Goal: Task Accomplishment & Management: Manage account settings

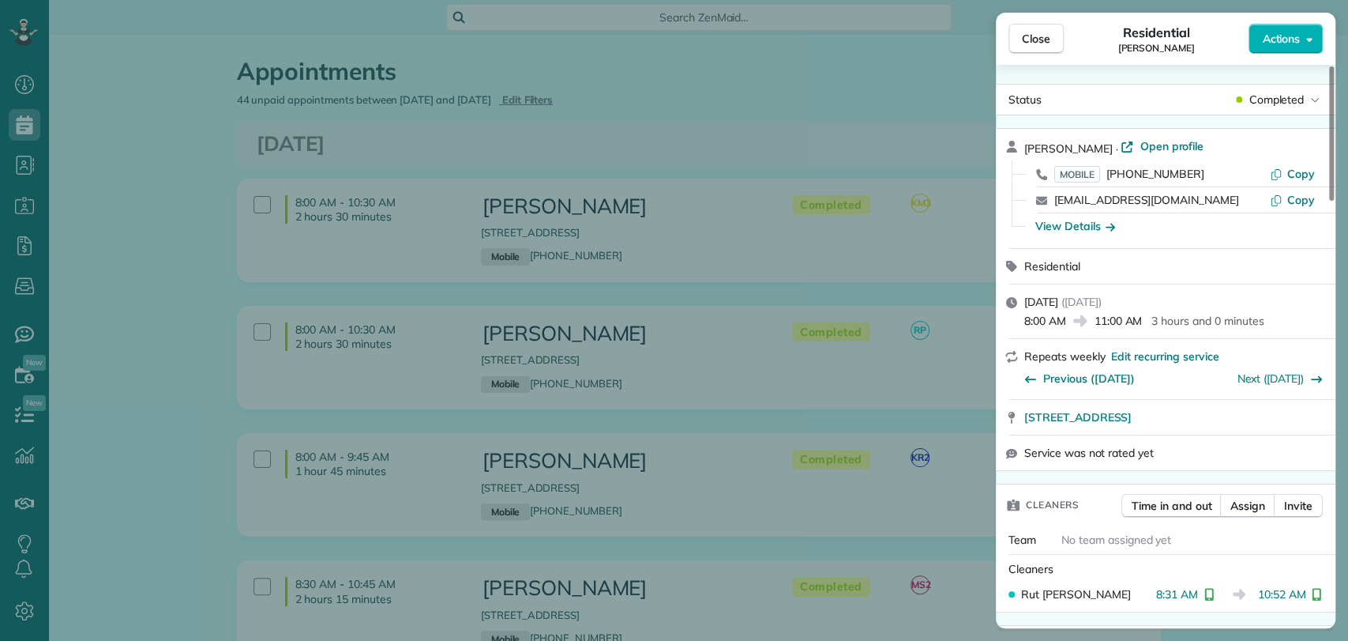
scroll to position [6, 6]
click at [1040, 43] on span "Close" at bounding box center [1036, 39] width 28 height 16
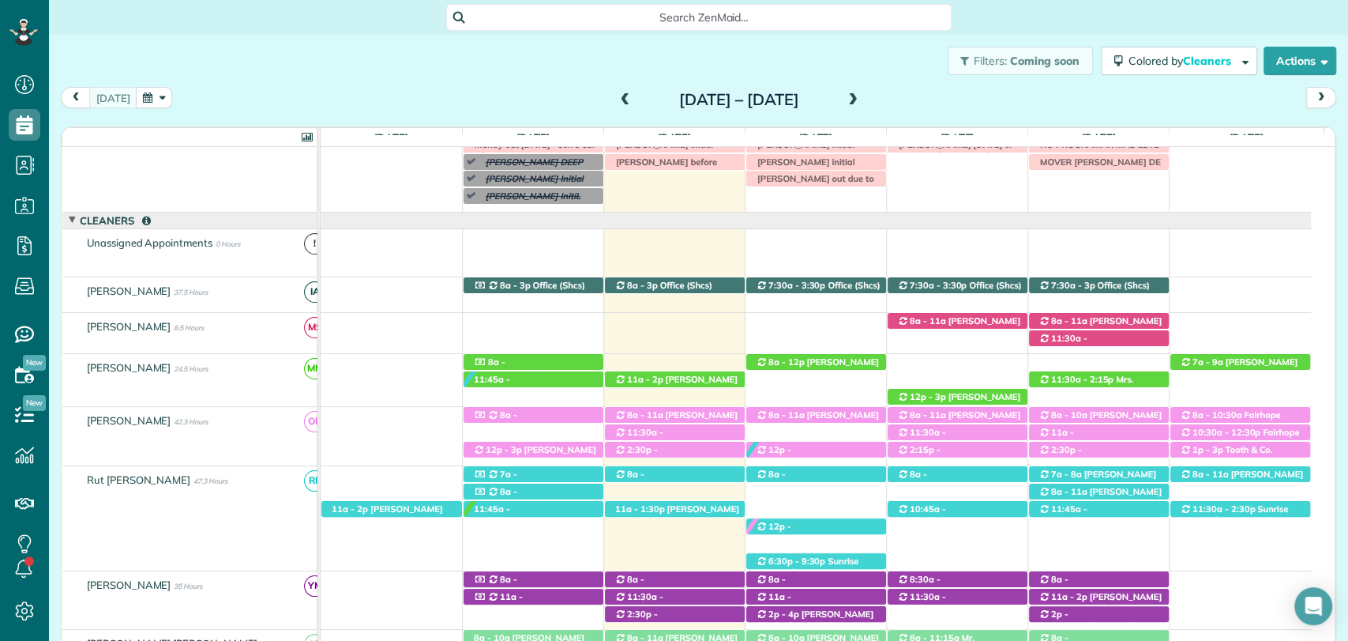
scroll to position [168, 0]
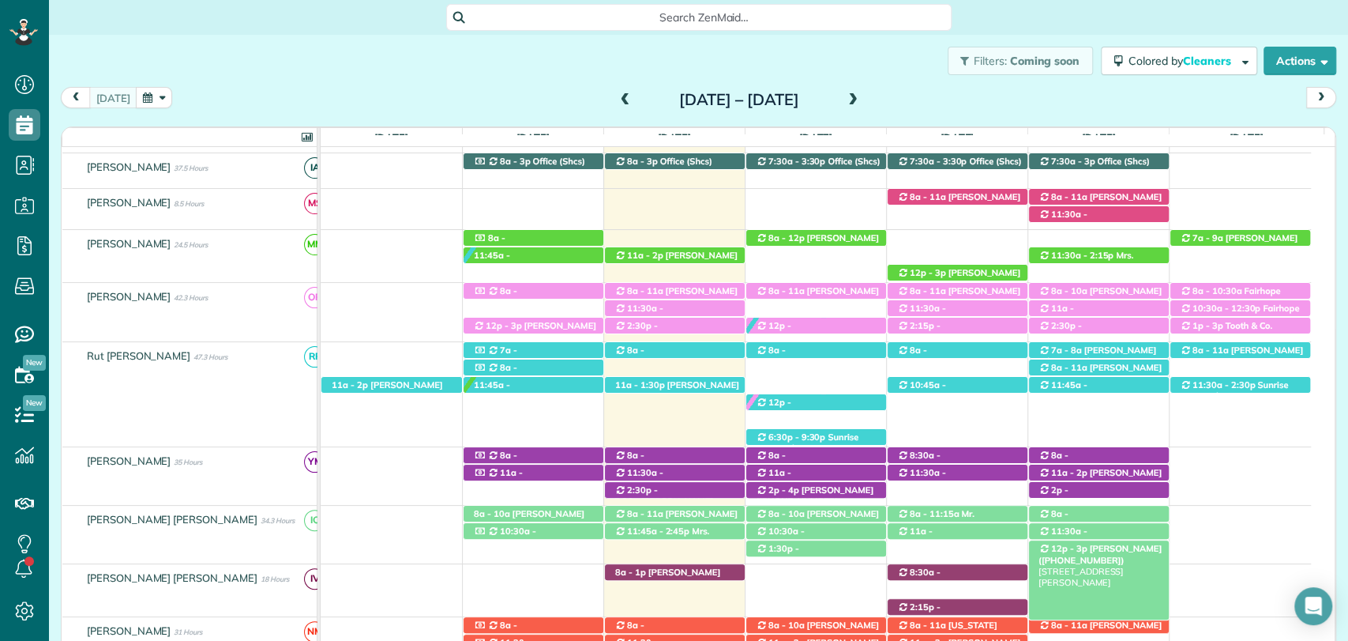
click at [1125, 545] on span "Tina Kimbro (+14073500902)" at bounding box center [1100, 554] width 123 height 22
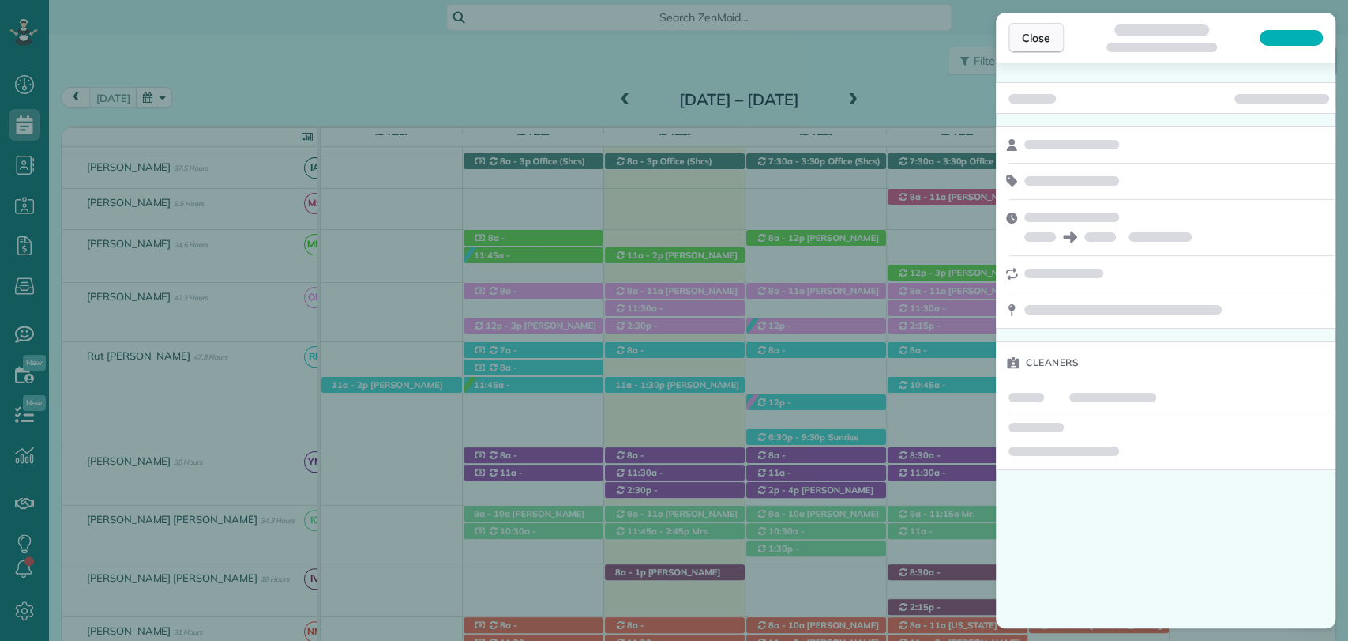
click at [1029, 35] on span "Close" at bounding box center [1036, 38] width 28 height 16
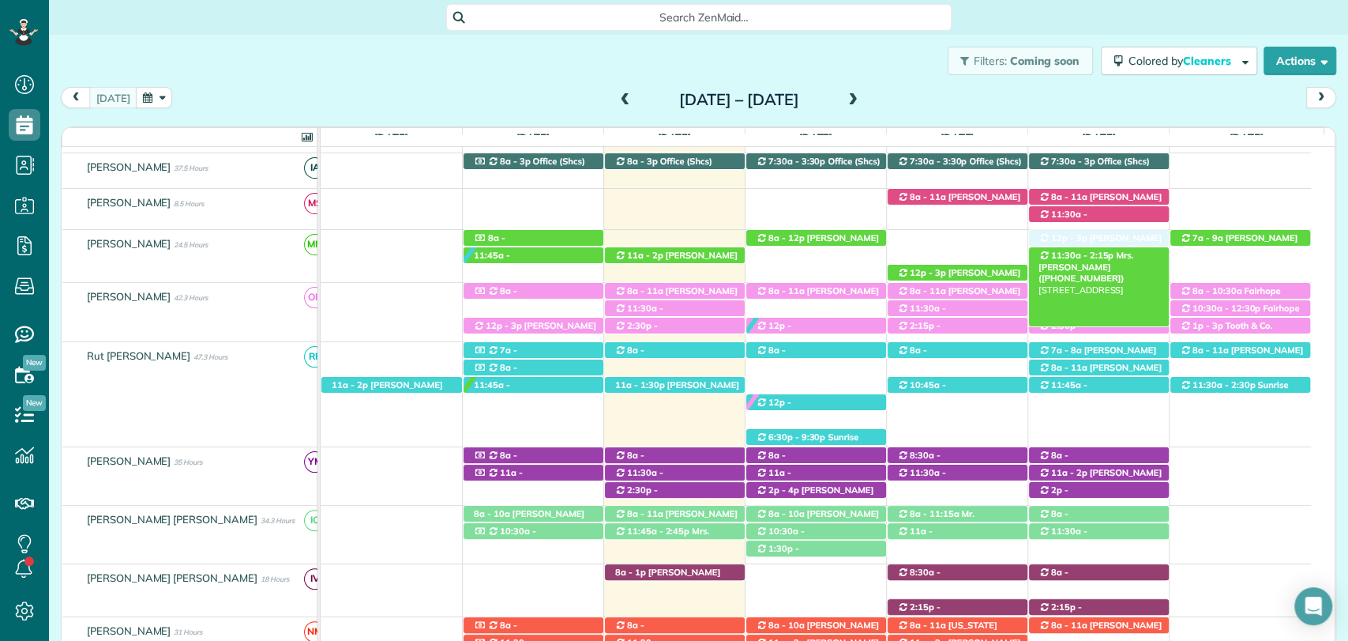
drag, startPoint x: 1102, startPoint y: 549, endPoint x: 1128, endPoint y: 254, distance: 295.8
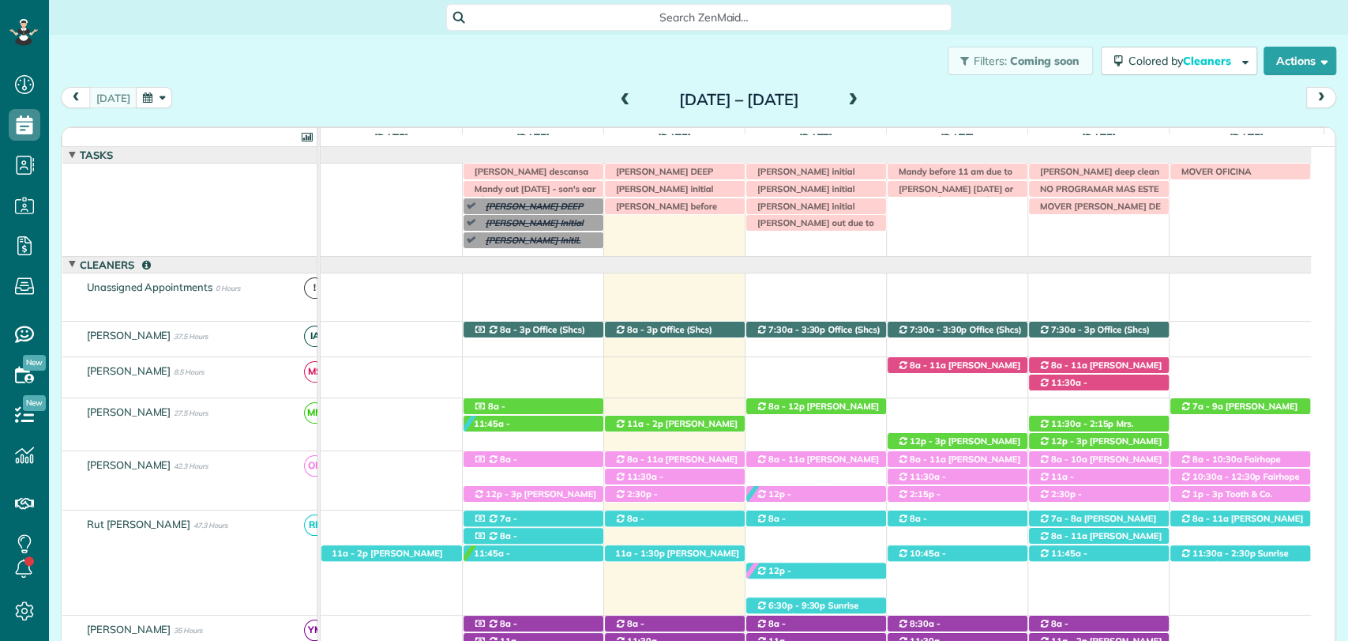
scroll to position [44, 0]
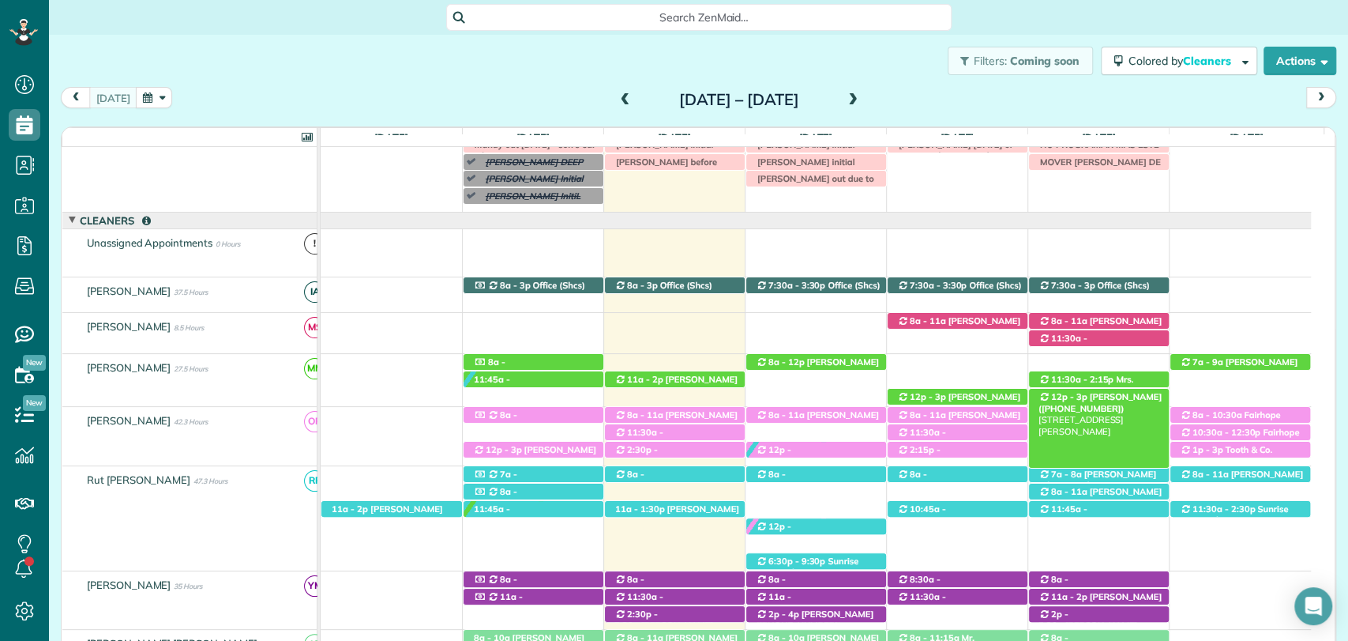
click at [1088, 397] on span "Tina Kimbro (+14073500902)" at bounding box center [1100, 402] width 123 height 22
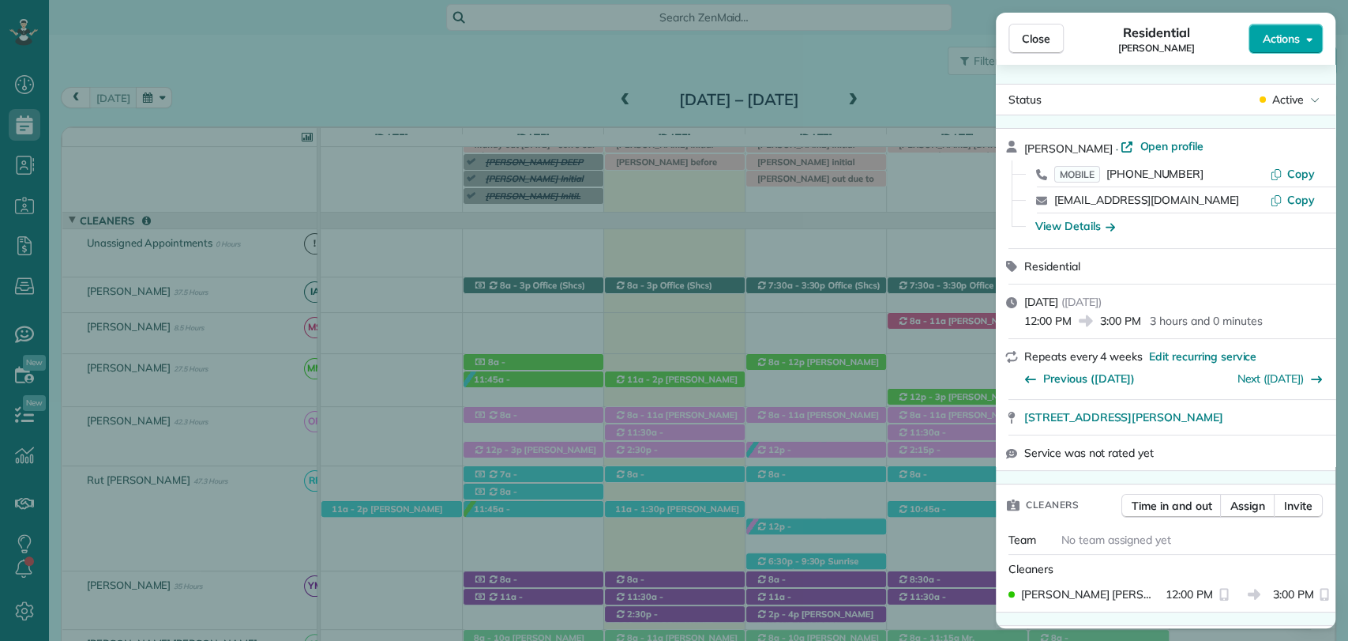
click at [1308, 34] on icon "button" at bounding box center [1309, 39] width 6 height 12
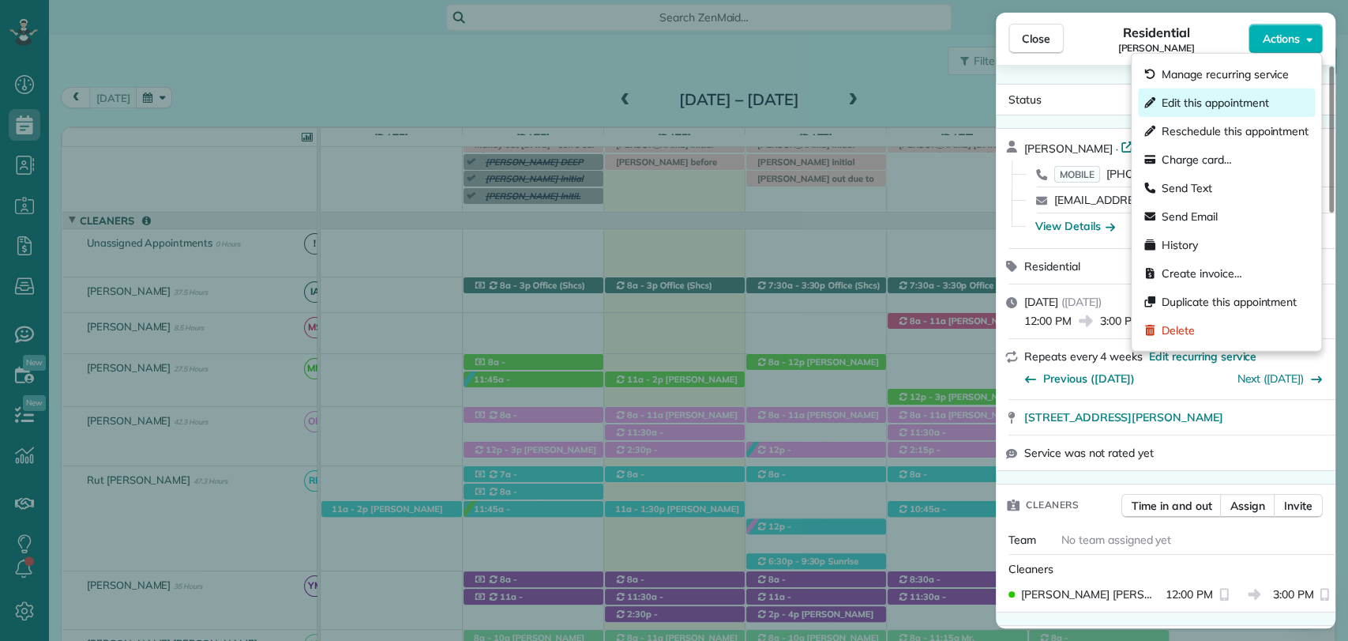
click at [1238, 109] on span "Edit this appointment" at bounding box center [1215, 103] width 107 height 16
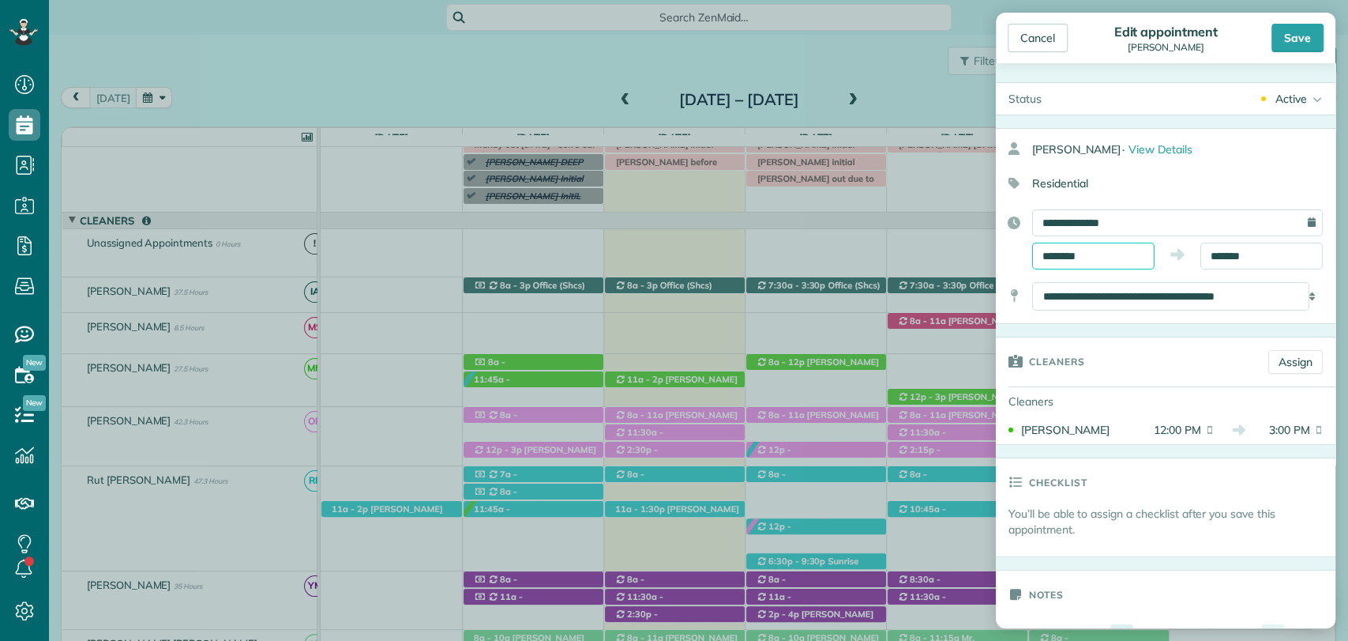
click at [1109, 266] on body "Dashboard Scheduling Calendar View List View Dispatch View - Weekly scheduling …" at bounding box center [674, 320] width 1348 height 641
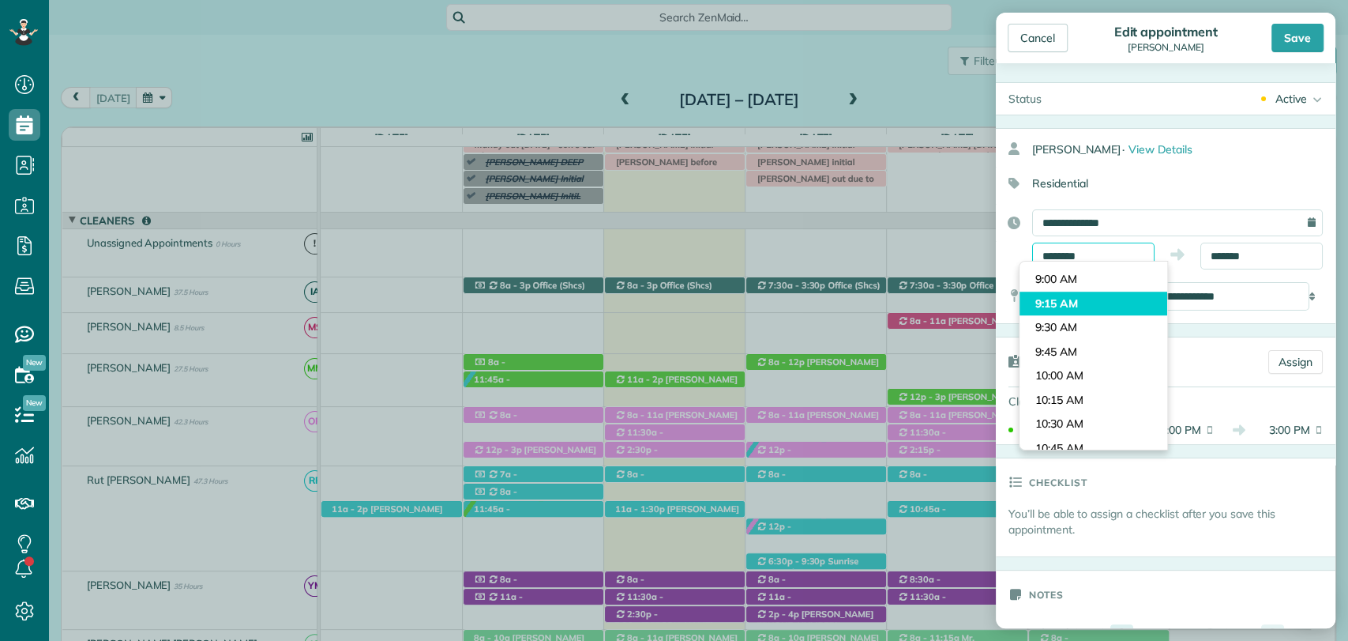
scroll to position [755, 0]
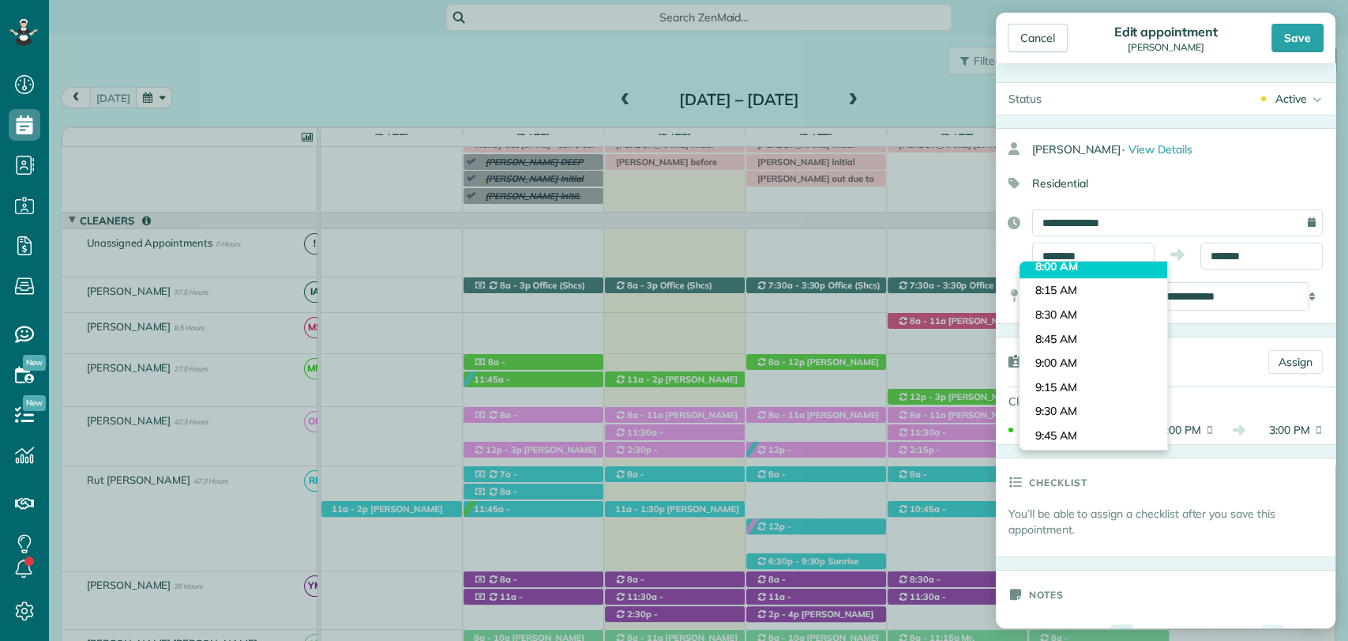
type input "*******"
click at [1063, 270] on body "Dashboard Scheduling Calendar View List View Dispatch View - Weekly scheduling …" at bounding box center [674, 320] width 1348 height 641
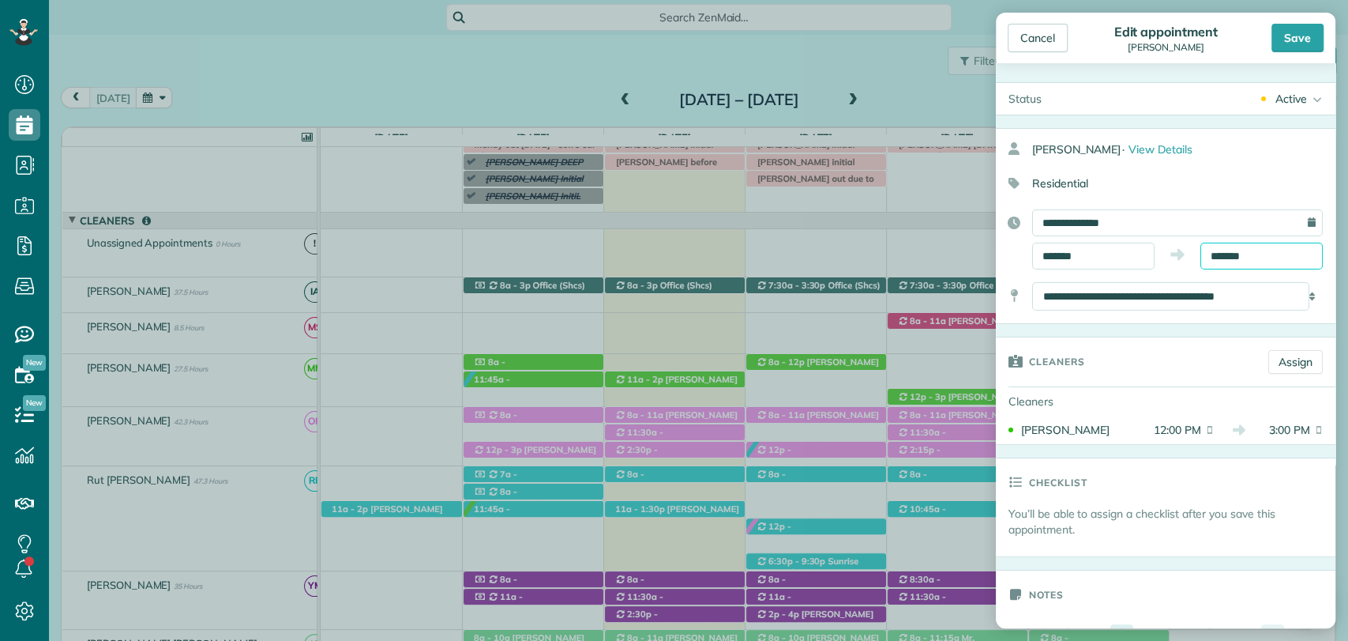
click at [1223, 252] on input "*******" at bounding box center [1262, 255] width 122 height 27
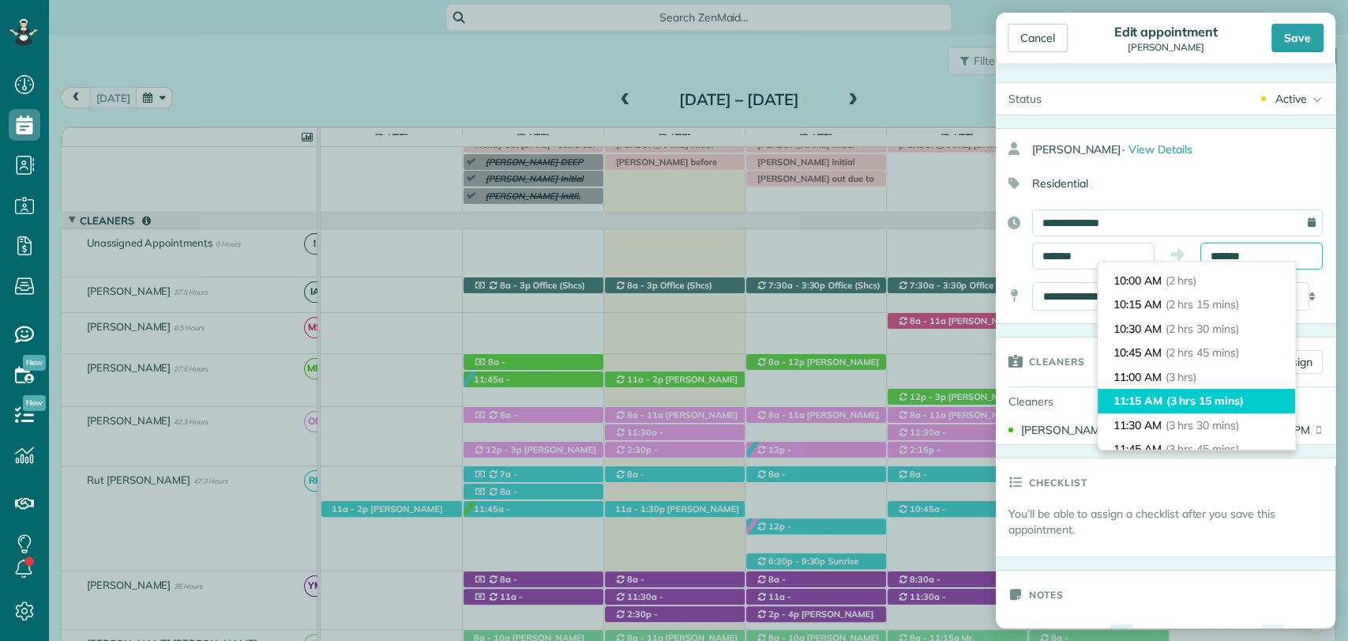
scroll to position [179, 0]
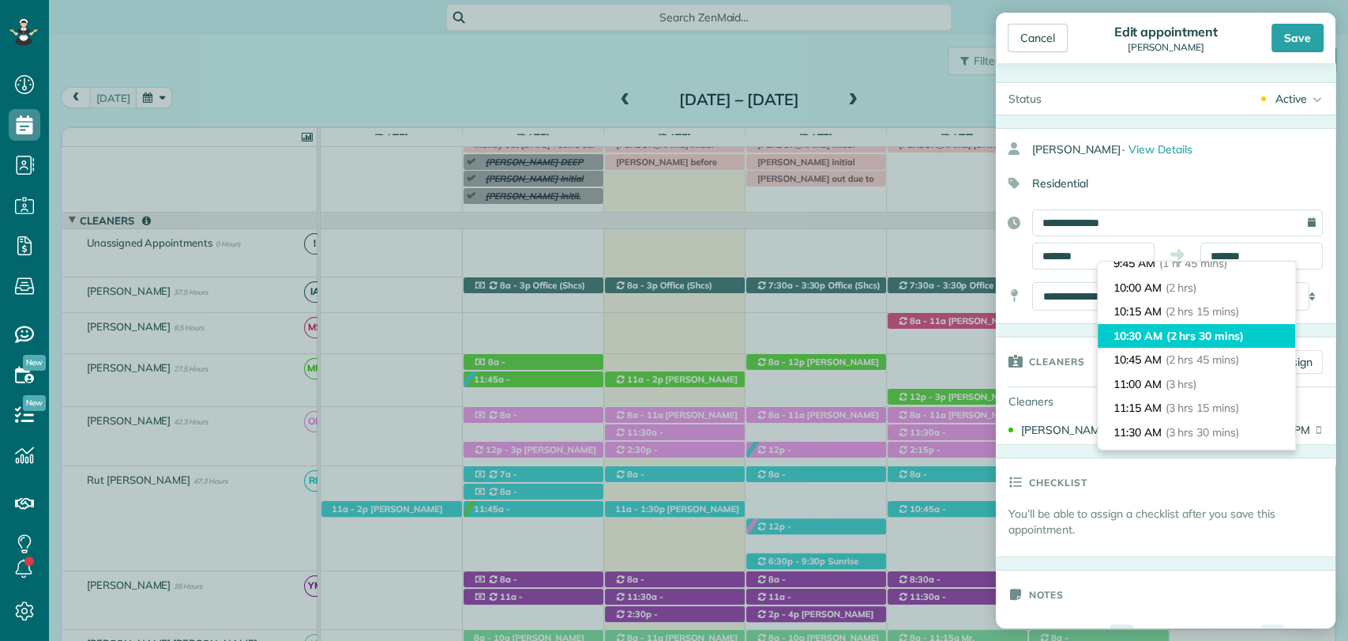
type input "********"
click at [1171, 345] on li "10:30 AM (2 hrs 30 mins)" at bounding box center [1196, 336] width 197 height 24
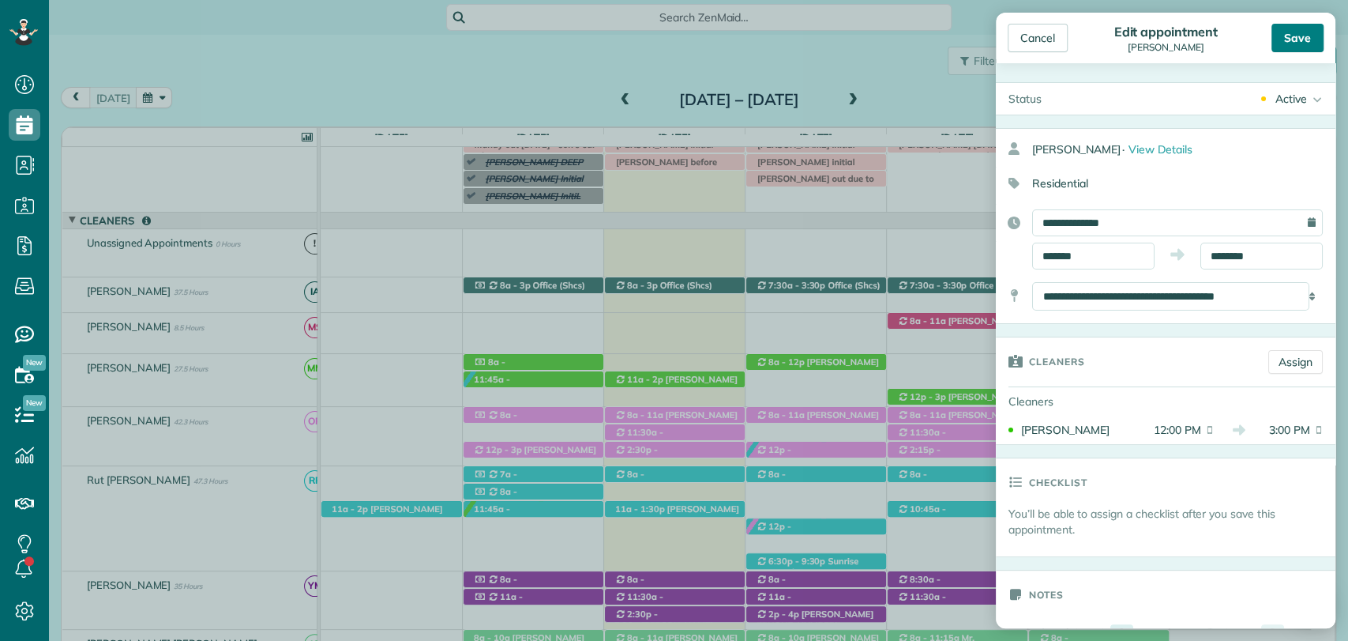
click at [1299, 44] on div "Save" at bounding box center [1298, 38] width 52 height 28
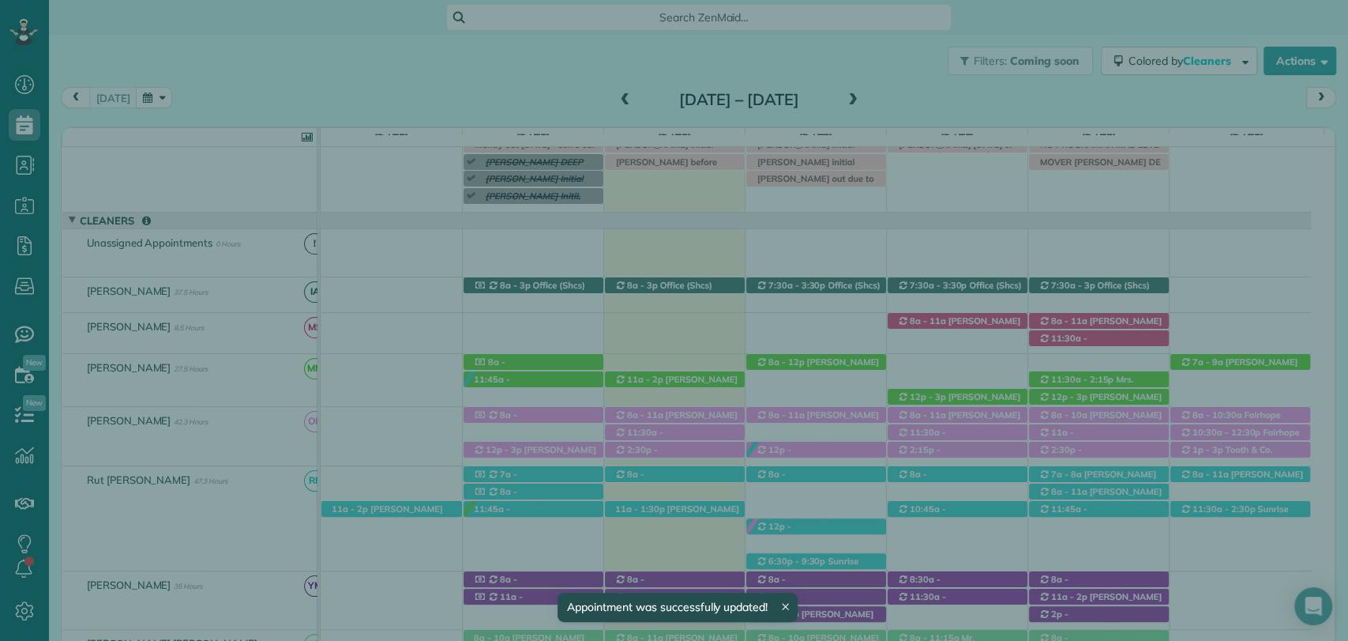
click at [1029, 39] on span "Close" at bounding box center [1036, 39] width 28 height 16
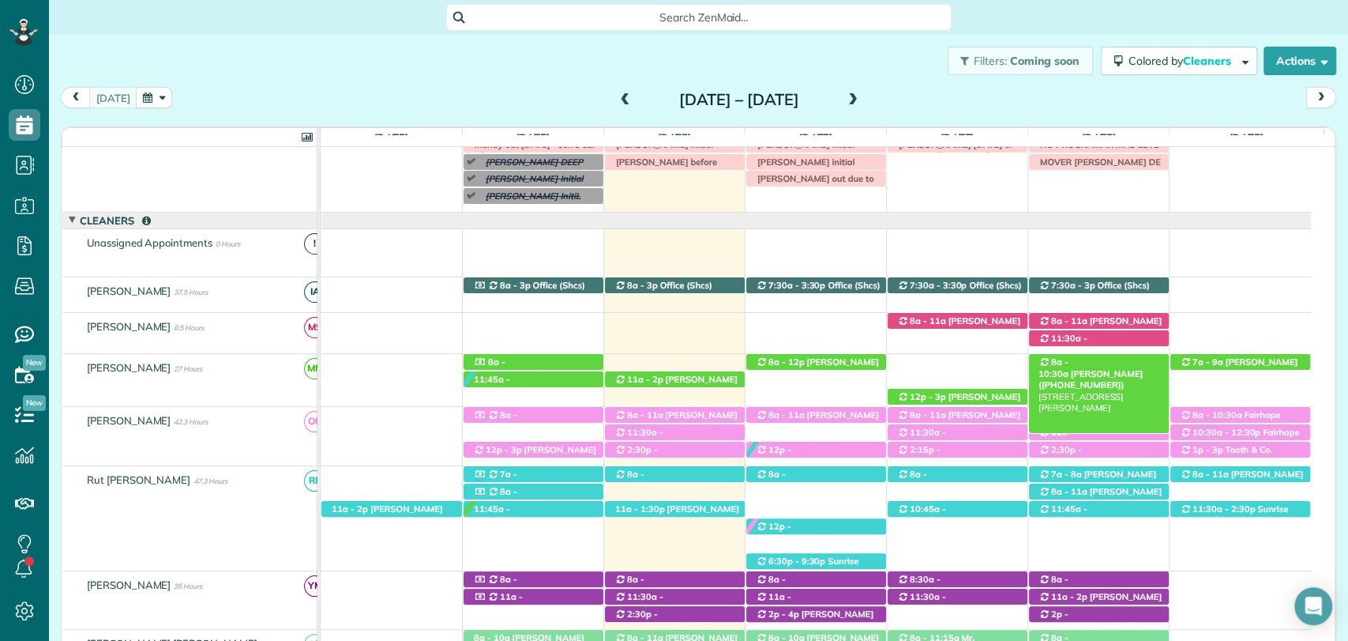
click at [1109, 368] on span "Tina Kimbro (+14073500902)" at bounding box center [1091, 379] width 104 height 22
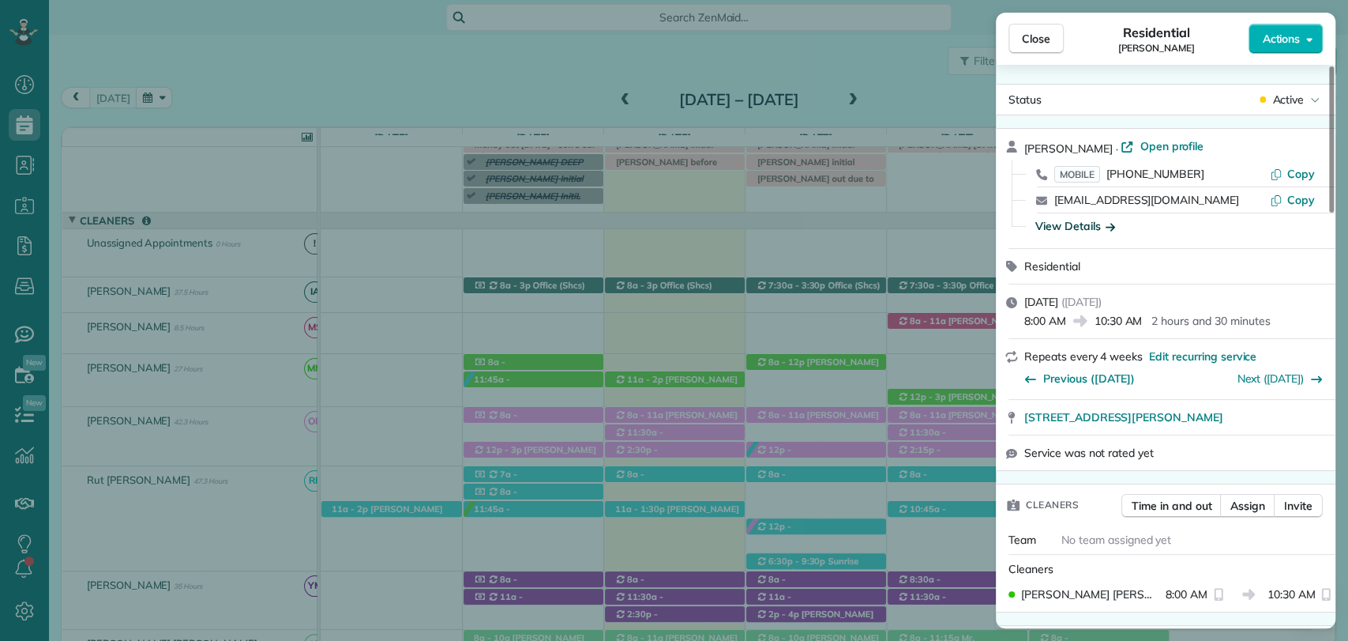
click at [1089, 221] on div "View Details" at bounding box center [1076, 226] width 80 height 16
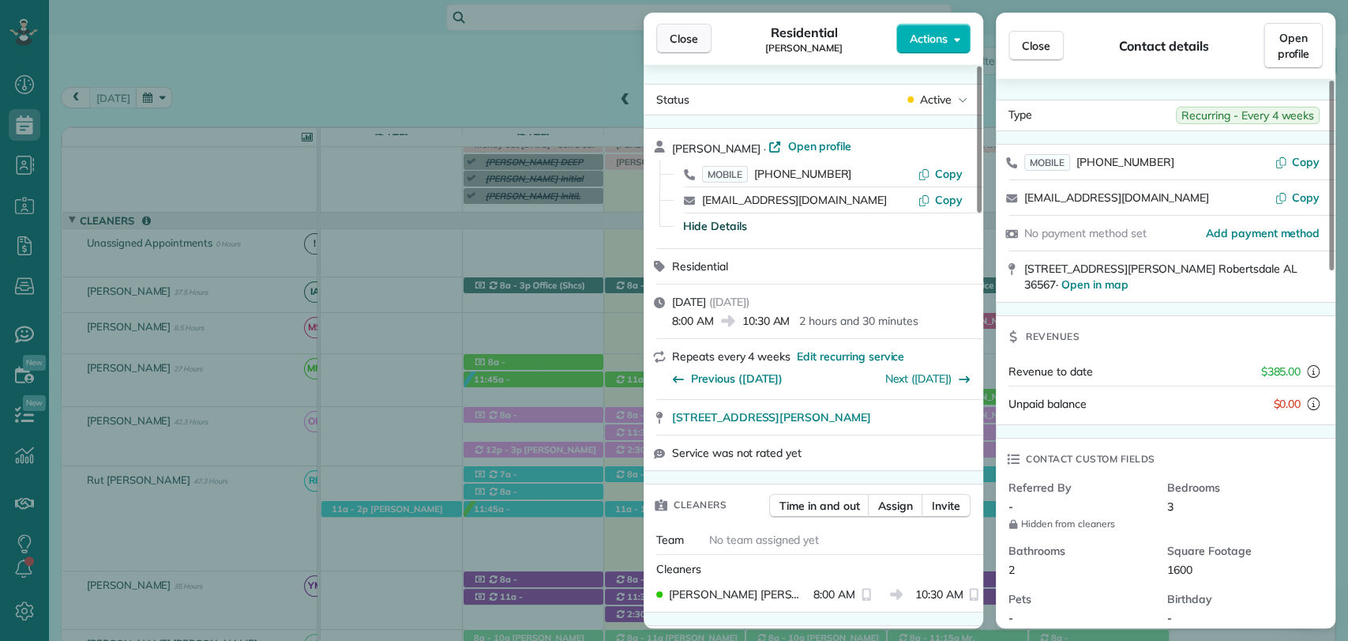
click at [695, 36] on span "Close" at bounding box center [684, 39] width 28 height 16
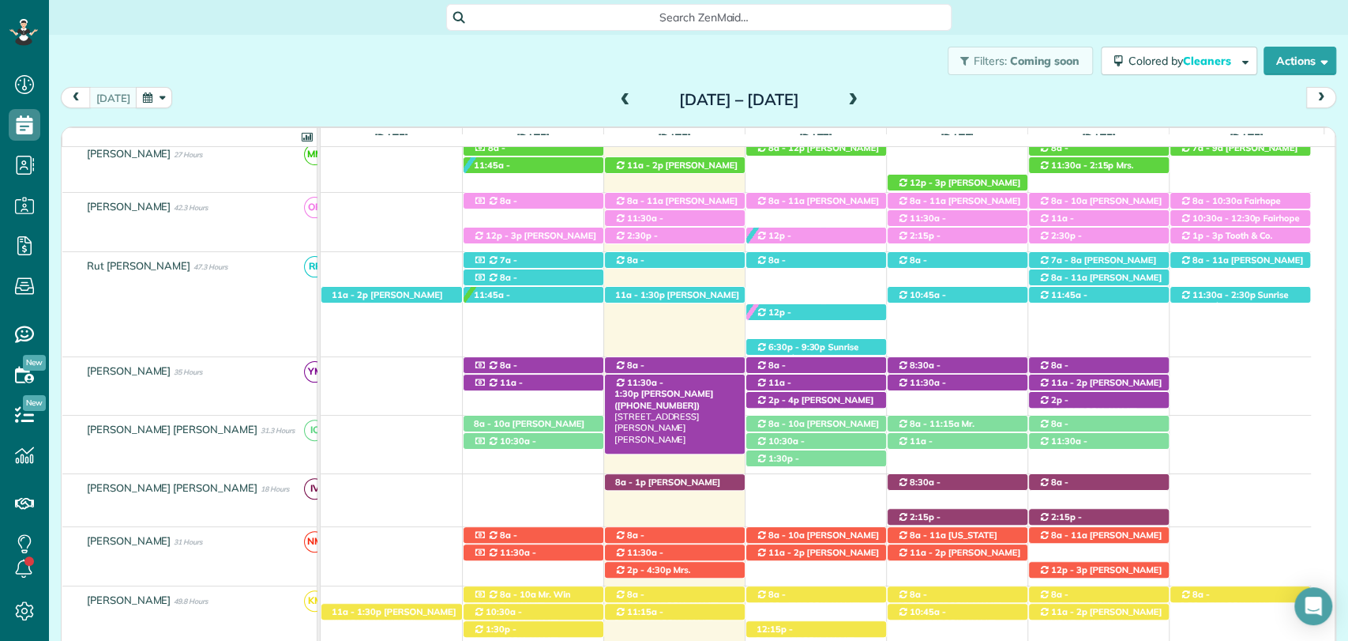
click at [663, 387] on span "11:30a - 1:30p" at bounding box center [639, 388] width 49 height 22
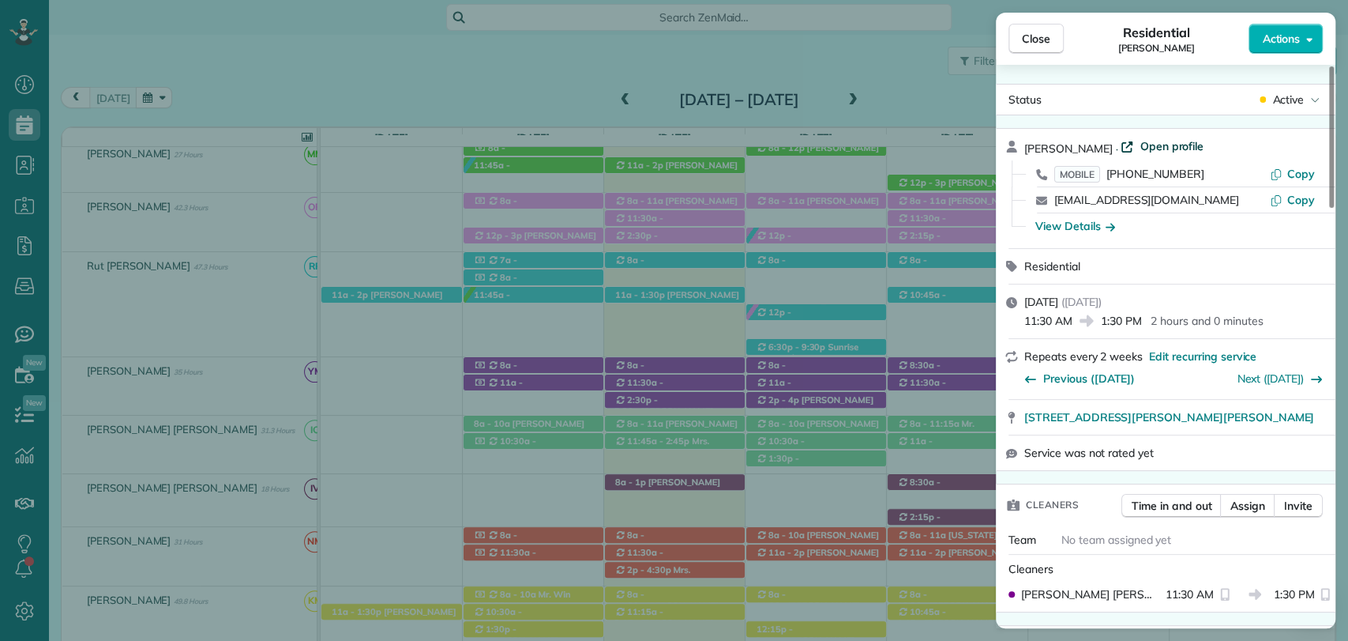
click at [1166, 141] on span "Open profile" at bounding box center [1172, 146] width 64 height 16
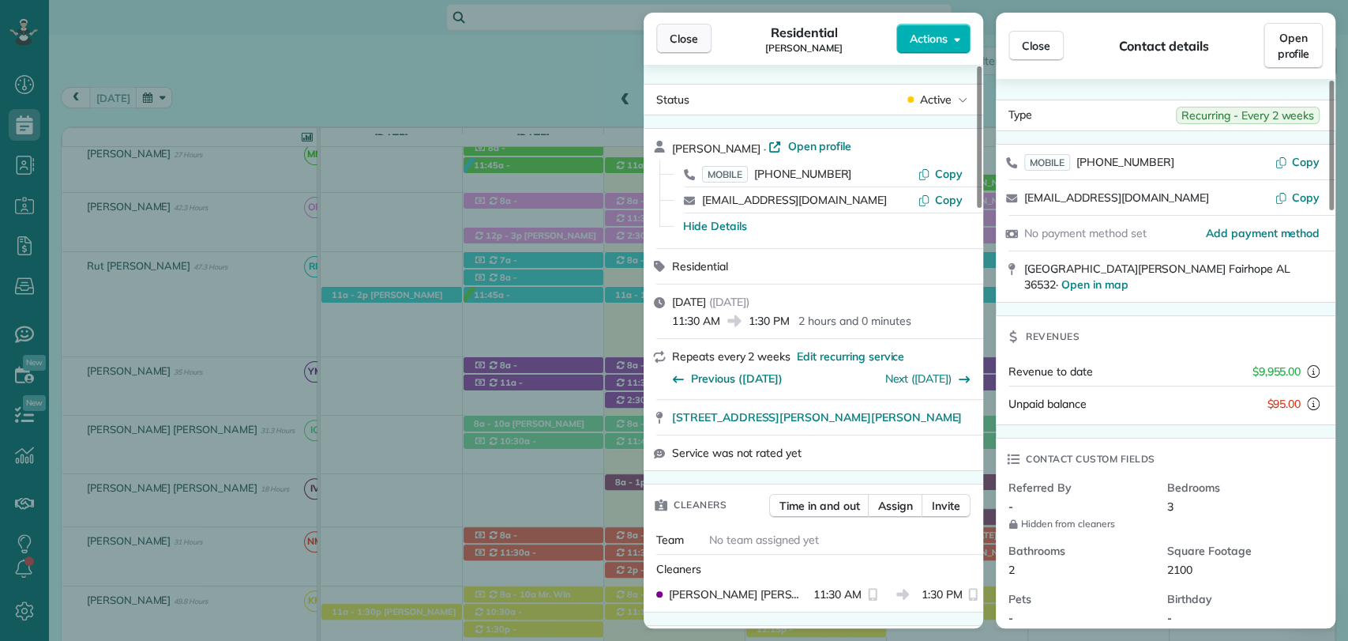
click at [676, 32] on span "Close" at bounding box center [684, 39] width 28 height 16
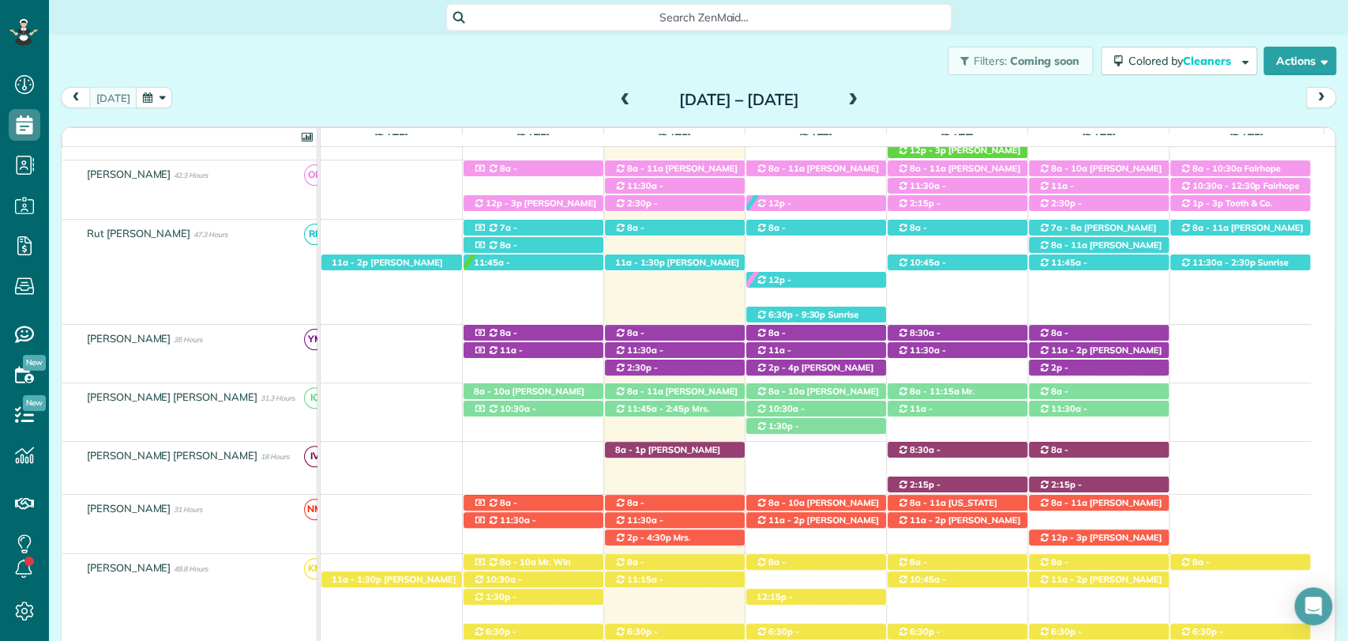
scroll to position [291, 0]
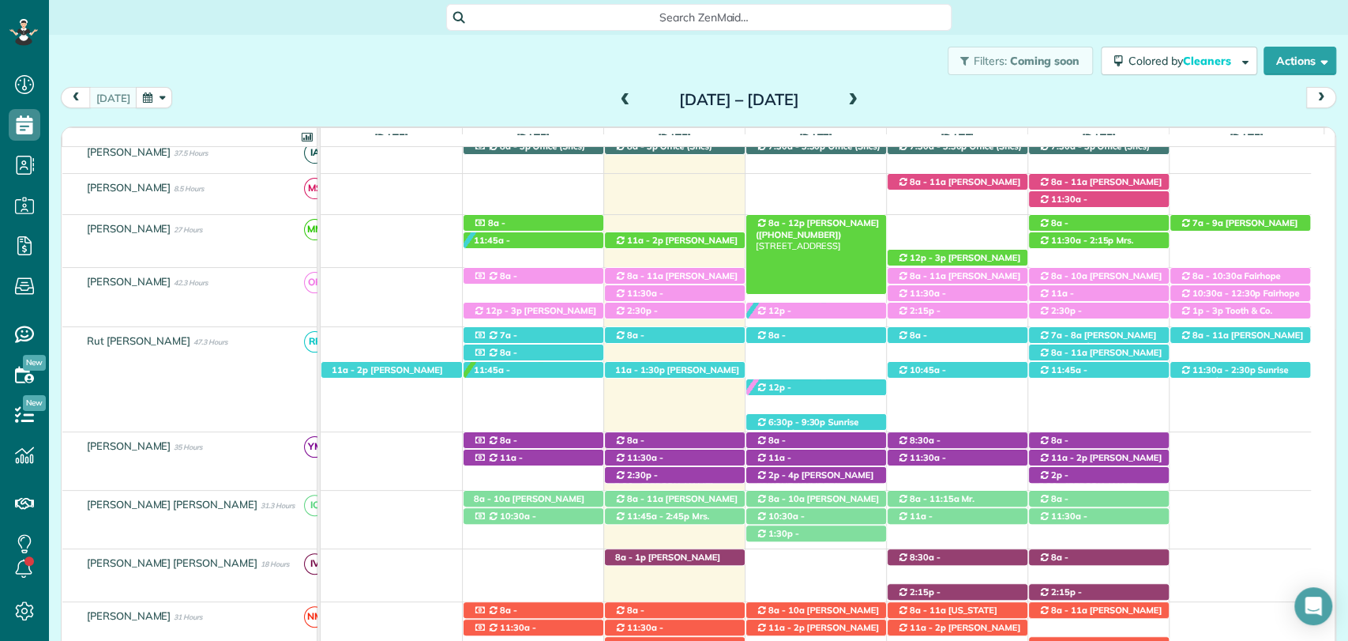
click at [802, 228] on span "Danny Rose (+12515994553)" at bounding box center [817, 228] width 123 height 22
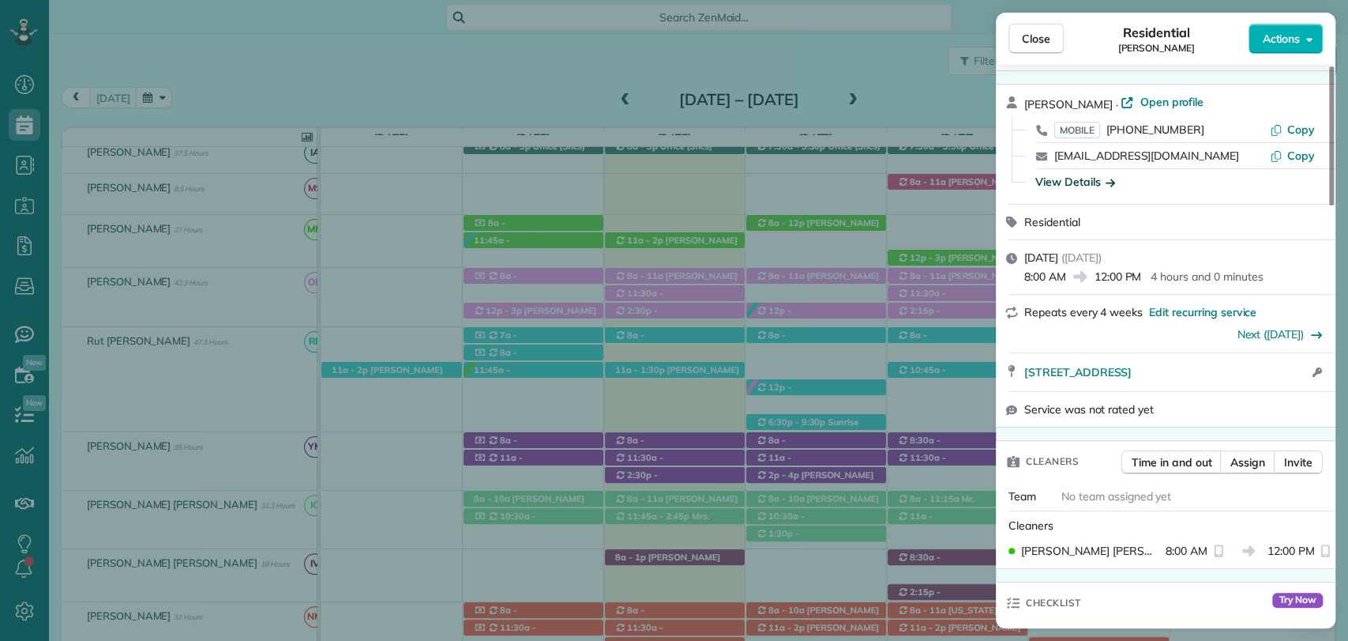
click at [1088, 174] on div "View Details" at bounding box center [1076, 182] width 80 height 16
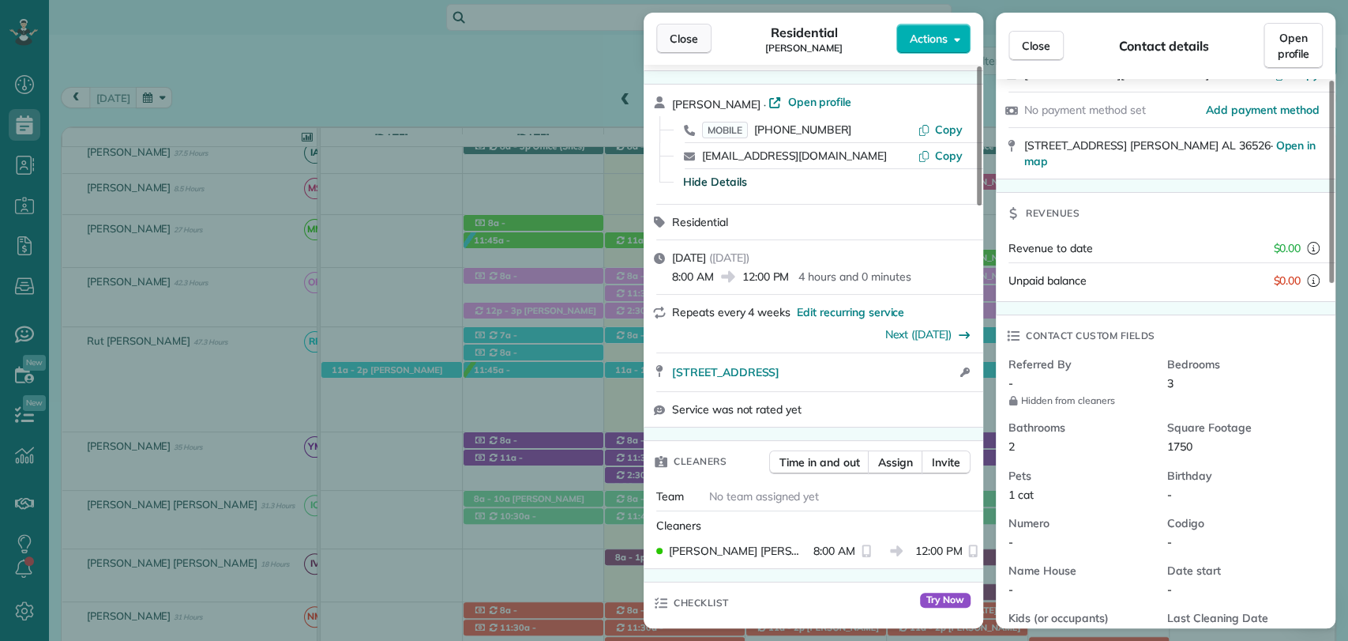
click at [677, 44] on span "Close" at bounding box center [684, 39] width 28 height 16
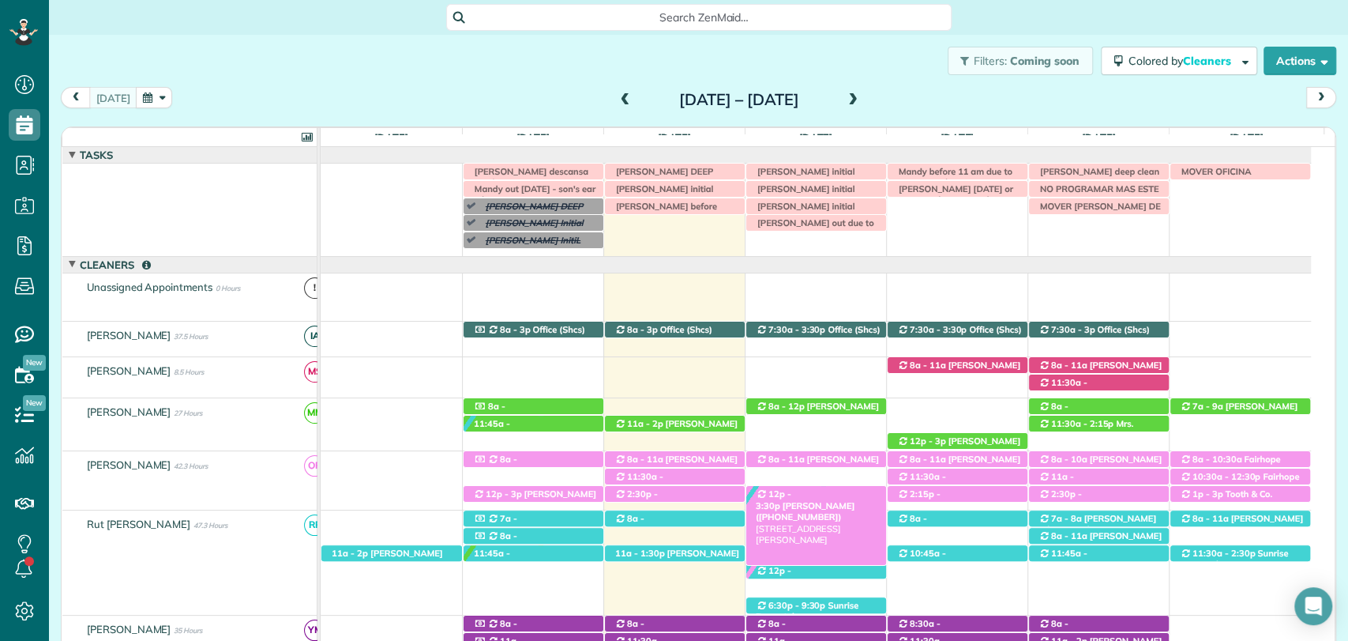
click at [817, 500] on span "Lisa Mavar (+12515500269)" at bounding box center [805, 511] width 99 height 22
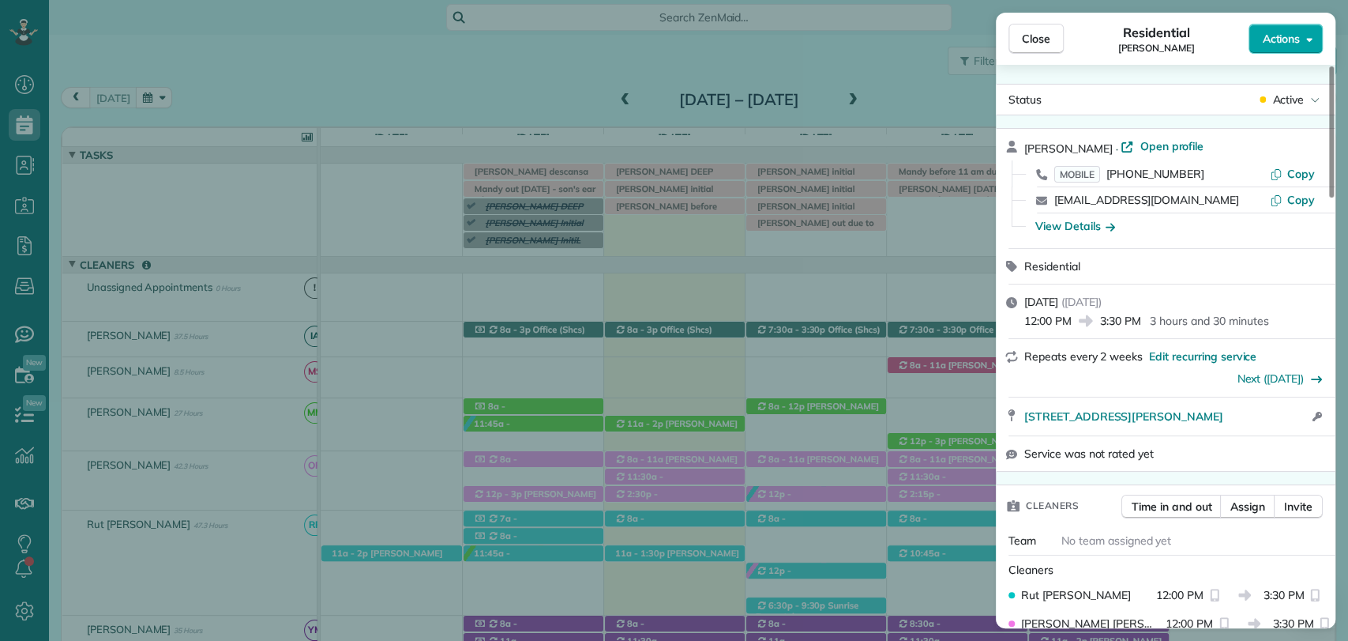
click at [1279, 51] on button "Actions" at bounding box center [1286, 39] width 74 height 30
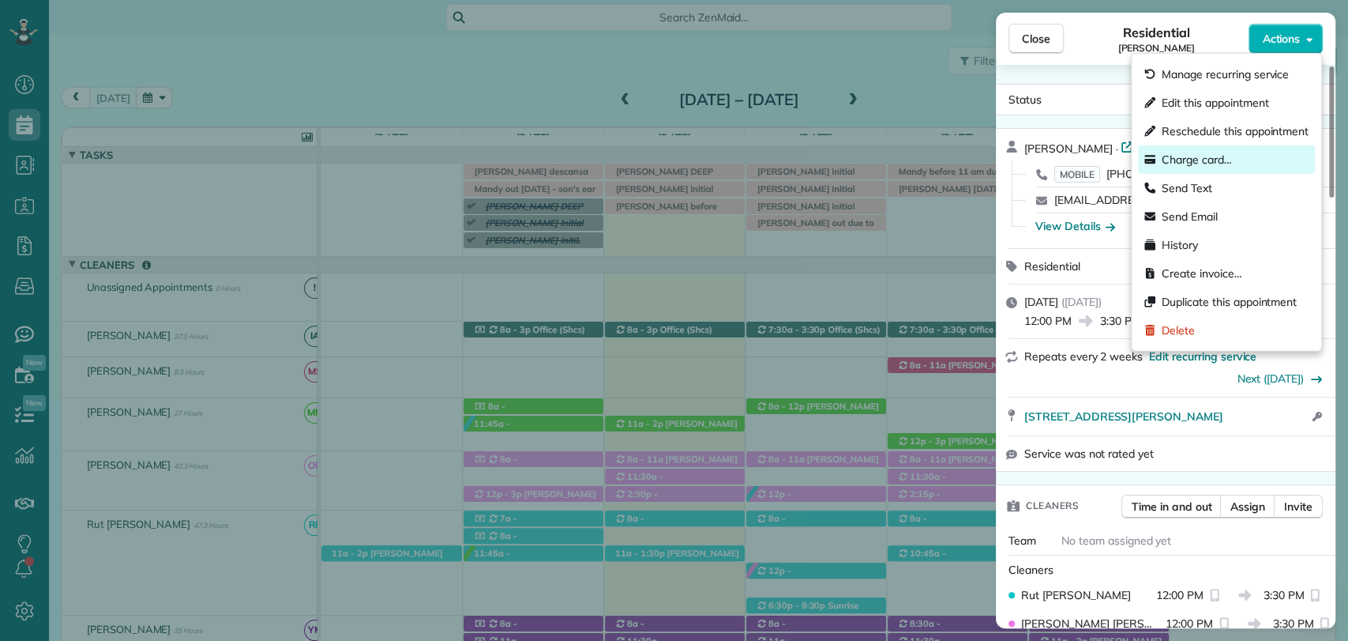
click at [1177, 157] on span "Charge card…" at bounding box center [1197, 160] width 70 height 16
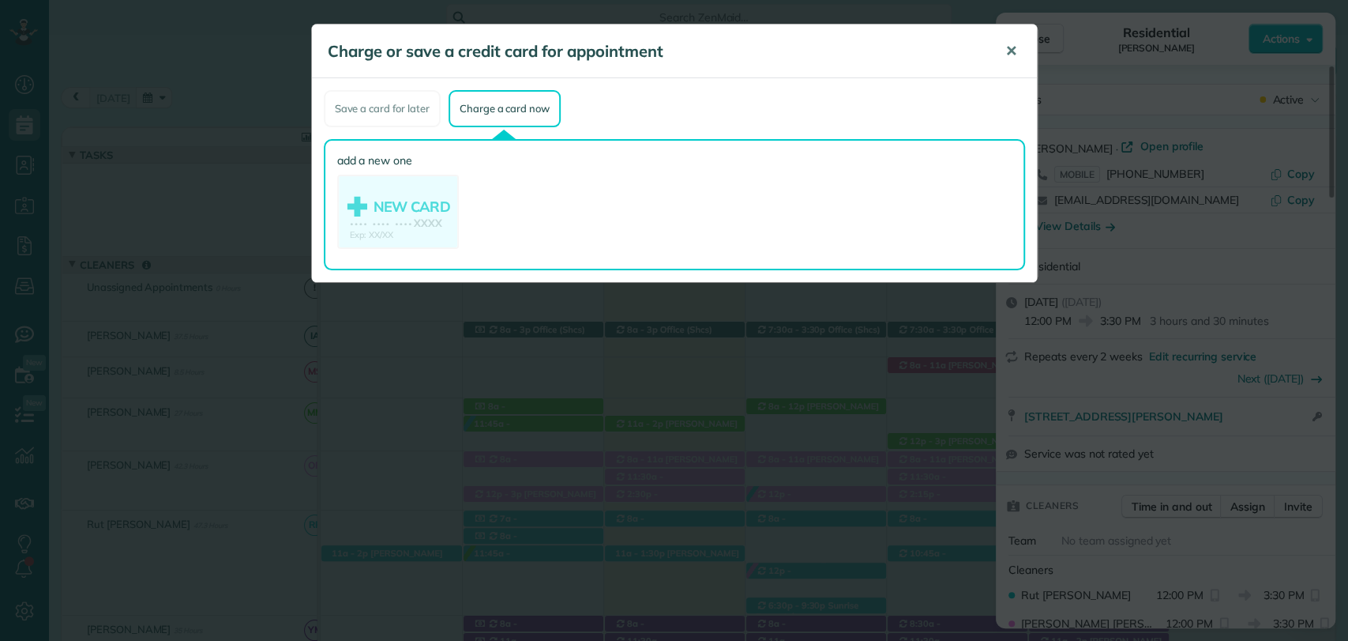
click at [1007, 51] on span "✕" at bounding box center [1011, 51] width 12 height 18
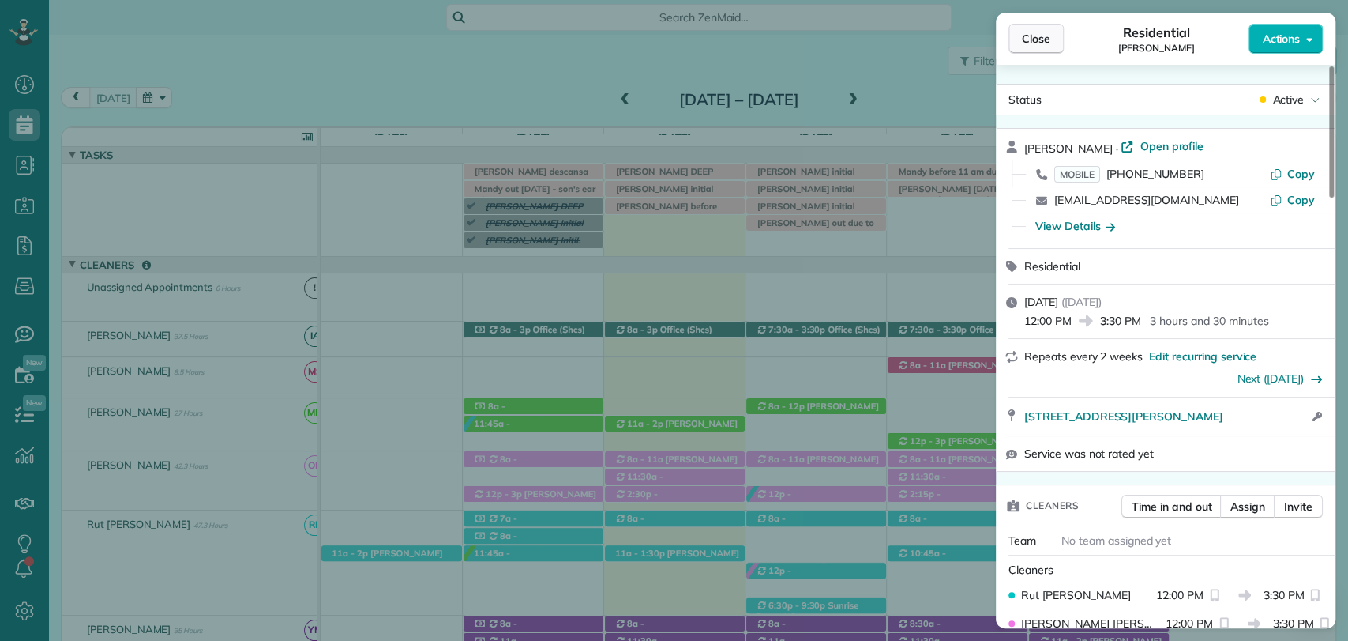
click at [1038, 40] on span "Close" at bounding box center [1036, 39] width 28 height 16
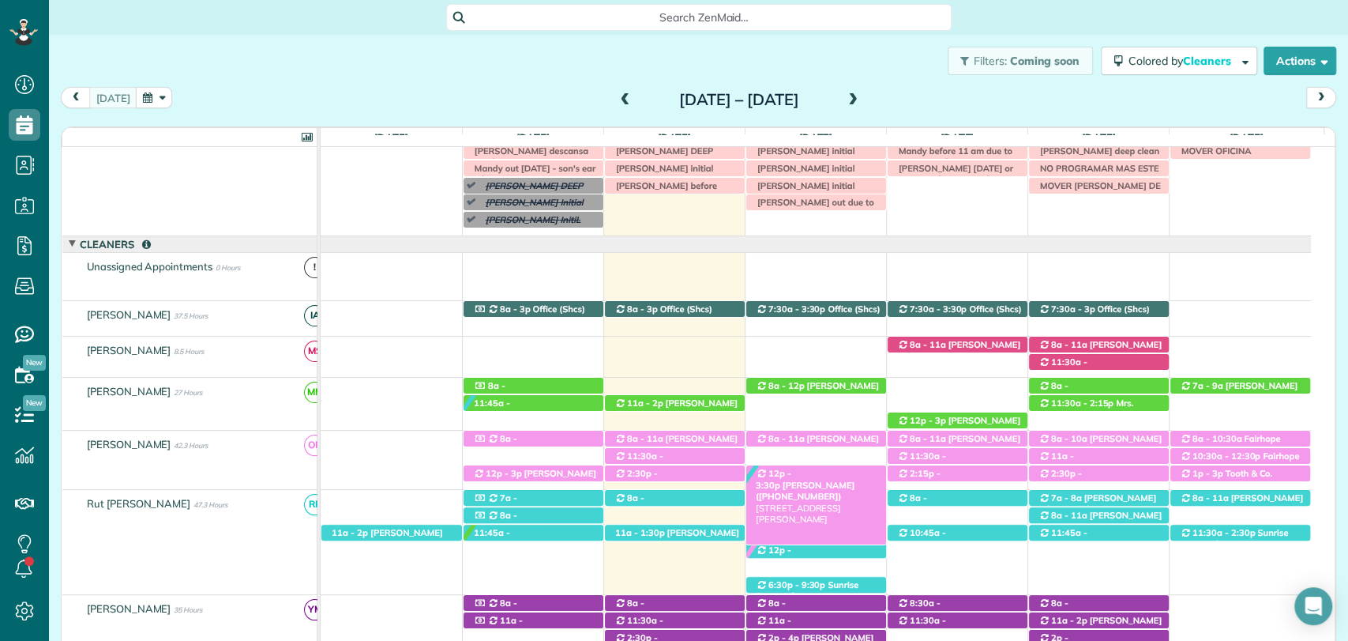
click at [791, 477] on span "12p - 3:30p" at bounding box center [774, 479] width 36 height 22
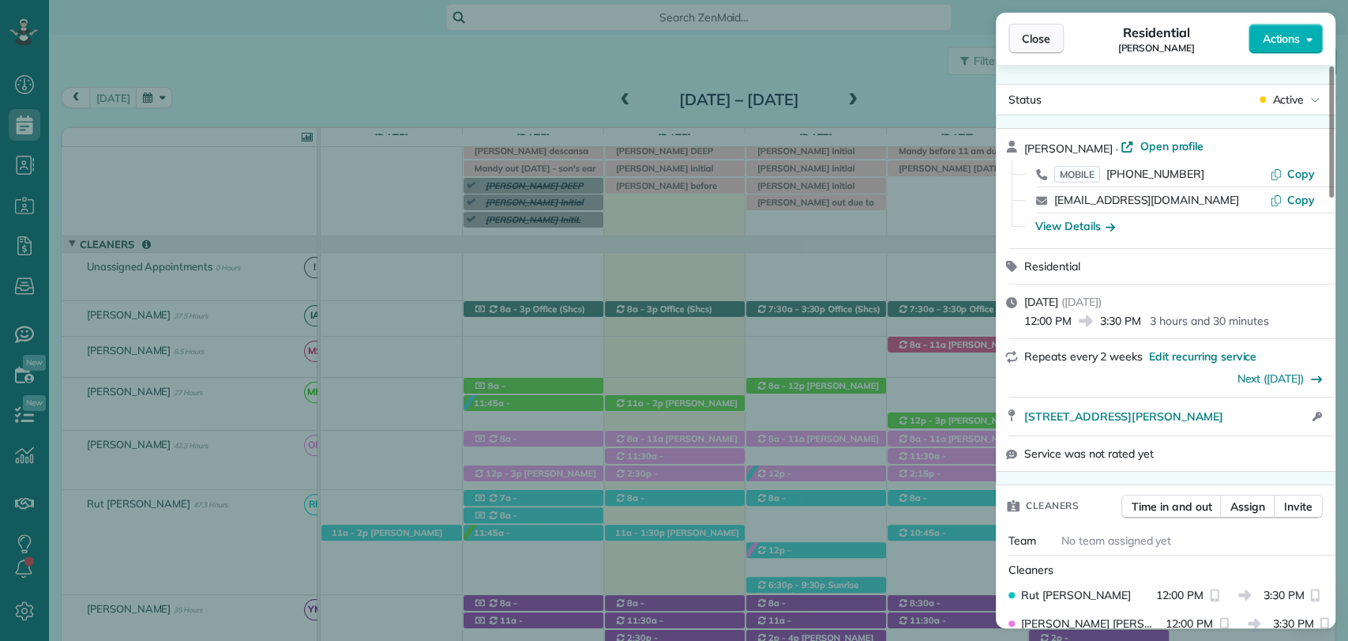
click at [1020, 29] on button "Close" at bounding box center [1036, 39] width 55 height 30
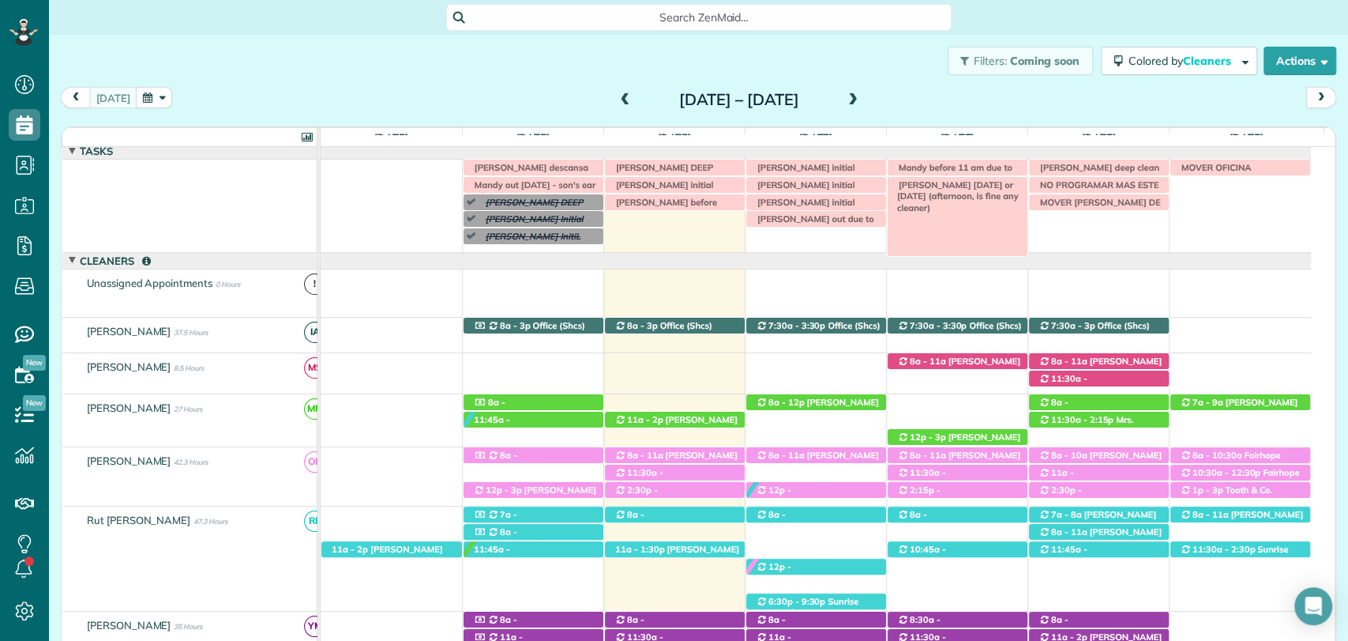
click at [960, 189] on span "Tamera friday or monday (afternoon, is fine any cleaner)" at bounding box center [955, 196] width 128 height 34
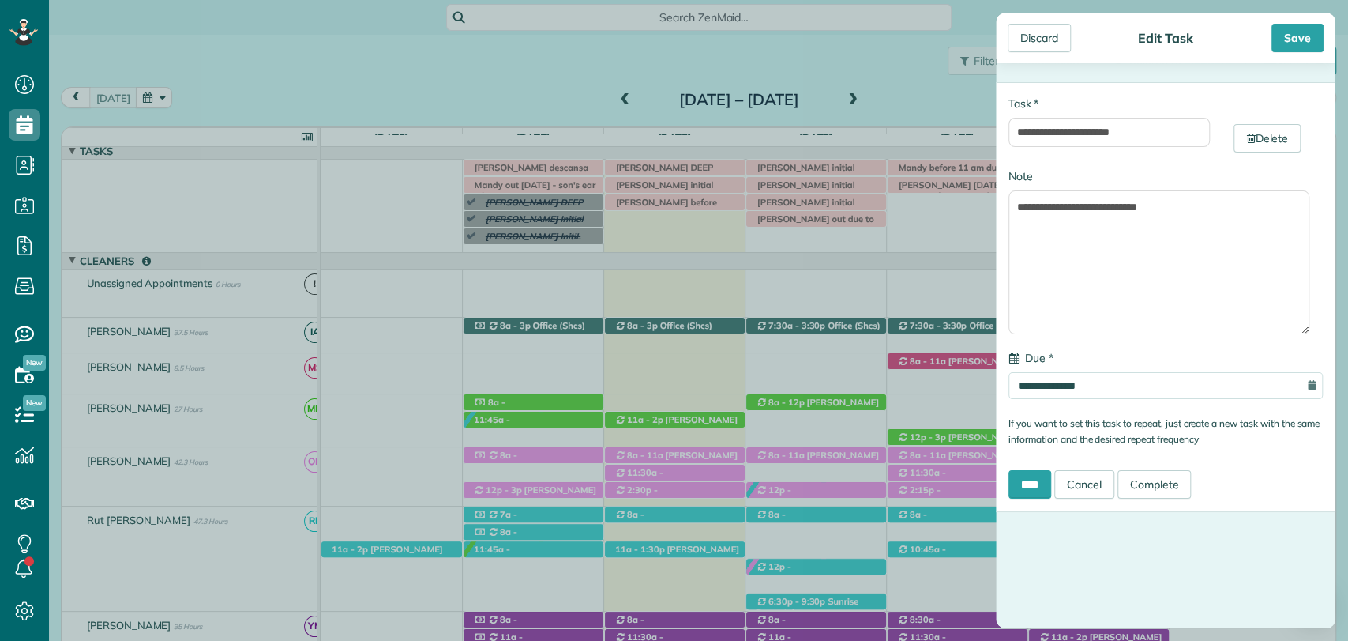
click at [1163, 467] on div "**********" at bounding box center [1166, 297] width 340 height 430
click at [1165, 480] on link "Complete" at bounding box center [1155, 484] width 74 height 28
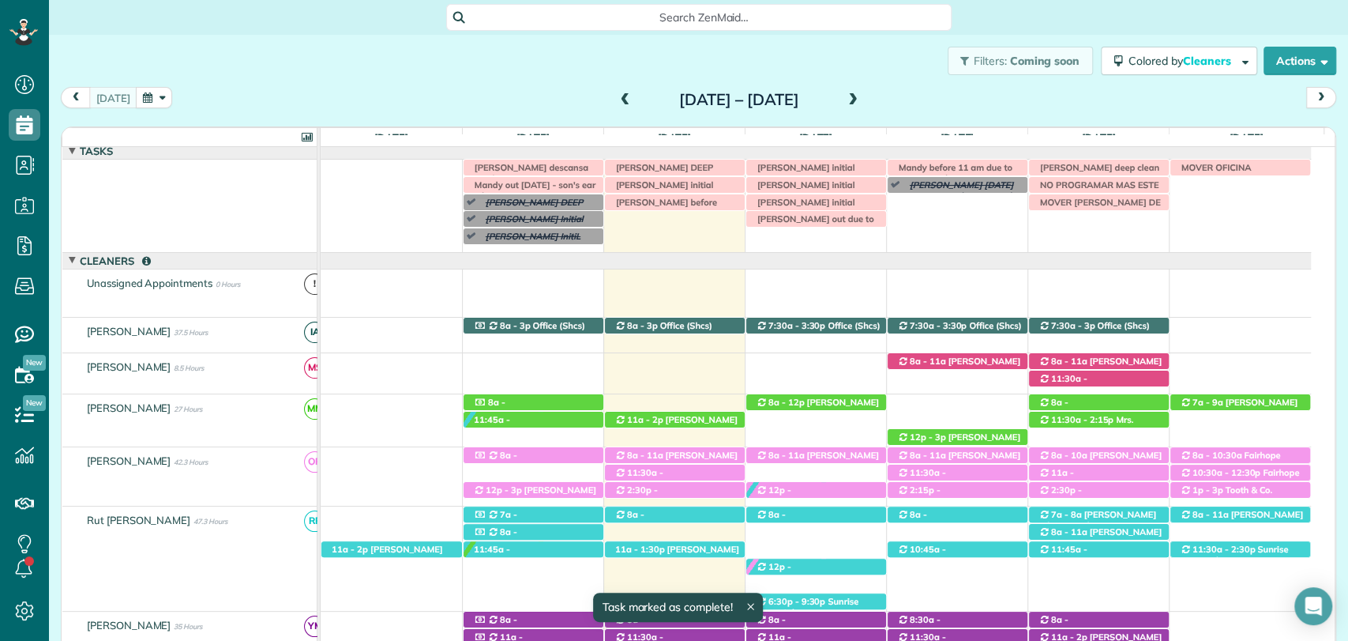
click at [862, 108] on span at bounding box center [852, 100] width 17 height 24
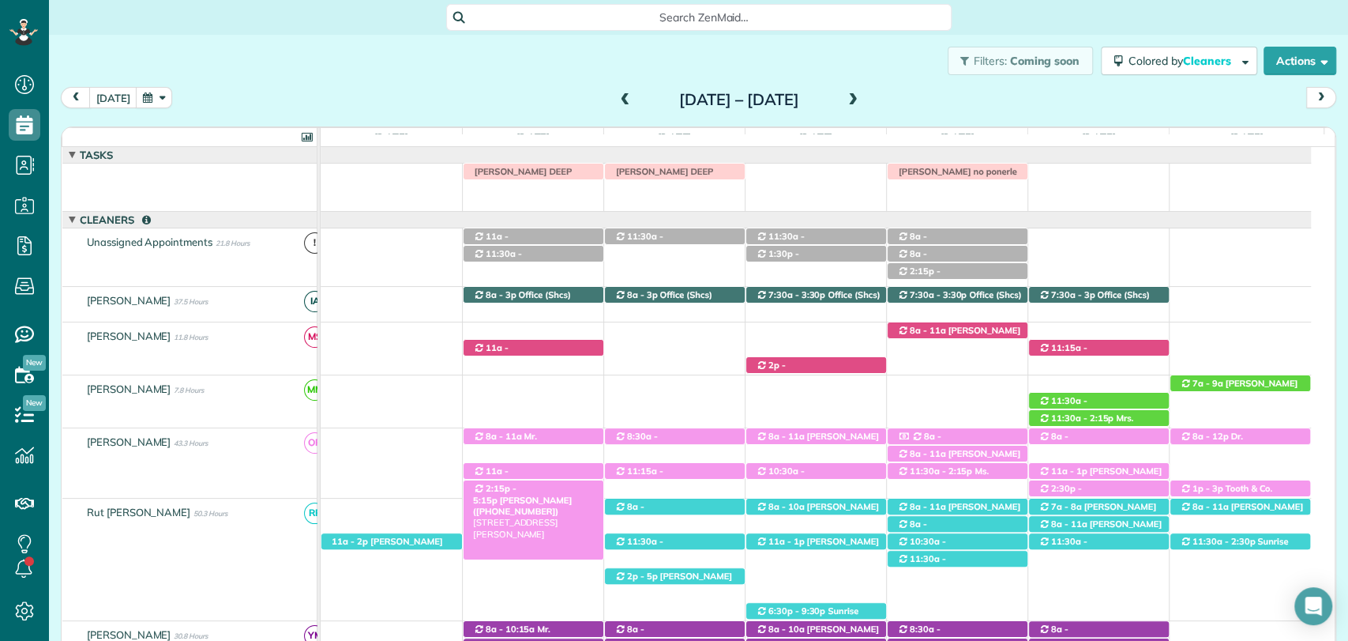
click at [551, 494] on span "Tamera Hazen (+17706553630)" at bounding box center [522, 505] width 99 height 22
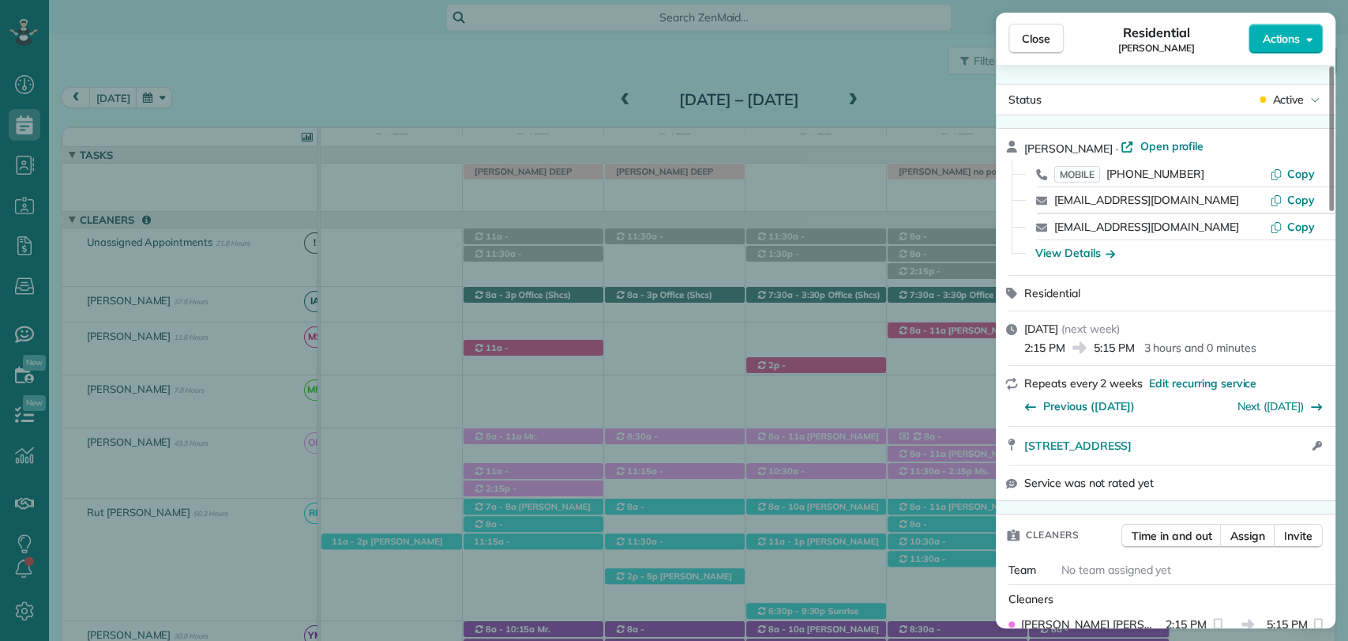
click at [1200, 387] on span "Edit recurring service" at bounding box center [1202, 383] width 107 height 16
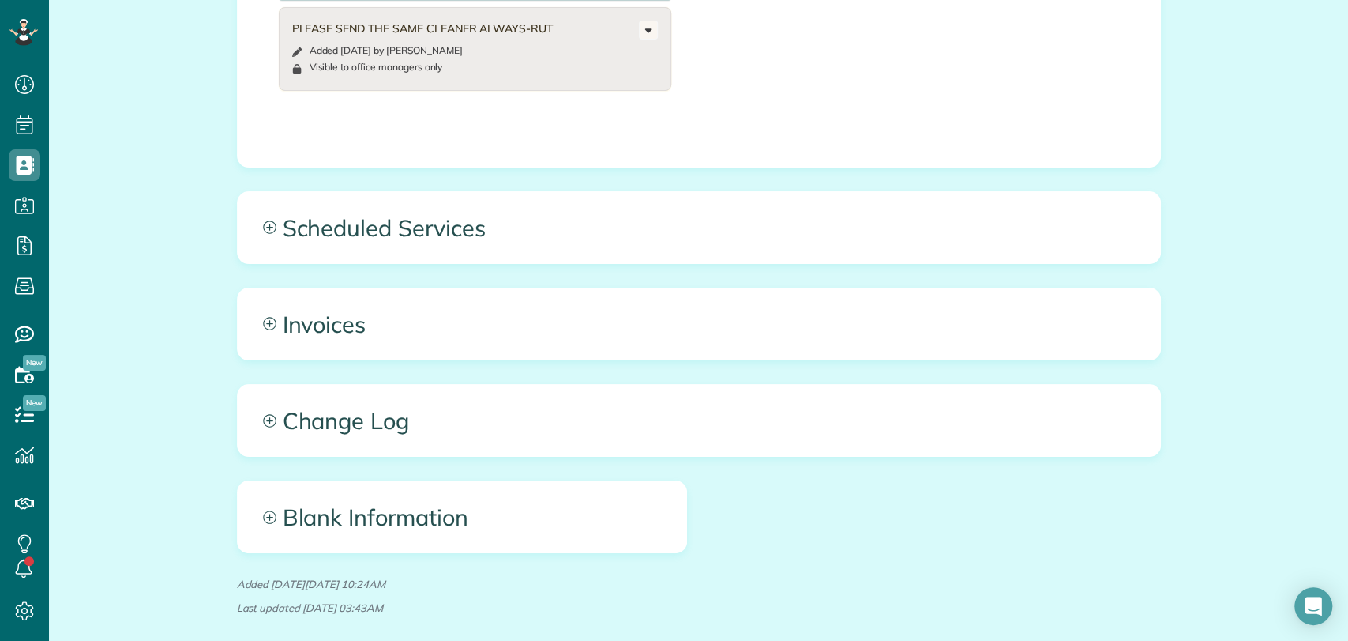
scroll to position [939, 0]
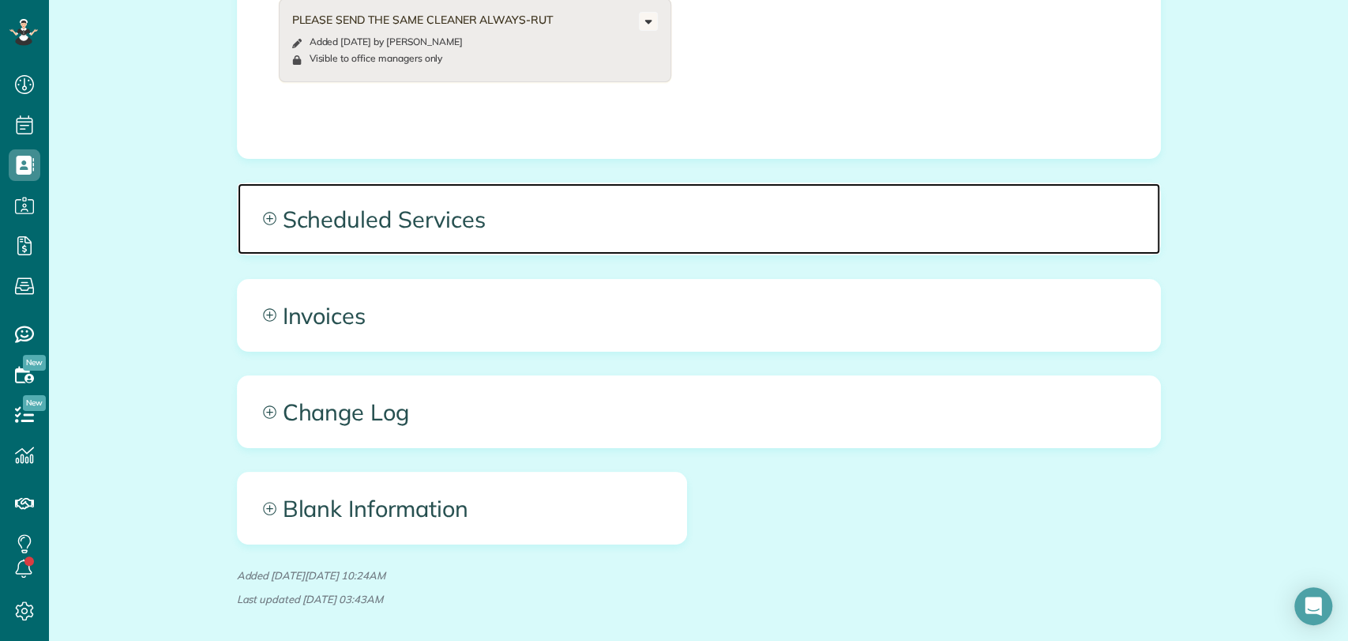
click at [577, 233] on span "Scheduled Services" at bounding box center [699, 218] width 923 height 71
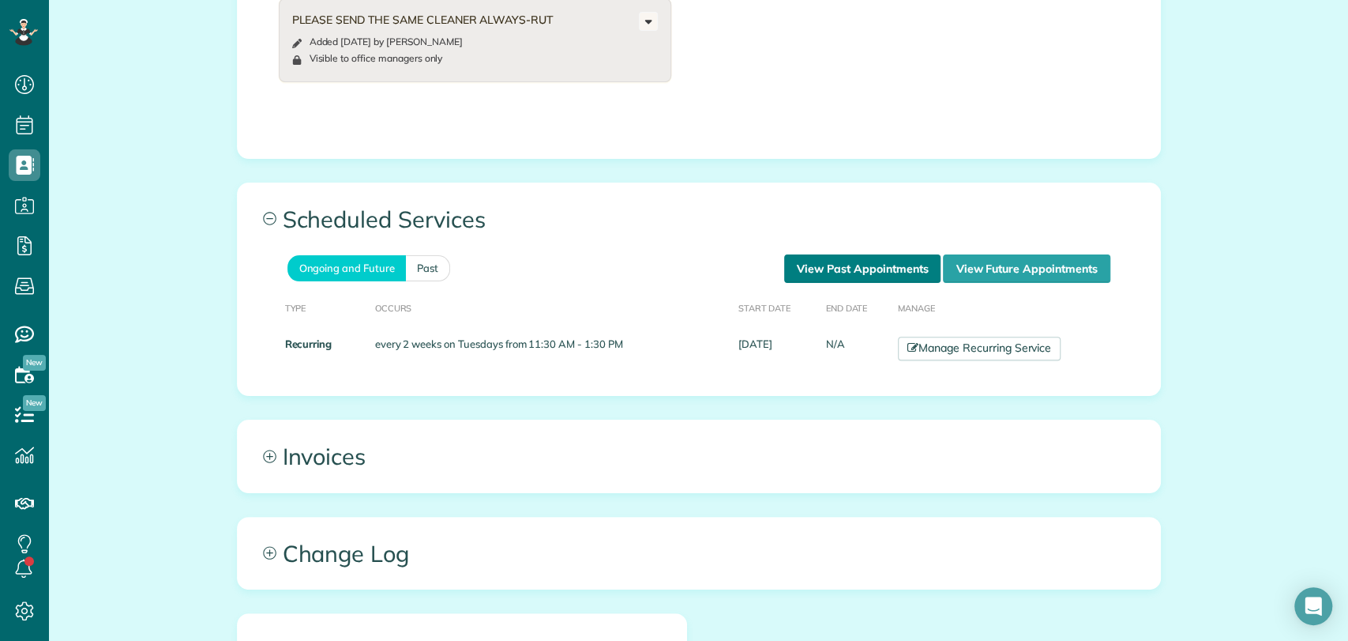
click at [812, 277] on link "View Past Appointments" at bounding box center [862, 268] width 156 height 28
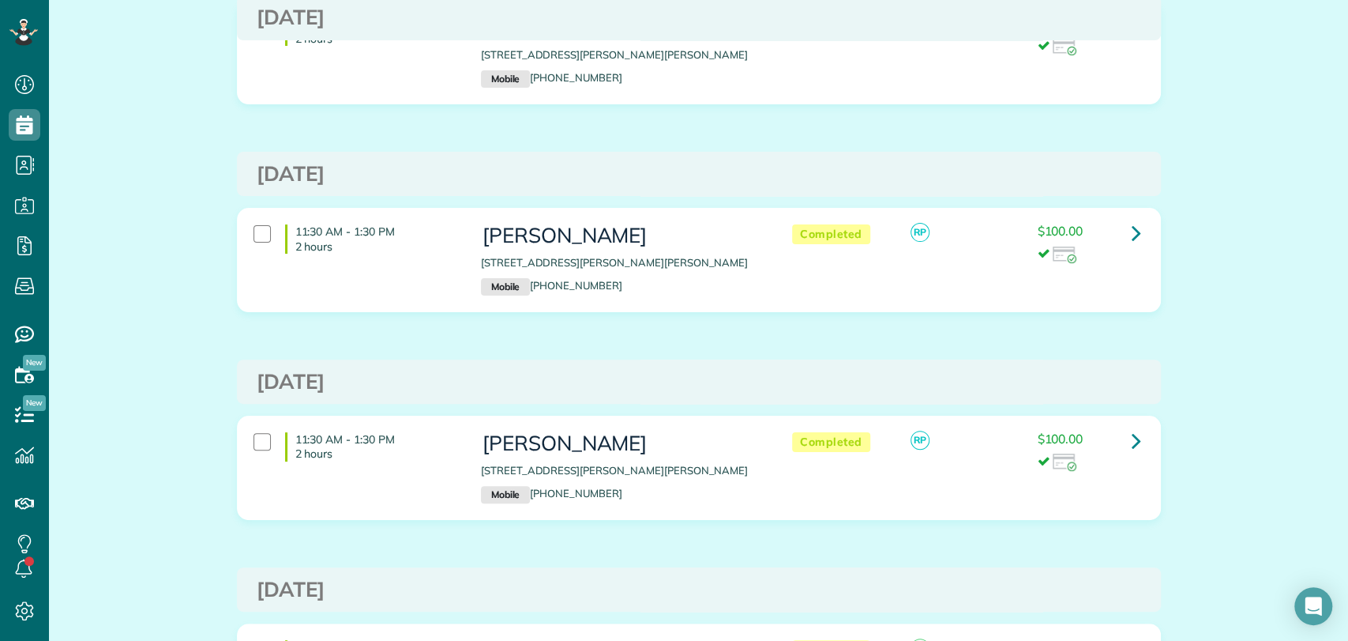
scroll to position [179, 0]
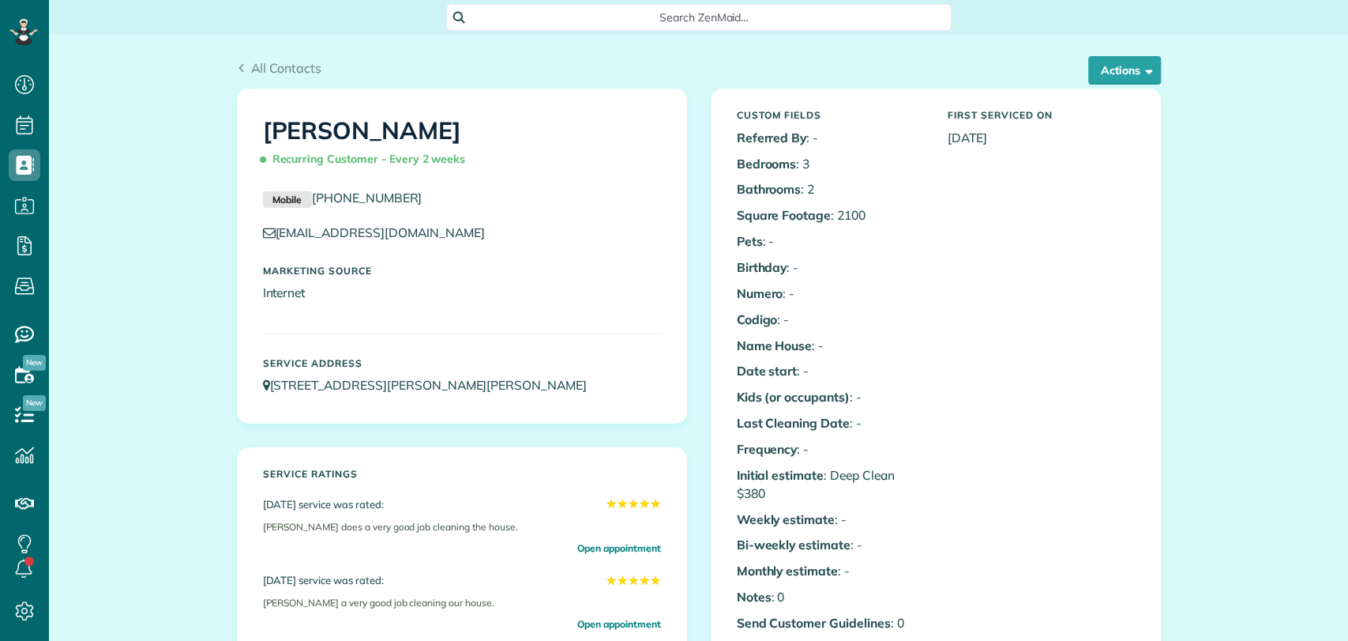
scroll to position [6, 6]
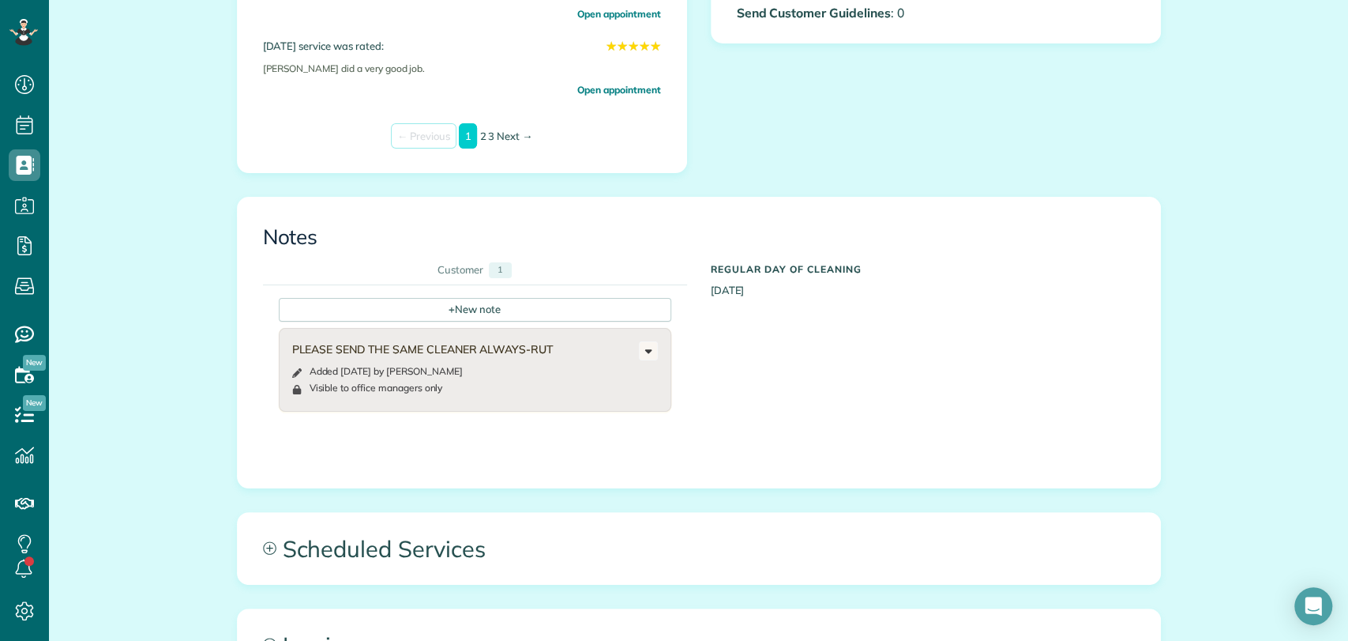
scroll to position [614, 0]
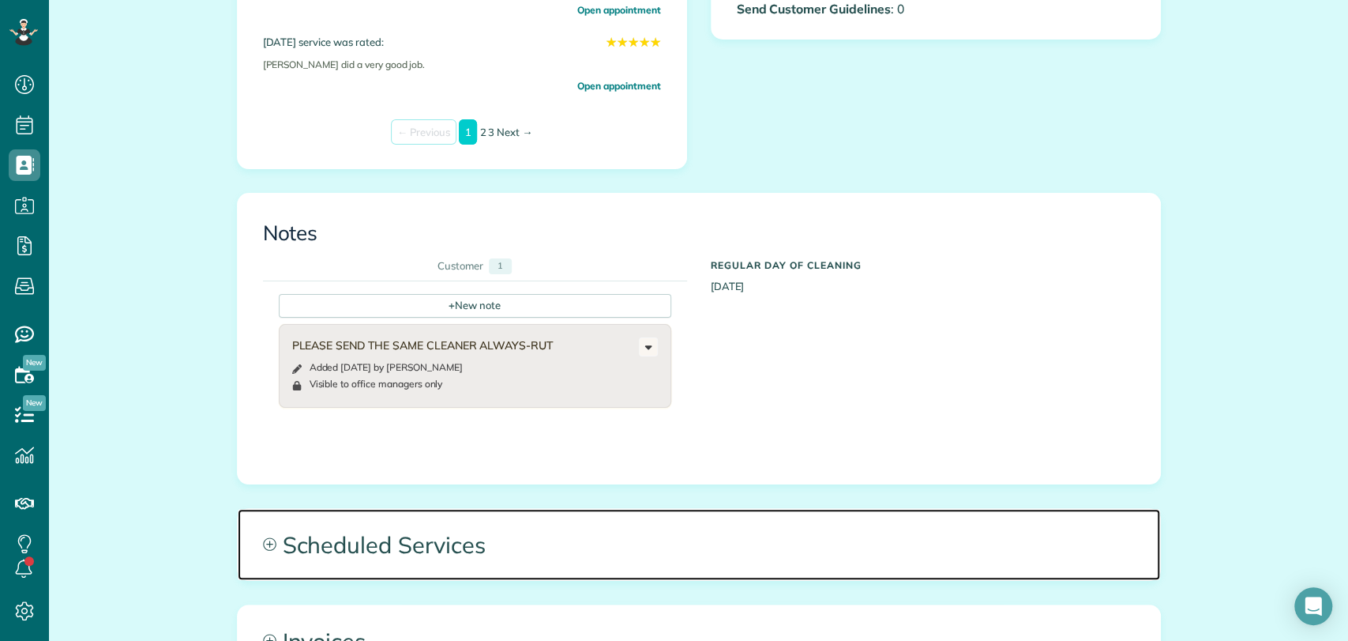
click at [365, 535] on span "Scheduled Services" at bounding box center [699, 544] width 923 height 71
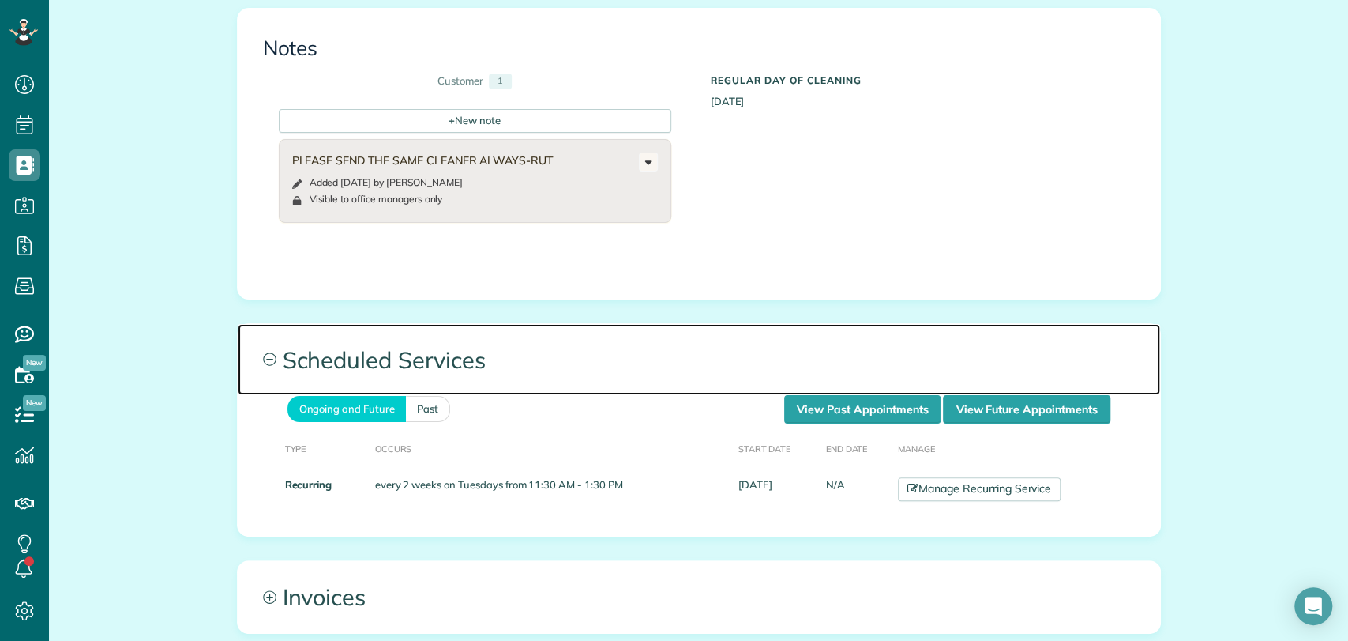
scroll to position [825, 0]
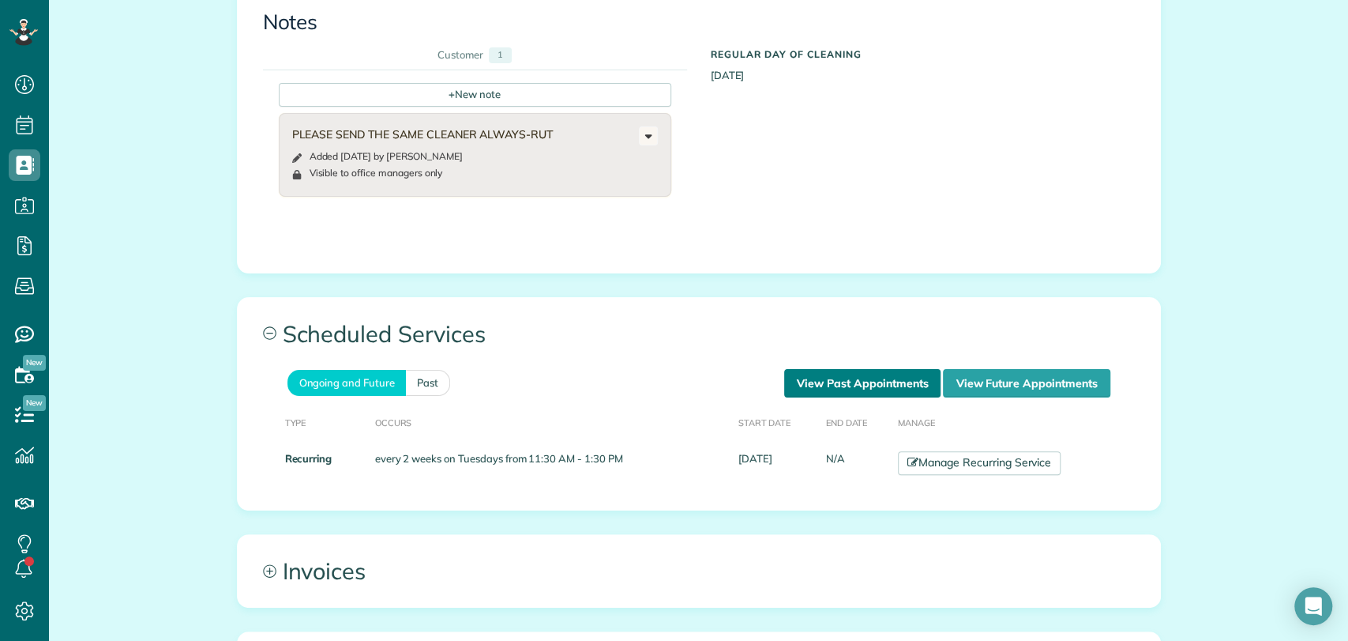
click at [835, 374] on link "View Past Appointments" at bounding box center [862, 383] width 156 height 28
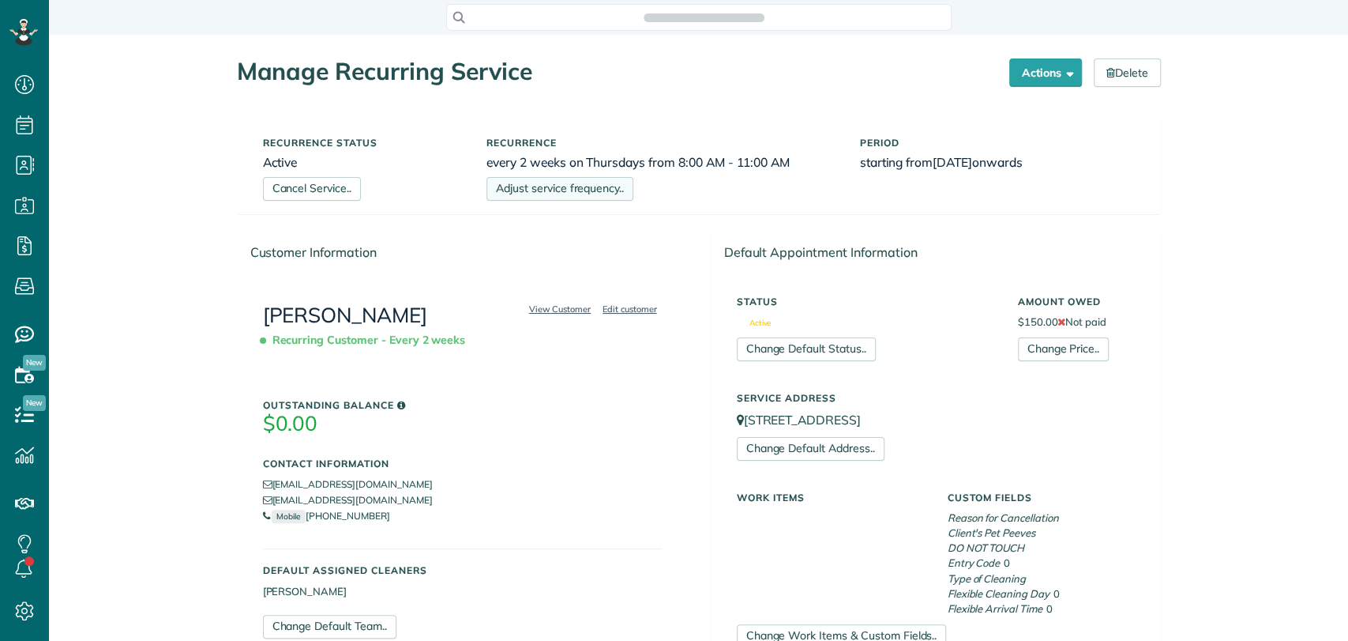
scroll to position [6, 6]
click at [588, 190] on link "Adjust service frequency.." at bounding box center [560, 189] width 147 height 24
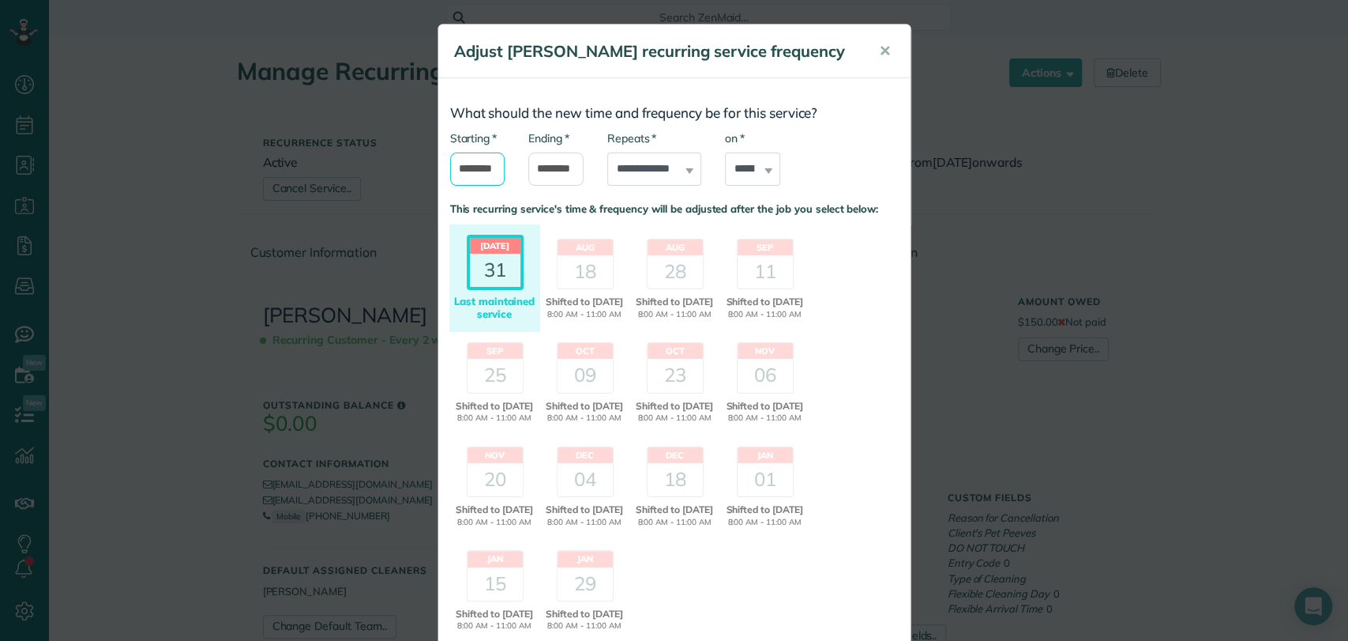
click at [453, 161] on input "*******" at bounding box center [477, 168] width 55 height 33
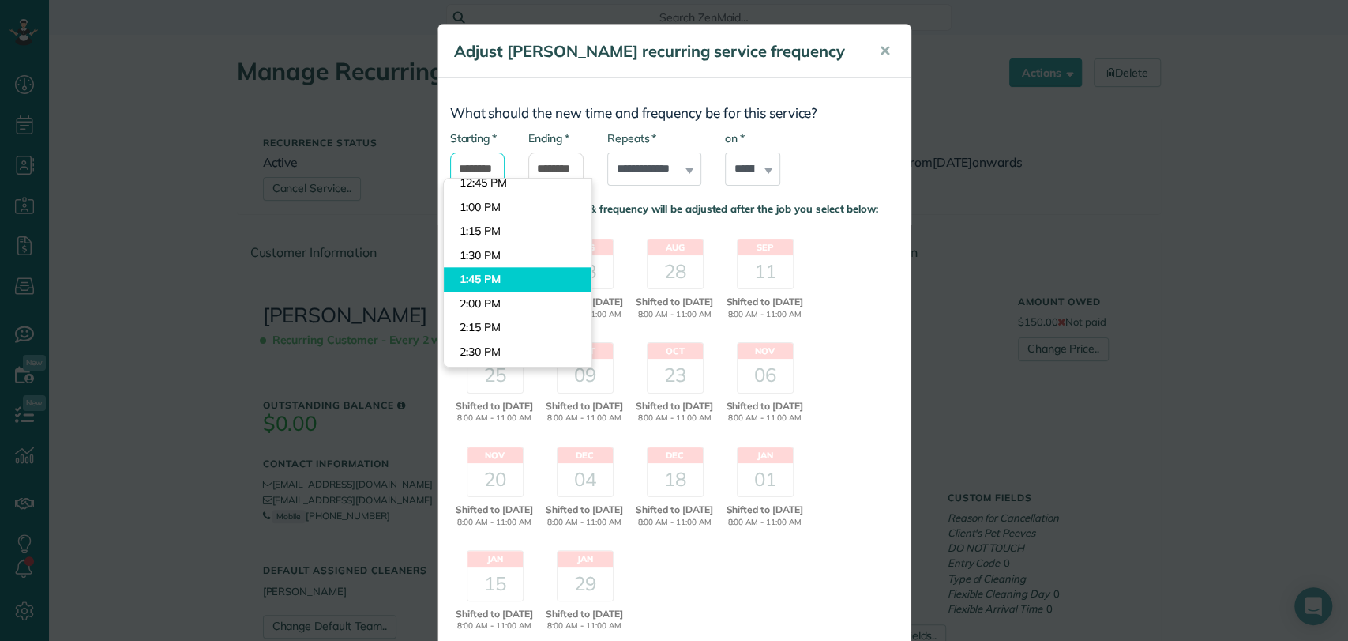
scroll to position [1217, 0]
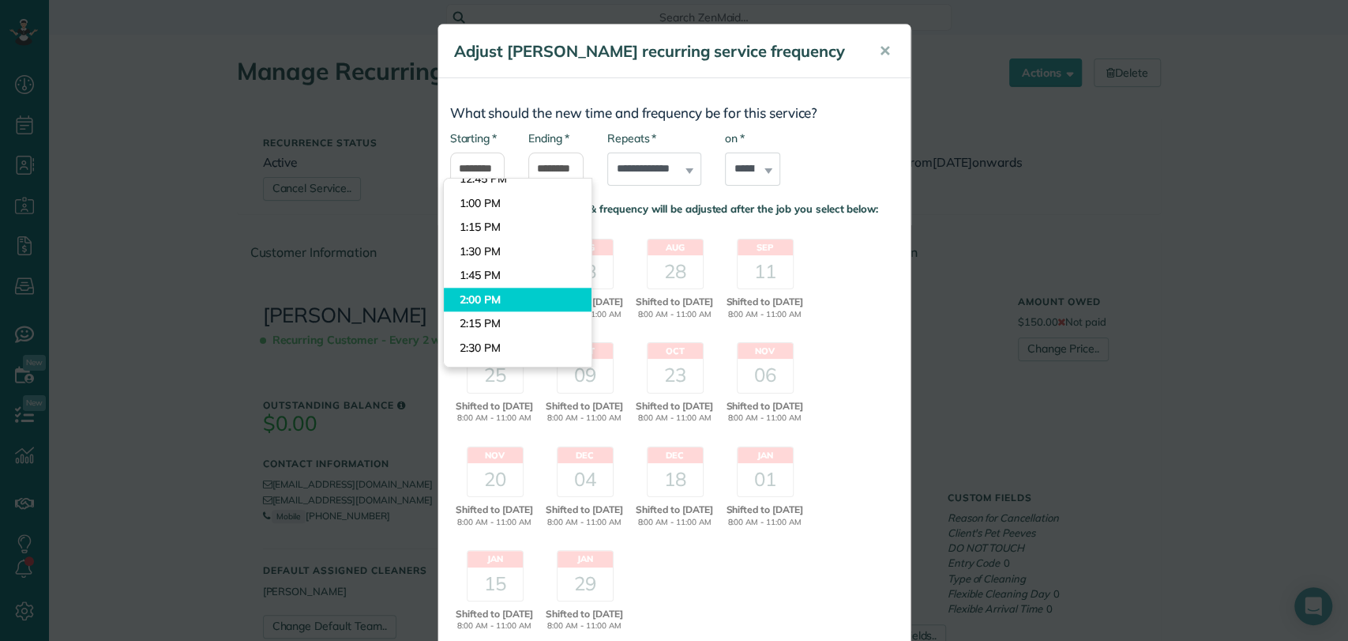
click at [481, 305] on body "Dashboard Scheduling Calendar View List View Dispatch View - Weekly scheduling …" at bounding box center [674, 320] width 1348 height 641
type input "*******"
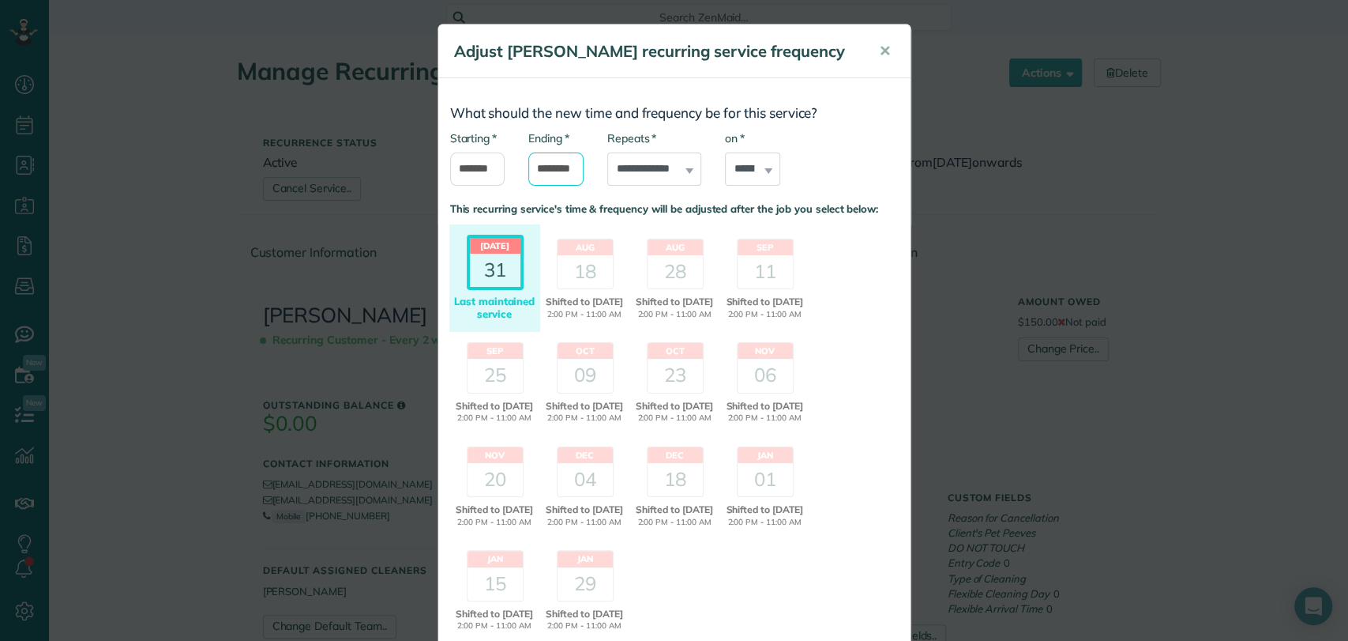
click at [546, 164] on input "********" at bounding box center [555, 168] width 55 height 33
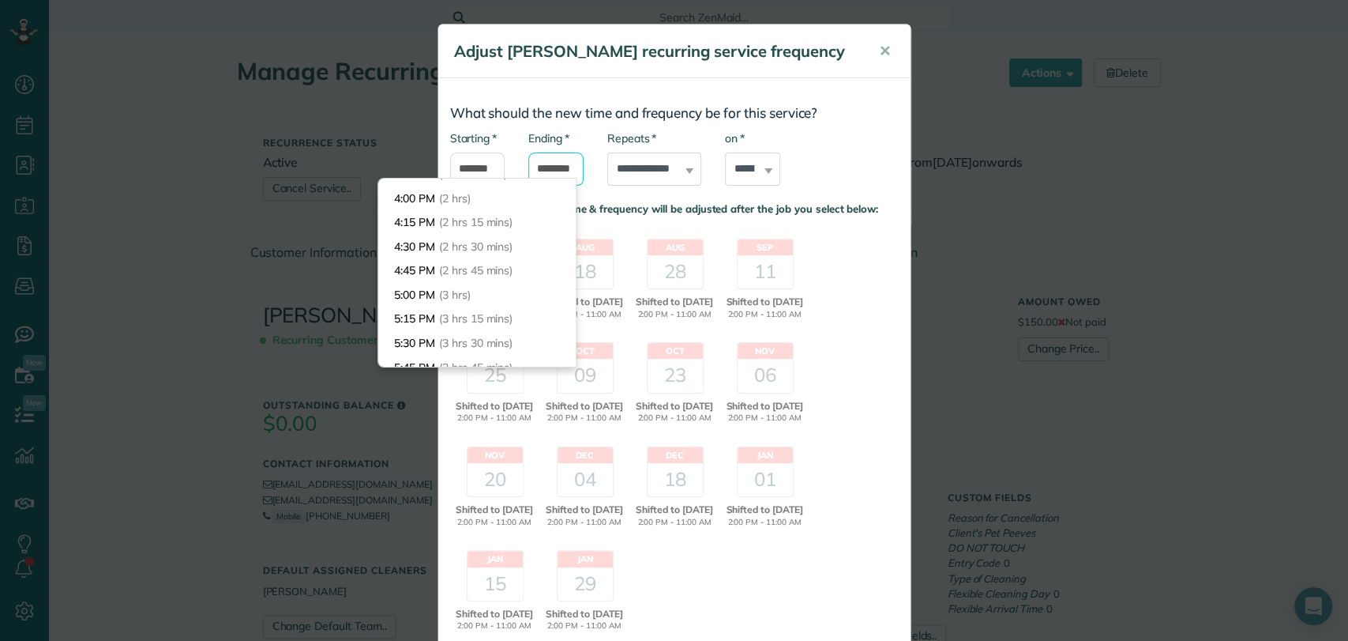
scroll to position [190, 0]
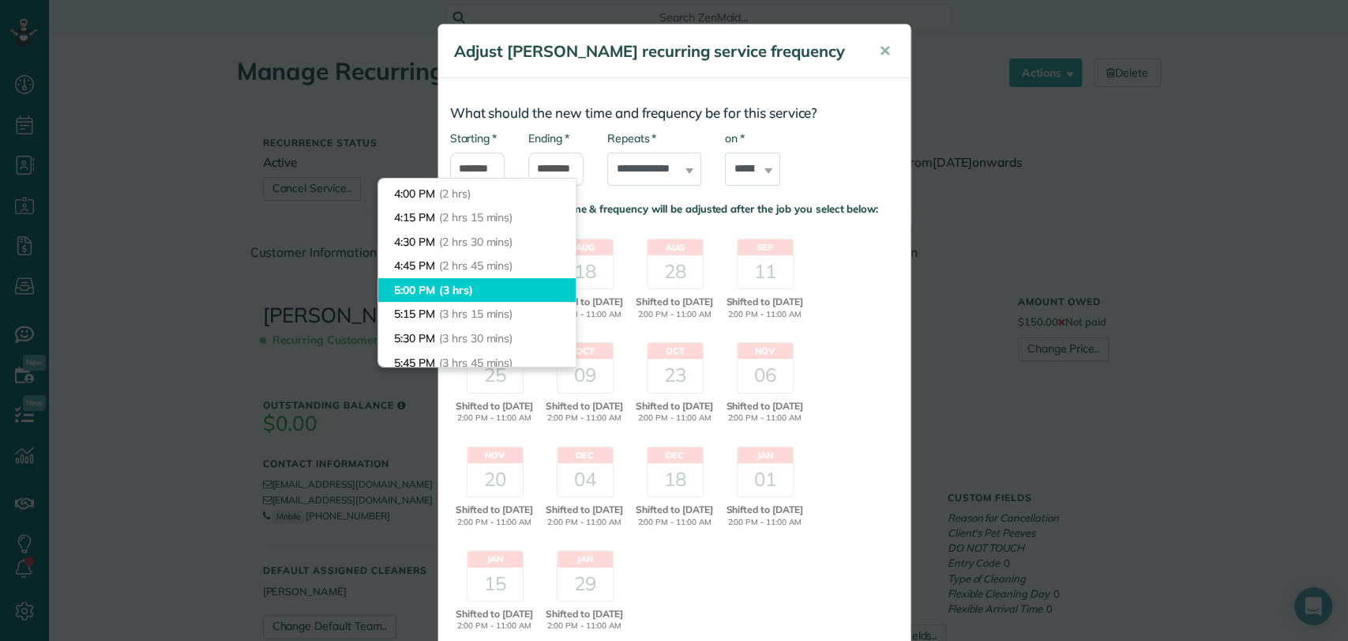
click at [453, 290] on body "Dashboard Scheduling Calendar View List View Dispatch View - Weekly scheduling …" at bounding box center [674, 320] width 1348 height 641
type input "*******"
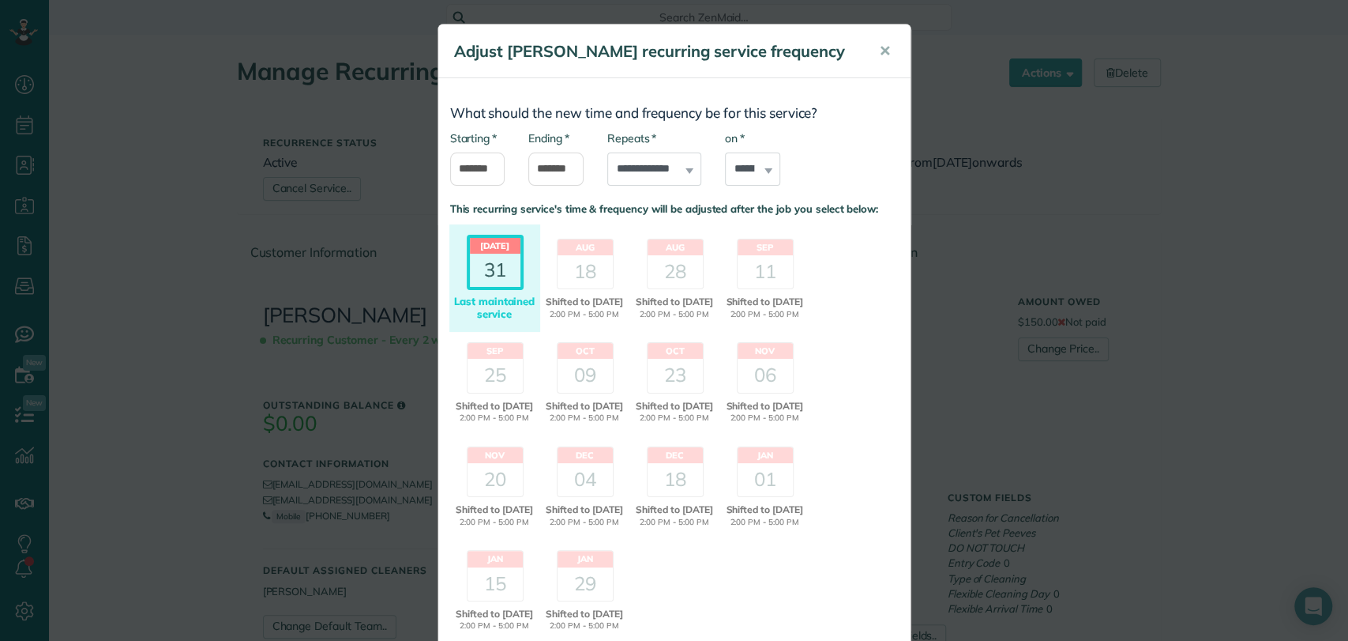
scroll to position [0, 0]
click at [584, 280] on div "18" at bounding box center [585, 271] width 55 height 33
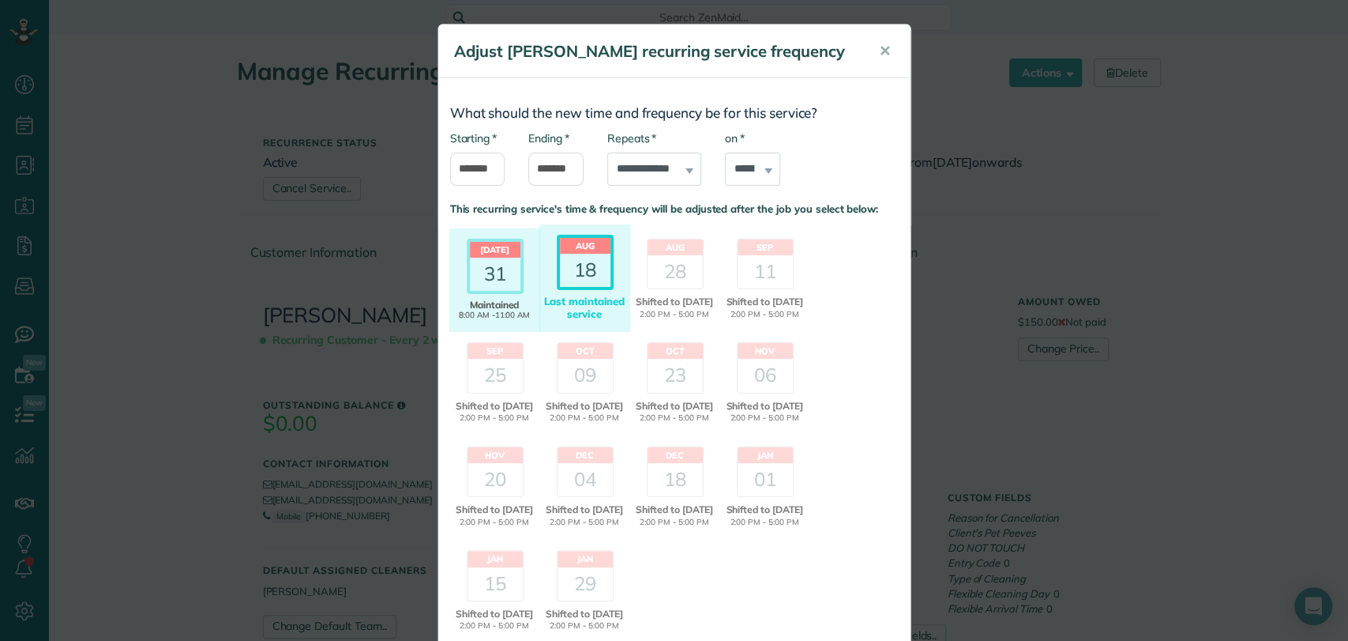
scroll to position [153, 0]
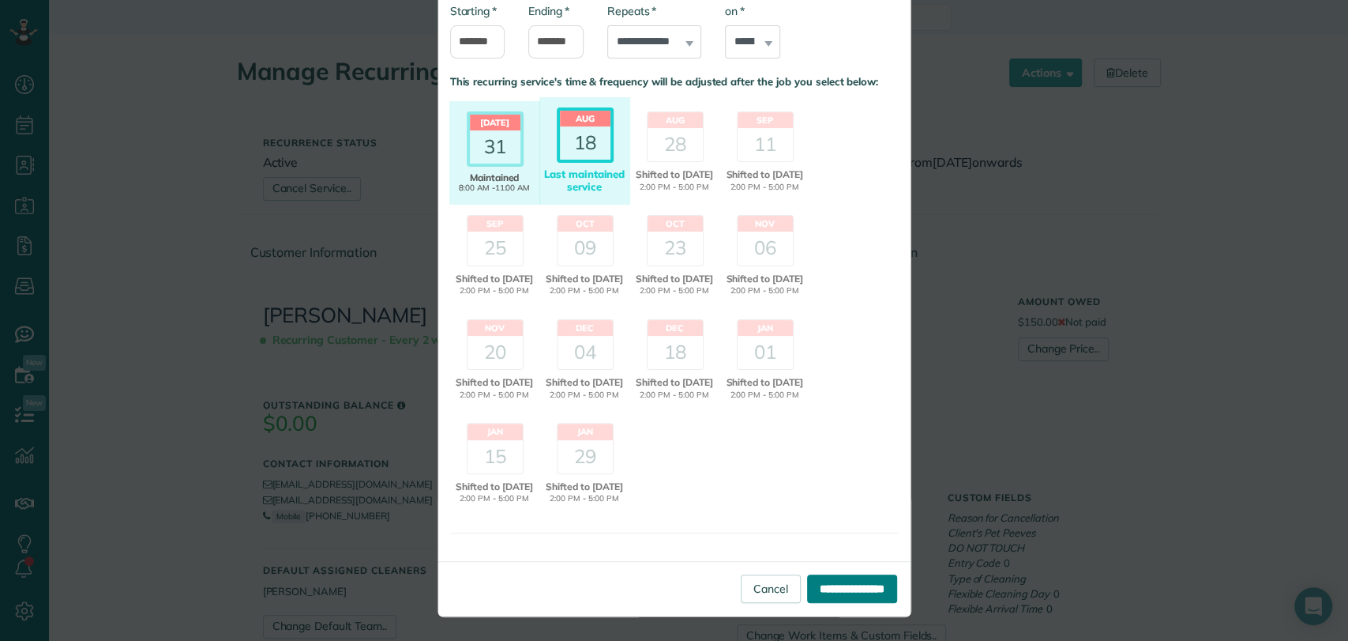
click at [816, 592] on input "**********" at bounding box center [852, 588] width 90 height 28
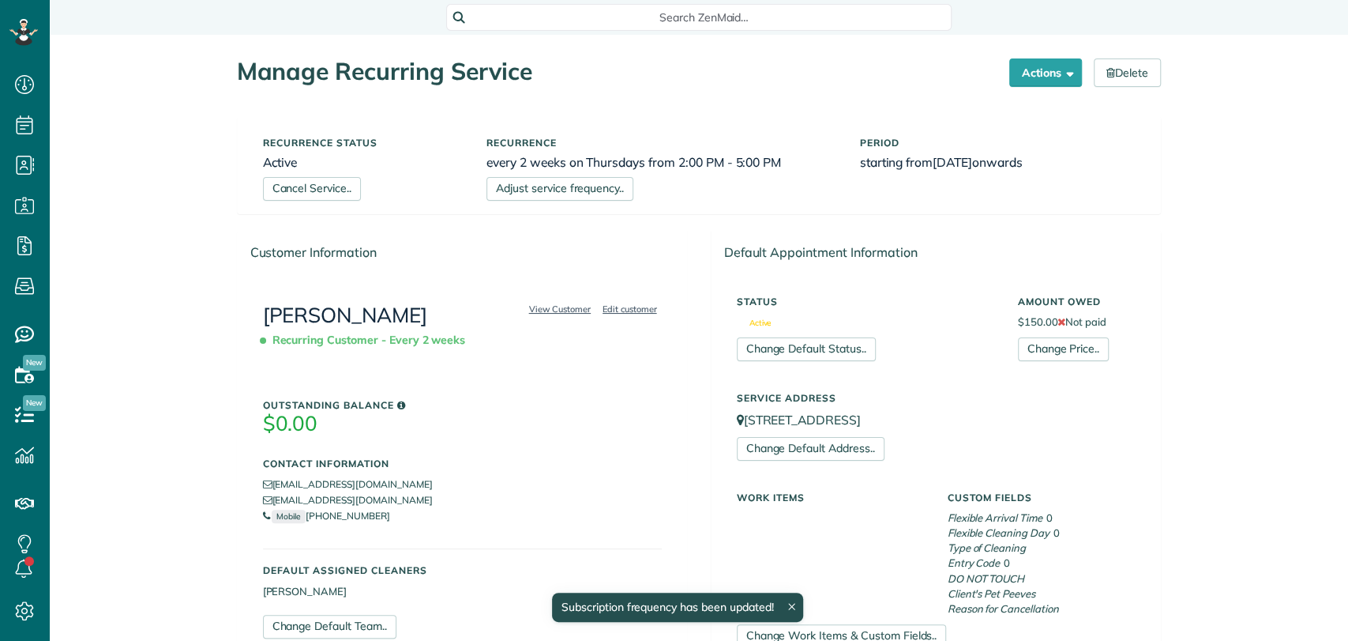
scroll to position [6, 6]
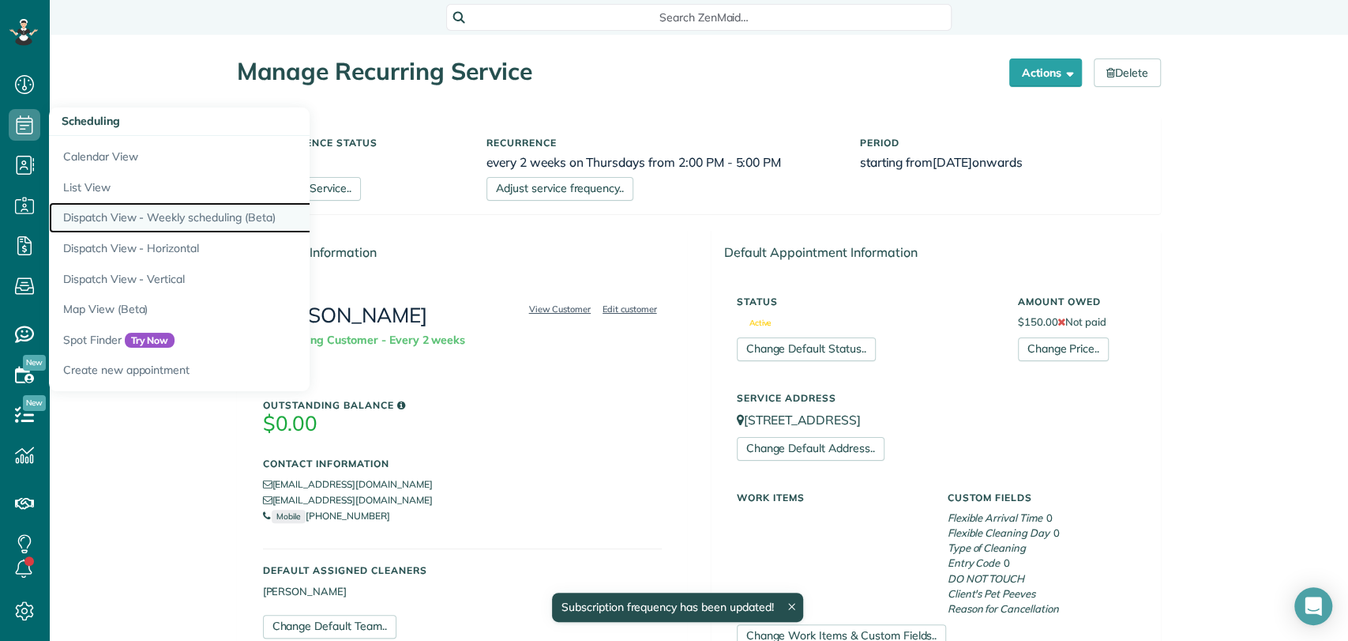
click at [101, 216] on link "Dispatch View - Weekly scheduling (Beta)" at bounding box center [246, 217] width 395 height 31
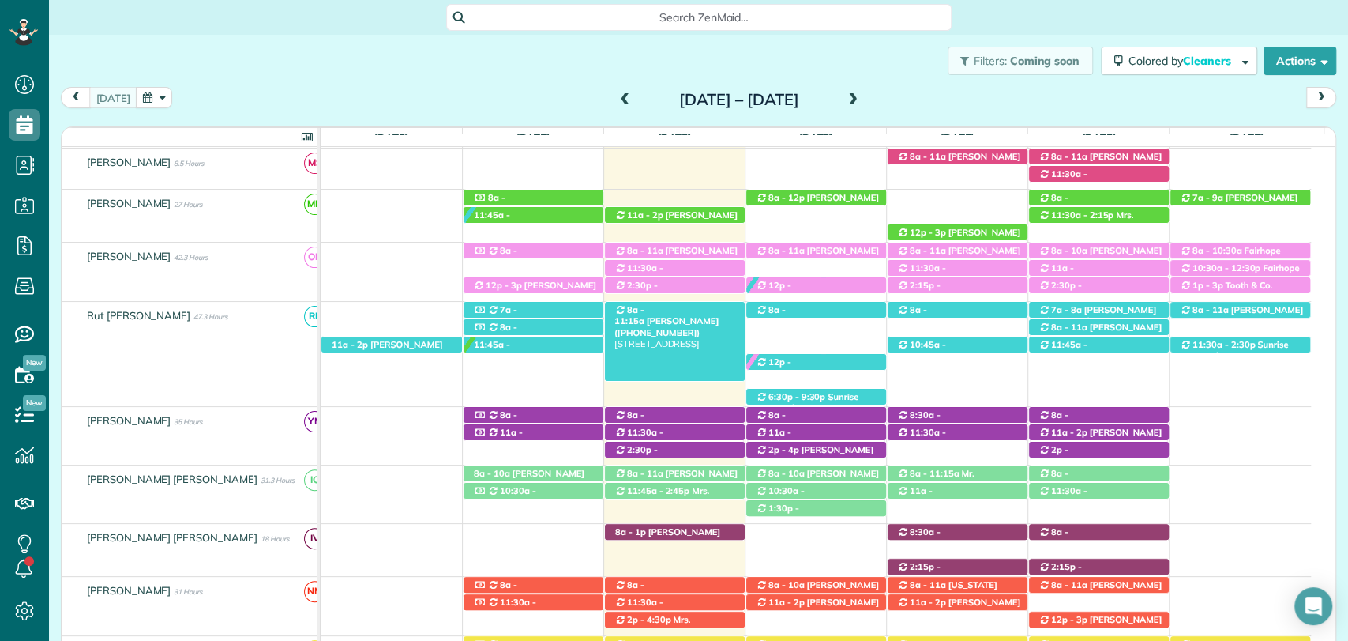
click at [645, 306] on span "8a - 11:15a" at bounding box center [630, 315] width 31 height 22
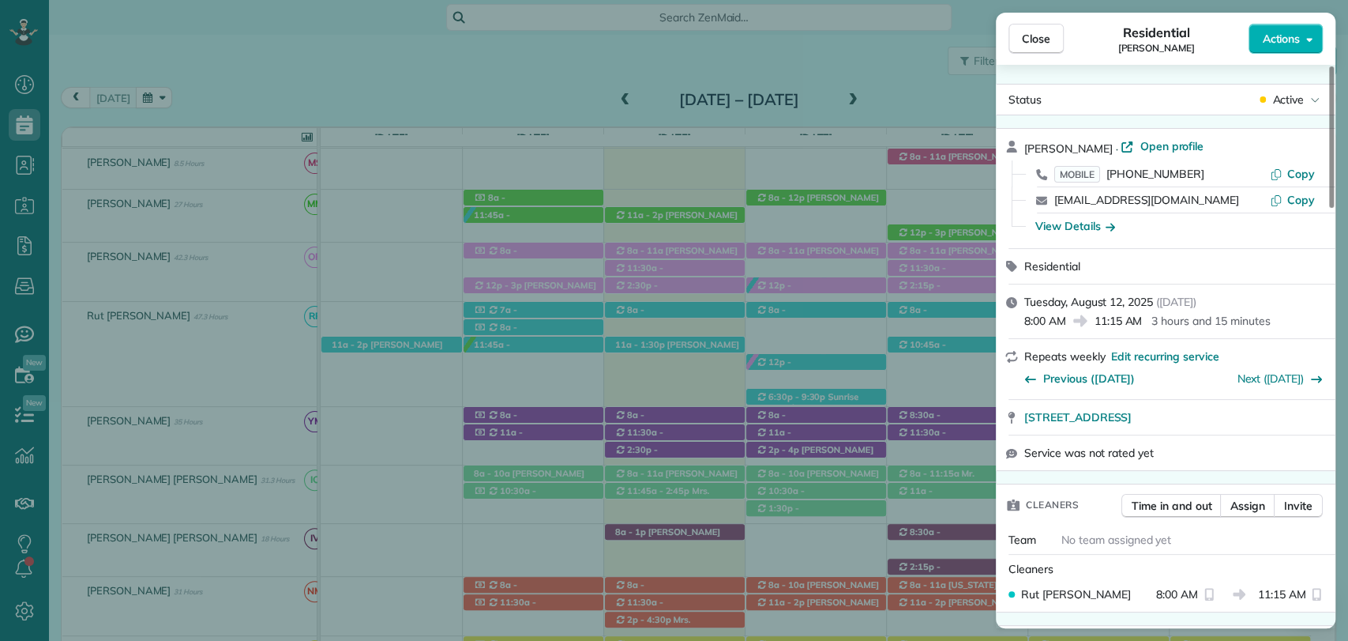
click at [1032, 37] on span "Close" at bounding box center [1036, 39] width 28 height 16
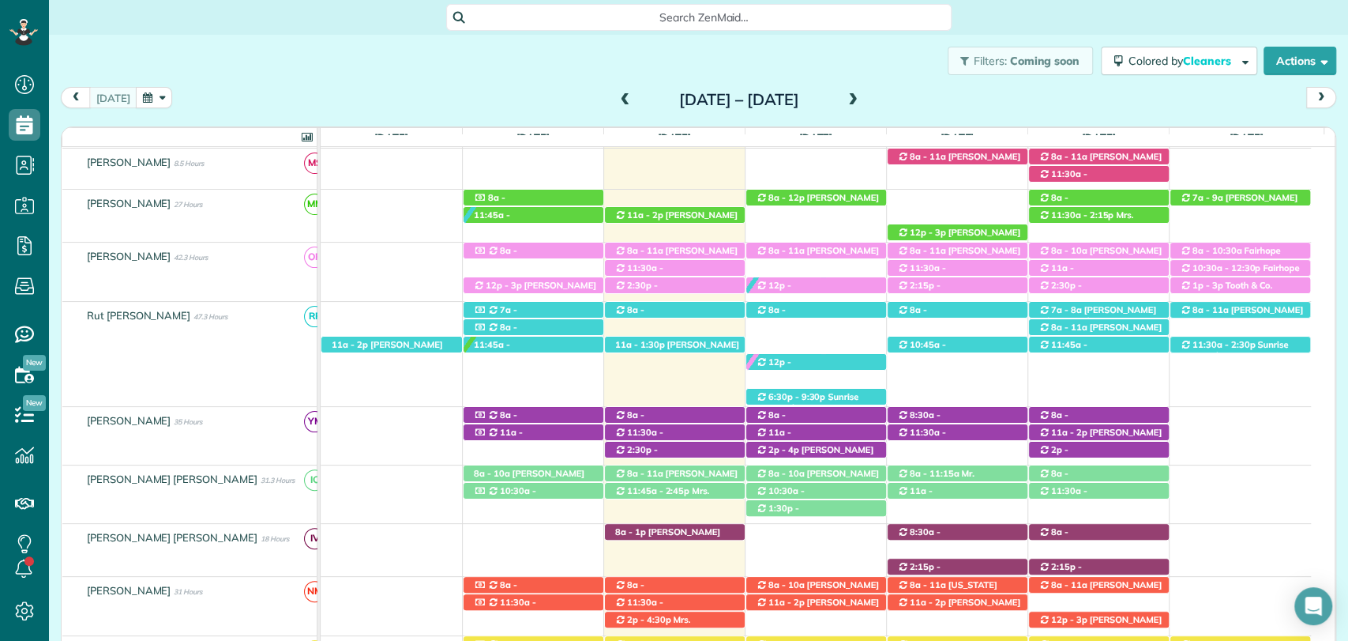
click at [449, 59] on div "Filters: Coming soon Colored by Cleaners Color by Cleaner Color by Team Color b…" at bounding box center [698, 61] width 1299 height 52
click at [773, 243] on div "8a - 11a Tiffany Williams (+15073202682) 10315 Longleaf Lane - Fairhope, AL, 36…" at bounding box center [816, 250] width 140 height 17
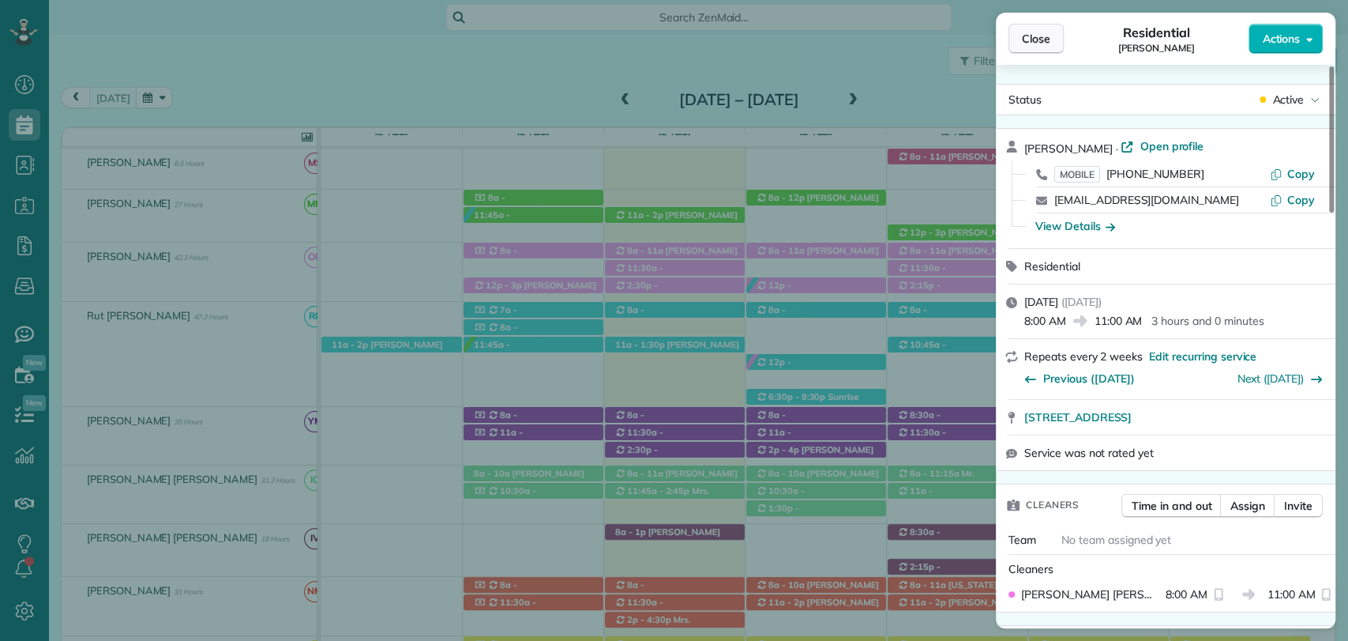
click at [1029, 45] on span "Close" at bounding box center [1036, 39] width 28 height 16
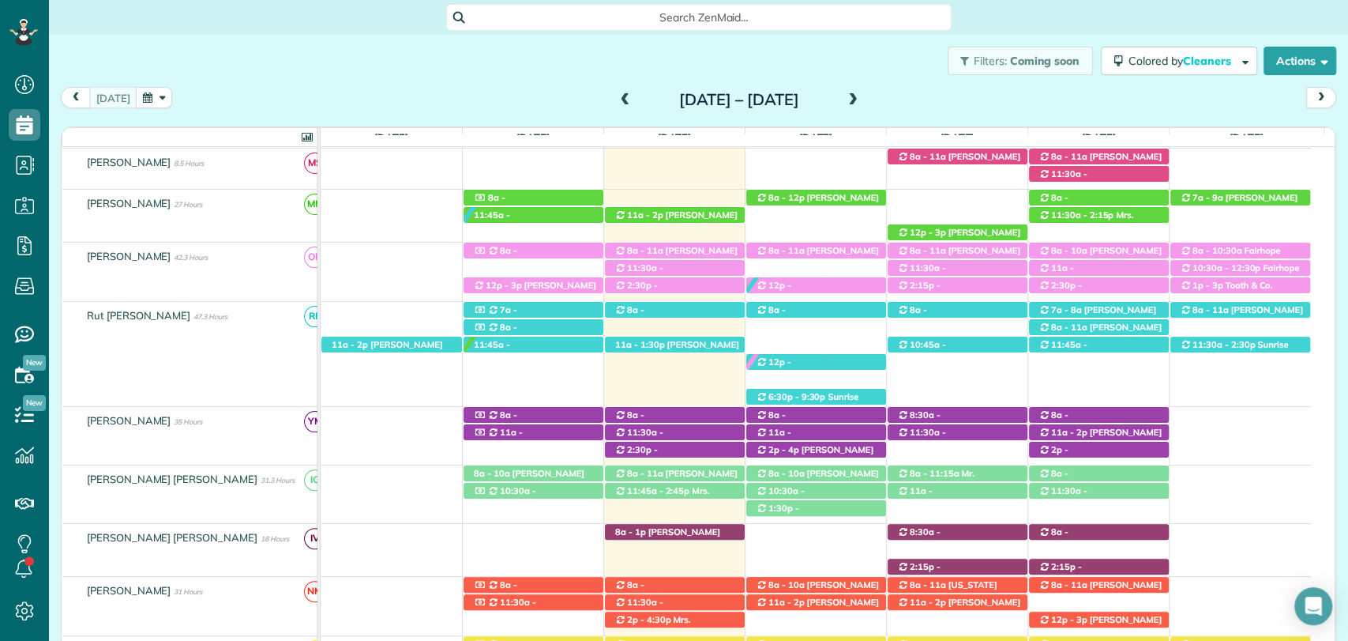
click at [862, 97] on span at bounding box center [852, 100] width 17 height 14
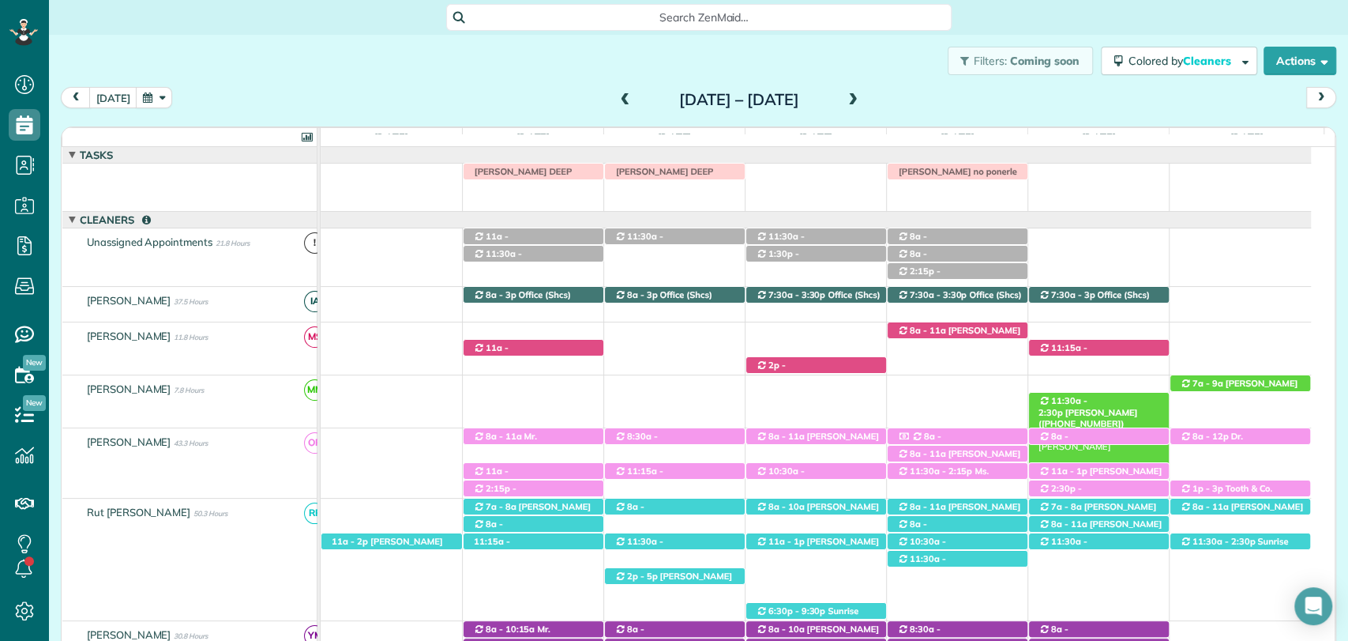
click at [1088, 398] on span "11:30a - 2:30p" at bounding box center [1063, 406] width 49 height 22
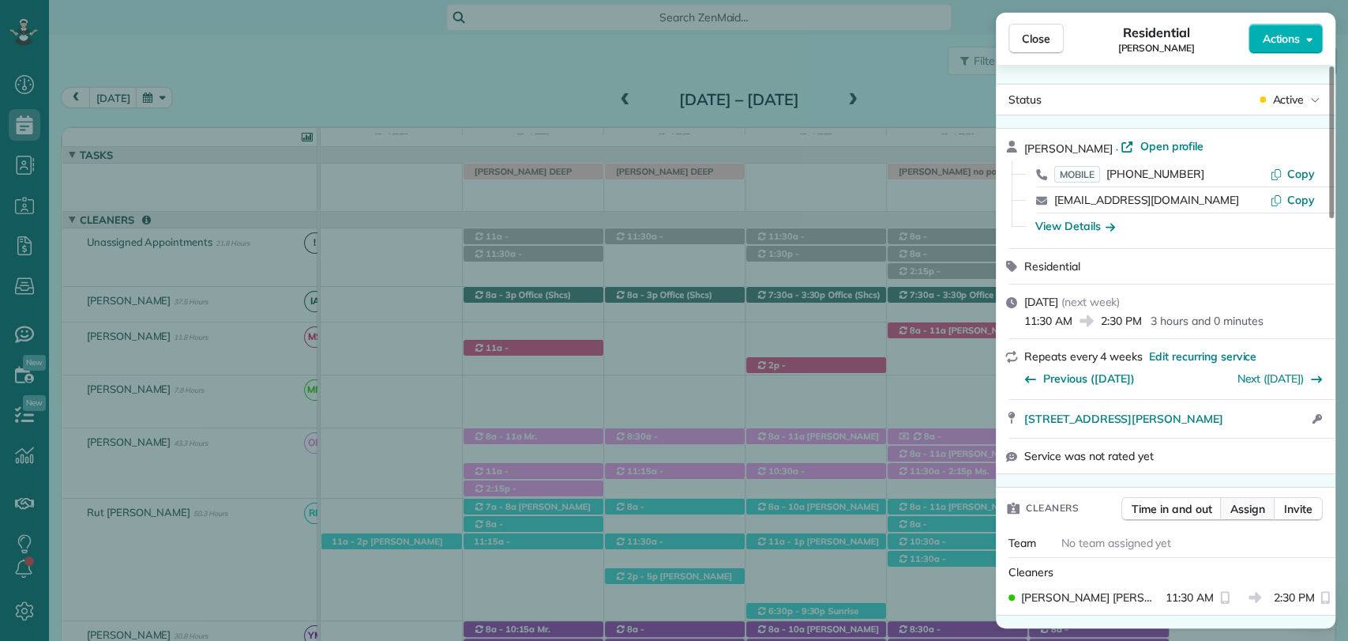
click at [1251, 498] on button "Assign" at bounding box center [1247, 509] width 55 height 24
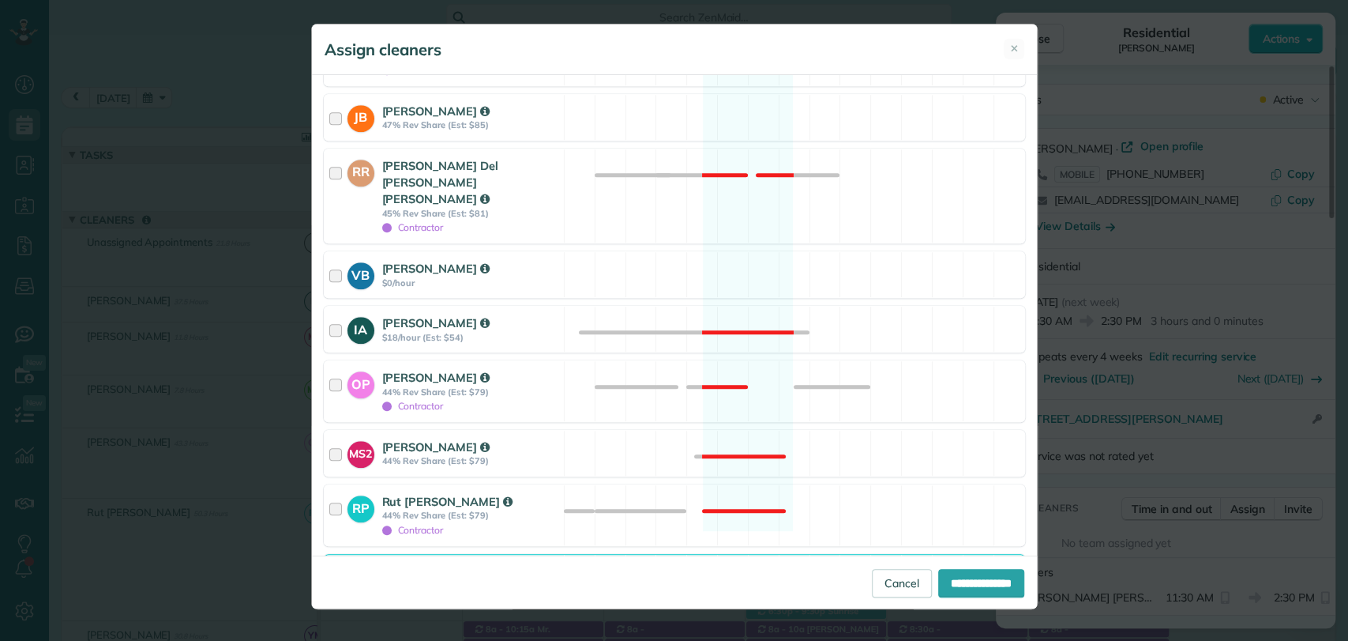
scroll to position [780, 0]
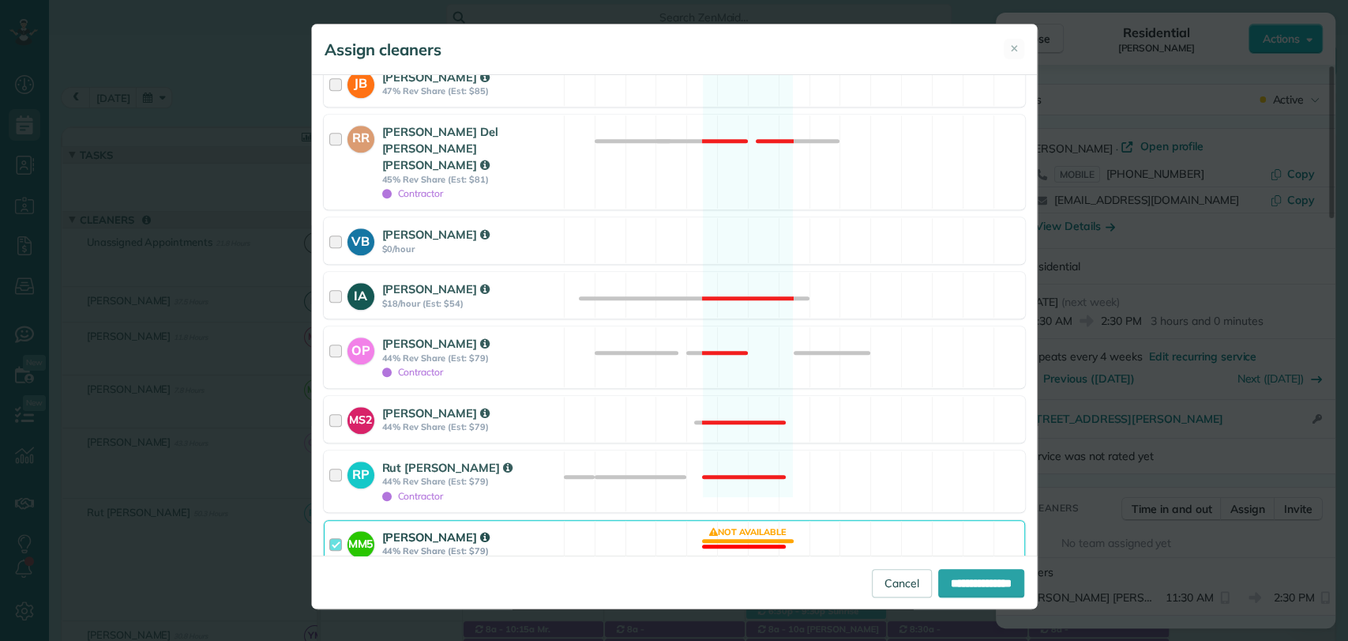
click at [336, 528] on div at bounding box center [338, 542] width 18 height 29
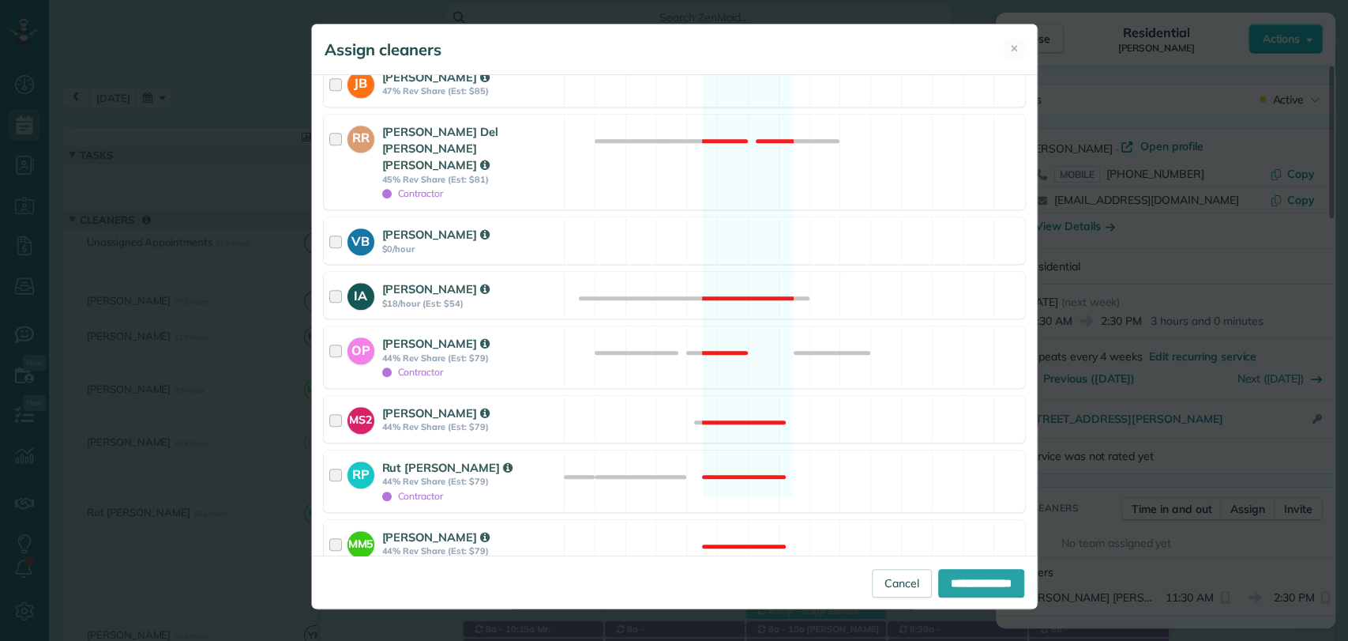
click at [333, 582] on div at bounding box center [330, 588] width 13 height 13
click at [971, 574] on input "**********" at bounding box center [981, 583] width 86 height 28
type input "**********"
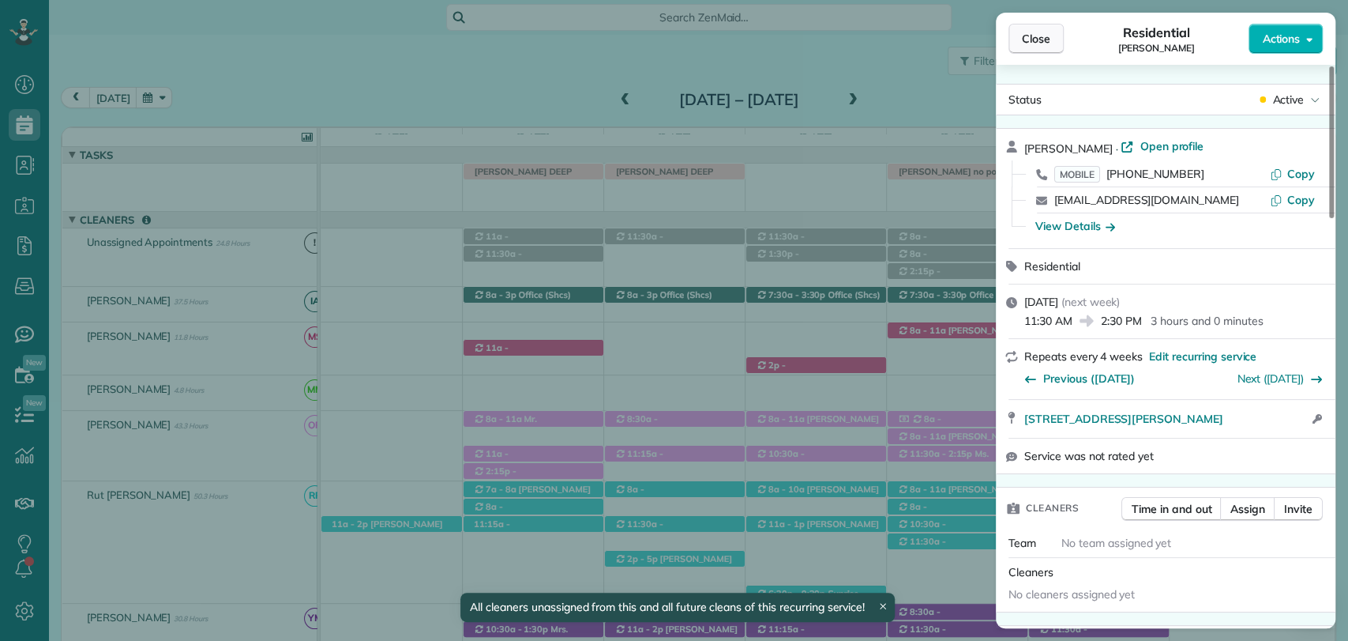
click at [1039, 38] on span "Close" at bounding box center [1036, 39] width 28 height 16
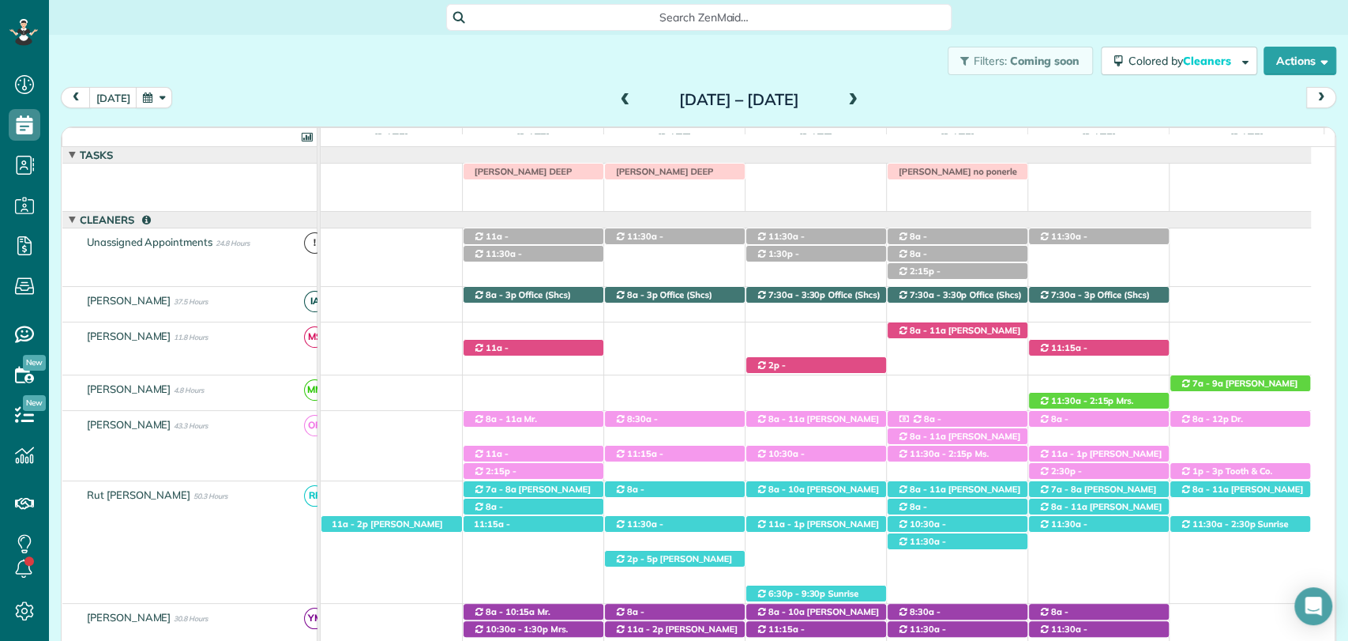
click at [490, 87] on div "today Sunday Aug 17 – Saturday Aug 23, 2025" at bounding box center [699, 101] width 1276 height 29
click at [617, 96] on span at bounding box center [625, 100] width 17 height 14
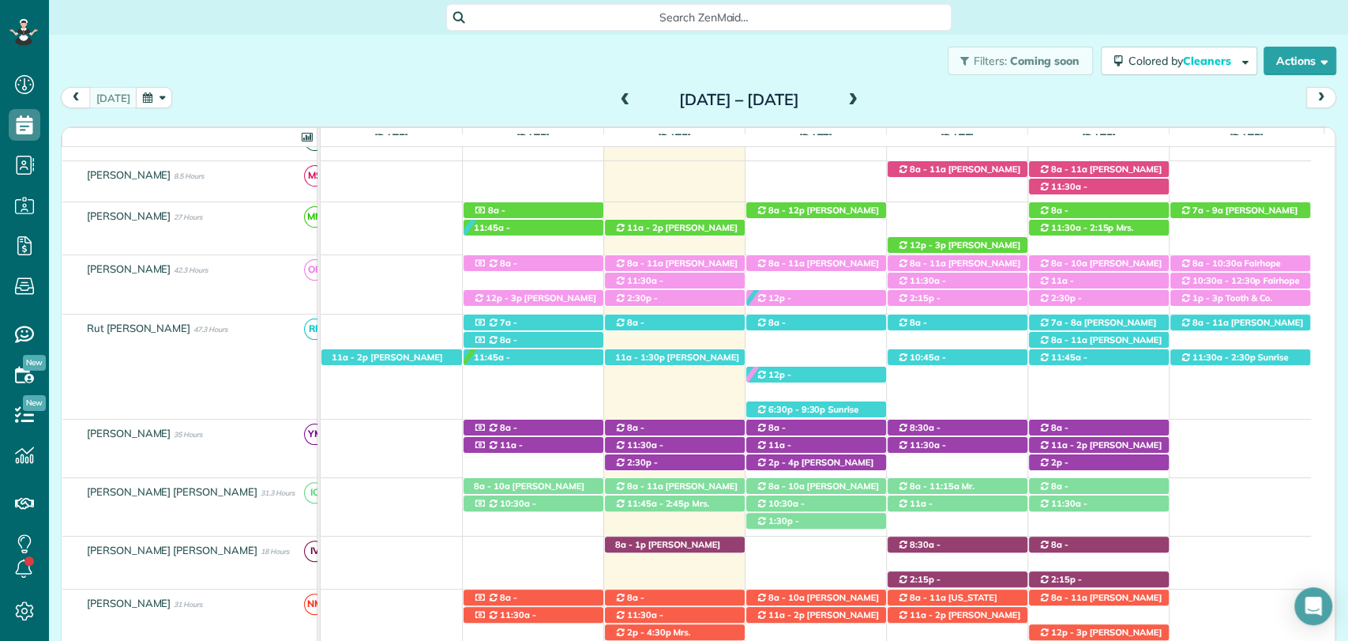
scroll to position [199, 0]
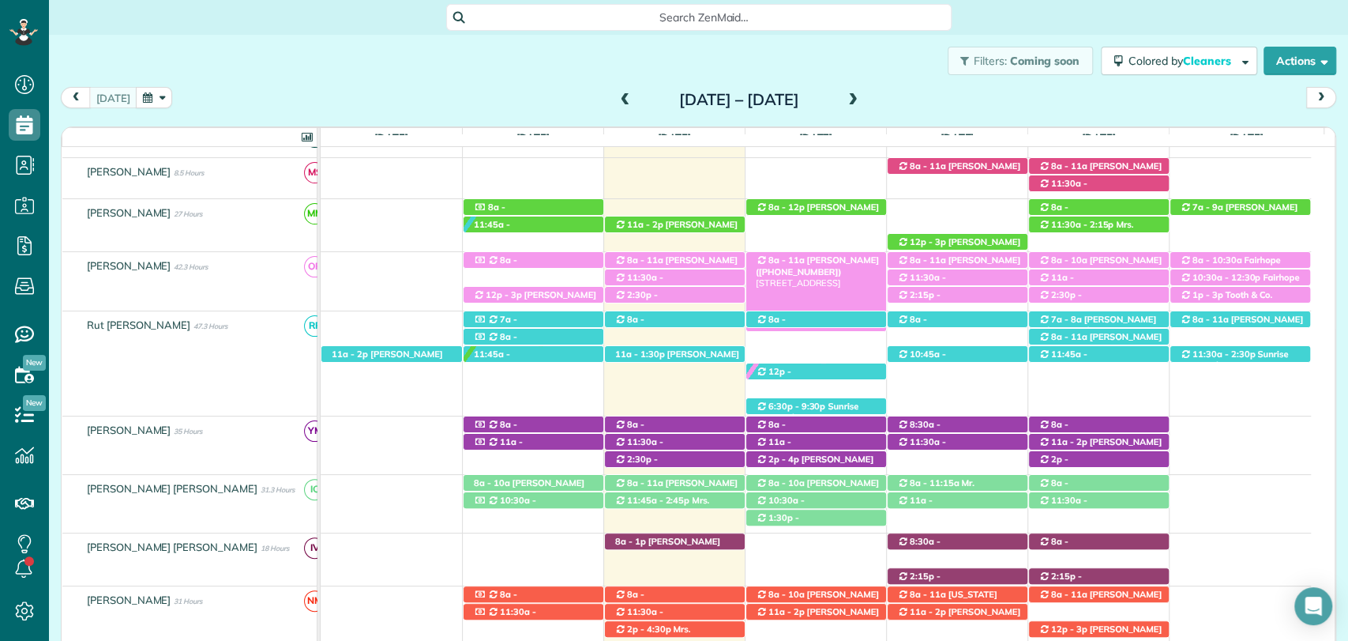
click at [812, 258] on span "Tiffany Williams (+15073202682)" at bounding box center [817, 265] width 123 height 22
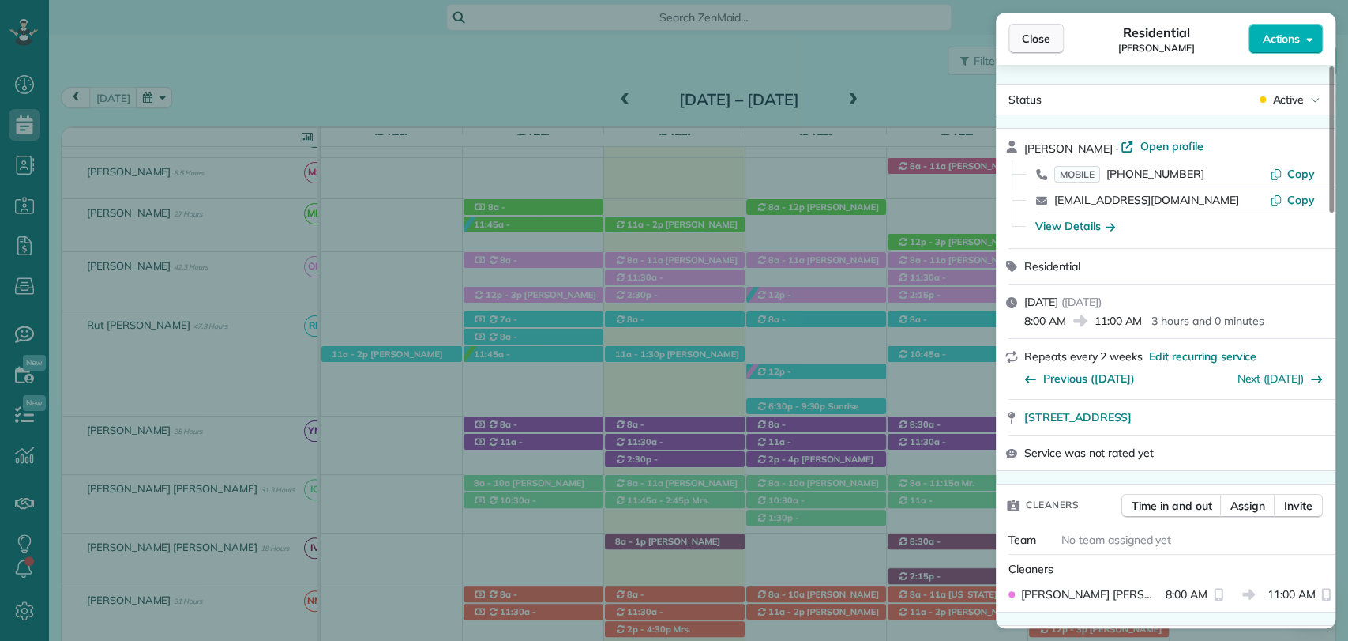
click at [1038, 38] on span "Close" at bounding box center [1036, 39] width 28 height 16
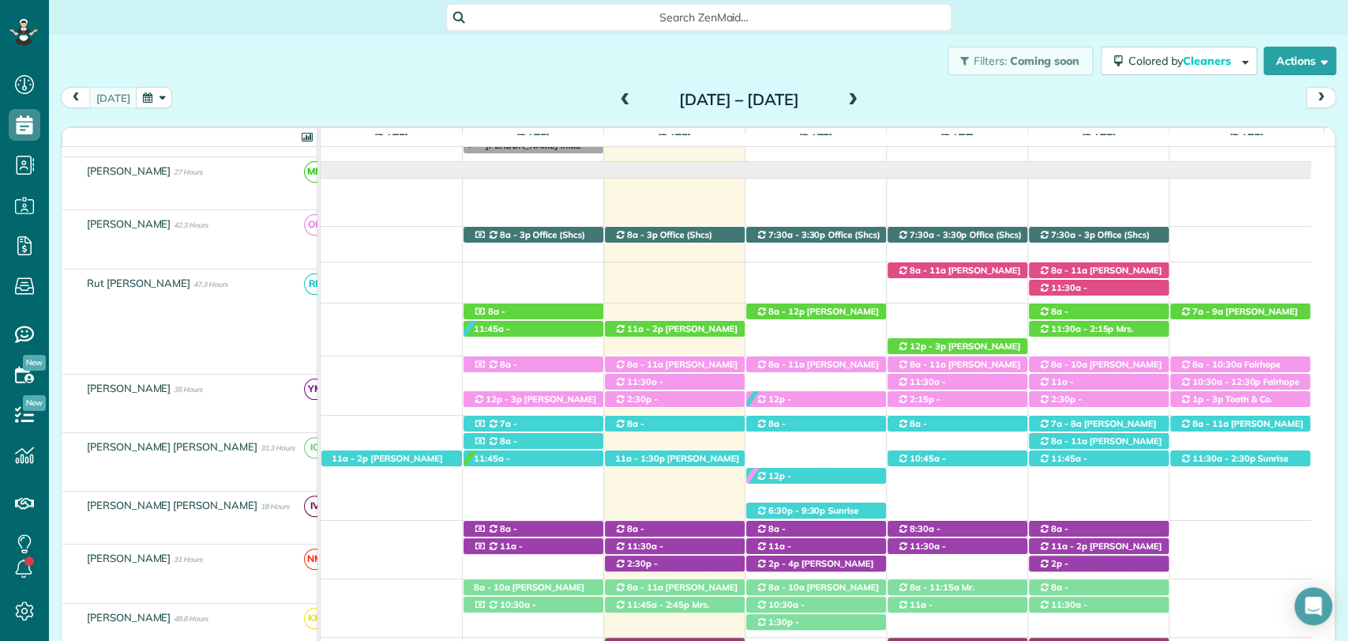
scroll to position [95, 0]
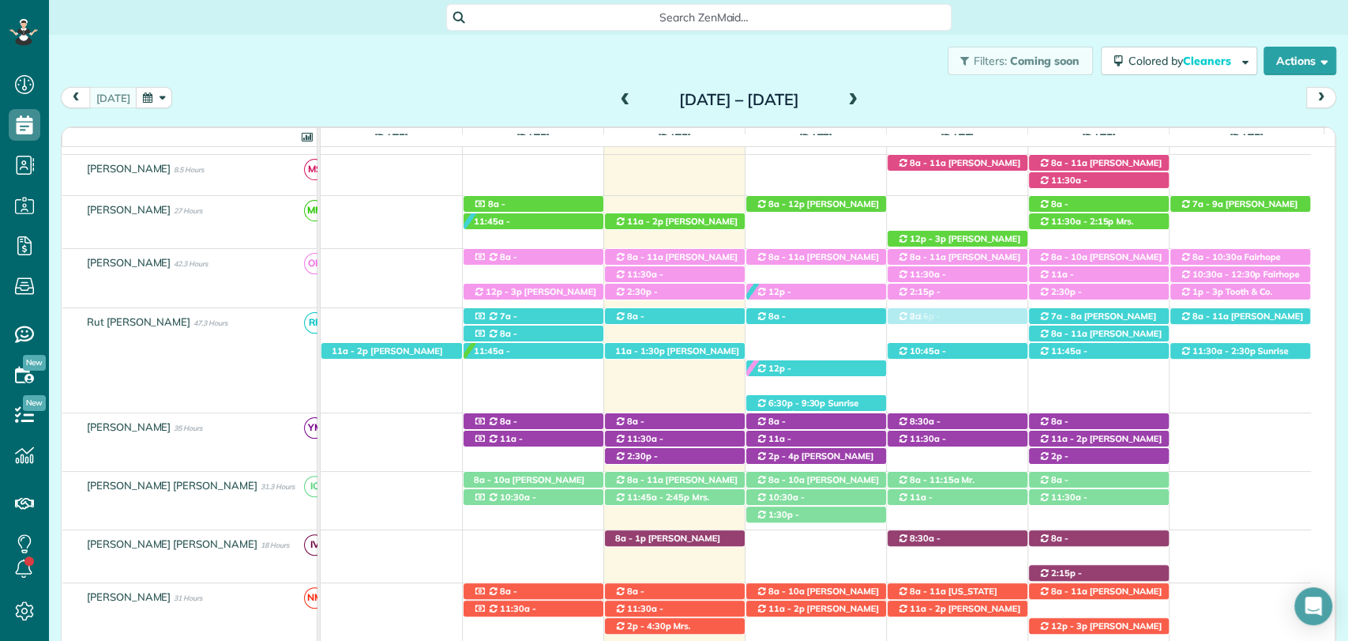
drag, startPoint x: 933, startPoint y: 572, endPoint x: 950, endPoint y: 392, distance: 180.9
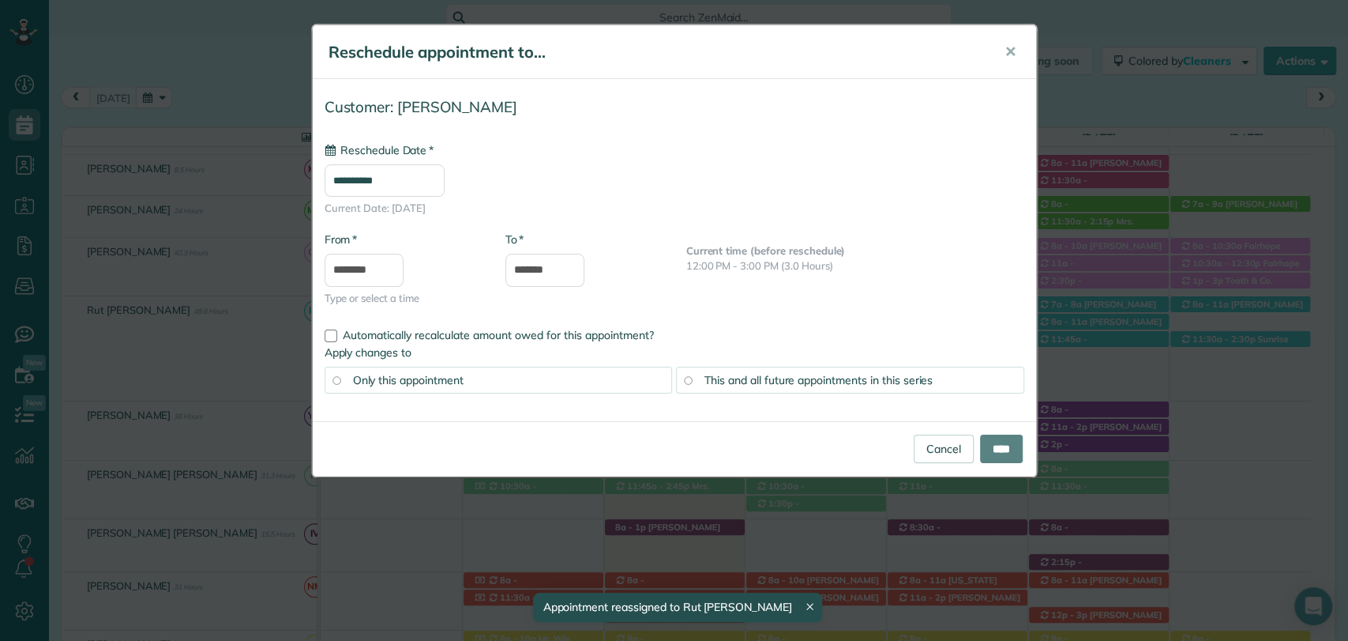
drag, startPoint x: 951, startPoint y: 232, endPoint x: 942, endPoint y: 528, distance: 296.3
type input "**********"
click at [981, 444] on input "****" at bounding box center [1001, 448] width 43 height 28
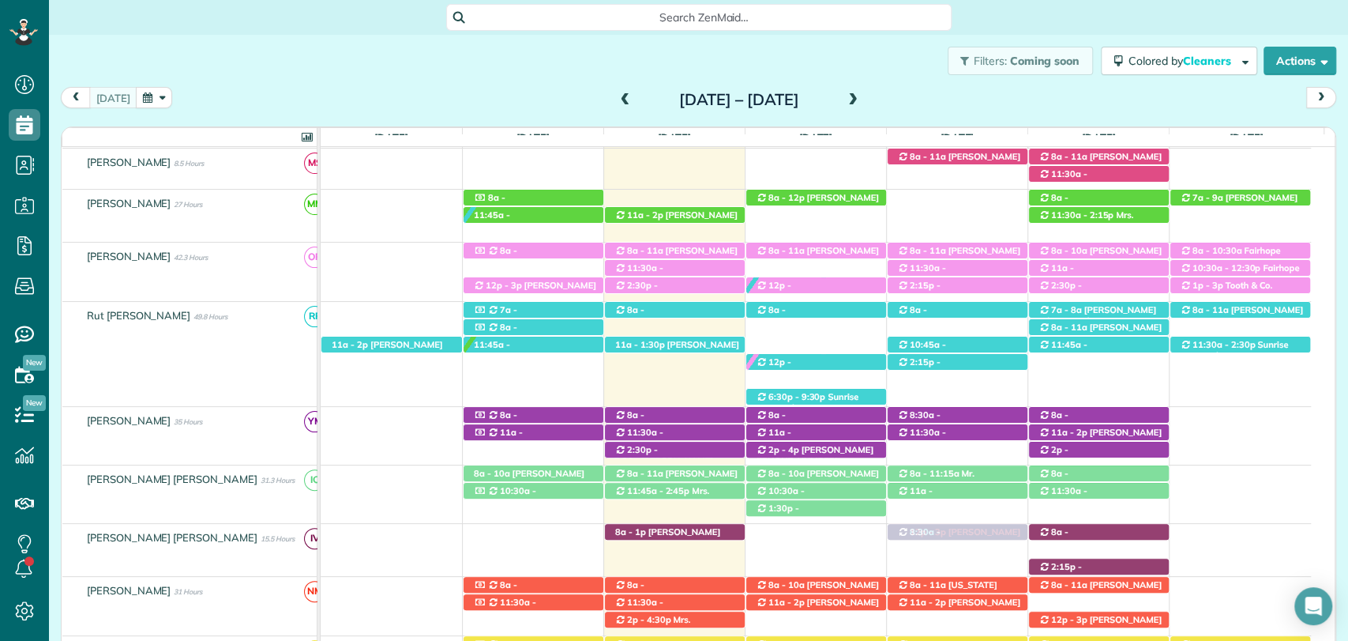
drag, startPoint x: 1002, startPoint y: 226, endPoint x: 986, endPoint y: 561, distance: 335.3
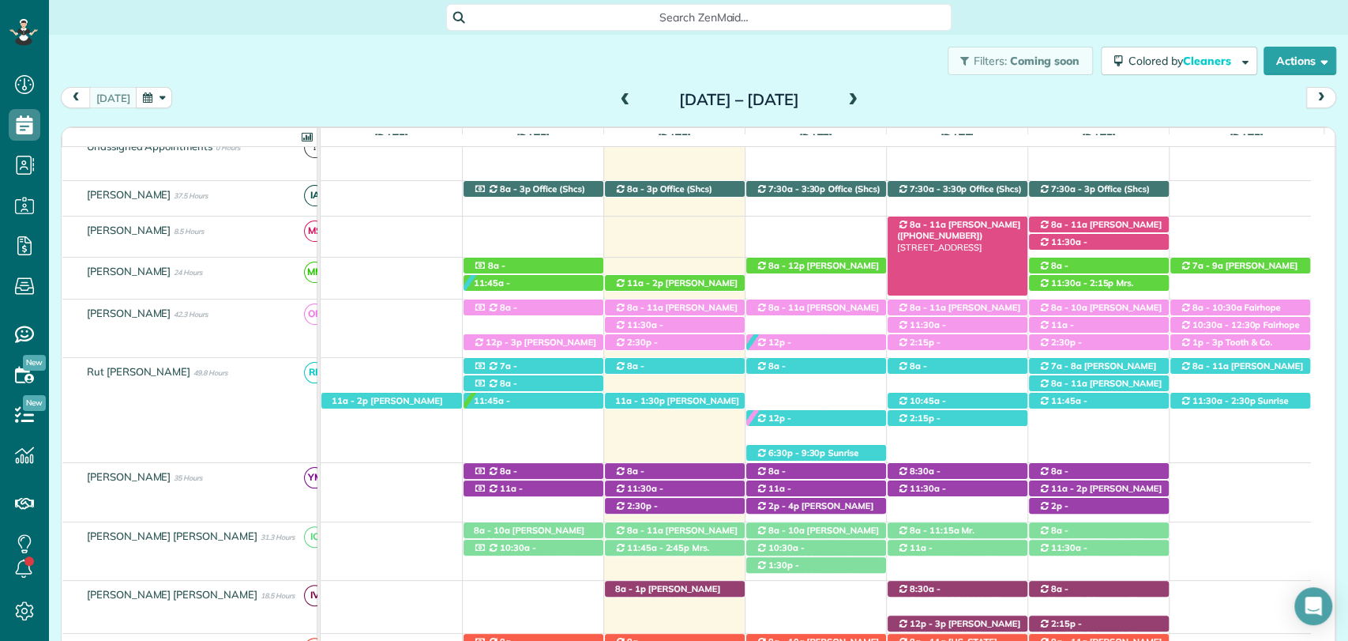
click at [960, 222] on span "Meg Willett (+13193215981)" at bounding box center [958, 230] width 123 height 22
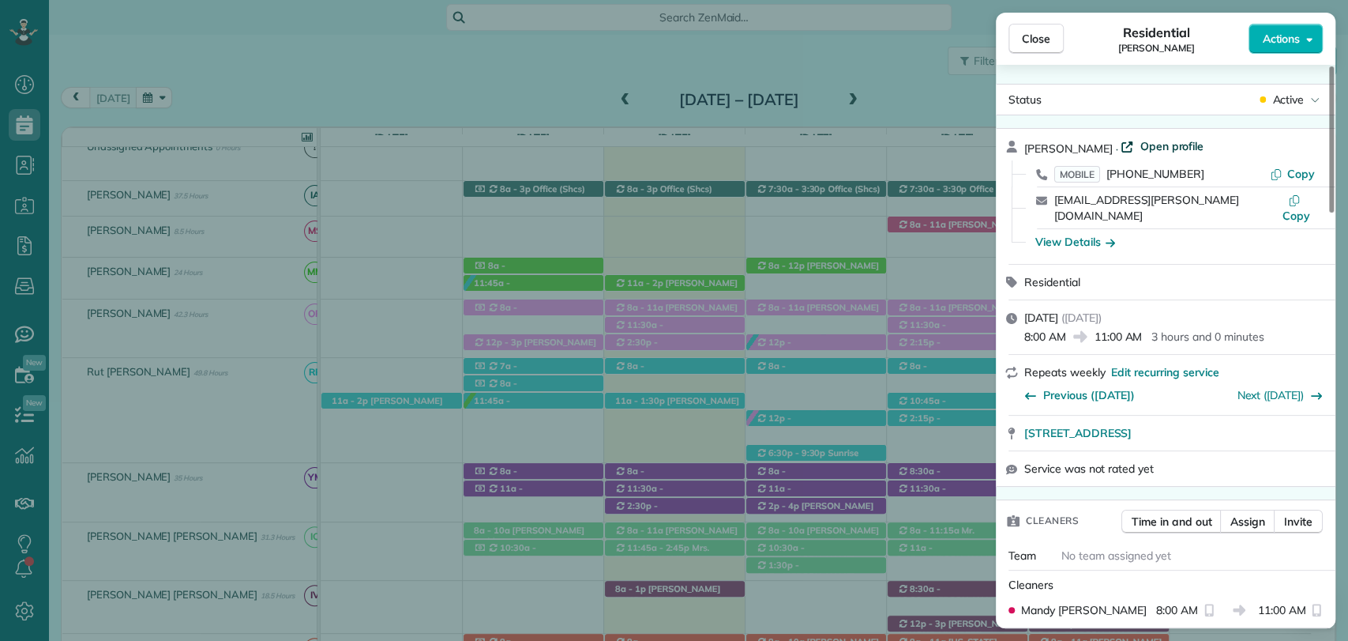
click at [1163, 144] on span "Open profile" at bounding box center [1172, 146] width 64 height 16
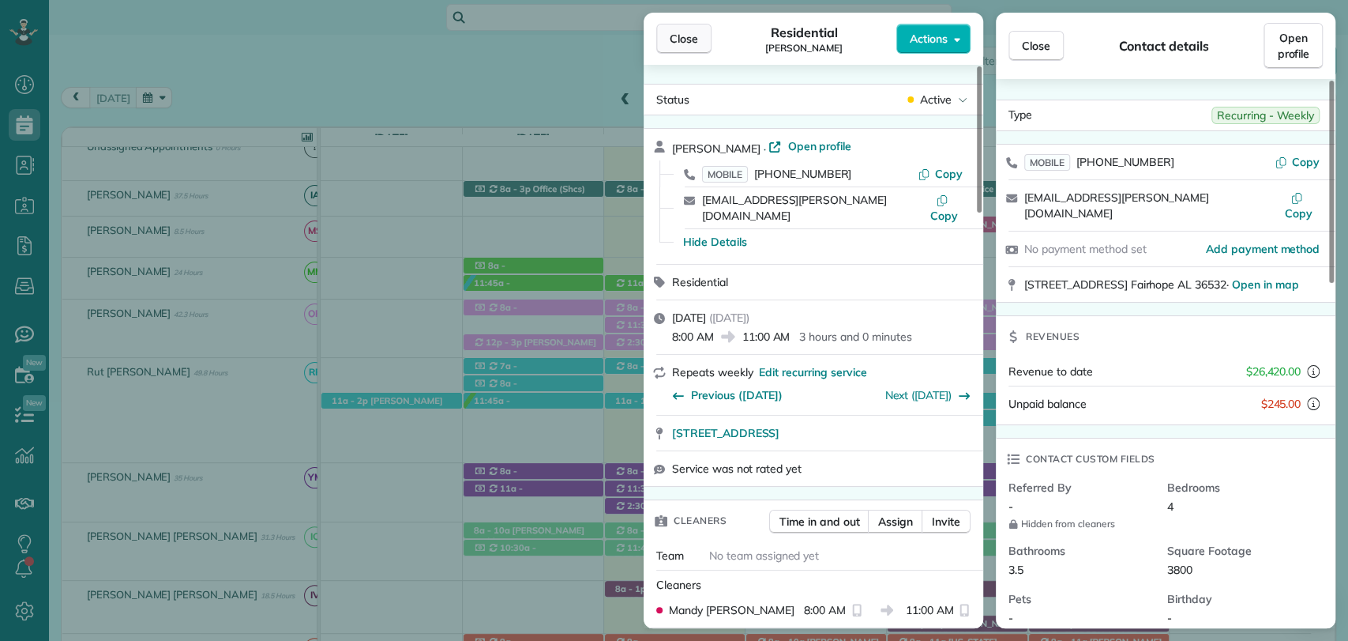
click at [676, 27] on button "Close" at bounding box center [683, 39] width 55 height 30
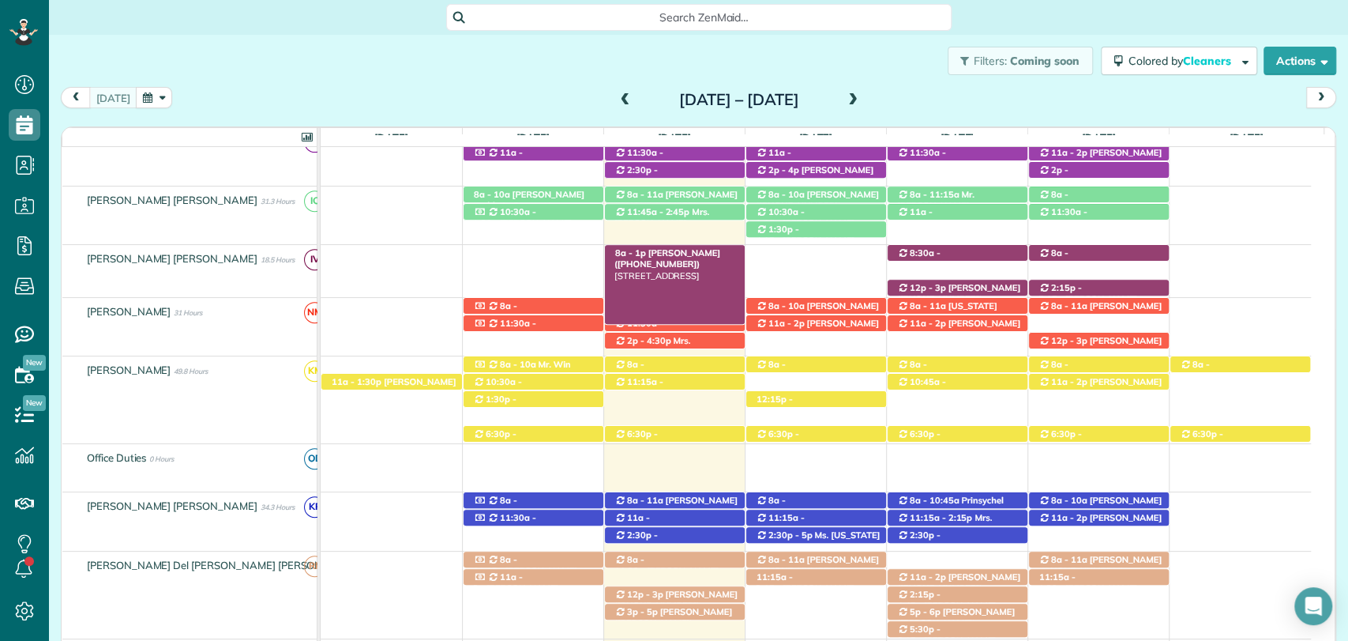
click at [691, 252] on span "Mrs. Jennifer Pelham (+12512282211)" at bounding box center [668, 258] width 106 height 22
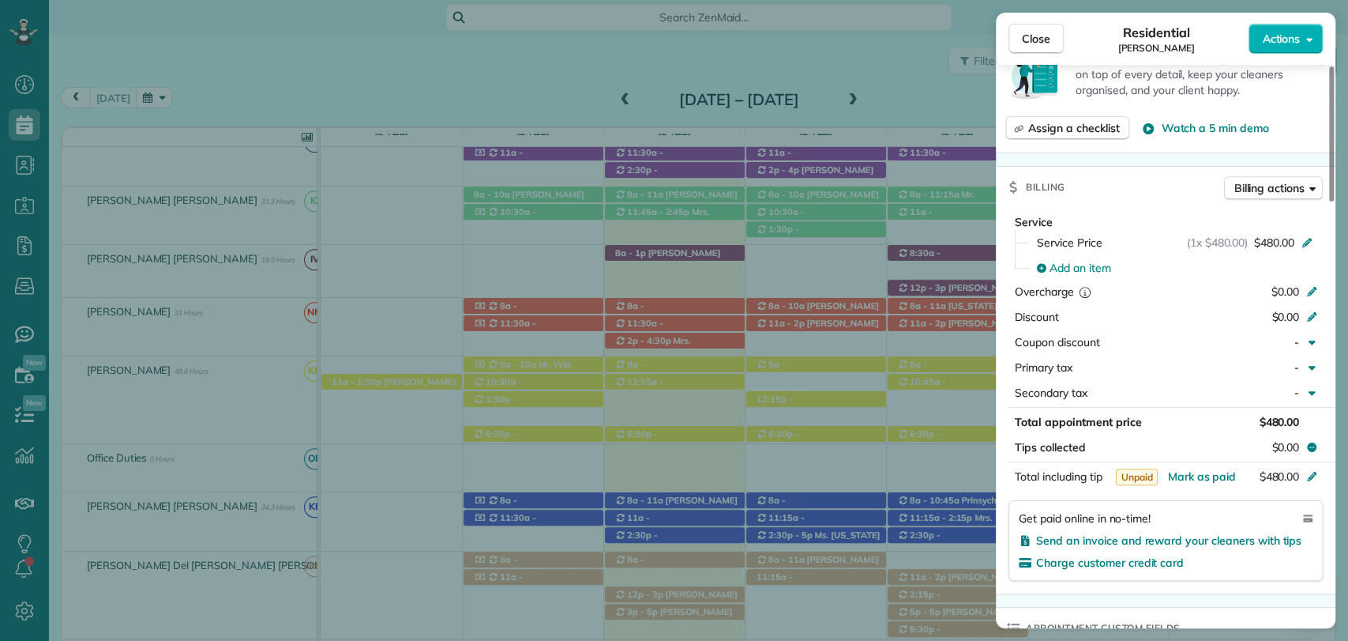
scroll to position [604, 0]
click at [1023, 33] on span "Close" at bounding box center [1036, 39] width 28 height 16
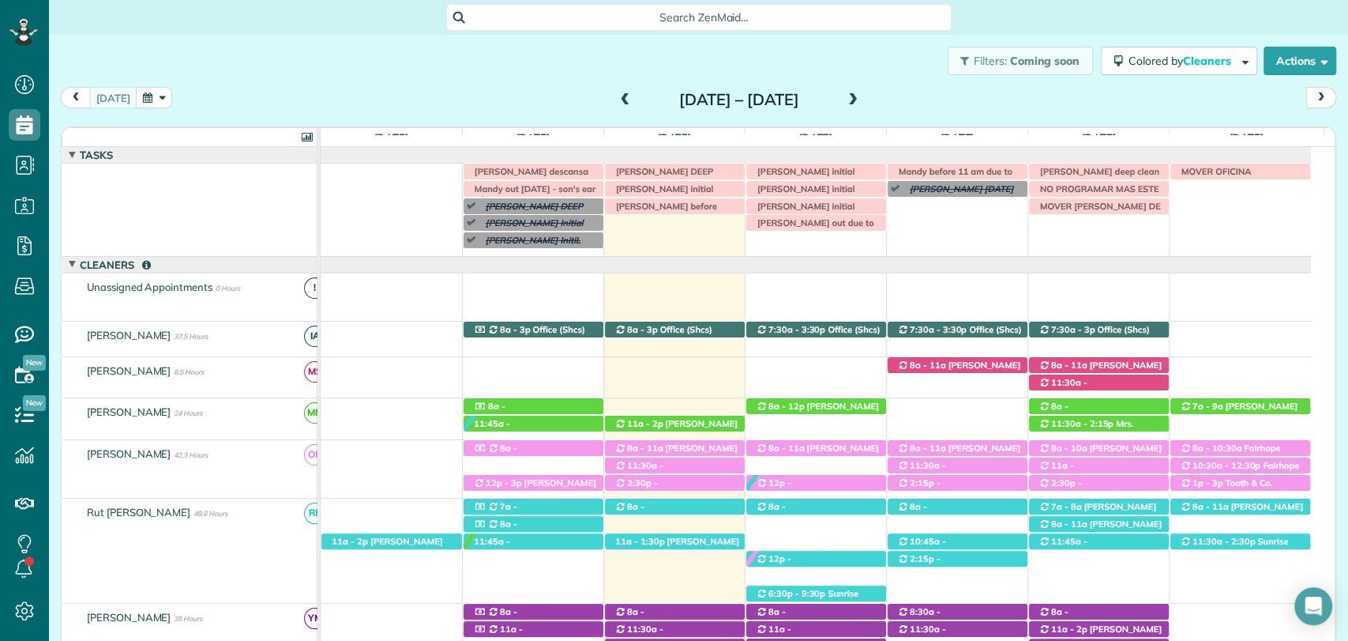
click at [542, 79] on div "Filters: Coming soon Colored by Cleaners Color by Cleaner Color by Team Color b…" at bounding box center [698, 61] width 1299 height 52
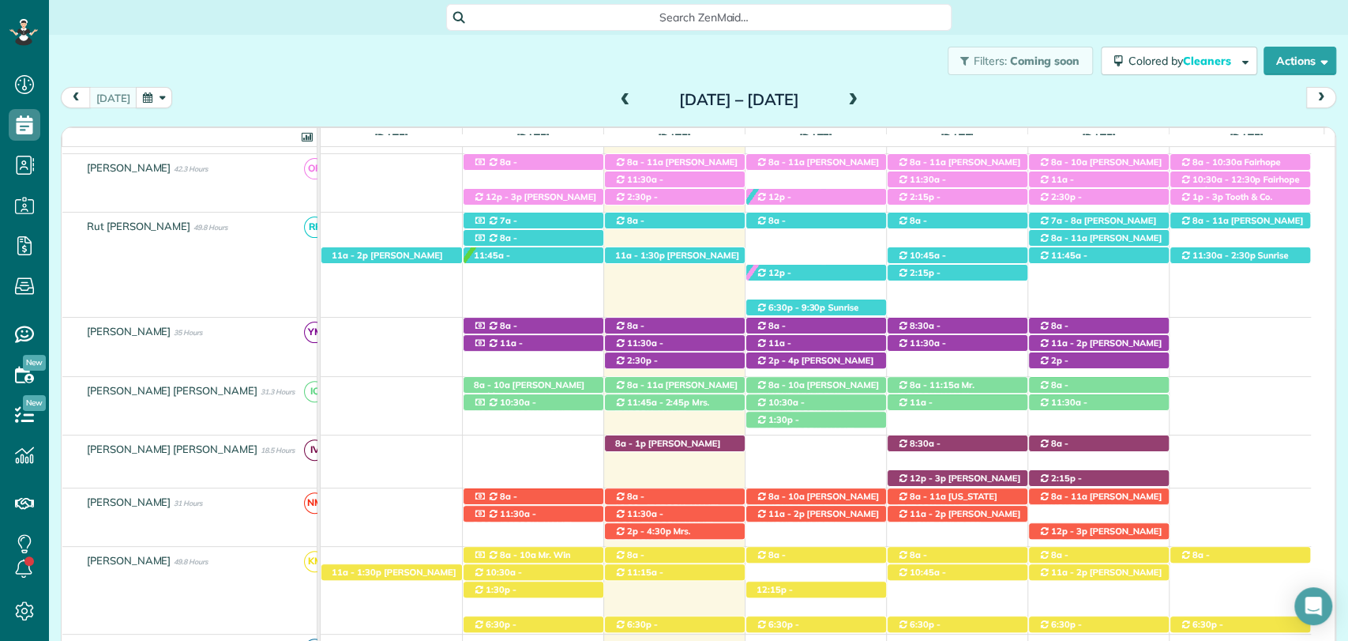
scroll to position [262, 0]
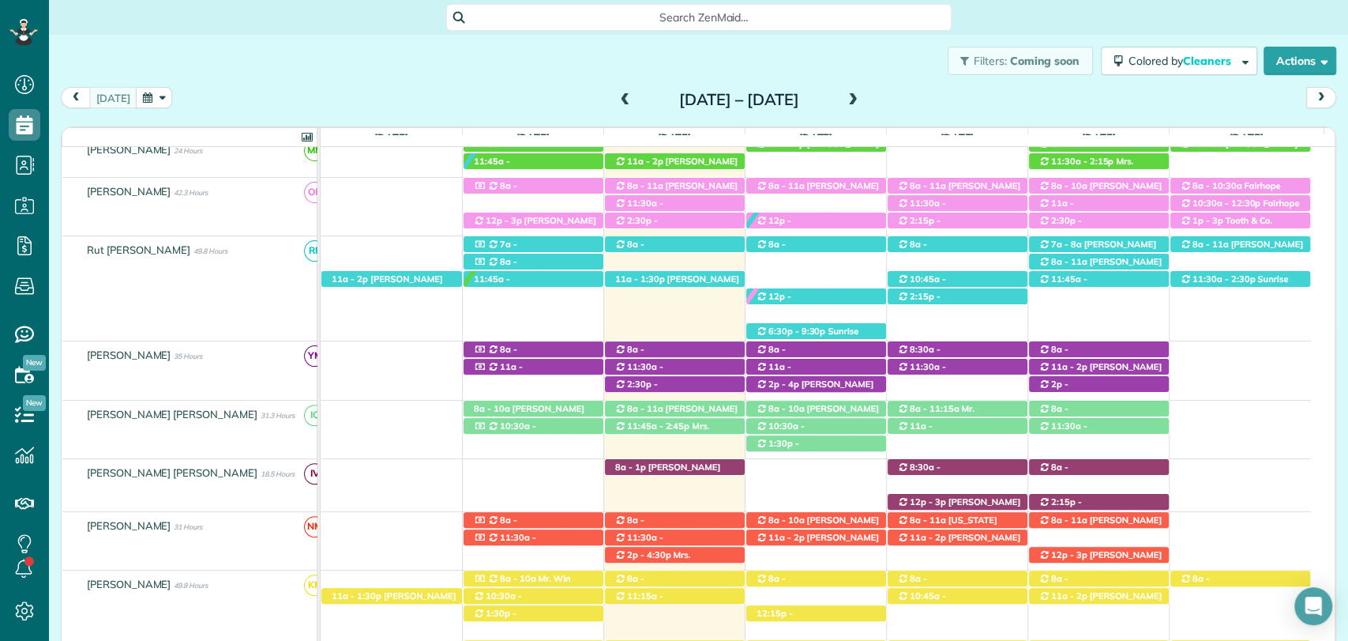
click at [862, 100] on span at bounding box center [852, 100] width 17 height 14
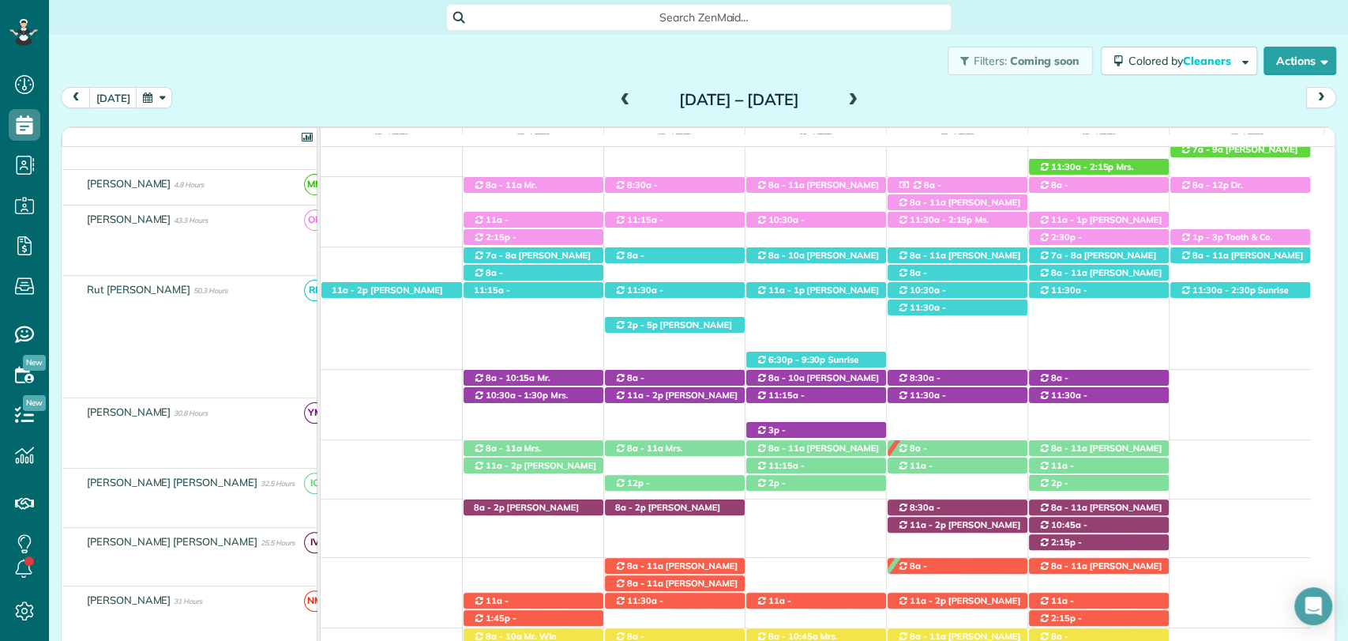
scroll to position [234, 0]
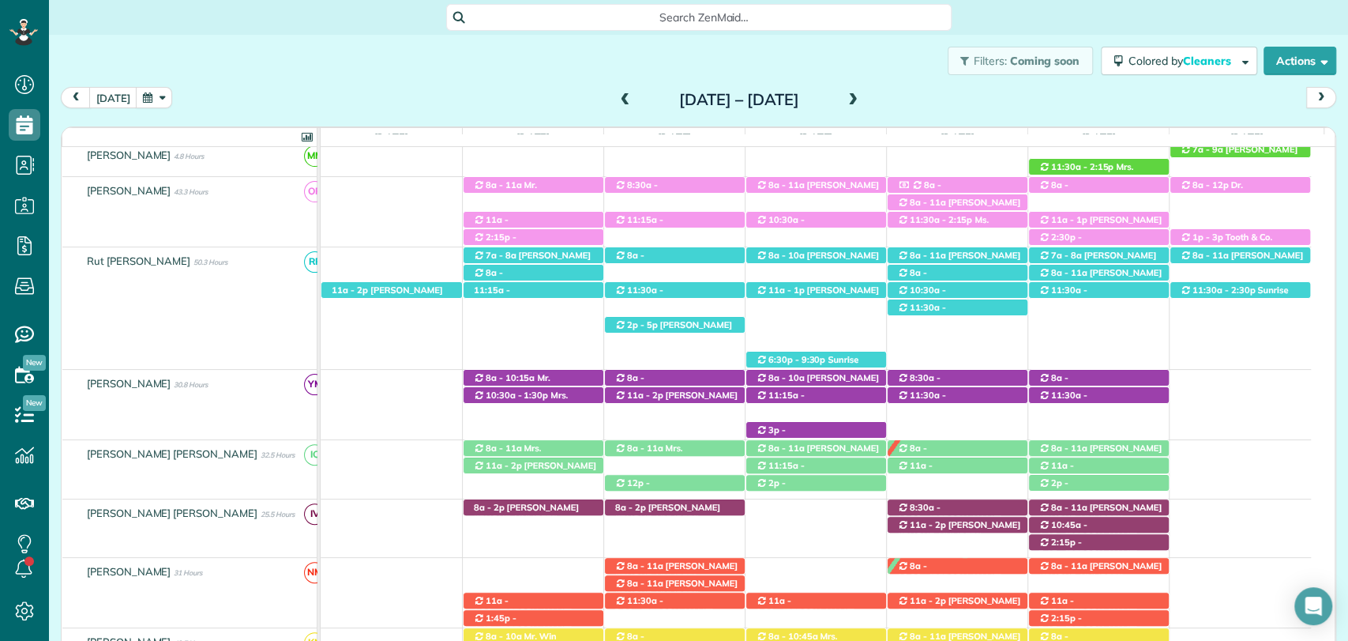
click at [862, 100] on span at bounding box center [852, 100] width 17 height 14
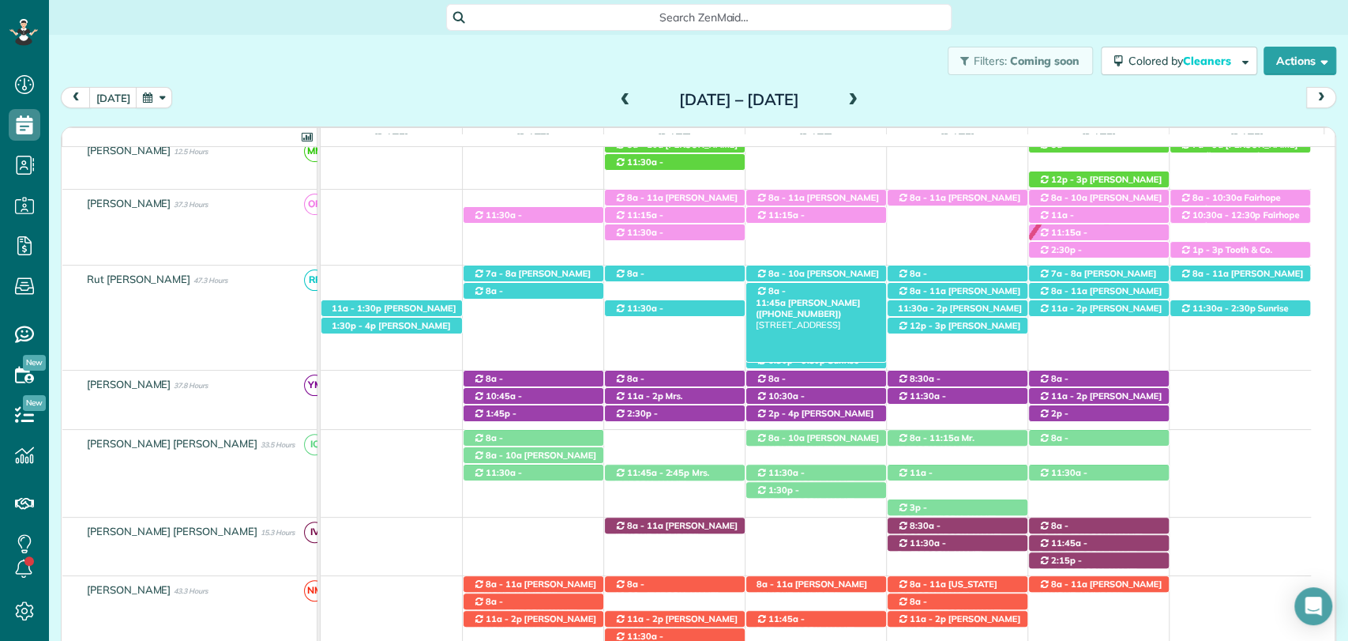
scroll to position [0, 0]
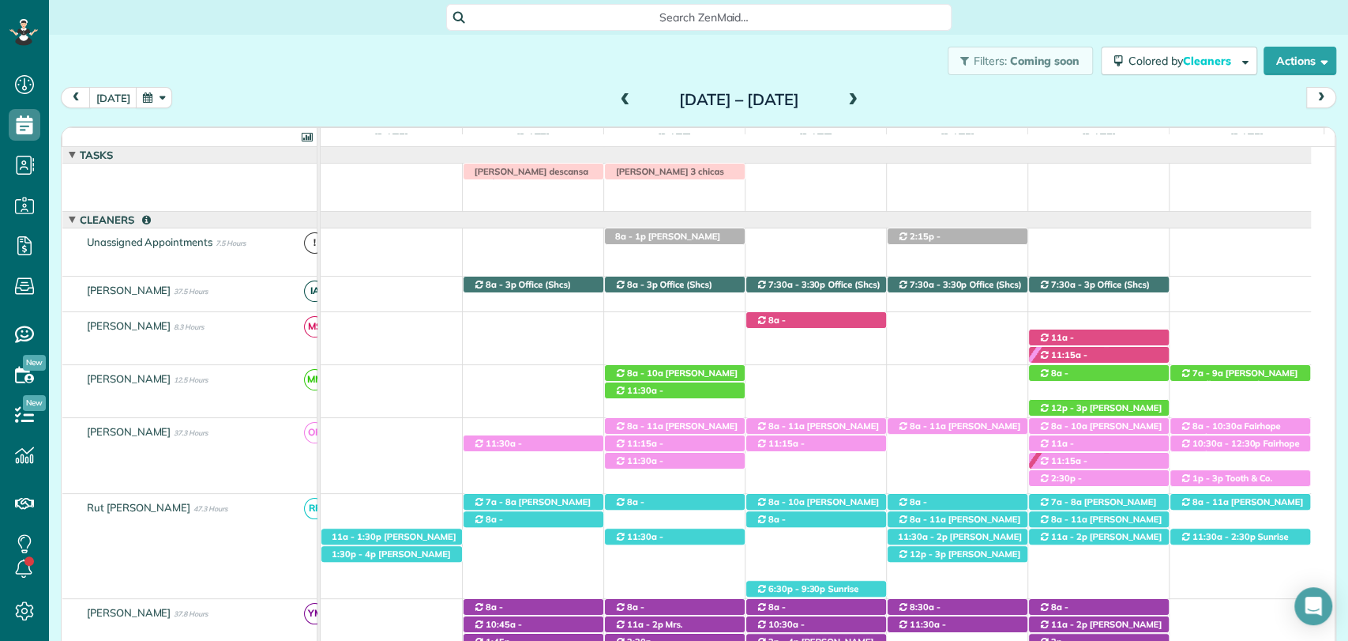
click at [617, 99] on span at bounding box center [625, 100] width 17 height 14
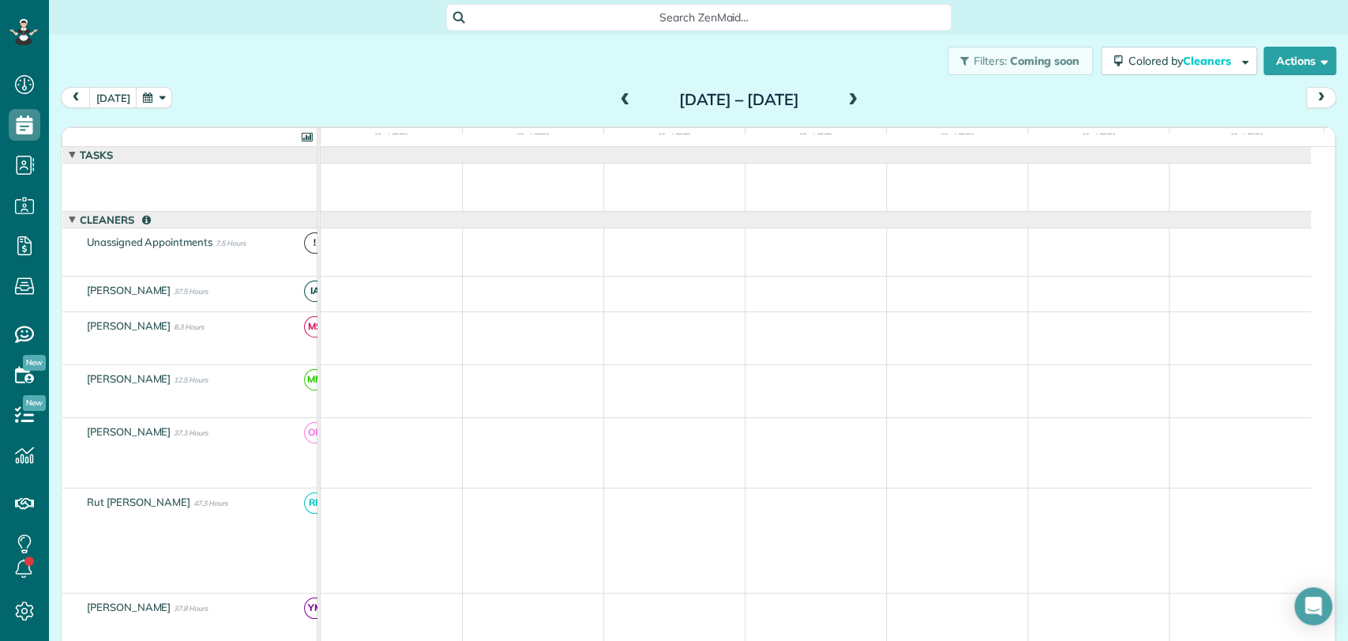
click at [617, 99] on span at bounding box center [625, 100] width 17 height 14
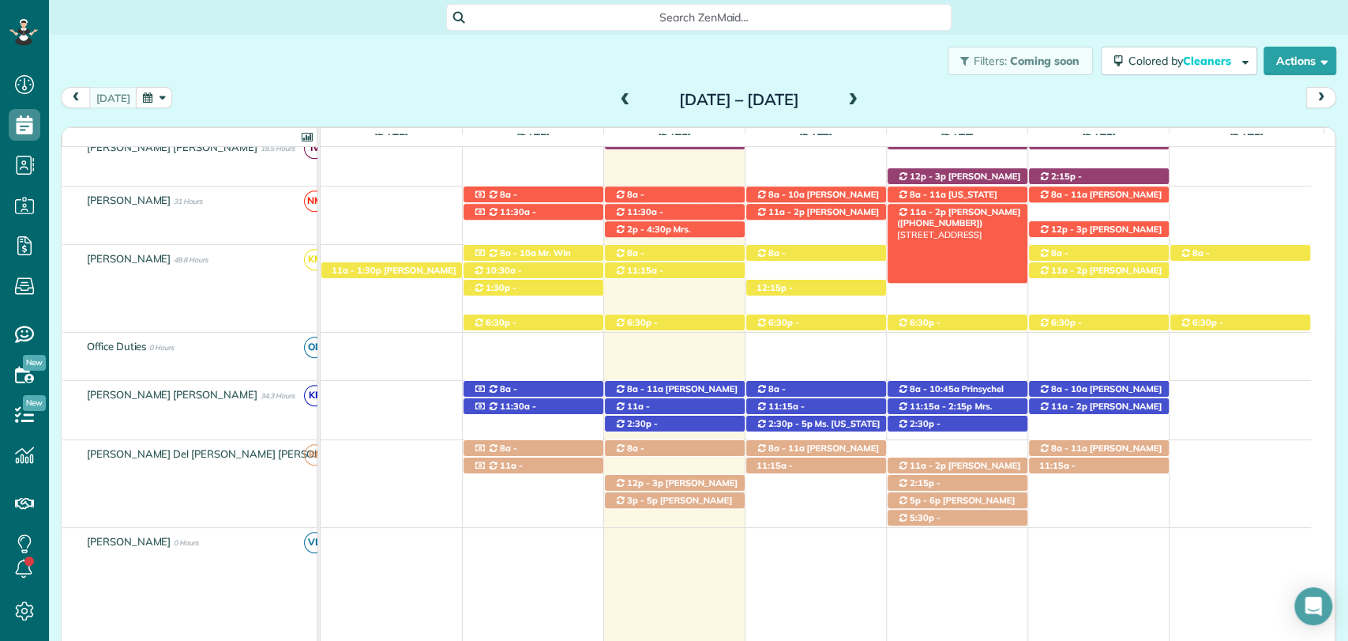
click at [931, 211] on span "11a - 2p" at bounding box center [928, 211] width 38 height 11
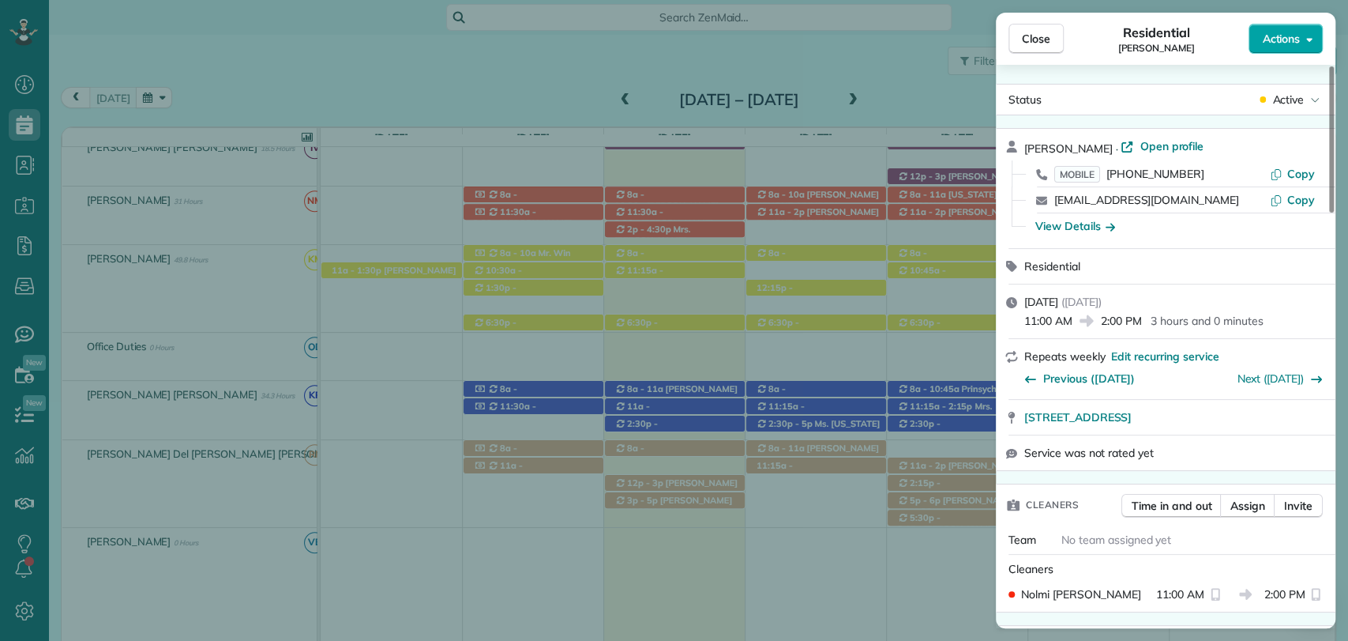
click at [1286, 38] on span "Actions" at bounding box center [1281, 39] width 38 height 16
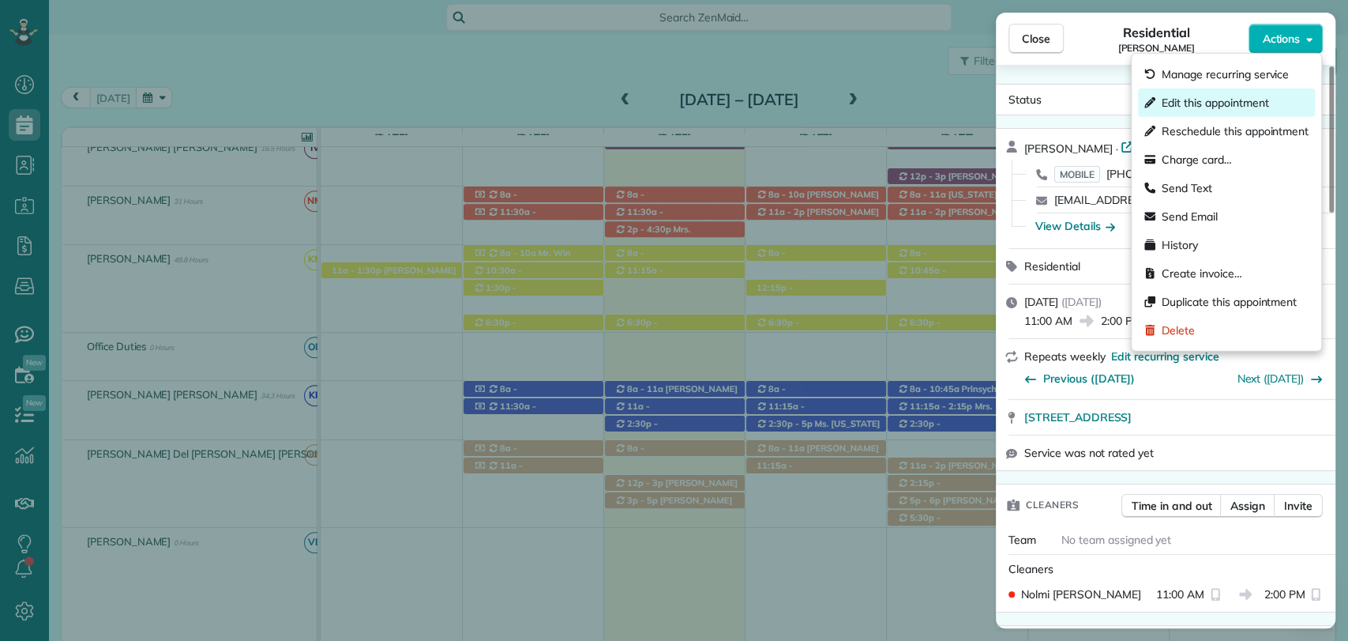
click at [1200, 103] on span "Edit this appointment" at bounding box center [1215, 103] width 107 height 16
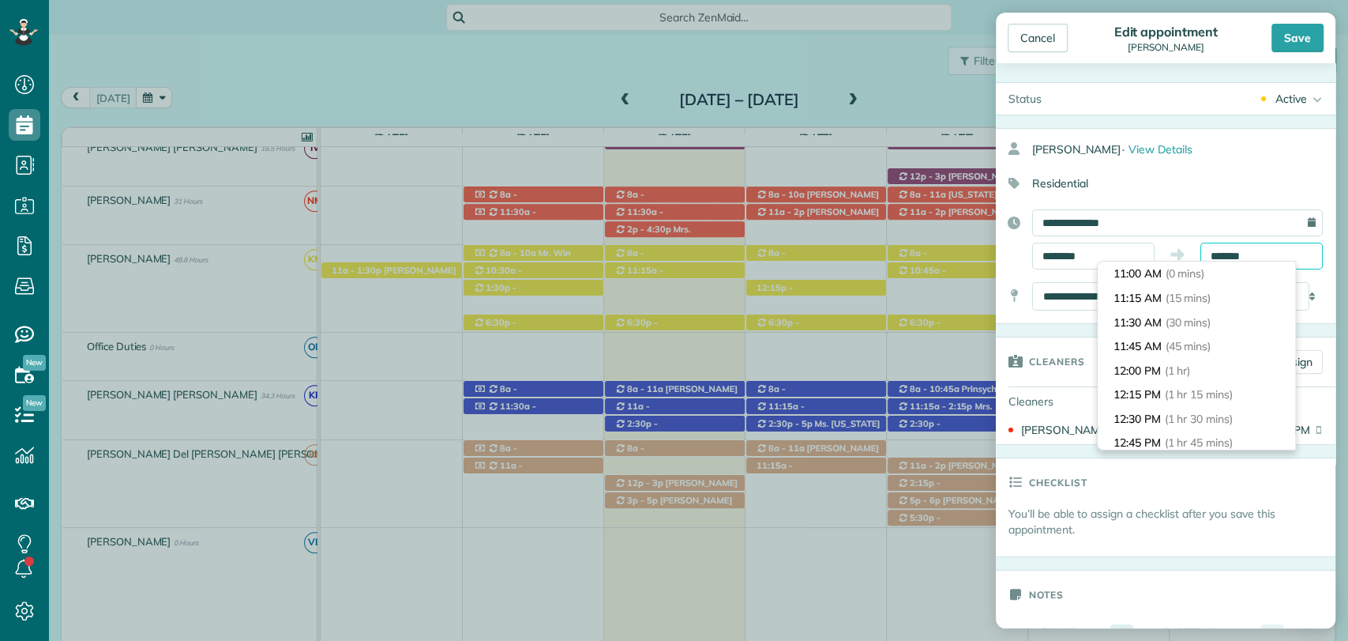
click at [1252, 249] on input "*******" at bounding box center [1262, 255] width 122 height 27
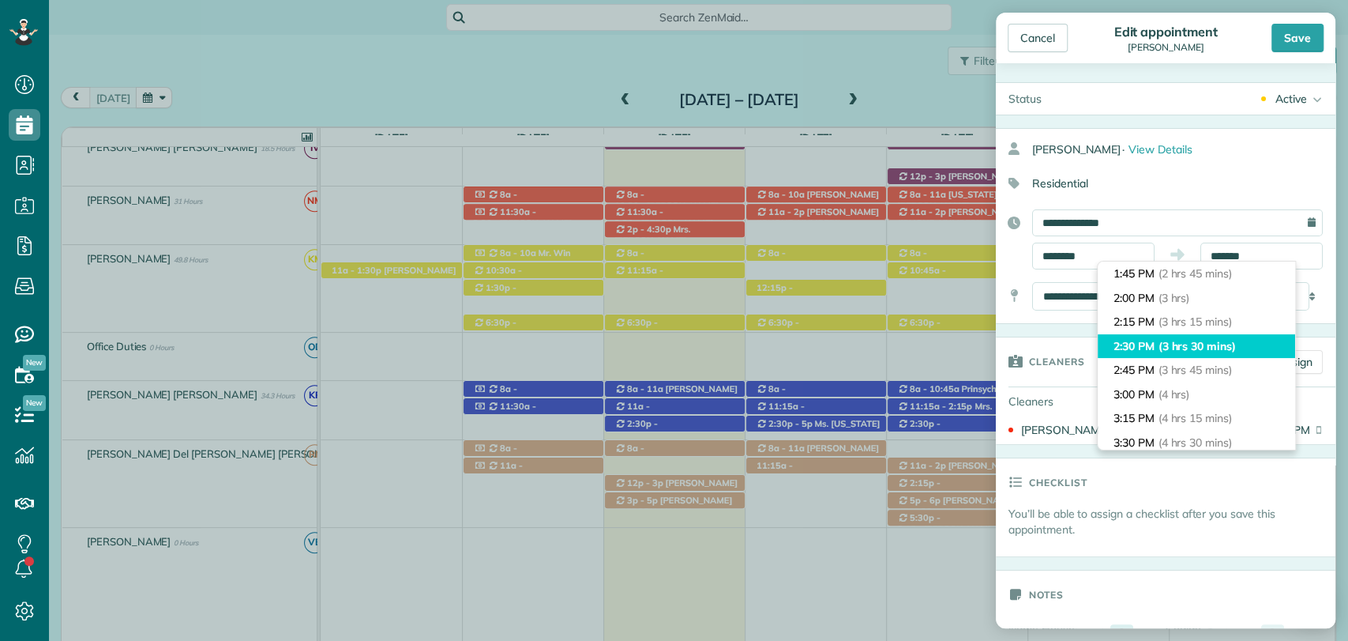
type input "*******"
click at [1191, 353] on li "2:30 PM (3 hrs 30 mins)" at bounding box center [1196, 346] width 197 height 24
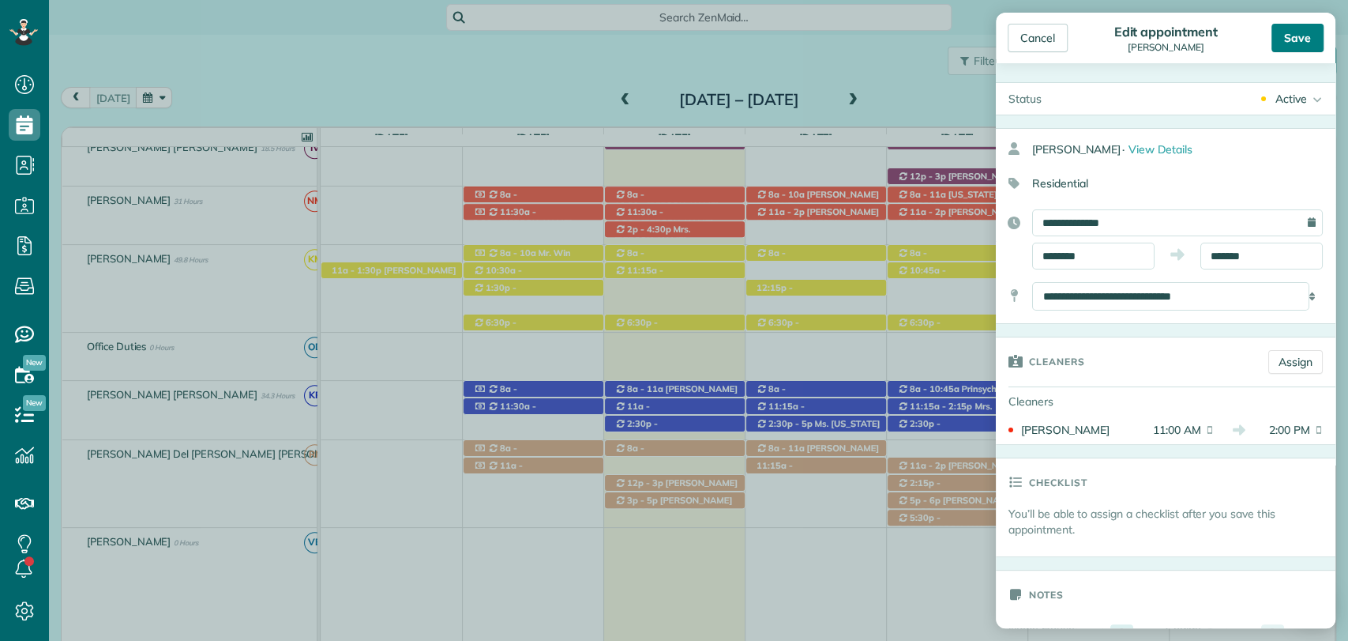
click at [1298, 34] on div "Save" at bounding box center [1298, 38] width 52 height 28
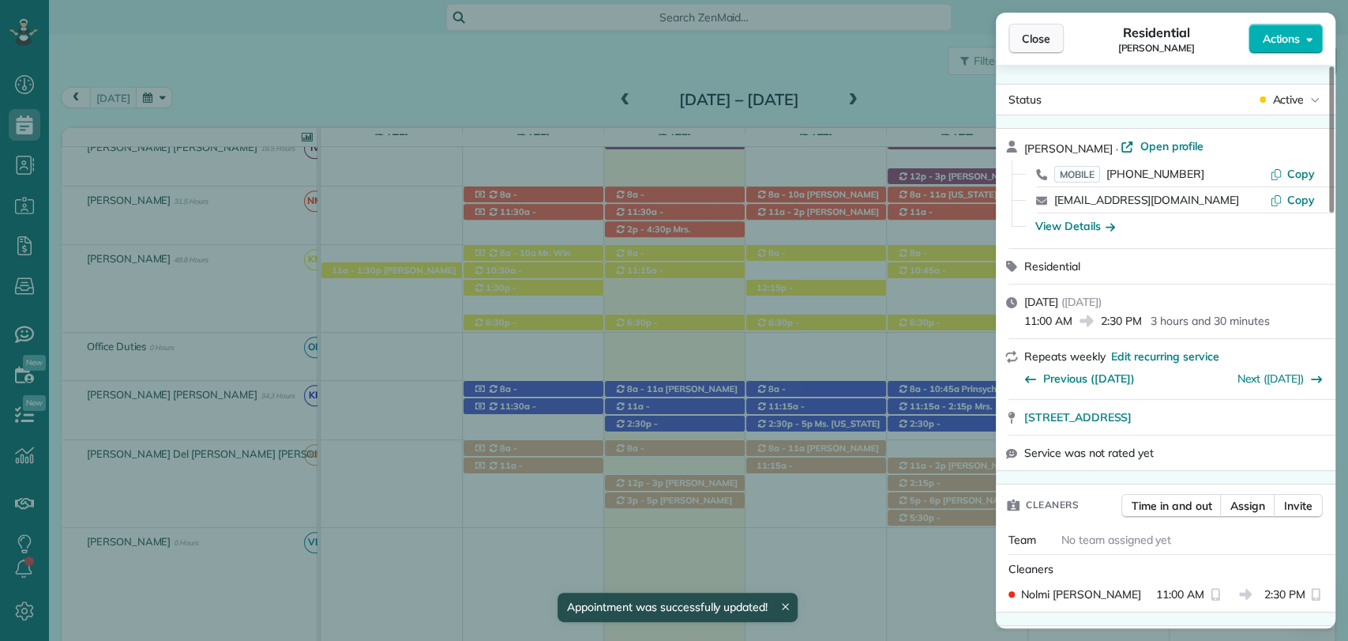
click at [1035, 50] on button "Close" at bounding box center [1036, 39] width 55 height 30
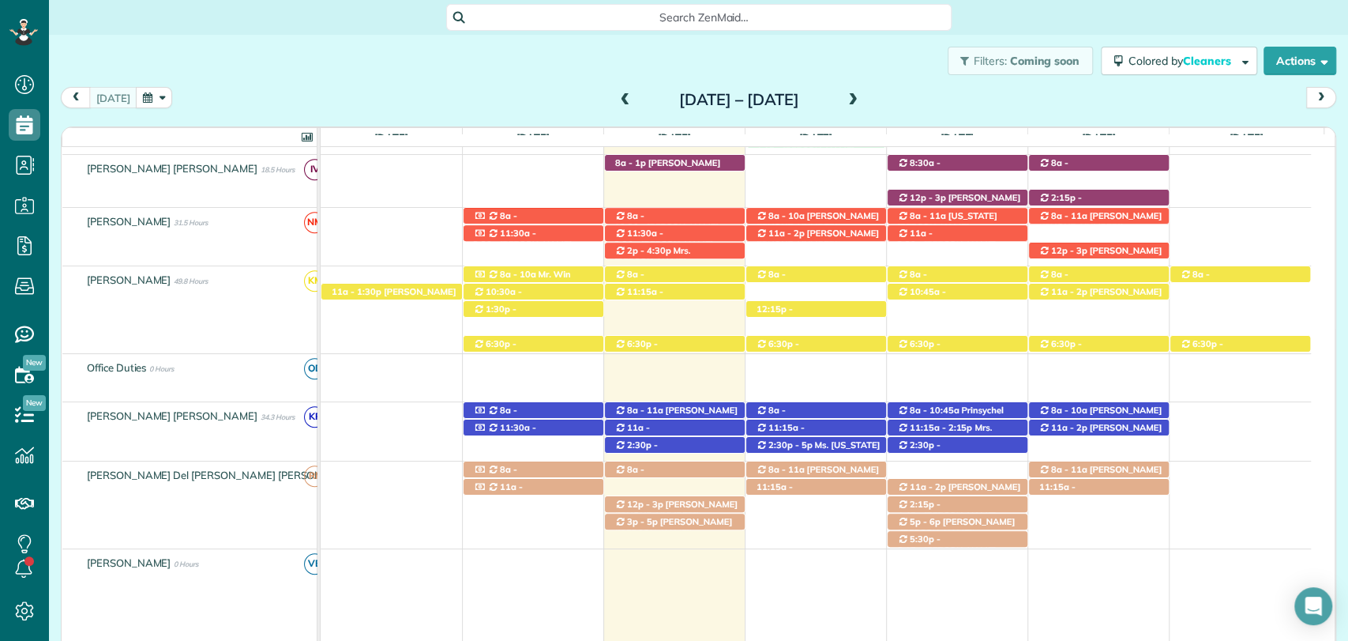
scroll to position [565, 0]
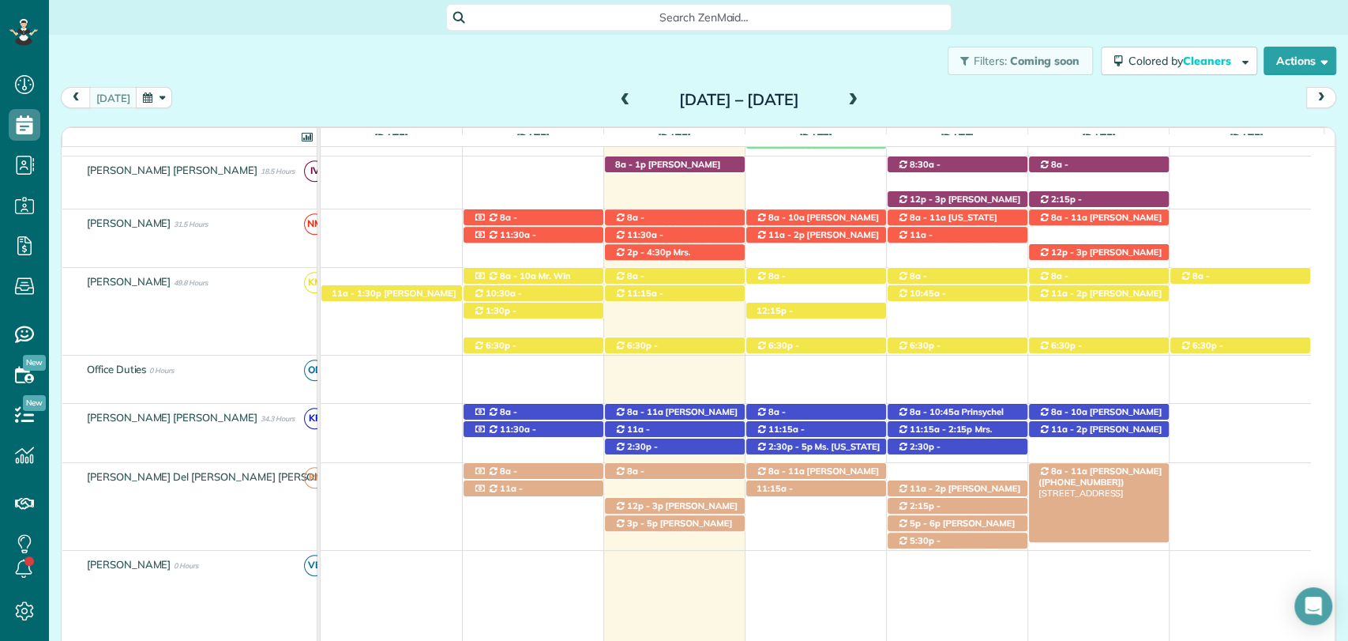
click at [1097, 472] on span "Mrs. Shannon Silvernail (+12516053132)" at bounding box center [1100, 476] width 123 height 22
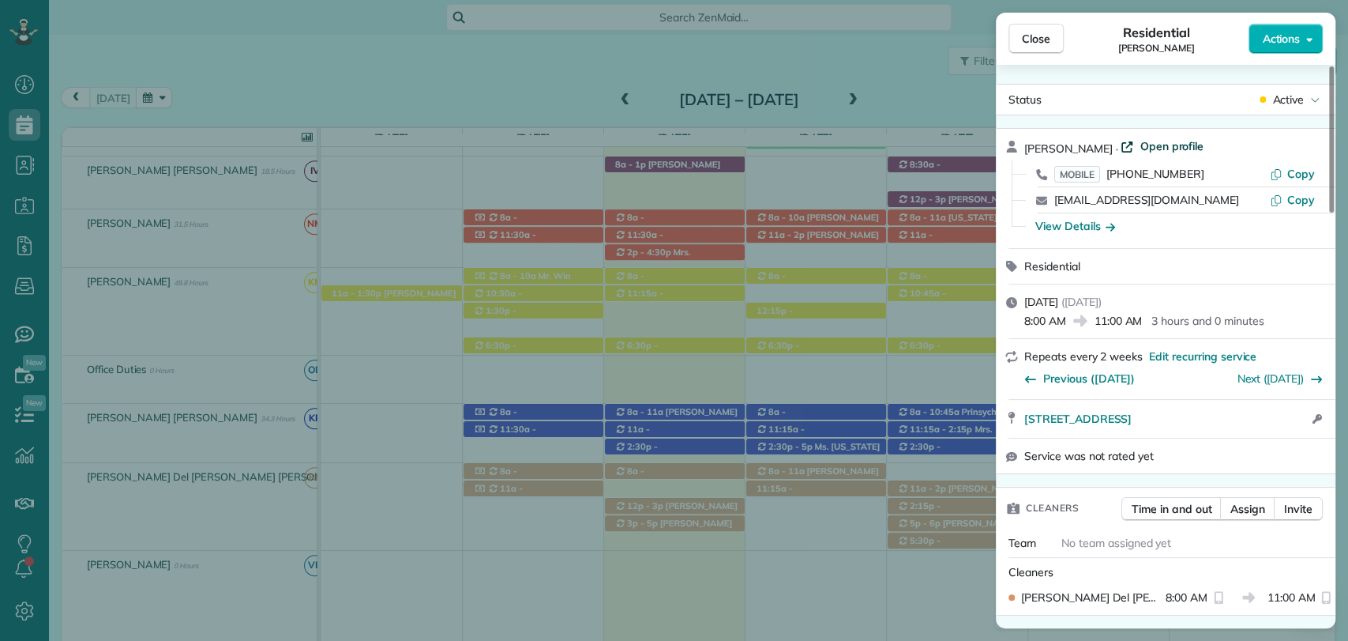
click at [1182, 141] on span "Open profile" at bounding box center [1172, 146] width 64 height 16
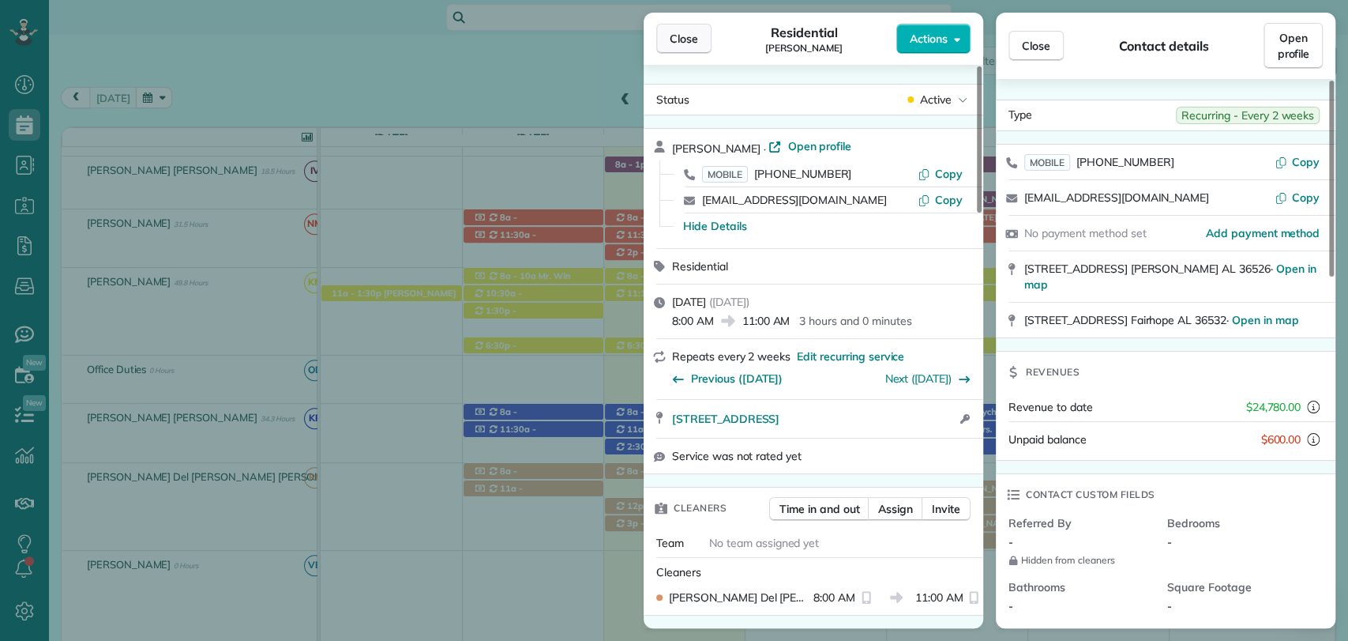
click at [690, 39] on span "Close" at bounding box center [684, 39] width 28 height 16
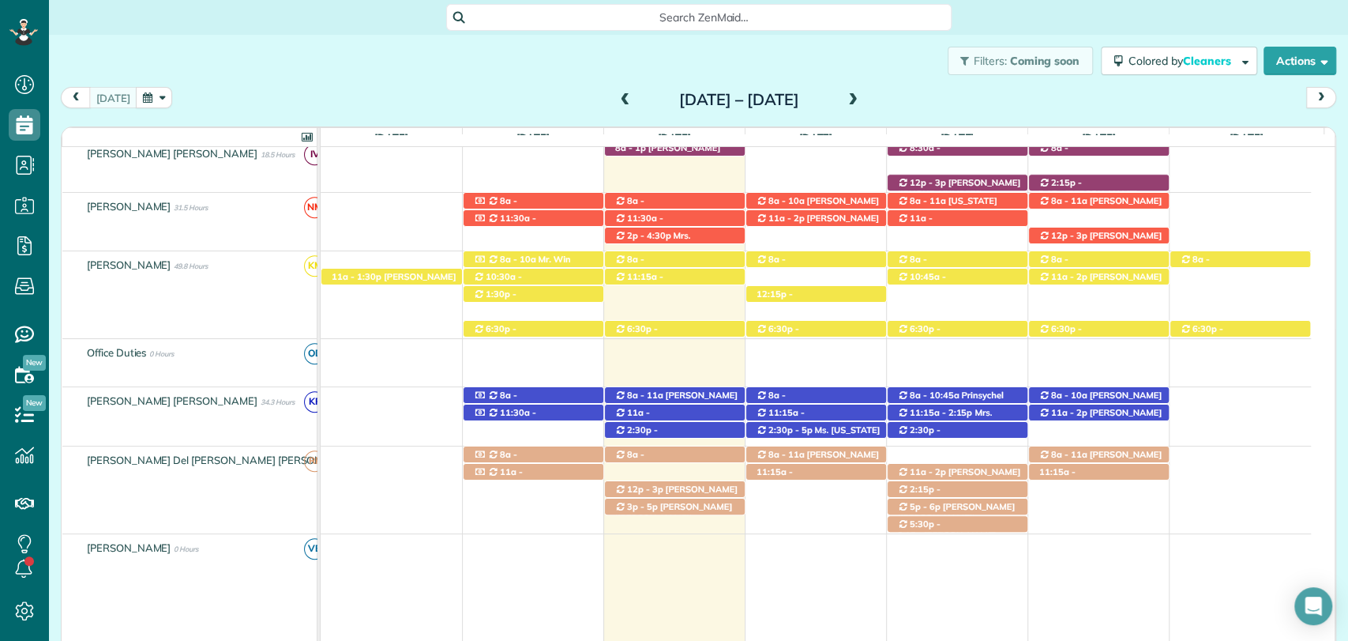
scroll to position [583, 0]
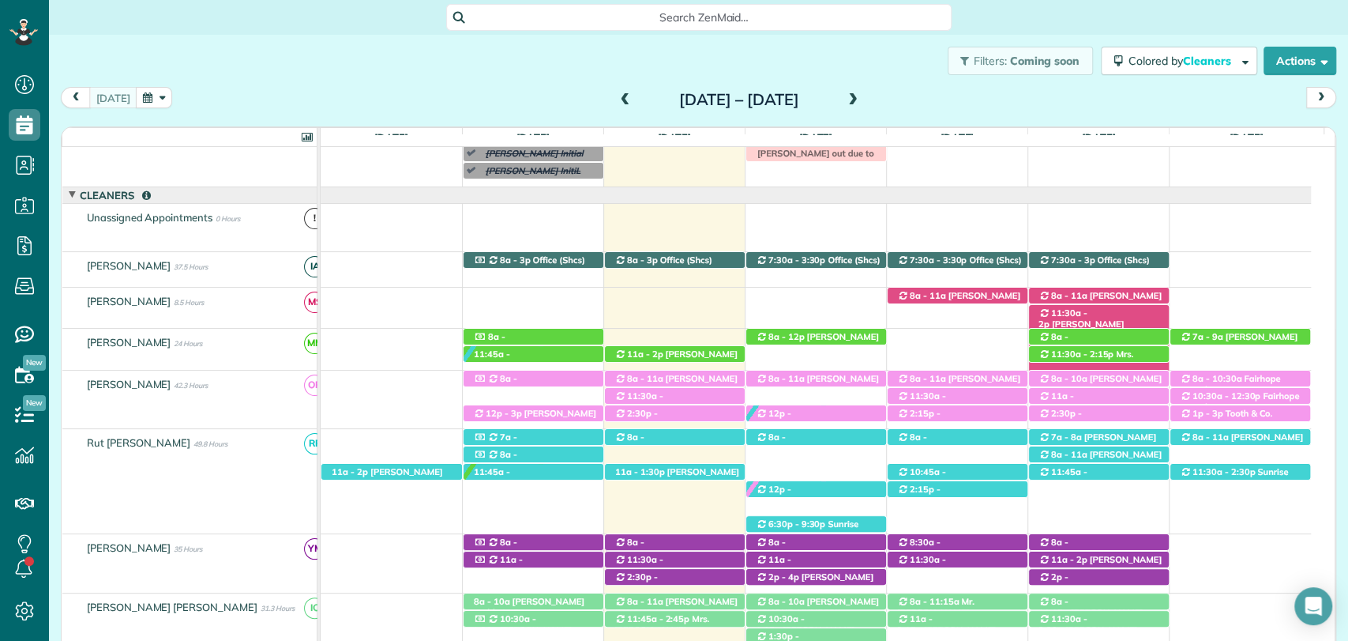
click at [1125, 318] on span "Carrie Olds (+18508602045)" at bounding box center [1082, 329] width 86 height 22
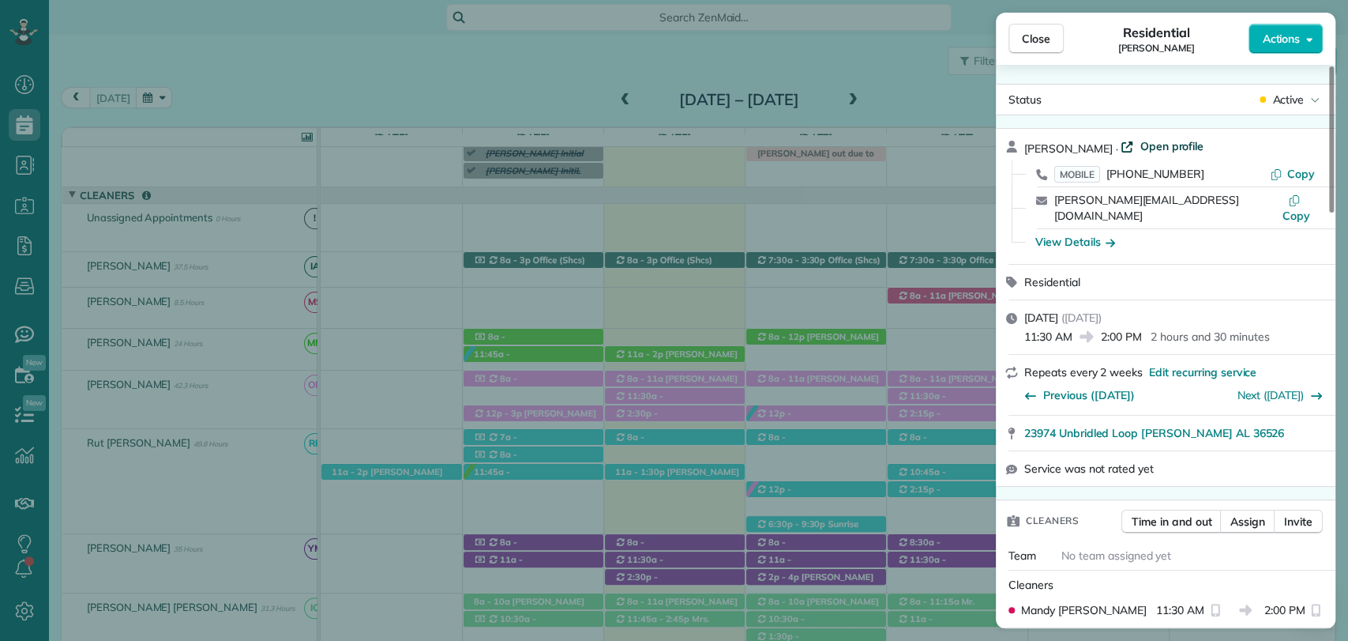
click at [1140, 145] on span "Open profile" at bounding box center [1172, 146] width 64 height 16
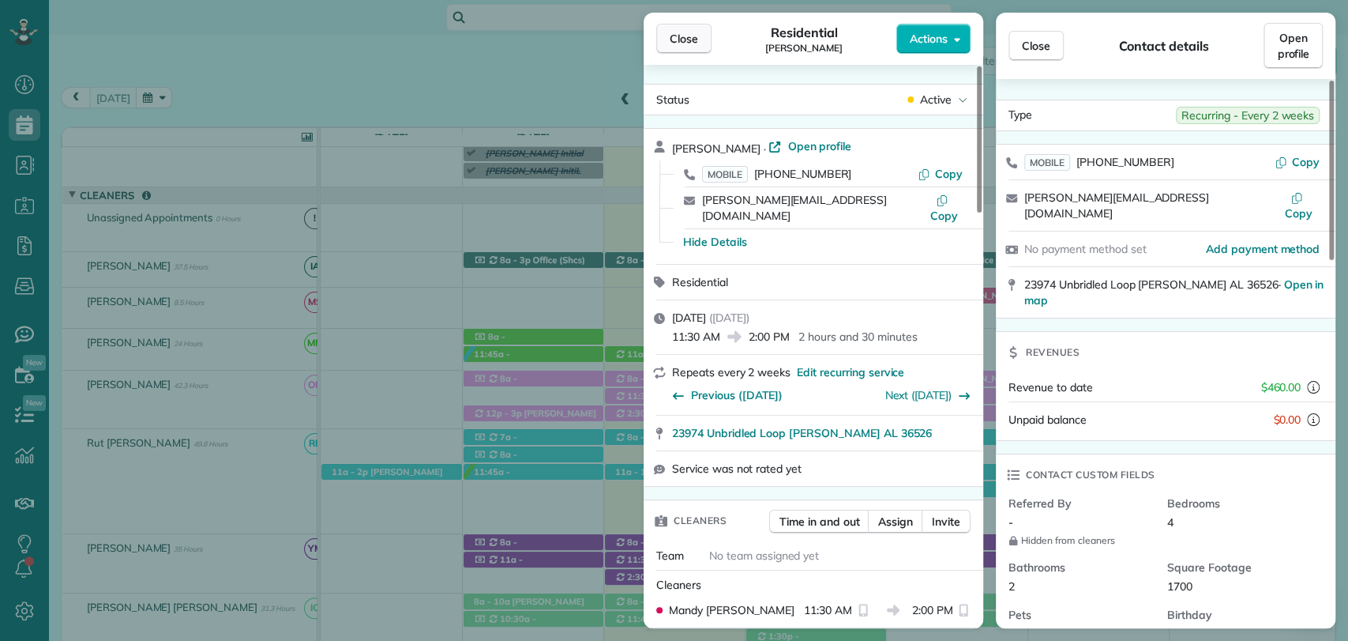
click at [695, 43] on span "Close" at bounding box center [684, 39] width 28 height 16
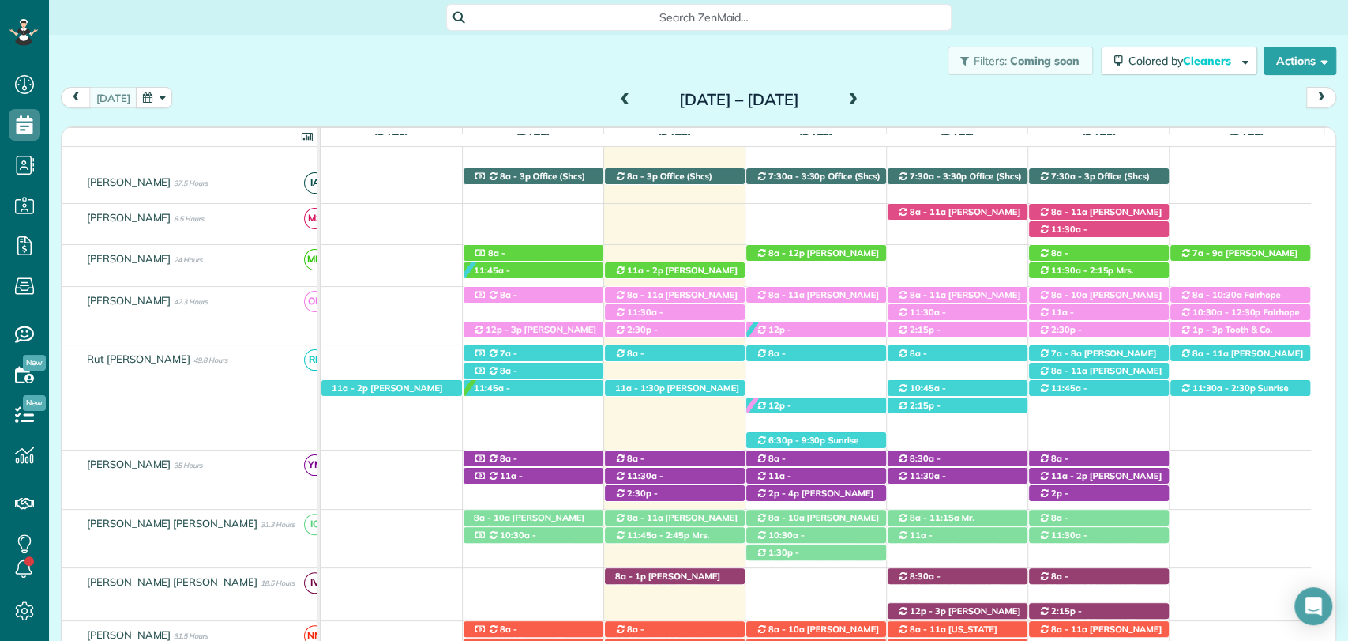
scroll to position [154, 0]
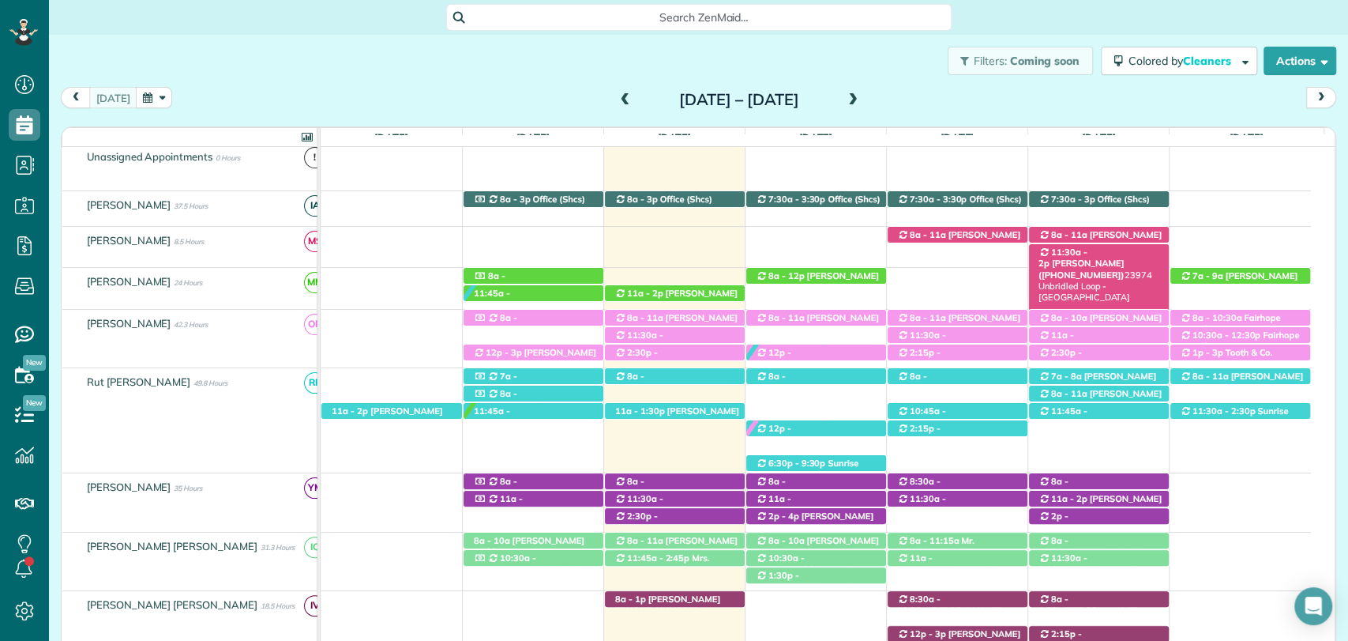
click at [1117, 257] on span "Carrie Olds (+18508602045)" at bounding box center [1082, 268] width 86 height 22
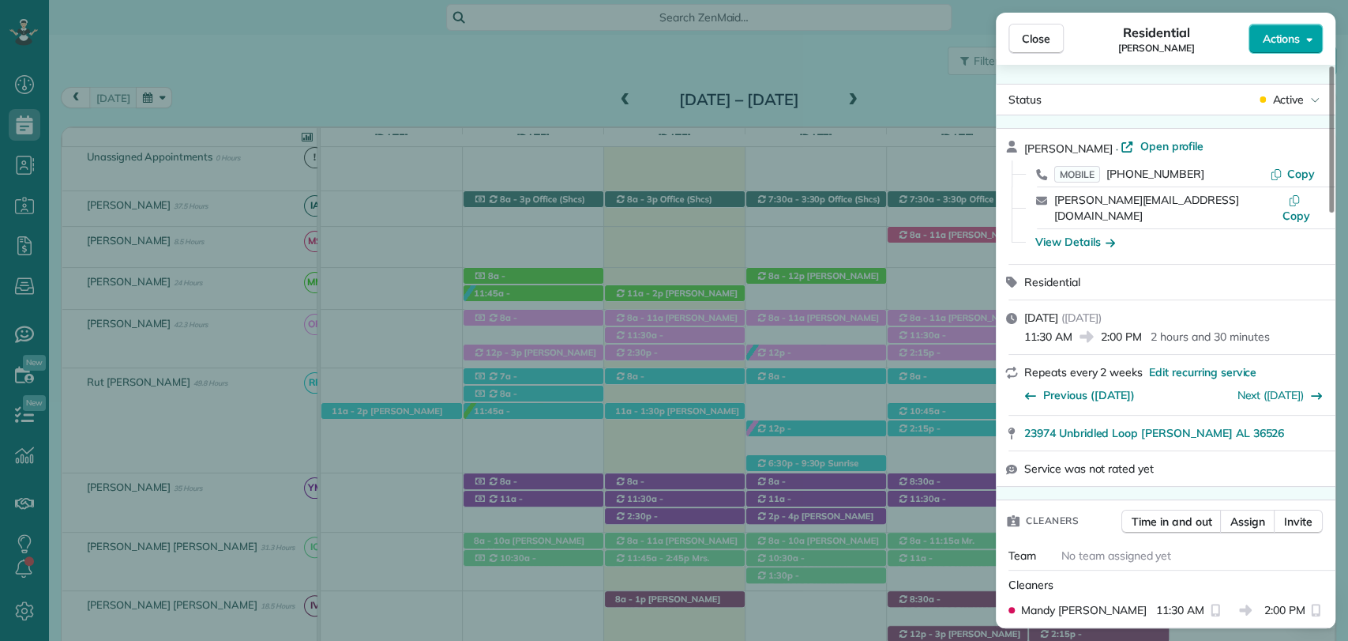
click at [1300, 43] on button "Actions" at bounding box center [1286, 39] width 74 height 30
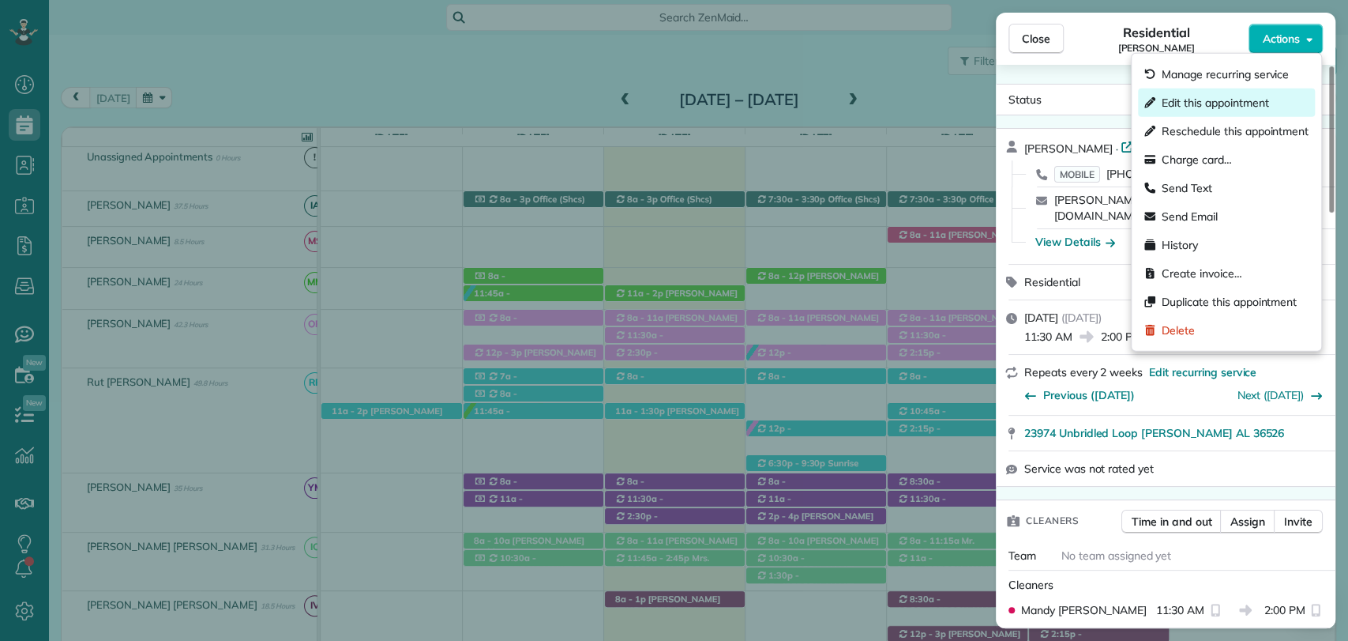
click at [1231, 96] on span "Edit this appointment" at bounding box center [1215, 103] width 107 height 16
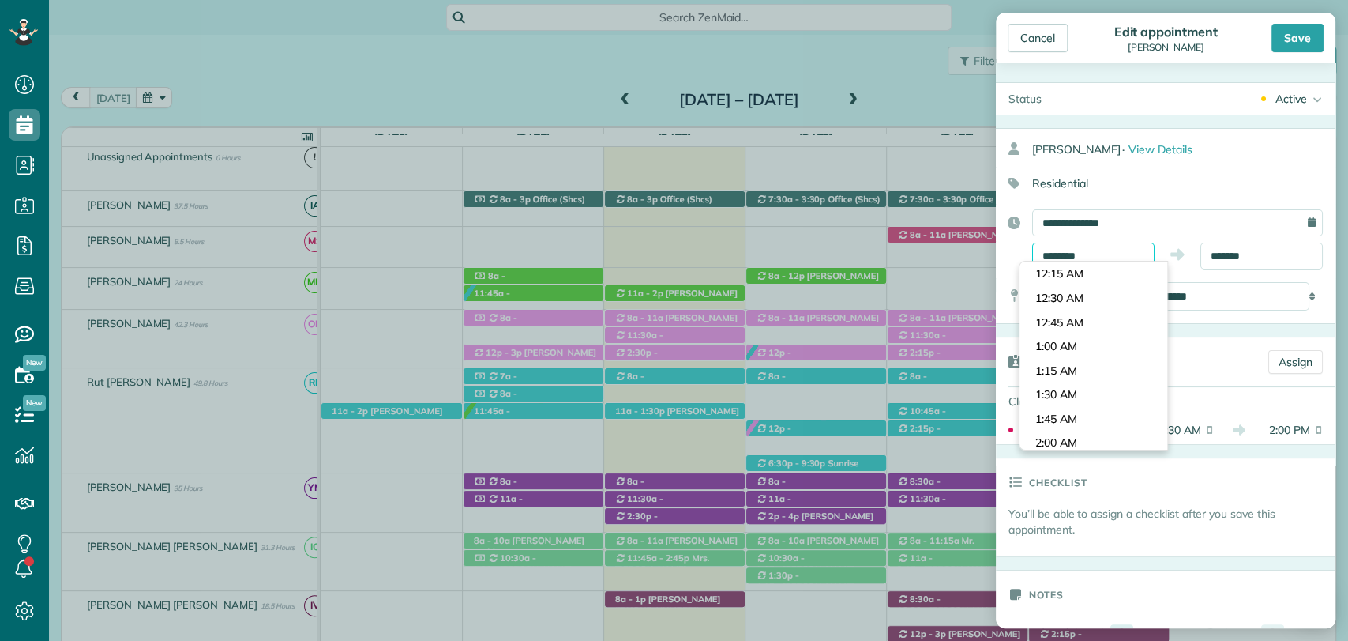
click at [1070, 249] on input "********" at bounding box center [1093, 255] width 122 height 27
type input "*******"
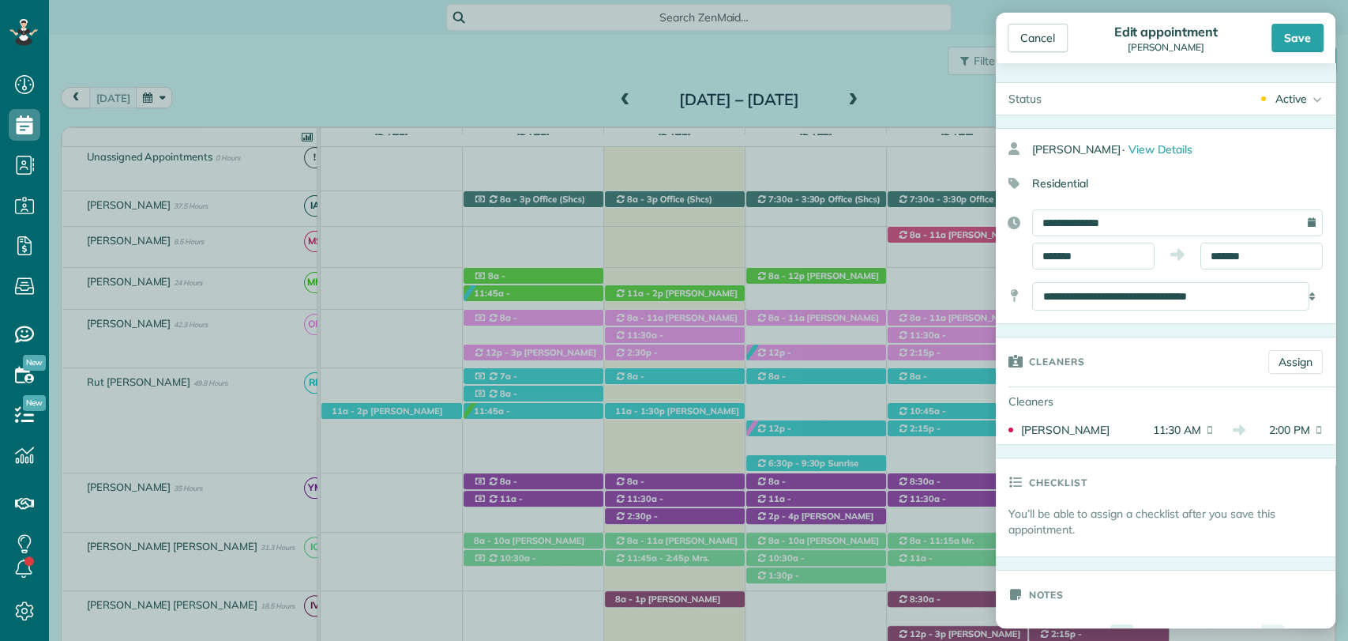
click at [1062, 419] on body "Dashboard Scheduling Calendar View List View Dispatch View - Weekly scheduling …" at bounding box center [674, 320] width 1348 height 641
click at [1223, 254] on input "*******" at bounding box center [1262, 255] width 122 height 27
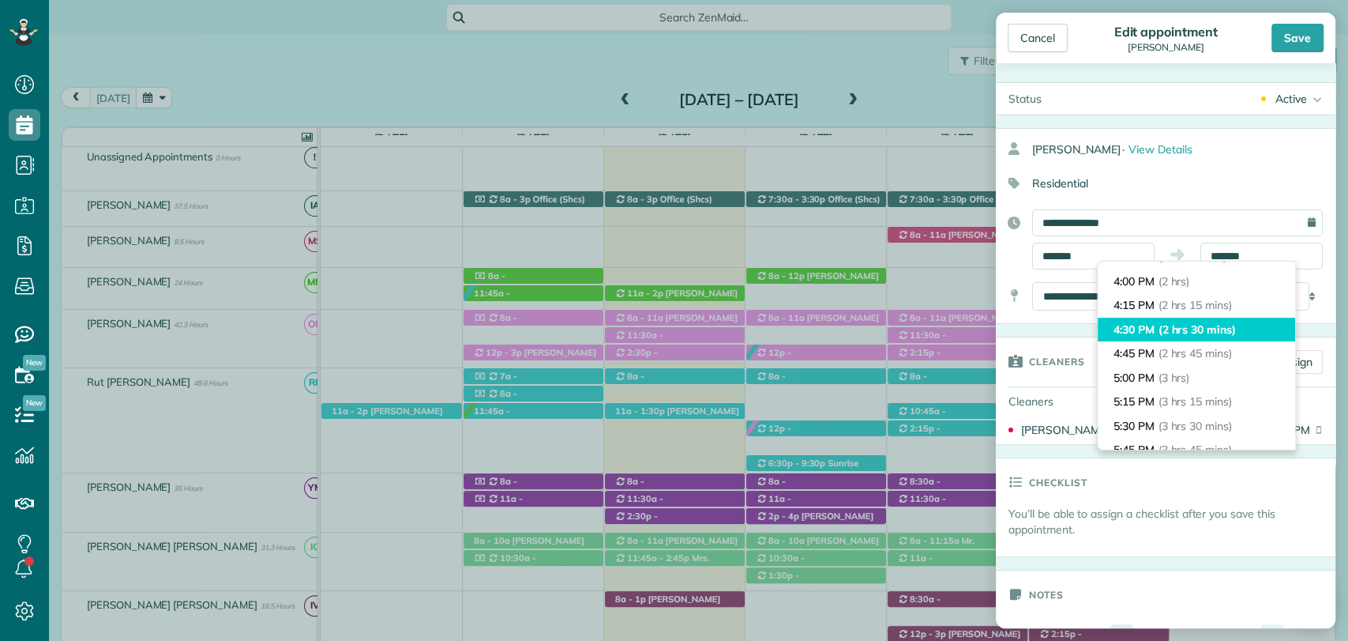
type input "*******"
click at [1166, 338] on li "4:30 PM (2 hrs 30 mins)" at bounding box center [1196, 330] width 197 height 24
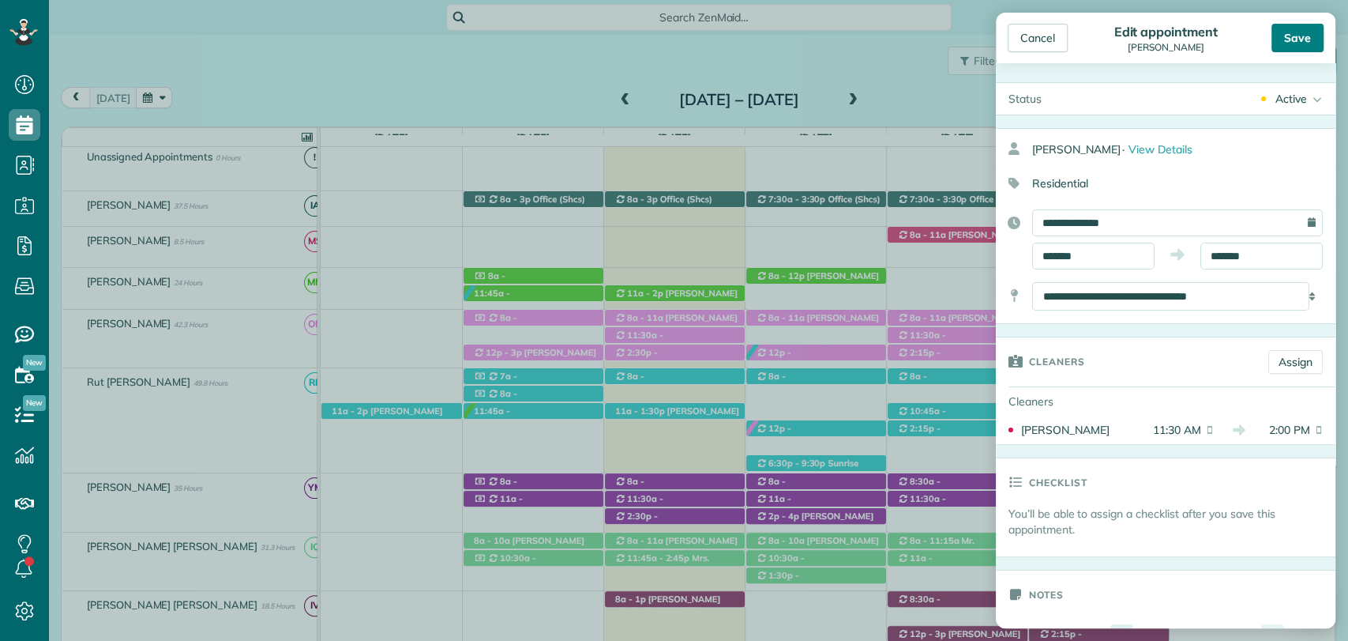
click at [1314, 49] on div "Save" at bounding box center [1298, 38] width 52 height 28
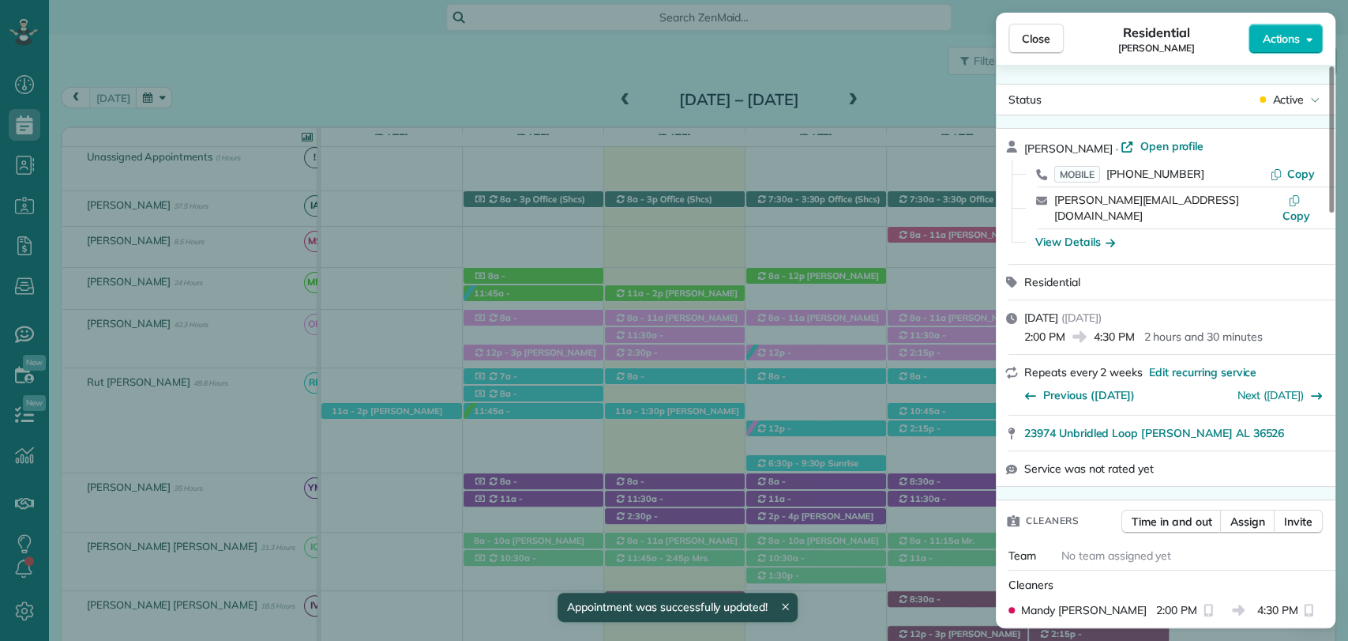
click at [1042, 38] on span "Close" at bounding box center [1036, 39] width 28 height 16
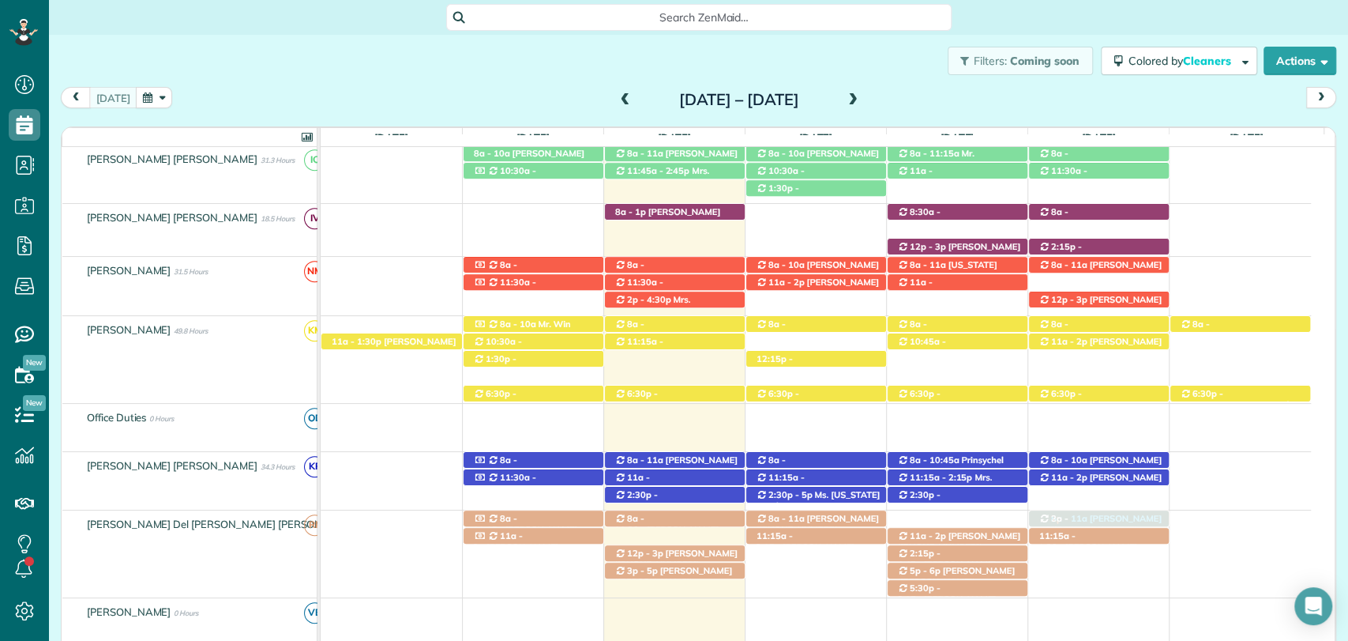
drag, startPoint x: 1083, startPoint y: 266, endPoint x: 1087, endPoint y: 559, distance: 293.1
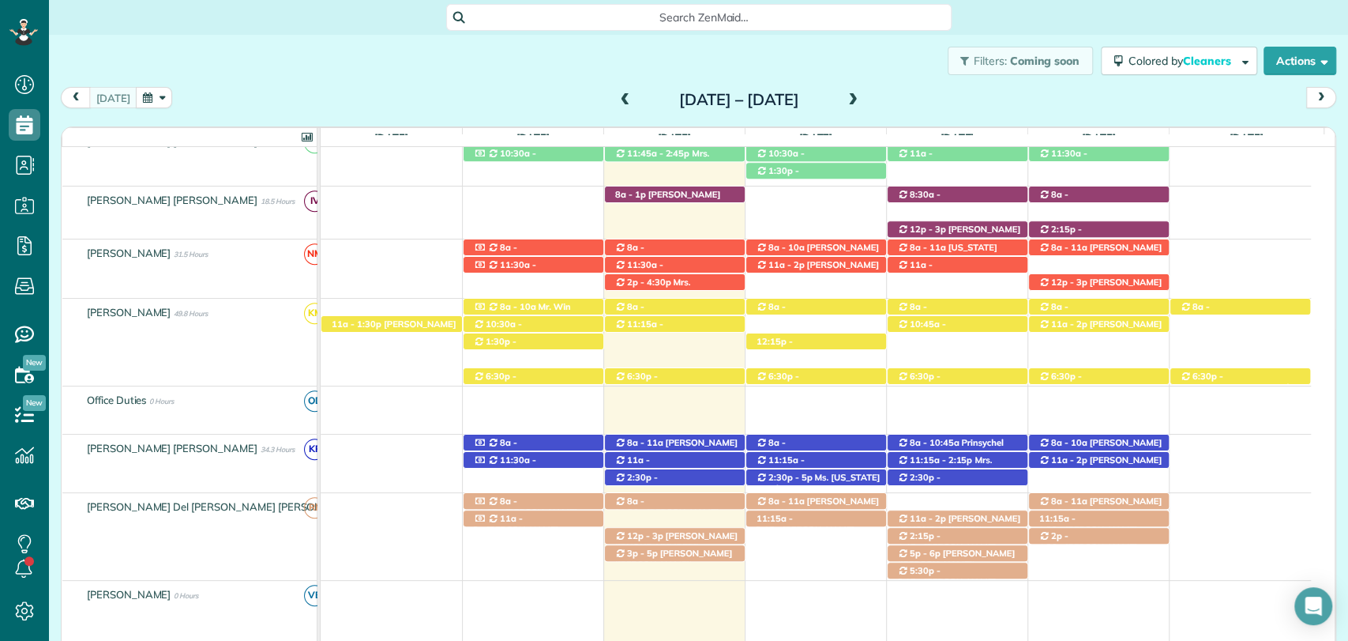
scroll to position [284, 0]
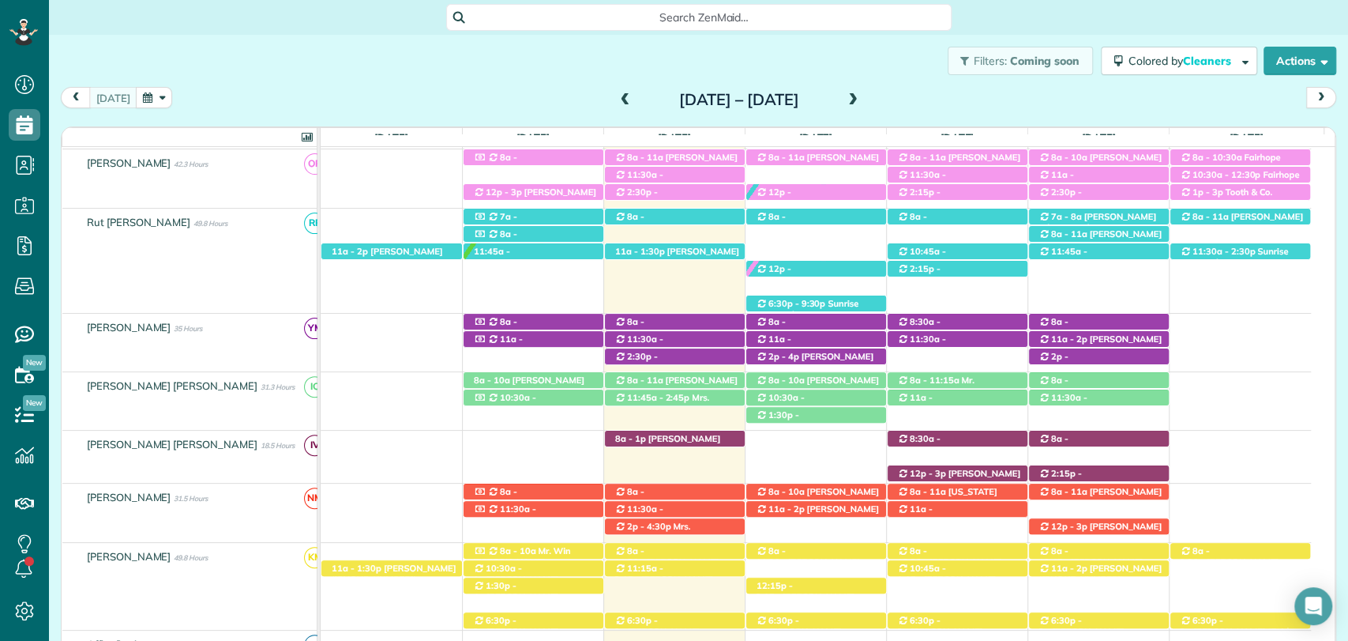
click at [617, 100] on span at bounding box center [625, 100] width 17 height 14
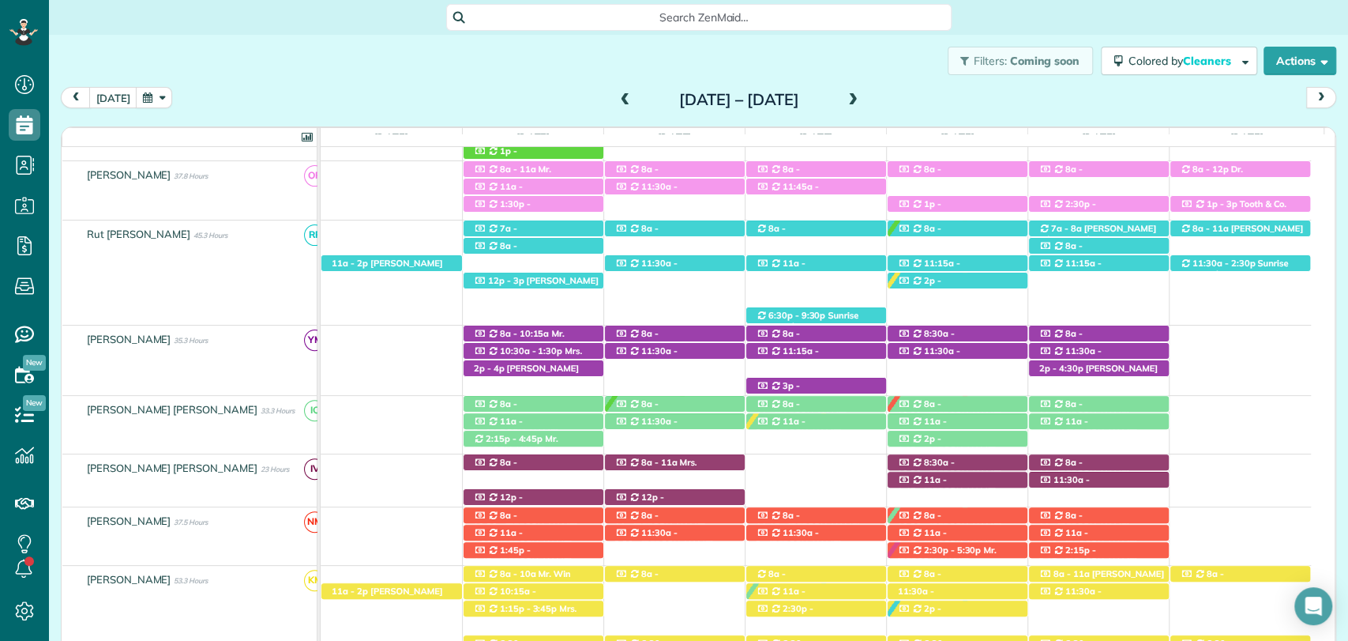
scroll to position [454, 0]
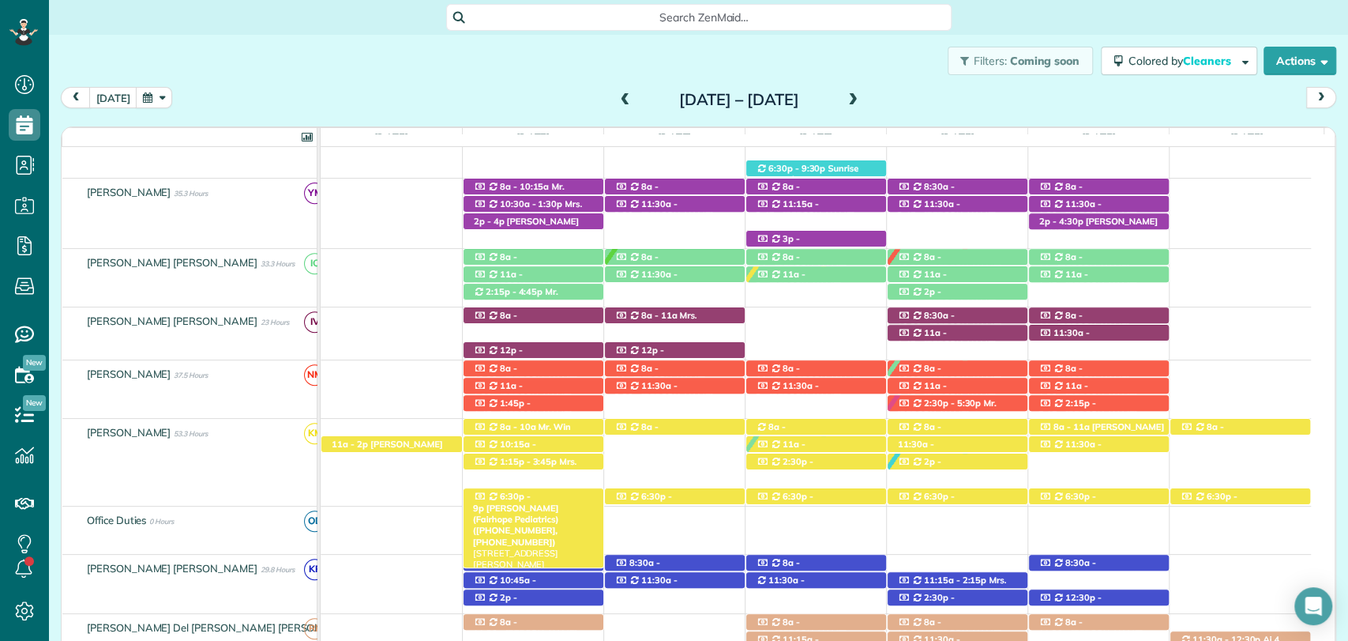
click at [527, 496] on span "6:30p - 9p" at bounding box center [502, 502] width 58 height 22
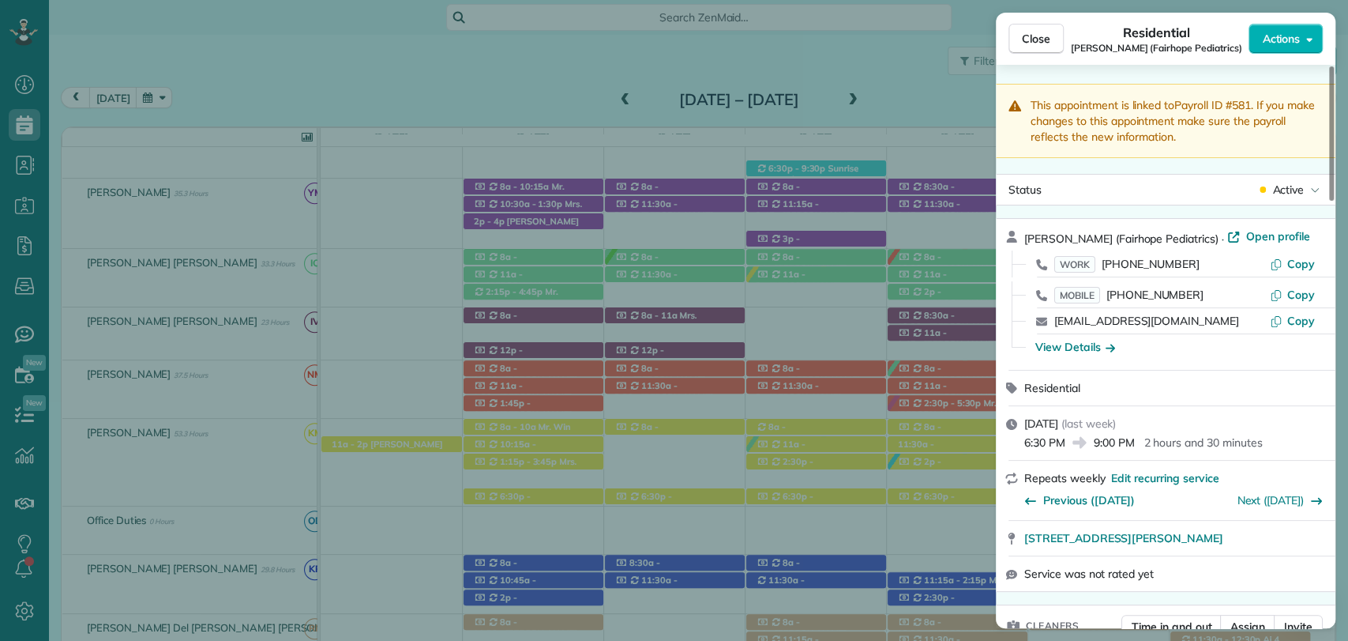
scroll to position [681, 0]
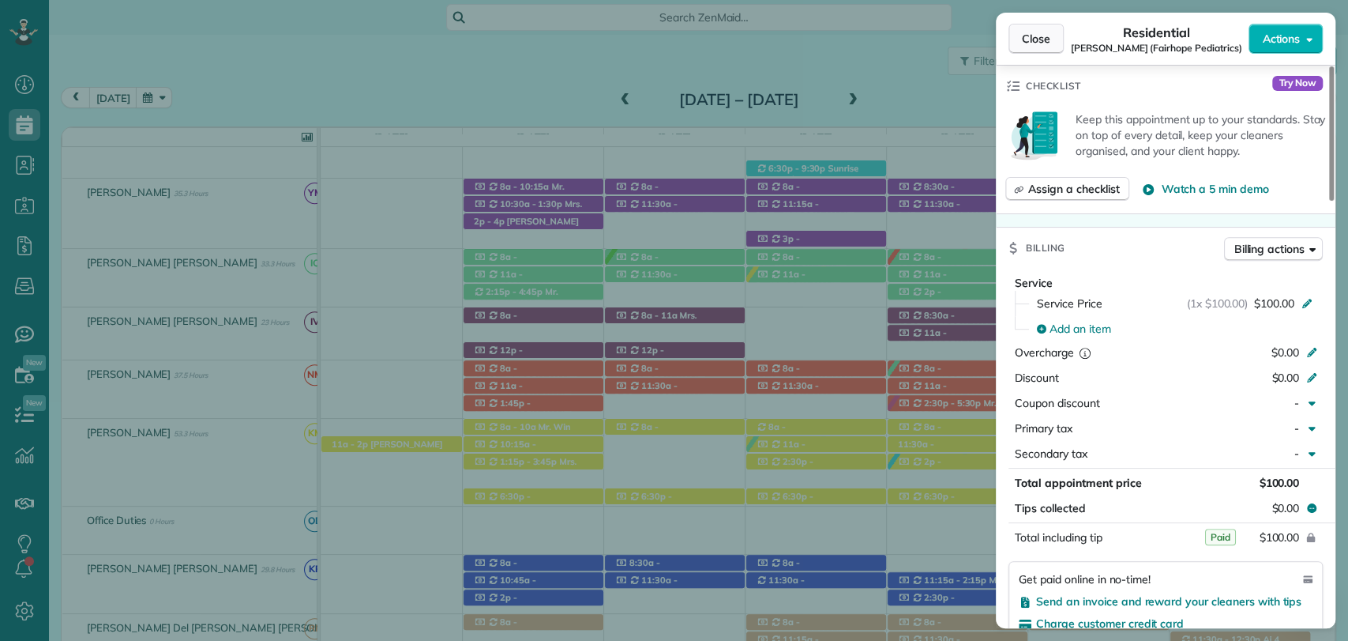
click at [1036, 36] on span "Close" at bounding box center [1036, 39] width 28 height 16
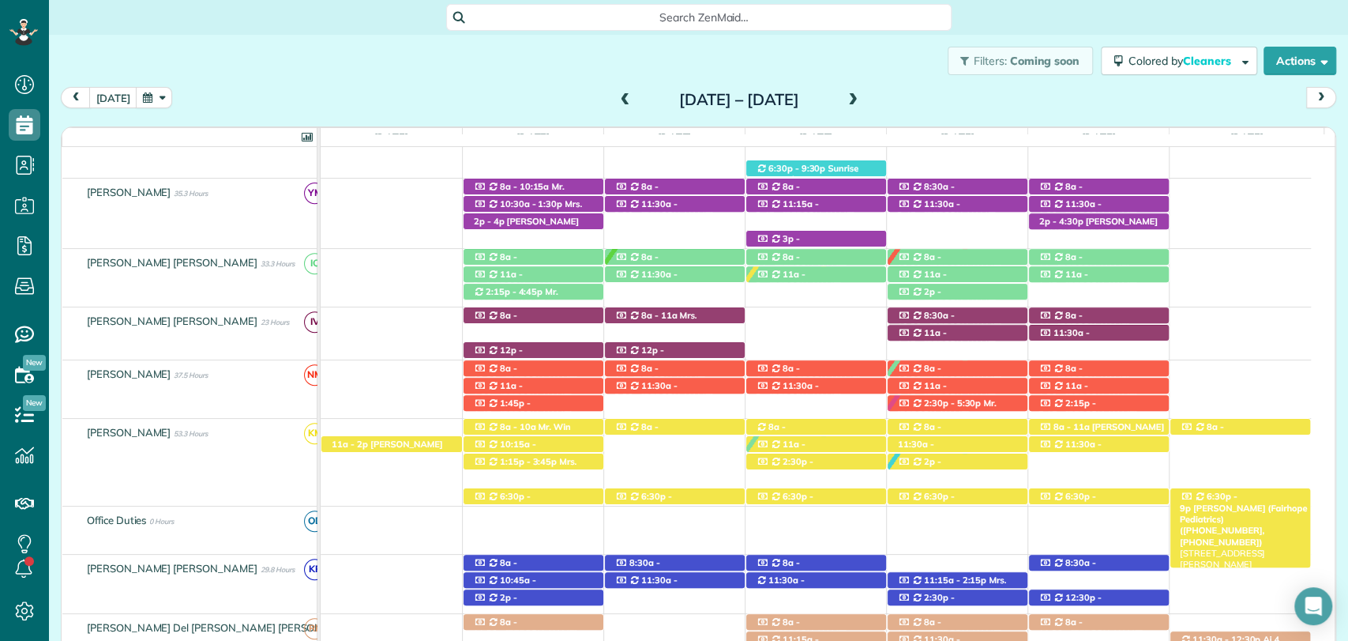
click at [1231, 495] on span "6:30p - 9p" at bounding box center [1209, 502] width 58 height 22
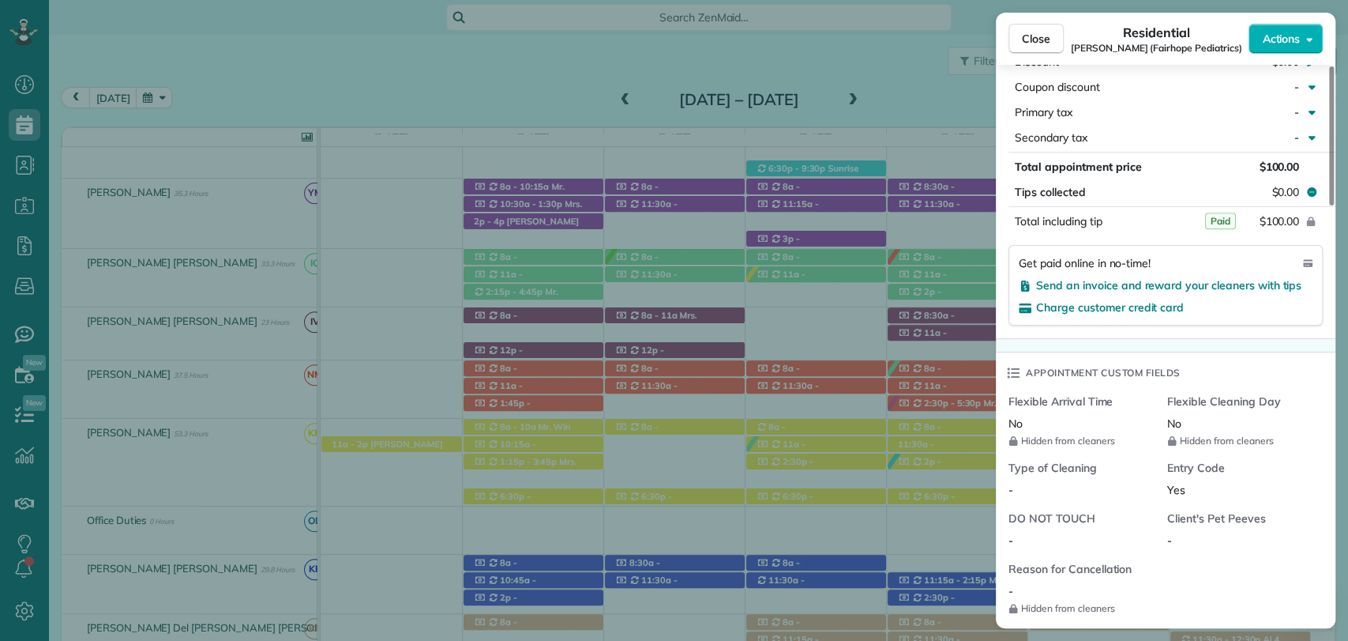
scroll to position [928, 0]
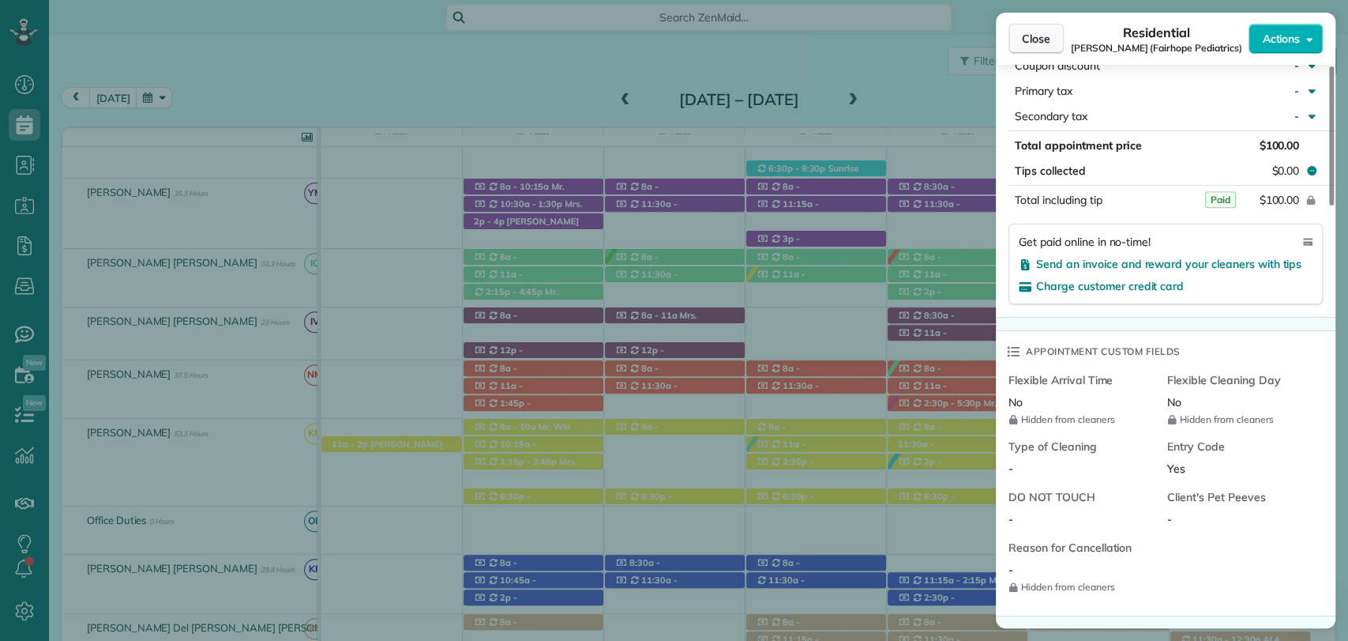
click at [1037, 43] on span "Close" at bounding box center [1036, 39] width 28 height 16
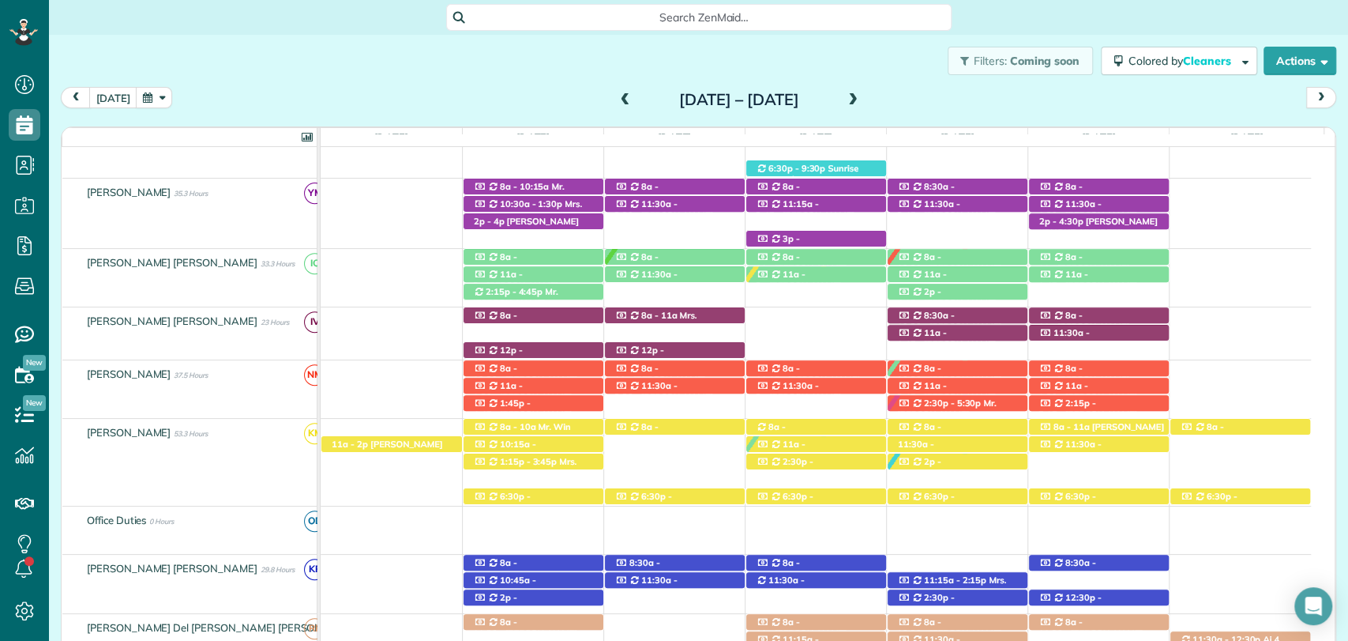
click at [862, 96] on span at bounding box center [852, 100] width 17 height 14
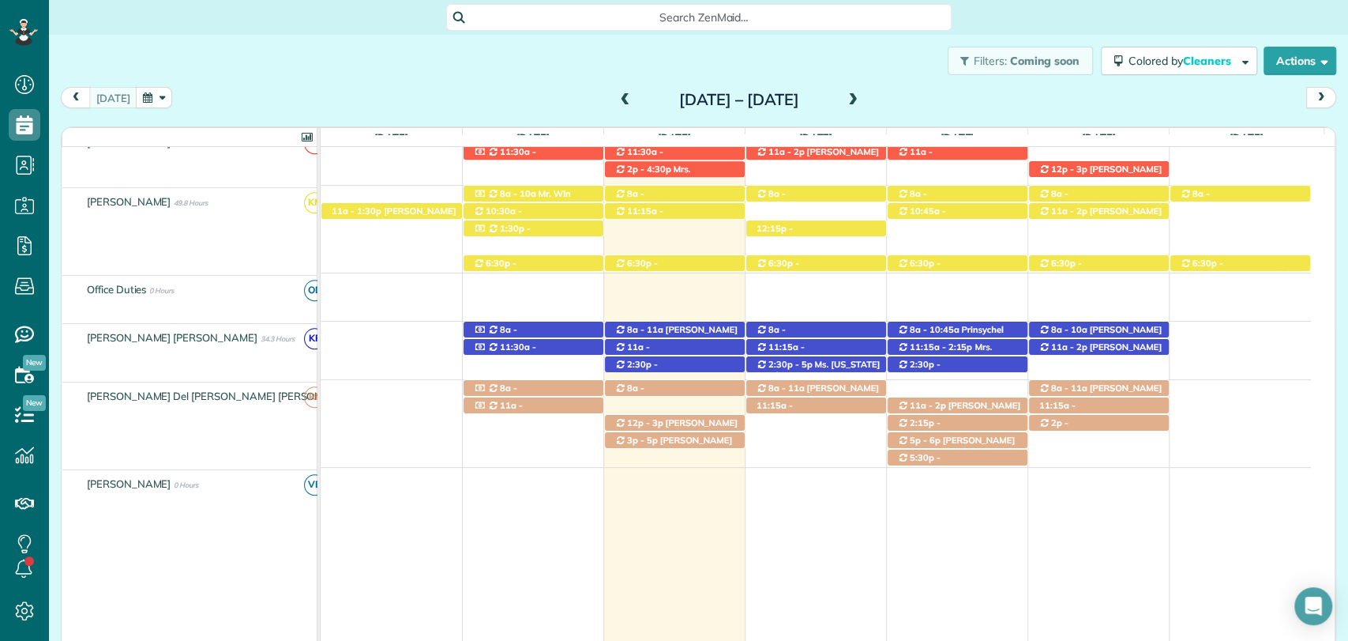
scroll to position [641, 0]
click at [1071, 356] on div "8a - 11a Chris Altermatt (+17703632196) 110 Pecan Ave - Fairhope, AL, 36532 8a …" at bounding box center [816, 350] width 990 height 58
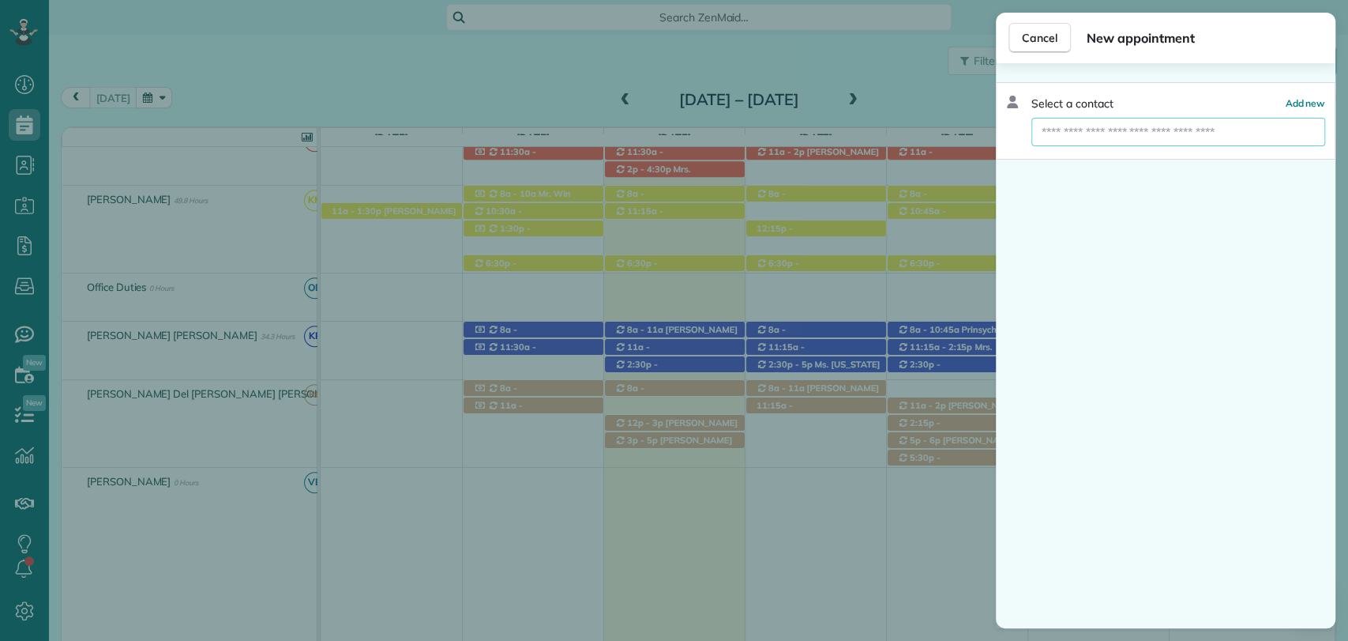
click at [1154, 137] on input "text" at bounding box center [1179, 132] width 294 height 28
type input "****"
click at [1084, 163] on span "Gigi Weinacker" at bounding box center [1106, 160] width 111 height 14
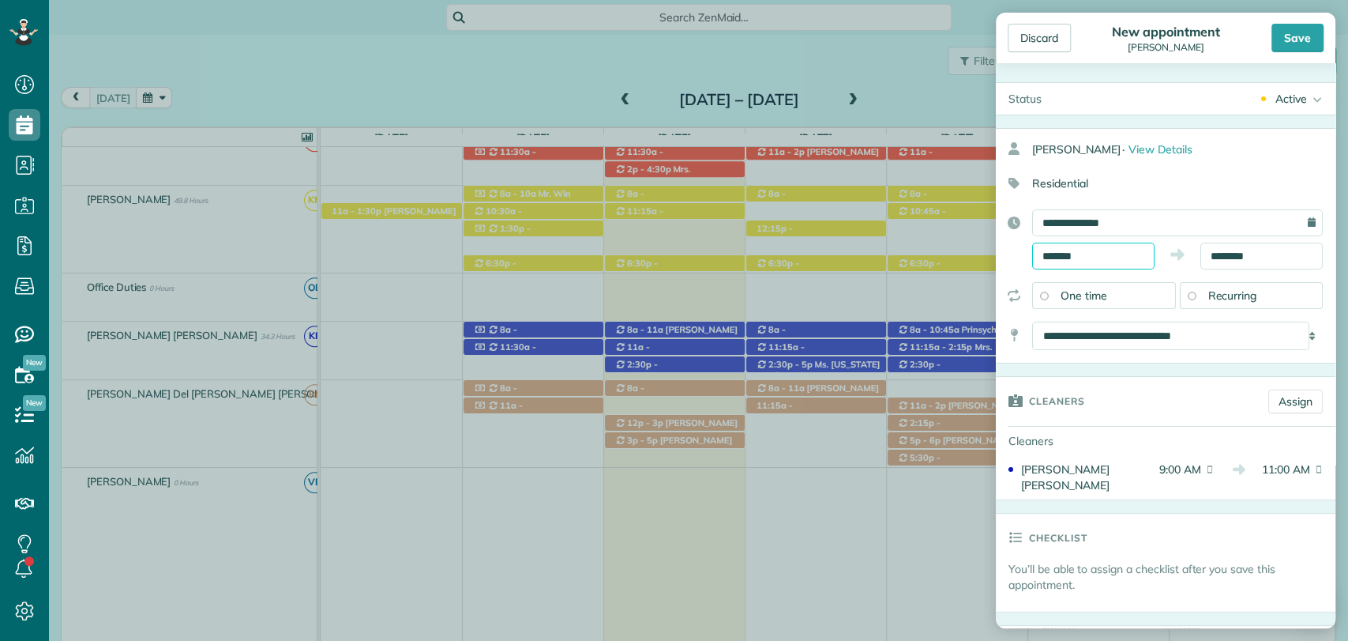
click at [1062, 257] on input "*******" at bounding box center [1093, 255] width 122 height 27
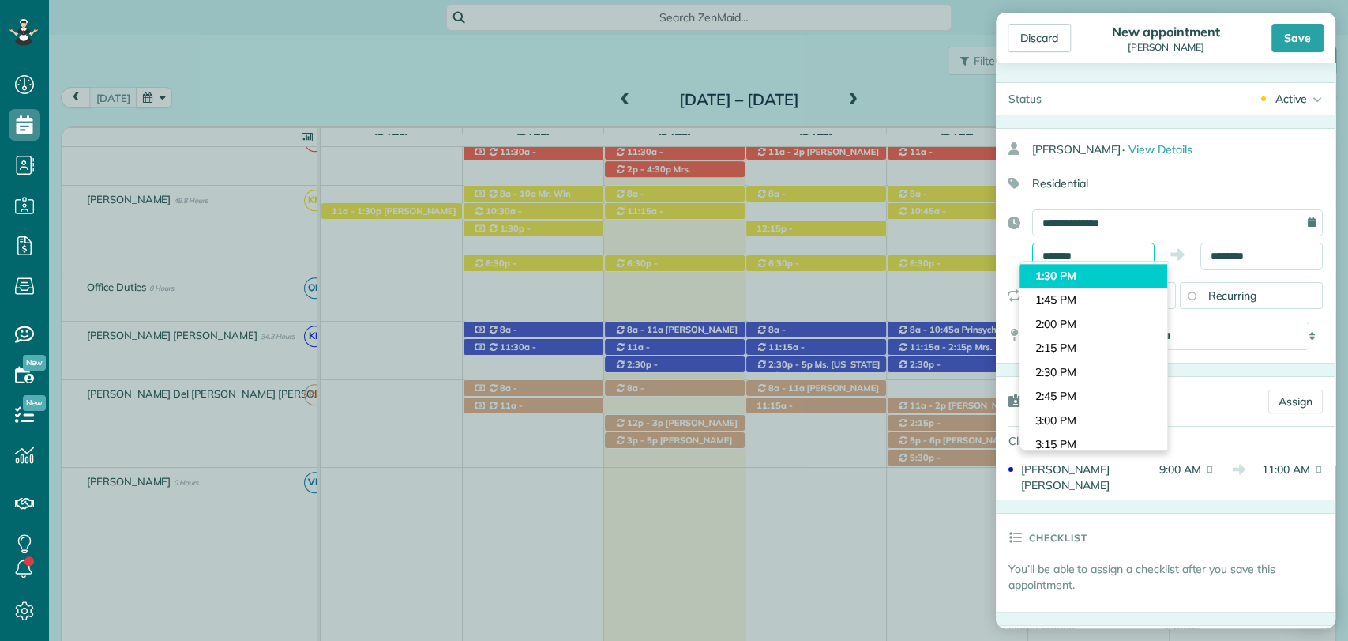
scroll to position [1278, 0]
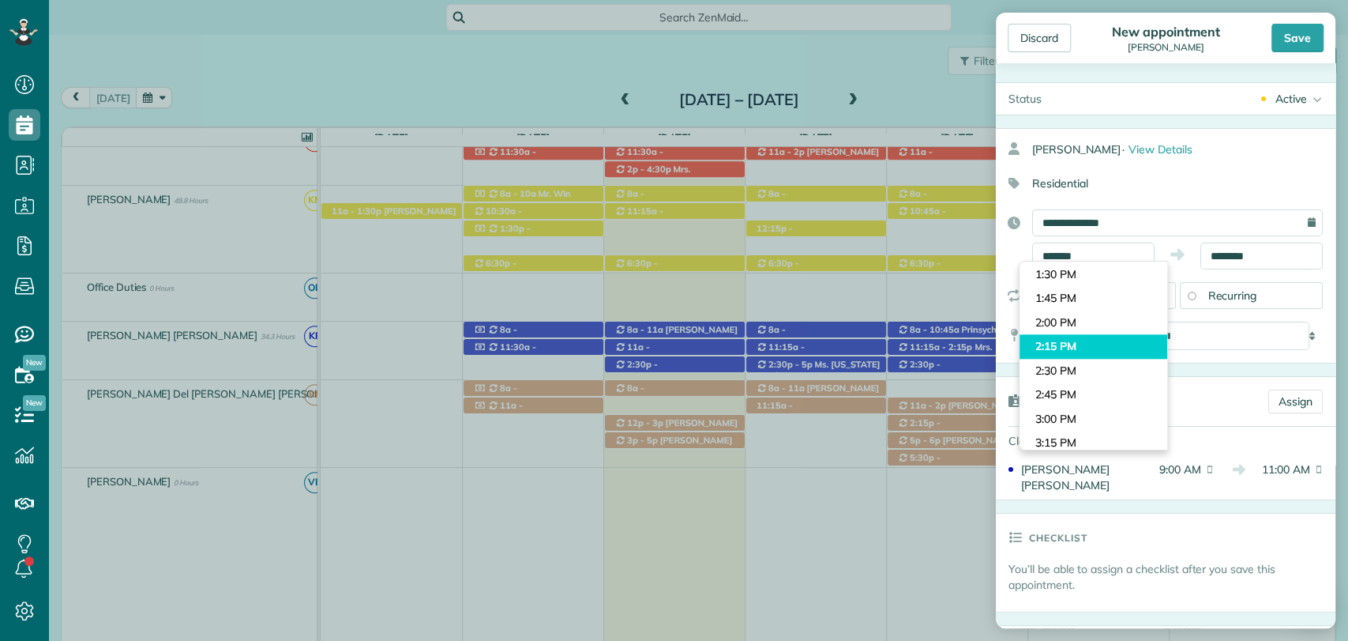
type input "*******"
click at [1062, 349] on body "Dashboard Scheduling Calendar View List View Dispatch View - Weekly scheduling …" at bounding box center [674, 320] width 1348 height 641
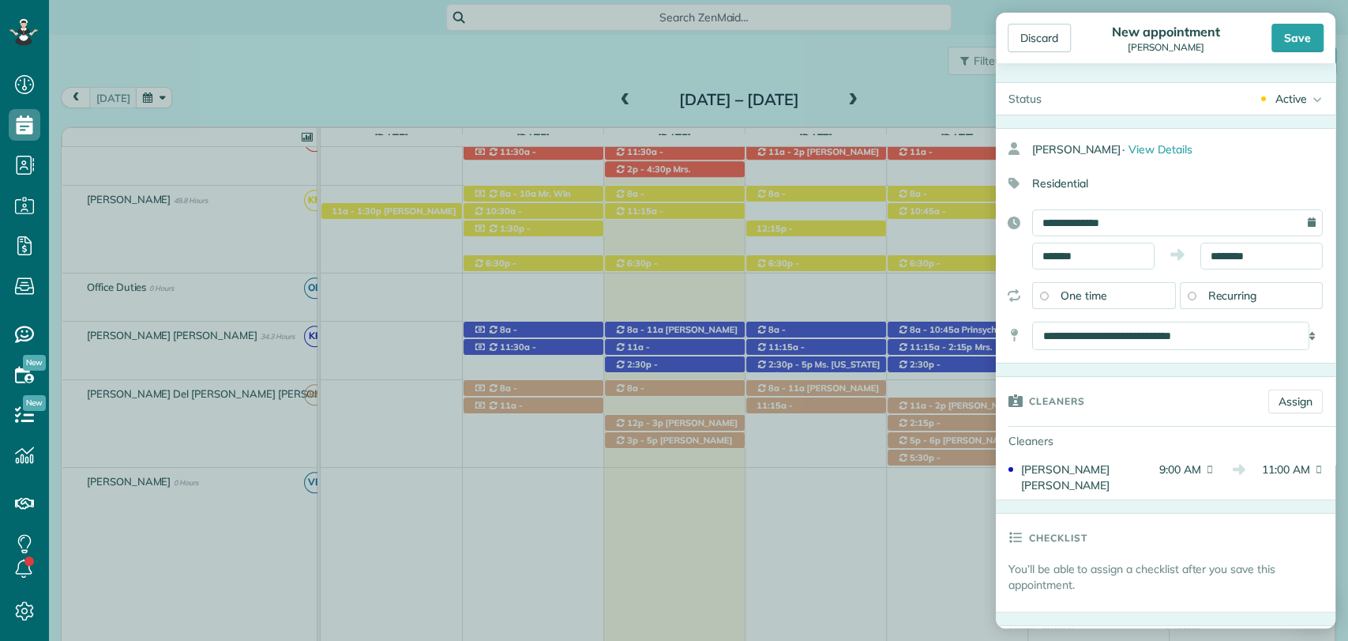
click at [1235, 241] on div "**********" at bounding box center [1166, 239] width 340 height 60
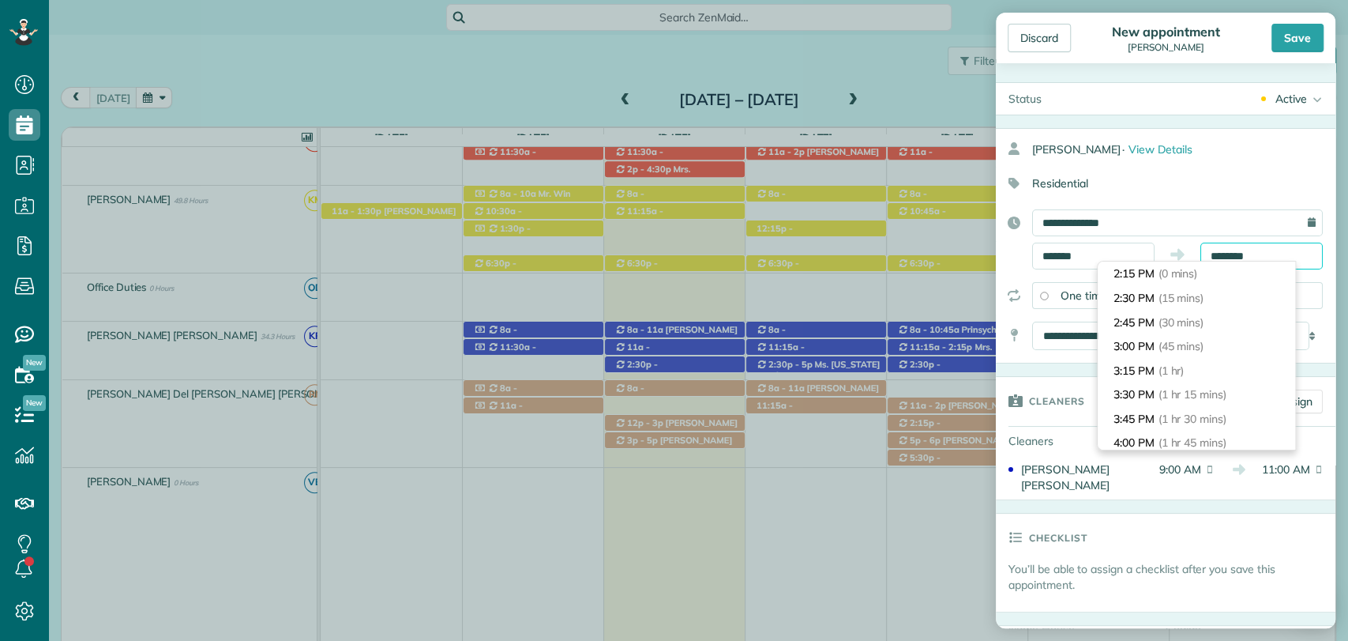
click at [1239, 242] on input "********" at bounding box center [1262, 255] width 122 height 27
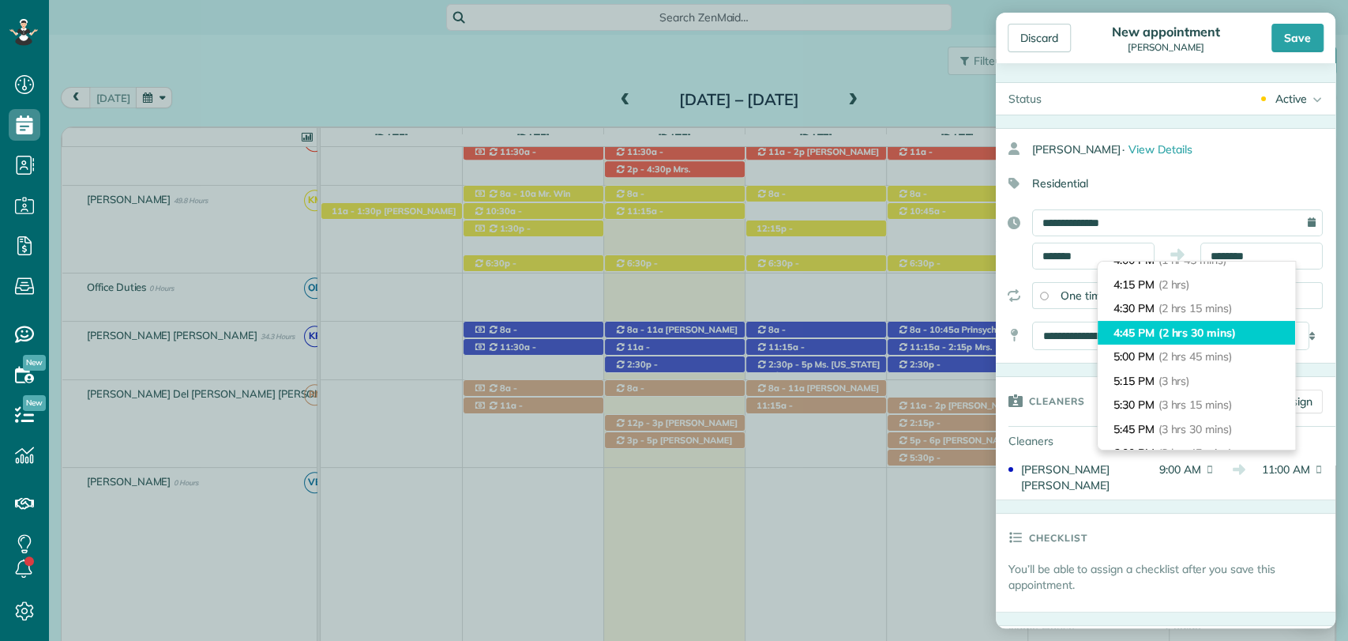
type input "*******"
click at [1187, 333] on span "(2 hrs 30 mins)" at bounding box center [1197, 332] width 77 height 14
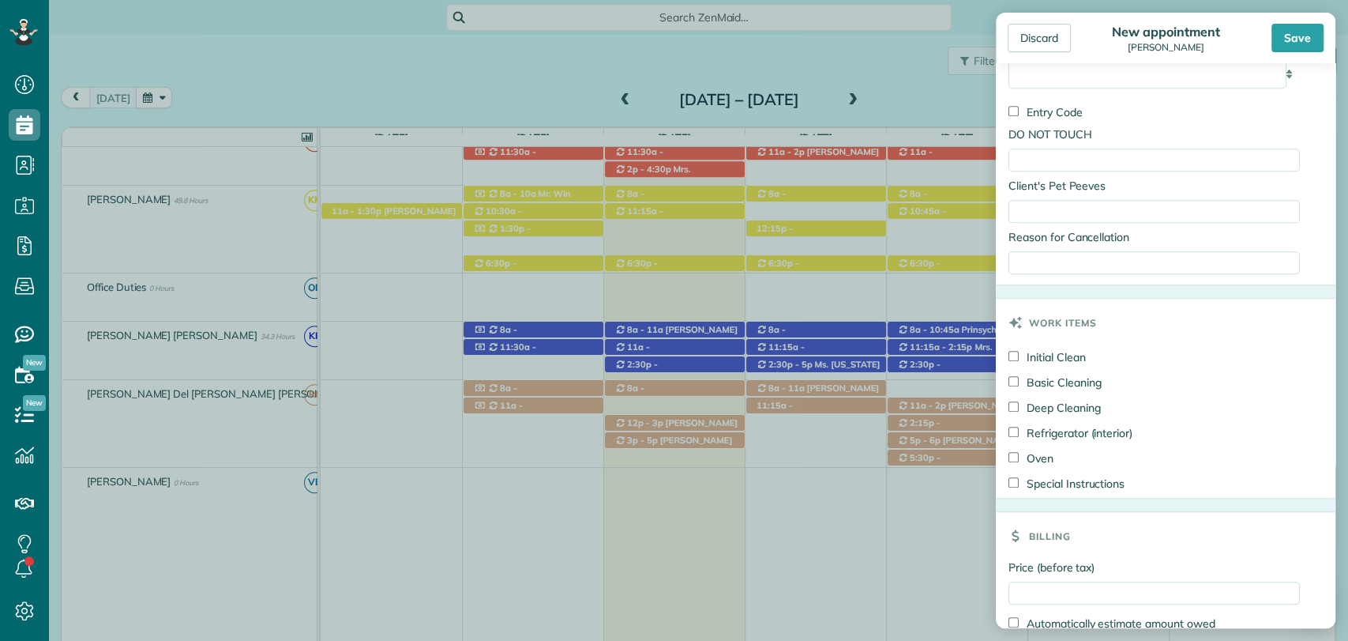
scroll to position [1009, 0]
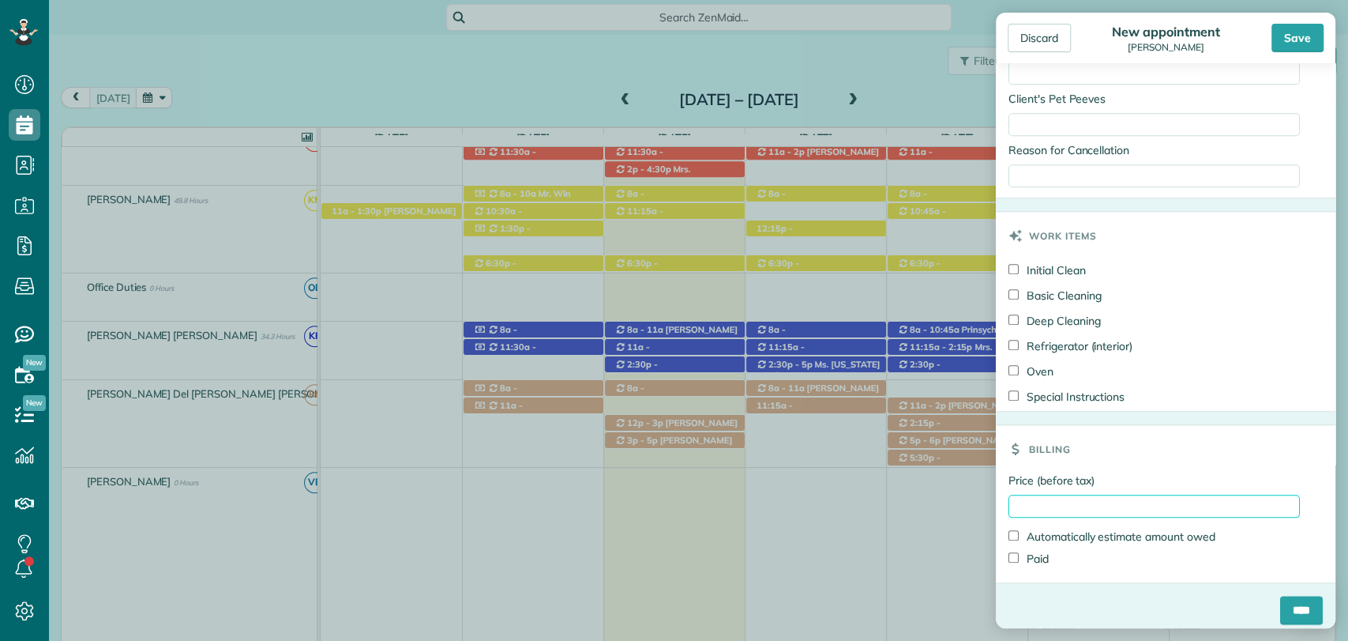
click at [1095, 494] on input "Price (before tax)" at bounding box center [1154, 505] width 291 height 23
type input "***"
click at [1293, 601] on input "****" at bounding box center [1301, 610] width 43 height 28
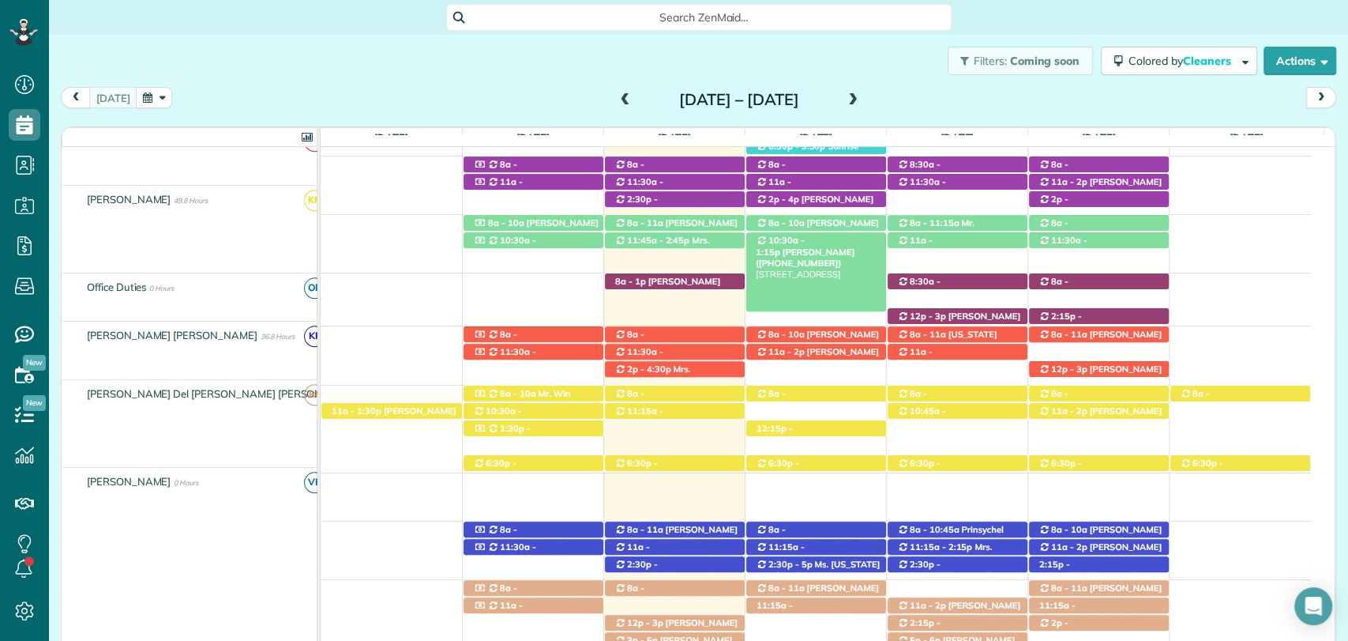
scroll to position [442, 0]
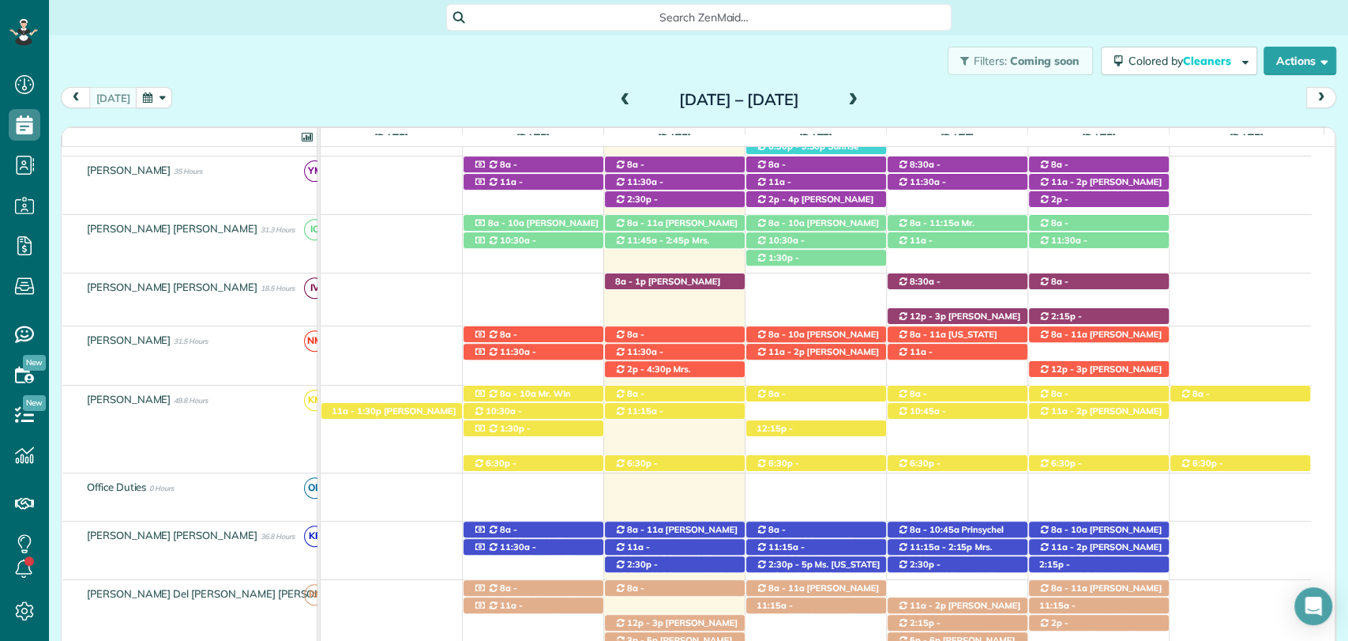
click at [862, 101] on span at bounding box center [852, 100] width 17 height 14
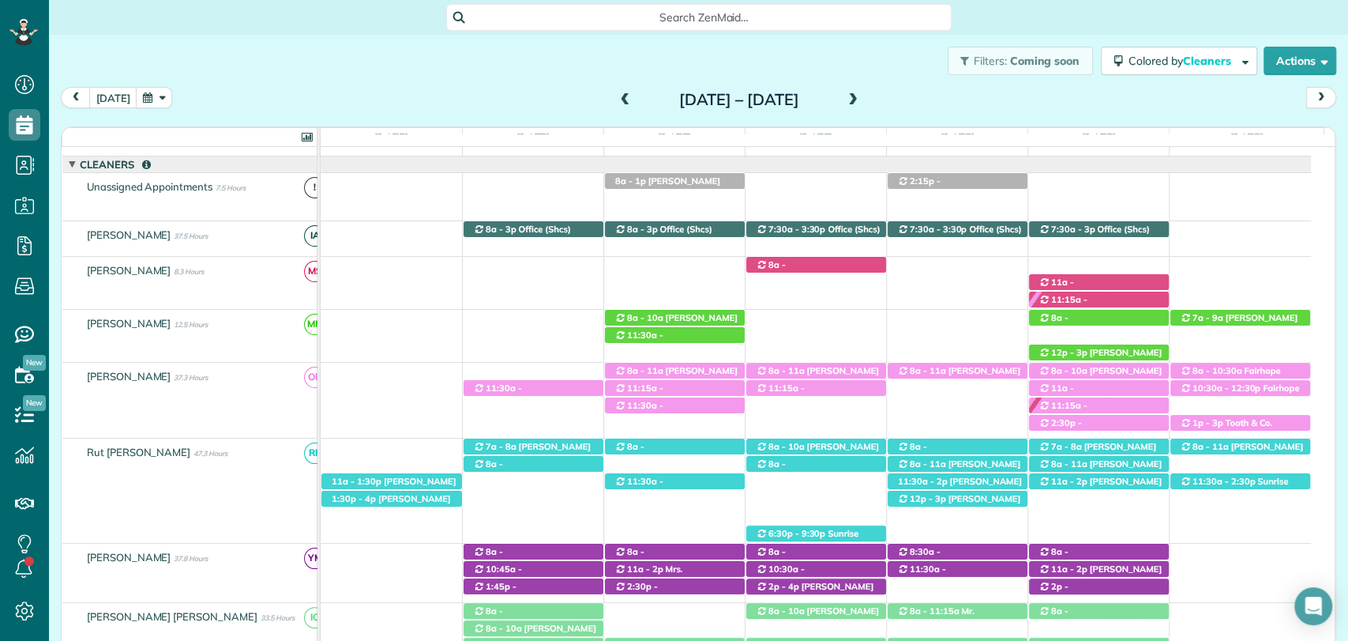
scroll to position [0, 0]
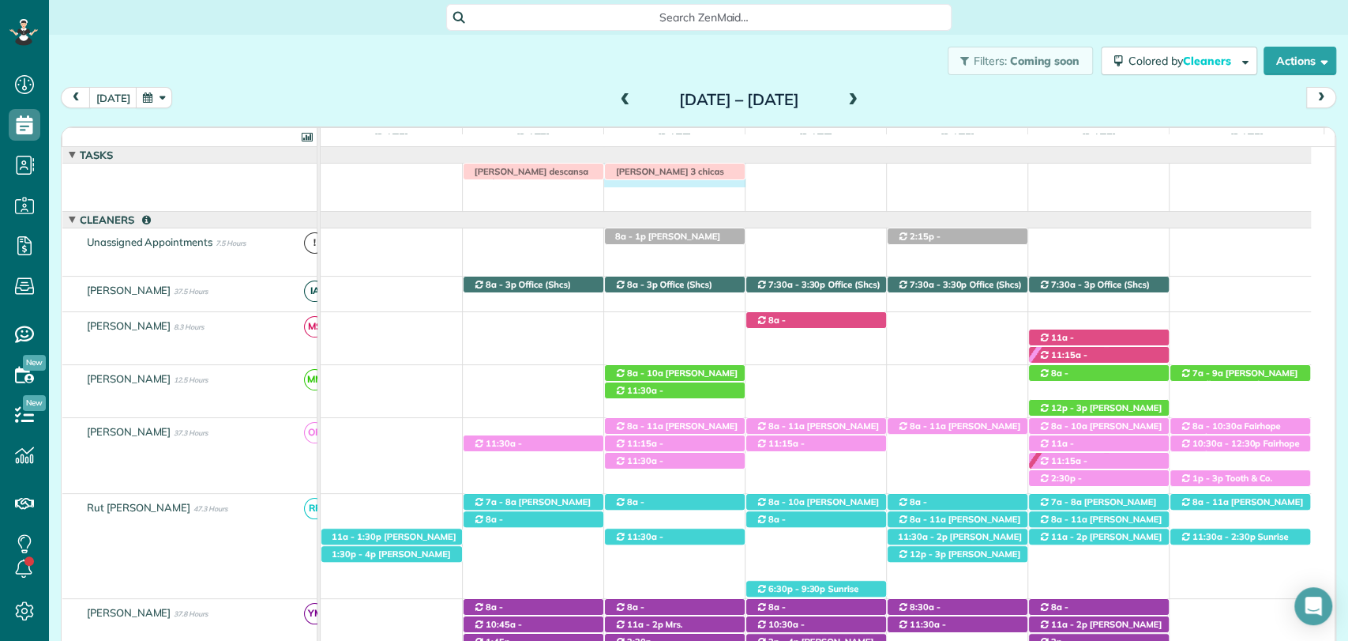
click at [682, 188] on td "Irma V descansa este lunes Jason saulters 3 chicas" at bounding box center [816, 188] width 990 height 48
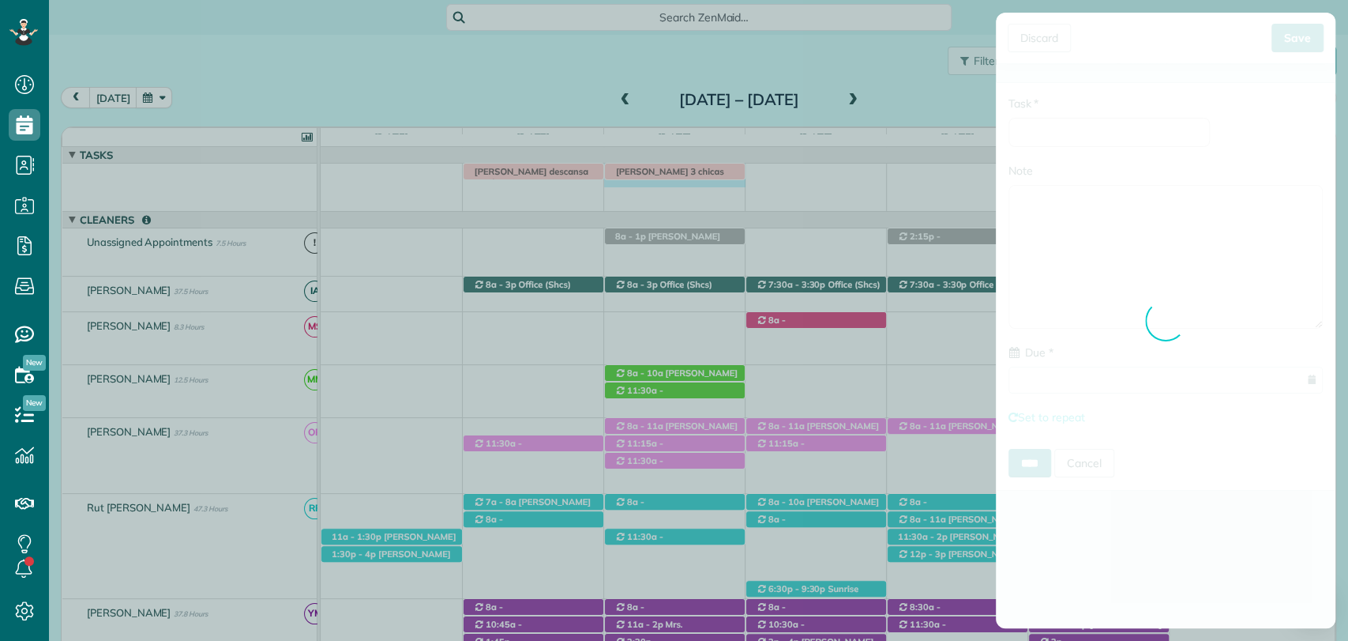
type input "**********"
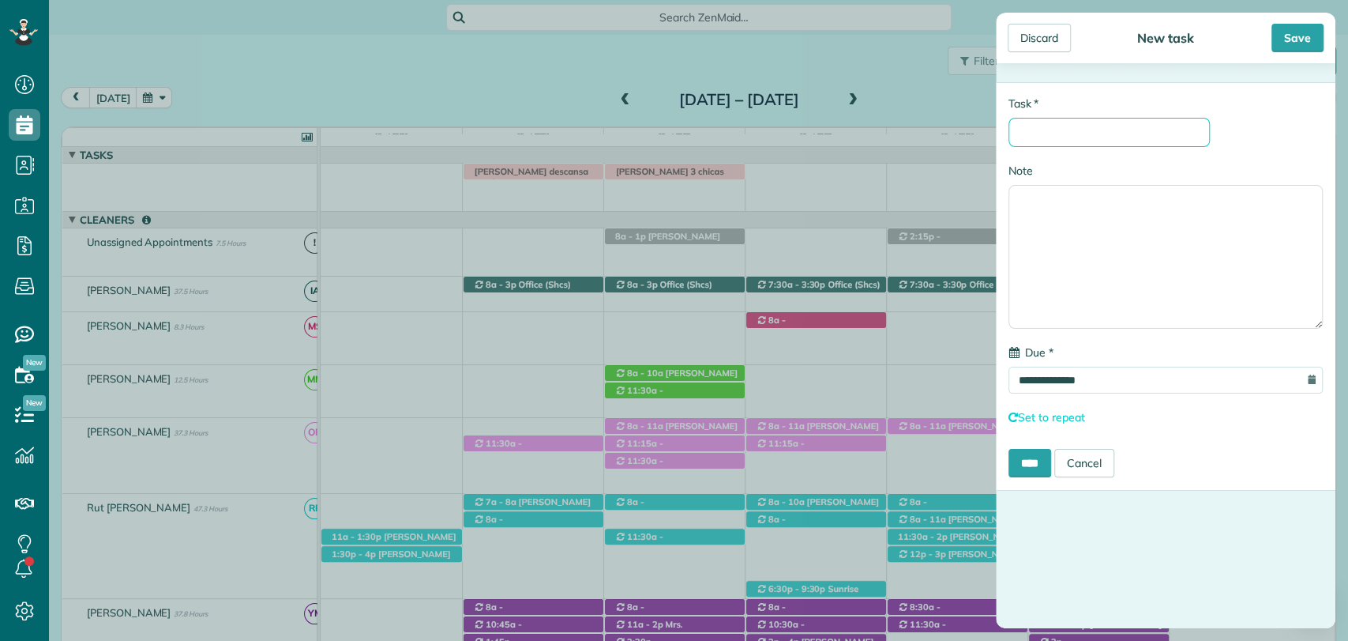
click at [1108, 137] on input "* Task" at bounding box center [1109, 132] width 201 height 29
type input "**********"
click at [1291, 33] on div "Save" at bounding box center [1298, 38] width 52 height 28
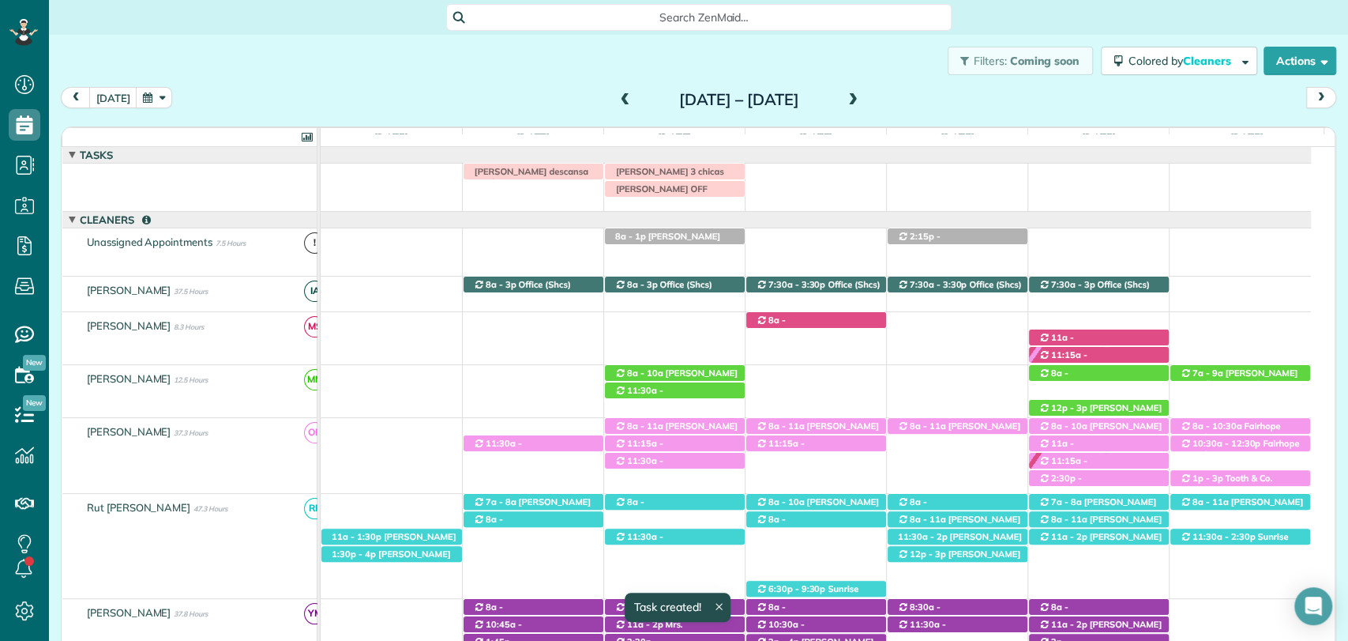
click at [777, 179] on div "Irma V descansa este lunes Jason saulters 3 chicas VERONICA OFF" at bounding box center [816, 184] width 990 height 41
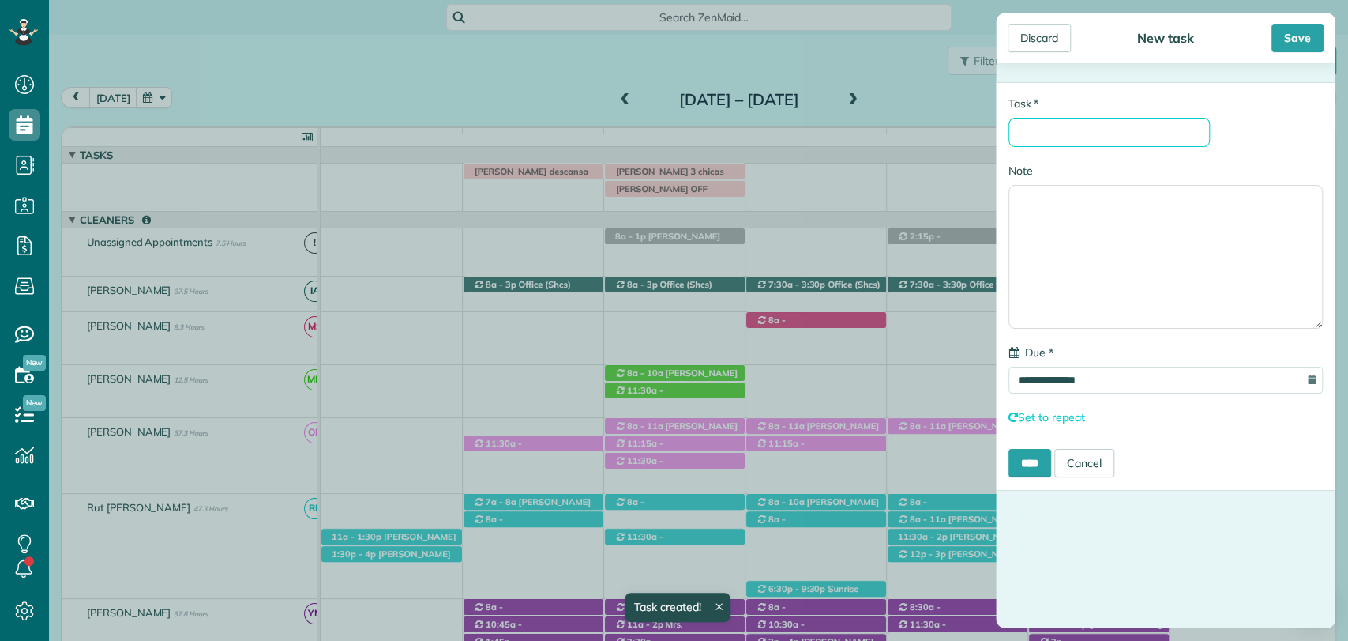
click at [1048, 130] on input "* Task" at bounding box center [1109, 132] width 201 height 29
type input "**********"
click at [1277, 32] on div "Save" at bounding box center [1298, 38] width 52 height 28
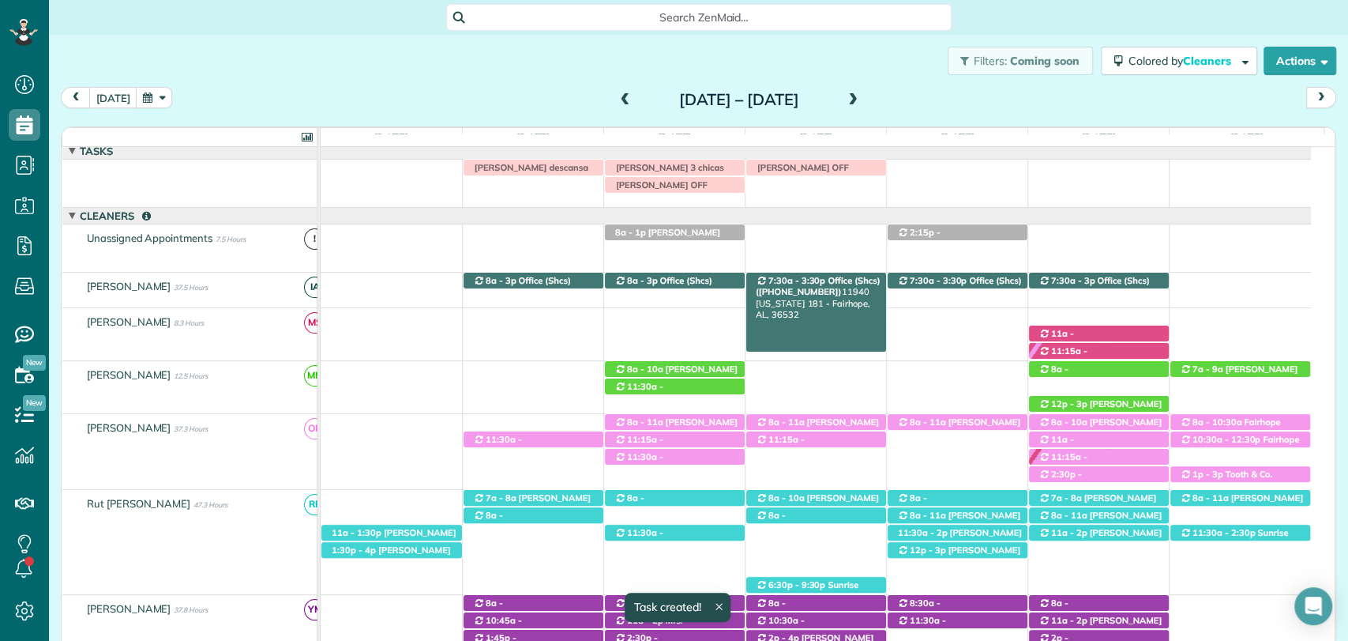
scroll to position [6, 0]
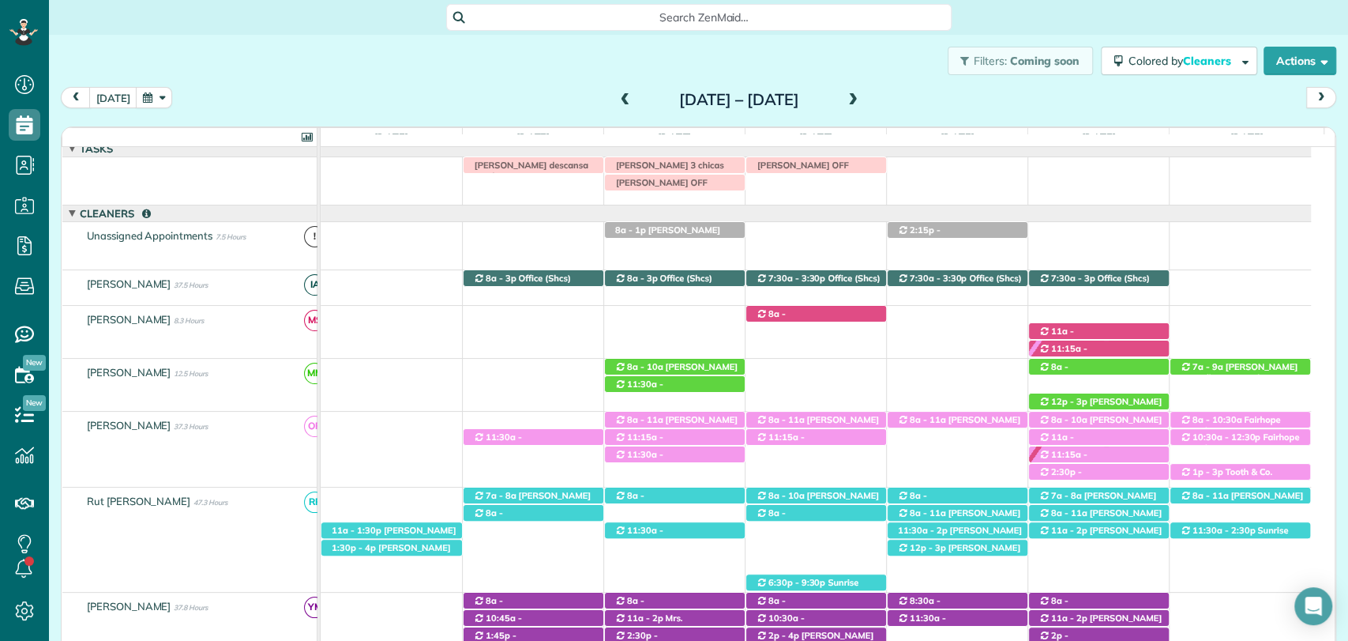
click at [617, 98] on span at bounding box center [625, 100] width 17 height 14
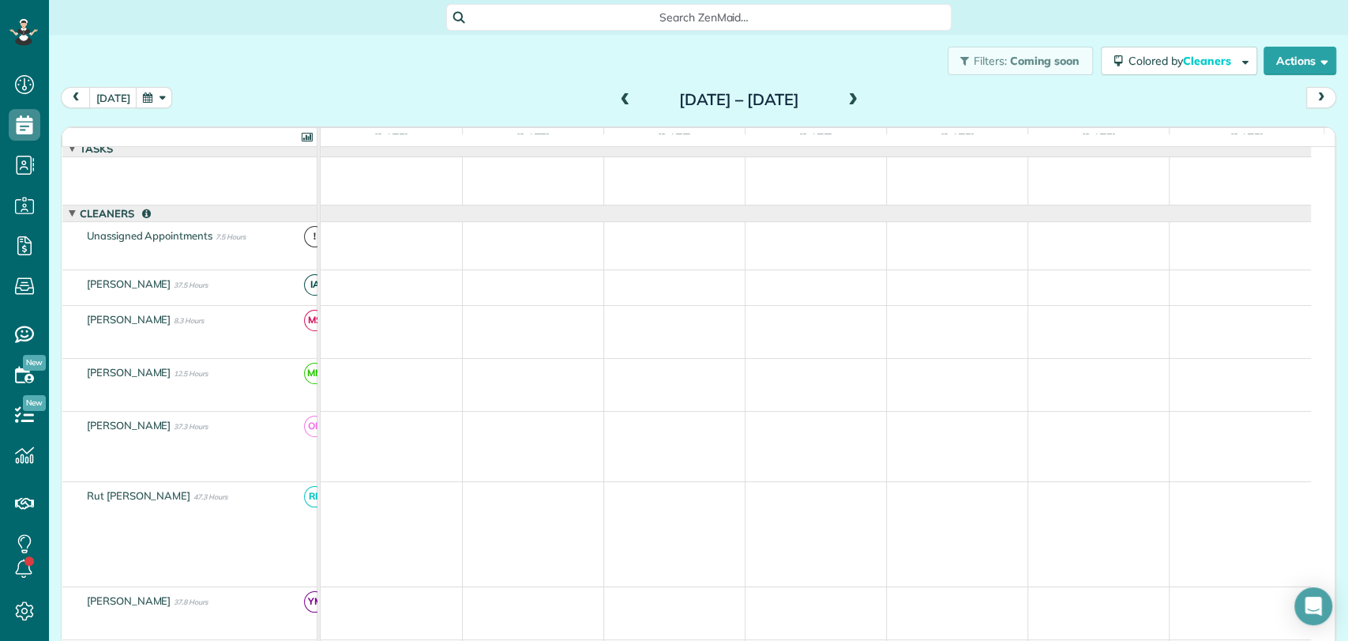
click at [617, 98] on span at bounding box center [625, 100] width 17 height 14
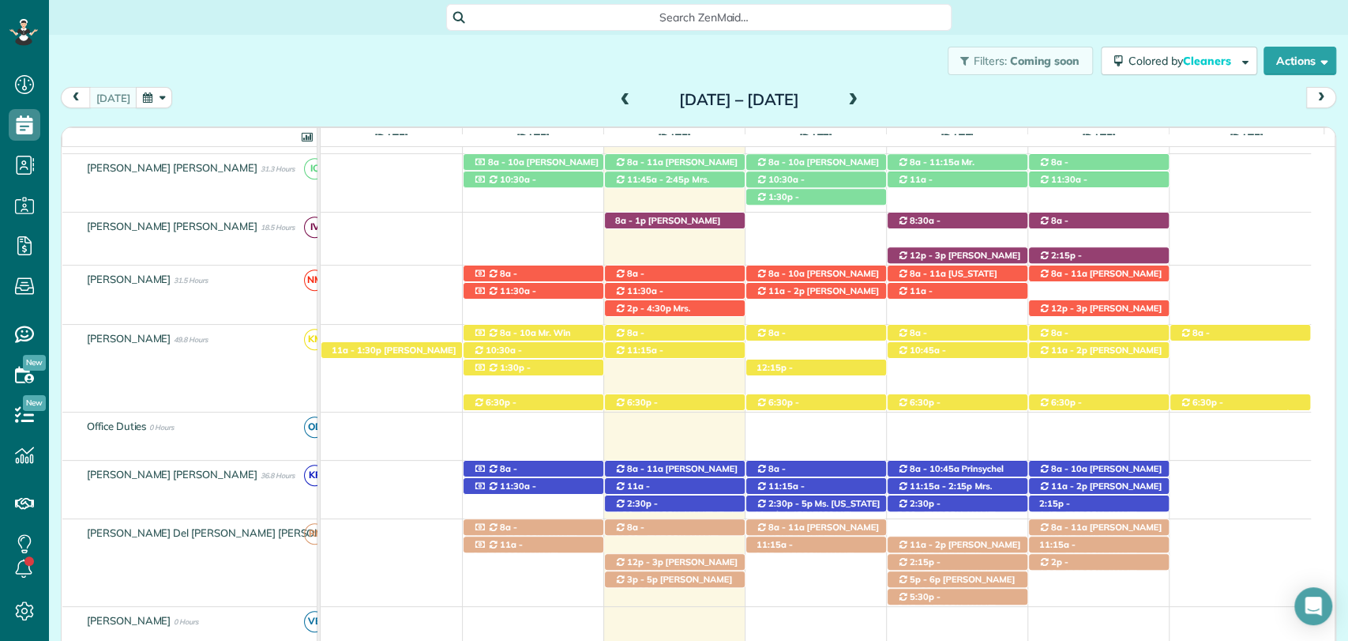
scroll to position [610, 0]
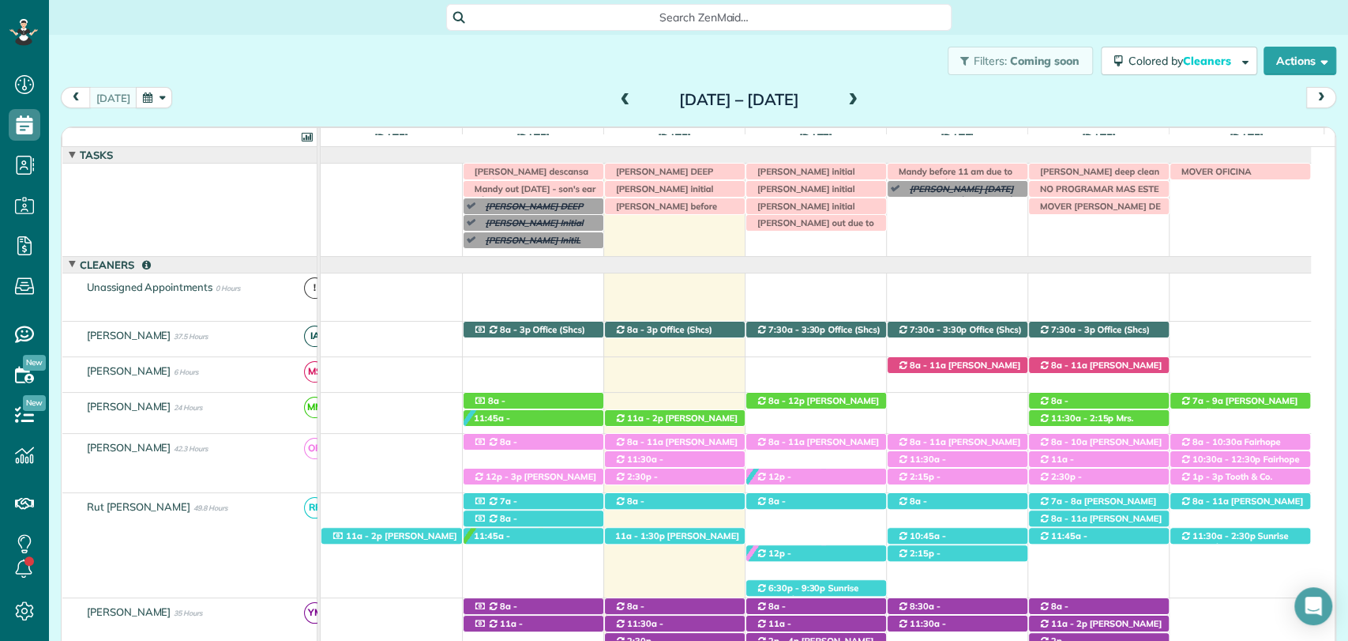
click at [862, 104] on span at bounding box center [852, 100] width 17 height 14
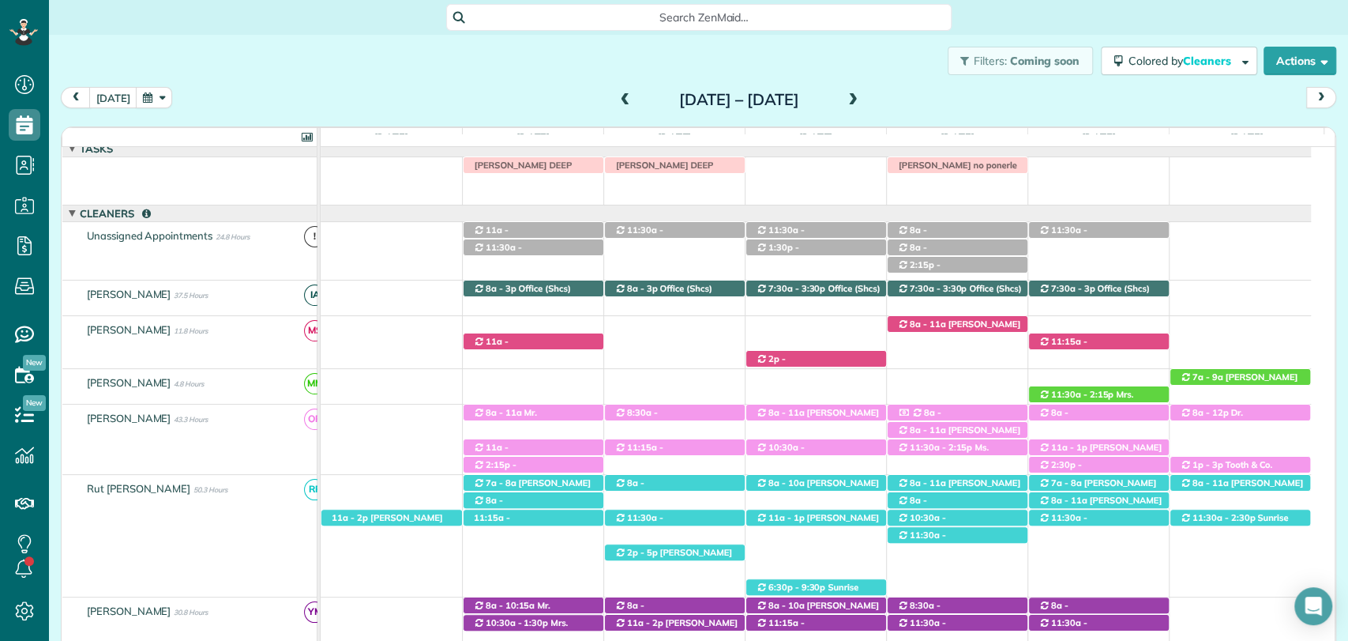
click at [617, 102] on span at bounding box center [625, 100] width 17 height 14
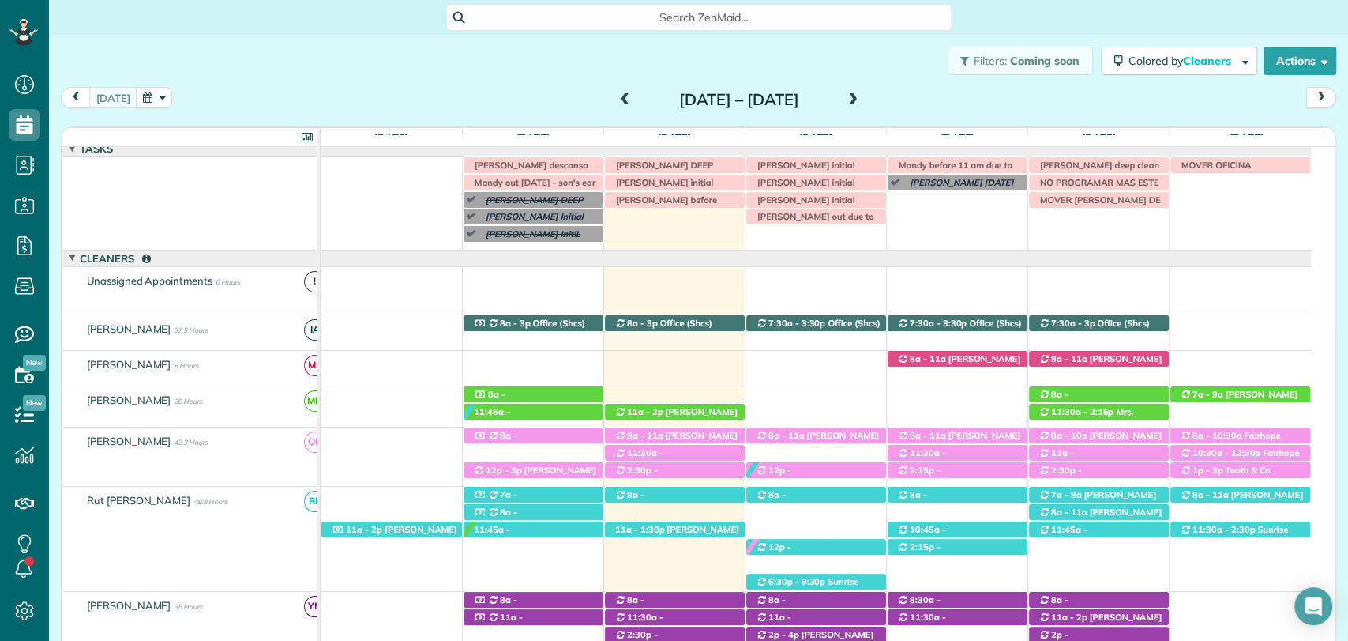
scroll to position [51, 0]
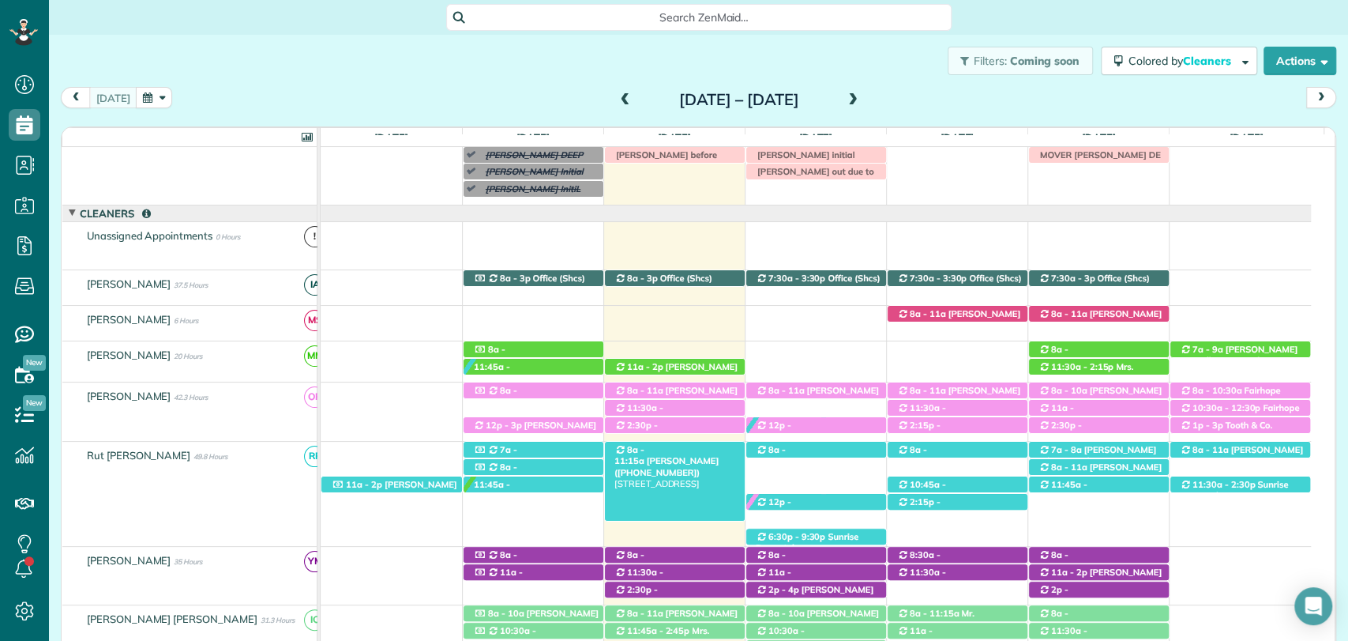
click at [685, 455] on span "Billy Flannigan (+15047565983)" at bounding box center [667, 466] width 104 height 22
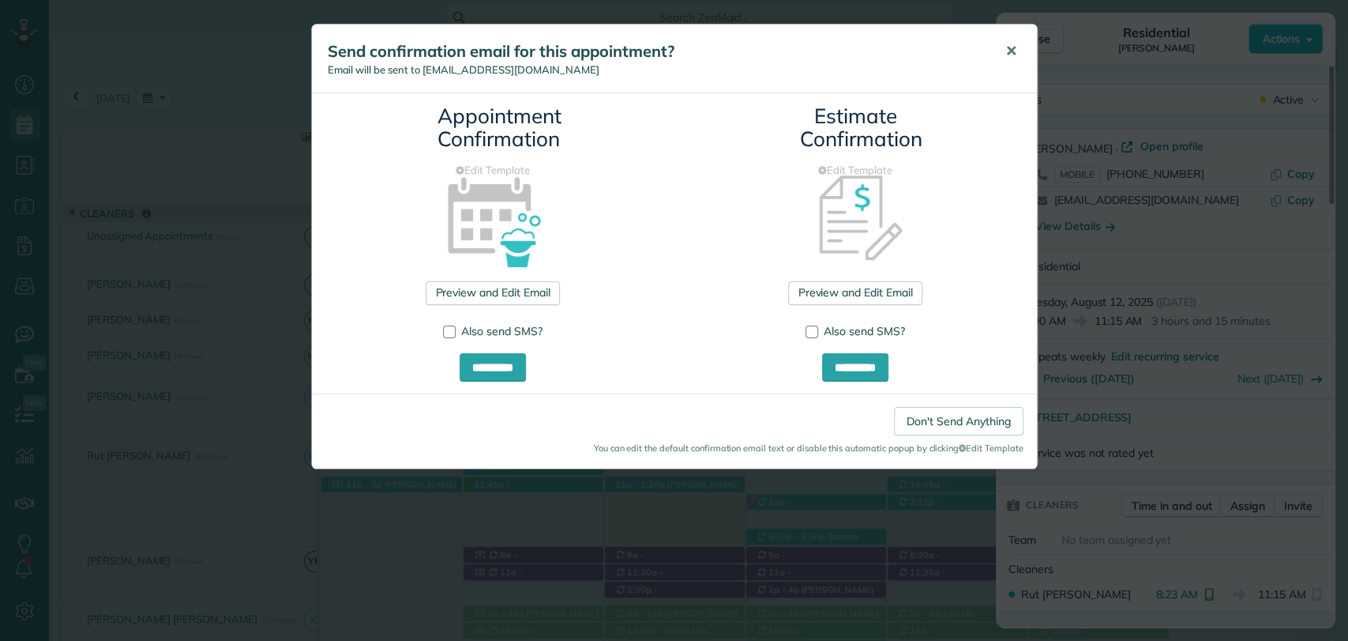
click at [1011, 58] on span "✕" at bounding box center [1011, 51] width 12 height 18
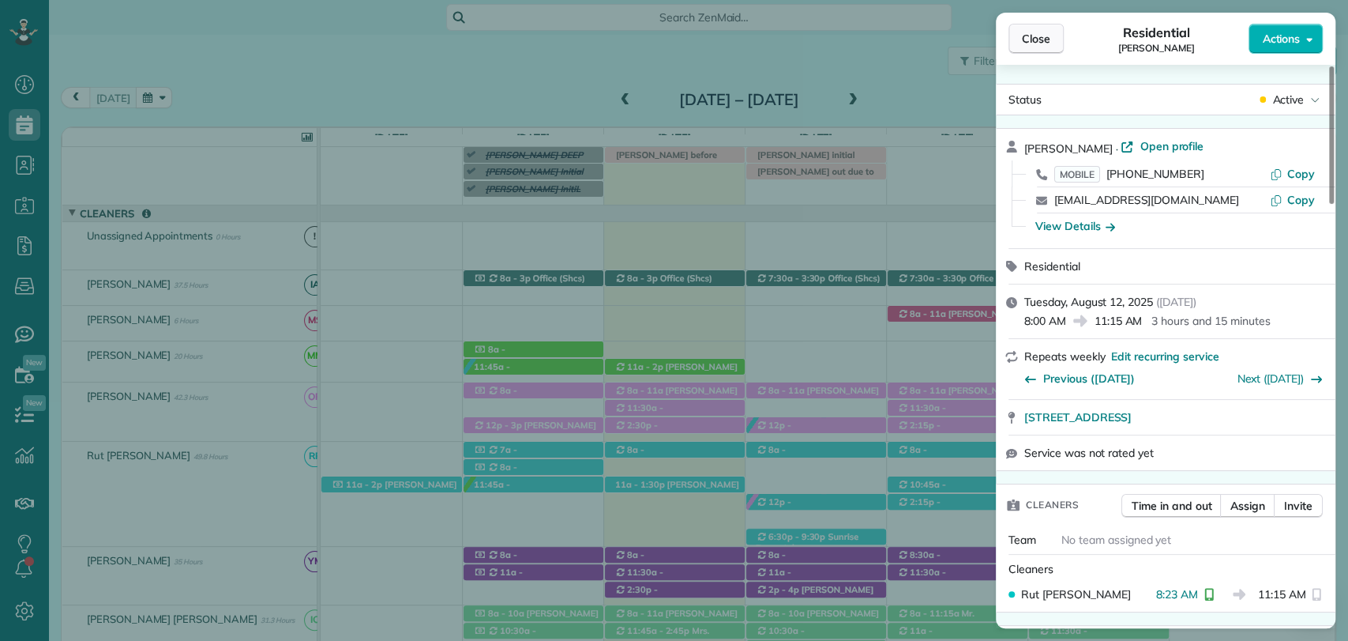
click at [1041, 43] on span "Close" at bounding box center [1036, 39] width 28 height 16
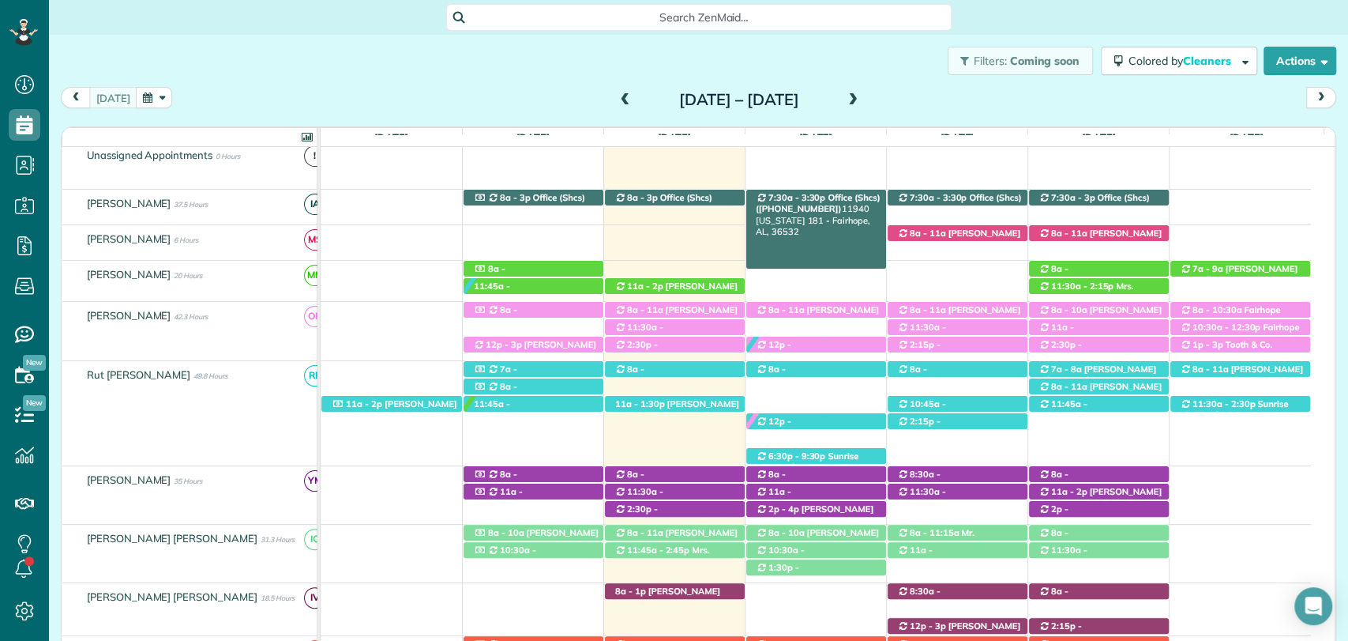
scroll to position [182, 0]
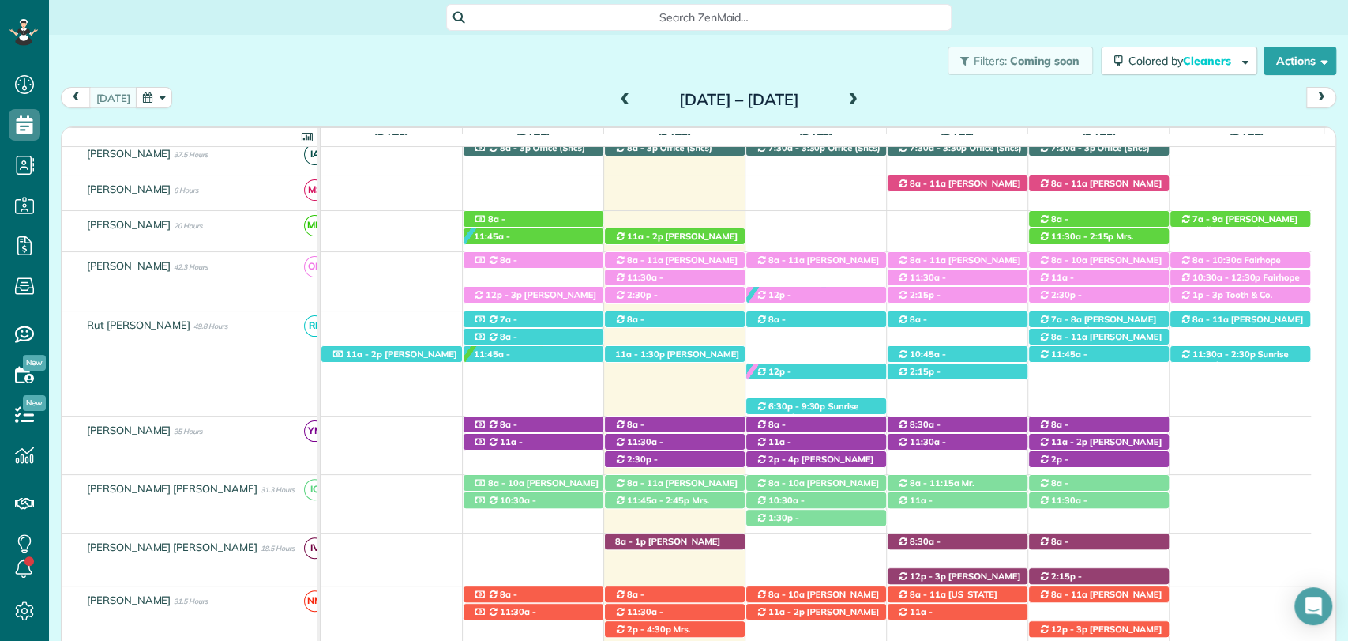
drag, startPoint x: 208, startPoint y: 62, endPoint x: 365, endPoint y: 2, distance: 168.5
click at [207, 62] on div "Filters: Coming soon Colored by Cleaners Color by Cleaner Color by Team Color b…" at bounding box center [698, 61] width 1299 height 52
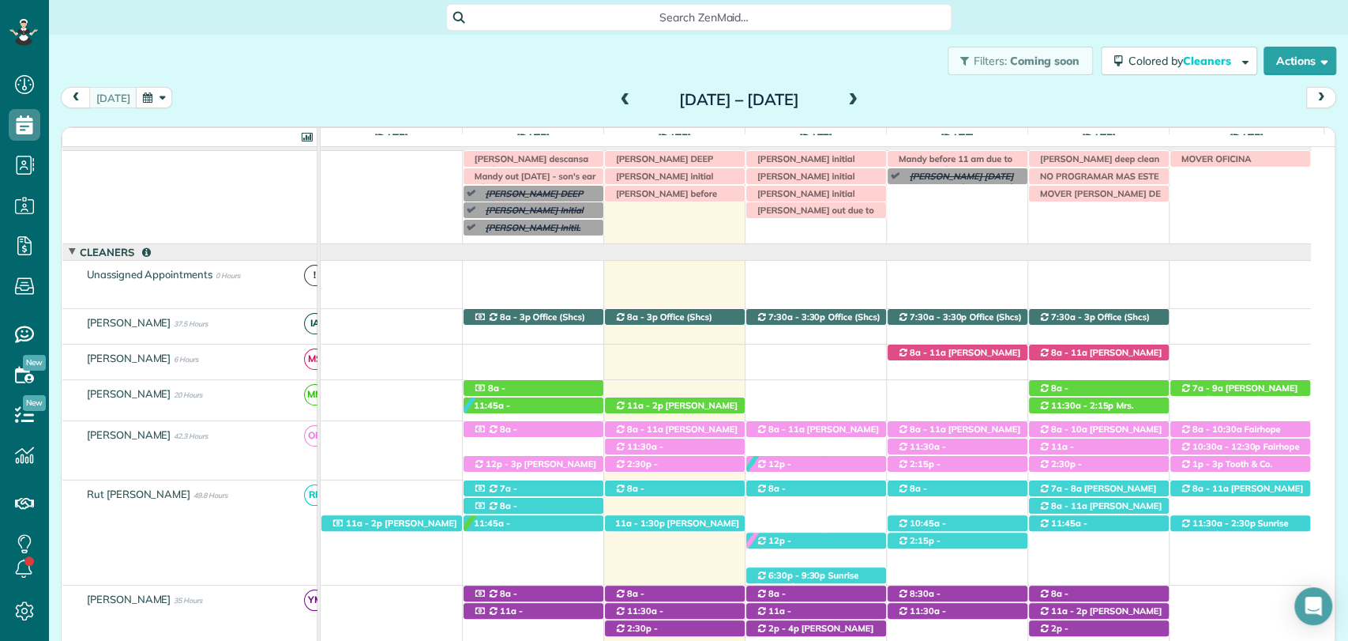
scroll to position [0, 0]
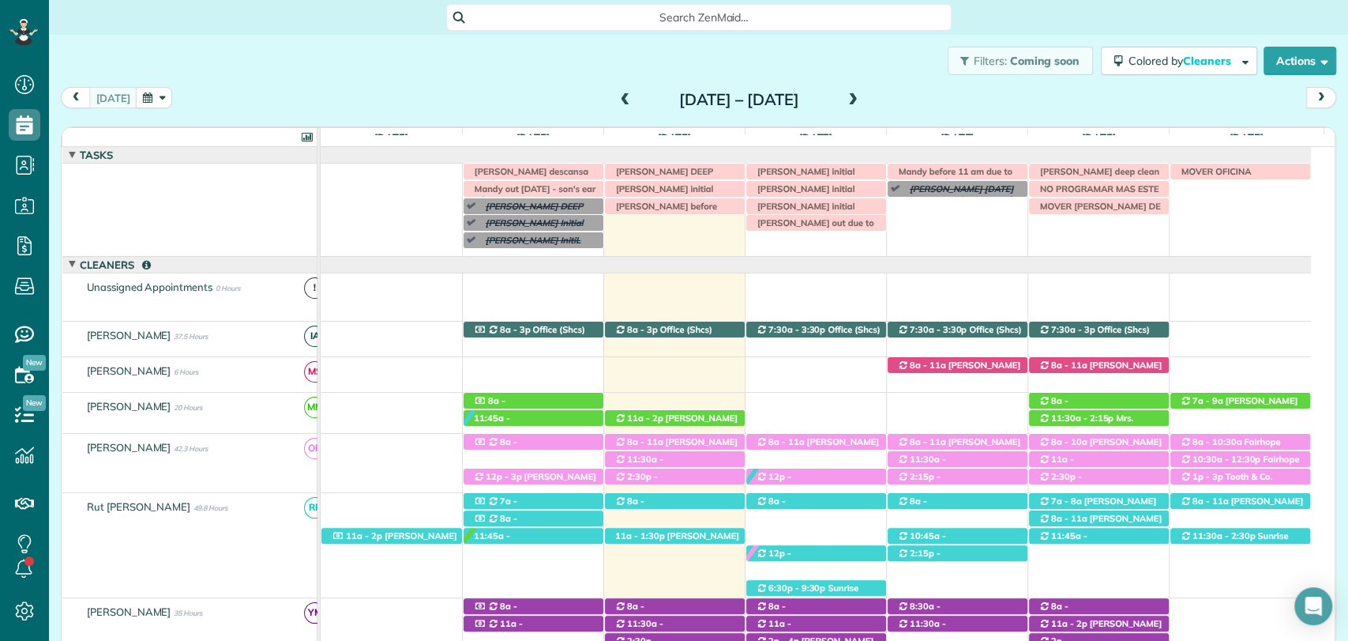
click at [862, 96] on span at bounding box center [852, 100] width 17 height 14
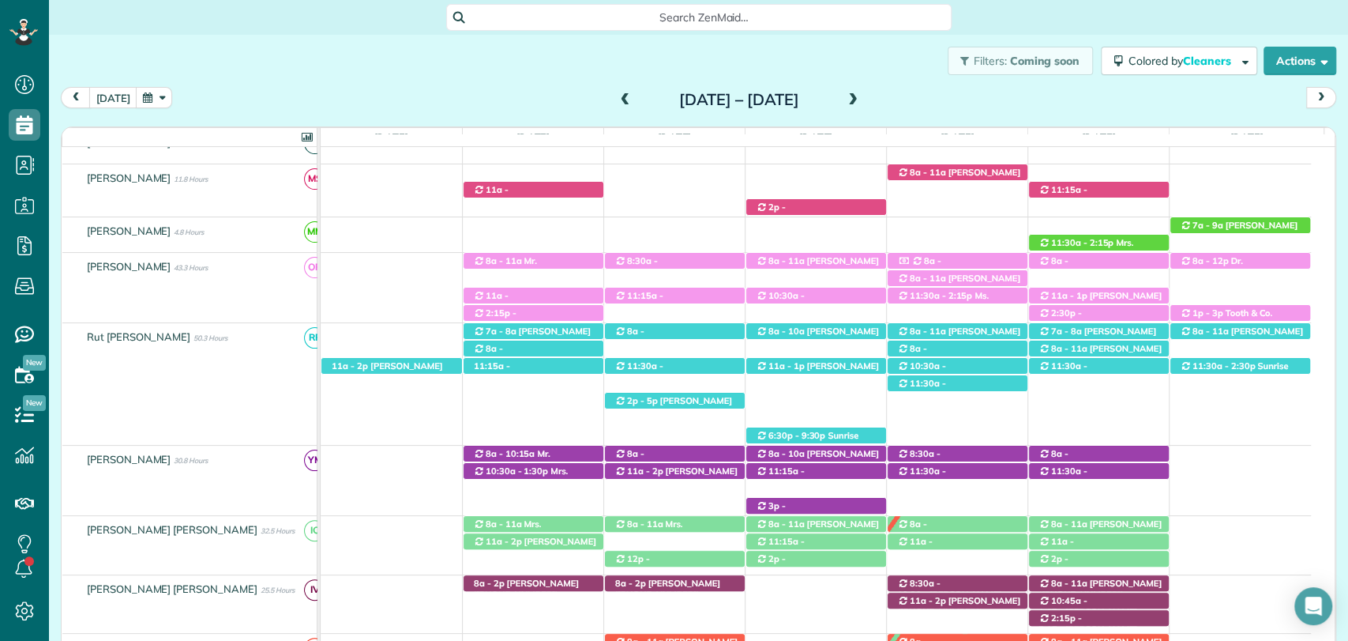
scroll to position [74, 0]
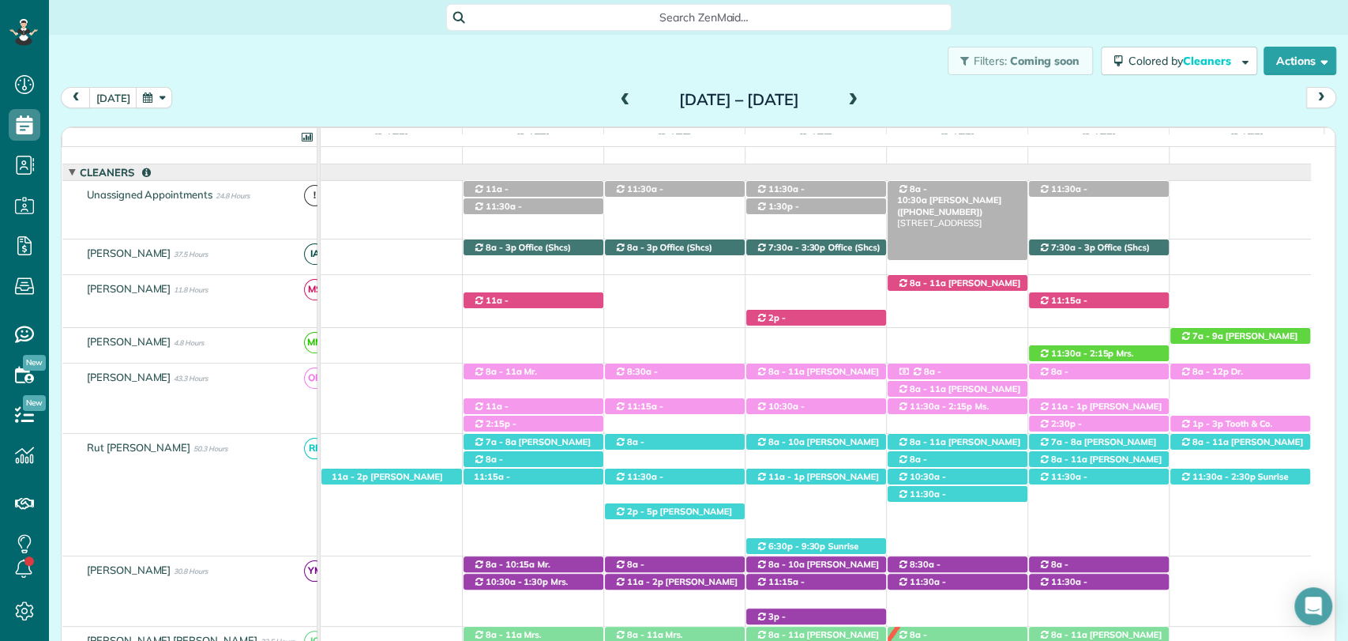
click at [968, 194] on span "Angela Stiffs (+13344148482)" at bounding box center [949, 205] width 104 height 22
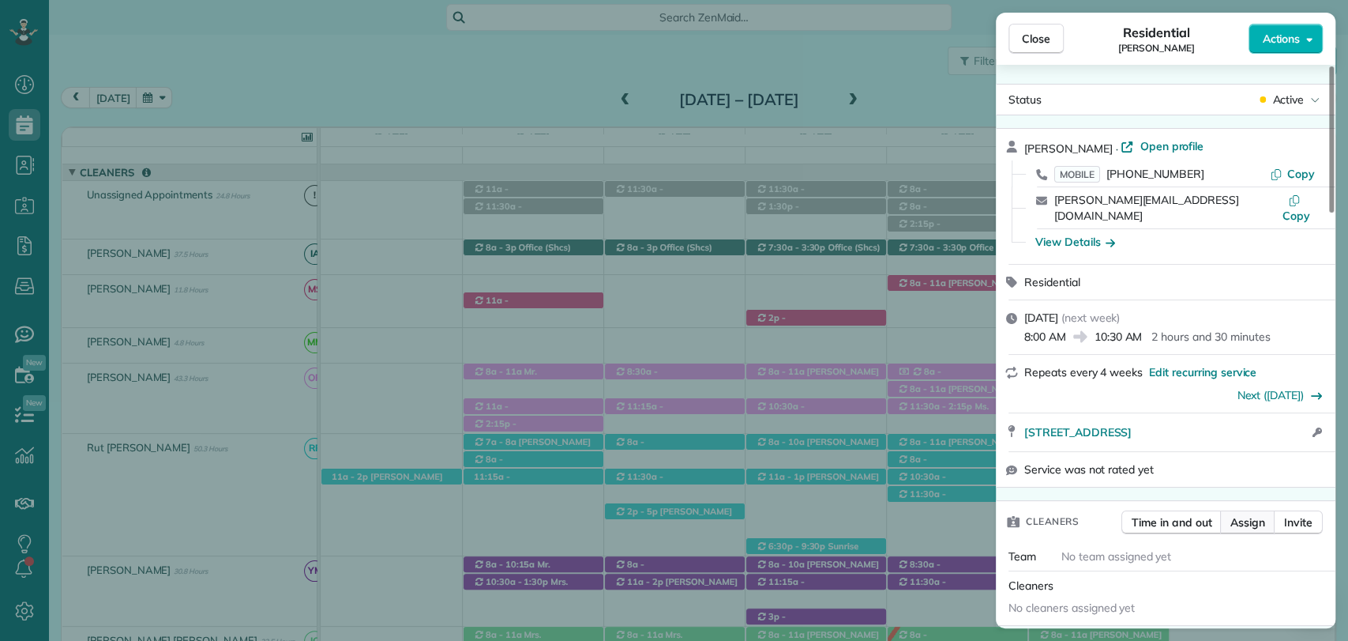
click at [1235, 514] on span "Assign" at bounding box center [1248, 522] width 35 height 16
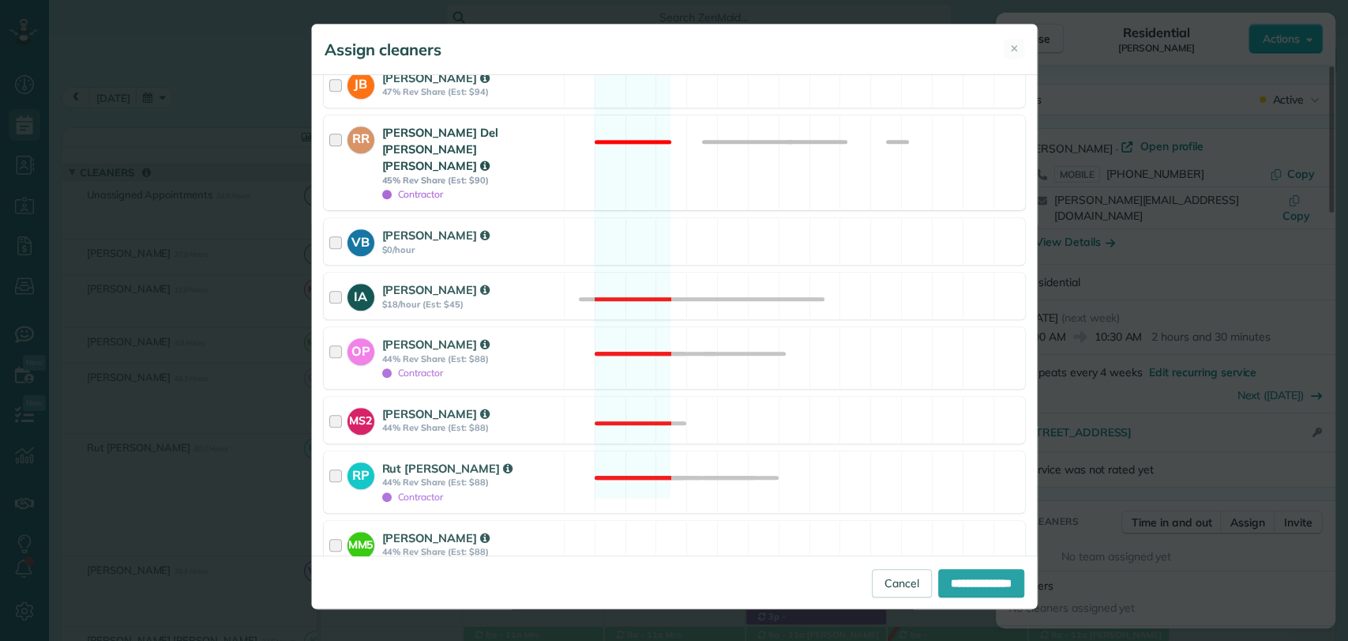
click at [340, 124] on div at bounding box center [338, 162] width 18 height 77
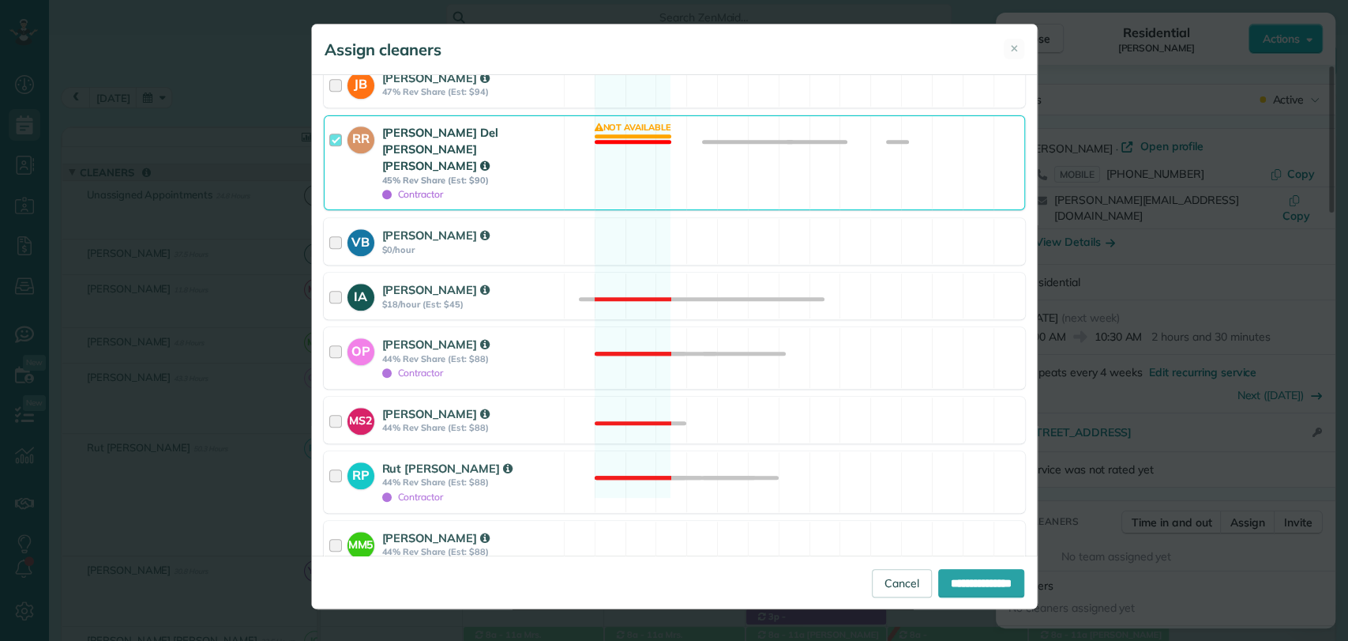
click at [330, 583] on div at bounding box center [330, 589] width 13 height 13
click at [949, 582] on input "**********" at bounding box center [981, 583] width 86 height 28
type input "**********"
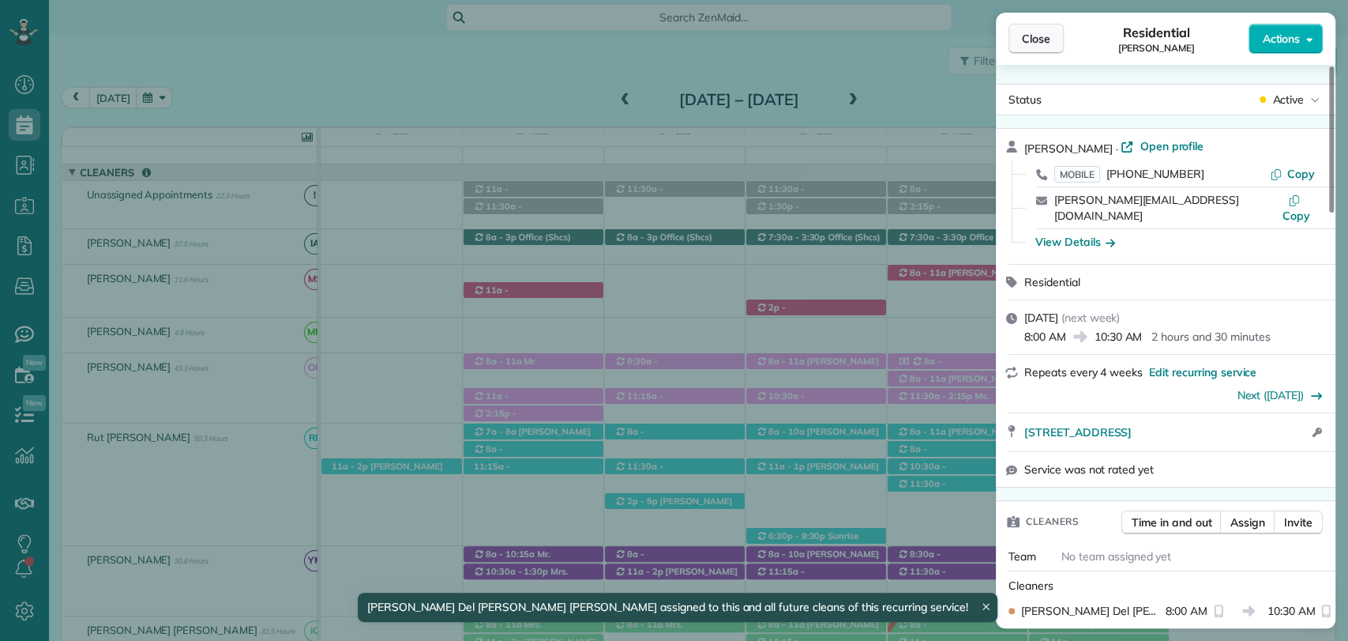
click at [1029, 38] on span "Close" at bounding box center [1036, 39] width 28 height 16
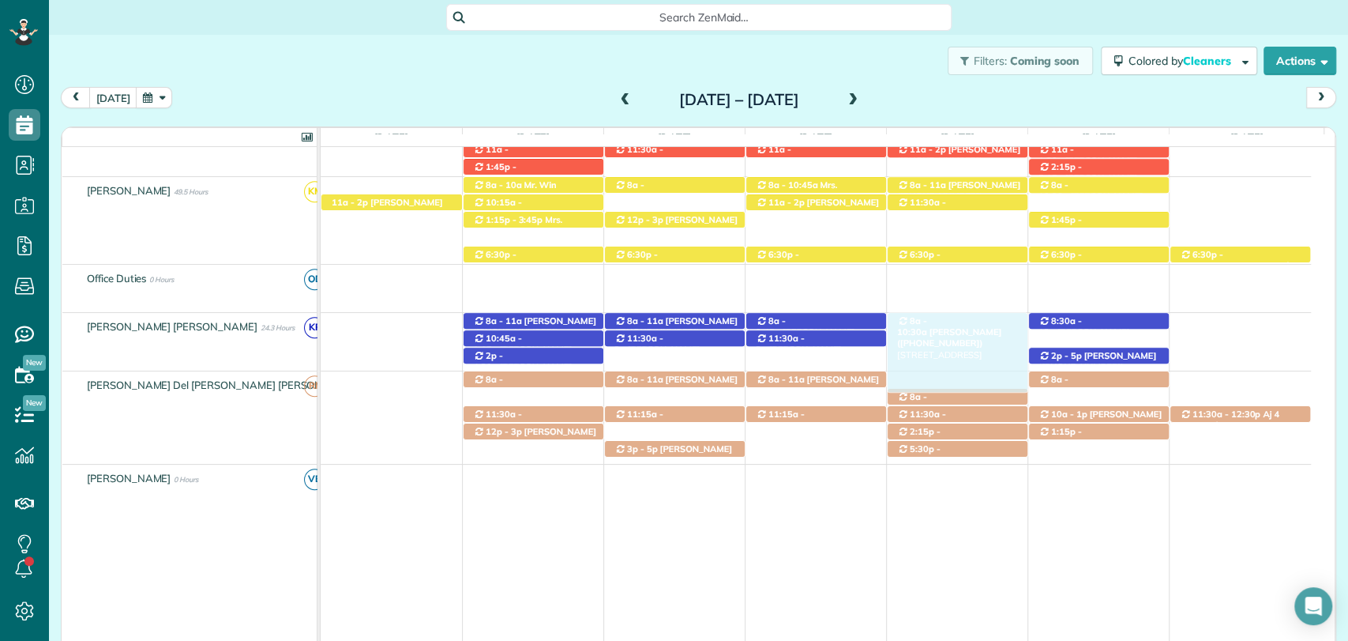
drag, startPoint x: 948, startPoint y: 381, endPoint x: 942, endPoint y: 324, distance: 57.1
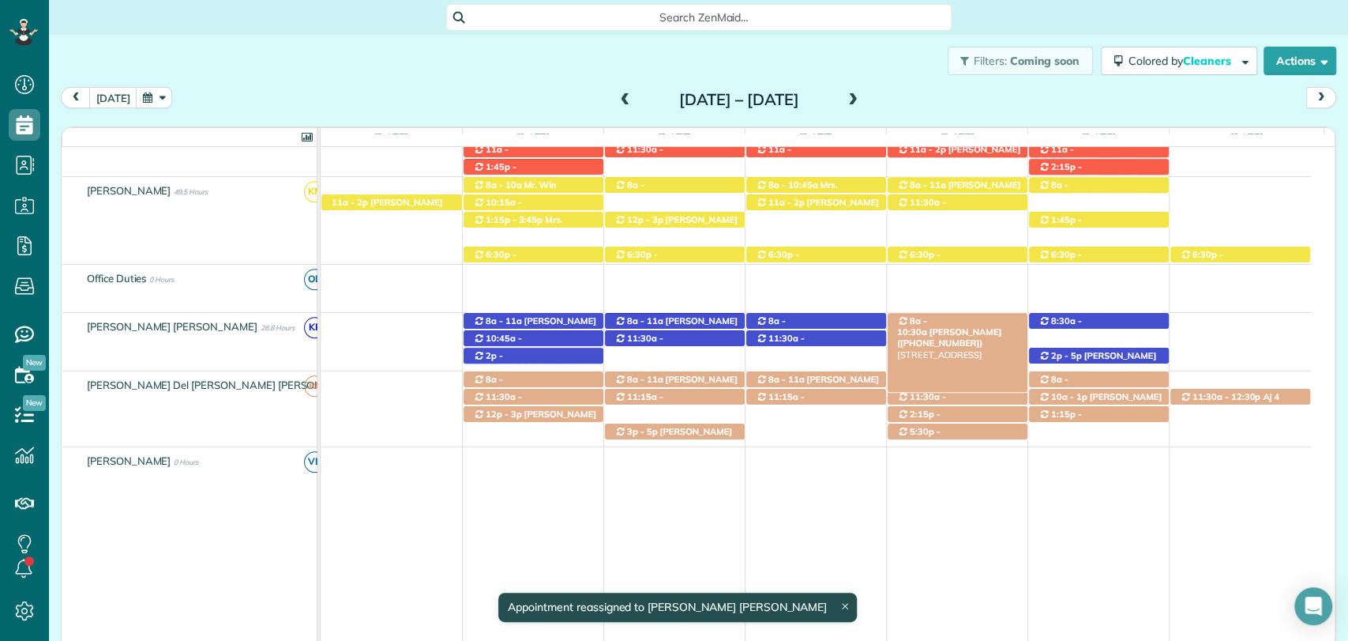
click at [928, 323] on span "8a - 10:30a" at bounding box center [912, 326] width 31 height 22
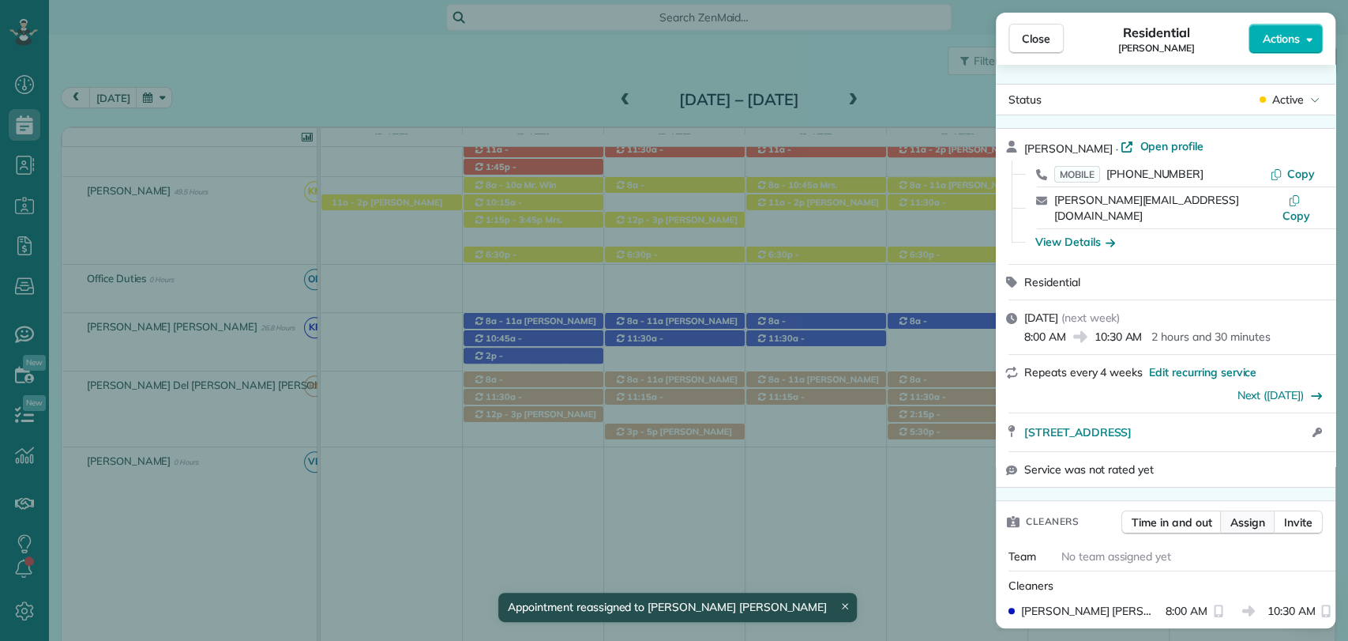
click at [1254, 514] on span "Assign" at bounding box center [1248, 522] width 35 height 16
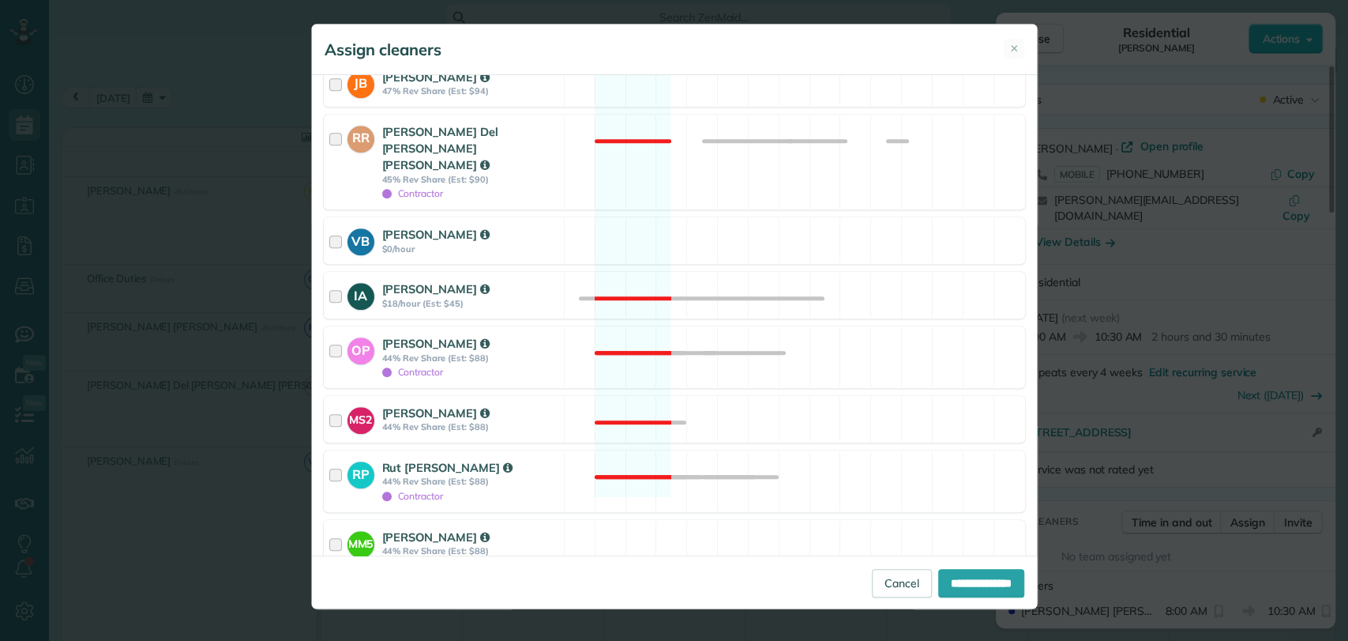
click at [329, 582] on div at bounding box center [330, 588] width 13 height 13
click at [956, 572] on input "**********" at bounding box center [981, 583] width 86 height 28
type input "**********"
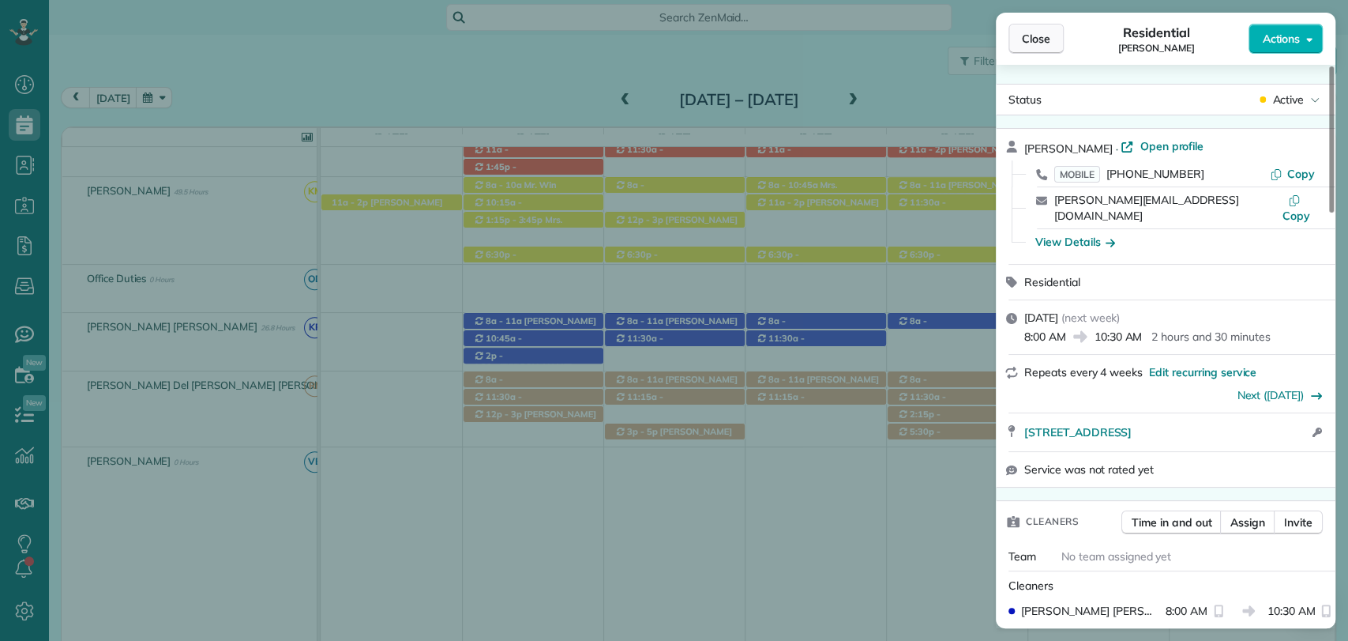
click at [1011, 33] on button "Close" at bounding box center [1036, 39] width 55 height 30
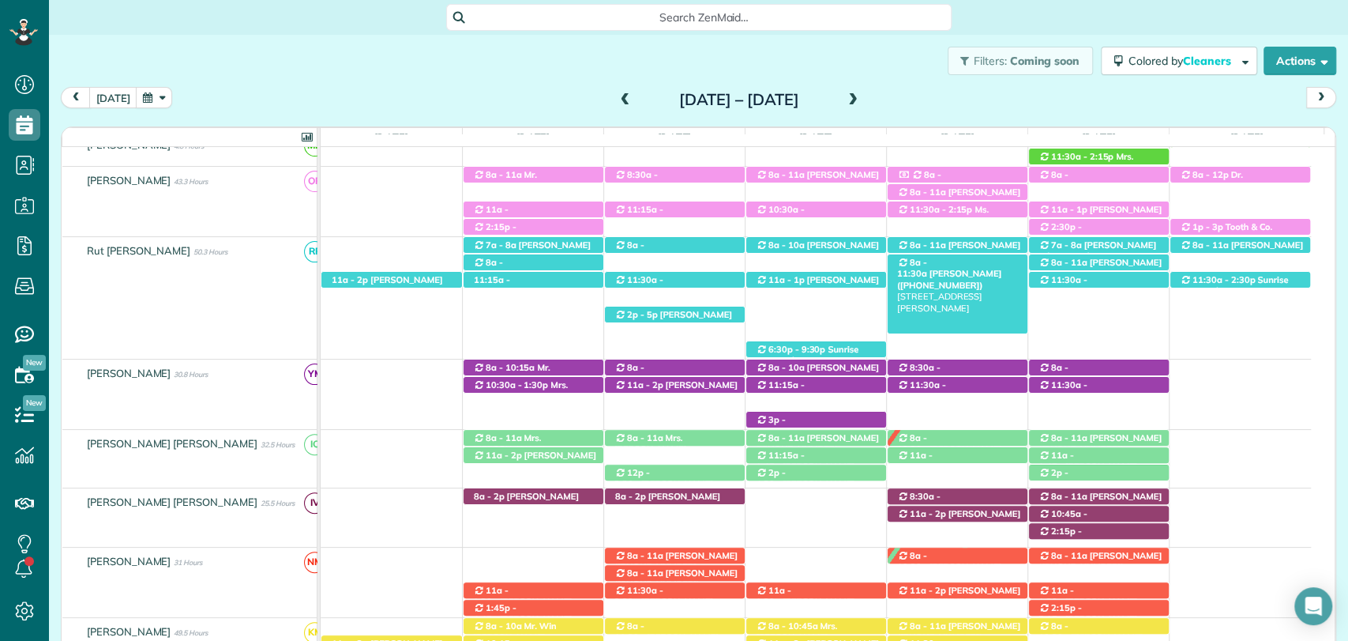
scroll to position [104, 0]
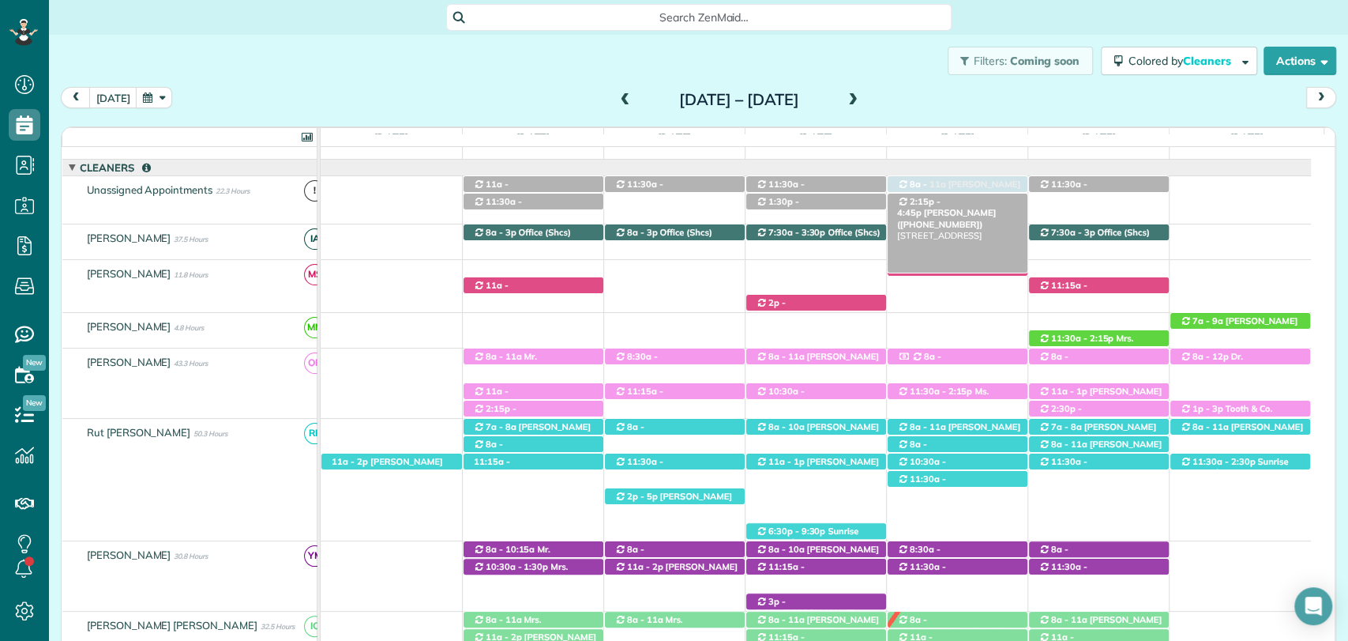
drag, startPoint x: 947, startPoint y: 322, endPoint x: 963, endPoint y: 202, distance: 121.1
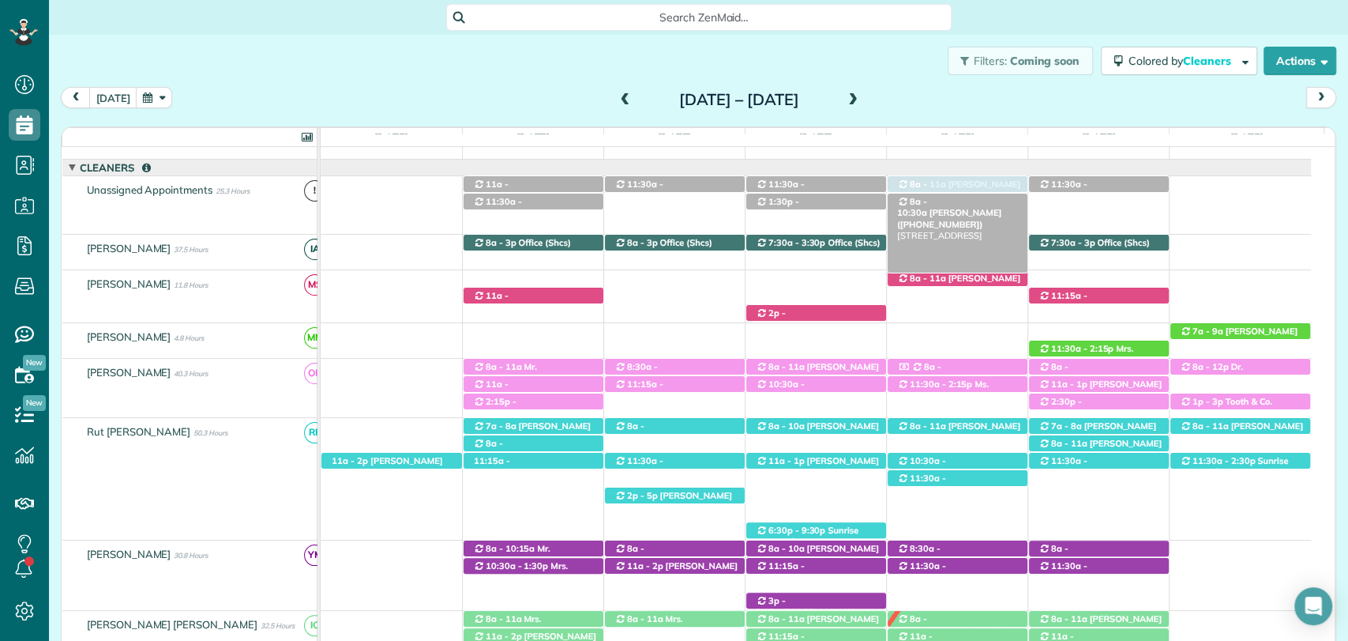
drag, startPoint x: 973, startPoint y: 442, endPoint x: 996, endPoint y: 199, distance: 244.4
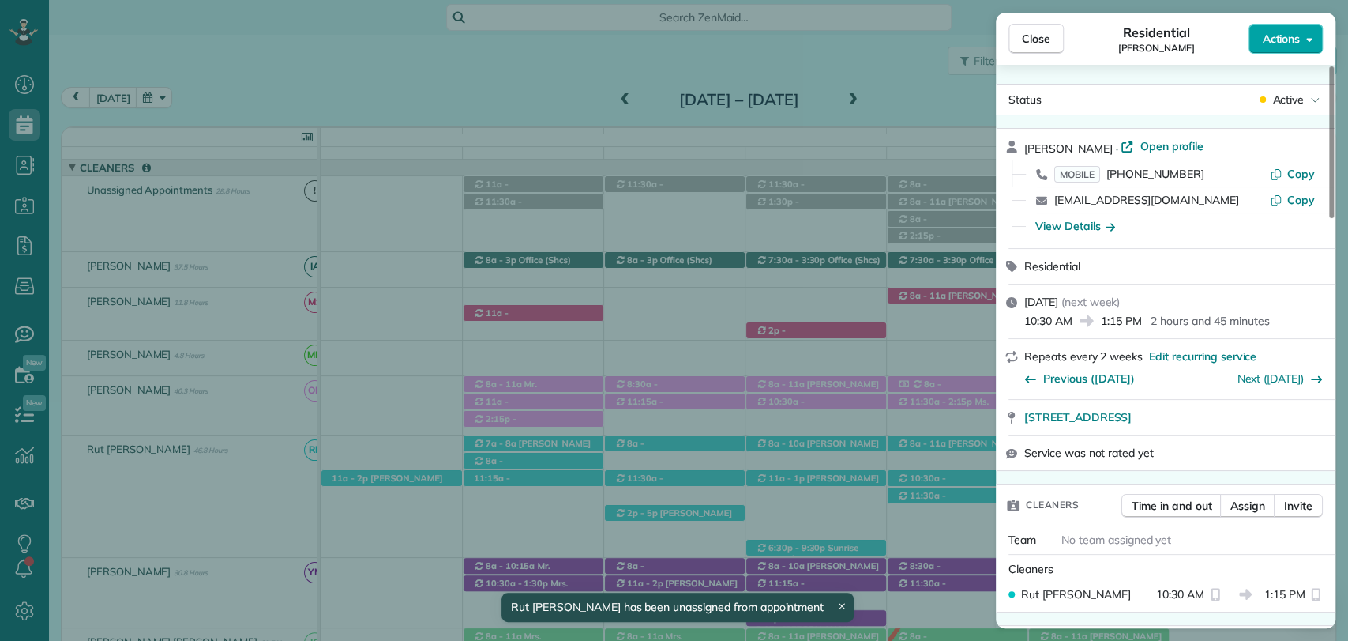
click at [1275, 36] on span "Actions" at bounding box center [1281, 39] width 38 height 16
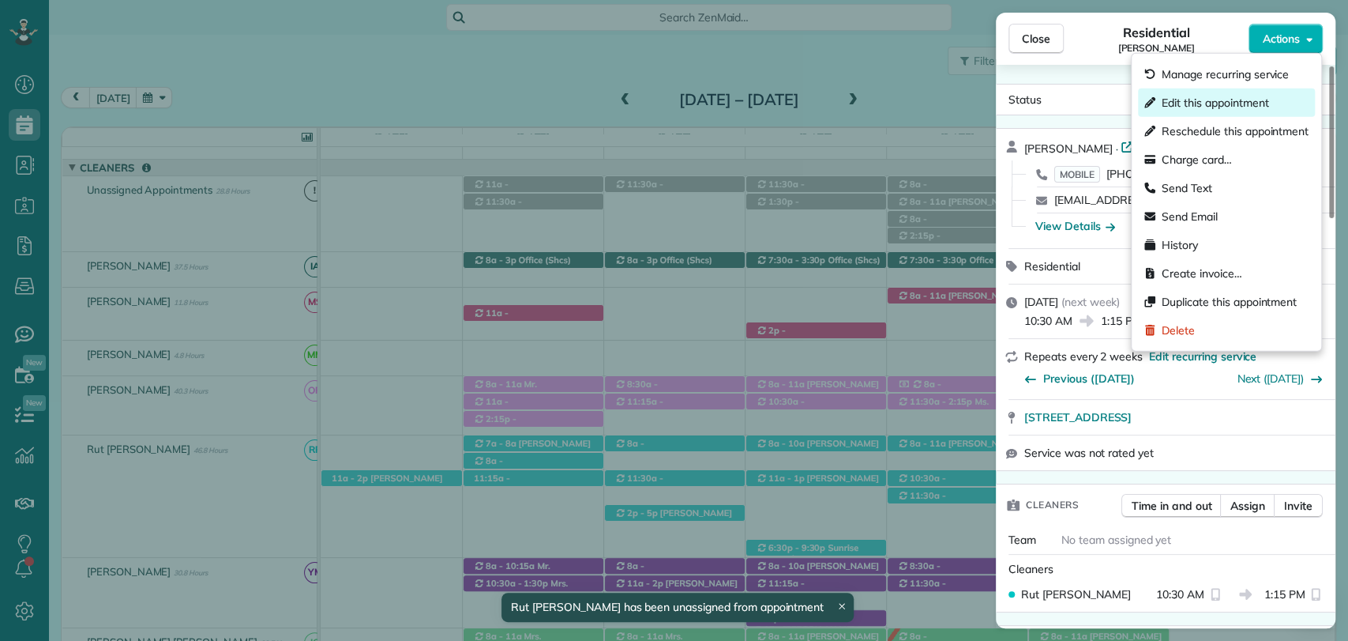
click at [1205, 108] on span "Edit this appointment" at bounding box center [1215, 103] width 107 height 16
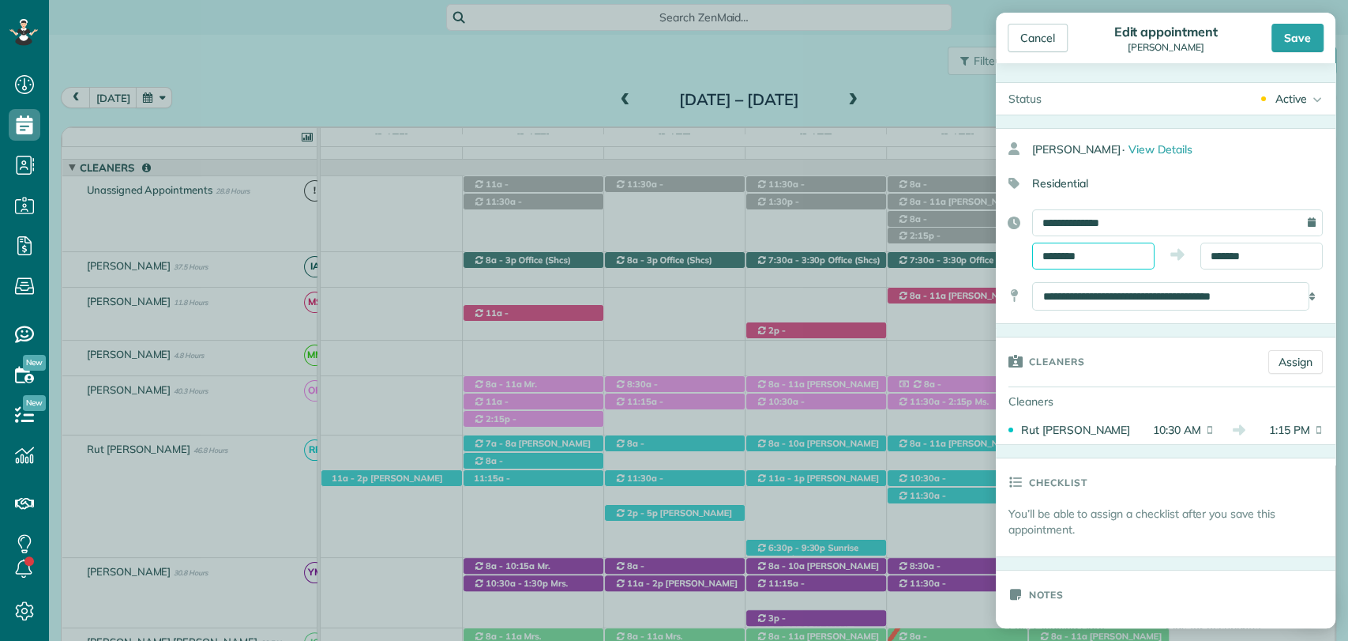
click at [1069, 266] on body "Dashboard Scheduling Calendar View List View Dispatch View - Weekly scheduling …" at bounding box center [674, 320] width 1348 height 641
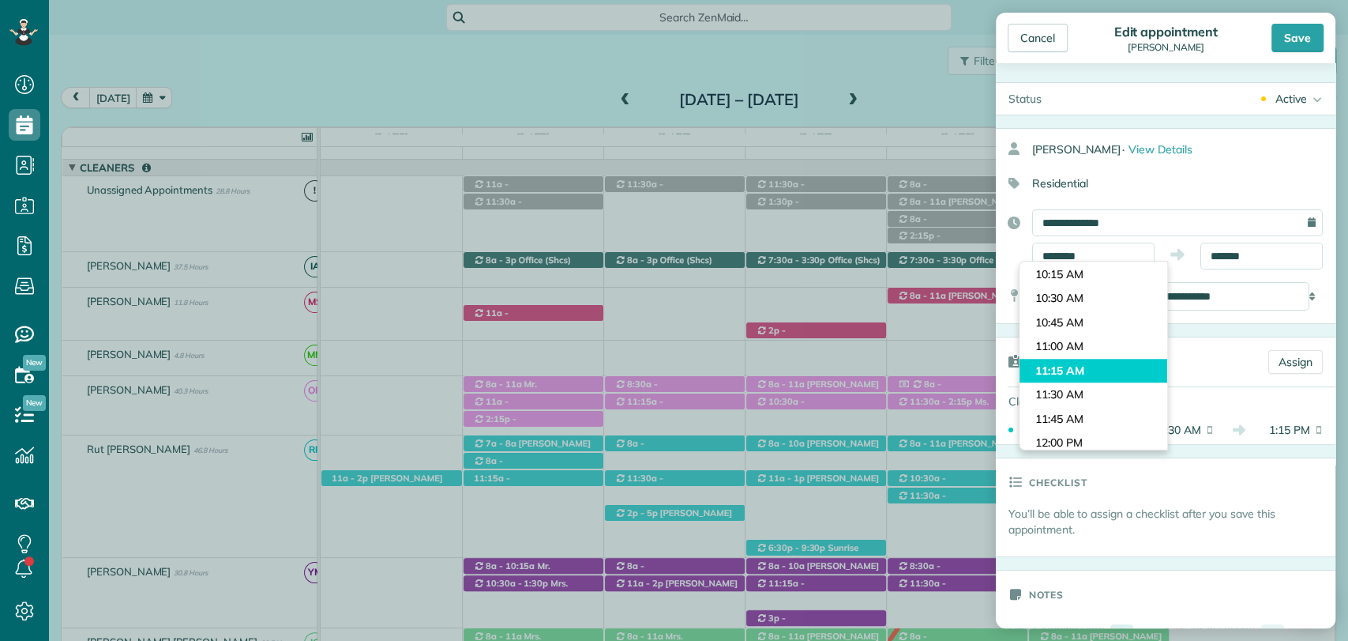
type input "********"
click at [1068, 365] on body "Dashboard Scheduling Calendar View List View Dispatch View - Weekly scheduling …" at bounding box center [674, 320] width 1348 height 641
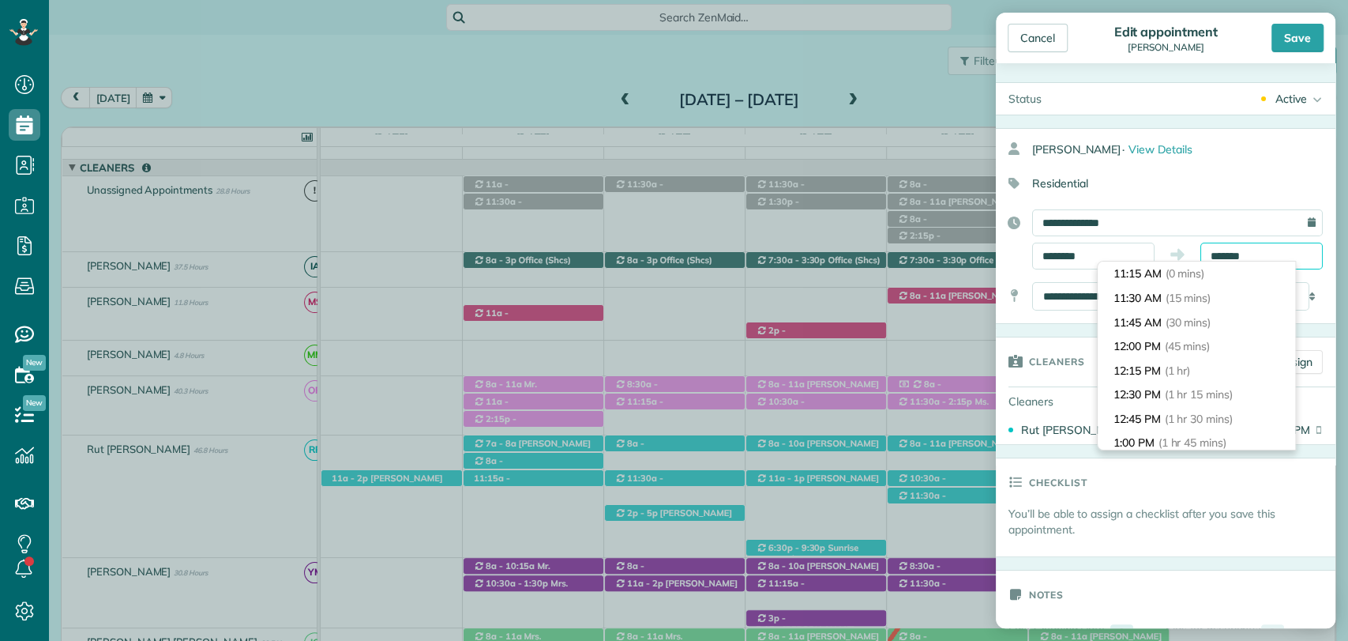
click at [1232, 244] on input "*******" at bounding box center [1262, 255] width 122 height 27
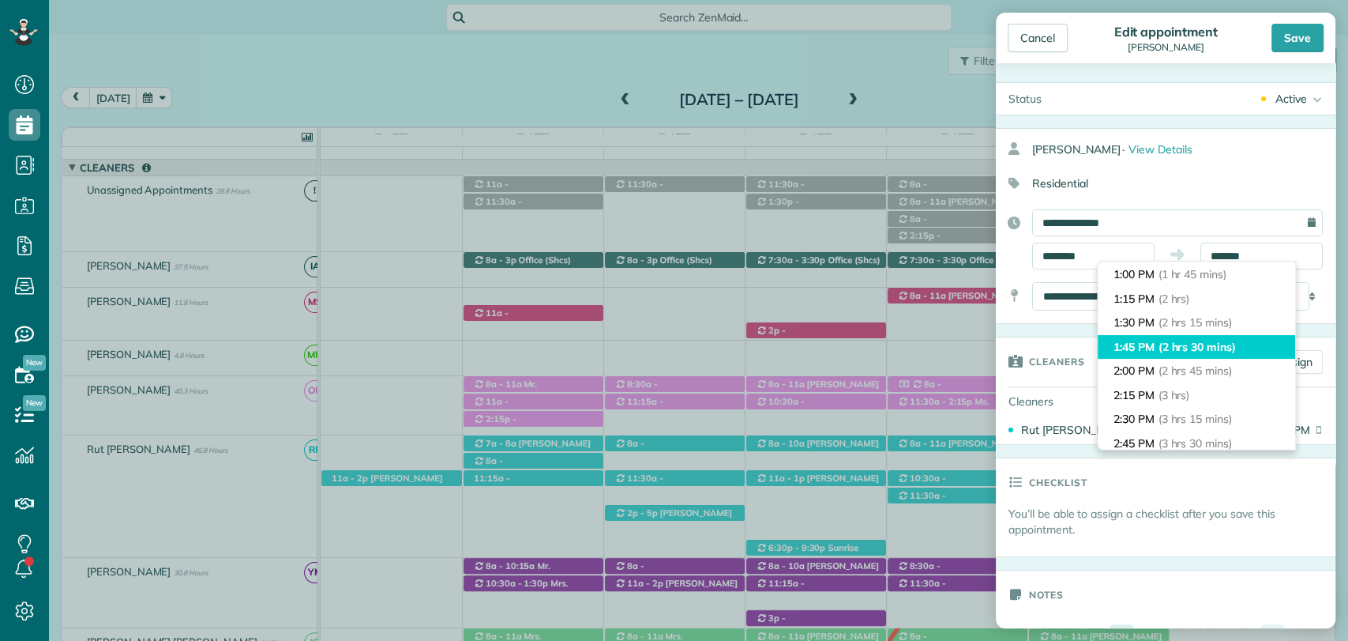
type input "*******"
click at [1167, 346] on span "(2 hrs 30 mins)" at bounding box center [1197, 347] width 77 height 14
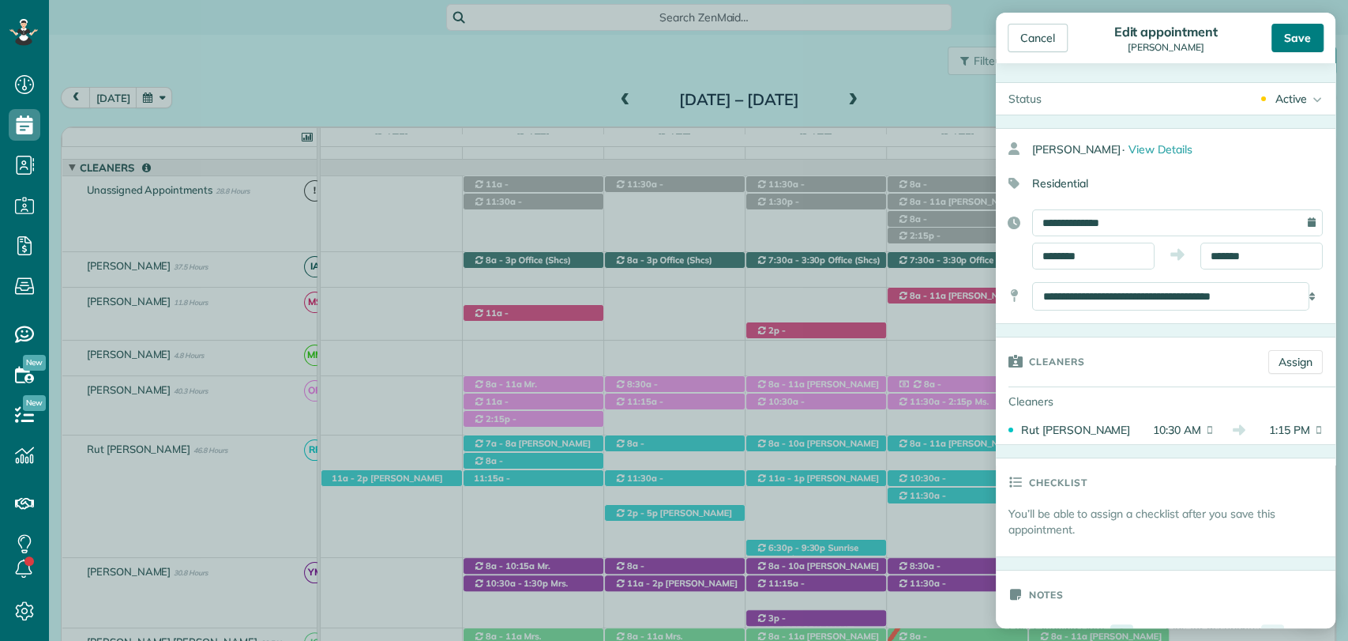
click at [1308, 28] on div "Save" at bounding box center [1298, 38] width 52 height 28
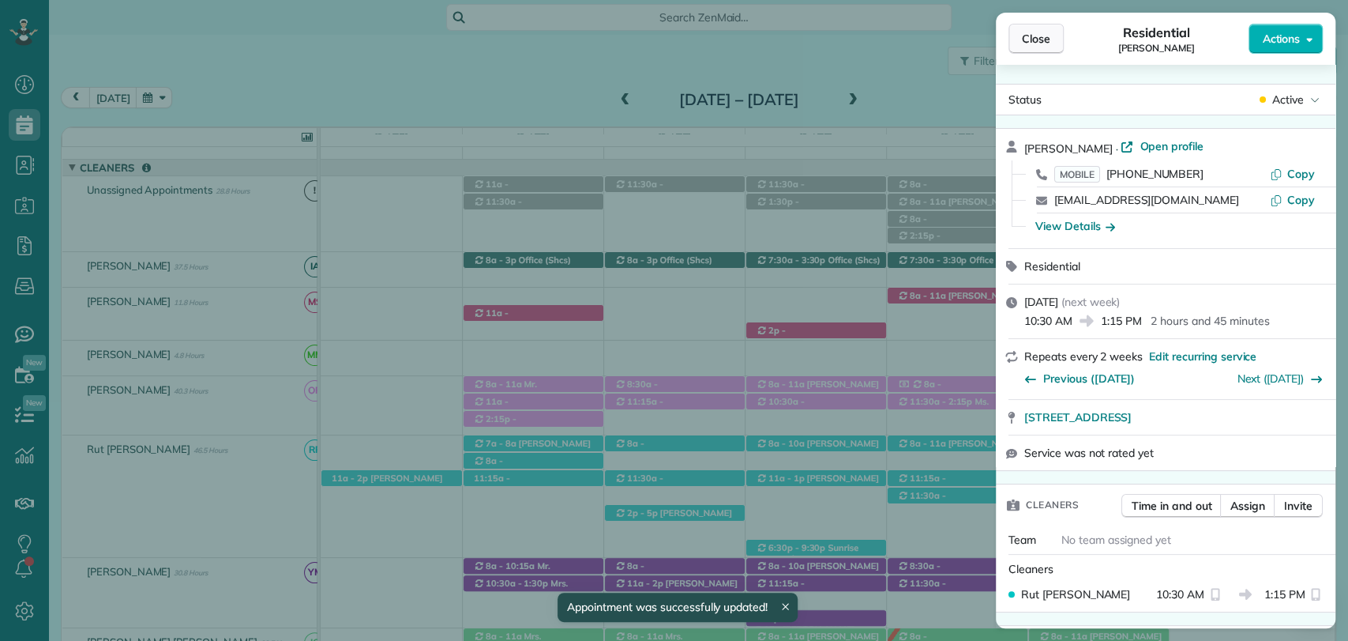
click at [1024, 37] on span "Close" at bounding box center [1036, 39] width 28 height 16
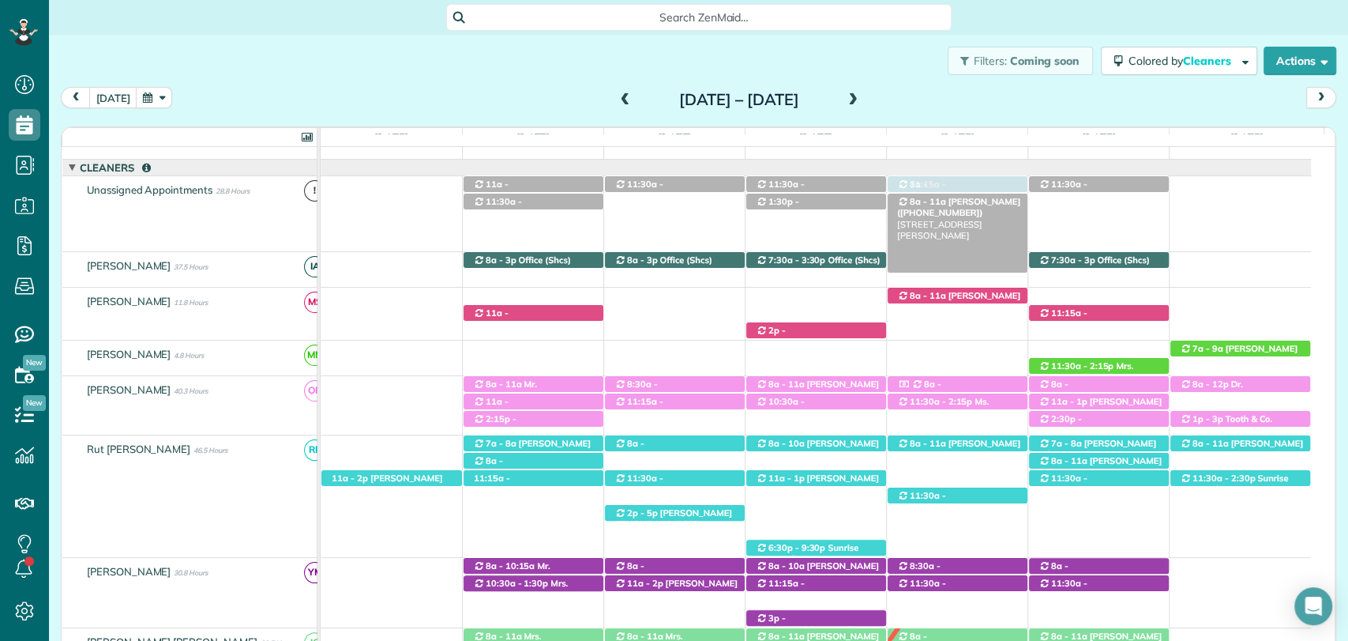
drag, startPoint x: 960, startPoint y: 480, endPoint x: 976, endPoint y: 193, distance: 287.9
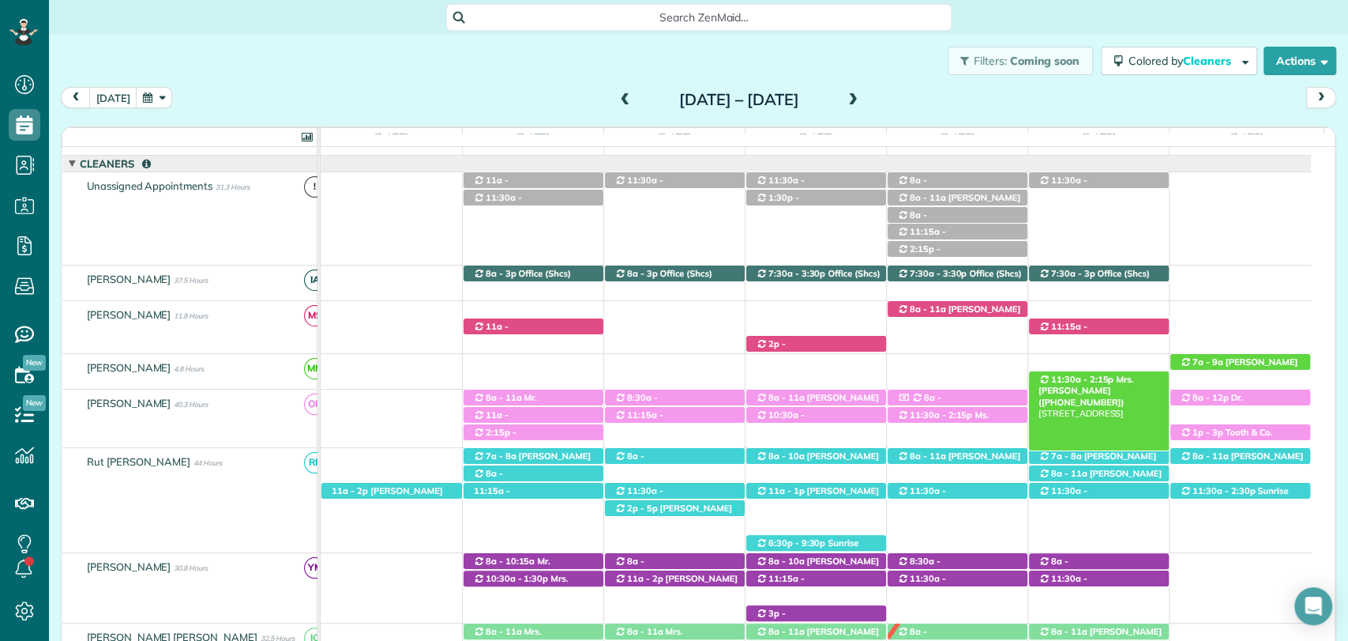
click at [1099, 376] on span "11:30a - 2:15p" at bounding box center [1083, 379] width 64 height 11
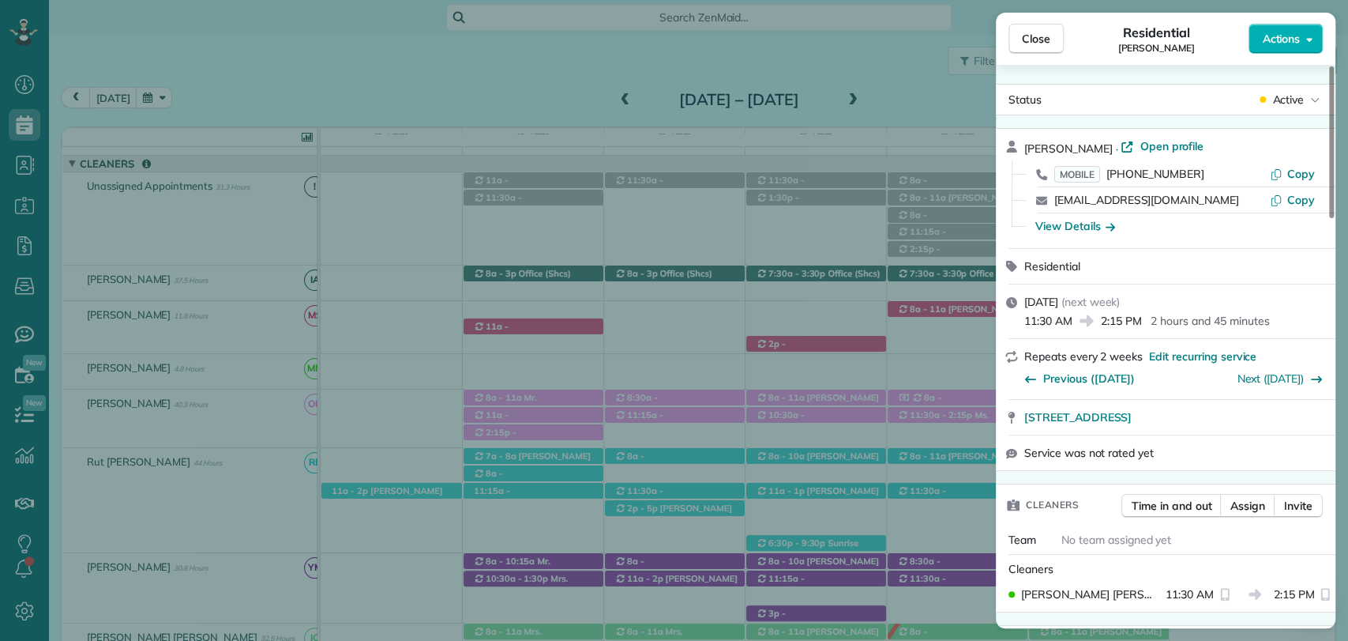
scroll to position [88, 0]
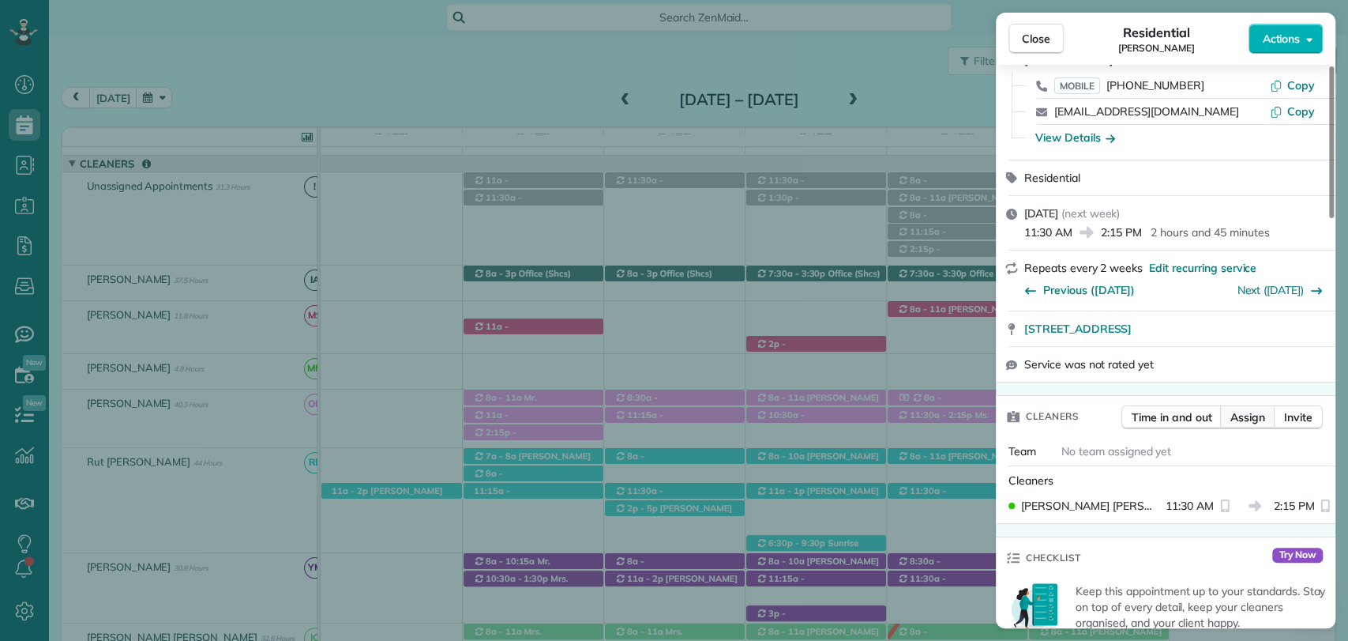
click at [1240, 414] on span "Assign" at bounding box center [1248, 417] width 35 height 16
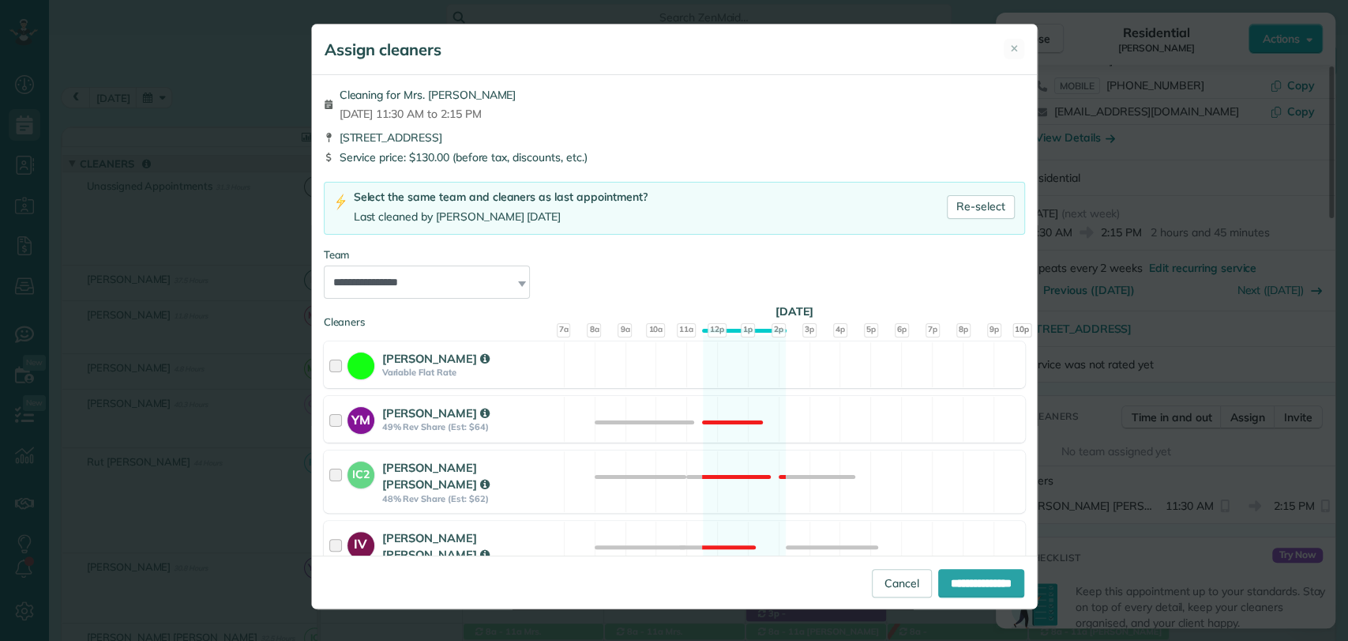
scroll to position [780, 0]
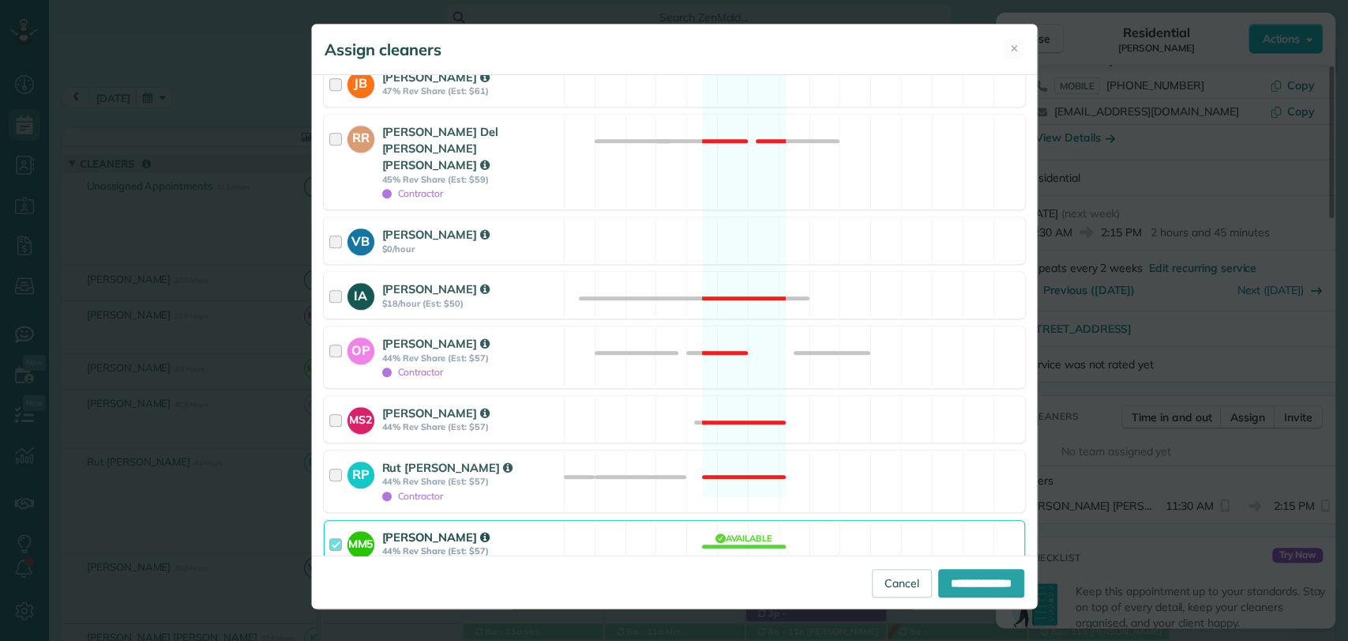
click at [336, 528] on div at bounding box center [338, 542] width 18 height 29
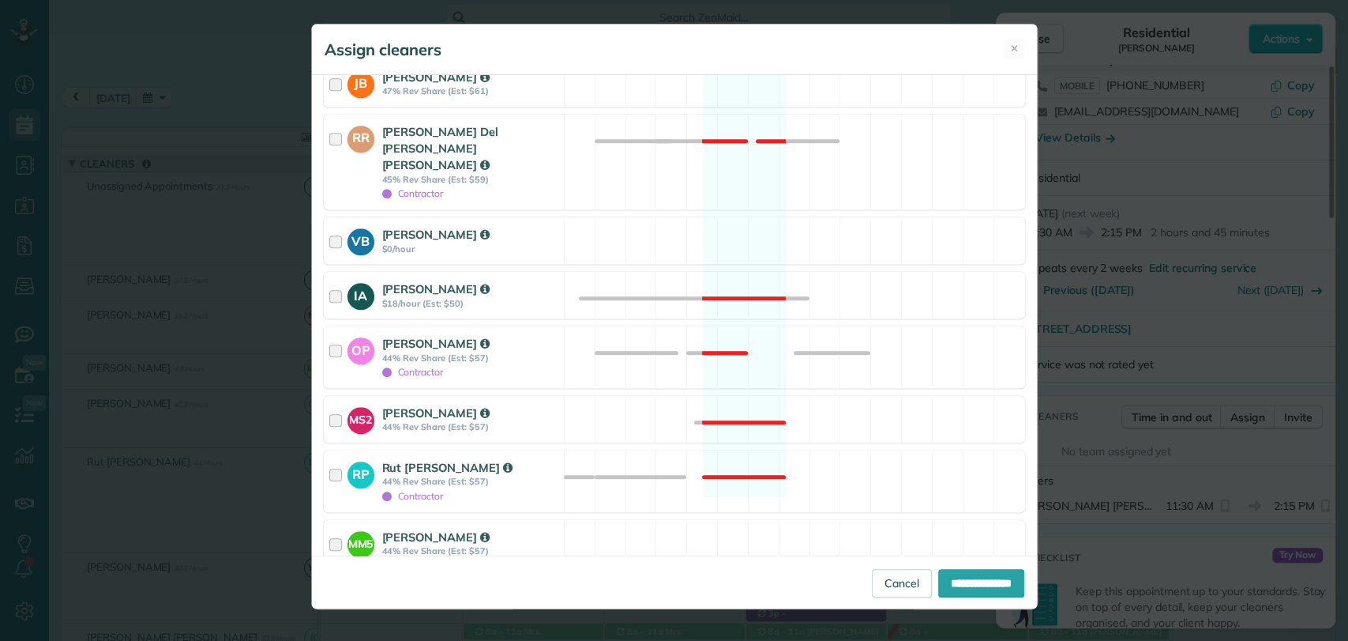
click at [326, 582] on div at bounding box center [330, 588] width 13 height 13
click at [953, 577] on input "**********" at bounding box center [981, 583] width 86 height 28
type input "**********"
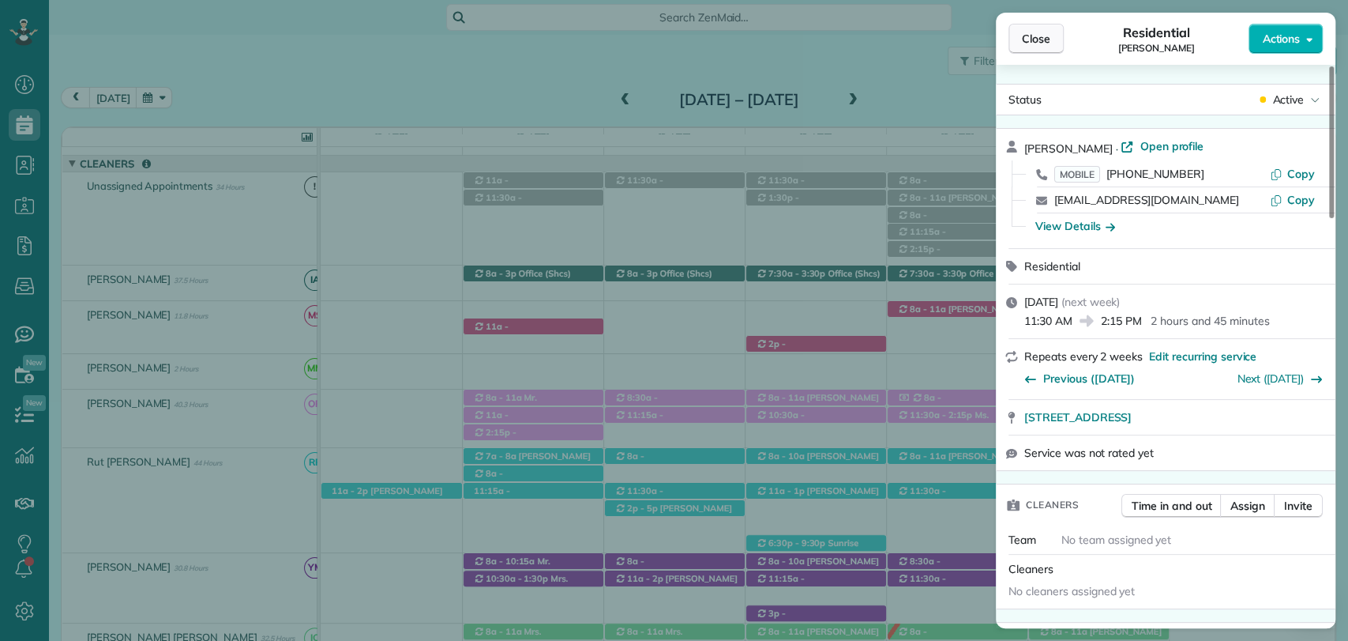
click at [1047, 39] on span "Close" at bounding box center [1036, 39] width 28 height 16
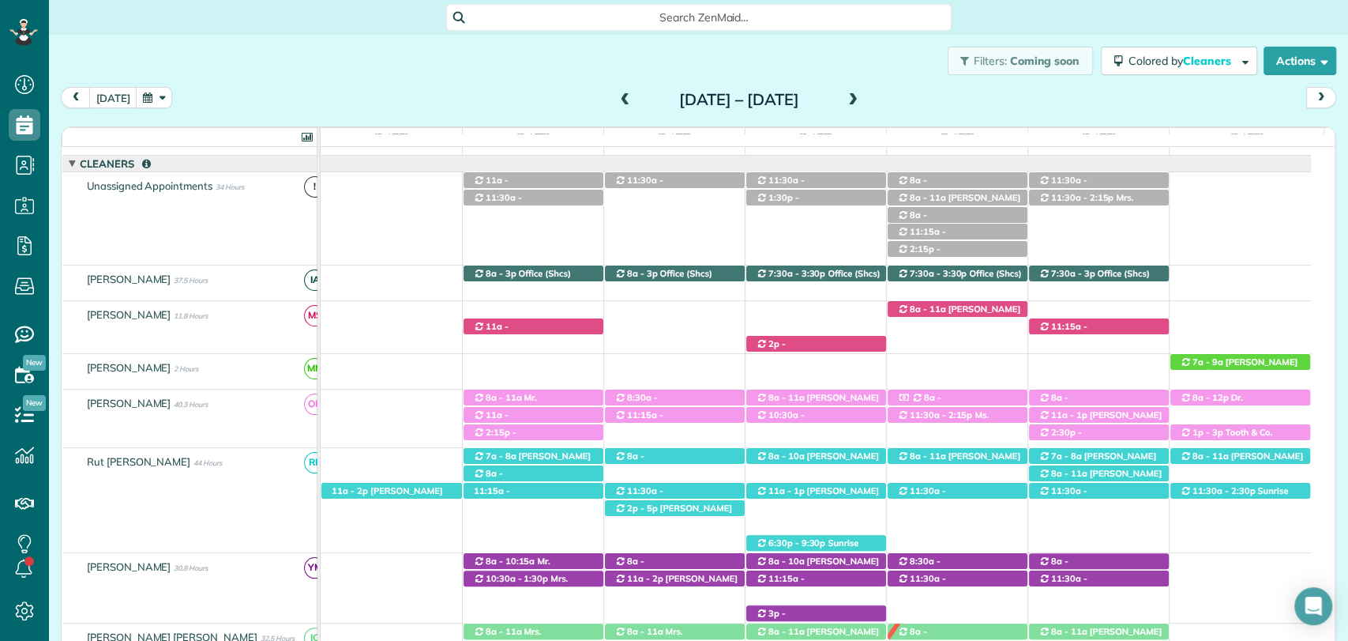
click at [856, 311] on div "8a - 11a Patty Cummin (+14046255055) 31541 Hoot Owl Road - Spanish Fort, AL, 36…" at bounding box center [816, 315] width 990 height 28
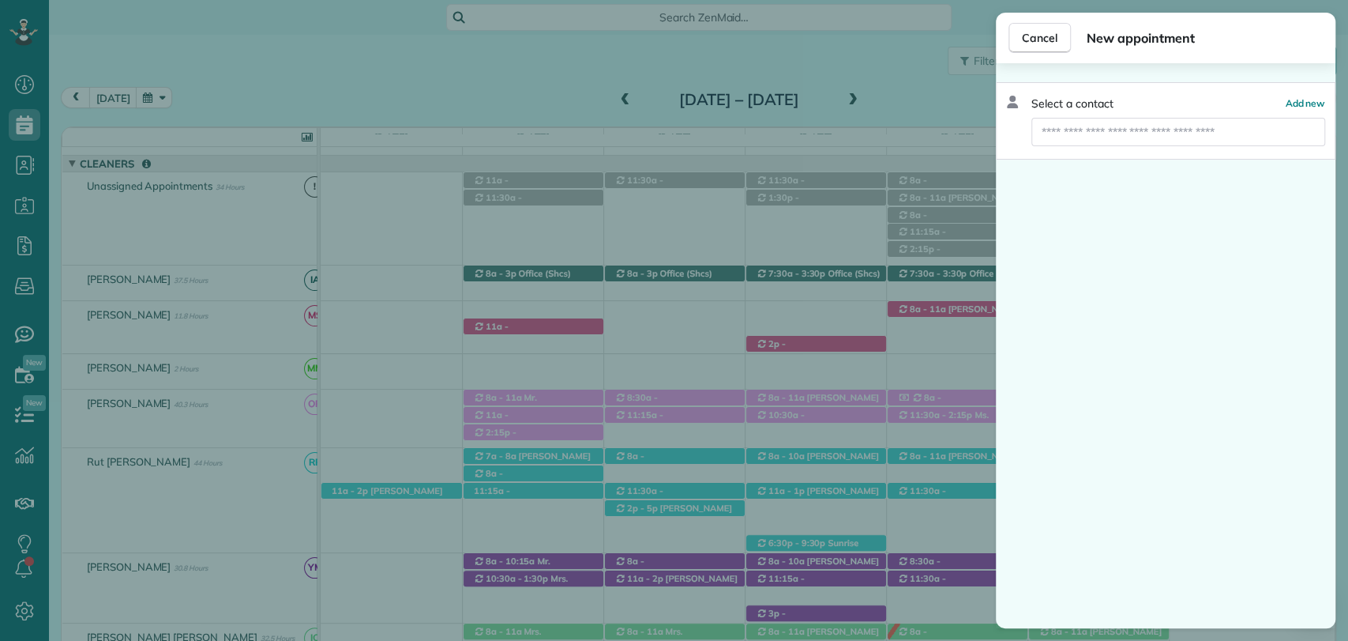
click at [564, 99] on div "Cancel New appointment Select a contact Add new" at bounding box center [674, 320] width 1348 height 641
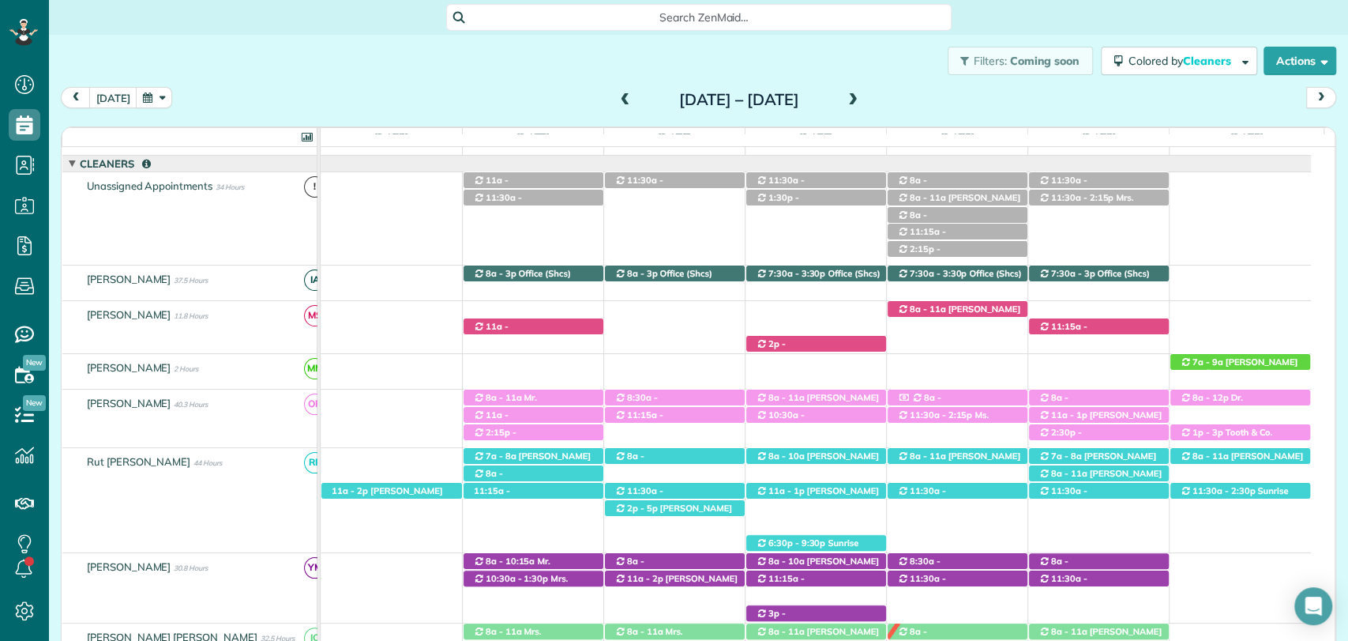
click at [617, 99] on span at bounding box center [625, 100] width 17 height 14
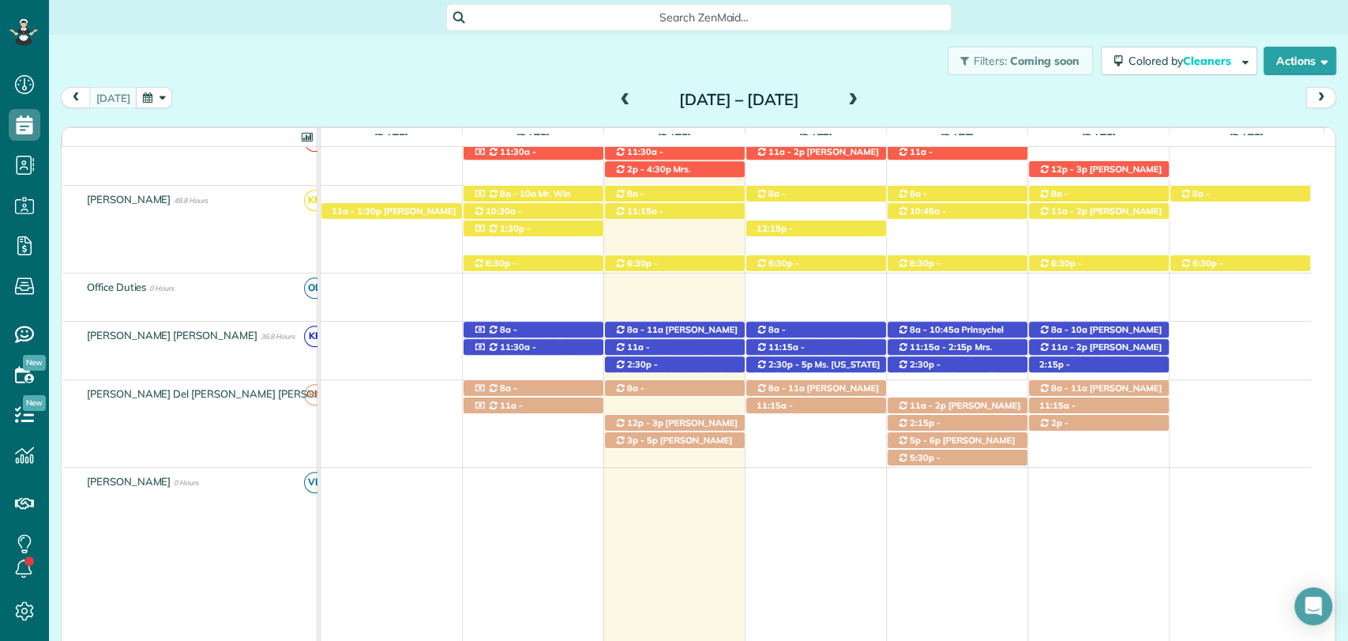
scroll to position [704, 0]
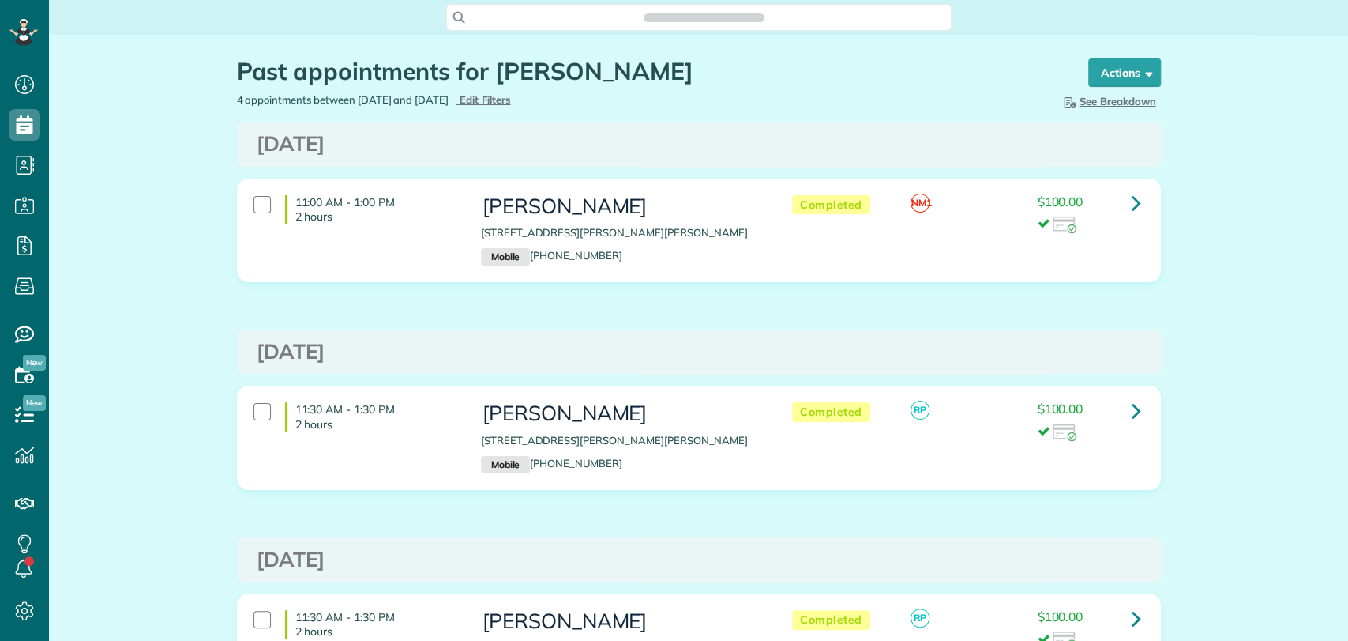
scroll to position [184, 0]
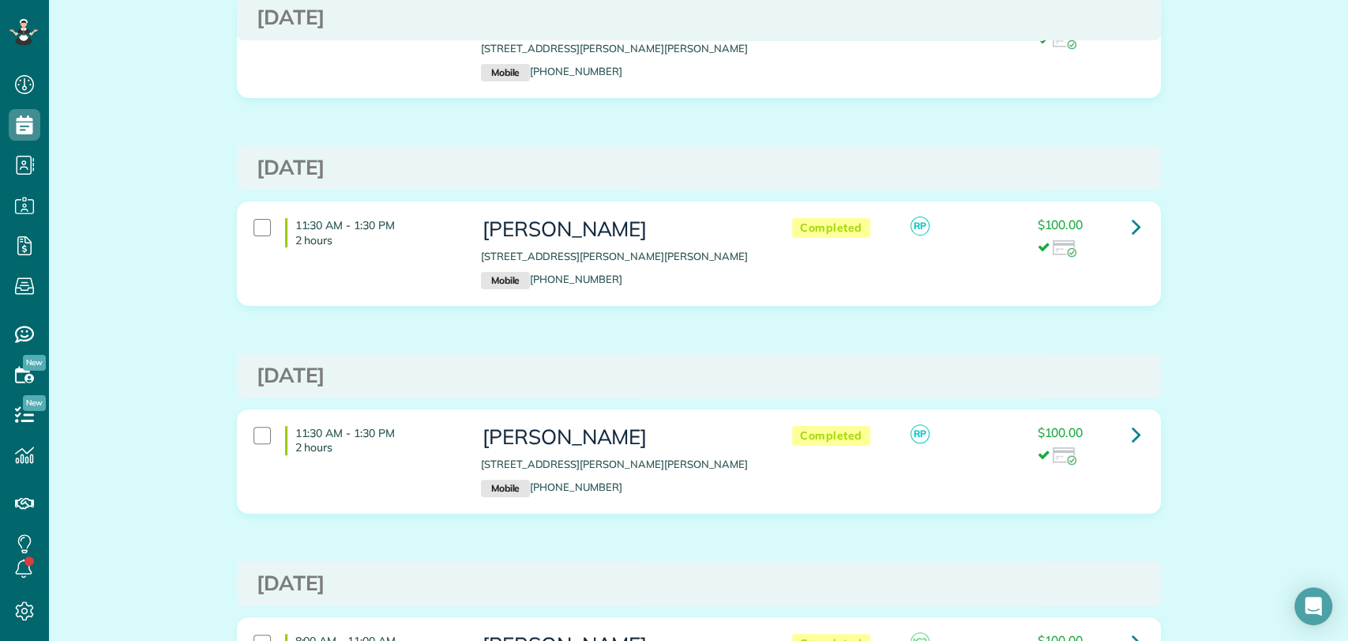
click at [1233, 262] on div "Past appointments for [PERSON_NAME] Schedule Changes Actions Create Appointment…" at bounding box center [698, 345] width 1299 height 988
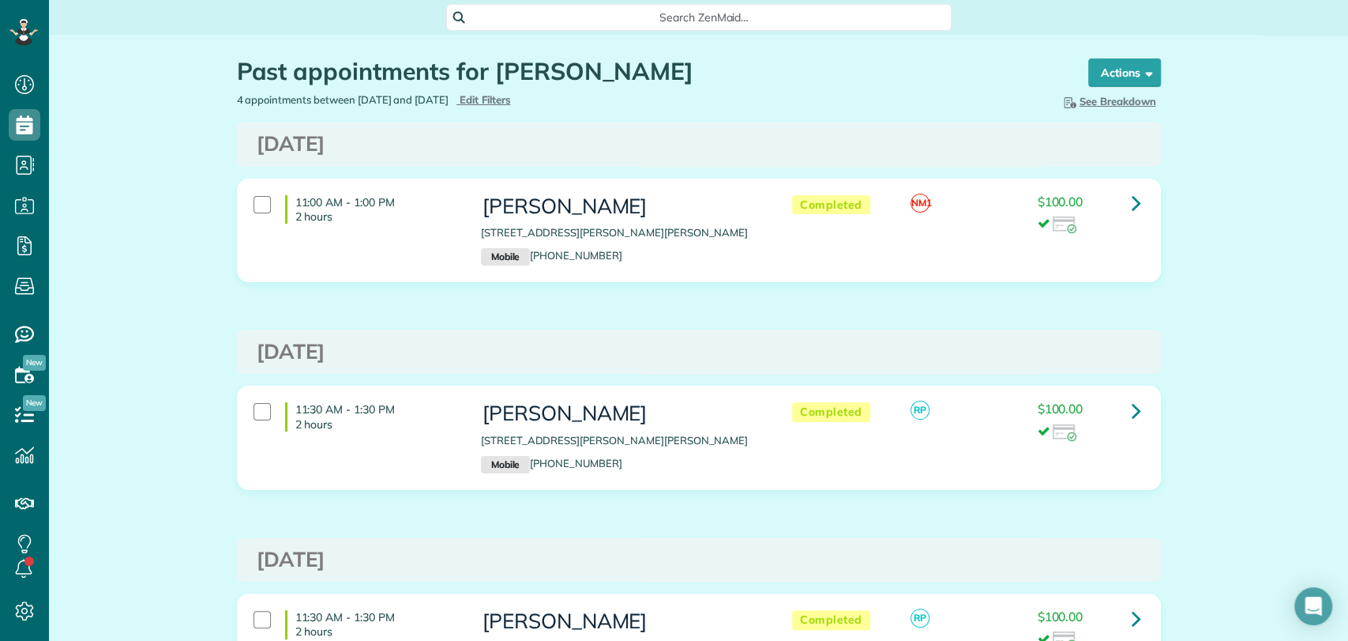
scroll to position [382, 0]
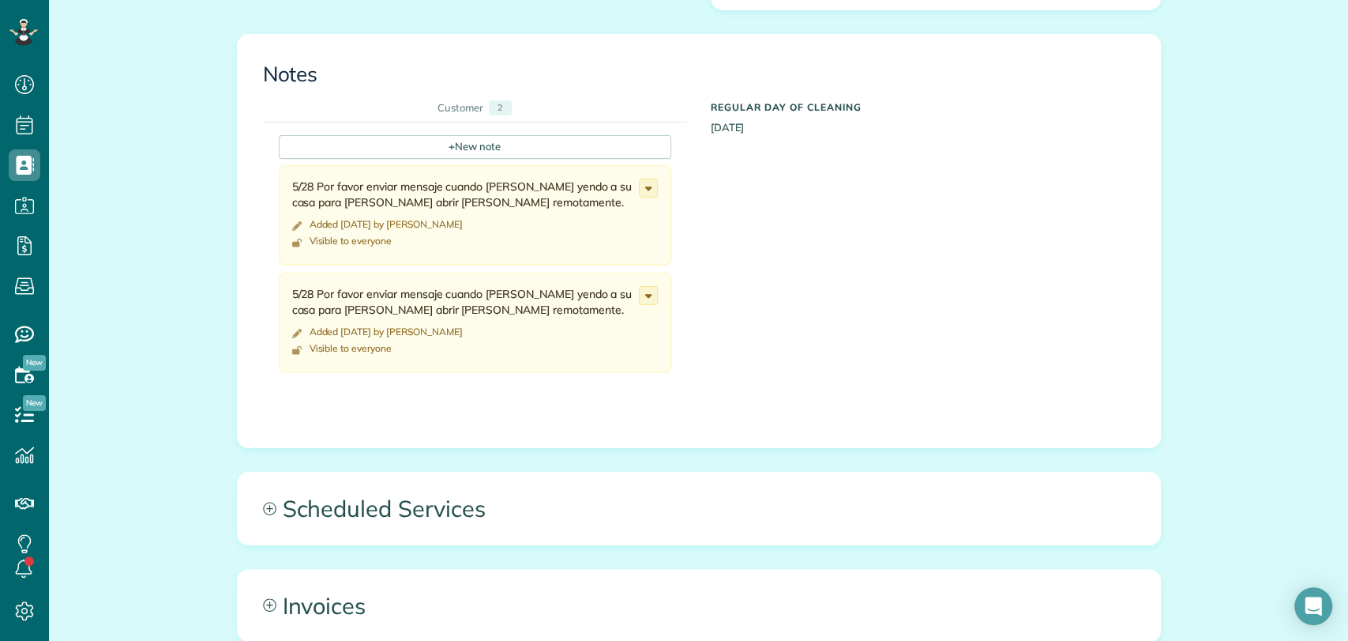
scroll to position [638, 0]
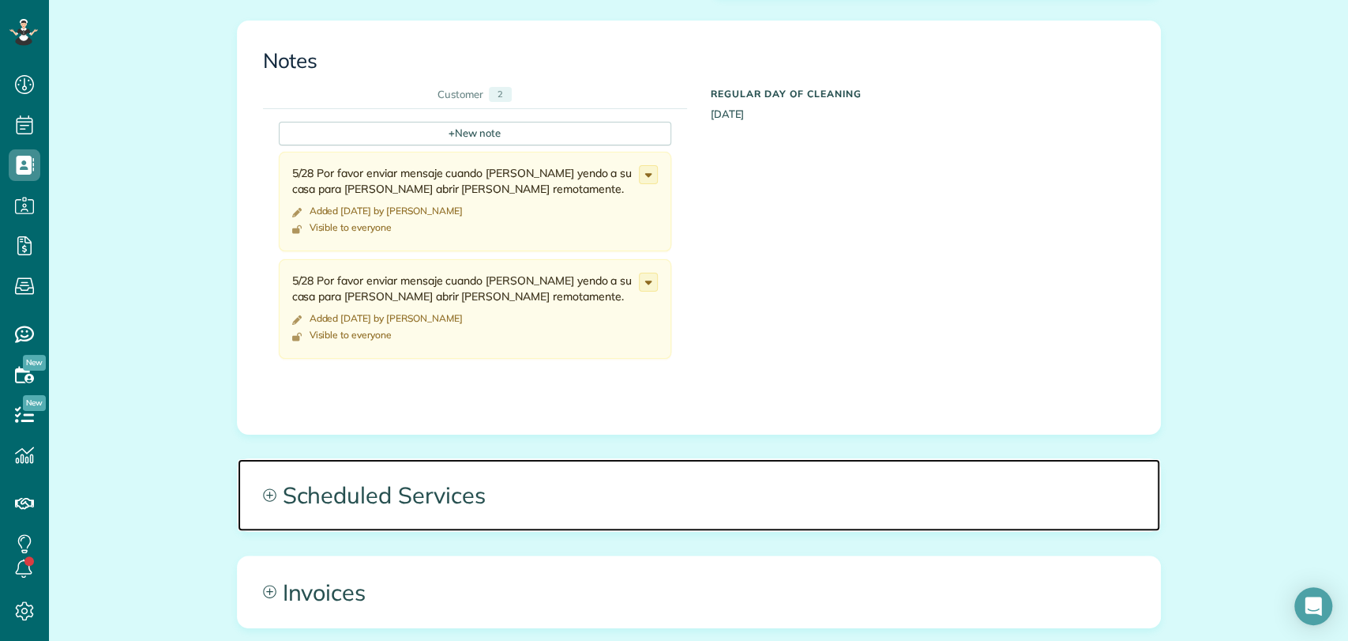
click at [467, 502] on span "Scheduled Services" at bounding box center [699, 494] width 923 height 71
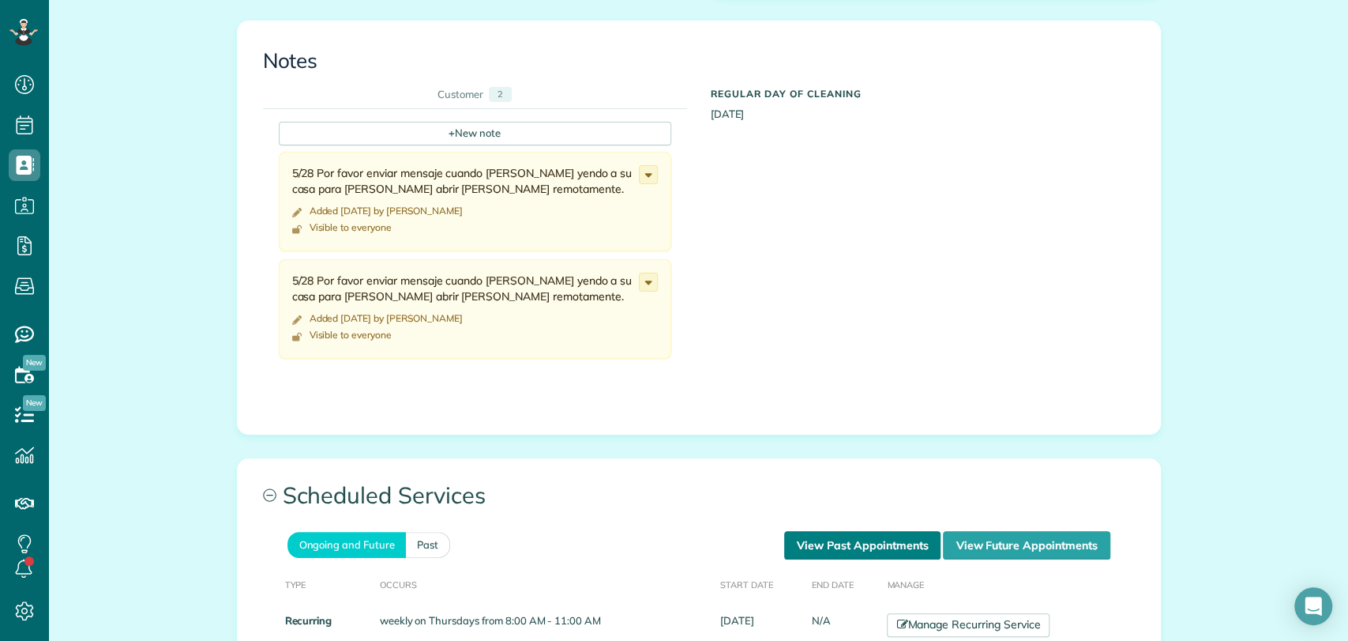
click at [802, 544] on link "View Past Appointments" at bounding box center [862, 545] width 156 height 28
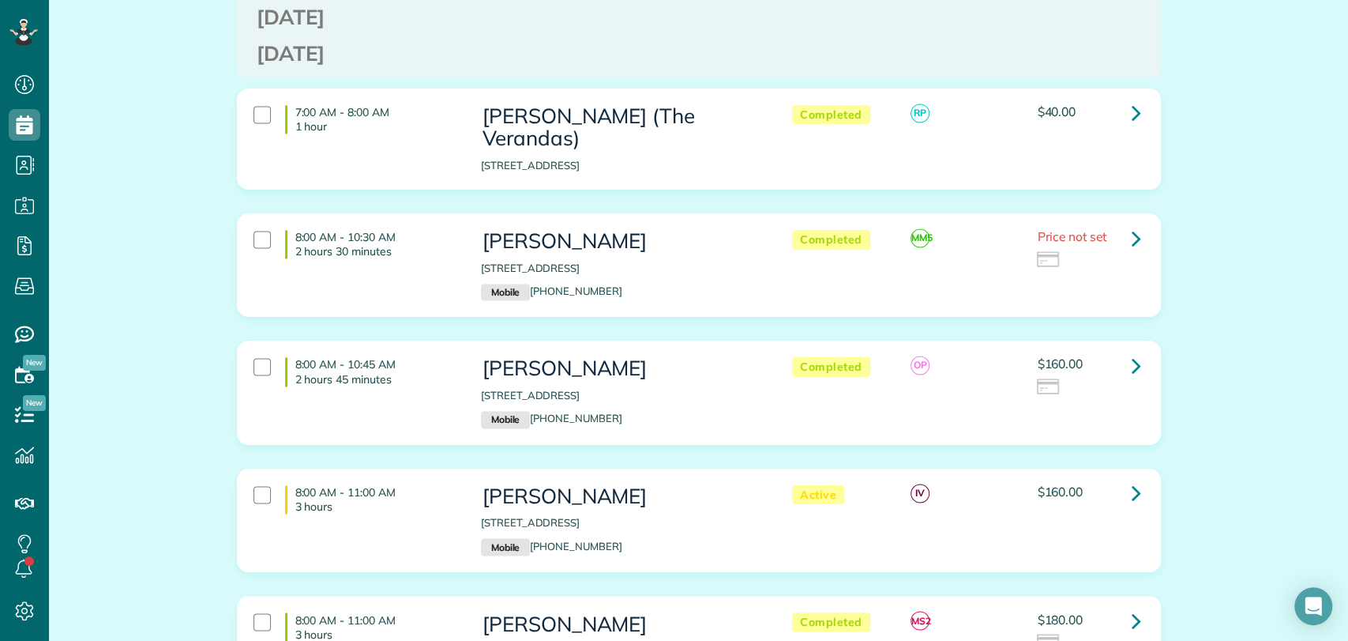
scroll to position [1485, 0]
click at [1132, 351] on icon at bounding box center [1136, 365] width 9 height 28
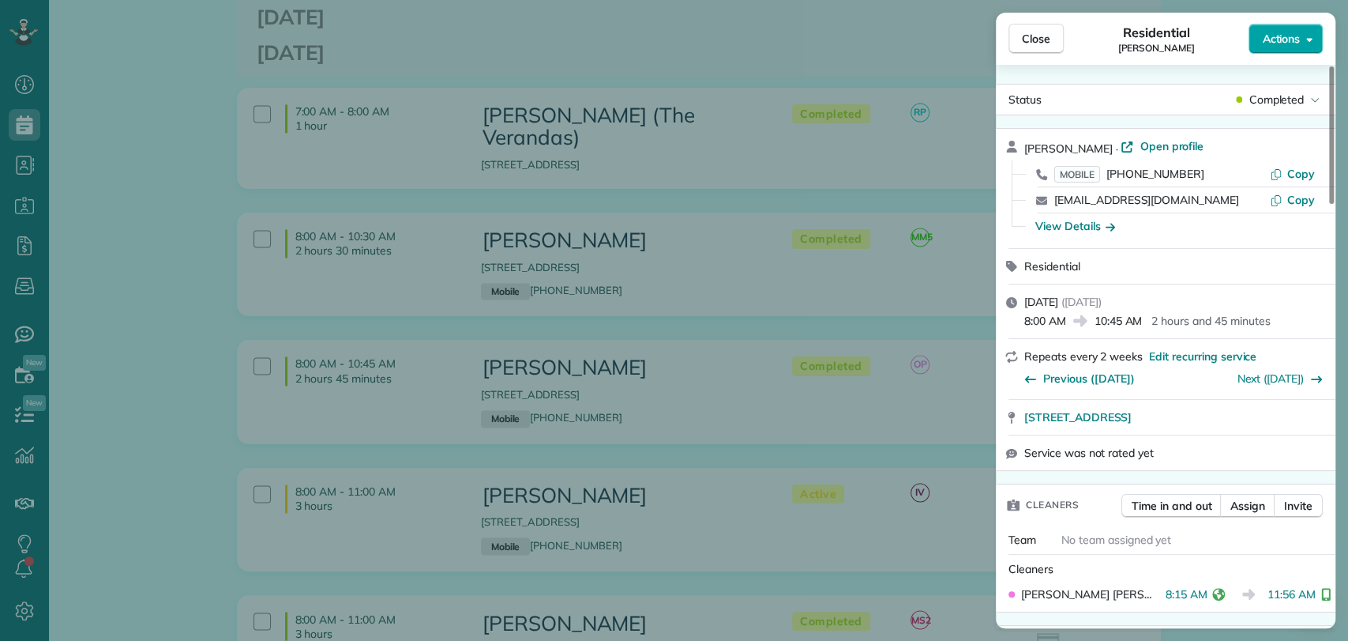
click at [1278, 37] on span "Actions" at bounding box center [1281, 39] width 38 height 16
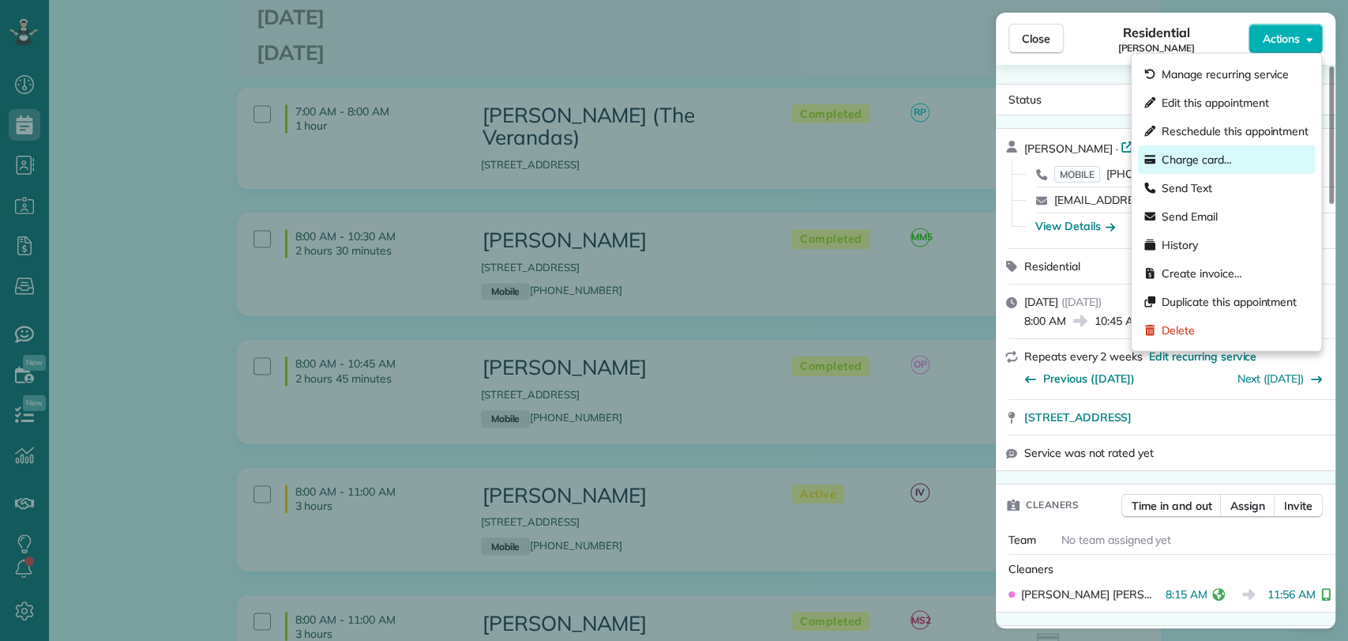
click at [1217, 154] on span "Charge card…" at bounding box center [1197, 160] width 70 height 16
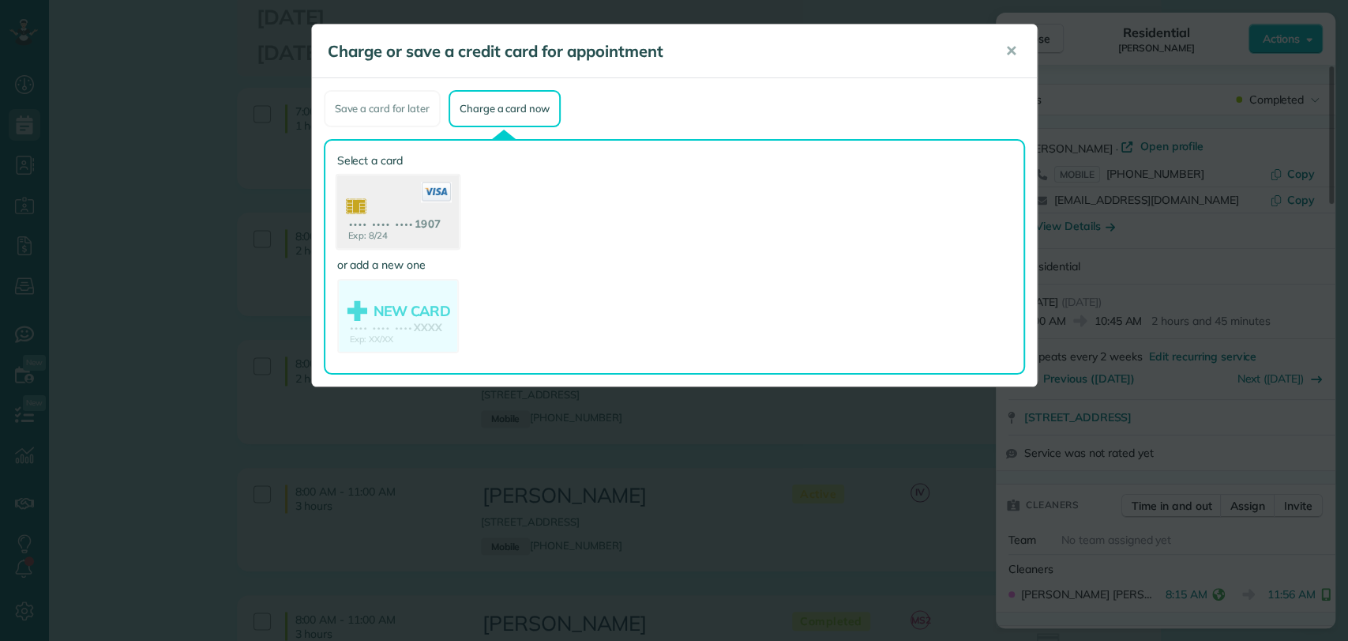
click at [394, 235] on use at bounding box center [397, 213] width 122 height 77
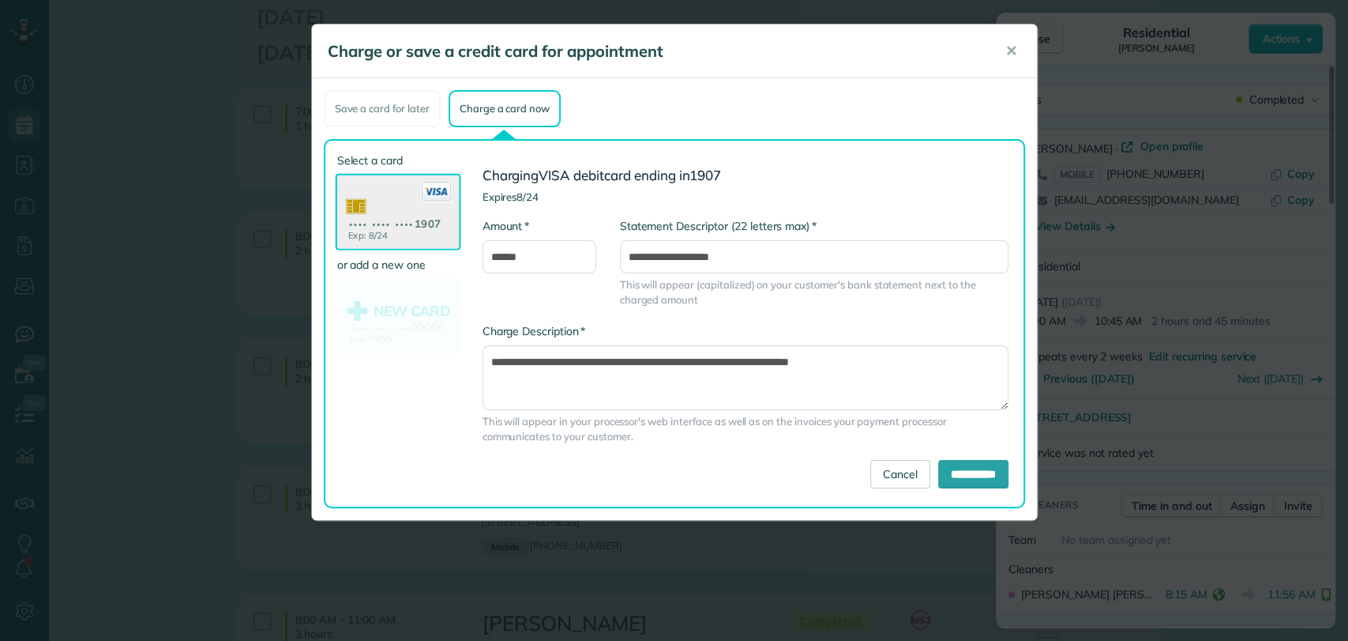
click at [393, 221] on use at bounding box center [397, 213] width 122 height 77
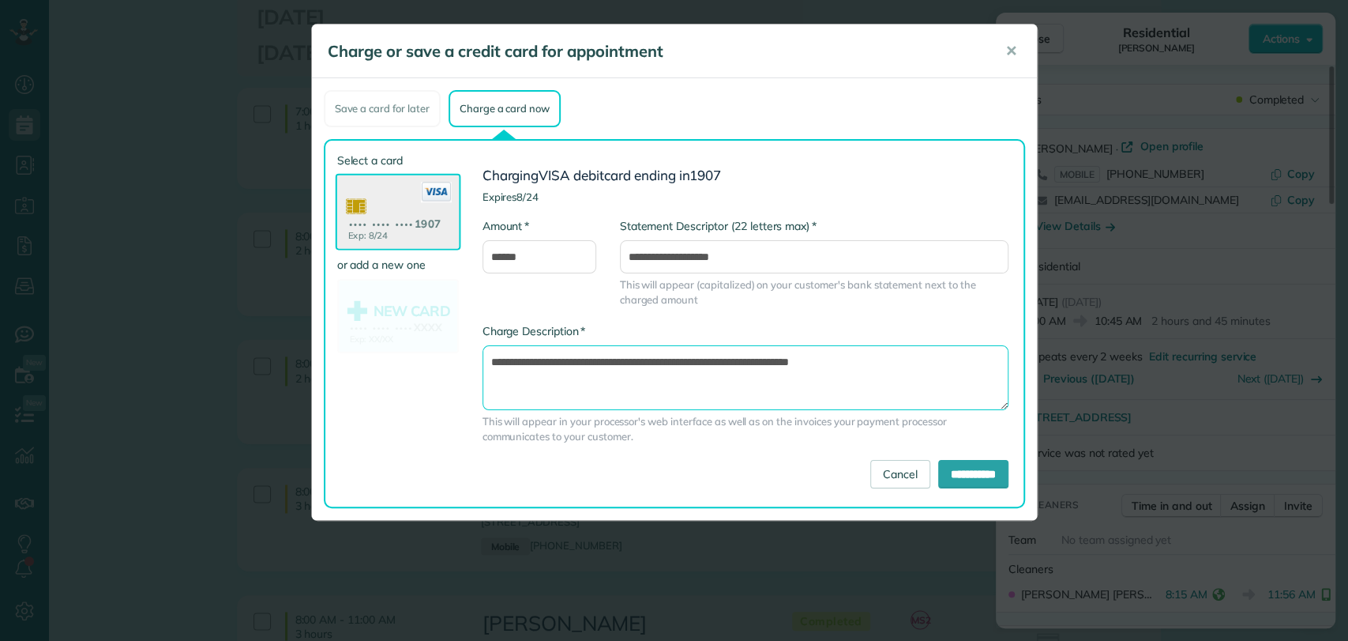
click at [753, 362] on textarea "**********" at bounding box center [746, 377] width 526 height 65
type textarea "**********"
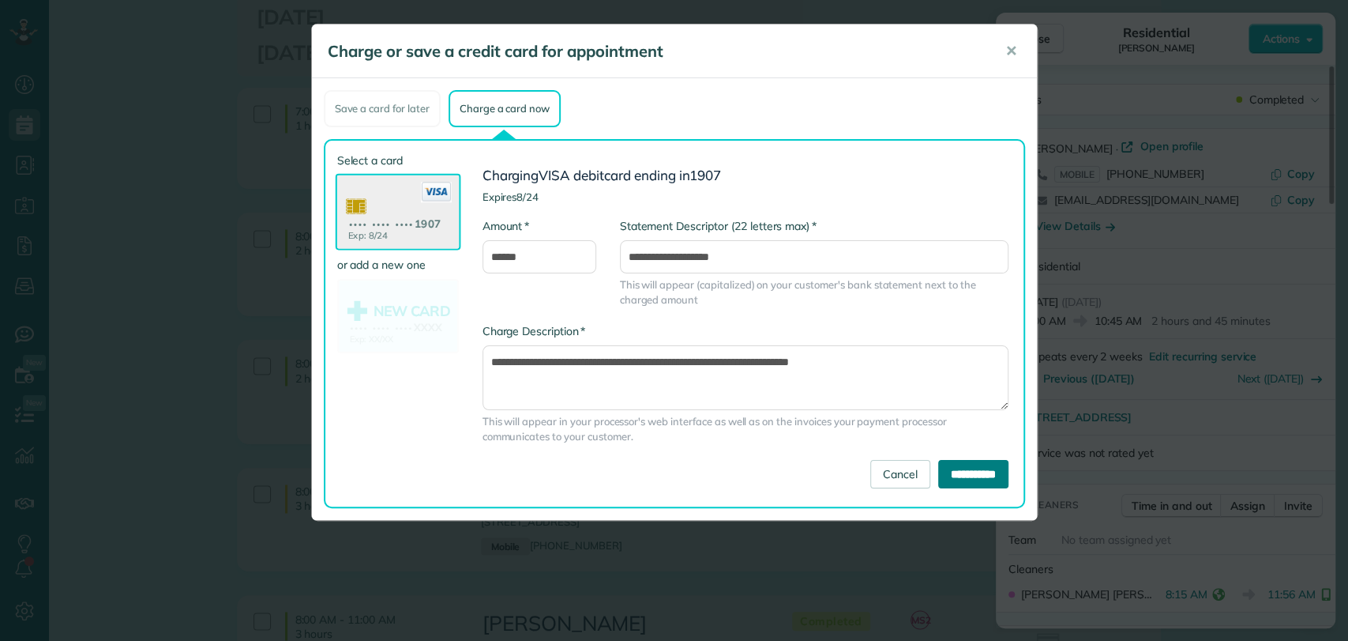
click at [967, 469] on input "**********" at bounding box center [973, 474] width 70 height 28
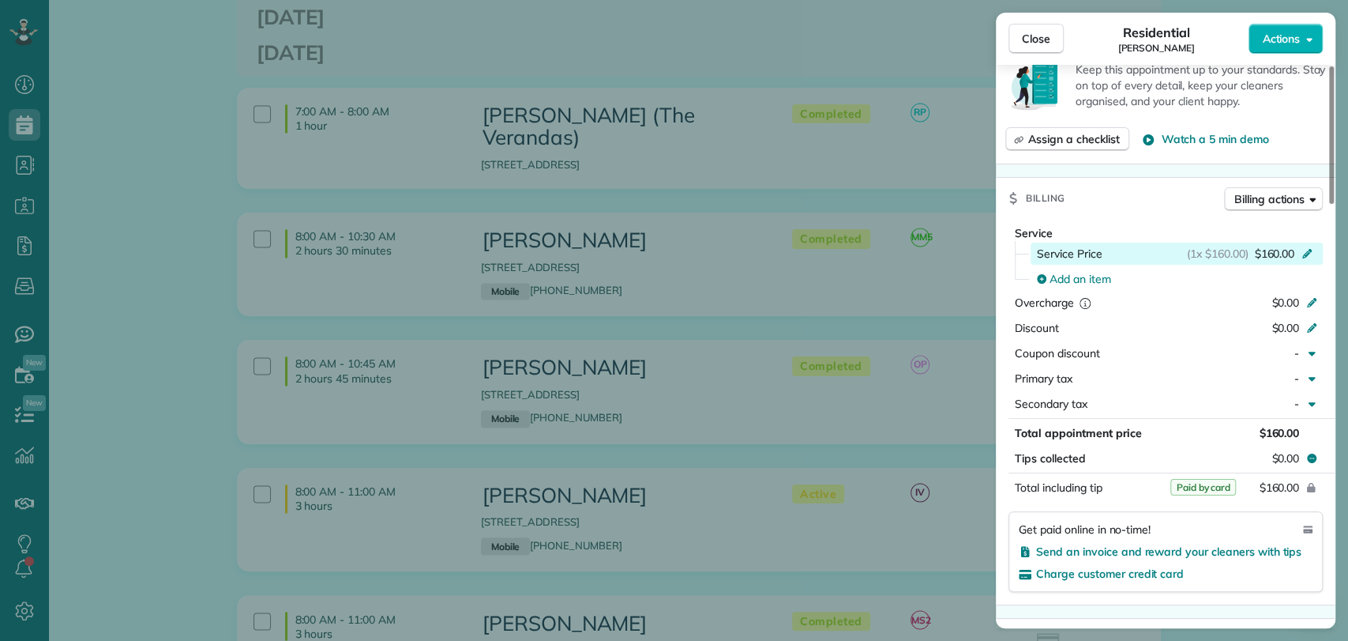
scroll to position [615, 0]
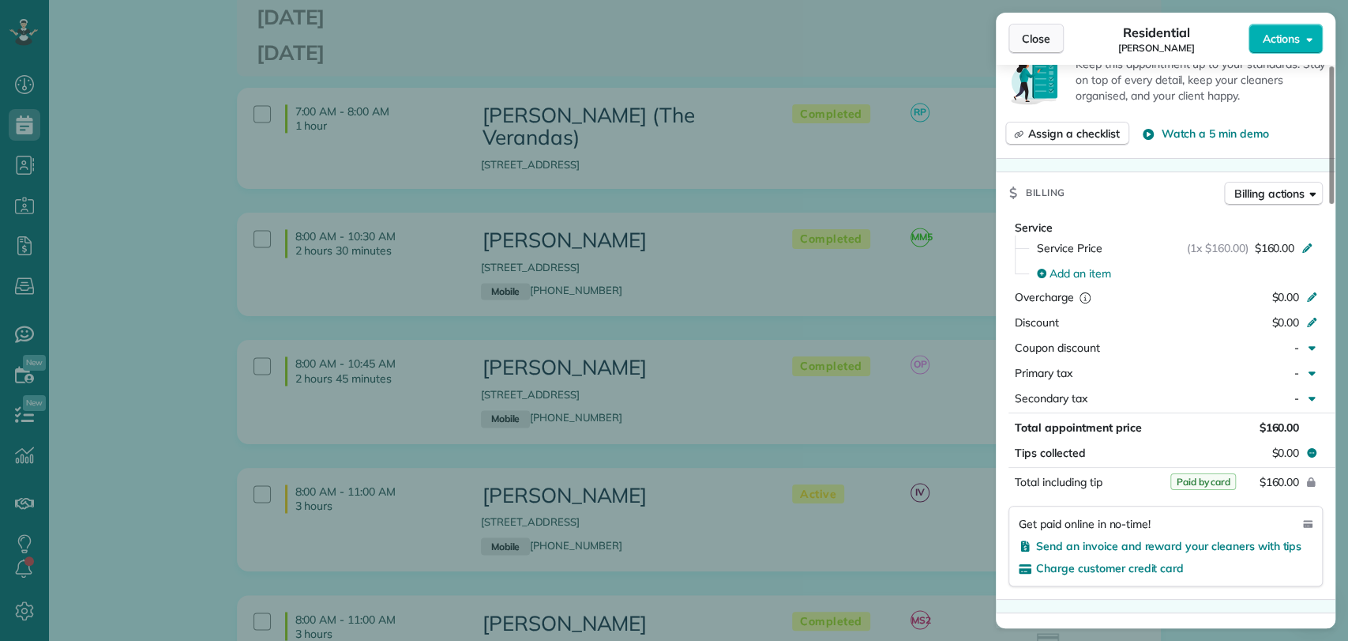
click at [1047, 36] on span "Close" at bounding box center [1036, 39] width 28 height 16
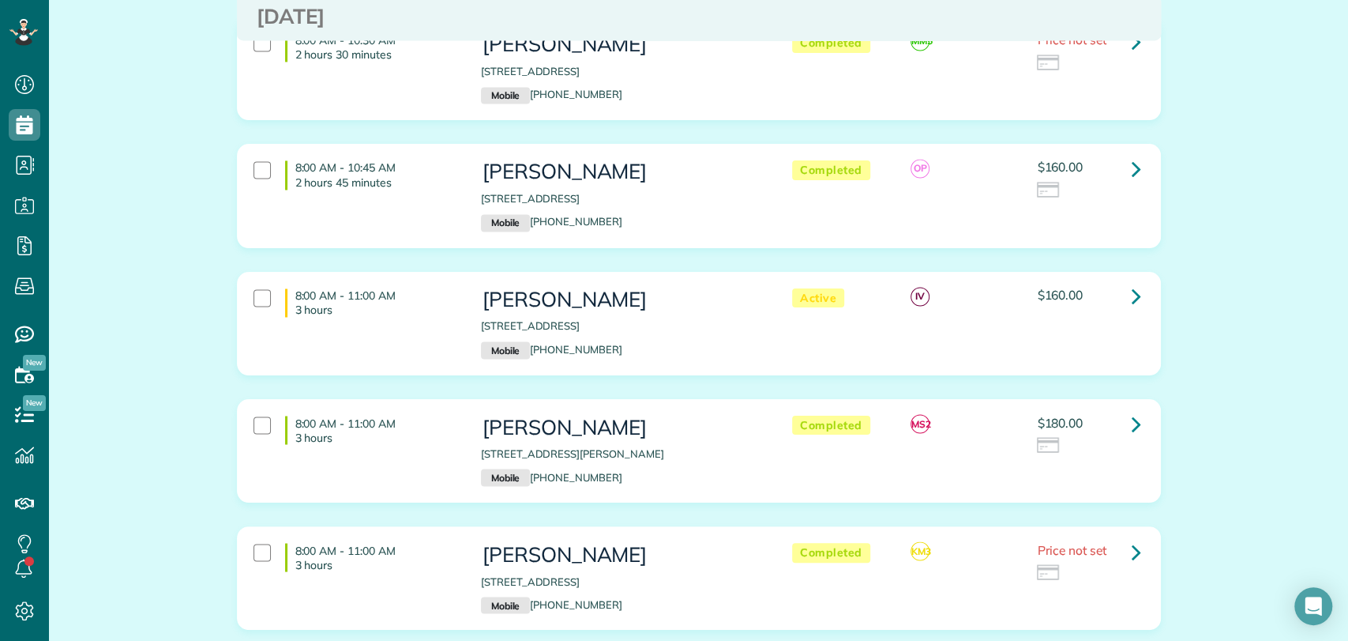
scroll to position [1688, 0]
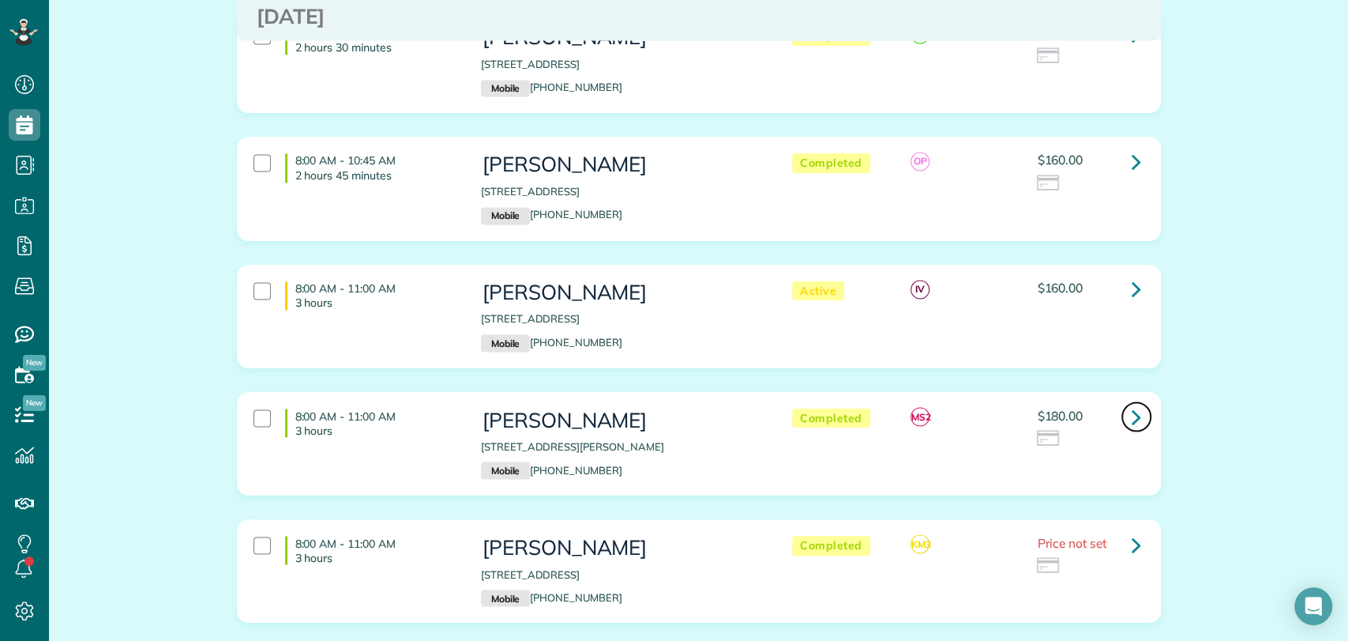
click at [1122, 400] on link at bounding box center [1137, 416] width 32 height 32
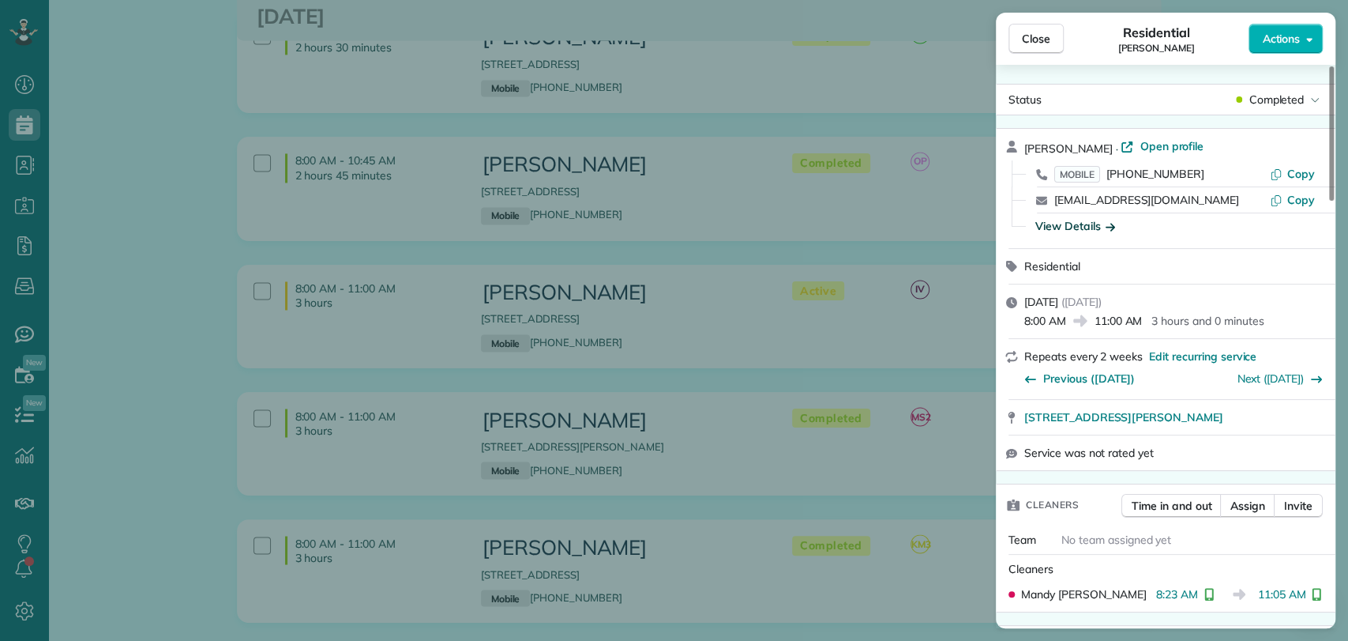
click at [1085, 224] on div "View Details" at bounding box center [1076, 226] width 80 height 16
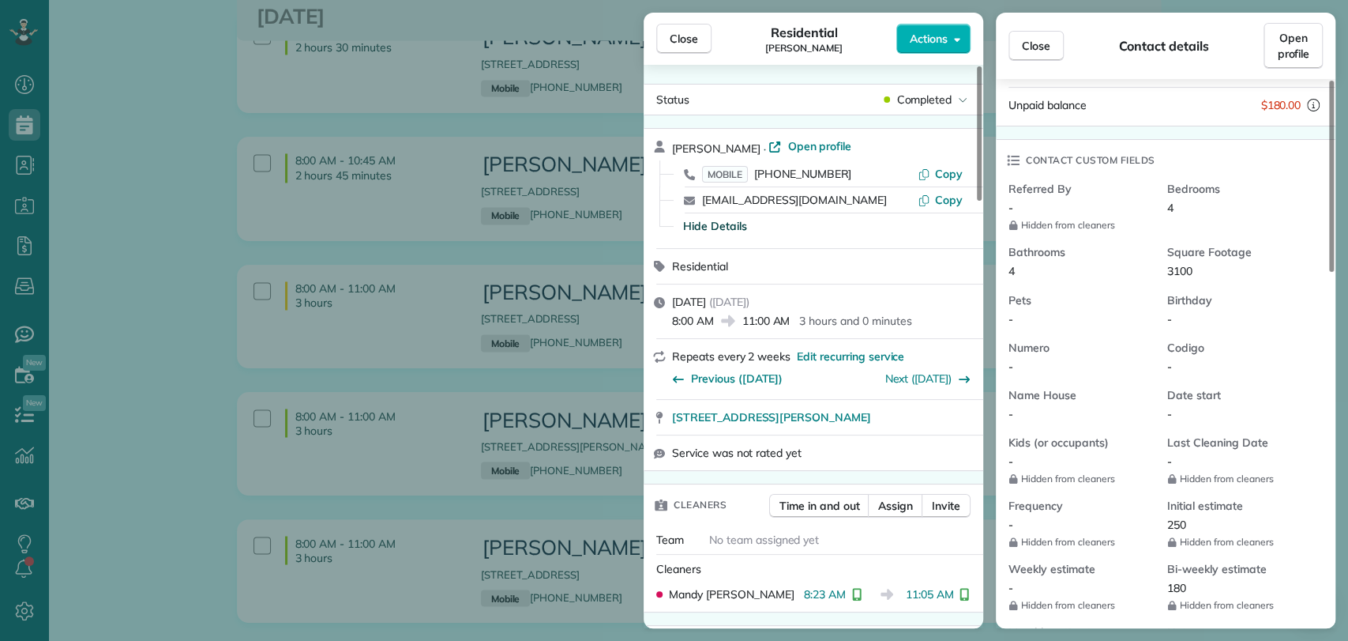
scroll to position [300, 0]
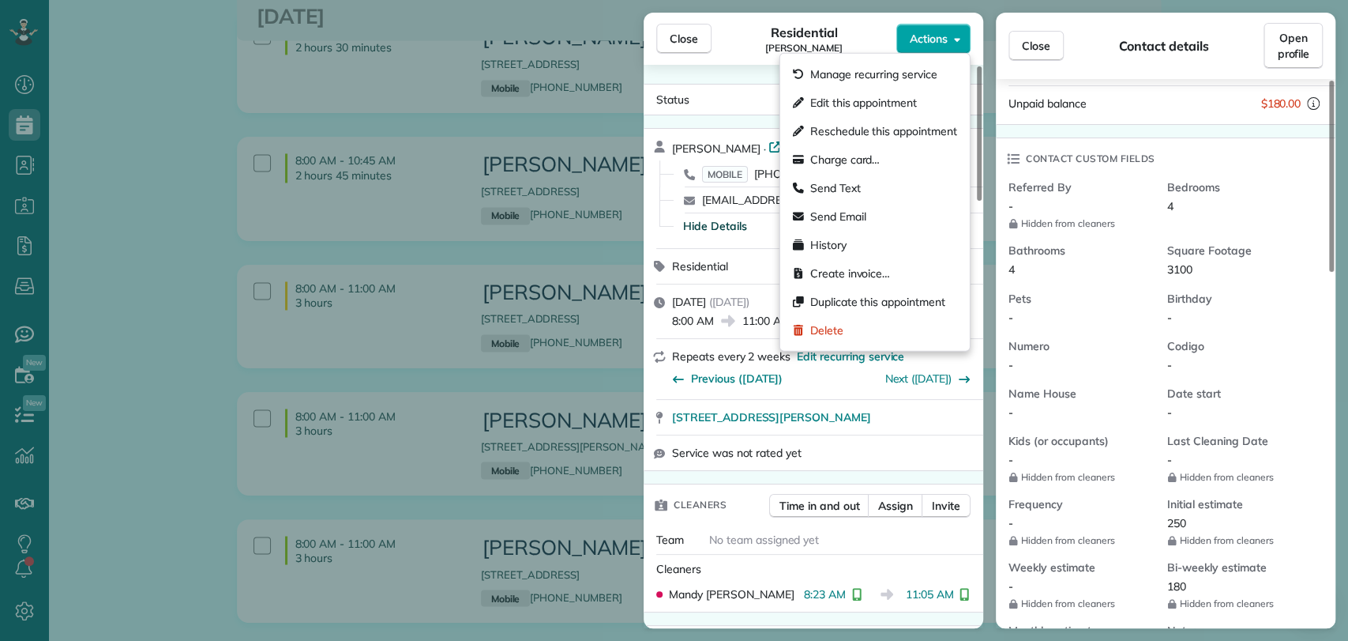
click at [920, 50] on button "Actions" at bounding box center [933, 39] width 74 height 30
click at [867, 166] on span "Charge card…" at bounding box center [845, 160] width 70 height 16
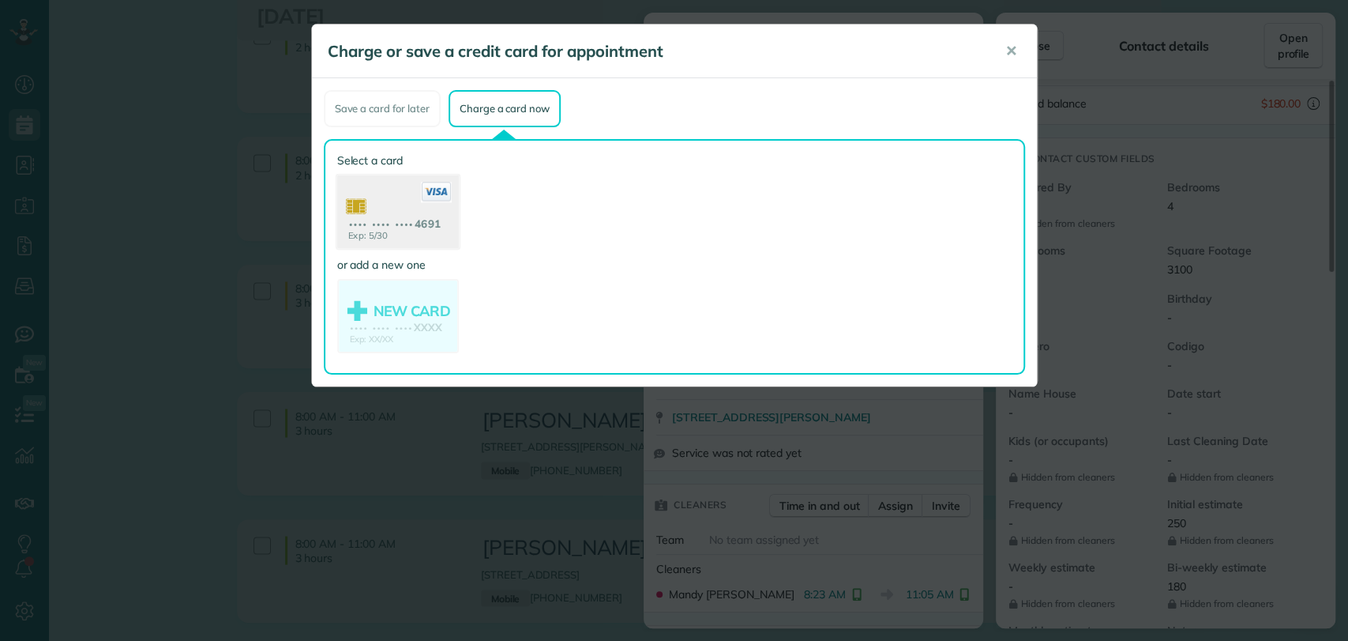
click at [416, 211] on use at bounding box center [397, 213] width 122 height 77
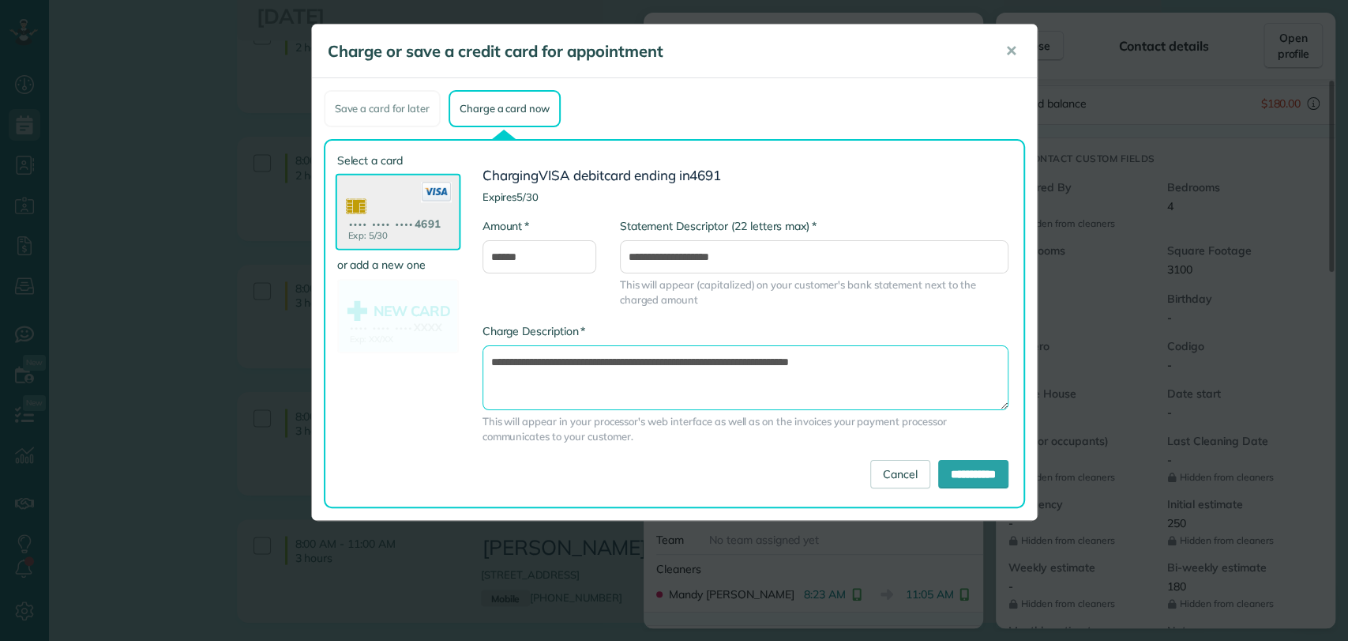
click at [756, 362] on textarea "**********" at bounding box center [746, 377] width 526 height 65
type textarea "**********"
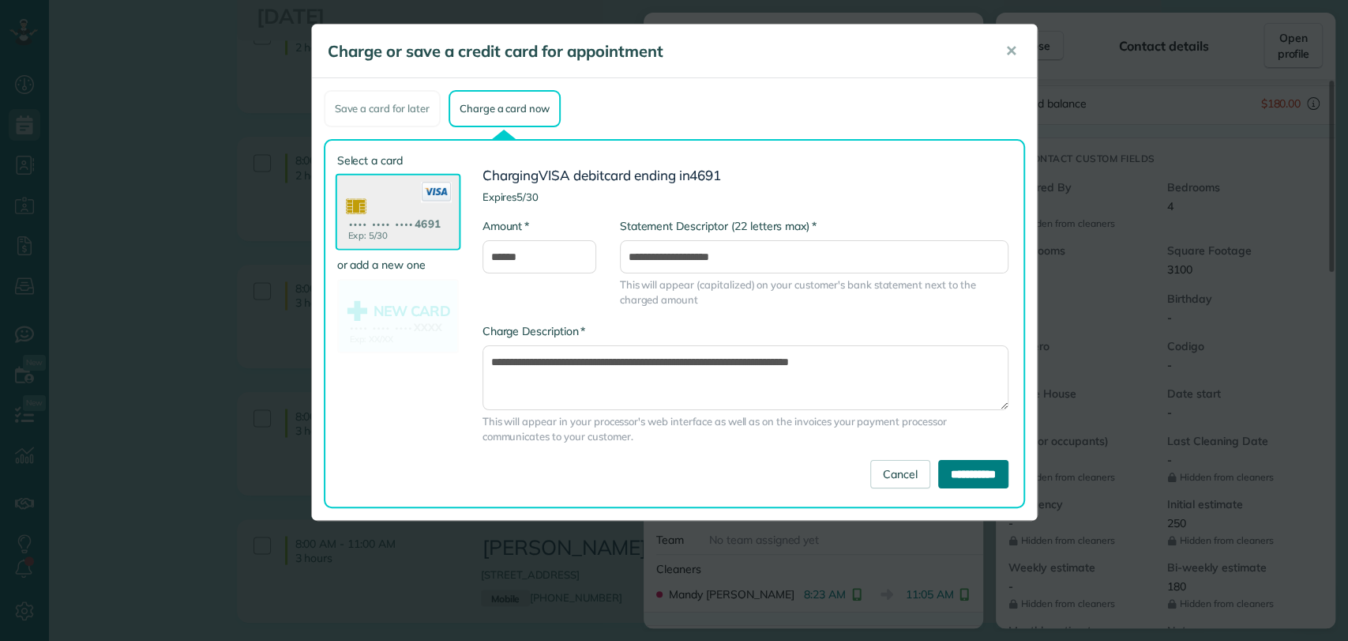
click at [964, 467] on input "**********" at bounding box center [973, 474] width 70 height 28
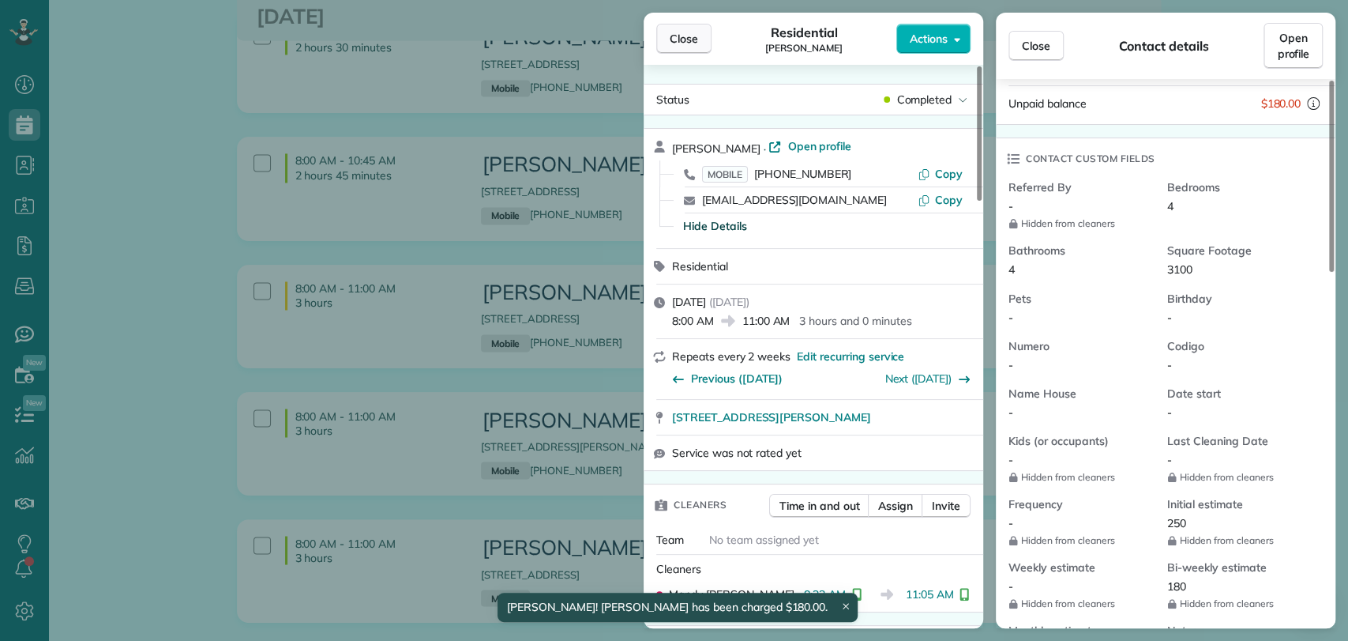
click at [668, 27] on button "Close" at bounding box center [683, 39] width 55 height 30
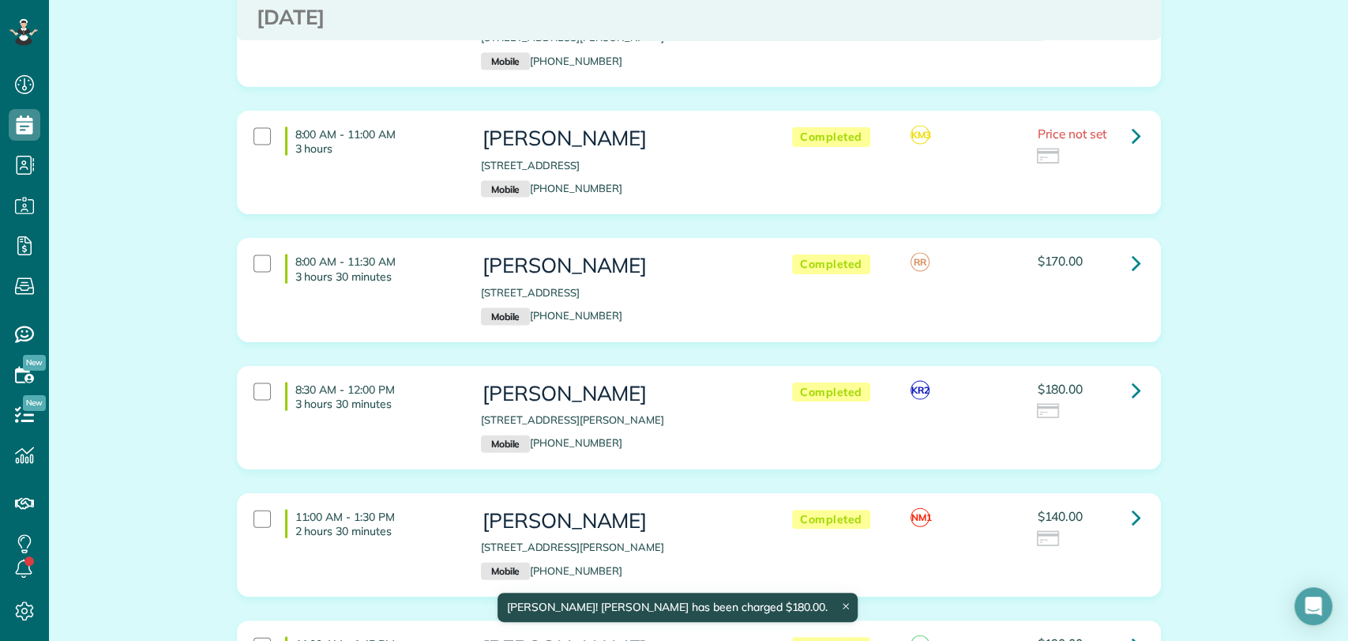
scroll to position [2123, 0]
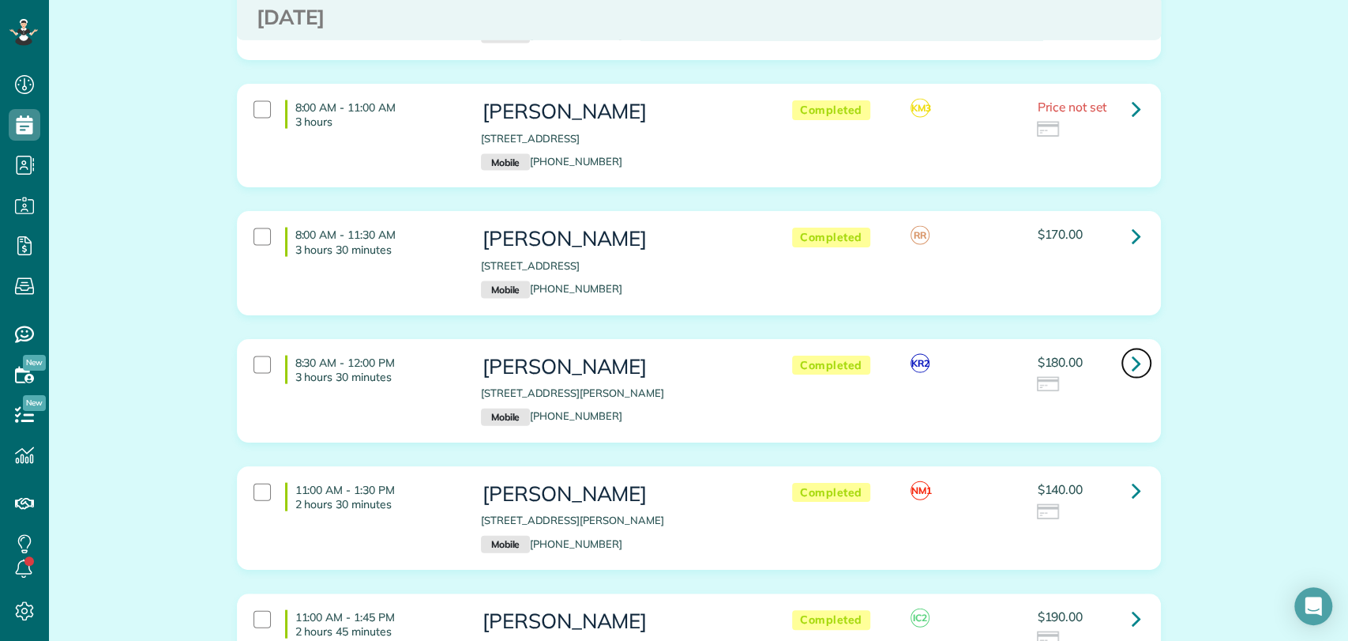
click at [1121, 348] on link at bounding box center [1137, 364] width 32 height 32
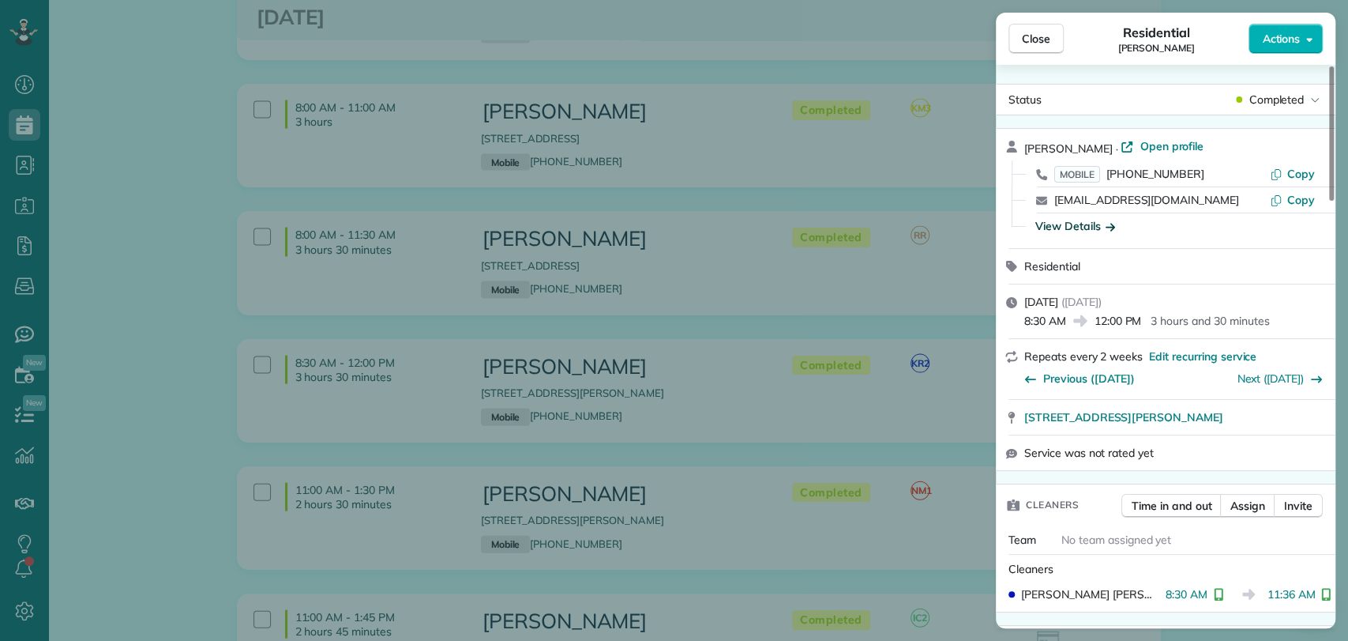
click at [1055, 224] on div "View Details" at bounding box center [1076, 226] width 80 height 16
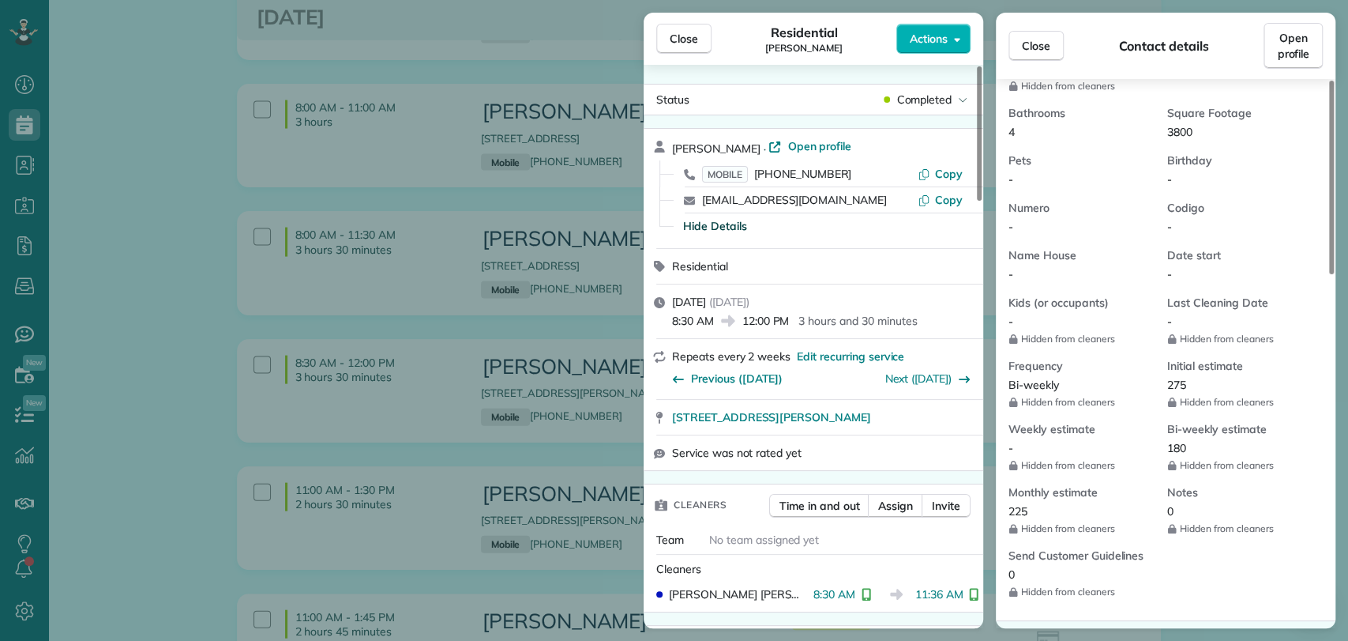
scroll to position [496, 0]
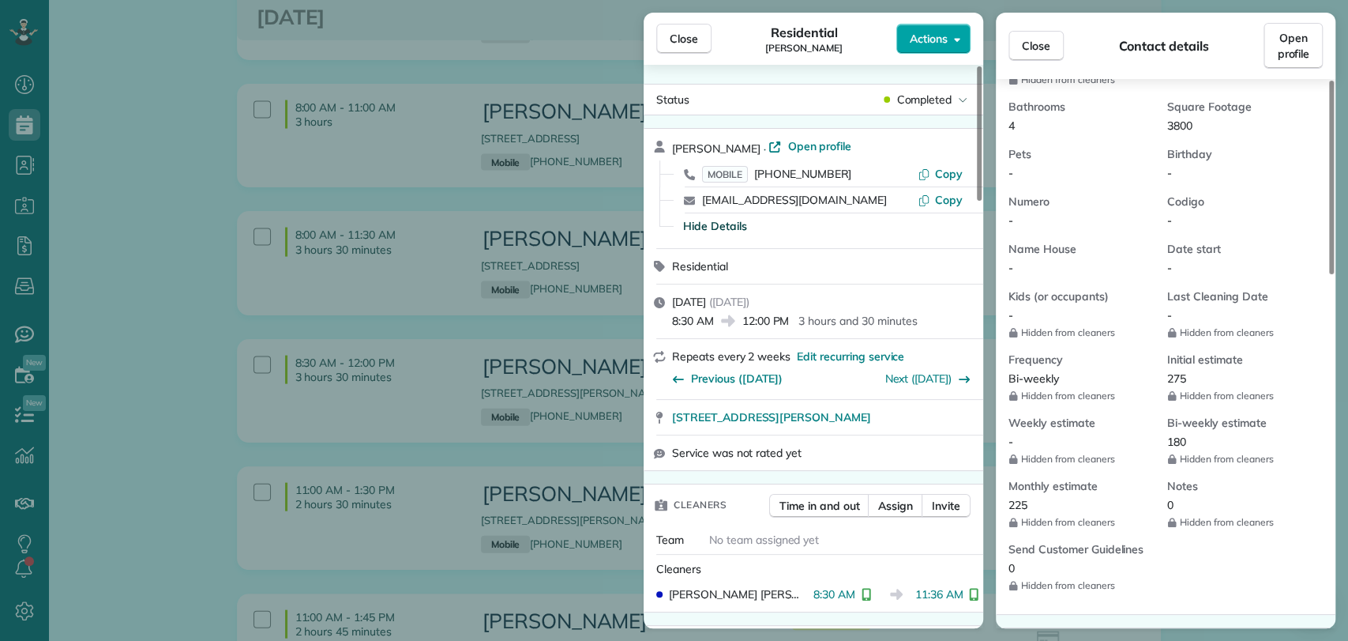
click at [935, 35] on span "Actions" at bounding box center [929, 39] width 38 height 16
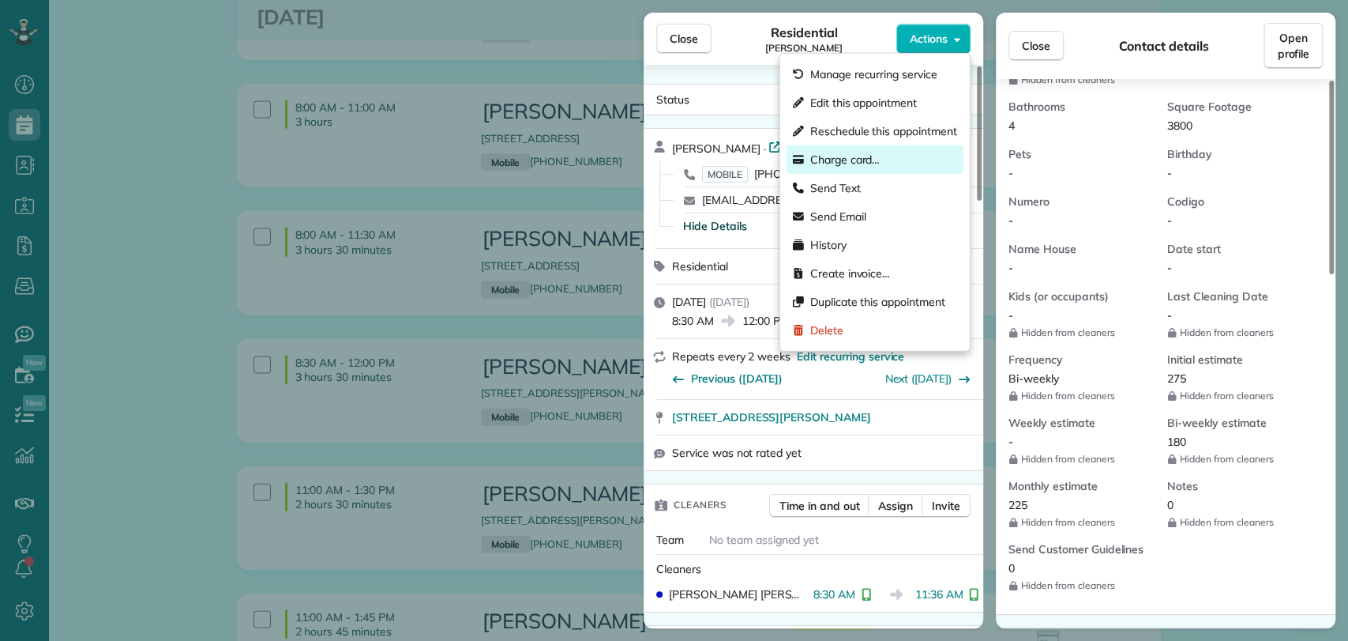
click at [889, 156] on div "Charge card…" at bounding box center [875, 159] width 177 height 28
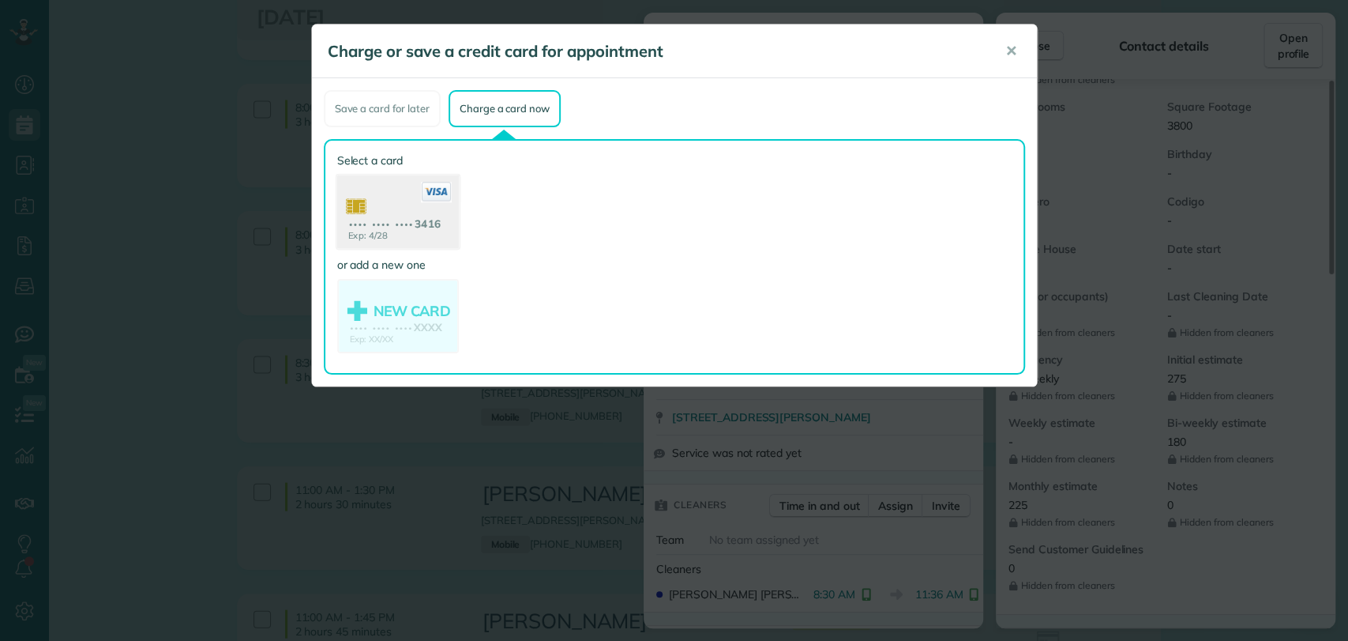
click at [370, 205] on use at bounding box center [397, 213] width 122 height 77
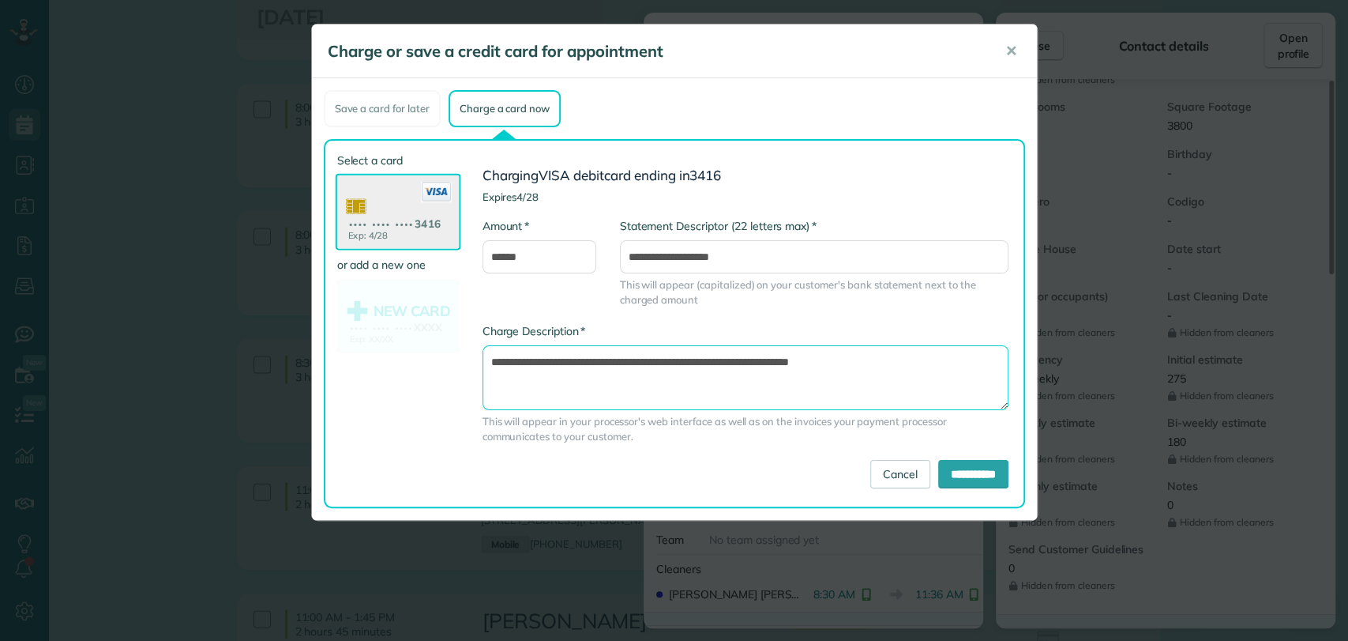
click at [755, 356] on textarea "**********" at bounding box center [746, 377] width 526 height 65
type textarea "**********"
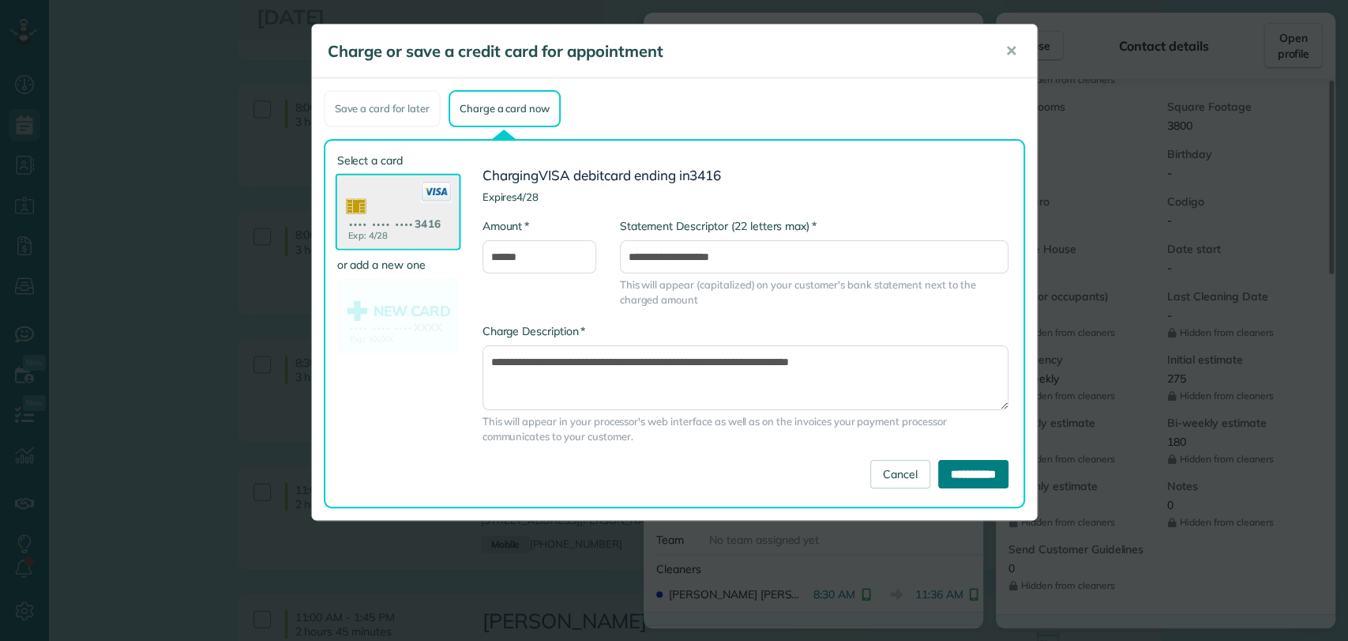
click at [957, 472] on input "**********" at bounding box center [973, 474] width 70 height 28
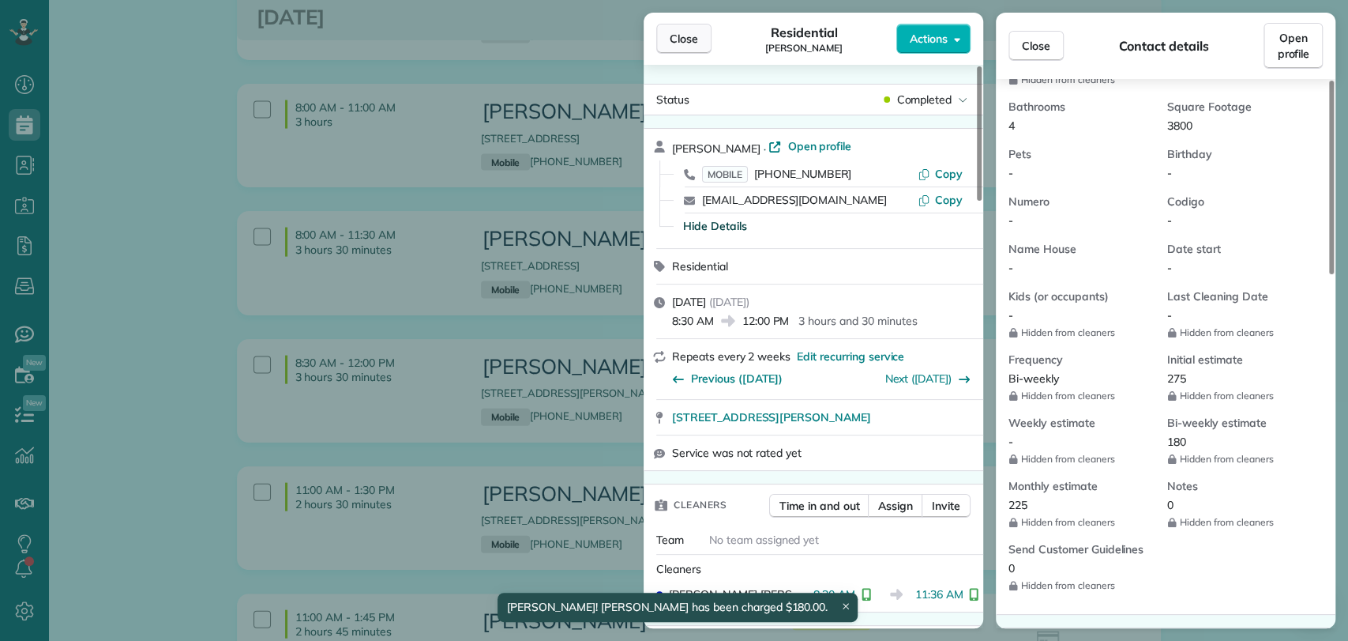
click at [674, 46] on span "Close" at bounding box center [684, 39] width 28 height 16
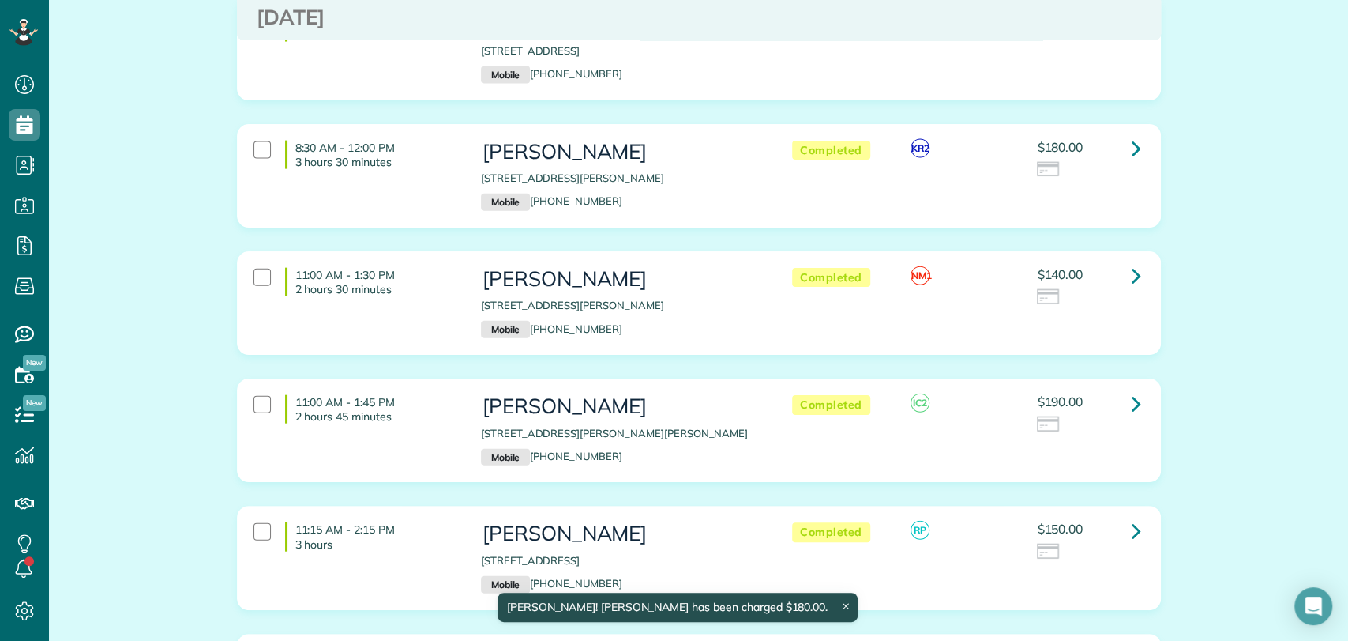
scroll to position [2340, 0]
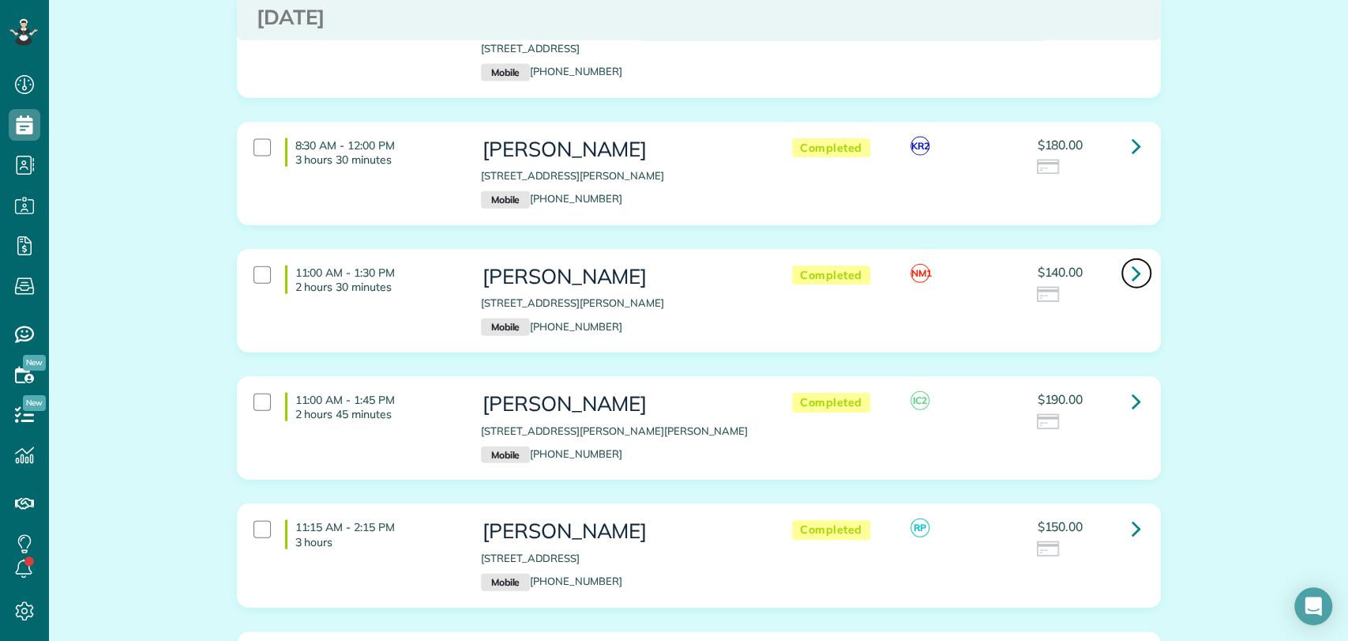
click at [1132, 259] on icon at bounding box center [1136, 273] width 9 height 28
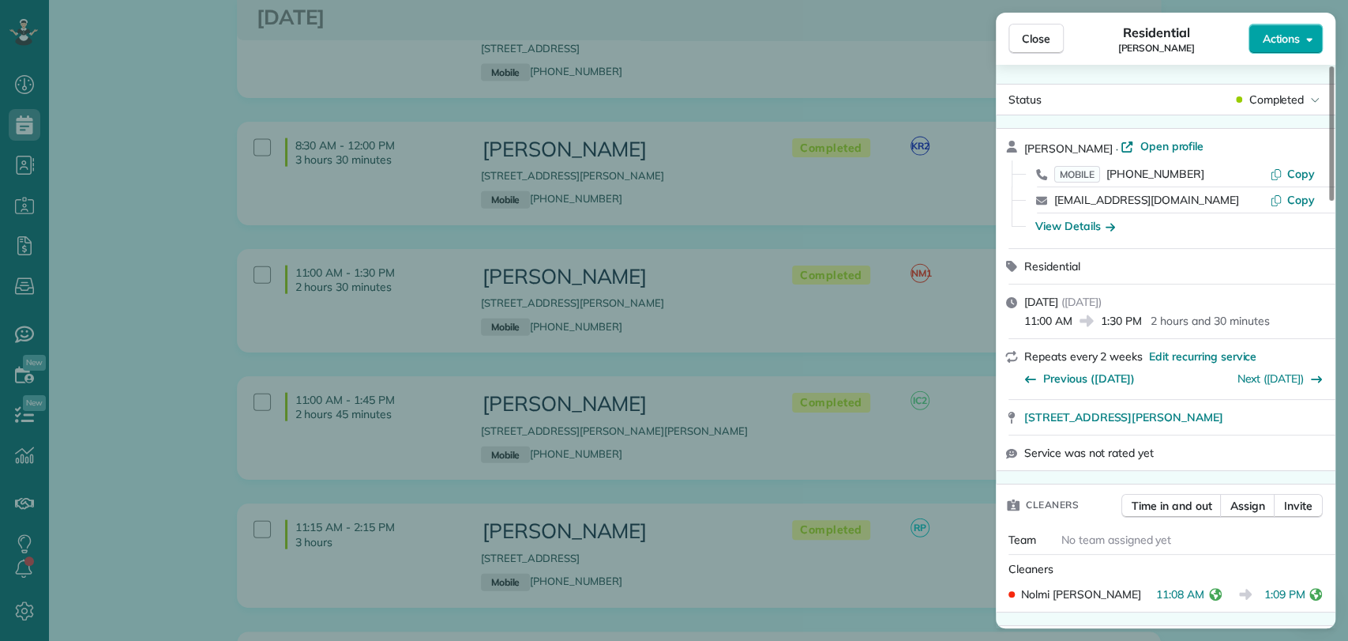
click at [1274, 44] on span "Actions" at bounding box center [1281, 39] width 38 height 16
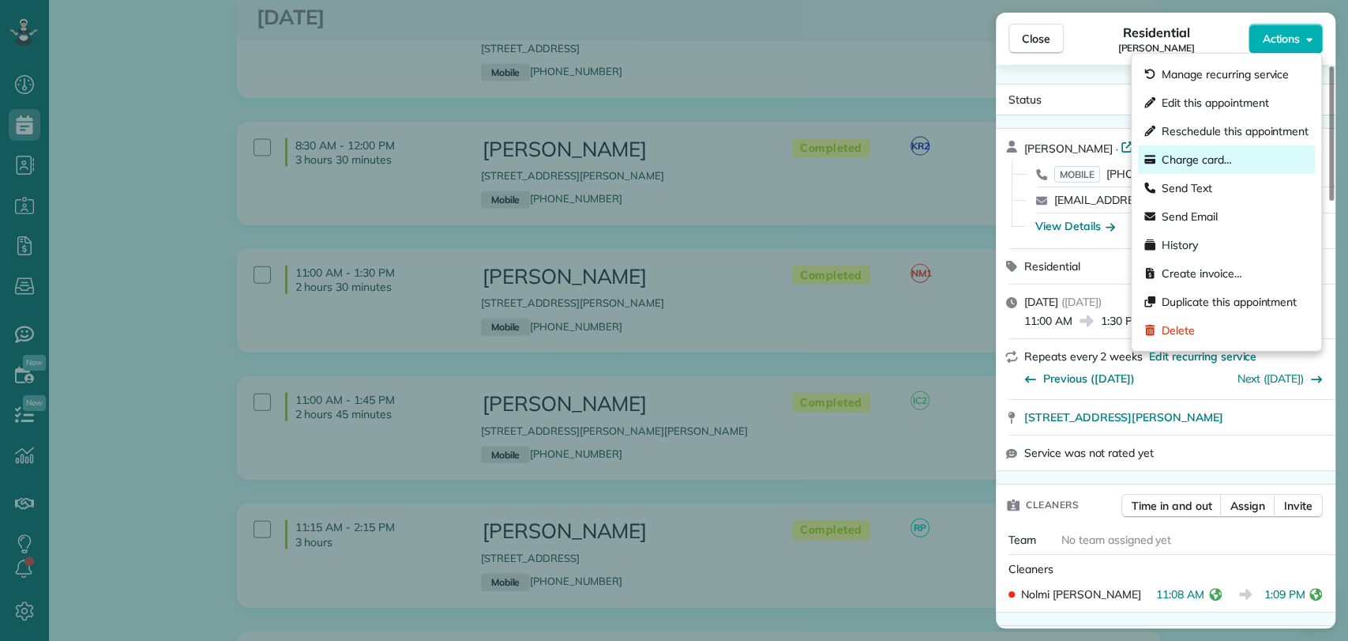
click at [1200, 153] on span "Charge card…" at bounding box center [1197, 160] width 70 height 16
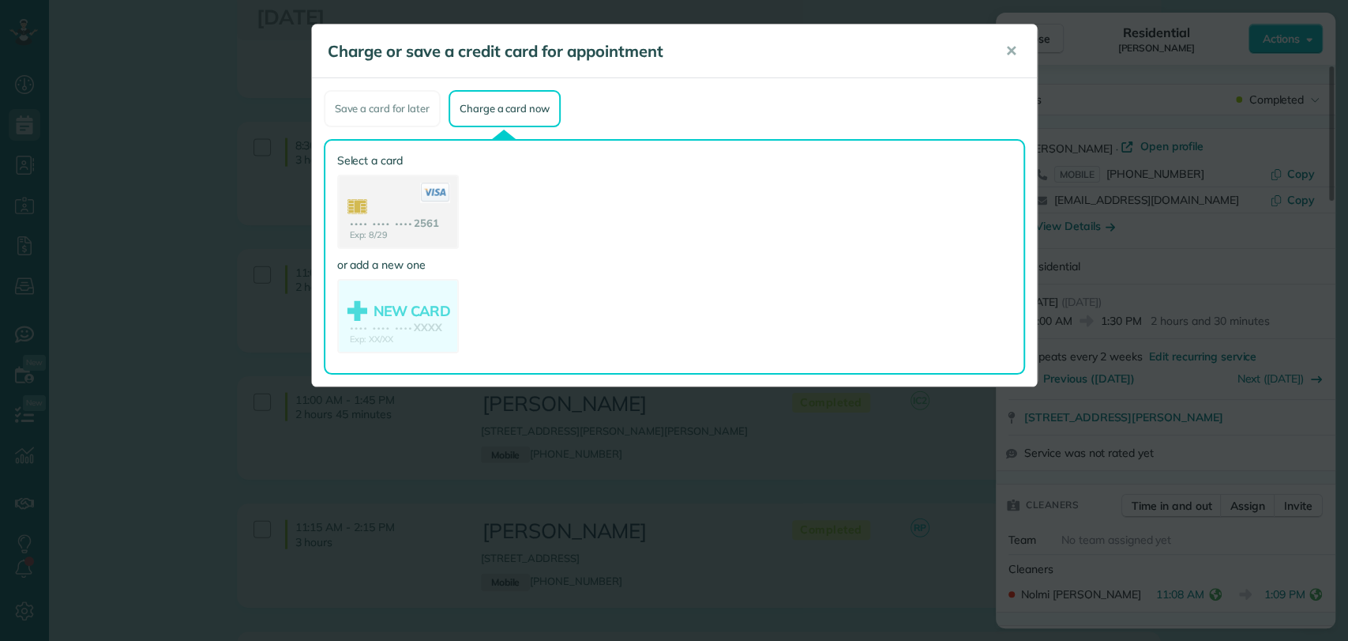
click at [377, 205] on use at bounding box center [398, 213] width 118 height 74
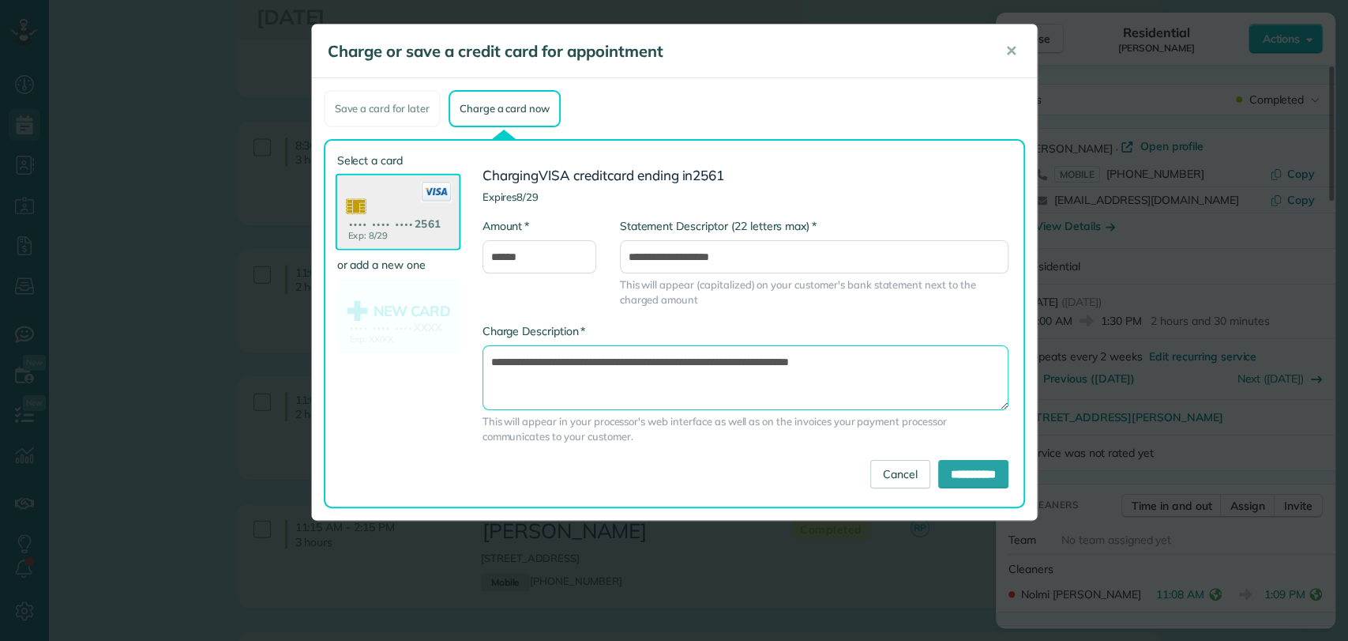
click at [757, 363] on textarea "**********" at bounding box center [746, 377] width 526 height 65
type textarea "**********"
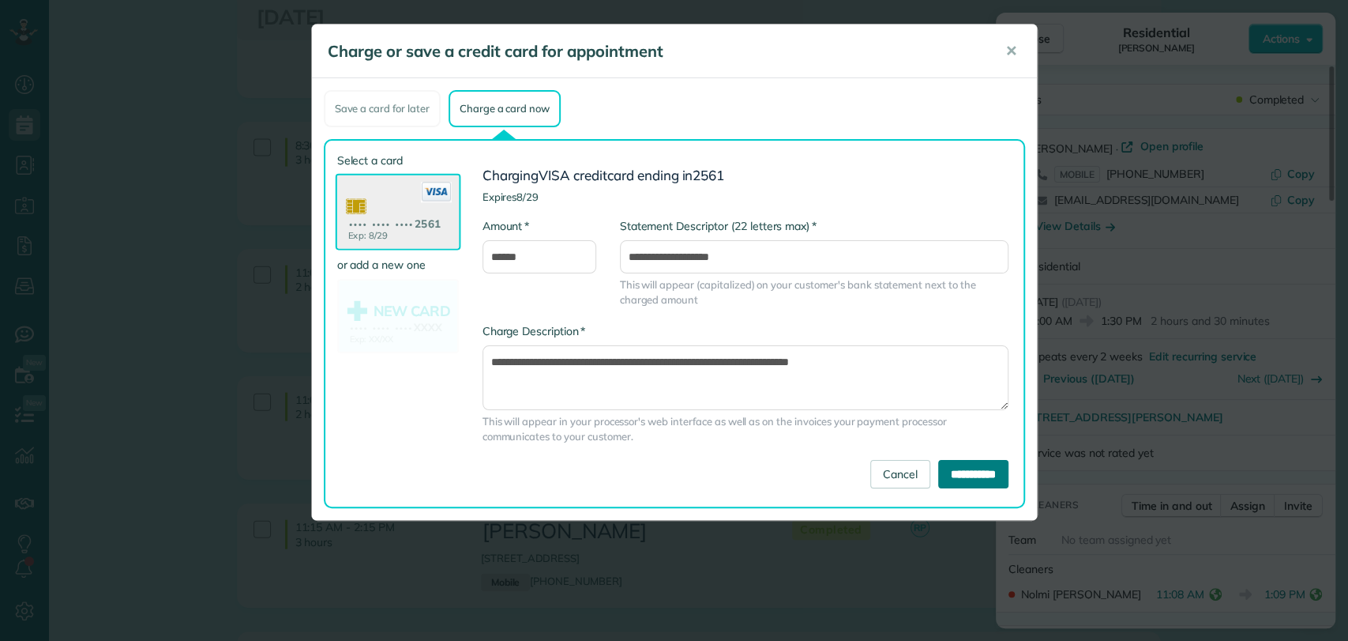
click at [954, 468] on input "**********" at bounding box center [973, 474] width 70 height 28
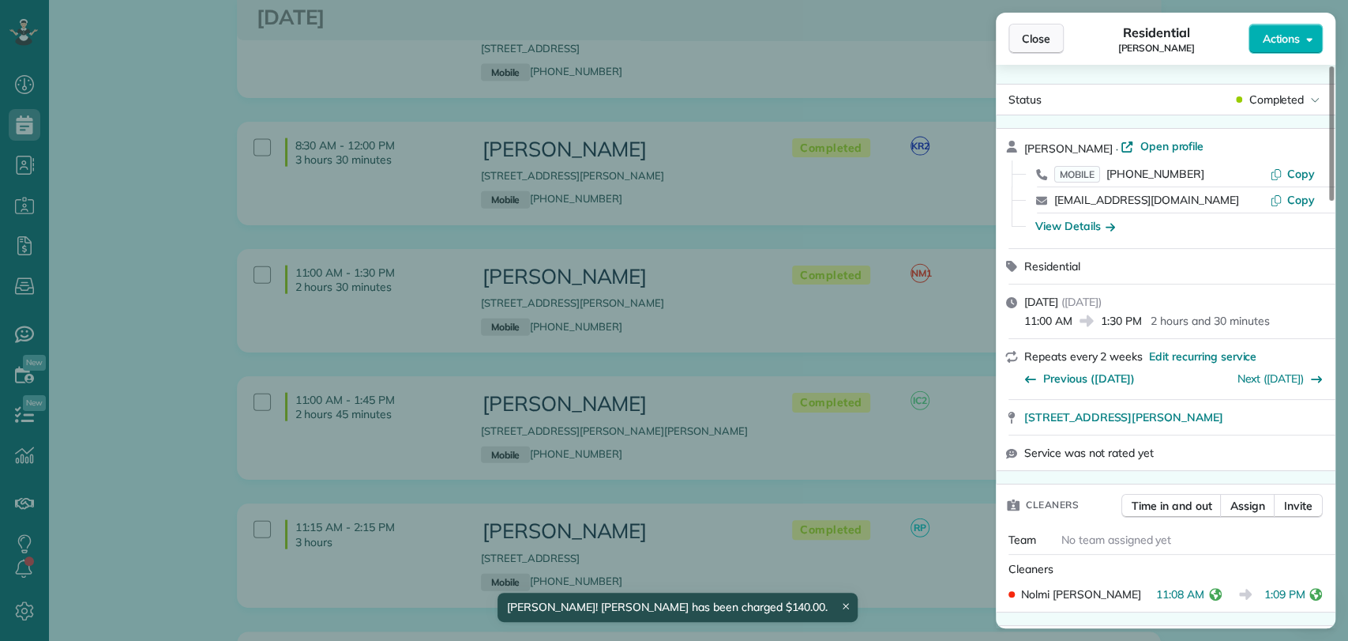
click at [1030, 39] on span "Close" at bounding box center [1036, 39] width 28 height 16
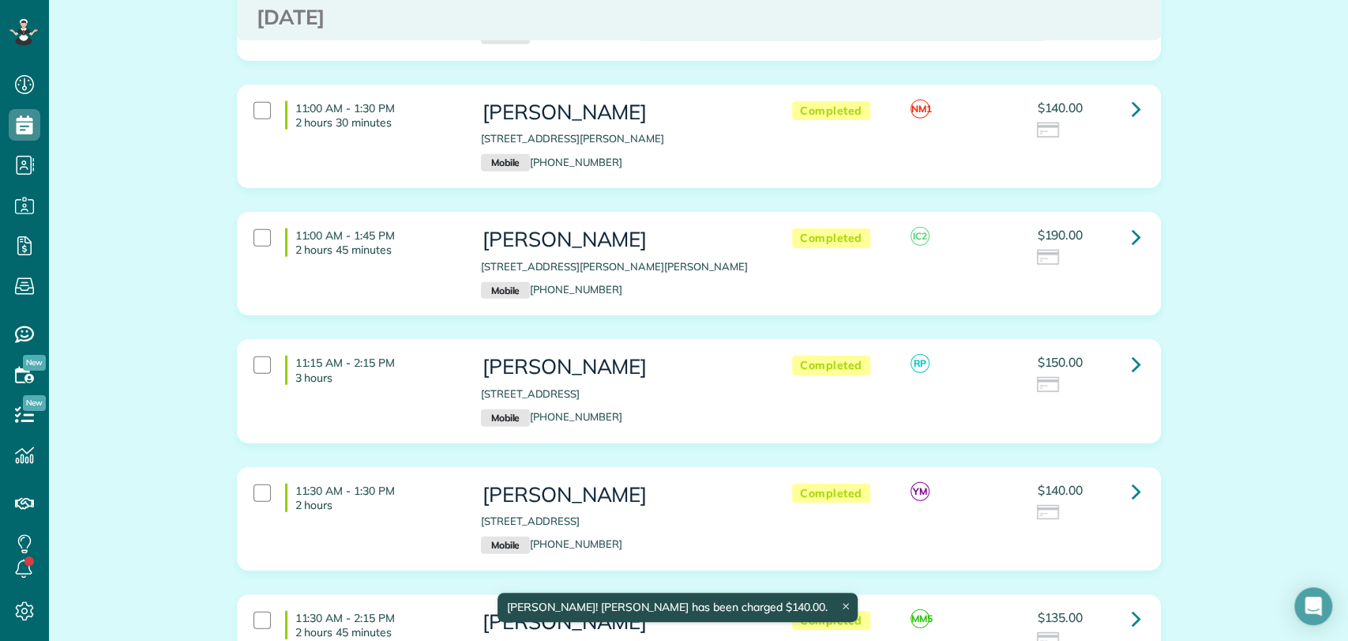
scroll to position [2512, 0]
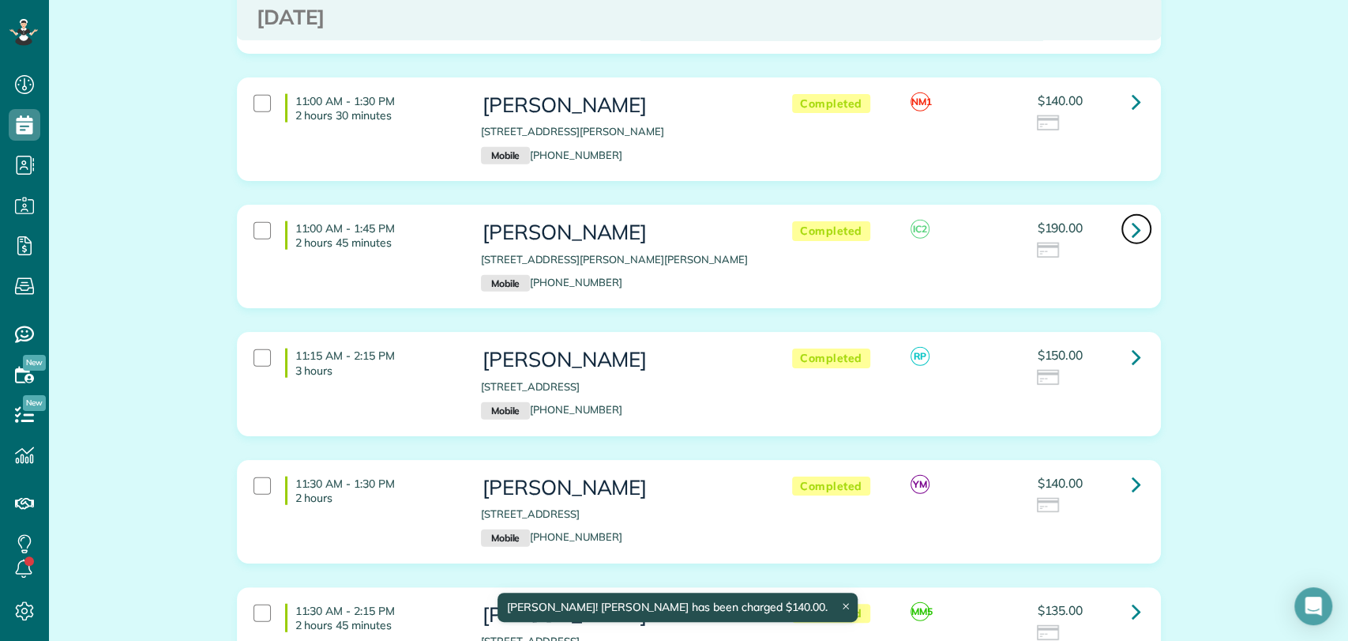
click at [1132, 216] on icon at bounding box center [1136, 230] width 9 height 28
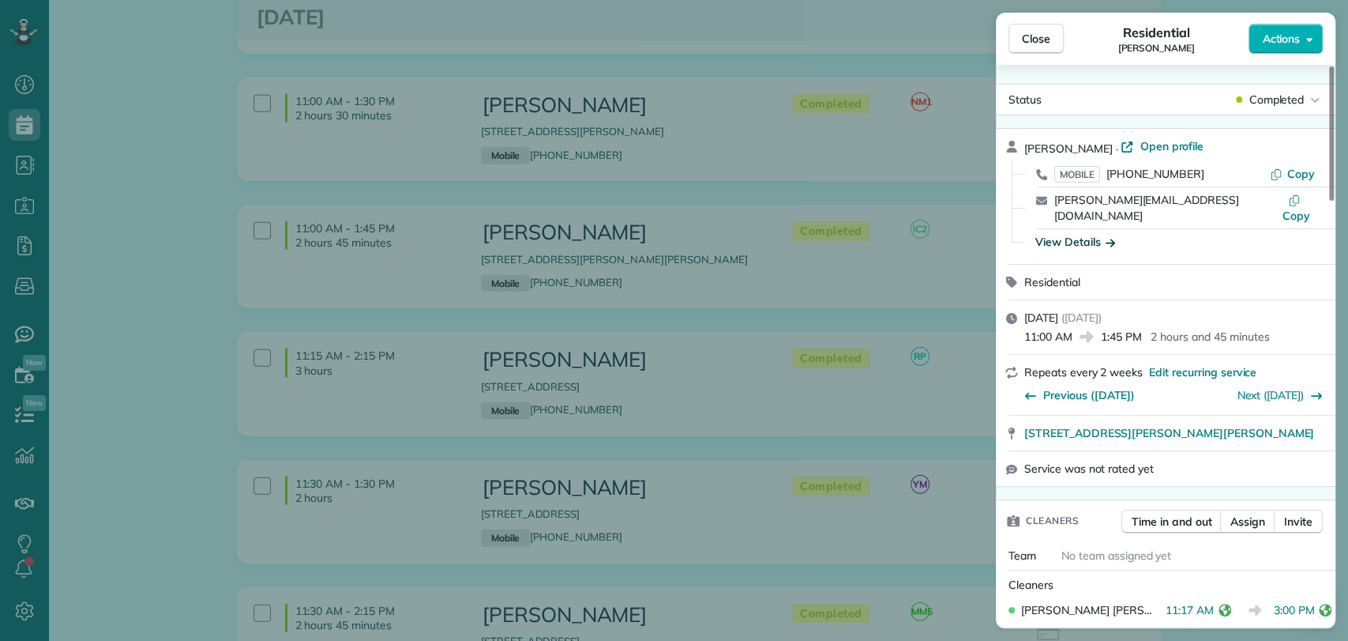
click at [1081, 234] on div "View Details" at bounding box center [1076, 242] width 80 height 16
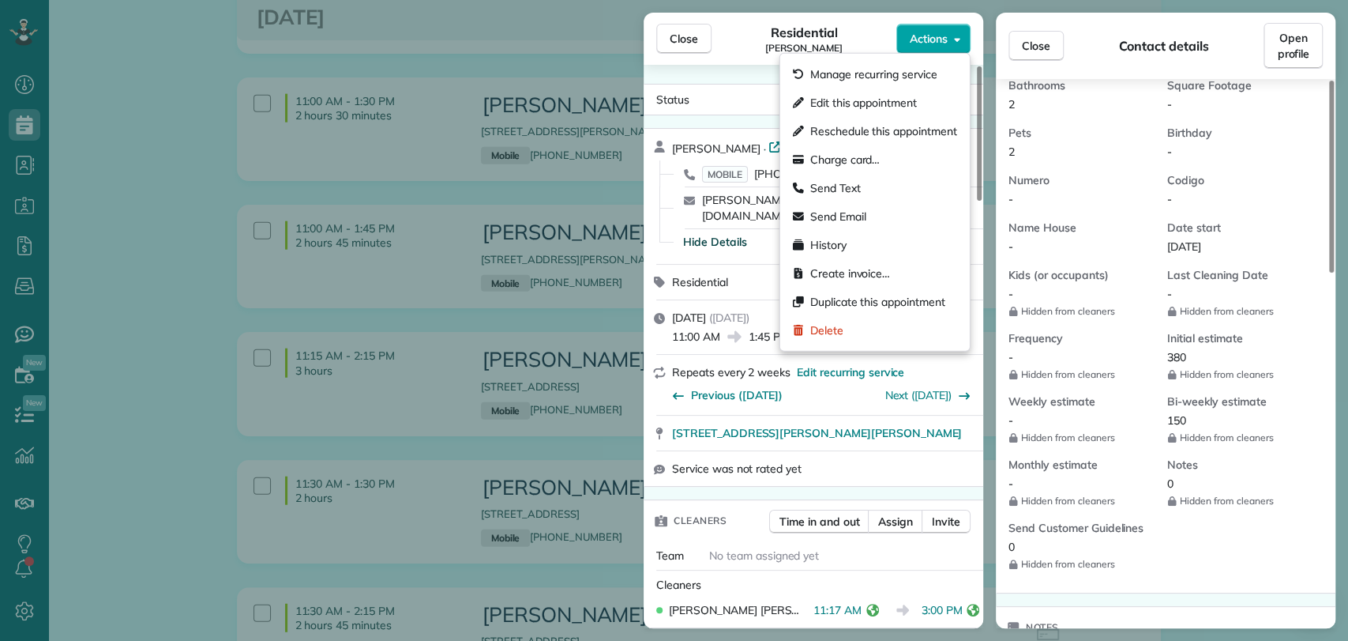
click at [937, 33] on span "Actions" at bounding box center [929, 39] width 38 height 16
click at [875, 156] on span "Charge card…" at bounding box center [845, 160] width 70 height 16
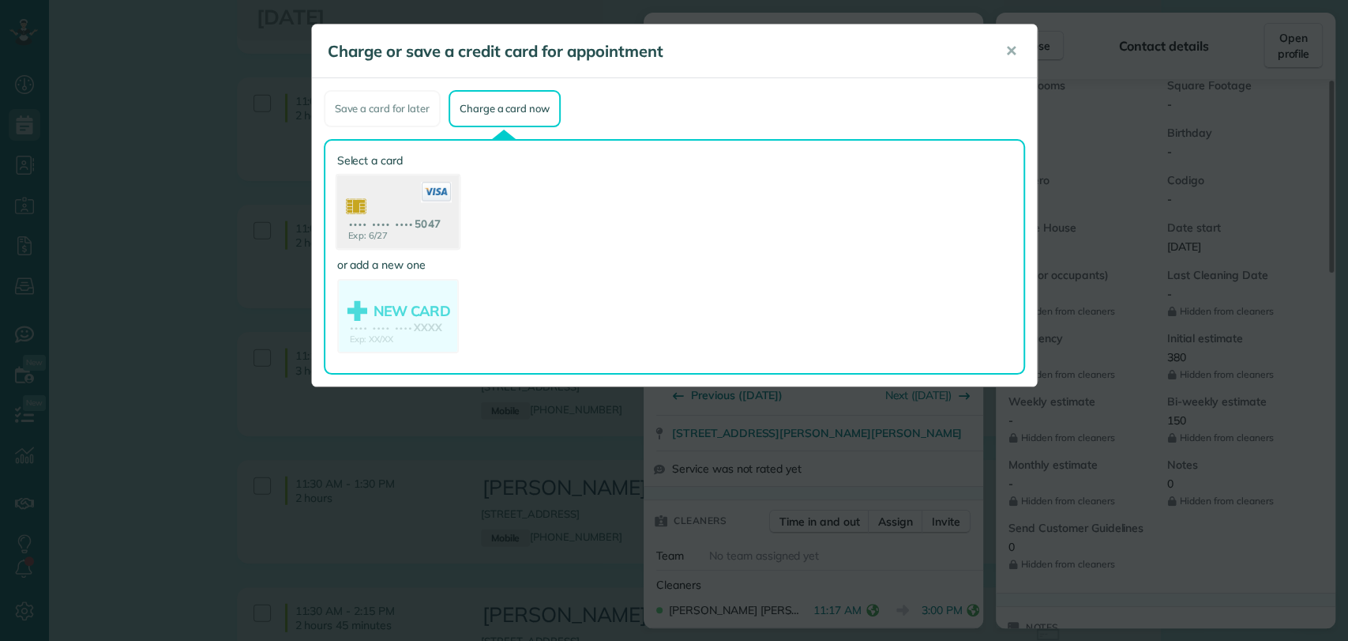
click at [412, 236] on use at bounding box center [397, 213] width 122 height 77
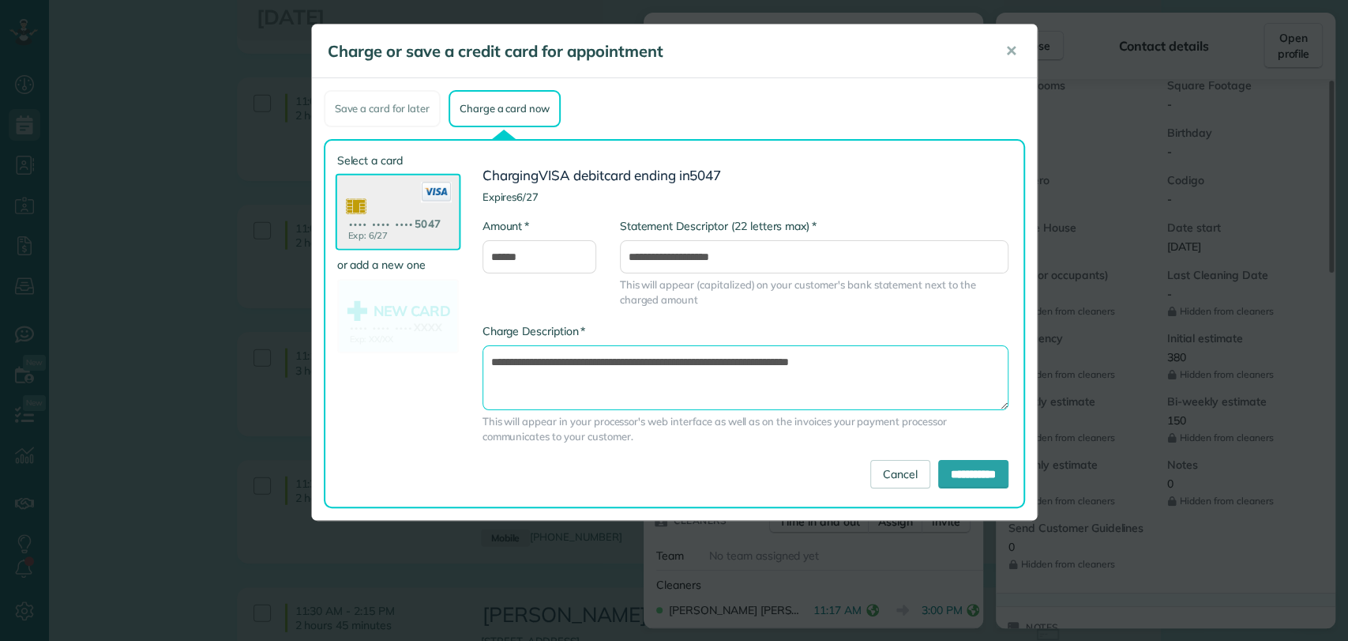
click at [755, 359] on textarea "**********" at bounding box center [746, 377] width 526 height 65
type textarea "**********"
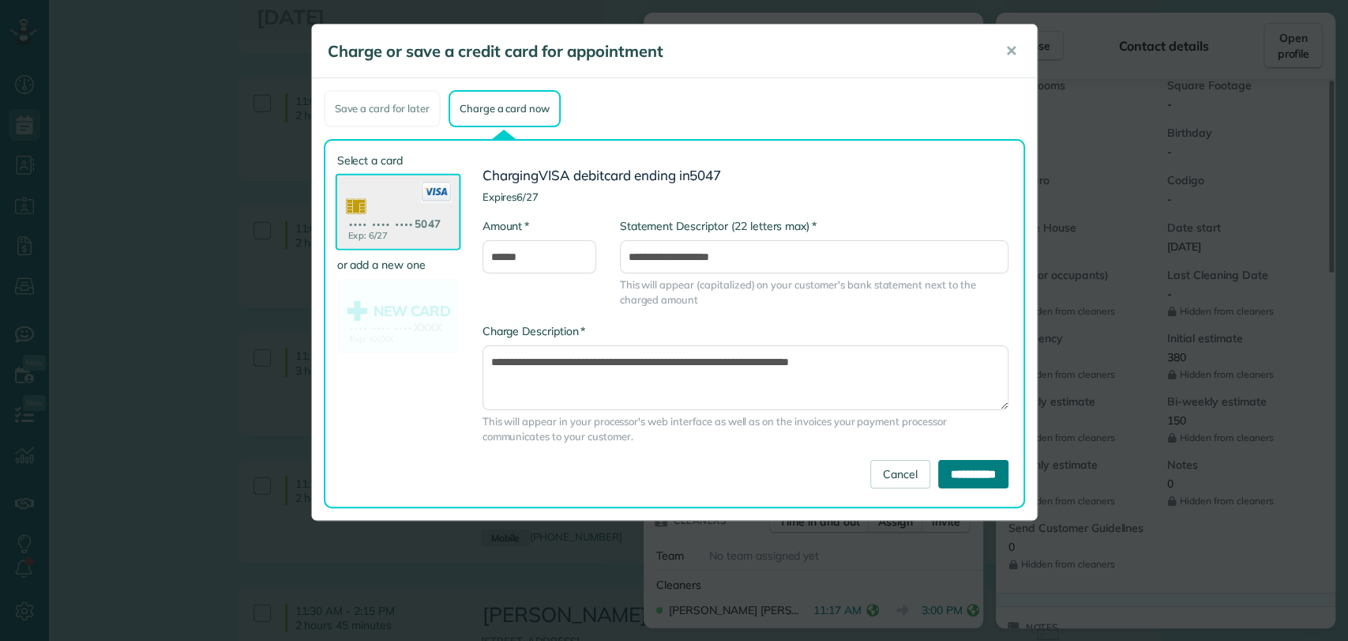
click at [954, 482] on input "**********" at bounding box center [973, 474] width 70 height 28
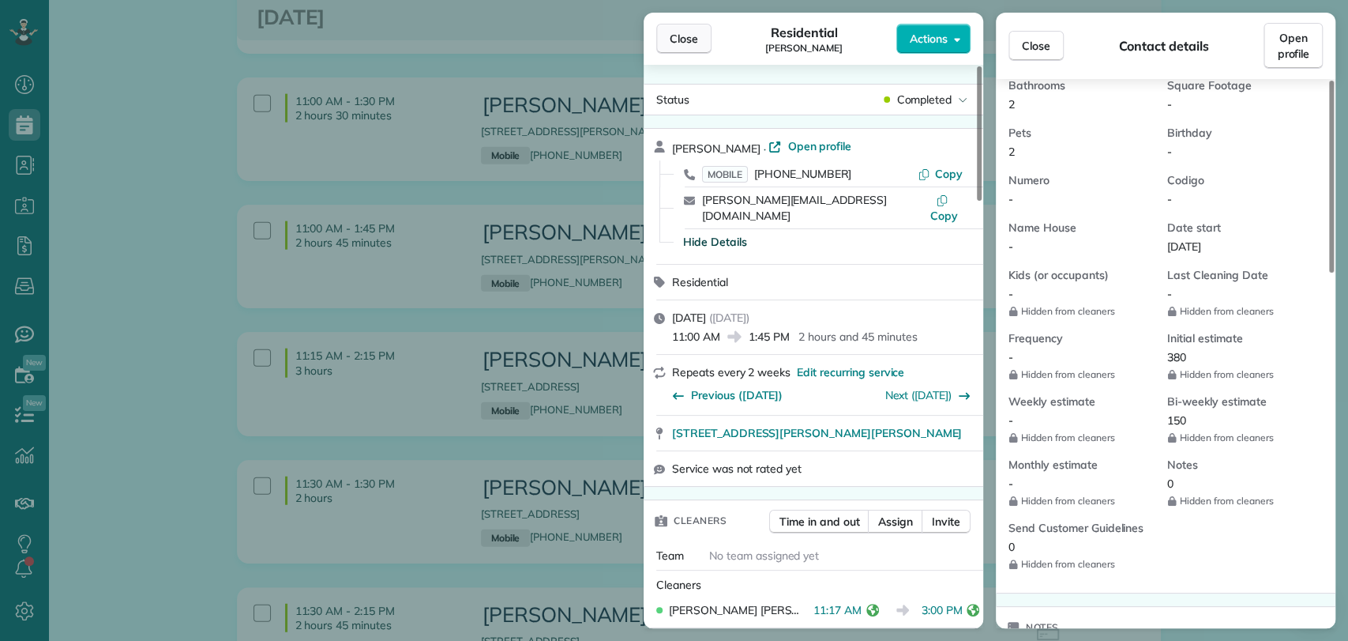
click at [682, 41] on span "Close" at bounding box center [684, 39] width 28 height 16
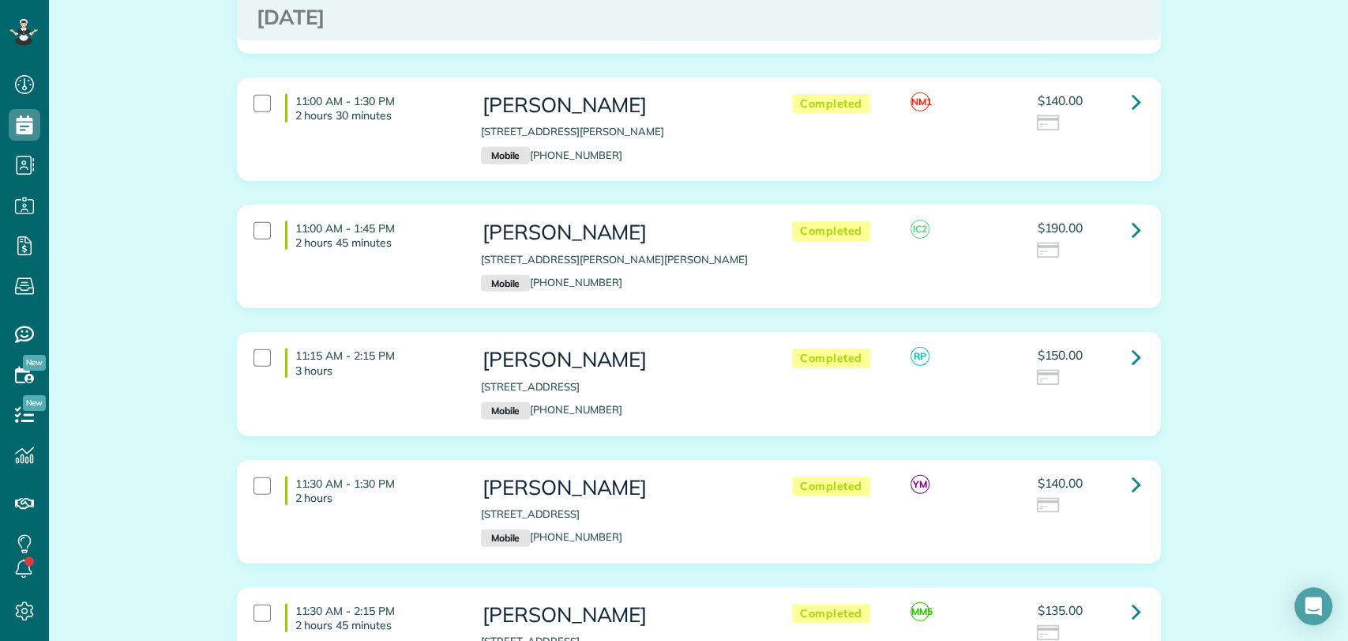
scroll to position [2562, 0]
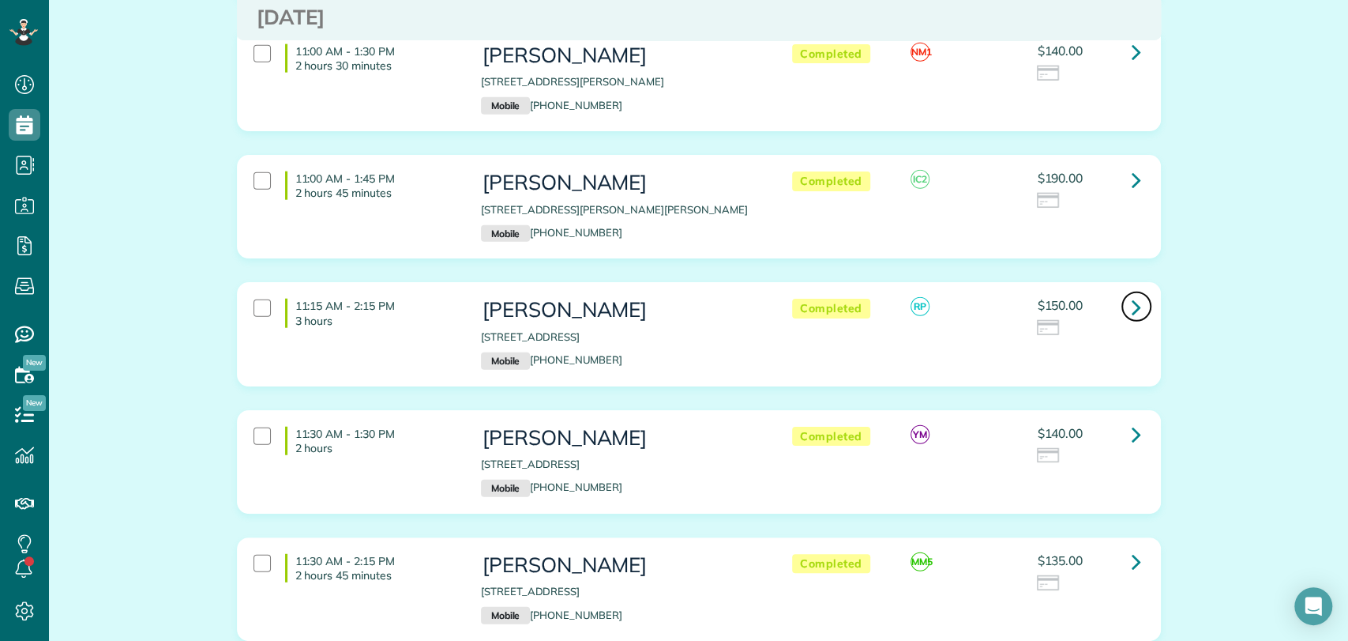
click at [1132, 293] on icon at bounding box center [1136, 307] width 9 height 28
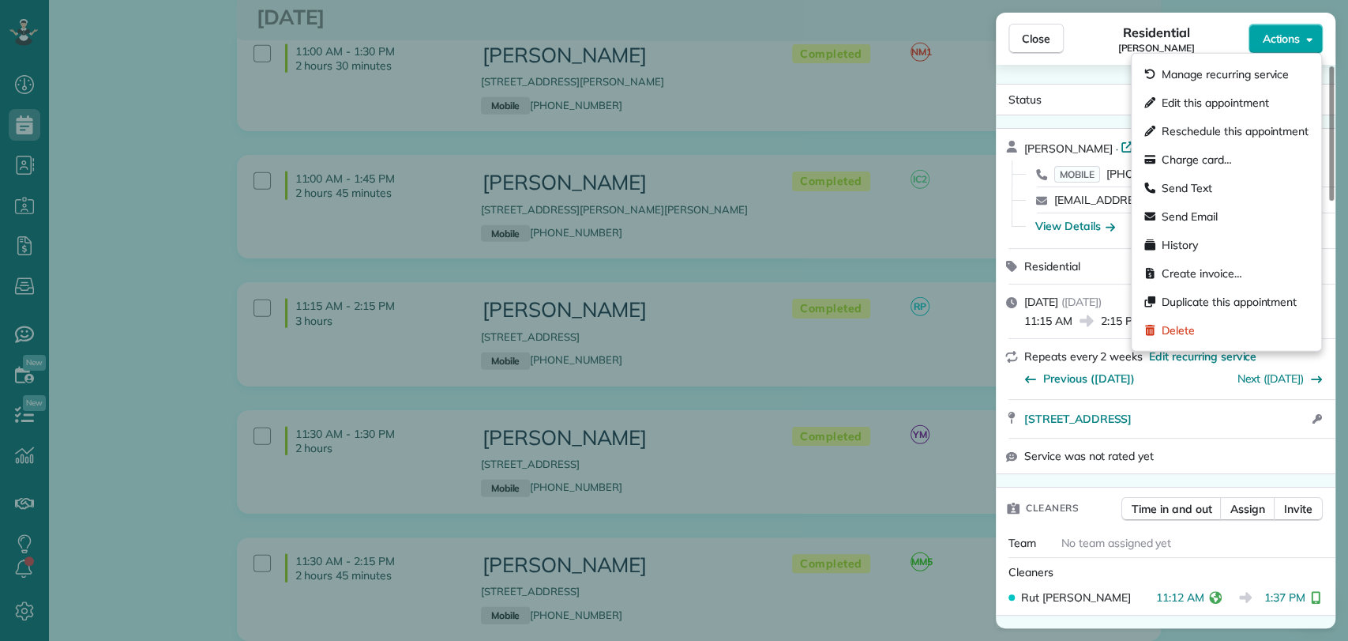
click at [1257, 45] on button "Actions" at bounding box center [1286, 39] width 74 height 30
click at [1188, 158] on span "Charge card…" at bounding box center [1197, 160] width 70 height 16
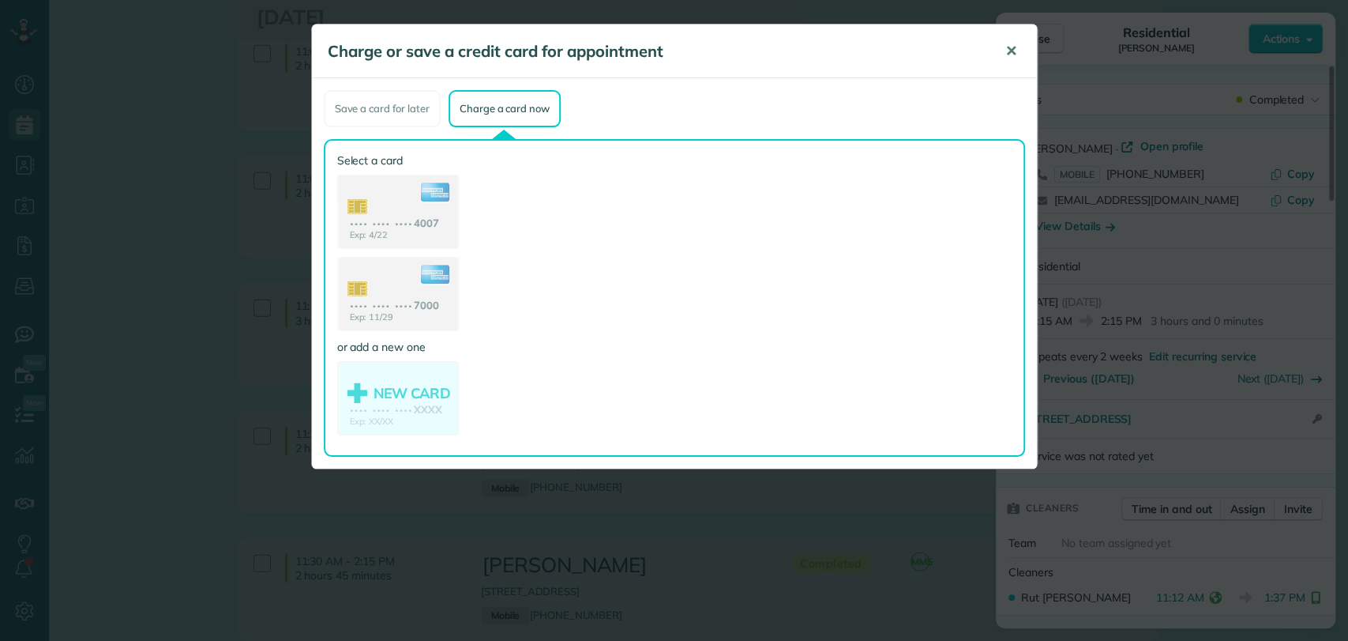
click at [1003, 55] on button "✕" at bounding box center [1012, 51] width 36 height 38
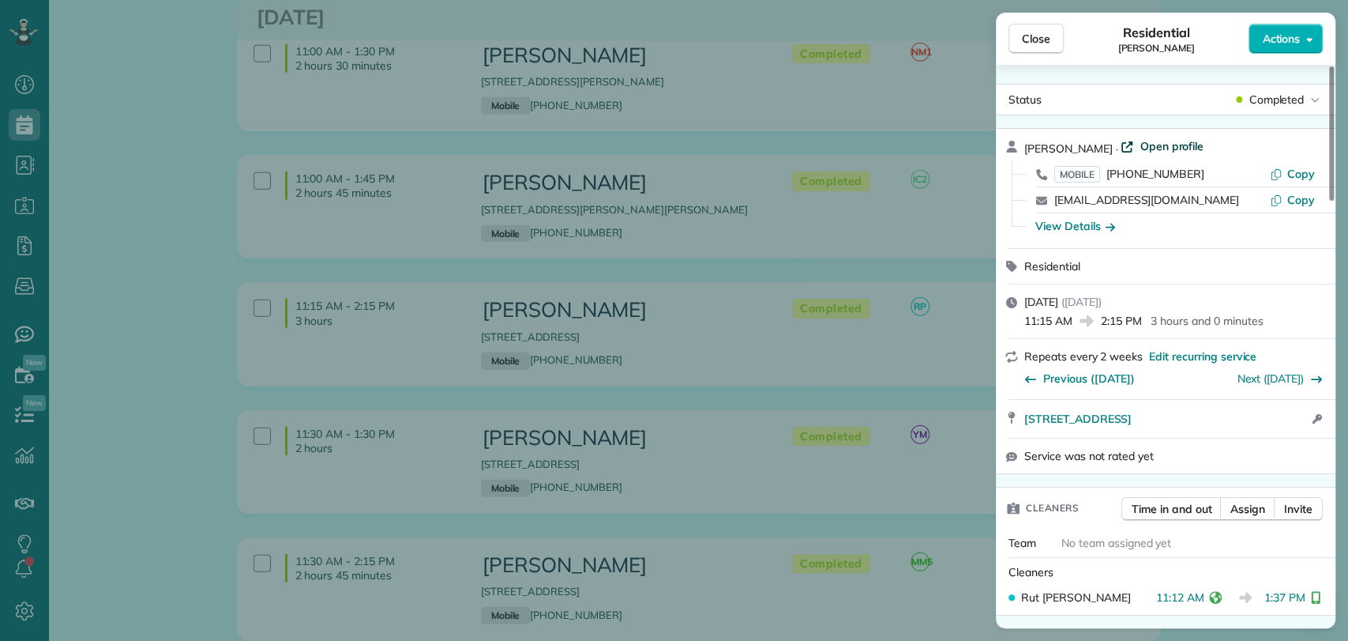
click at [1159, 147] on span "Open profile" at bounding box center [1172, 146] width 64 height 16
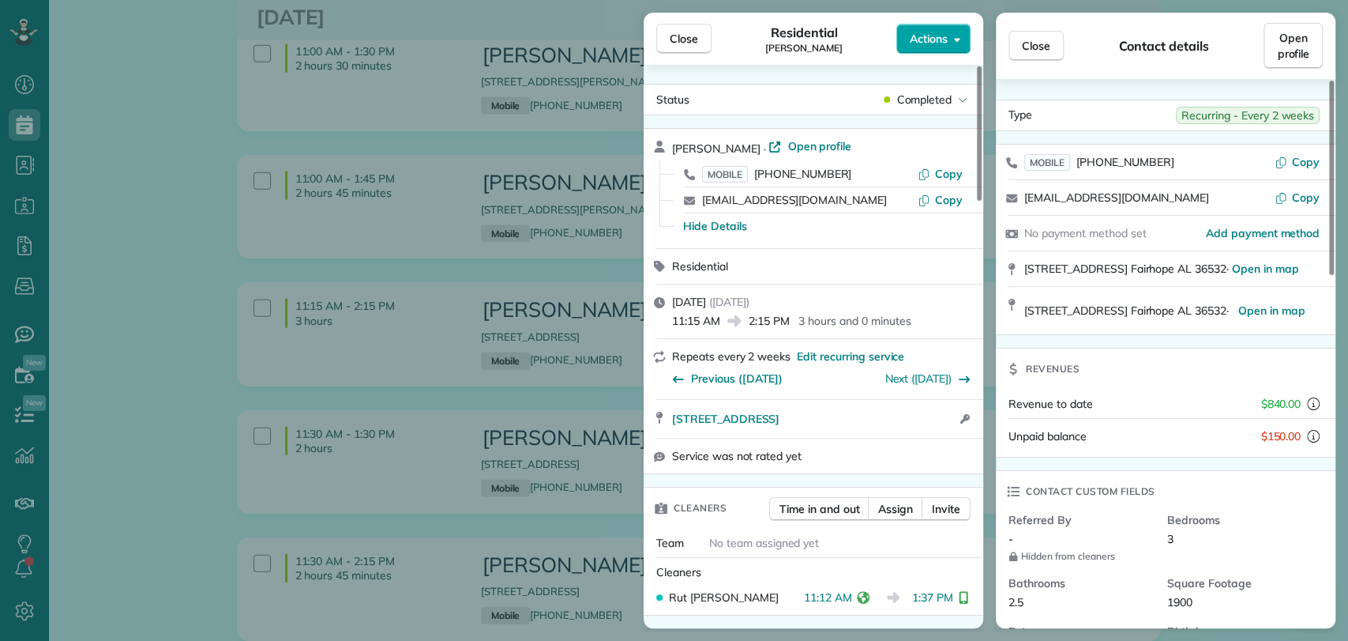
click at [923, 47] on button "Actions" at bounding box center [933, 39] width 74 height 30
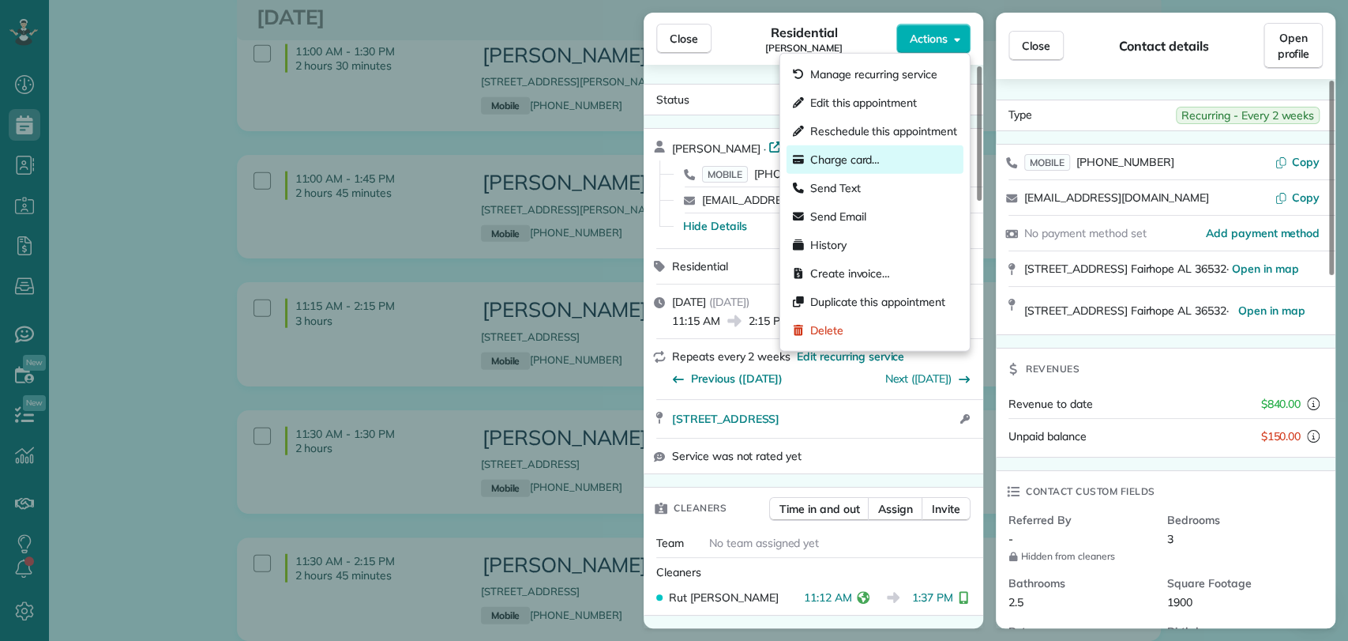
click at [872, 161] on span "Charge card…" at bounding box center [845, 160] width 70 height 16
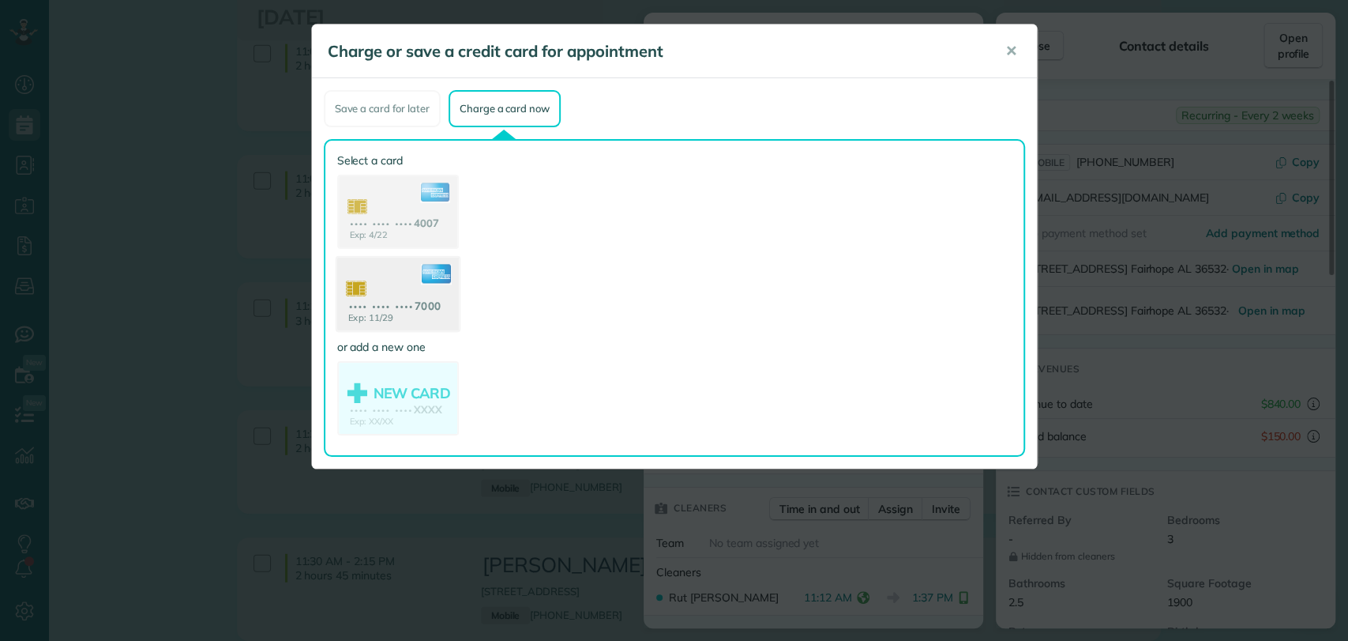
click at [373, 288] on use at bounding box center [397, 295] width 122 height 77
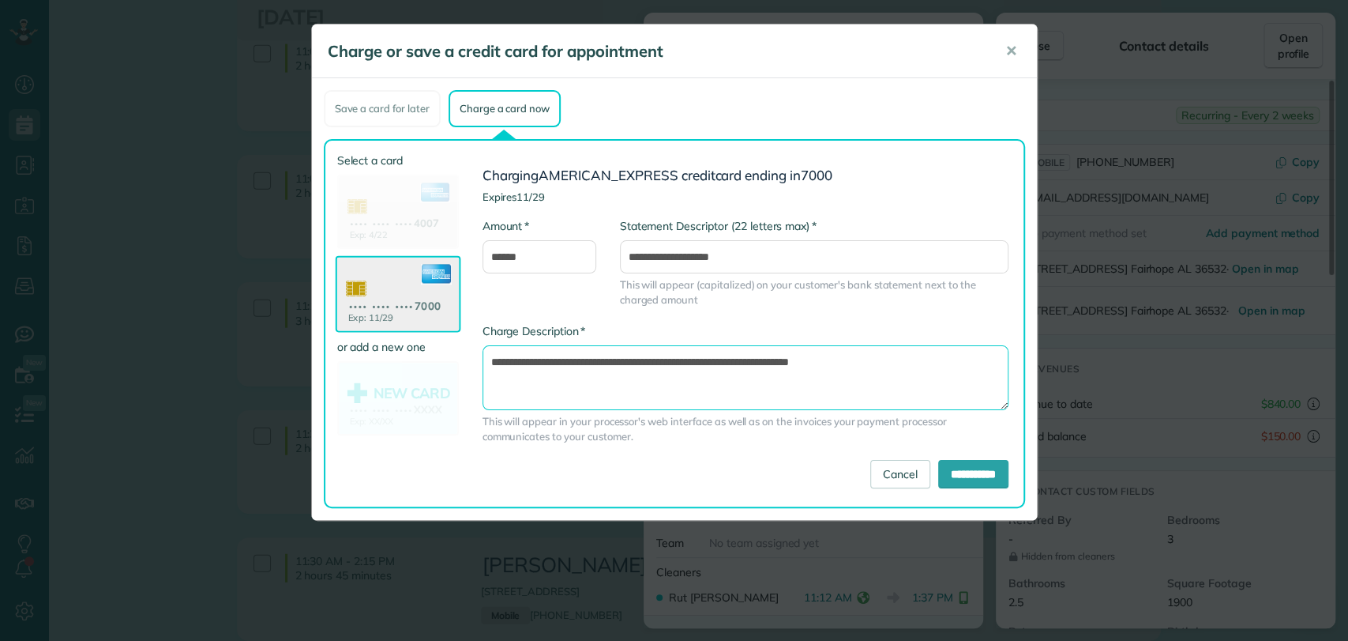
click at [757, 357] on textarea "**********" at bounding box center [746, 377] width 526 height 65
type textarea "**********"
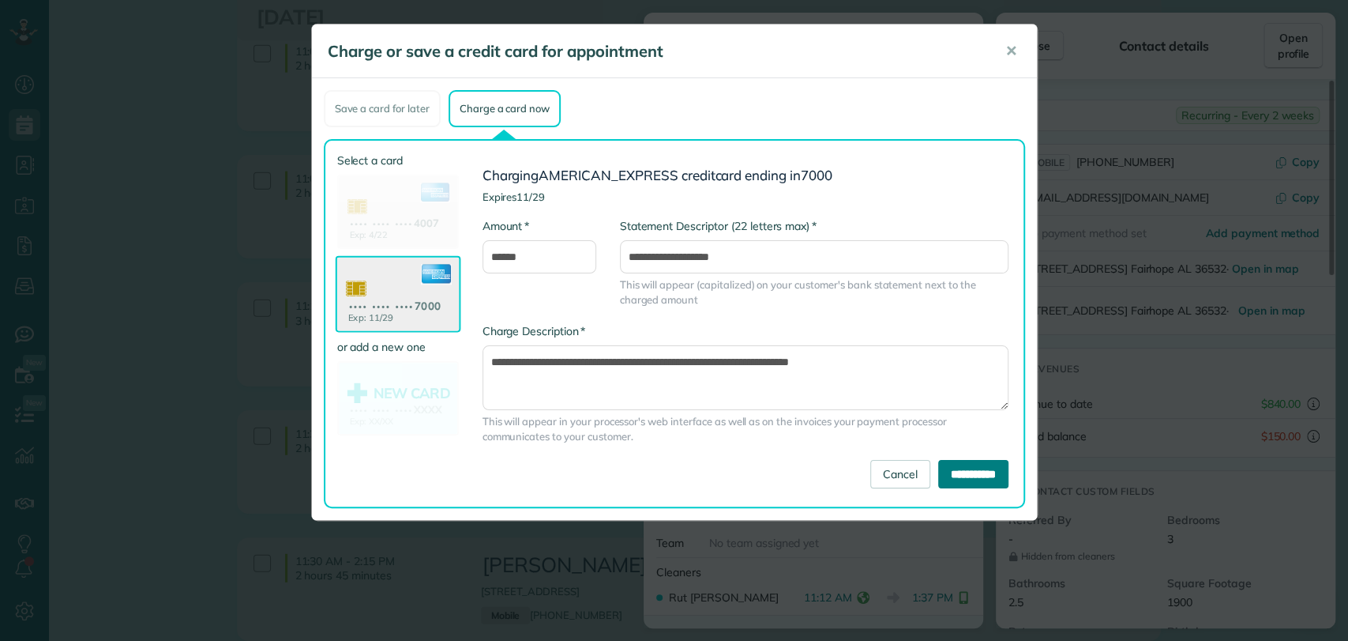
click at [942, 475] on input "**********" at bounding box center [973, 474] width 70 height 28
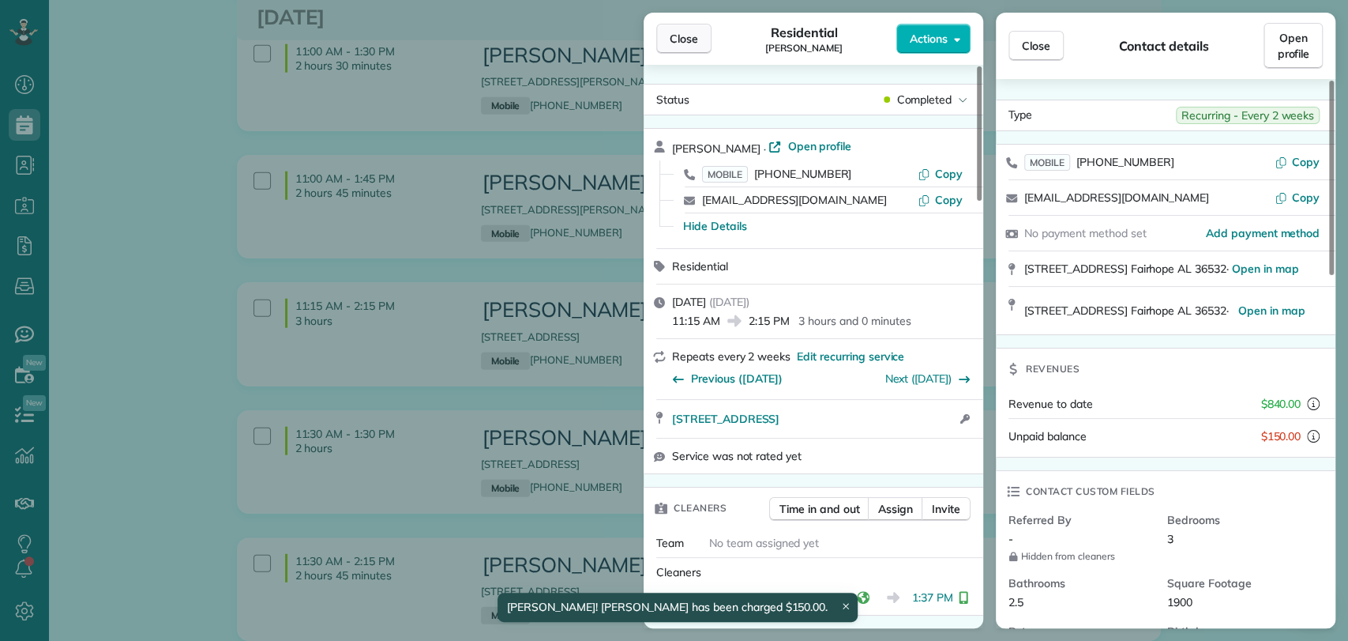
click at [662, 42] on button "Close" at bounding box center [683, 39] width 55 height 30
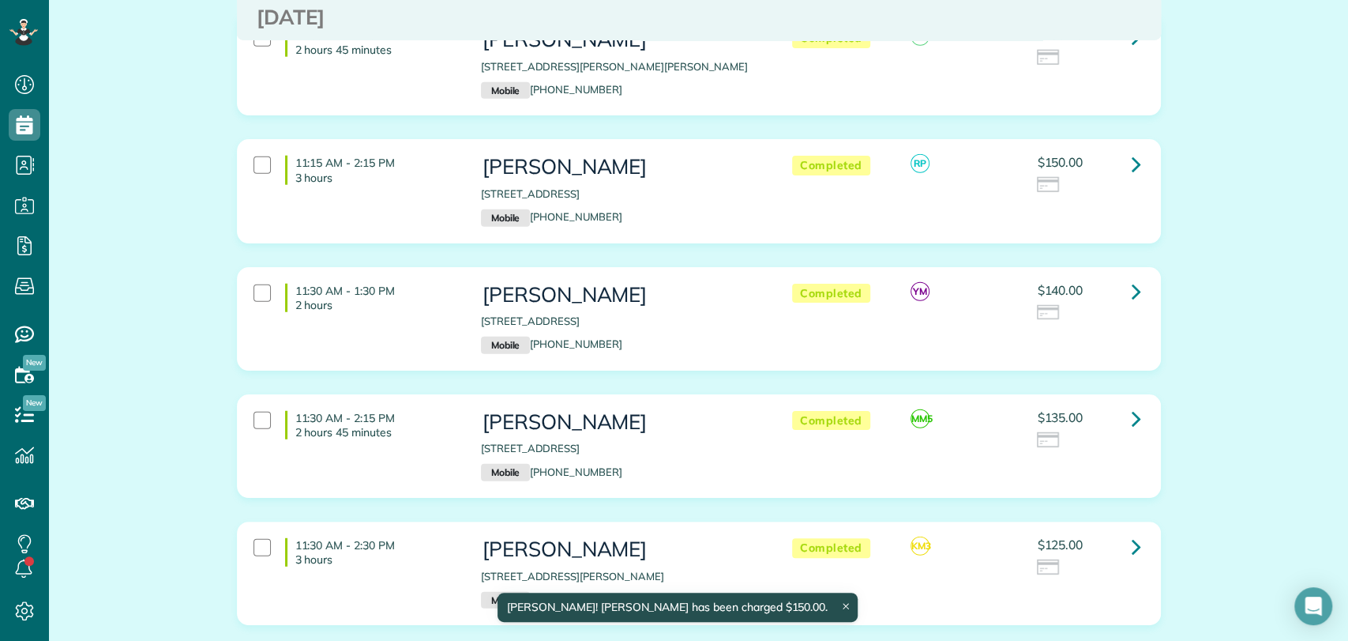
scroll to position [2749, 0]
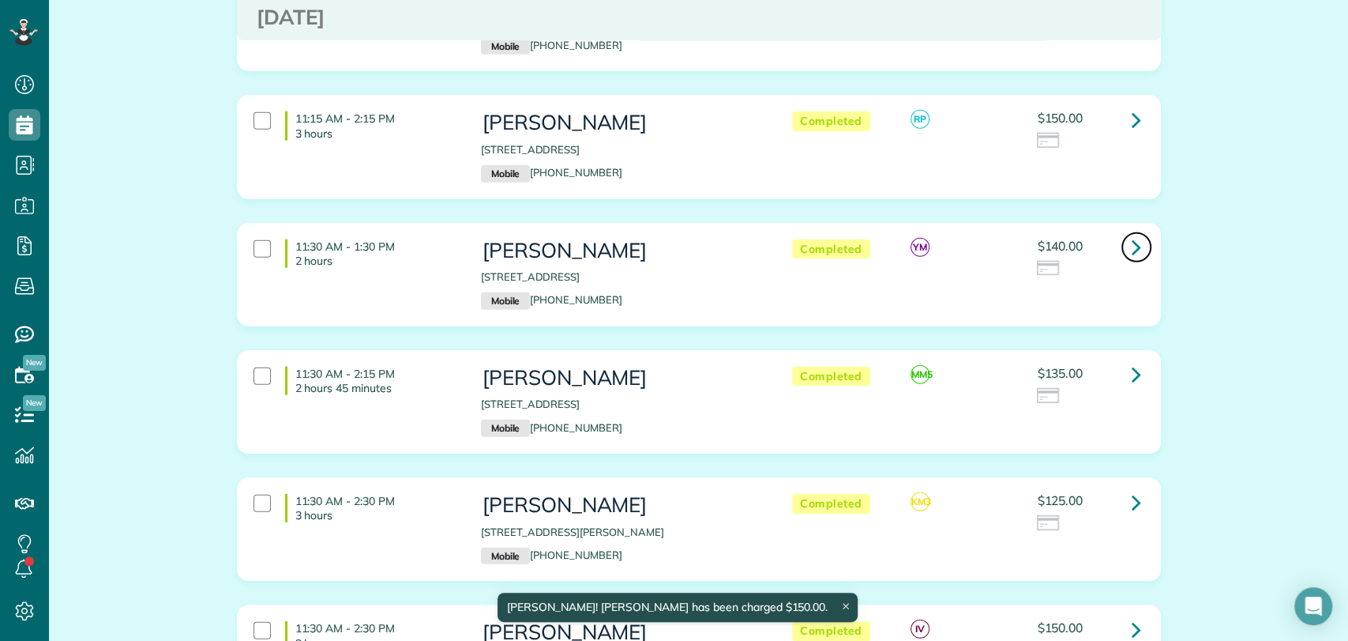
click at [1122, 231] on link at bounding box center [1137, 247] width 32 height 32
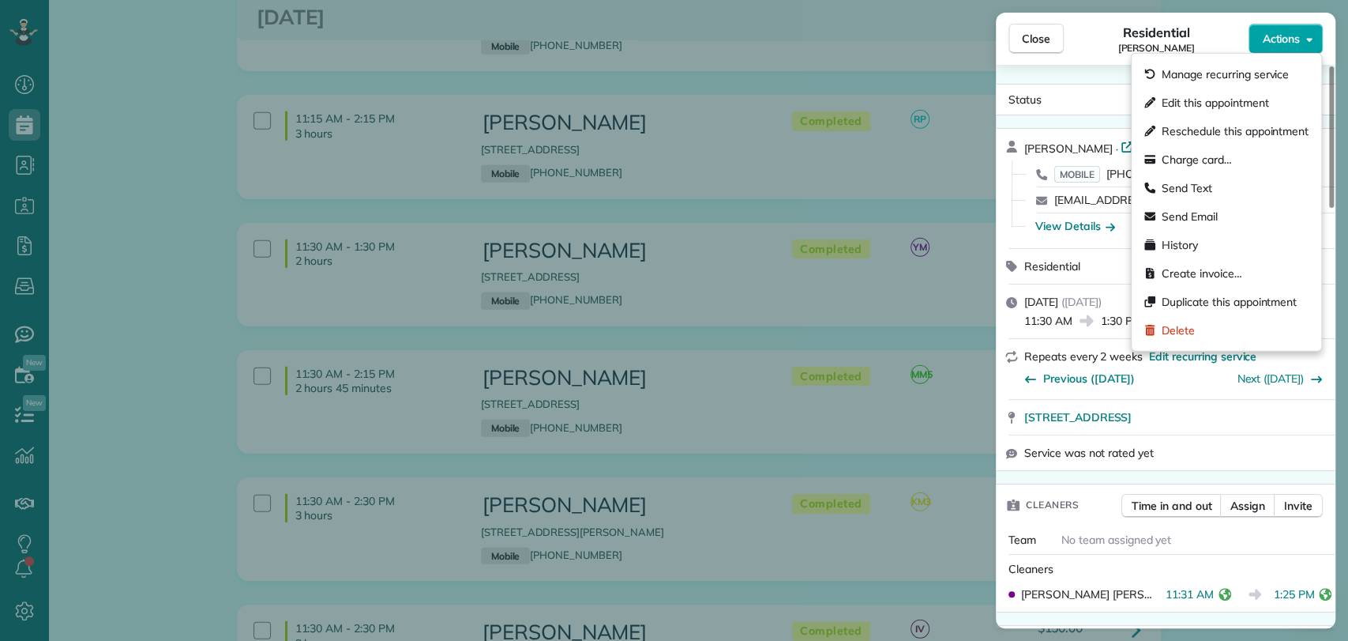
click at [1282, 33] on span "Actions" at bounding box center [1281, 39] width 38 height 16
click at [1161, 171] on div "Charge card…" at bounding box center [1226, 159] width 177 height 28
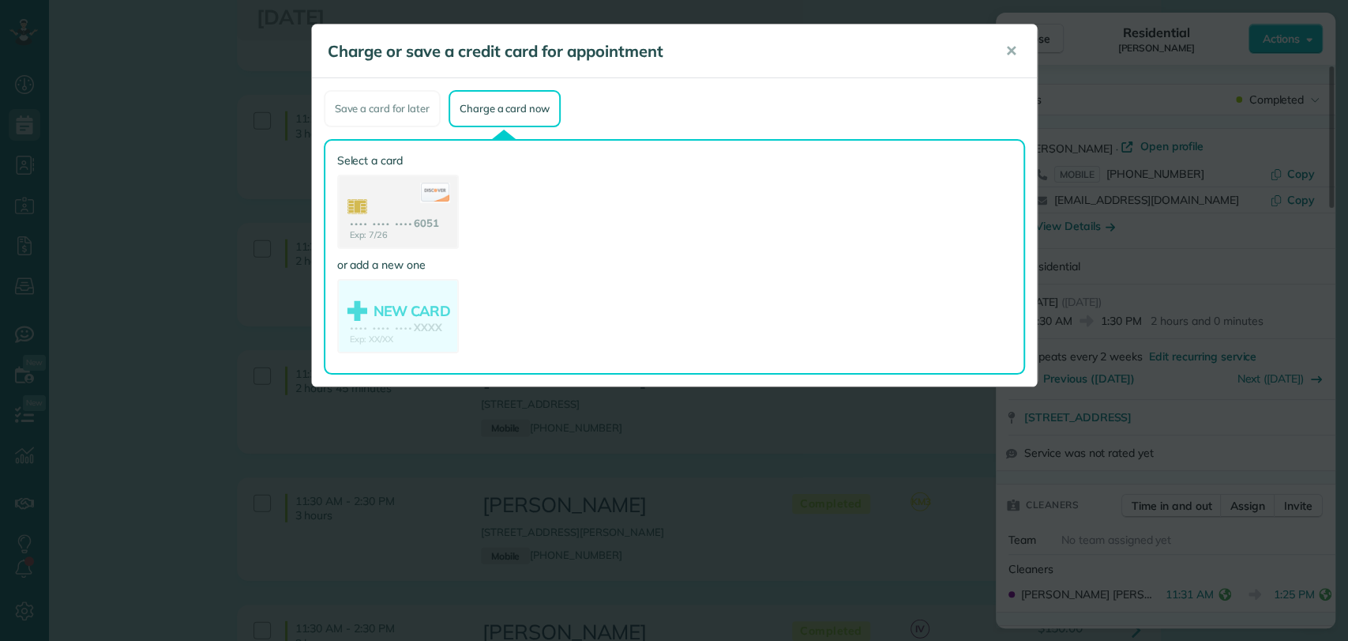
click at [400, 221] on use at bounding box center [398, 213] width 118 height 74
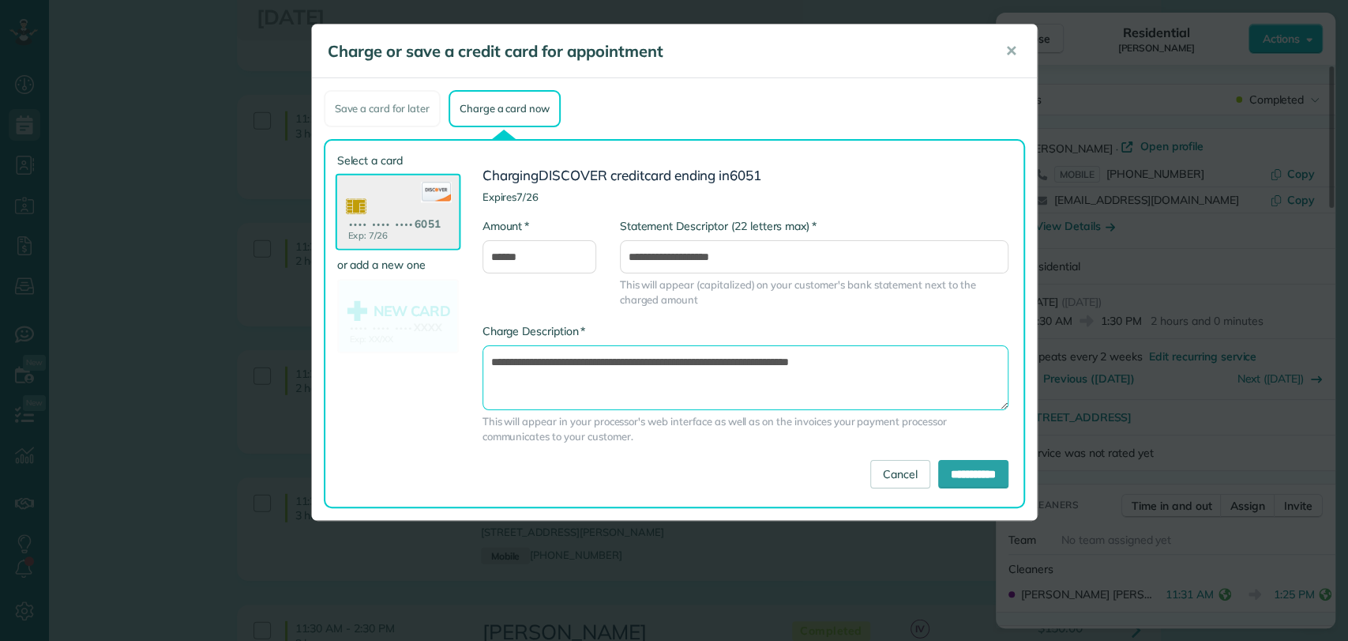
click at [754, 359] on textarea "**********" at bounding box center [746, 377] width 526 height 65
type textarea "**********"
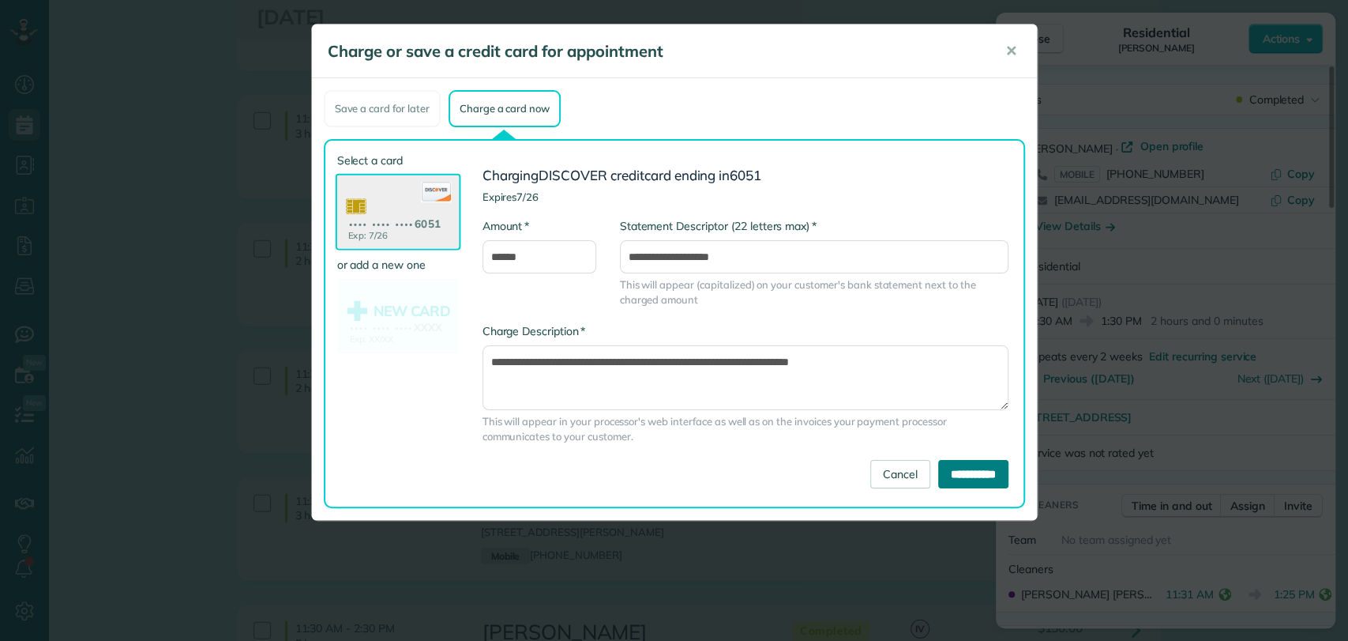
click at [938, 475] on input "**********" at bounding box center [973, 474] width 70 height 28
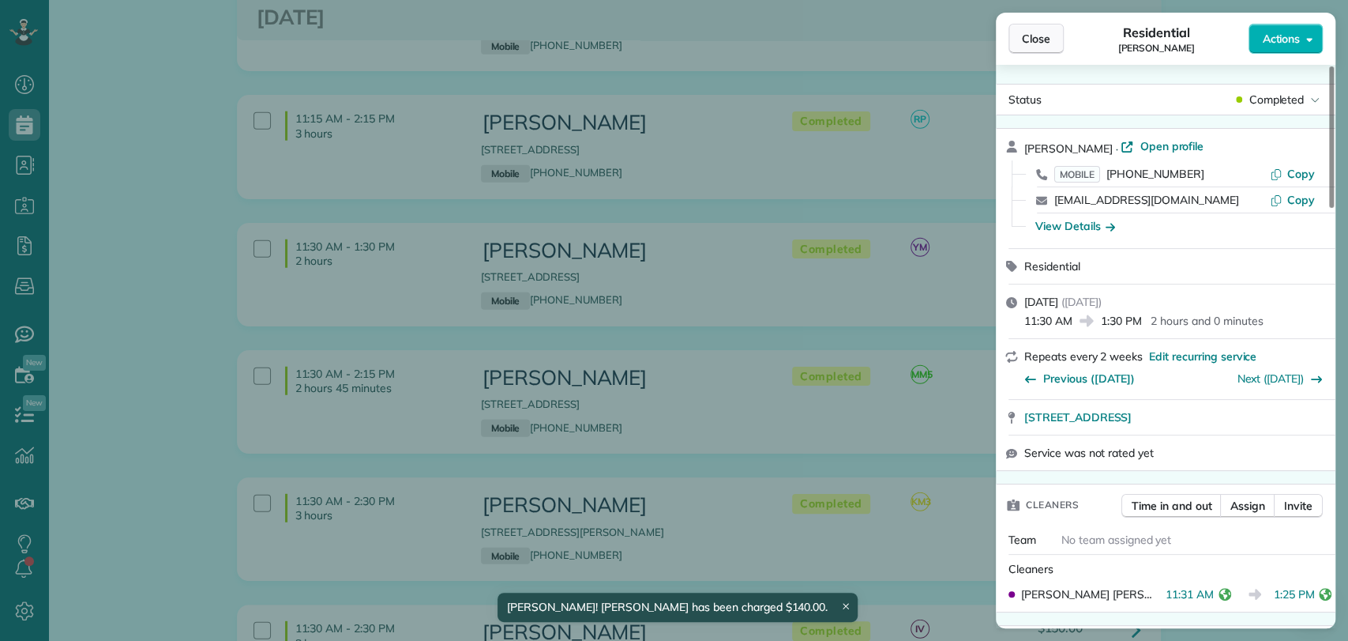
click at [1032, 46] on span "Close" at bounding box center [1036, 39] width 28 height 16
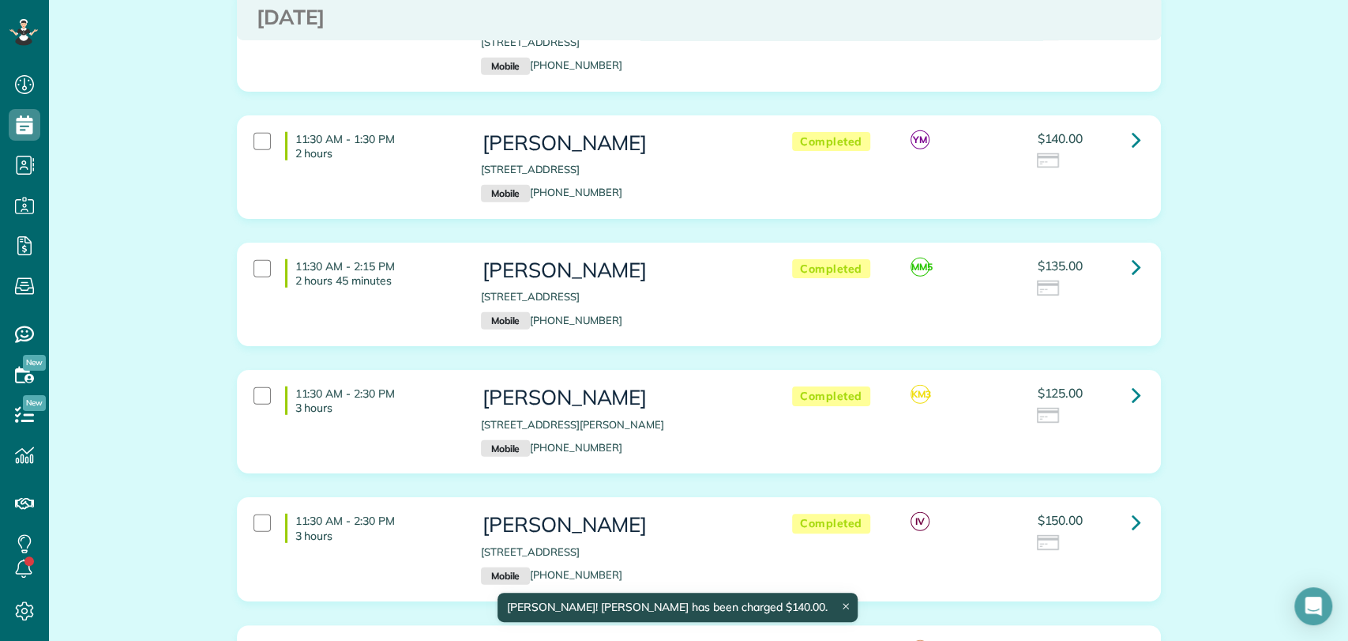
scroll to position [2875, 0]
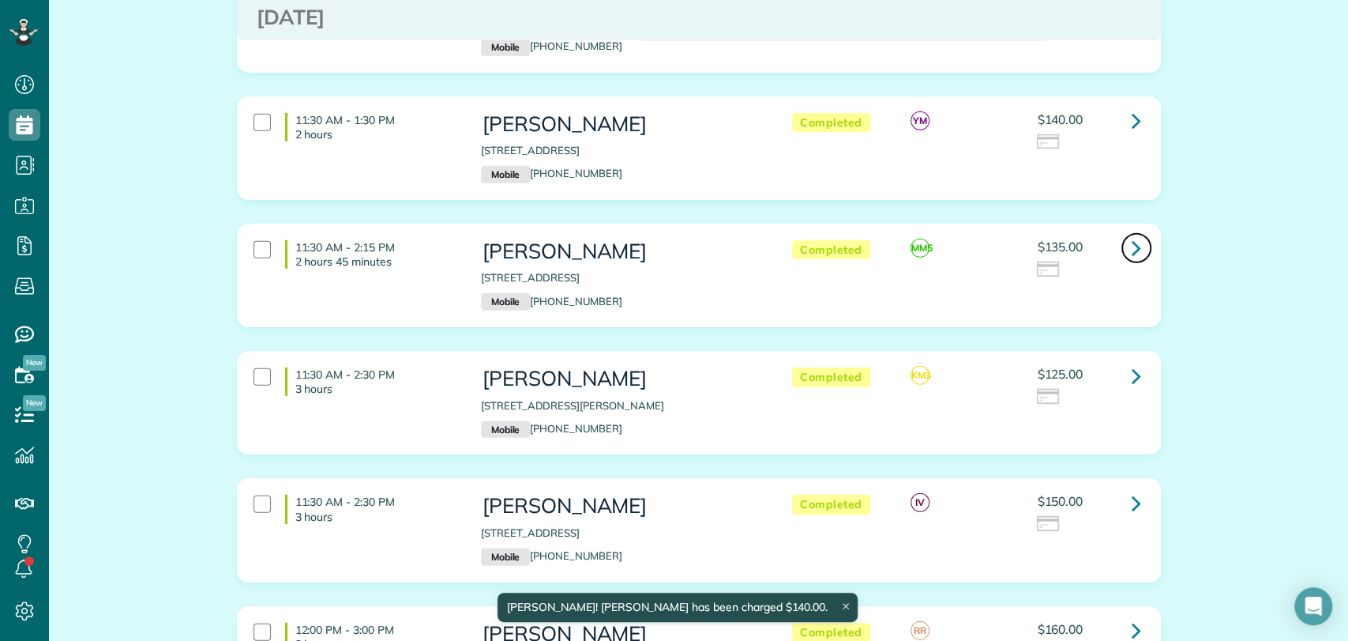
click at [1121, 232] on link at bounding box center [1137, 248] width 32 height 32
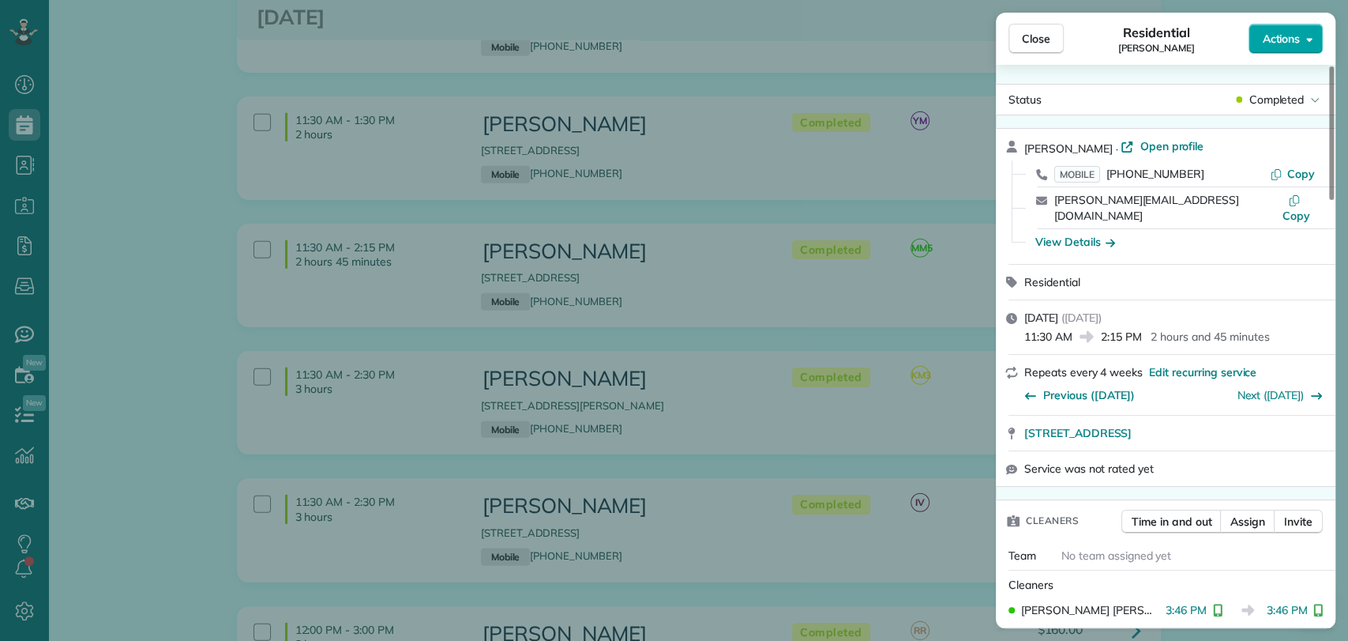
click at [1263, 46] on span "Actions" at bounding box center [1281, 39] width 38 height 16
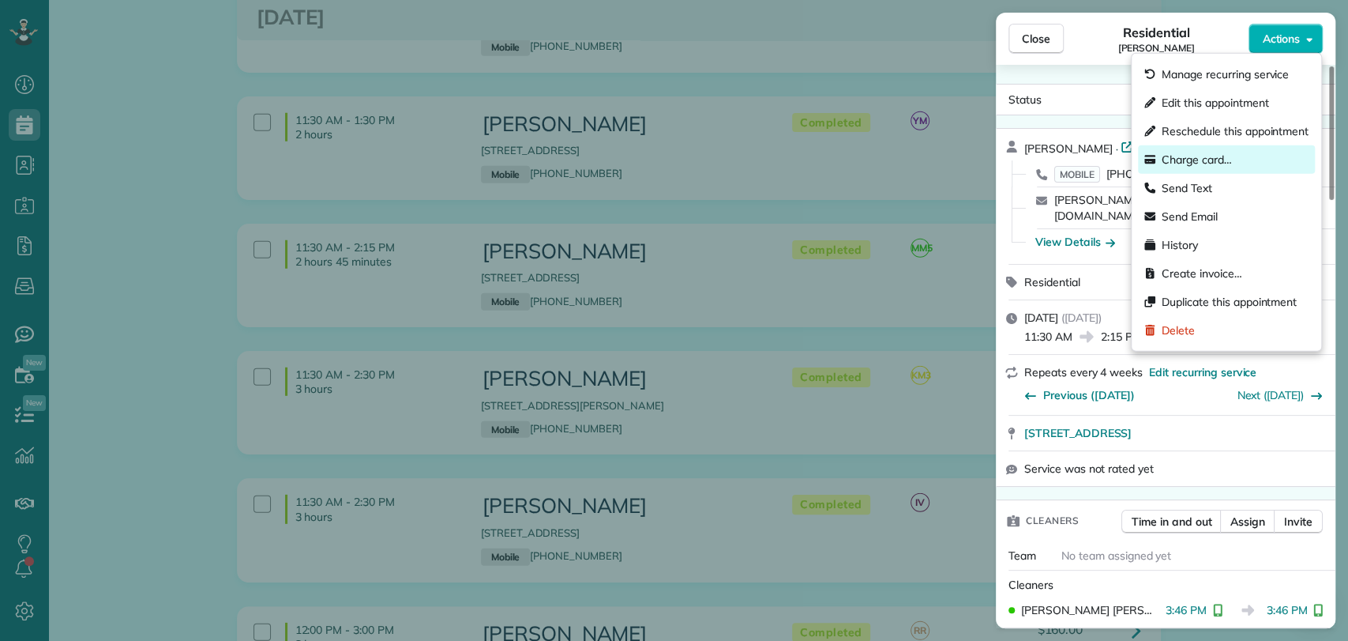
click at [1175, 163] on span "Charge card…" at bounding box center [1197, 160] width 70 height 16
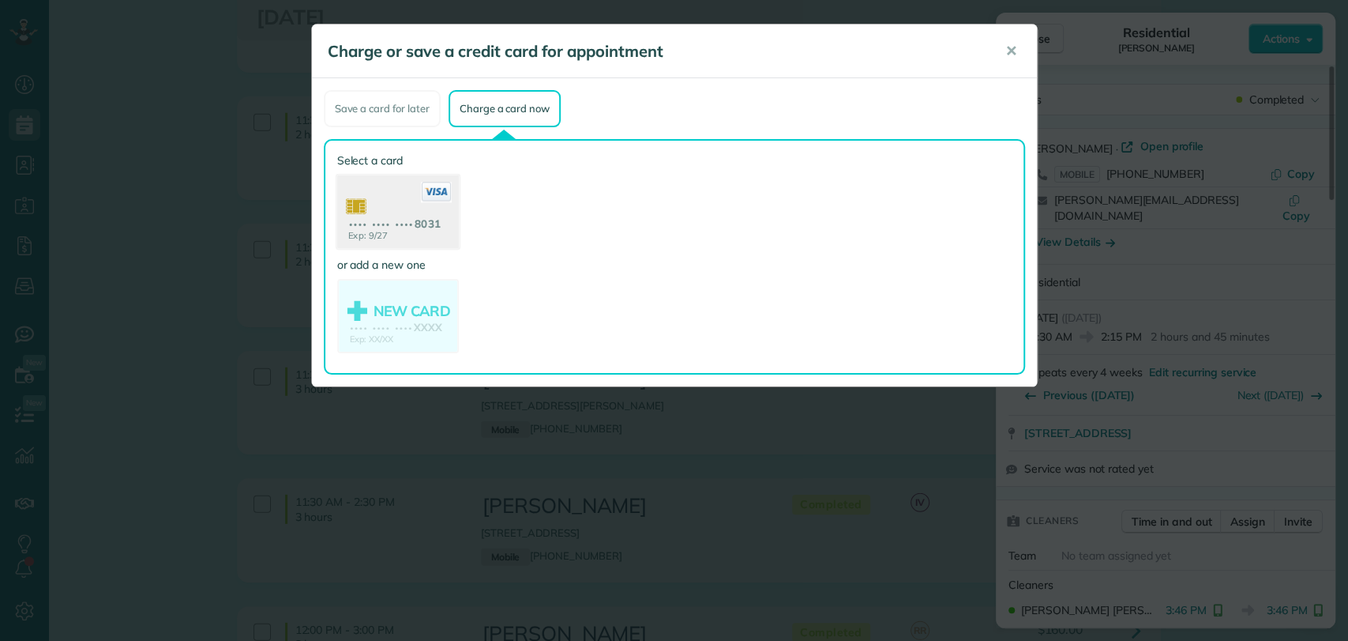
click at [385, 204] on use at bounding box center [397, 213] width 122 height 77
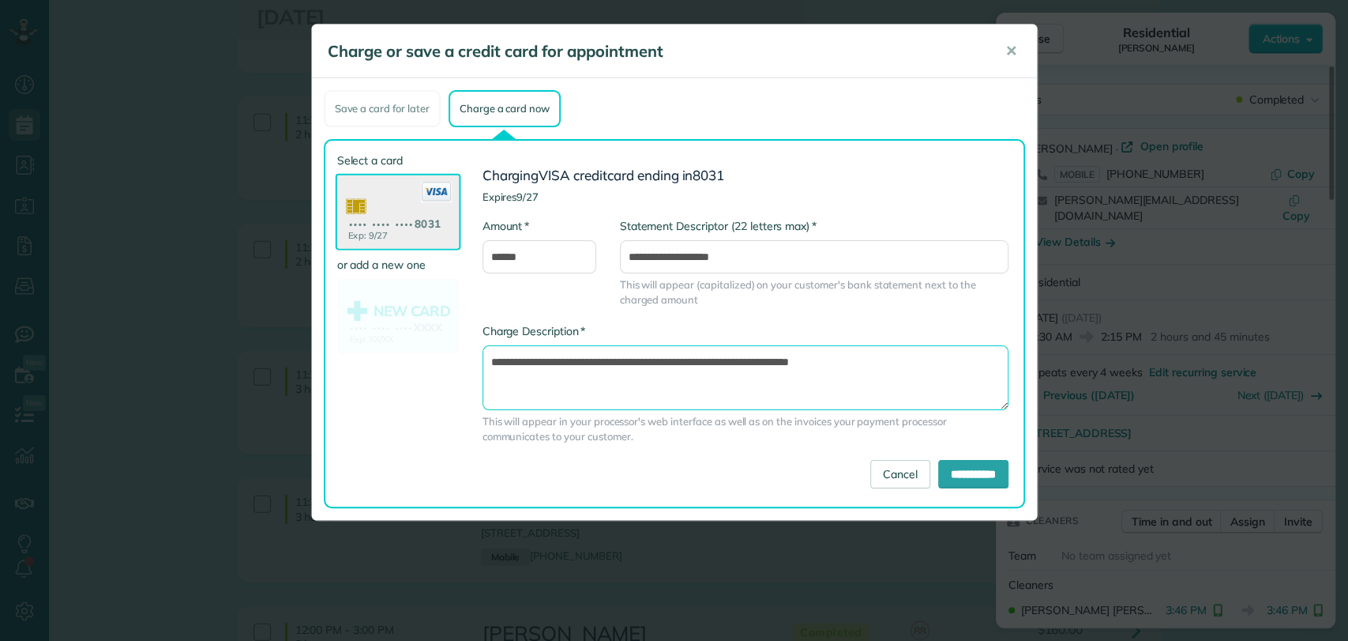
click at [760, 366] on textarea "**********" at bounding box center [746, 377] width 526 height 65
type textarea "**********"
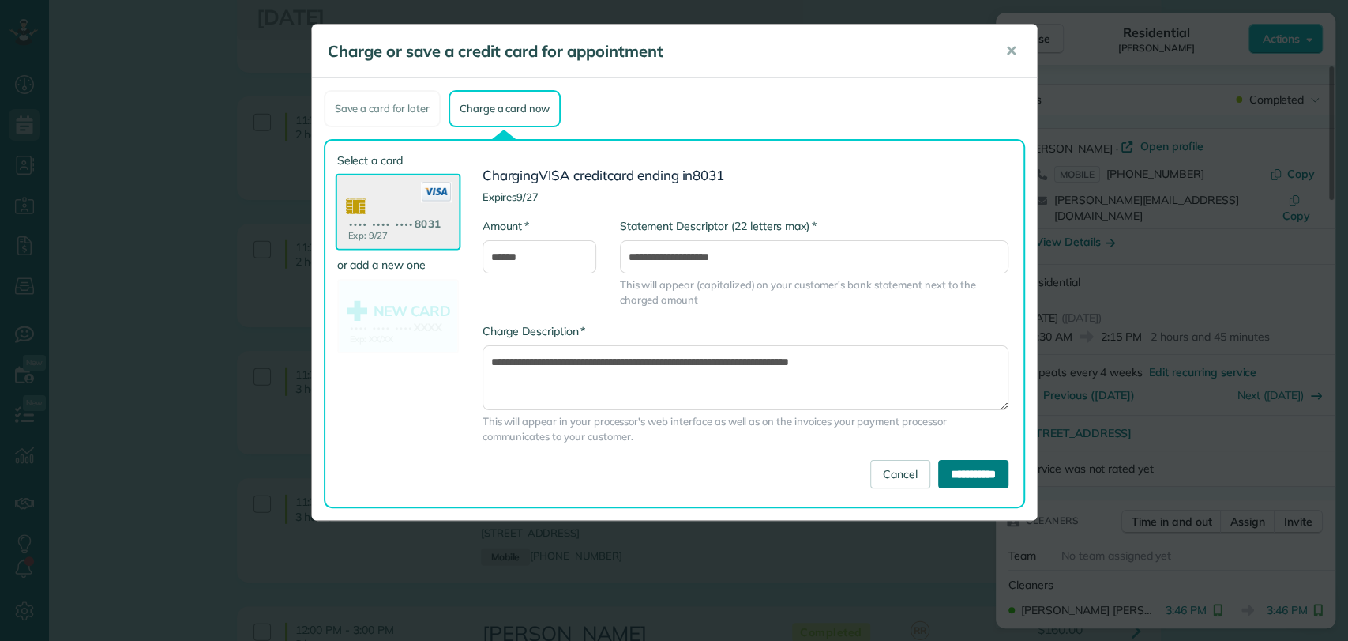
click at [948, 474] on input "**********" at bounding box center [973, 474] width 70 height 28
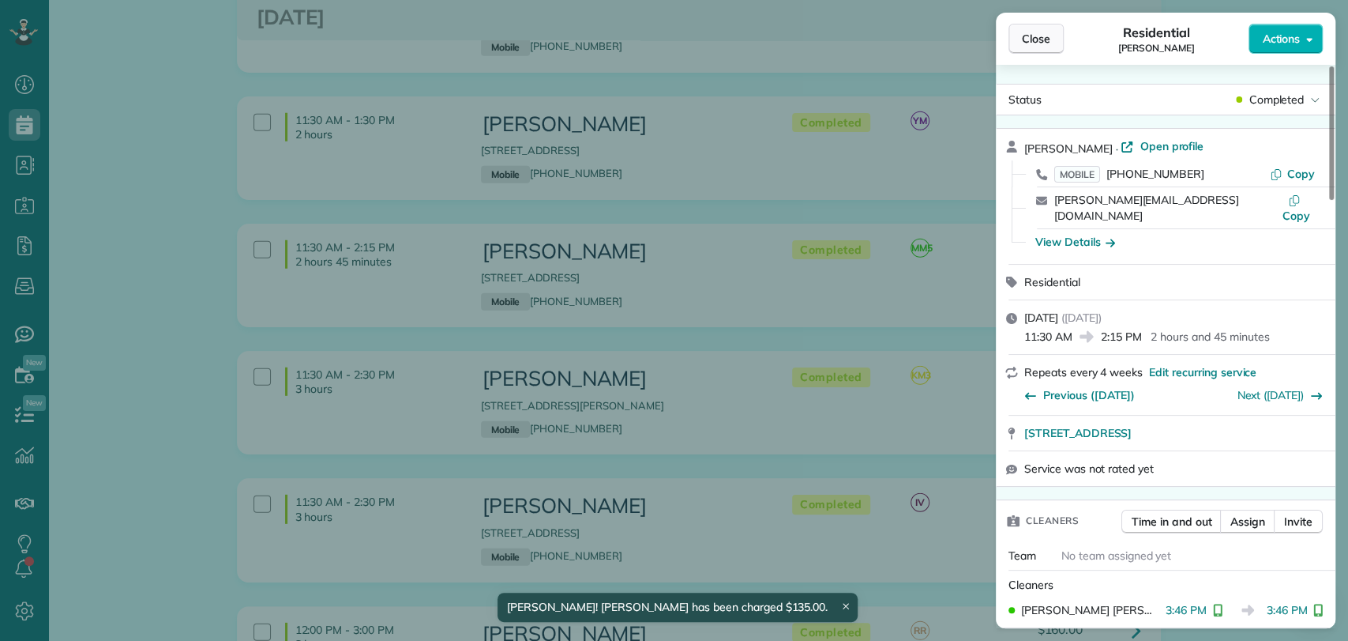
click at [1030, 39] on span "Close" at bounding box center [1036, 39] width 28 height 16
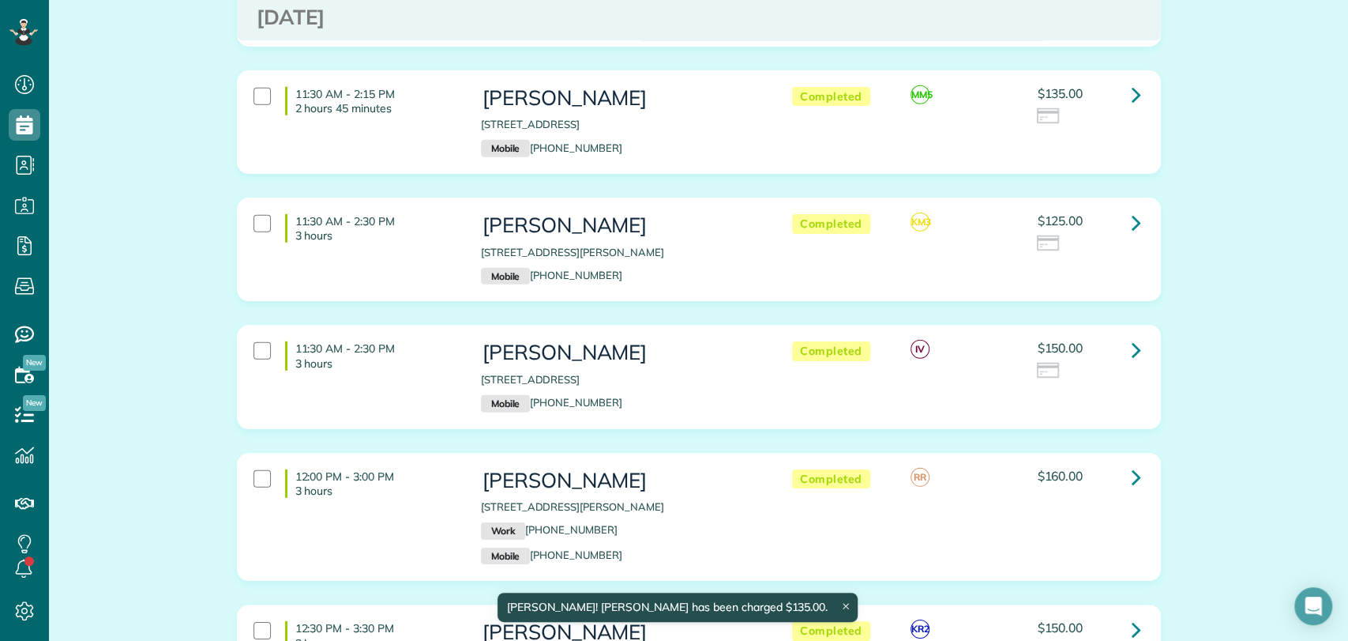
scroll to position [3035, 0]
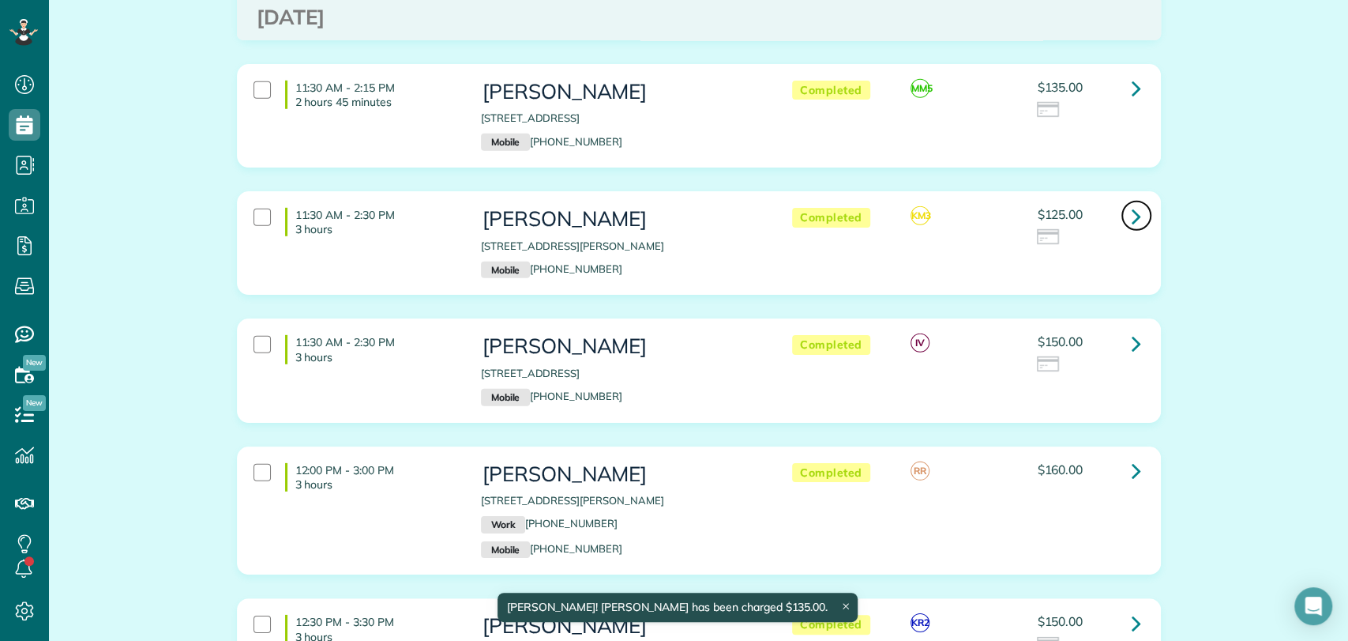
click at [1135, 200] on link at bounding box center [1137, 216] width 32 height 32
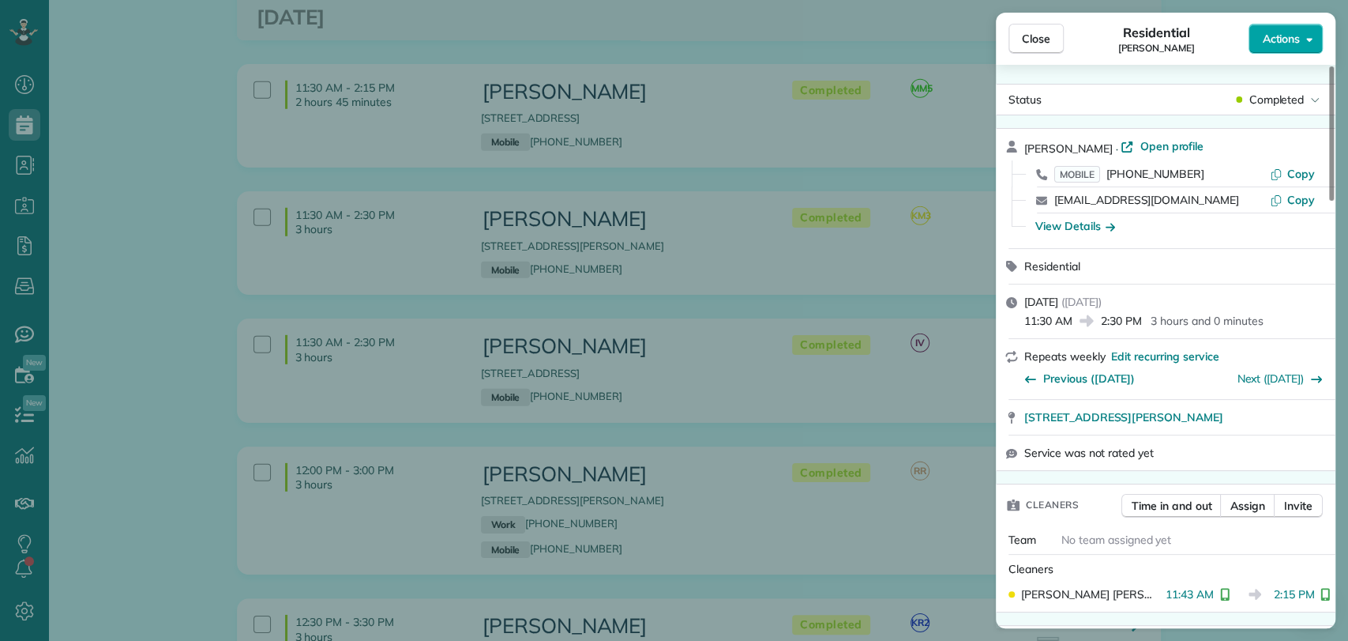
click at [1283, 37] on span "Actions" at bounding box center [1281, 39] width 38 height 16
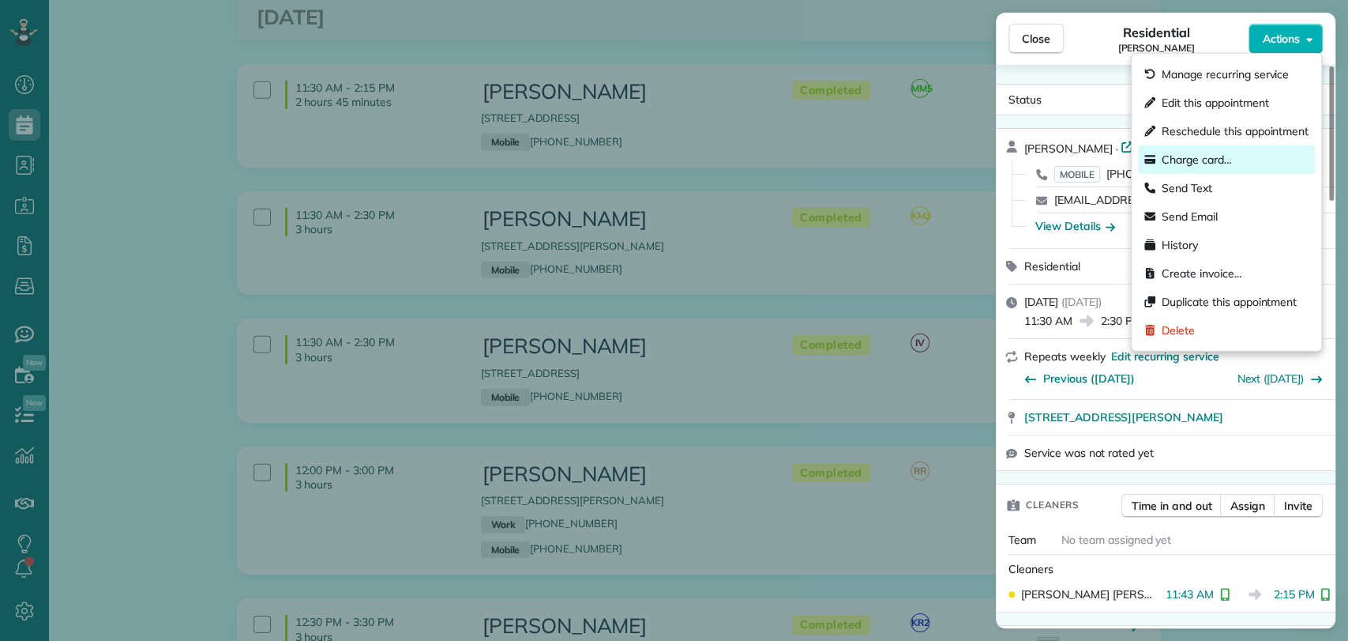
click at [1193, 160] on span "Charge card…" at bounding box center [1197, 160] width 70 height 16
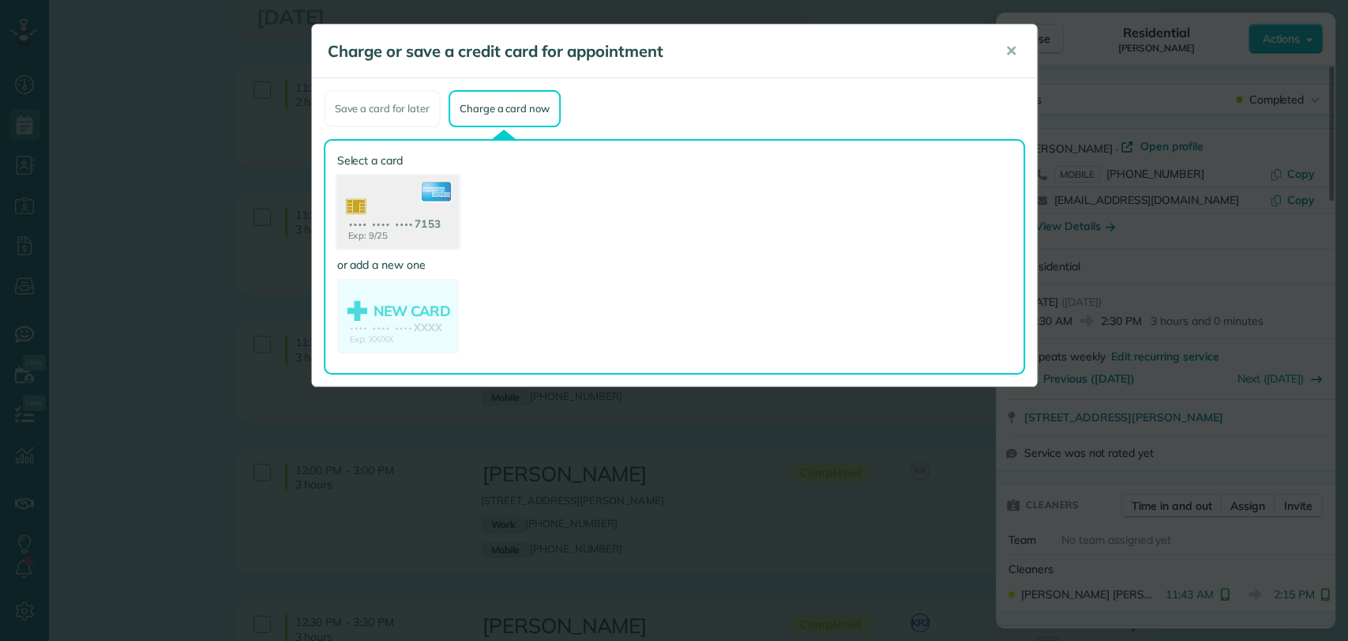
click at [419, 184] on use at bounding box center [397, 213] width 122 height 77
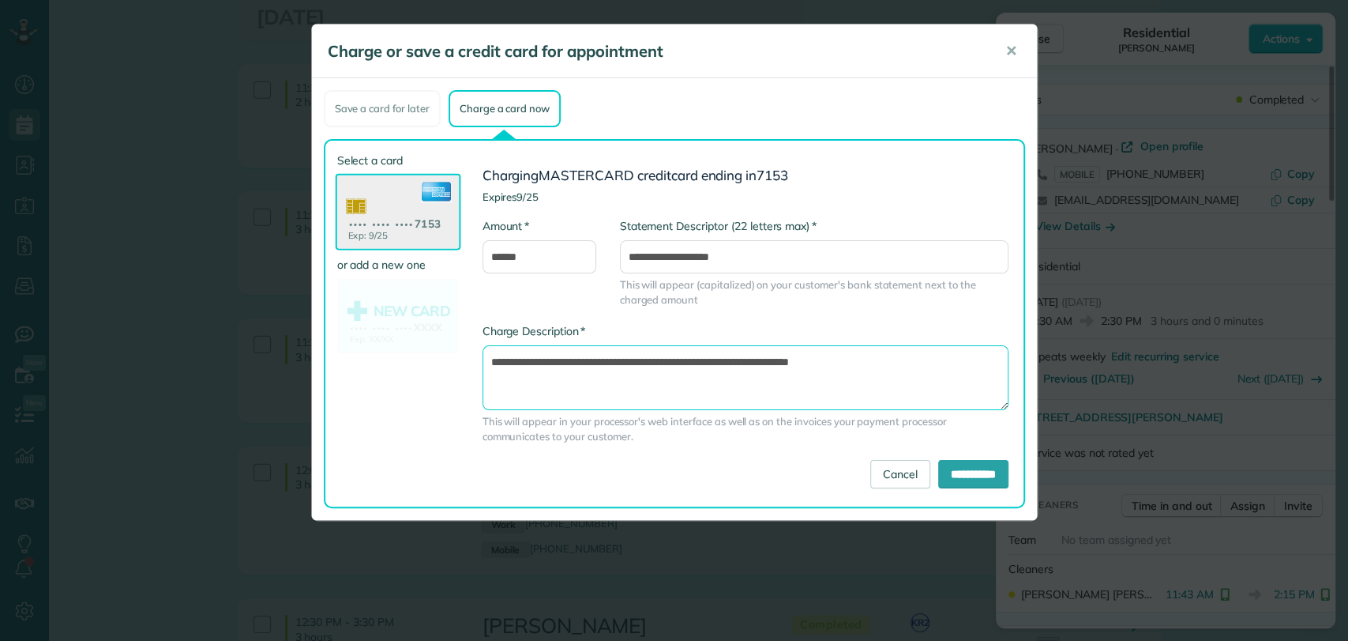
click at [757, 355] on textarea "**********" at bounding box center [746, 377] width 526 height 65
type textarea "**********"
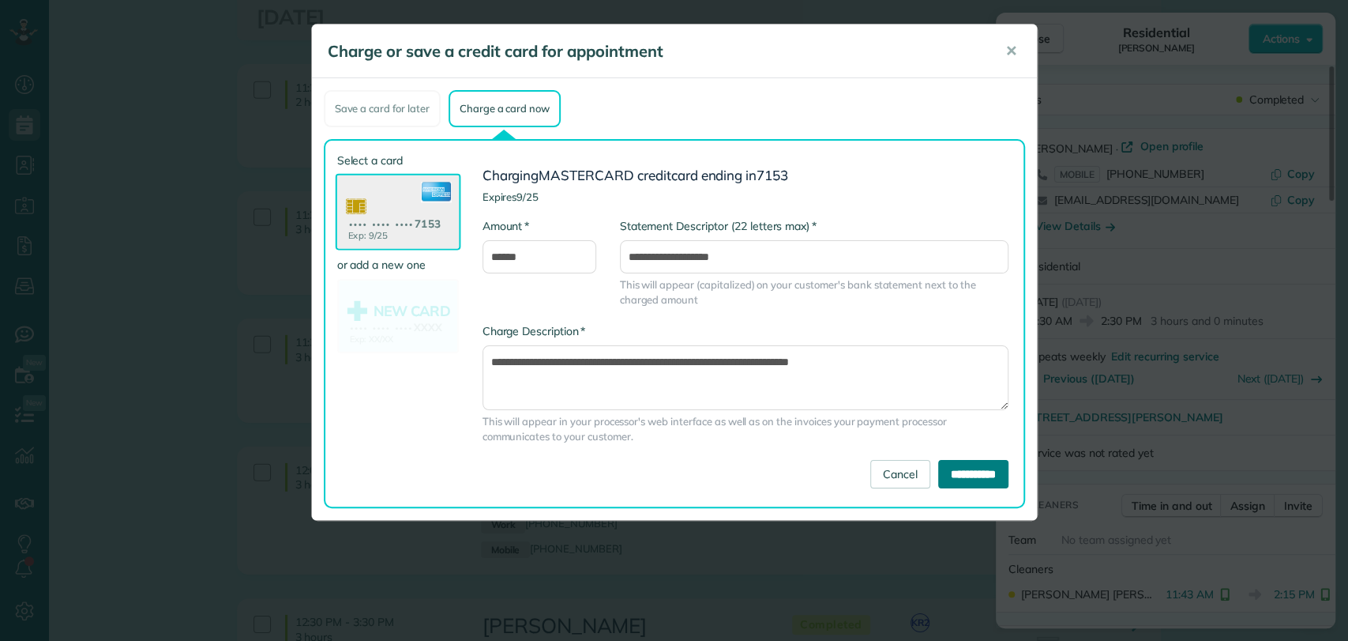
click at [954, 476] on input "**********" at bounding box center [973, 474] width 70 height 28
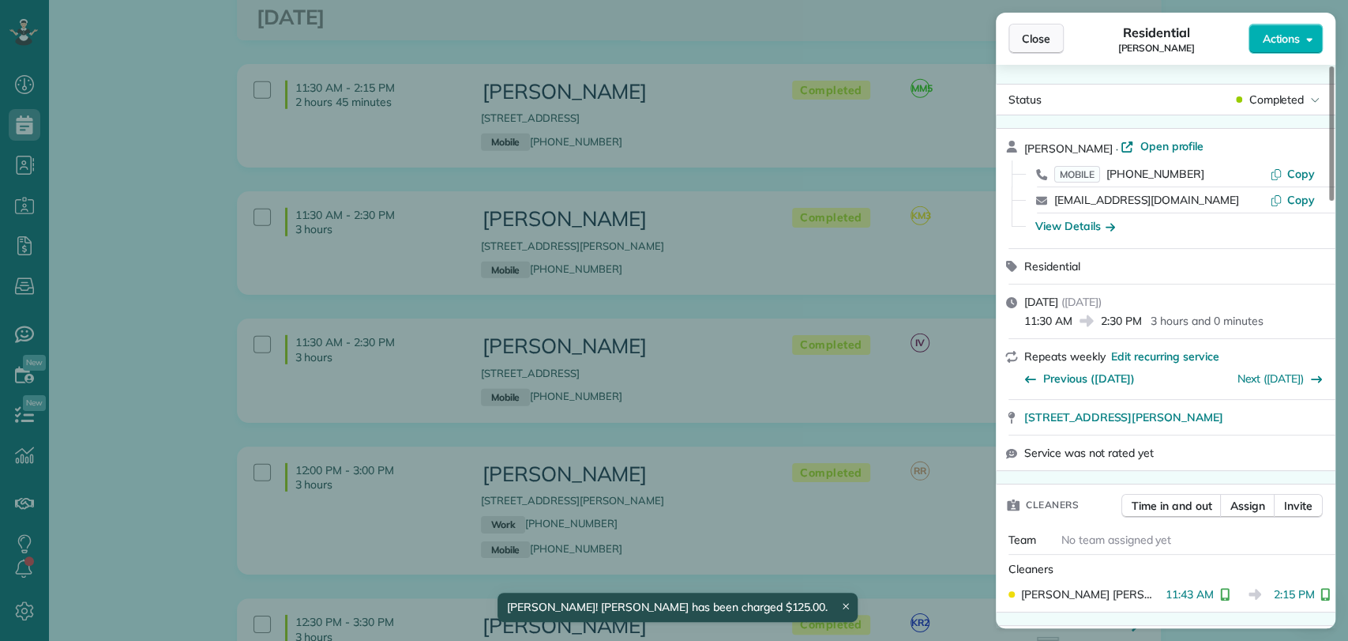
click at [1030, 39] on span "Close" at bounding box center [1036, 39] width 28 height 16
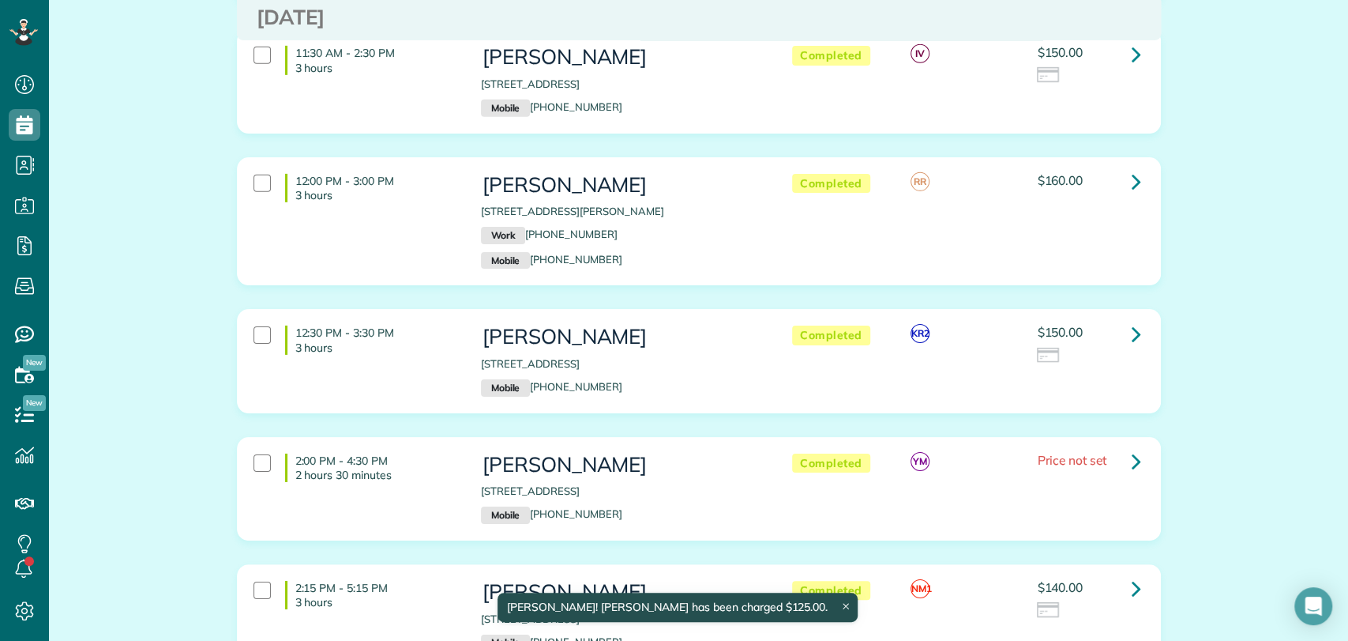
scroll to position [3333, 0]
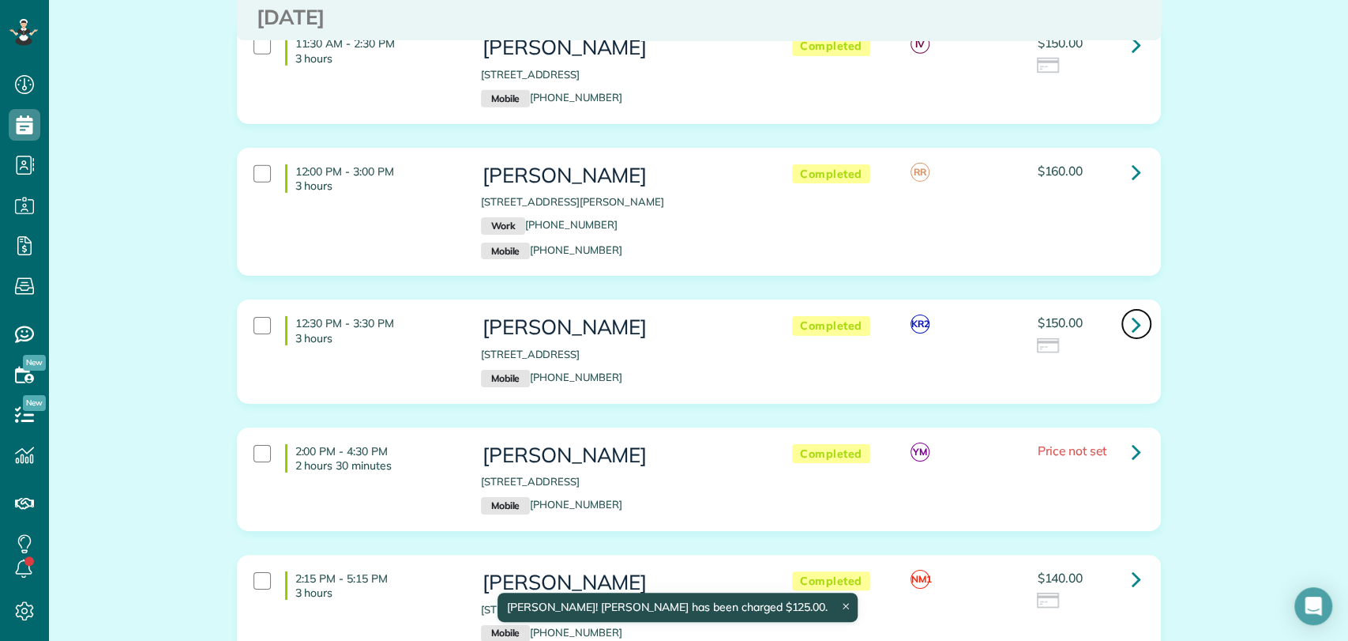
click at [1132, 310] on icon at bounding box center [1136, 324] width 9 height 28
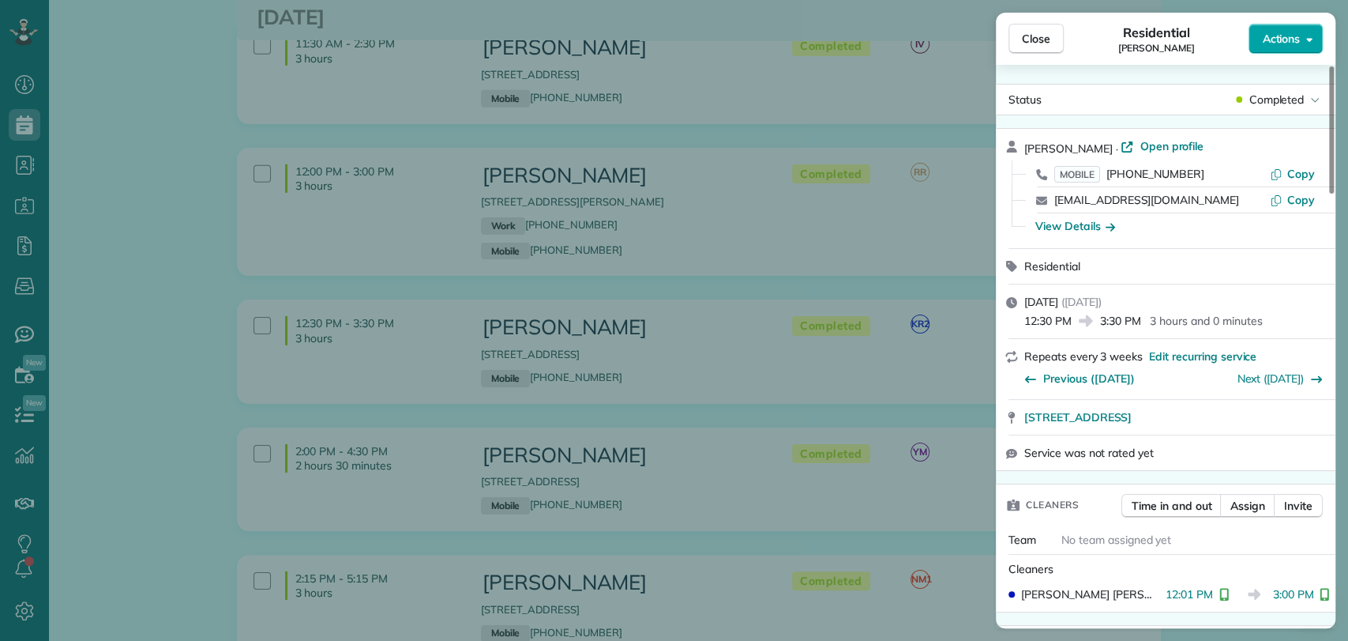
click at [1293, 46] on span "Actions" at bounding box center [1281, 39] width 38 height 16
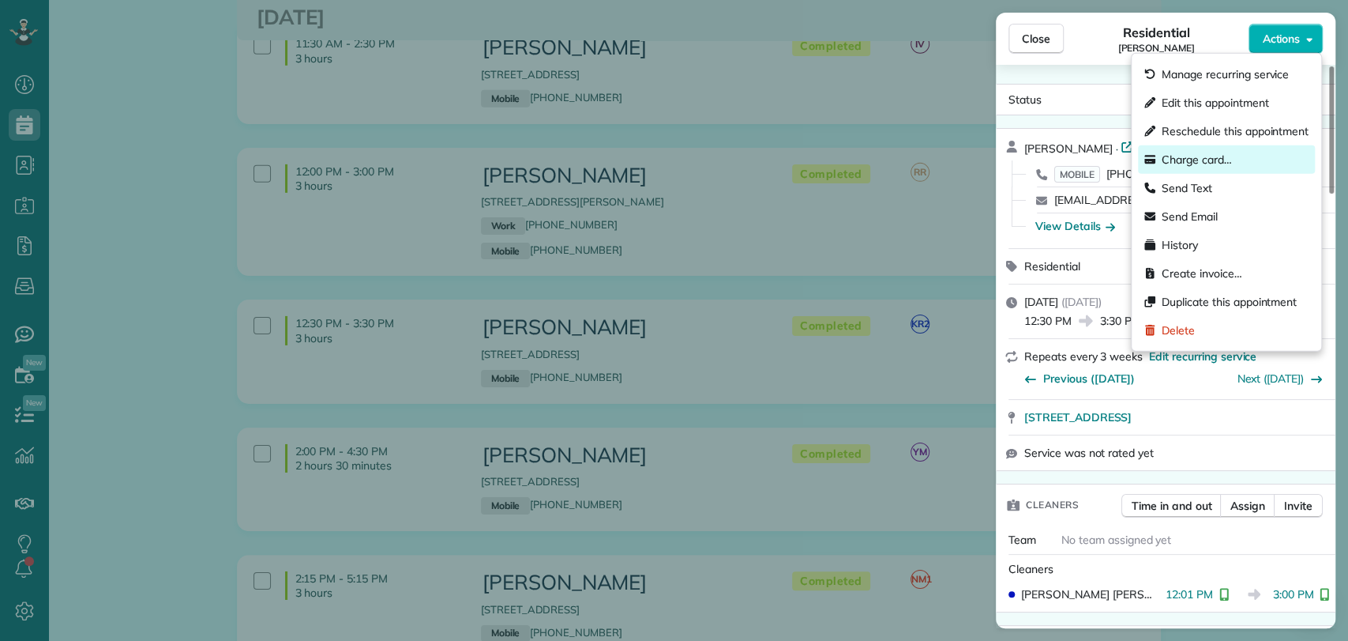
click at [1213, 162] on span "Charge card…" at bounding box center [1197, 160] width 70 height 16
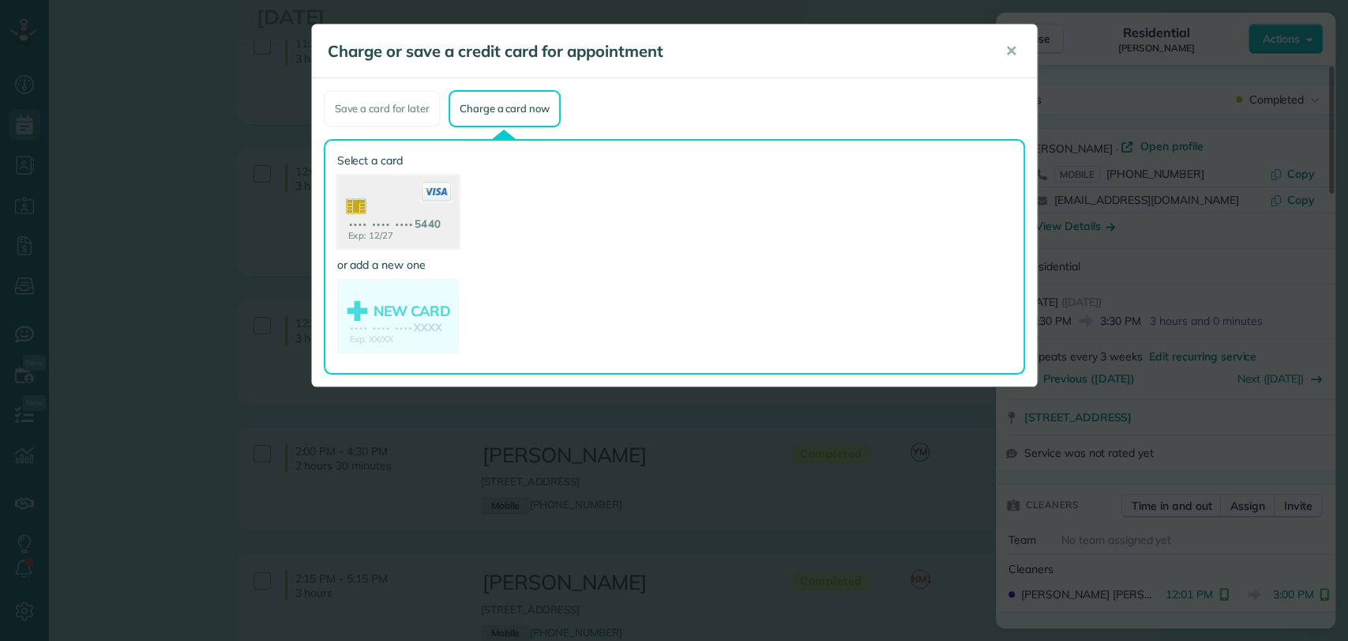
click at [388, 220] on use at bounding box center [397, 213] width 122 height 77
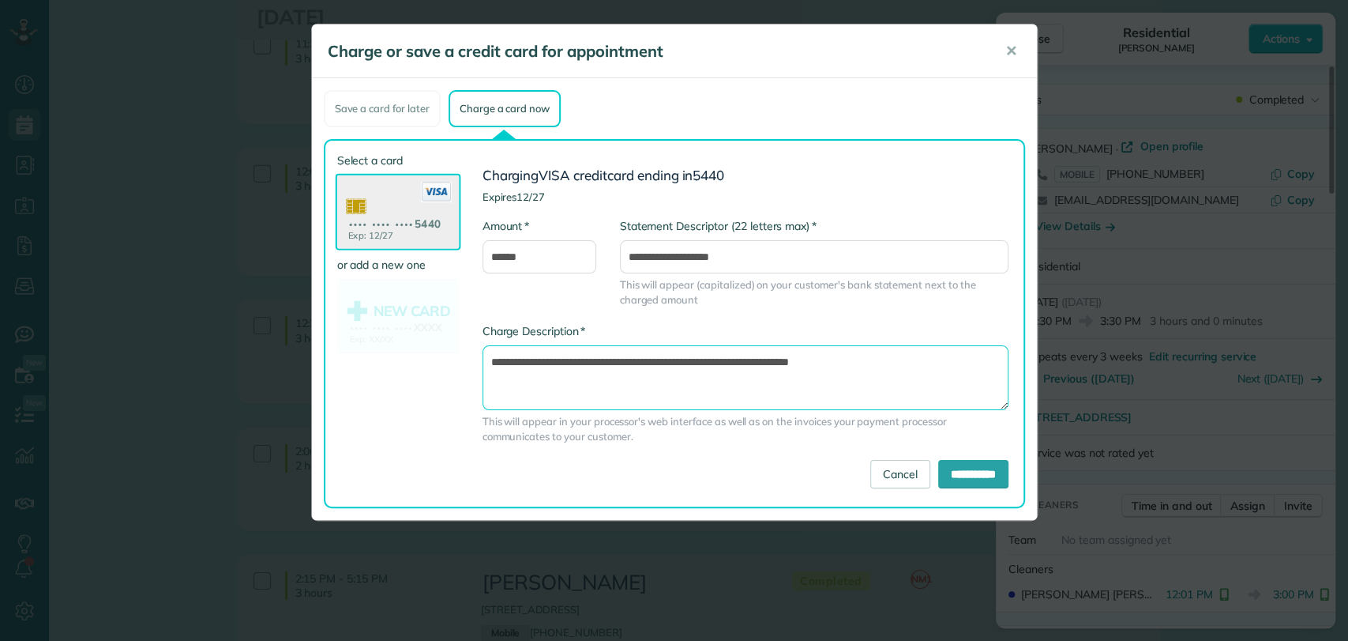
click at [754, 364] on textarea "**********" at bounding box center [746, 377] width 526 height 65
type textarea "**********"
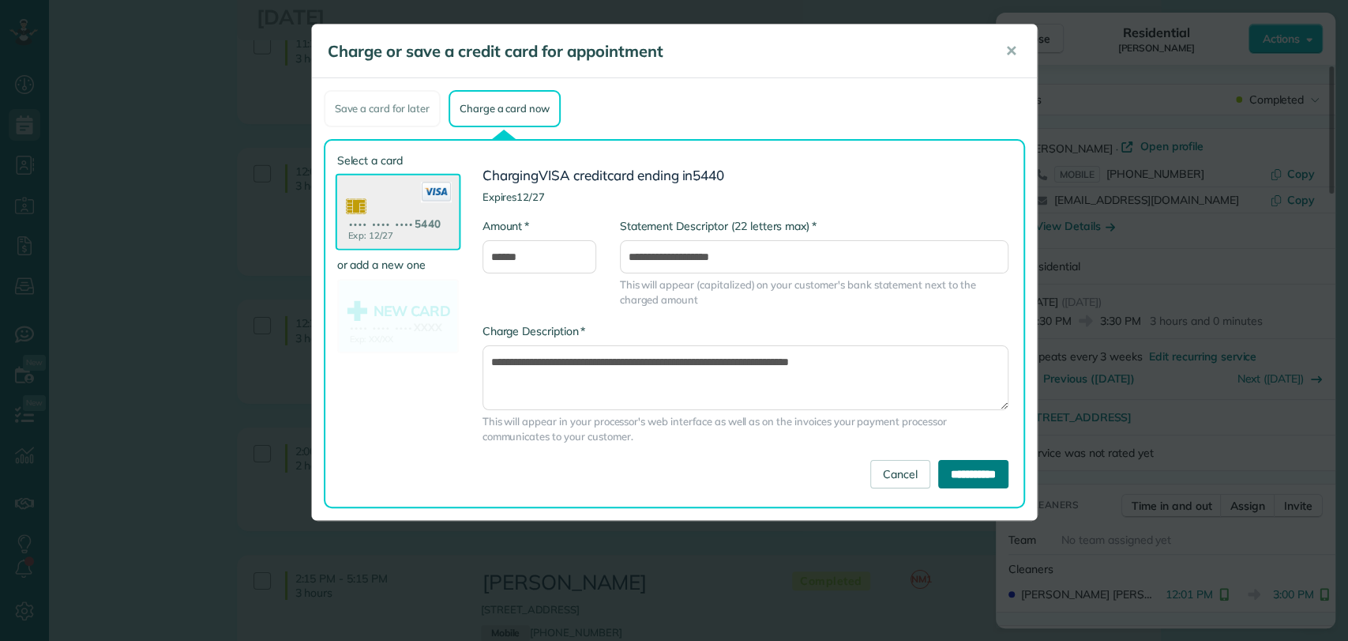
click at [938, 475] on input "**********" at bounding box center [973, 474] width 70 height 28
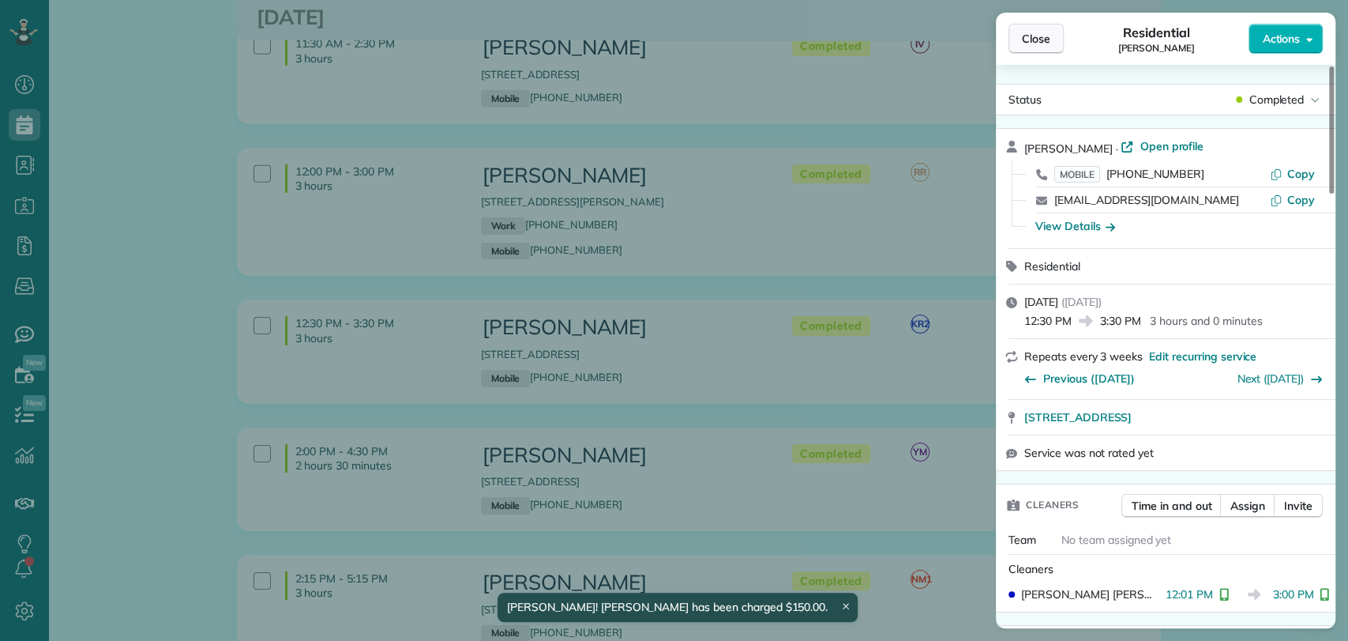
click at [1024, 39] on span "Close" at bounding box center [1036, 39] width 28 height 16
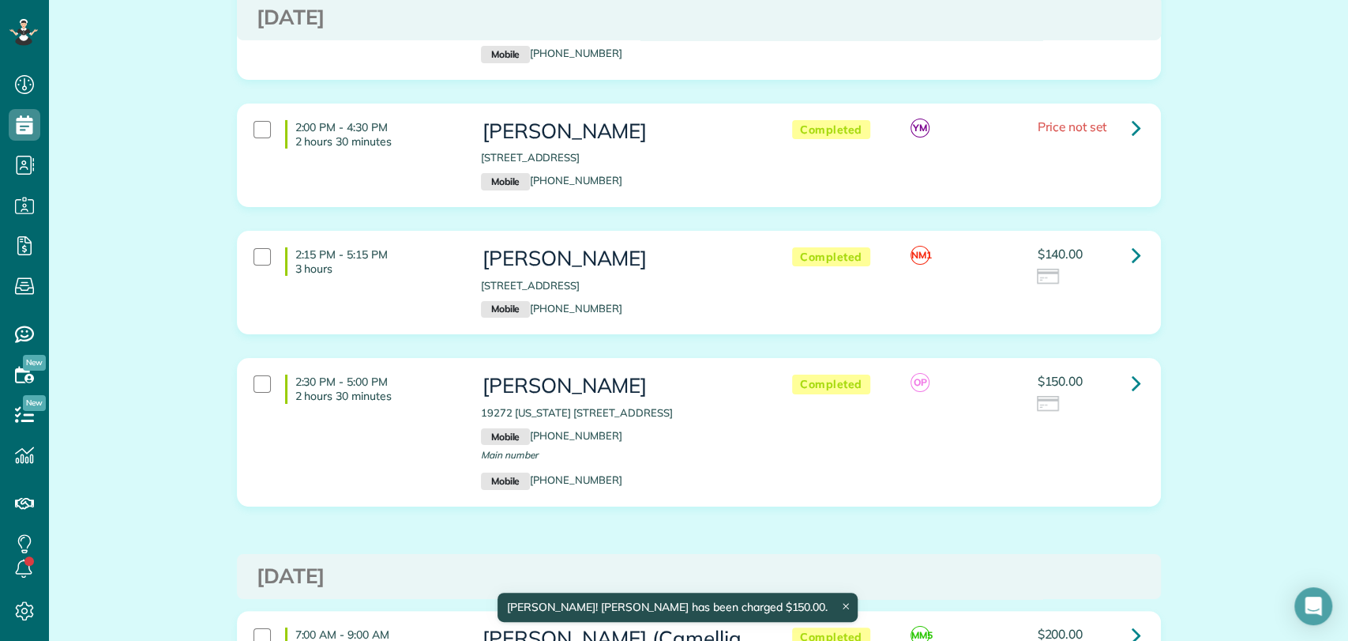
scroll to position [3658, 0]
click at [1123, 239] on link at bounding box center [1137, 255] width 32 height 32
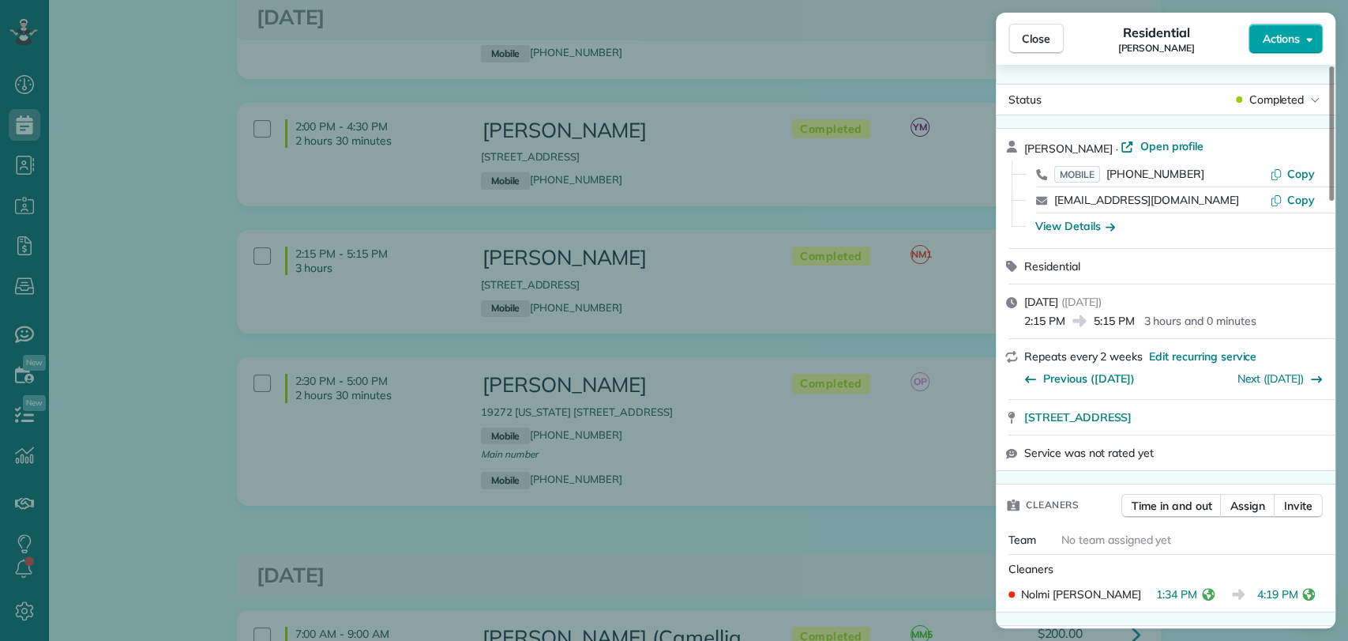
click at [1269, 45] on span "Actions" at bounding box center [1281, 39] width 38 height 16
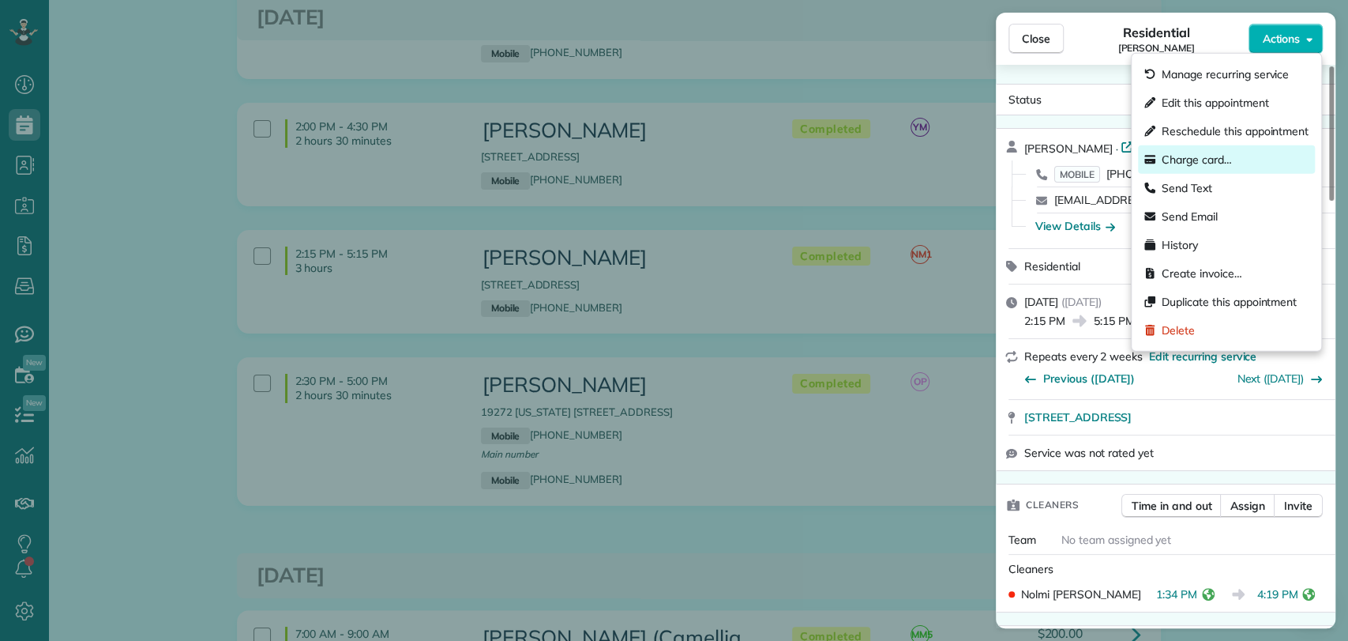
click at [1178, 152] on span "Charge card…" at bounding box center [1197, 160] width 70 height 16
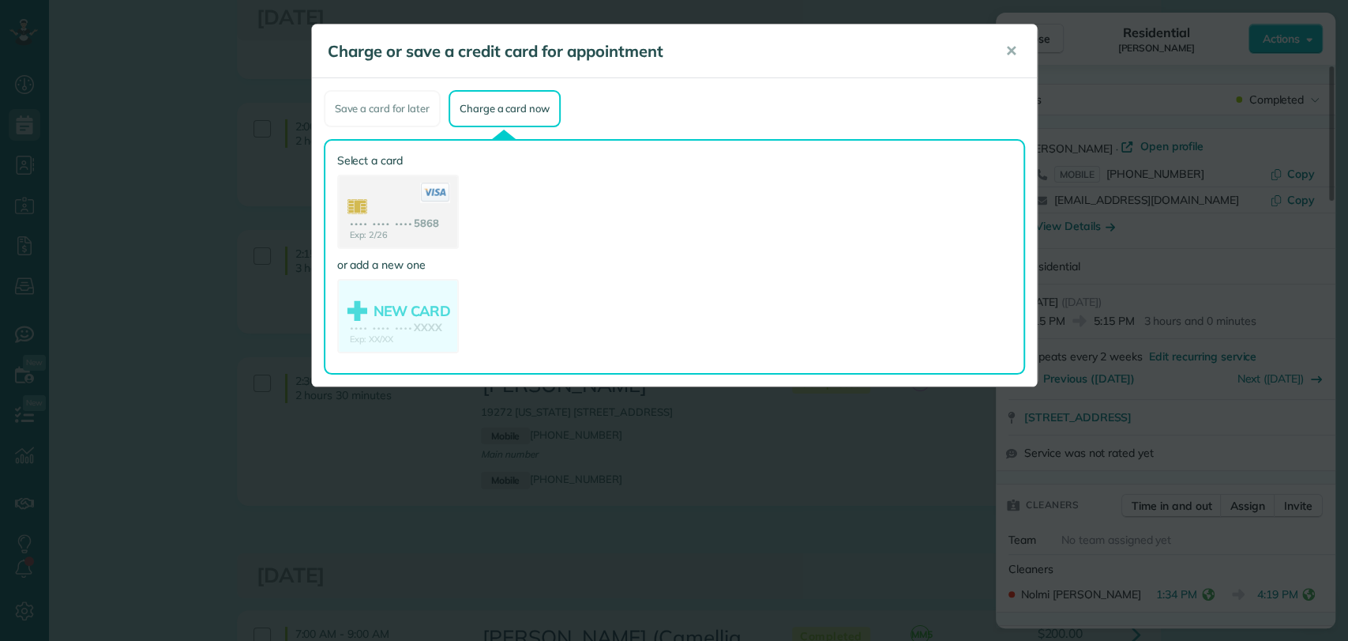
click at [395, 229] on use at bounding box center [398, 213] width 118 height 74
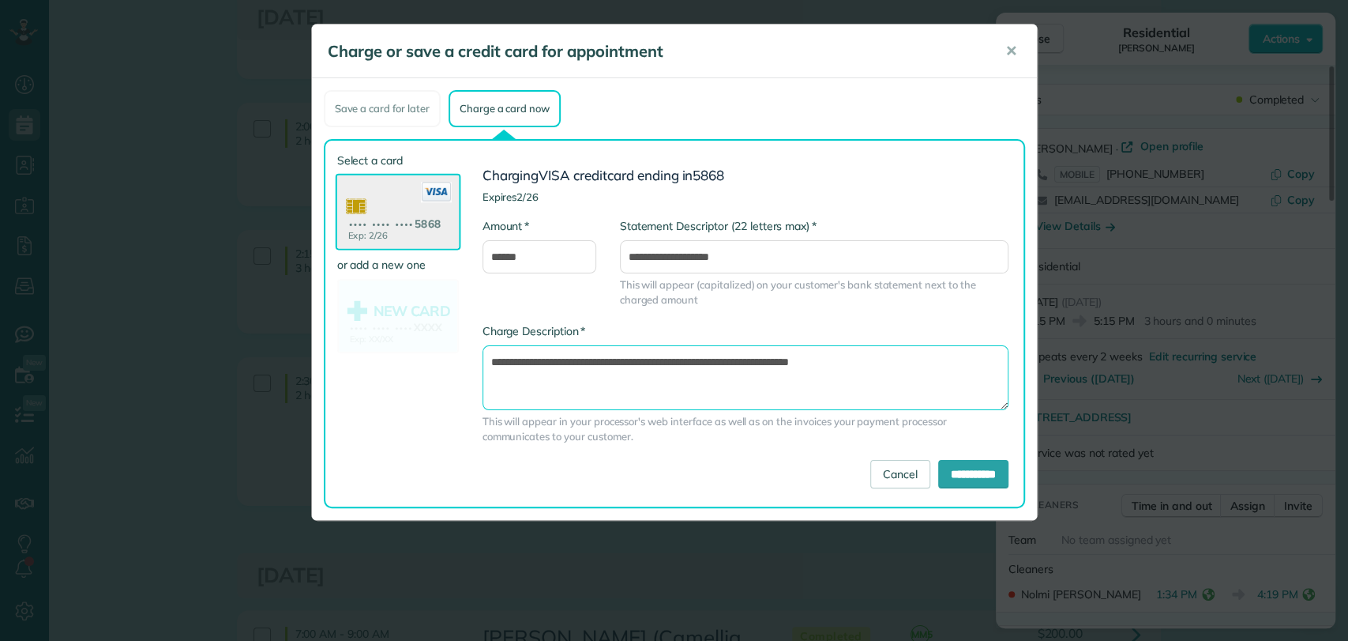
click at [758, 359] on textarea "**********" at bounding box center [746, 377] width 526 height 65
type textarea "**********"
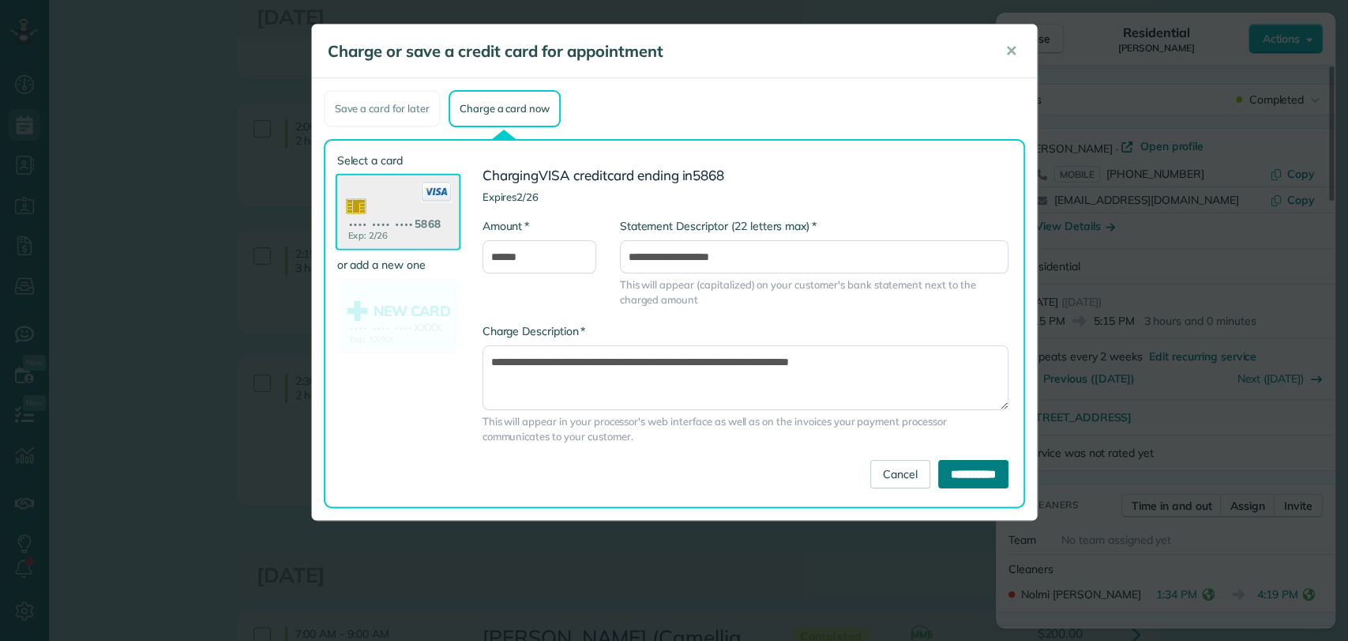
click at [938, 464] on input "**********" at bounding box center [973, 474] width 70 height 28
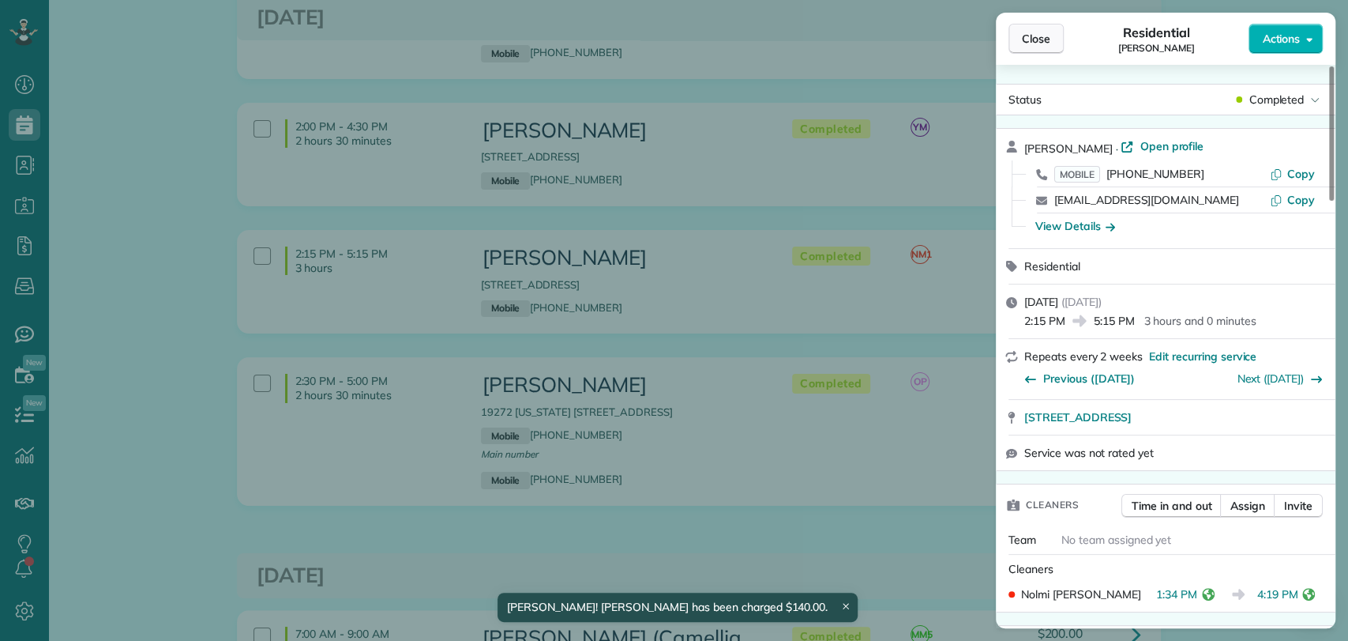
click at [1031, 29] on button "Close" at bounding box center [1036, 39] width 55 height 30
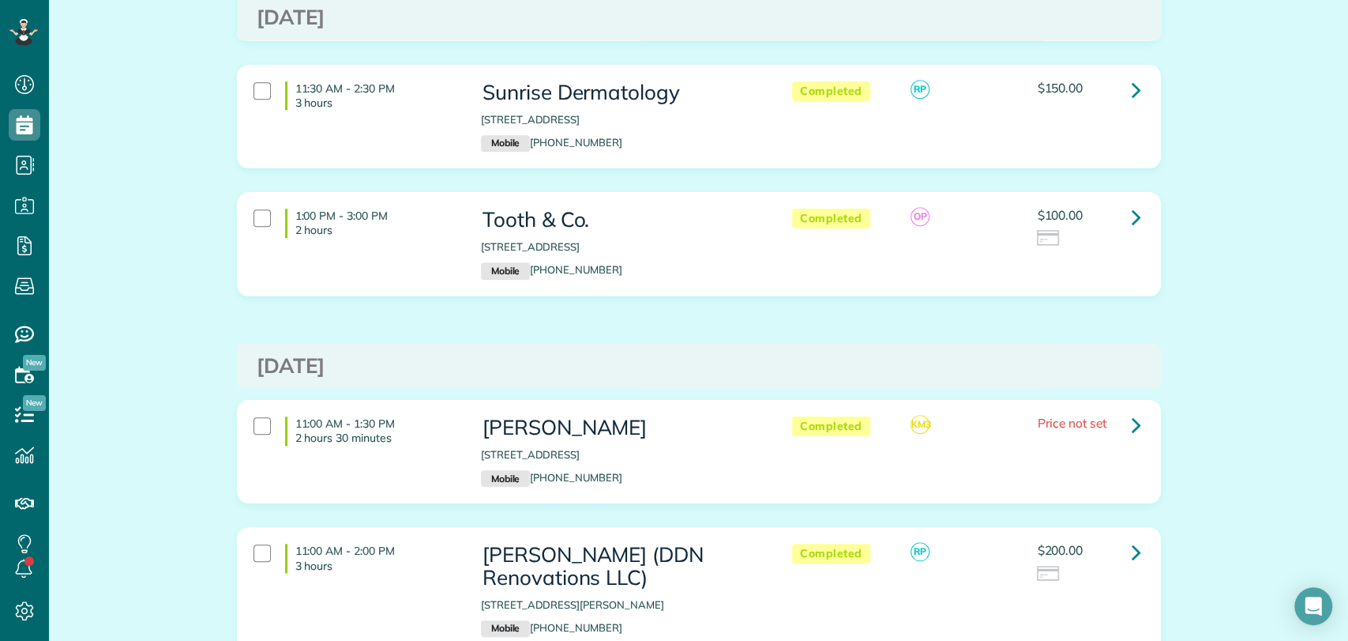
scroll to position [4915, 0]
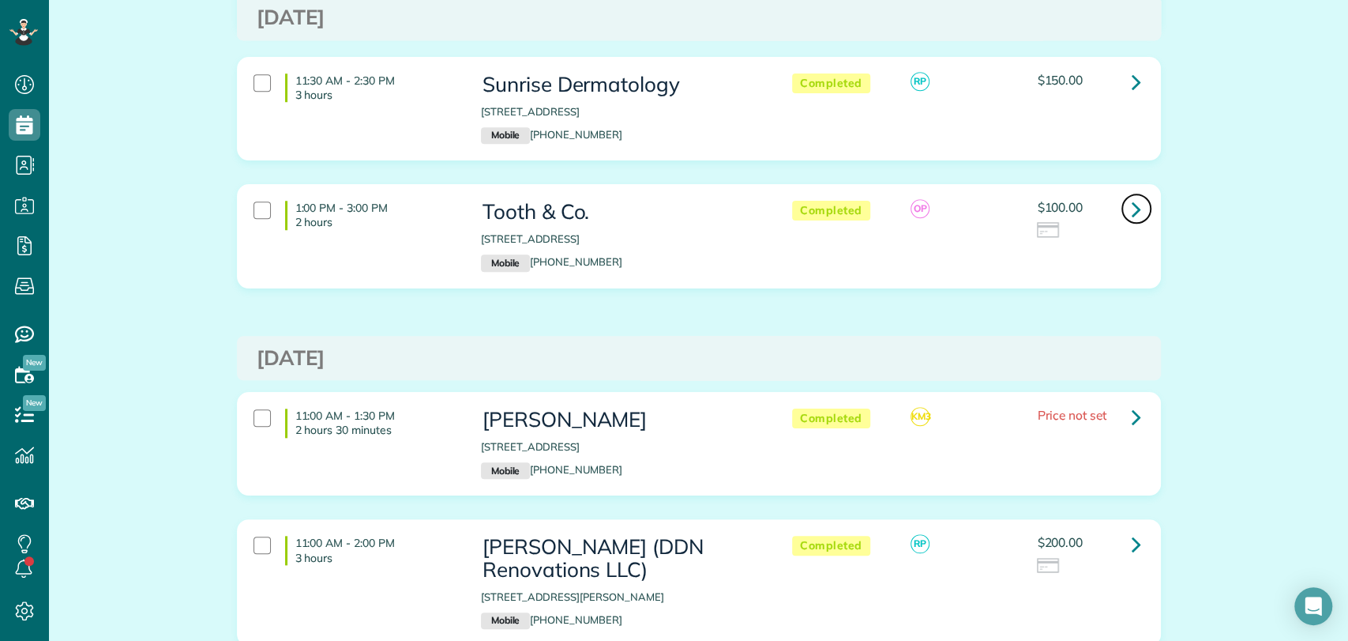
click at [1133, 195] on icon at bounding box center [1136, 209] width 9 height 28
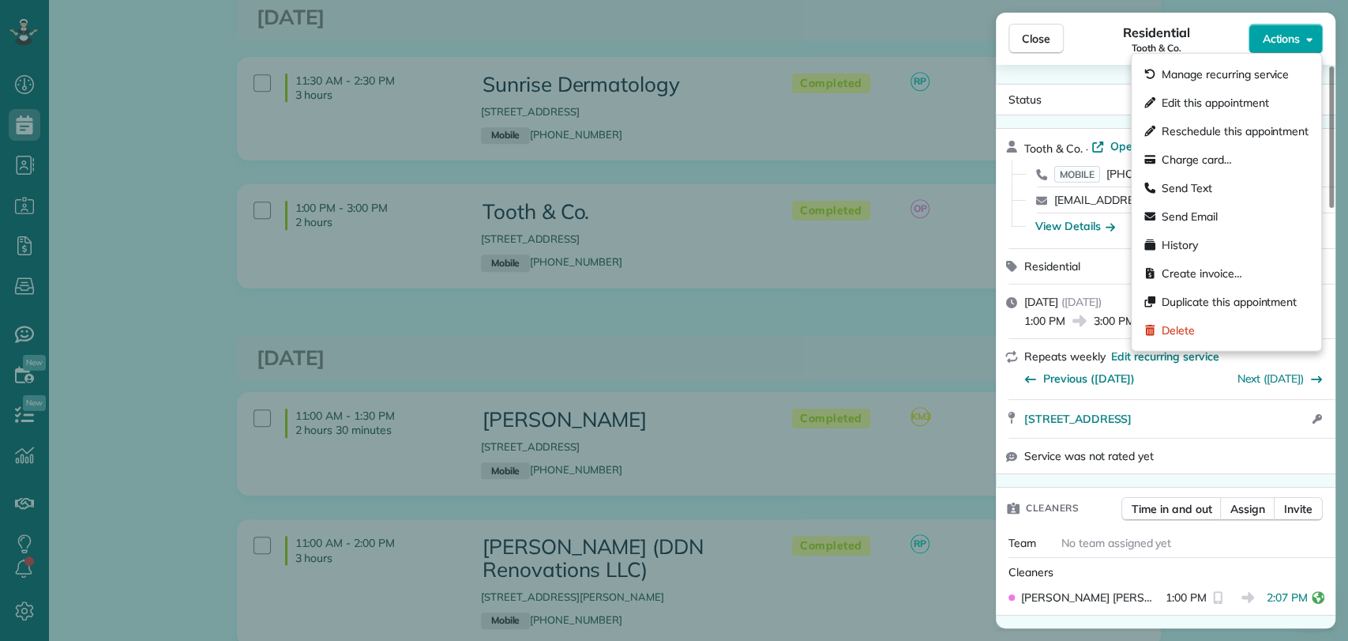
click at [1274, 36] on span "Actions" at bounding box center [1281, 39] width 38 height 16
click at [1212, 158] on span "Charge card…" at bounding box center [1197, 160] width 70 height 16
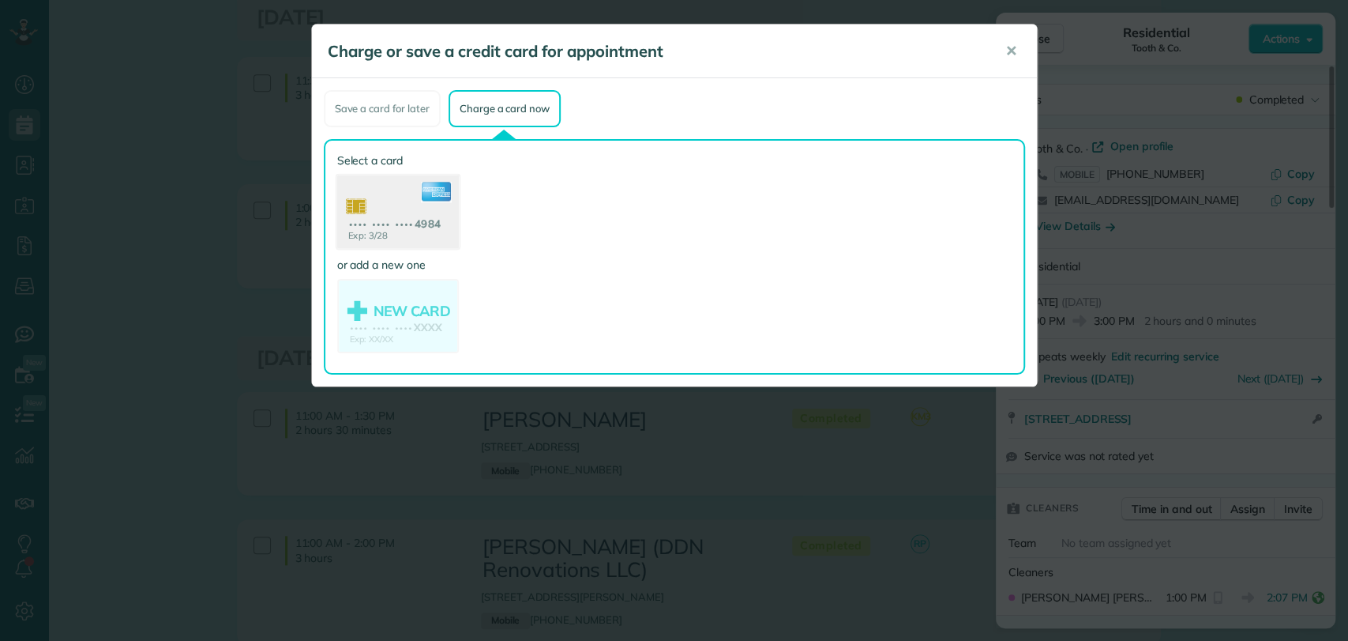
click at [400, 194] on use at bounding box center [397, 213] width 122 height 77
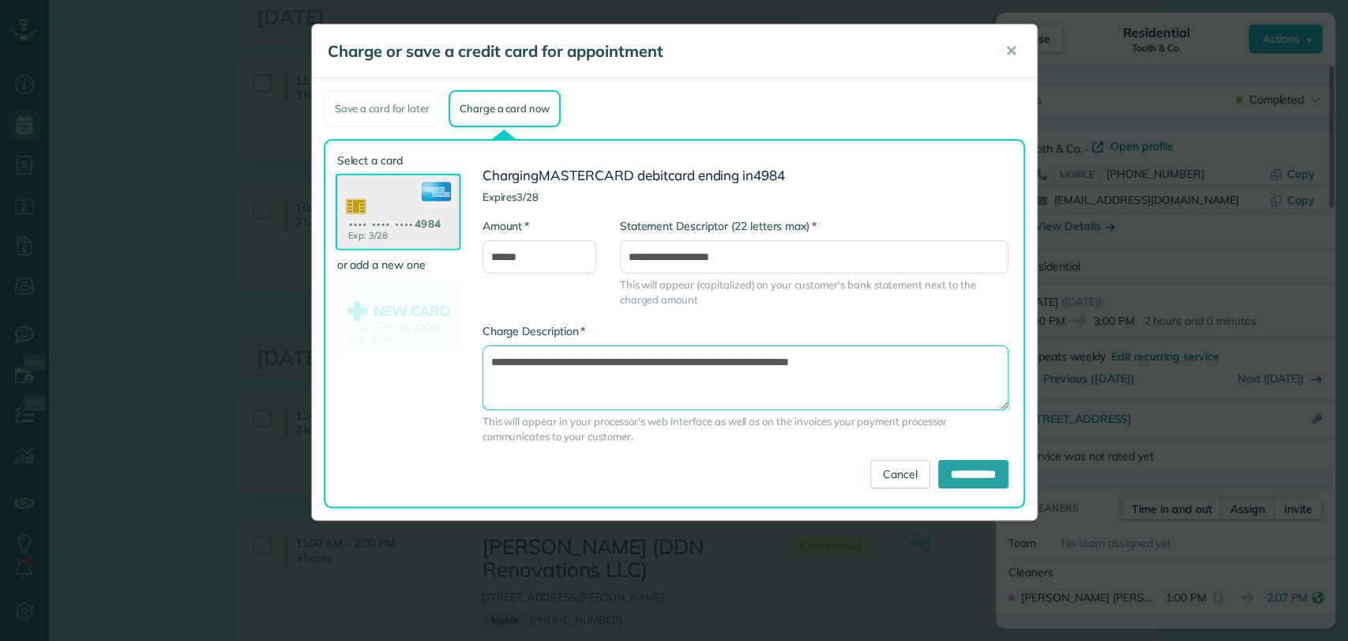
click at [758, 363] on textarea "**********" at bounding box center [746, 377] width 526 height 65
type textarea "**********"
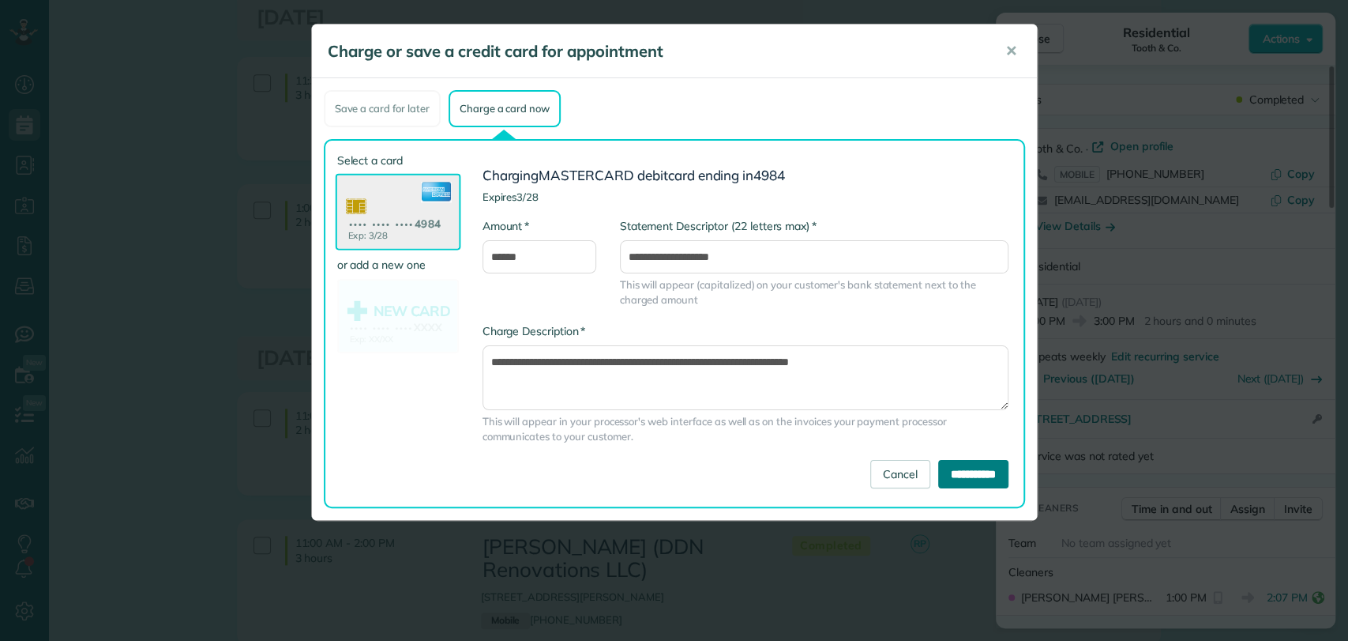
click at [938, 469] on input "**********" at bounding box center [973, 474] width 70 height 28
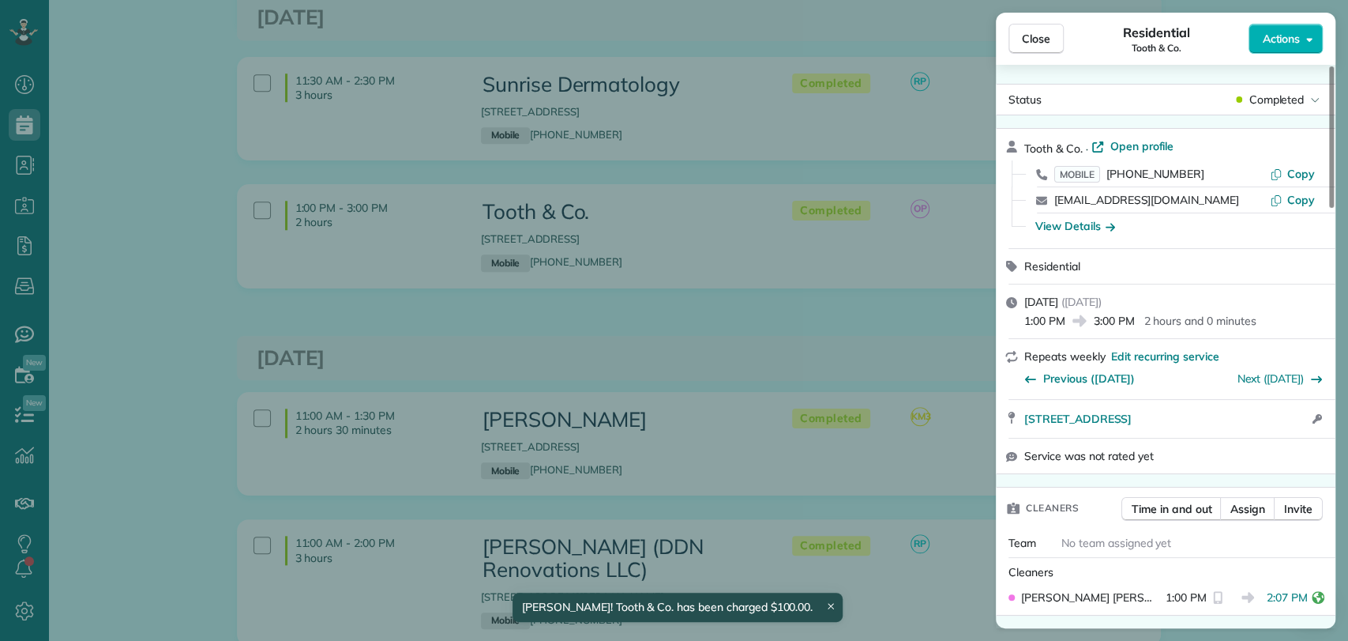
click at [1039, 54] on div "Close Residential Tooth & Co. Actions" at bounding box center [1166, 39] width 340 height 52
click at [1019, 29] on button "Close" at bounding box center [1036, 39] width 55 height 30
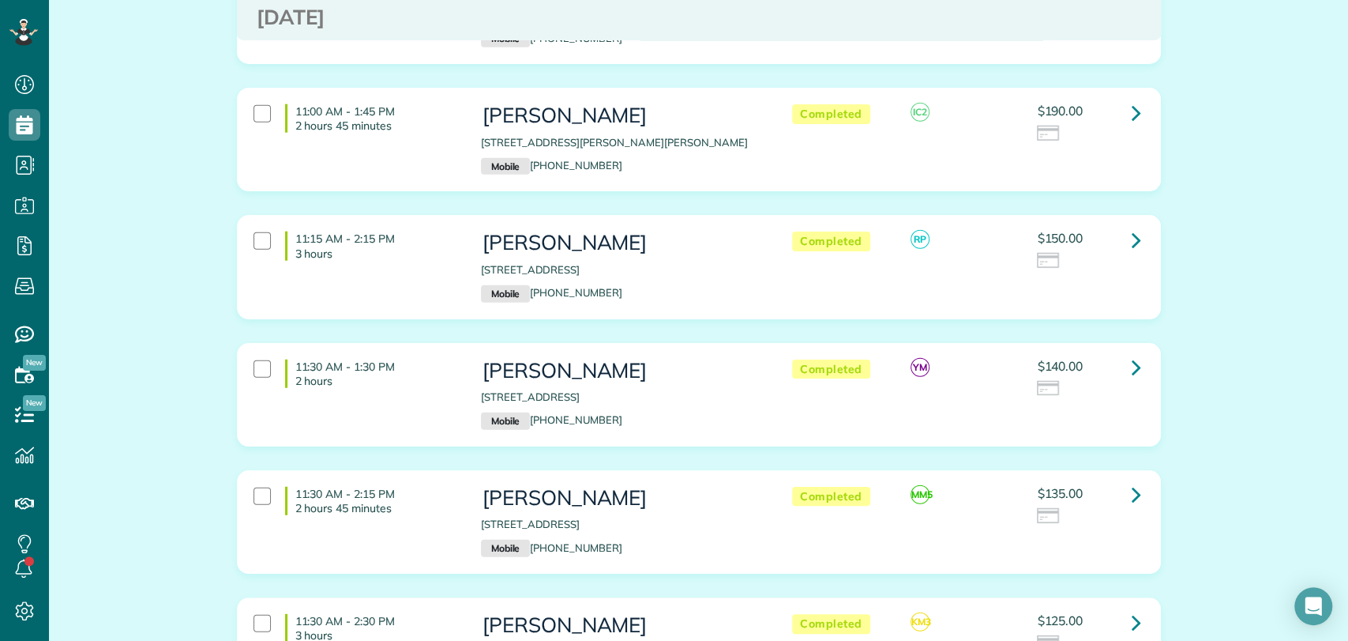
scroll to position [2629, 0]
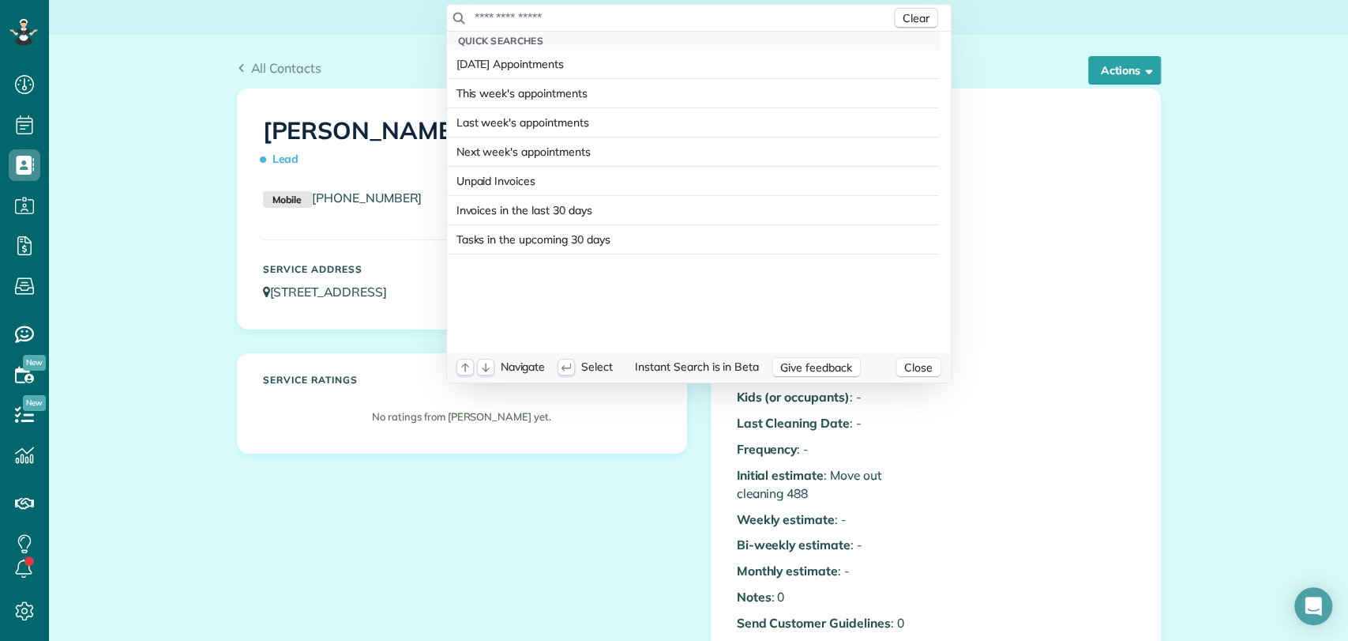
click at [535, 14] on input "text" at bounding box center [682, 17] width 417 height 16
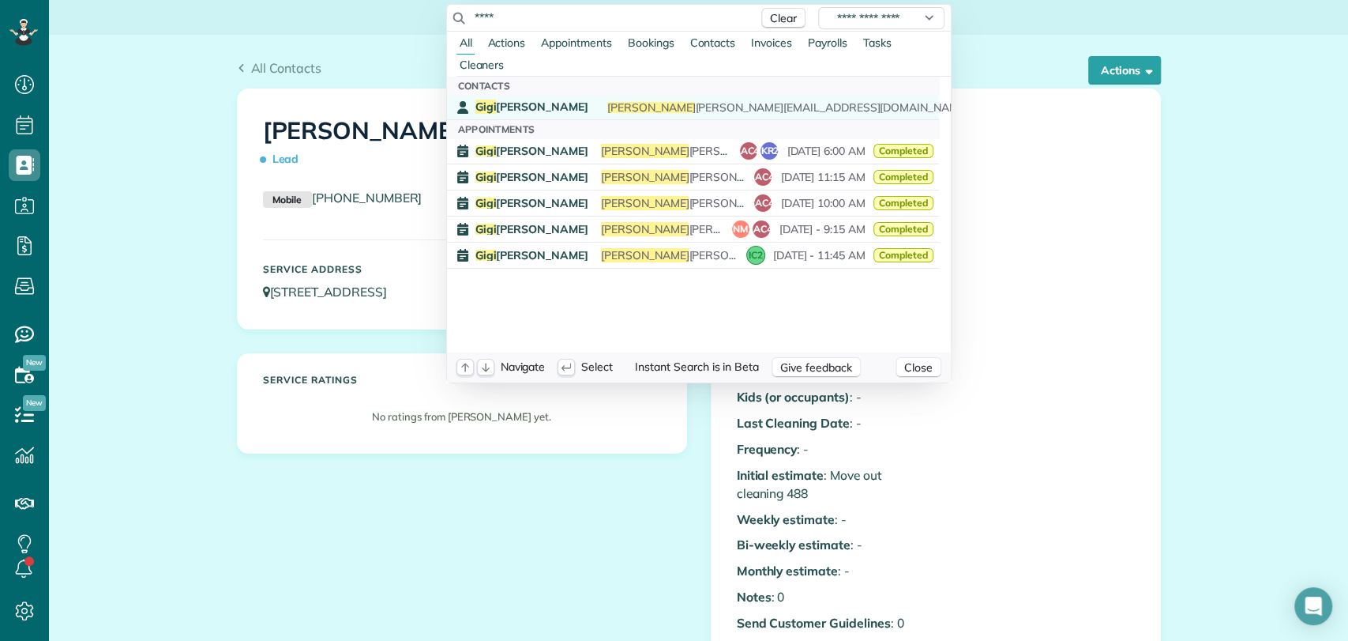
type input "****"
click at [543, 103] on span "[PERSON_NAME]" at bounding box center [531, 107] width 113 height 14
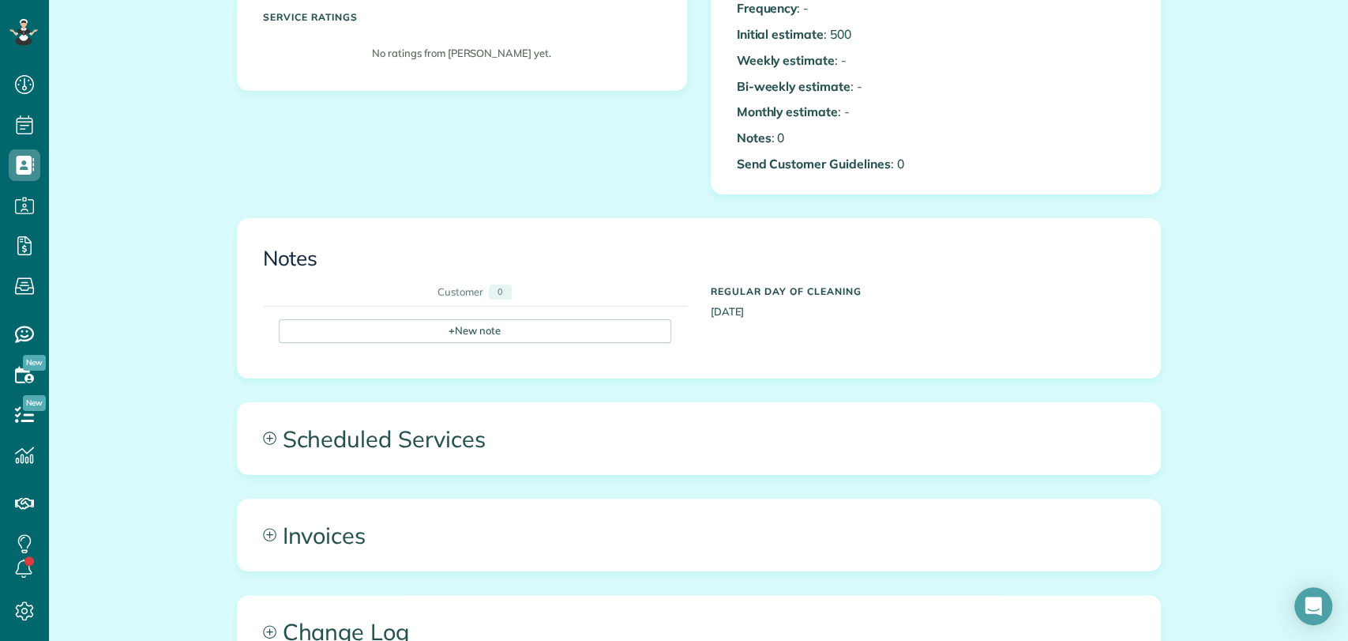
scroll to position [528, 0]
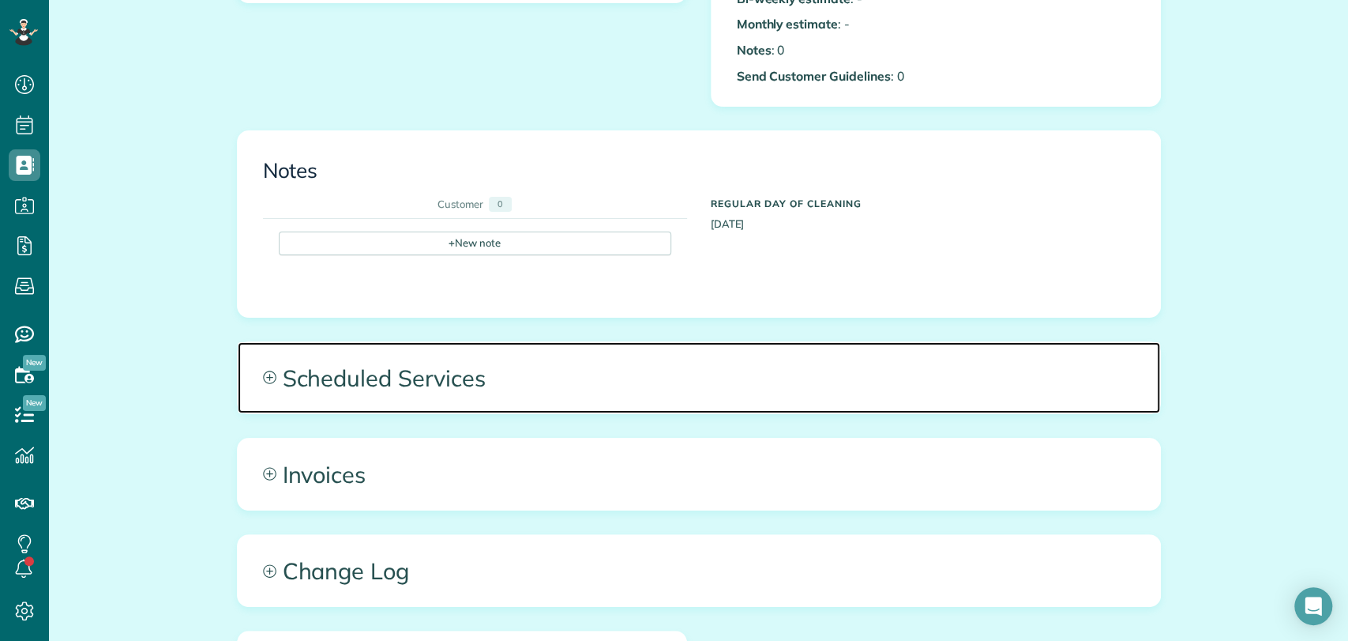
click at [513, 360] on span "Scheduled Services" at bounding box center [699, 377] width 923 height 71
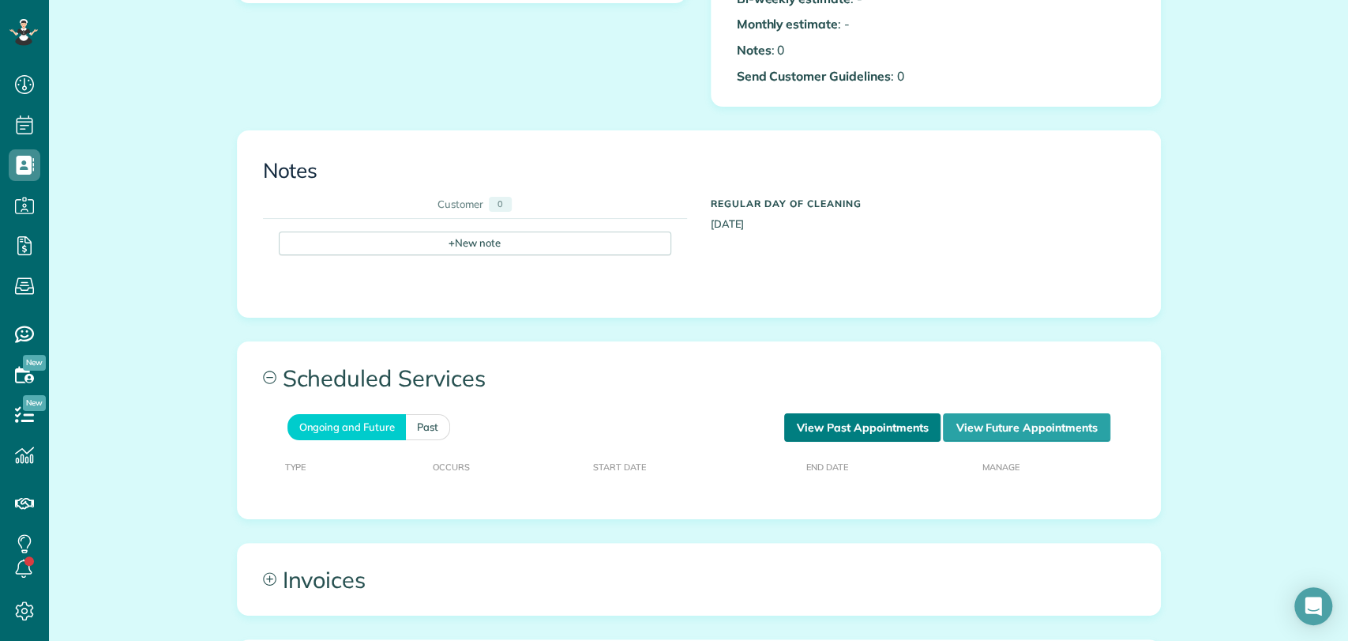
click at [813, 419] on link "View Past Appointments" at bounding box center [862, 427] width 156 height 28
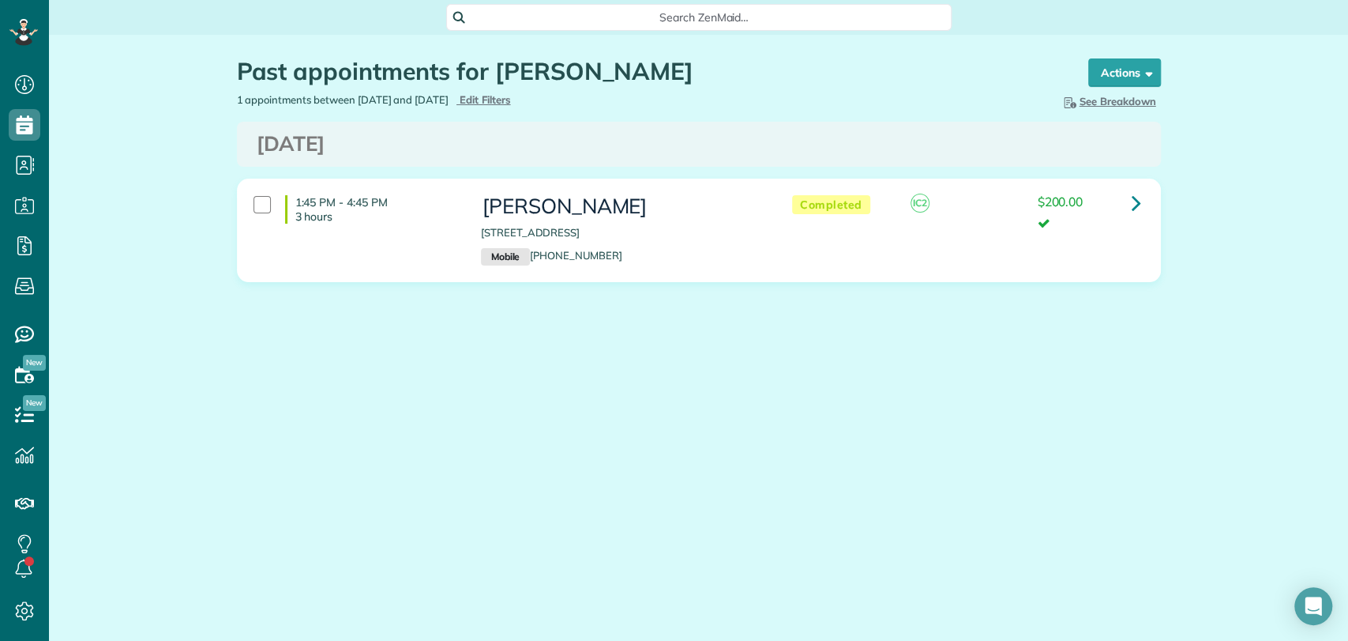
scroll to position [6, 6]
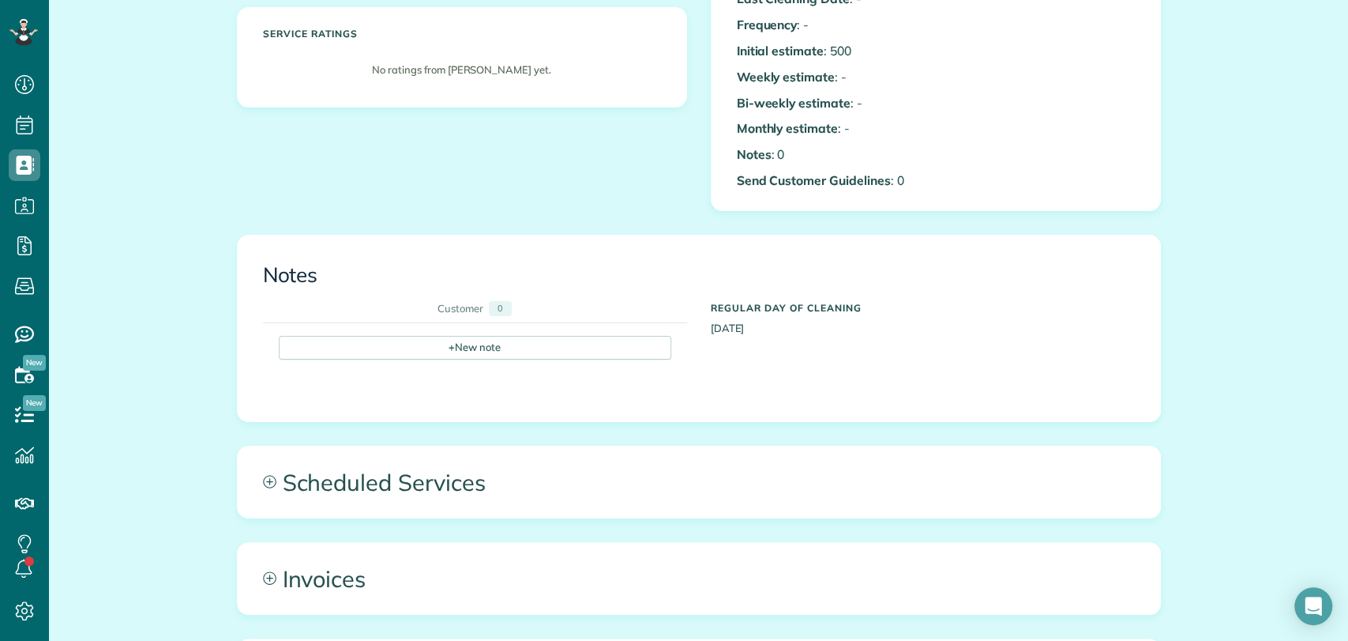
scroll to position [599, 0]
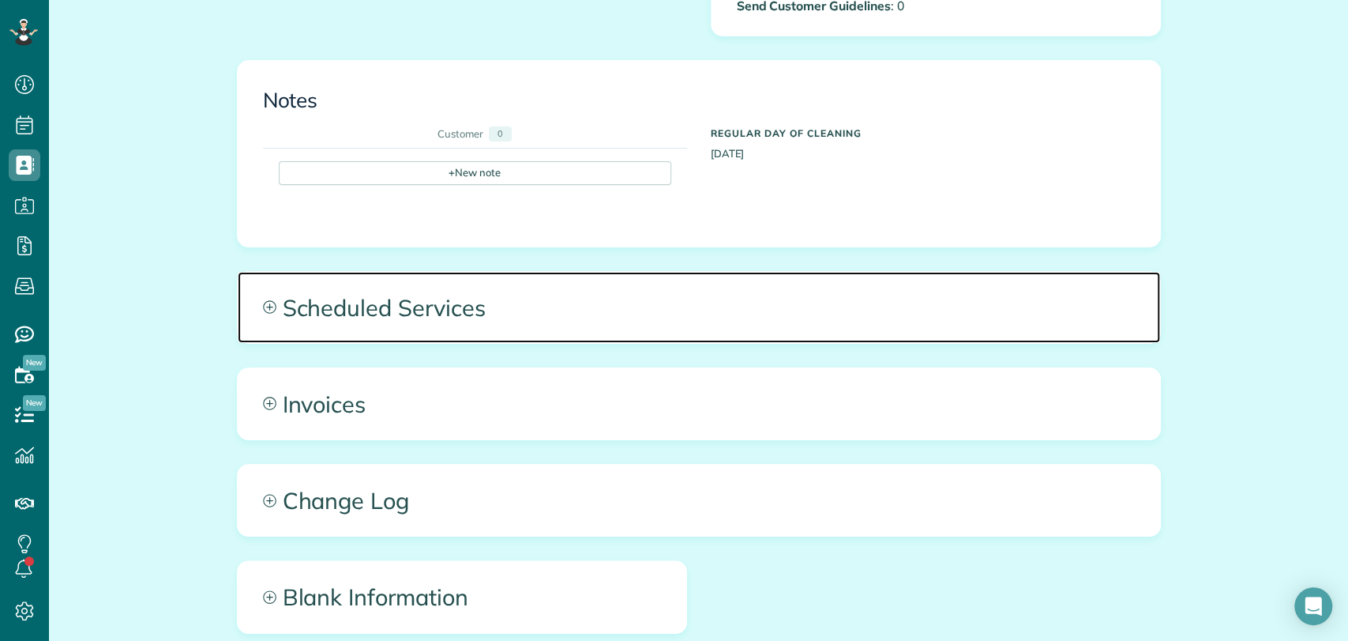
click at [480, 315] on span "Scheduled Services" at bounding box center [699, 307] width 923 height 71
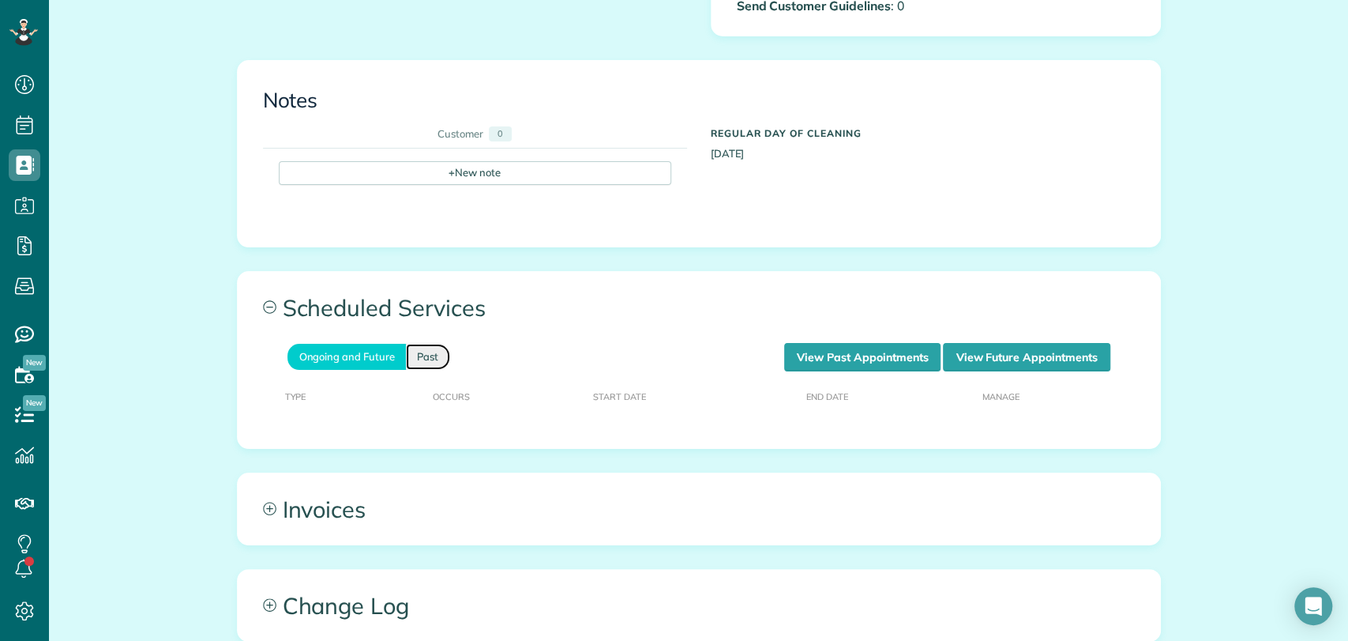
click at [434, 351] on link "Past" at bounding box center [428, 357] width 44 height 26
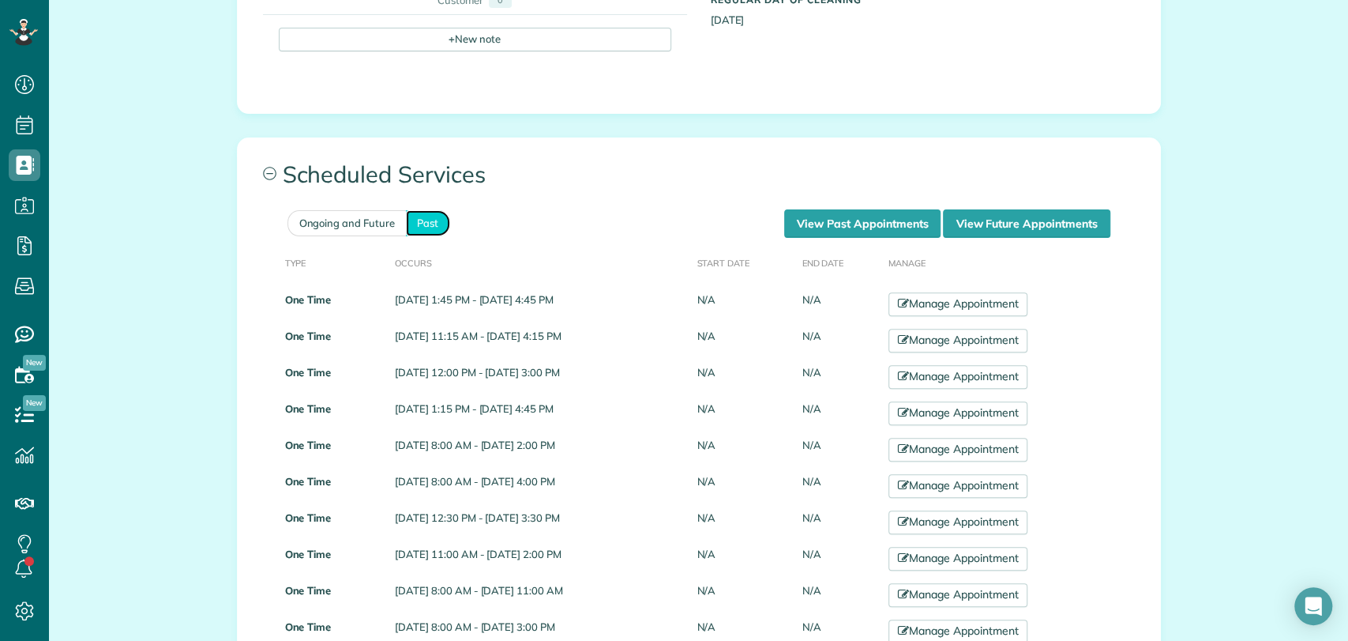
scroll to position [733, 0]
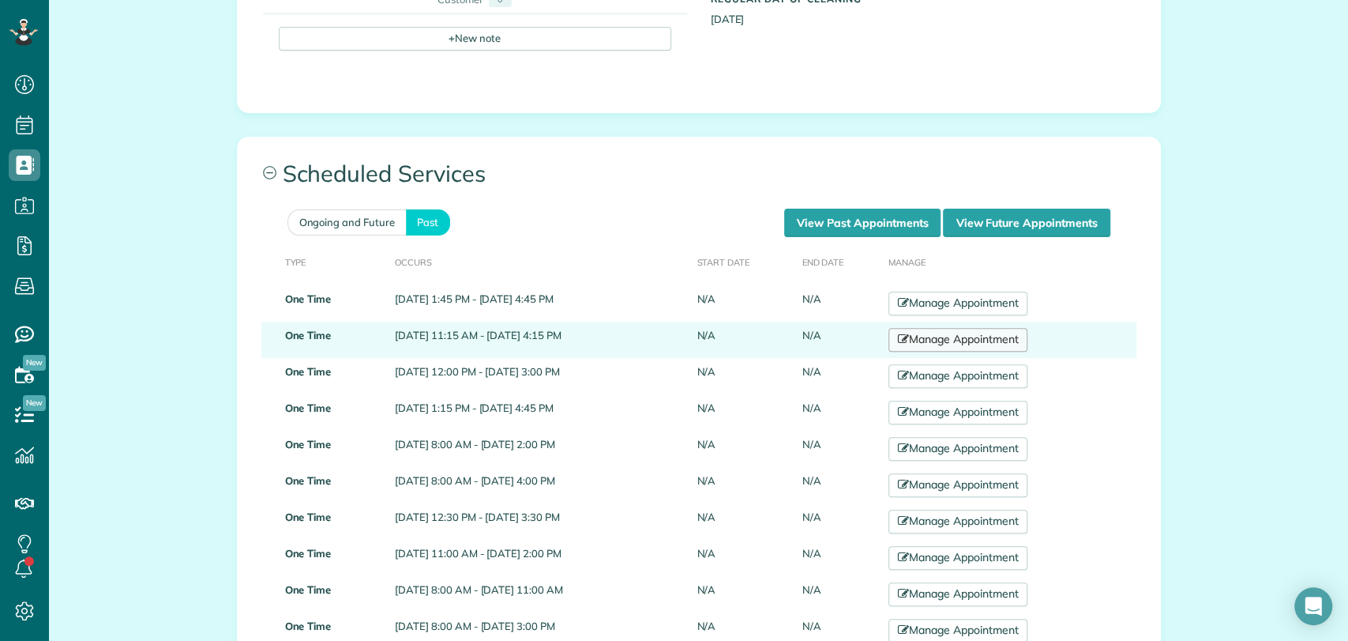
click at [978, 343] on link "Manage Appointment" at bounding box center [958, 340] width 139 height 24
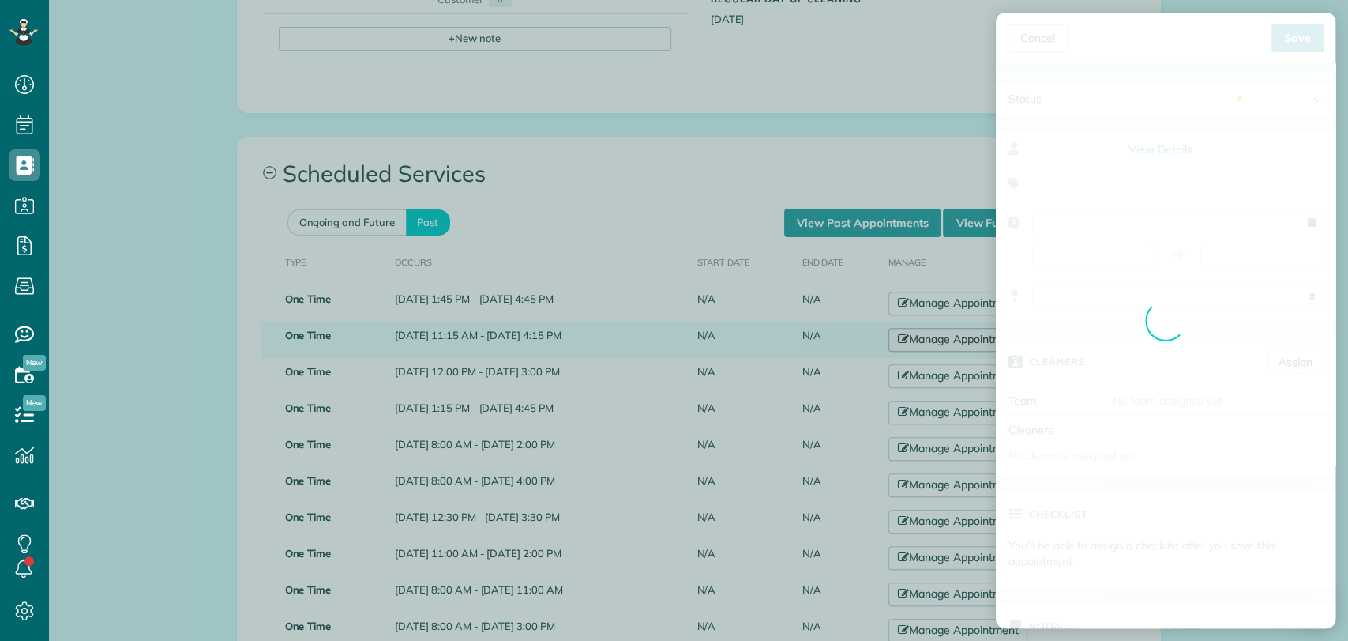
type input "**********"
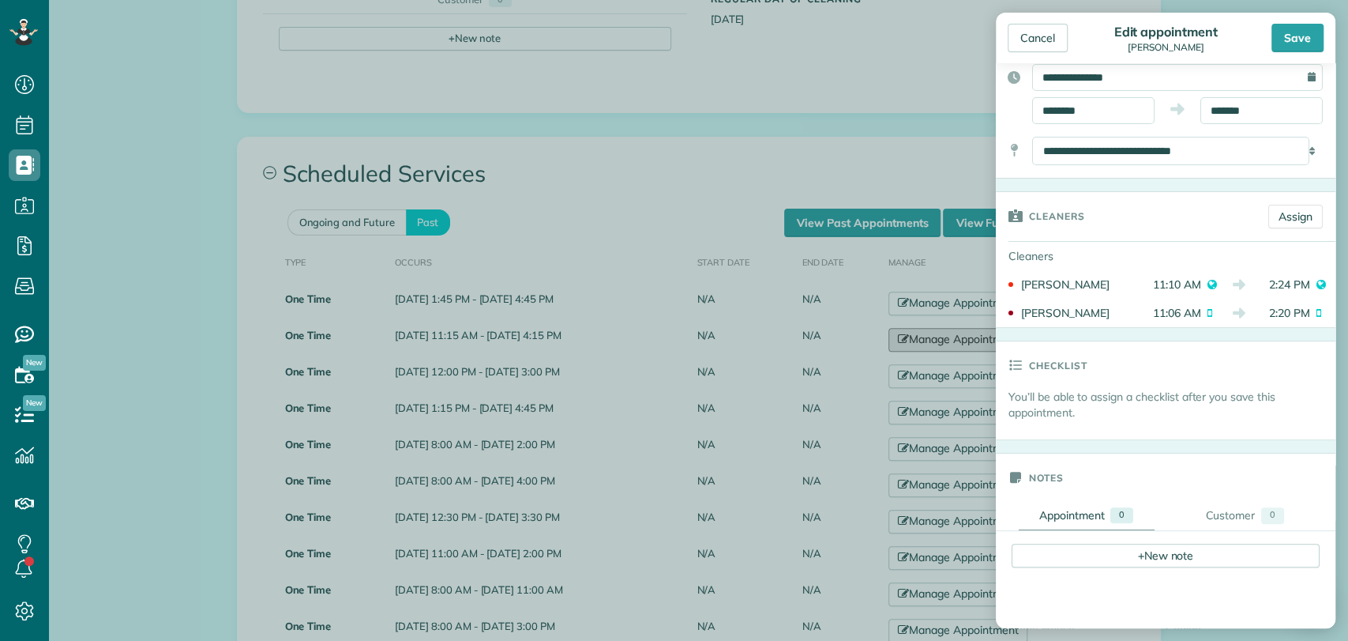
scroll to position [146, 0]
click at [1038, 46] on div "Cancel" at bounding box center [1038, 38] width 60 height 28
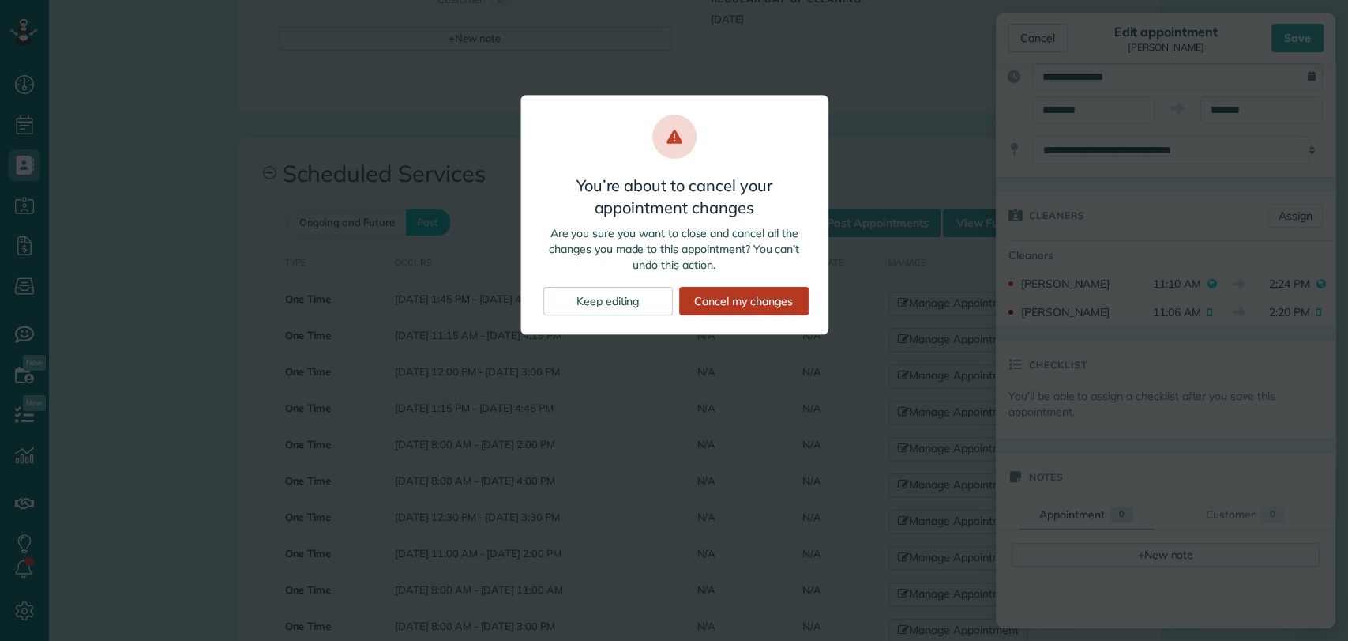
click at [720, 299] on div "Cancel my changes" at bounding box center [744, 301] width 130 height 28
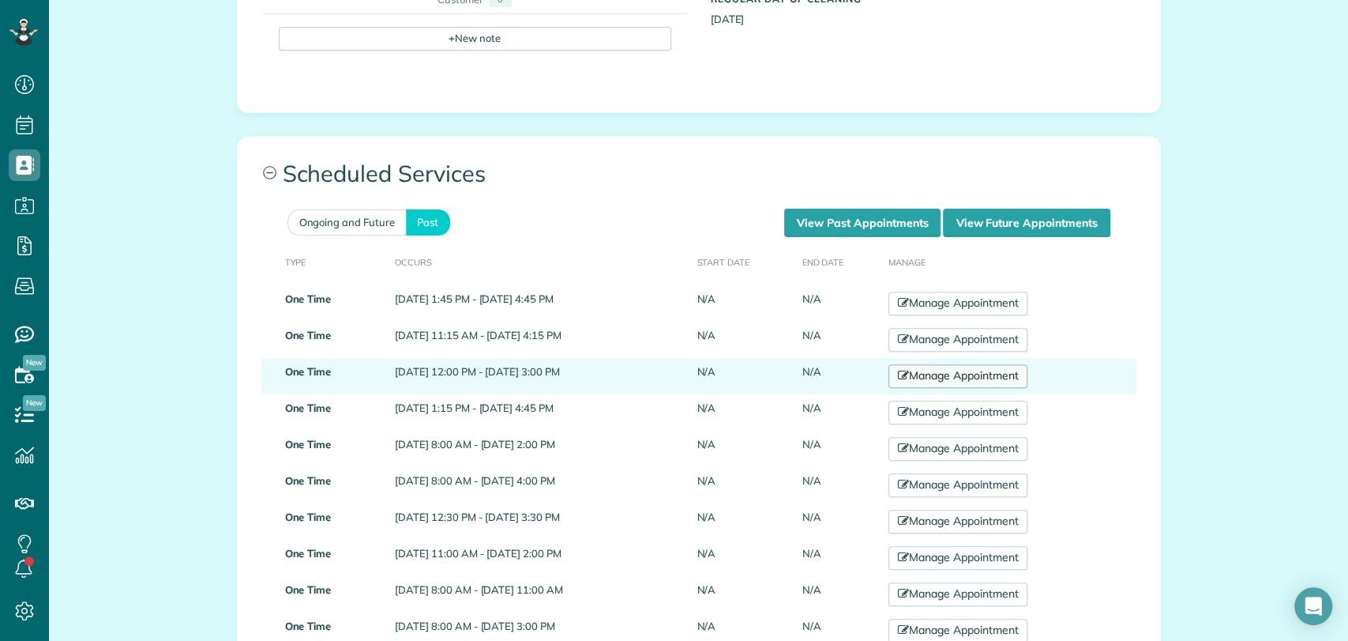
click at [971, 374] on link "Manage Appointment" at bounding box center [958, 376] width 139 height 24
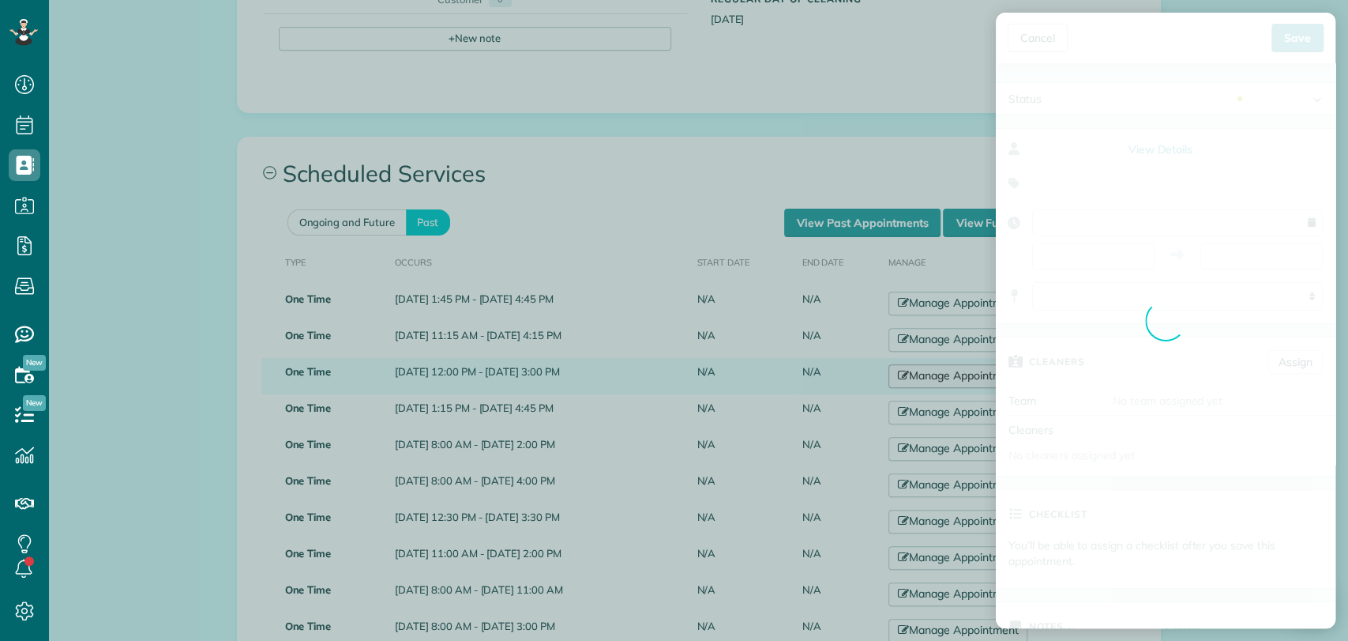
type input "**********"
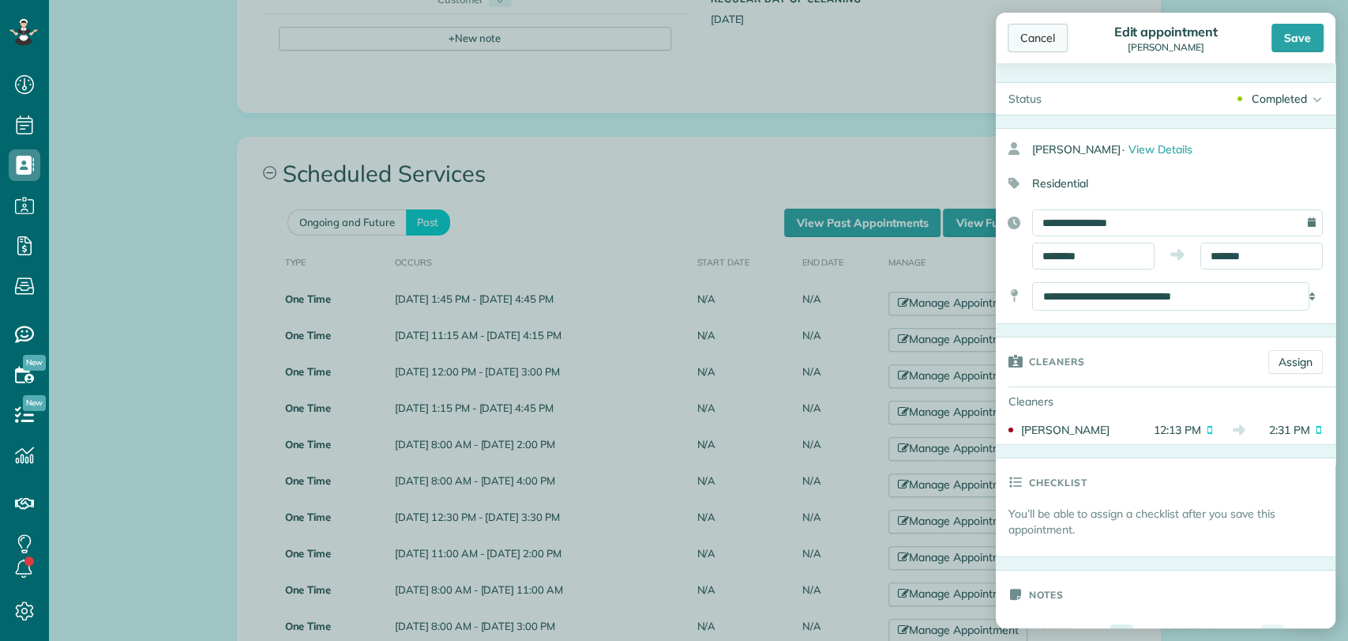
click at [1051, 33] on div "Cancel" at bounding box center [1038, 38] width 60 height 28
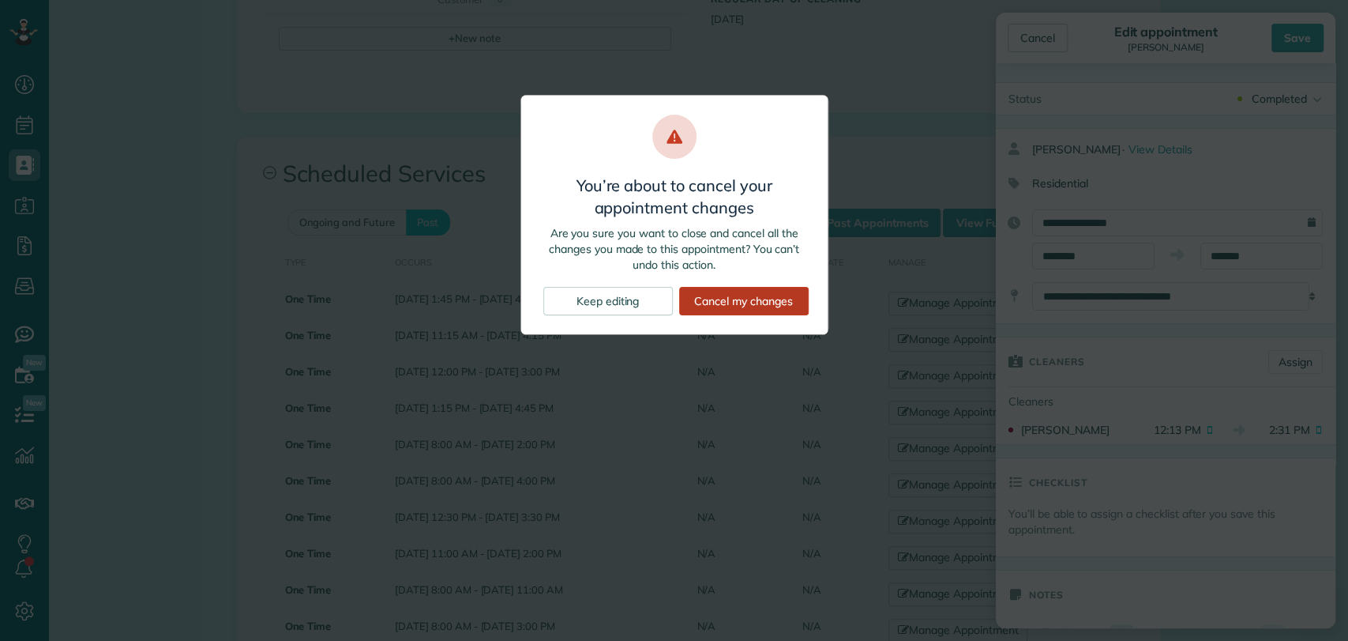
click at [734, 299] on div "Cancel my changes" at bounding box center [744, 301] width 130 height 28
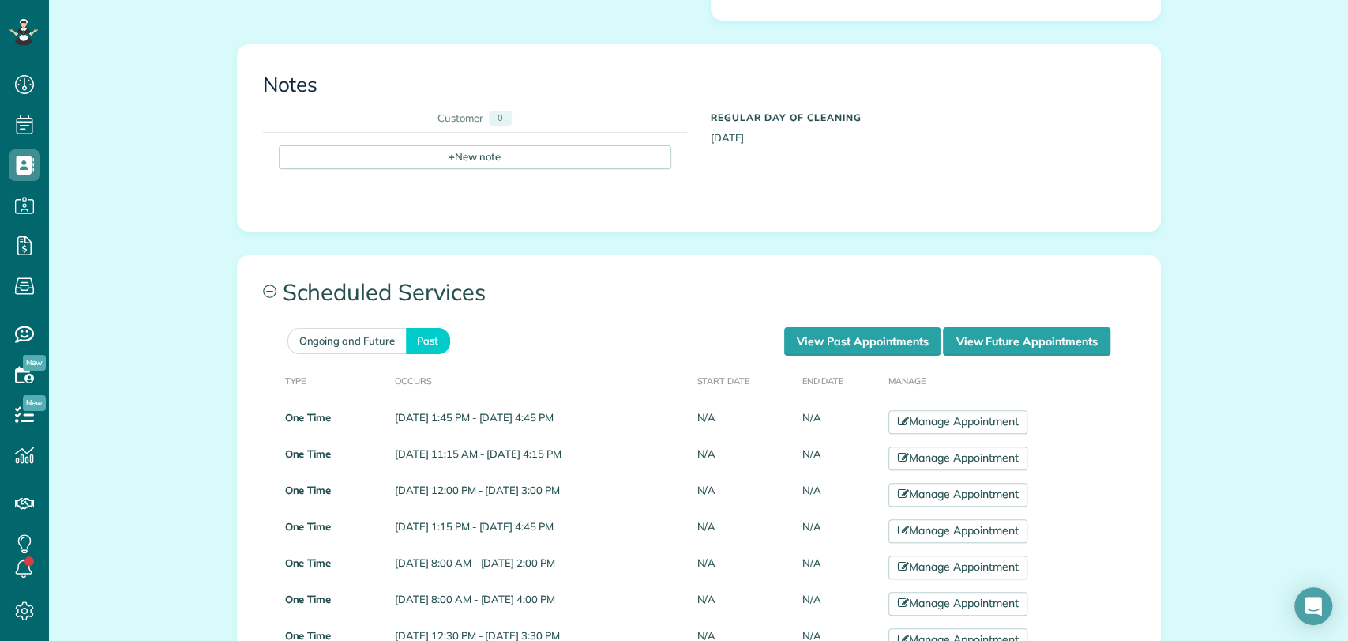
scroll to position [621, 0]
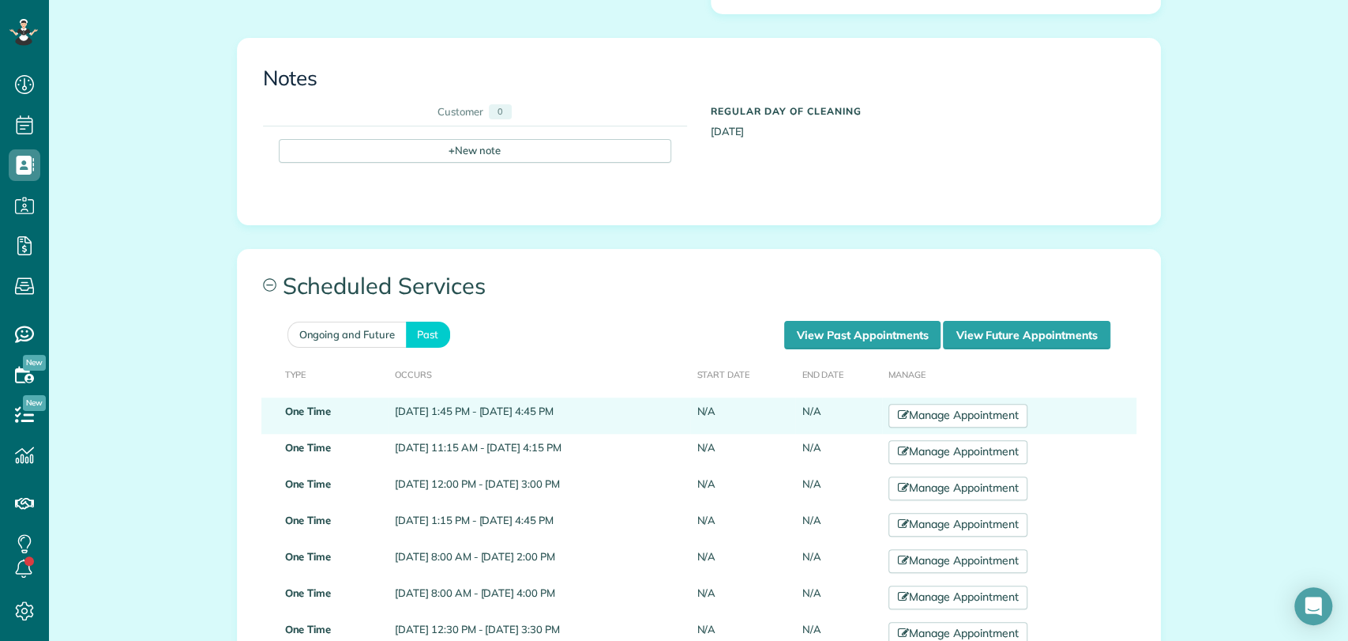
click at [992, 401] on td "Manage Appointment" at bounding box center [1009, 415] width 254 height 36
click at [994, 406] on link "Manage Appointment" at bounding box center [958, 416] width 139 height 24
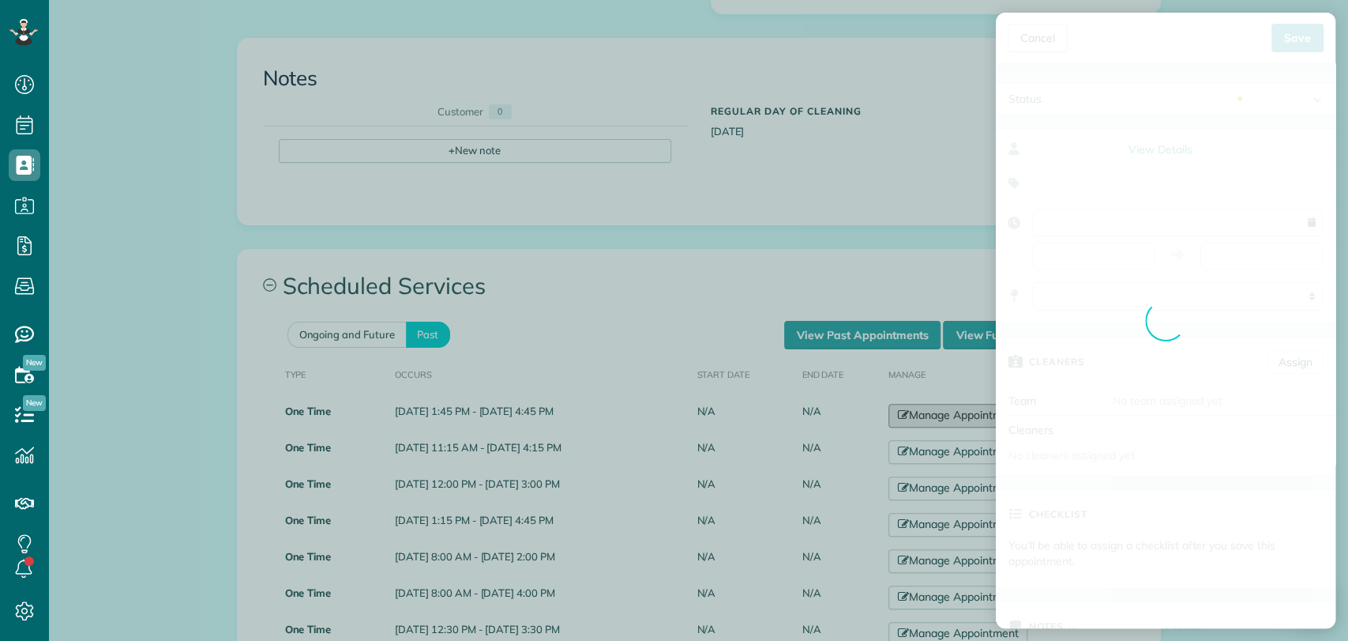
type input "**********"
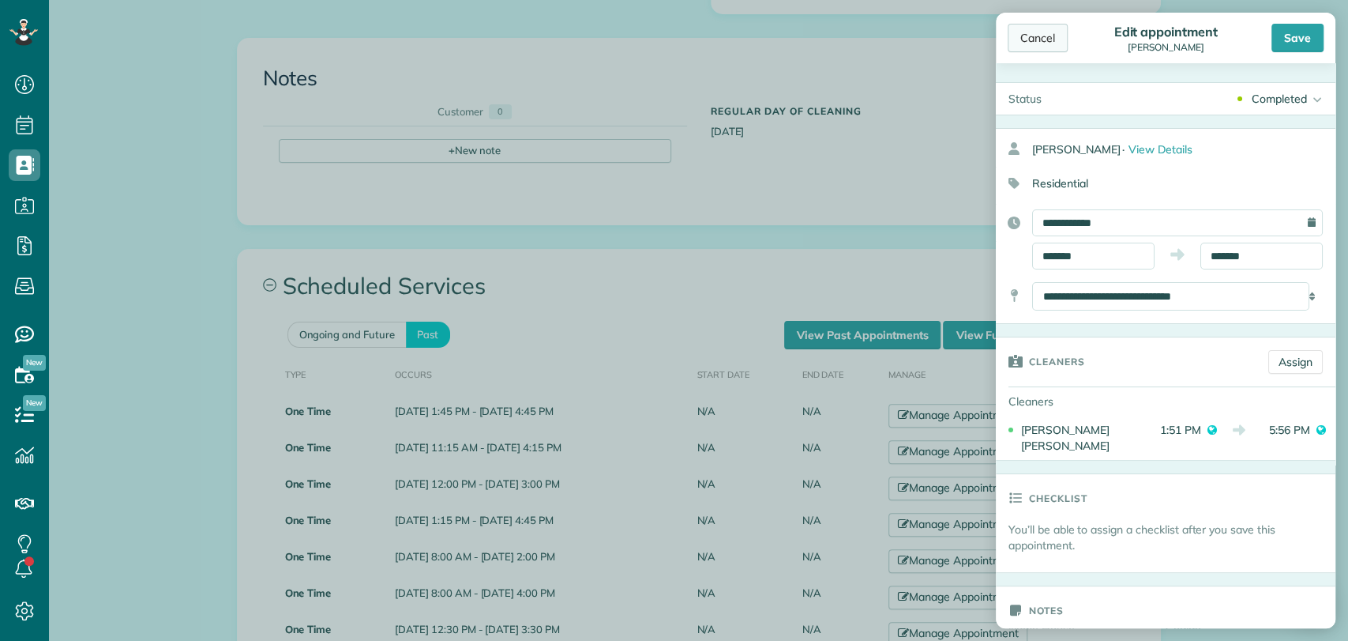
click at [1029, 39] on div "Cancel" at bounding box center [1038, 38] width 60 height 28
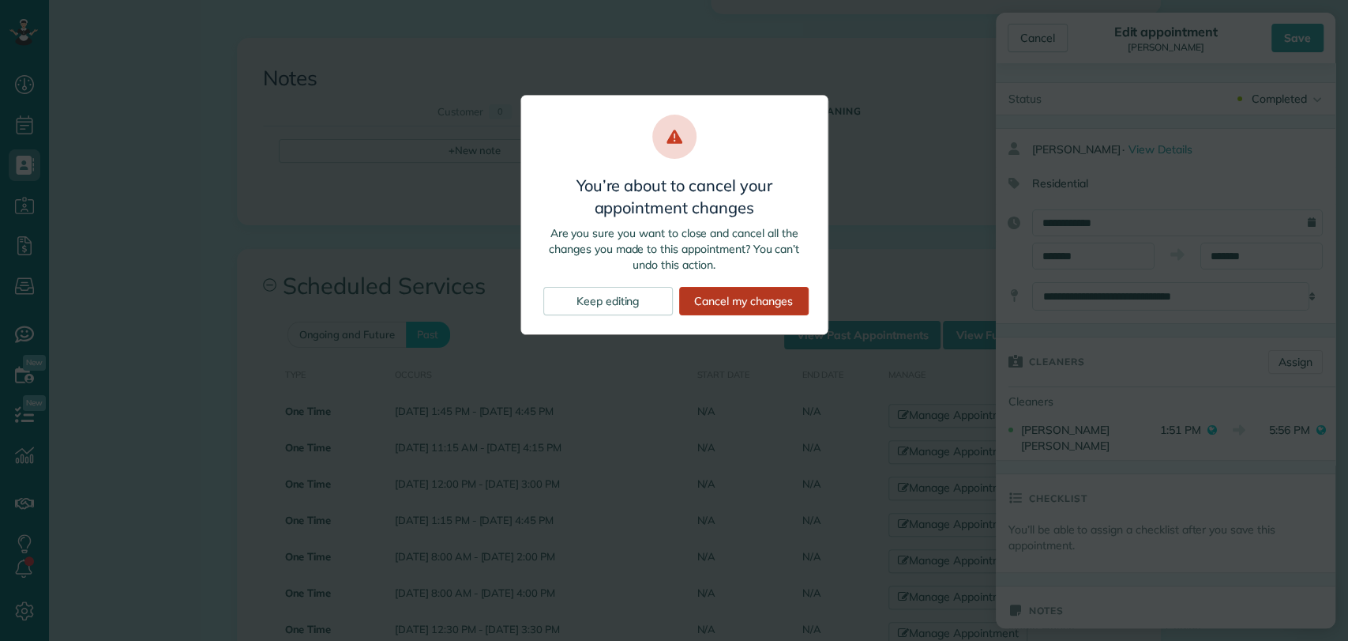
click at [739, 298] on div "Cancel my changes" at bounding box center [744, 301] width 130 height 28
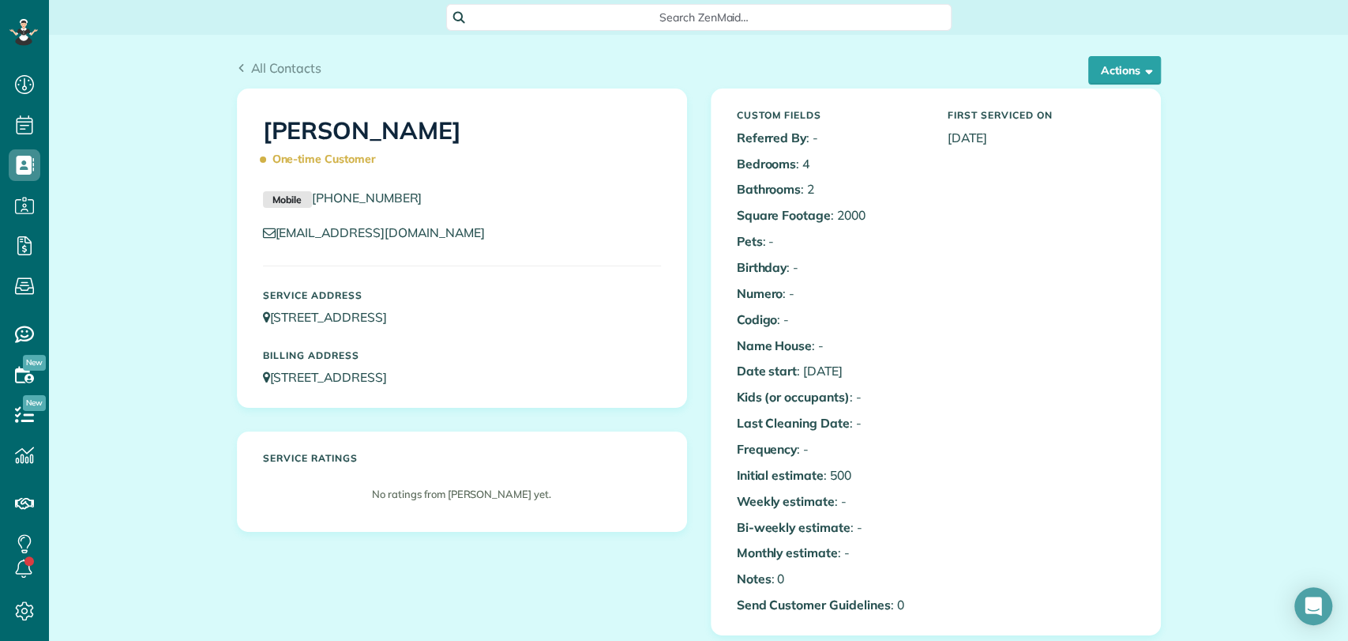
click at [584, 10] on span "Search ZenMaid…" at bounding box center [704, 17] width 480 height 16
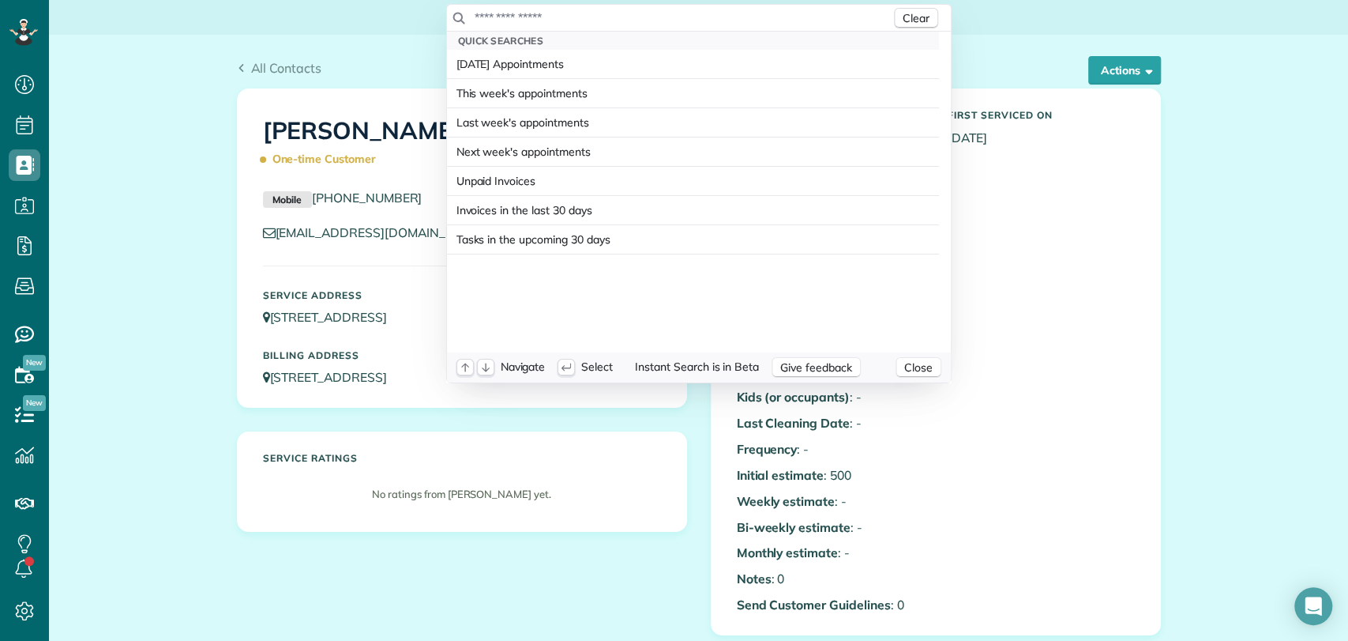
click at [547, 15] on input "text" at bounding box center [682, 17] width 417 height 16
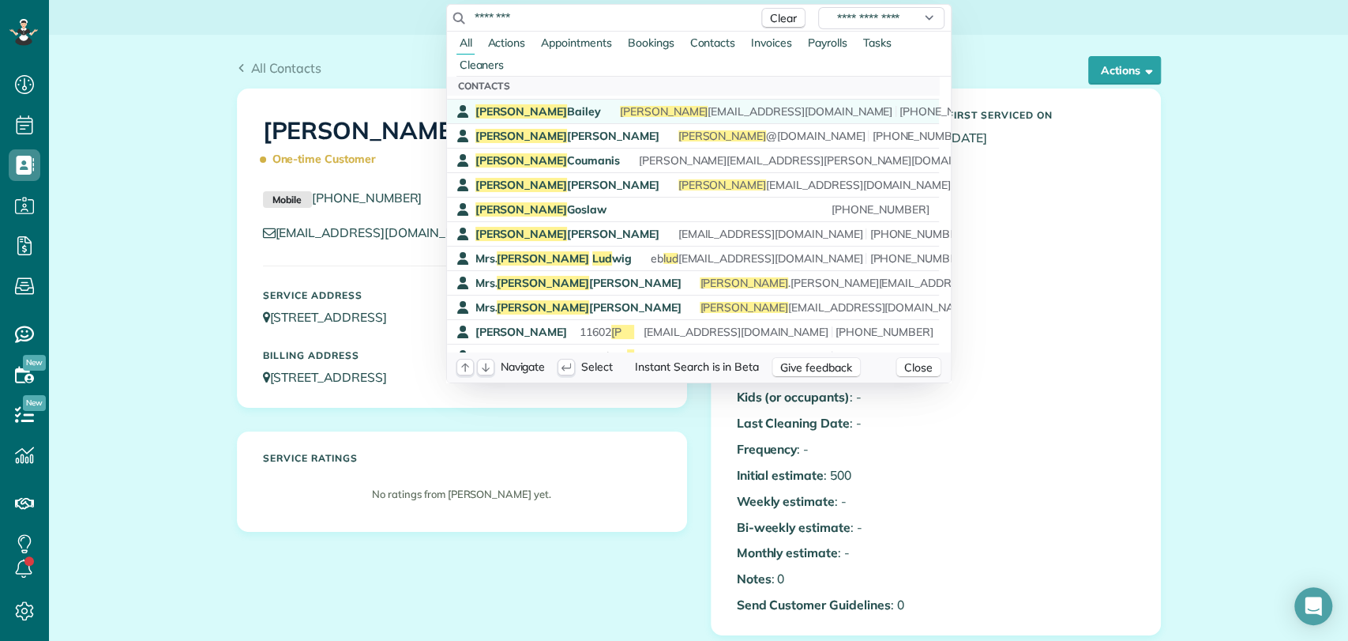
scroll to position [273, 0]
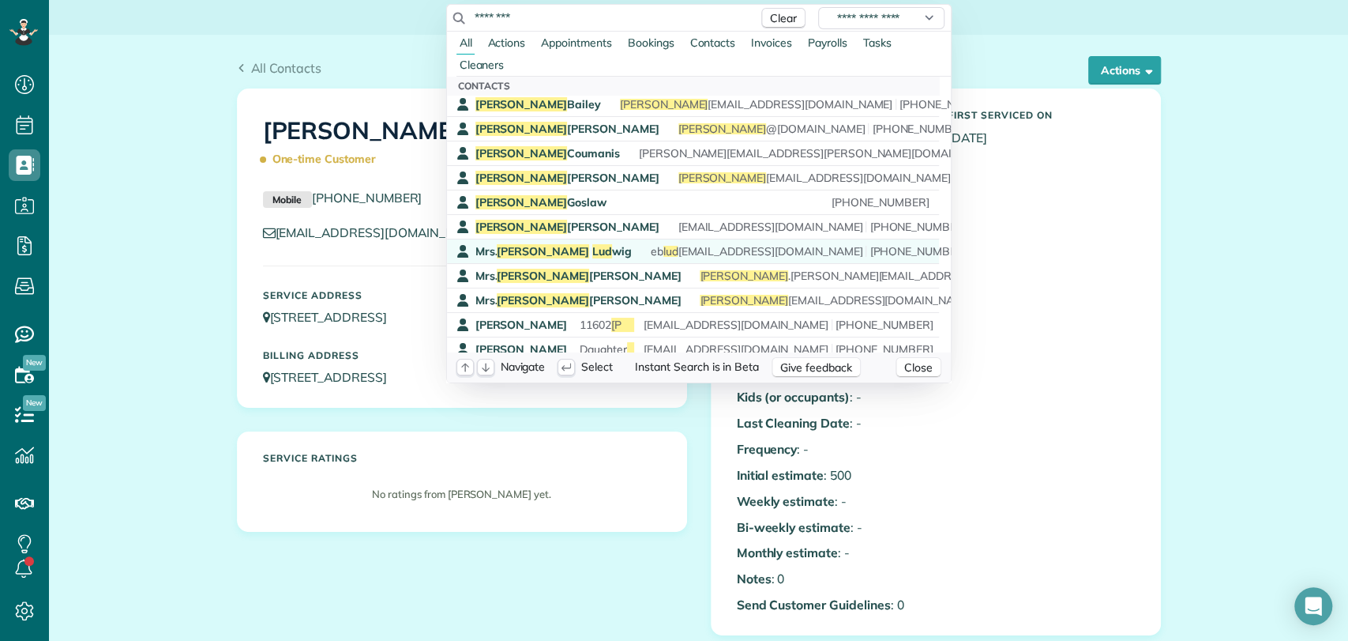
type input "********"
click at [562, 247] on div "Mrs. [PERSON_NAME] wig eb lud [EMAIL_ADDRESS][DOMAIN_NAME] eb lud [EMAIL_ADDRES…" at bounding box center [704, 251] width 458 height 16
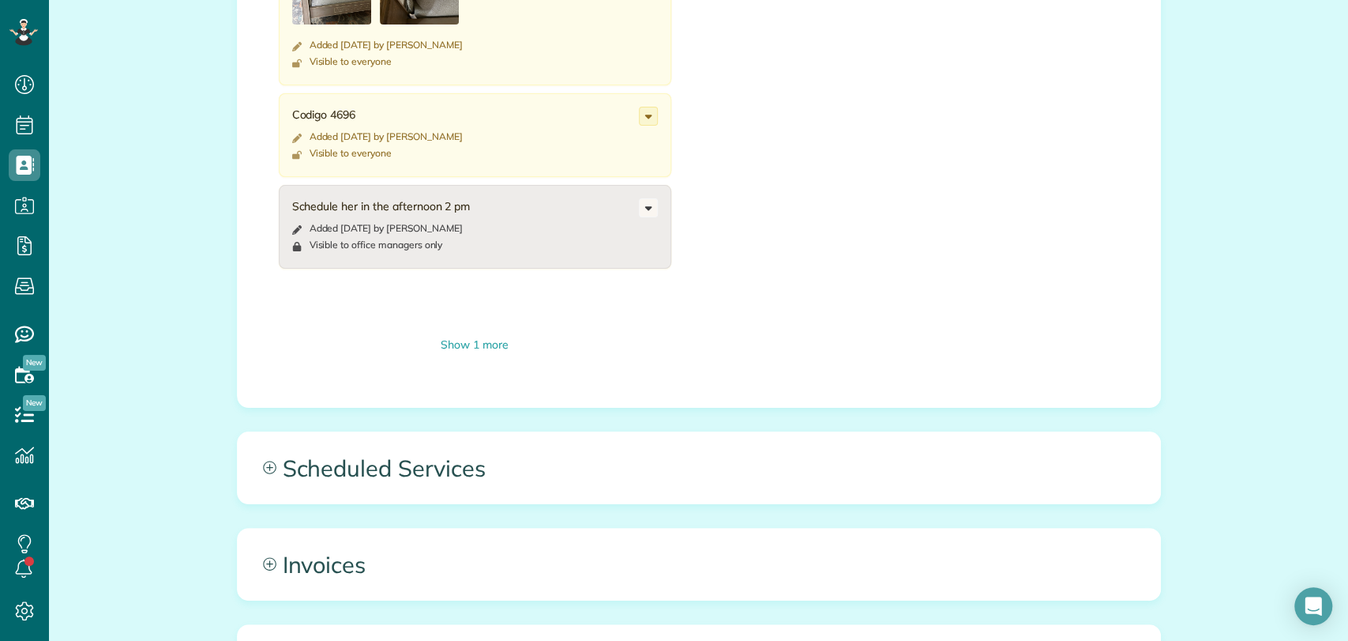
scroll to position [1059, 0]
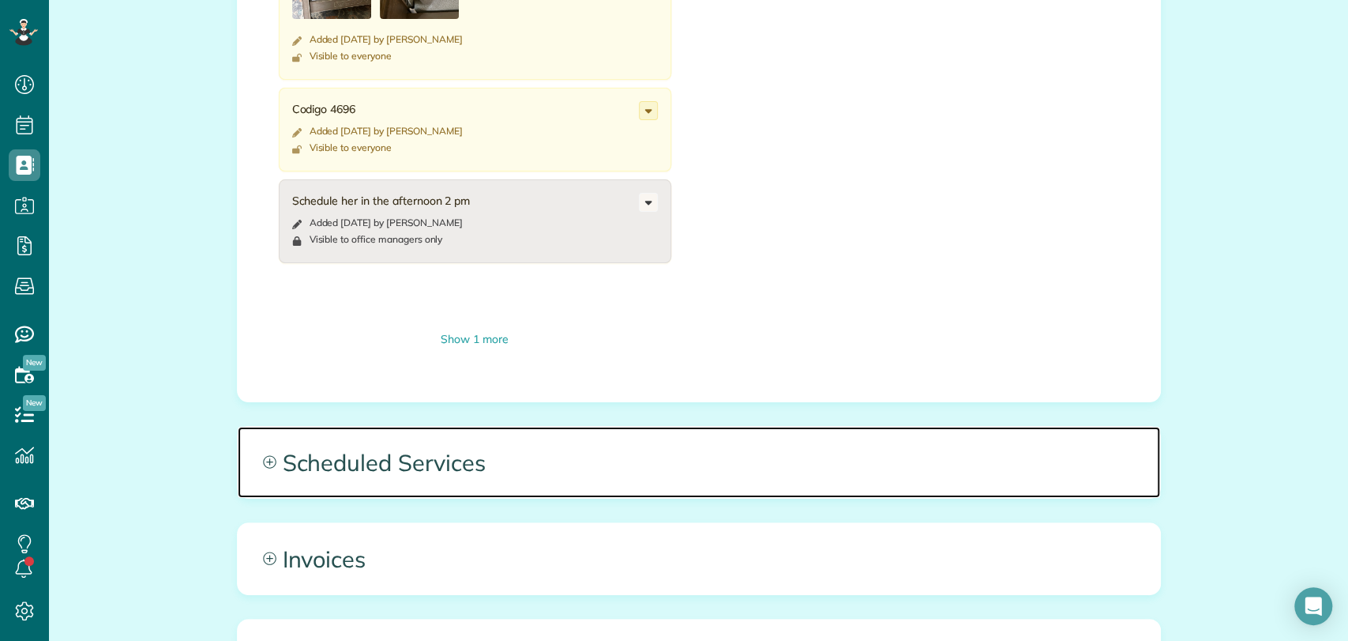
click at [492, 453] on span "Scheduled Services" at bounding box center [699, 462] width 923 height 71
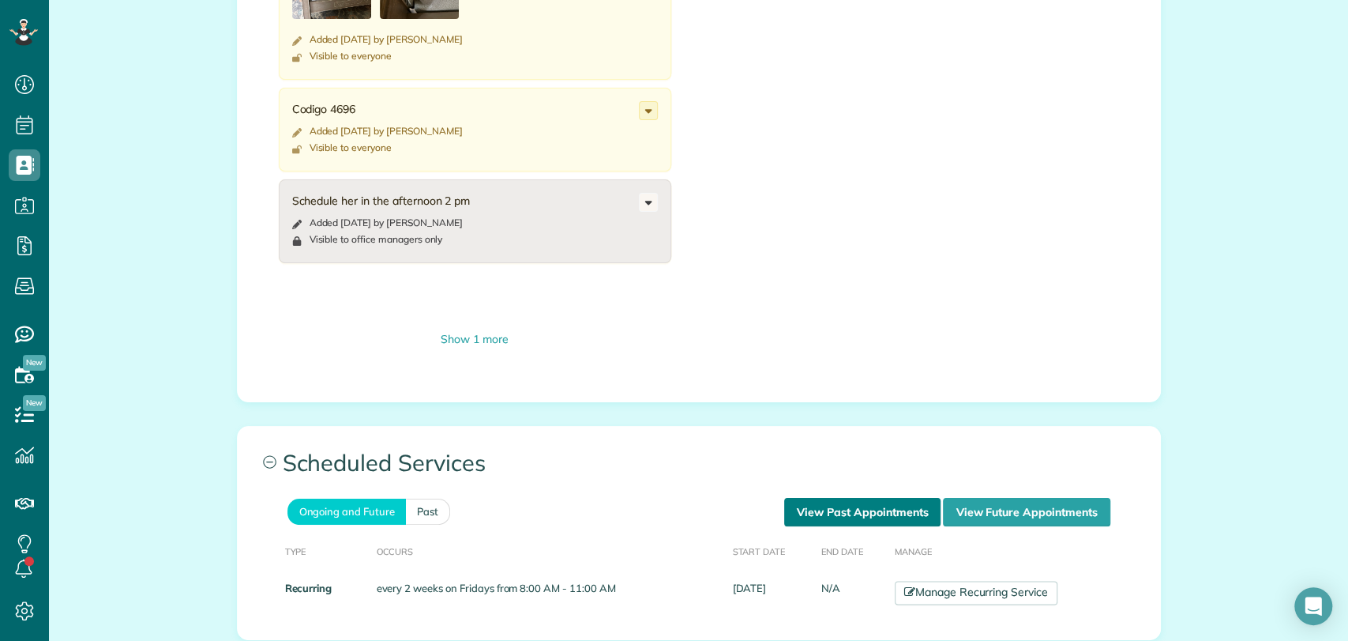
click at [853, 514] on link "View Past Appointments" at bounding box center [862, 512] width 156 height 28
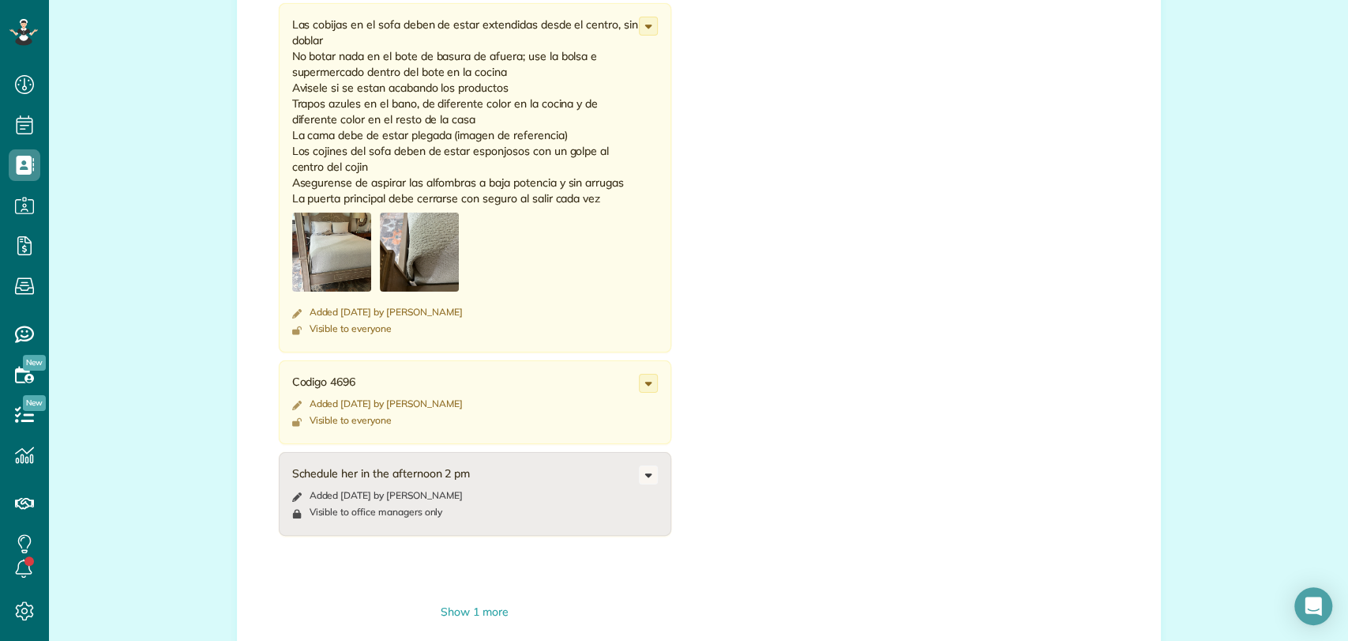
scroll to position [789, 0]
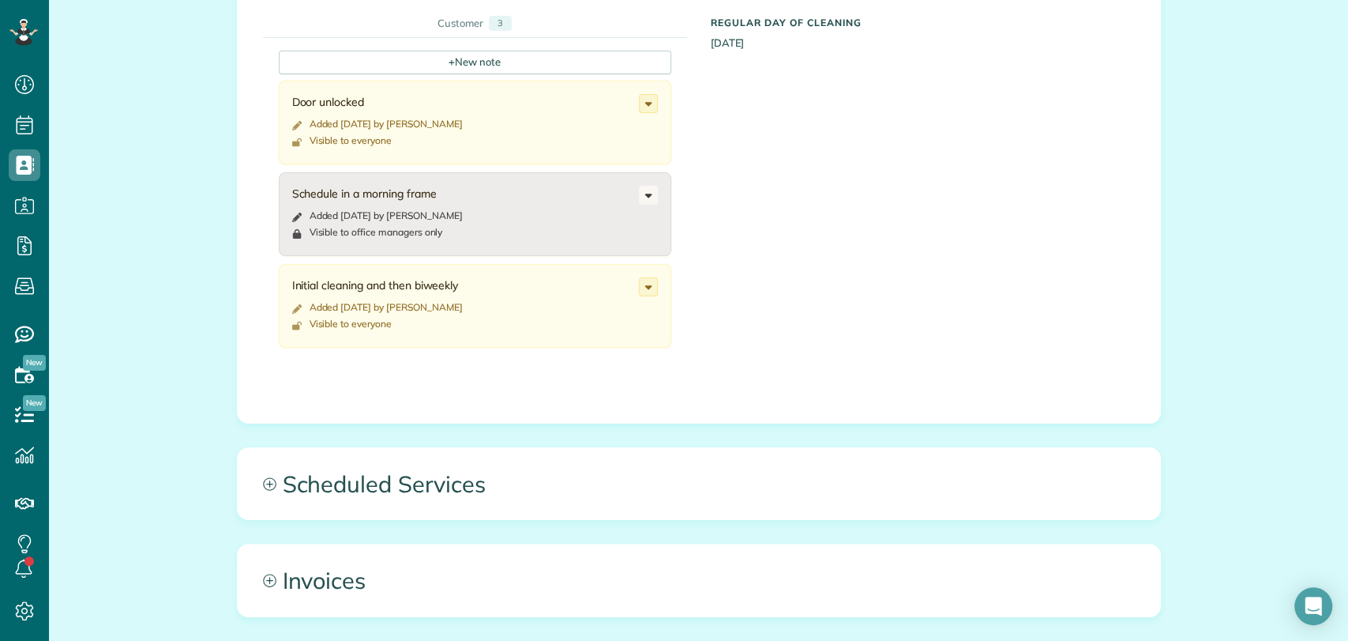
scroll to position [708, 0]
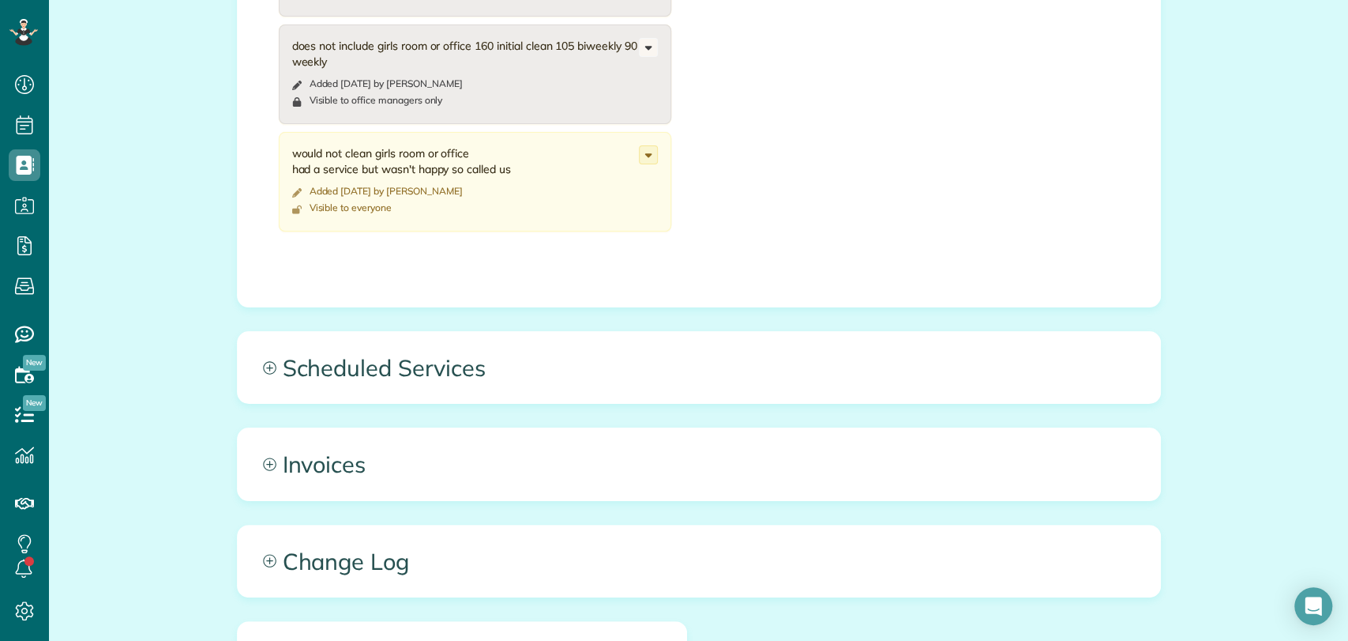
scroll to position [884, 0]
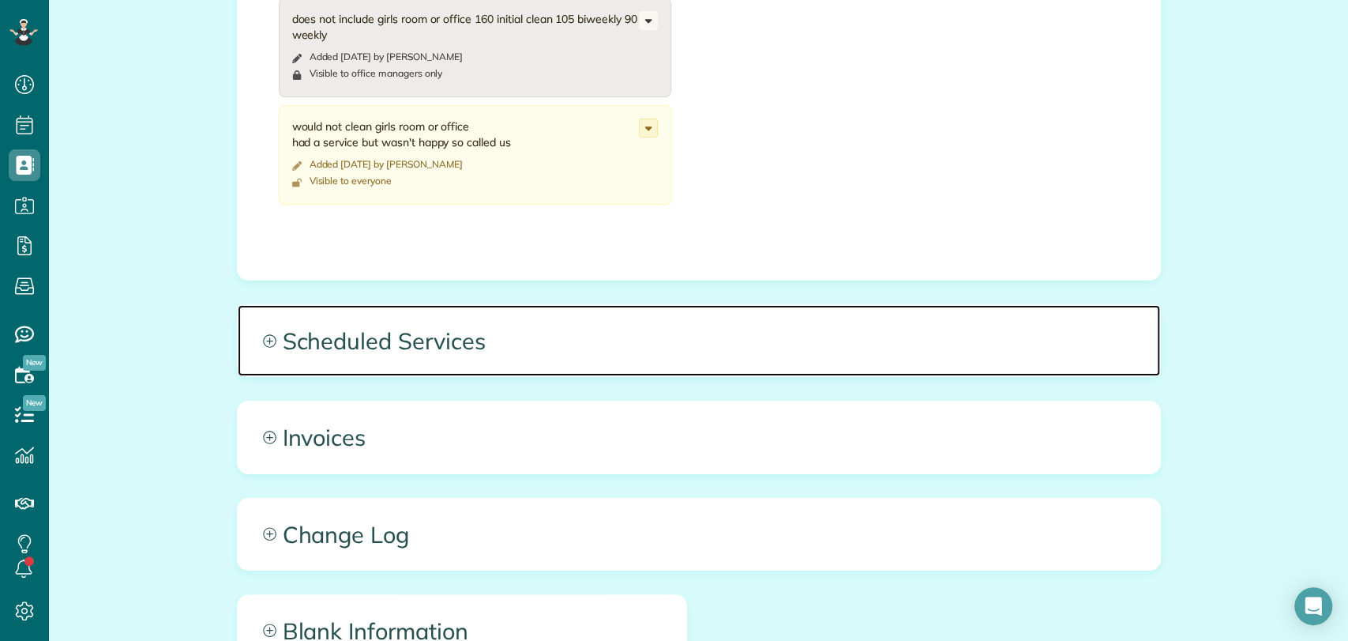
click at [491, 353] on span "Scheduled Services" at bounding box center [699, 340] width 923 height 71
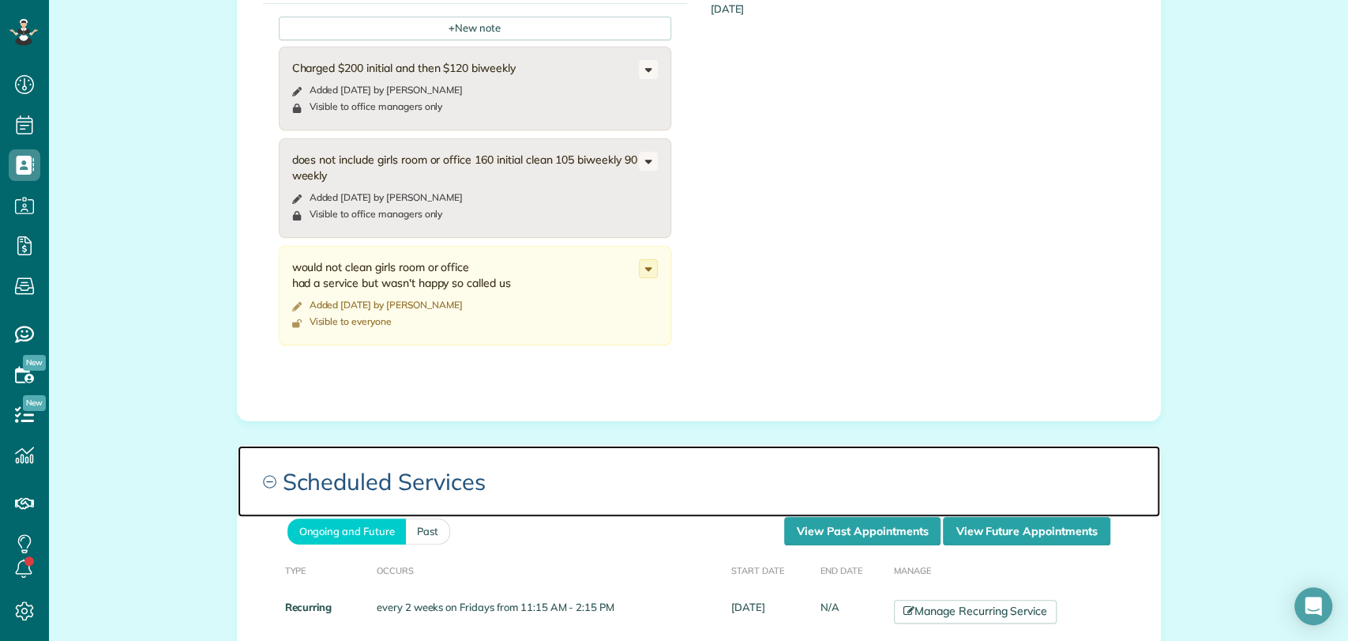
scroll to position [831, 0]
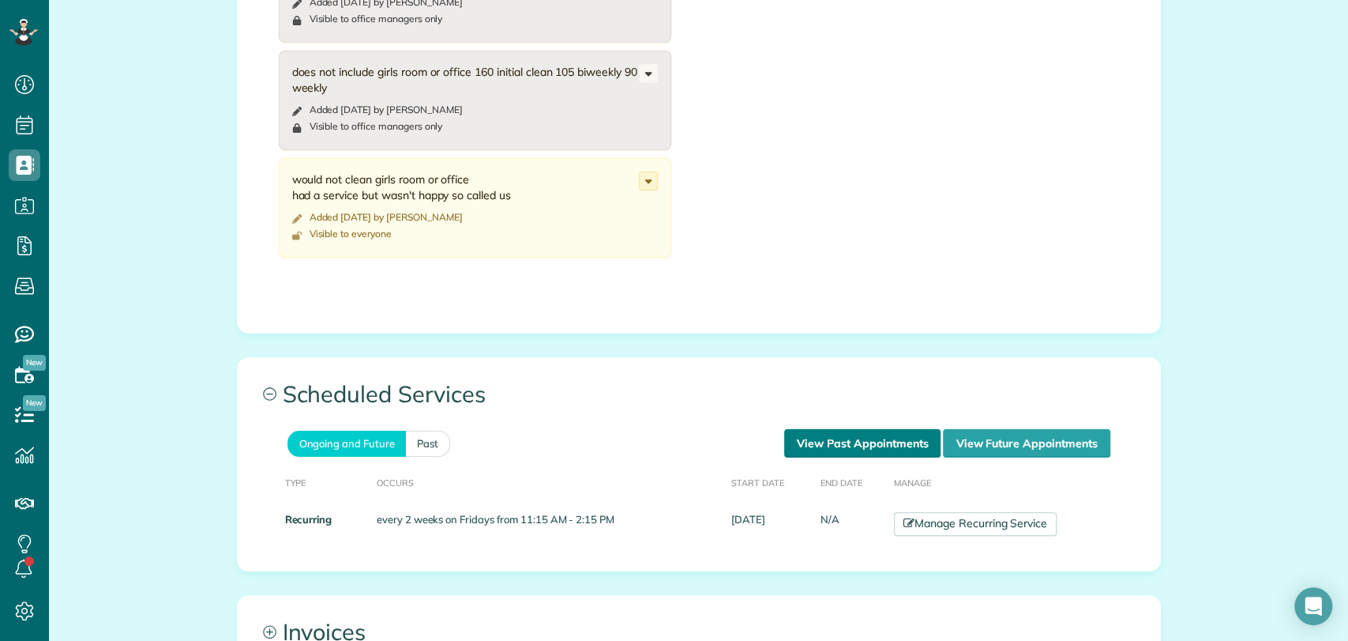
click at [813, 434] on link "View Past Appointments" at bounding box center [862, 443] width 156 height 28
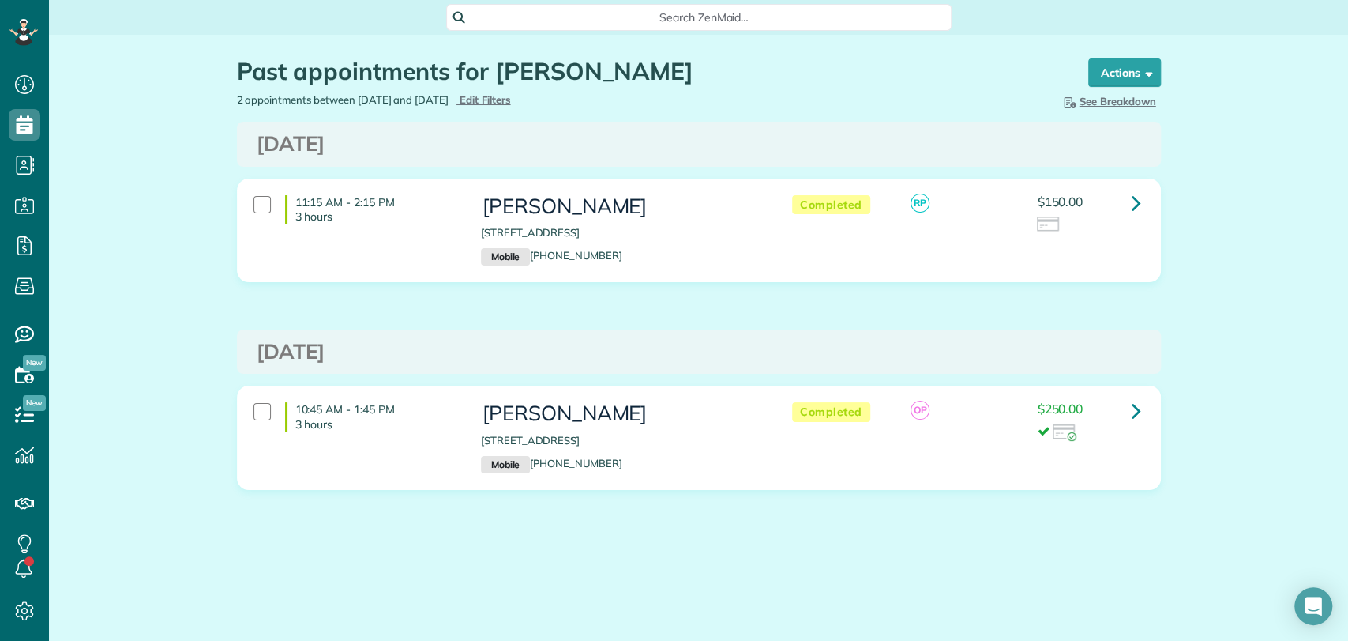
scroll to position [6, 6]
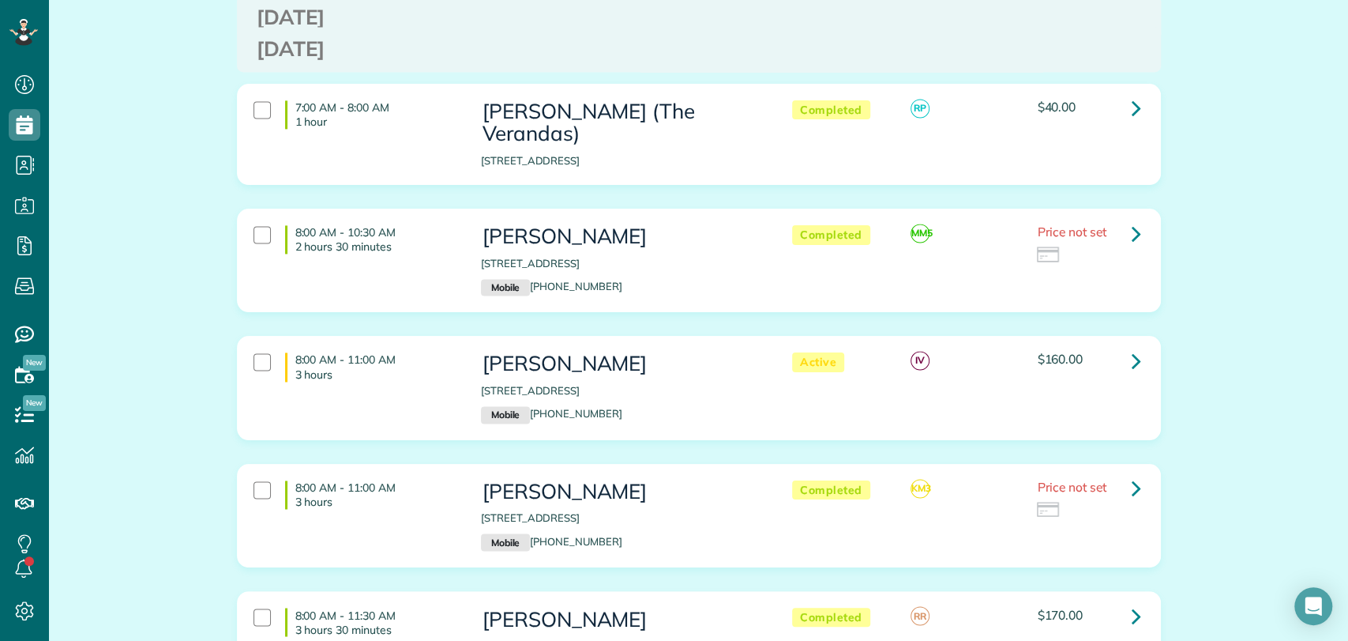
scroll to position [1490, 0]
click at [1136, 343] on link at bounding box center [1137, 359] width 32 height 32
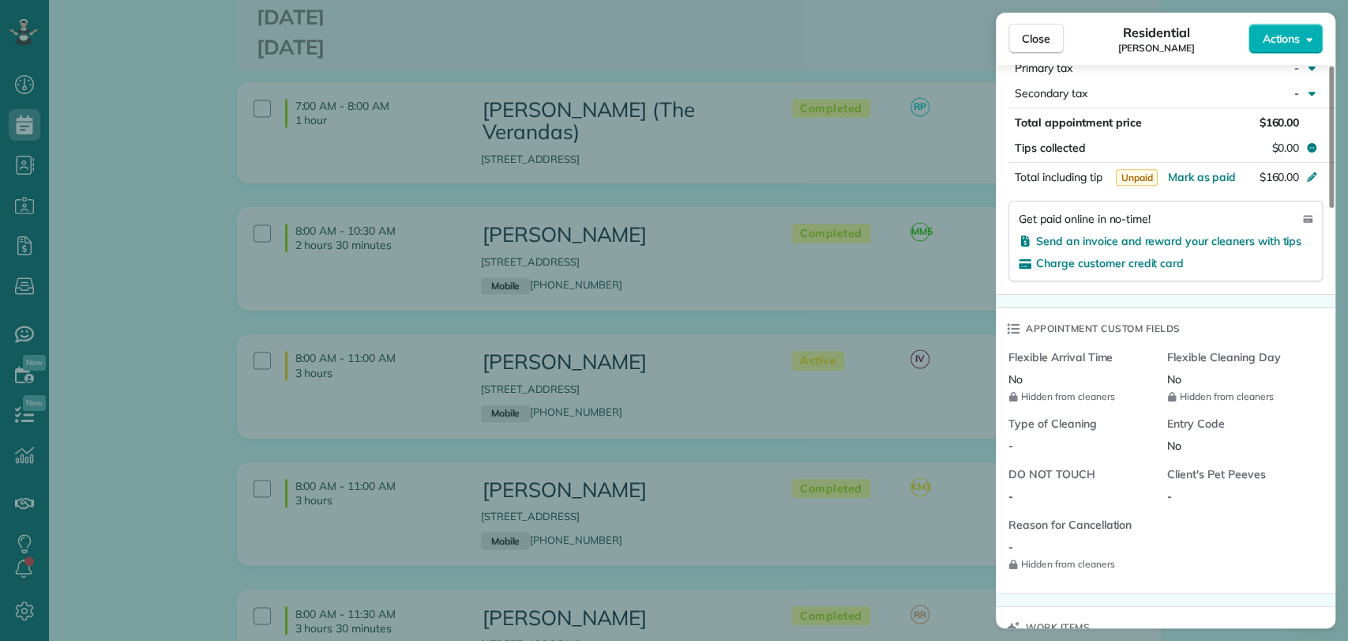
scroll to position [931, 0]
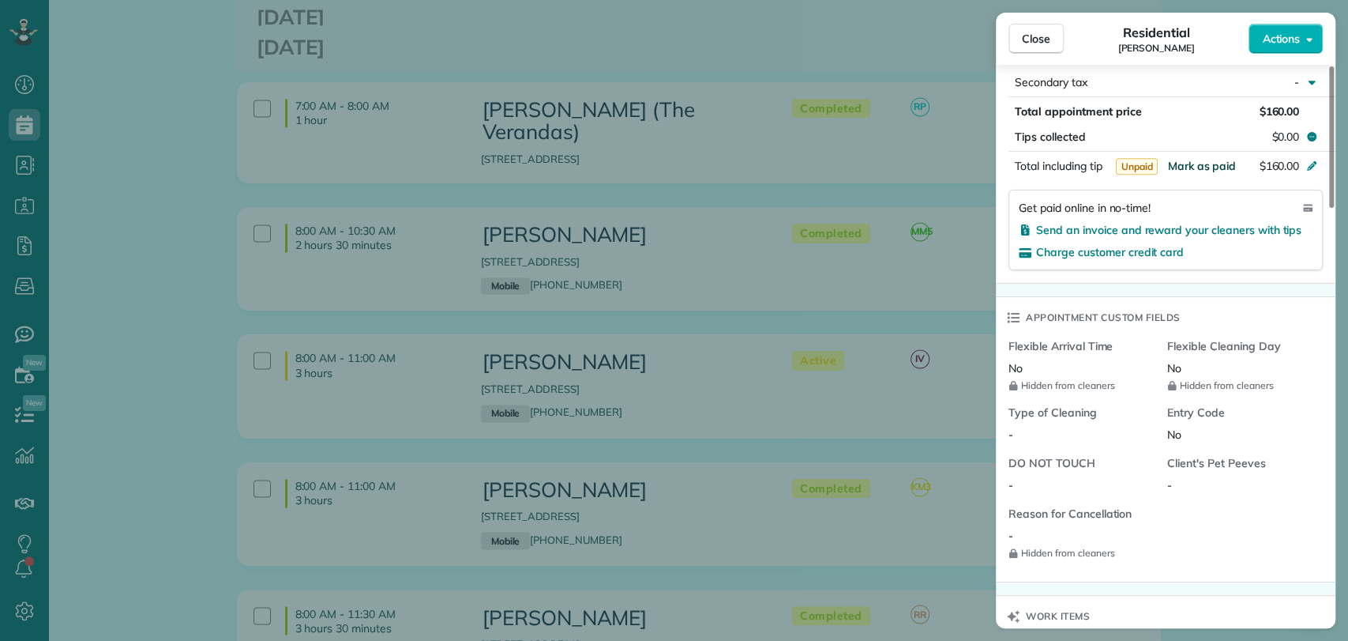
click at [1201, 163] on span "Mark as paid" at bounding box center [1201, 166] width 69 height 14
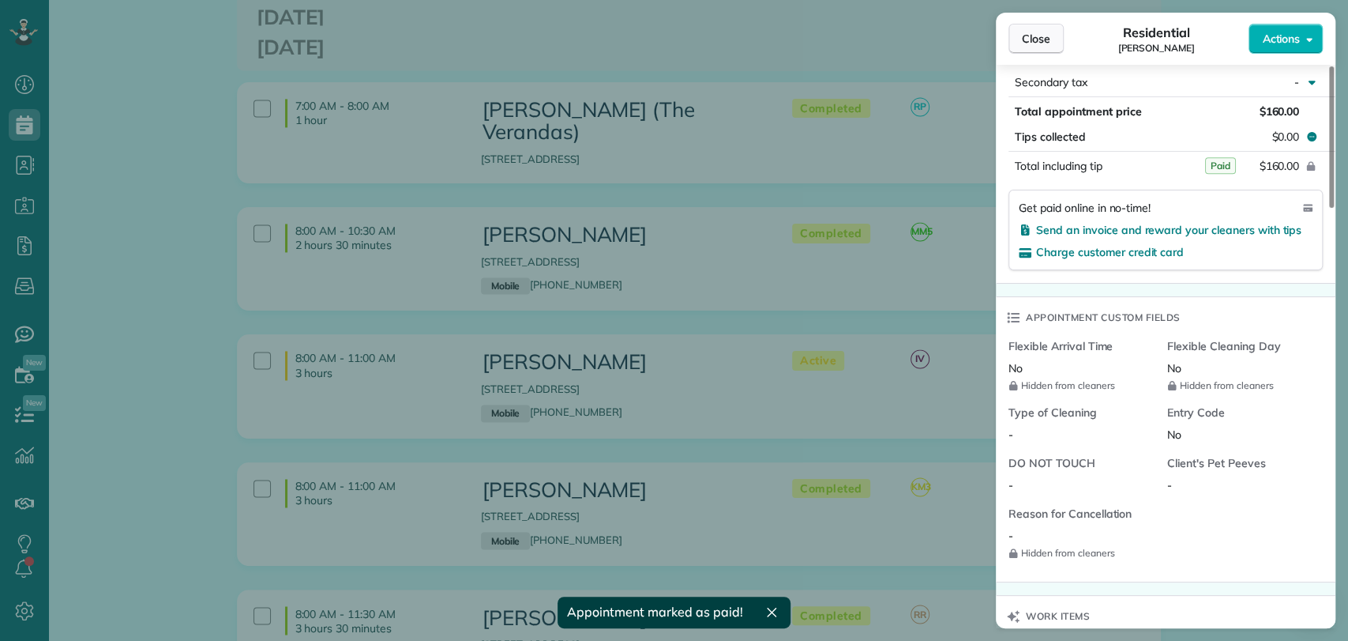
click at [1033, 39] on span "Close" at bounding box center [1036, 39] width 28 height 16
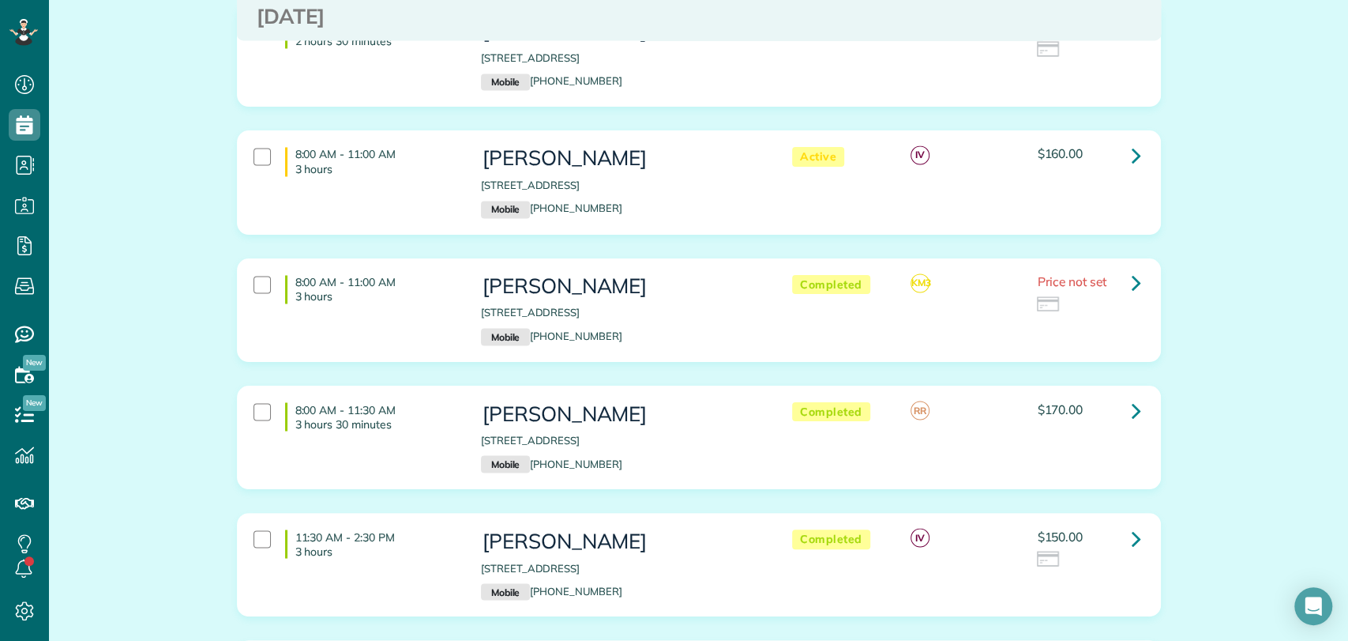
scroll to position [1696, 0]
click at [1121, 393] on link at bounding box center [1137, 409] width 32 height 32
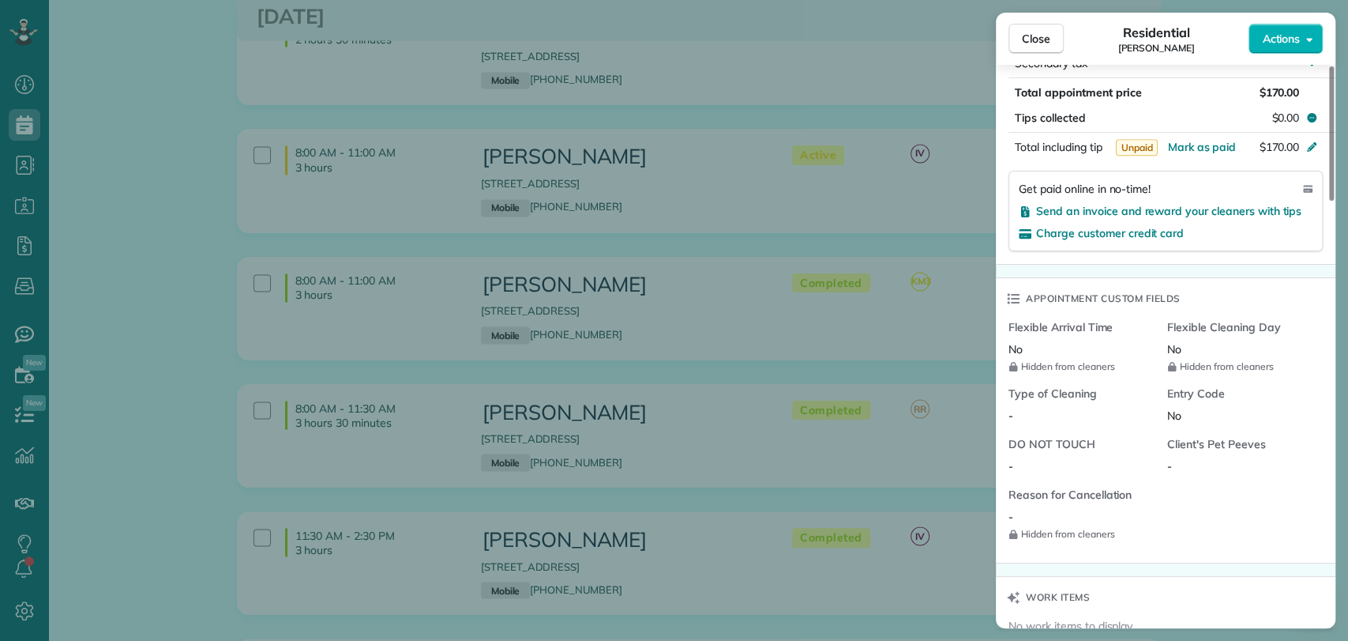
scroll to position [981, 0]
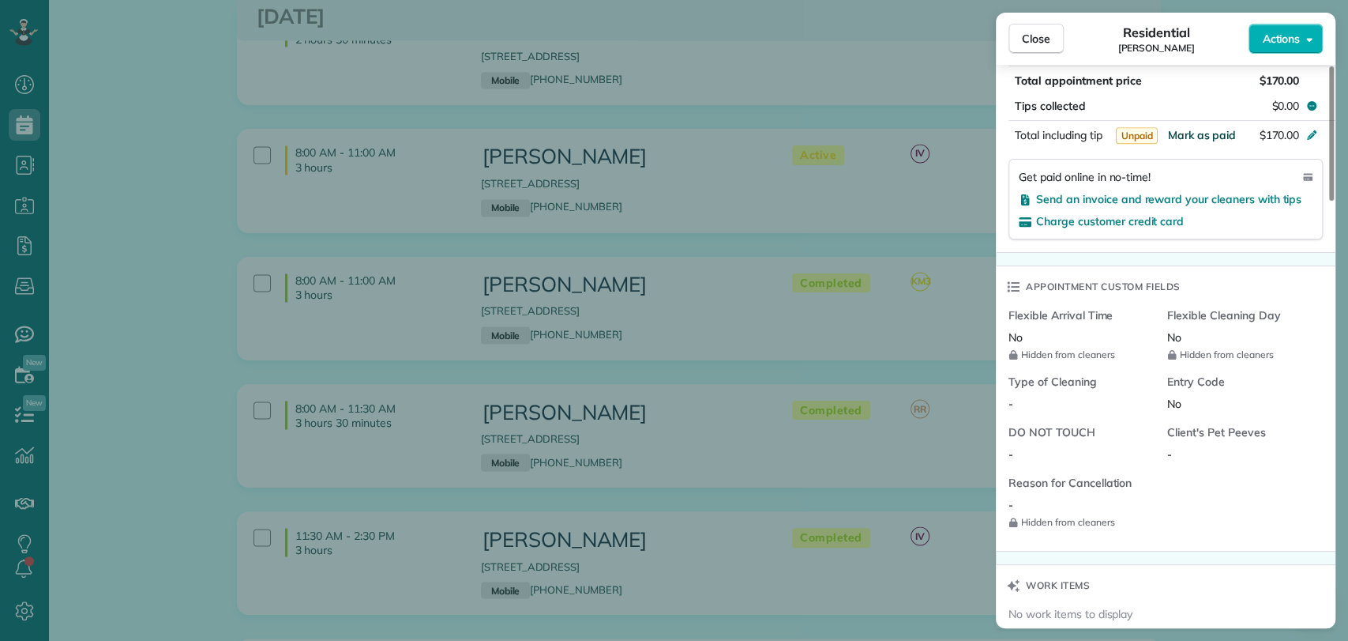
click at [1212, 127] on button "Mark as paid" at bounding box center [1201, 135] width 69 height 16
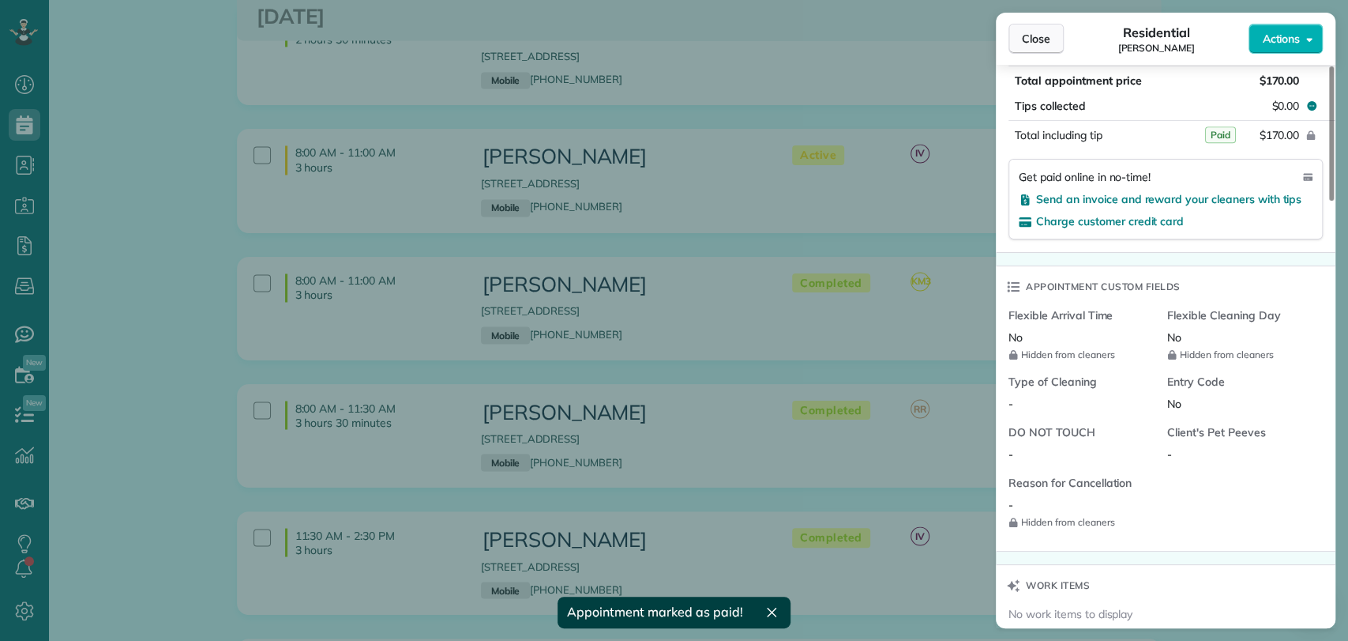
click at [1051, 46] on button "Close" at bounding box center [1036, 39] width 55 height 30
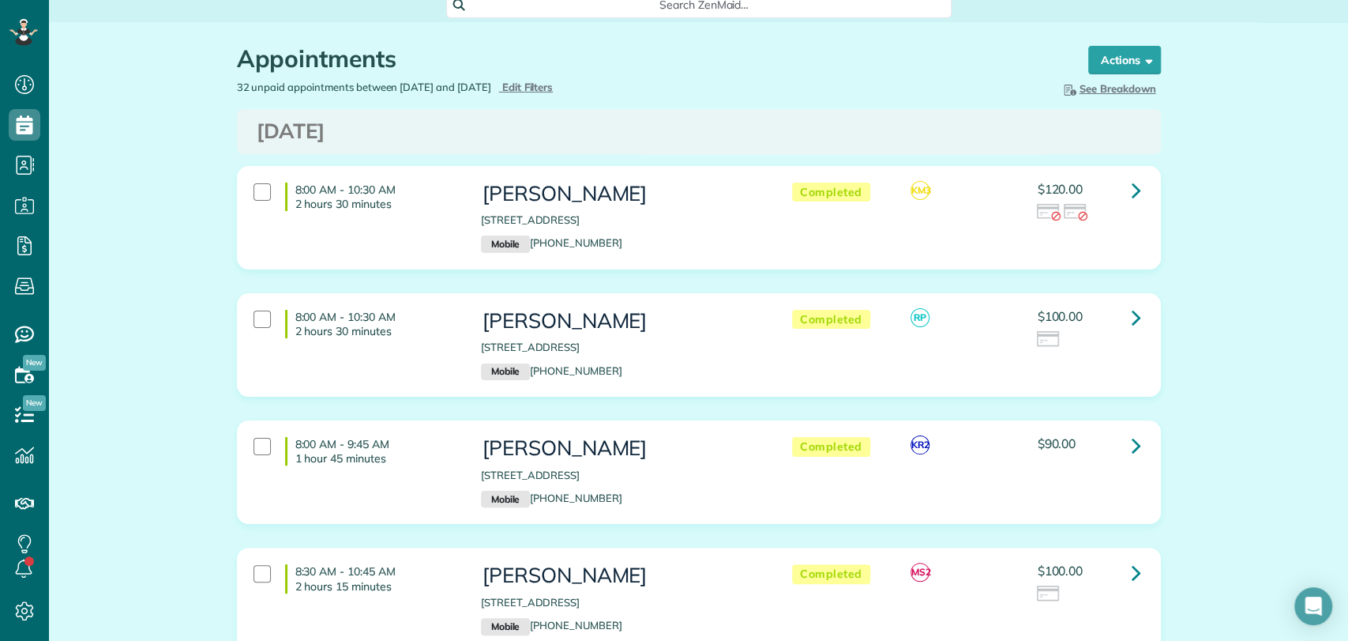
scroll to position [13, 0]
click at [1132, 444] on icon at bounding box center [1136, 444] width 9 height 28
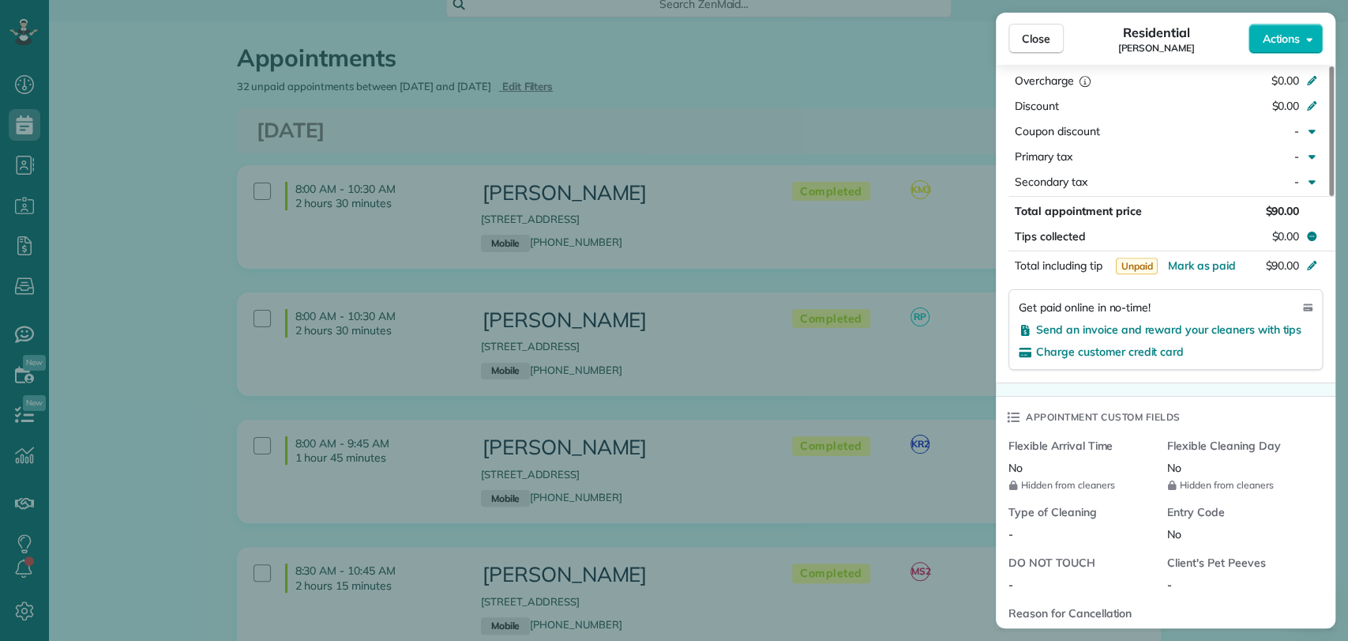
scroll to position [923, 0]
click at [1206, 261] on span "Mark as paid" at bounding box center [1201, 264] width 69 height 14
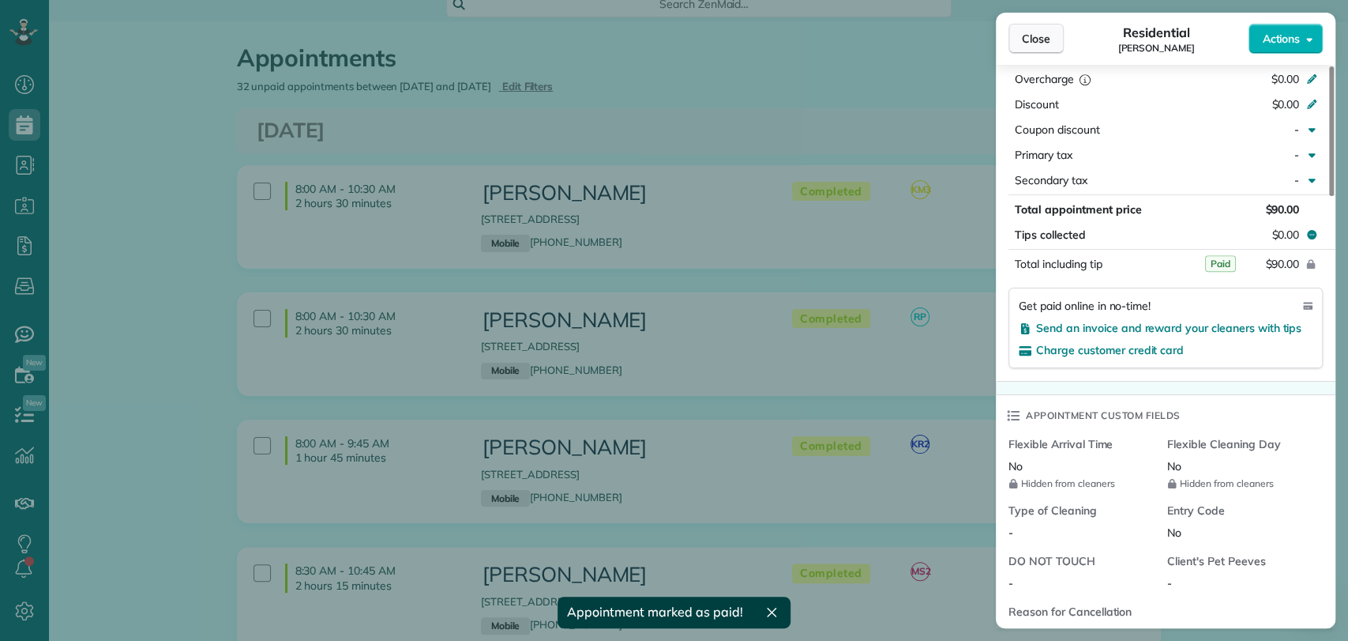
click at [1036, 36] on span "Close" at bounding box center [1036, 39] width 28 height 16
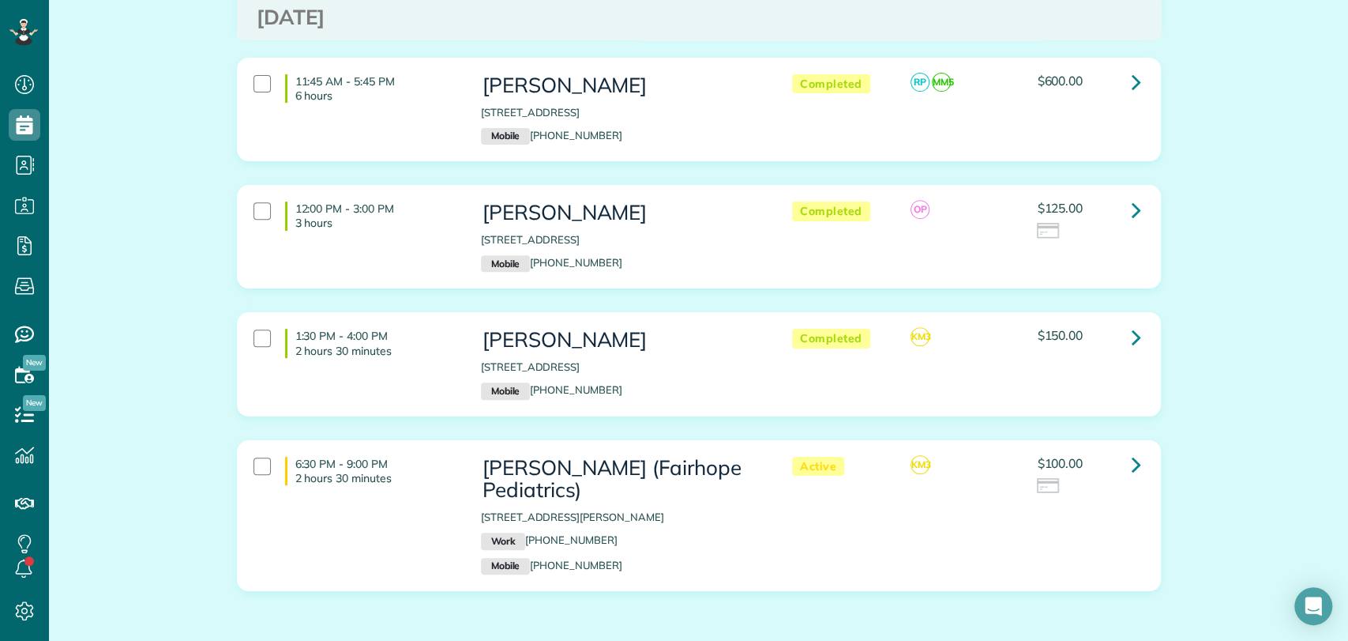
scroll to position [4298, 0]
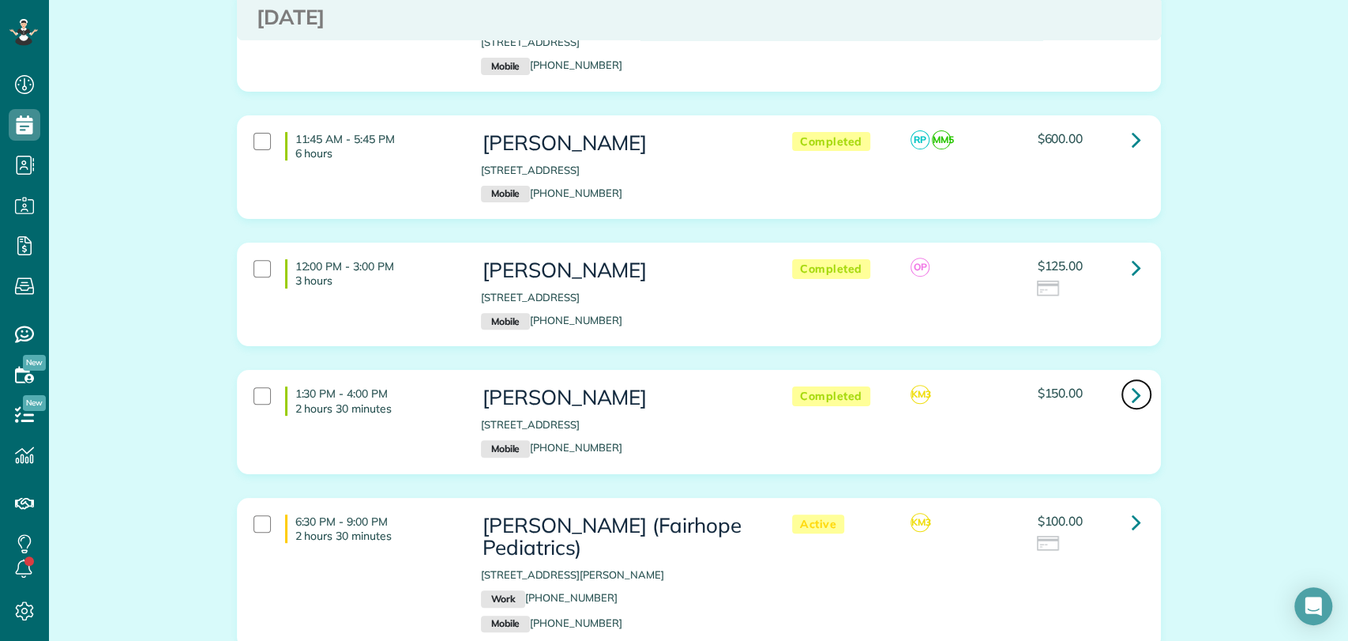
click at [1132, 381] on icon at bounding box center [1136, 395] width 9 height 28
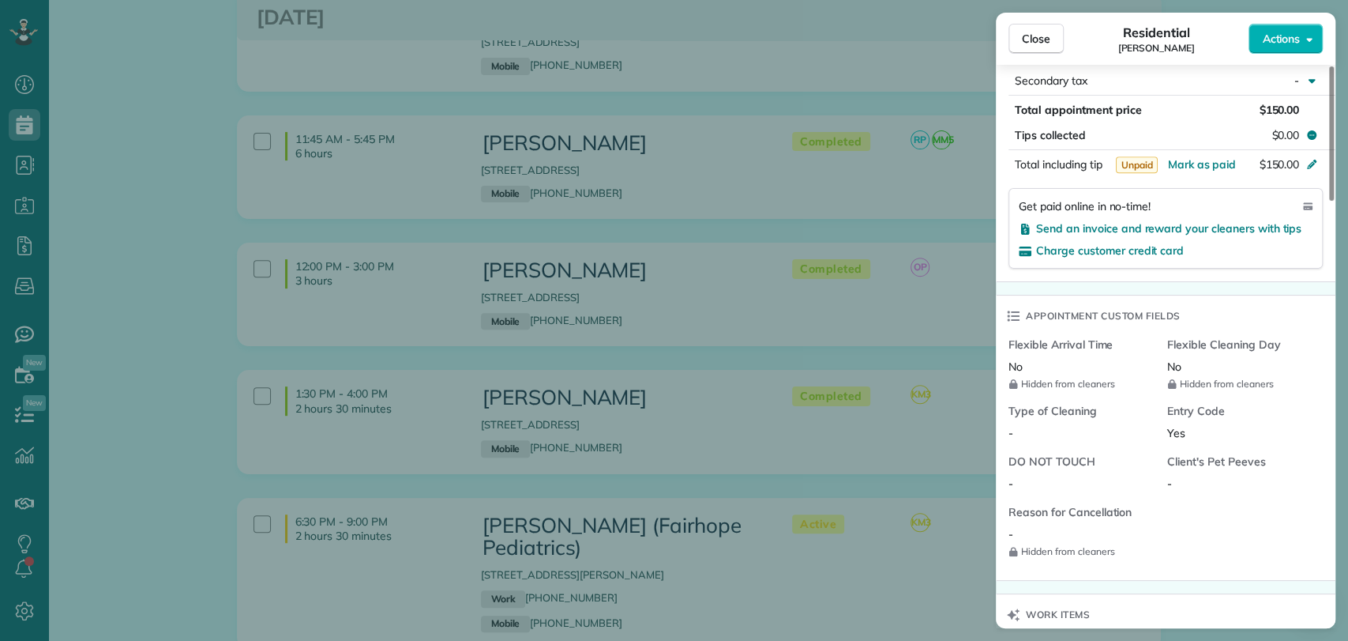
scroll to position [953, 0]
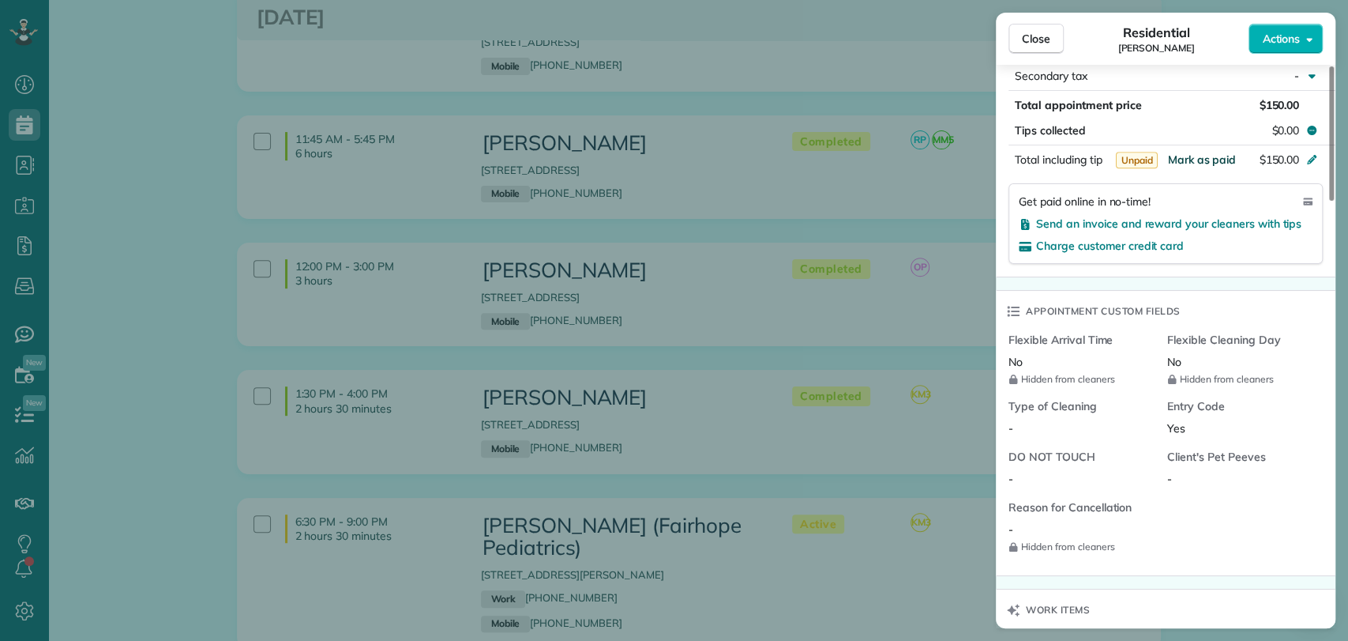
click at [1202, 152] on span "Mark as paid" at bounding box center [1201, 159] width 69 height 14
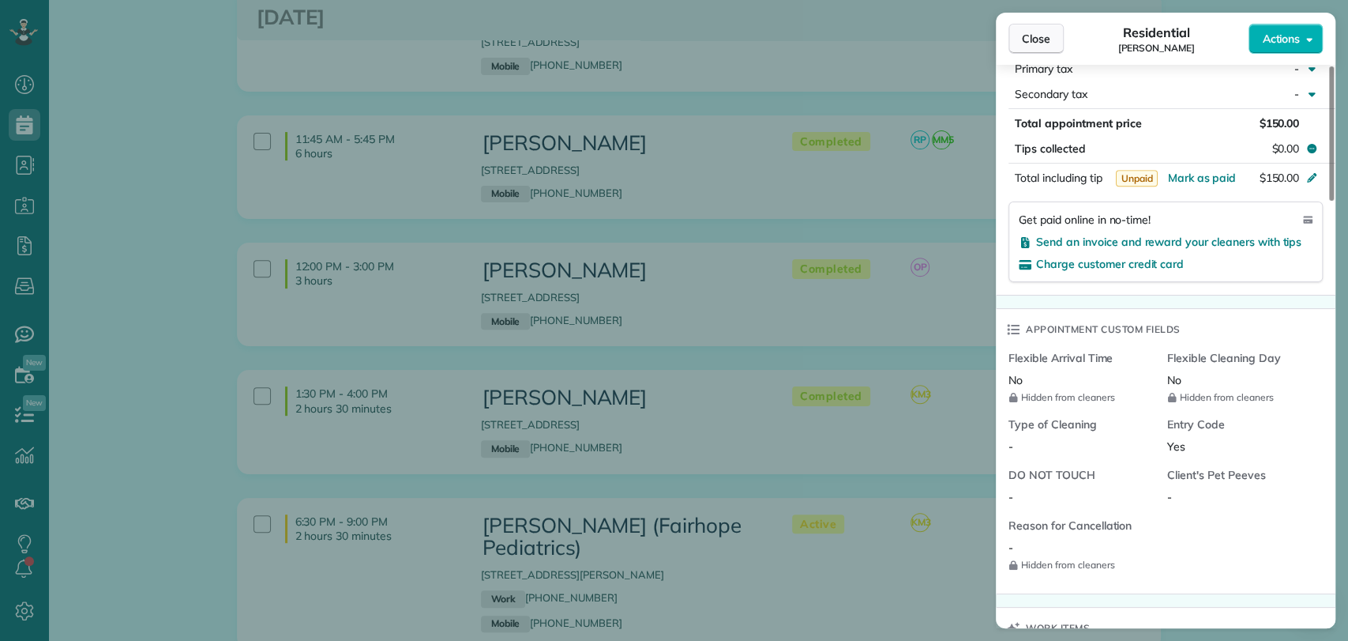
click at [1036, 43] on span "Close" at bounding box center [1036, 39] width 28 height 16
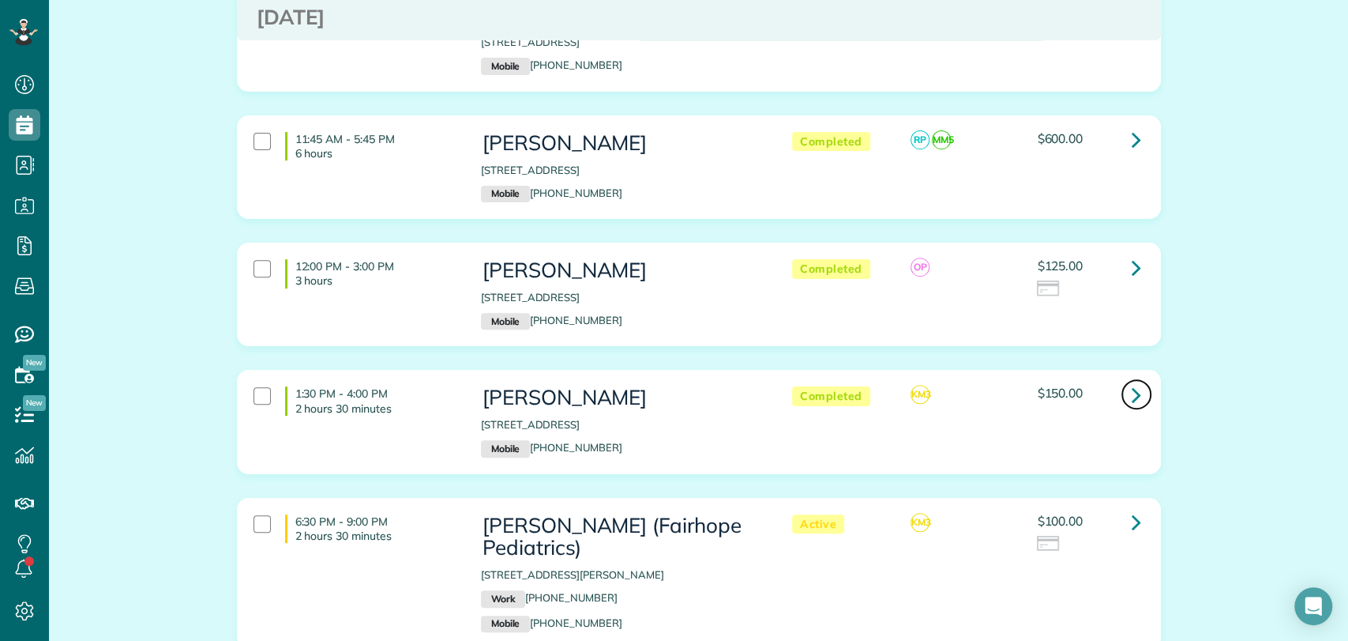
click at [1132, 381] on icon at bounding box center [1136, 395] width 9 height 28
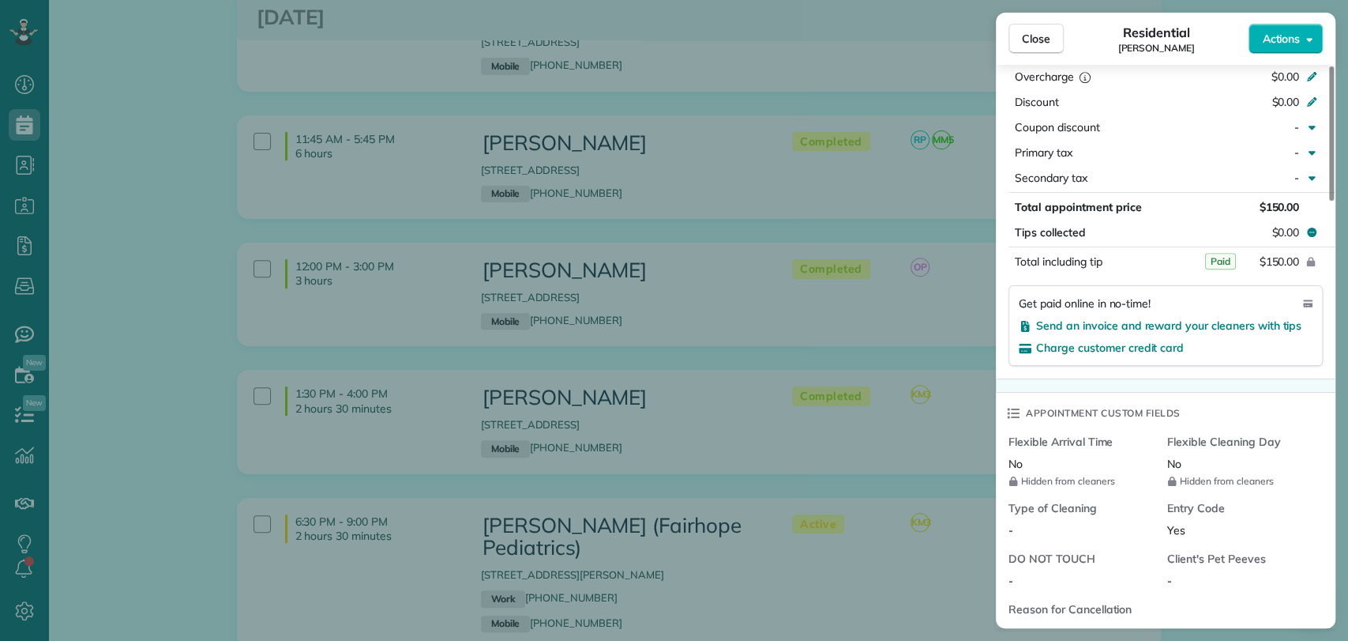
scroll to position [988, 0]
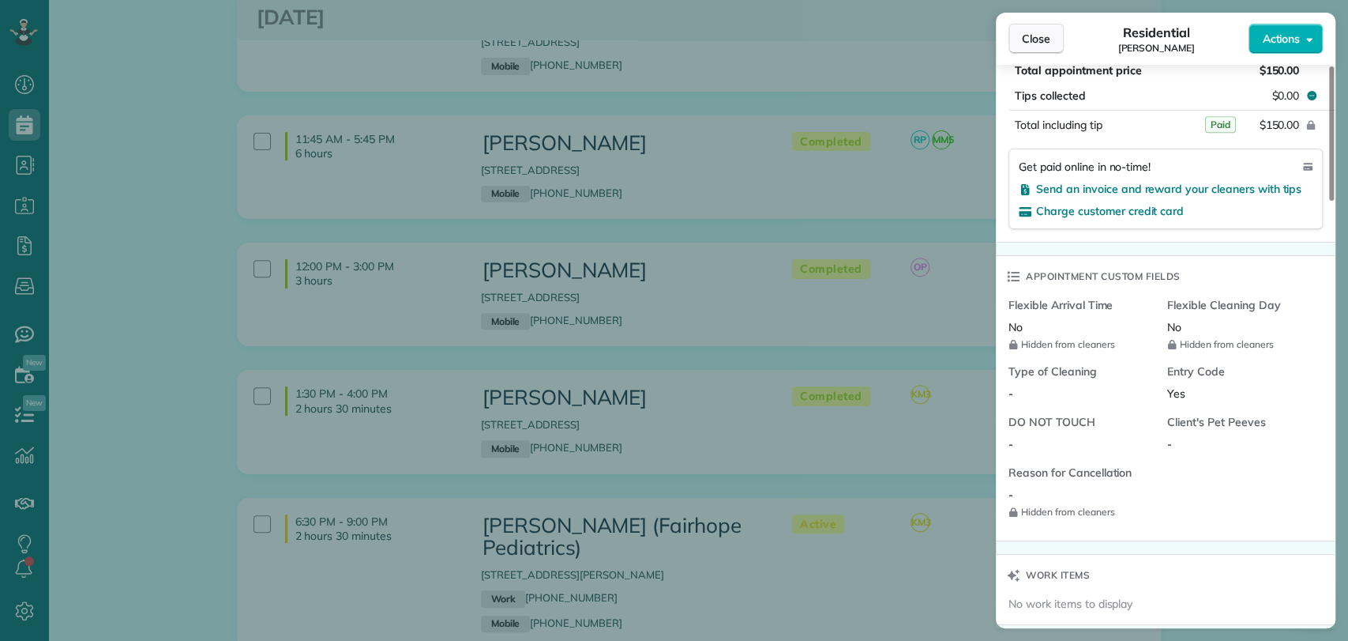
click at [1055, 45] on button "Close" at bounding box center [1036, 39] width 55 height 30
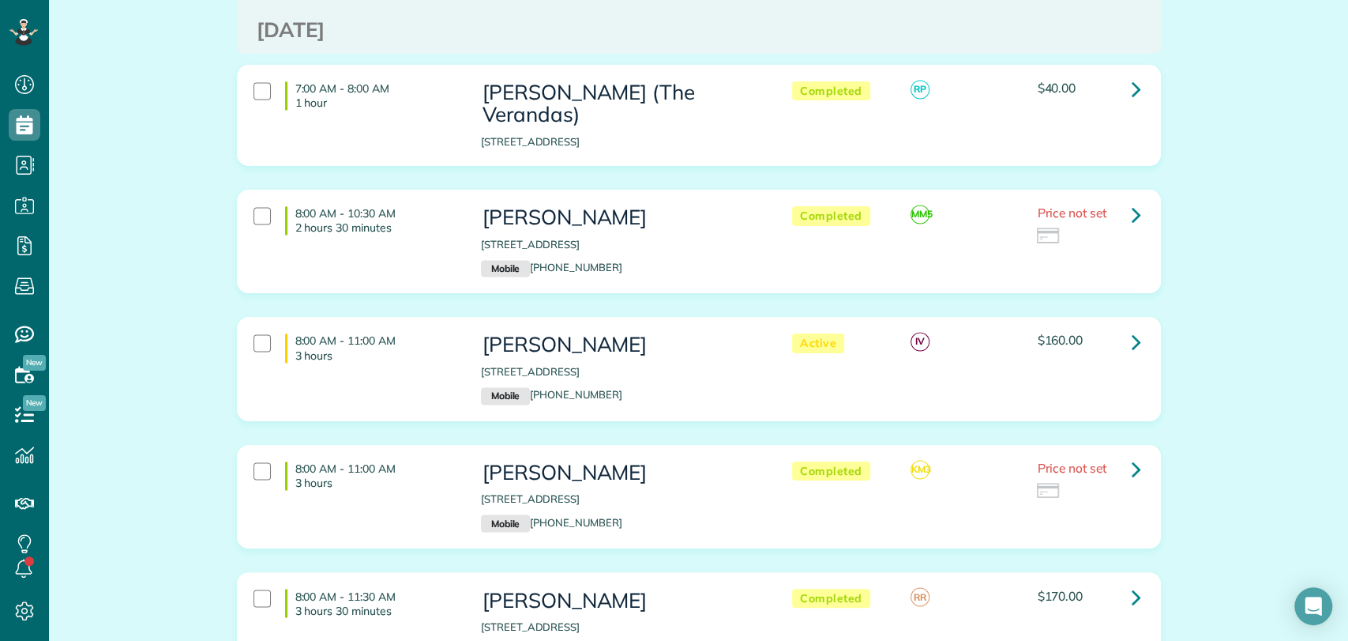
scroll to position [1509, 0]
click at [1132, 200] on icon at bounding box center [1136, 214] width 9 height 28
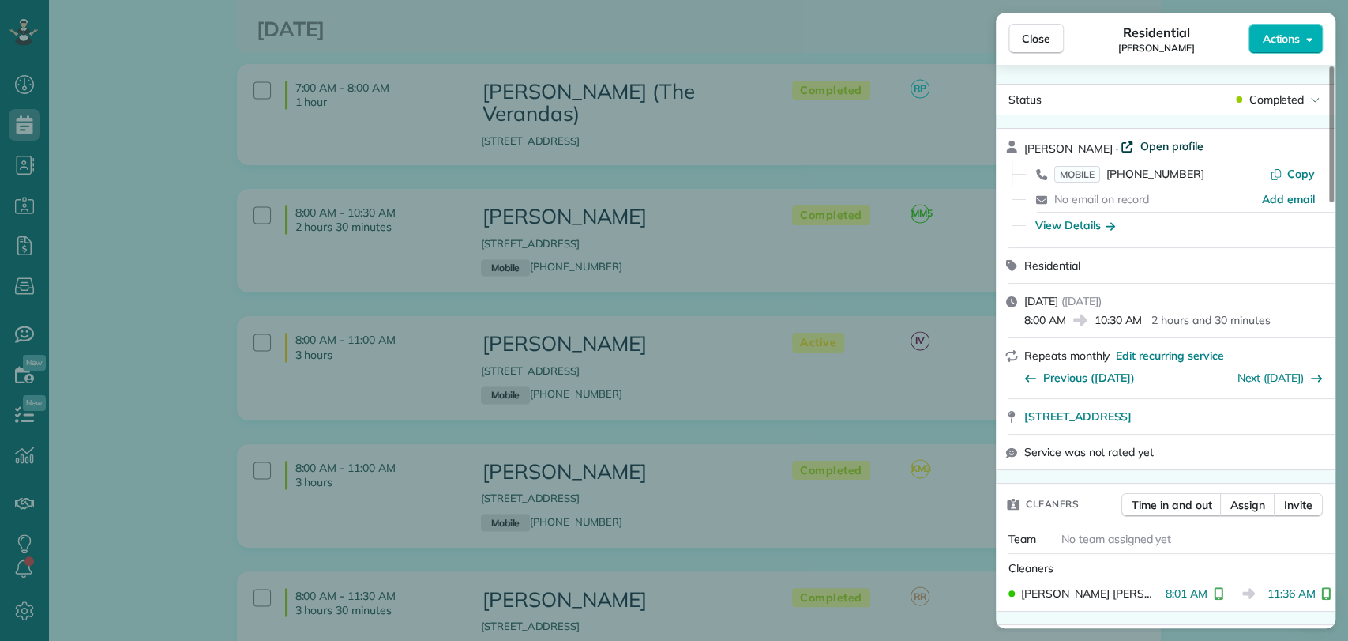
click at [1168, 145] on span "Open profile" at bounding box center [1172, 146] width 64 height 16
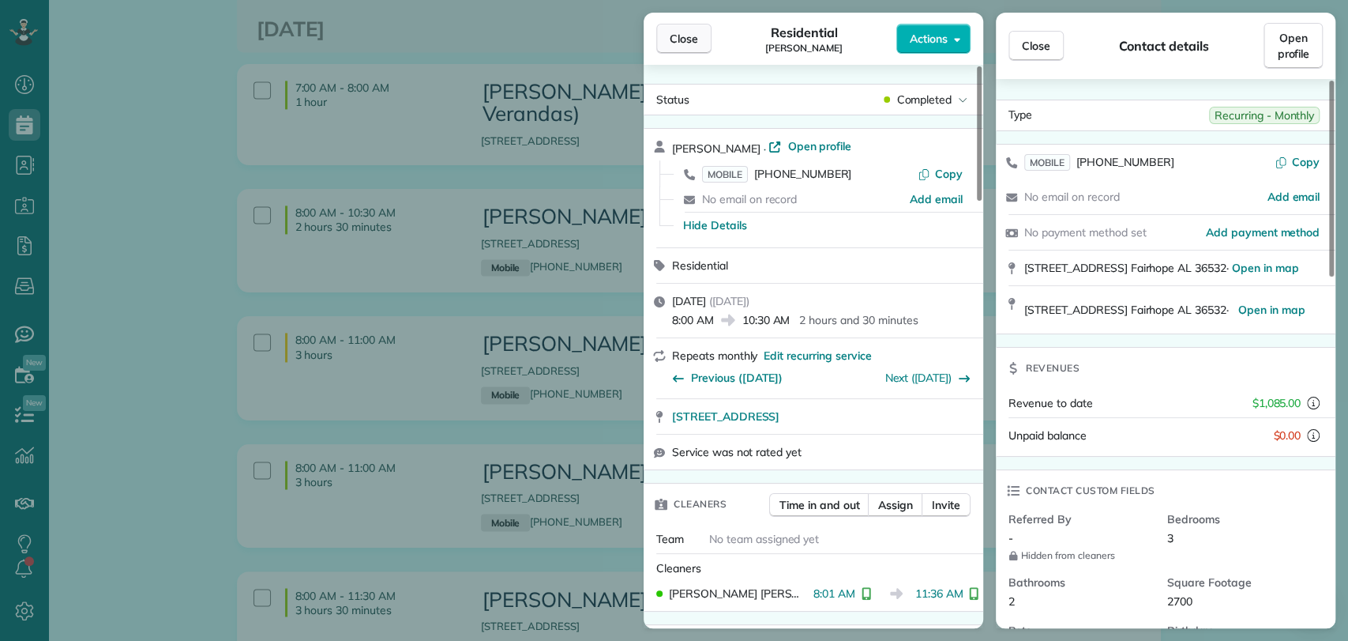
click at [679, 38] on span "Close" at bounding box center [684, 39] width 28 height 16
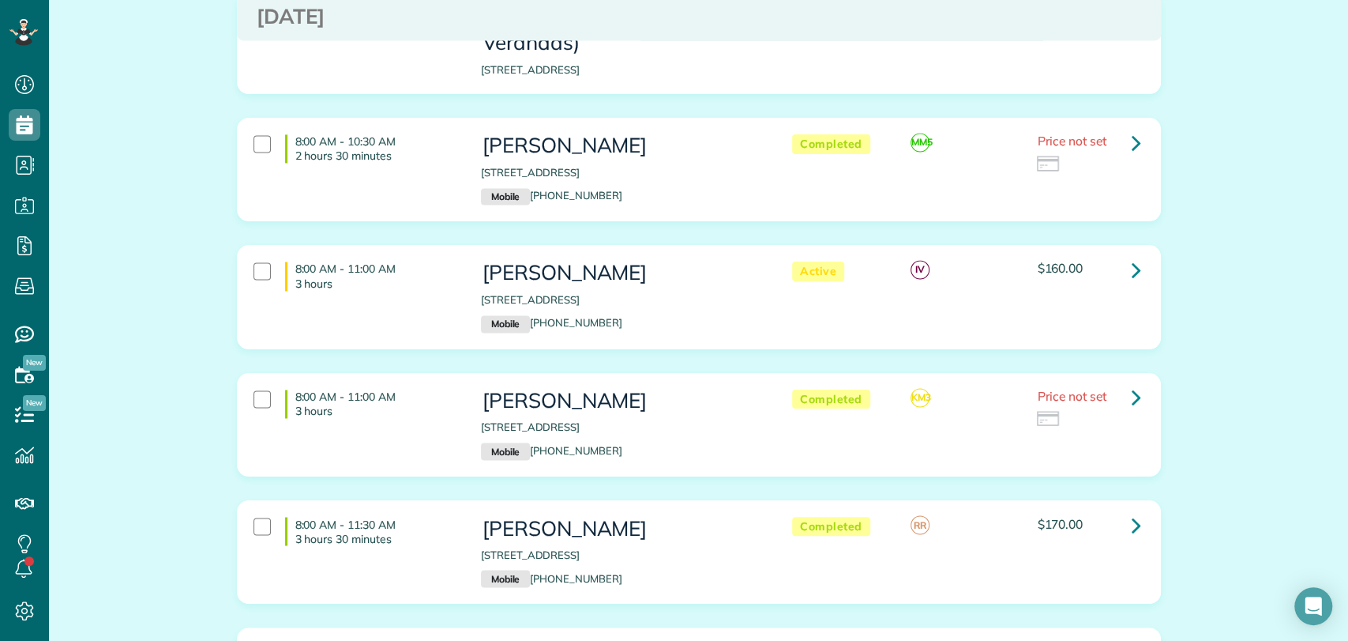
scroll to position [1581, 0]
click at [1123, 380] on link at bounding box center [1137, 396] width 32 height 32
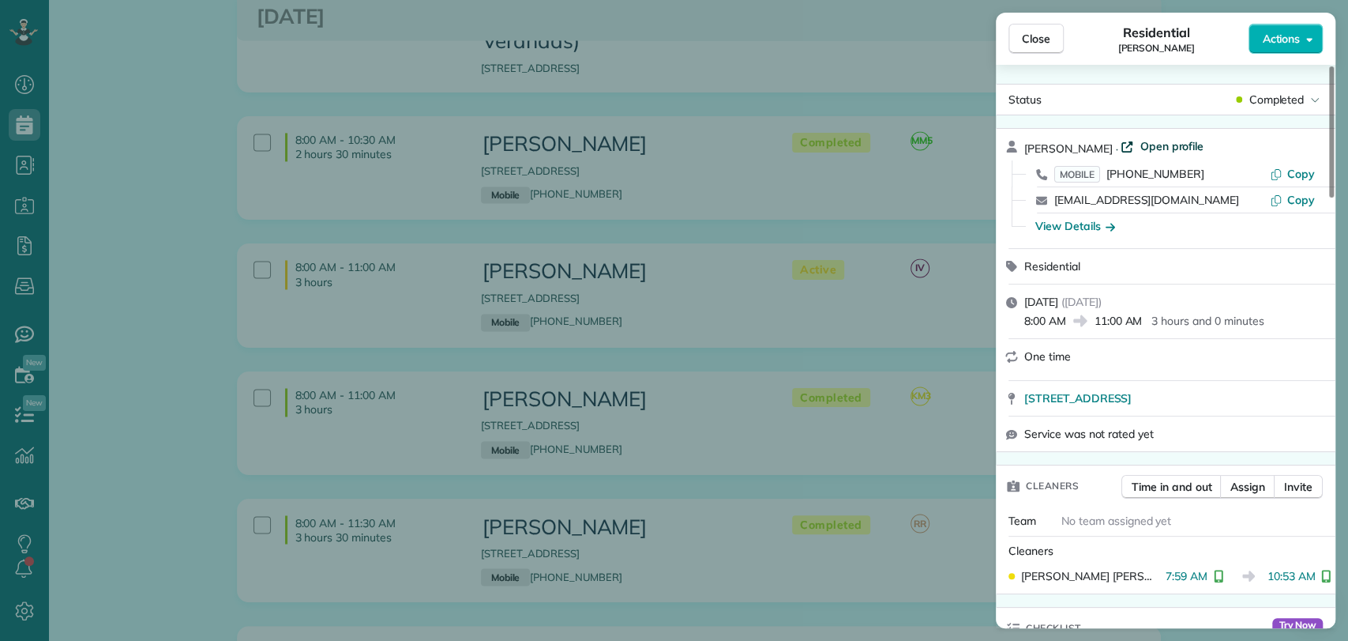
click at [1169, 144] on span "Open profile" at bounding box center [1172, 146] width 64 height 16
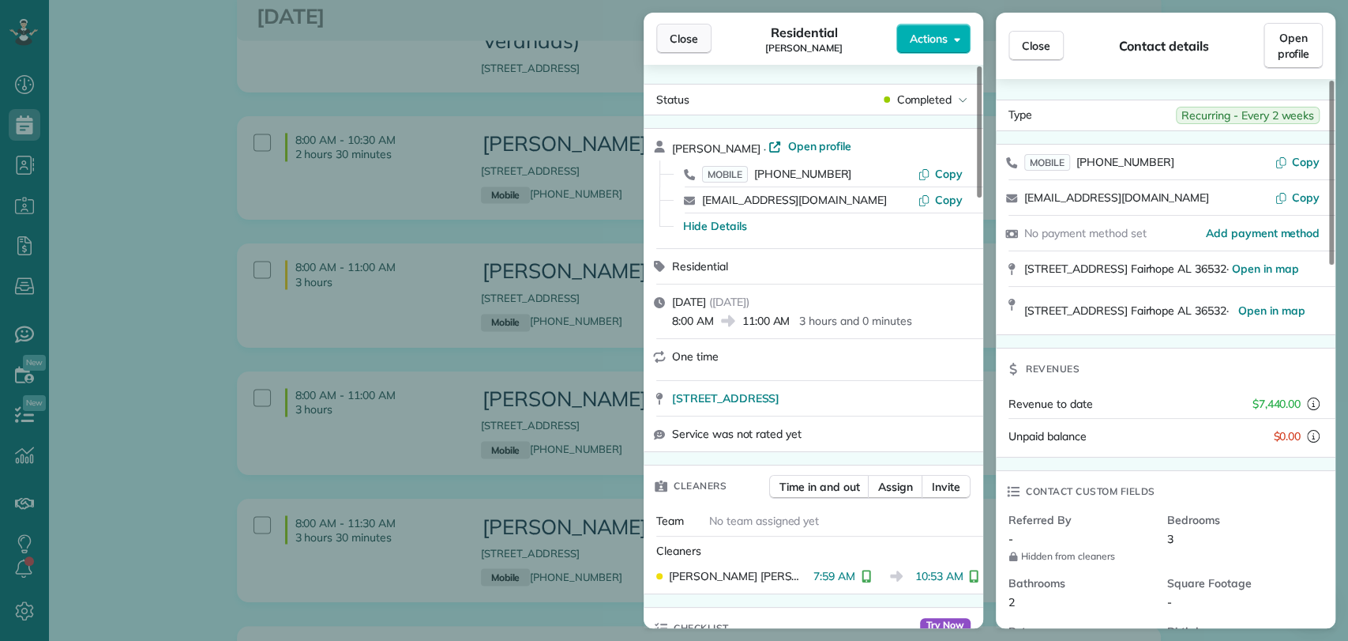
click at [670, 46] on span "Close" at bounding box center [684, 39] width 28 height 16
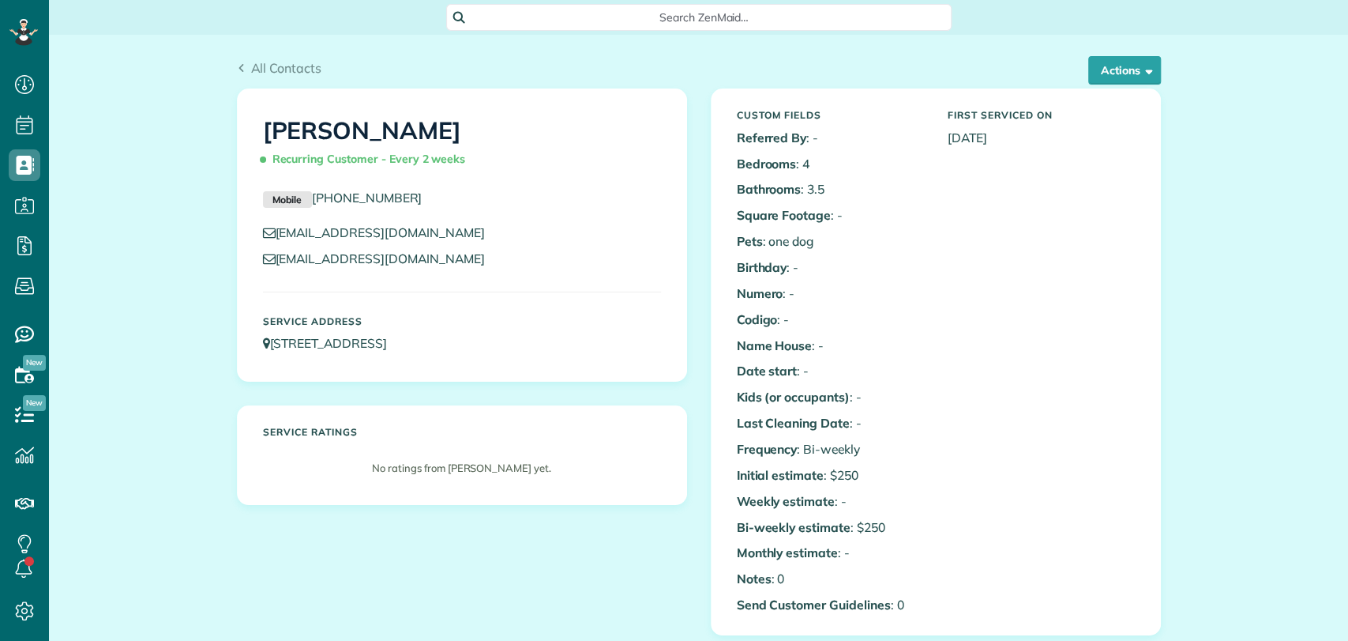
scroll to position [415, 0]
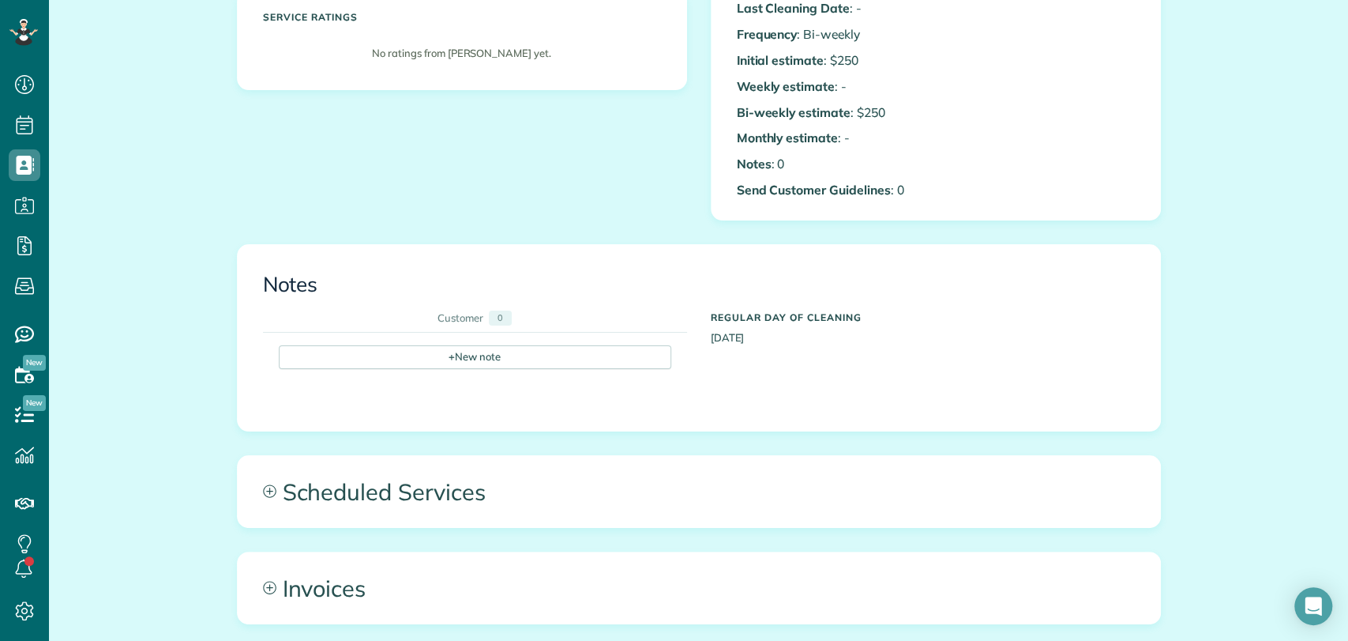
click at [458, 445] on div "All Contacts Actions Edit Add Appointment Recent Activity Send Email Update Cus…" at bounding box center [699, 301] width 948 height 1362
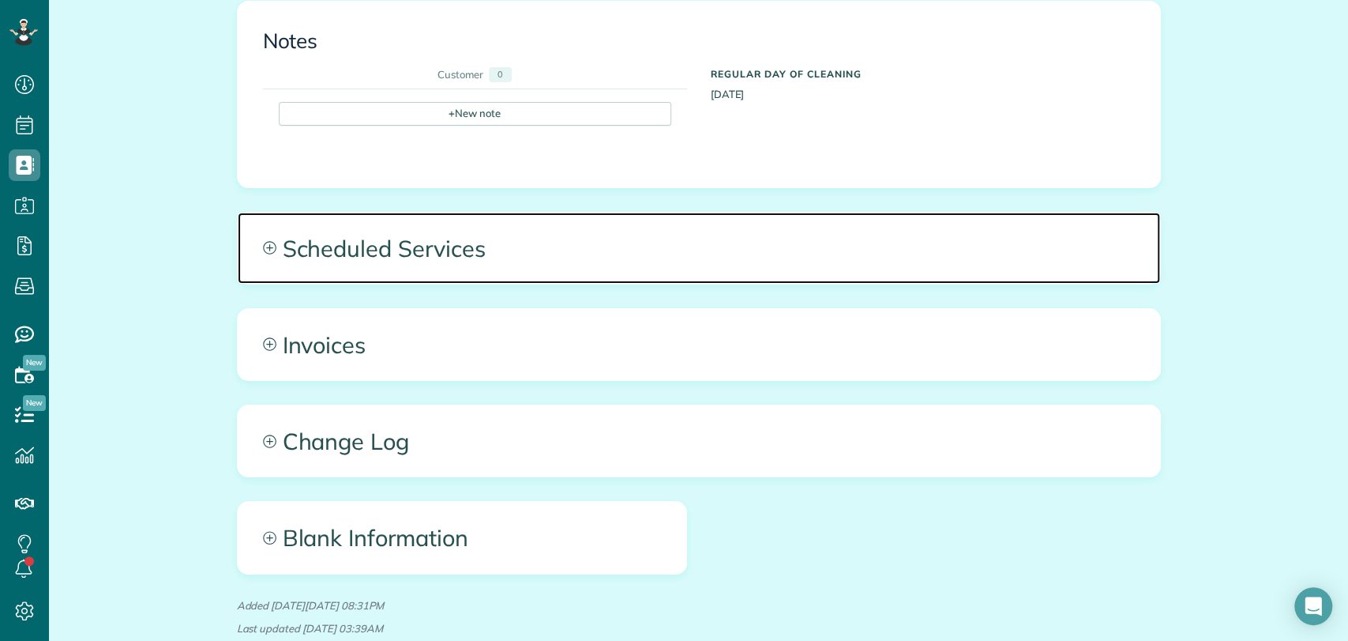
click at [453, 271] on span "Scheduled Services" at bounding box center [699, 247] width 923 height 71
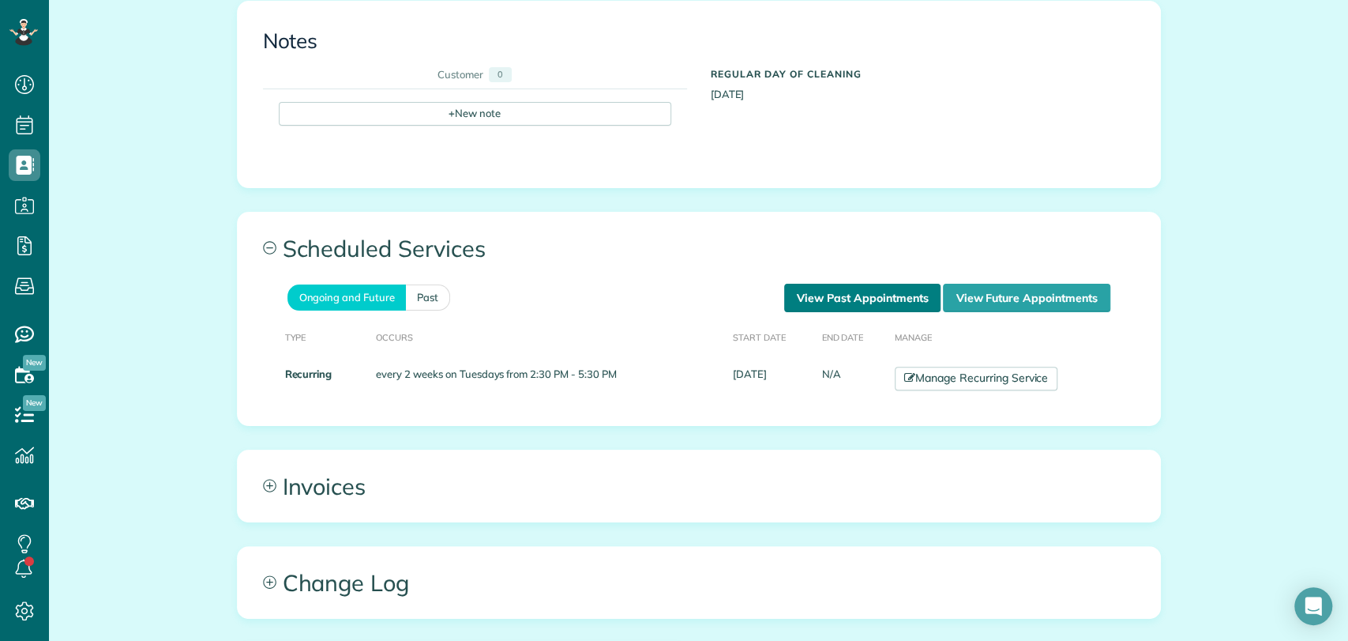
click at [895, 286] on link "View Past Appointments" at bounding box center [862, 298] width 156 height 28
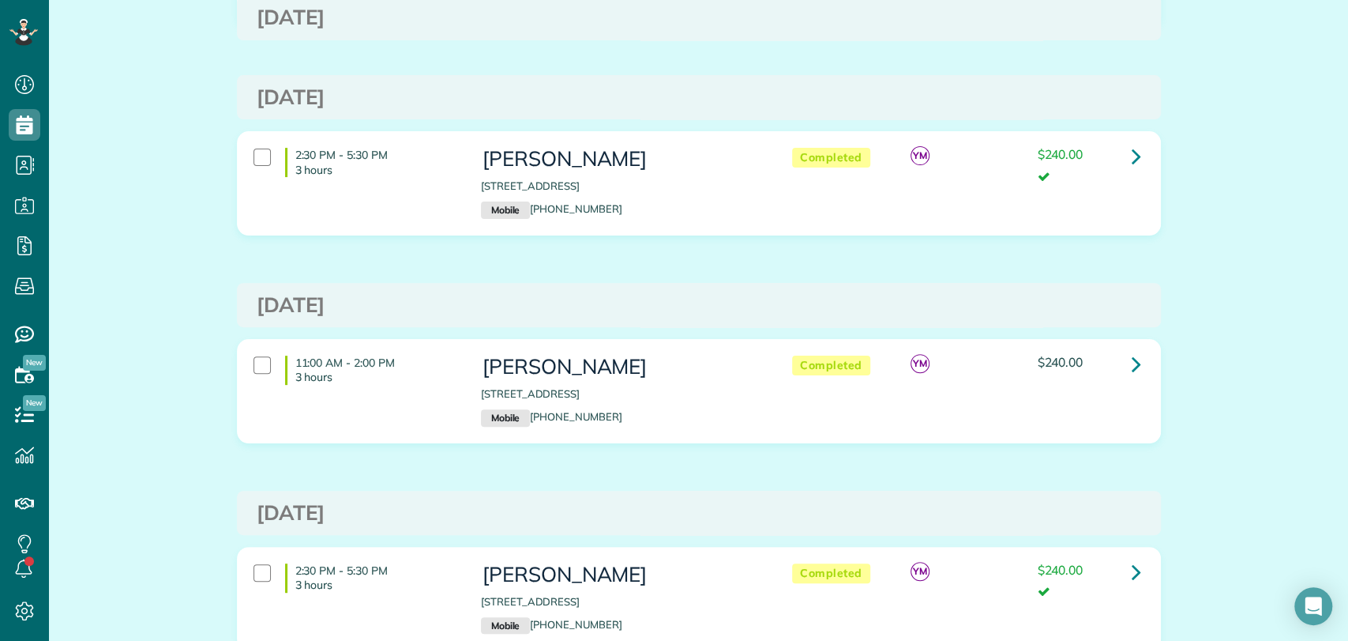
scroll to position [279, 0]
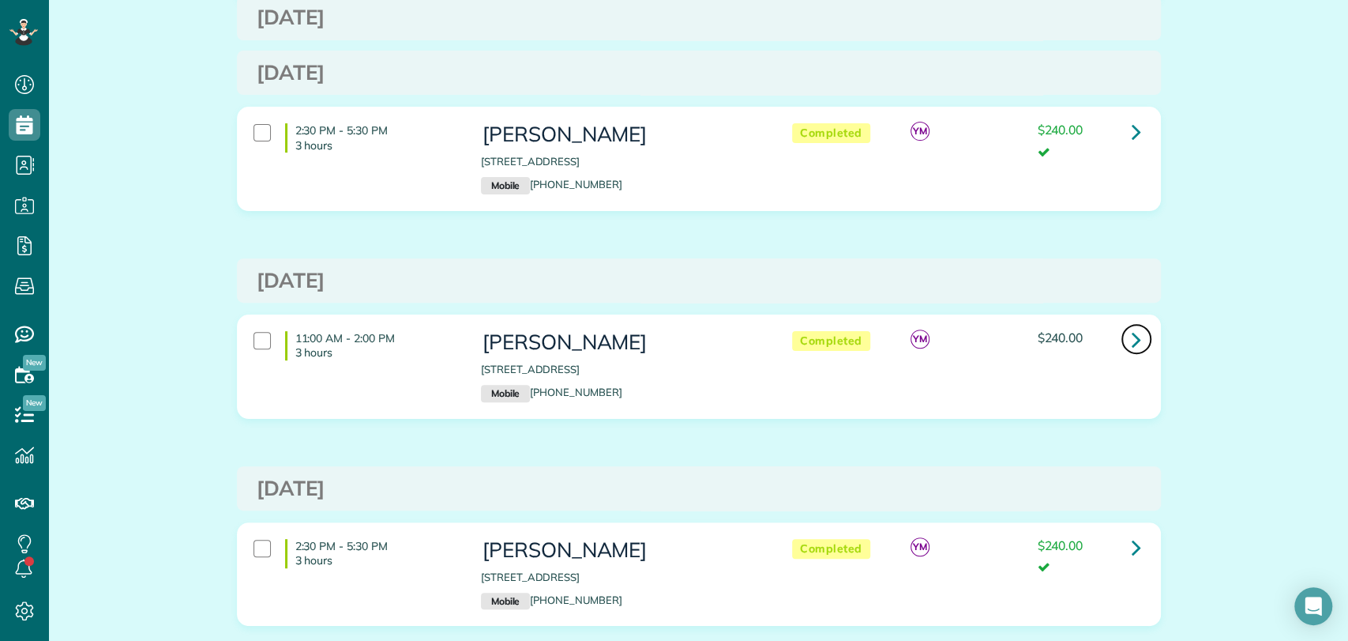
click at [1132, 332] on icon at bounding box center [1136, 339] width 9 height 28
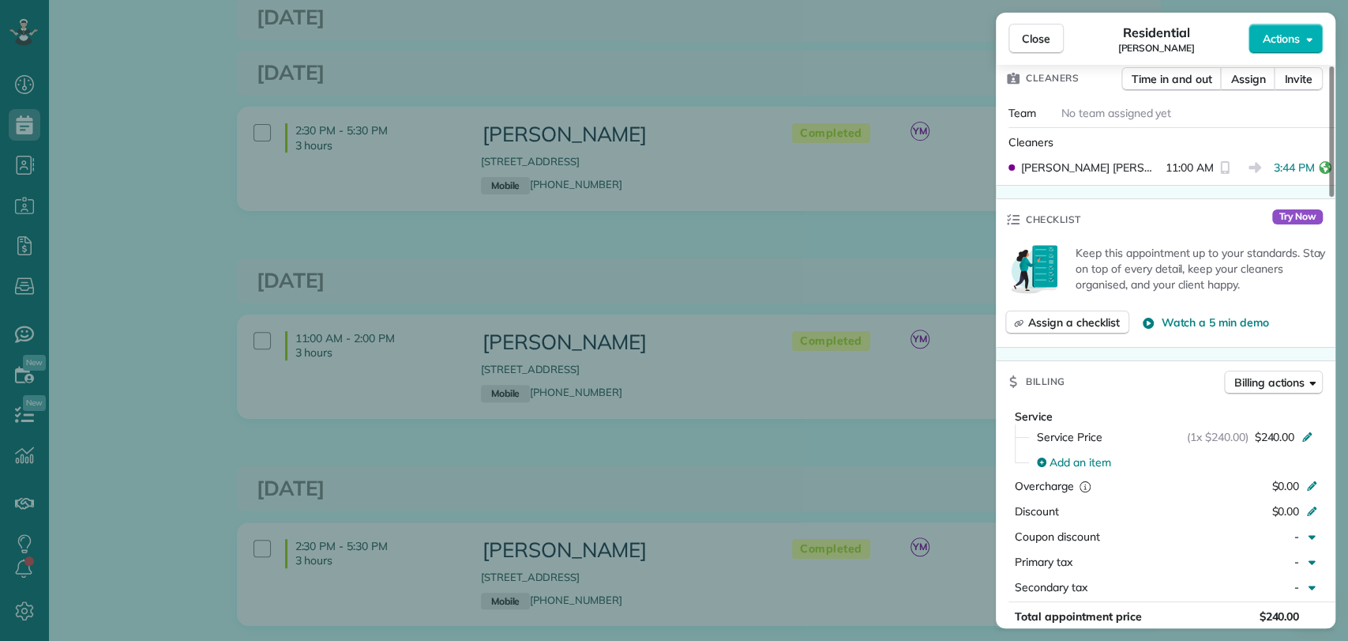
scroll to position [809, 0]
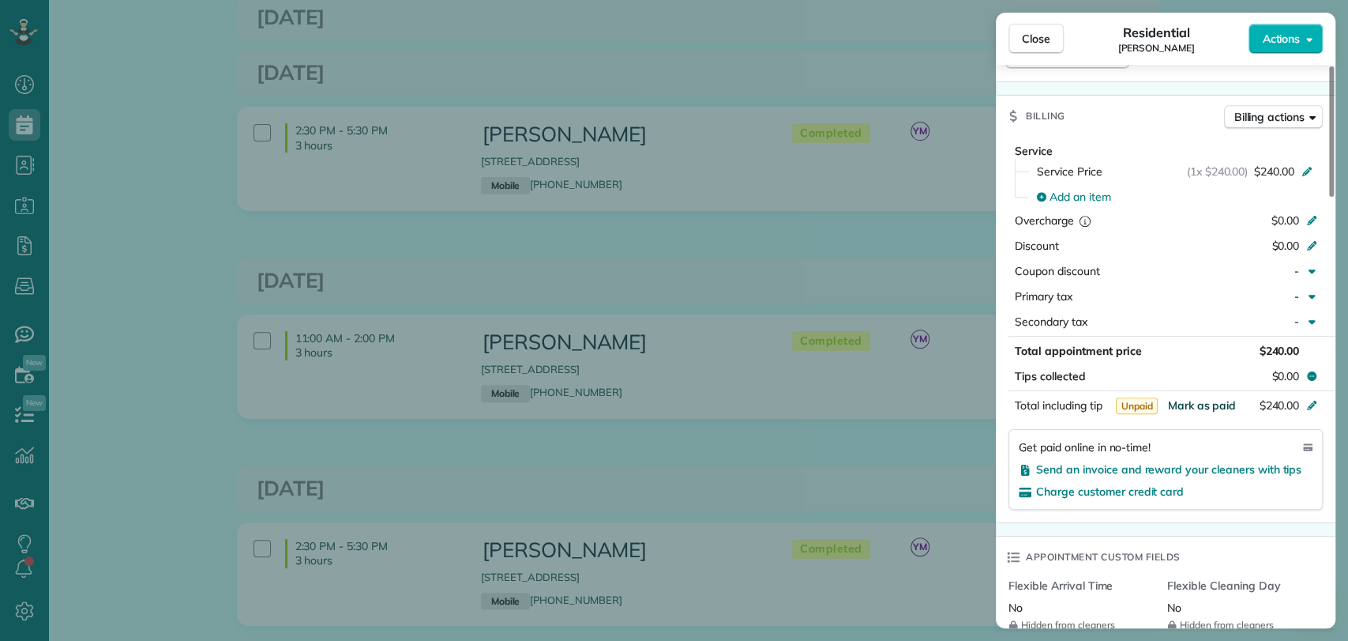
click at [1190, 400] on span "Mark as paid" at bounding box center [1201, 405] width 69 height 14
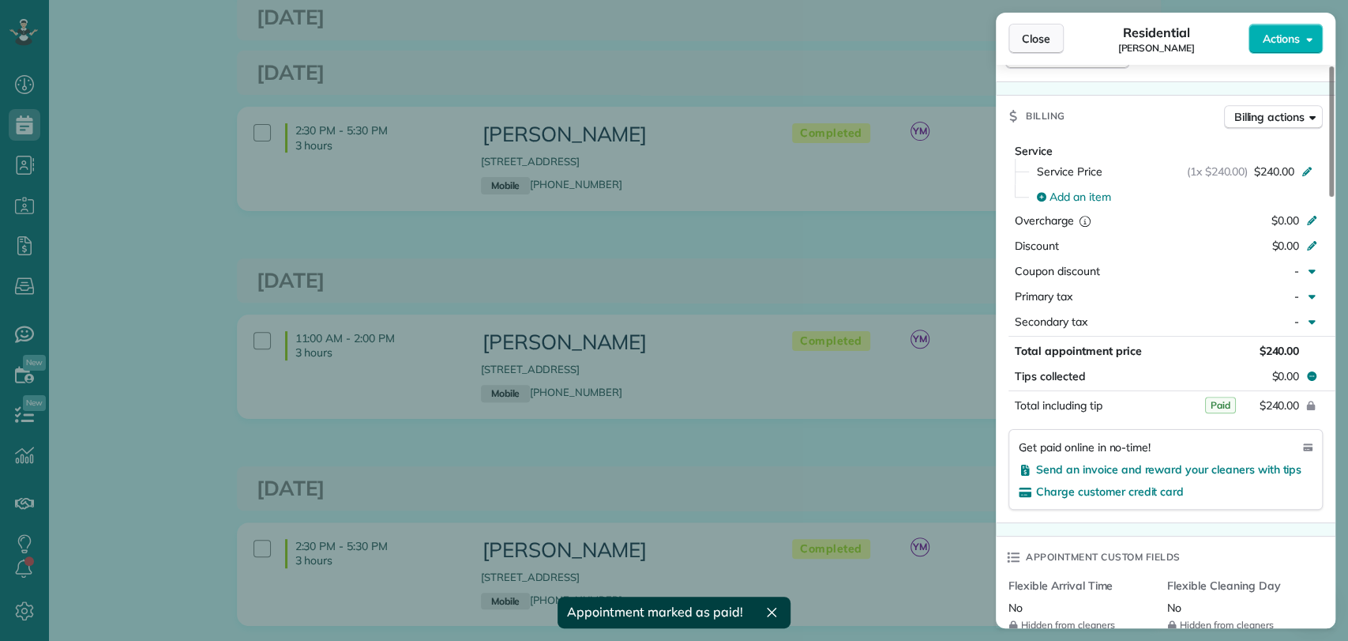
click at [1041, 42] on span "Close" at bounding box center [1036, 39] width 28 height 16
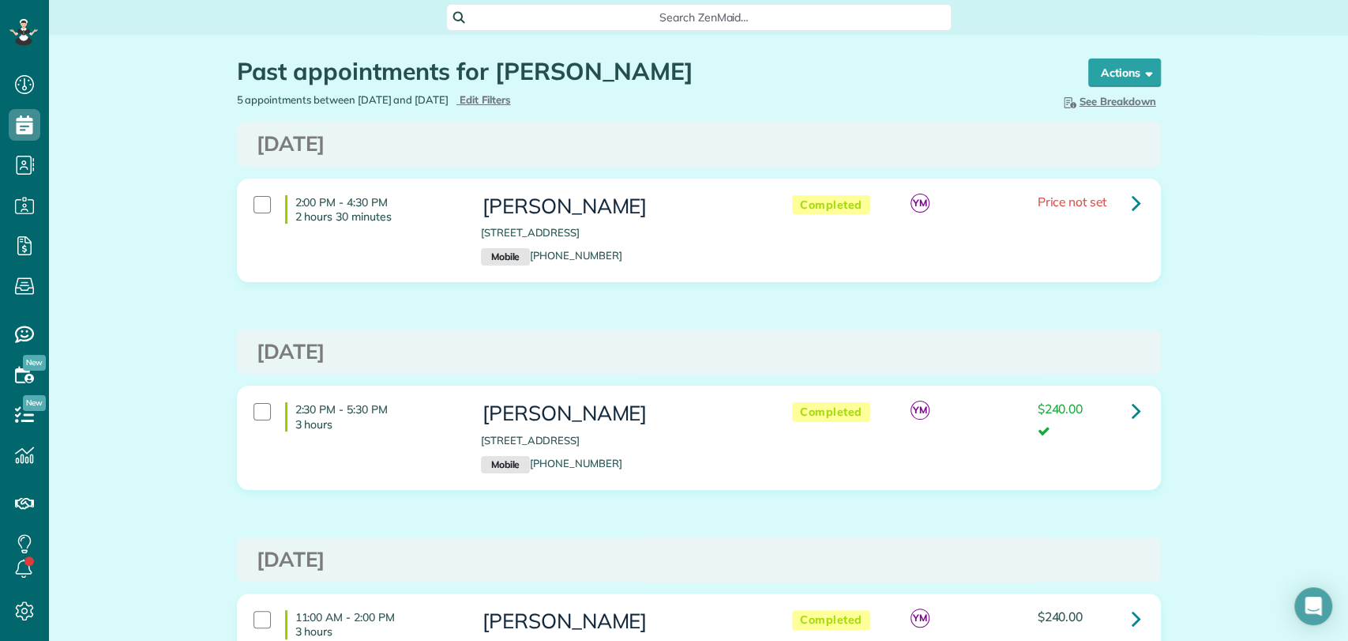
click at [578, 23] on span "Search ZenMaid…" at bounding box center [704, 17] width 480 height 16
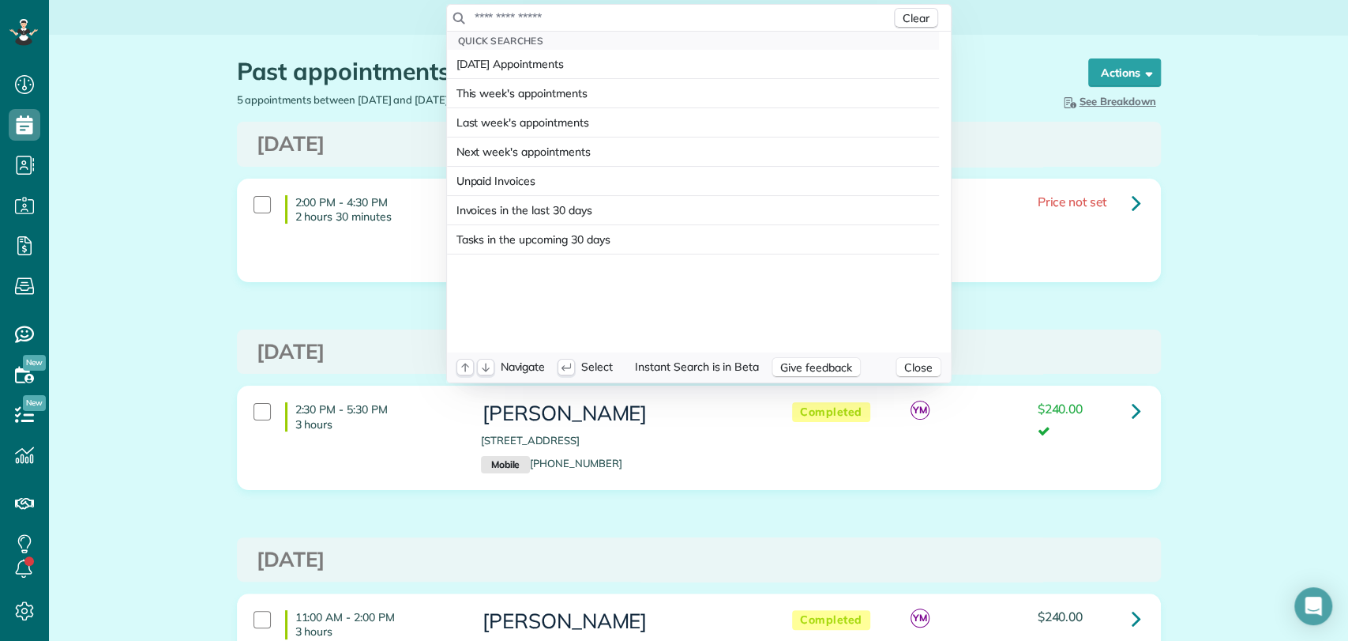
click at [562, 21] on input "text" at bounding box center [682, 17] width 417 height 16
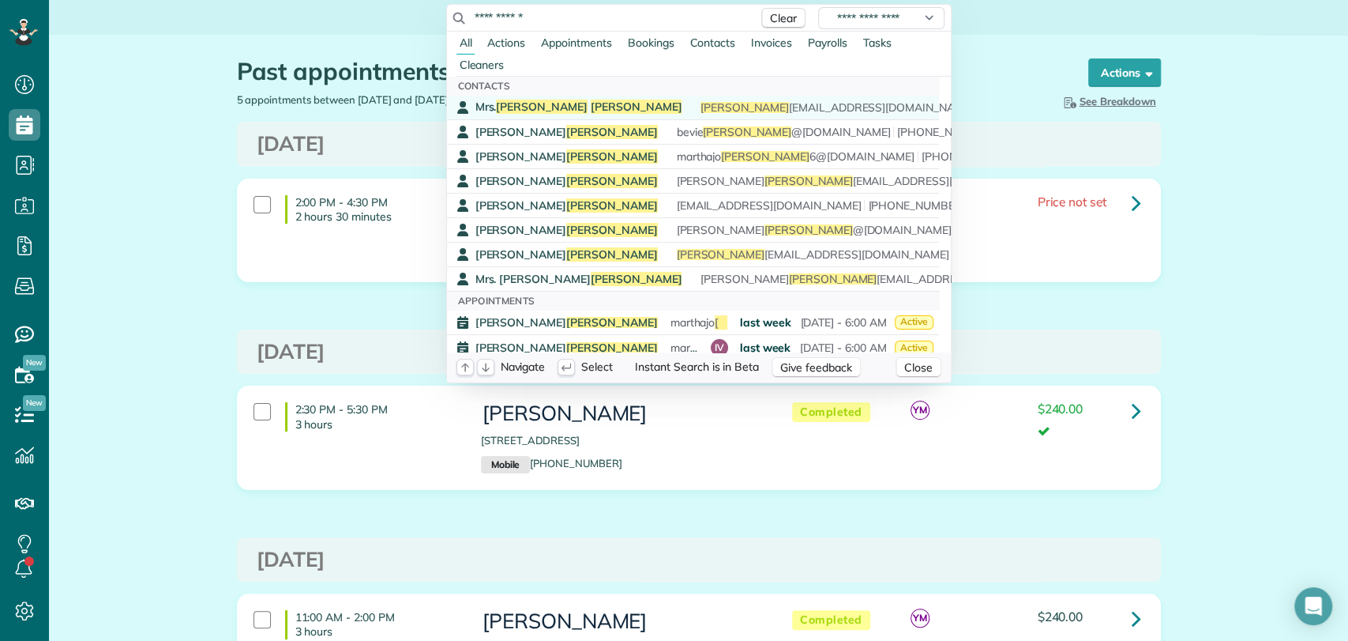
type input "**********"
click at [591, 106] on span "[PERSON_NAME]" at bounding box center [637, 107] width 92 height 14
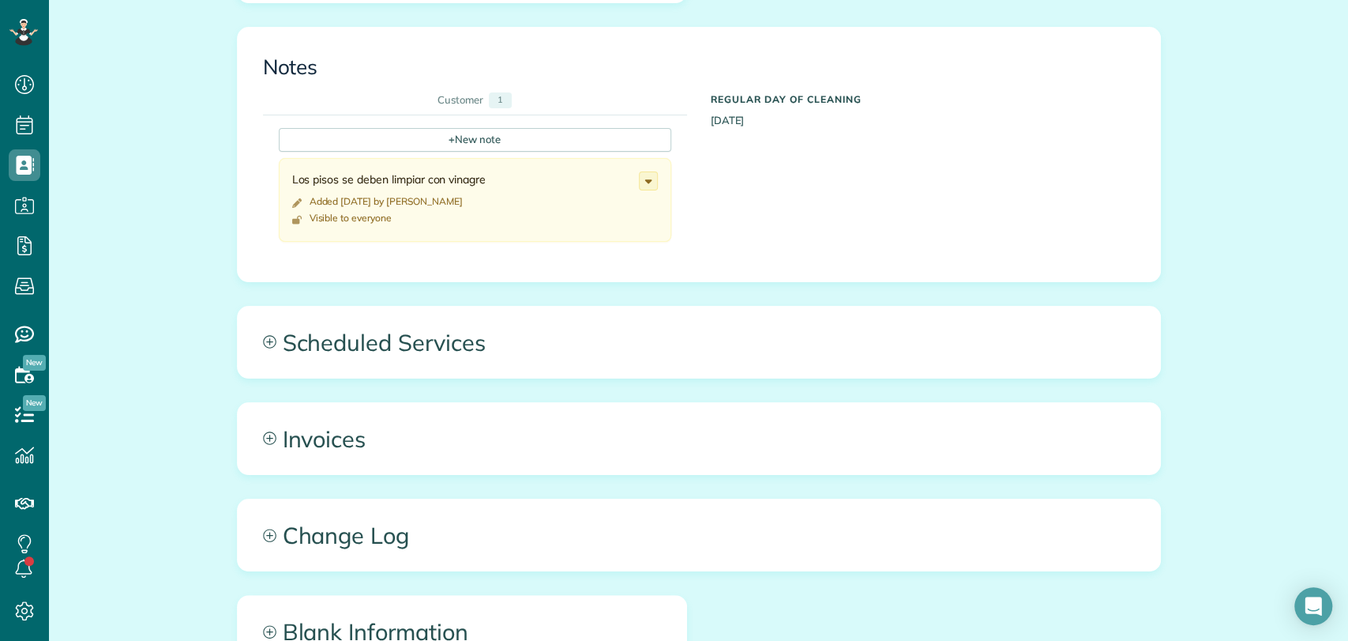
scroll to position [781, 0]
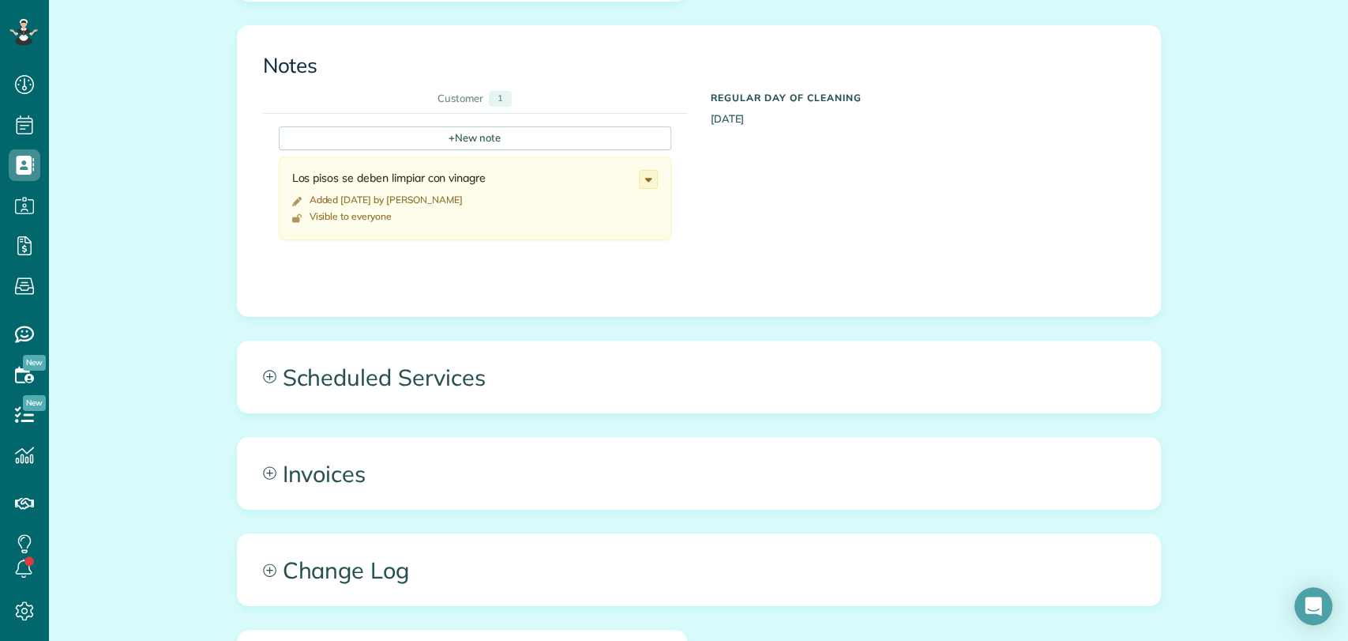
click at [475, 331] on div "All Contacts Actions Edit Add Appointment Recent Activity Send Email Update Cus…" at bounding box center [699, 61] width 948 height 1614
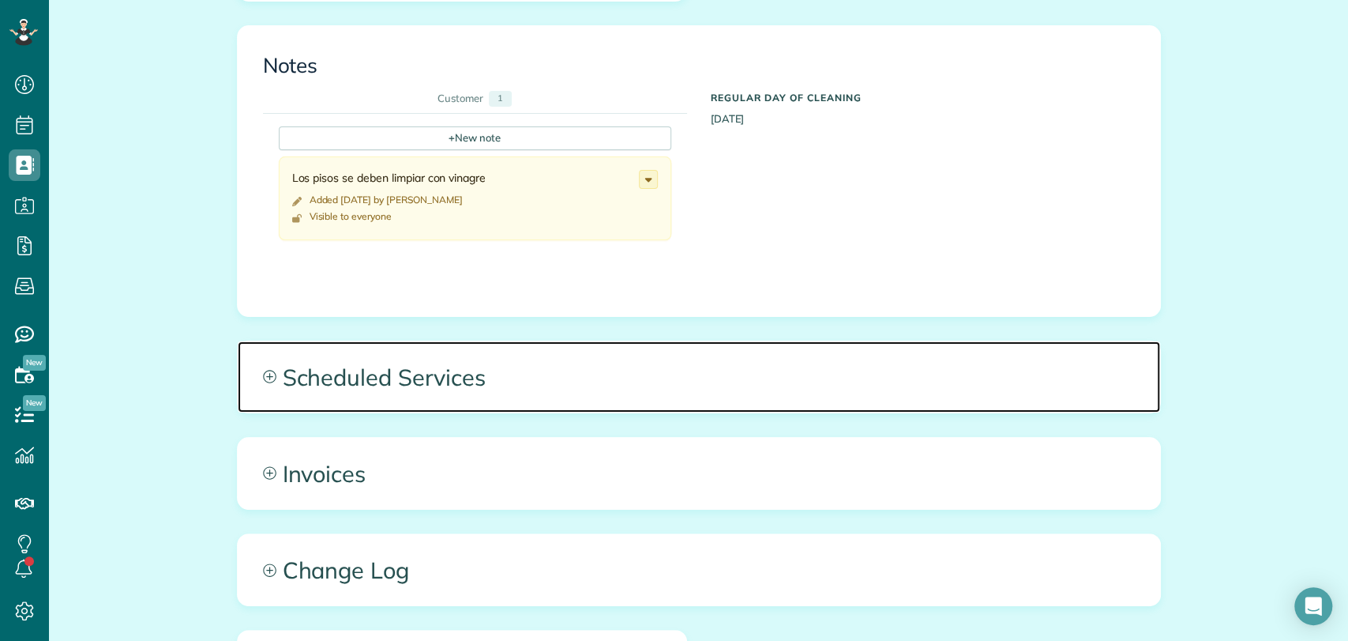
click at [476, 368] on span "Scheduled Services" at bounding box center [699, 376] width 923 height 71
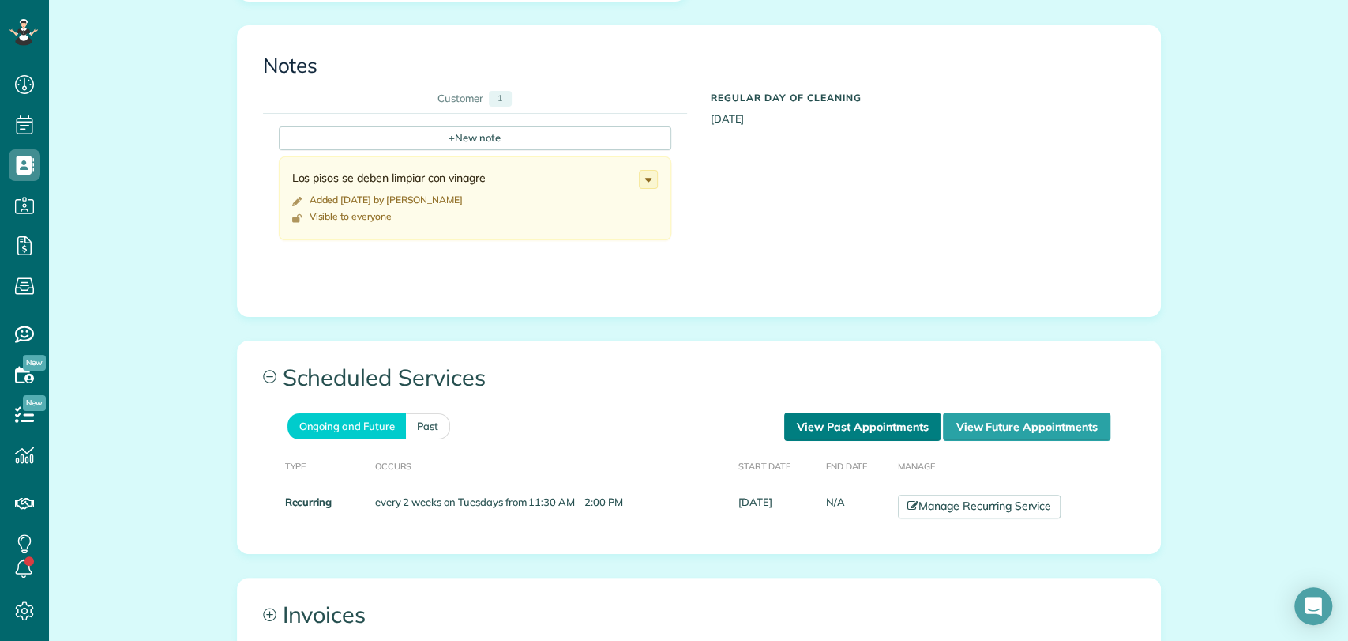
click at [799, 415] on link "View Past Appointments" at bounding box center [862, 426] width 156 height 28
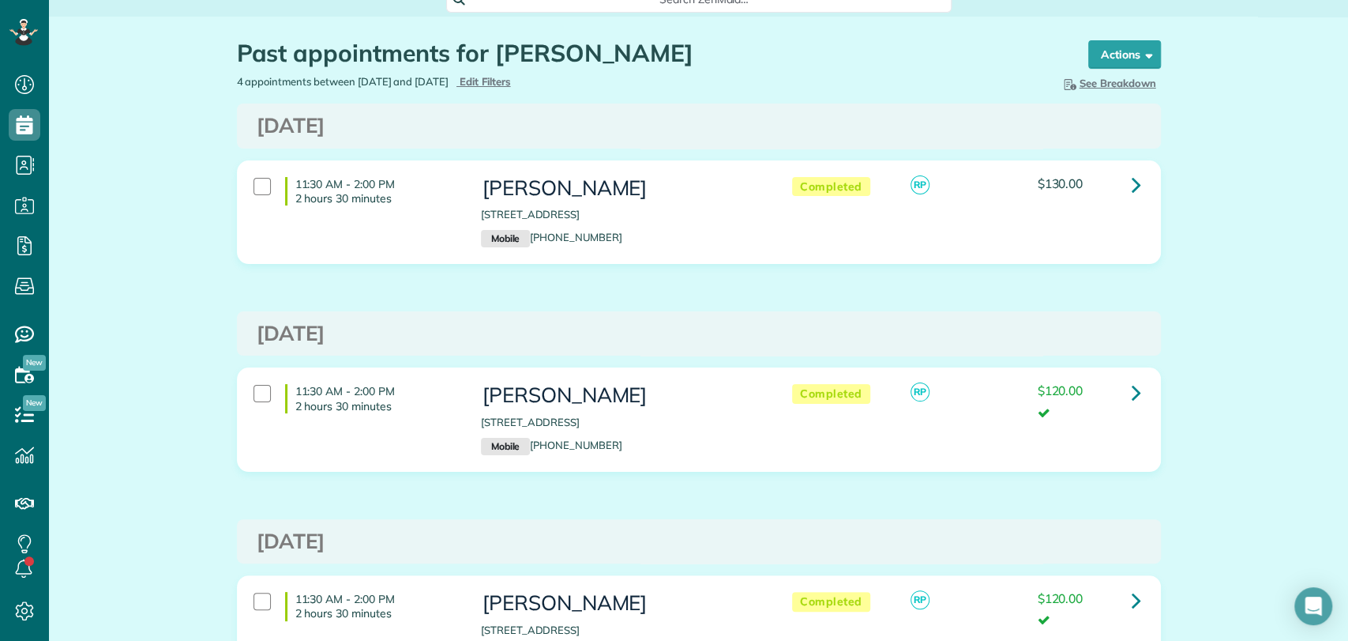
scroll to position [19, 0]
click at [1123, 185] on link at bounding box center [1137, 184] width 32 height 32
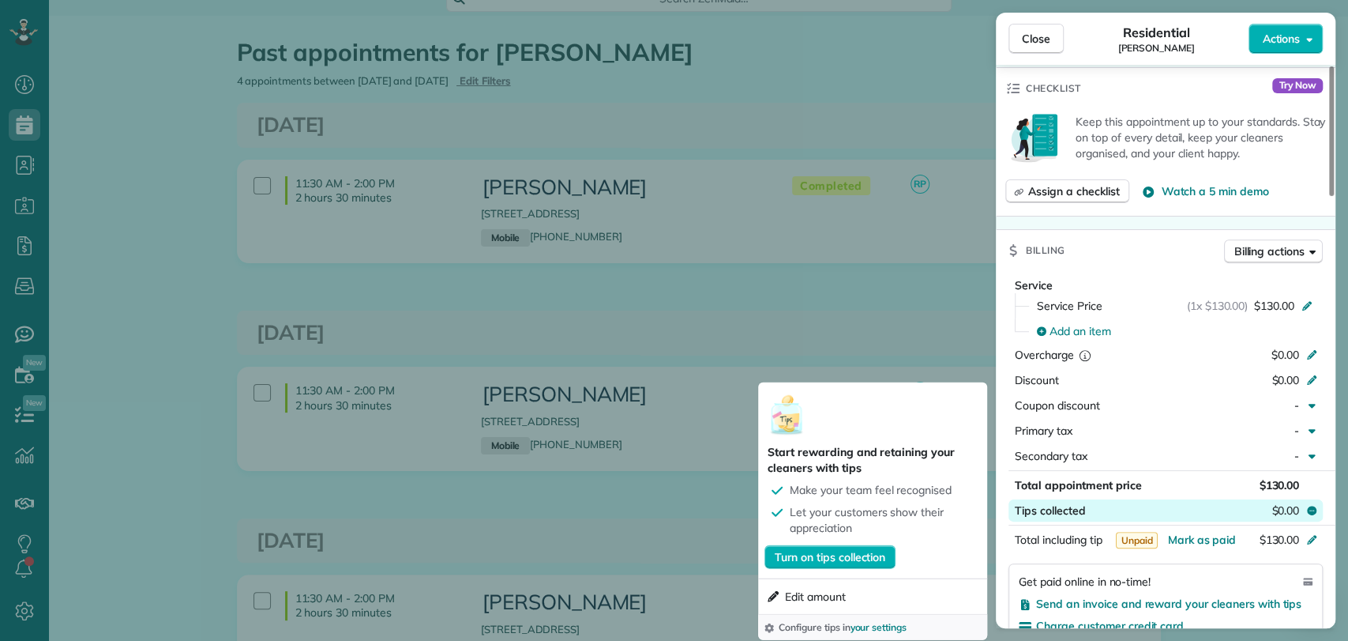
scroll to position [645, 0]
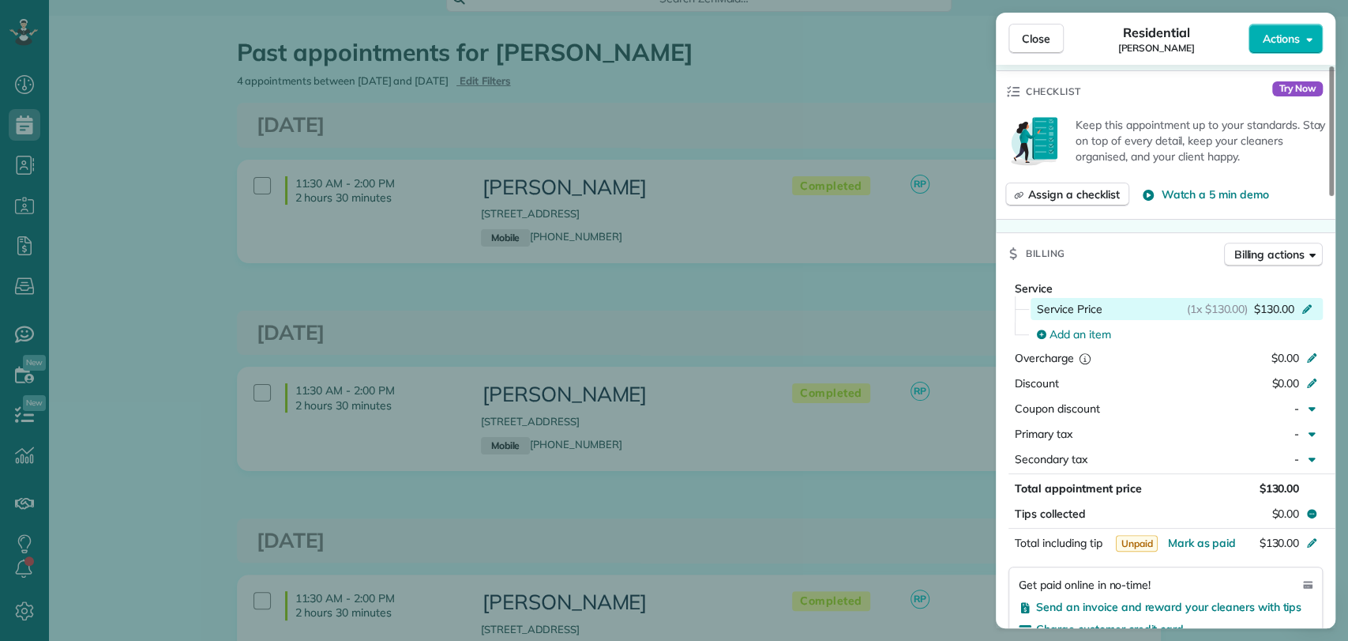
click at [1270, 301] on span "$130.00" at bounding box center [1274, 309] width 40 height 16
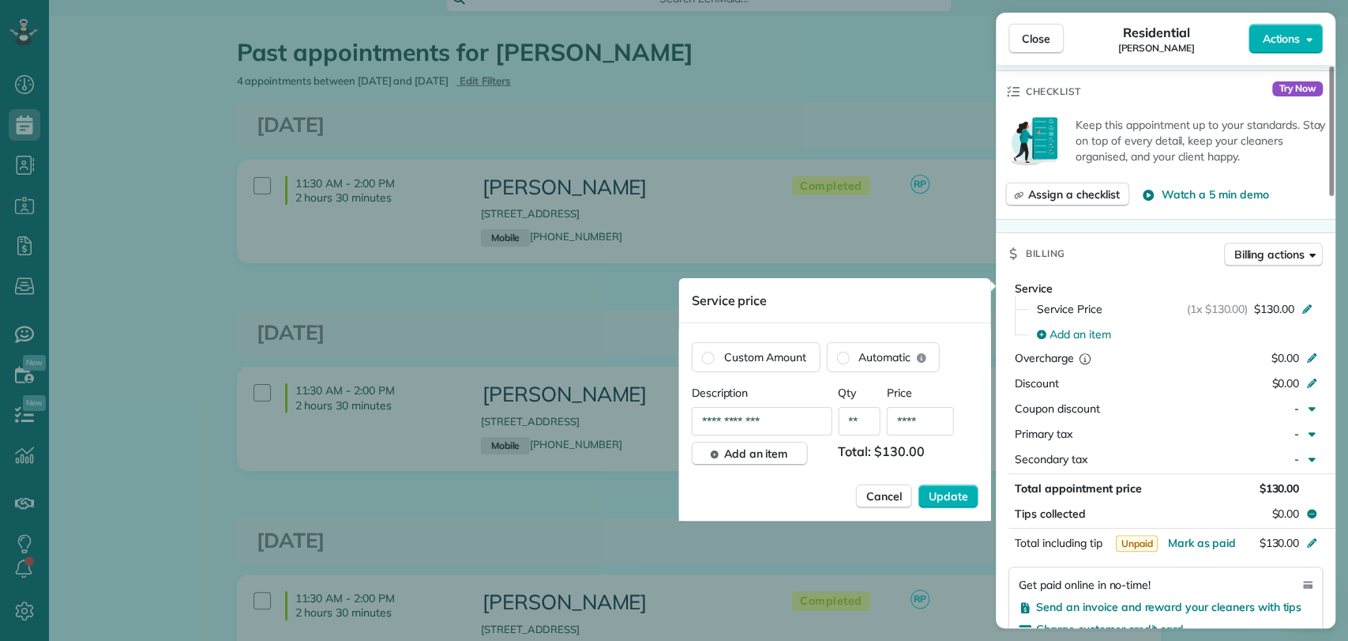
click at [931, 432] on input "****" at bounding box center [920, 421] width 67 height 28
type input "****"
click at [945, 497] on span "Update" at bounding box center [948, 496] width 39 height 16
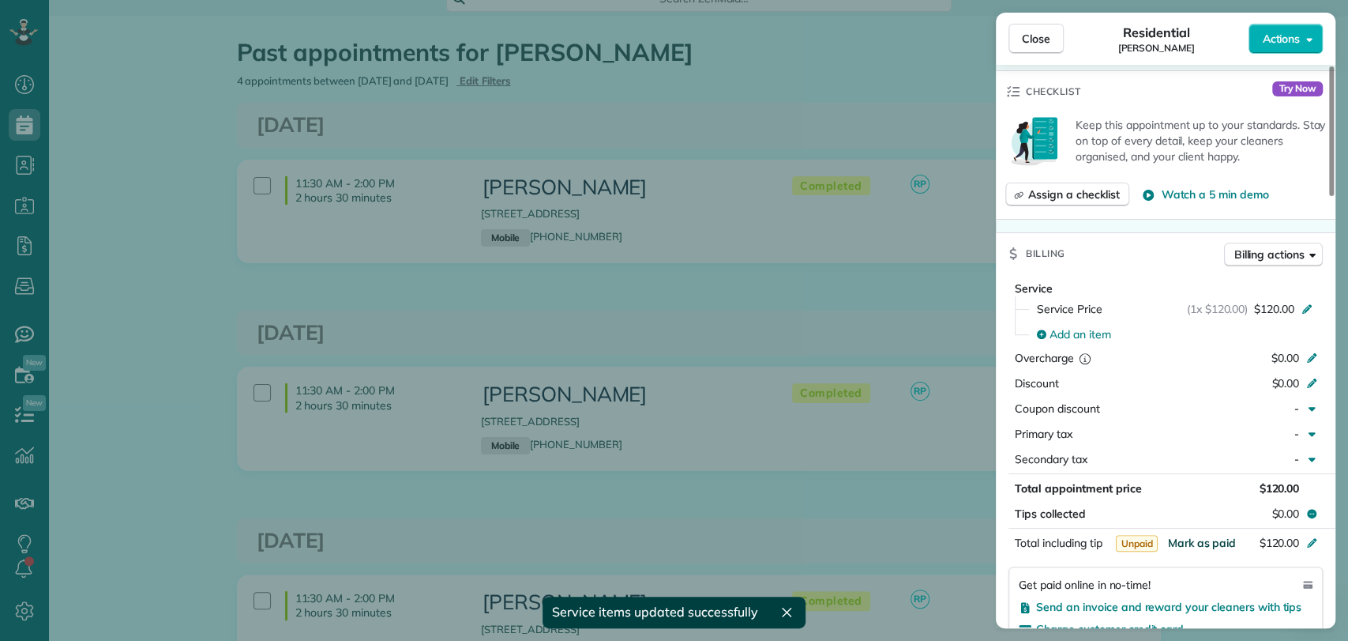
click at [1186, 536] on span "Mark as paid" at bounding box center [1201, 543] width 69 height 14
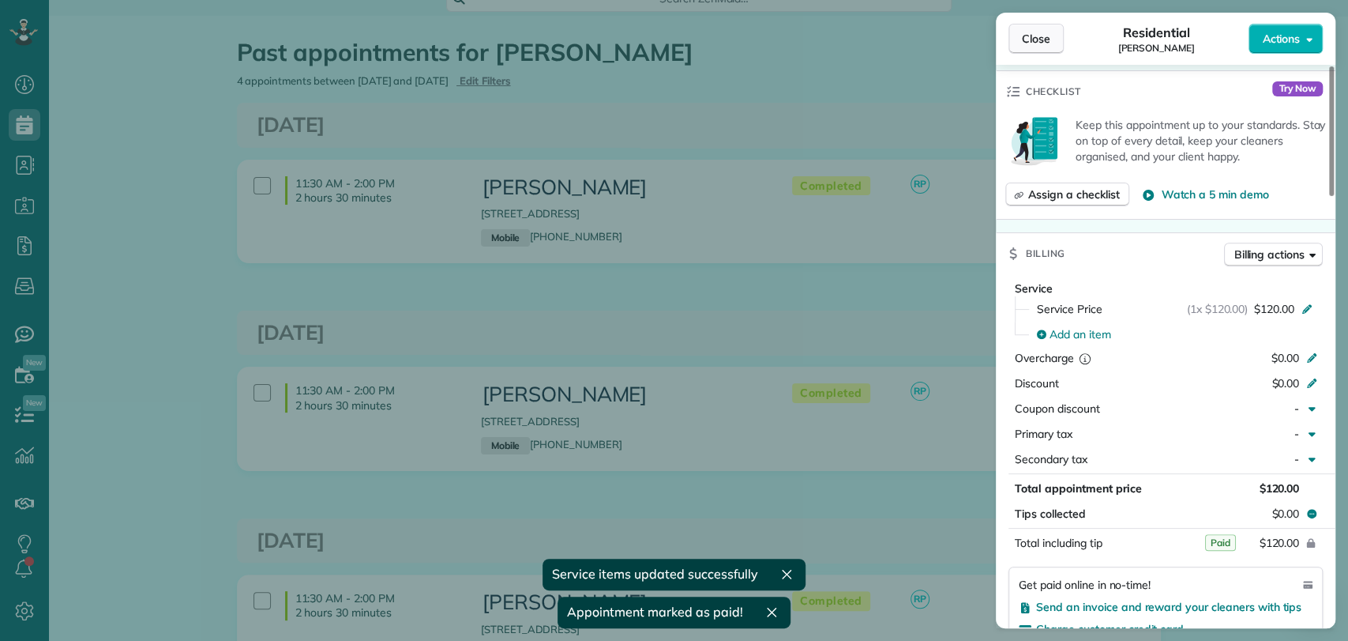
click at [1031, 36] on span "Close" at bounding box center [1036, 39] width 28 height 16
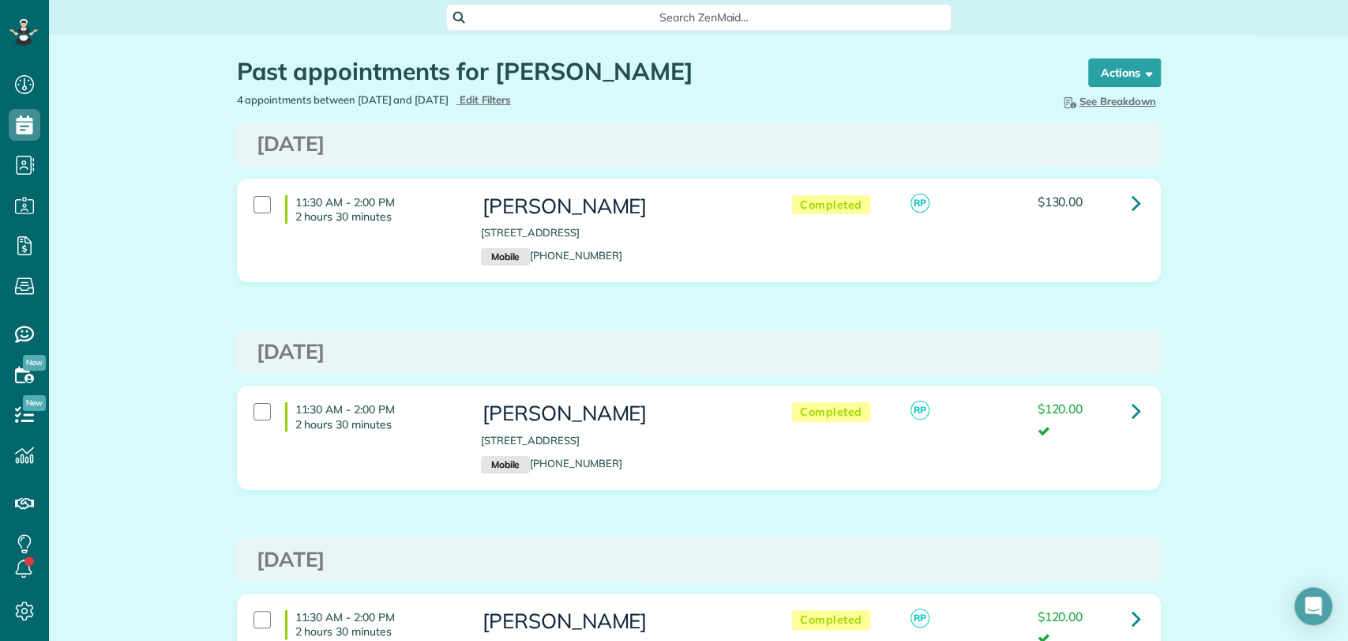
click at [645, 13] on span "Search ZenMaid…" at bounding box center [704, 17] width 480 height 16
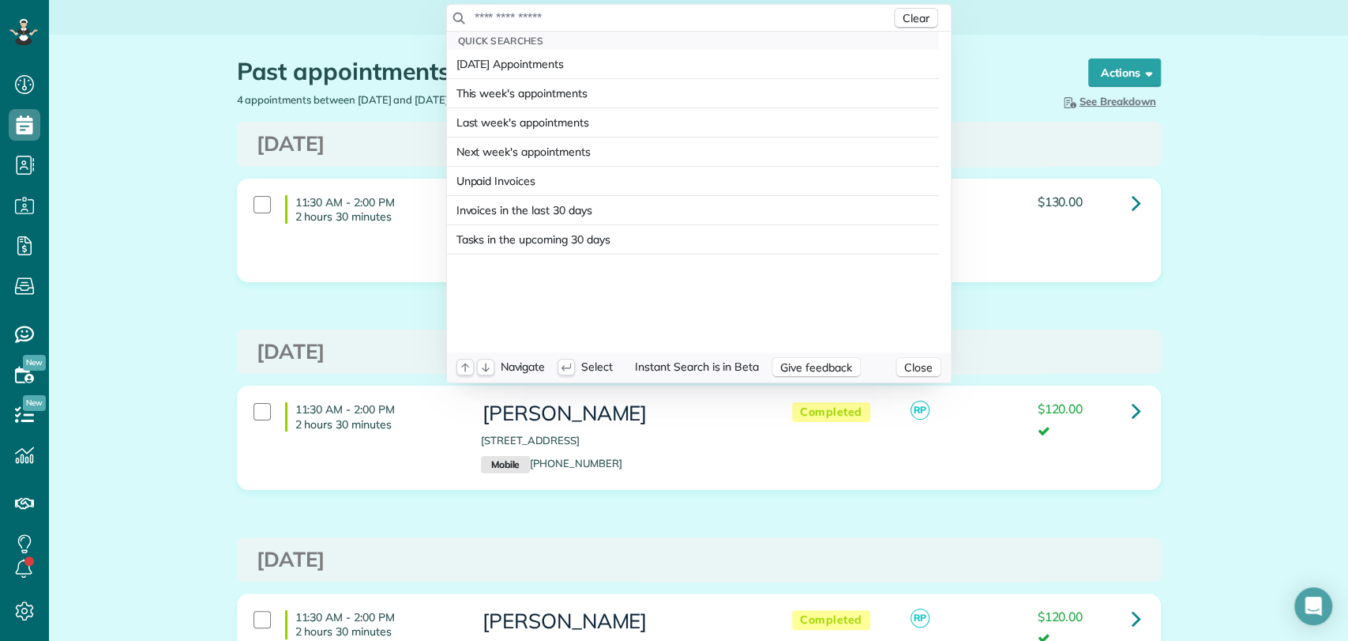
click at [645, 13] on input "text" at bounding box center [682, 17] width 417 height 16
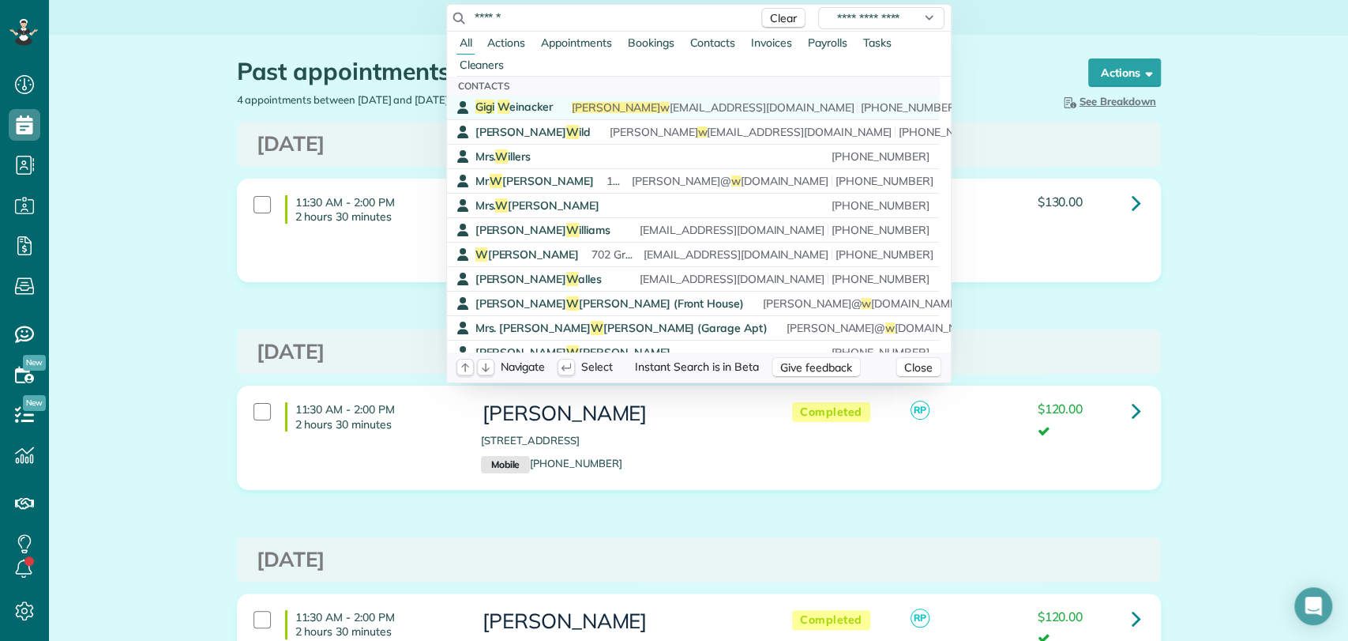
type input "******"
click at [566, 102] on div "Gigi W einacker gigi w einacker@gmail.com (205) 587-6320" at bounding box center [704, 107] width 458 height 15
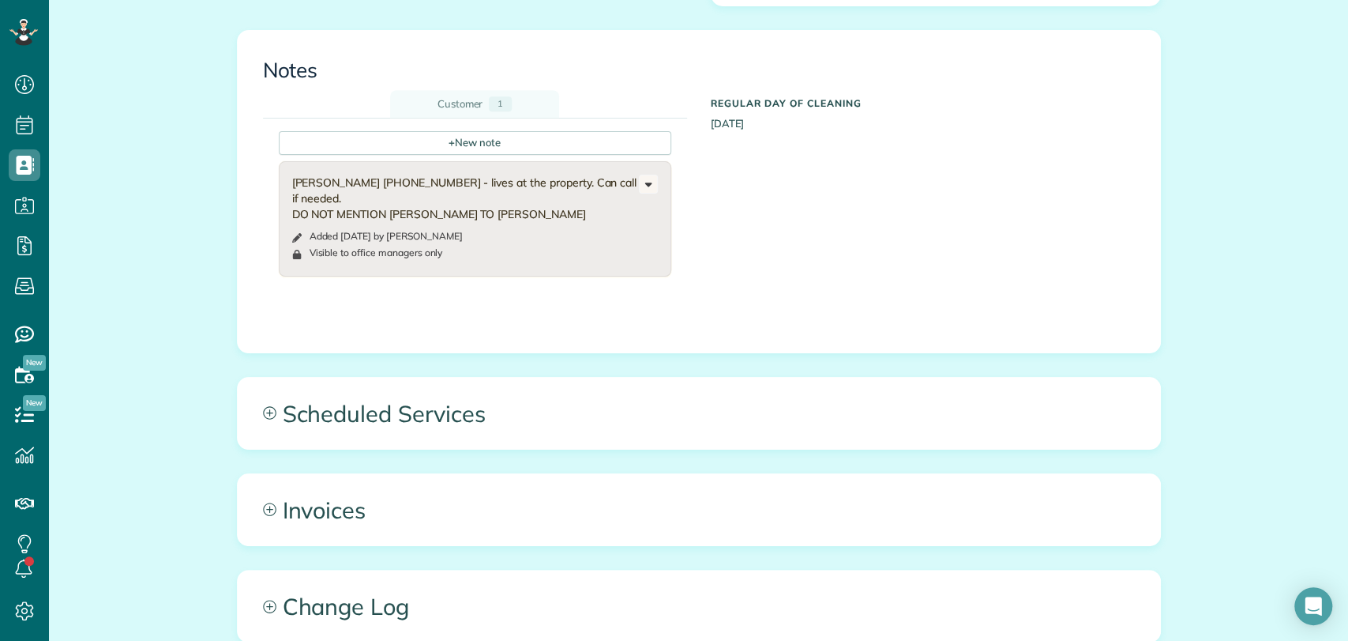
scroll to position [631, 0]
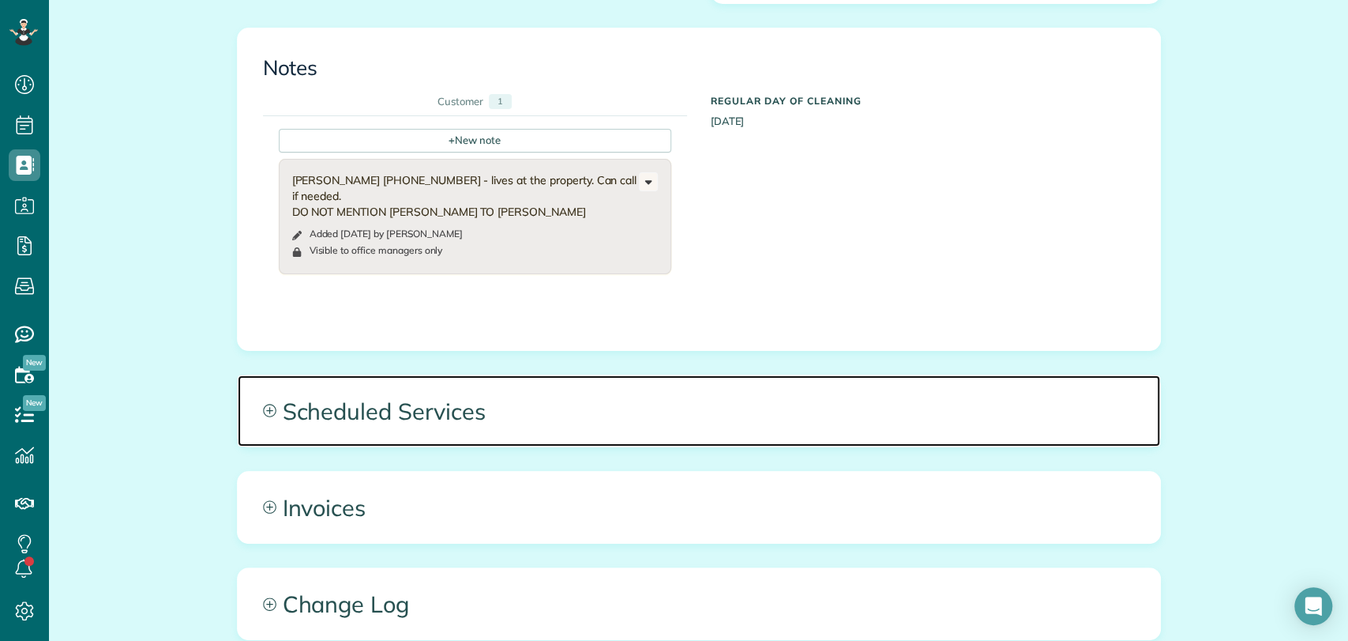
click at [409, 424] on span "Scheduled Services" at bounding box center [699, 410] width 923 height 71
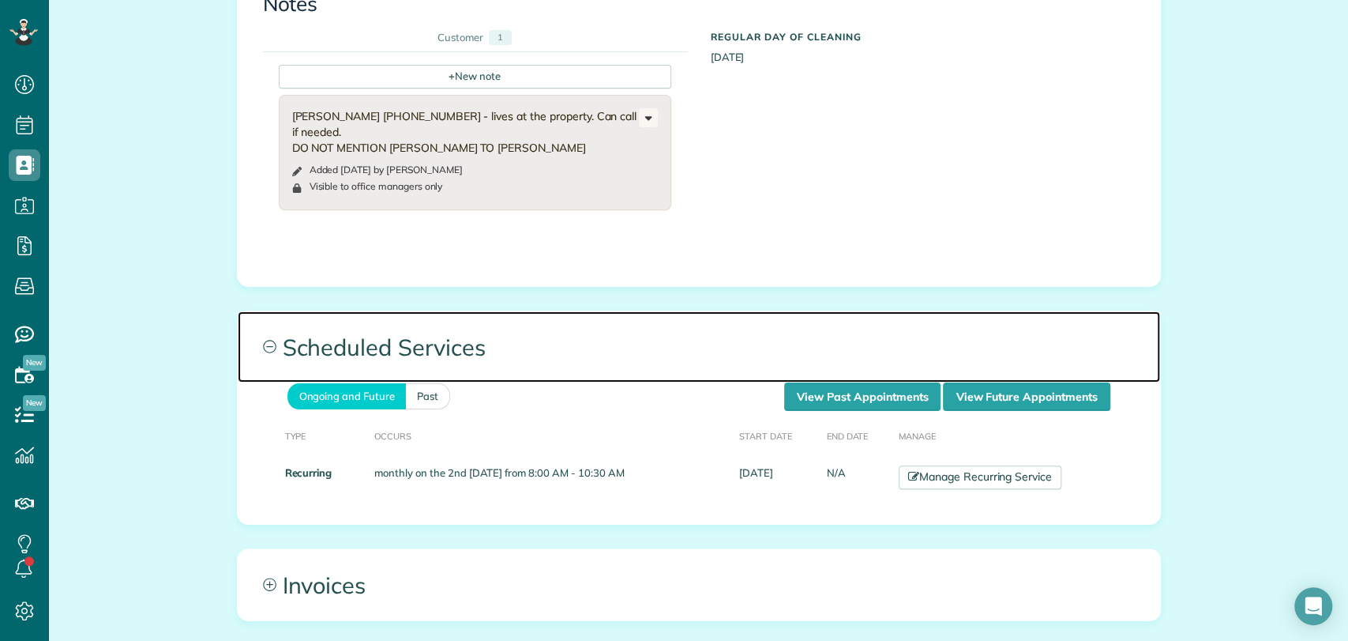
scroll to position [705, 0]
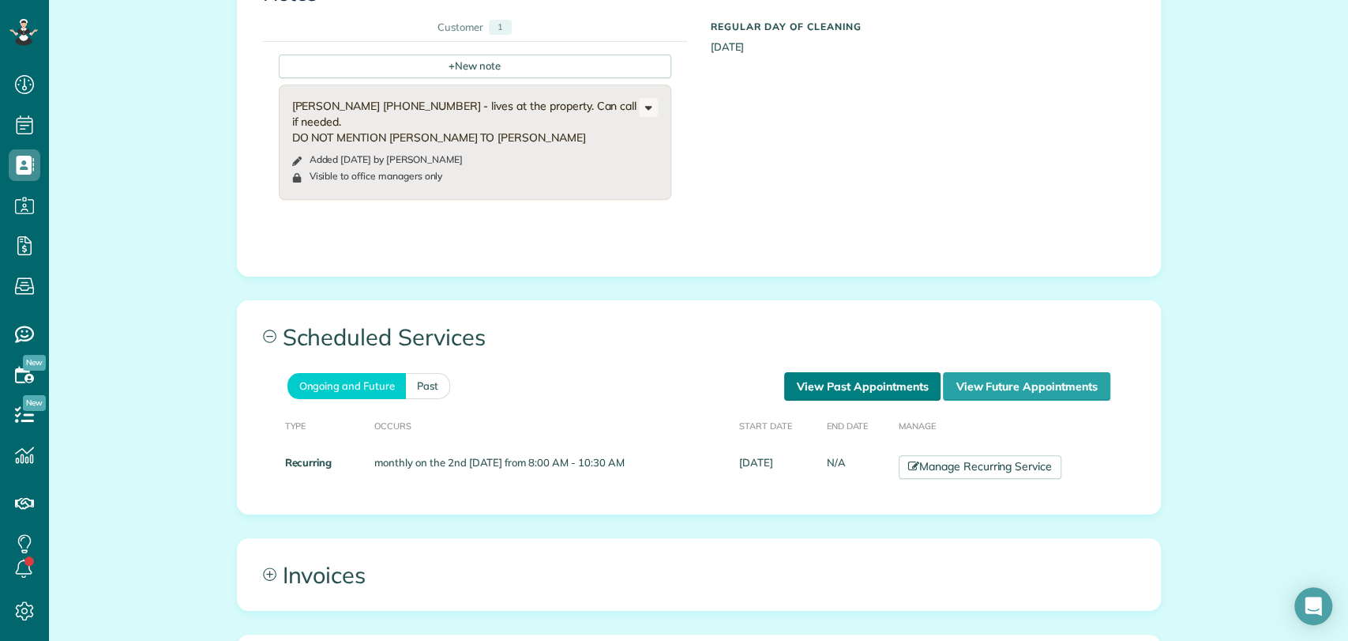
click at [866, 382] on link "View Past Appointments" at bounding box center [862, 386] width 156 height 28
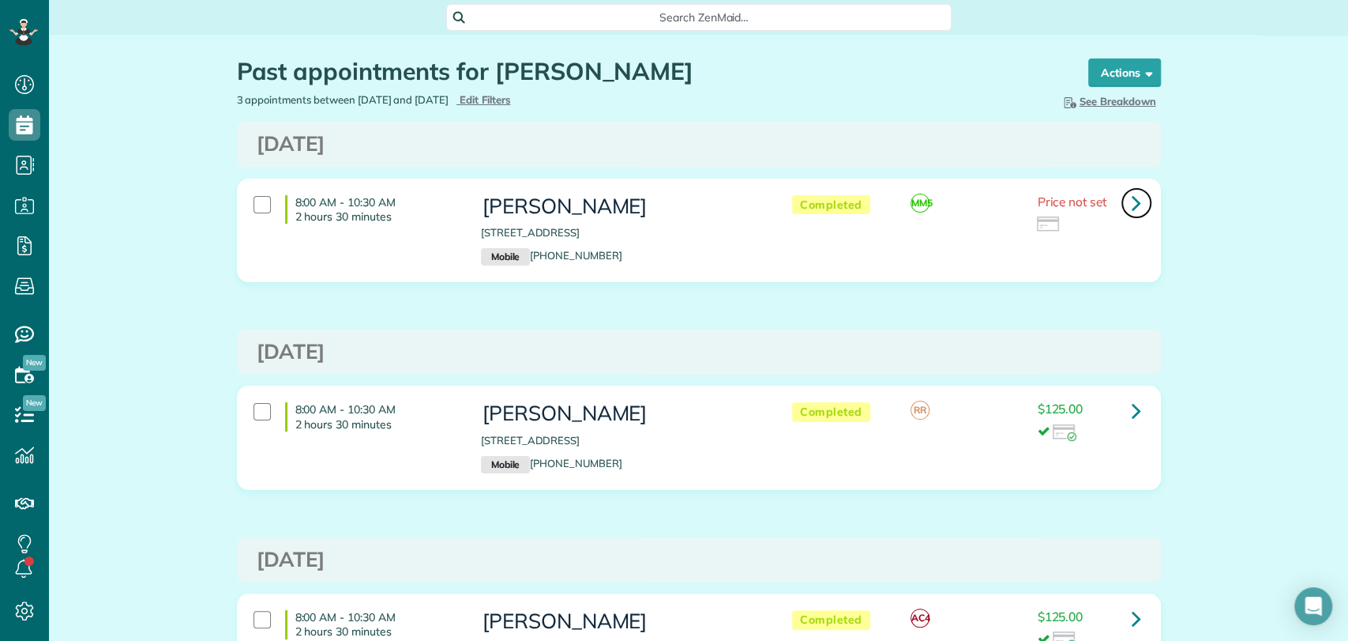
click at [1132, 195] on icon at bounding box center [1136, 203] width 9 height 28
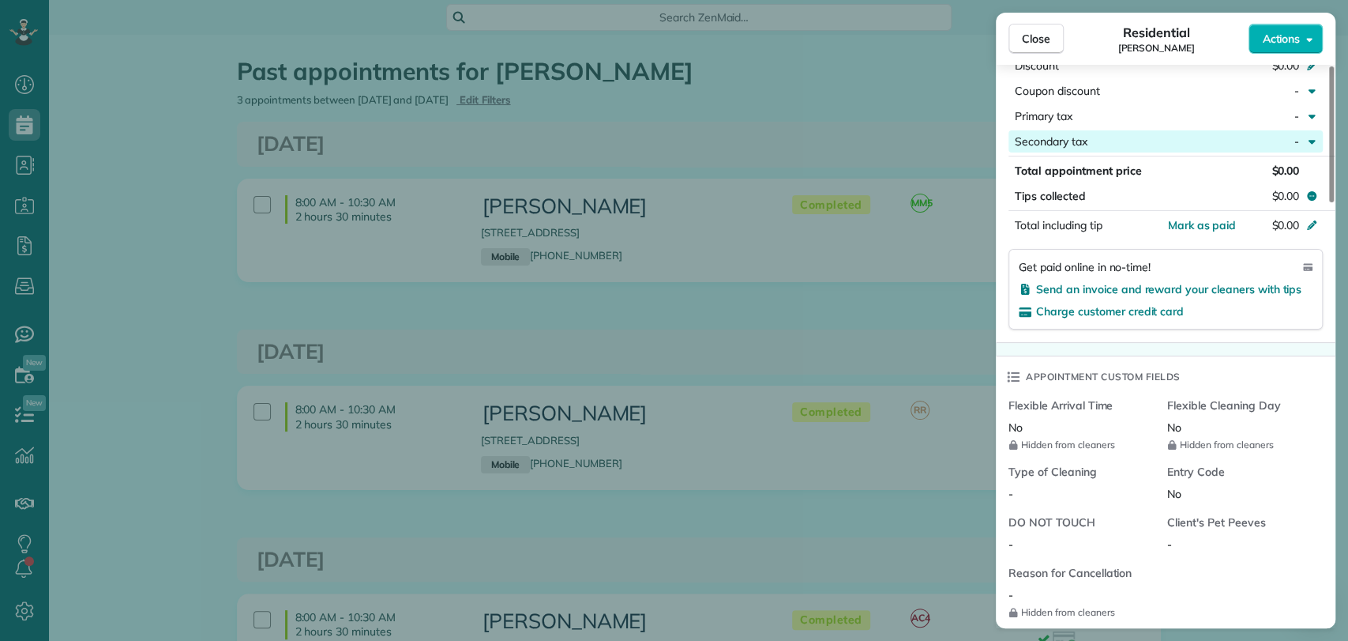
scroll to position [502, 0]
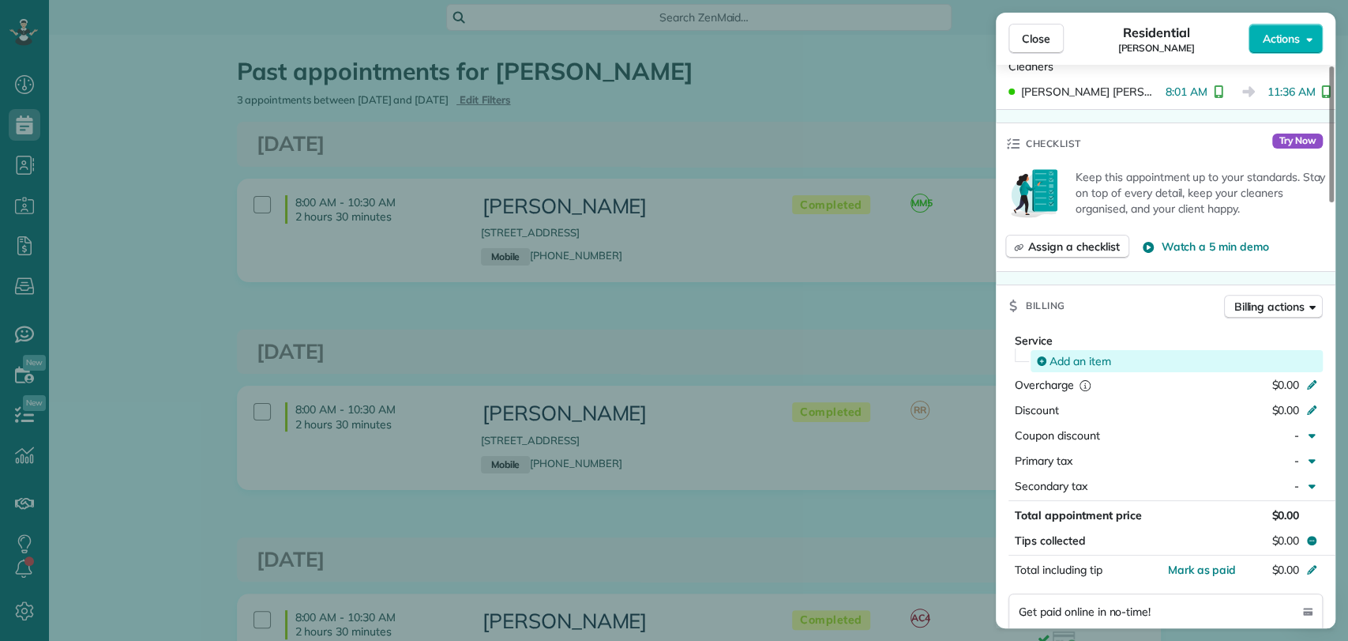
click at [1062, 355] on span "Add an item" at bounding box center [1081, 361] width 62 height 16
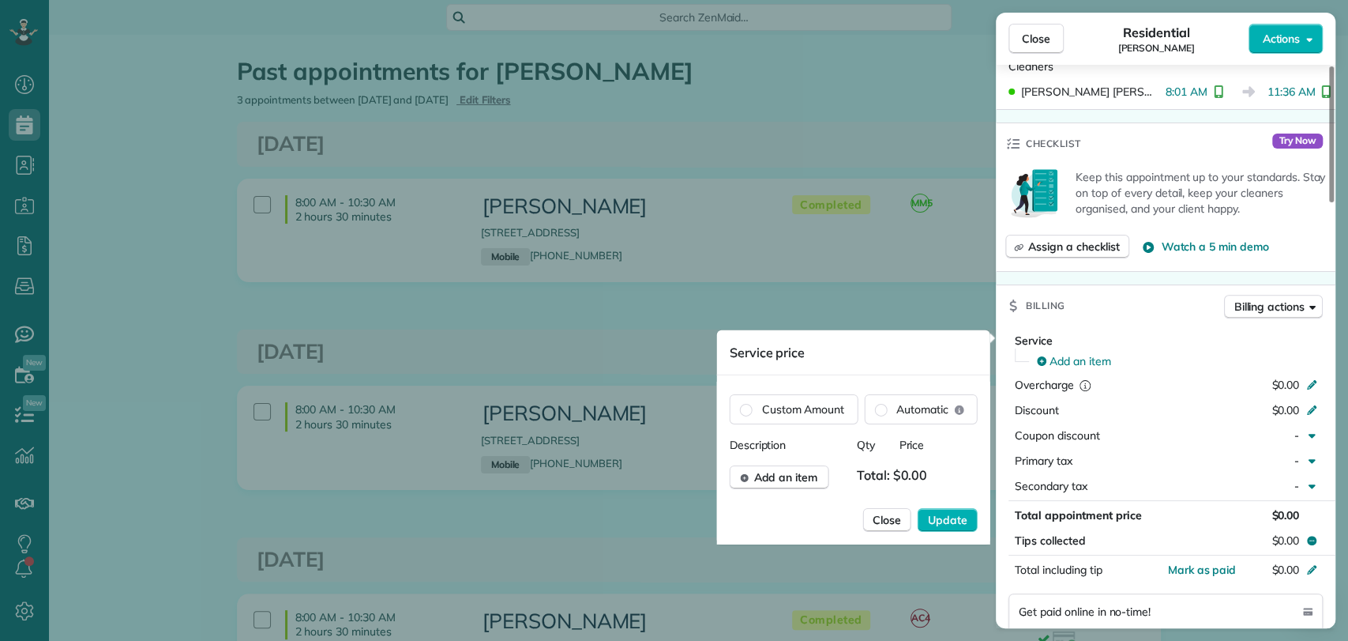
click at [785, 488] on div "Description Qty Price Add an item Total: $0.00 Close Update" at bounding box center [854, 490] width 248 height 107
click at [790, 482] on span "Add an item" at bounding box center [786, 477] width 64 height 16
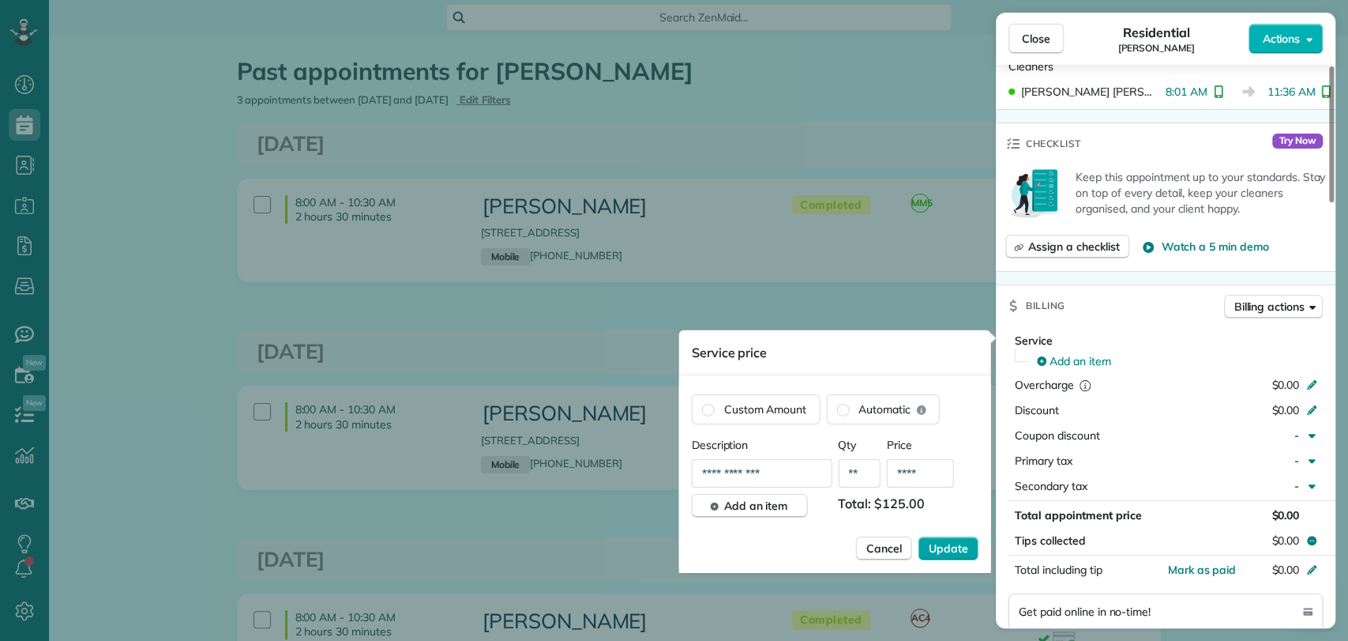
type input "****"
click at [953, 544] on span "Update" at bounding box center [948, 548] width 39 height 16
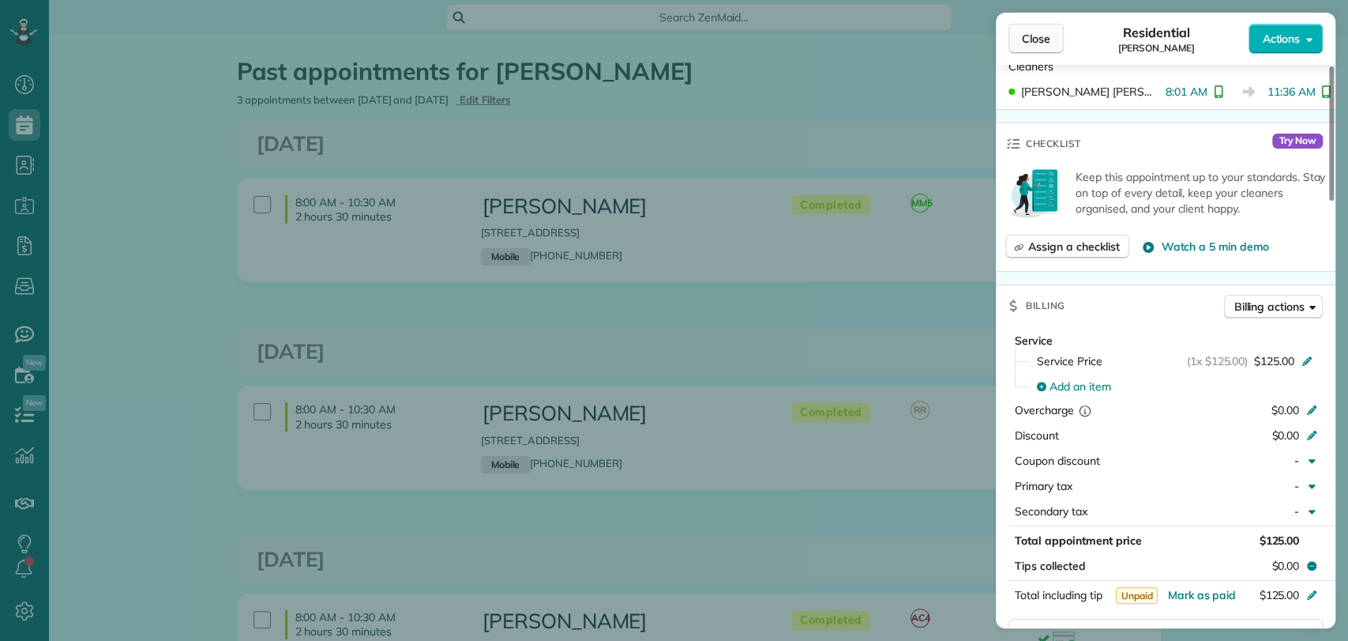
click at [1054, 47] on button "Close" at bounding box center [1036, 39] width 55 height 30
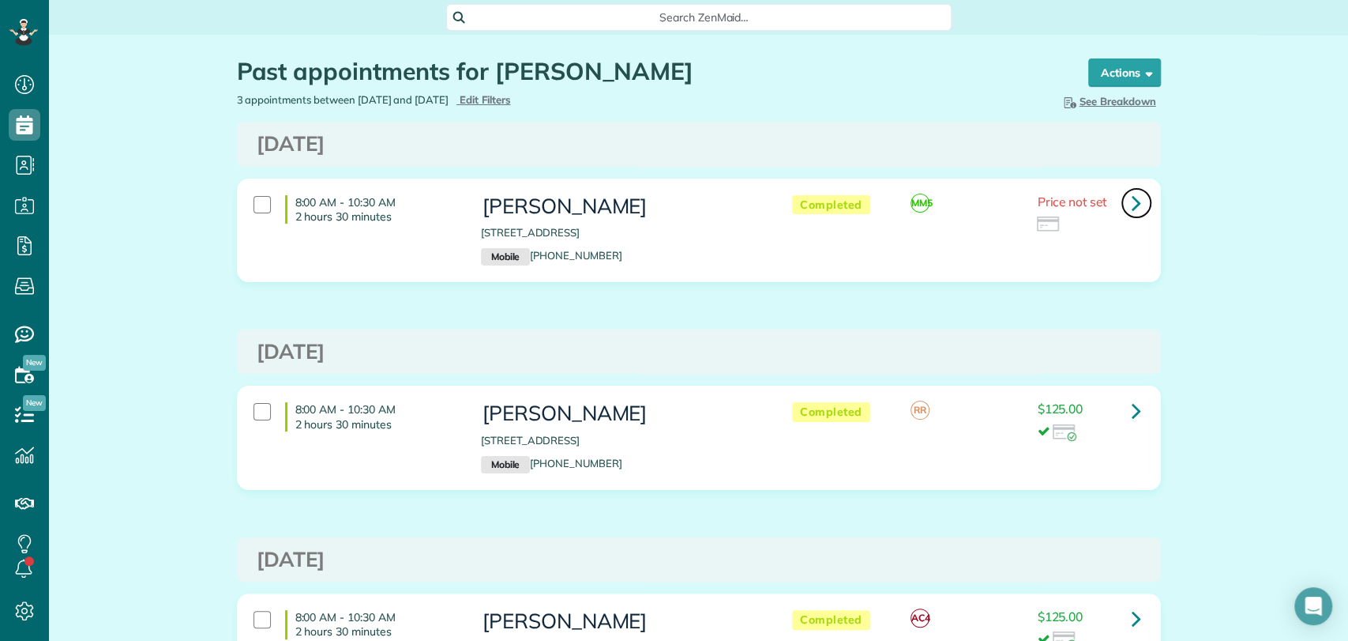
click at [1132, 206] on icon at bounding box center [1136, 203] width 9 height 28
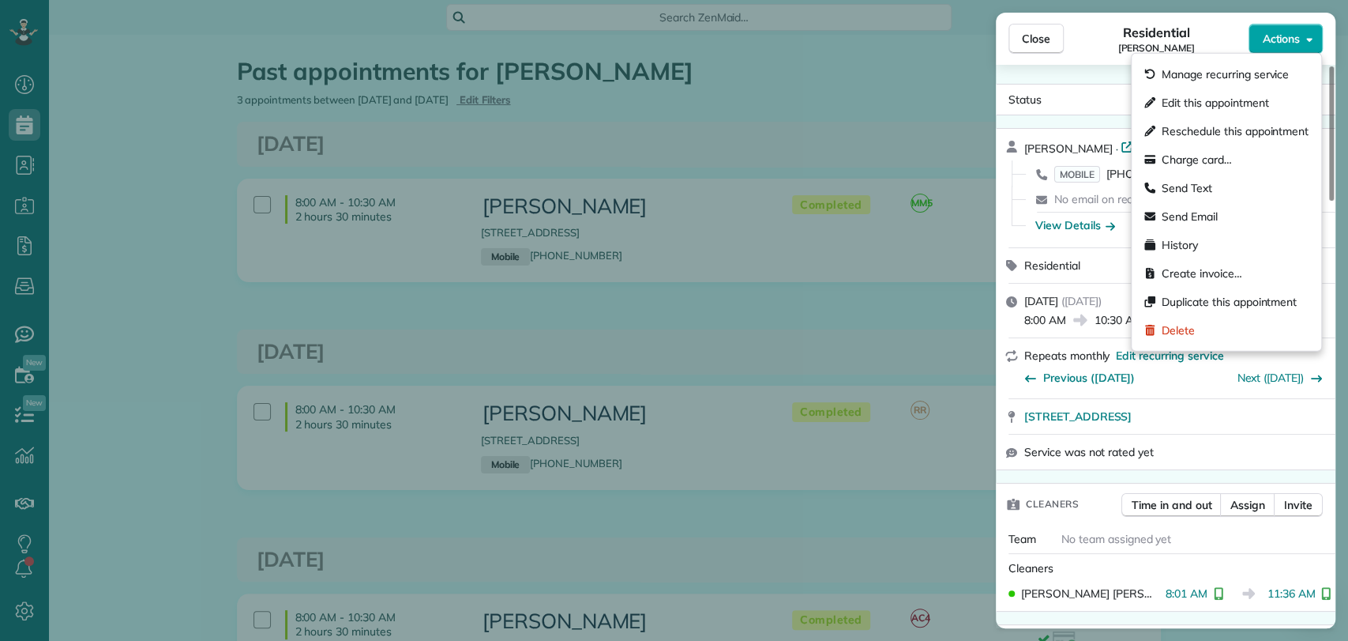
click at [1284, 39] on span "Actions" at bounding box center [1281, 39] width 38 height 16
click at [1222, 156] on span "Charge card…" at bounding box center [1197, 160] width 70 height 16
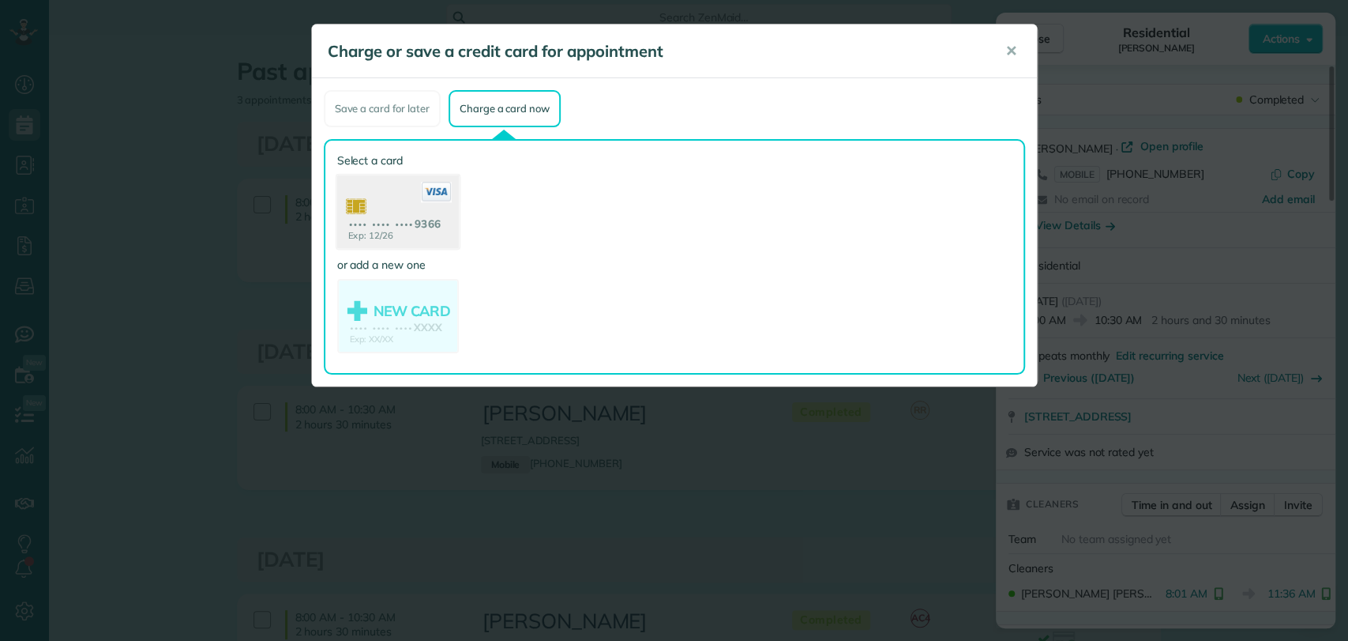
click at [390, 199] on use at bounding box center [397, 213] width 122 height 77
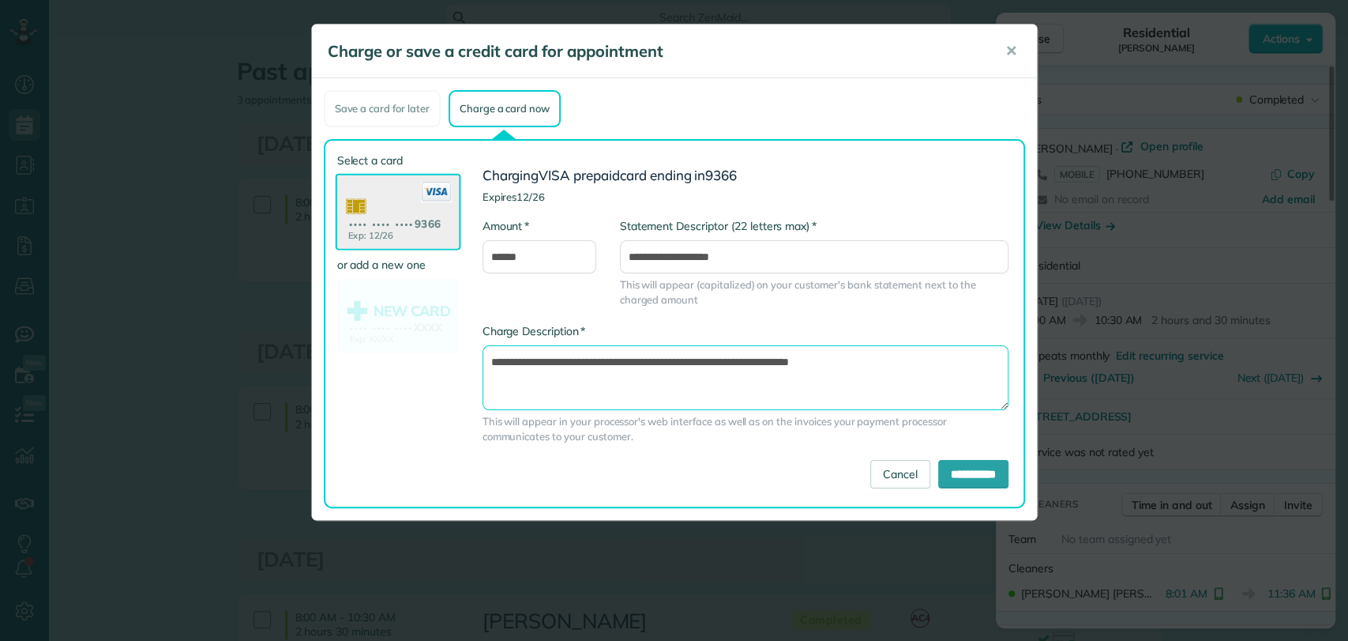
click at [760, 359] on textarea "**********" at bounding box center [746, 377] width 526 height 65
type textarea "**********"
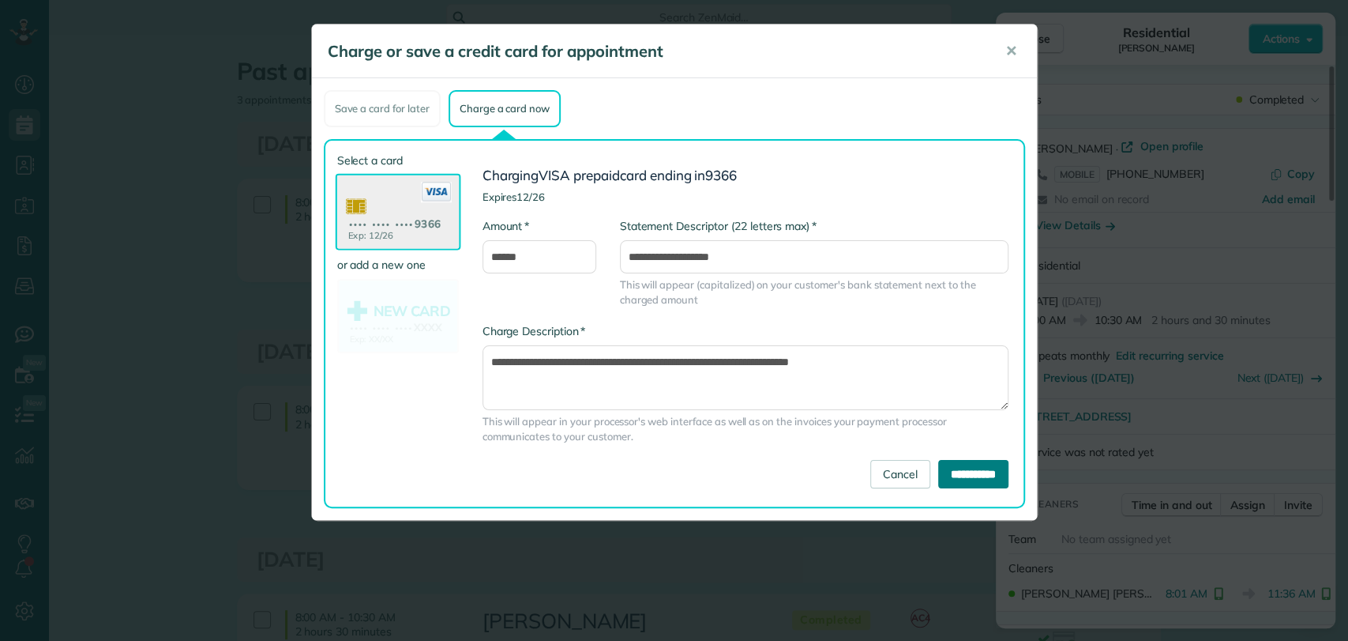
click at [938, 480] on input "**********" at bounding box center [973, 474] width 70 height 28
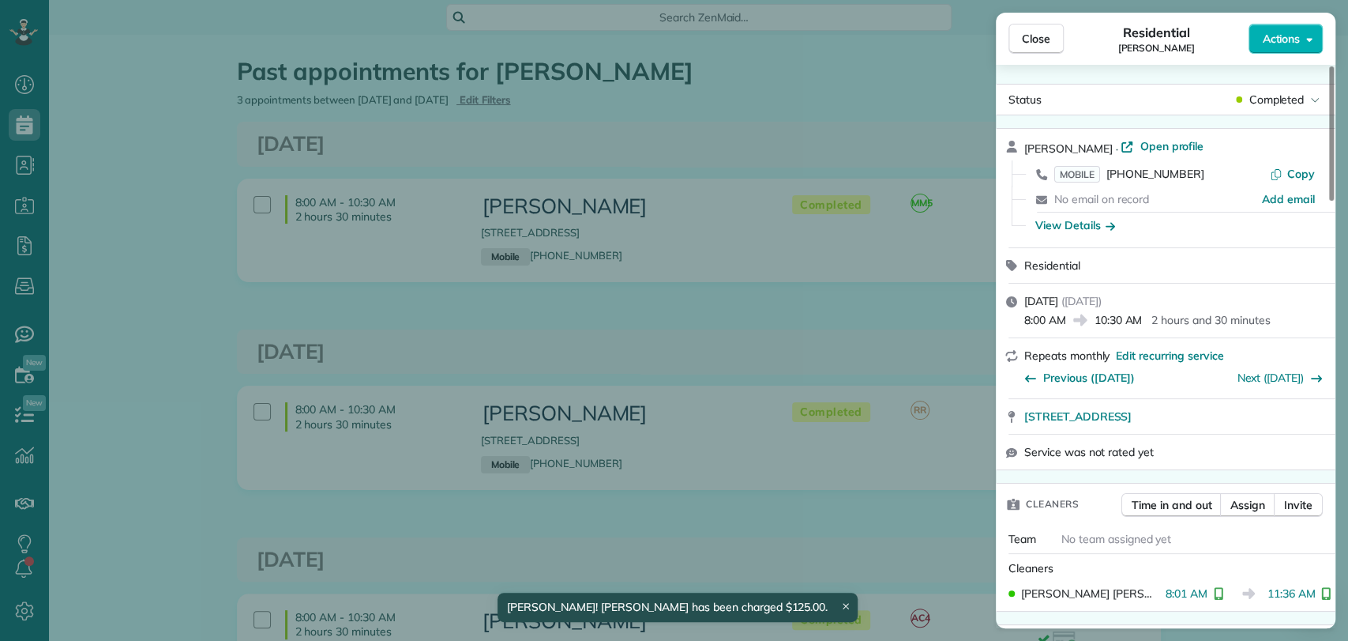
click at [1045, 44] on span "Close" at bounding box center [1036, 39] width 28 height 16
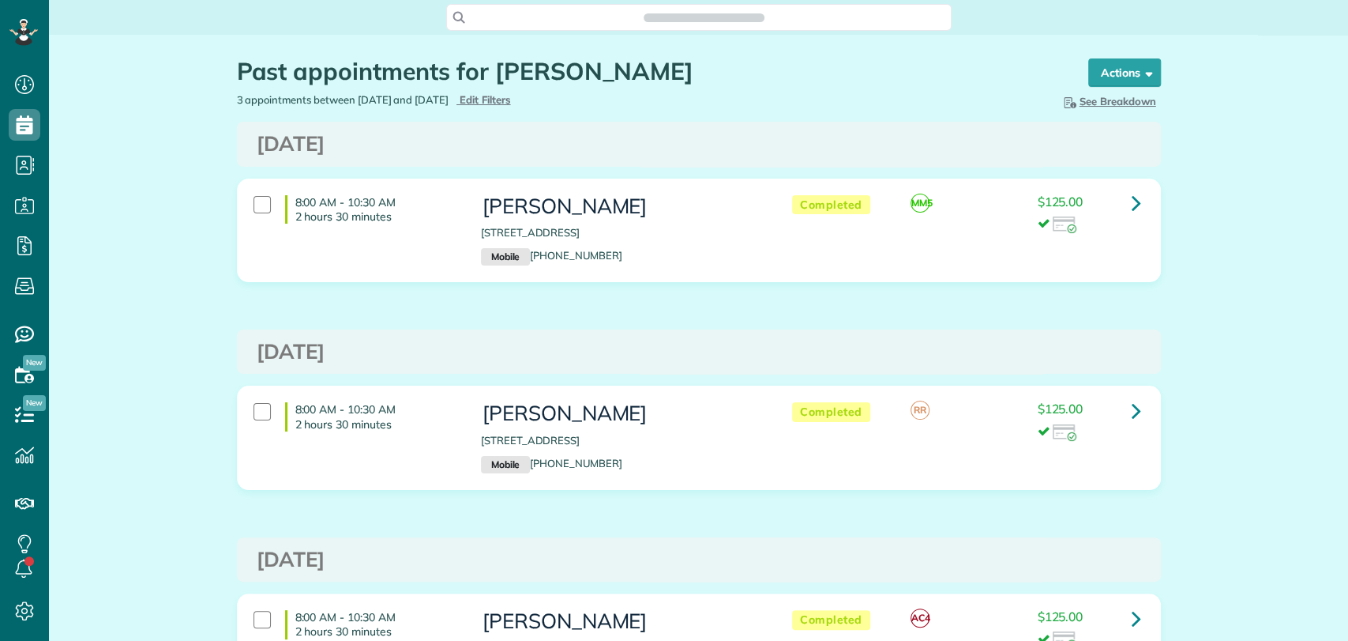
scroll to position [6, 6]
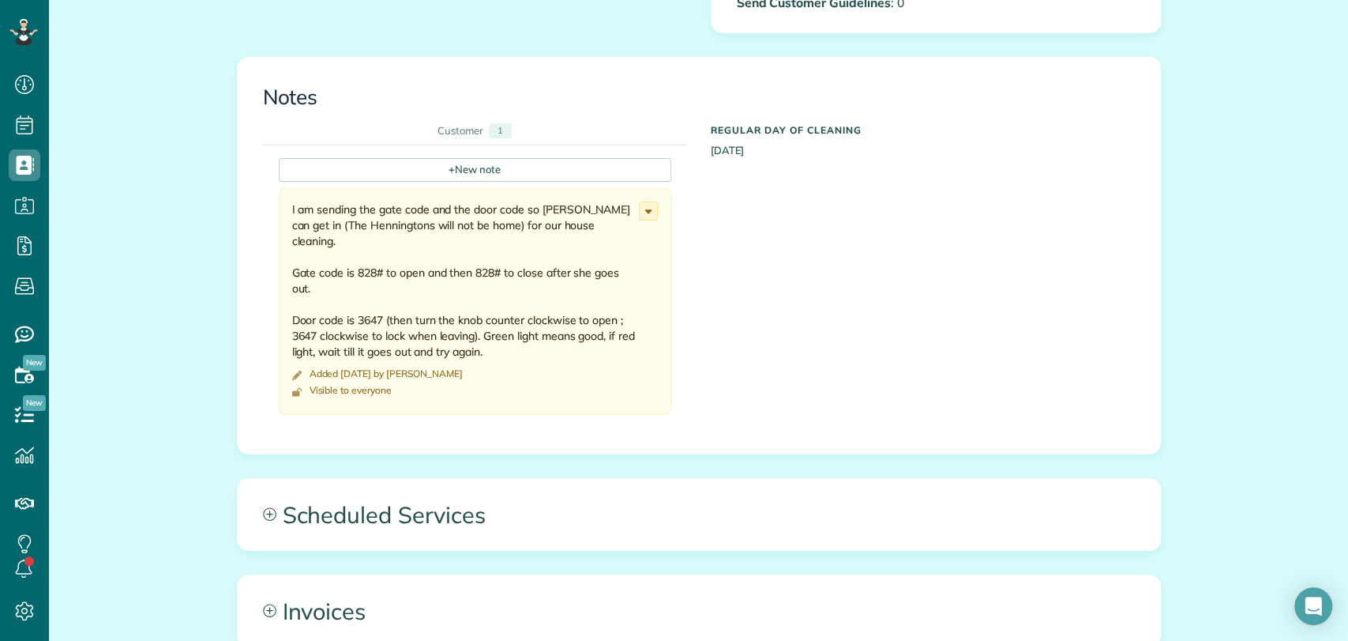
scroll to position [603, 0]
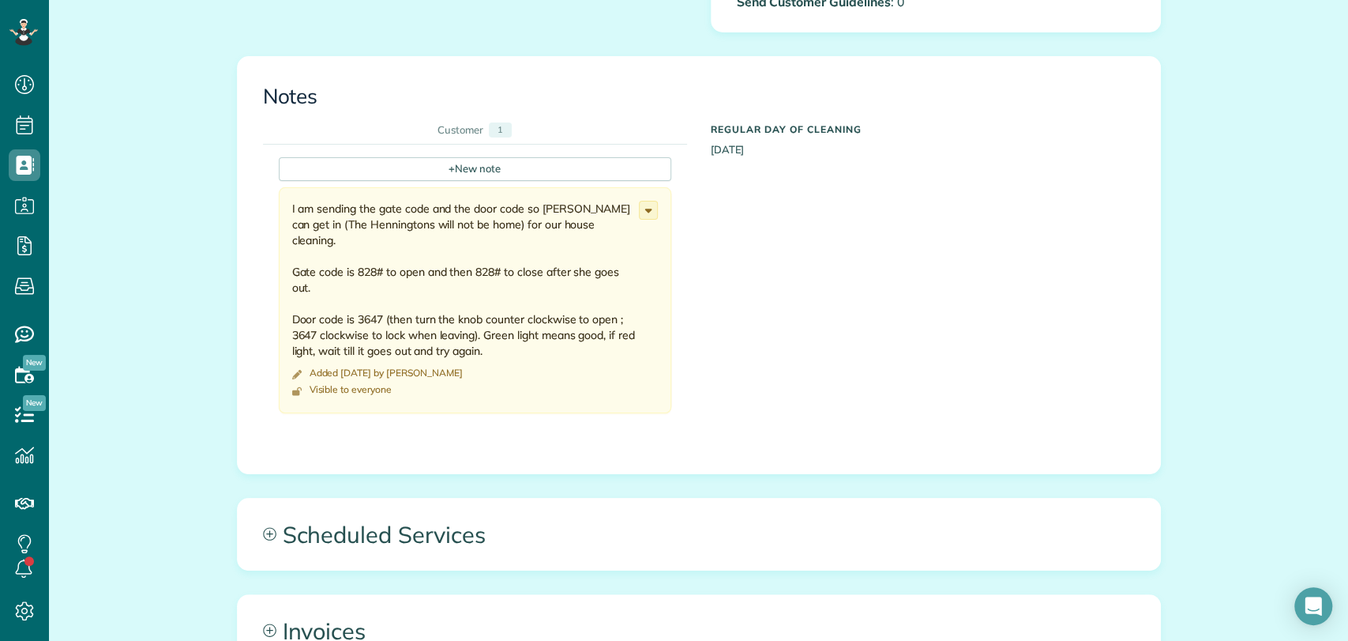
click at [417, 487] on div "All Contacts Actions Edit Add Appointment Recent Activity Send Email Show Past …" at bounding box center [699, 228] width 948 height 1592
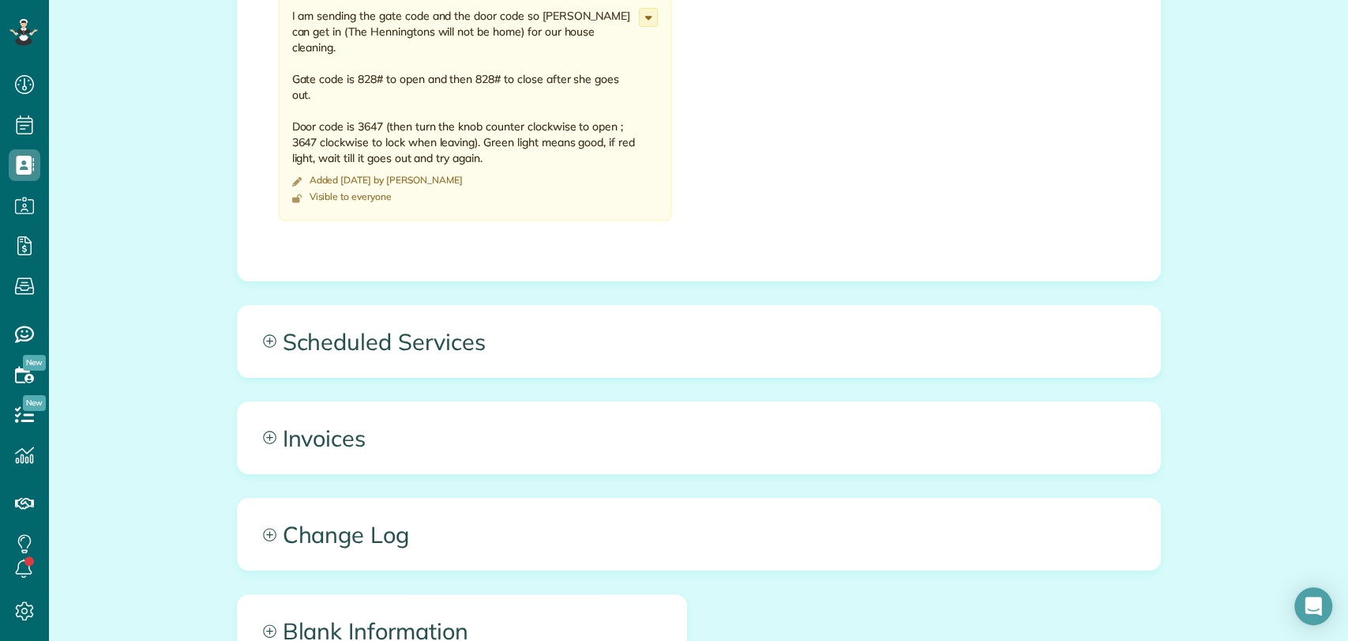
scroll to position [796, 0]
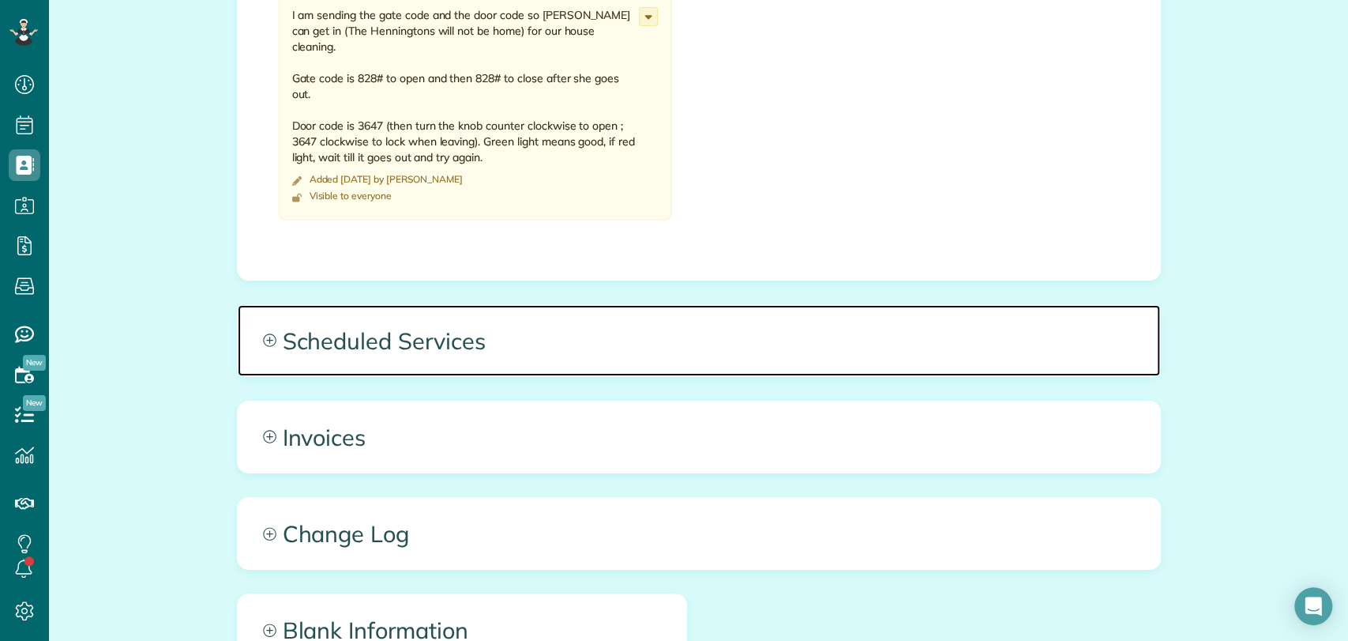
click at [423, 365] on span "Scheduled Services" at bounding box center [699, 340] width 923 height 71
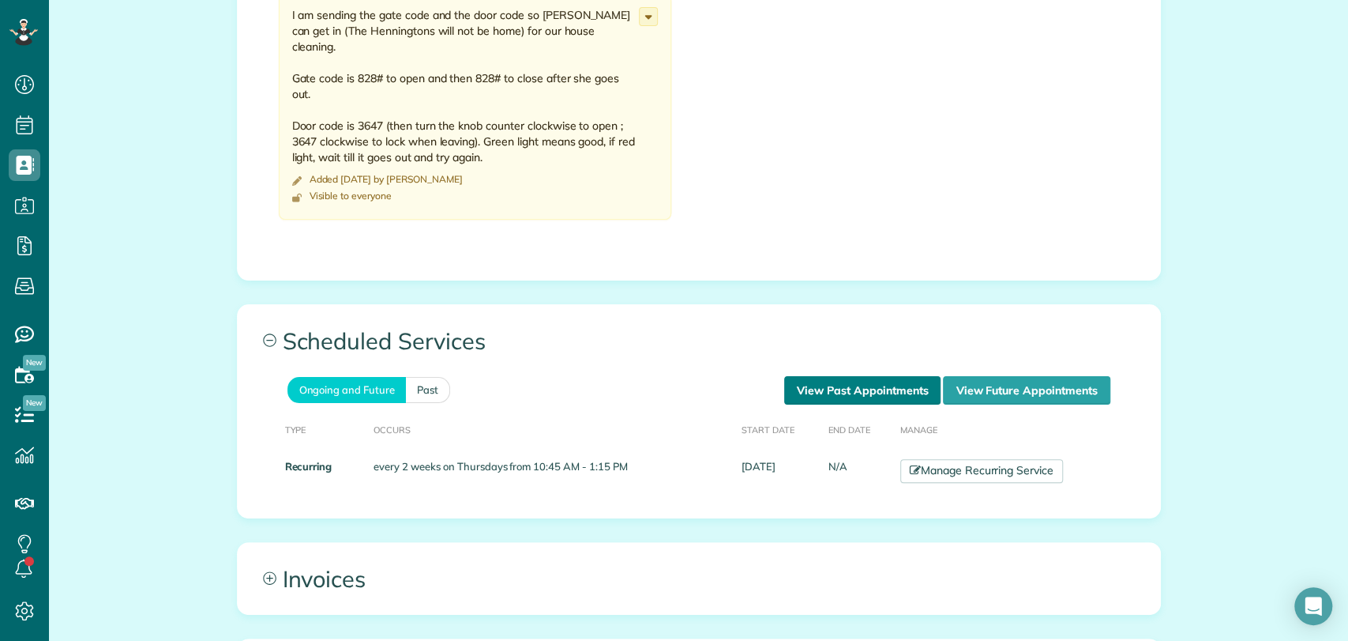
click at [807, 392] on link "View Past Appointments" at bounding box center [862, 390] width 156 height 28
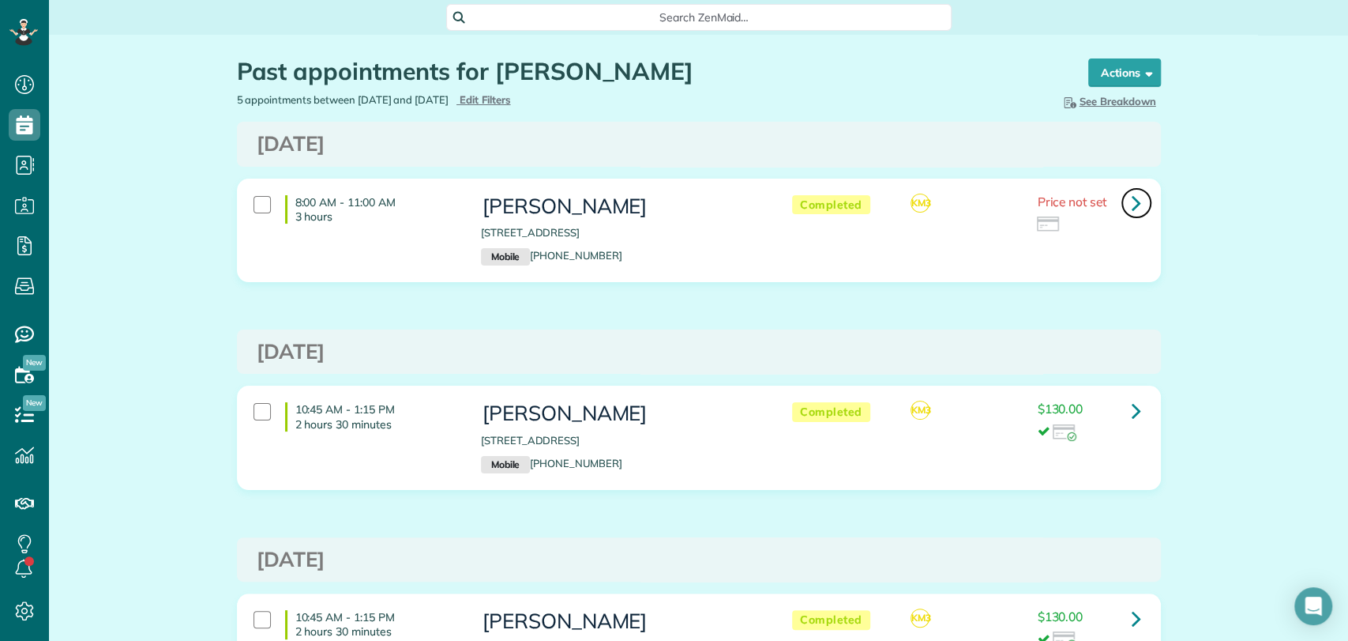
click at [1132, 201] on icon at bounding box center [1136, 203] width 9 height 28
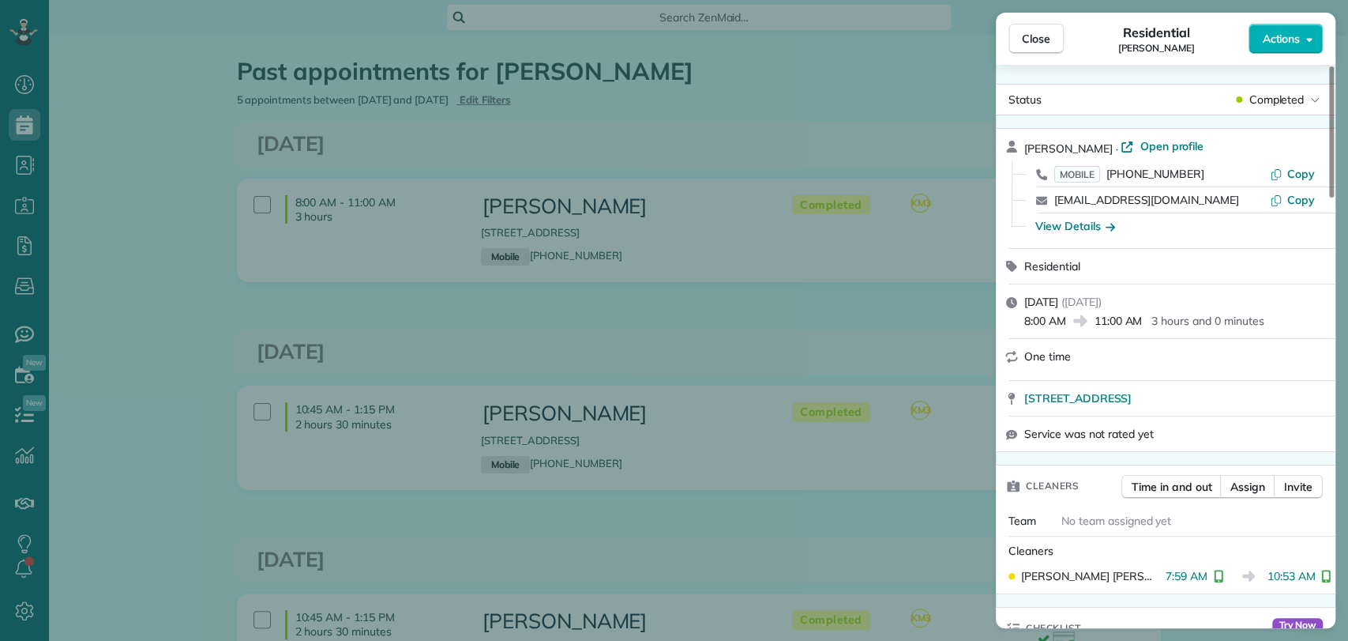
scroll to position [385, 0]
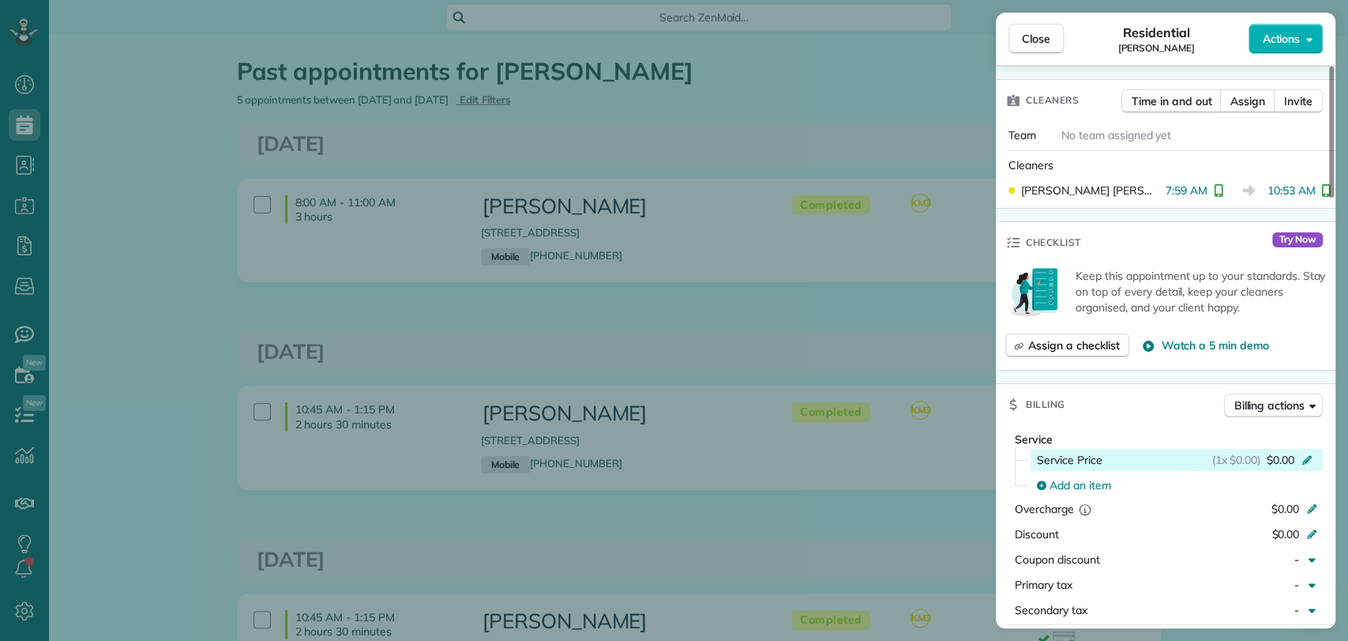
click at [1104, 453] on div "Service Price (1x $0.00) $0.00" at bounding box center [1177, 460] width 281 height 16
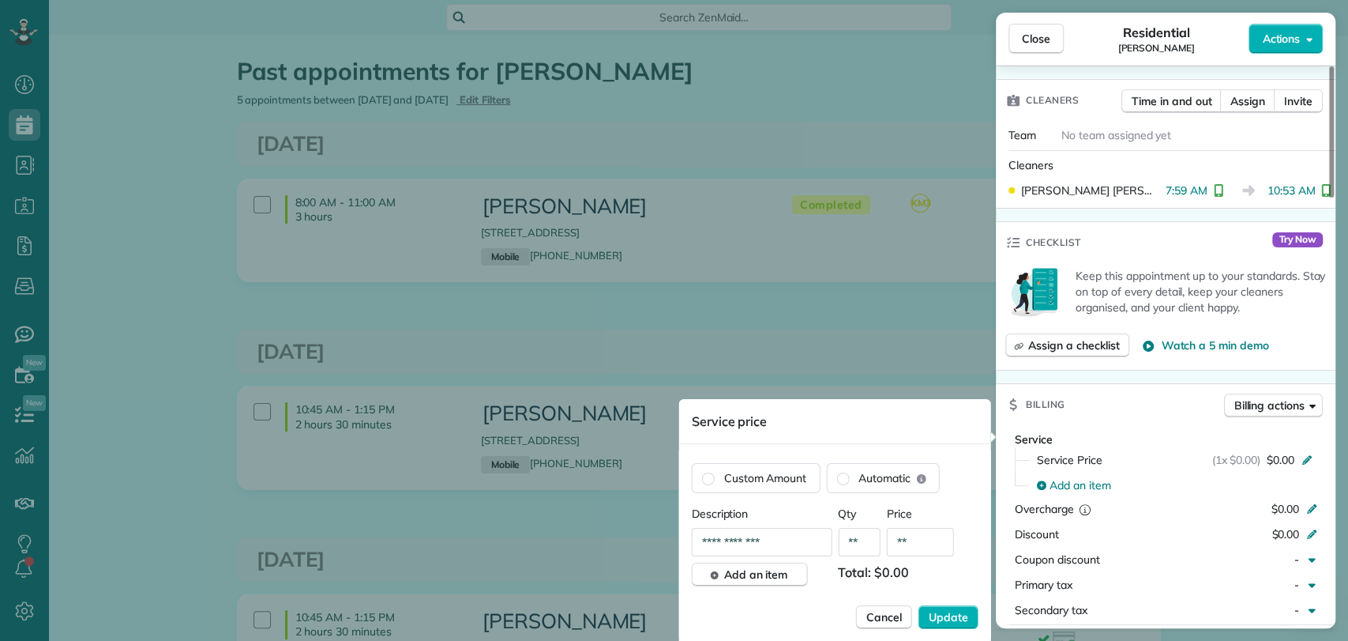
click at [916, 545] on input "**" at bounding box center [920, 542] width 67 height 28
type input "****"
click at [947, 612] on span "Update" at bounding box center [948, 617] width 39 height 16
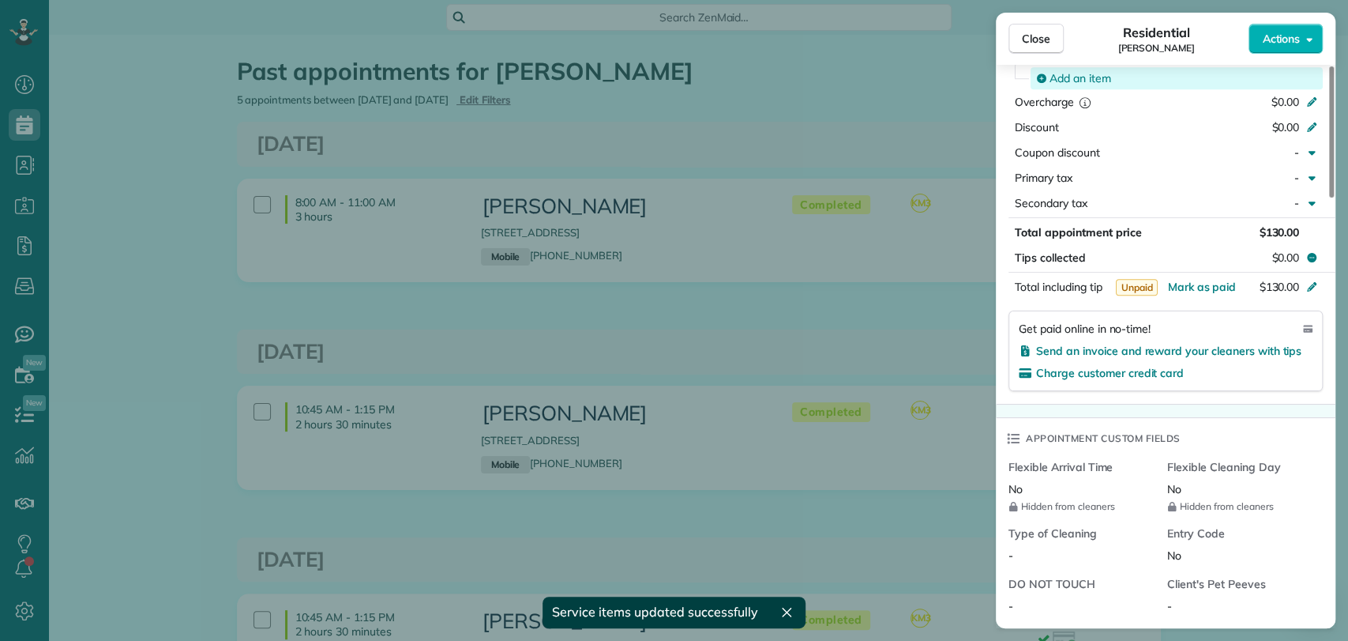
scroll to position [794, 0]
click at [1295, 40] on span "Actions" at bounding box center [1281, 39] width 38 height 16
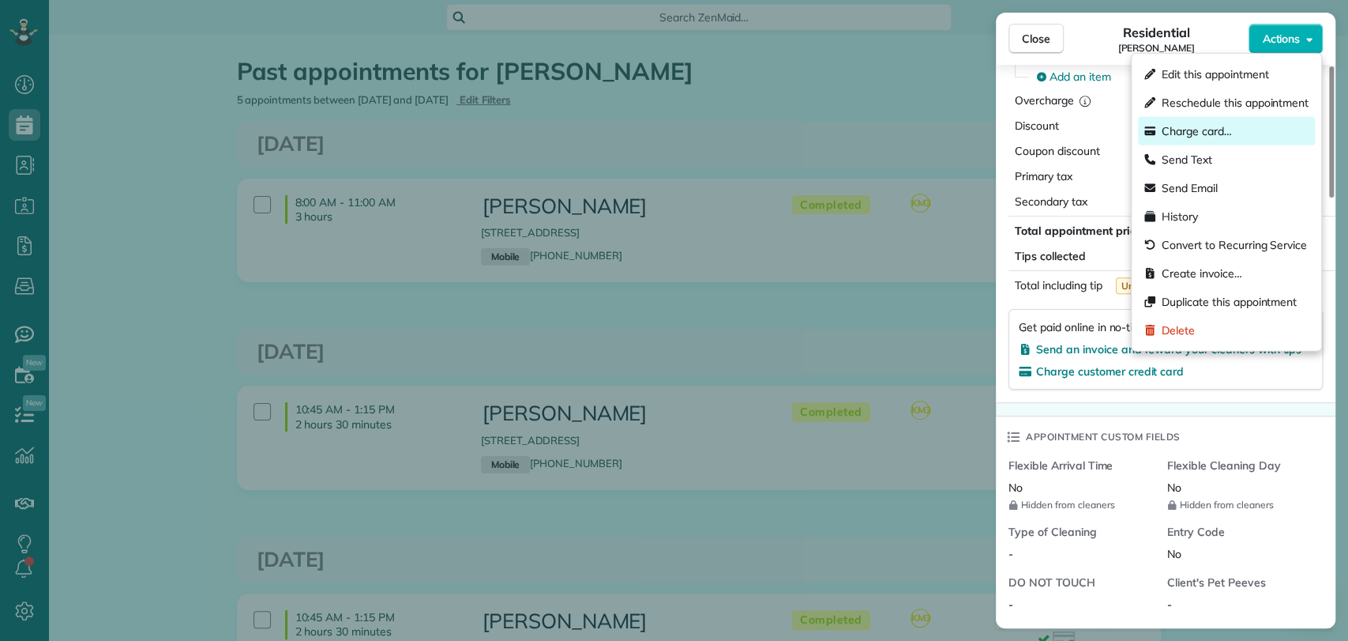
click at [1207, 122] on div "Charge card…" at bounding box center [1226, 131] width 177 height 28
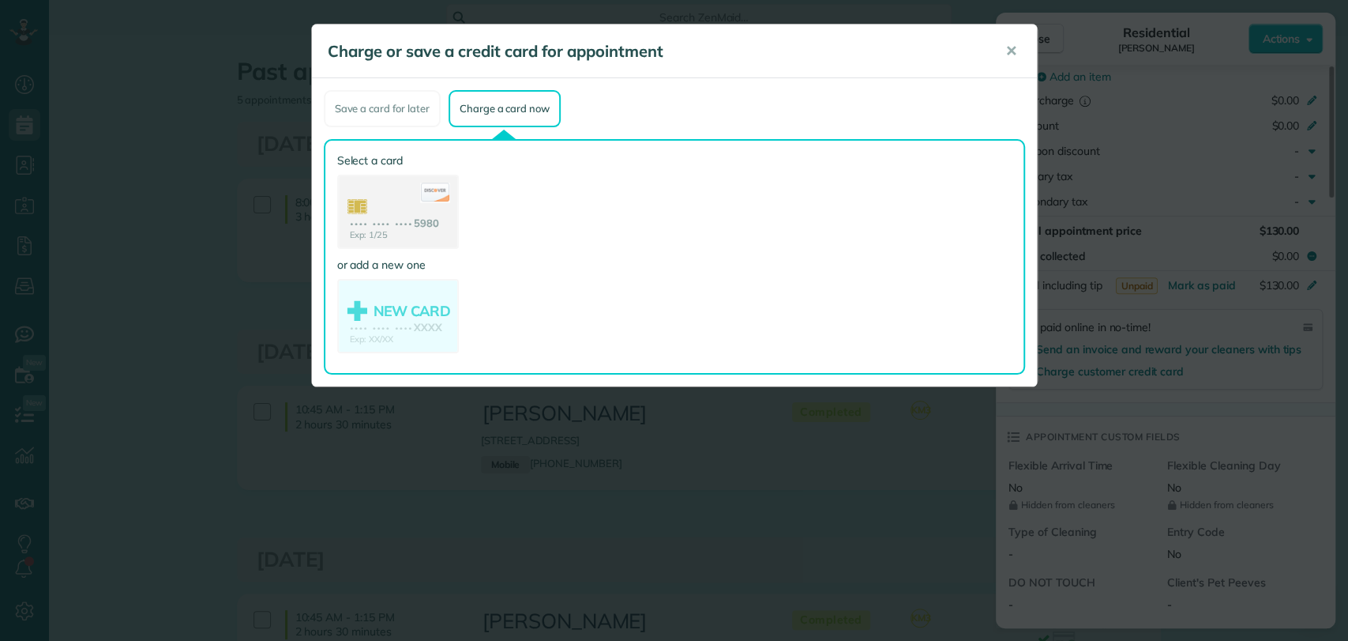
click at [388, 201] on use at bounding box center [398, 213] width 118 height 74
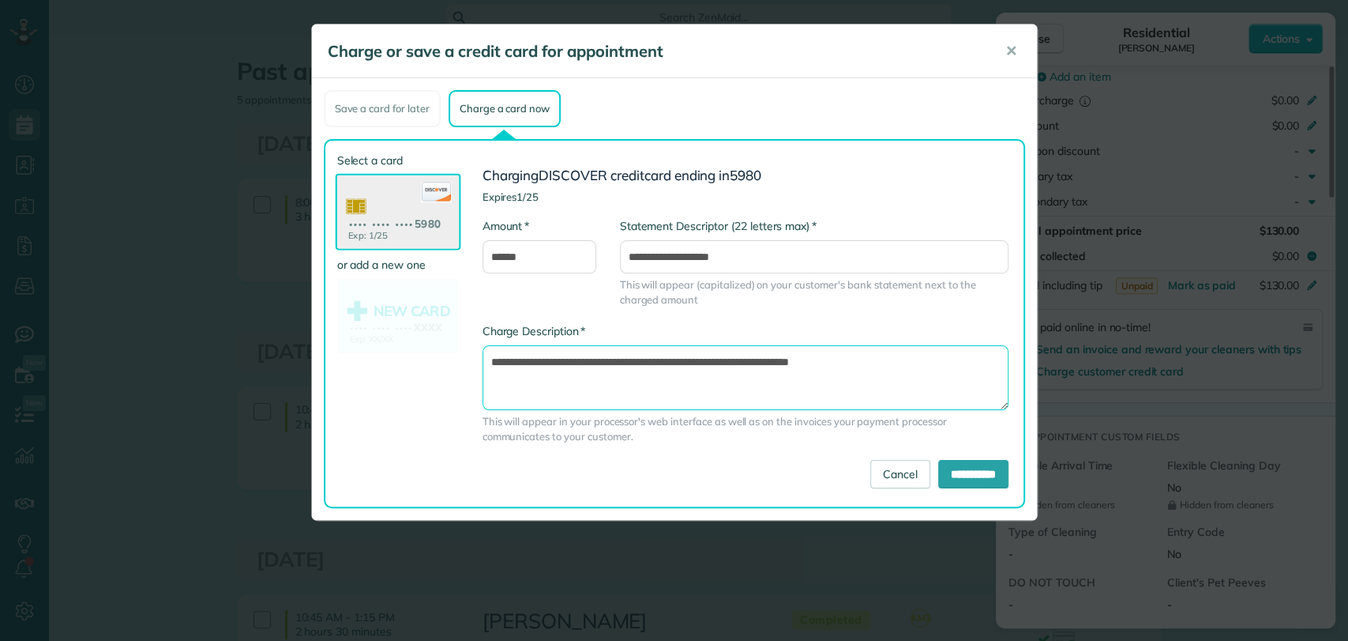
click at [757, 359] on textarea "**********" at bounding box center [746, 377] width 526 height 65
type textarea "**********"
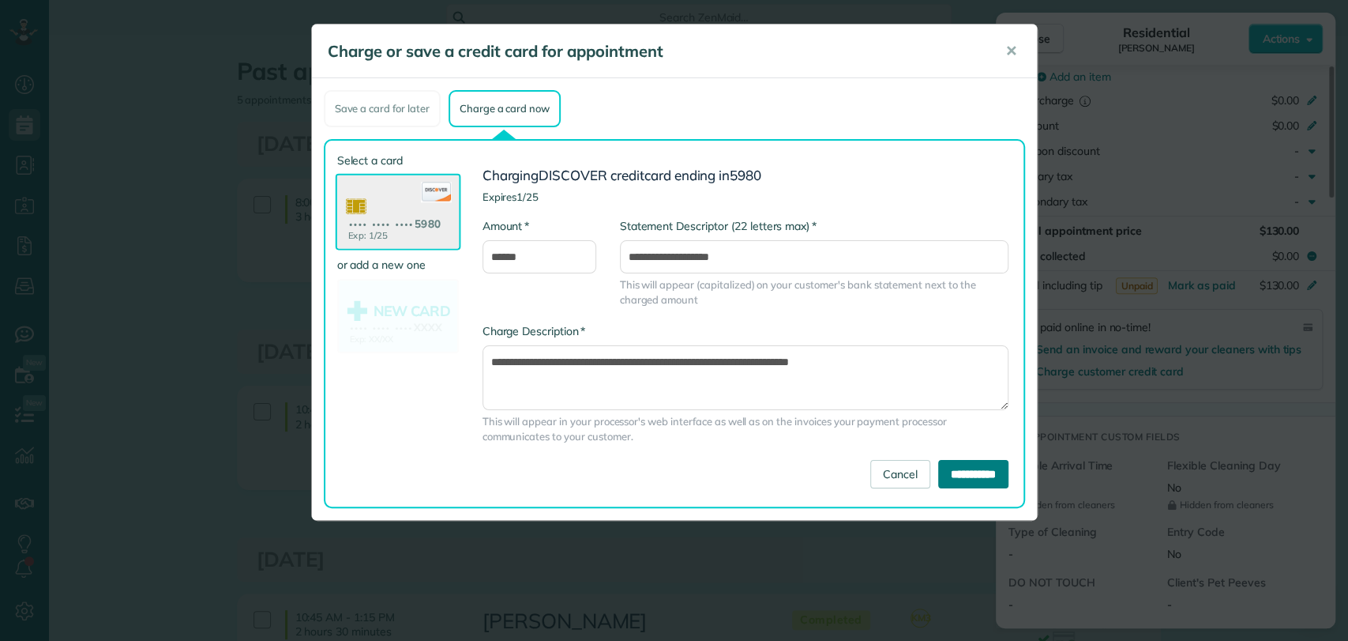
click at [943, 484] on input "**********" at bounding box center [973, 474] width 70 height 28
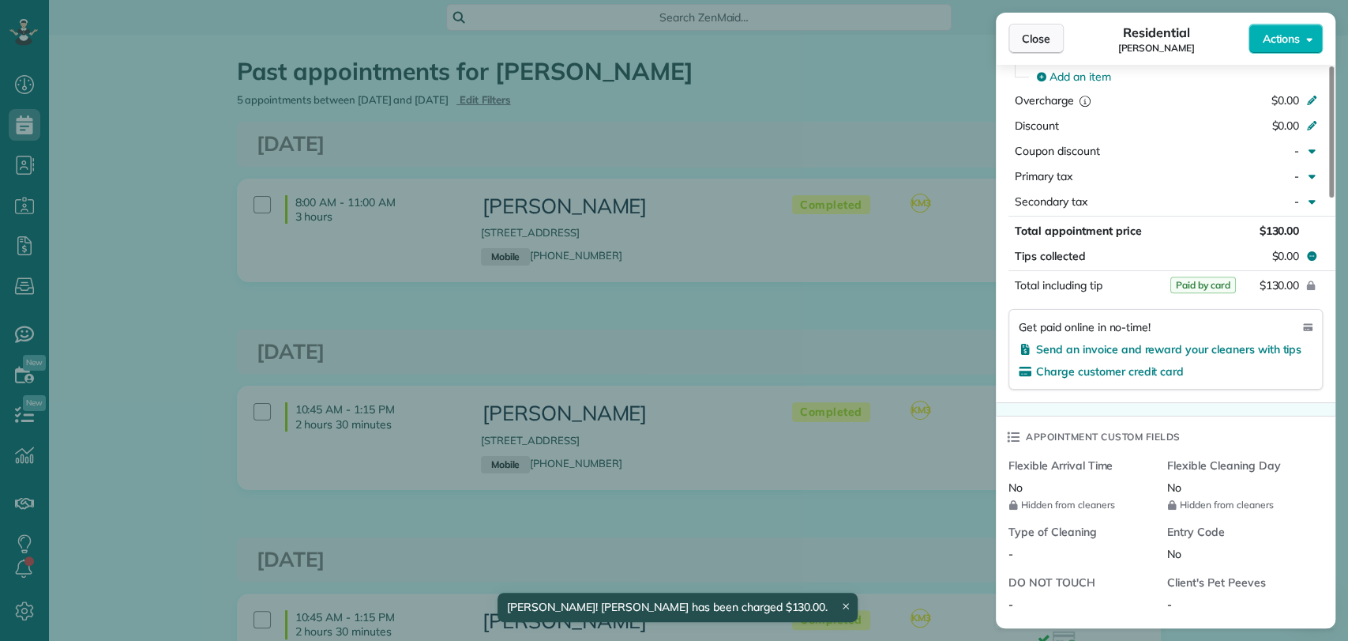
click at [1024, 48] on button "Close" at bounding box center [1036, 39] width 55 height 30
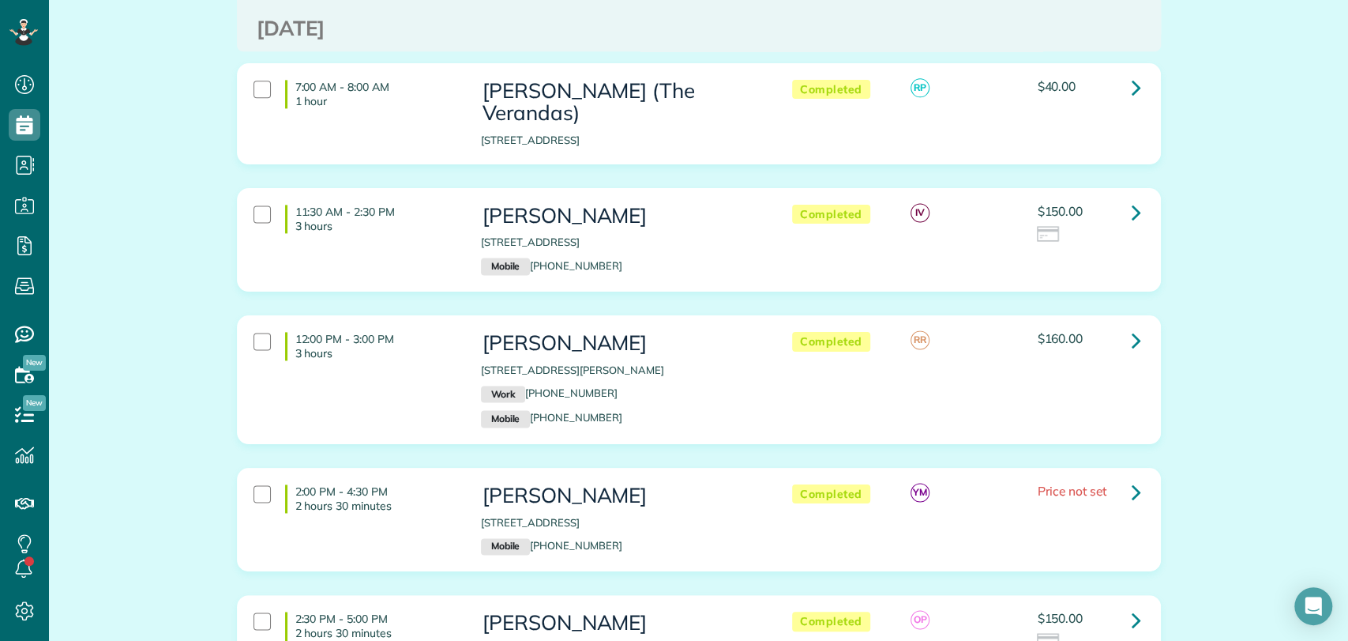
scroll to position [1383, 0]
click at [1132, 197] on icon at bounding box center [1136, 211] width 9 height 28
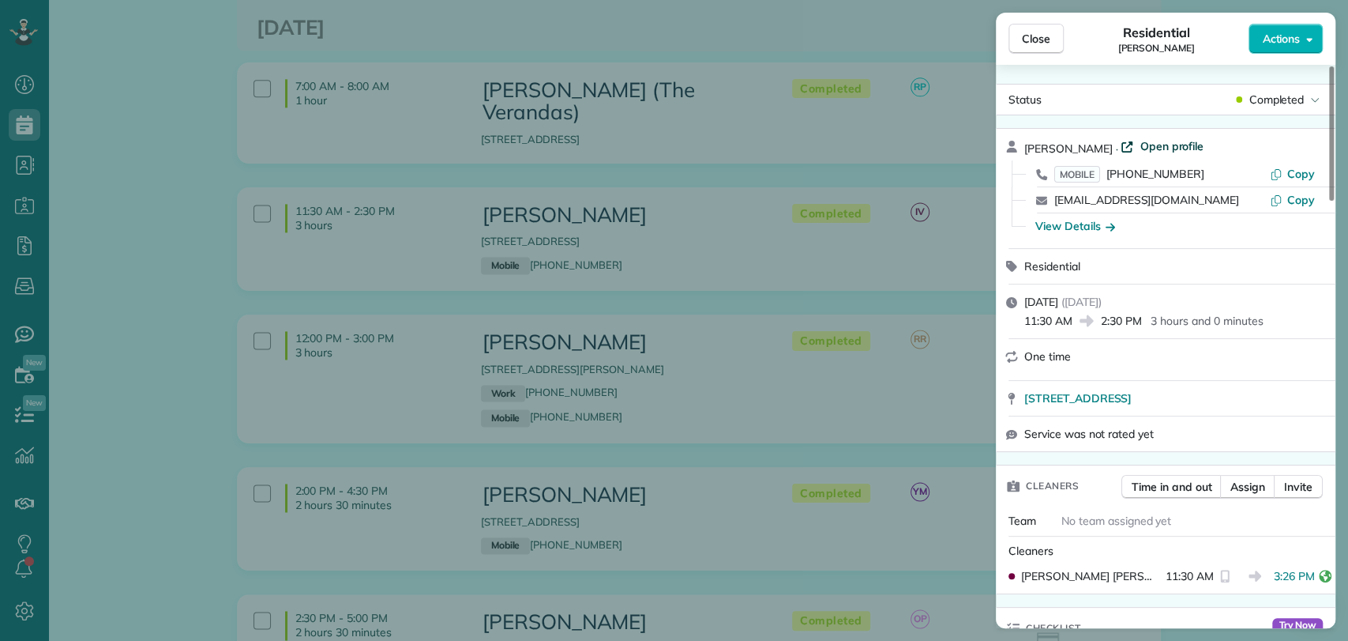
click at [1148, 149] on span "Open profile" at bounding box center [1172, 146] width 64 height 16
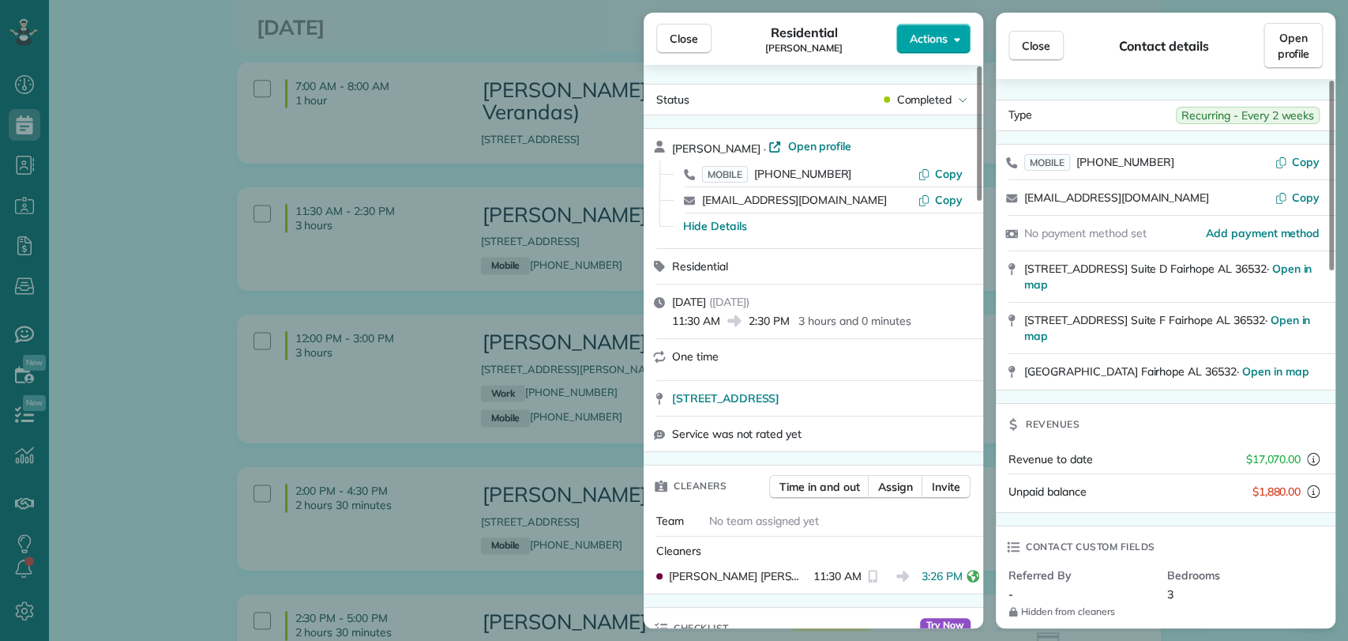
click at [923, 44] on span "Actions" at bounding box center [929, 39] width 38 height 16
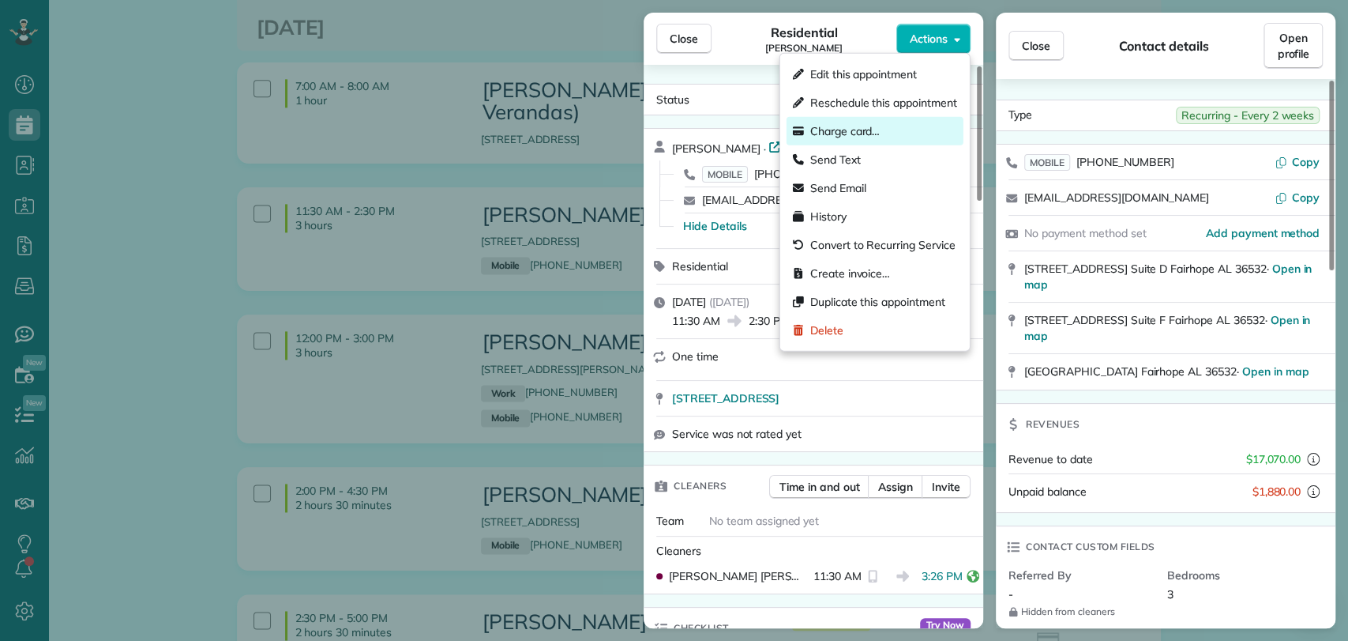
click at [863, 133] on span "Charge card…" at bounding box center [845, 131] width 70 height 16
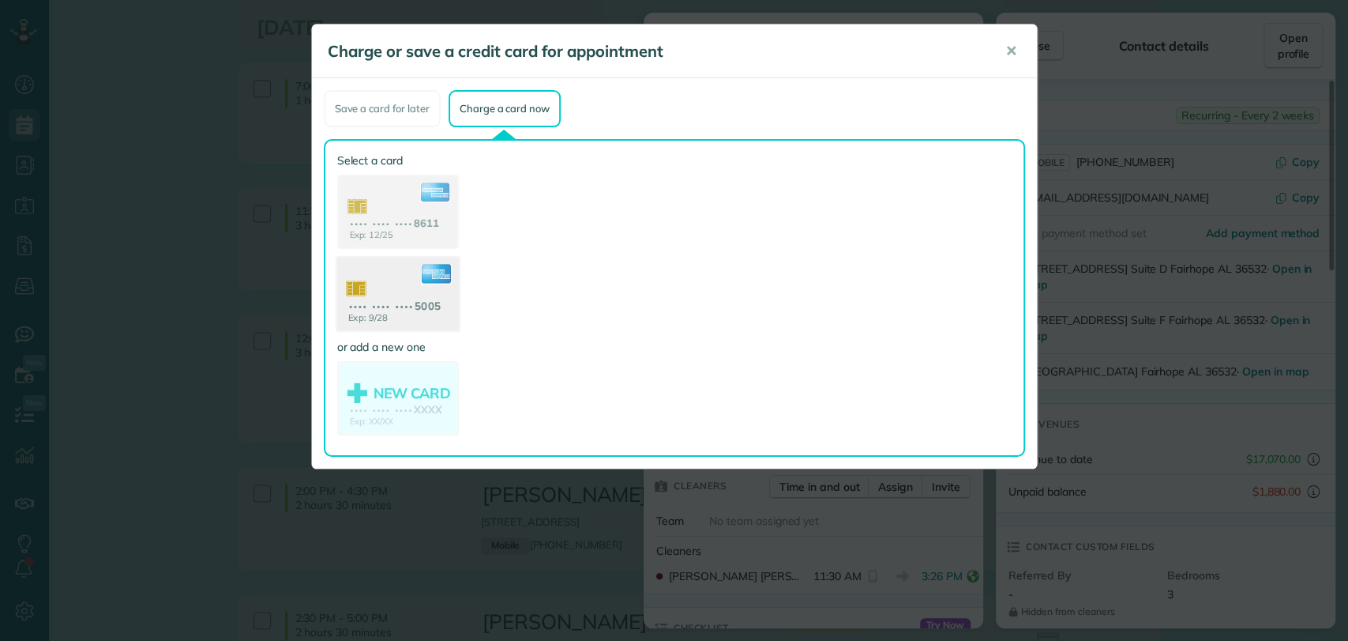
click at [394, 306] on use at bounding box center [397, 295] width 122 height 77
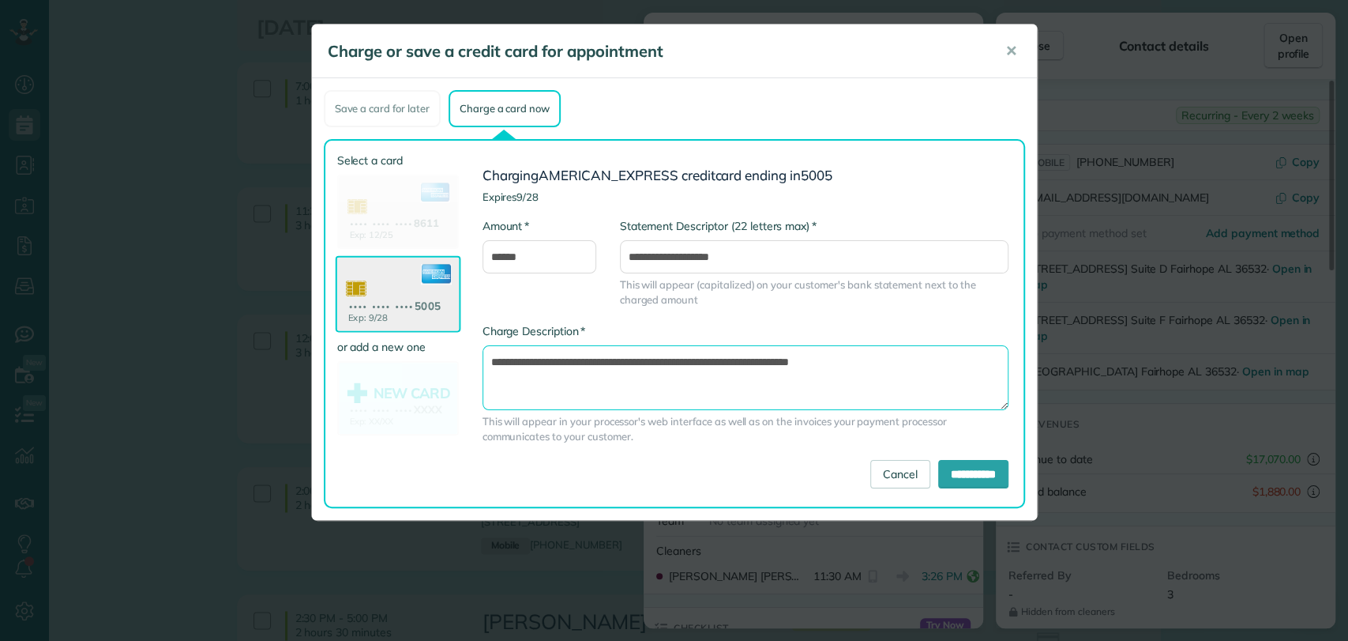
click at [758, 366] on textarea "**********" at bounding box center [746, 377] width 526 height 65
type textarea "**********"
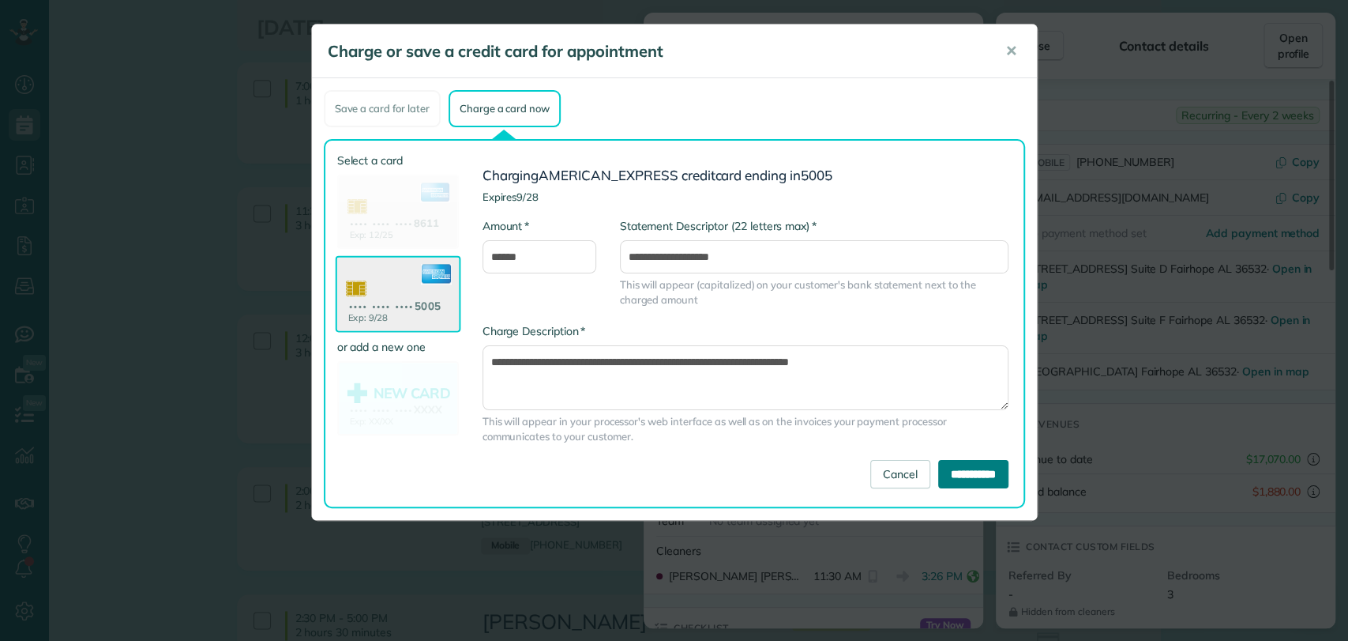
click at [953, 466] on input "**********" at bounding box center [973, 474] width 70 height 28
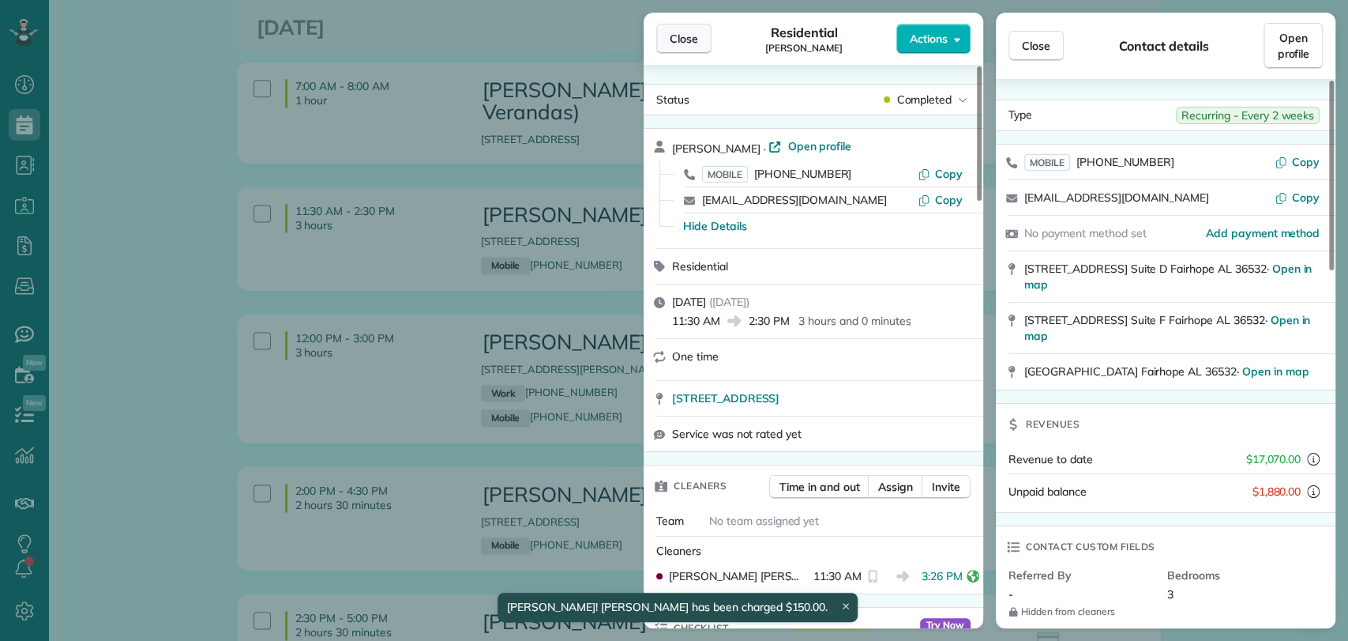
click at [674, 32] on span "Close" at bounding box center [684, 39] width 28 height 16
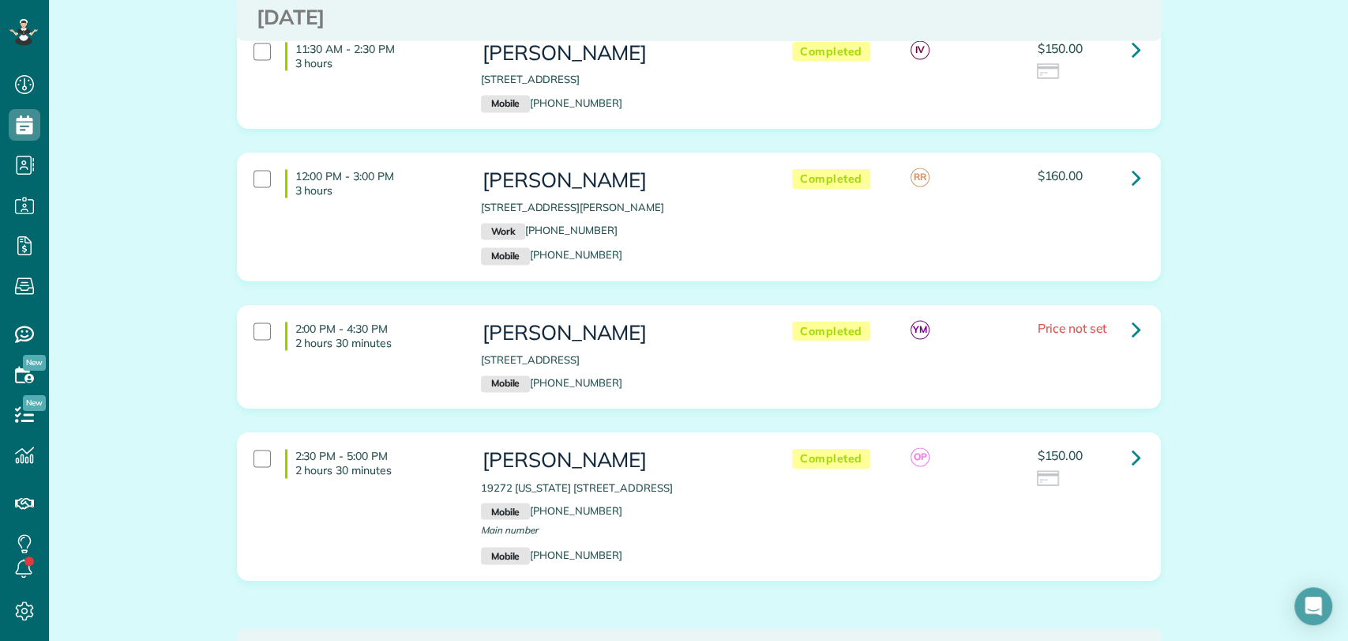
scroll to position [1632, 0]
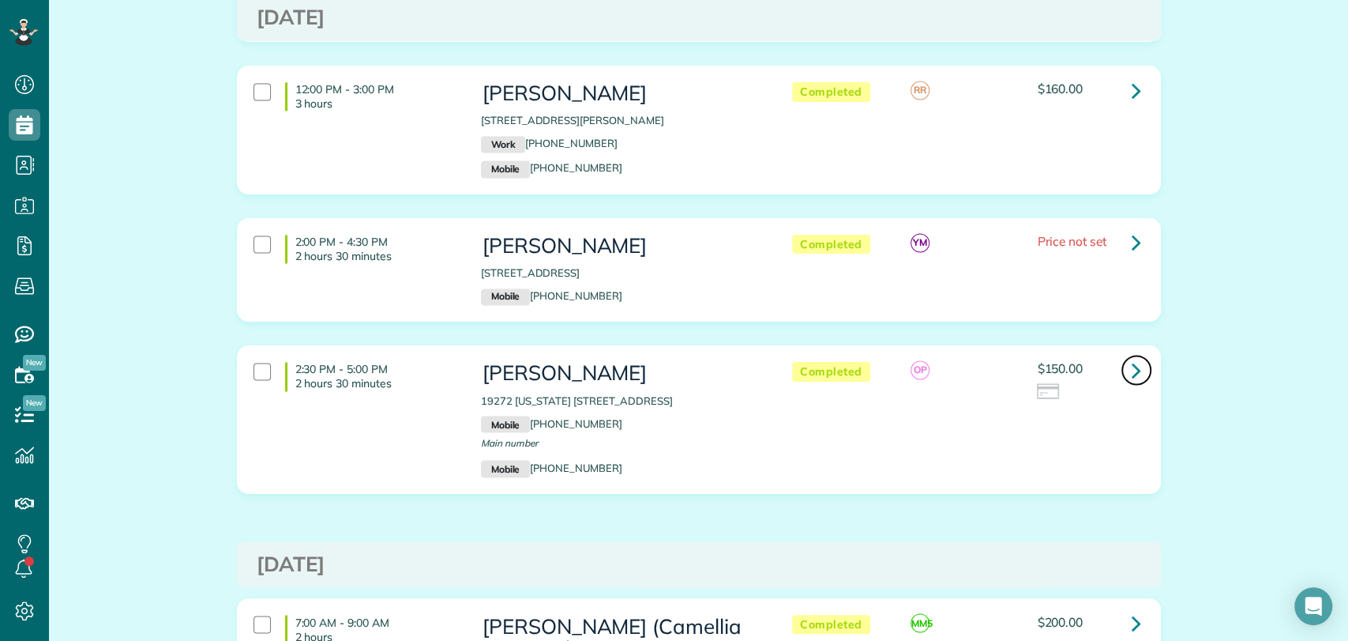
click at [1132, 356] on icon at bounding box center [1136, 370] width 9 height 28
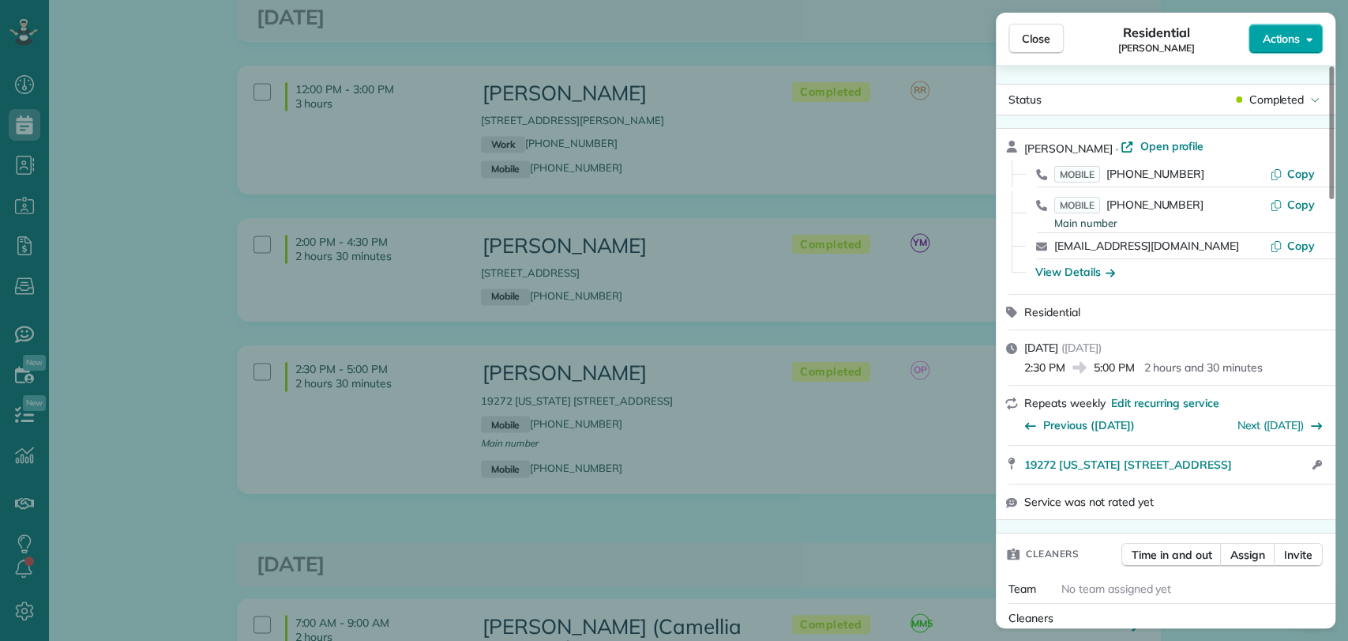
click at [1297, 43] on span "Actions" at bounding box center [1281, 39] width 38 height 16
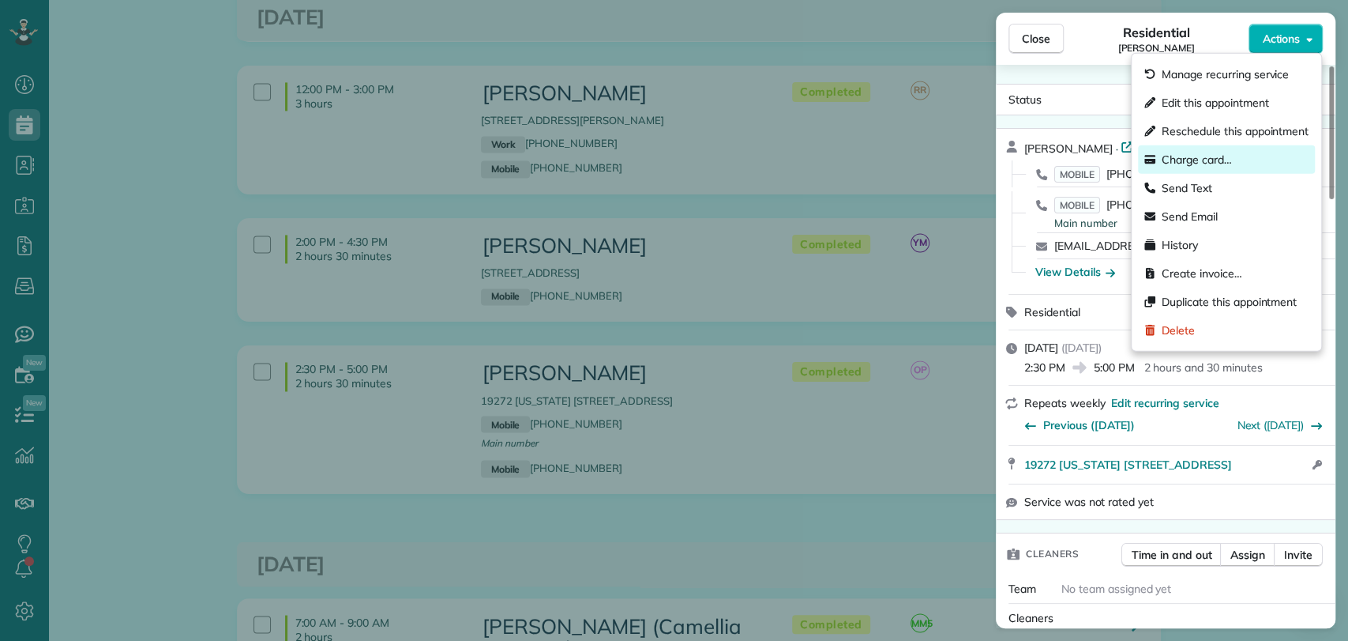
click at [1197, 160] on span "Charge card…" at bounding box center [1197, 160] width 70 height 16
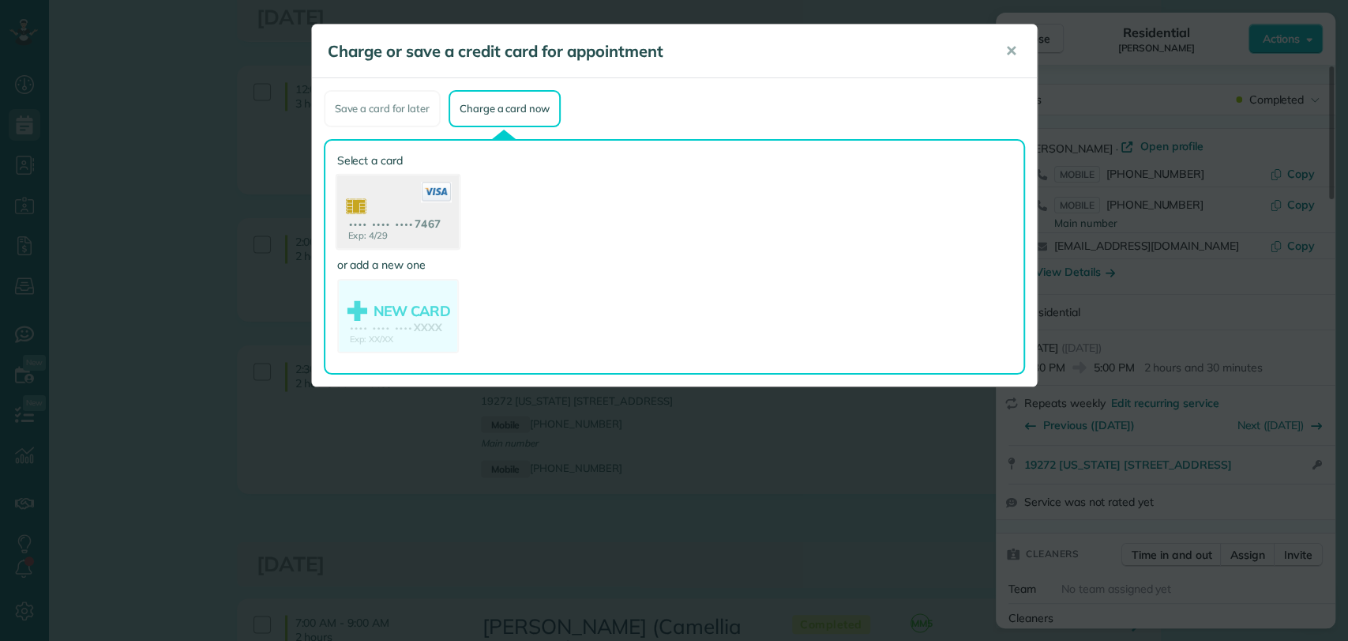
click at [411, 205] on use at bounding box center [397, 213] width 122 height 77
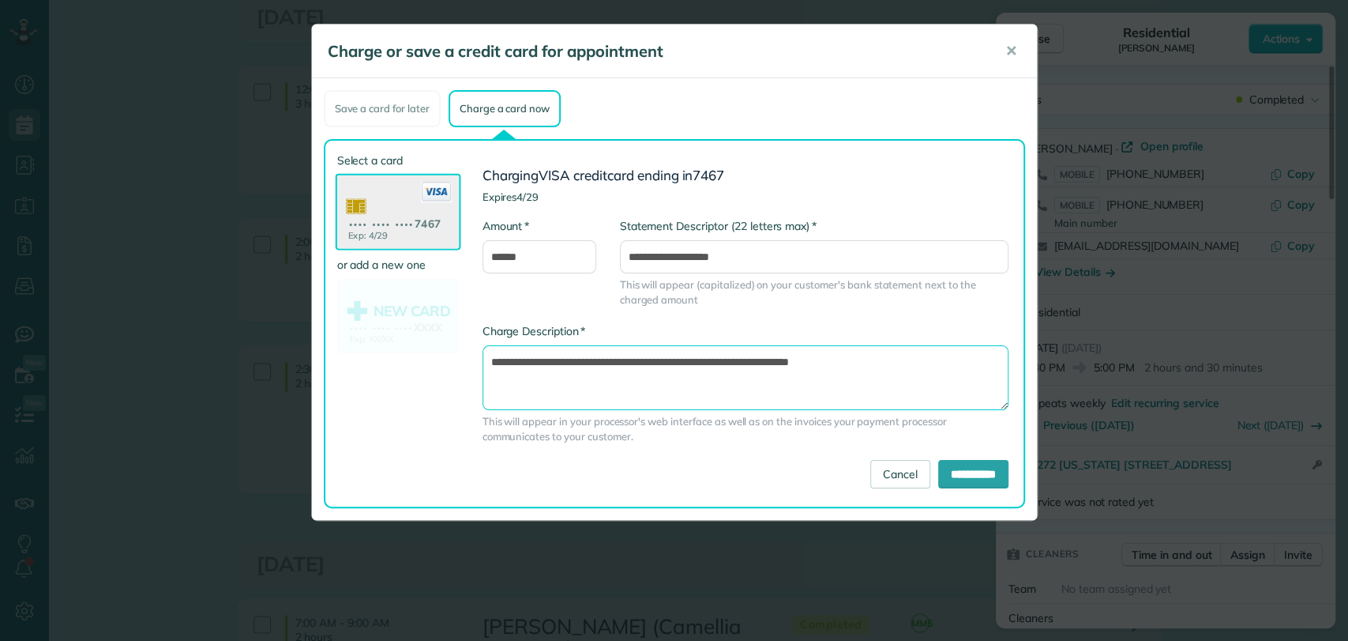
click at [758, 359] on textarea "**********" at bounding box center [746, 377] width 526 height 65
click at [942, 363] on textarea "**********" at bounding box center [746, 377] width 526 height 65
type textarea "**********"
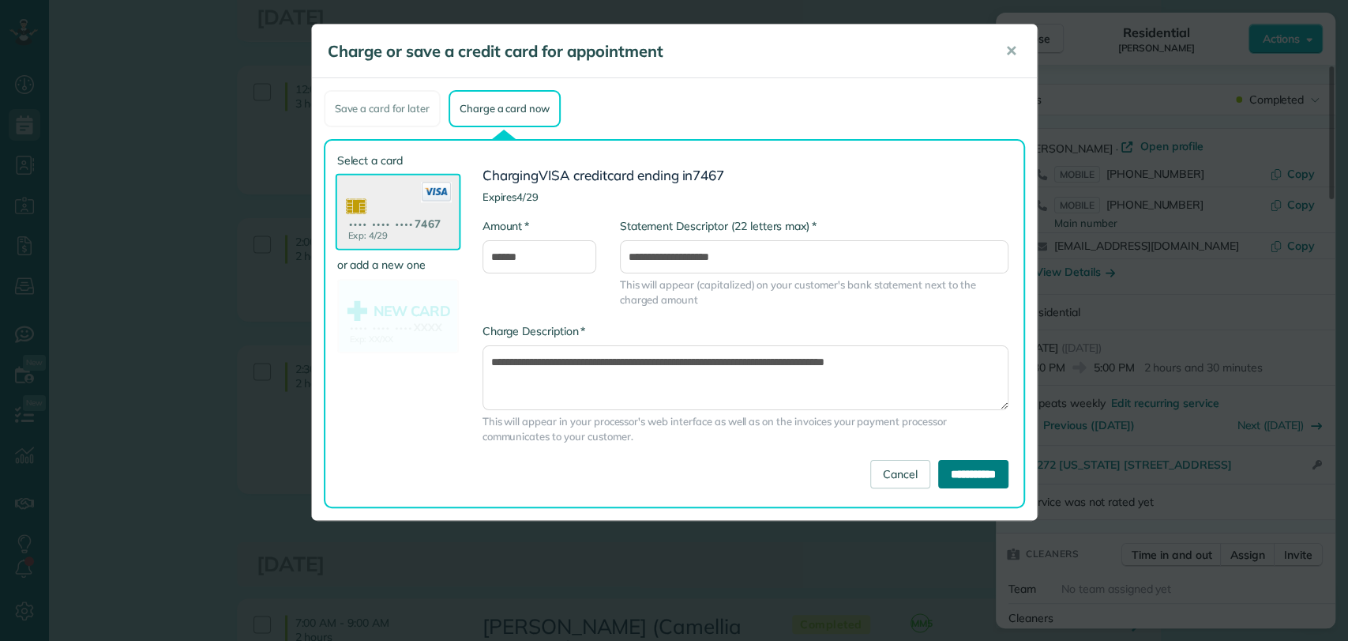
click at [945, 472] on input "**********" at bounding box center [973, 474] width 70 height 28
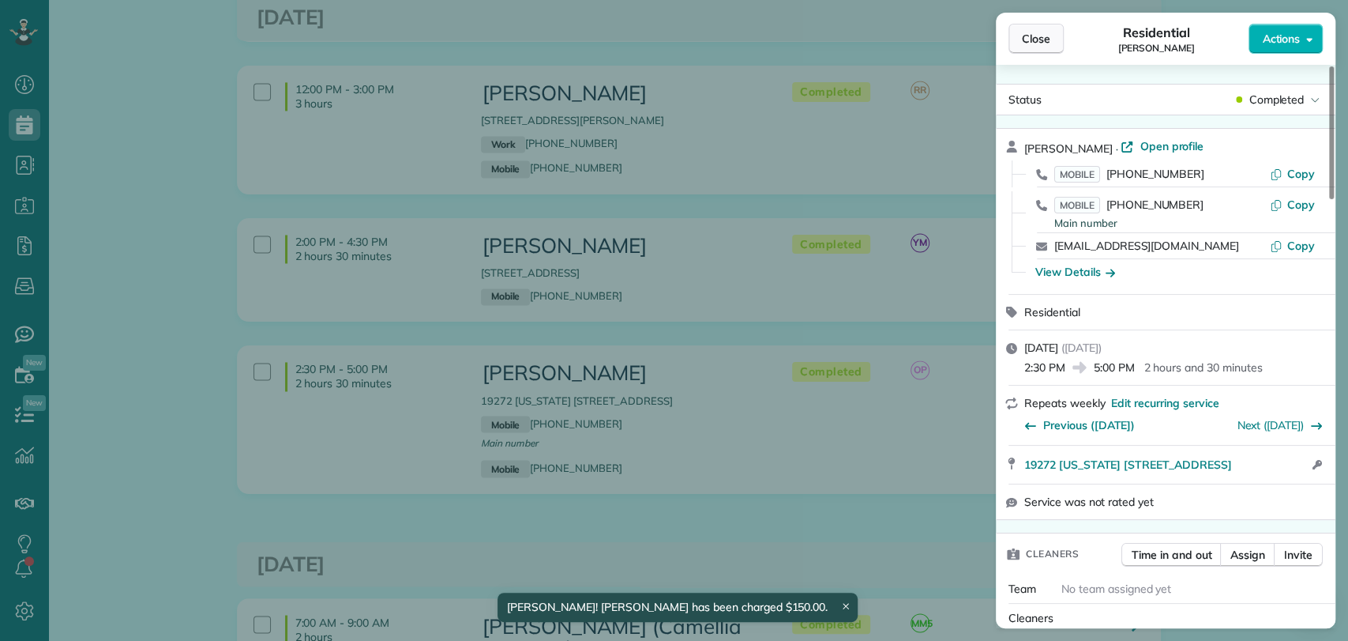
click at [1037, 36] on span "Close" at bounding box center [1036, 39] width 28 height 16
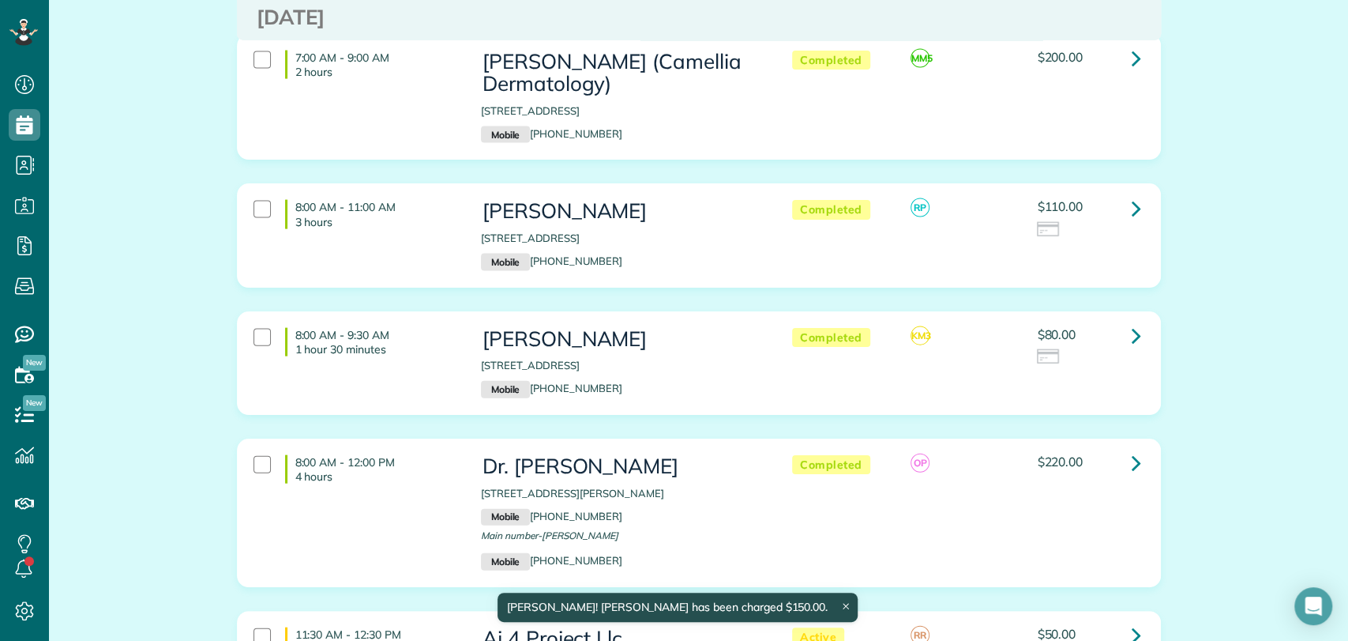
scroll to position [2197, 0]
click at [1132, 321] on icon at bounding box center [1136, 335] width 9 height 28
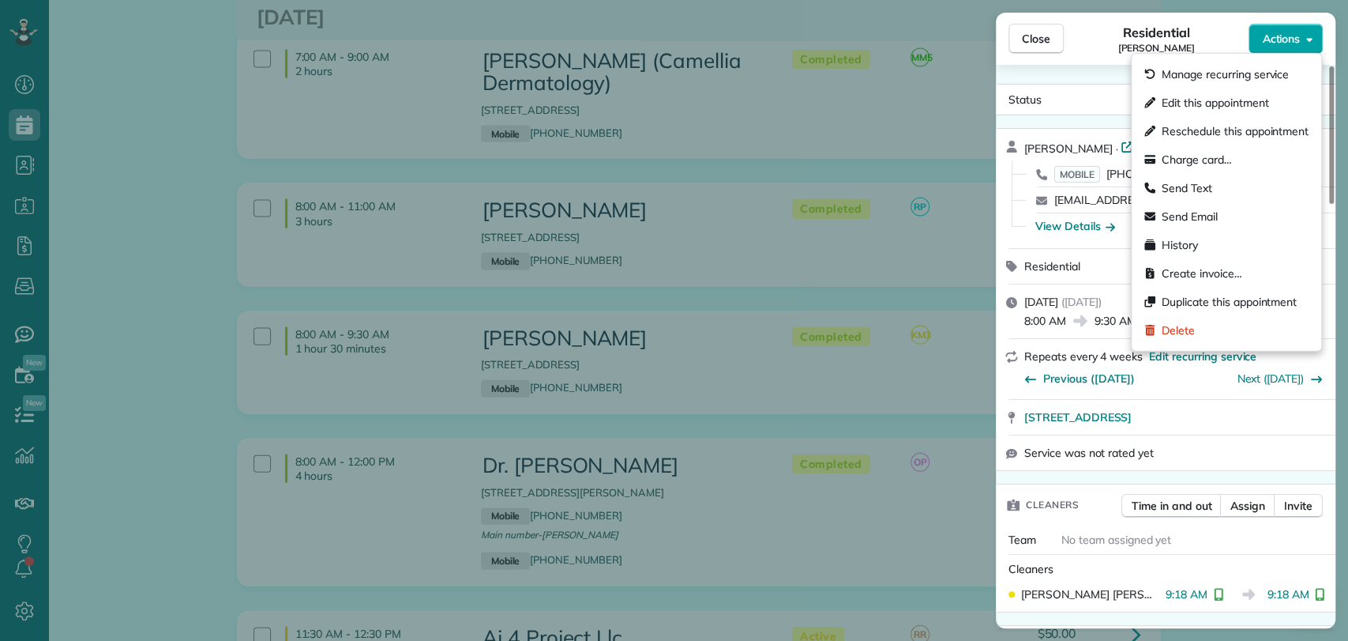
click at [1314, 32] on button "Actions" at bounding box center [1286, 39] width 74 height 30
click at [1209, 153] on span "Charge card…" at bounding box center [1197, 160] width 70 height 16
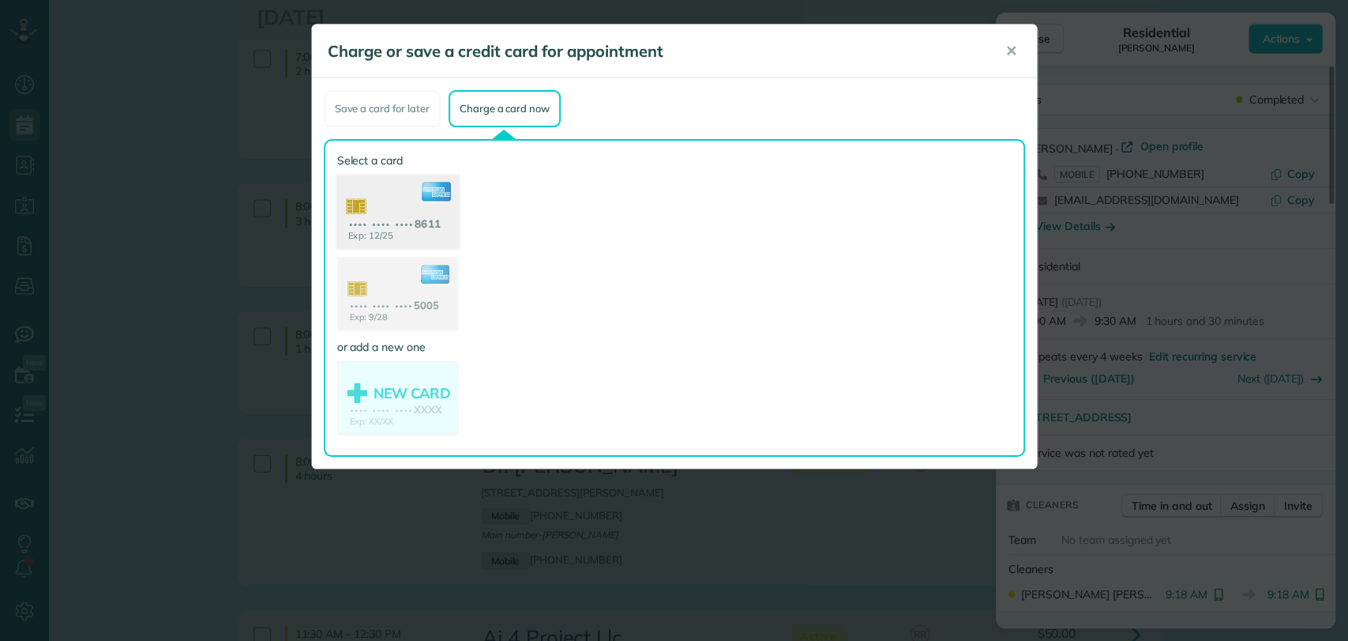
click at [404, 216] on use at bounding box center [397, 213] width 122 height 77
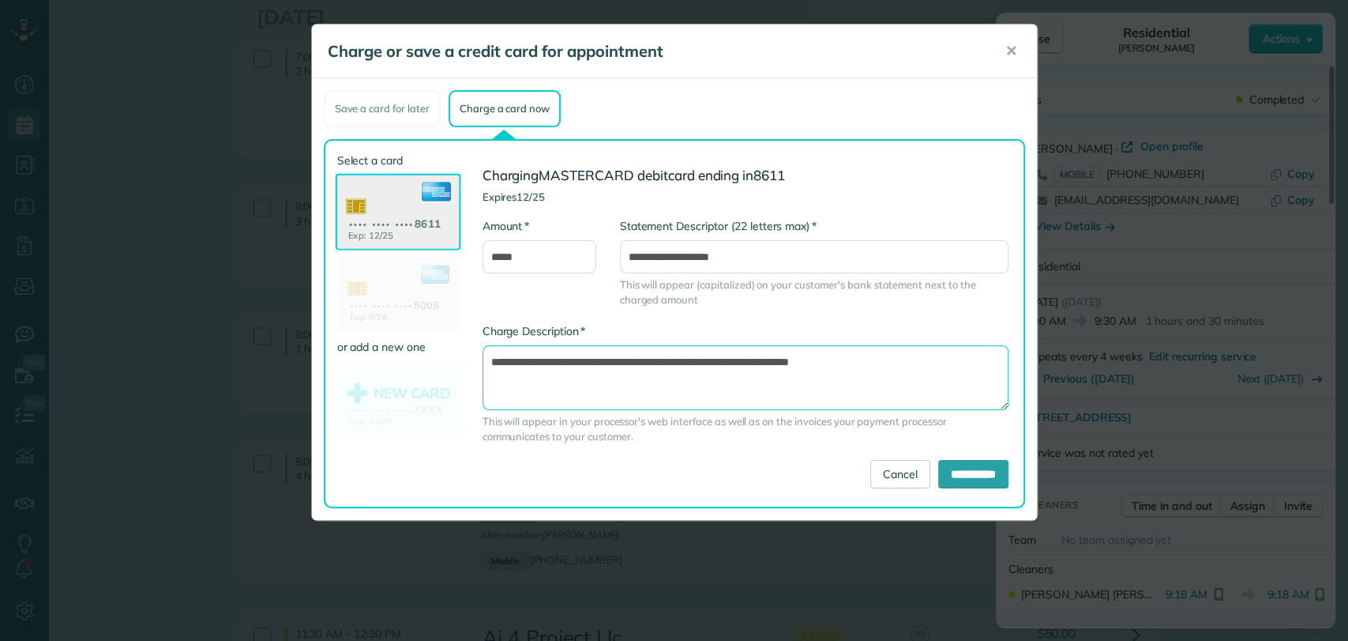
click at [759, 355] on textarea "**********" at bounding box center [746, 377] width 526 height 65
type textarea "**********"
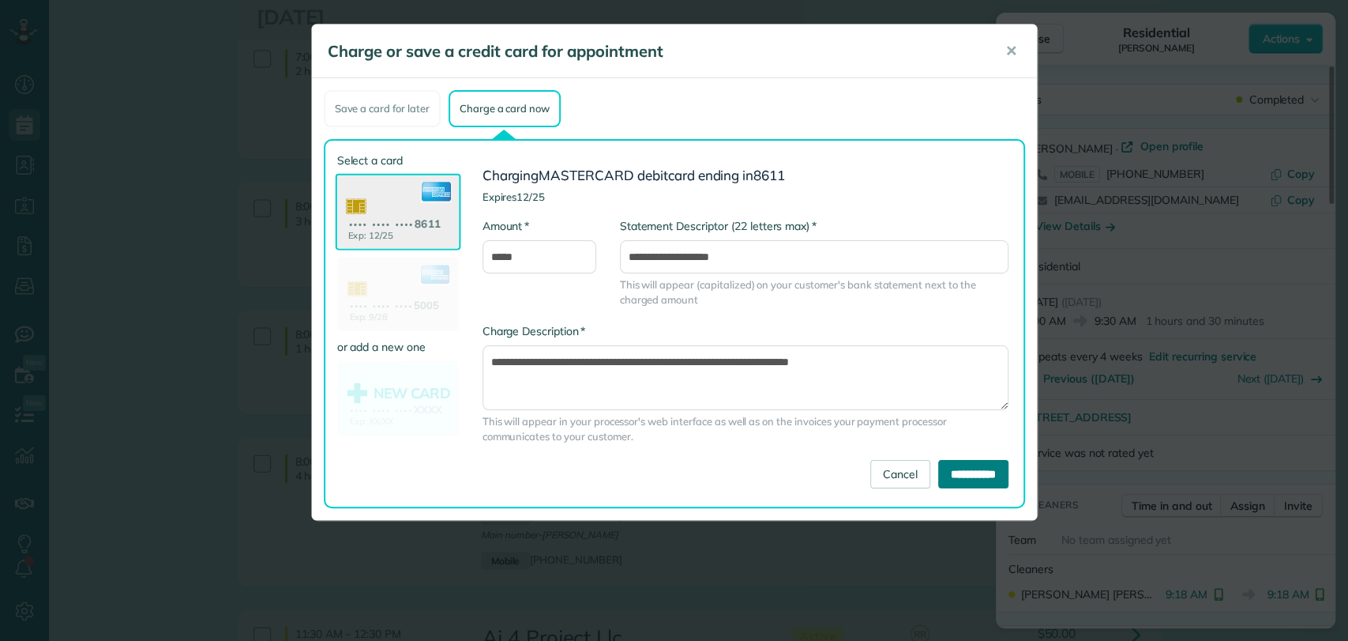
click at [964, 464] on input "**********" at bounding box center [973, 474] width 70 height 28
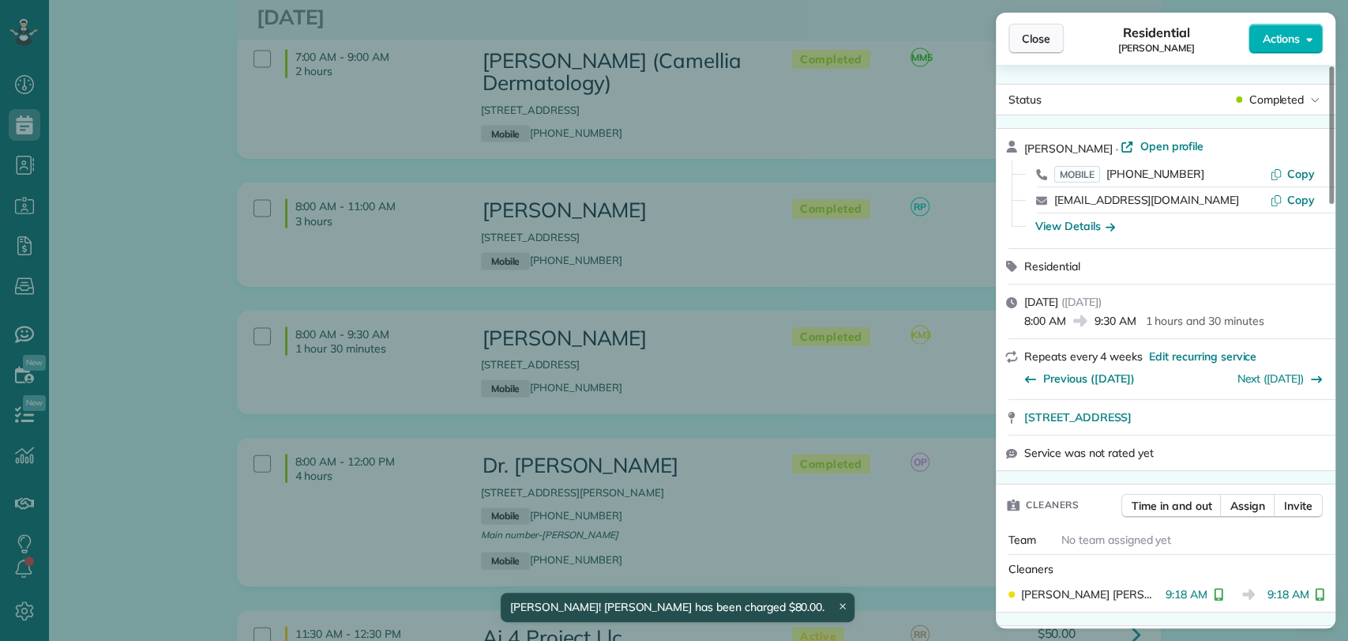
click at [1038, 27] on button "Close" at bounding box center [1036, 39] width 55 height 30
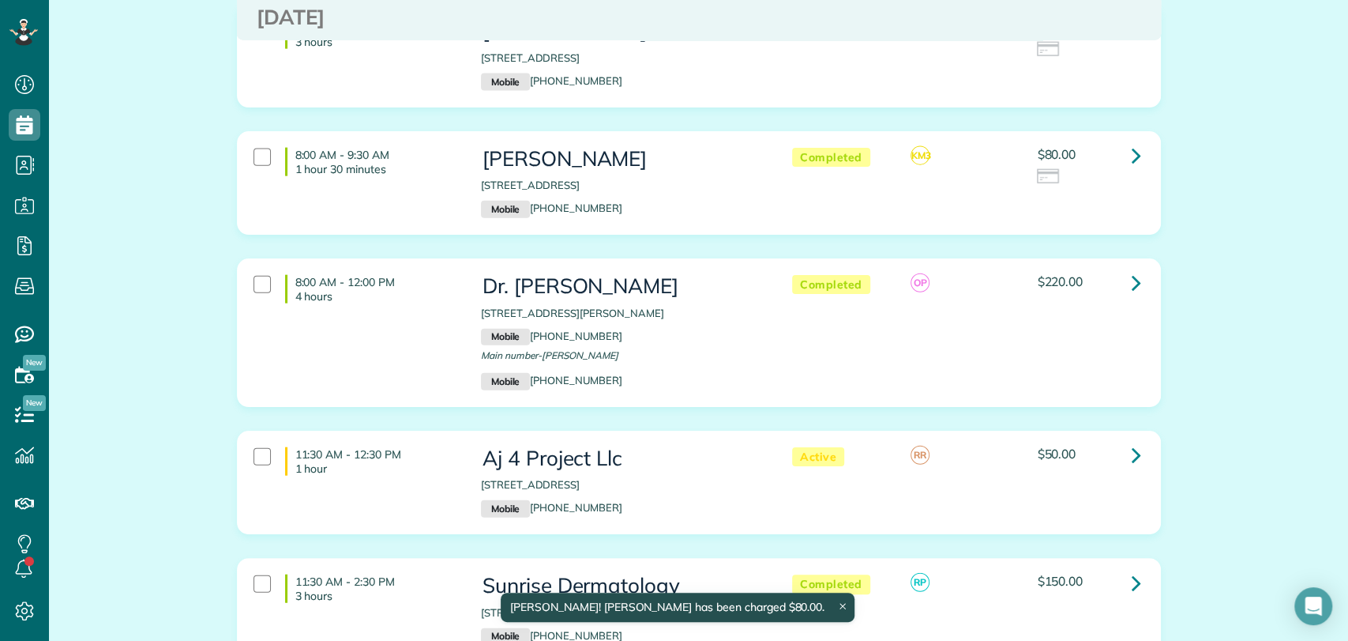
scroll to position [2378, 0]
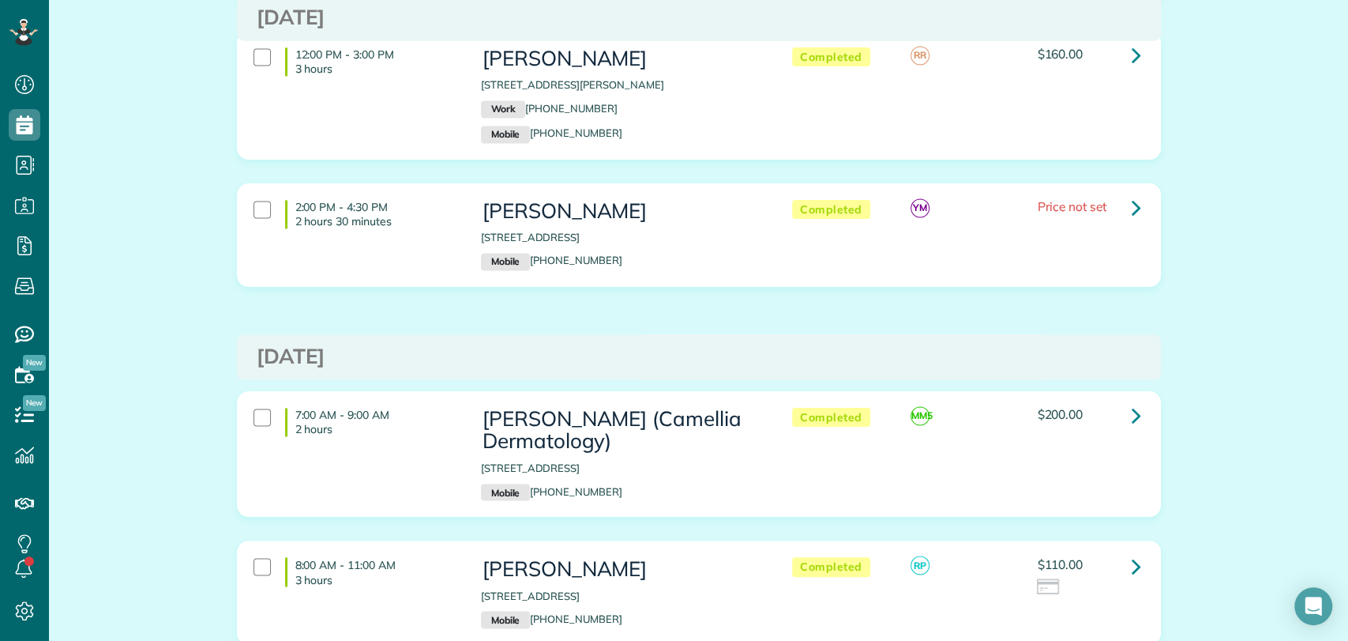
scroll to position [1542, 0]
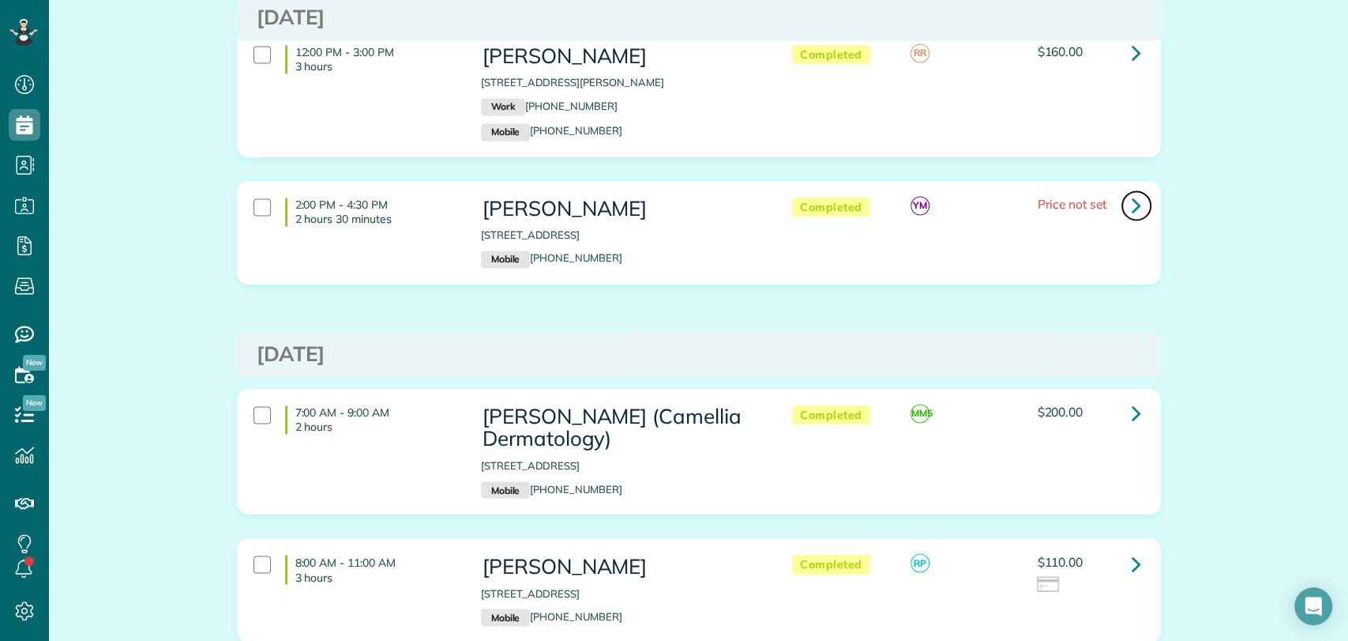
click at [1133, 191] on icon at bounding box center [1136, 205] width 9 height 28
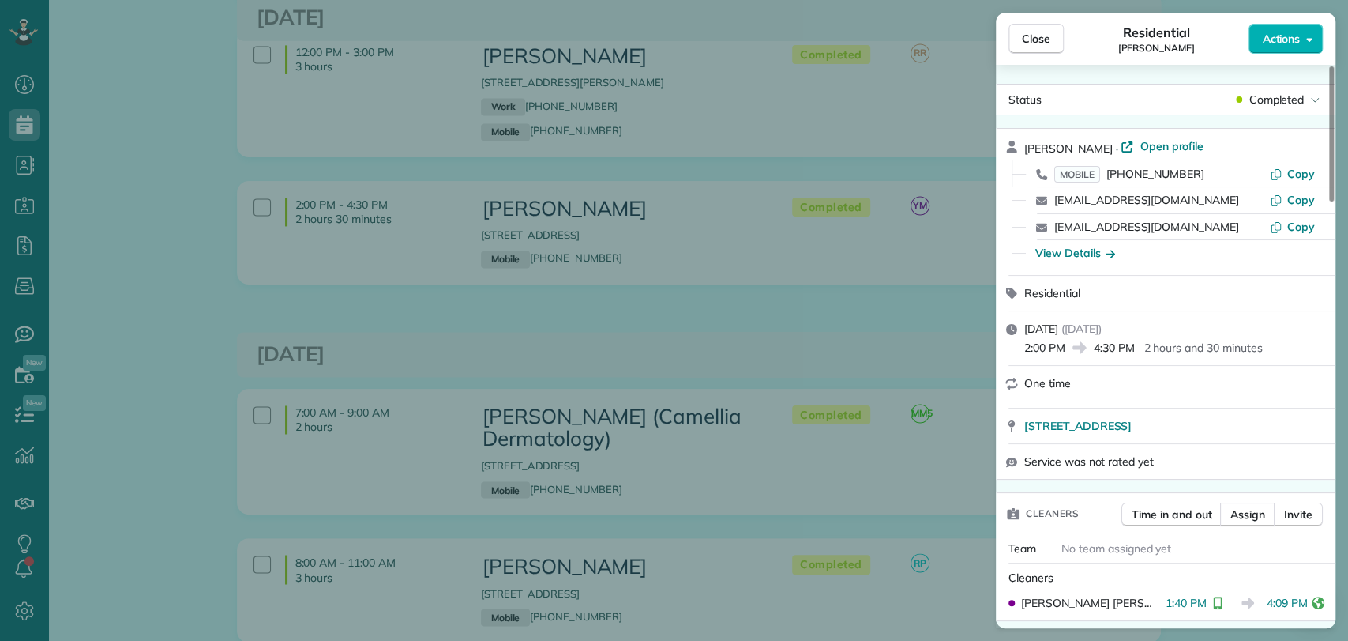
scroll to position [552, 0]
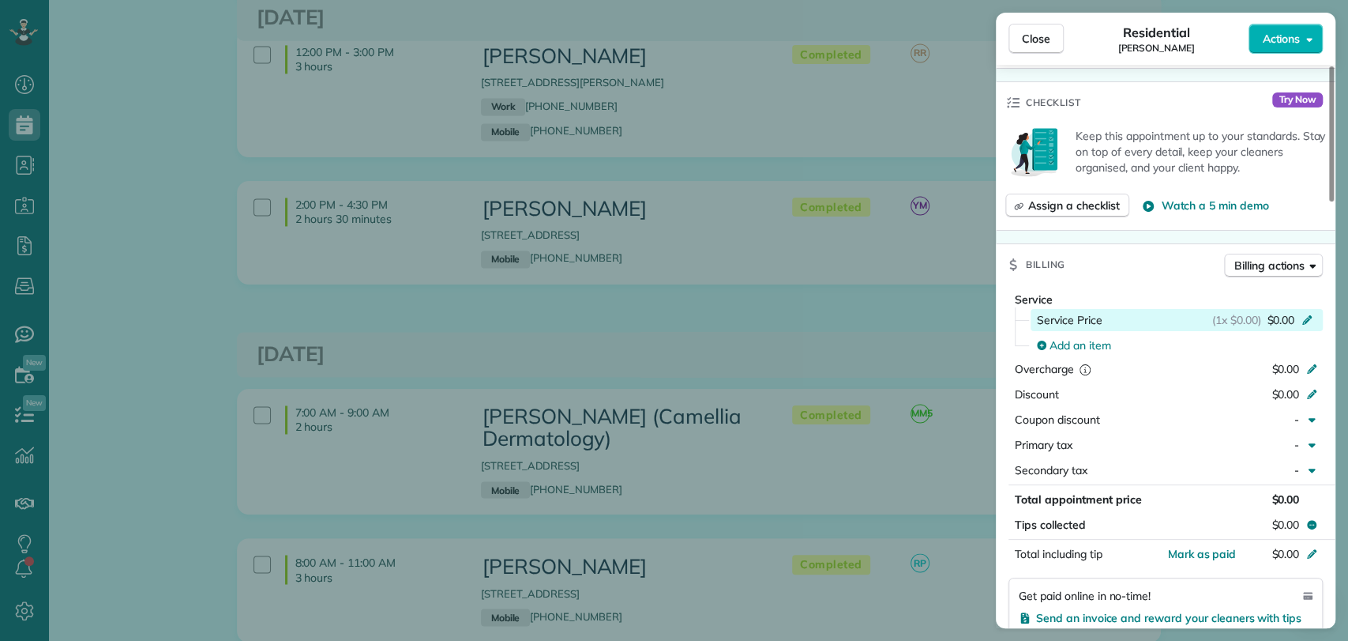
click at [1152, 312] on div "Service Price (1x $0.00) $0.00" at bounding box center [1177, 320] width 281 height 16
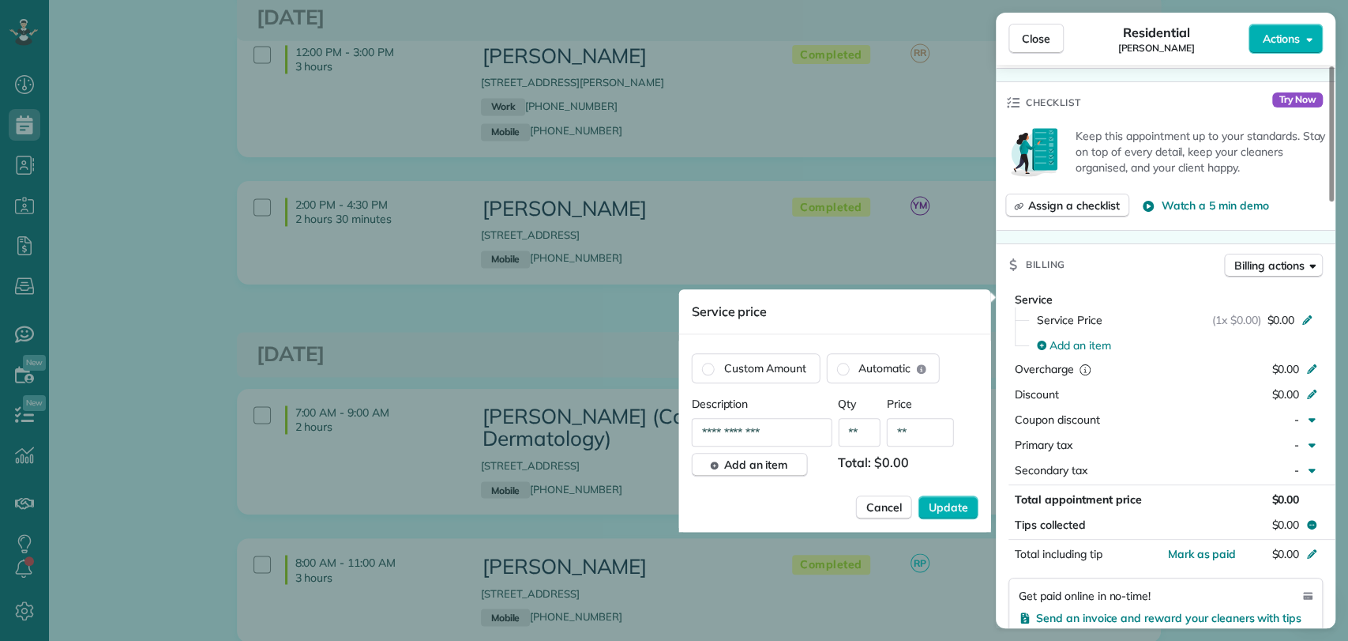
click at [923, 430] on input "**" at bounding box center [920, 432] width 67 height 28
type input "****"
click at [954, 503] on span "Update" at bounding box center [948, 507] width 39 height 16
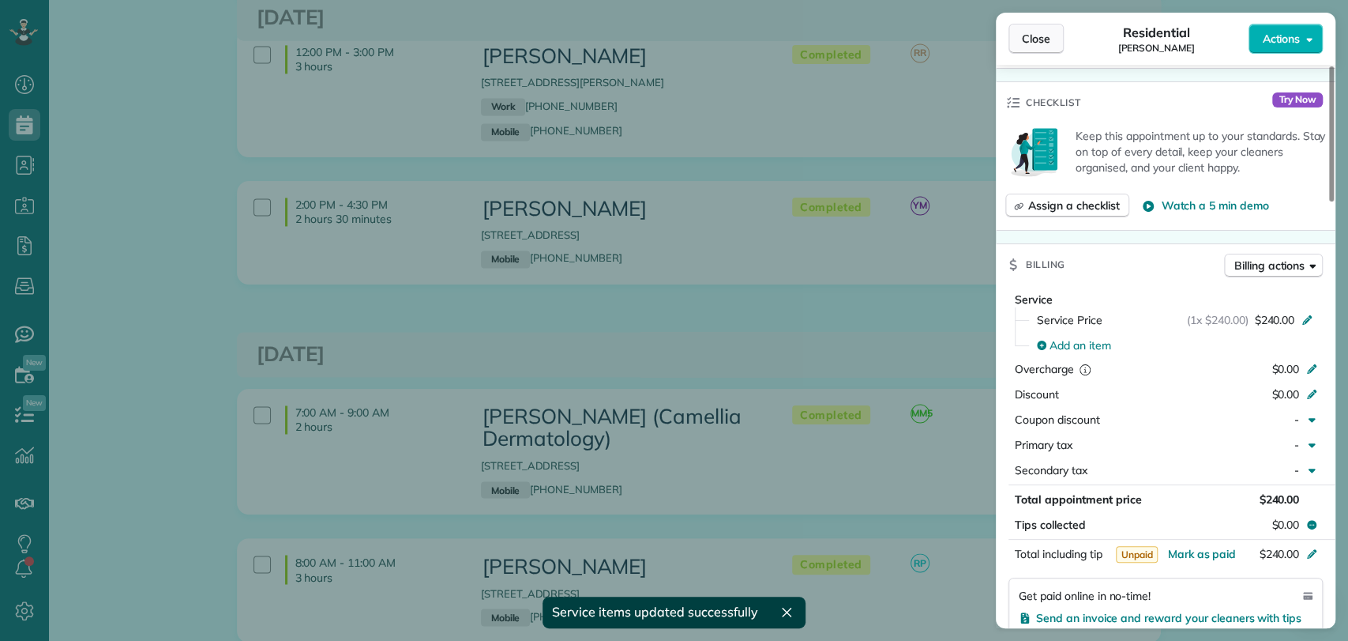
click at [1027, 46] on span "Close" at bounding box center [1036, 39] width 28 height 16
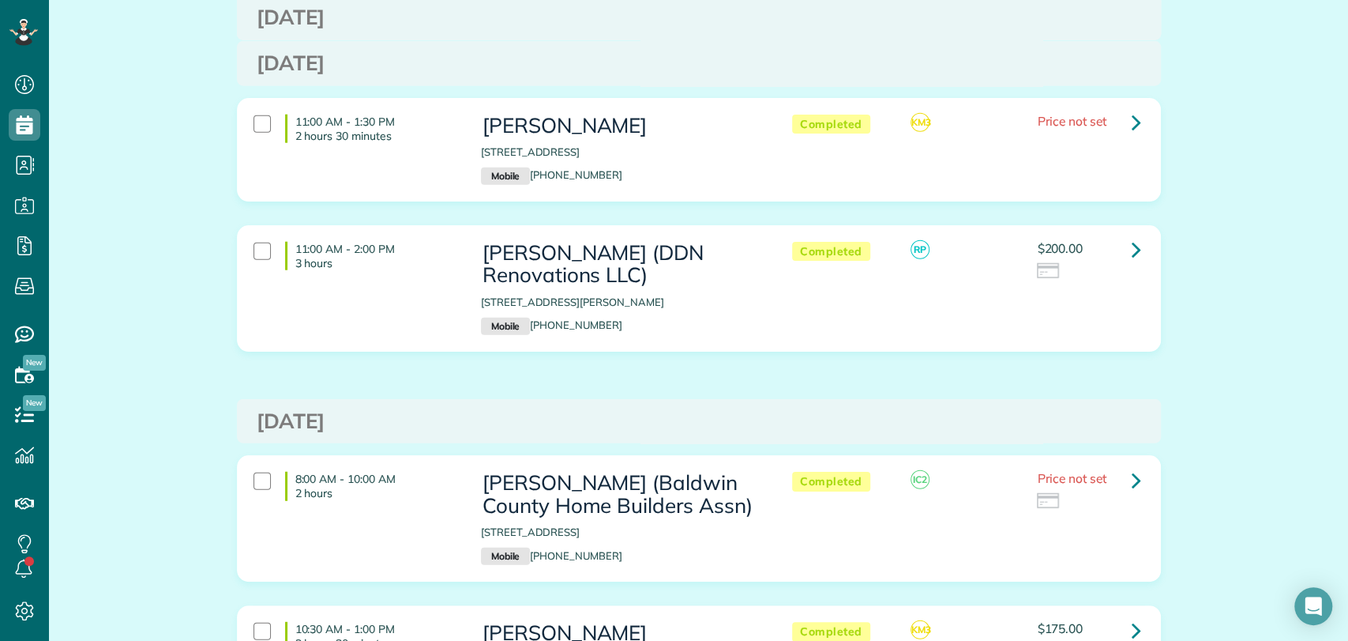
scroll to position [2618, 0]
click at [1121, 233] on link at bounding box center [1137, 249] width 32 height 32
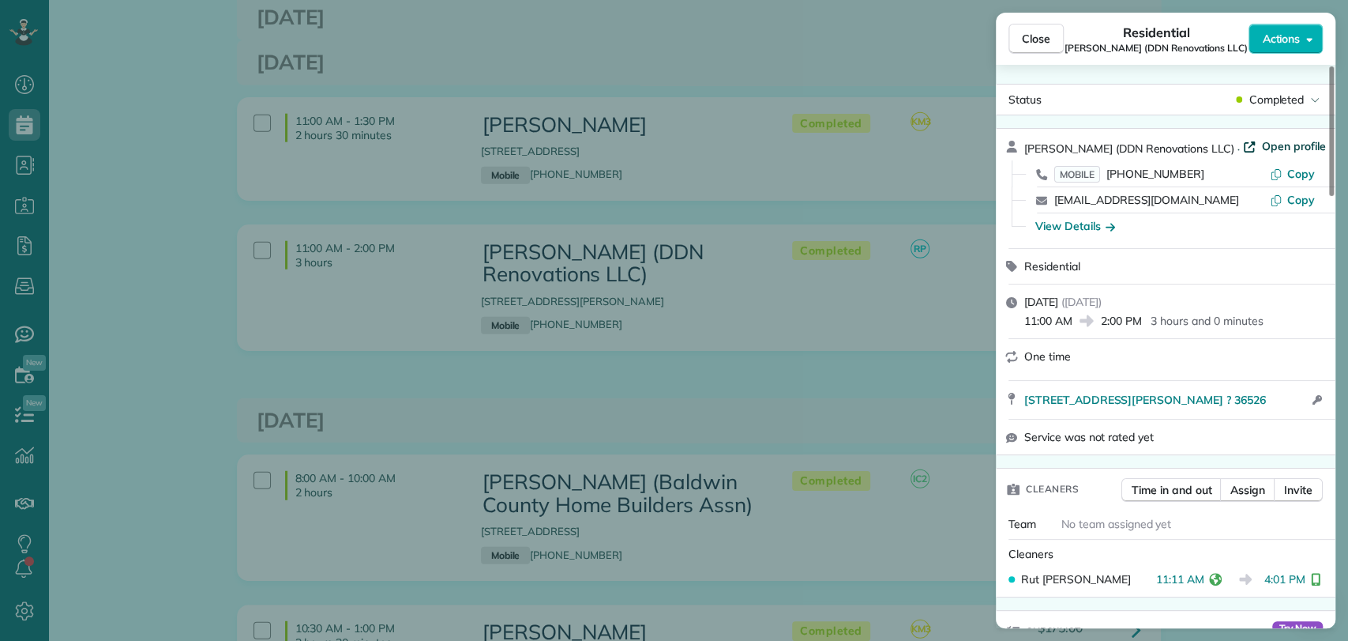
click at [1262, 146] on span "Open profile" at bounding box center [1294, 146] width 64 height 16
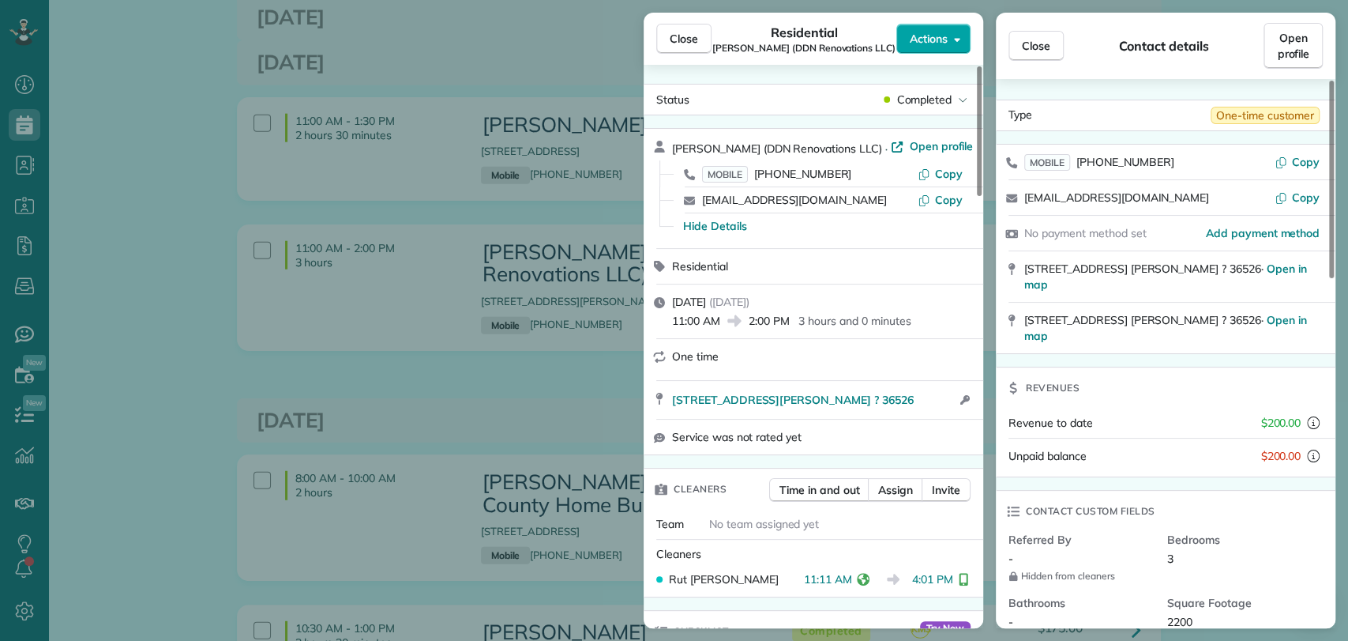
click at [923, 45] on span "Actions" at bounding box center [929, 39] width 38 height 16
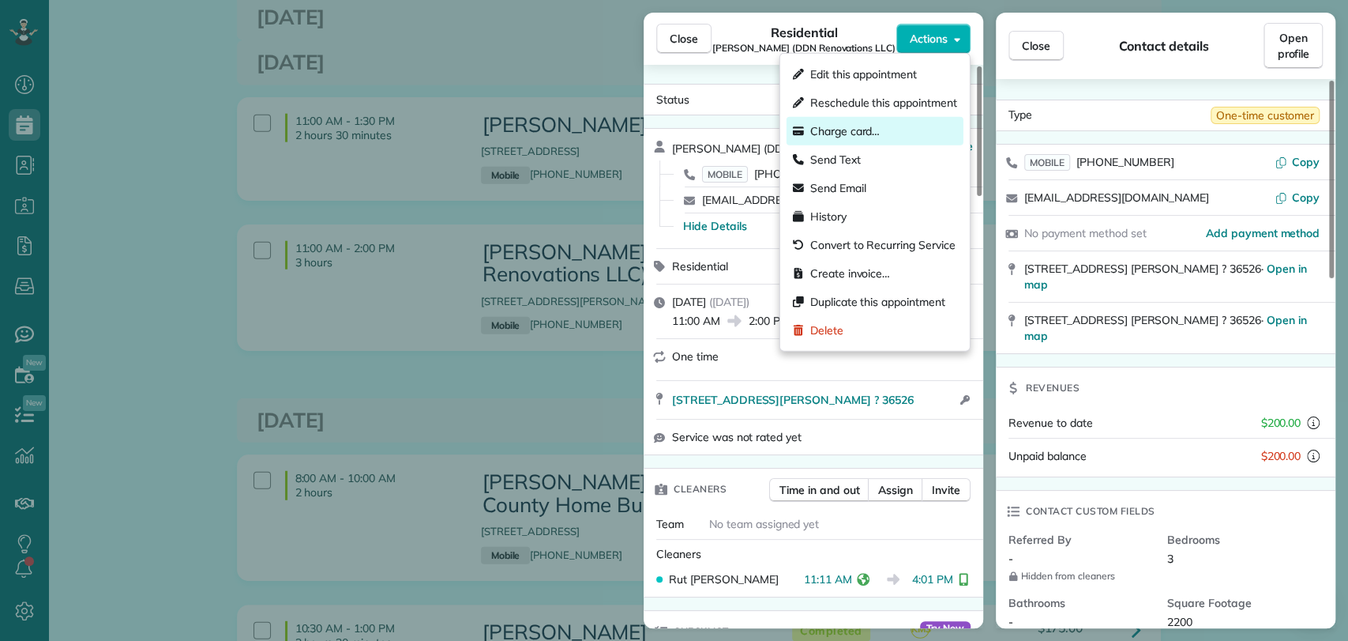
click at [850, 129] on span "Charge card…" at bounding box center [845, 131] width 70 height 16
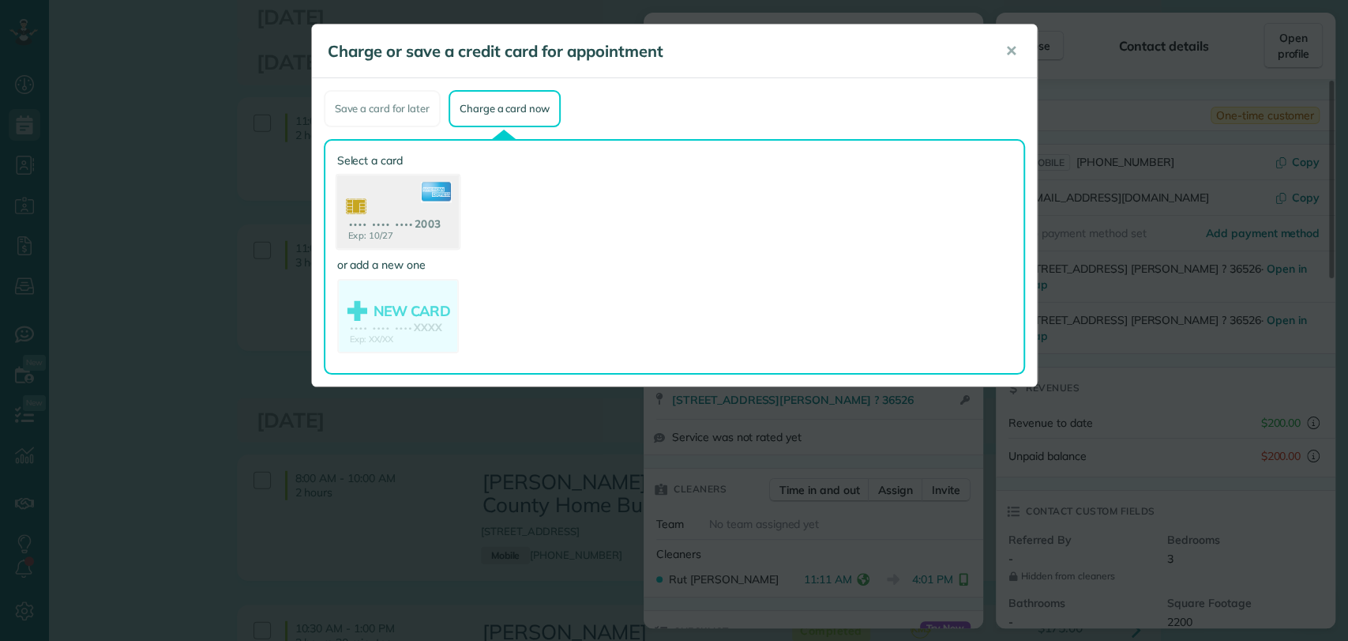
click at [413, 235] on use at bounding box center [397, 213] width 122 height 77
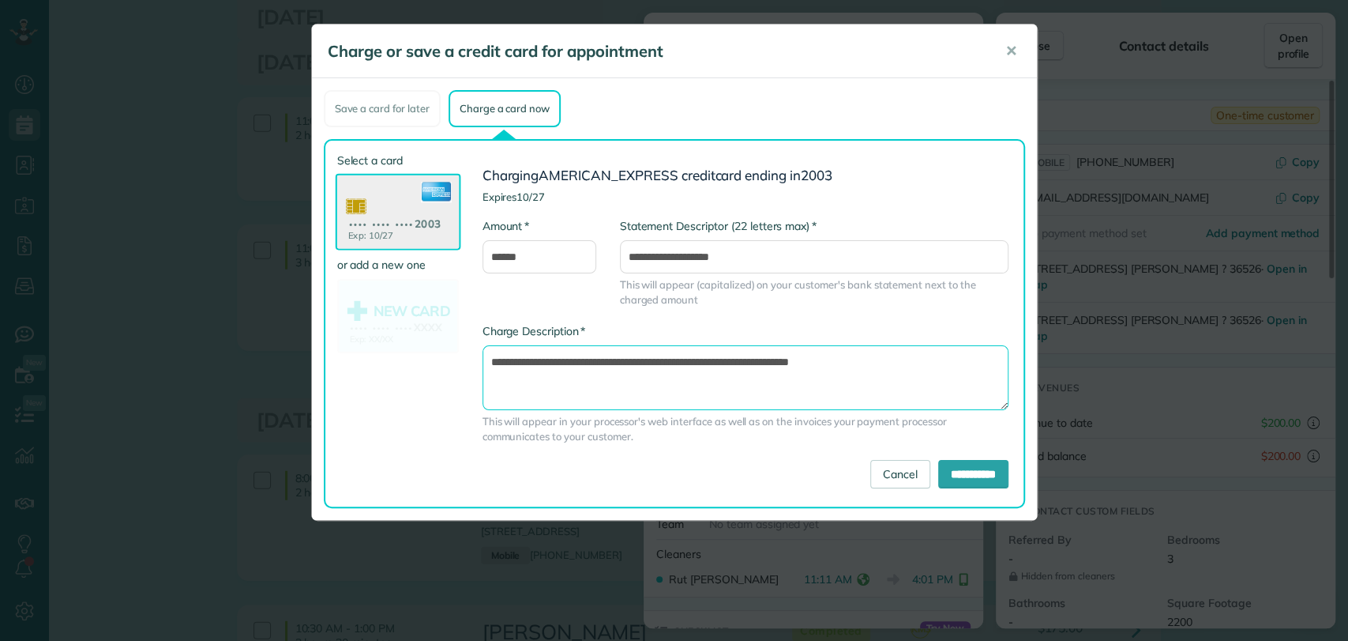
click at [757, 360] on textarea "**********" at bounding box center [746, 377] width 526 height 65
type textarea "**********"
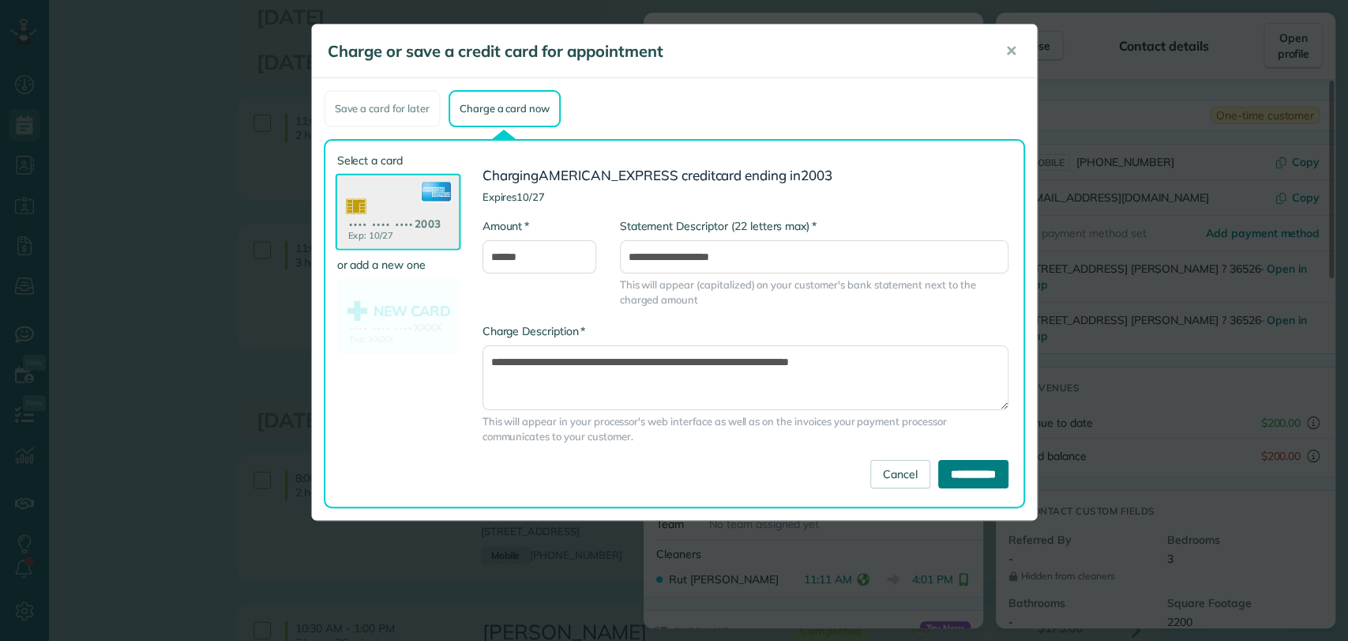
click at [953, 467] on input "**********" at bounding box center [973, 474] width 70 height 28
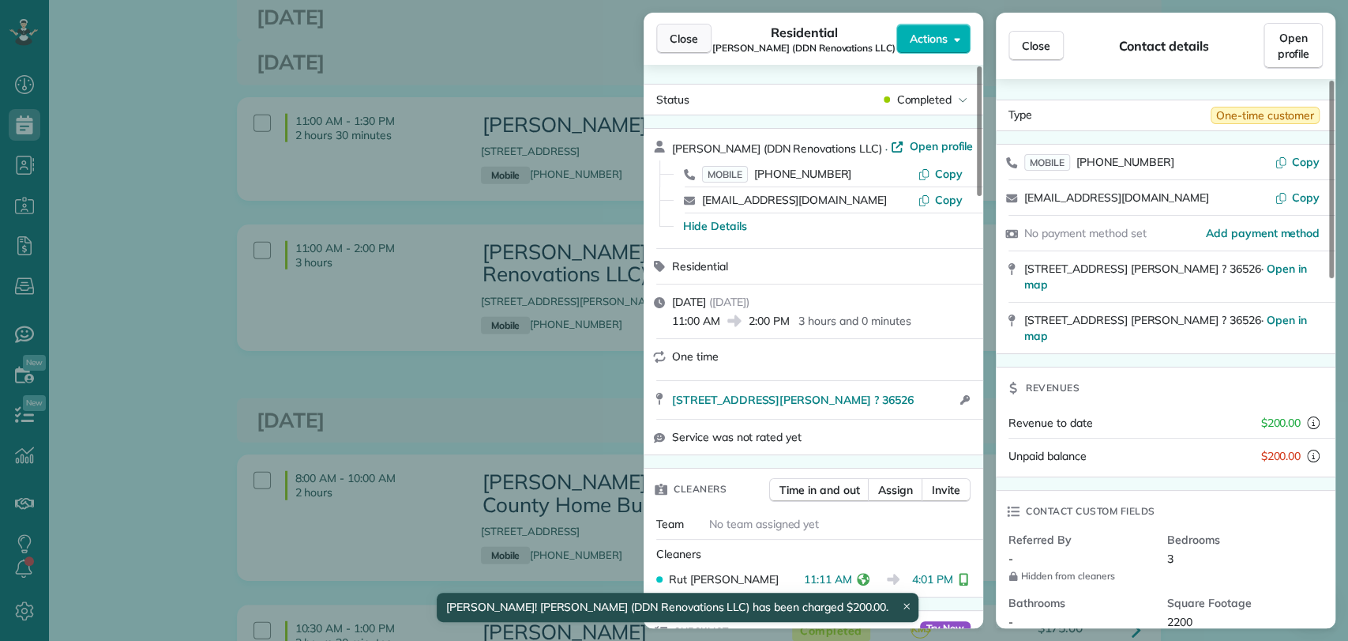
click at [670, 33] on span "Close" at bounding box center [684, 39] width 28 height 16
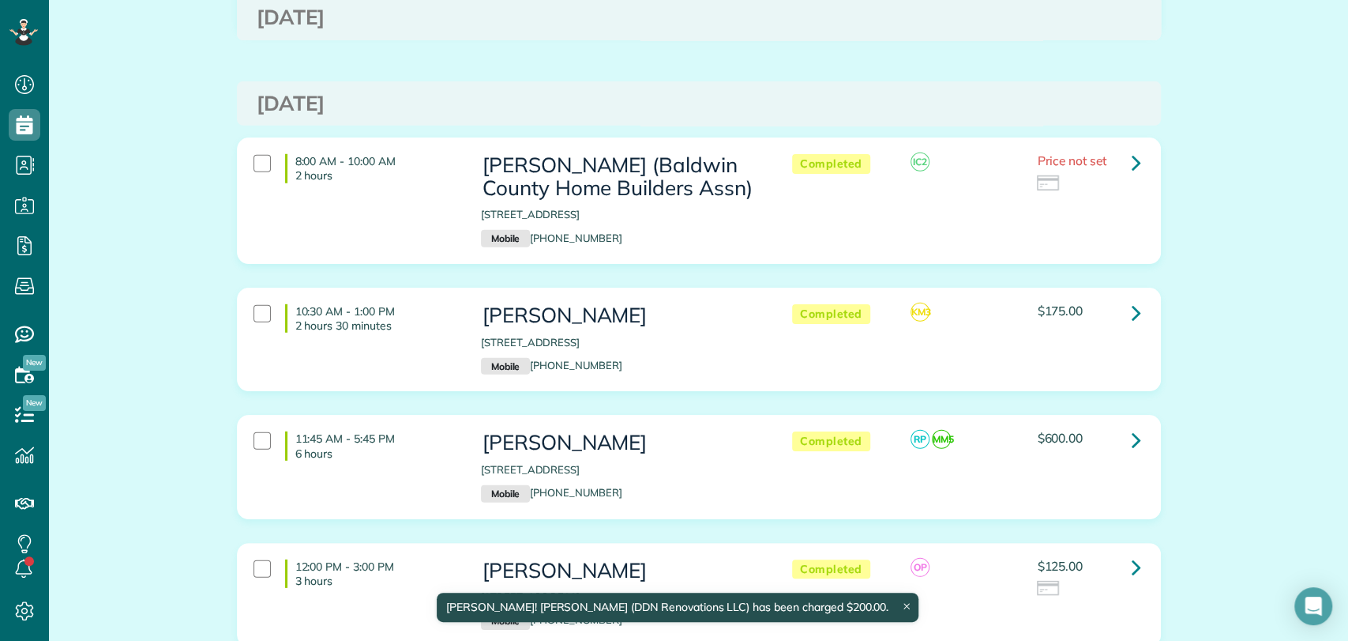
scroll to position [2859, 0]
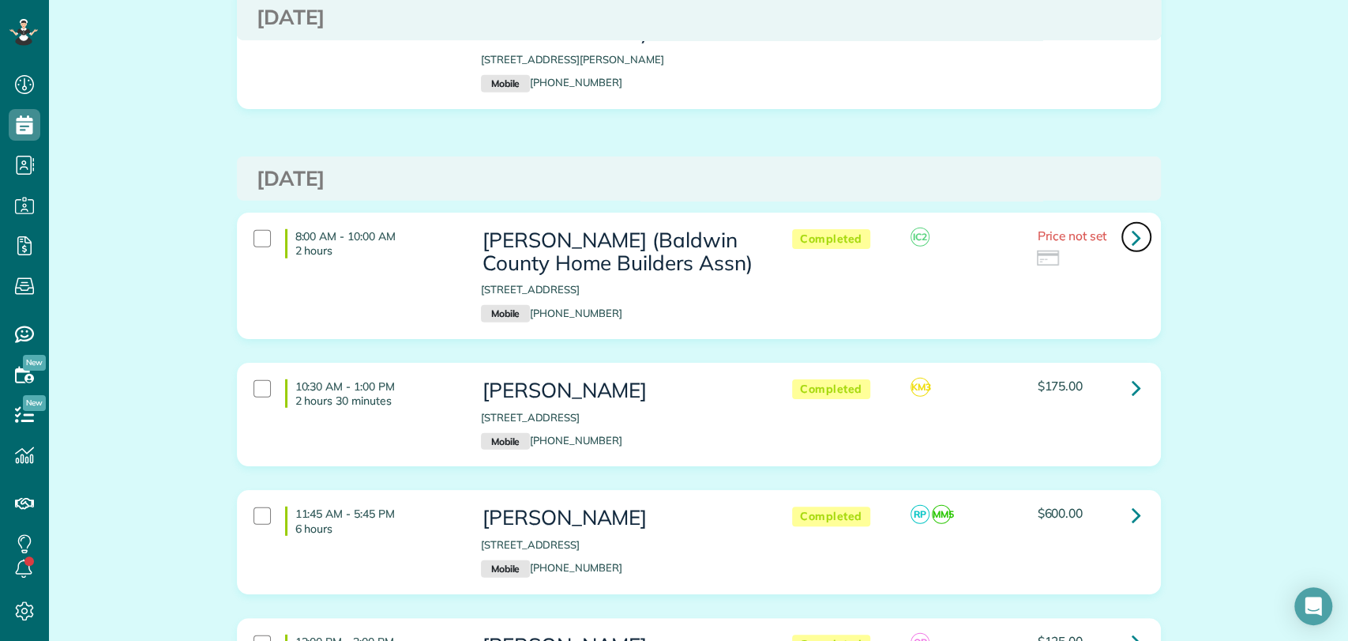
click at [1132, 224] on icon at bounding box center [1136, 238] width 9 height 28
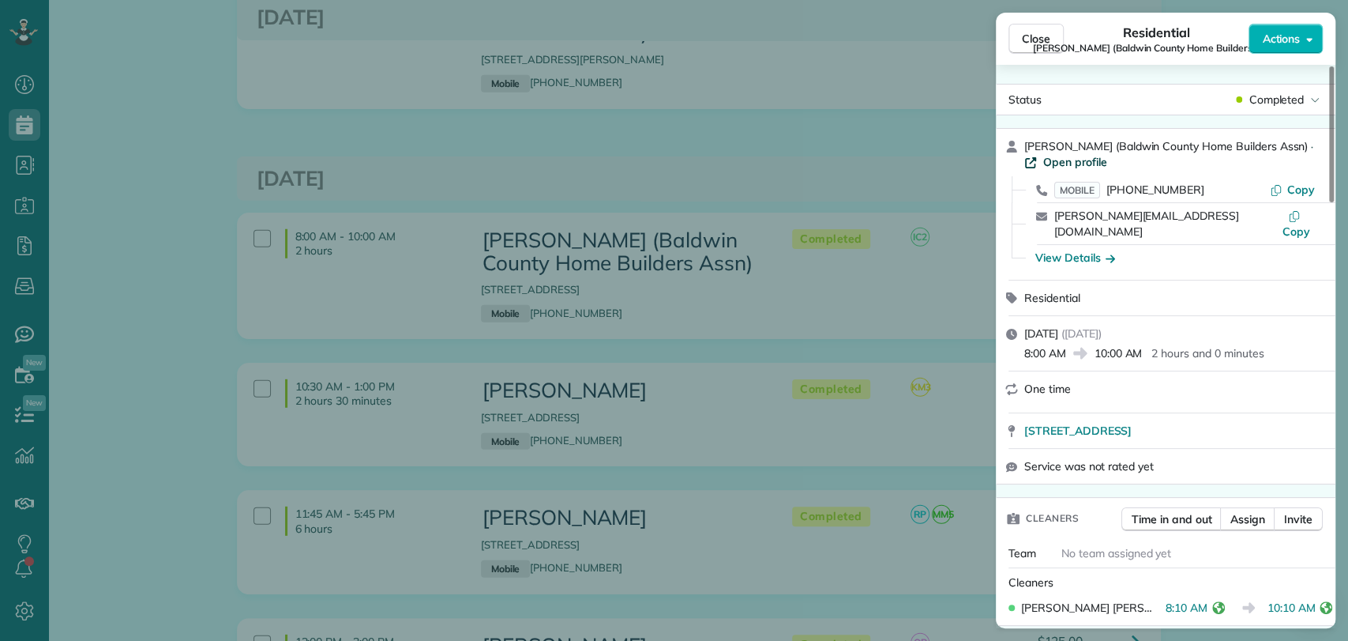
click at [1097, 158] on span "Open profile" at bounding box center [1075, 162] width 64 height 16
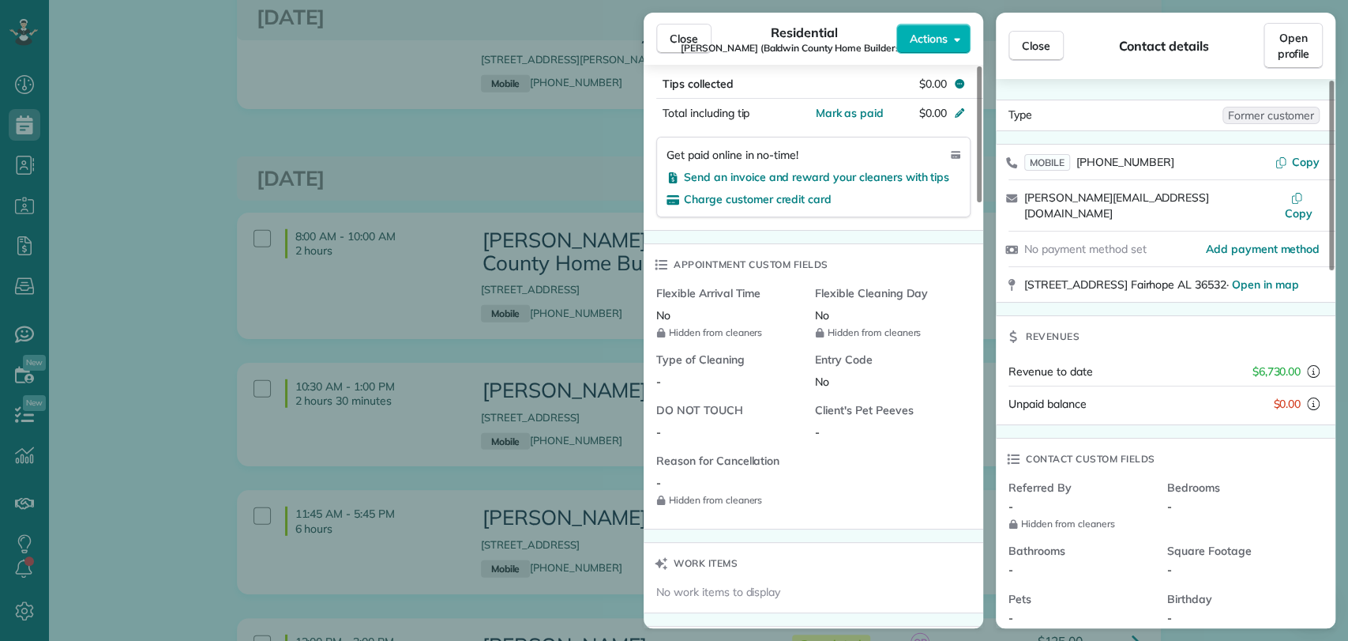
scroll to position [407, 0]
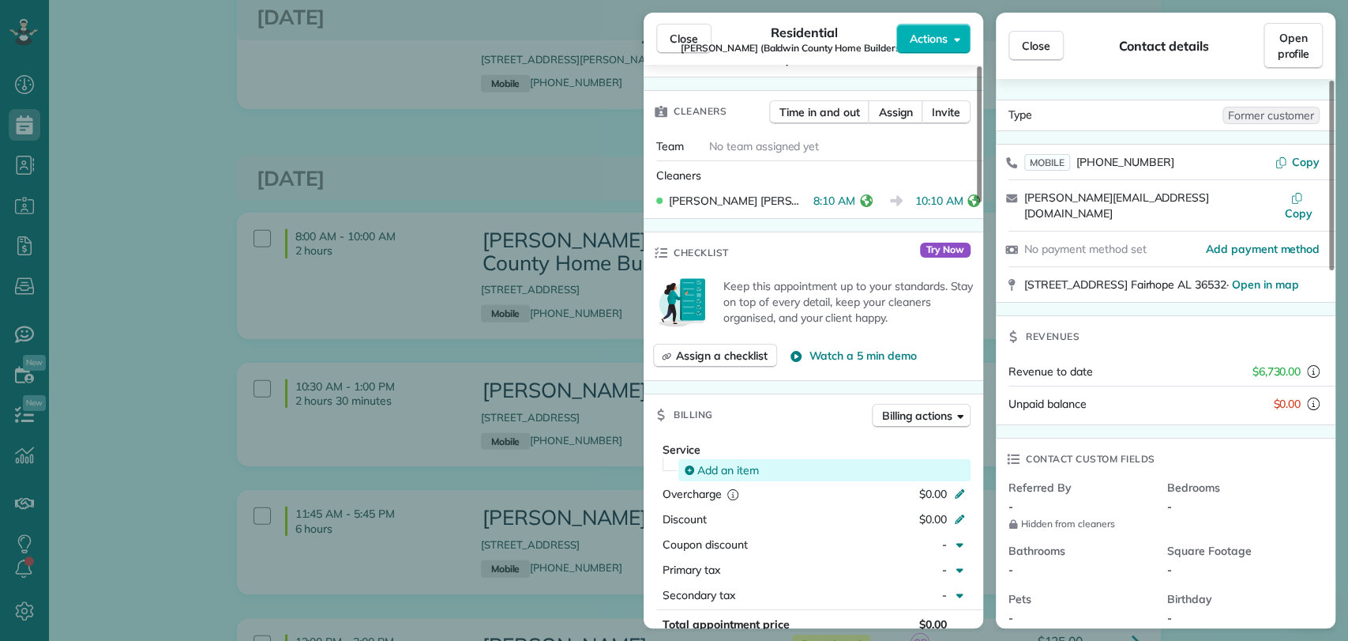
click at [735, 462] on span "Add an item" at bounding box center [728, 470] width 62 height 16
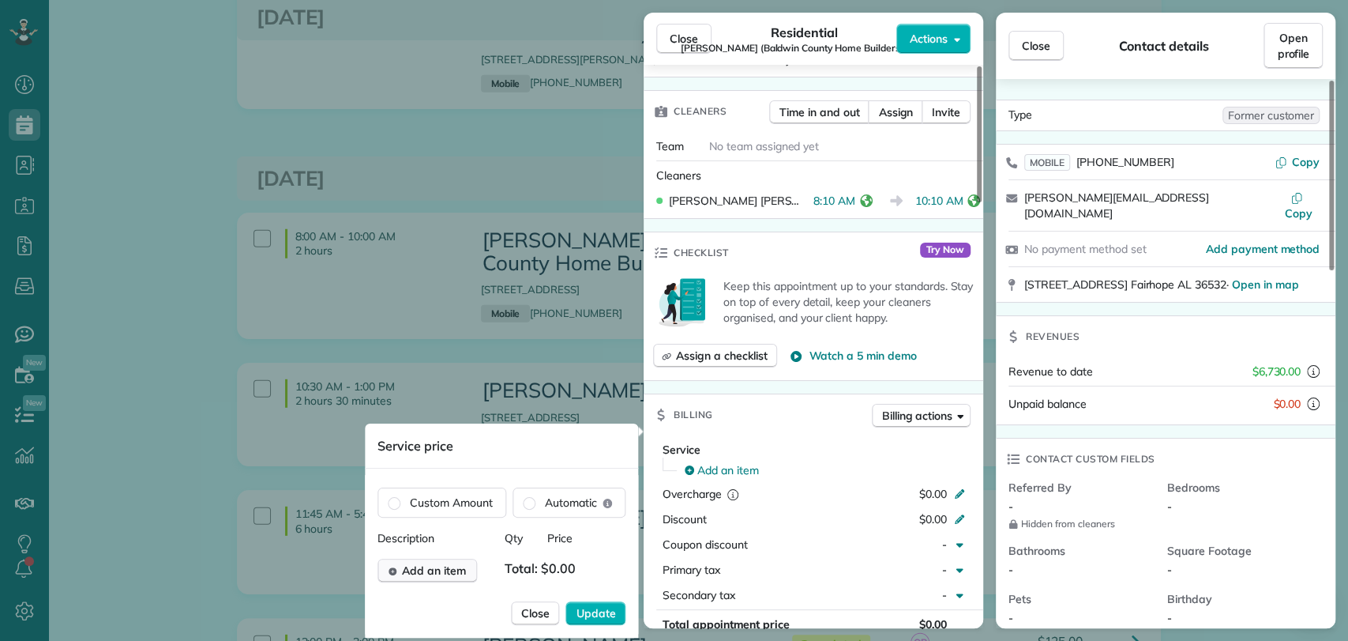
click at [464, 569] on span "Add an item" at bounding box center [434, 570] width 64 height 16
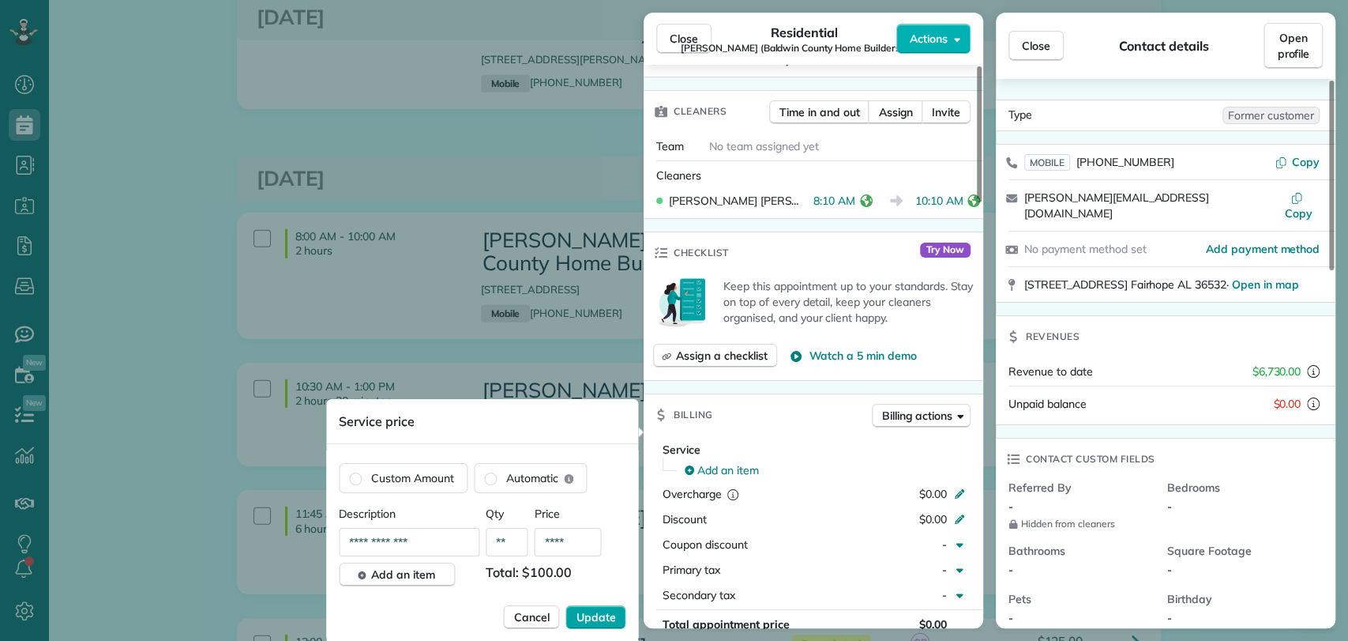
type input "****"
click at [597, 611] on span "Update" at bounding box center [596, 617] width 39 height 16
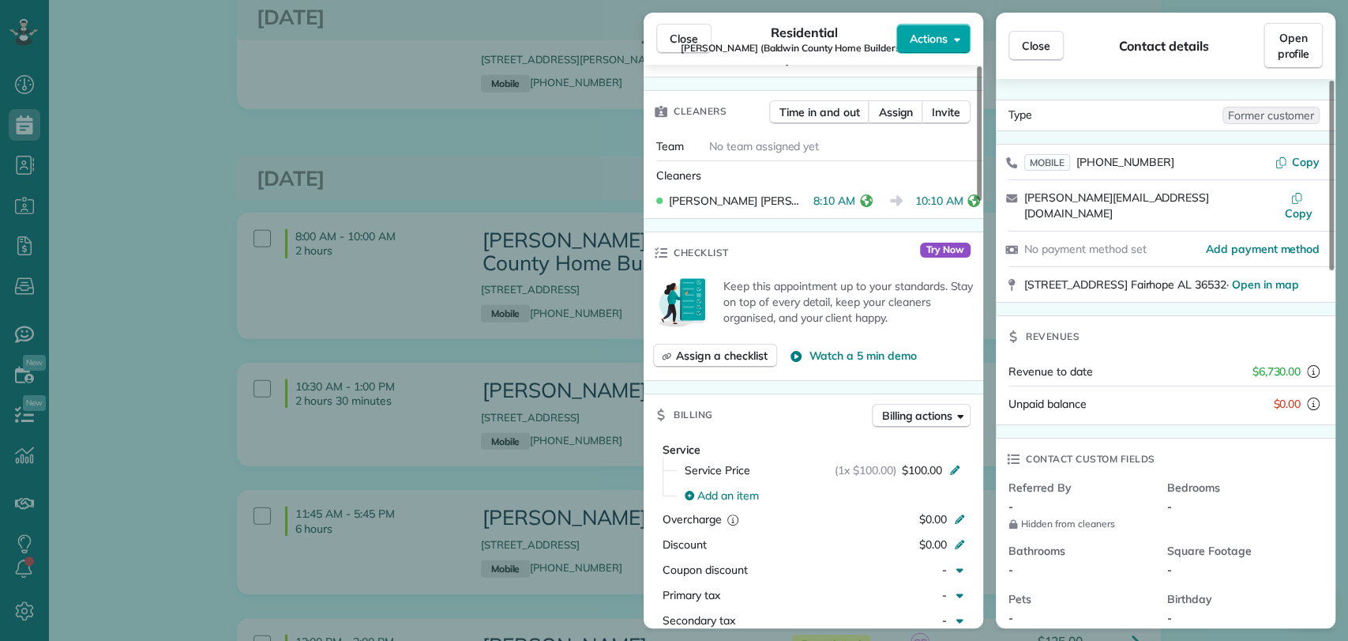
click at [937, 34] on span "Actions" at bounding box center [929, 39] width 38 height 16
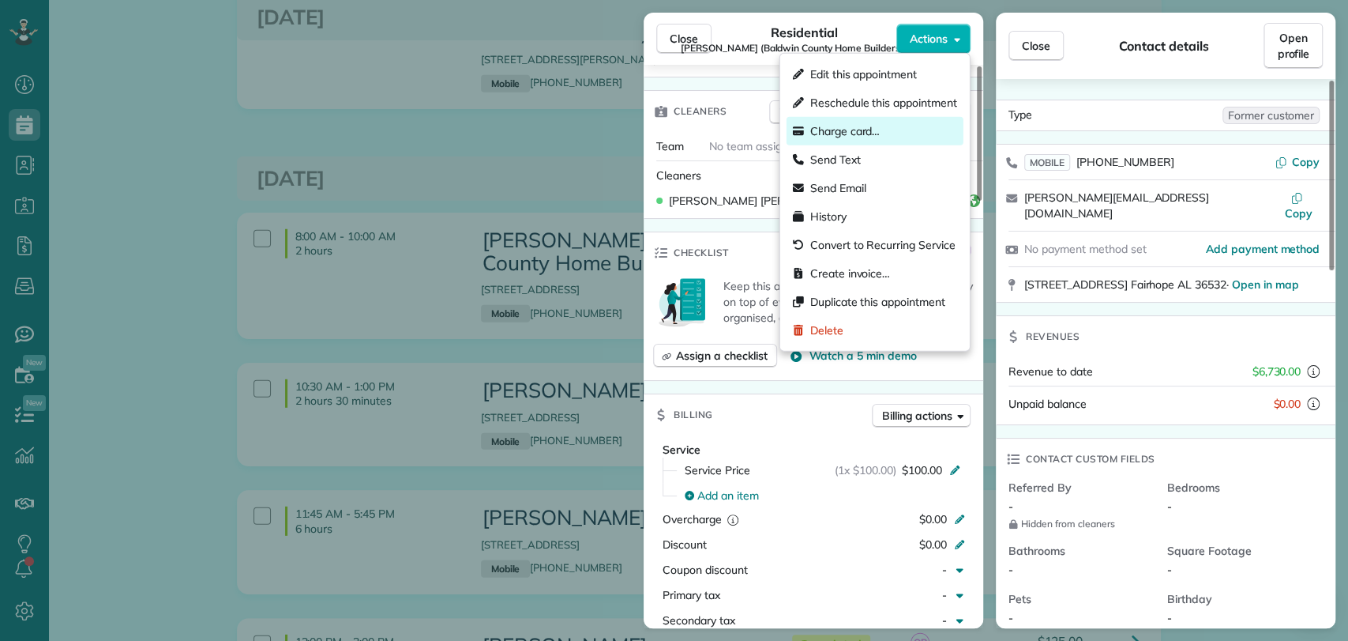
click at [874, 133] on span "Charge card…" at bounding box center [845, 131] width 70 height 16
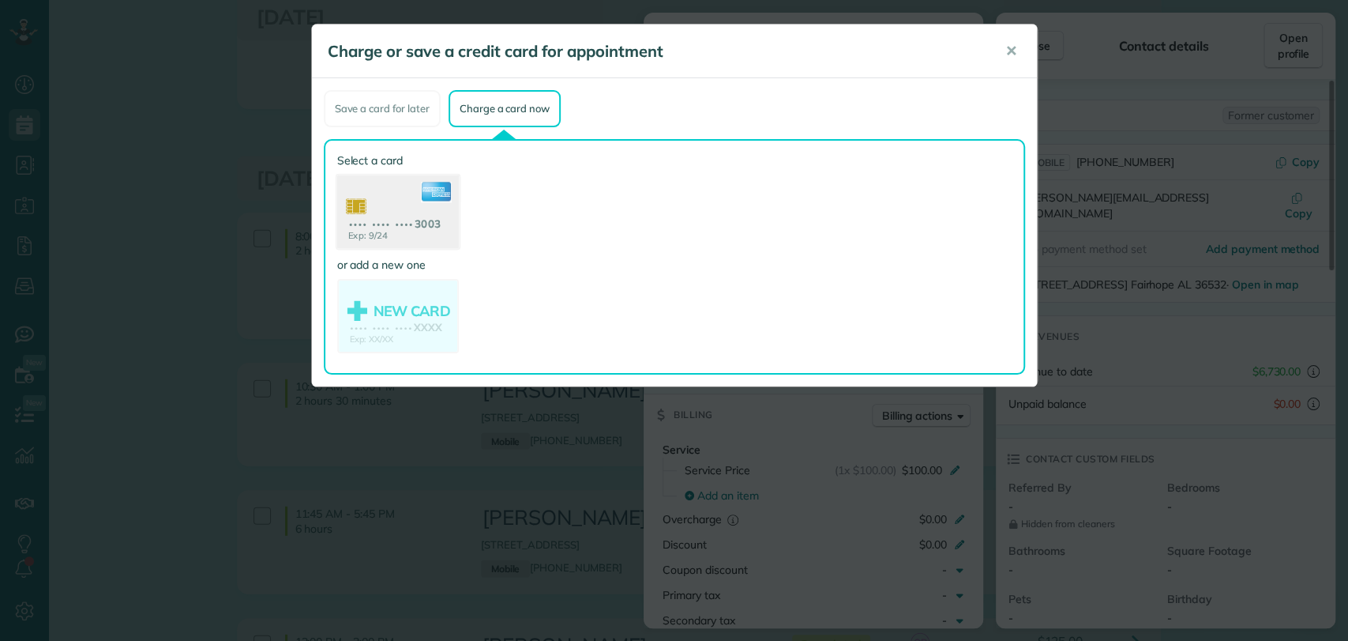
click at [366, 183] on use at bounding box center [397, 213] width 122 height 77
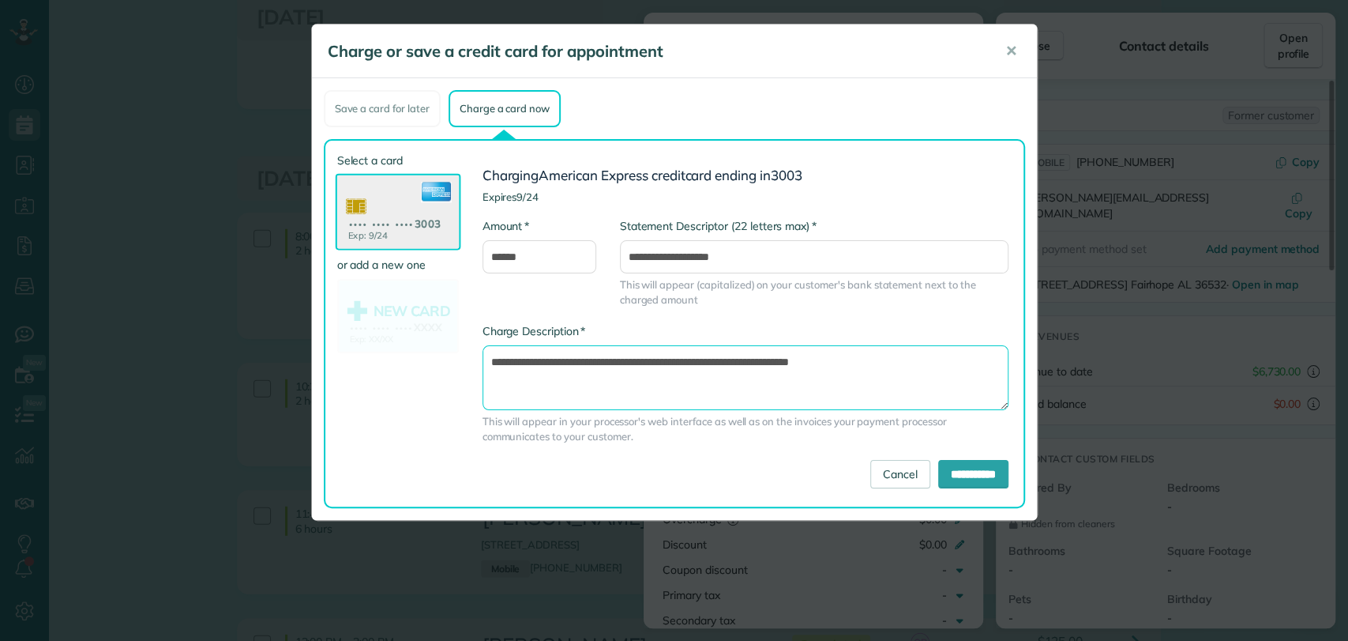
click at [755, 359] on textarea "**********" at bounding box center [746, 377] width 526 height 65
type textarea "**********"
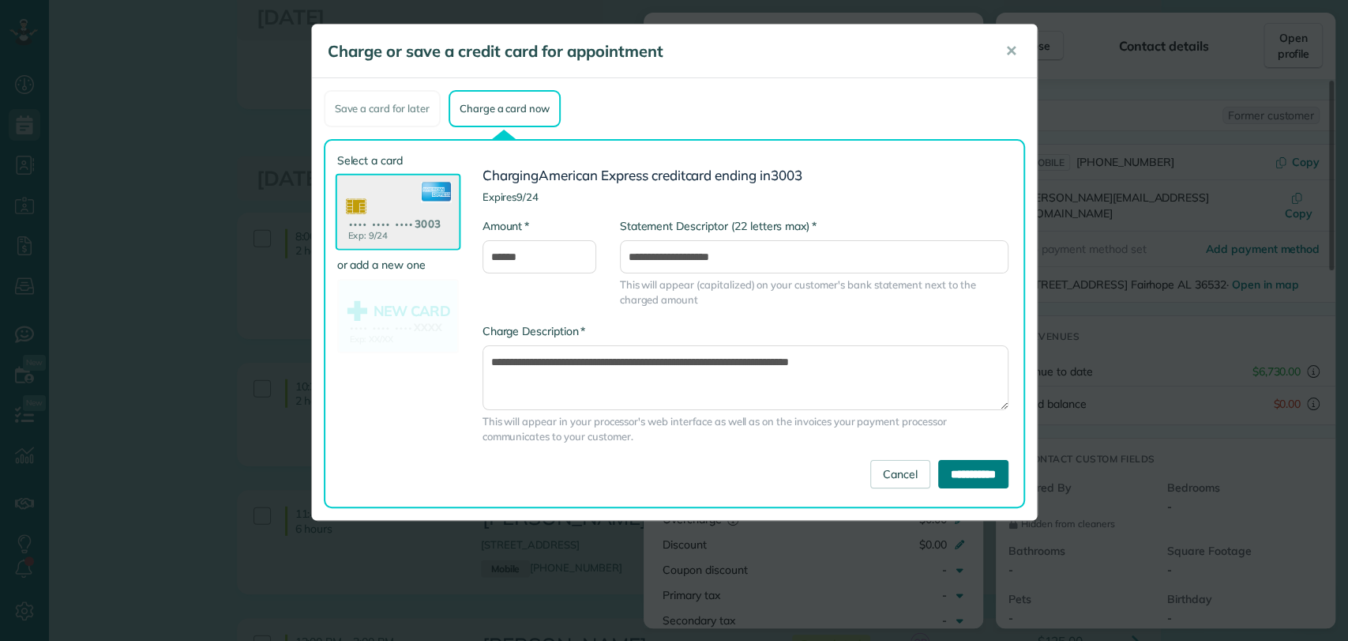
click at [938, 464] on input "**********" at bounding box center [973, 474] width 70 height 28
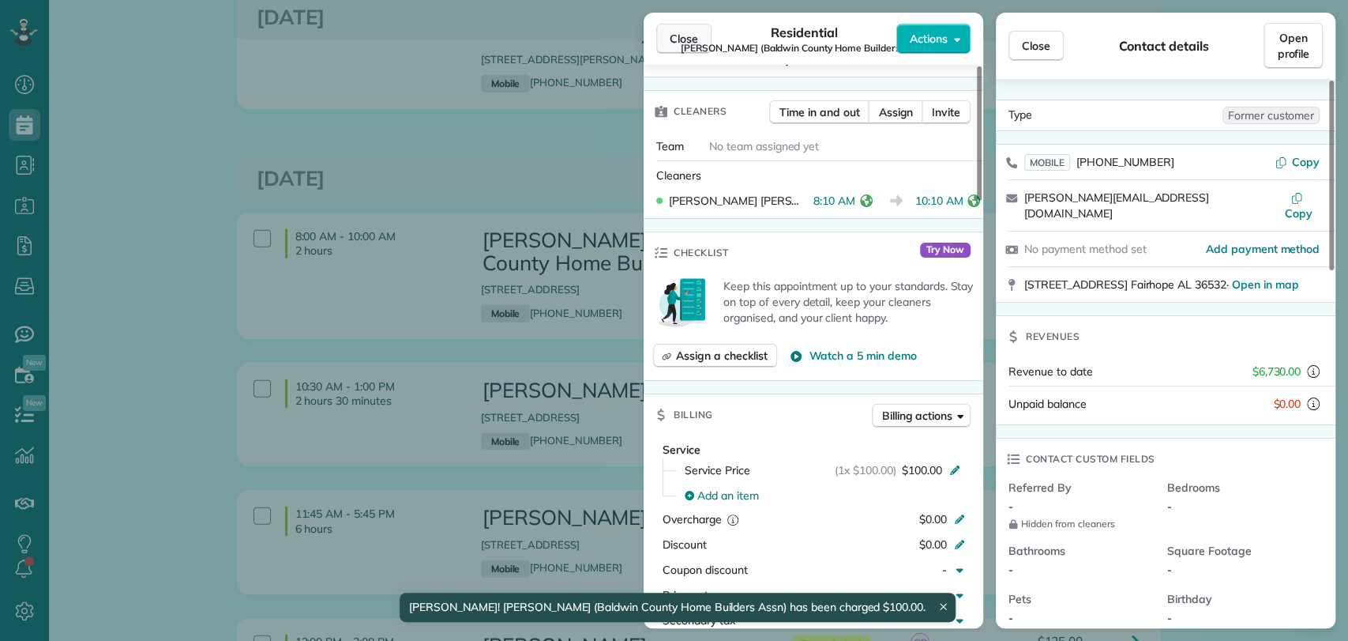
click at [671, 36] on span "Close" at bounding box center [684, 39] width 28 height 16
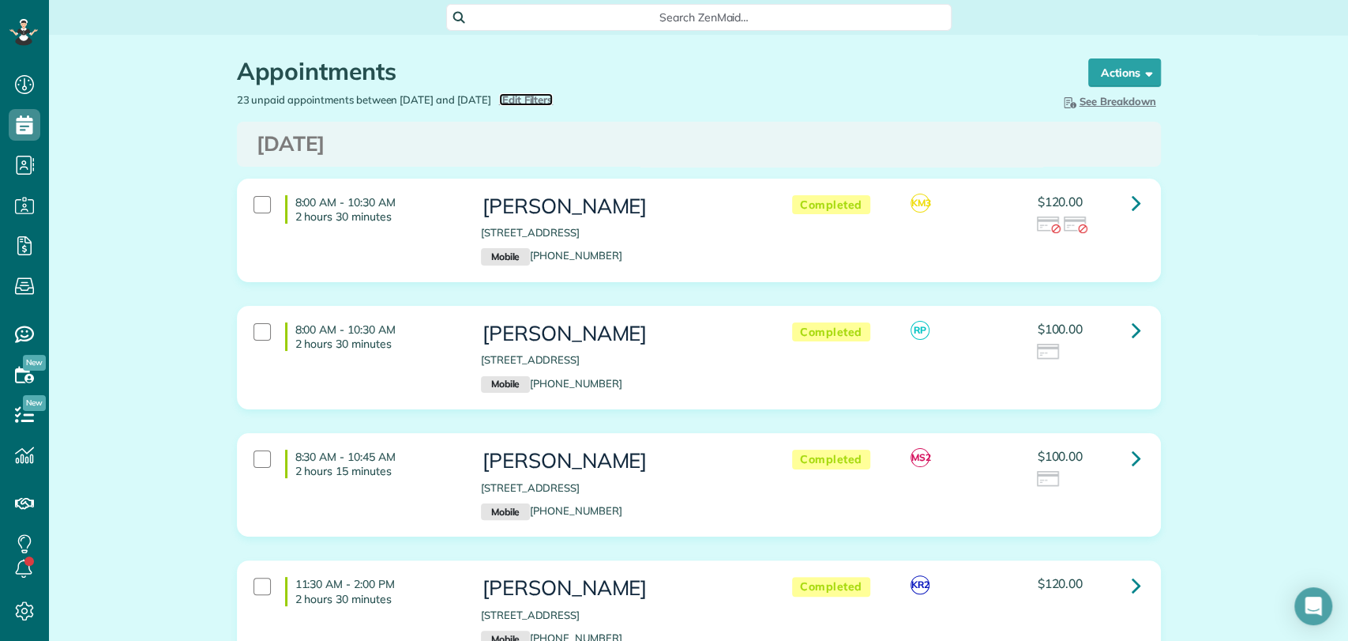
click at [550, 96] on span "Edit Filters" at bounding box center [527, 99] width 51 height 13
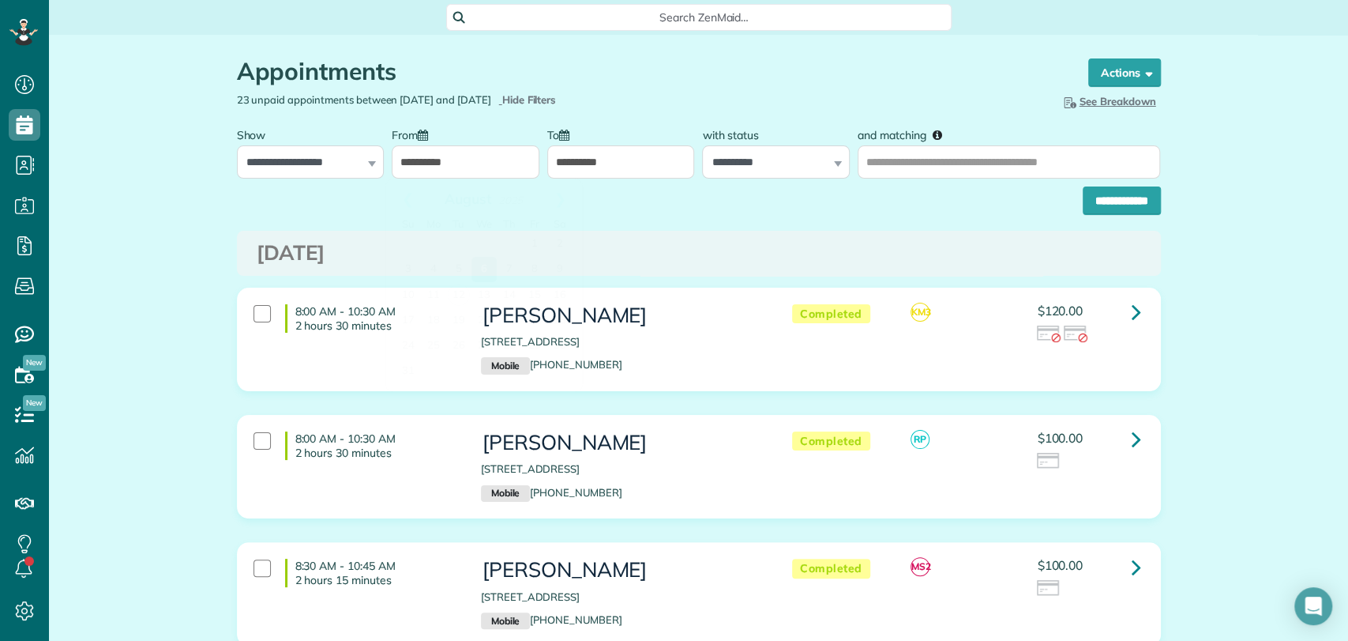
click at [428, 166] on input "**********" at bounding box center [466, 161] width 148 height 33
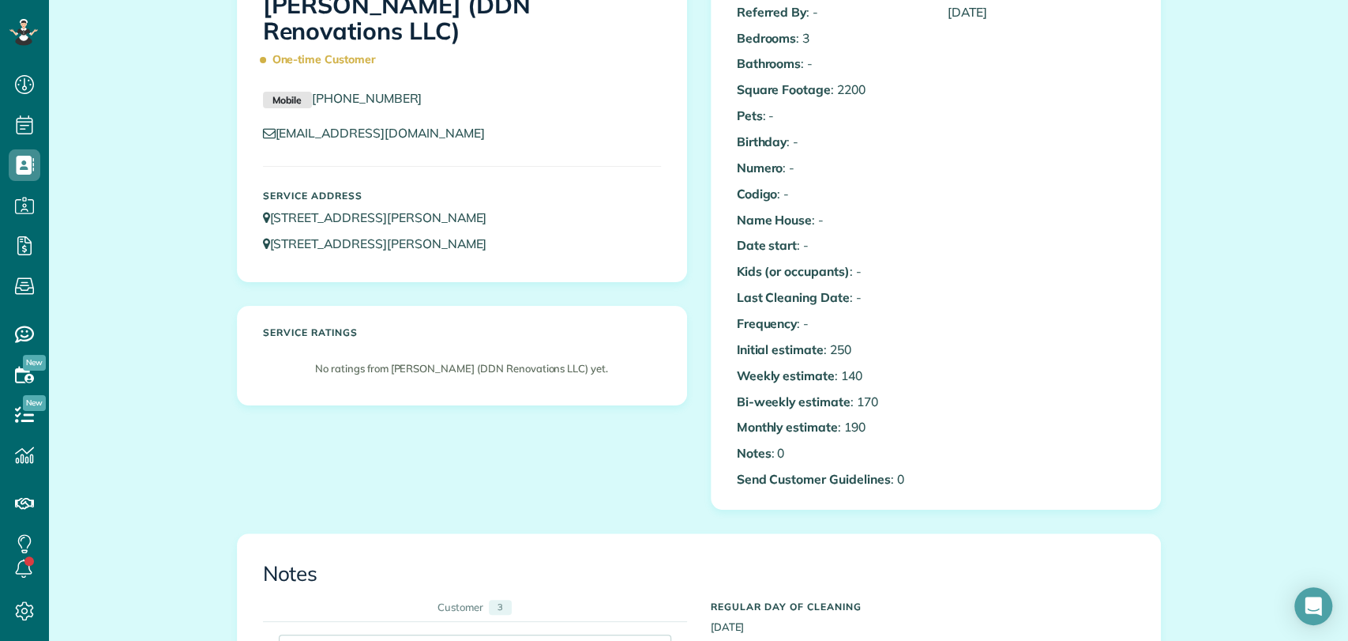
scroll to position [33, 0]
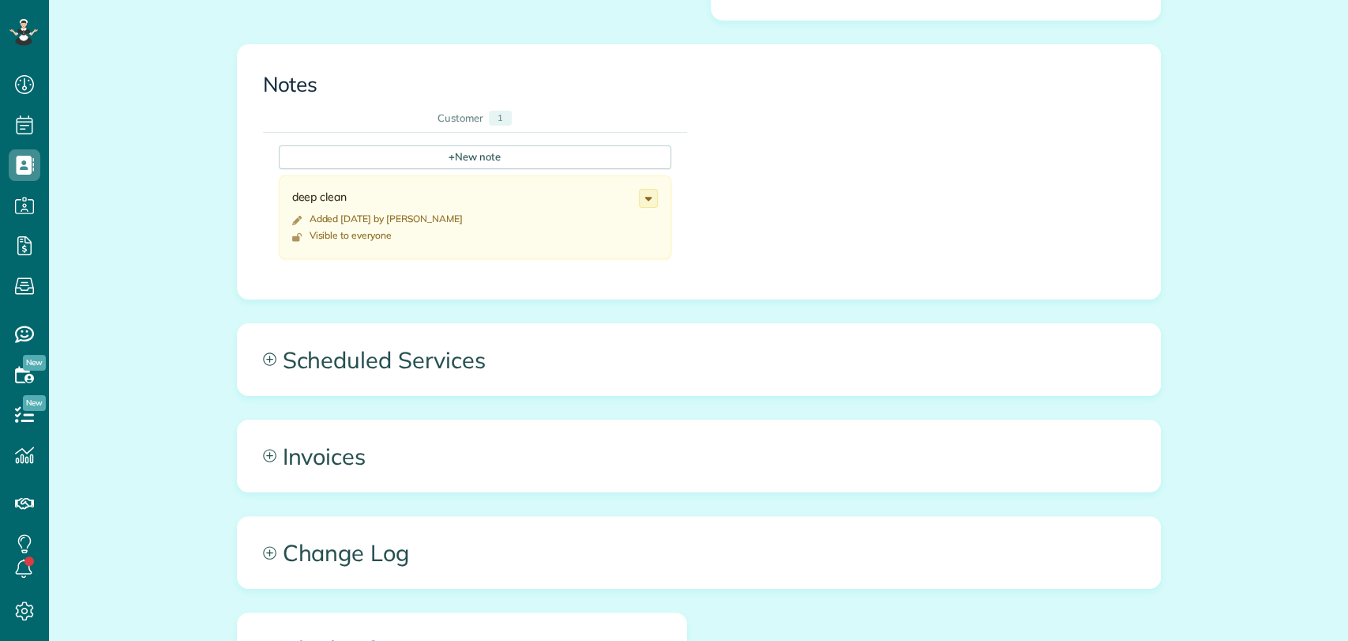
scroll to position [684, 0]
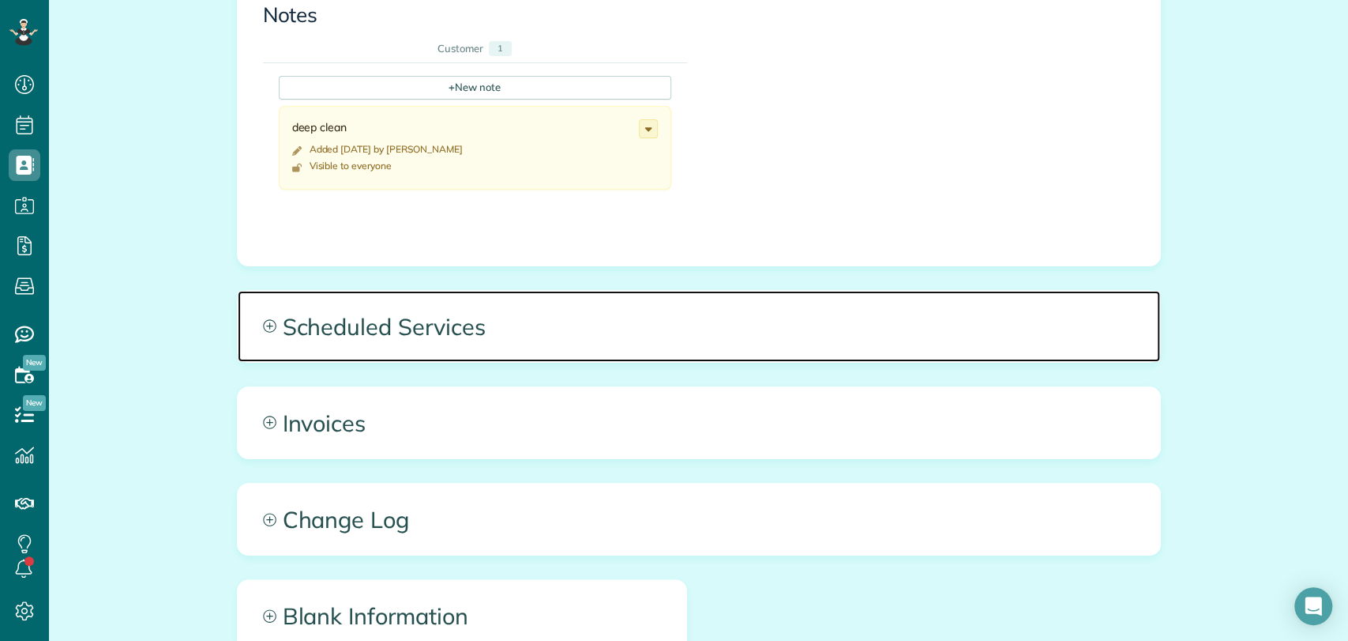
click at [500, 305] on span "Scheduled Services" at bounding box center [699, 326] width 923 height 71
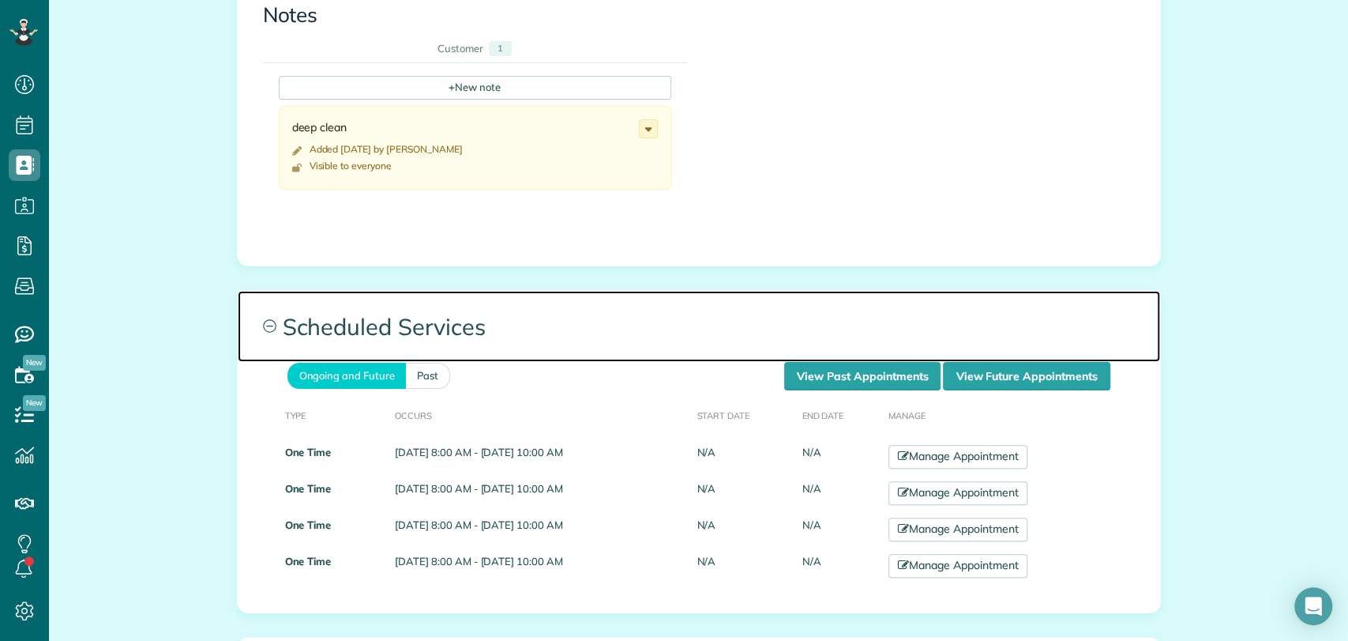
click at [853, 359] on span "Scheduled Services" at bounding box center [699, 326] width 923 height 71
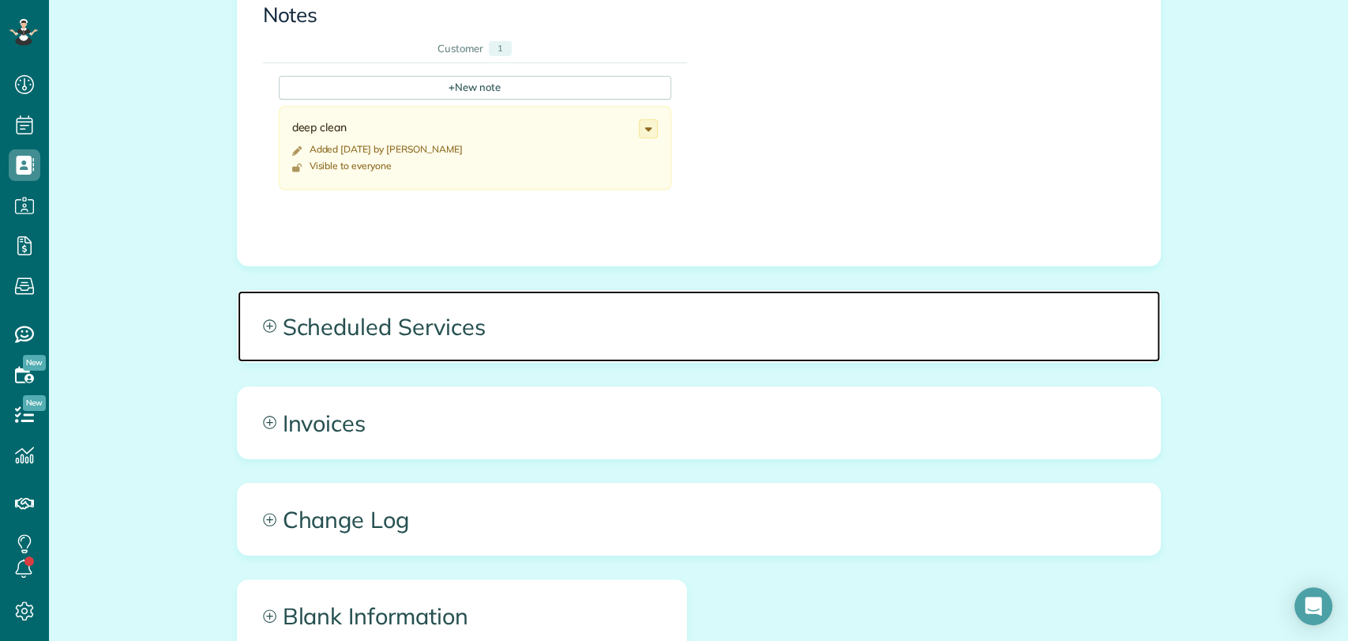
click at [774, 321] on span "Scheduled Services" at bounding box center [699, 326] width 923 height 71
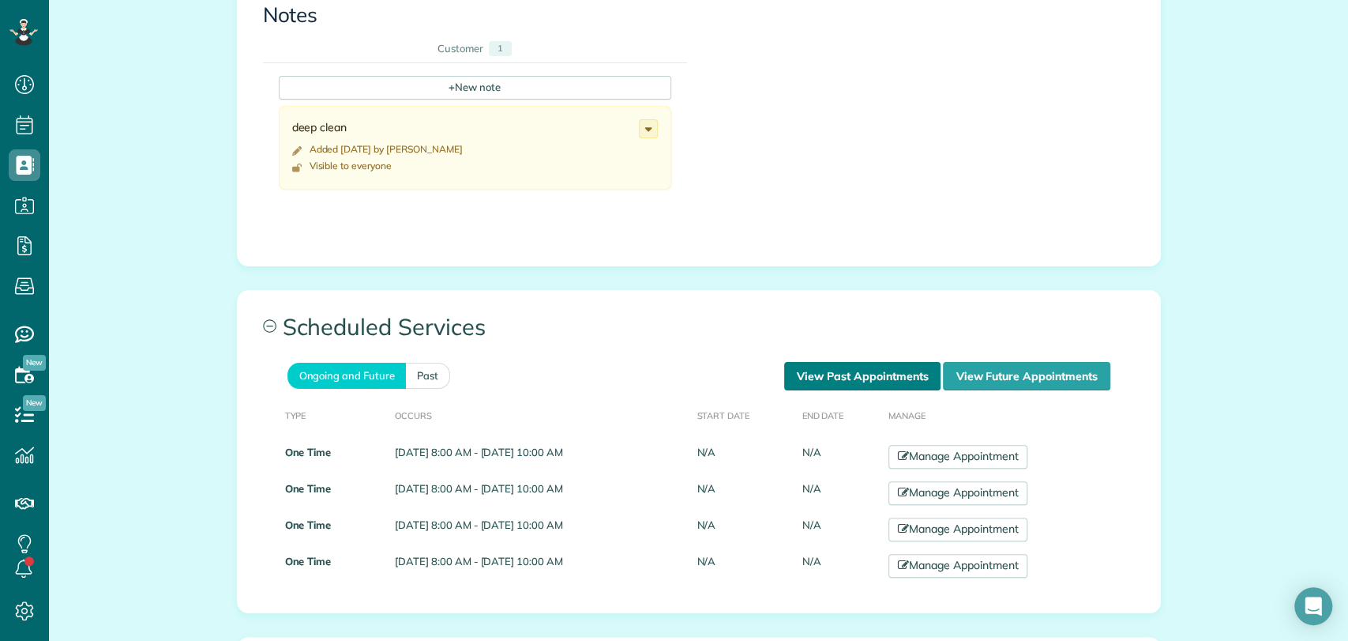
click at [847, 369] on link "View Past Appointments" at bounding box center [862, 376] width 156 height 28
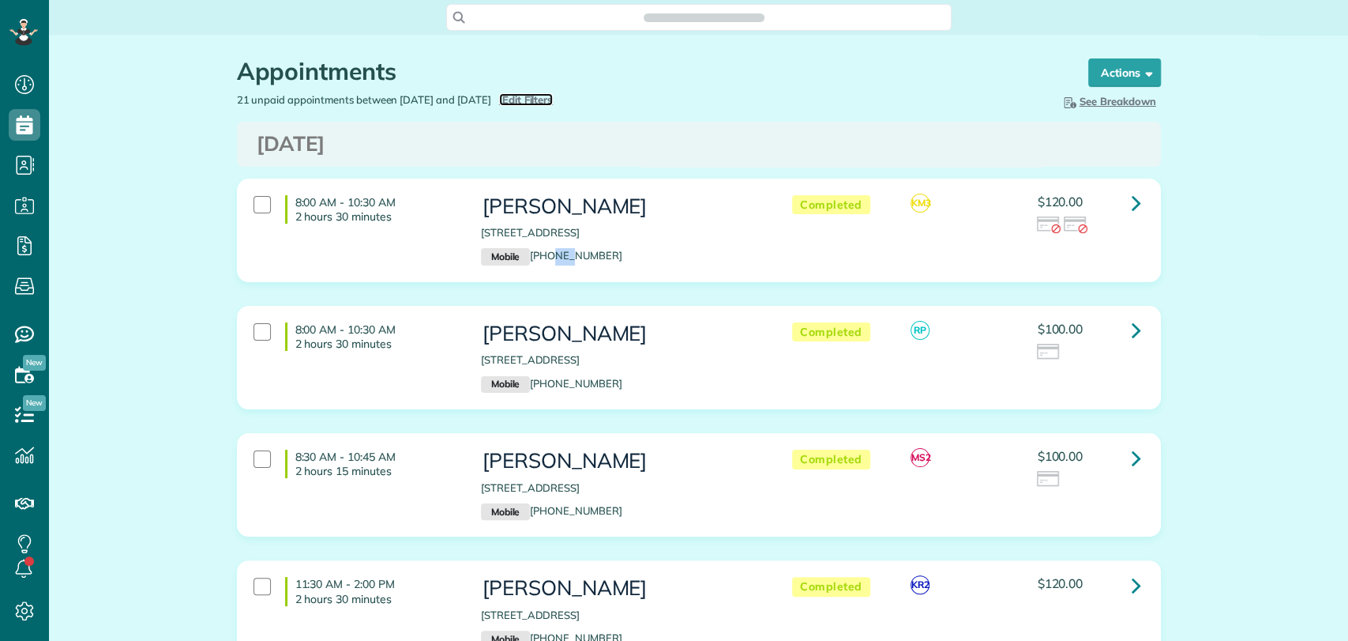
click at [554, 96] on span "Edit Filters" at bounding box center [527, 99] width 51 height 13
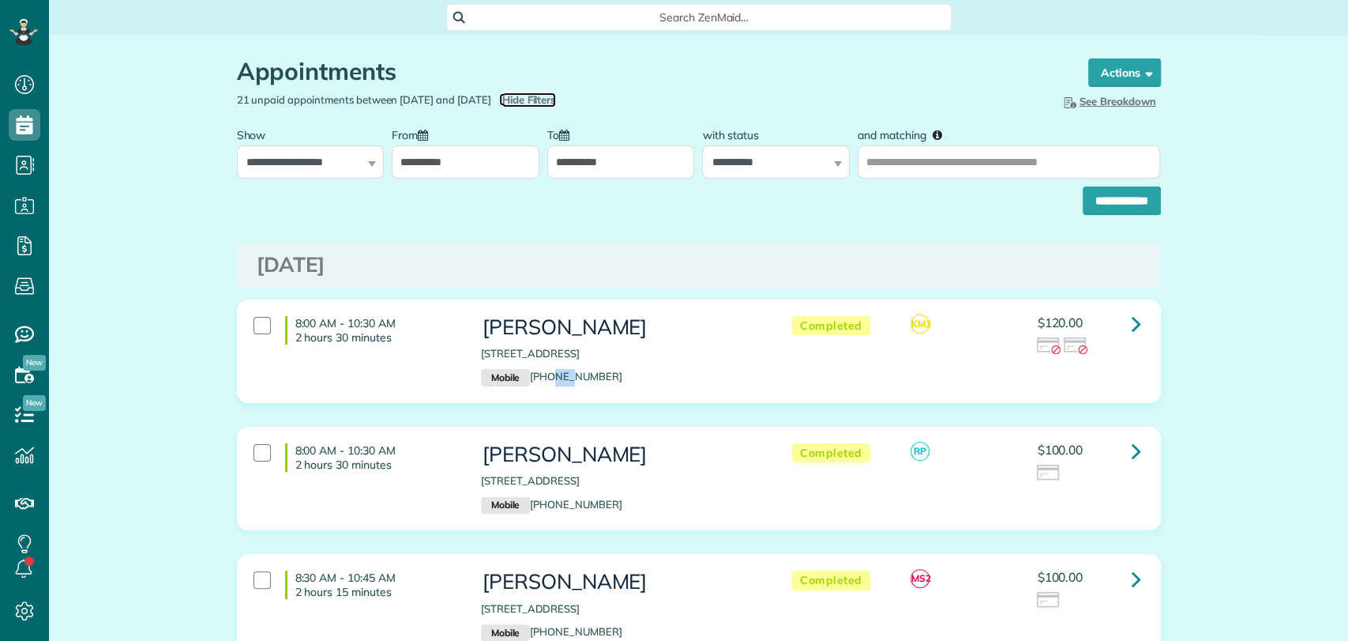
type input "**********"
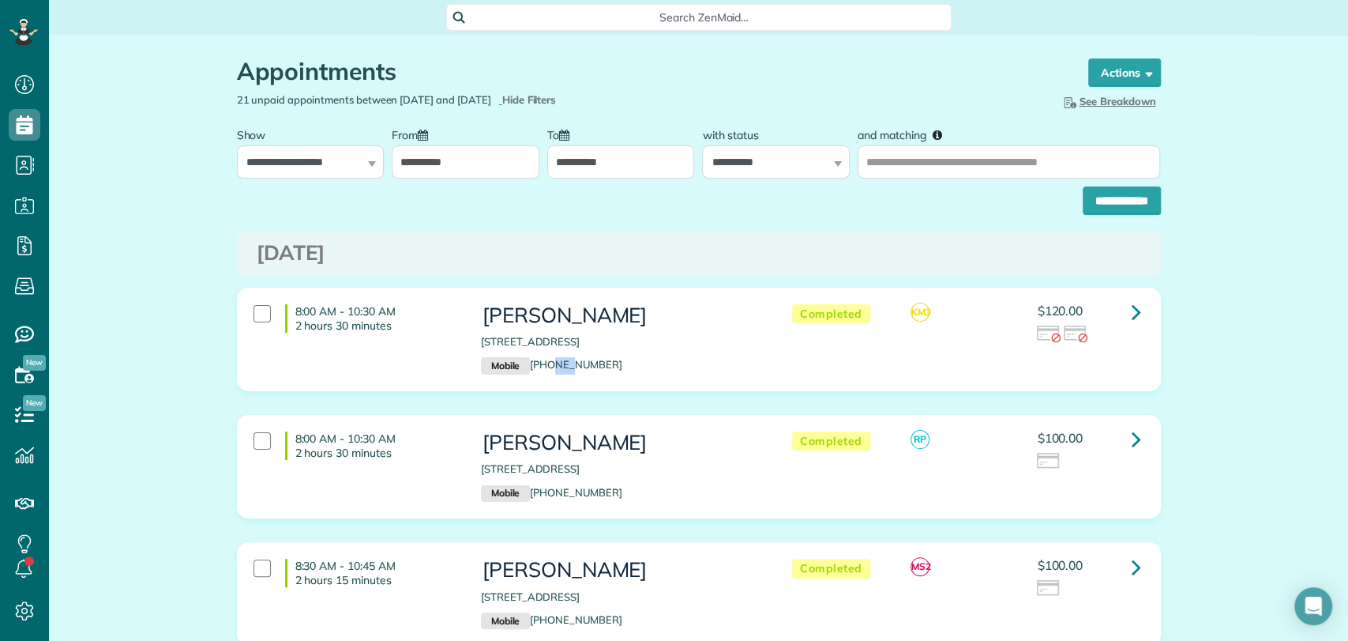
click at [495, 151] on input "**********" at bounding box center [466, 161] width 148 height 33
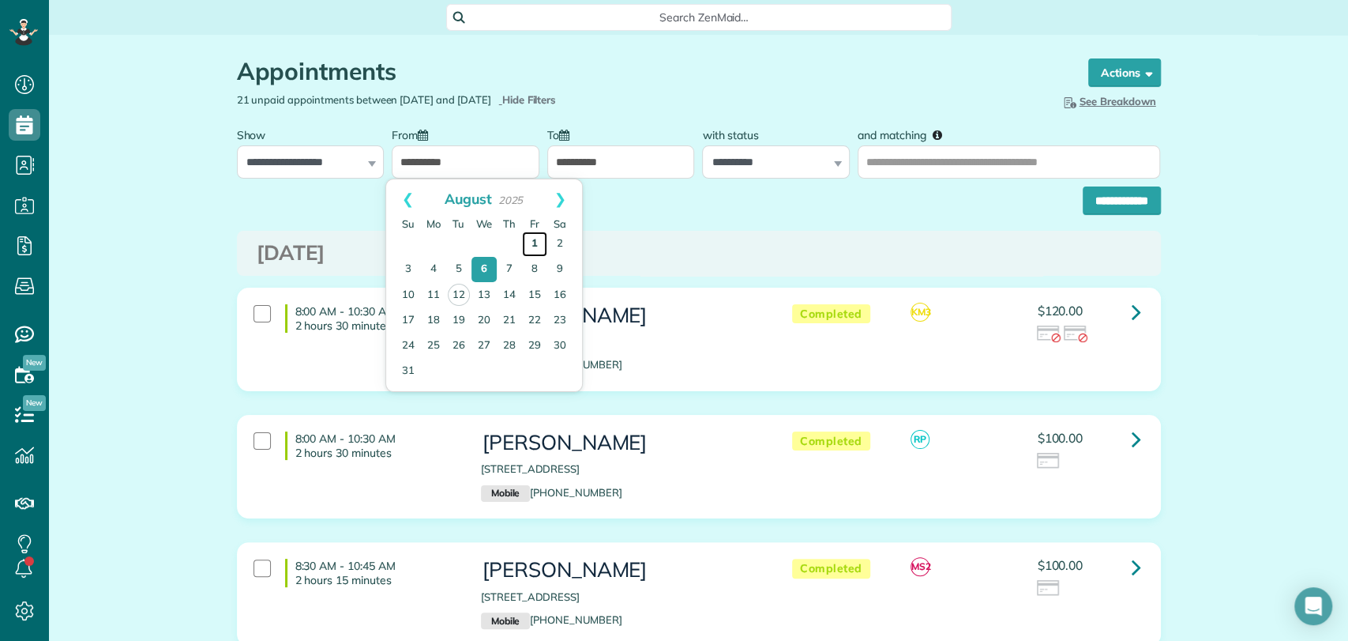
click at [531, 246] on link "1" at bounding box center [534, 243] width 25 height 25
type input "**********"
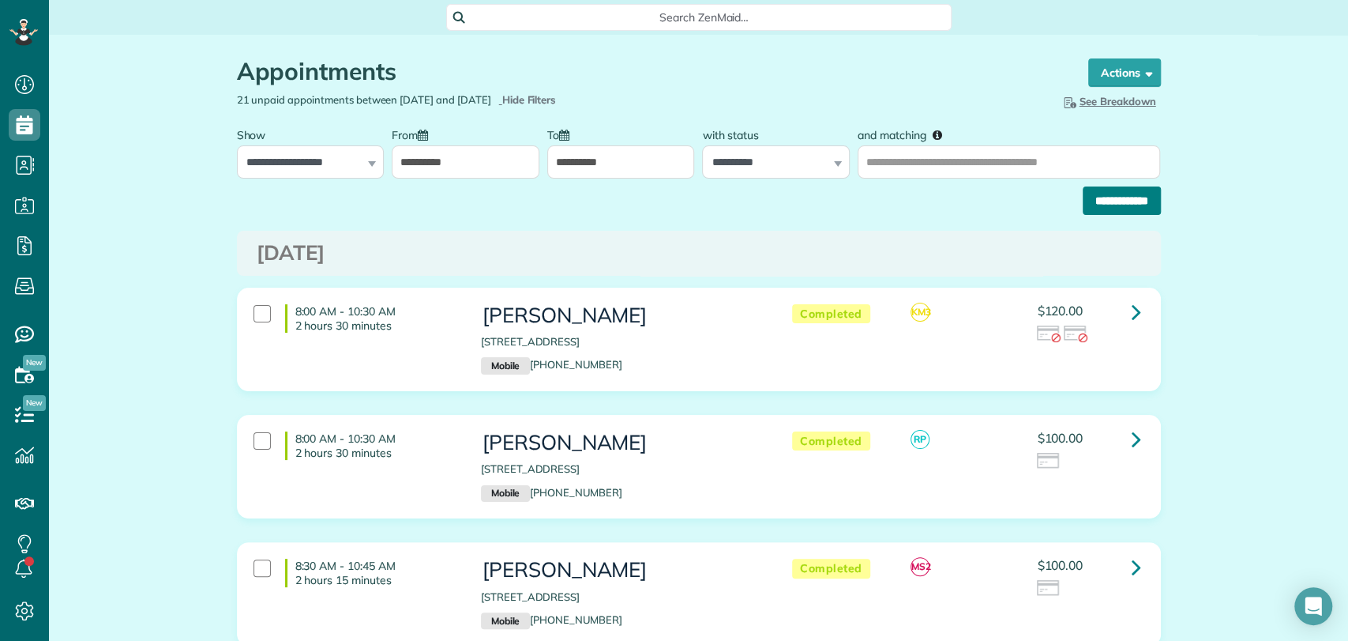
click at [1088, 207] on input "**********" at bounding box center [1122, 200] width 78 height 28
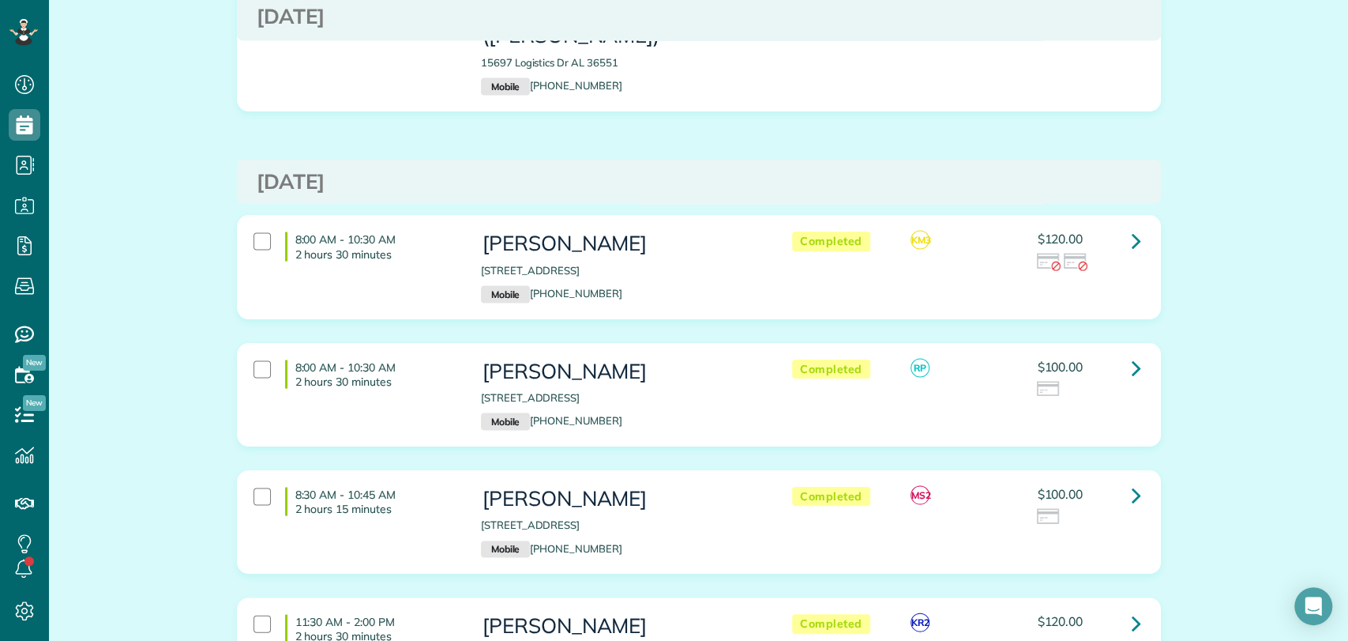
scroll to position [1965, 0]
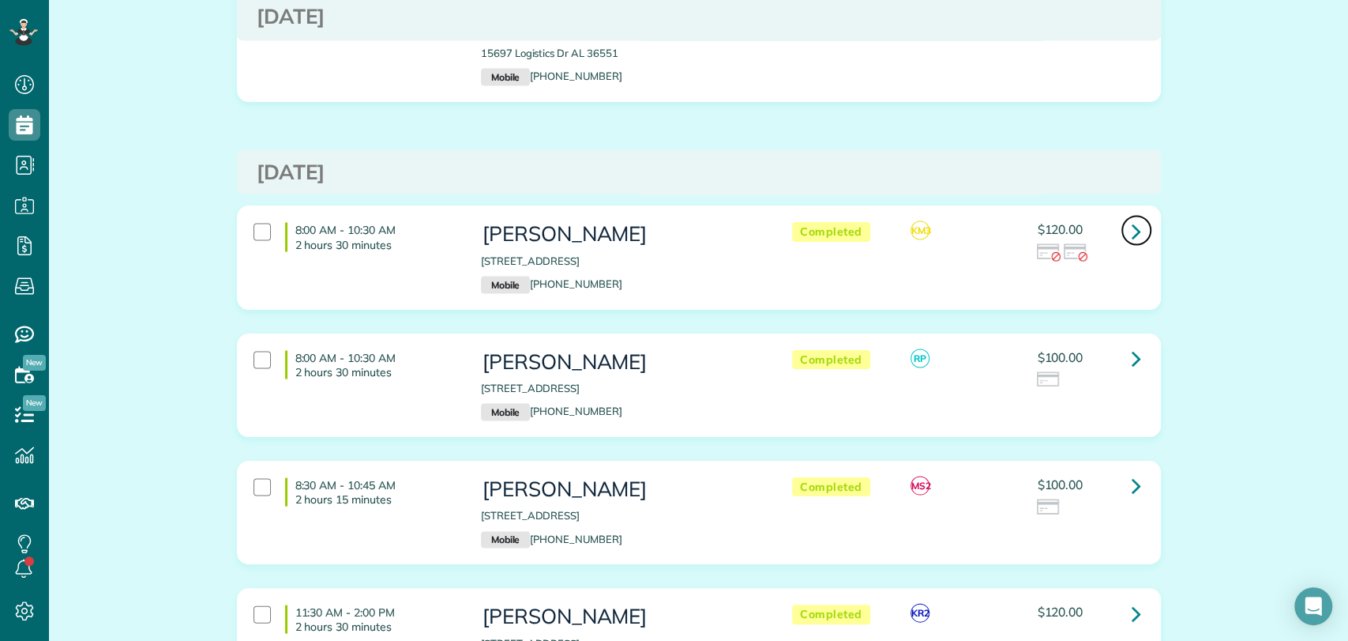
click at [1132, 216] on icon at bounding box center [1136, 230] width 9 height 28
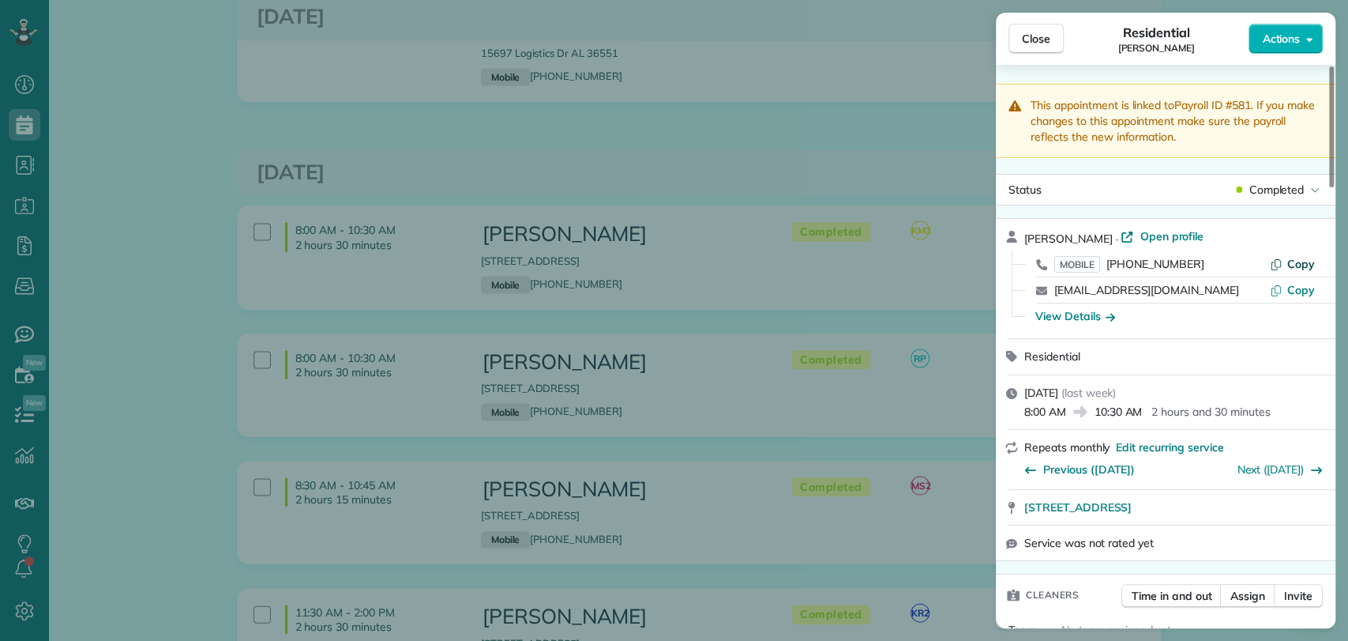
click at [1294, 266] on span "Copy" at bounding box center [1301, 264] width 28 height 14
click at [1036, 31] on span "Close" at bounding box center [1036, 39] width 28 height 16
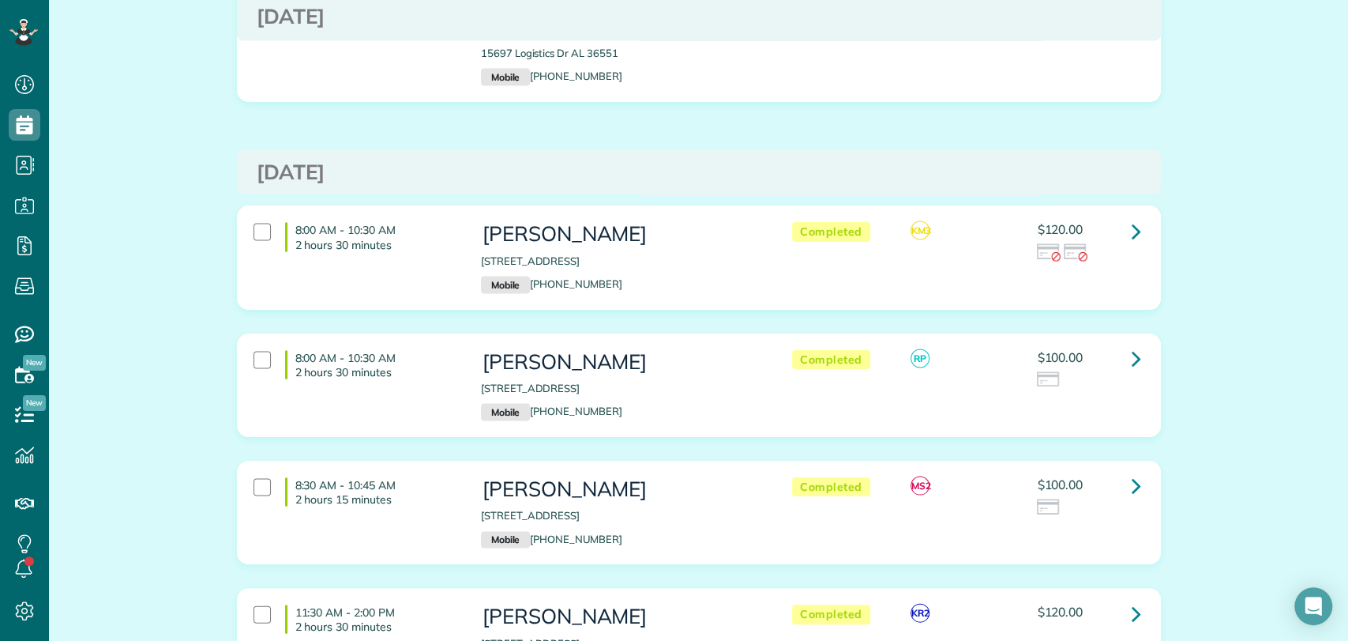
click at [459, 160] on h3 "Wednesday Aug 06, 2025" at bounding box center [699, 171] width 885 height 23
click at [1132, 216] on icon at bounding box center [1136, 230] width 9 height 28
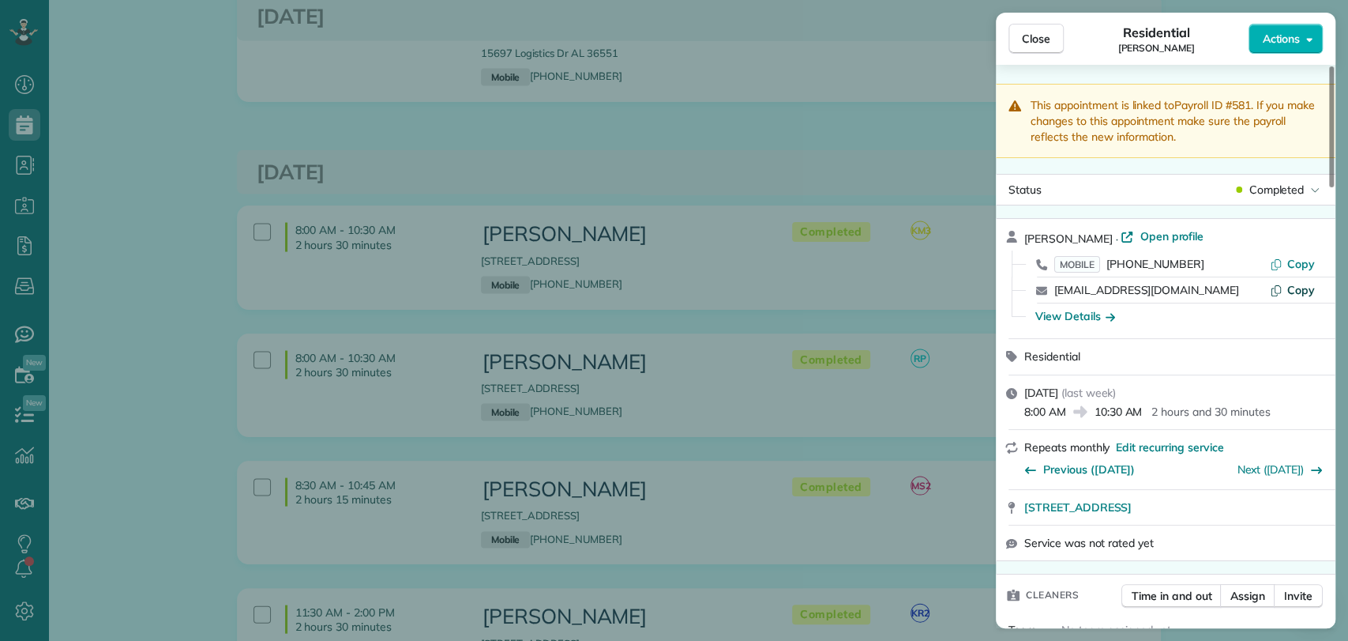
click at [1290, 284] on span "Copy" at bounding box center [1301, 290] width 28 height 14
click at [1170, 235] on span "Open profile" at bounding box center [1172, 236] width 64 height 16
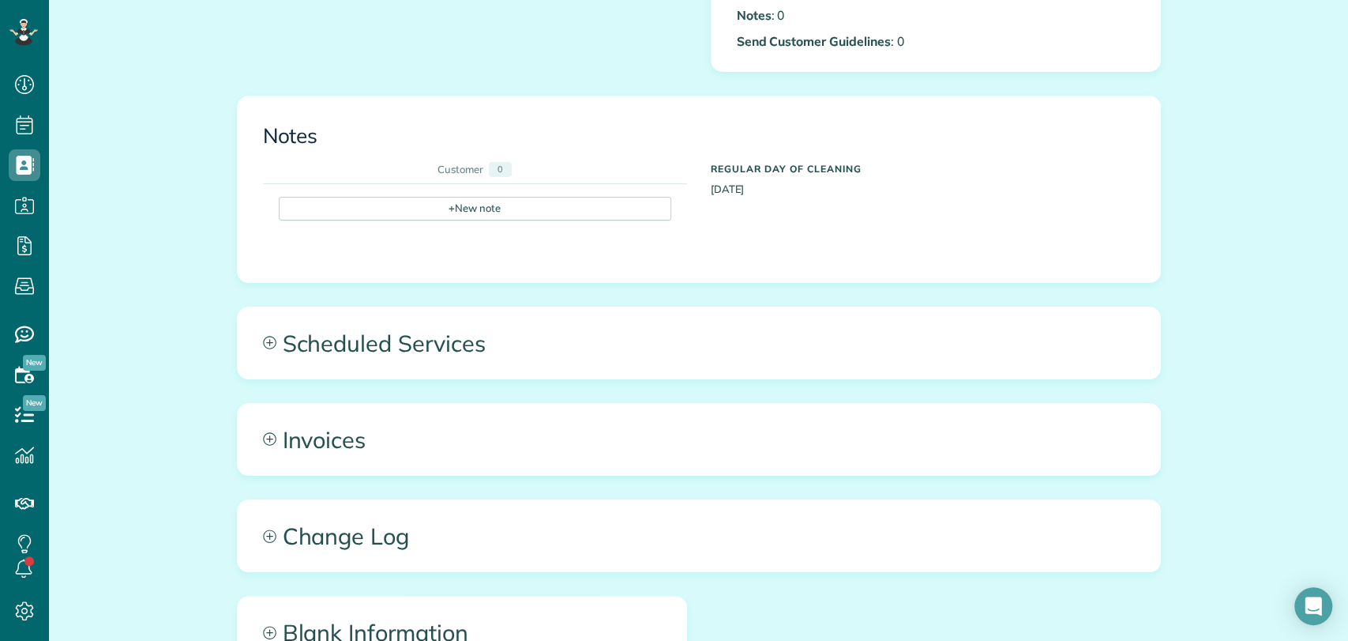
scroll to position [570, 0]
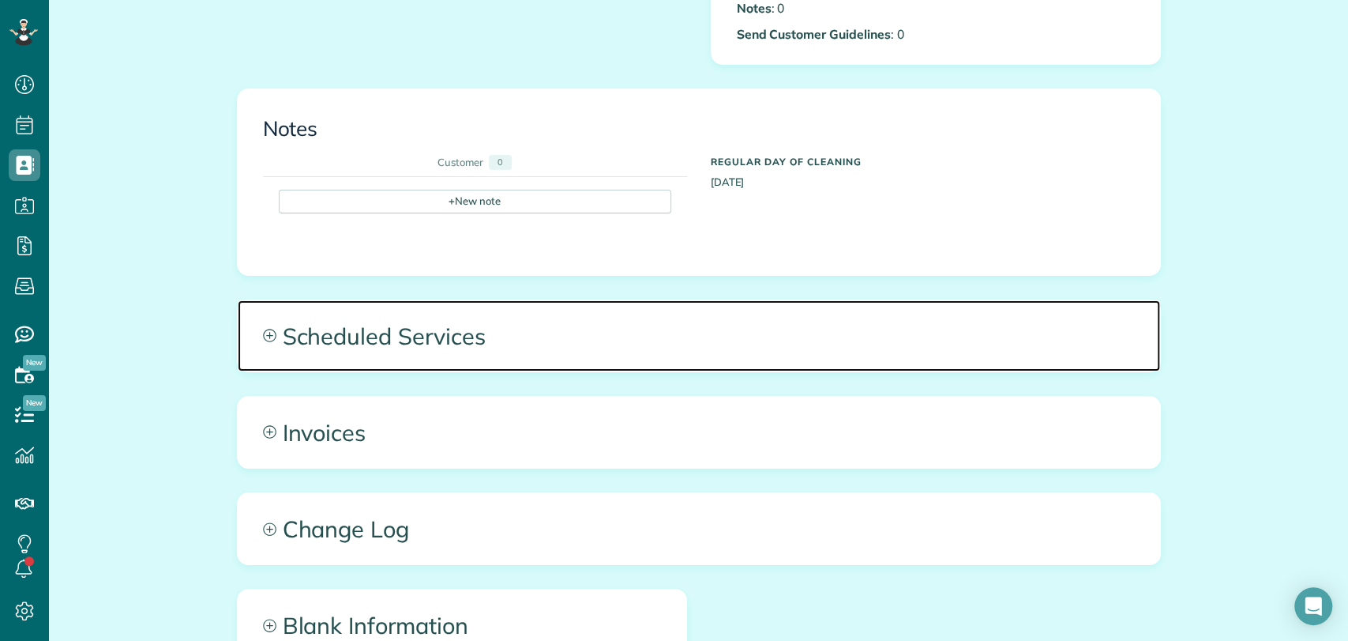
click at [558, 340] on span "Scheduled Services" at bounding box center [699, 335] width 923 height 71
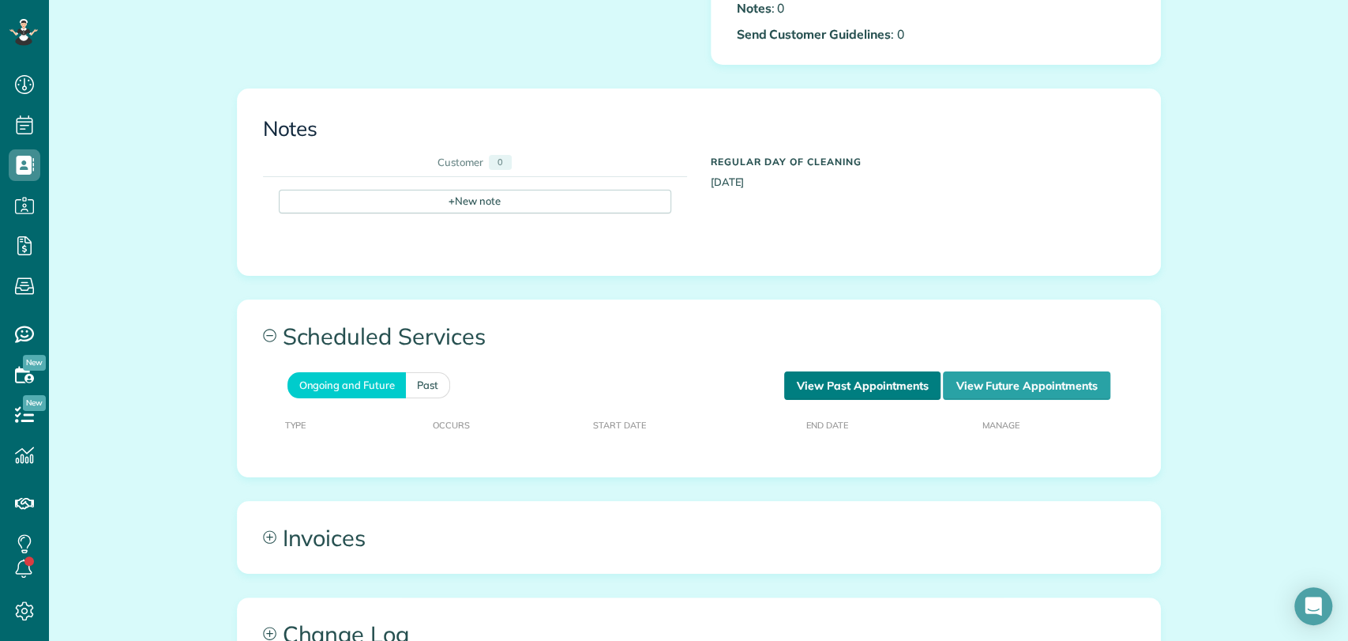
click at [877, 389] on link "View Past Appointments" at bounding box center [862, 385] width 156 height 28
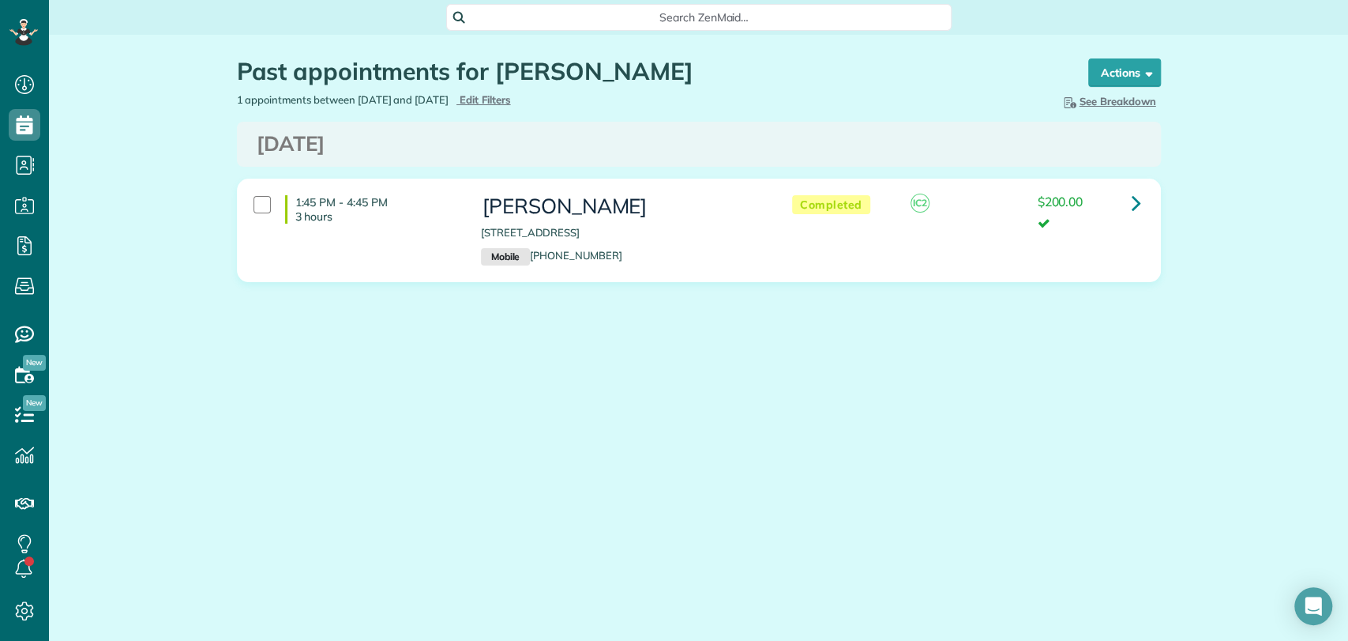
scroll to position [6, 6]
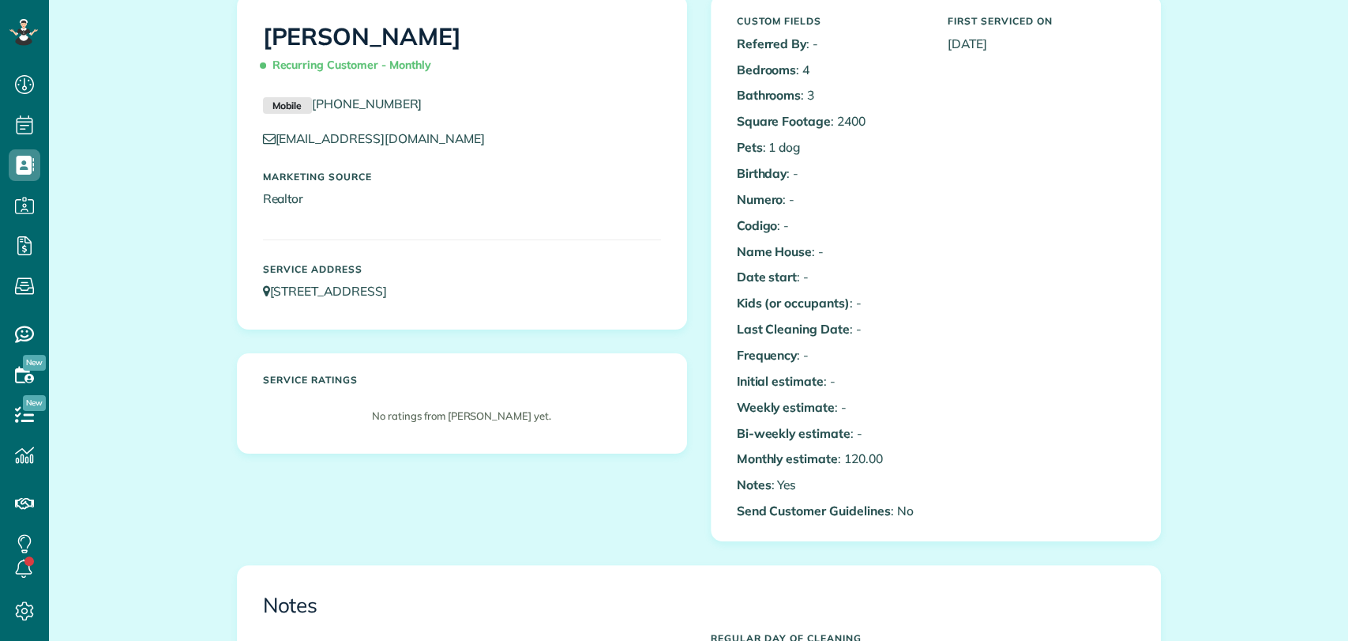
scroll to position [574, 0]
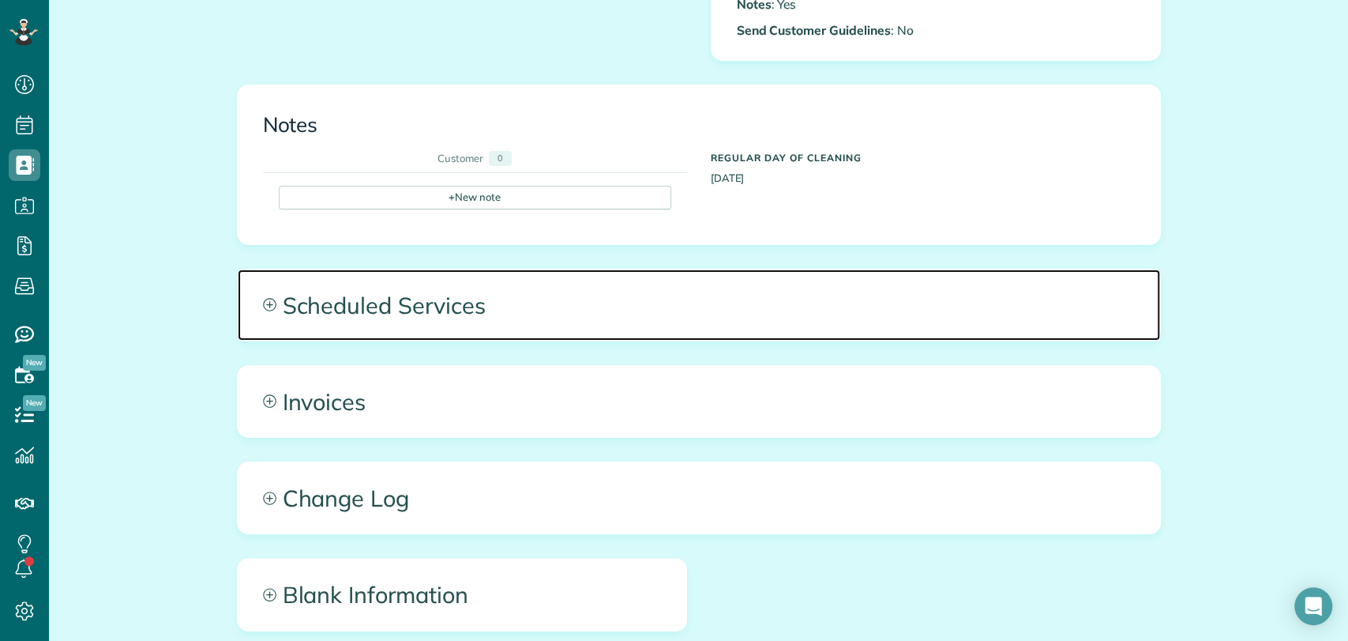
click at [407, 299] on span "Scheduled Services" at bounding box center [699, 304] width 923 height 71
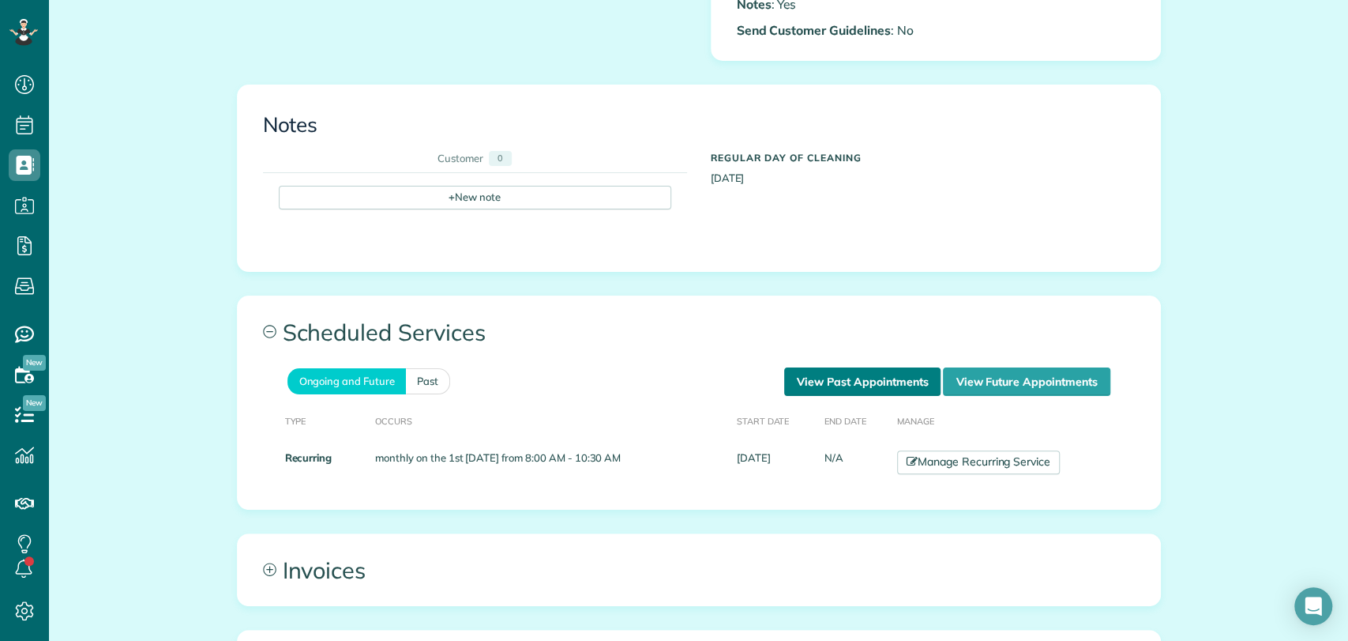
click at [847, 385] on link "View Past Appointments" at bounding box center [862, 381] width 156 height 28
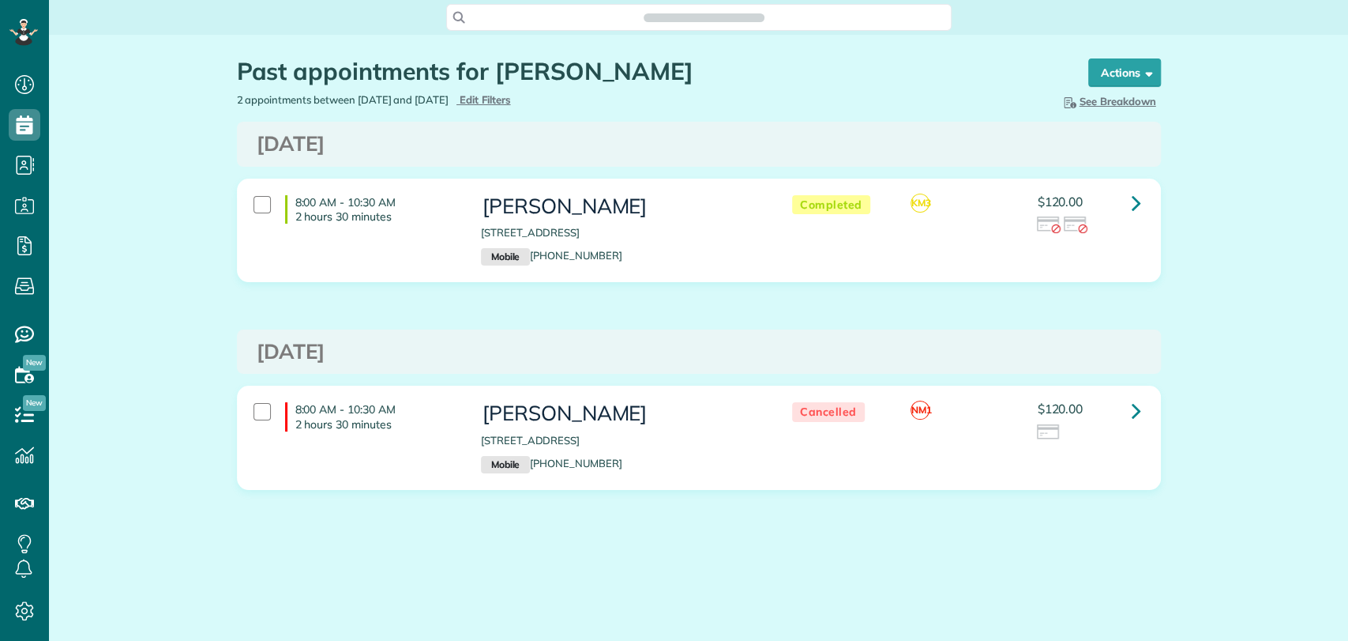
scroll to position [640, 49]
click at [1254, 398] on div "Past appointments for [PERSON_NAME] Schedule Changes Actions Create Appointment…" at bounding box center [698, 321] width 1299 height 573
click at [511, 103] on span "Edit Filters" at bounding box center [485, 99] width 51 height 13
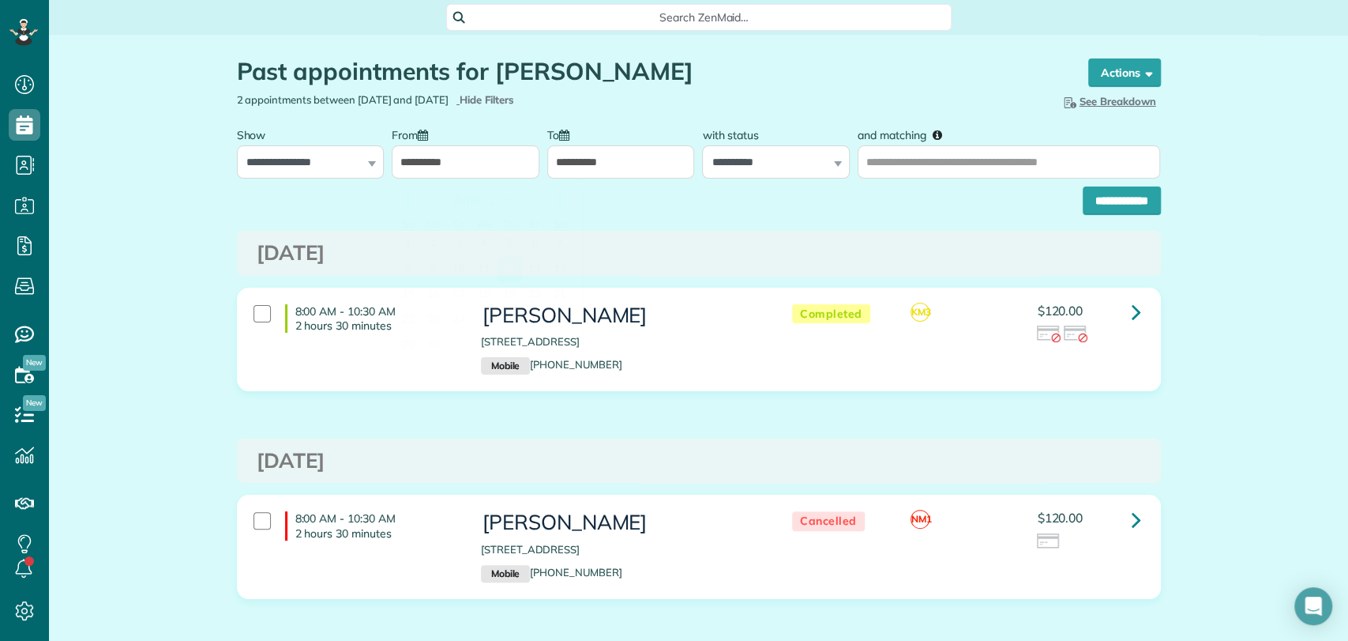
click at [457, 152] on input "**********" at bounding box center [466, 161] width 148 height 33
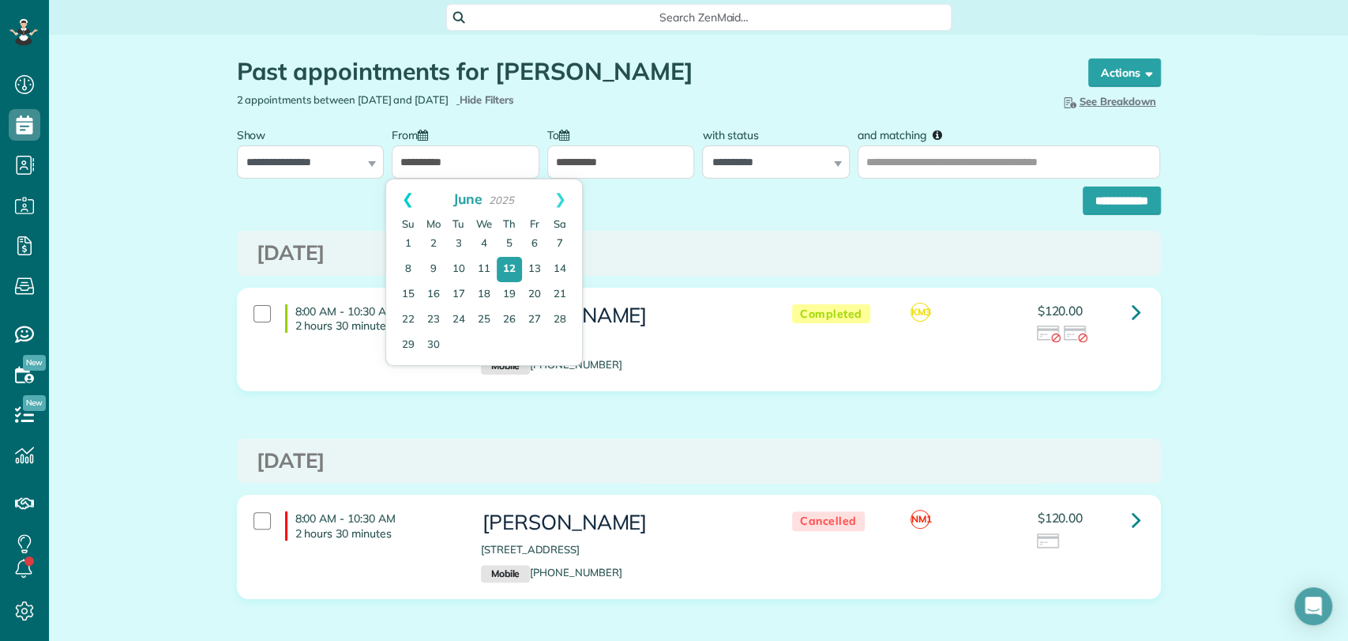
click at [404, 203] on link "Prev" at bounding box center [407, 198] width 43 height 39
click at [464, 244] on link "1" at bounding box center [458, 243] width 25 height 25
type input "**********"
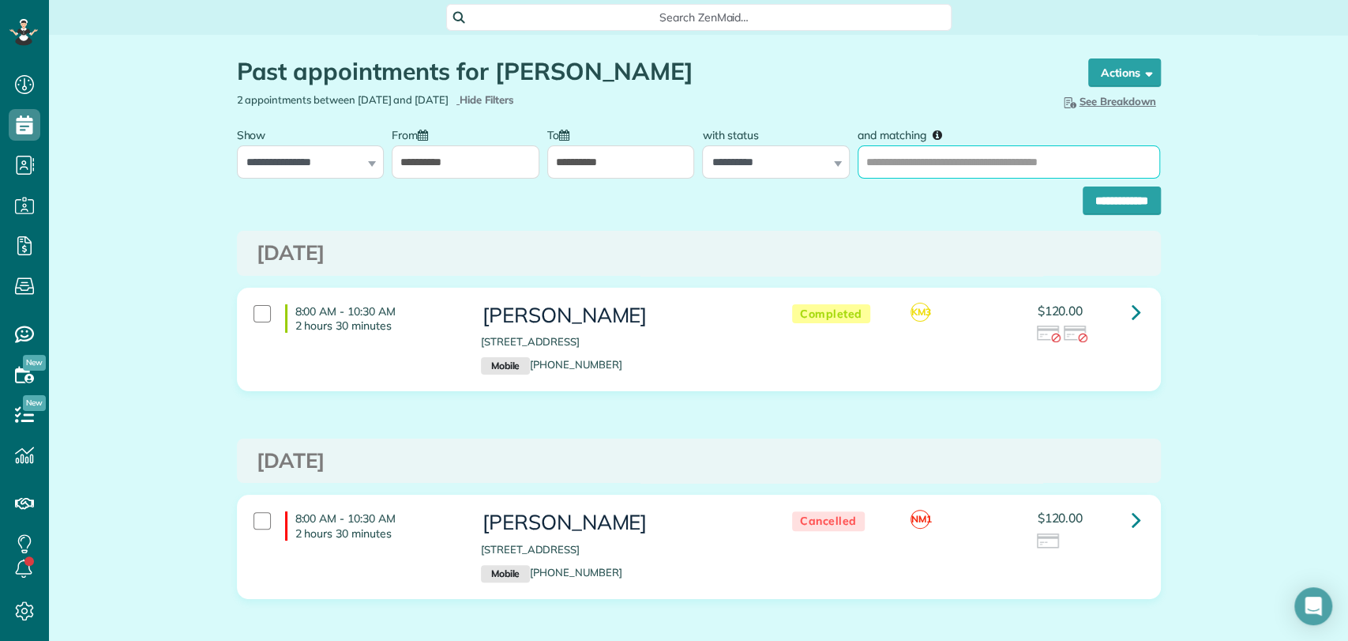
click at [890, 164] on input "and matching" at bounding box center [1009, 161] width 303 height 33
type input "**********"
click at [1083, 186] on input "**********" at bounding box center [1122, 200] width 78 height 28
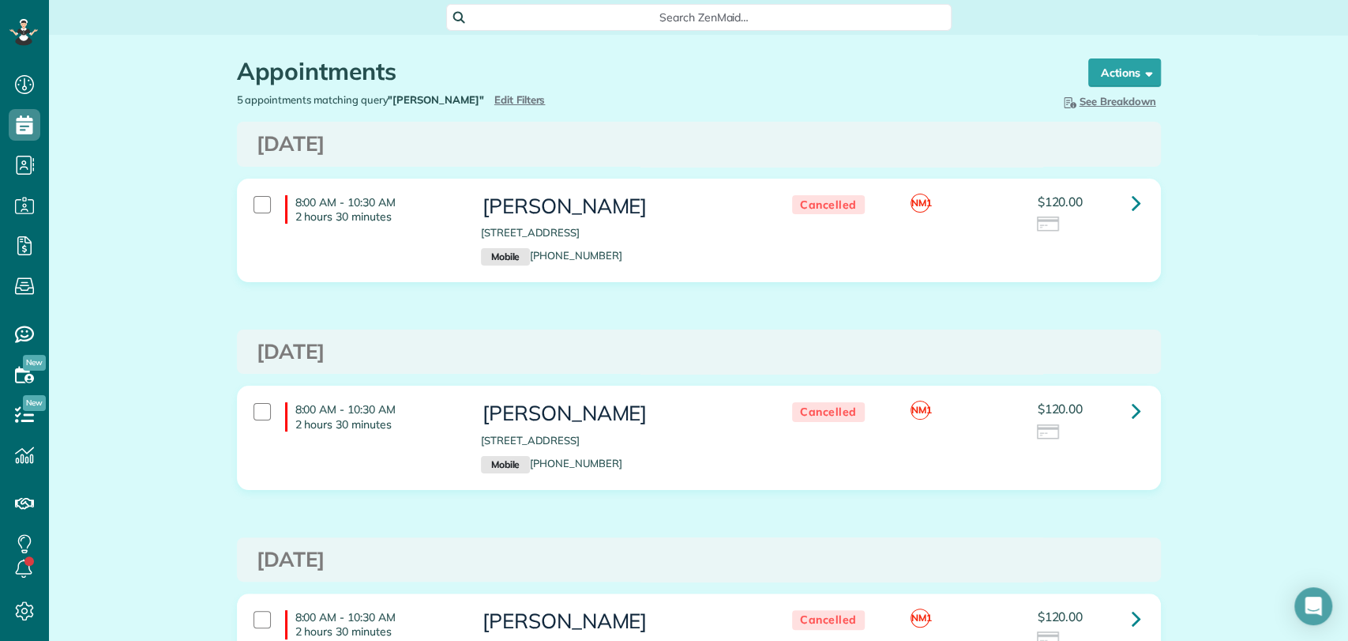
click at [77, 172] on div "Appointments the List View [2 min] Schedule Changes Actions Create Appointment …" at bounding box center [698, 633] width 1299 height 1196
click at [136, 327] on div "Appointments the List View [2 min] Schedule Changes Actions Create Appointment …" at bounding box center [698, 633] width 1299 height 1196
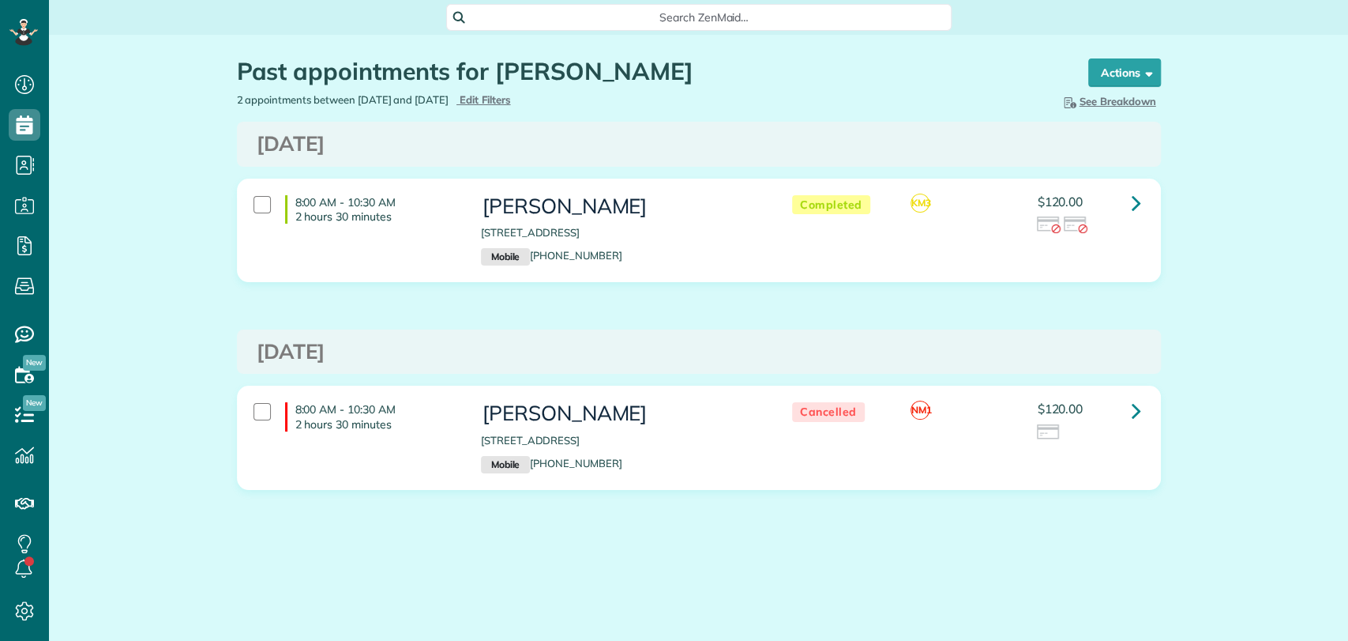
scroll to position [6, 6]
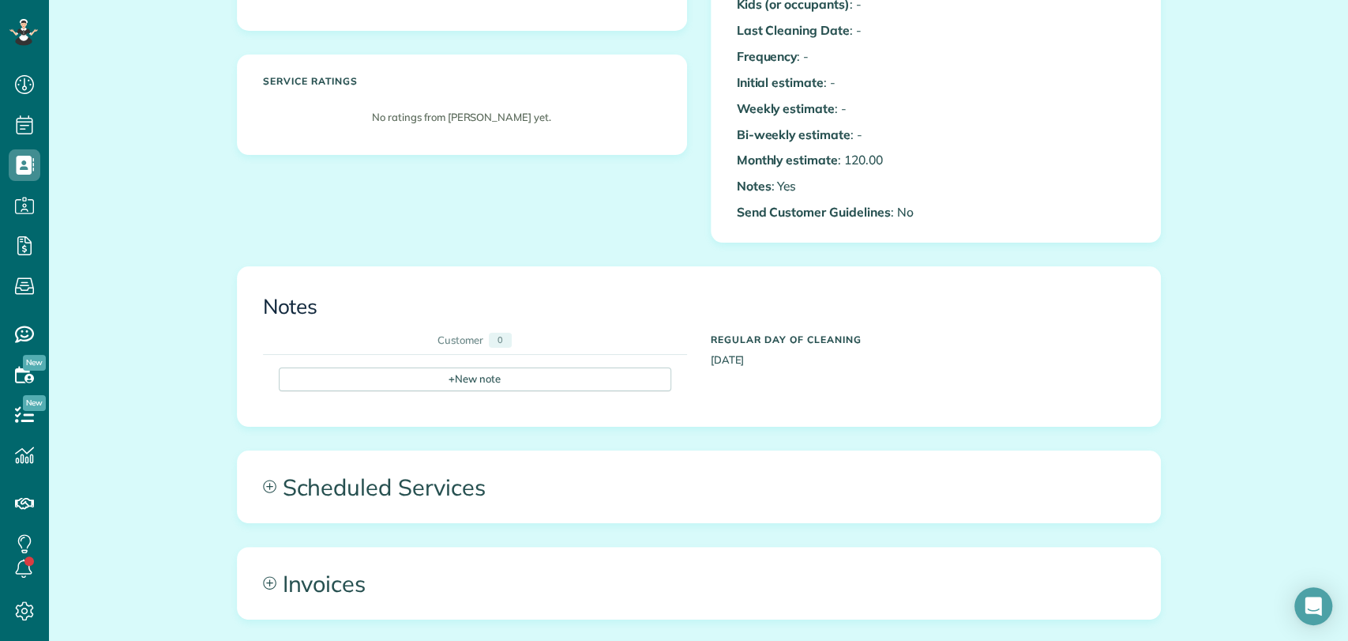
scroll to position [6, 6]
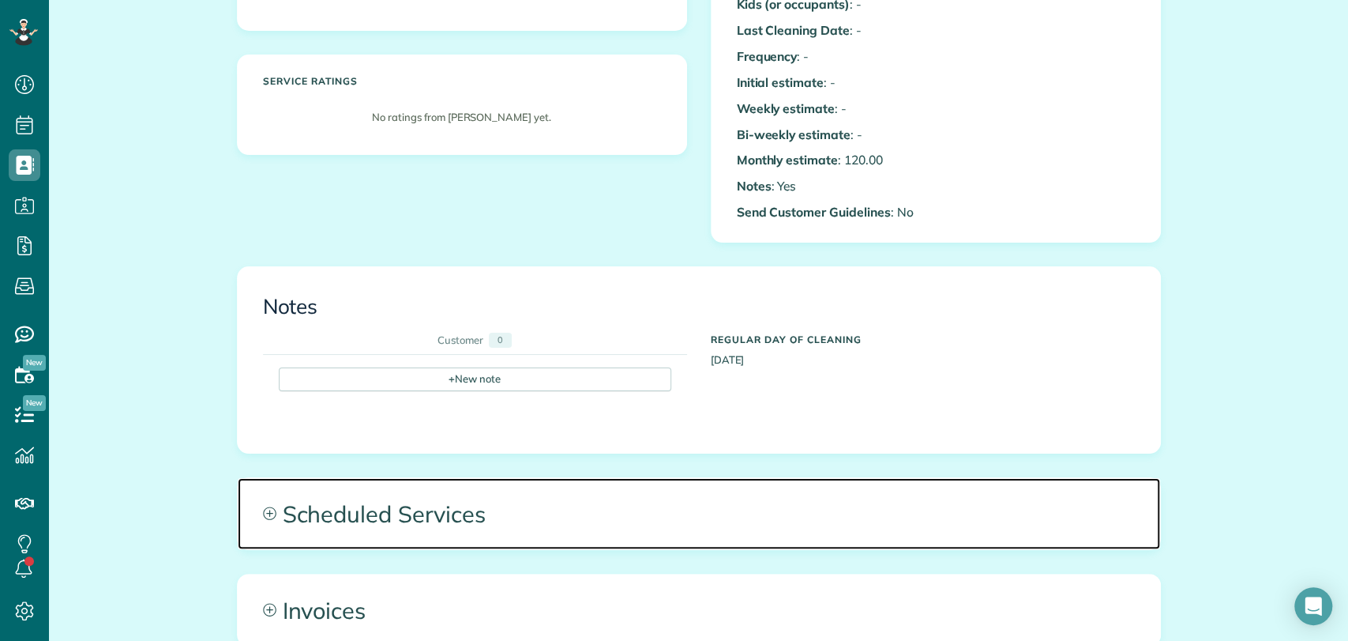
click at [363, 488] on span "Scheduled Services" at bounding box center [699, 513] width 923 height 71
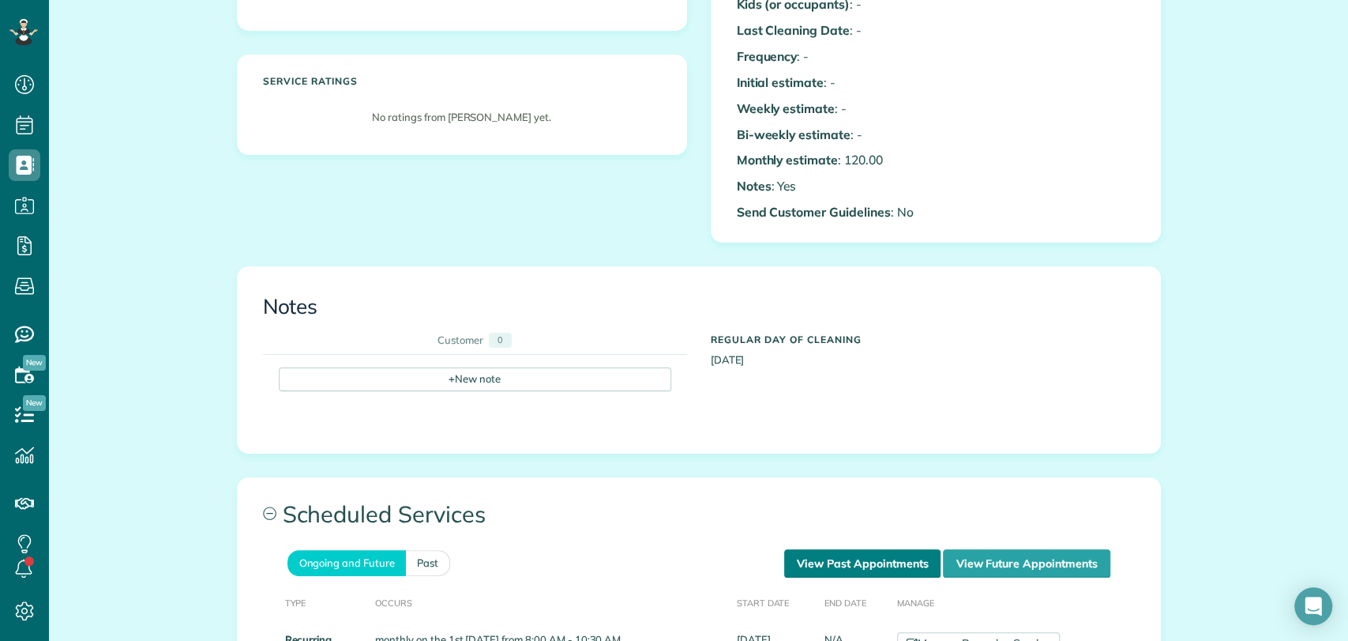
click at [834, 566] on link "View Past Appointments" at bounding box center [862, 563] width 156 height 28
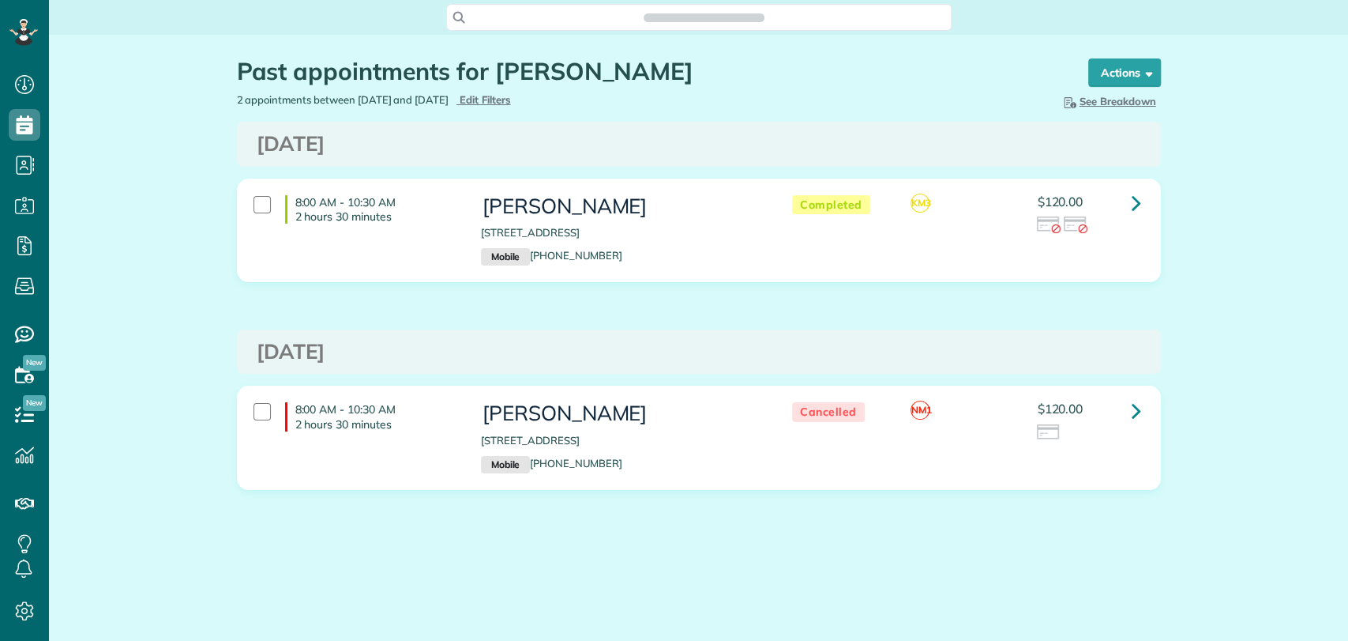
type input "**********"
click at [511, 94] on span "Edit Filters" at bounding box center [485, 99] width 51 height 13
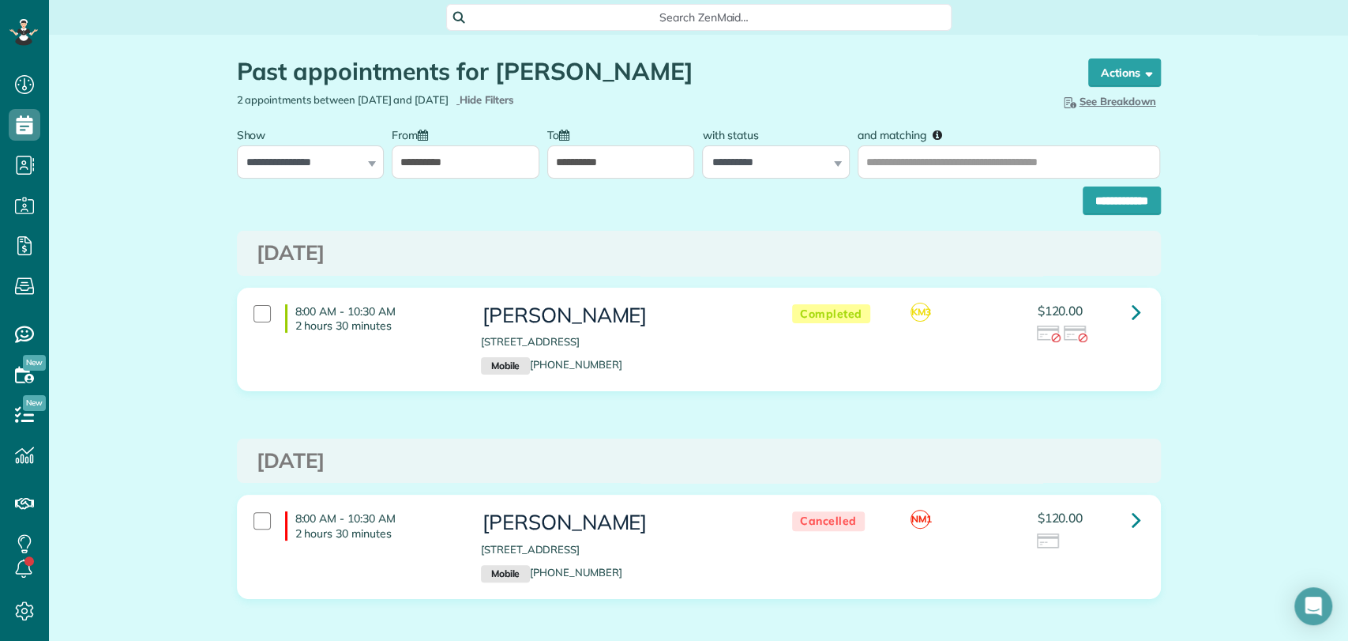
click at [403, 156] on input "**********" at bounding box center [466, 161] width 148 height 33
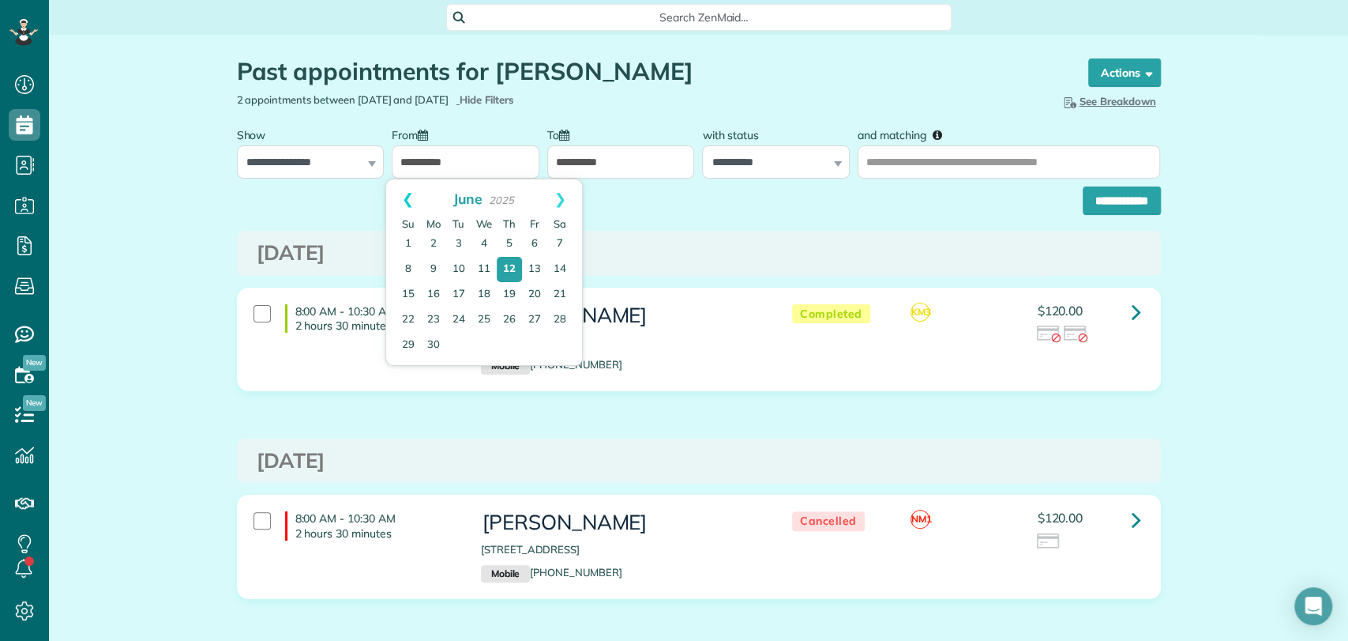
click at [402, 197] on link "Prev" at bounding box center [407, 198] width 43 height 39
click at [487, 242] on link "1" at bounding box center [484, 243] width 25 height 25
type input "**********"
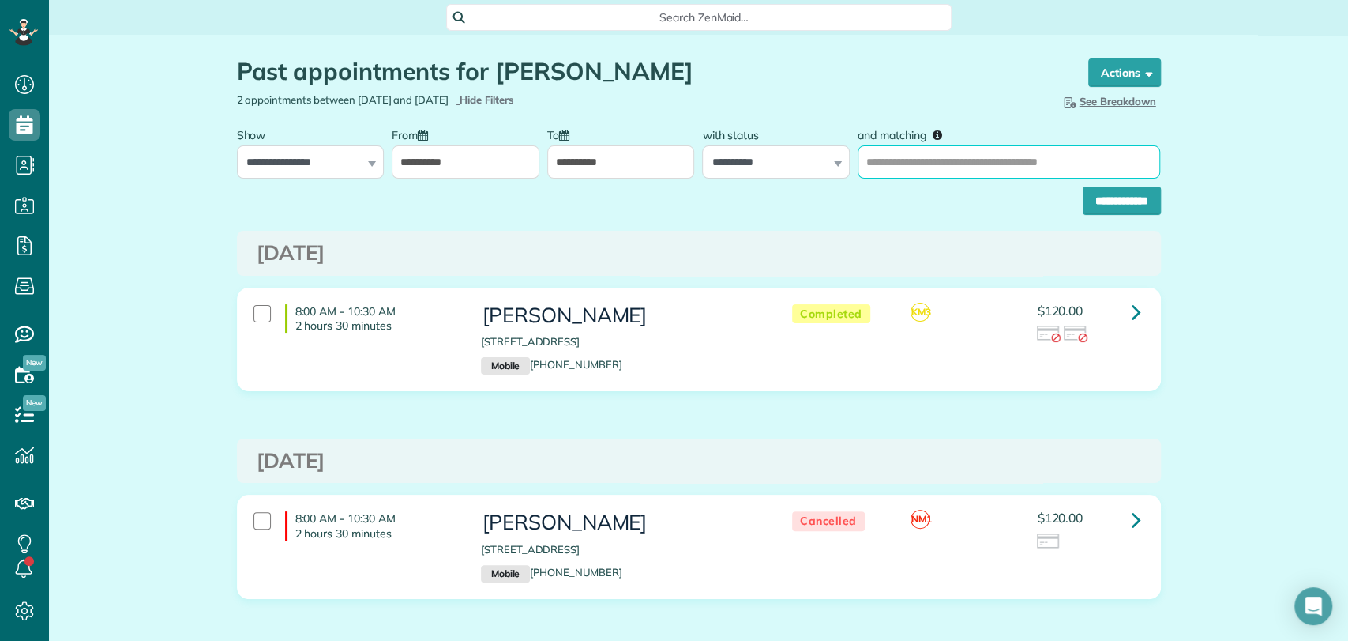
click at [909, 167] on input "and matching" at bounding box center [1009, 161] width 303 height 33
type input "**********"
click at [1083, 186] on input "**********" at bounding box center [1122, 200] width 78 height 28
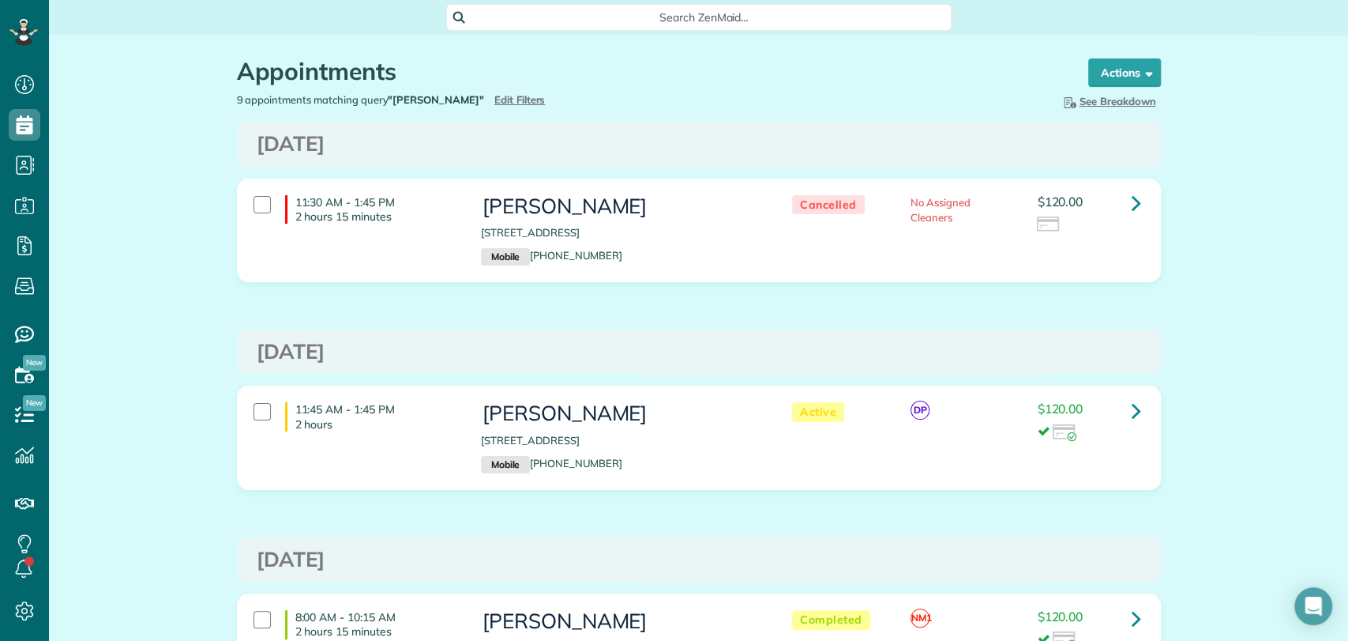
click at [1163, 460] on div "11:45 AM - 1:45 PM 2 hours [PERSON_NAME] [STREET_ADDRESS] Mobile [PHONE_NUMBER]…" at bounding box center [699, 448] width 948 height 127
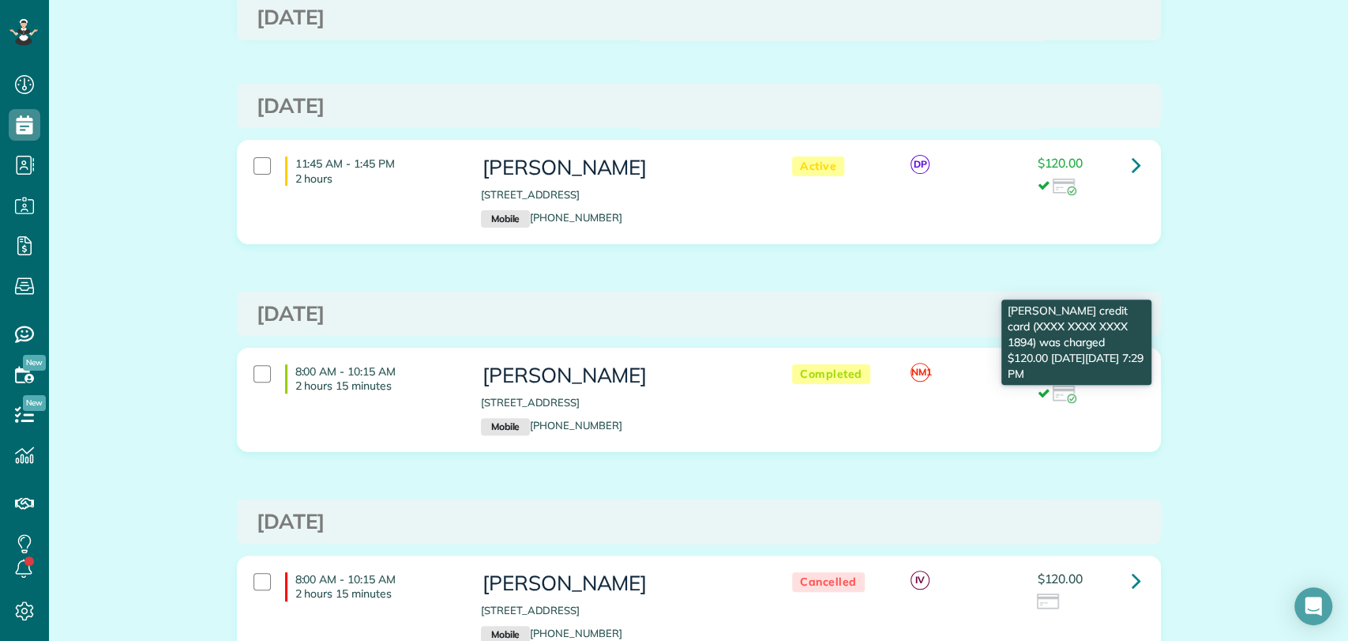
scroll to position [240, 0]
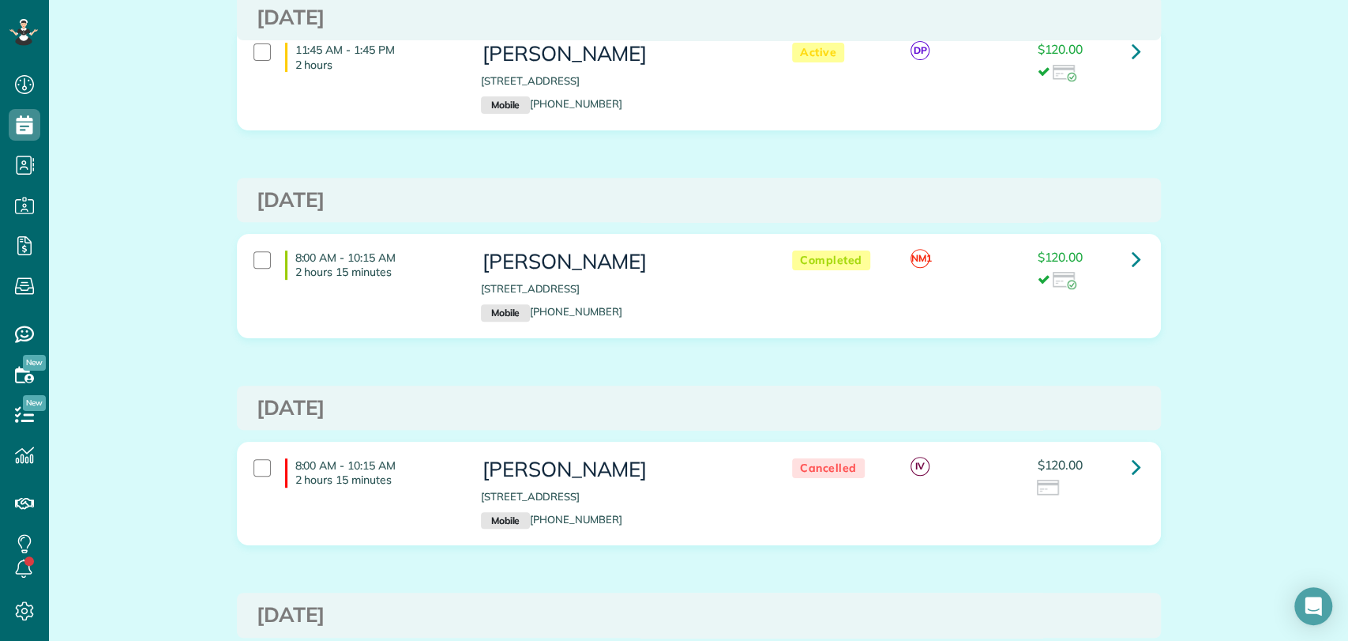
scroll to position [0, 0]
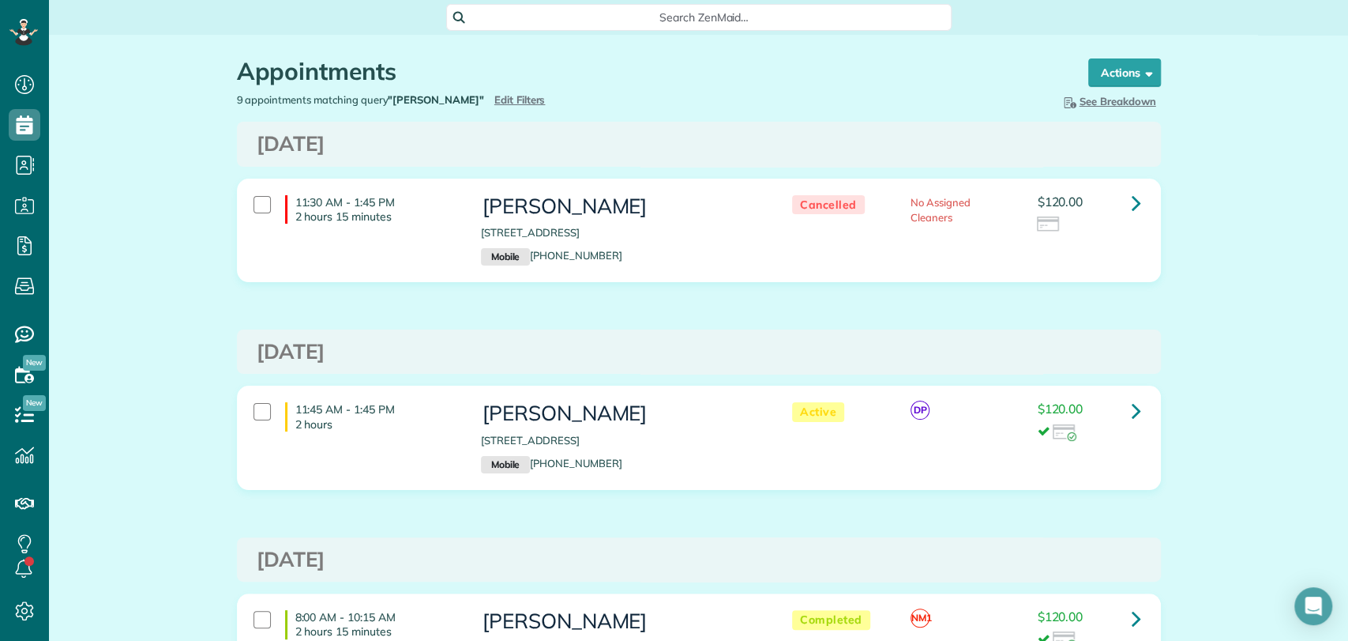
drag, startPoint x: 1259, startPoint y: 242, endPoint x: 1252, endPoint y: 210, distance: 33.2
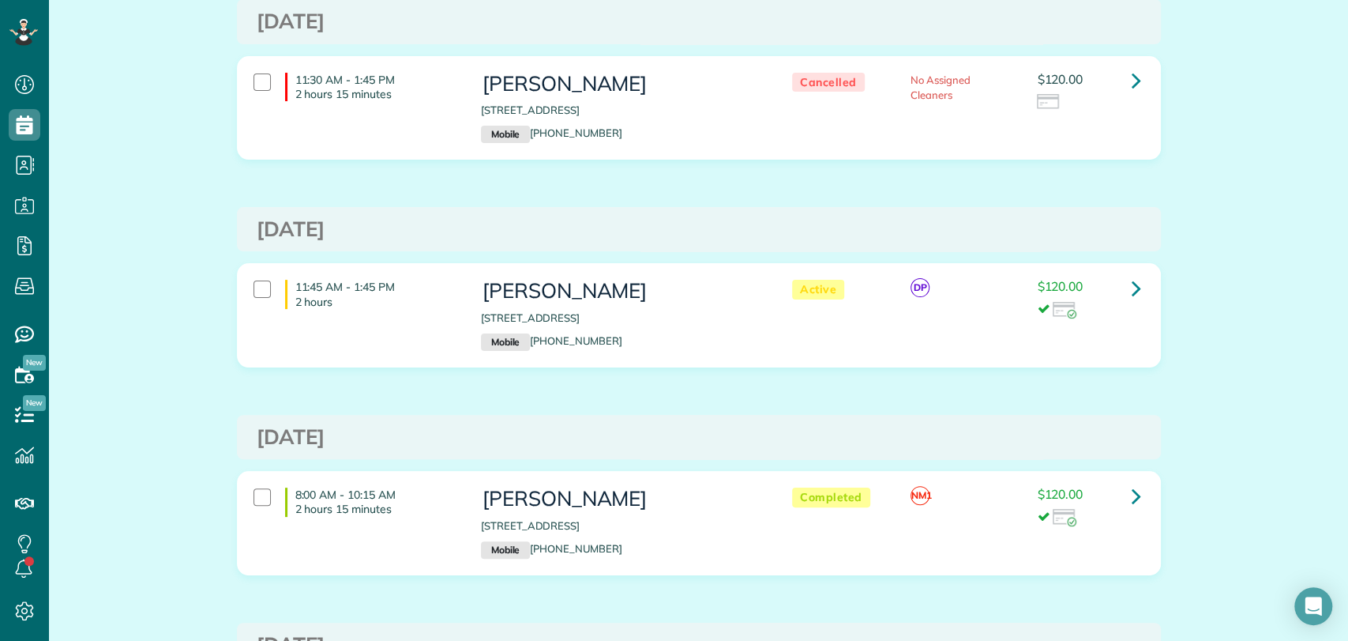
scroll to position [241, 0]
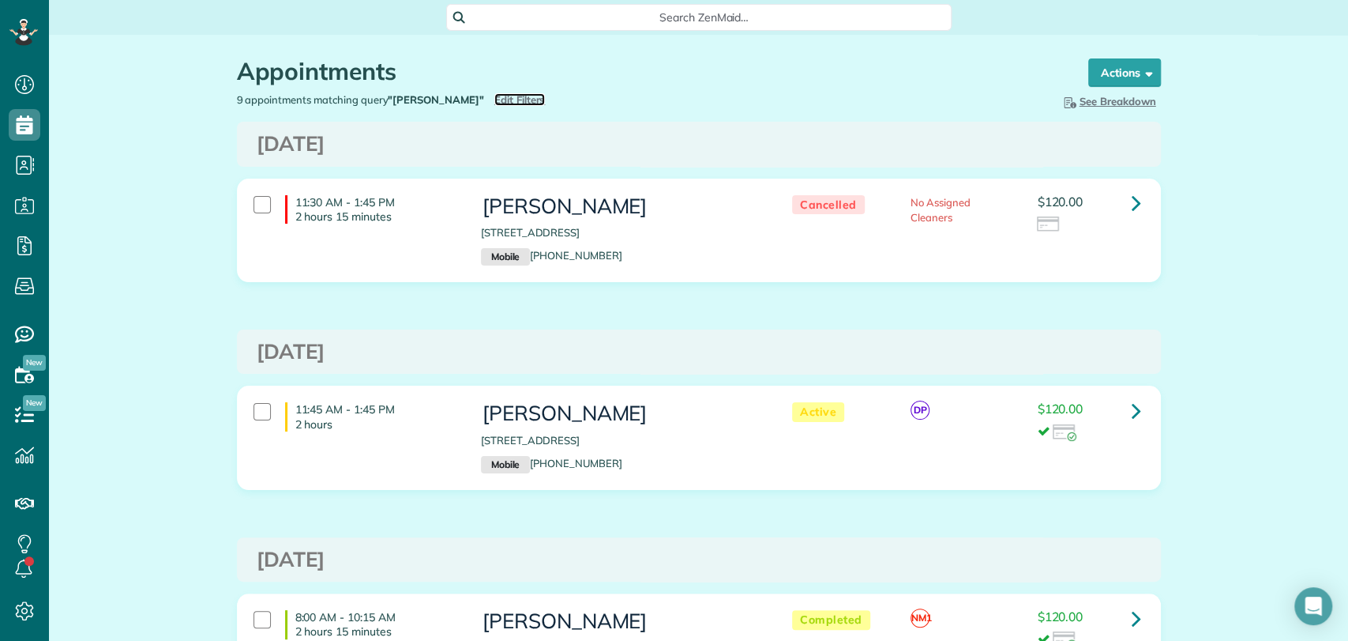
click at [494, 98] on span "Edit Filters" at bounding box center [519, 99] width 51 height 13
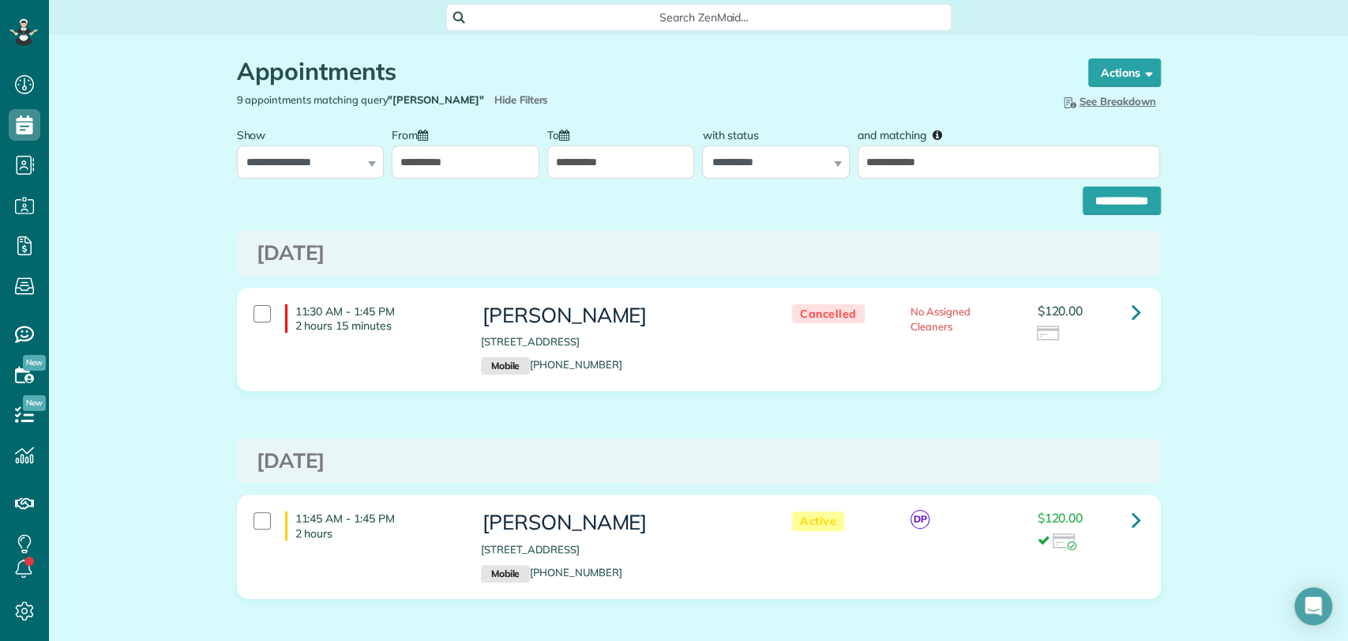
click at [465, 166] on input "**********" at bounding box center [466, 161] width 148 height 33
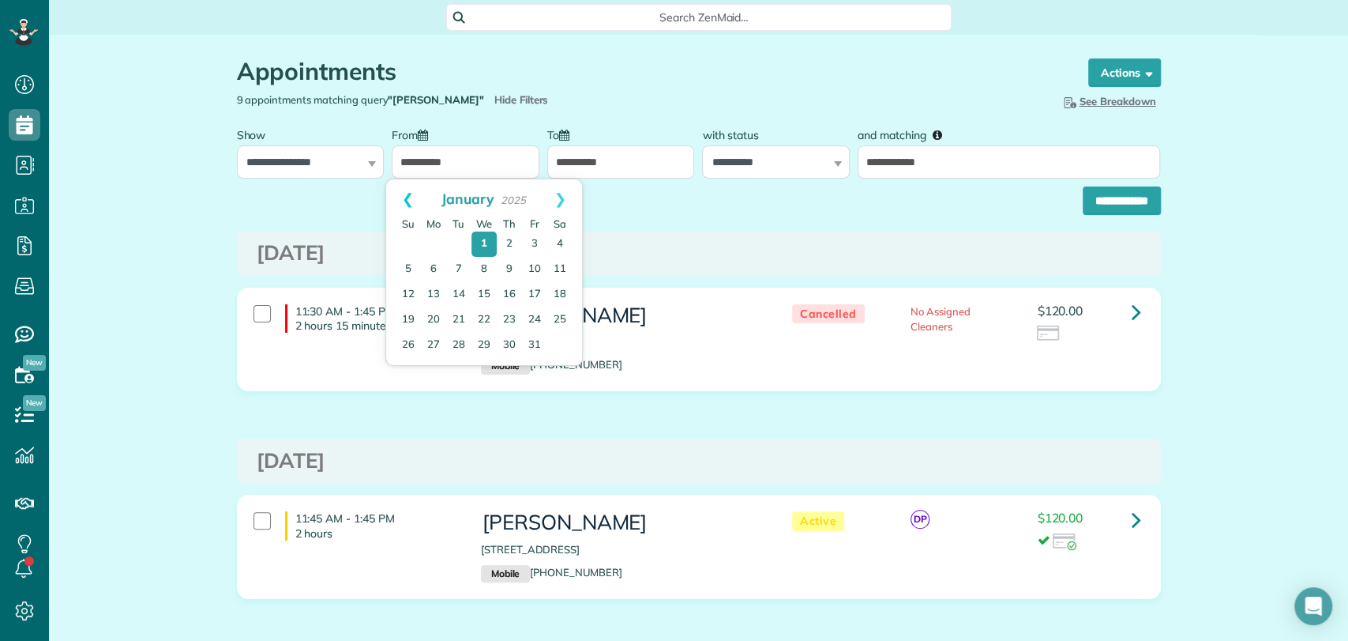
click at [408, 194] on link "Prev" at bounding box center [407, 198] width 43 height 39
click at [461, 242] on link "3" at bounding box center [458, 243] width 25 height 25
type input "**********"
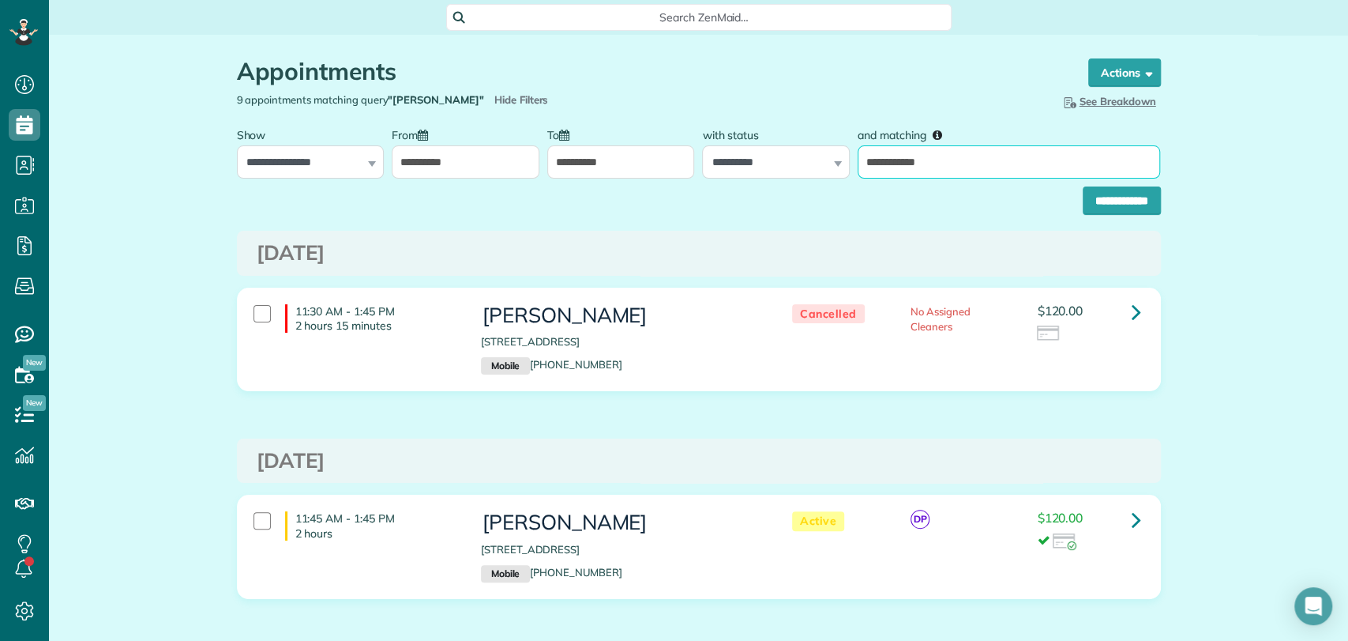
click at [911, 172] on input "**********" at bounding box center [1009, 161] width 303 height 33
click at [1087, 197] on input "**********" at bounding box center [1122, 200] width 78 height 28
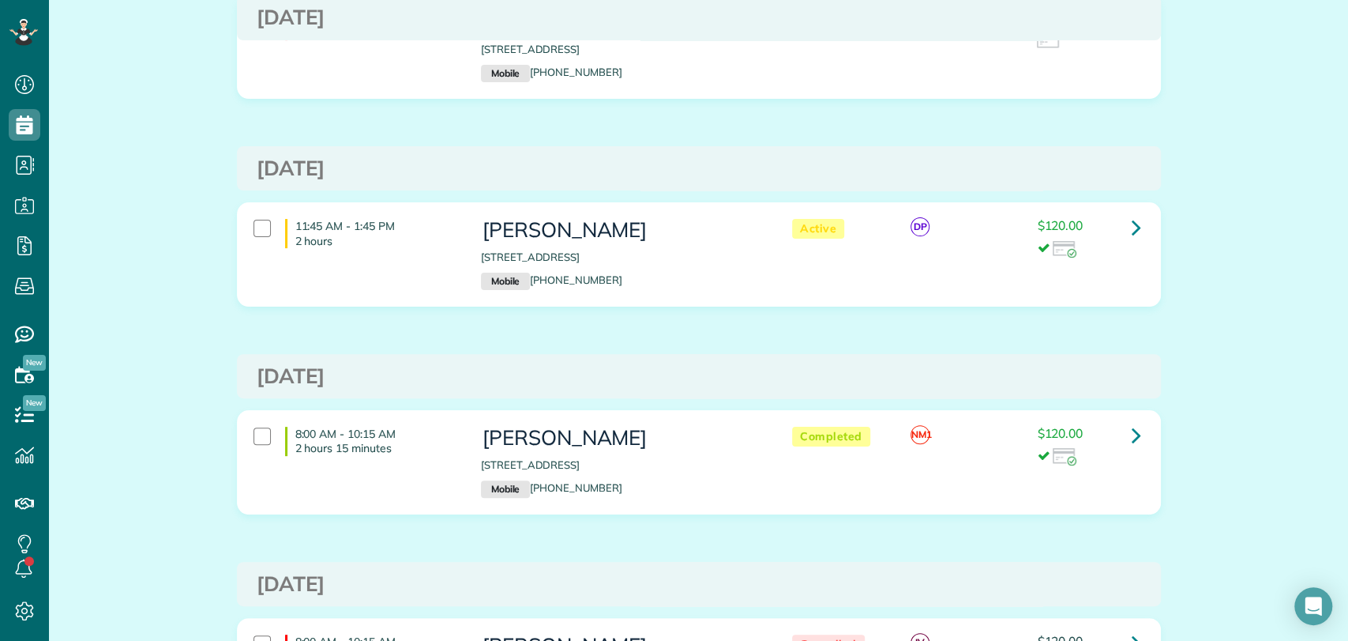
scroll to position [196, 0]
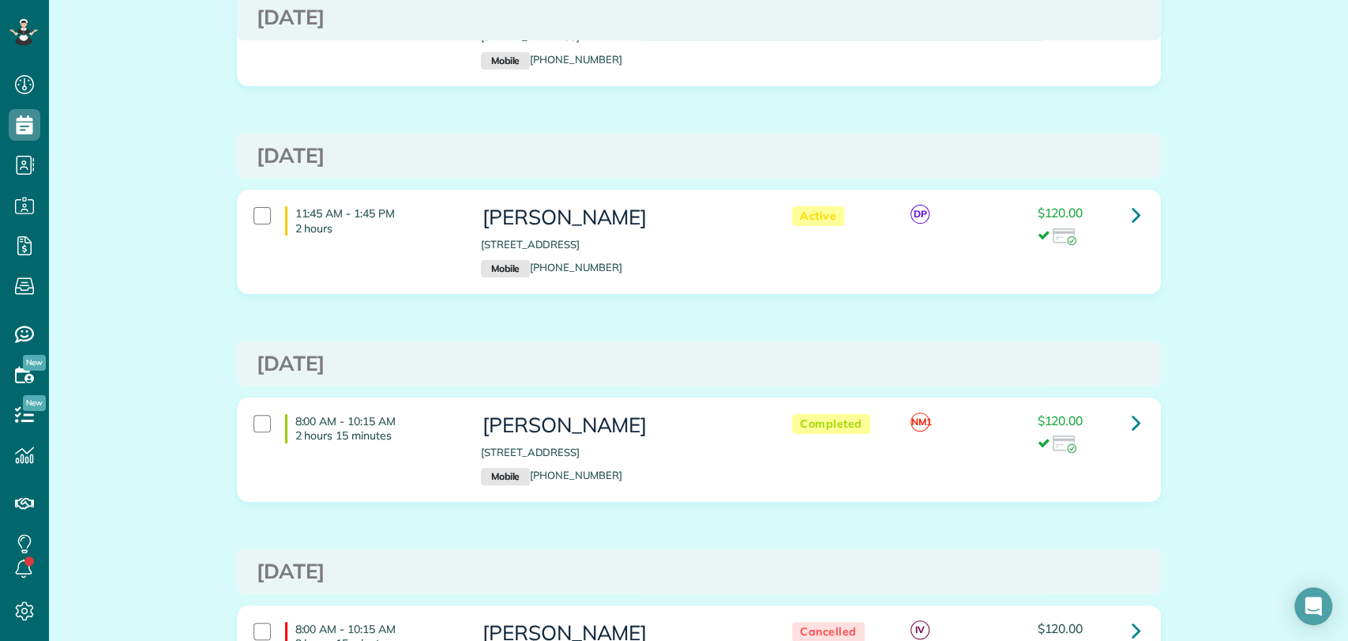
click at [464, 314] on div "11:45 AM - 1:45 PM 2 hours [PERSON_NAME] [STREET_ADDRESS] Mobile [PHONE_NUMBER]…" at bounding box center [699, 253] width 948 height 127
click at [363, 371] on h3 "[DATE]" at bounding box center [699, 363] width 885 height 23
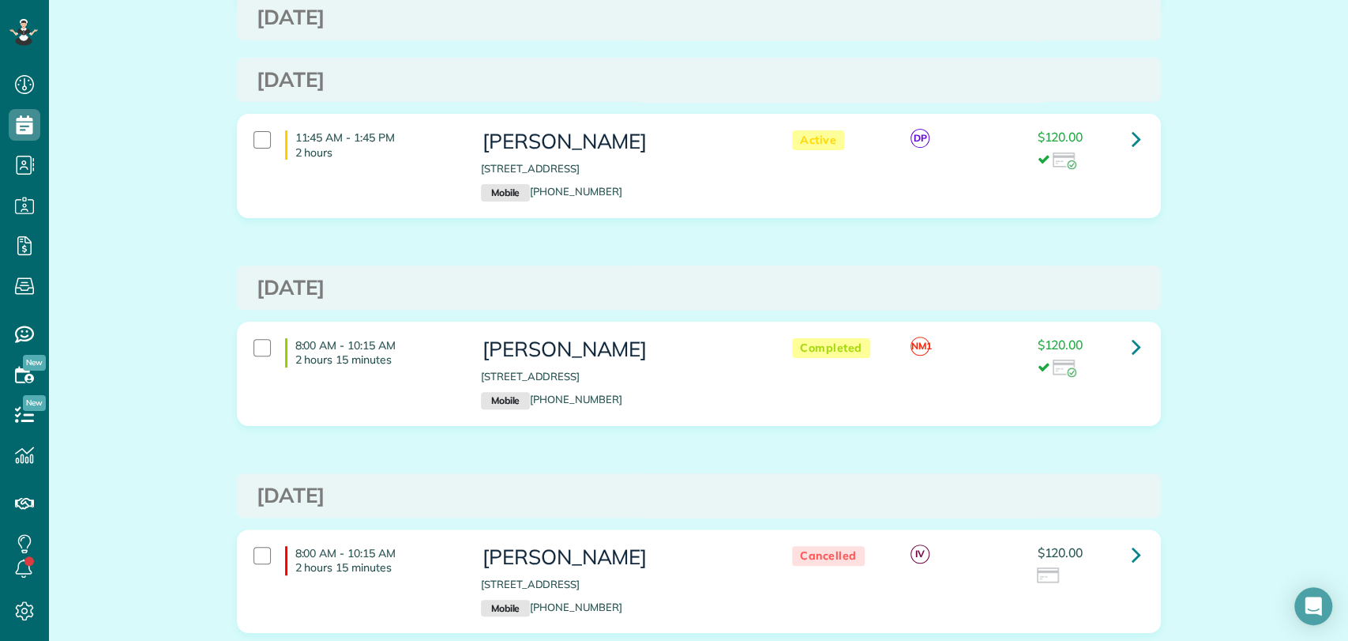
scroll to position [0, 0]
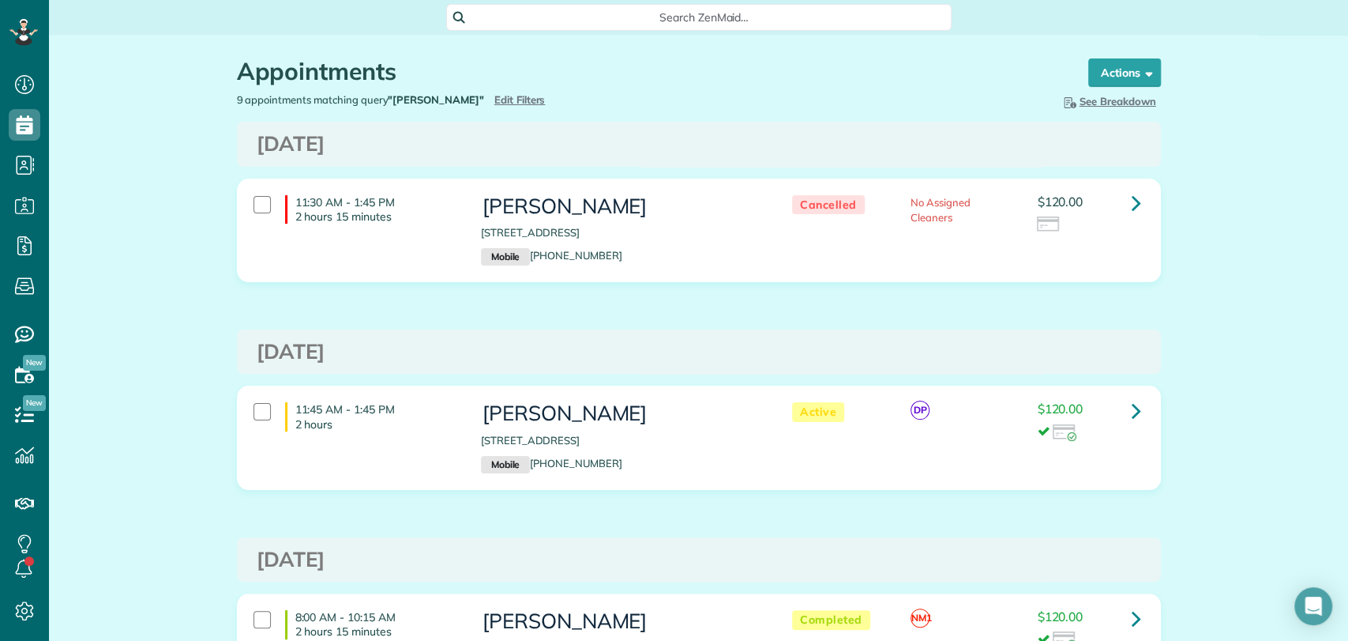
click at [581, 21] on span "Search ZenMaid…" at bounding box center [704, 17] width 480 height 16
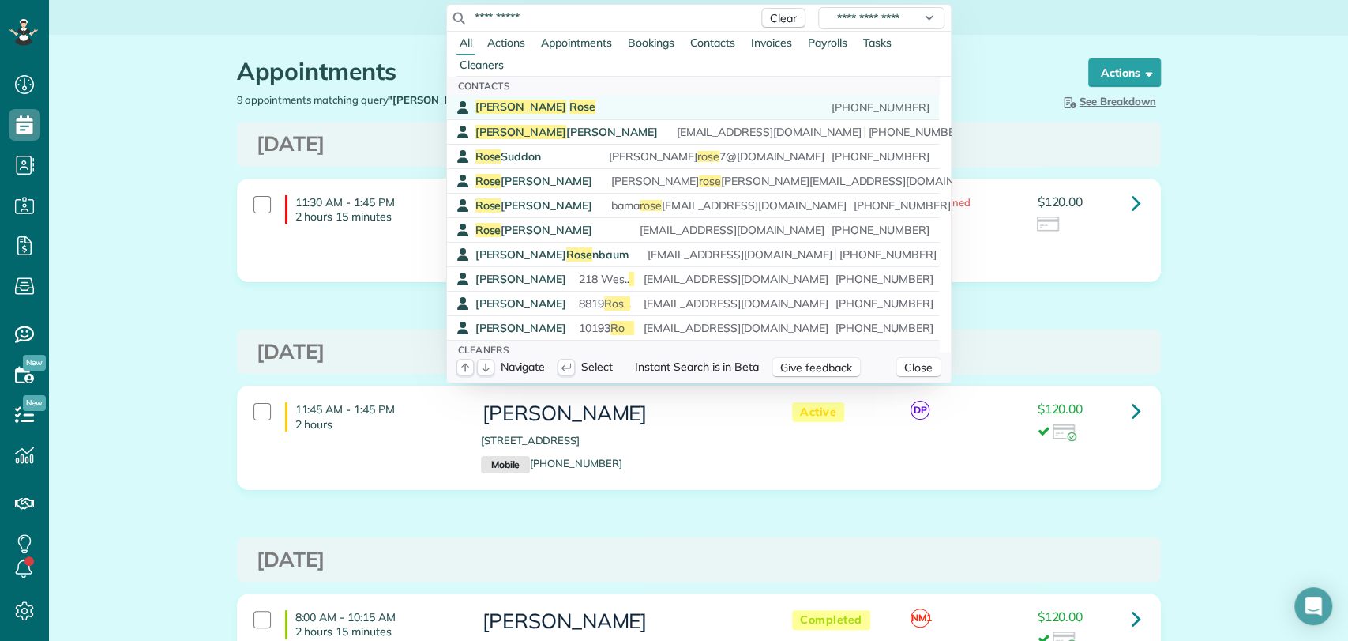
type input "**********"
click at [556, 96] on link "[PERSON_NAME] [PHONE_NUMBER]" at bounding box center [693, 107] width 492 height 24
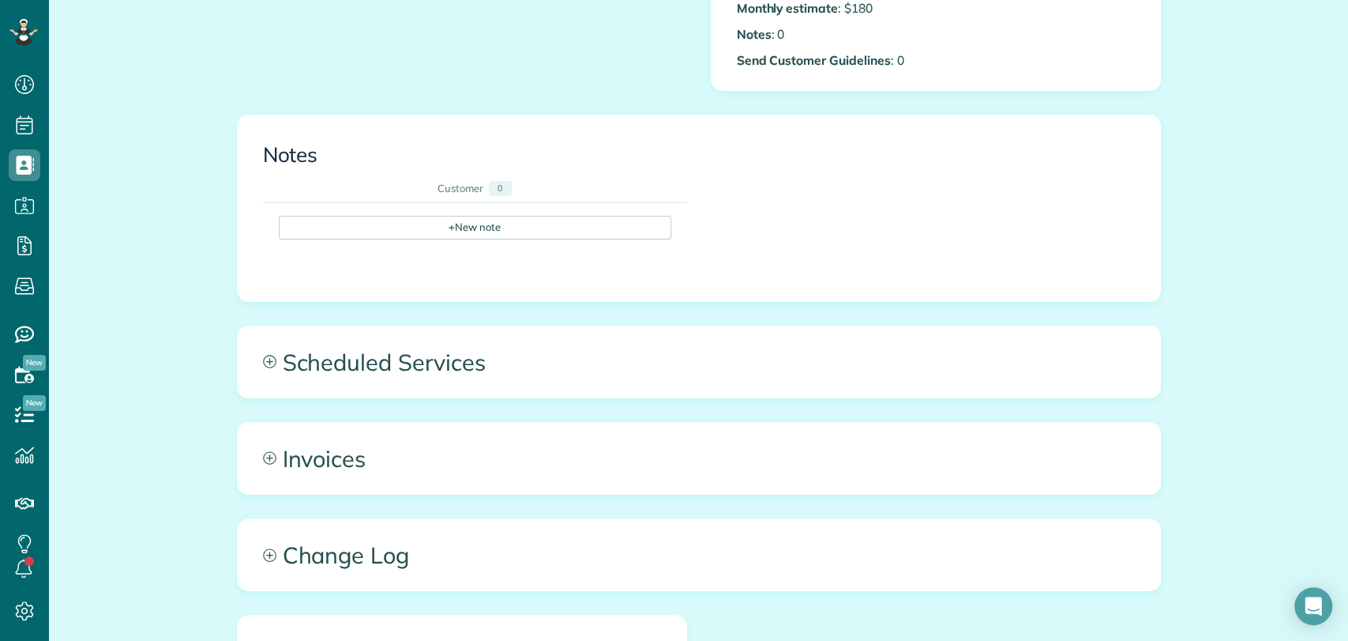
scroll to position [754, 0]
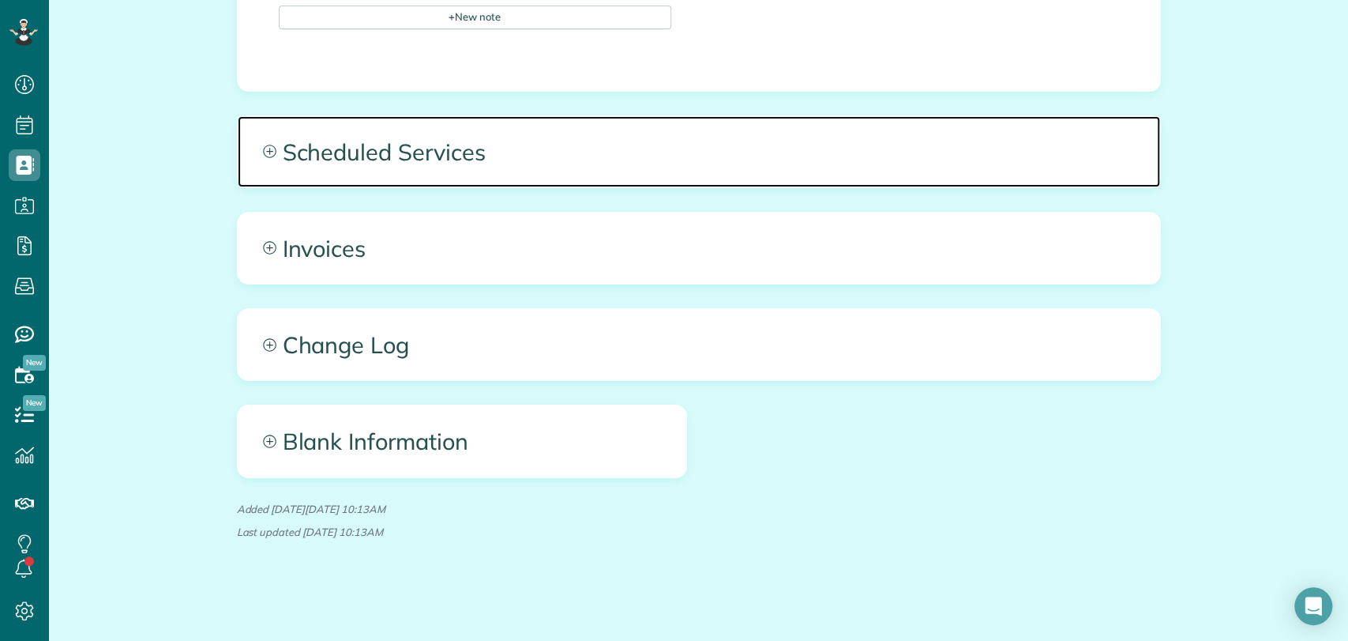
click at [493, 149] on span "Scheduled Services" at bounding box center [699, 151] width 923 height 71
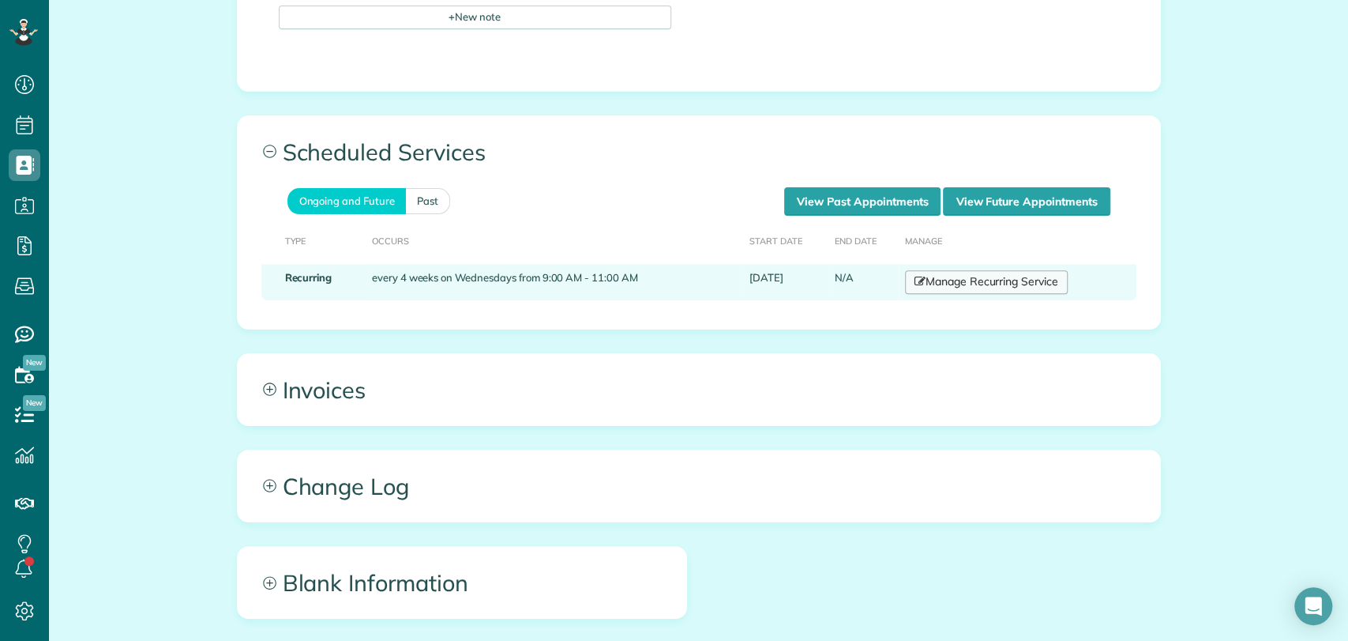
click at [942, 288] on link "Manage Recurring Service" at bounding box center [986, 282] width 163 height 24
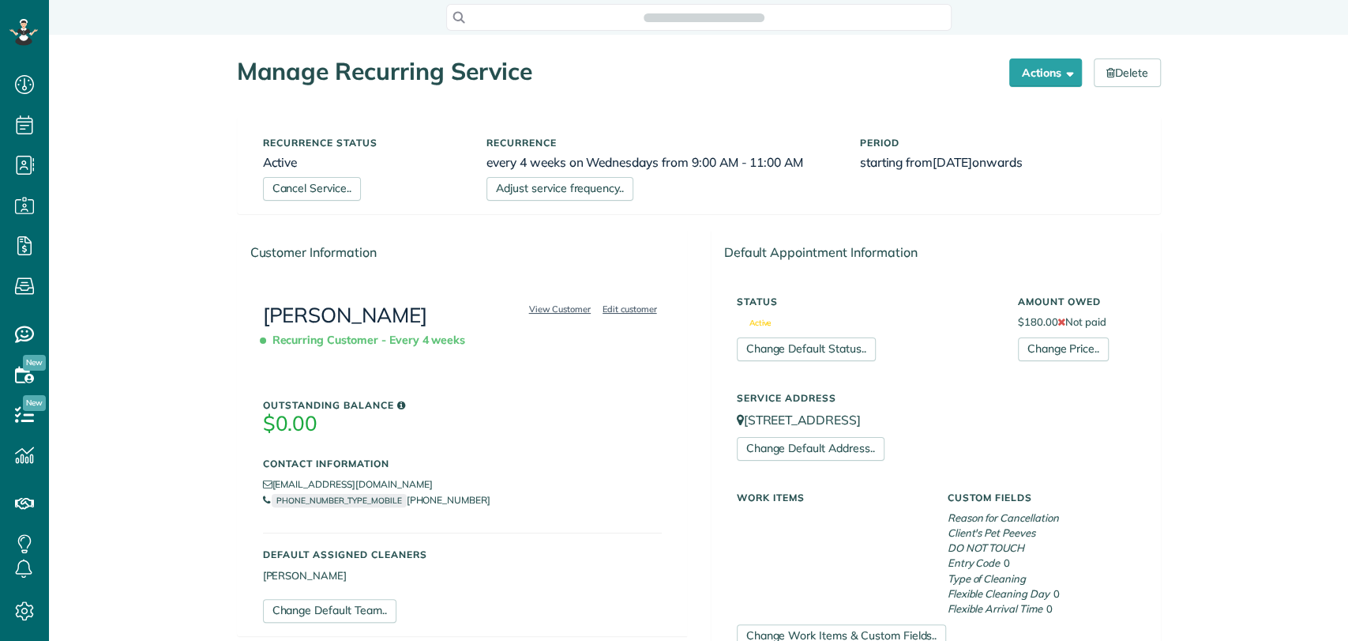
scroll to position [640, 49]
click at [284, 198] on link "Cancel Service.." at bounding box center [312, 189] width 98 height 24
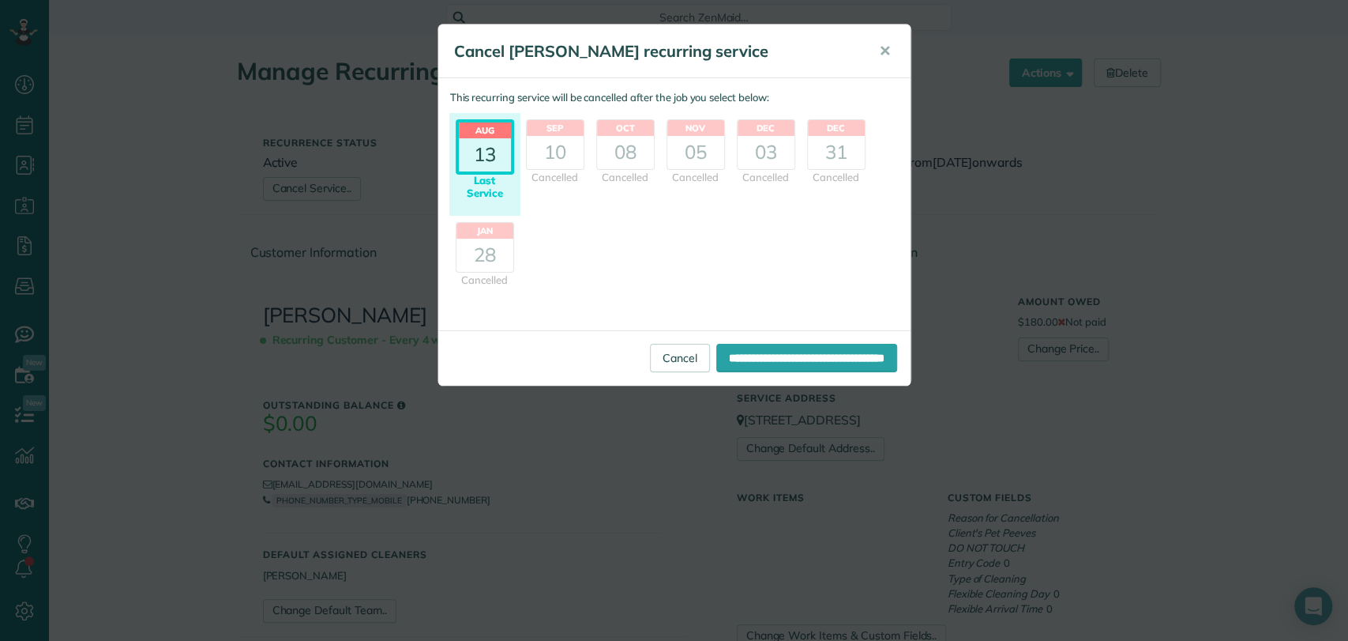
click at [469, 167] on div "13" at bounding box center [485, 154] width 52 height 33
click at [487, 155] on div "13" at bounding box center [485, 154] width 52 height 33
click at [716, 355] on input "**********" at bounding box center [806, 358] width 181 height 28
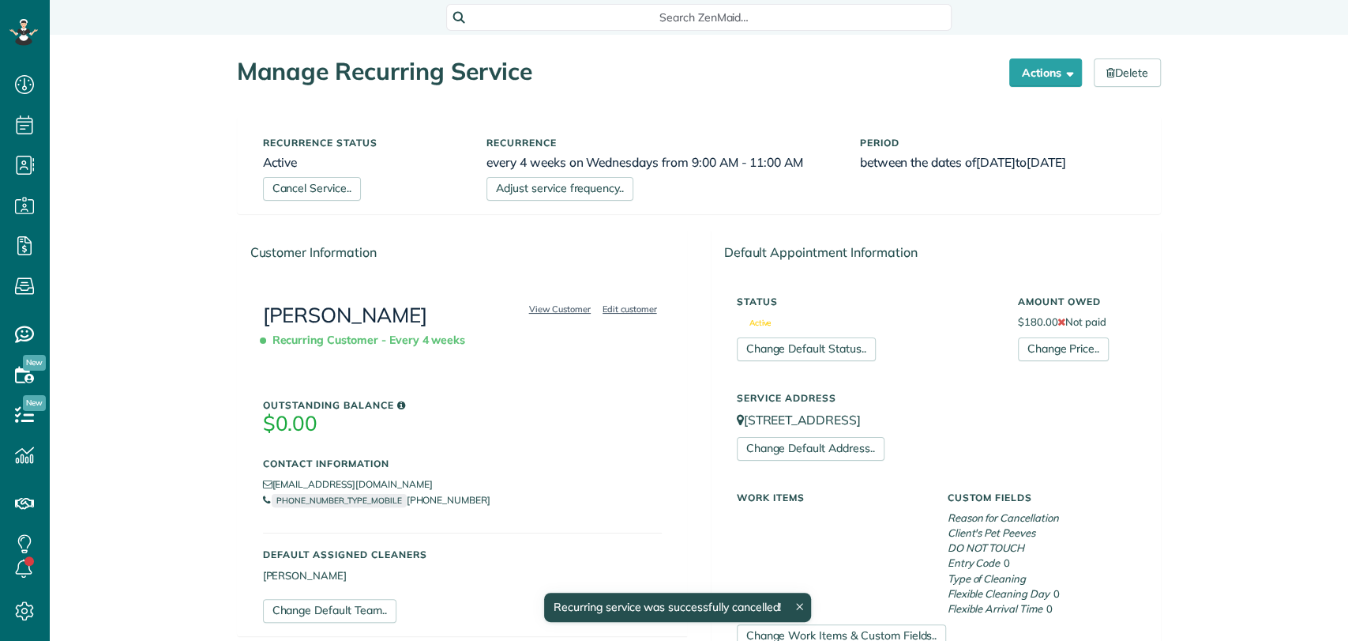
scroll to position [6, 6]
click at [316, 313] on link "[PERSON_NAME]" at bounding box center [345, 315] width 165 height 26
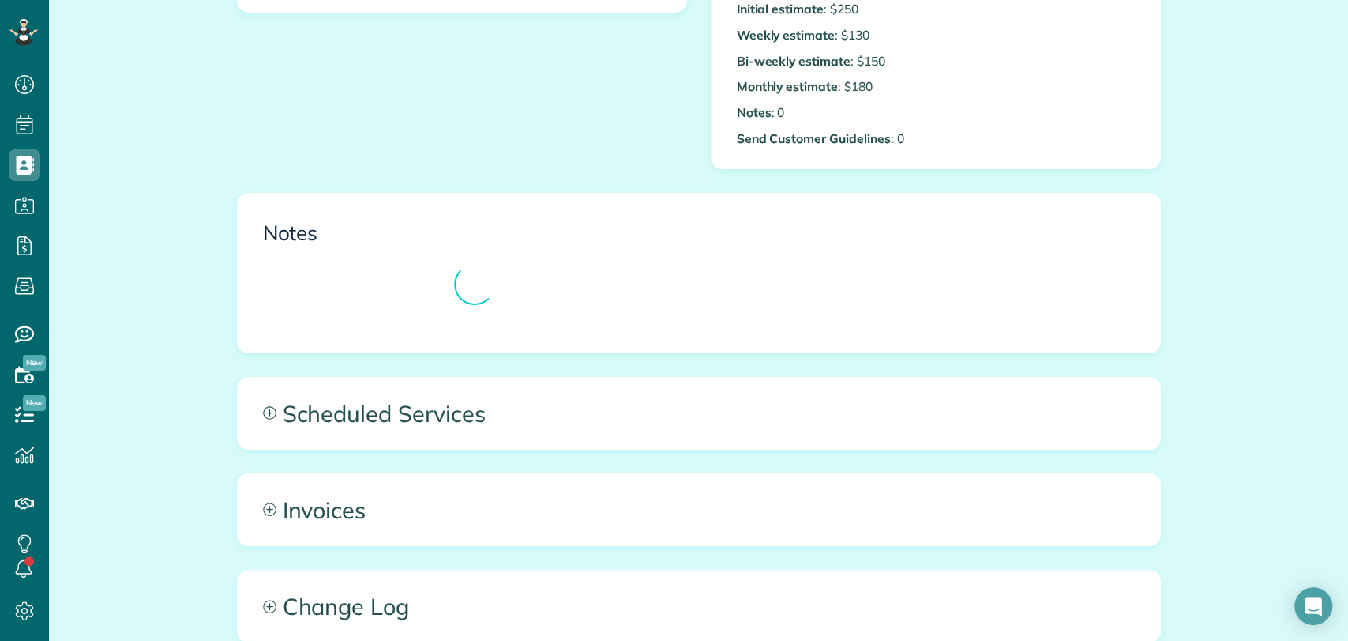
scroll to position [480, 0]
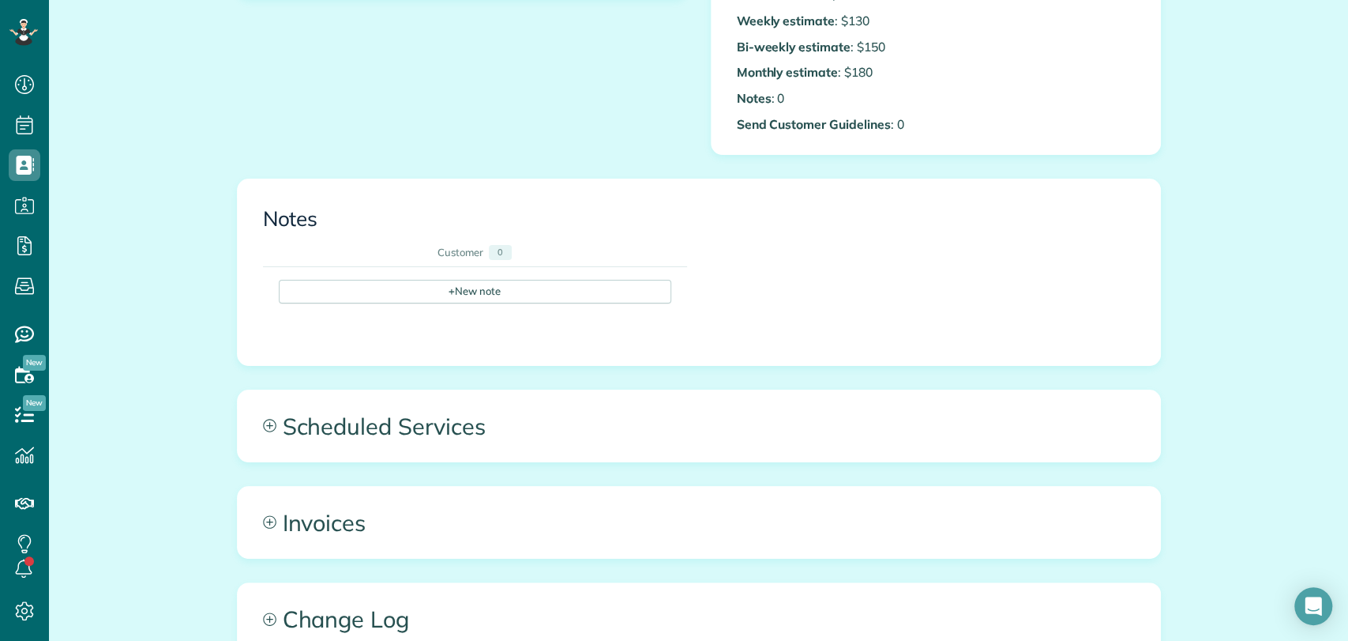
click at [433, 383] on div "All Contacts Actions Edit Add Appointment Recent Activity Send Email Show Past …" at bounding box center [699, 236] width 948 height 1362
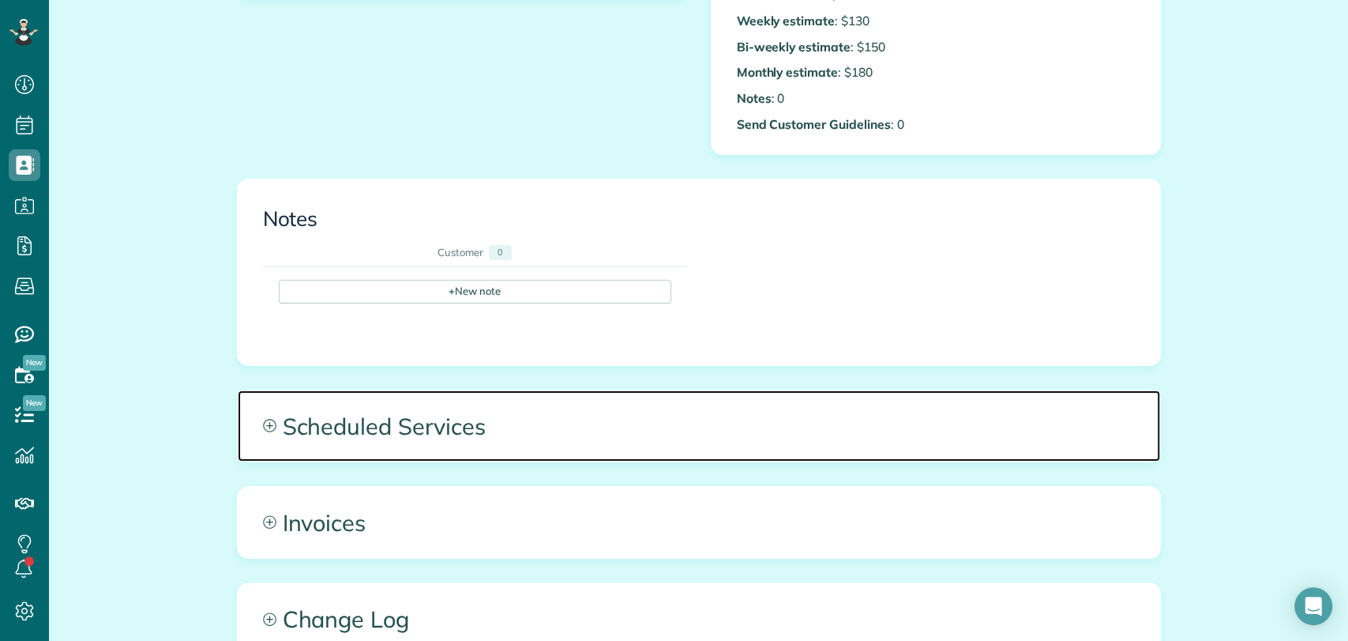
click at [726, 432] on span "Scheduled Services" at bounding box center [699, 425] width 923 height 71
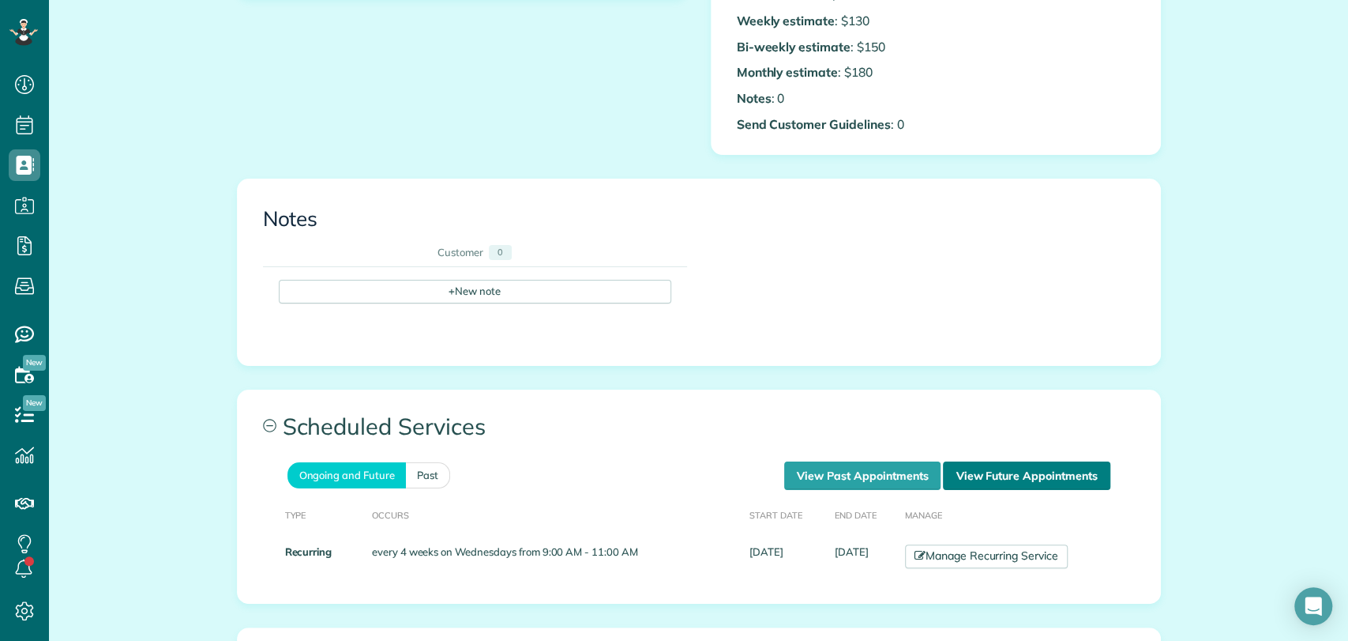
click at [972, 471] on link "View Future Appointments" at bounding box center [1026, 475] width 167 height 28
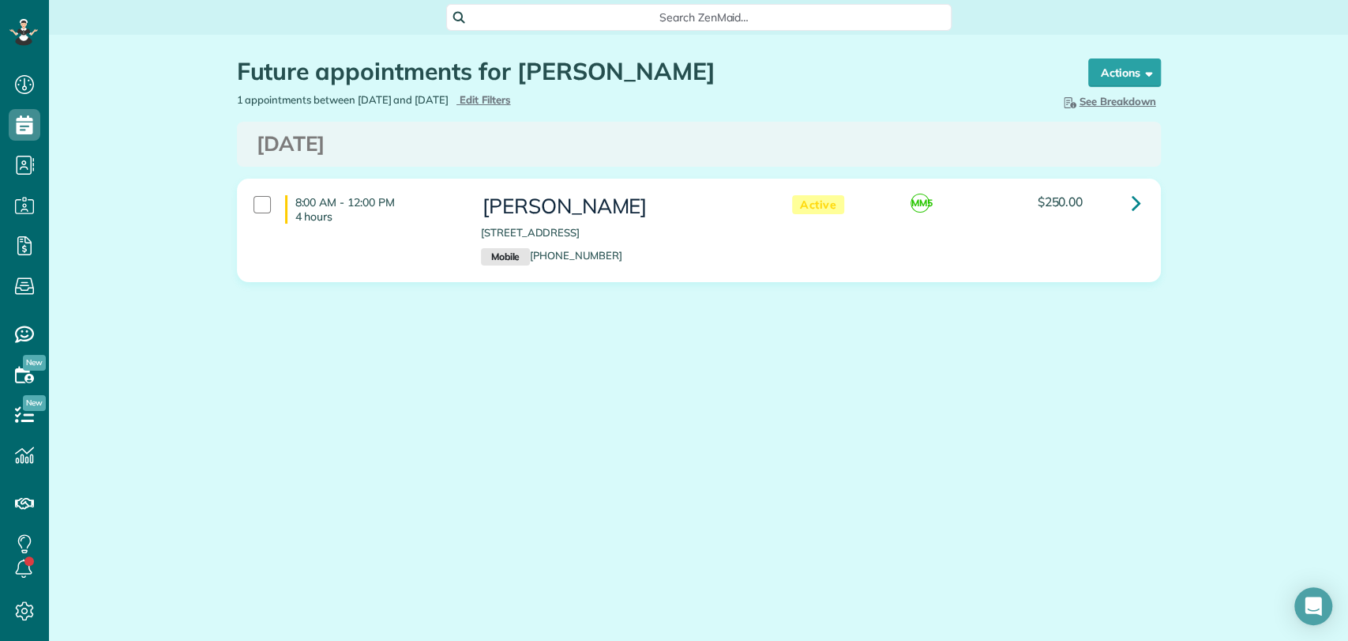
scroll to position [6, 6]
click at [1130, 196] on link at bounding box center [1137, 203] width 32 height 32
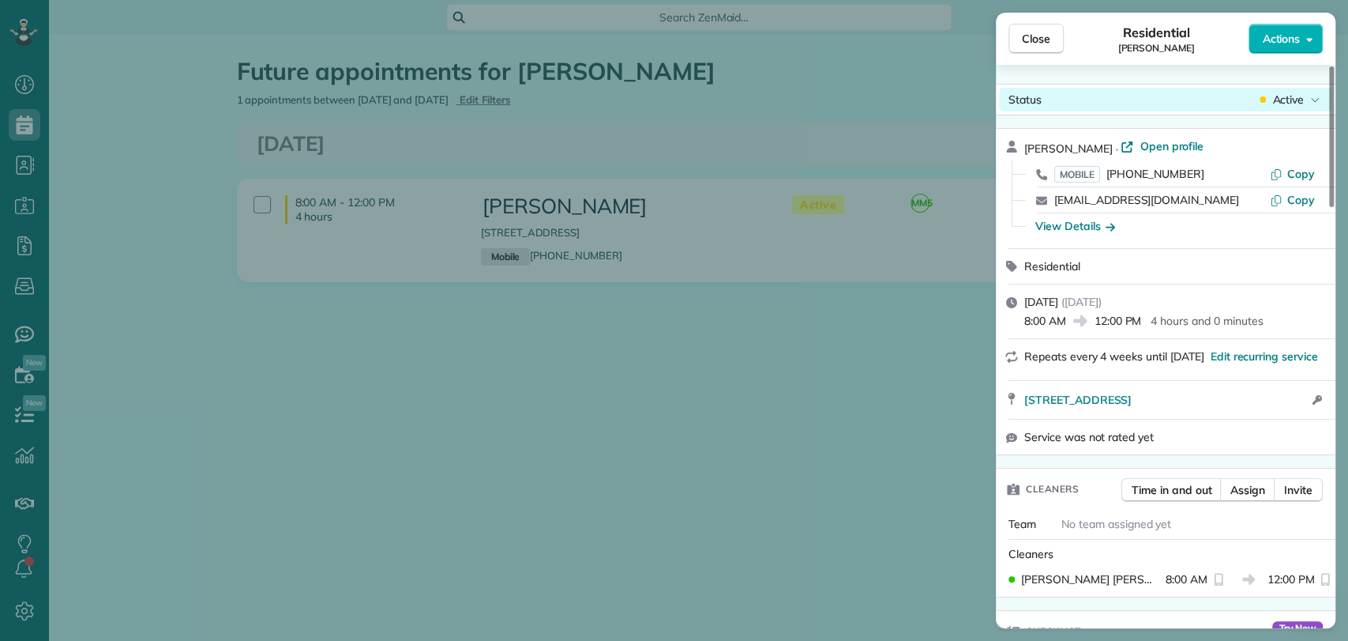
click at [1281, 107] on div "Status Active" at bounding box center [1165, 100] width 333 height 24
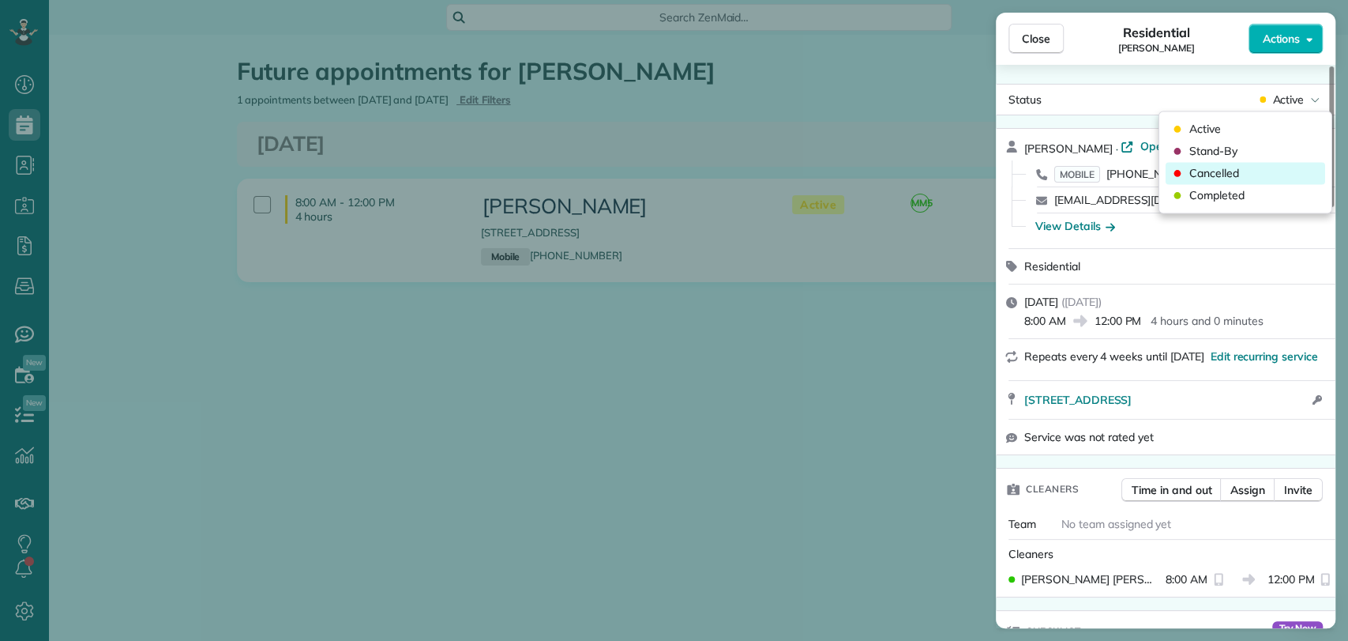
click at [1232, 175] on span "Cancelled" at bounding box center [1215, 173] width 50 height 16
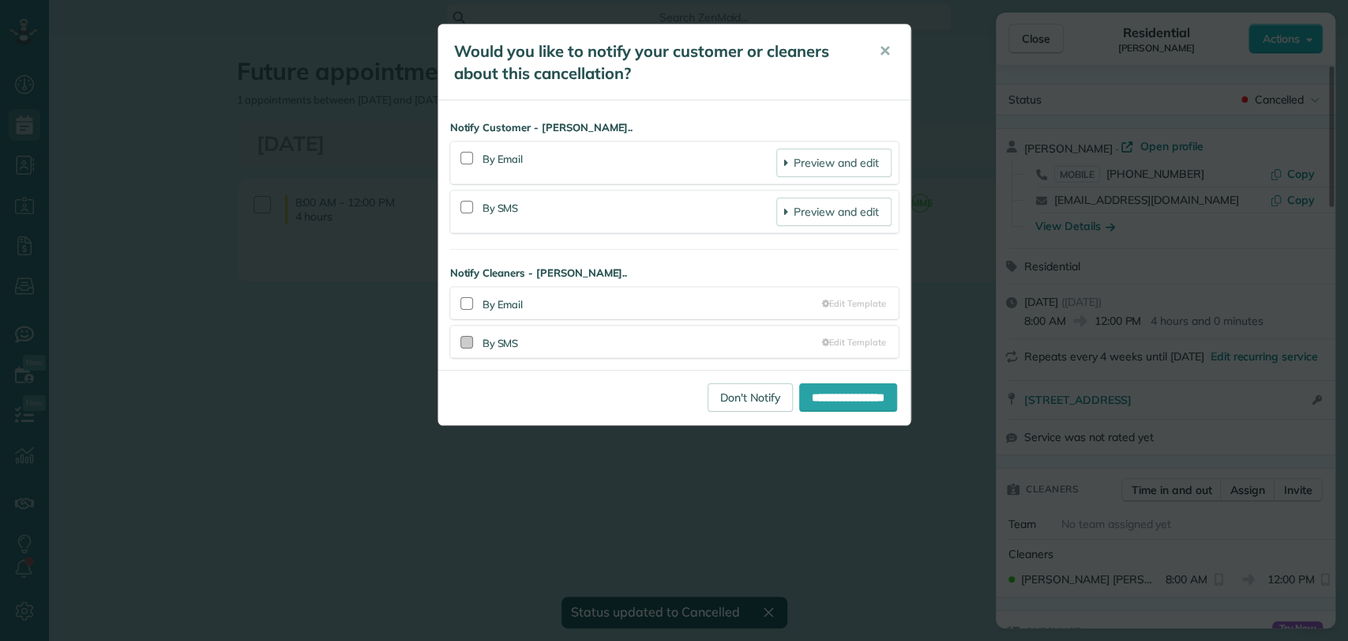
click at [470, 341] on div at bounding box center [466, 342] width 13 height 13
click at [464, 203] on div at bounding box center [466, 207] width 13 height 13
click at [799, 399] on input "**********" at bounding box center [848, 397] width 98 height 28
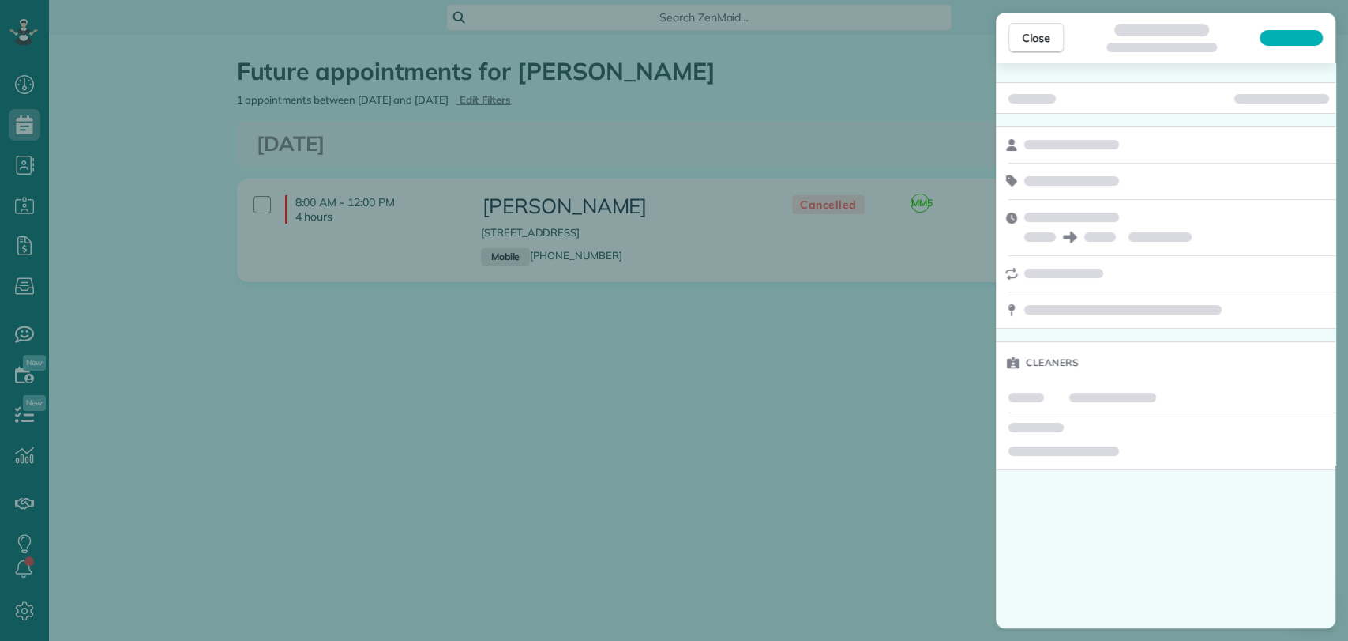
scroll to position [6, 6]
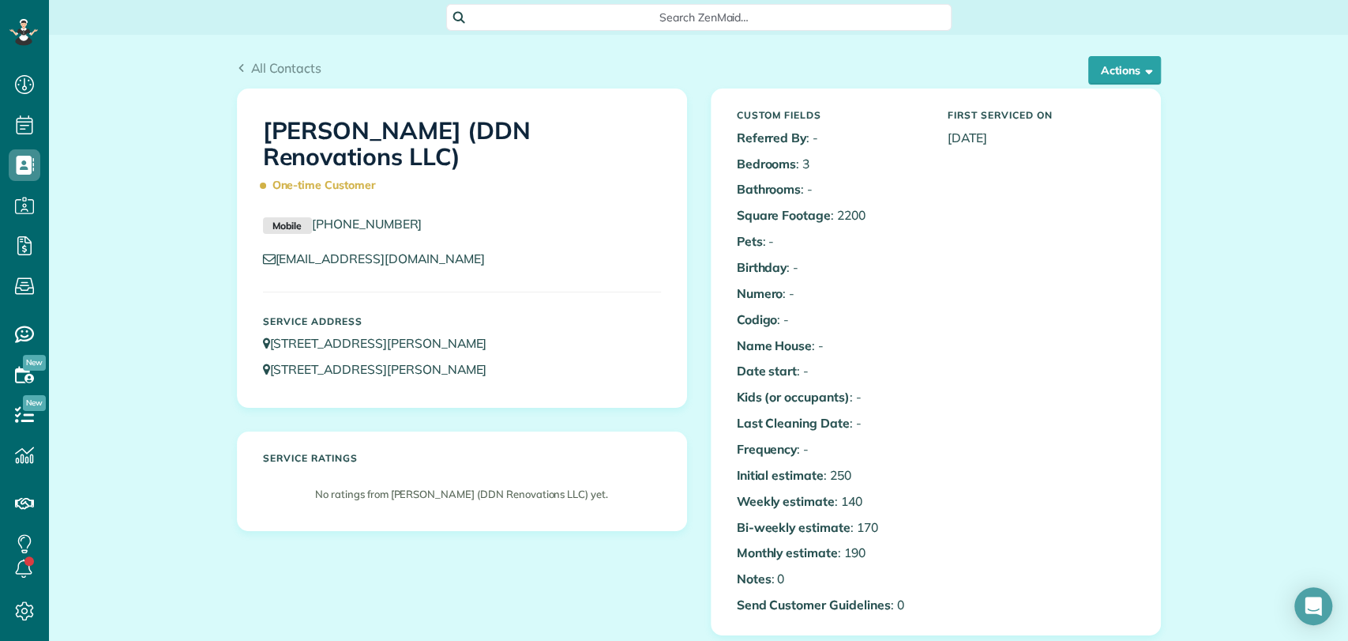
click at [552, 21] on span "Search ZenMaid…" at bounding box center [704, 17] width 480 height 16
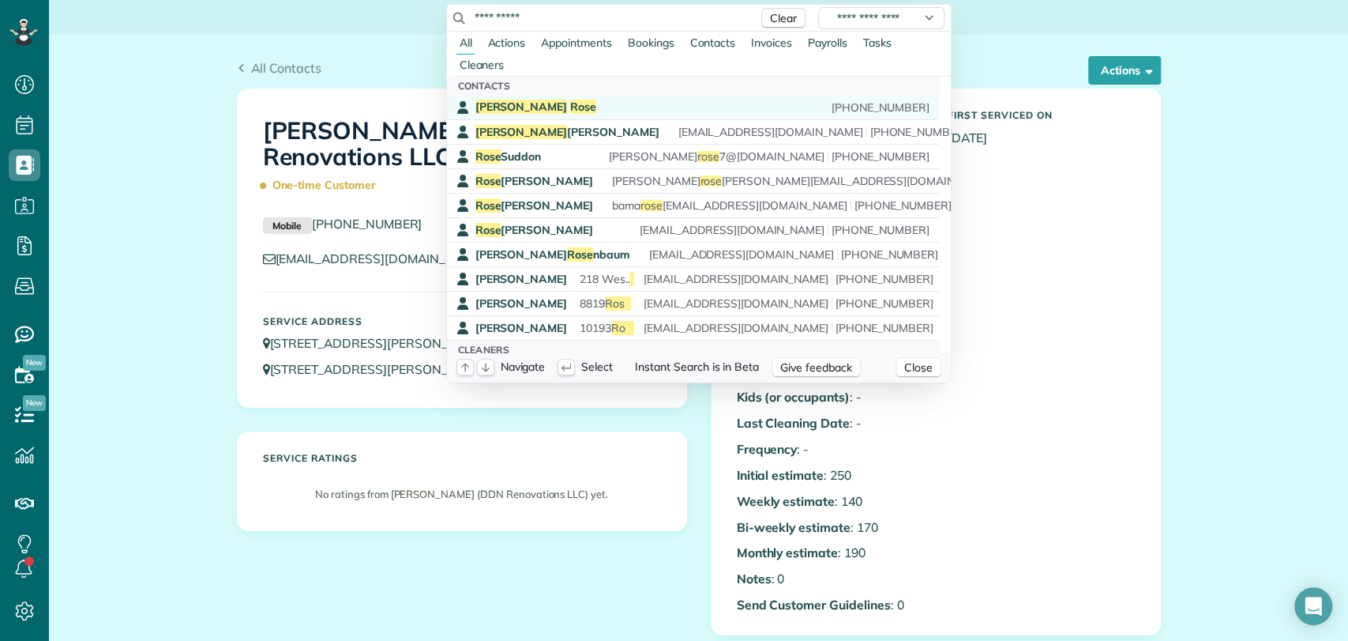
type input "**********"
click at [505, 100] on span "Danny Rose" at bounding box center [535, 107] width 121 height 14
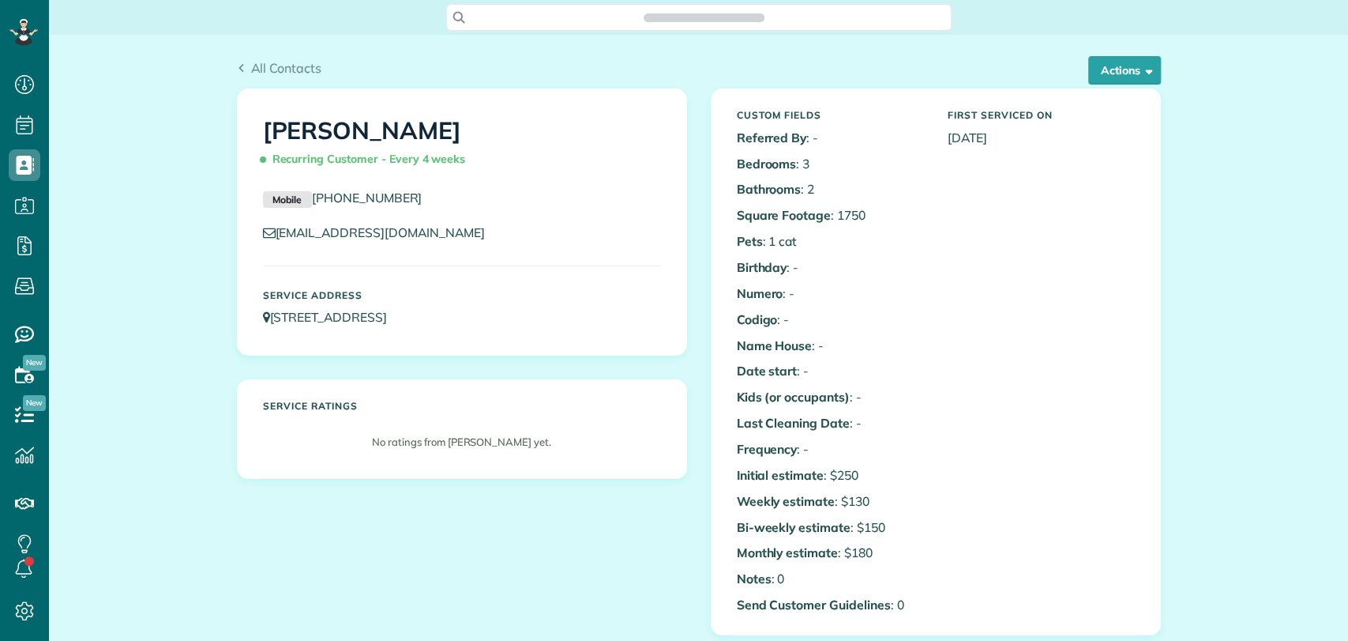
scroll to position [441, 0]
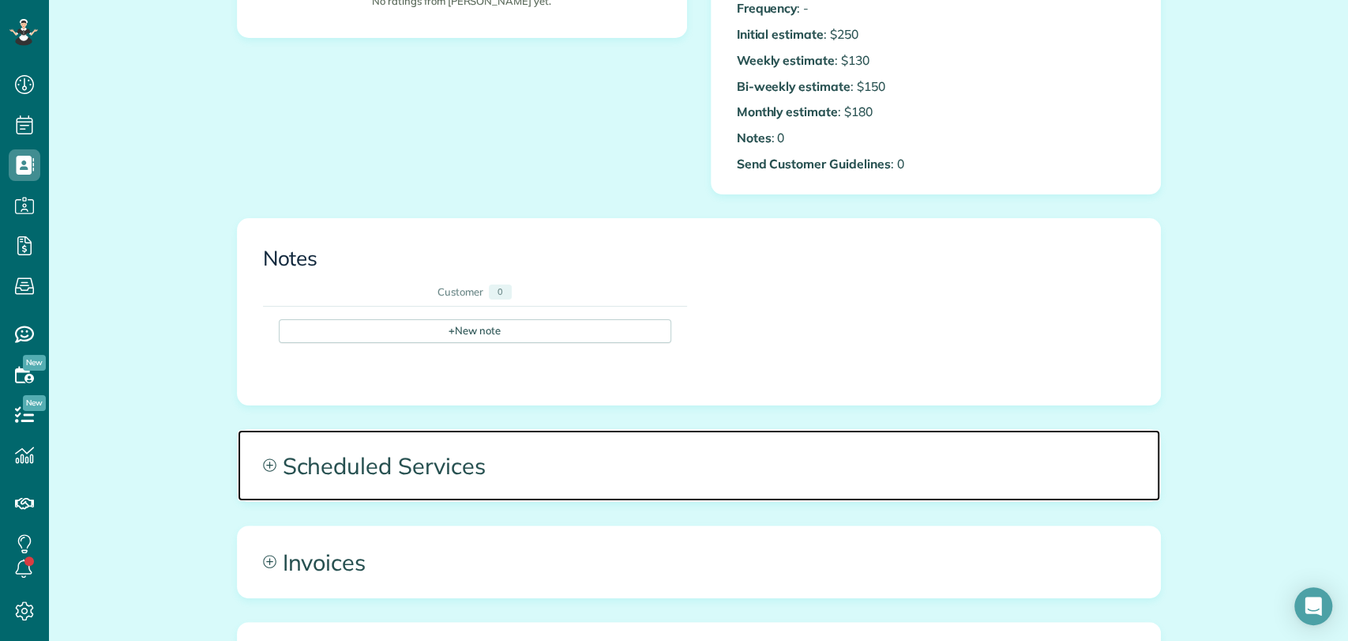
click at [366, 431] on span "Scheduled Services" at bounding box center [699, 465] width 923 height 71
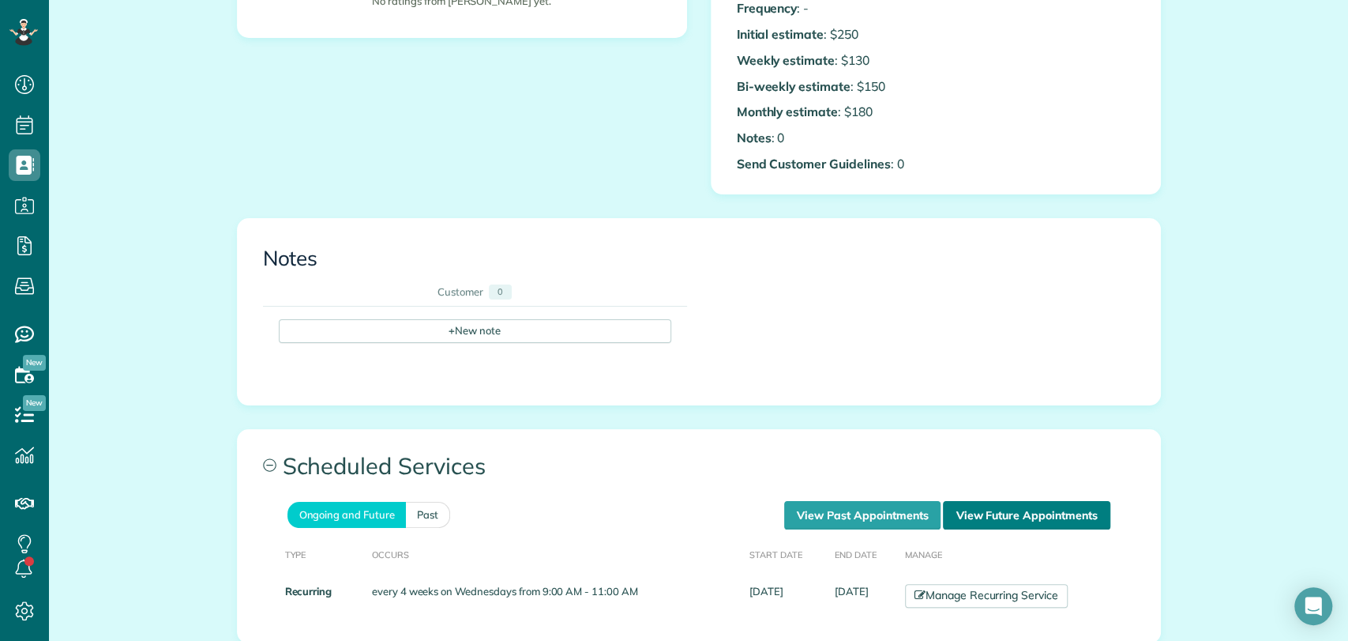
click at [965, 517] on link "View Future Appointments" at bounding box center [1026, 515] width 167 height 28
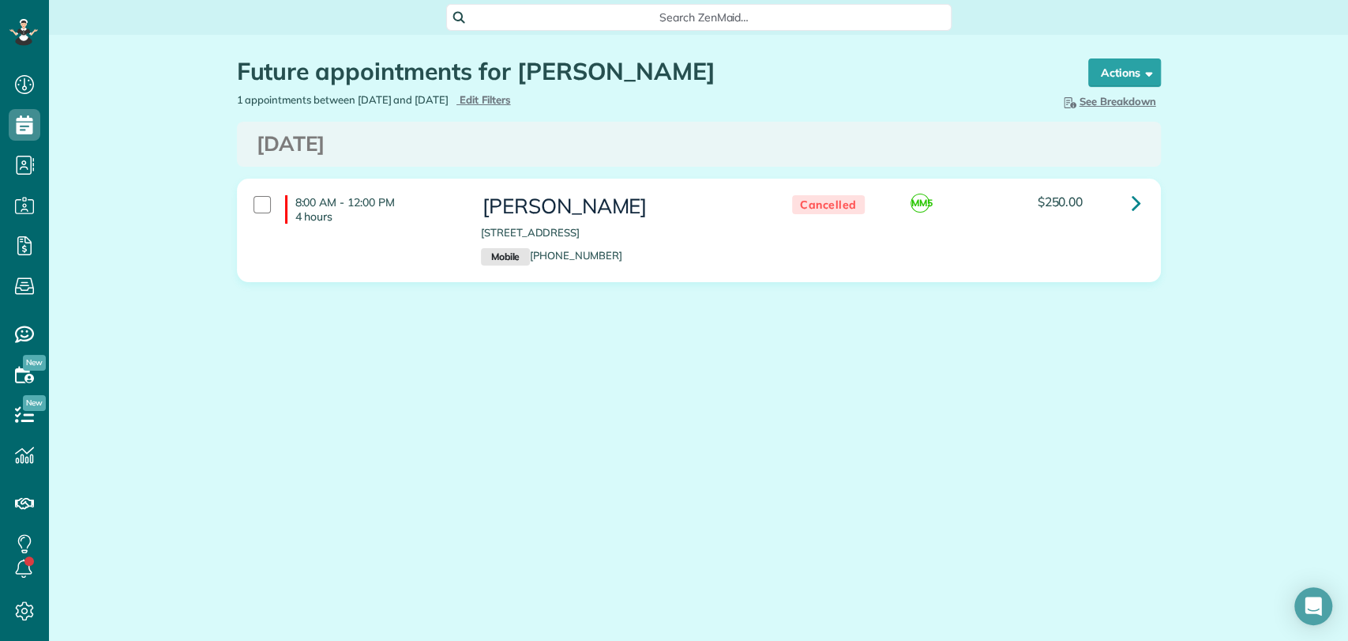
scroll to position [6, 6]
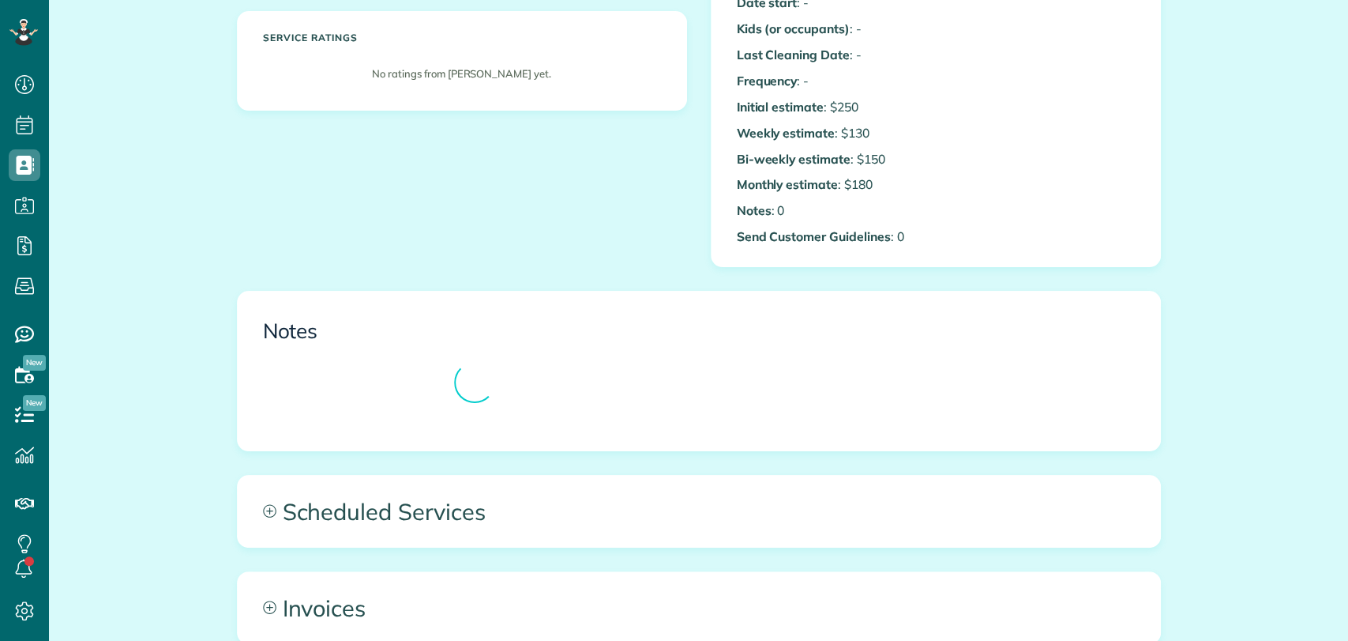
scroll to position [6, 6]
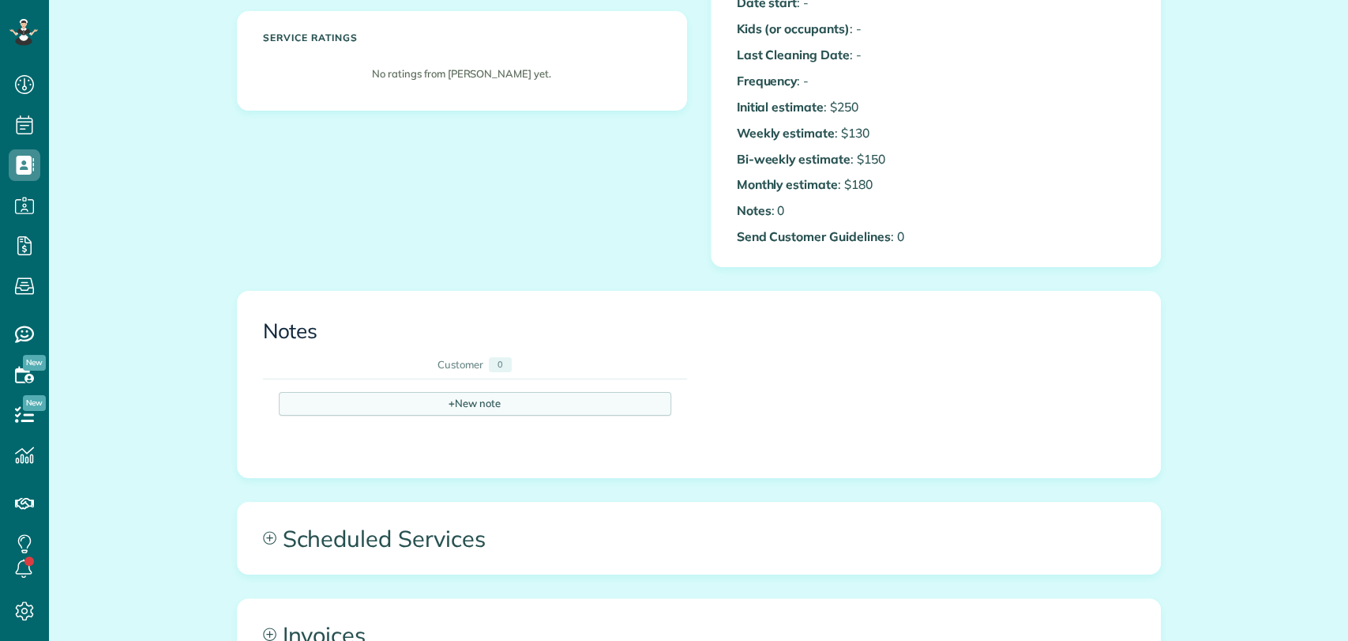
click at [421, 393] on div "+ New note" at bounding box center [475, 404] width 393 height 24
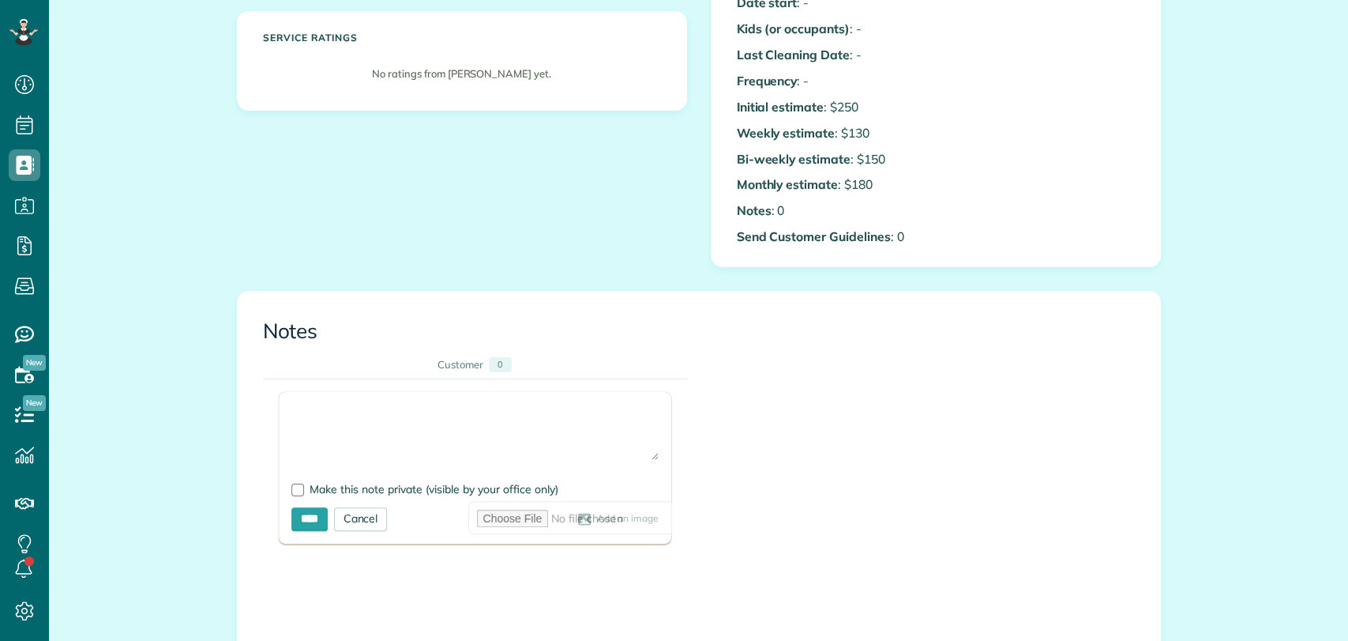
click at [366, 408] on textarea at bounding box center [474, 431] width 367 height 55
type textarea "*"
click at [291, 483] on div at bounding box center [297, 489] width 13 height 13
click at [549, 414] on textarea "**********" at bounding box center [474, 431] width 367 height 55
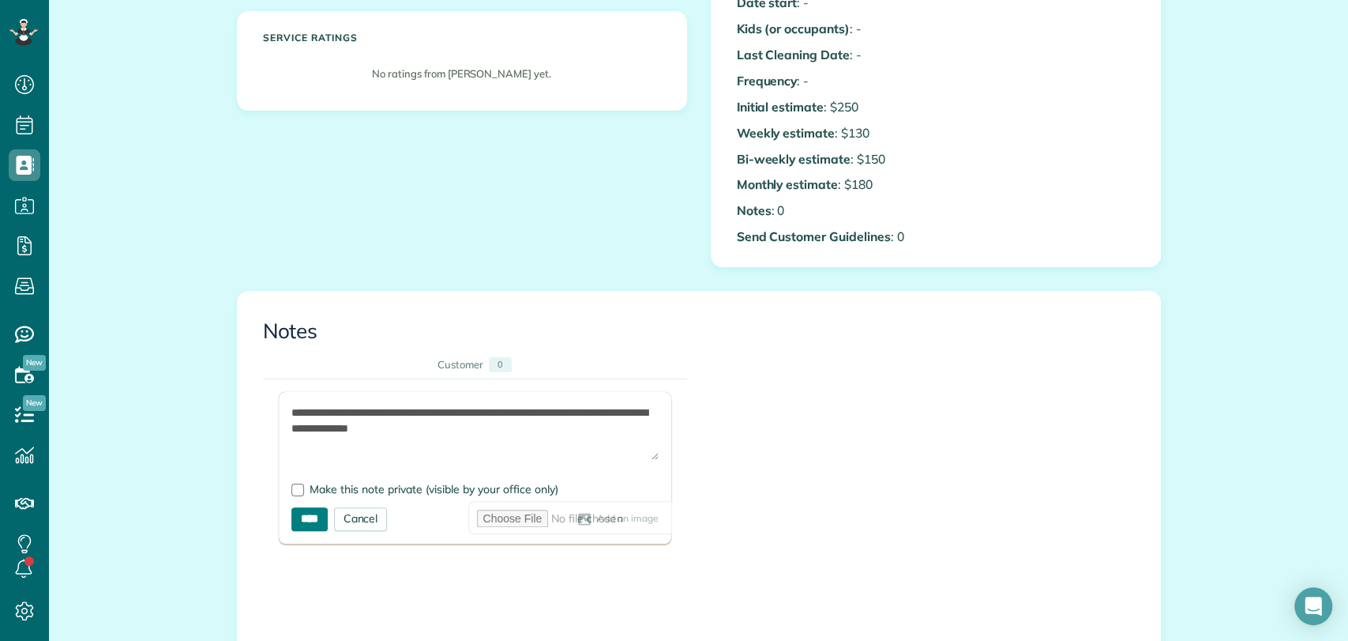
type textarea "**********"
click at [295, 521] on input "****" at bounding box center [309, 519] width 36 height 24
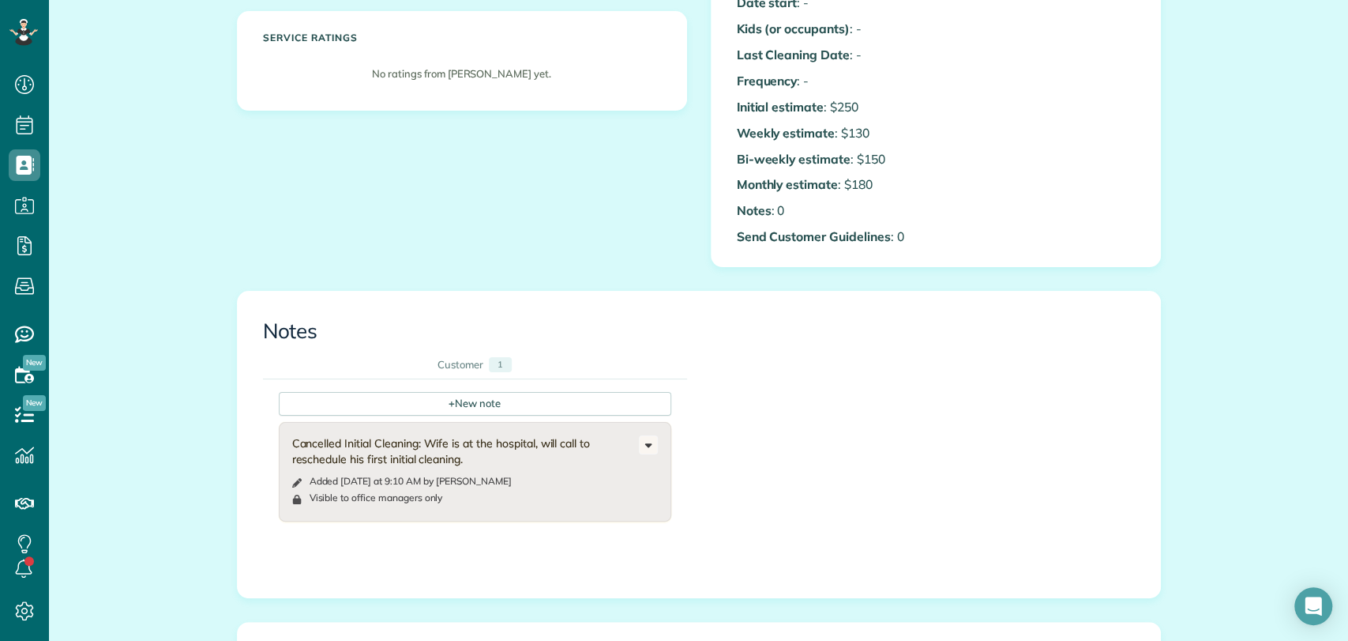
scroll to position [0, 0]
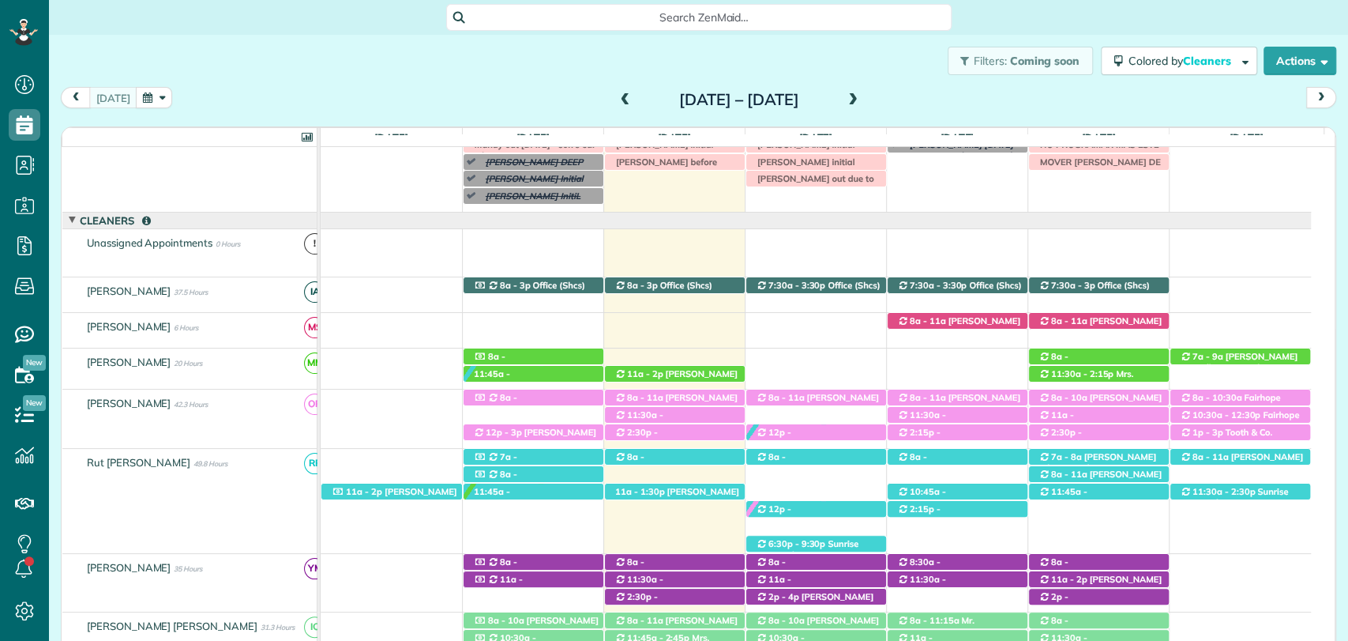
scroll to position [6, 6]
click at [221, 61] on div "Filters: Coming soon Colored by Cleaners Color by Cleaner Color by Team Color b…" at bounding box center [698, 61] width 1299 height 52
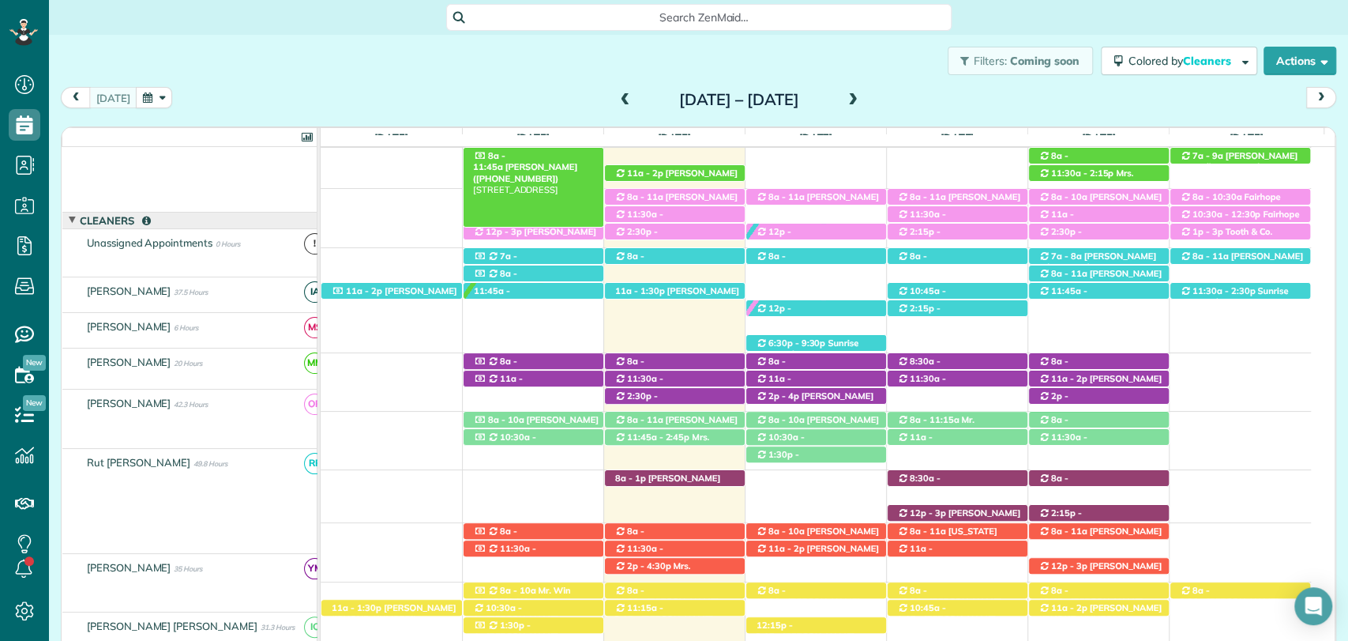
scroll to position [245, 0]
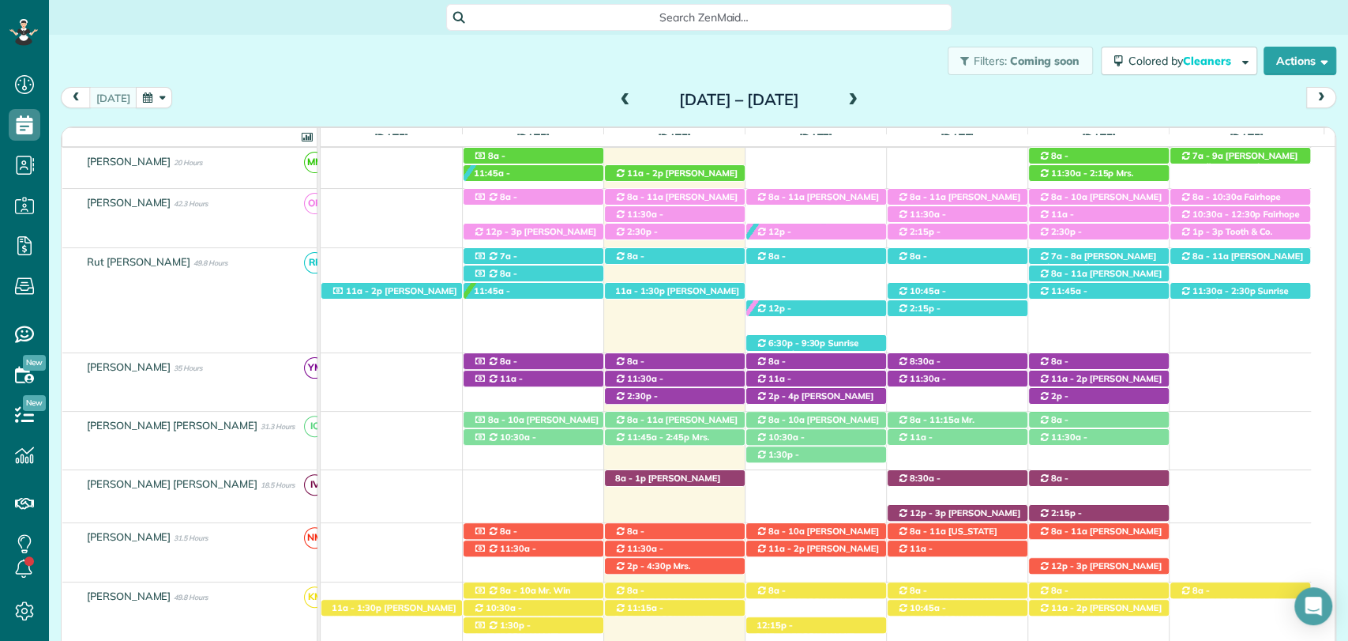
click at [476, 69] on div "Filters: Coming soon Colored by Cleaners Color by Cleaner Color by Team Color b…" at bounding box center [698, 61] width 1299 height 52
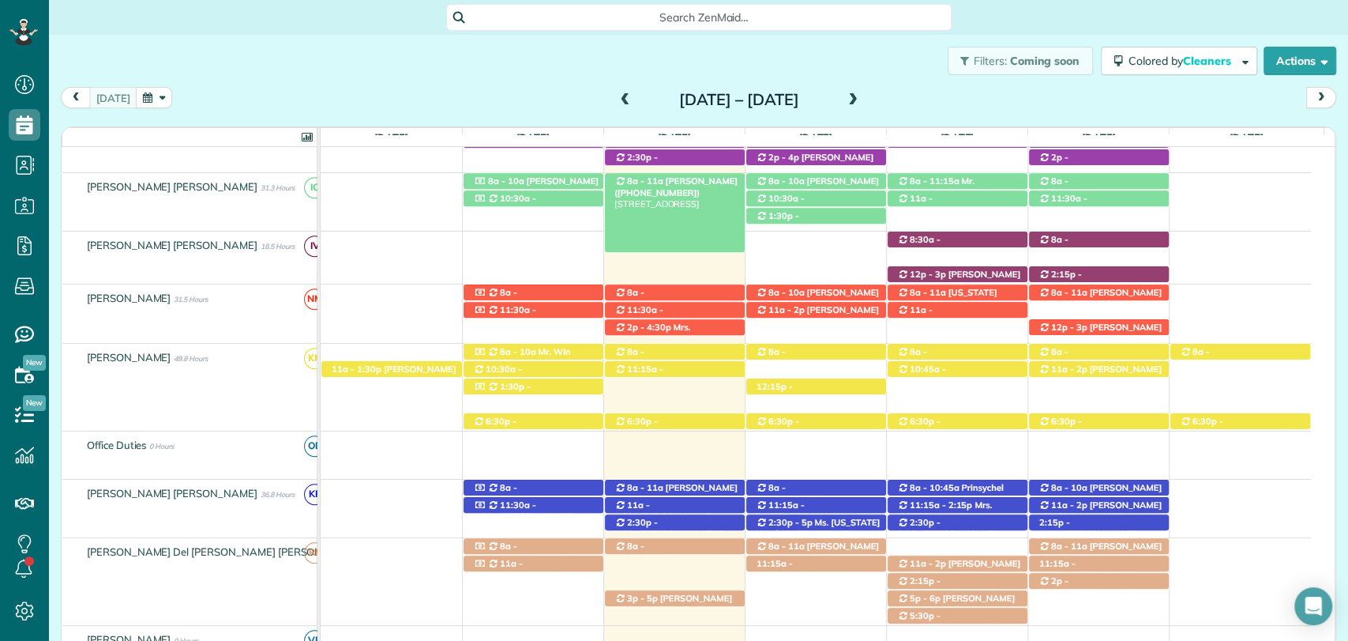
scroll to position [0, 0]
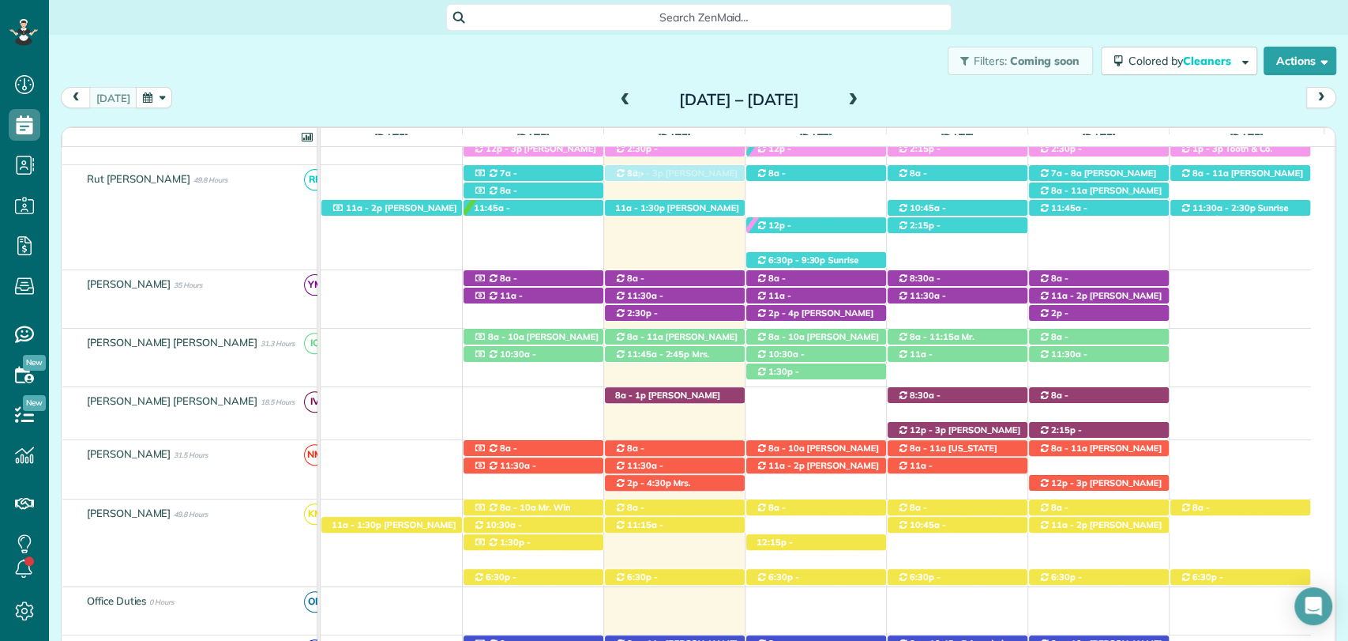
drag, startPoint x: 641, startPoint y: 472, endPoint x: 651, endPoint y: 234, distance: 238.8
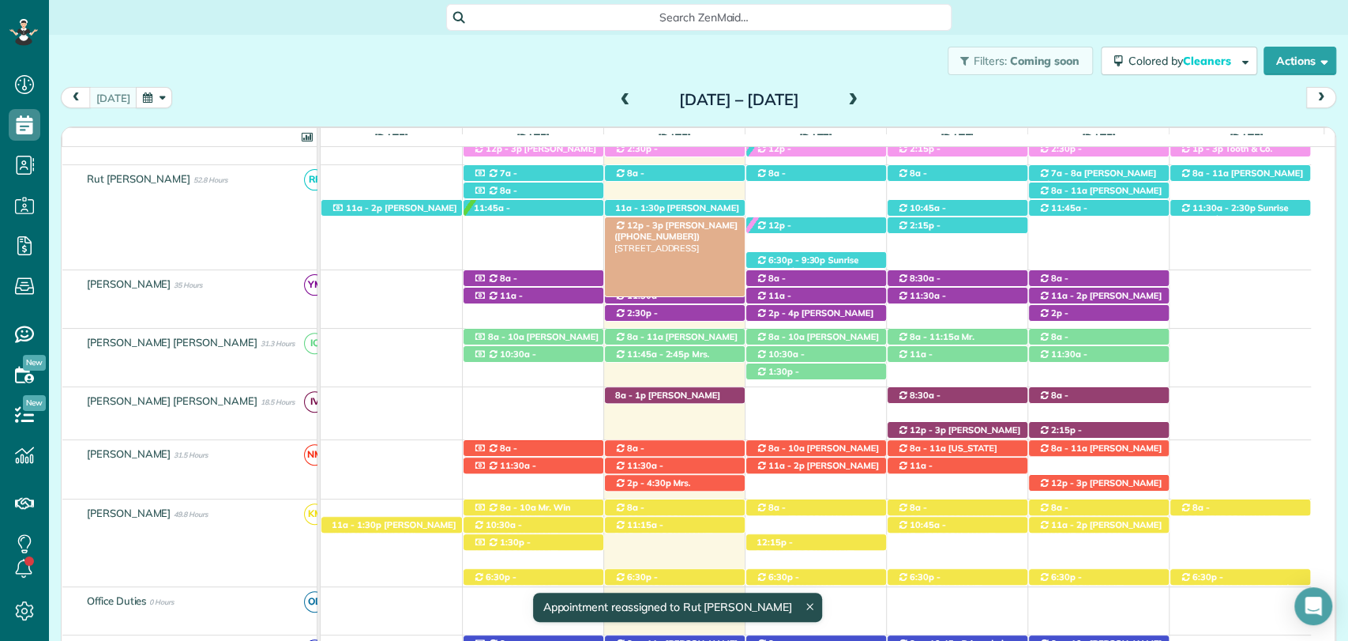
click at [634, 225] on span "12p - 3p" at bounding box center [645, 225] width 38 height 11
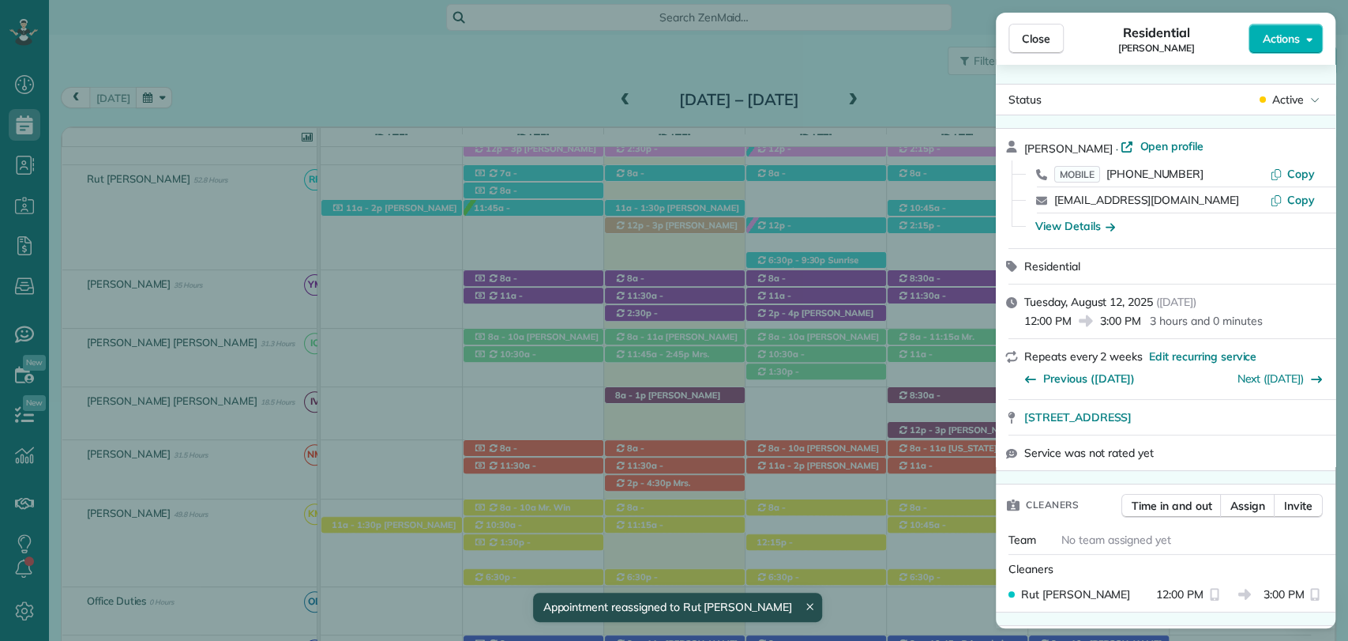
click at [1286, 38] on span "Actions" at bounding box center [1281, 39] width 38 height 16
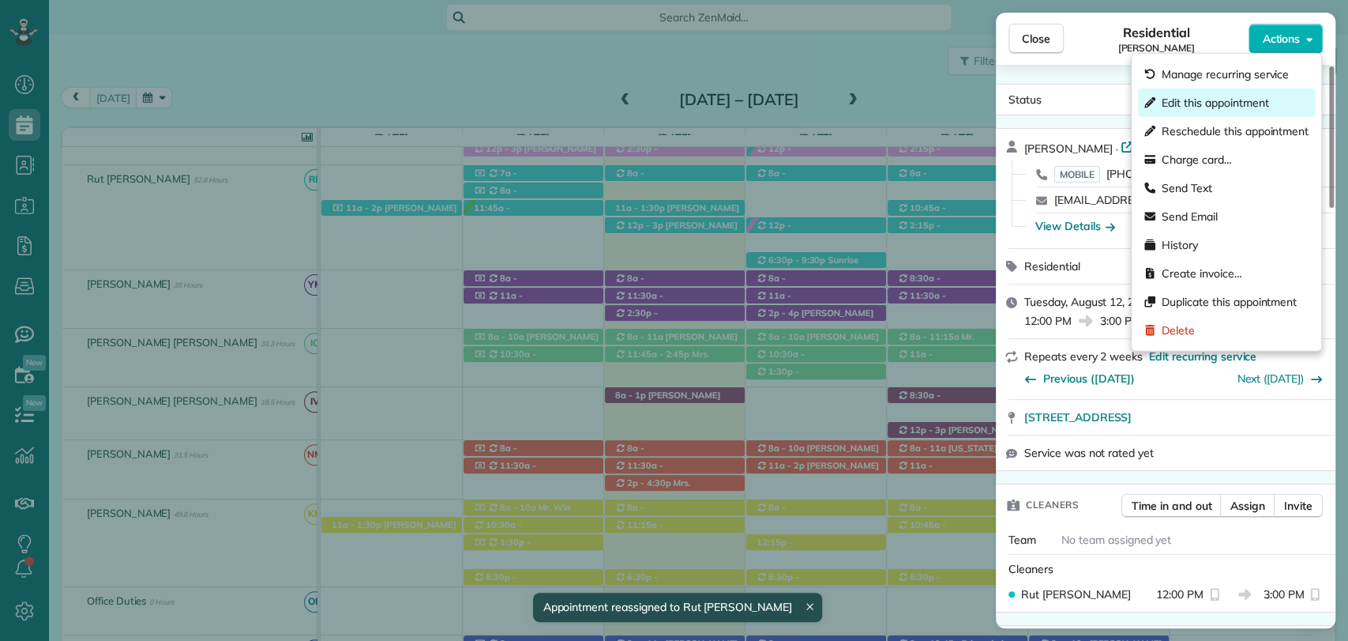
click at [1205, 107] on span "Edit this appointment" at bounding box center [1215, 103] width 107 height 16
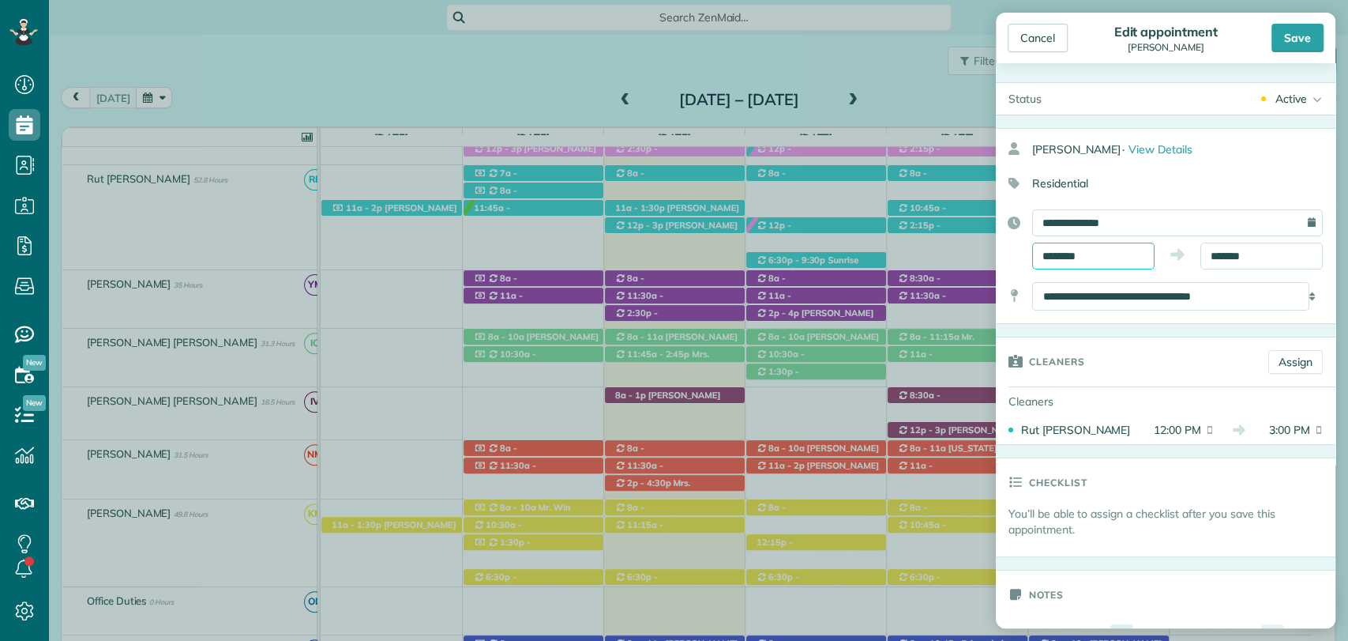
click at [1067, 256] on input "********" at bounding box center [1093, 255] width 122 height 27
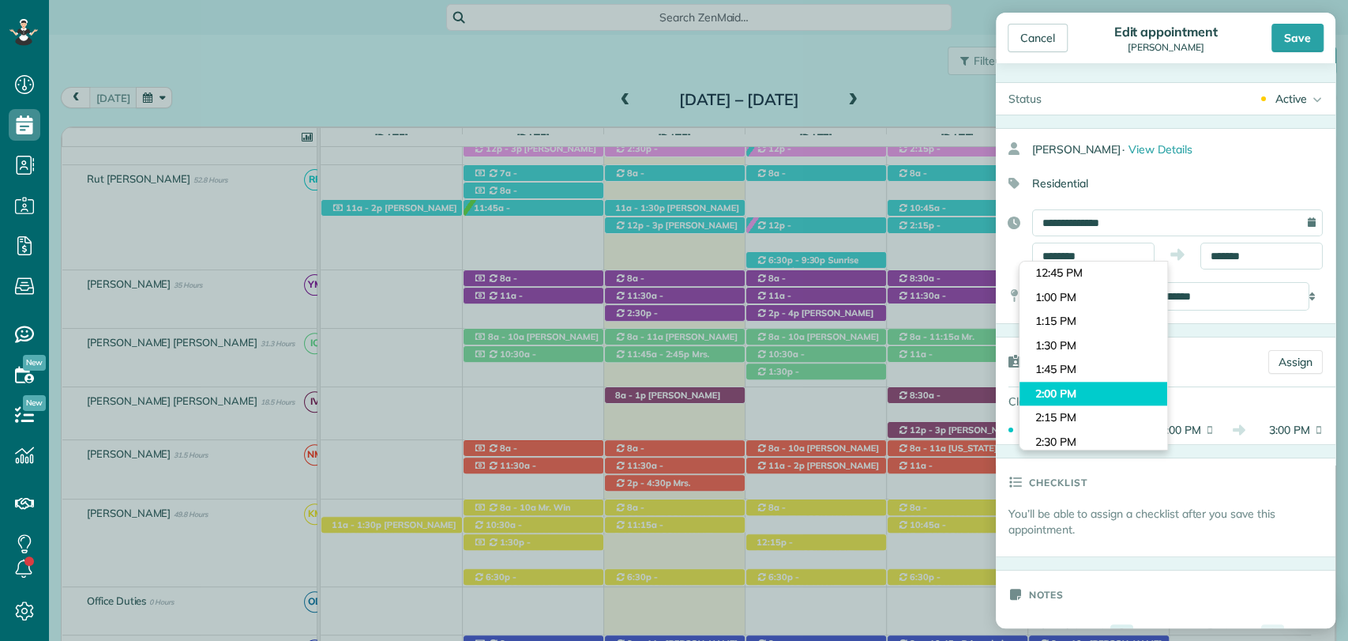
type input "*******"
click at [1063, 389] on body "Dashboard Scheduling Calendar View List View Dispatch View - Weekly scheduling …" at bounding box center [674, 320] width 1348 height 641
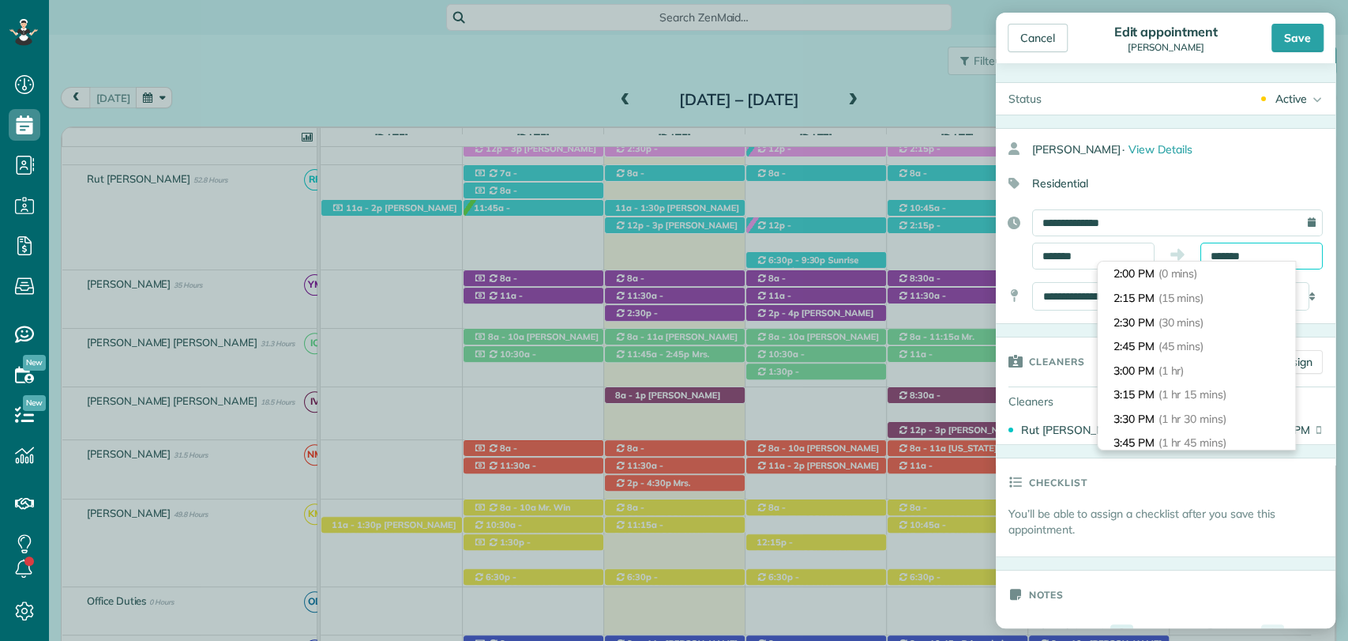
click at [1218, 250] on input "*******" at bounding box center [1262, 255] width 122 height 27
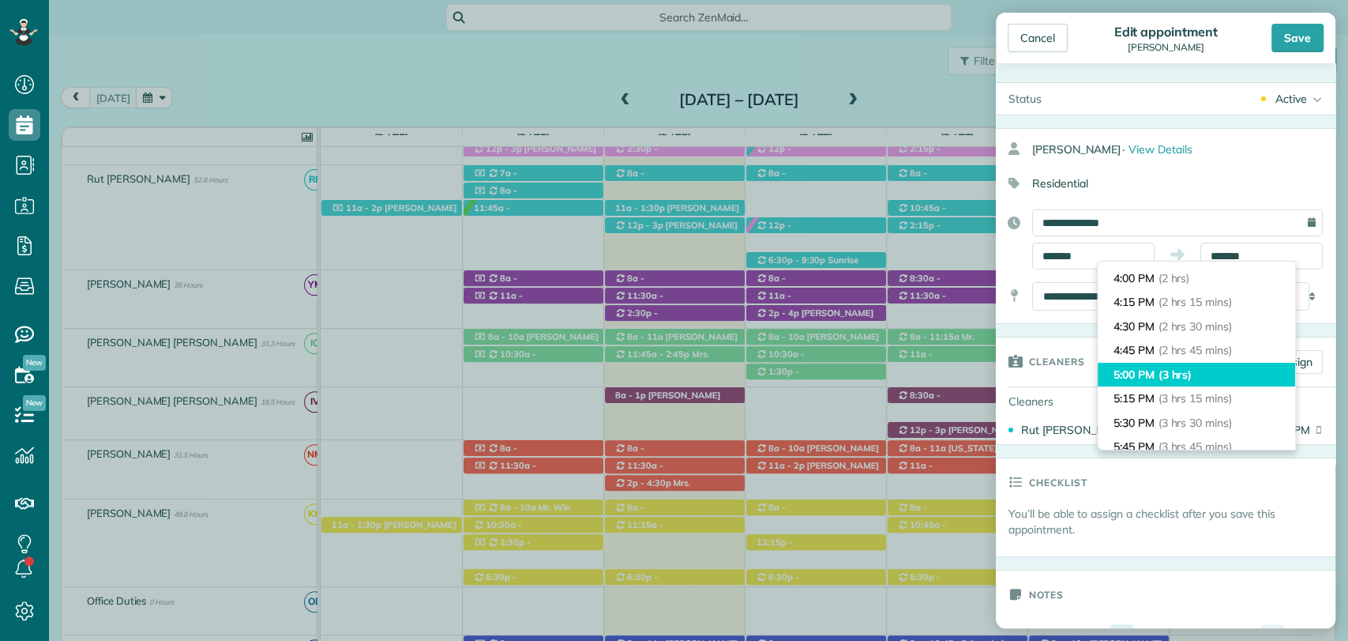
type input "*******"
click at [1166, 374] on span "(3 hrs)" at bounding box center [1176, 374] width 34 height 14
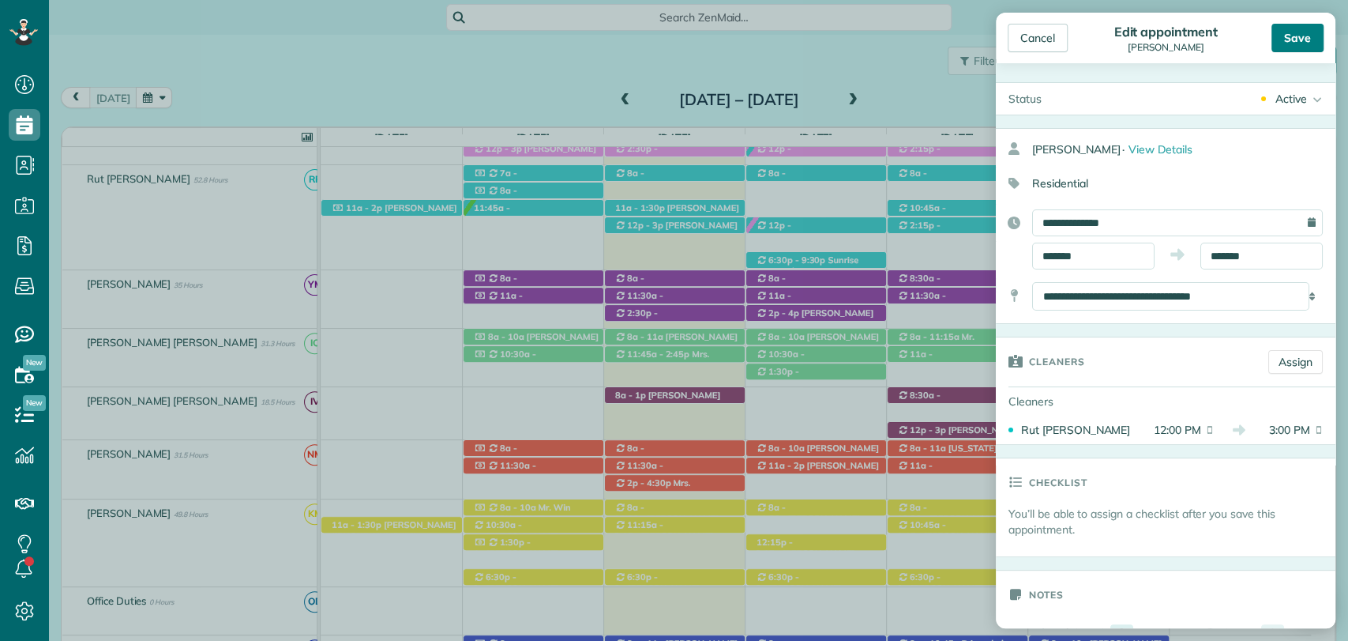
click at [1302, 38] on div "Save" at bounding box center [1298, 38] width 52 height 28
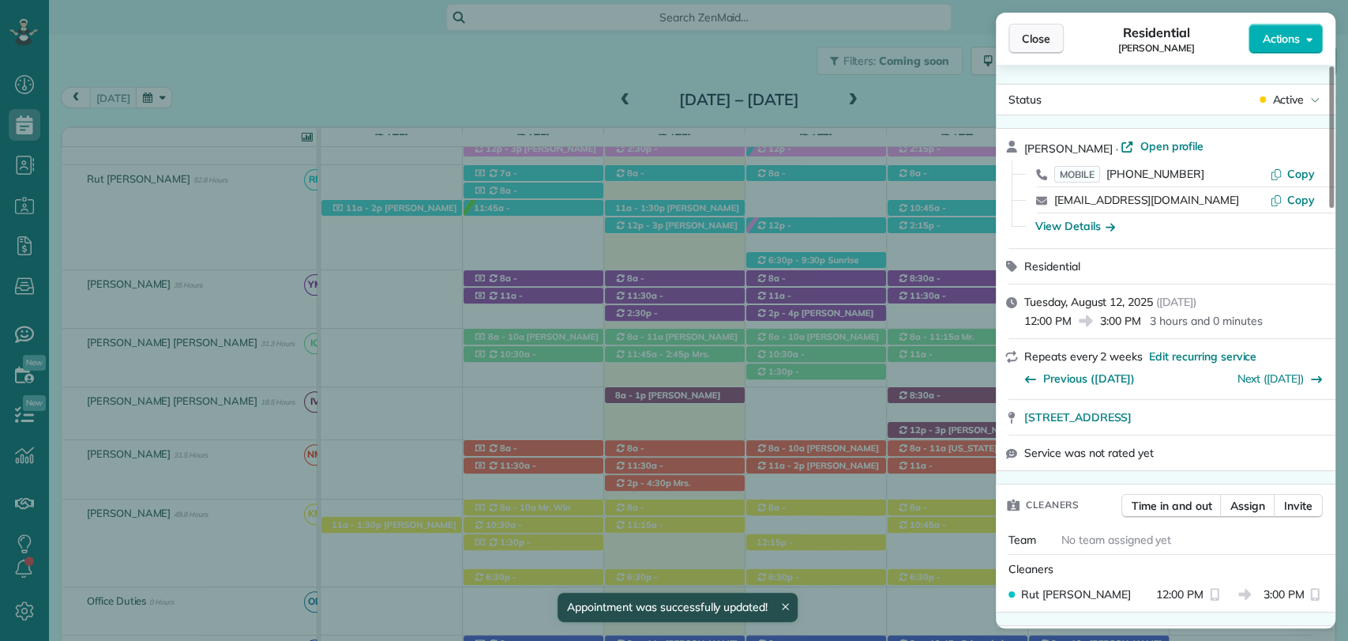
click at [1043, 39] on span "Close" at bounding box center [1036, 39] width 28 height 16
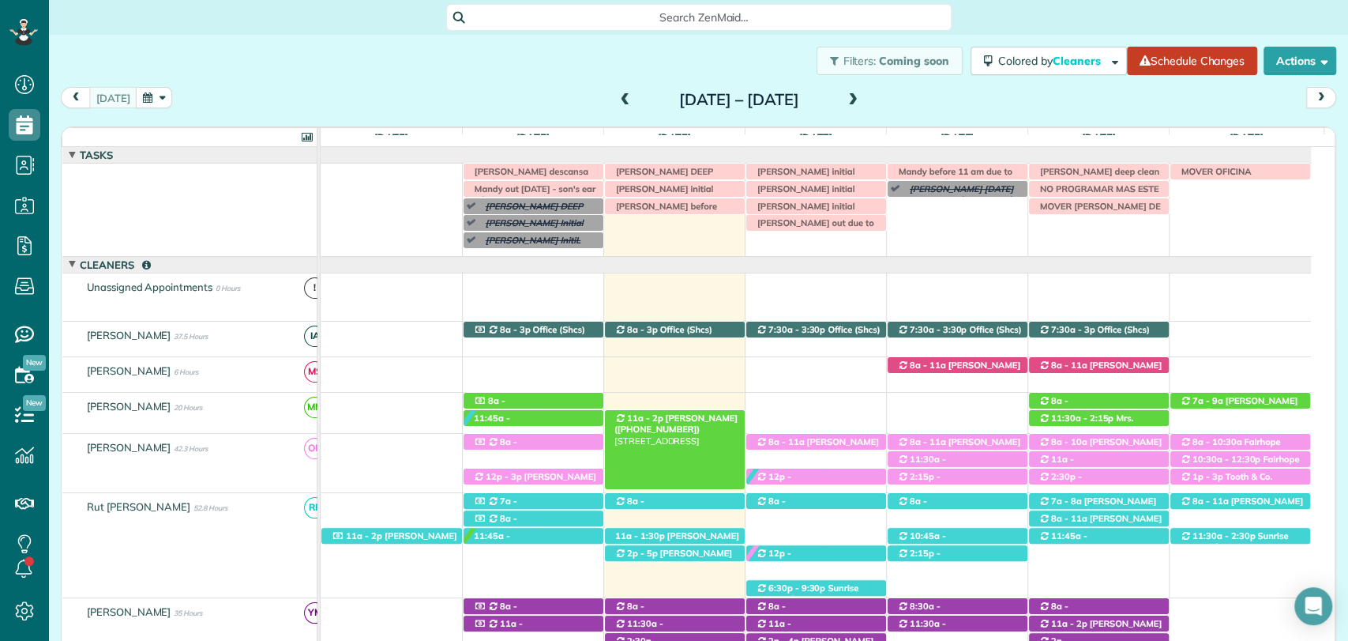
click at [682, 416] on span "Brianne Culp (+19132378986)" at bounding box center [676, 423] width 123 height 22
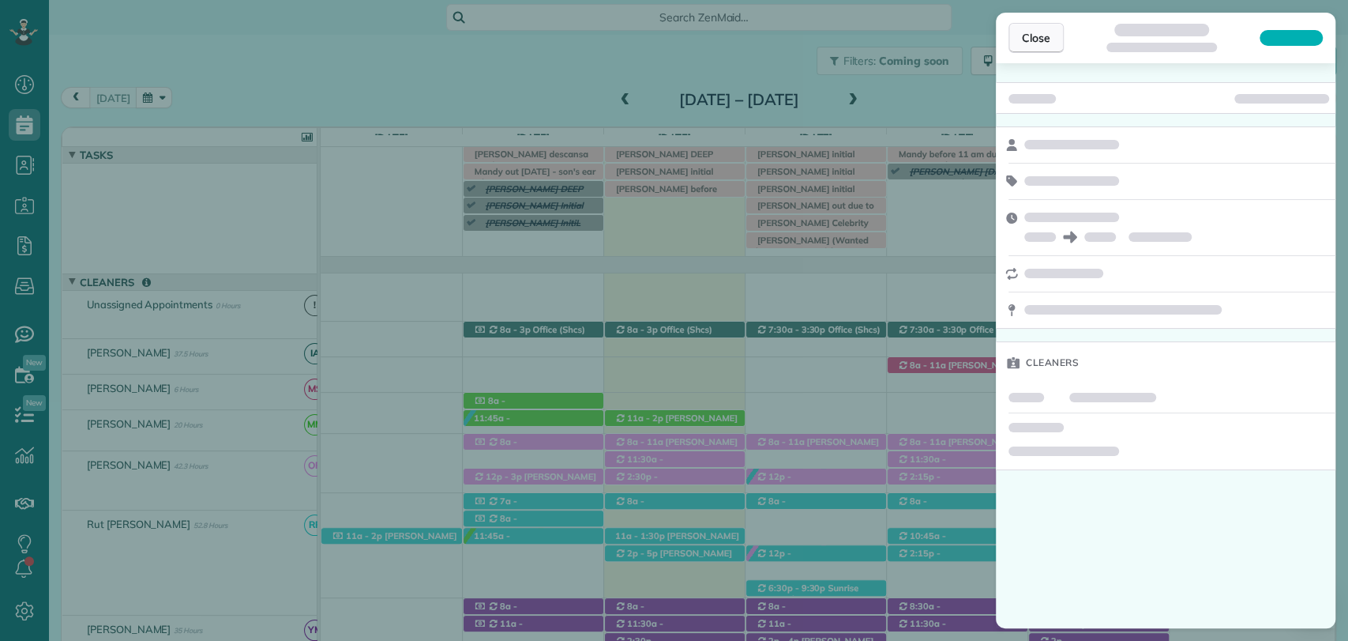
scroll to position [17, 0]
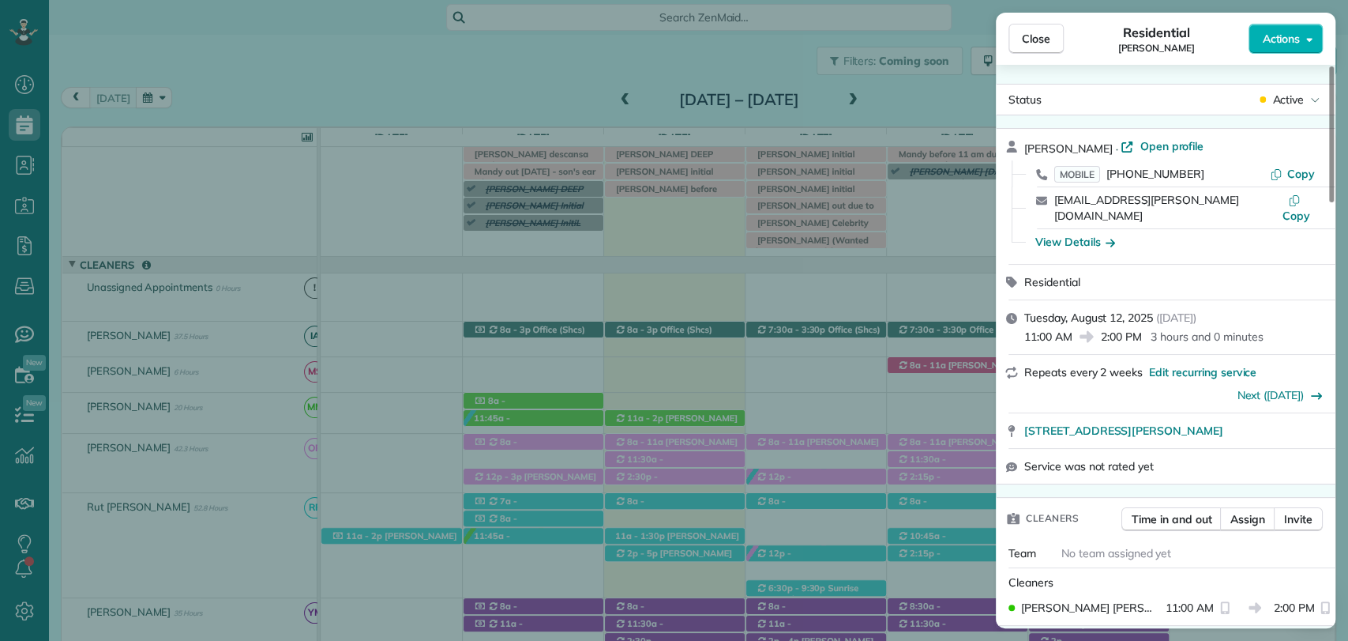
click at [1042, 36] on span "Close" at bounding box center [1036, 39] width 28 height 16
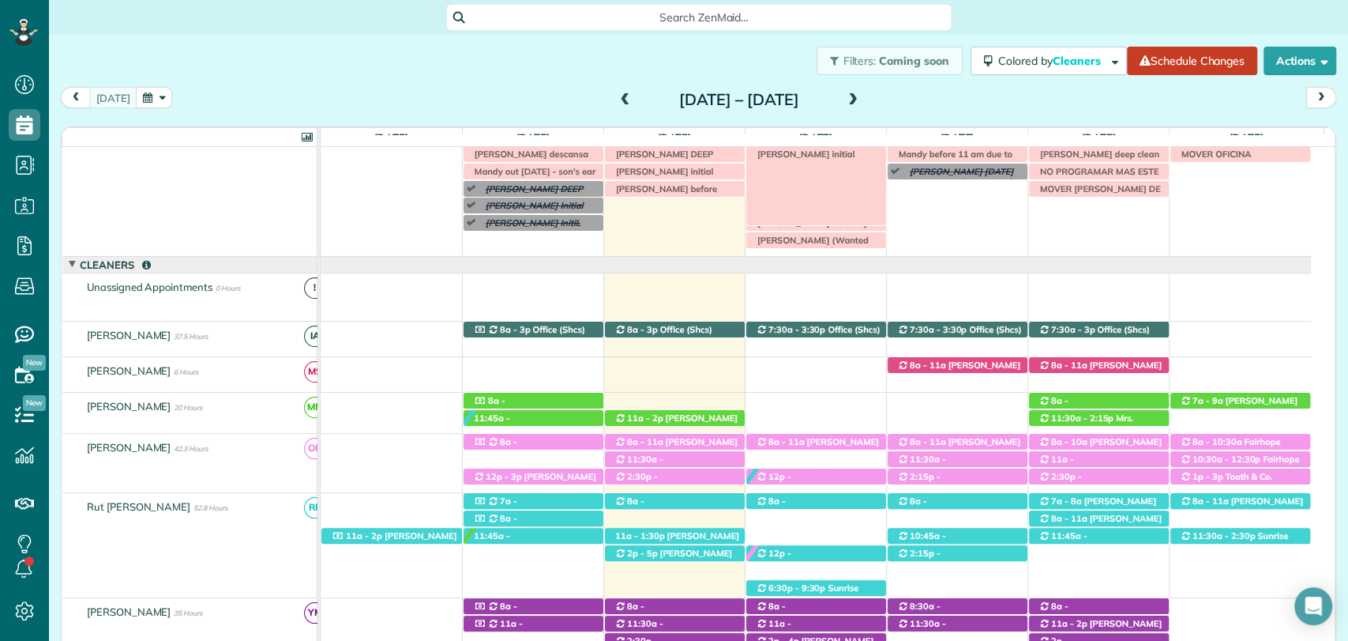
click at [816, 152] on span "Danny Rose initial" at bounding box center [803, 153] width 107 height 11
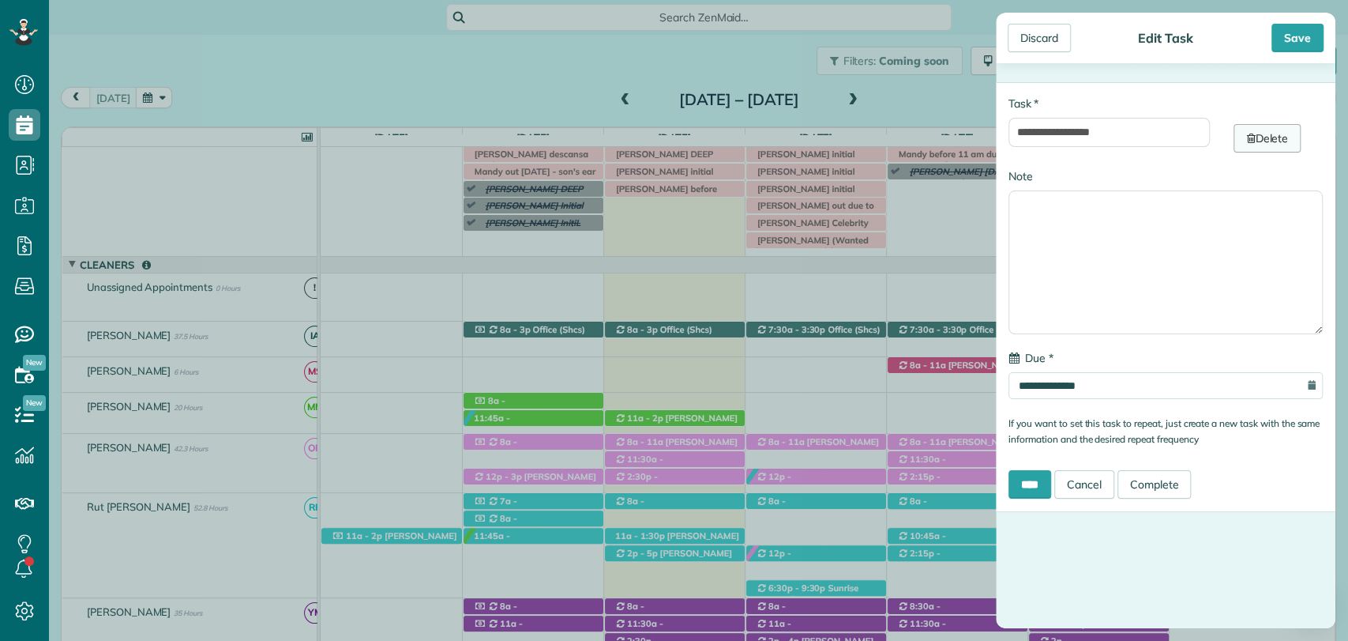
click at [1258, 140] on link "Delete" at bounding box center [1267, 138] width 67 height 28
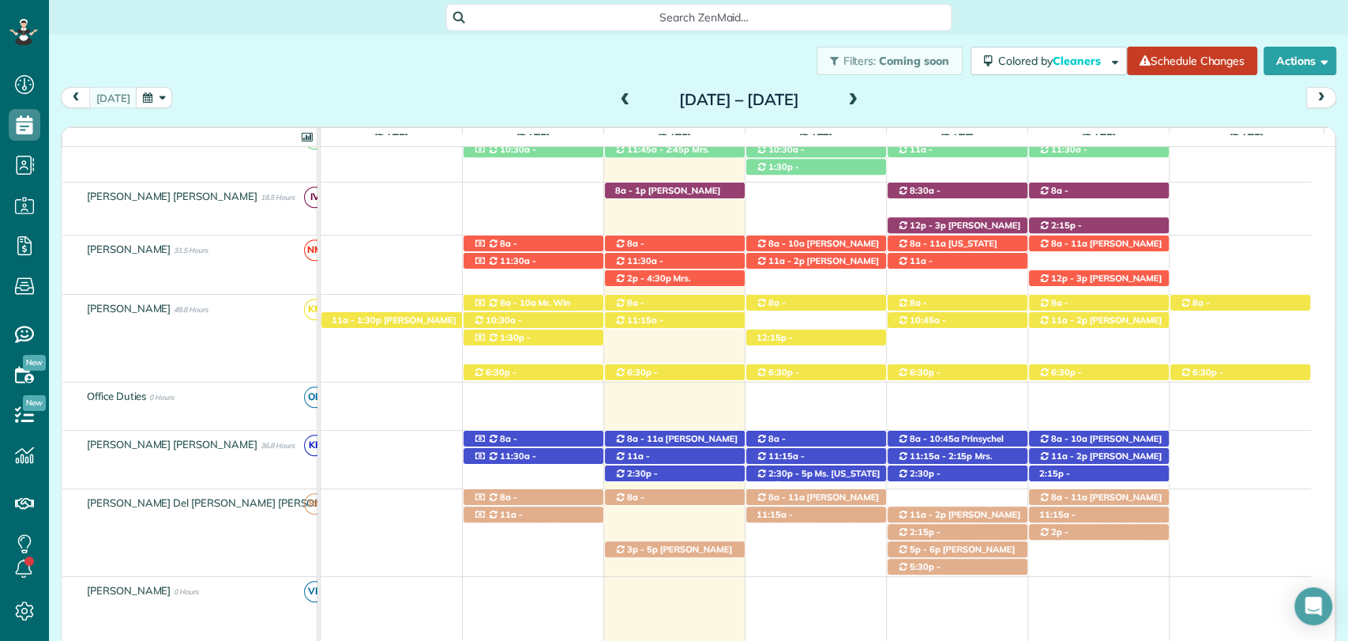
scroll to position [539, 0]
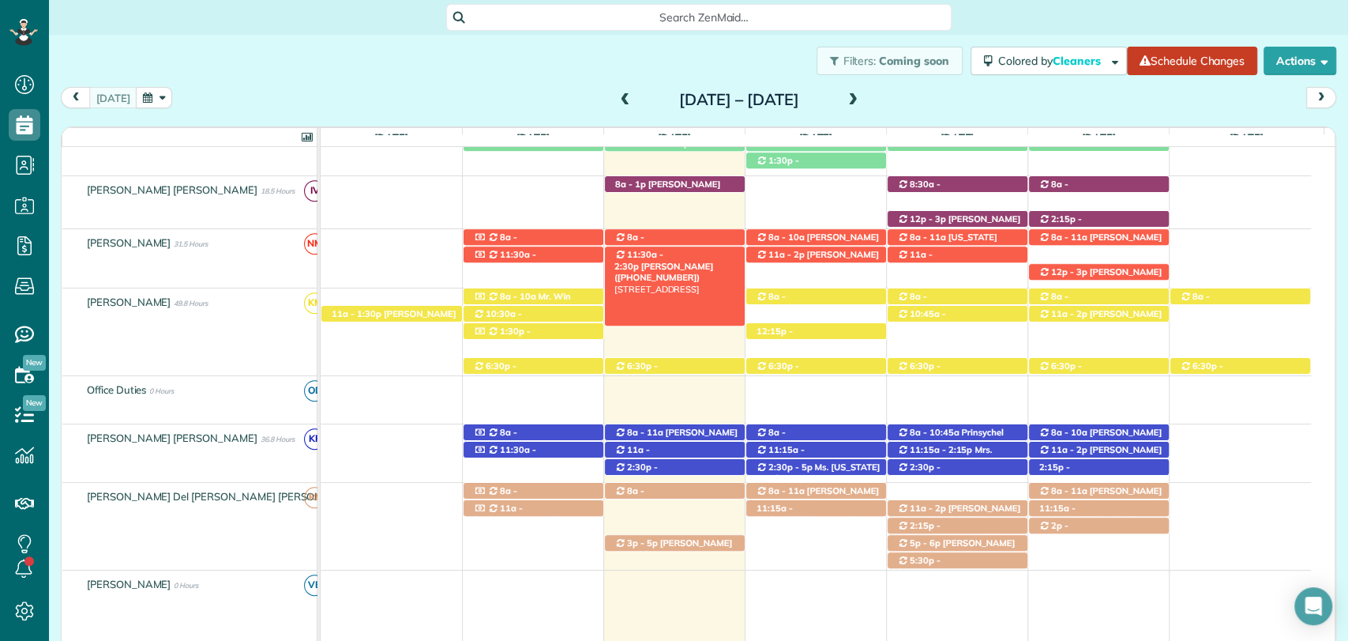
click at [638, 253] on span "11:30a - 2:30p" at bounding box center [639, 260] width 49 height 22
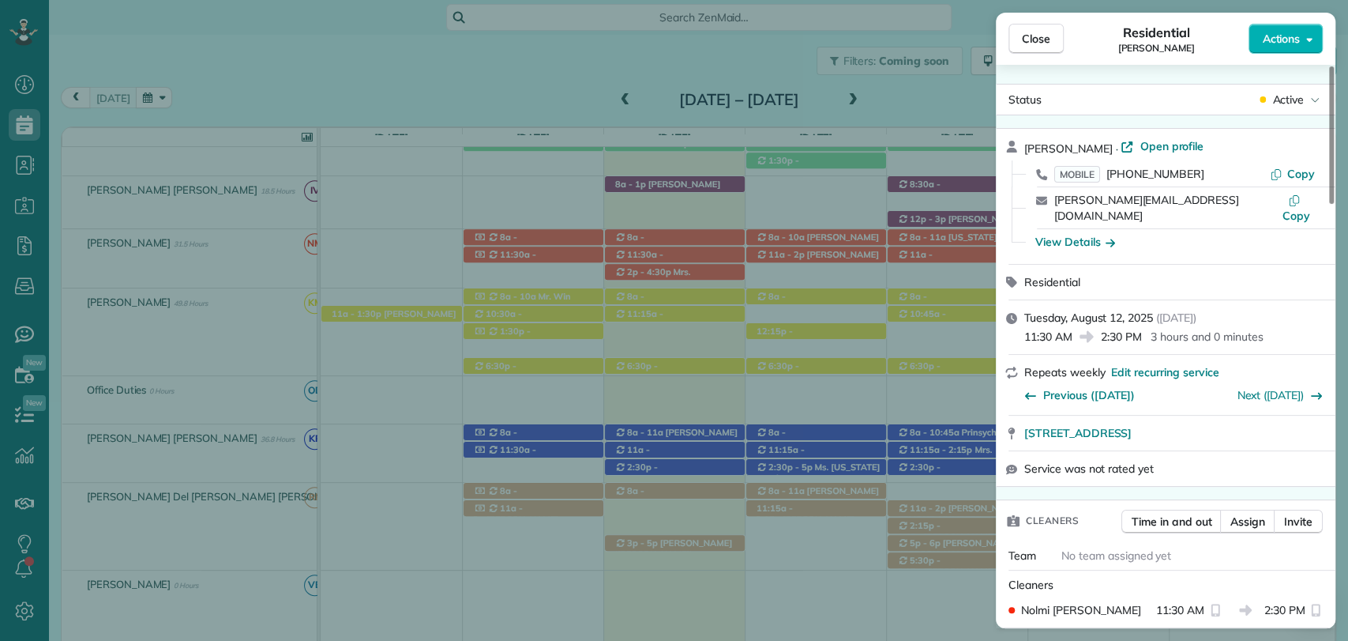
click at [1279, 39] on span "Actions" at bounding box center [1281, 39] width 38 height 16
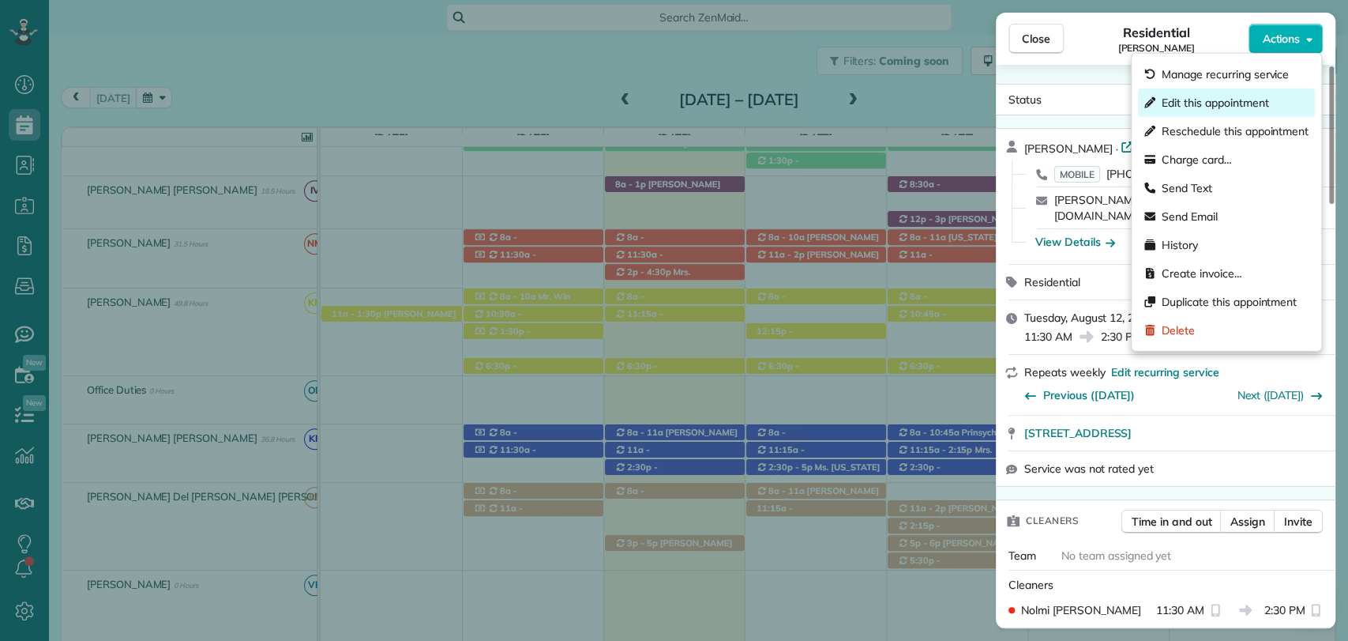
click at [1219, 96] on span "Edit this appointment" at bounding box center [1215, 103] width 107 height 16
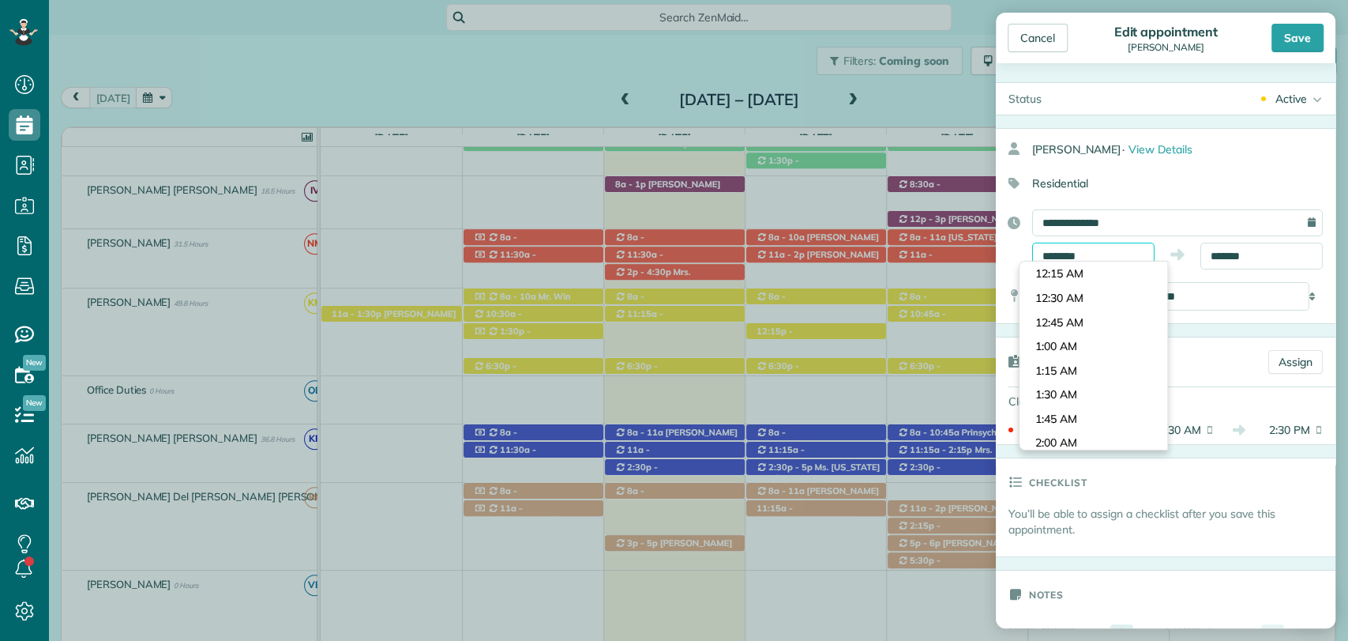
click at [1099, 250] on input "********" at bounding box center [1093, 255] width 122 height 27
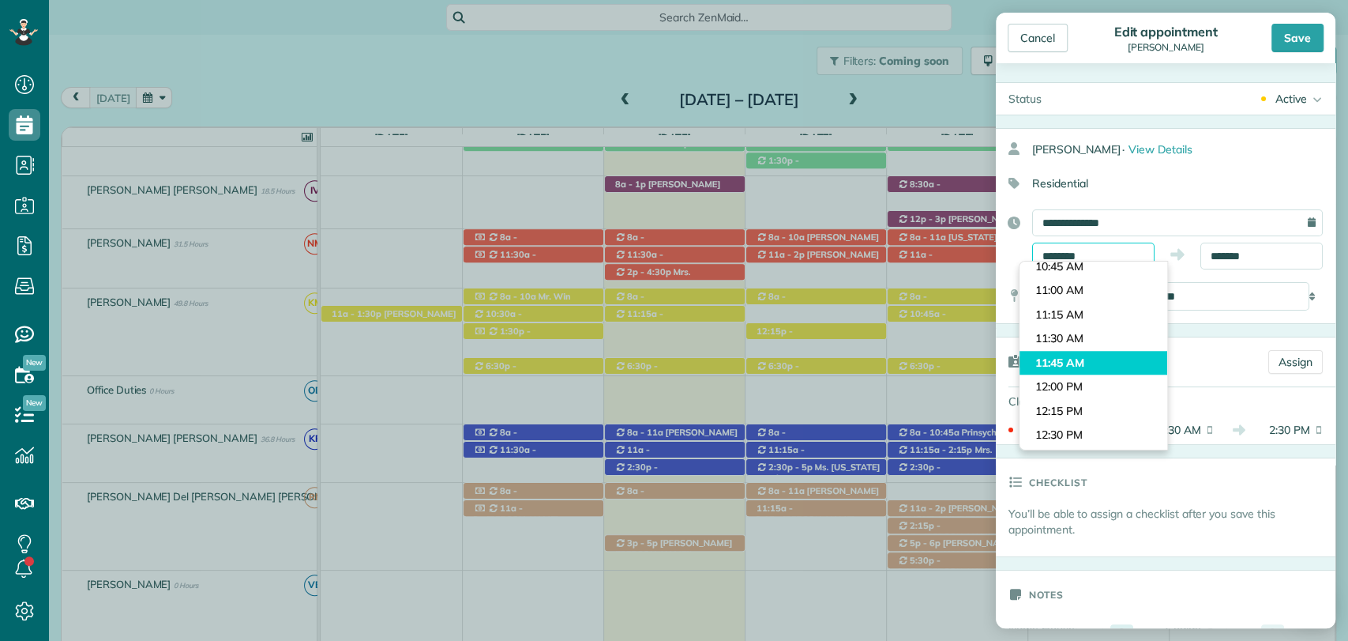
scroll to position [1021, 0]
type input "********"
click at [1077, 365] on body "Dashboard Scheduling Calendar View List View Dispatch View - Weekly scheduling …" at bounding box center [674, 320] width 1348 height 641
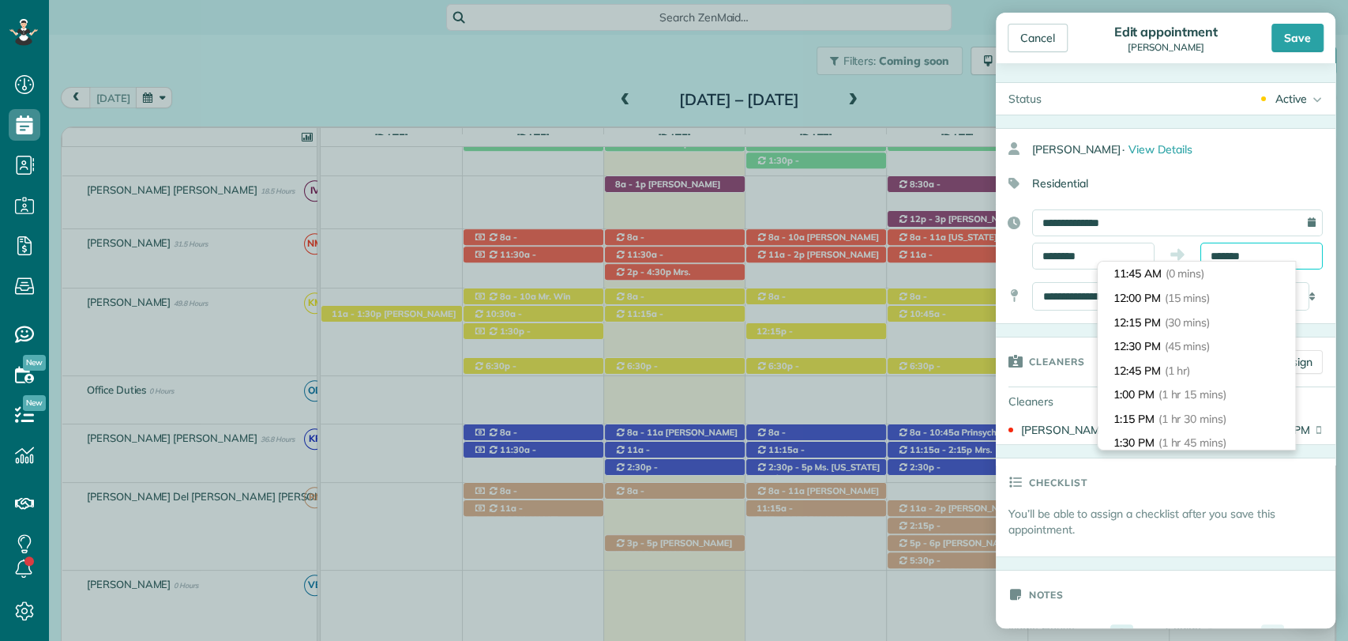
click at [1219, 257] on input "*******" at bounding box center [1262, 255] width 122 height 27
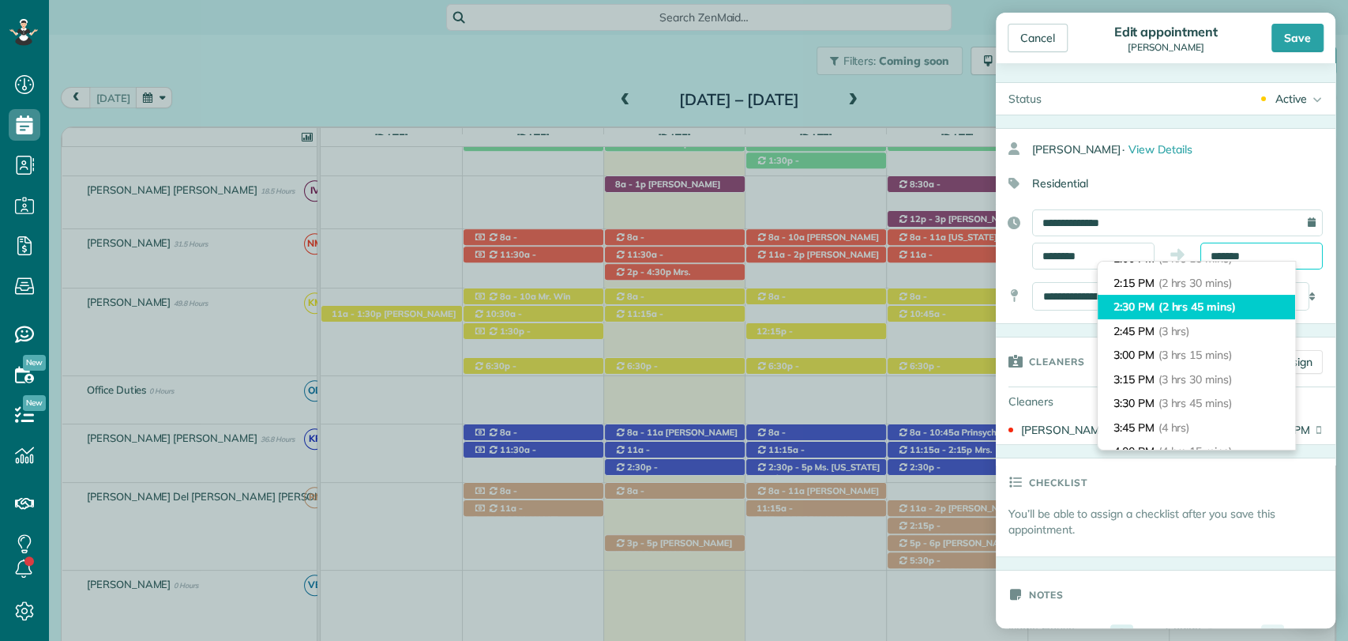
scroll to position [201, 0]
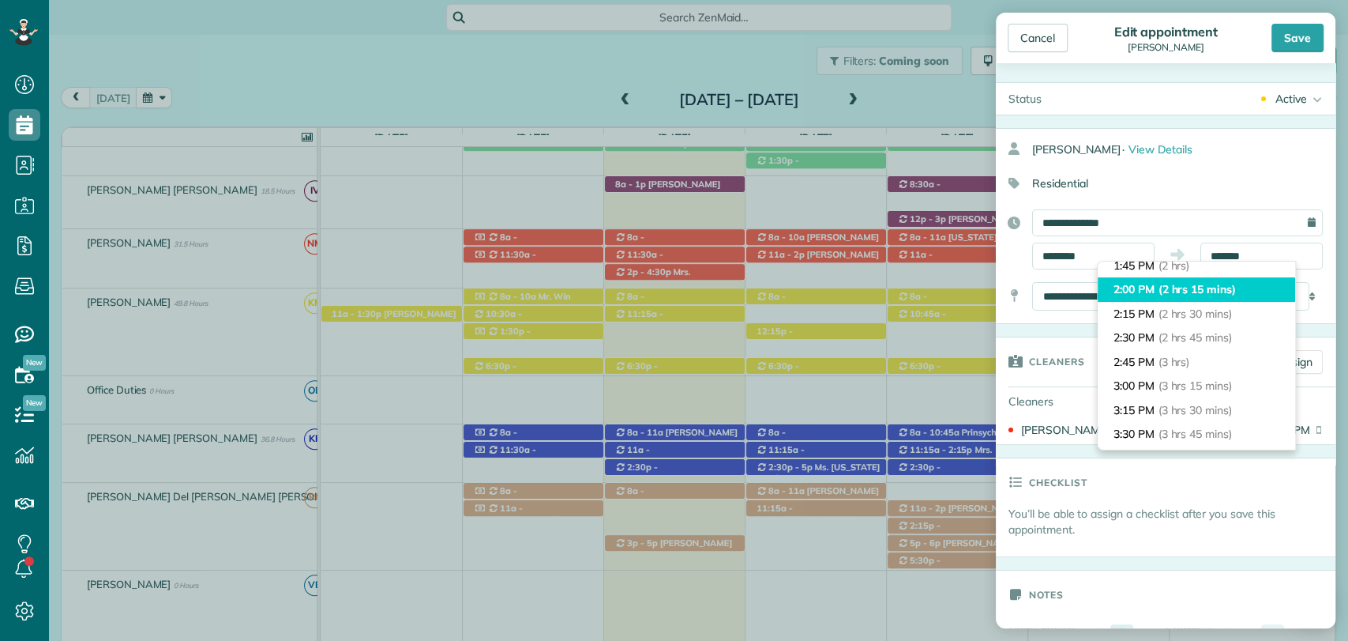
type input "*******"
click at [1146, 292] on li "2:00 PM (2 hrs 15 mins)" at bounding box center [1196, 289] width 197 height 24
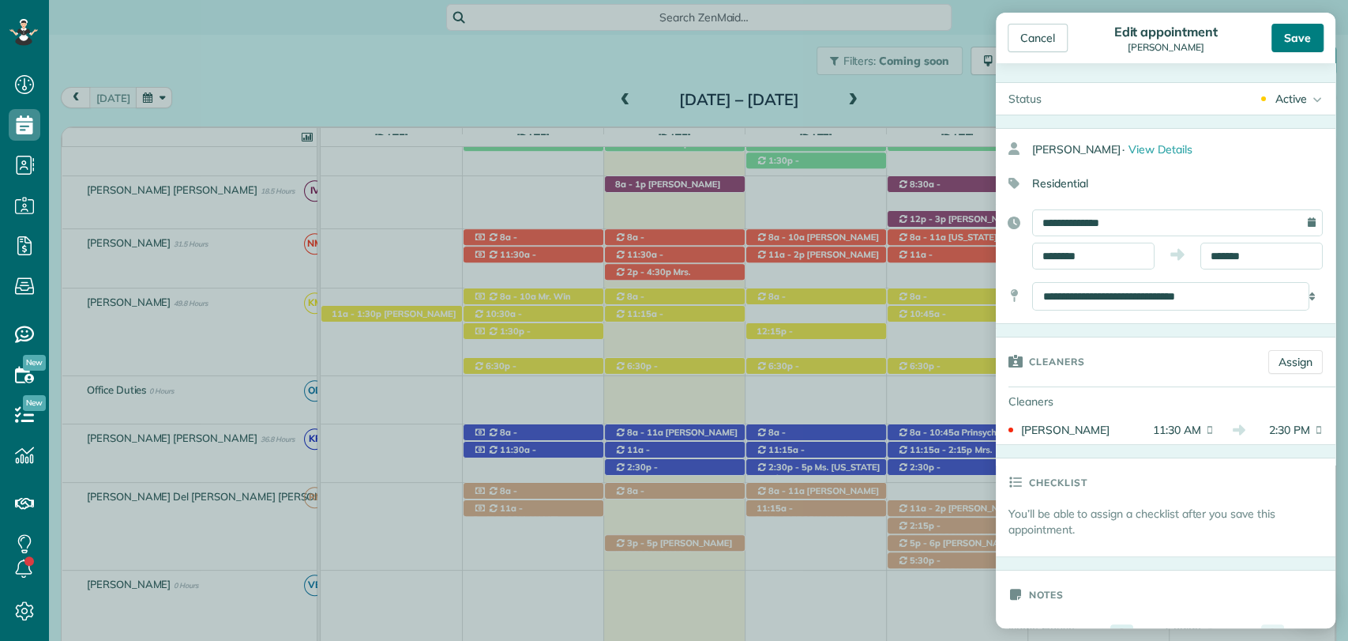
click at [1295, 42] on div "Save" at bounding box center [1298, 38] width 52 height 28
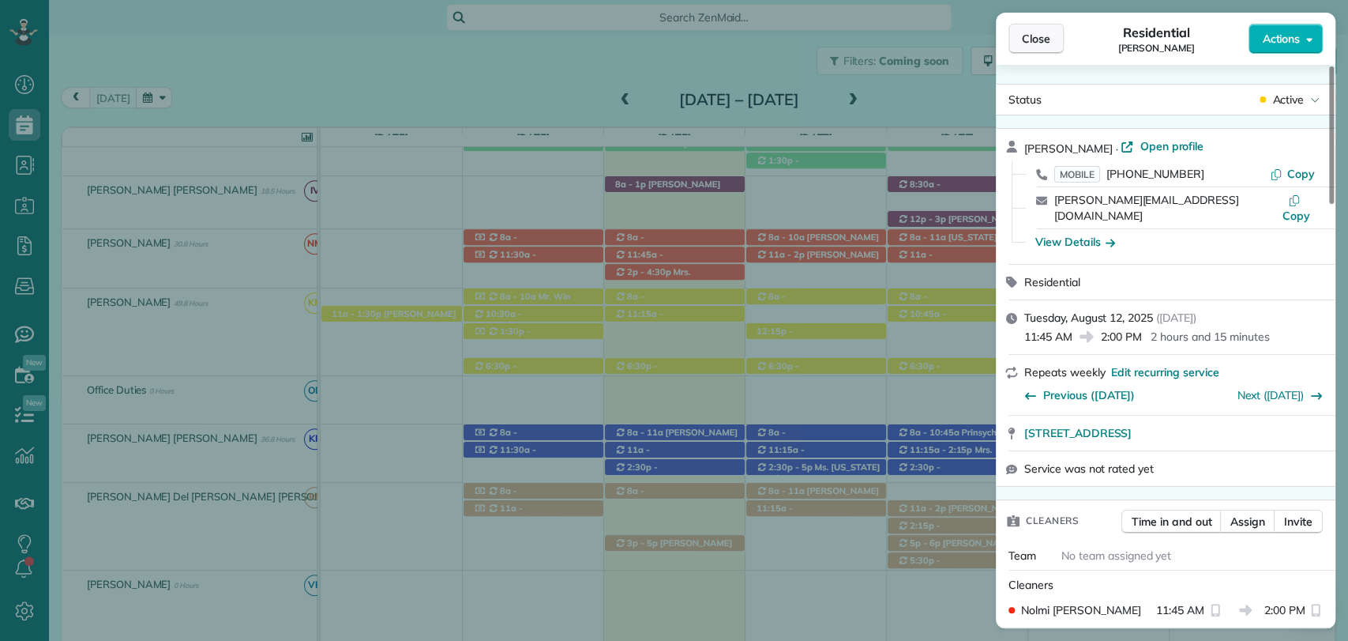
click at [1039, 41] on span "Close" at bounding box center [1036, 39] width 28 height 16
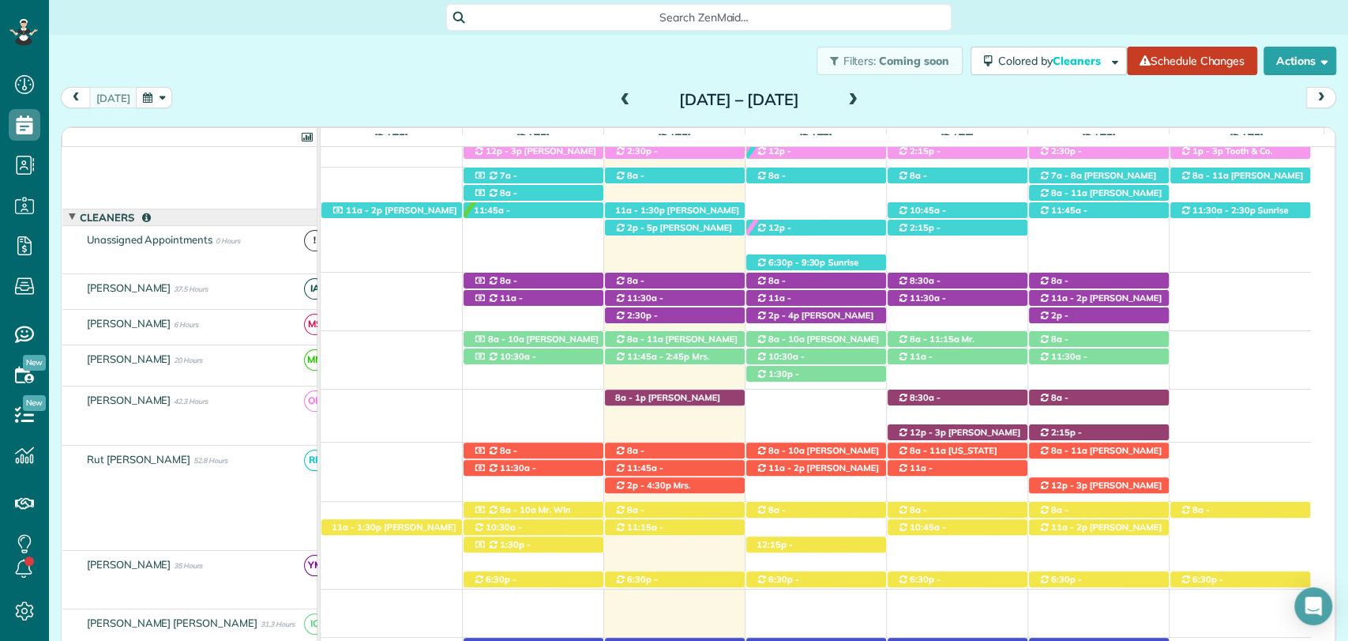
scroll to position [327, 0]
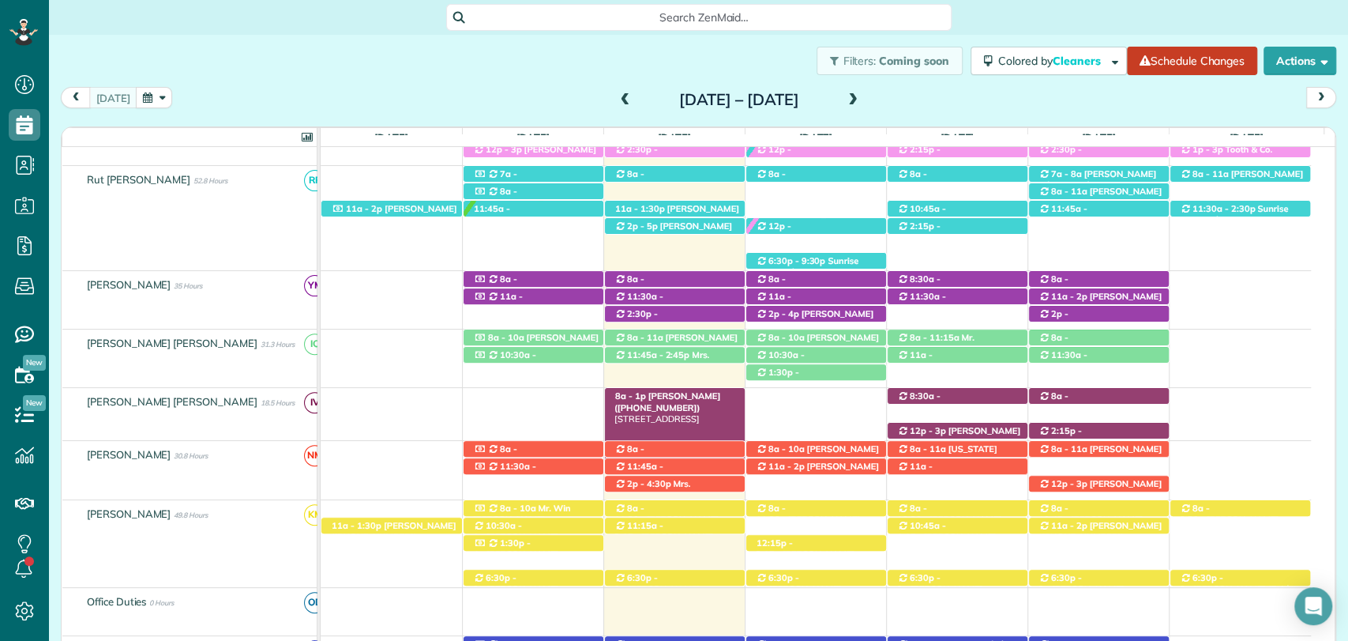
click at [701, 398] on span "Mrs. Jennifer Pelham (+12512282211)" at bounding box center [668, 401] width 106 height 22
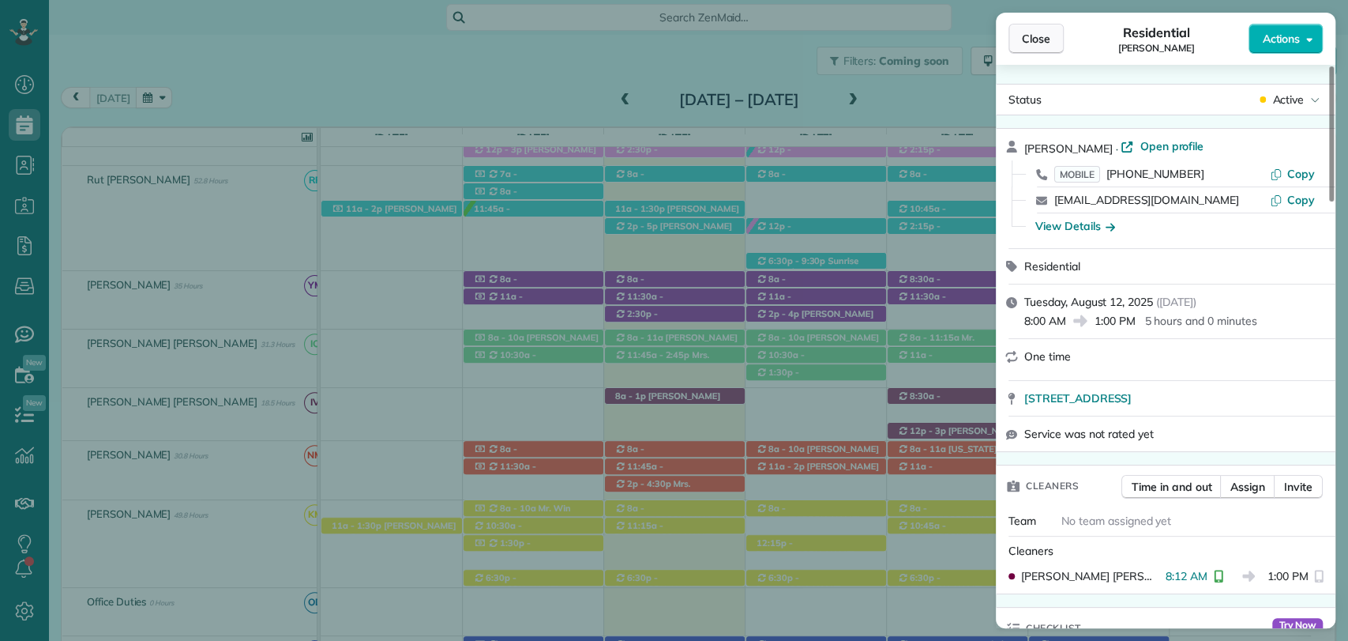
click at [1046, 44] on span "Close" at bounding box center [1036, 39] width 28 height 16
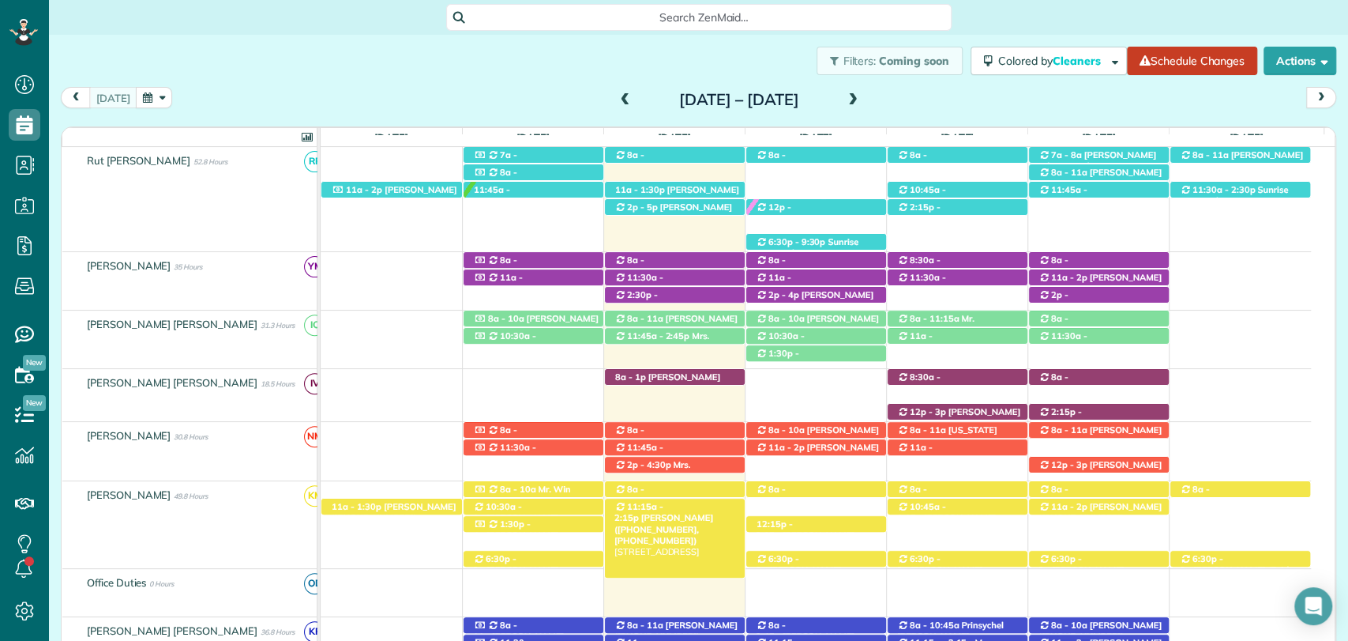
scroll to position [336, 0]
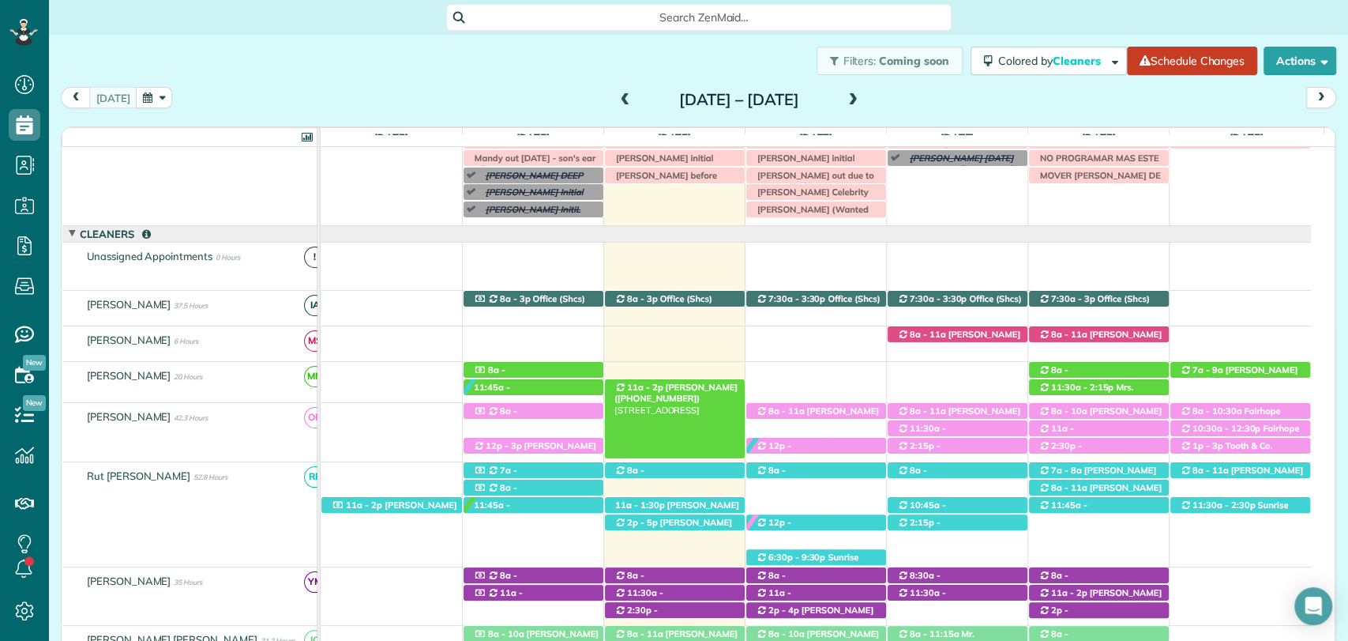
click at [656, 385] on span "Brianne Culp (+19132378986)" at bounding box center [676, 393] width 123 height 22
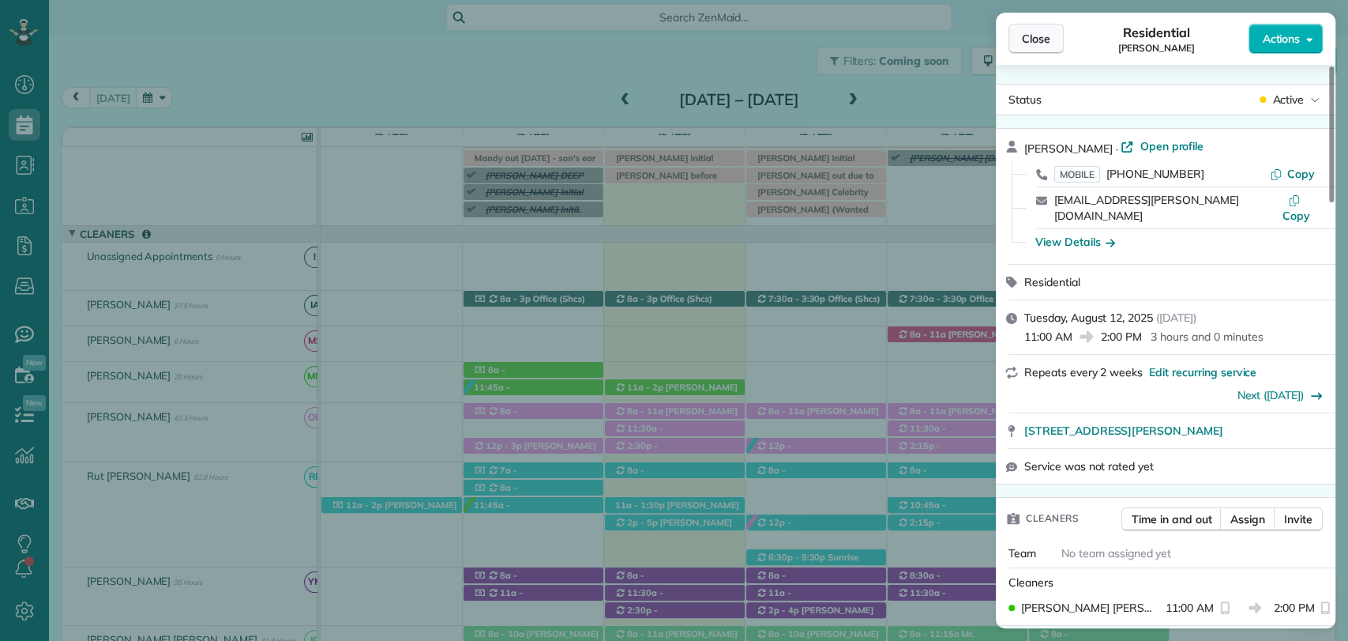
click at [1023, 33] on span "Close" at bounding box center [1036, 39] width 28 height 16
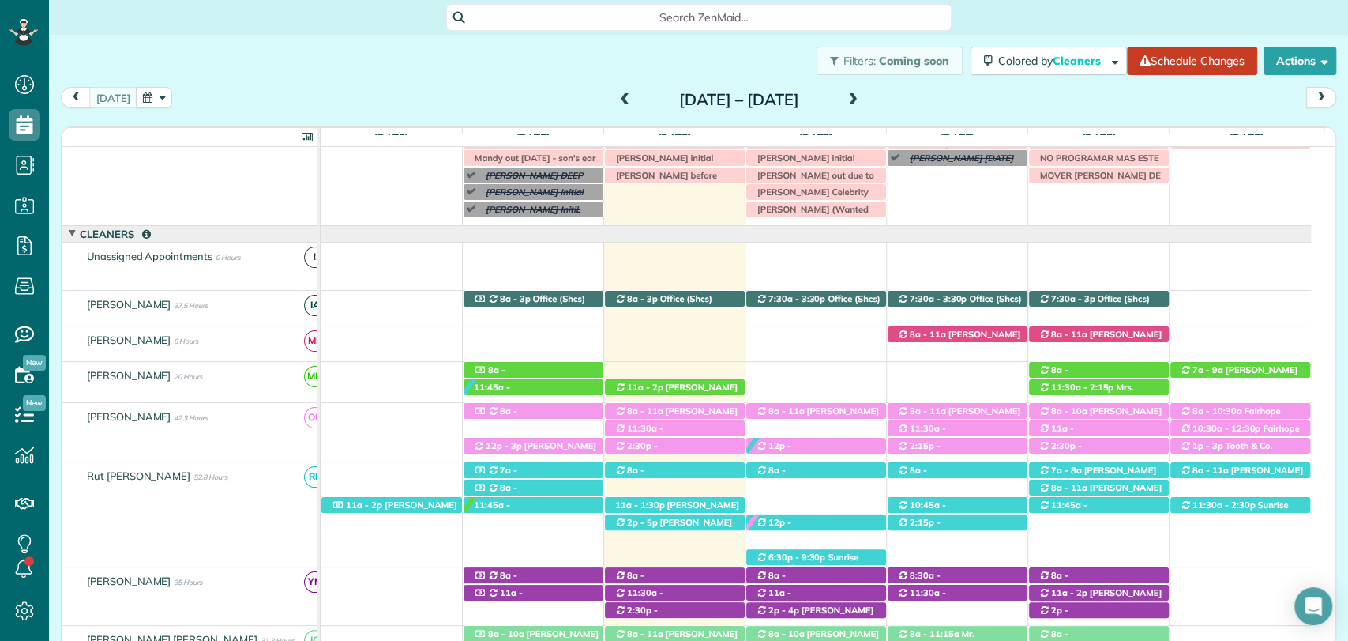
drag, startPoint x: 798, startPoint y: 485, endPoint x: 756, endPoint y: 93, distance: 394.0
click at [756, 93] on h2 "Sunday Aug 10 – Saturday Aug 16, 2025" at bounding box center [739, 99] width 197 height 17
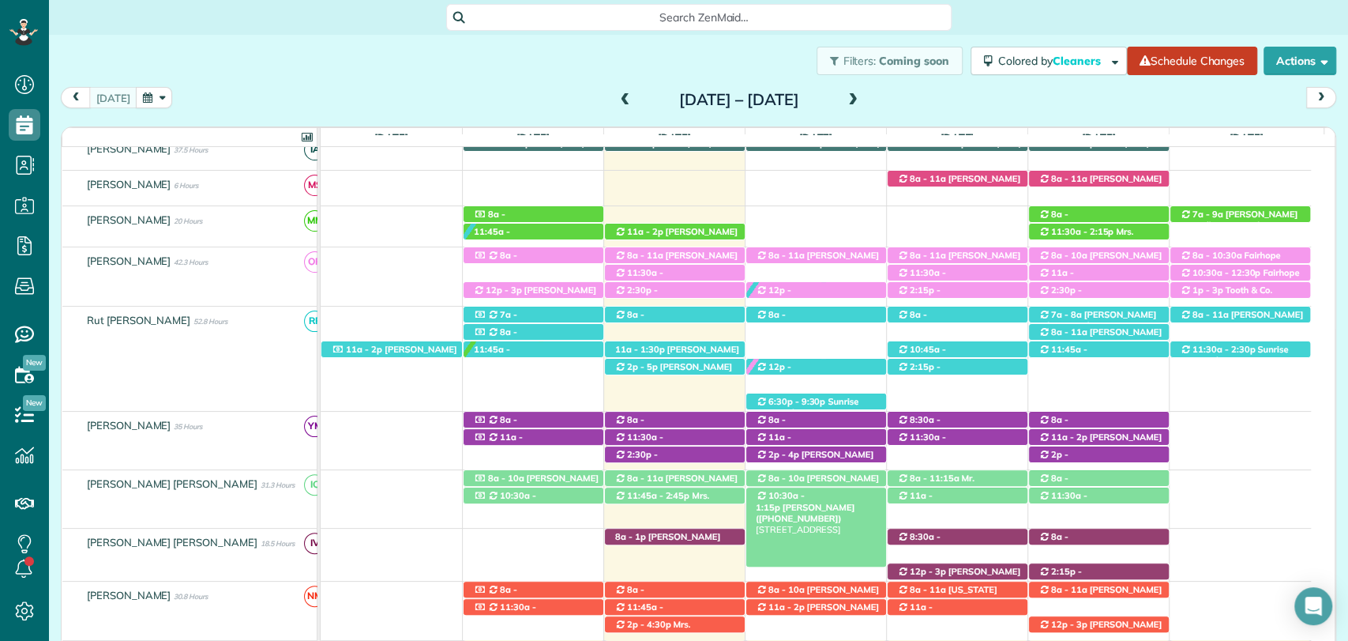
click at [805, 494] on span "10:30a - 1:15p" at bounding box center [780, 501] width 49 height 22
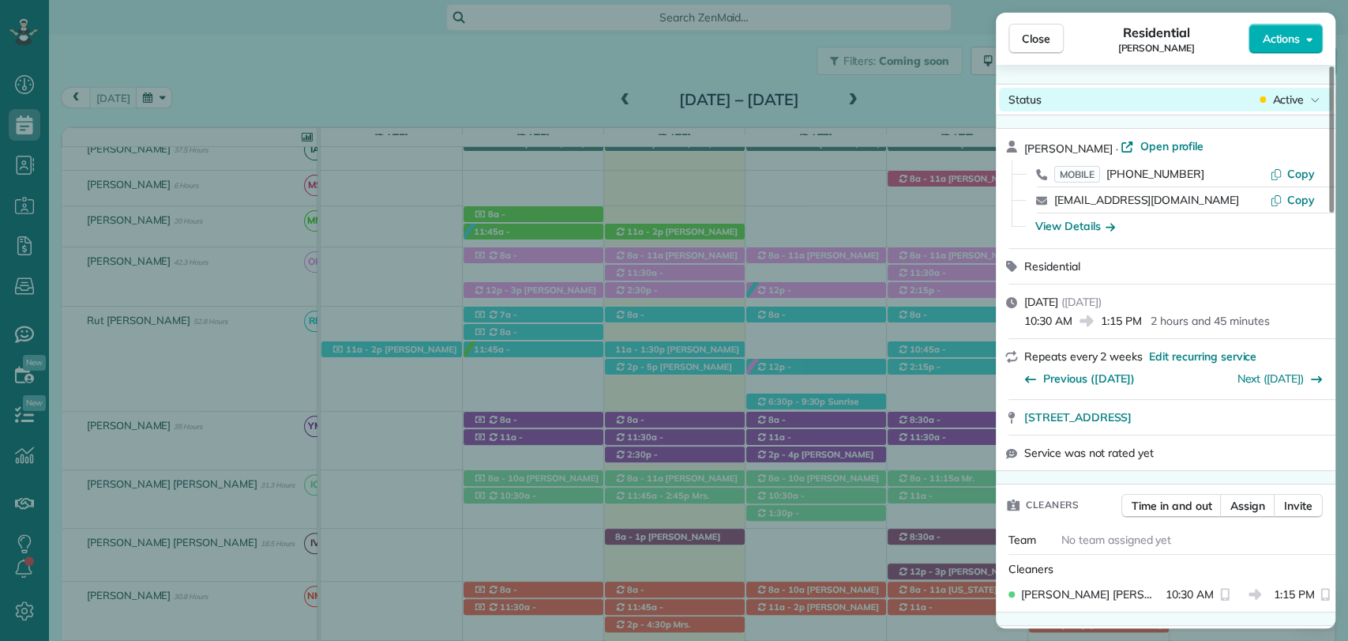
click at [1291, 100] on span "Active" at bounding box center [1288, 100] width 32 height 16
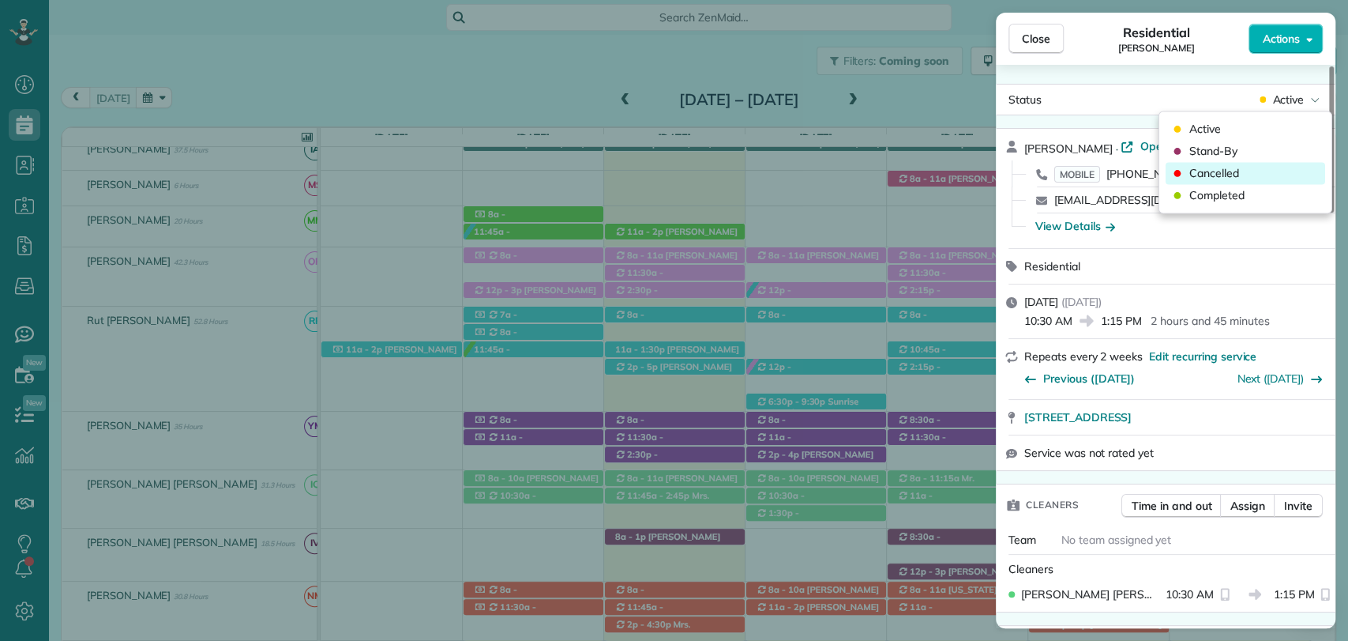
click at [1254, 177] on div "Cancelled" at bounding box center [1246, 173] width 160 height 22
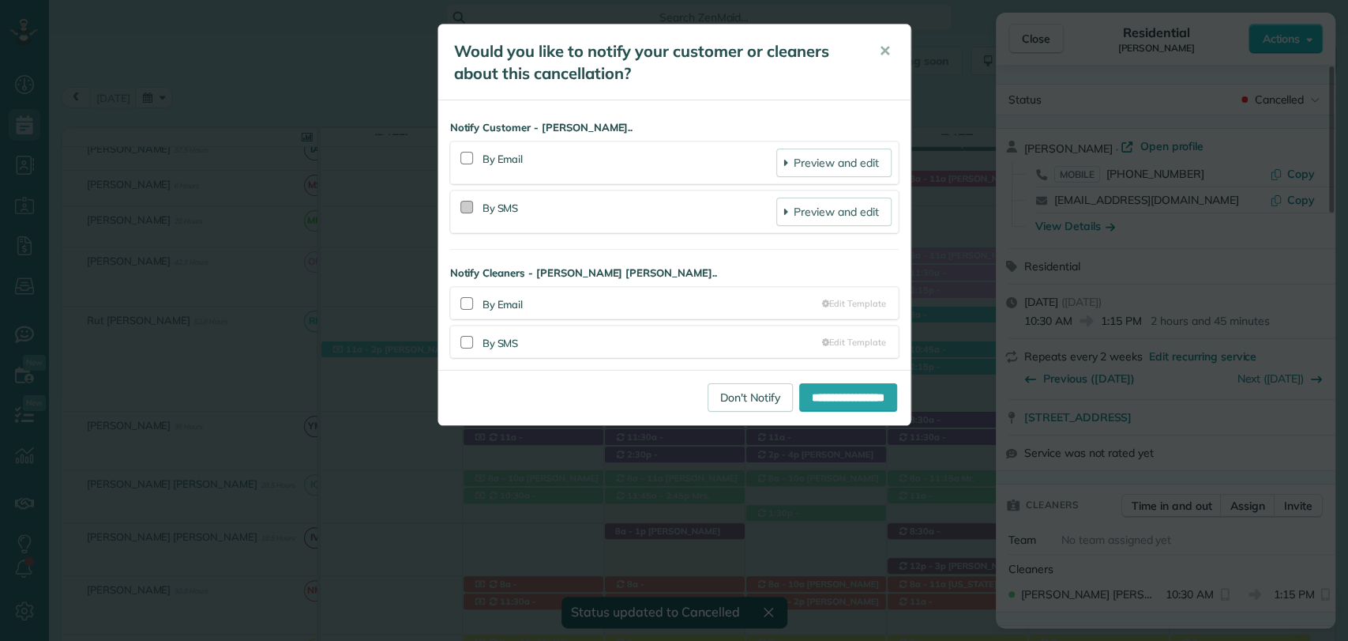
click at [464, 206] on div at bounding box center [466, 207] width 13 height 13
click at [460, 340] on div at bounding box center [466, 342] width 13 height 13
click at [799, 389] on input "**********" at bounding box center [848, 397] width 98 height 28
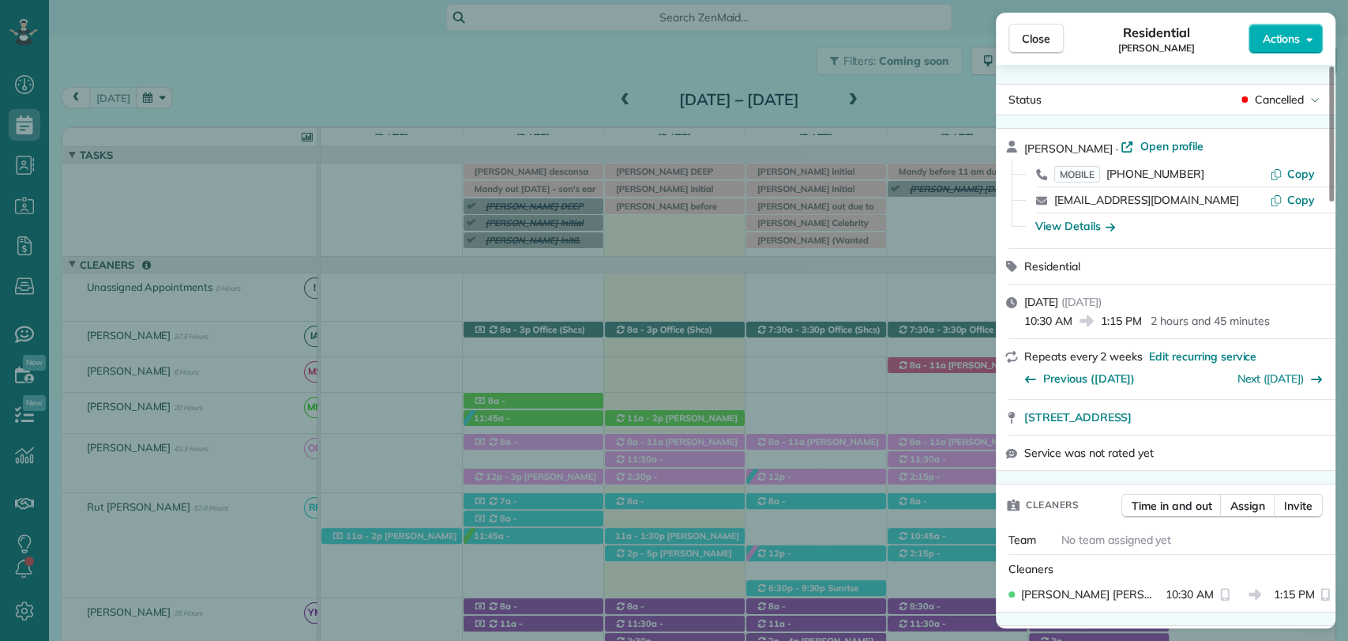
scroll to position [6, 6]
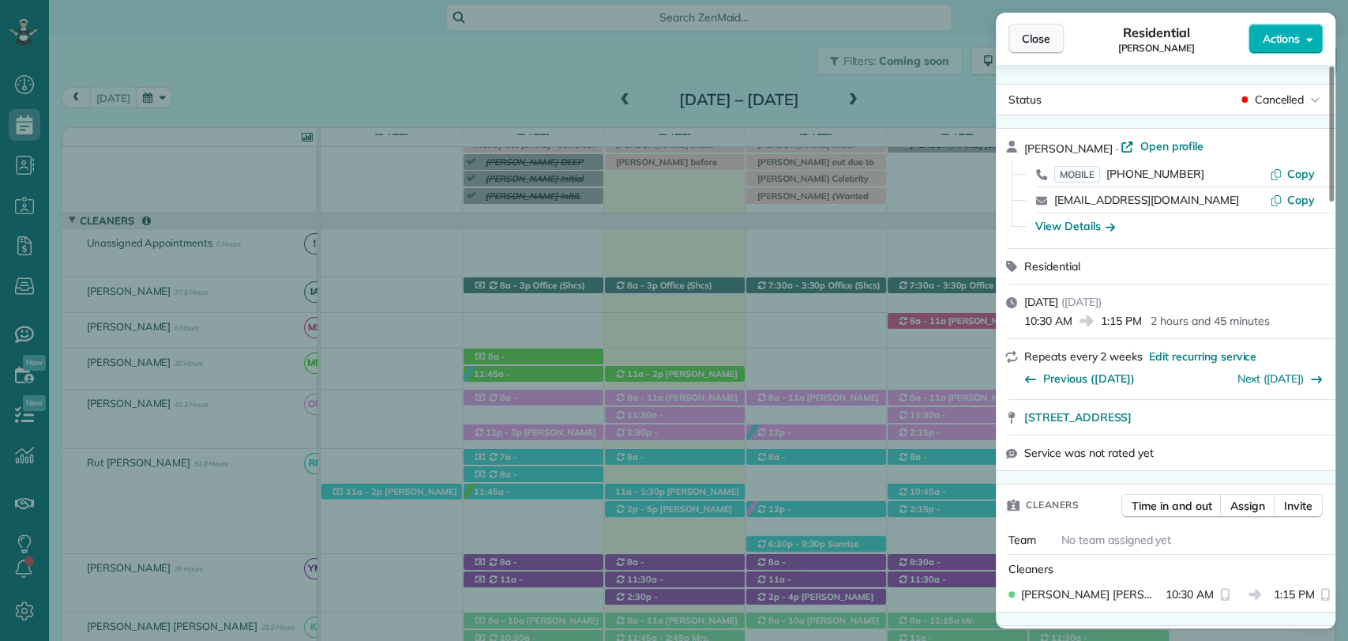
click at [1043, 39] on span "Close" at bounding box center [1036, 39] width 28 height 16
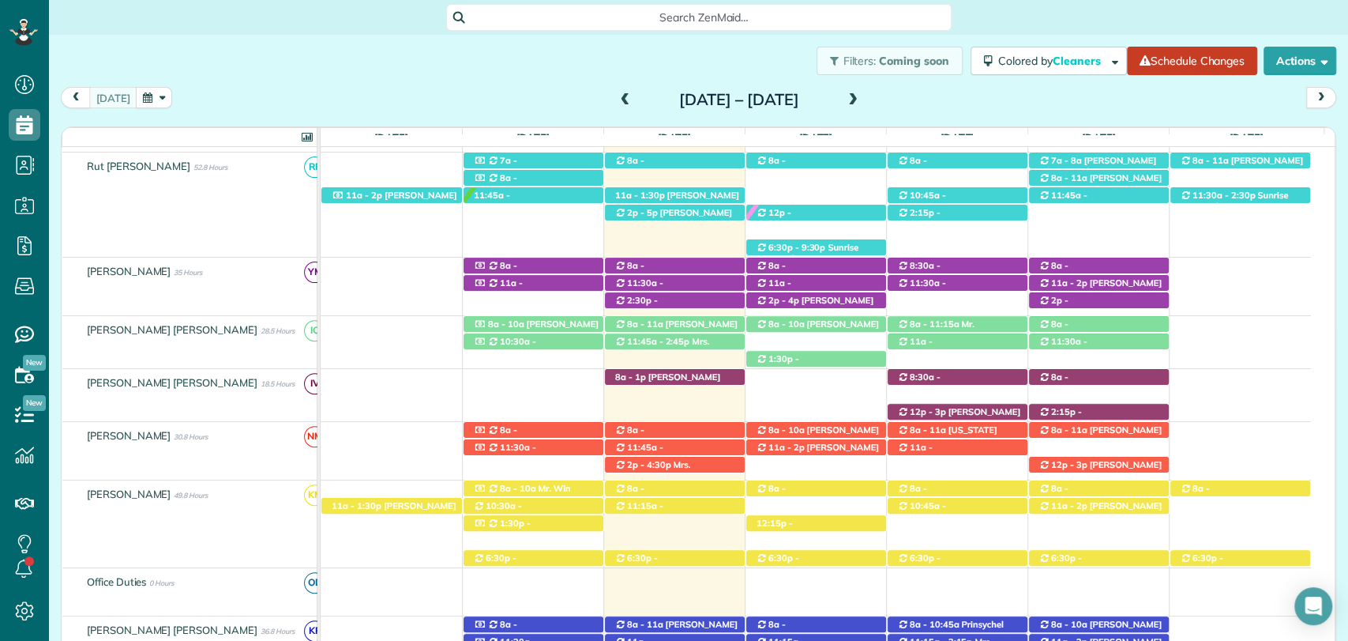
scroll to position [339, 0]
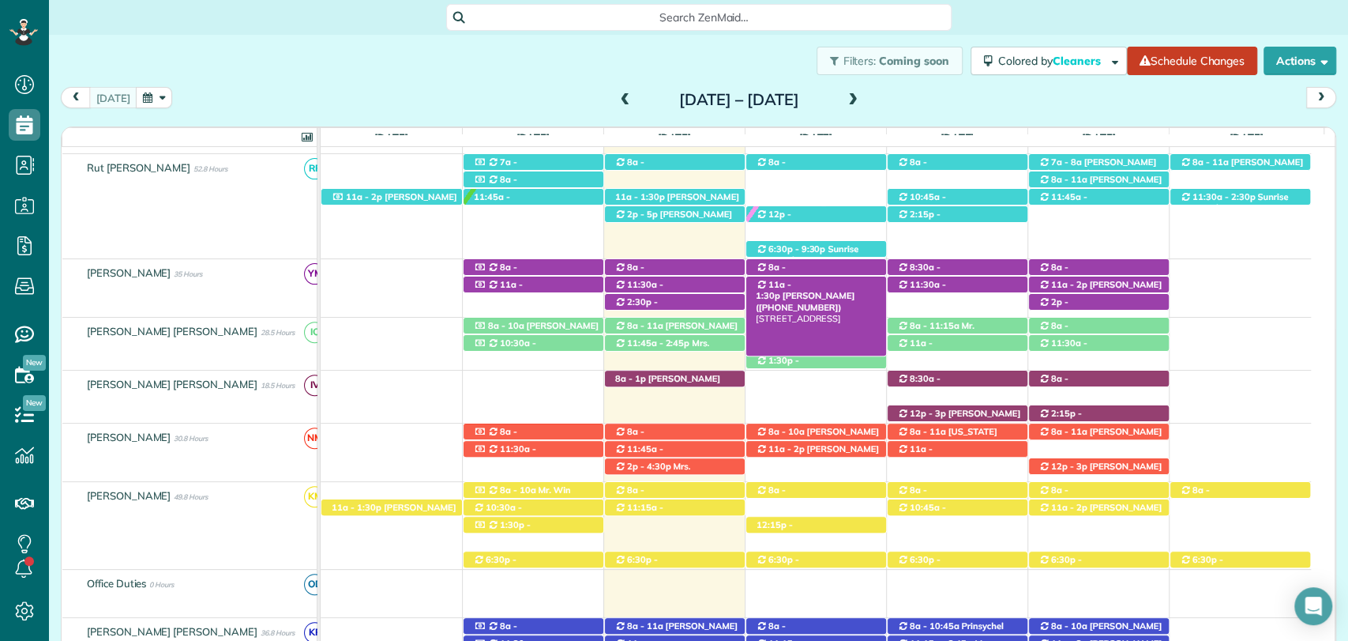
click at [764, 284] on div "11a - 1:30p [PERSON_NAME] ([PHONE_NUMBER]) [STREET_ADDRESS]" at bounding box center [816, 284] width 140 height 17
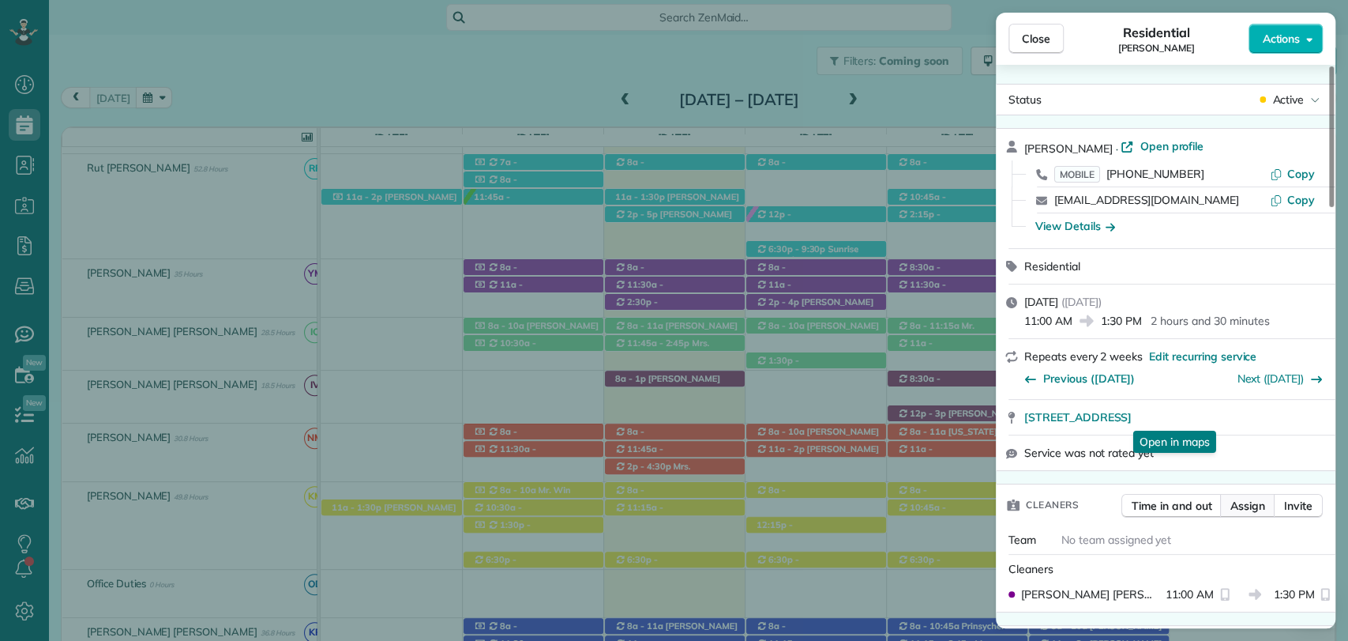
click at [1269, 505] on button "Assign" at bounding box center [1247, 506] width 55 height 24
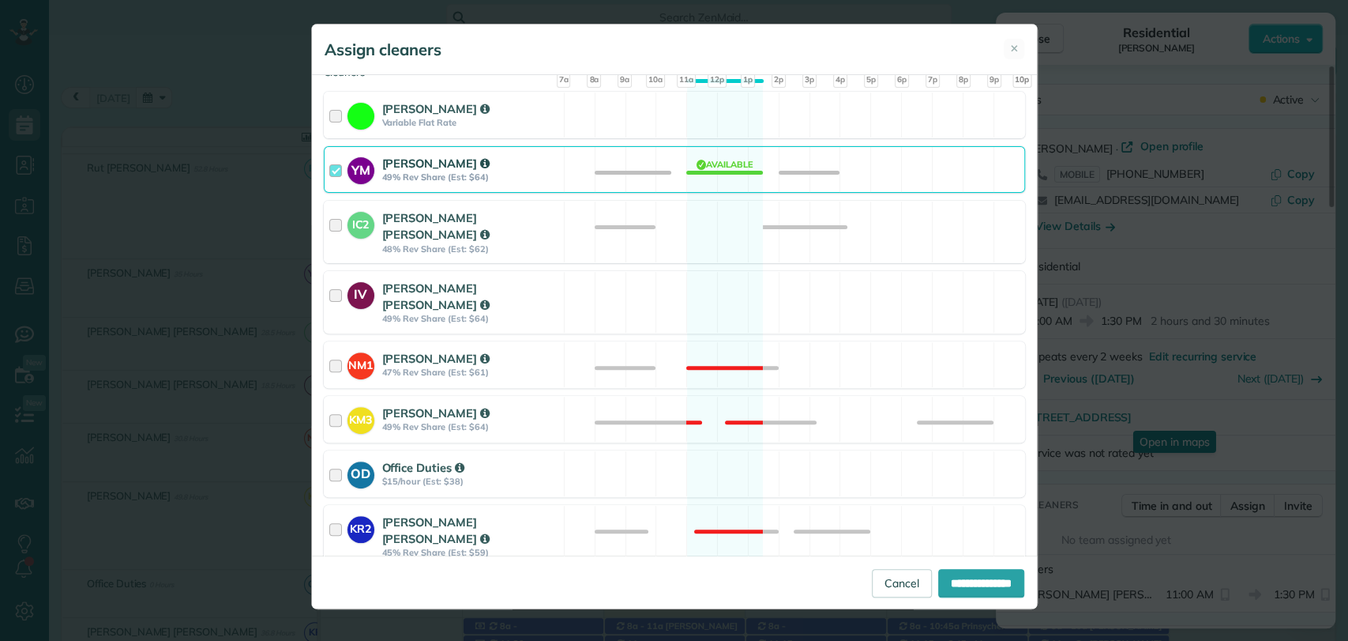
scroll to position [251, 0]
click at [335, 220] on div at bounding box center [338, 230] width 18 height 45
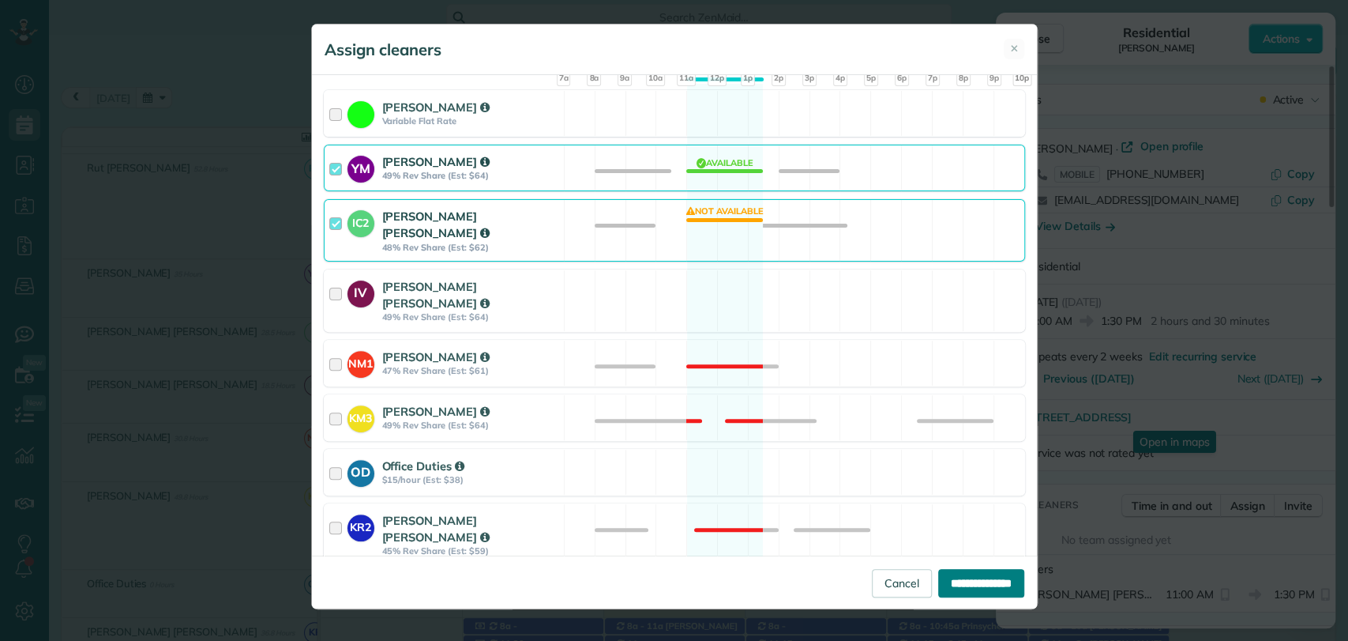
click at [968, 577] on input "**********" at bounding box center [981, 583] width 86 height 28
type input "**********"
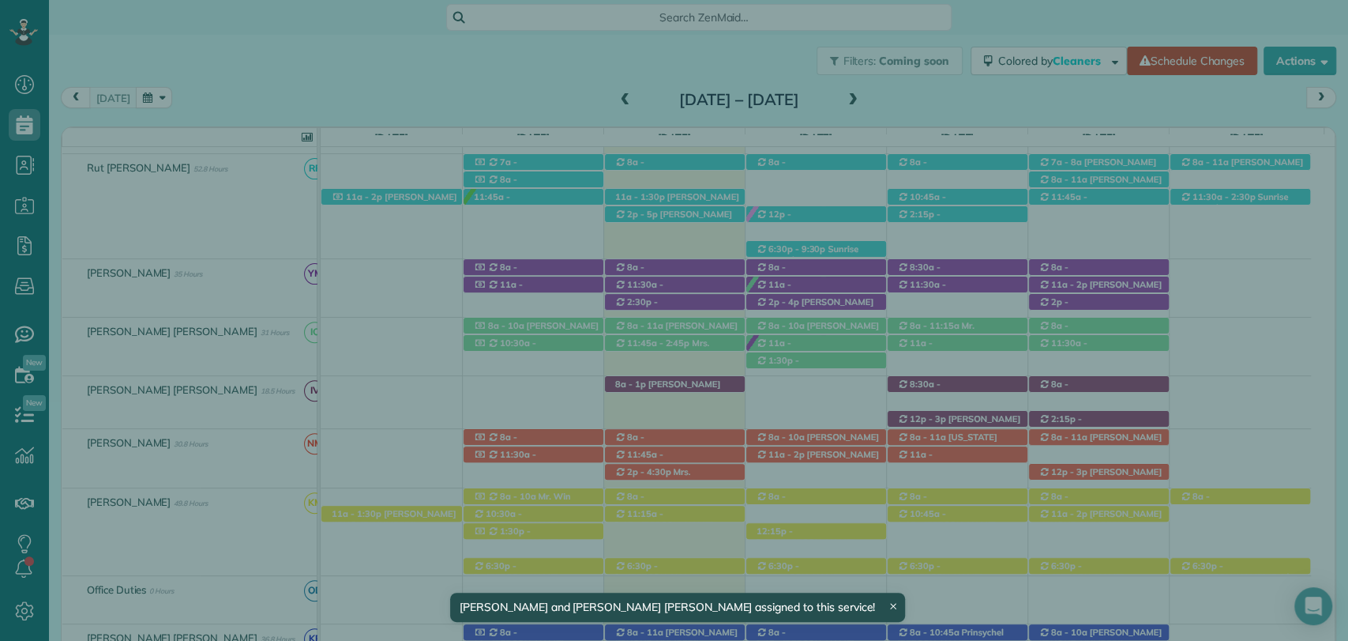
click at [1012, 39] on button "Close" at bounding box center [1036, 39] width 55 height 30
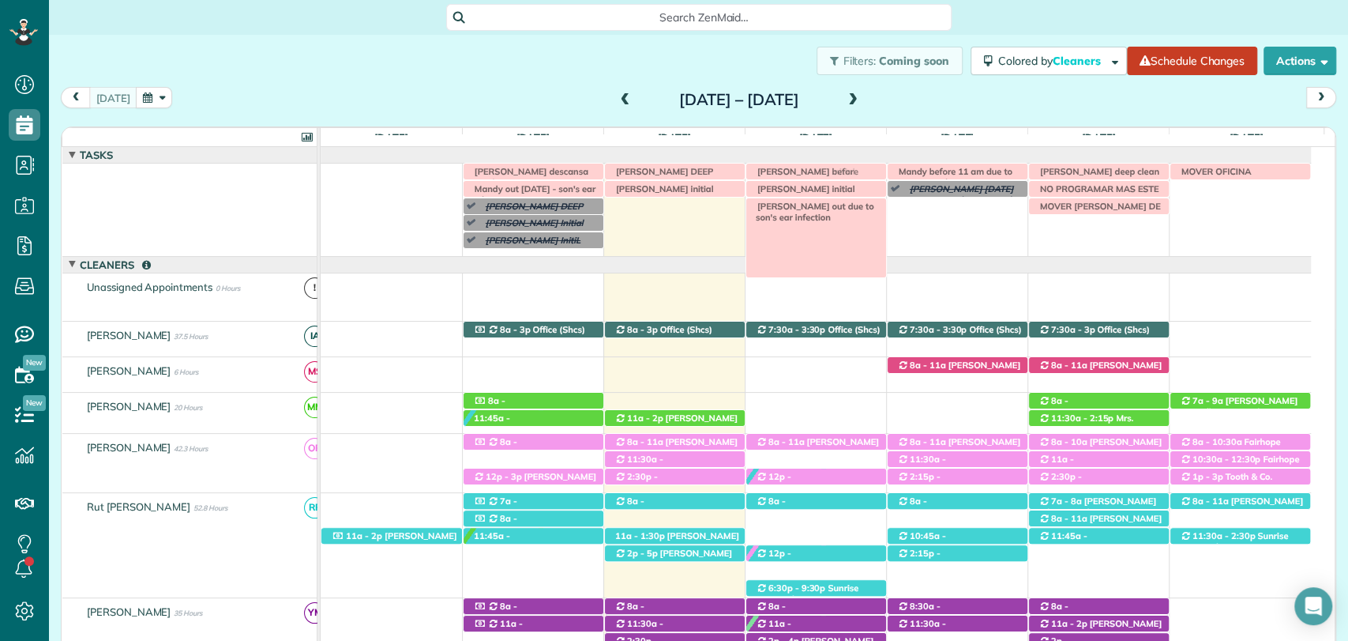
drag, startPoint x: 667, startPoint y: 207, endPoint x: 787, endPoint y: 200, distance: 121.1
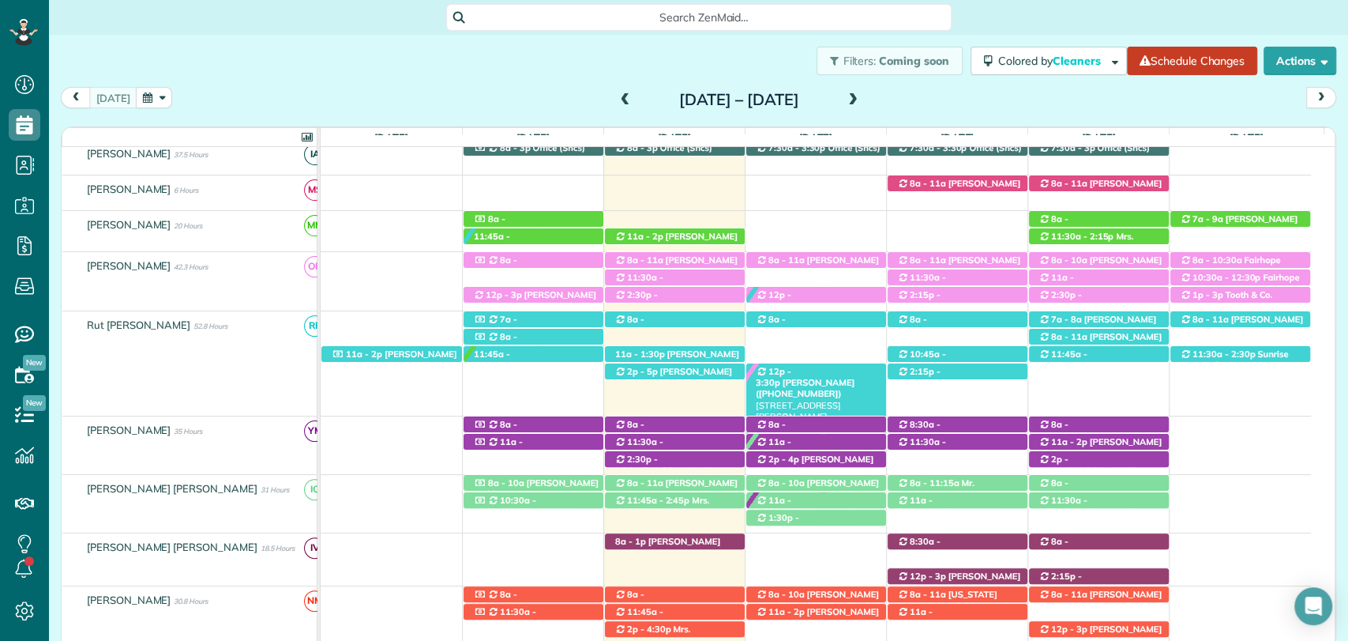
click at [791, 369] on span "12p - 3:30p" at bounding box center [774, 377] width 36 height 22
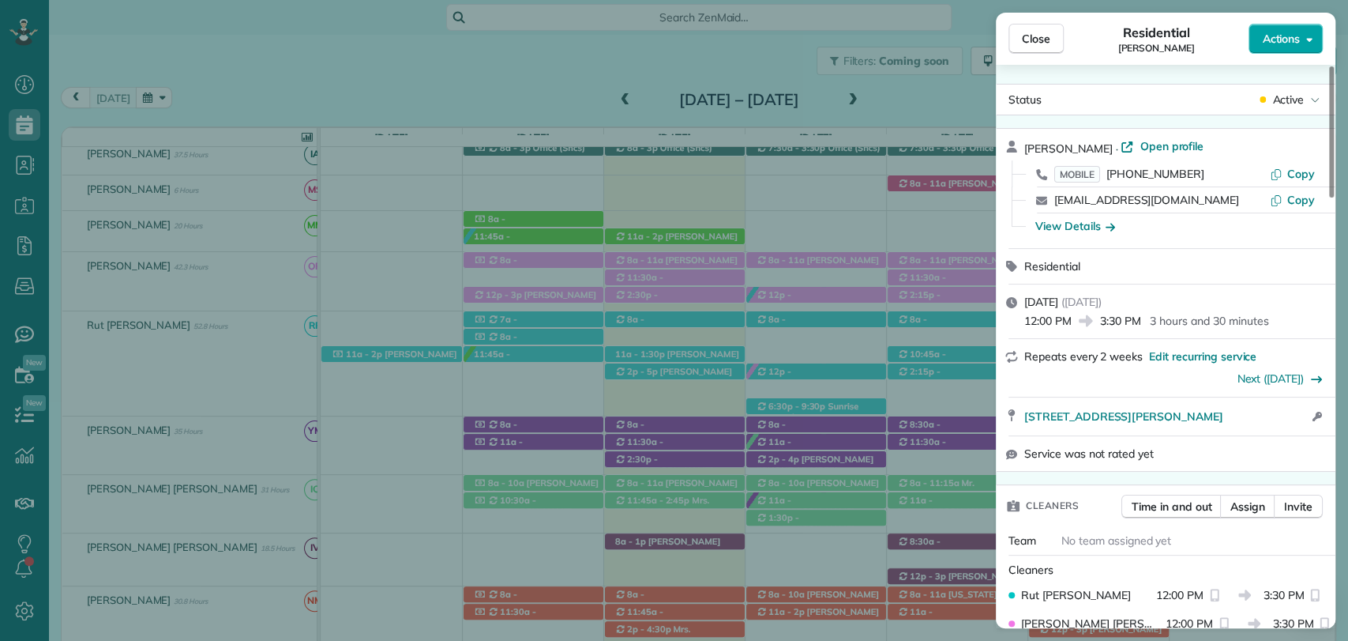
click at [1280, 32] on span "Actions" at bounding box center [1281, 39] width 38 height 16
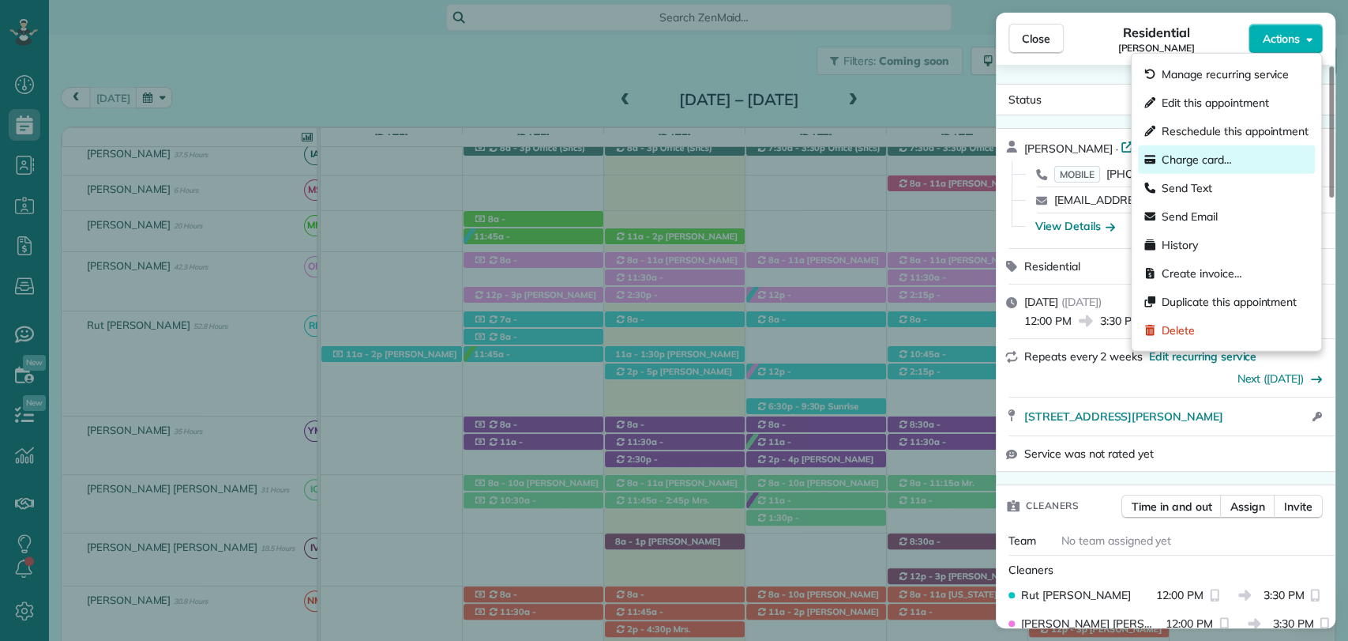
click at [1193, 159] on span "Charge card…" at bounding box center [1197, 160] width 70 height 16
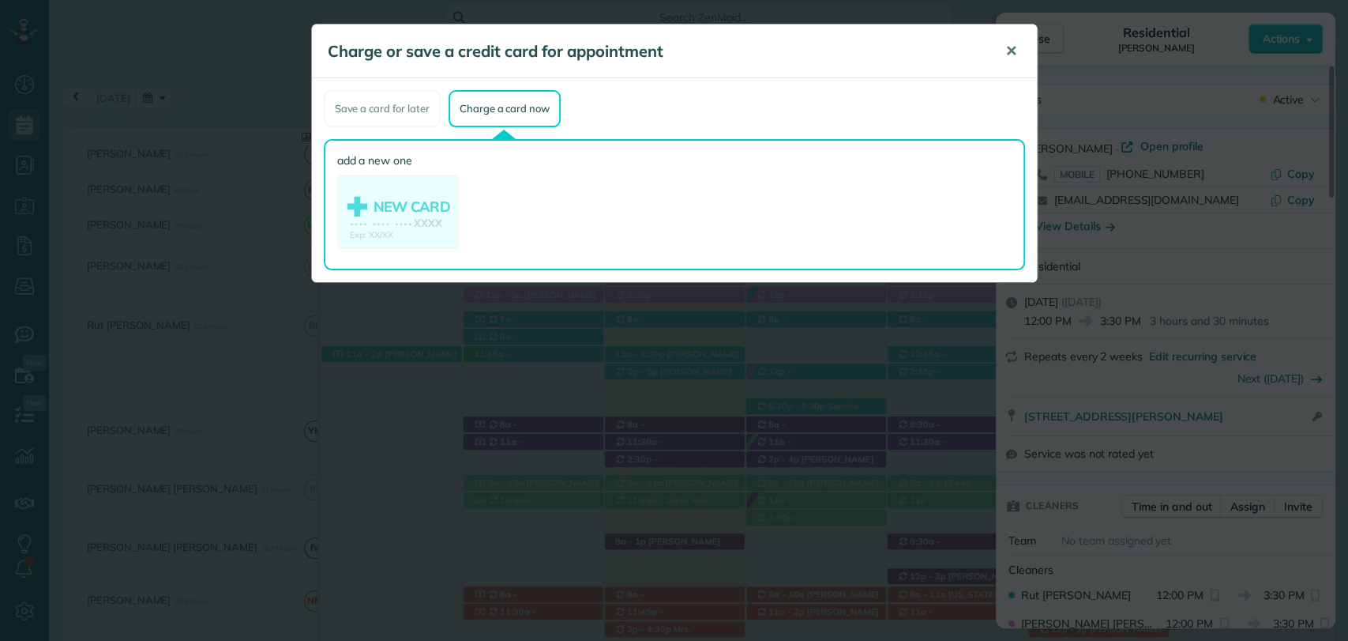
click at [1013, 56] on span "✕" at bounding box center [1011, 51] width 12 height 18
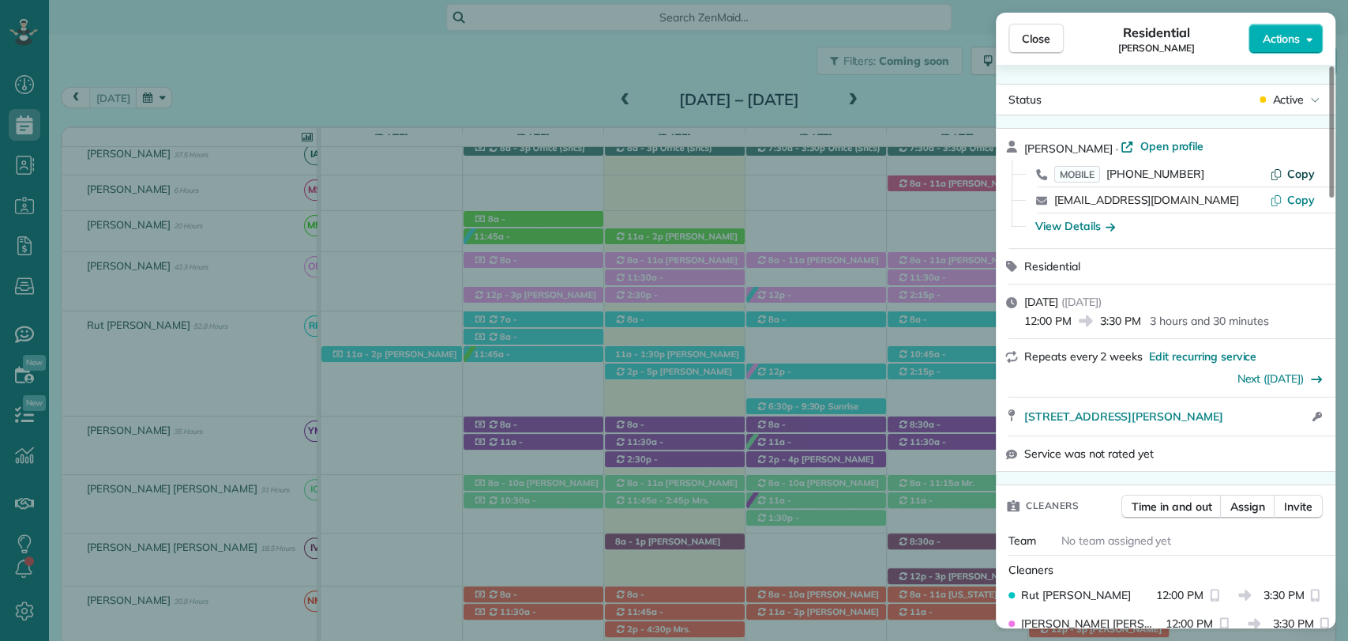
click at [1287, 171] on button "Copy" at bounding box center [1292, 174] width 45 height 16
click at [1057, 37] on button "Close" at bounding box center [1036, 39] width 55 height 30
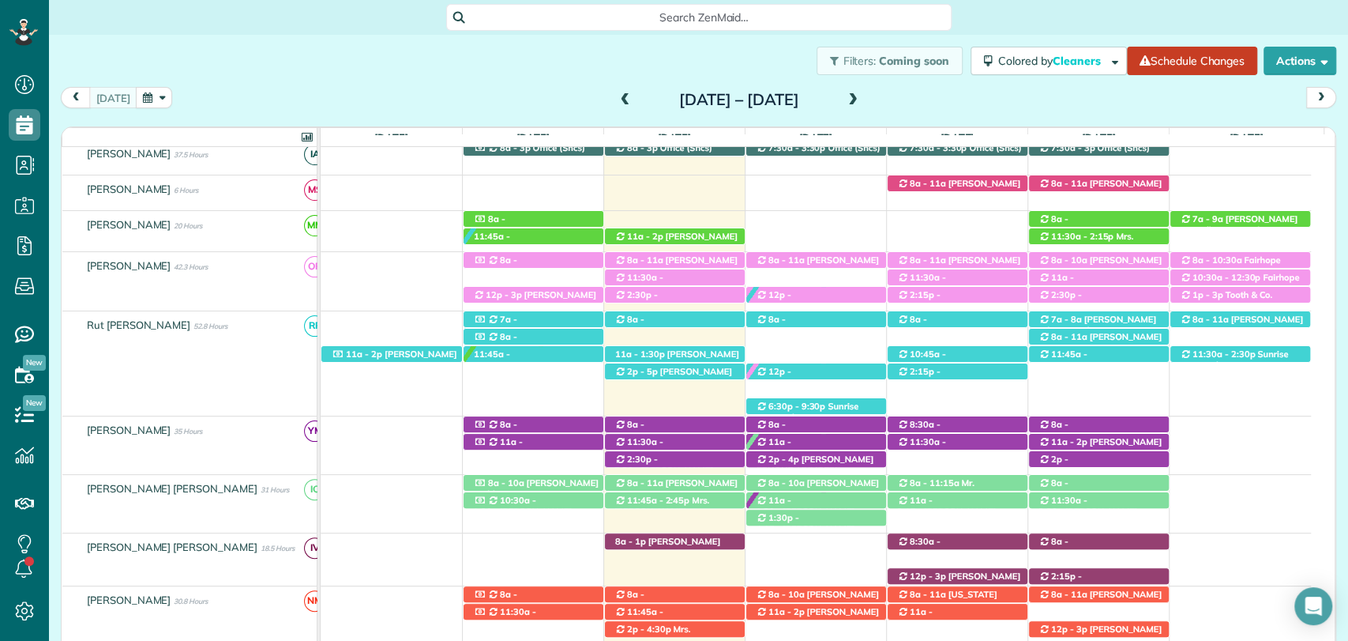
click at [188, 87] on div "today Sunday Aug 10 – Saturday Aug 16, 2025" at bounding box center [699, 101] width 1276 height 29
click at [855, 288] on div "12p - 3:30p Lisa Mavar (+12515500269) 31755 Rhett Circle - Spanish Fort, AL, 36…" at bounding box center [816, 295] width 140 height 17
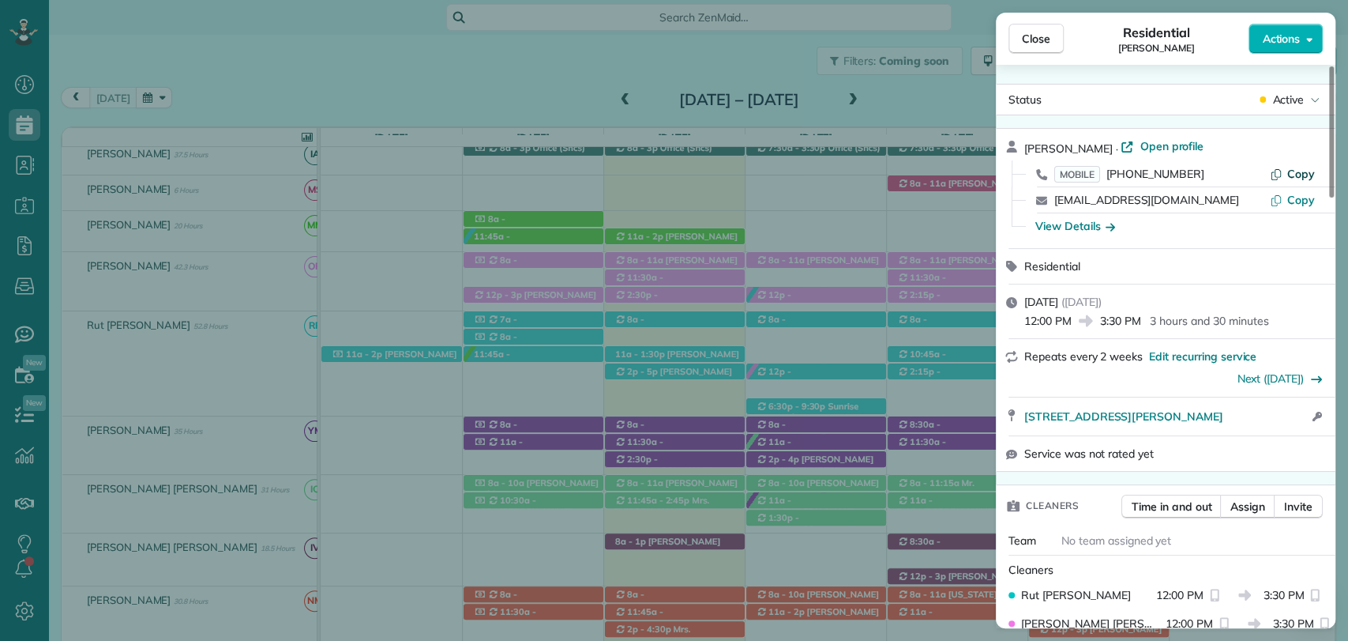
click at [1299, 172] on span "Copy" at bounding box center [1301, 174] width 28 height 14
click at [1017, 43] on button "Close" at bounding box center [1036, 39] width 55 height 30
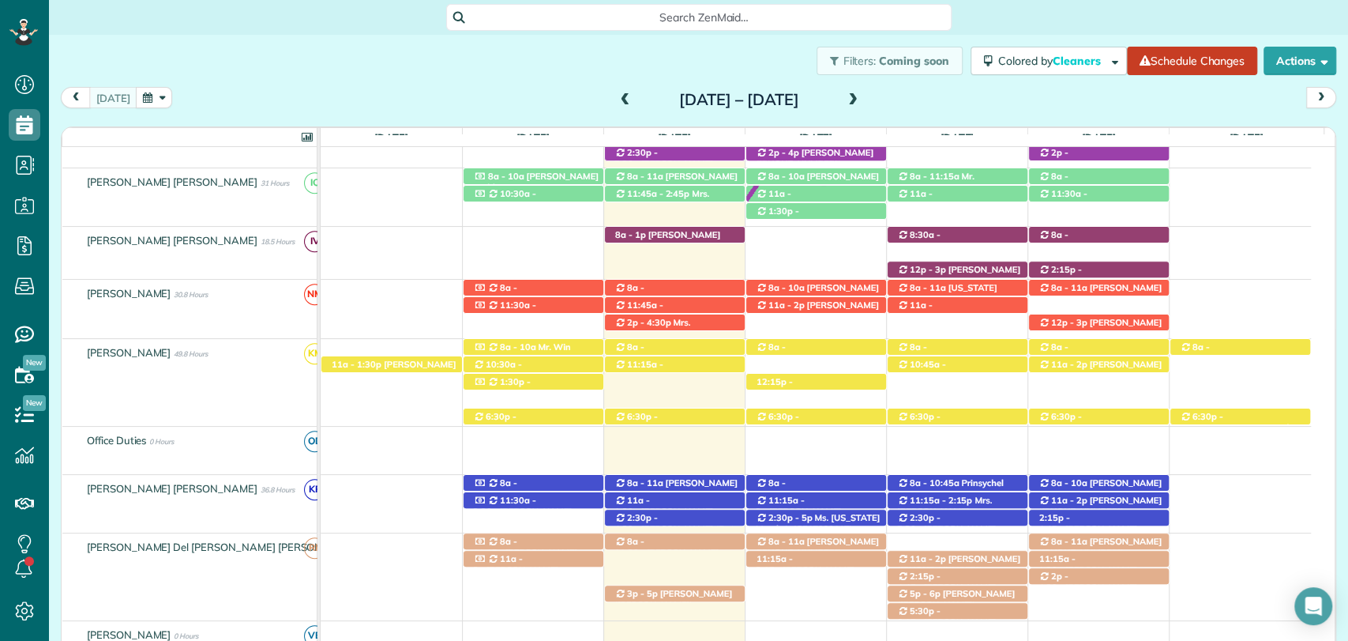
scroll to position [569, 0]
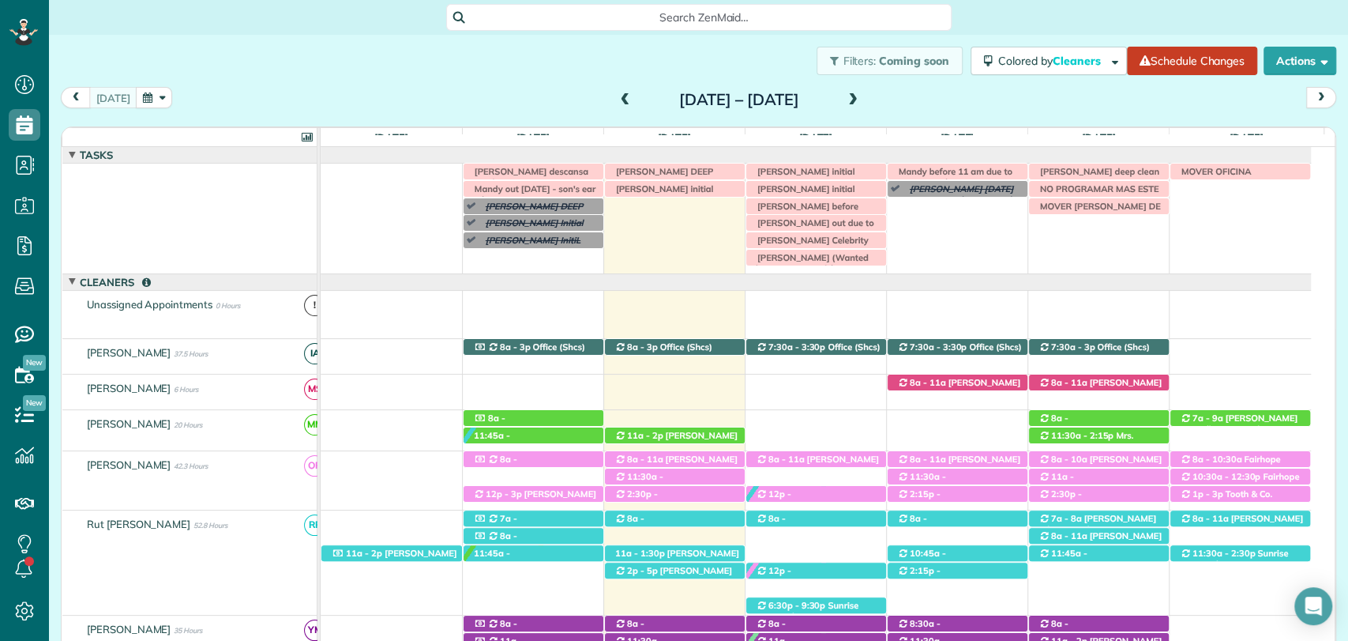
click at [862, 92] on span at bounding box center [852, 100] width 17 height 24
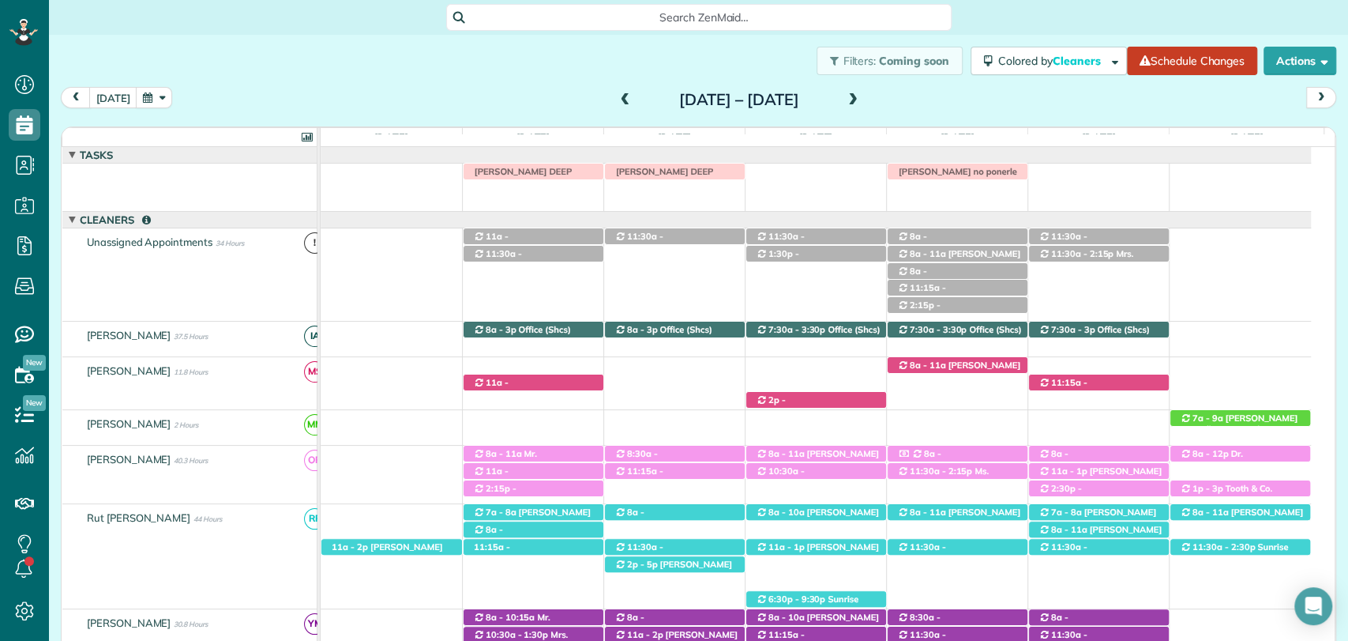
click at [550, 81] on div "Filters: Coming soon Colored by Cleaners Color by Cleaner Color by Team Color b…" at bounding box center [698, 61] width 1299 height 52
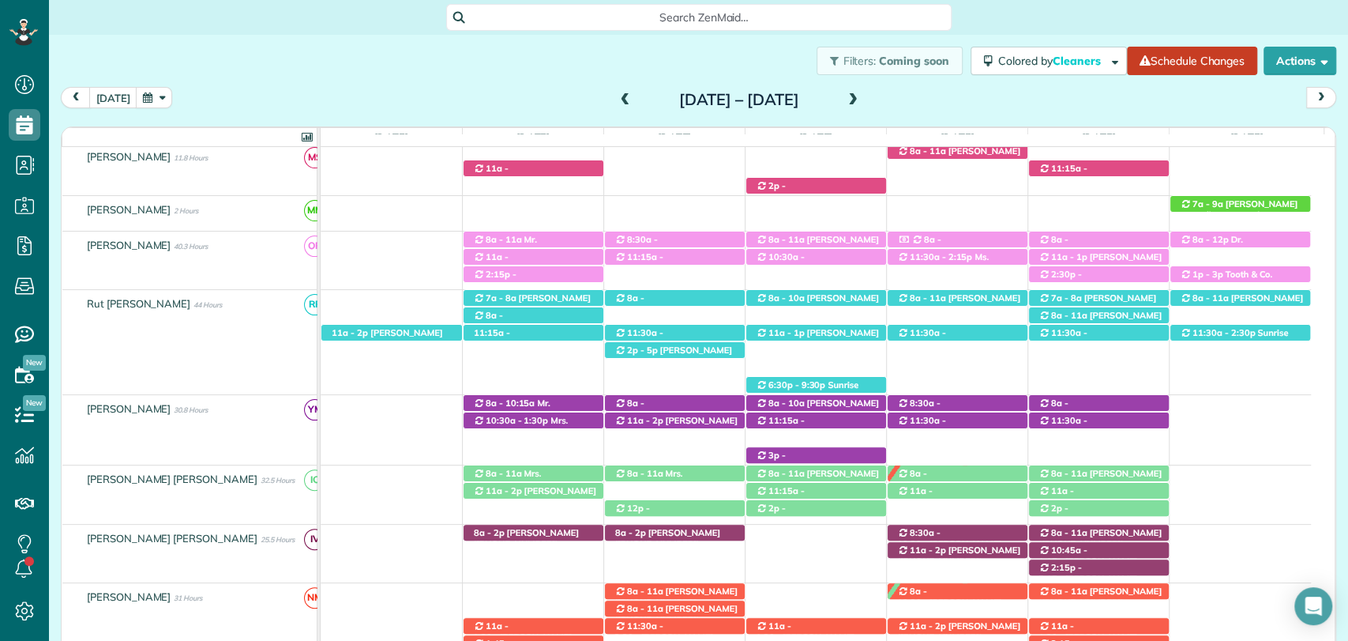
scroll to position [0, 0]
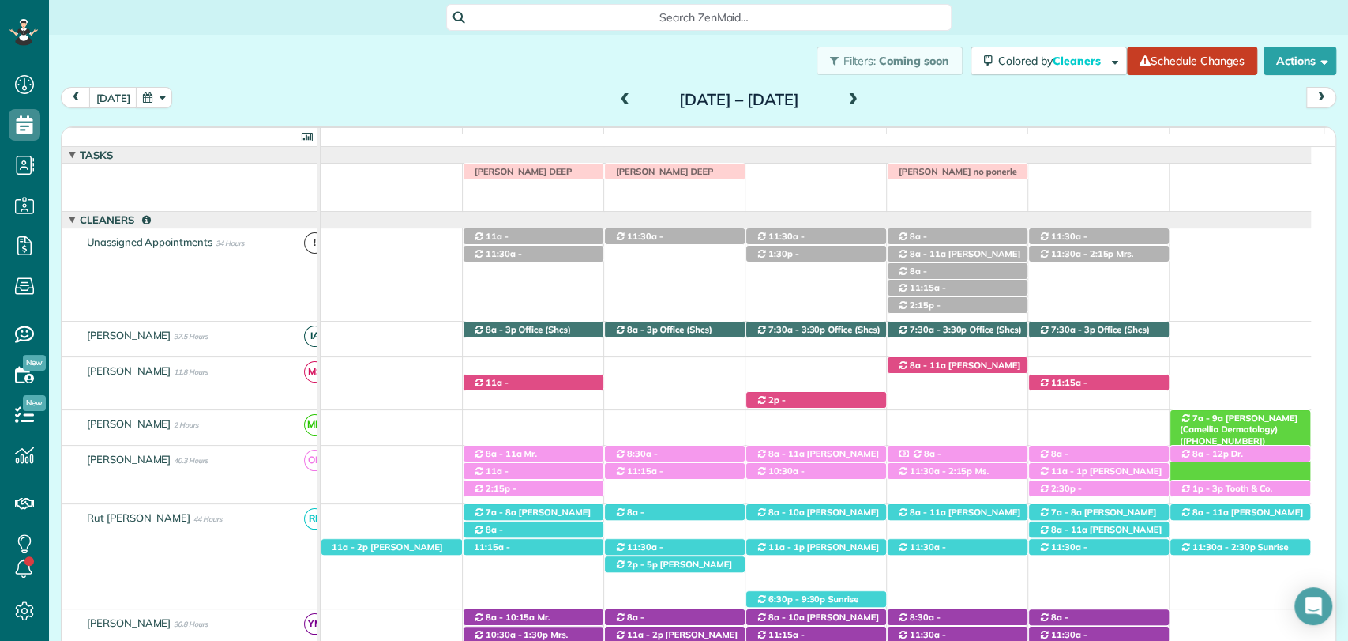
click at [1242, 418] on span "Romona Newton (Camellia Dermatology) (+12514241880)" at bounding box center [1239, 429] width 118 height 34
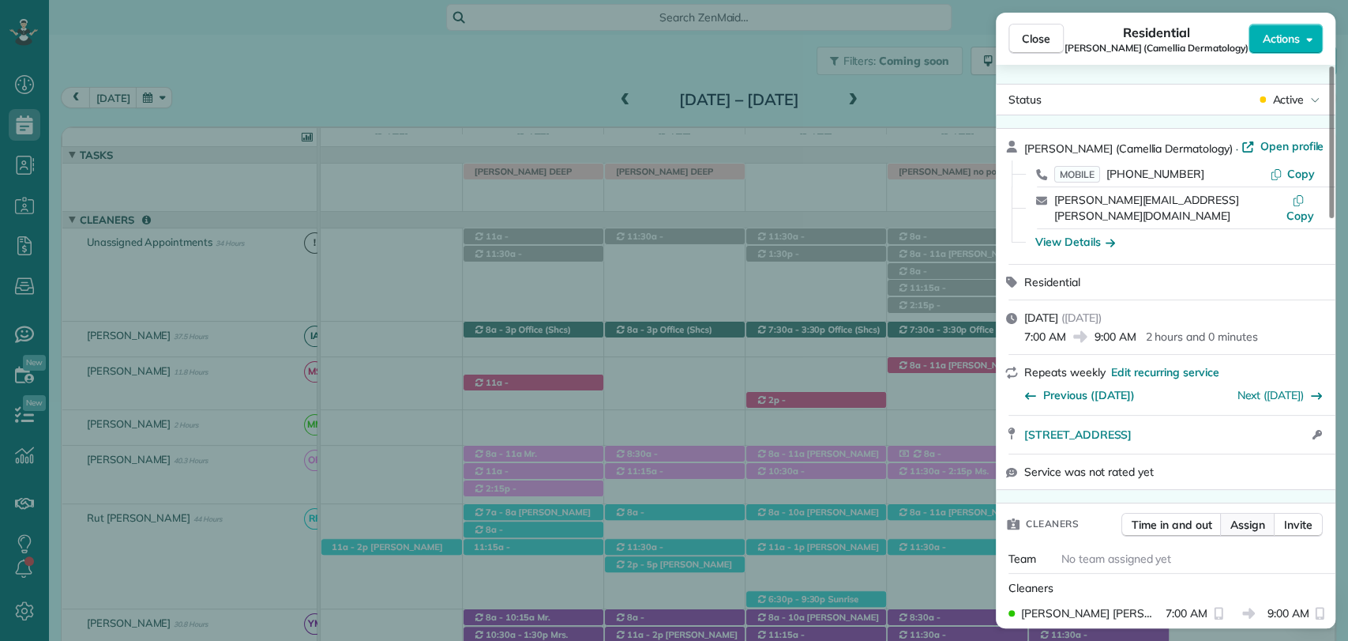
click at [1247, 513] on button "Assign" at bounding box center [1247, 525] width 55 height 24
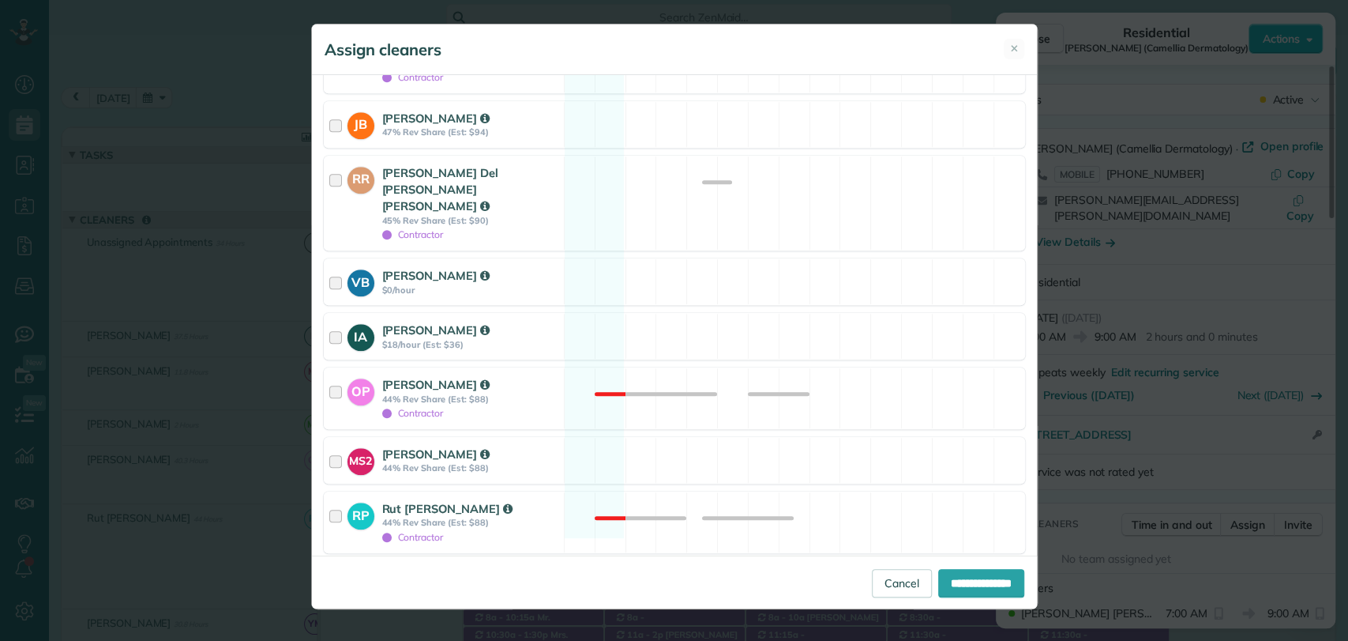
scroll to position [780, 0]
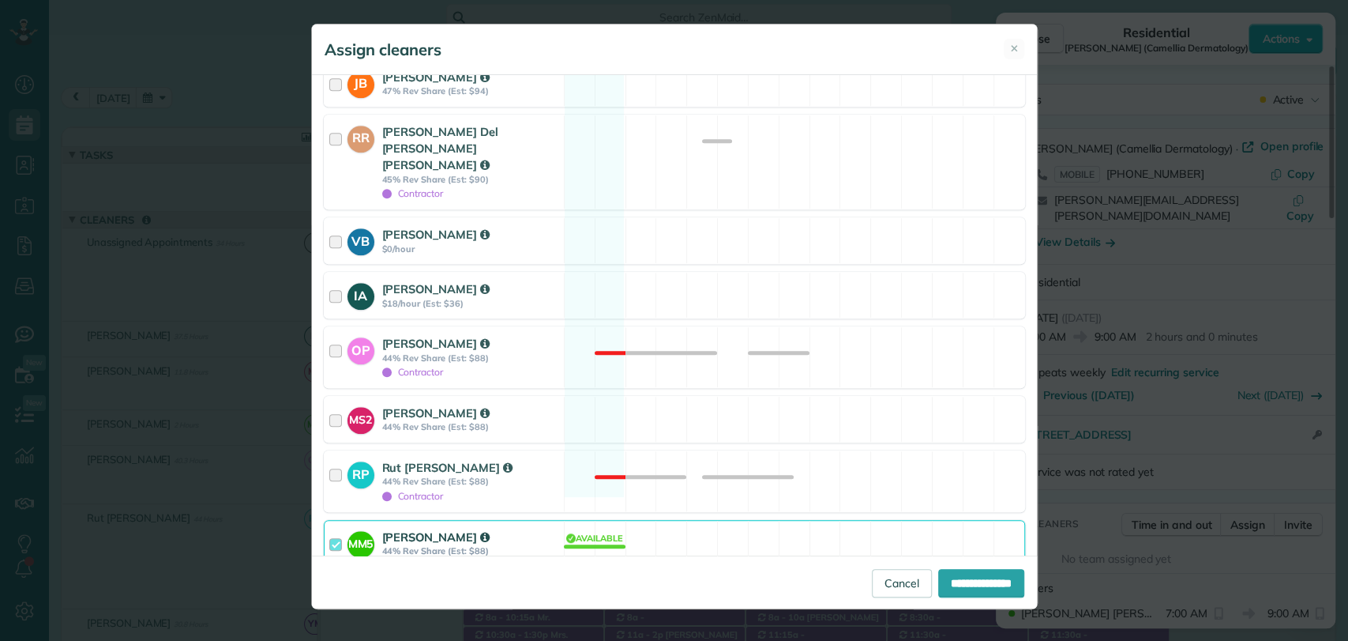
click at [330, 582] on div at bounding box center [330, 588] width 13 height 13
click at [329, 528] on div at bounding box center [338, 542] width 18 height 29
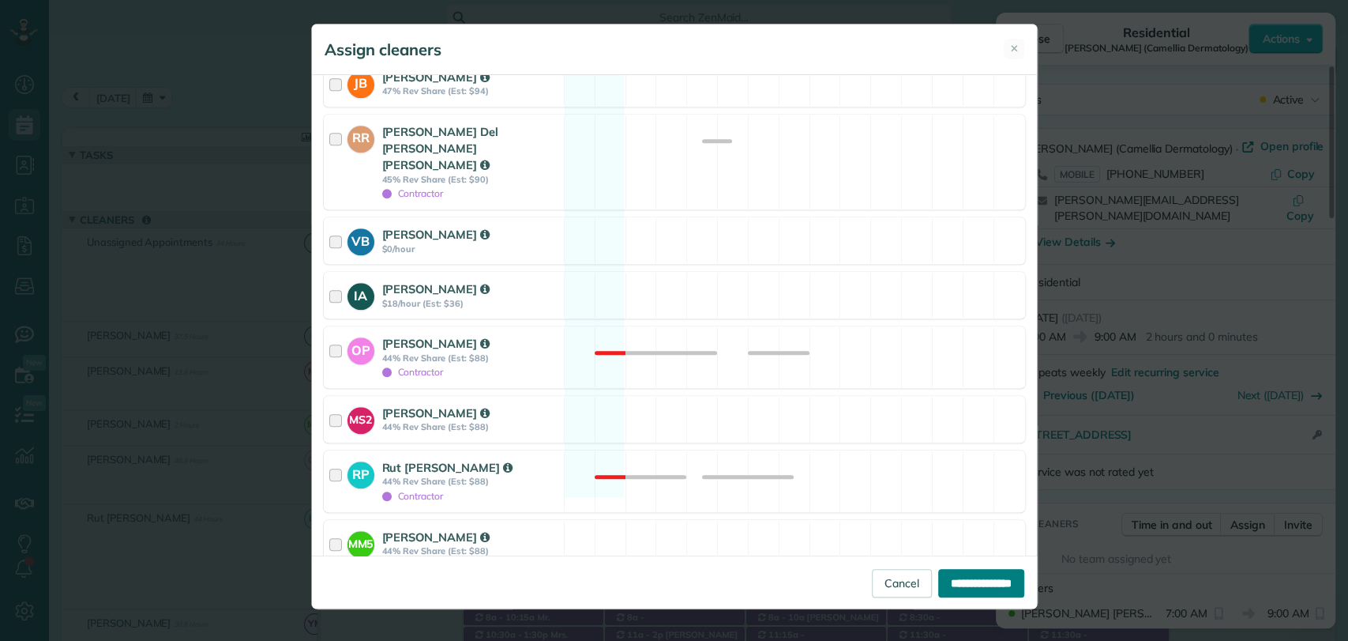
click at [967, 573] on input "**********" at bounding box center [981, 583] width 86 height 28
type input "**********"
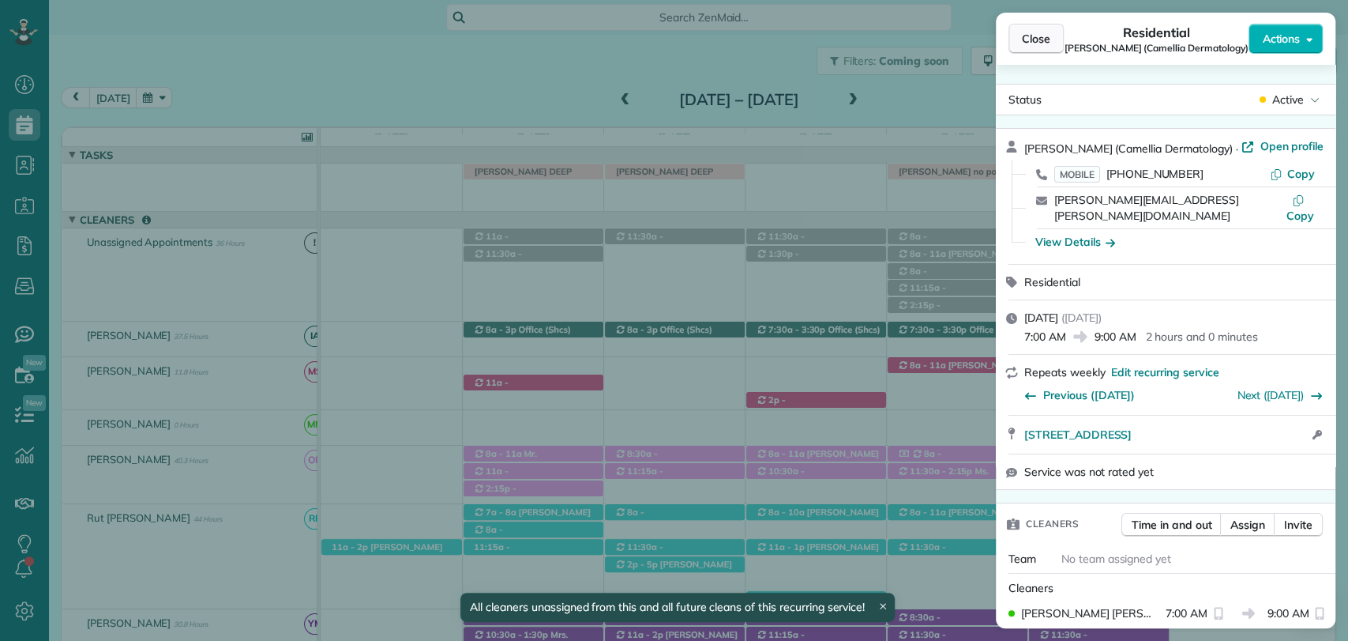
click at [1017, 43] on button "Close" at bounding box center [1036, 39] width 55 height 30
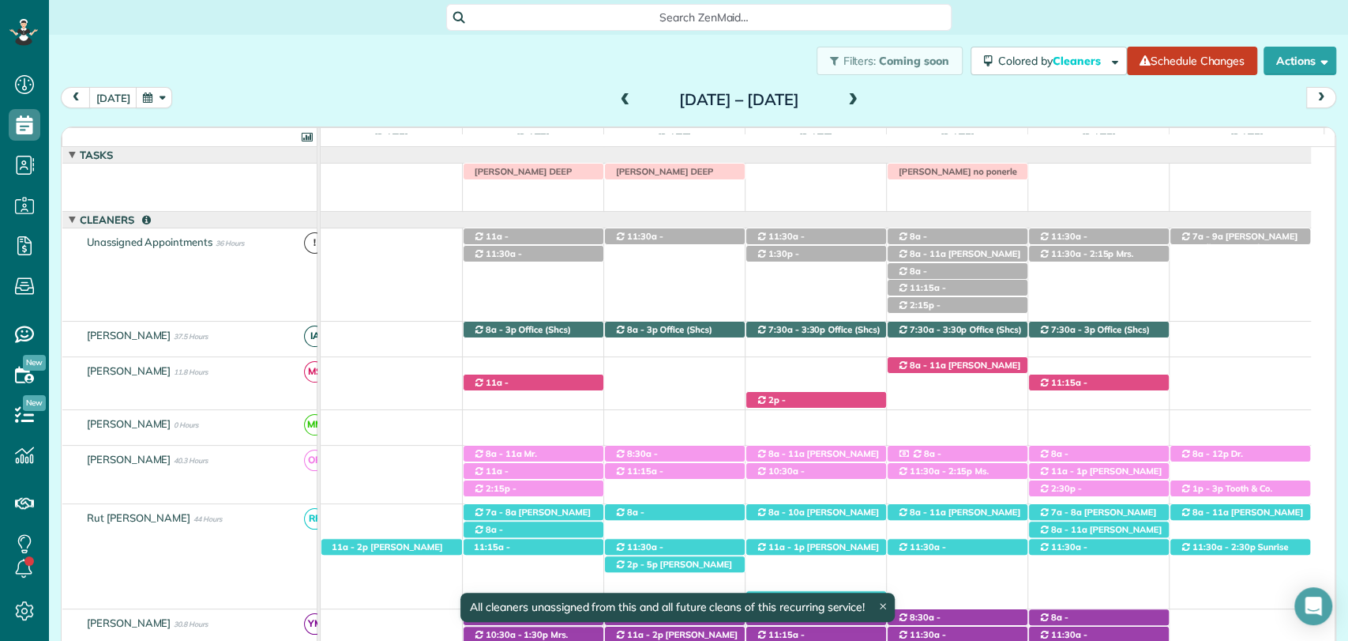
click at [617, 103] on span at bounding box center [625, 100] width 17 height 14
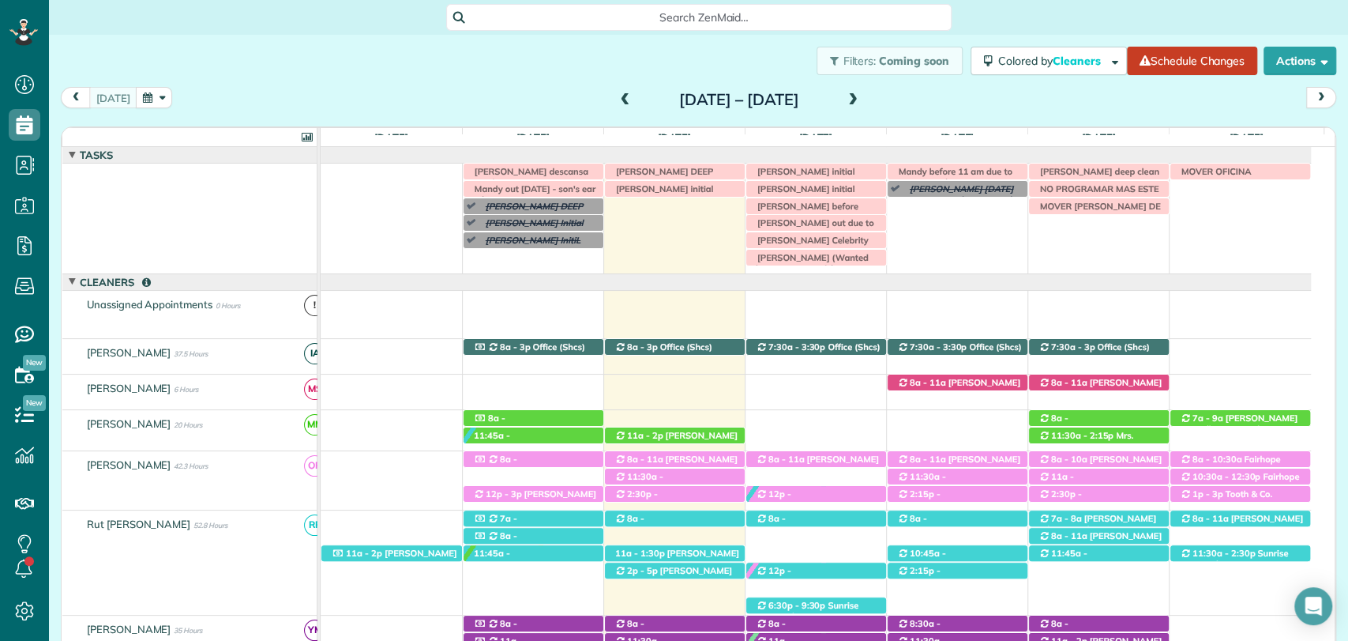
click at [862, 95] on span at bounding box center [852, 100] width 17 height 14
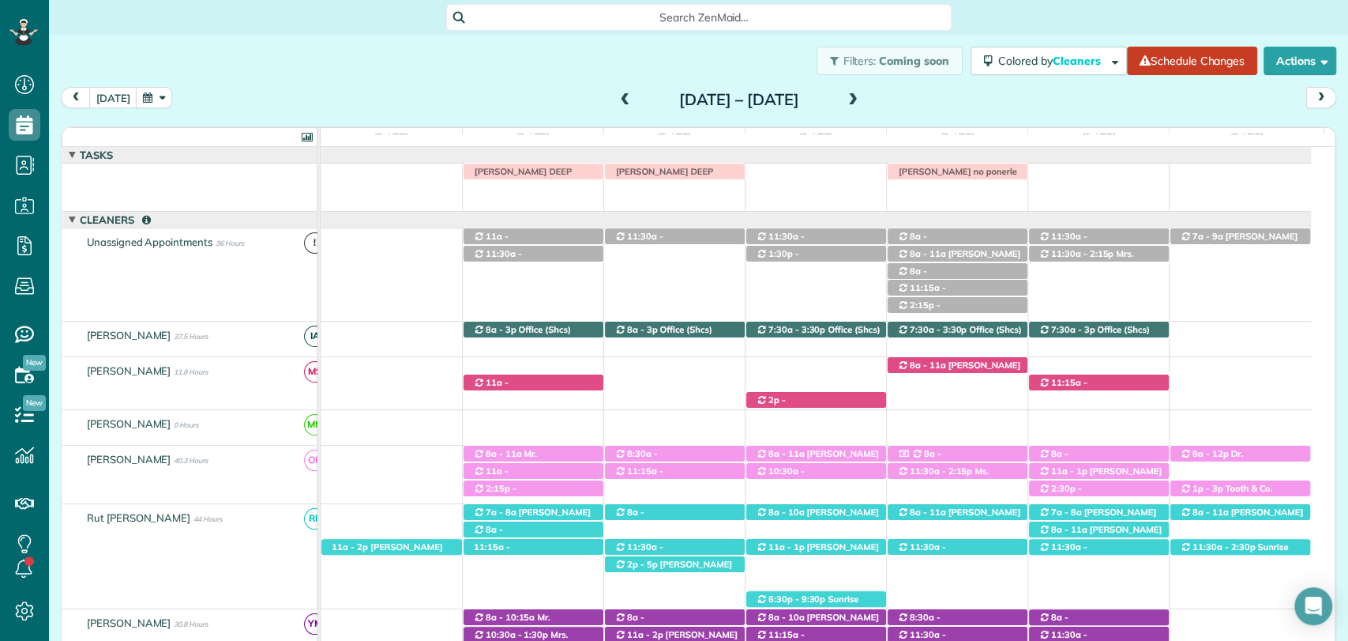
click at [499, 202] on td "Yolanda no ponerle mas casas hoy porque tiene una cita IRMA DEEP CLEAN IRMA VAS…" at bounding box center [816, 188] width 990 height 48
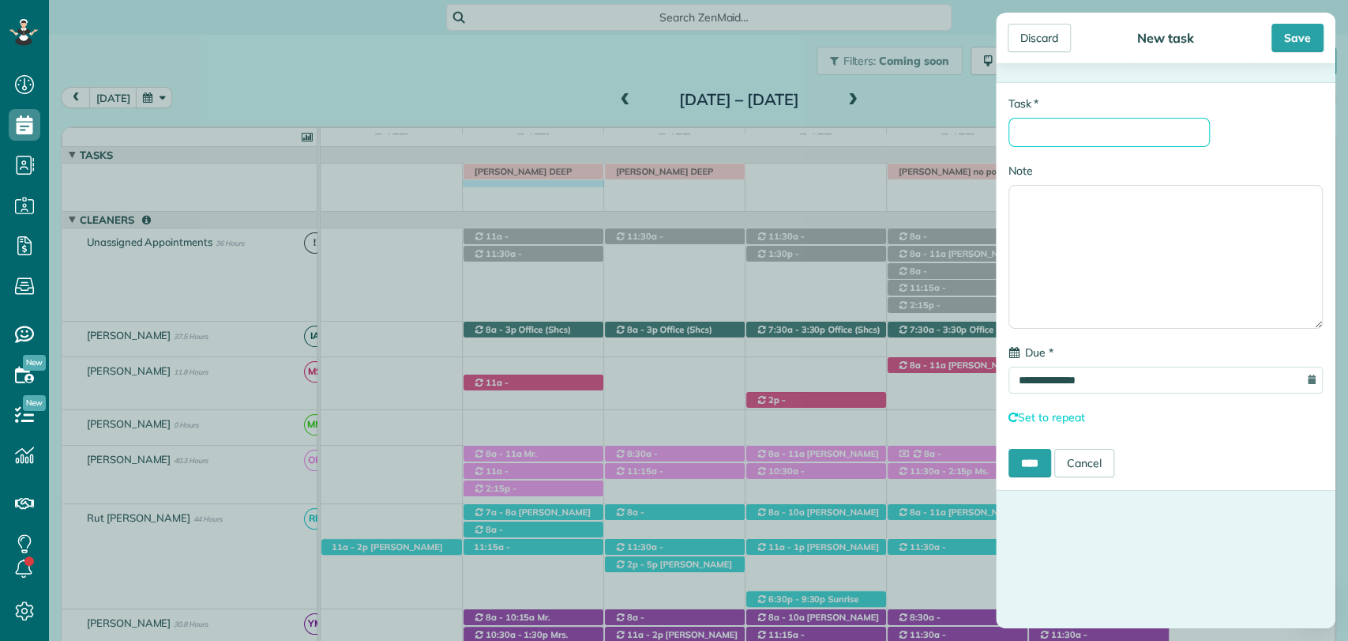
click at [1092, 118] on input "* Task" at bounding box center [1109, 132] width 201 height 29
type input "**********"
click at [1288, 32] on div "Save" at bounding box center [1298, 38] width 52 height 28
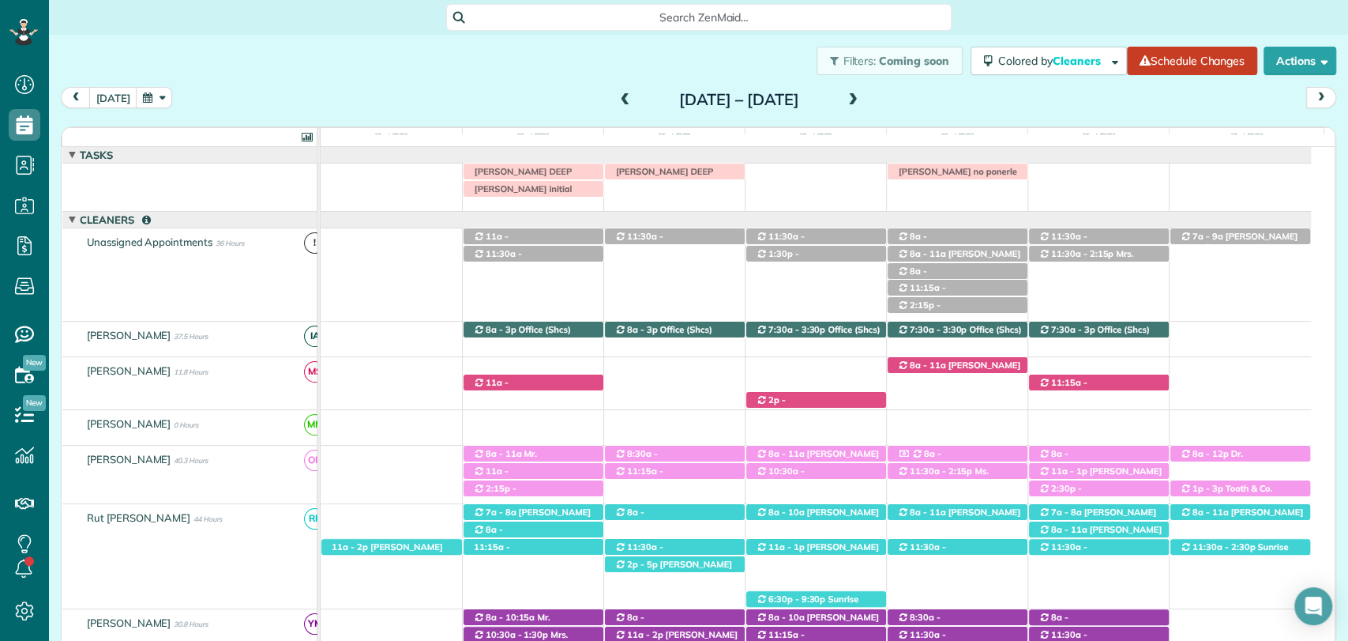
click at [617, 103] on span at bounding box center [625, 100] width 17 height 14
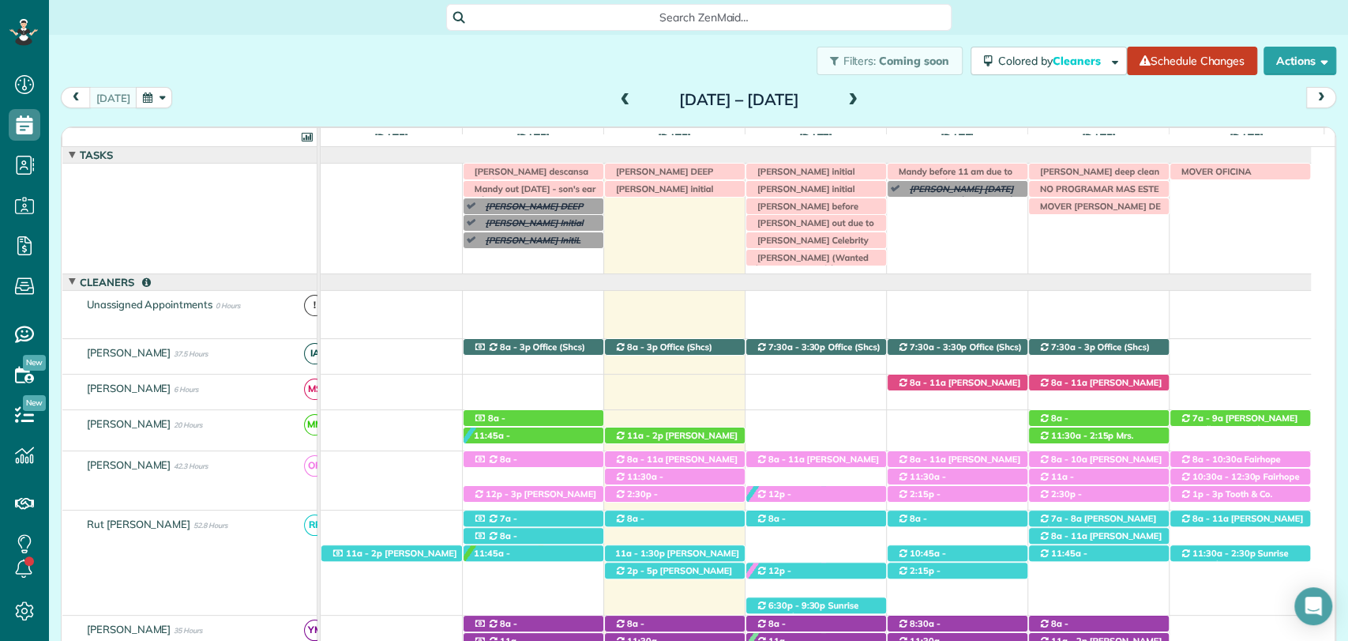
scroll to position [62, 0]
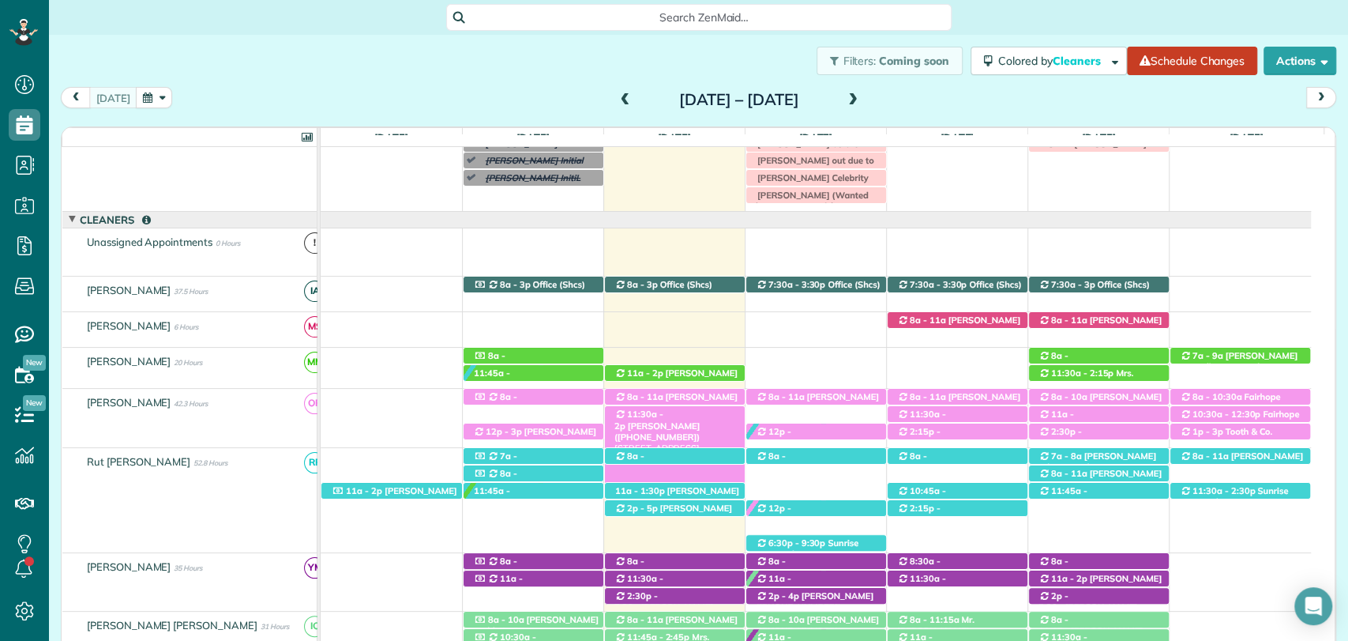
click at [643, 412] on span "11:30a - 2p" at bounding box center [639, 419] width 49 height 22
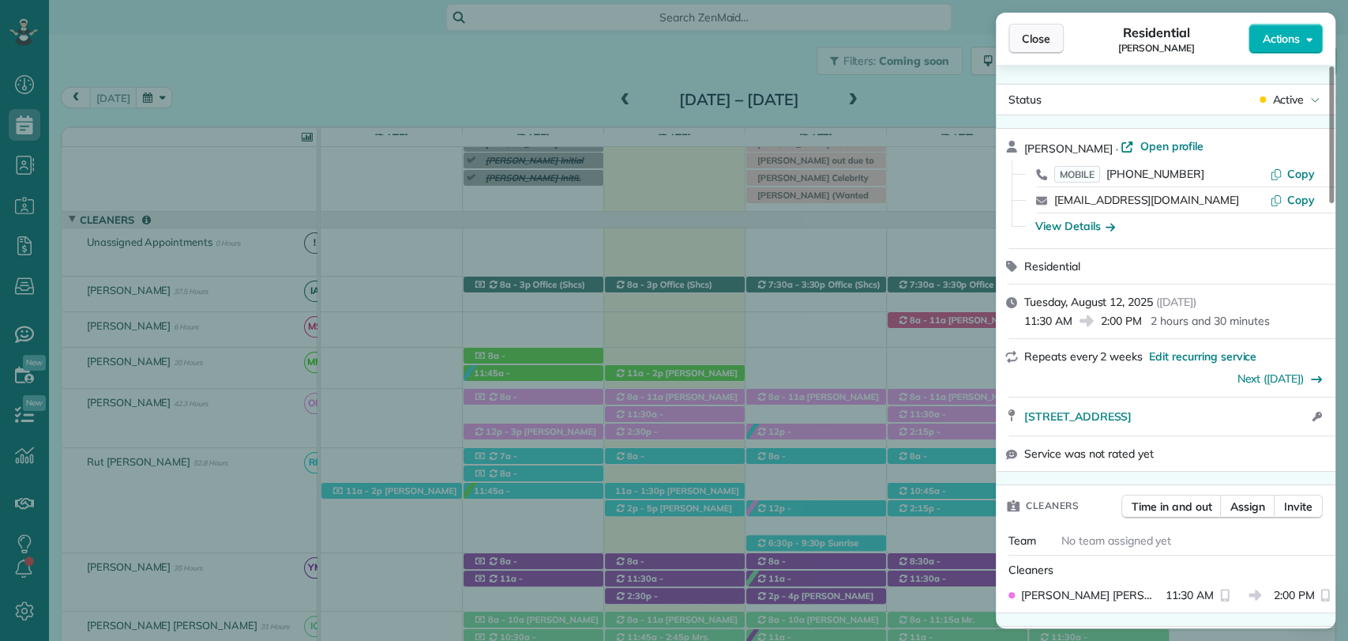
click at [1030, 35] on span "Close" at bounding box center [1036, 39] width 28 height 16
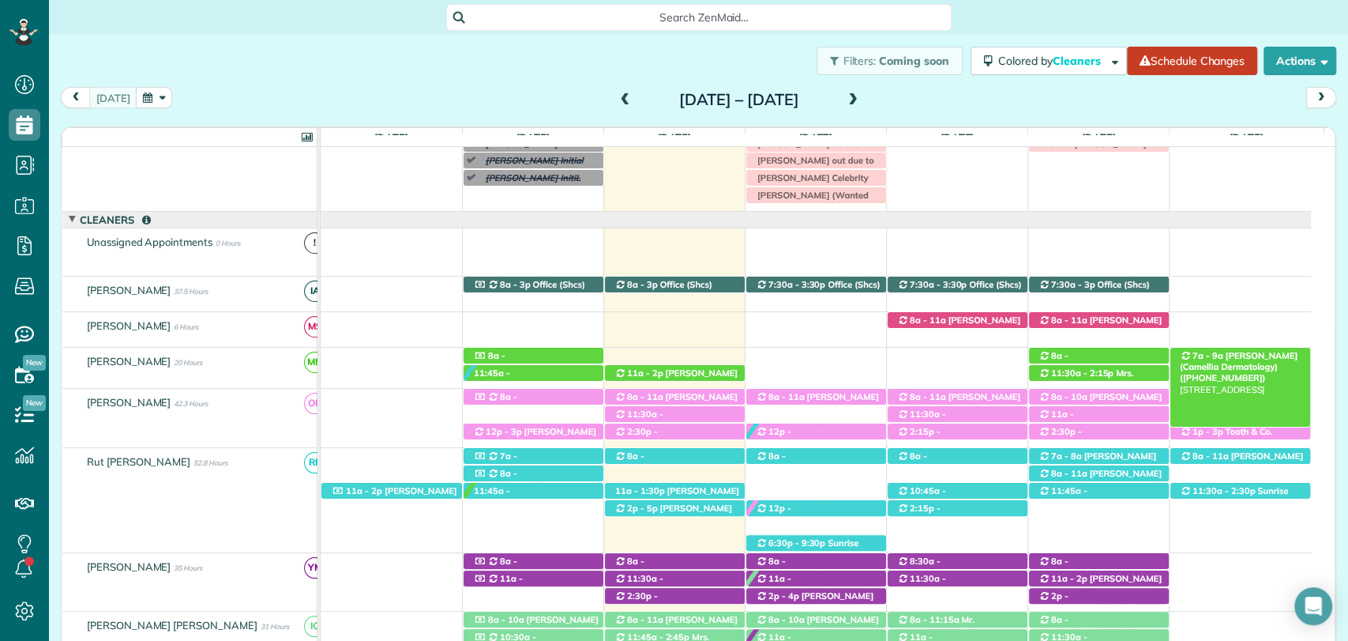
click at [1200, 351] on span "7a - 9a" at bounding box center [1208, 355] width 32 height 11
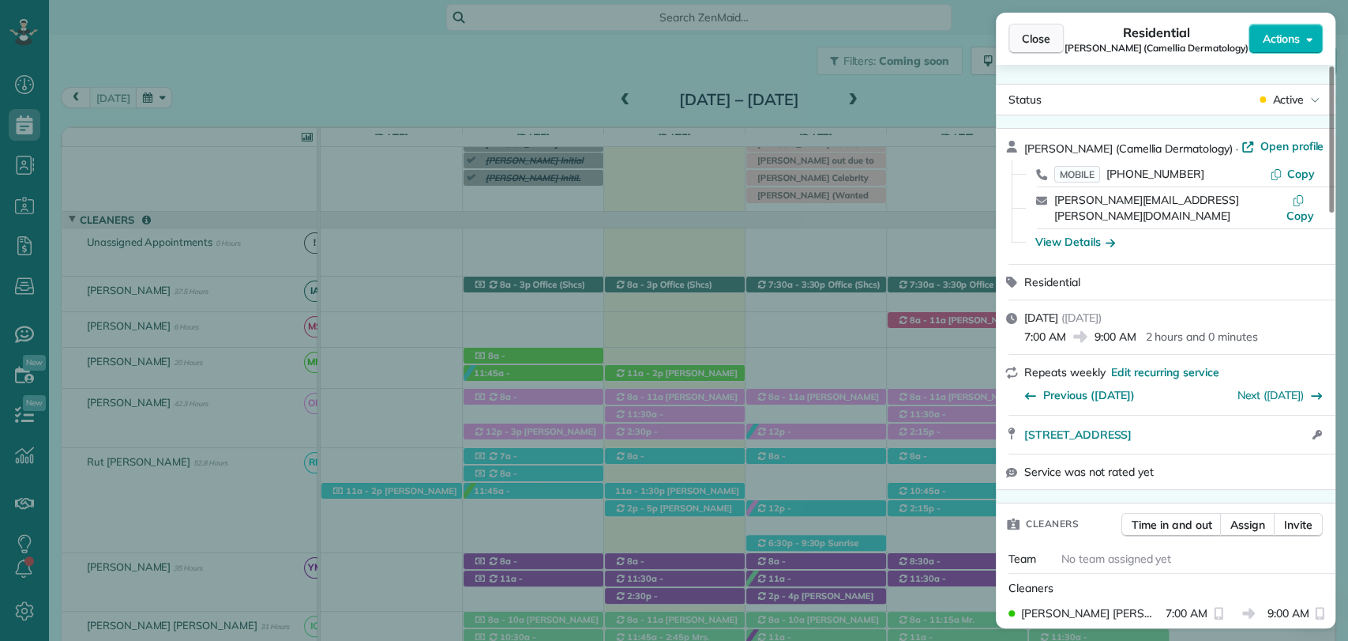
click at [1039, 39] on span "Close" at bounding box center [1036, 39] width 28 height 16
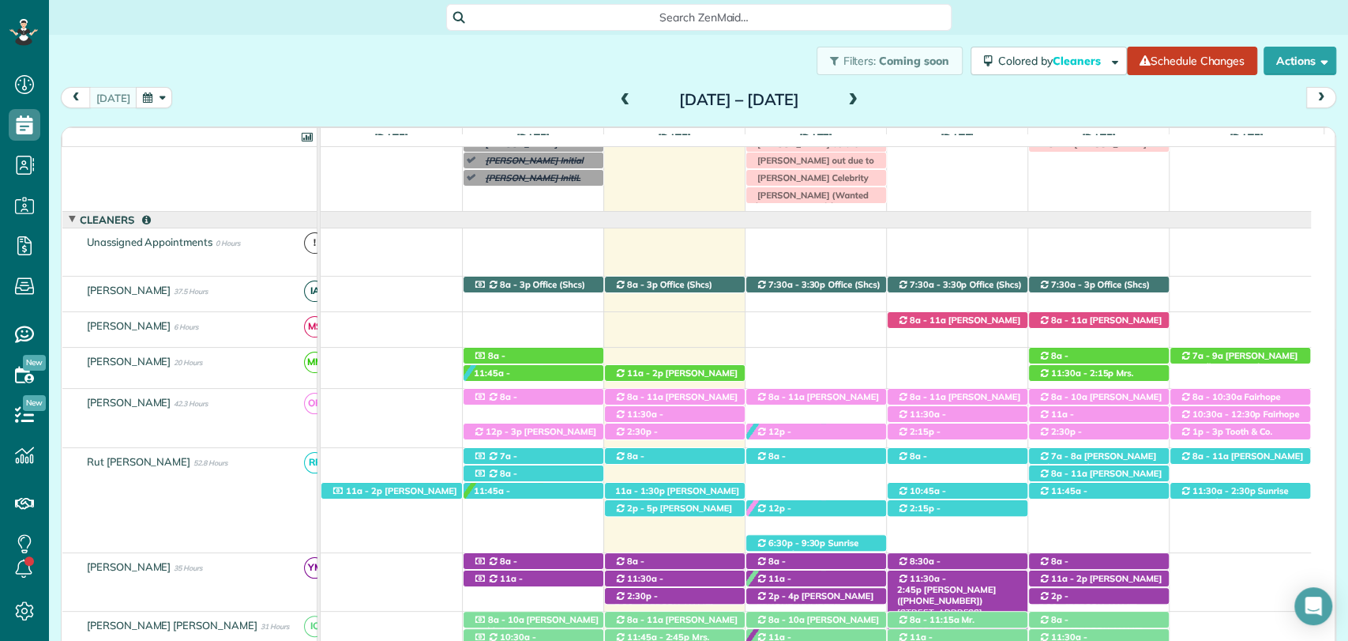
click at [944, 576] on span "11:30a - 2:45p" at bounding box center [921, 584] width 49 height 22
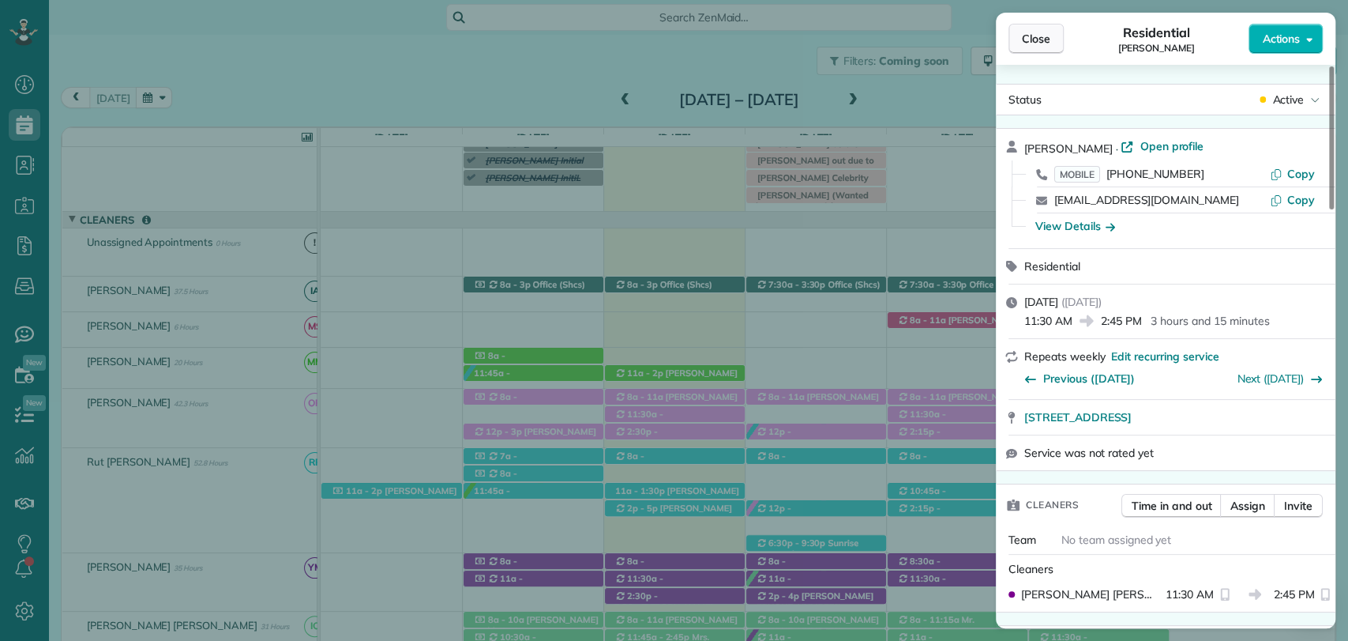
click at [1049, 32] on span "Close" at bounding box center [1036, 39] width 28 height 16
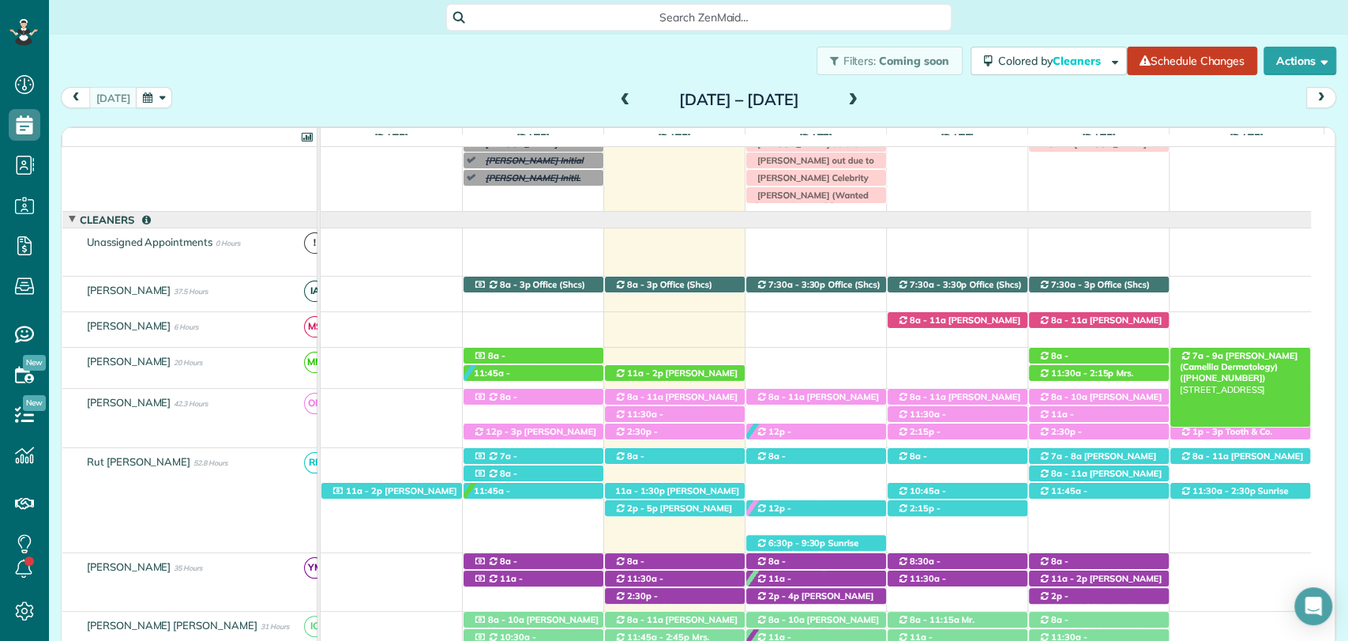
click at [1226, 355] on span "Romona Newton (Camellia Dermatology) (+12514241880)" at bounding box center [1239, 367] width 118 height 34
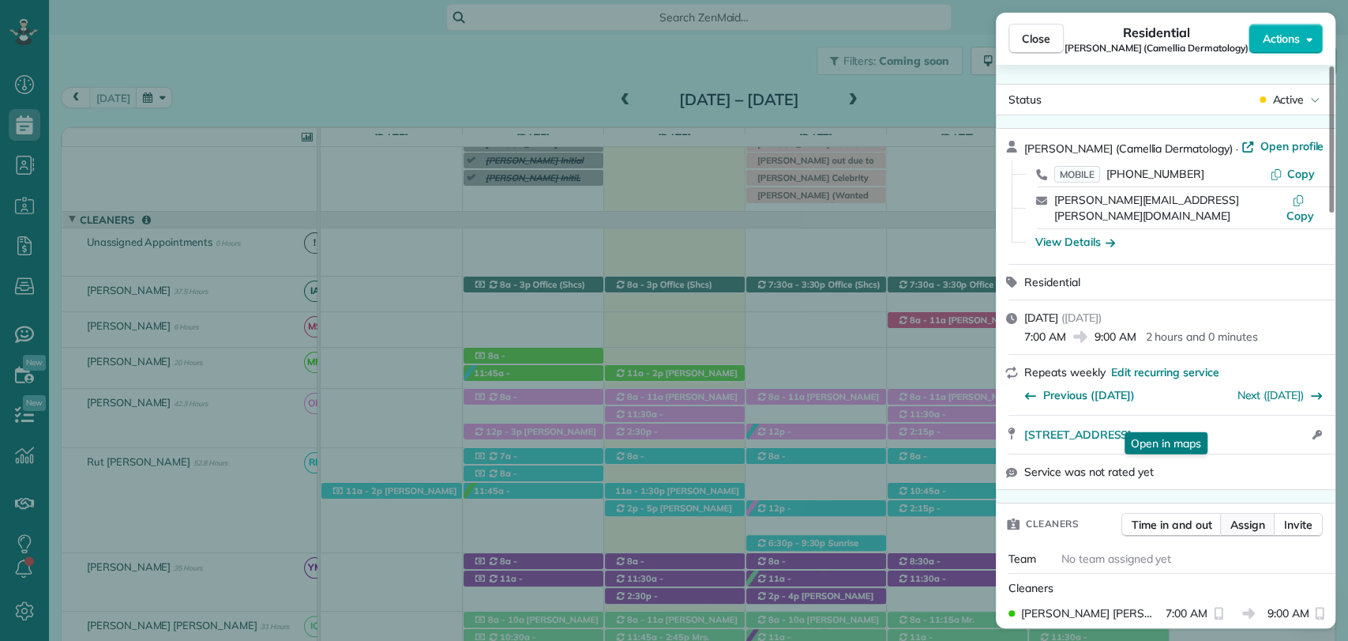
click at [1240, 517] on span "Assign" at bounding box center [1248, 525] width 35 height 16
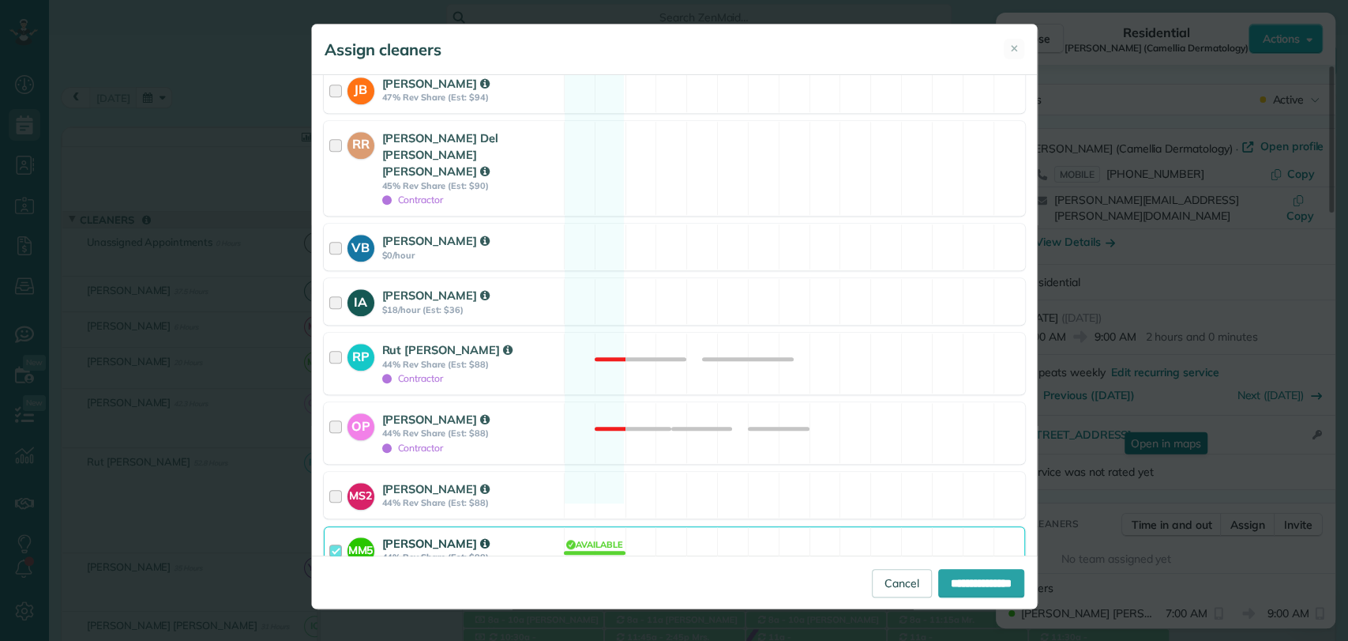
scroll to position [780, 0]
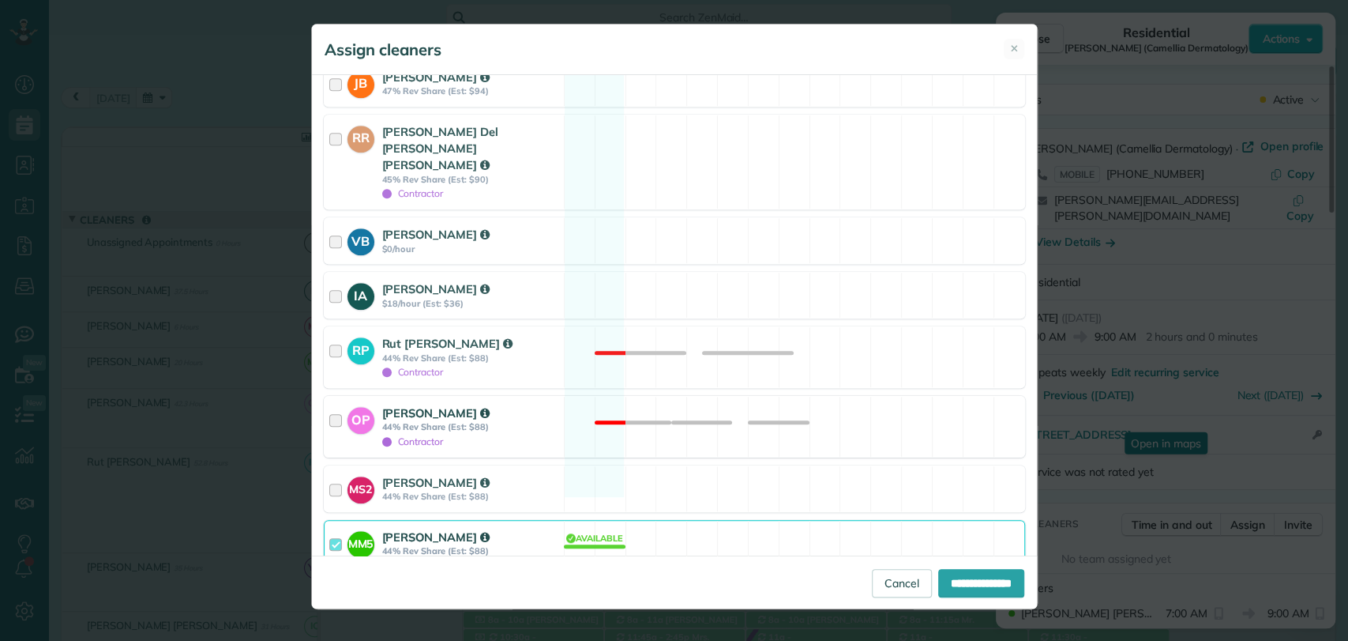
click at [341, 404] on div at bounding box center [338, 426] width 18 height 44
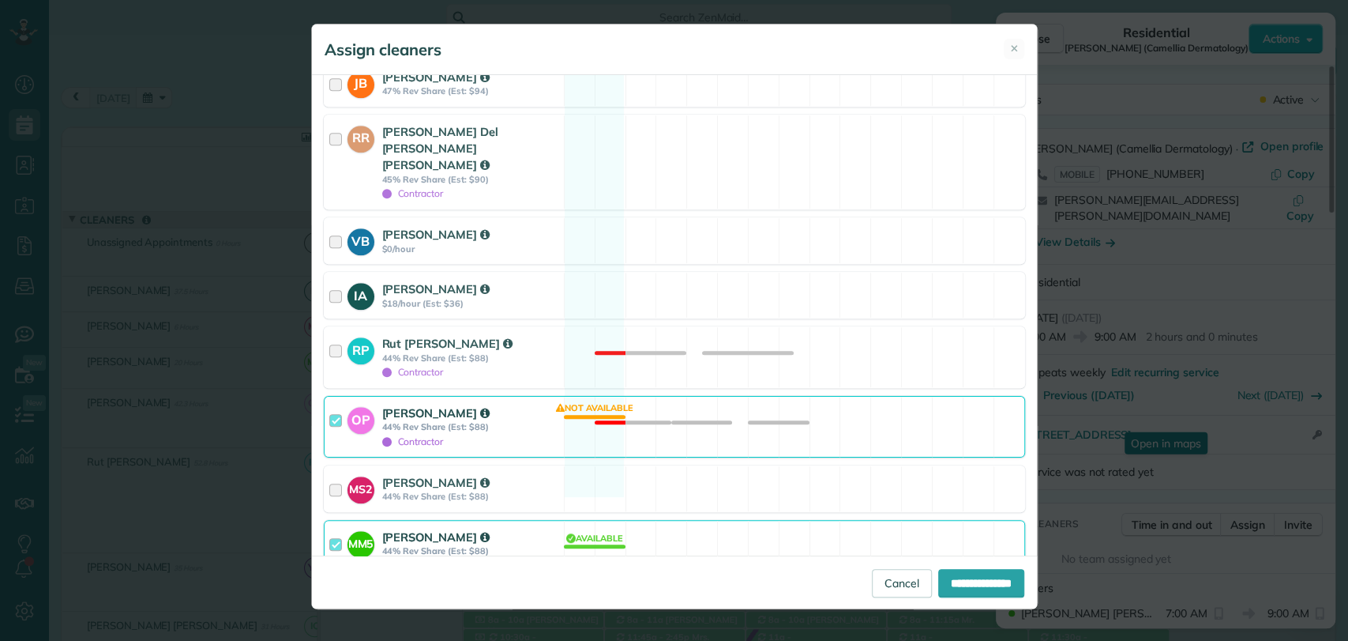
click at [329, 528] on div at bounding box center [338, 542] width 18 height 29
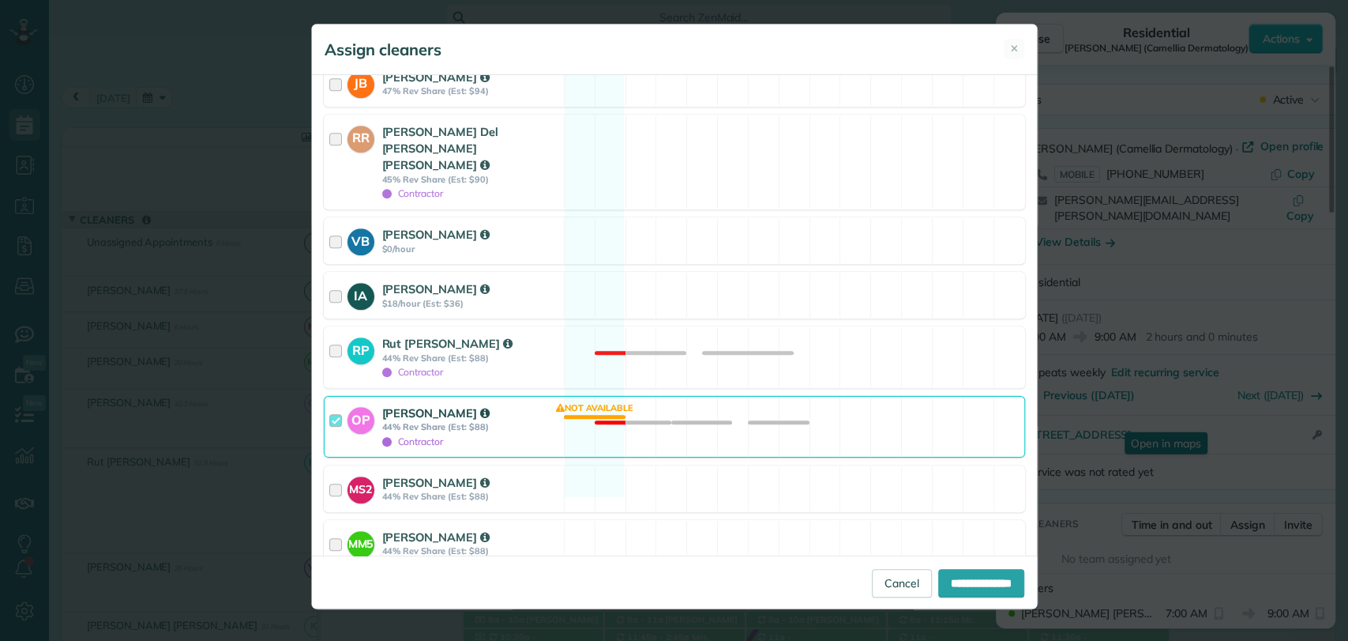
click at [332, 582] on div at bounding box center [330, 588] width 13 height 13
click at [938, 581] on input "**********" at bounding box center [981, 583] width 86 height 28
type input "**********"
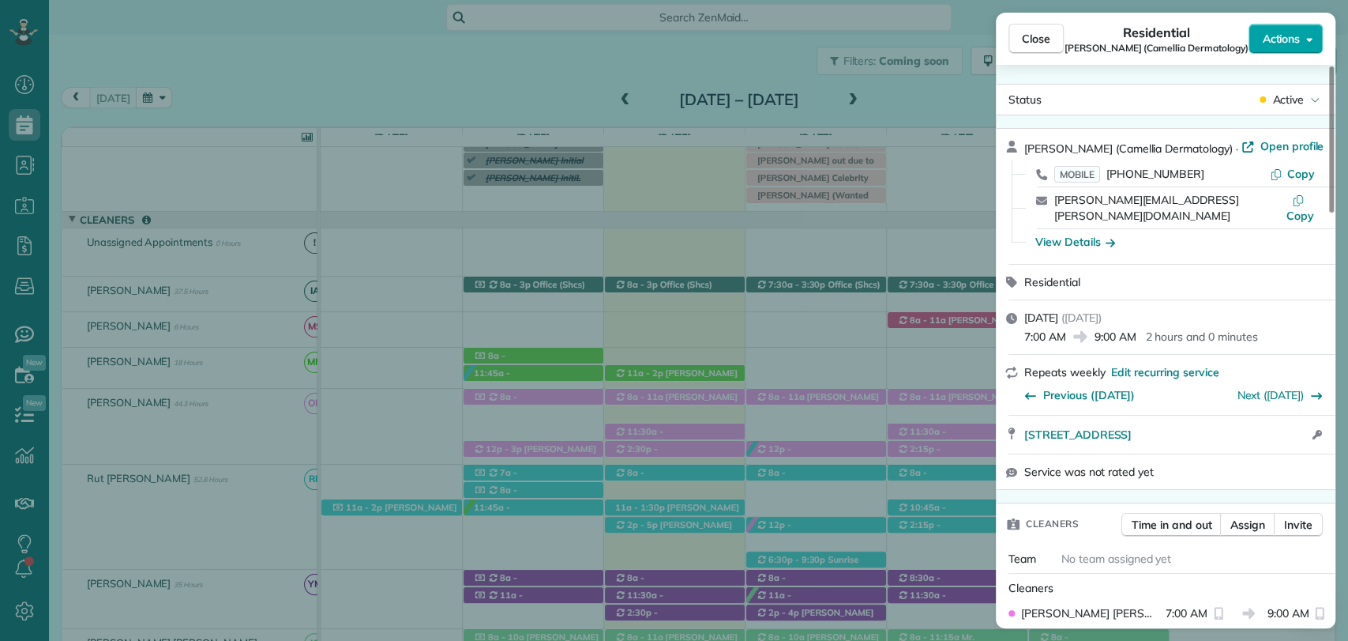
click at [1287, 42] on span "Actions" at bounding box center [1281, 39] width 38 height 16
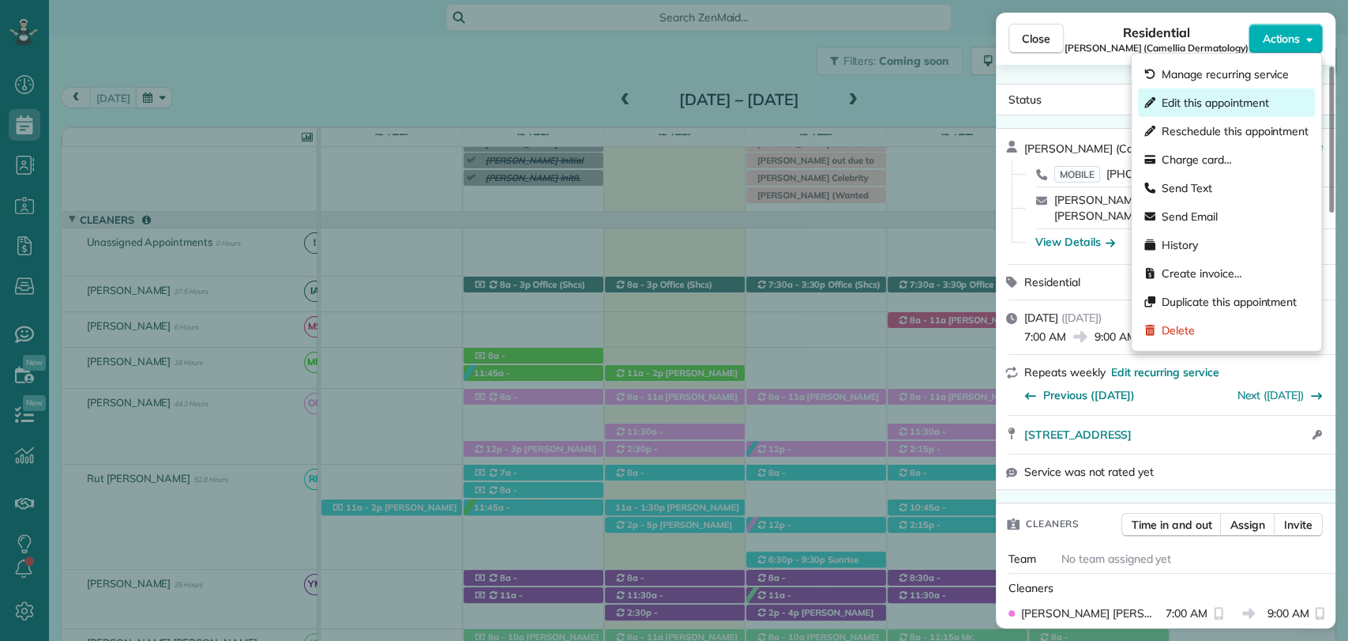
click at [1196, 100] on span "Edit this appointment" at bounding box center [1215, 103] width 107 height 16
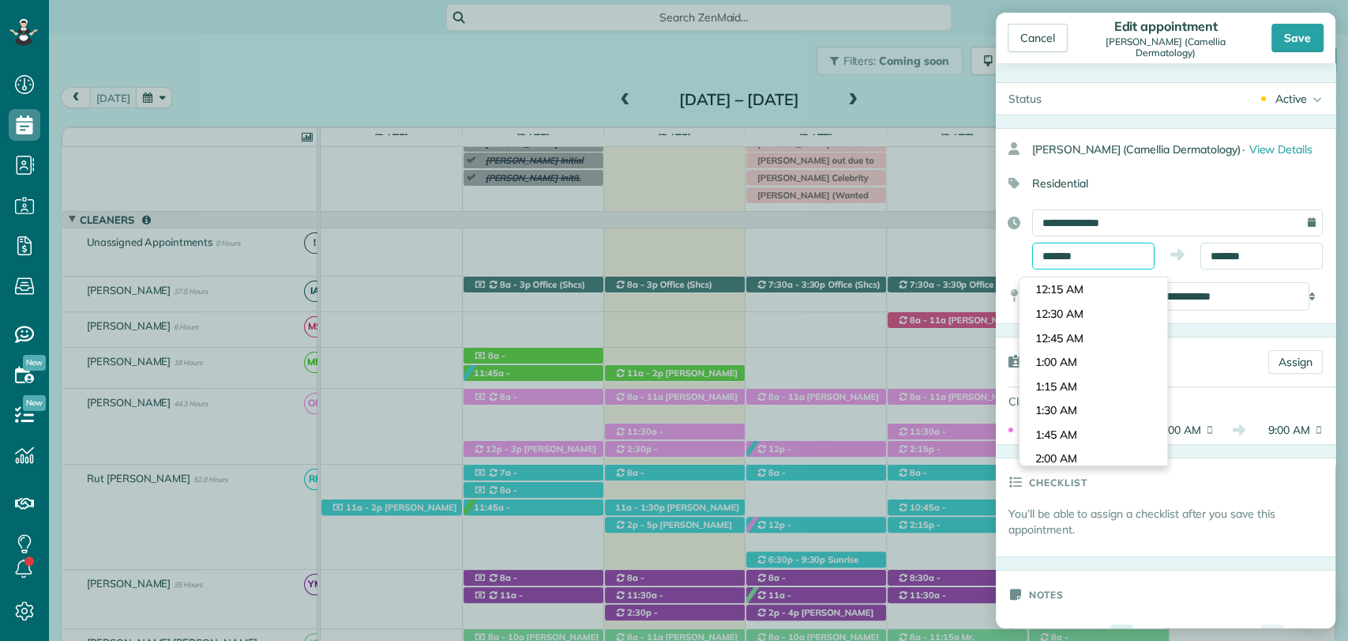
click at [1073, 269] on input "*******" at bounding box center [1093, 255] width 122 height 27
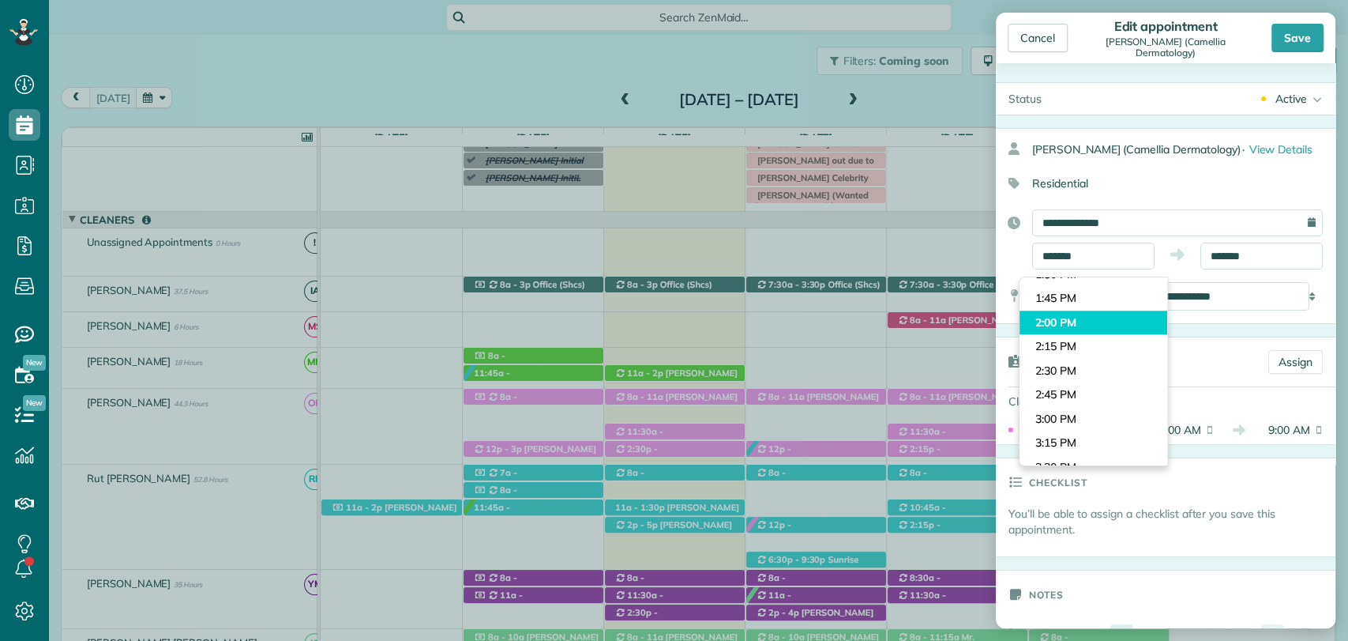
type input "*******"
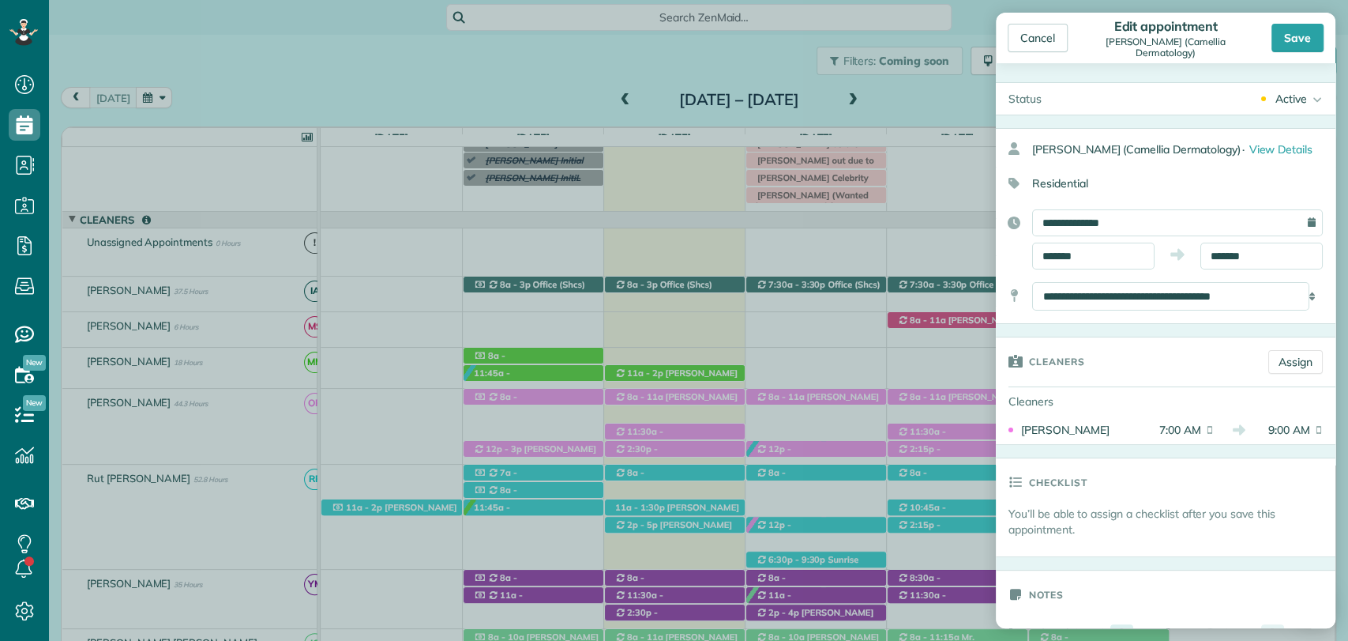
drag, startPoint x: 1074, startPoint y: 316, endPoint x: 1076, endPoint y: 325, distance: 9.6
click at [1076, 325] on body "Dashboard Scheduling Calendar View List View Dispatch View - Weekly scheduling …" at bounding box center [674, 320] width 1348 height 641
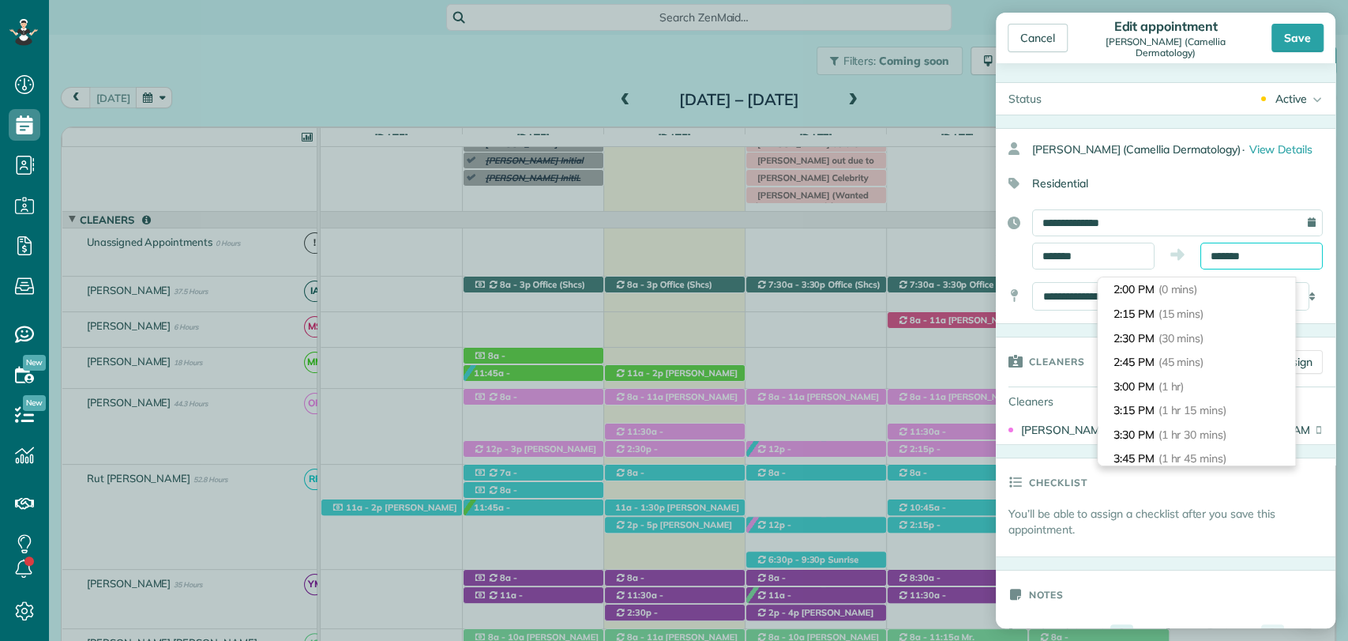
click at [1268, 268] on input "*******" at bounding box center [1262, 255] width 122 height 27
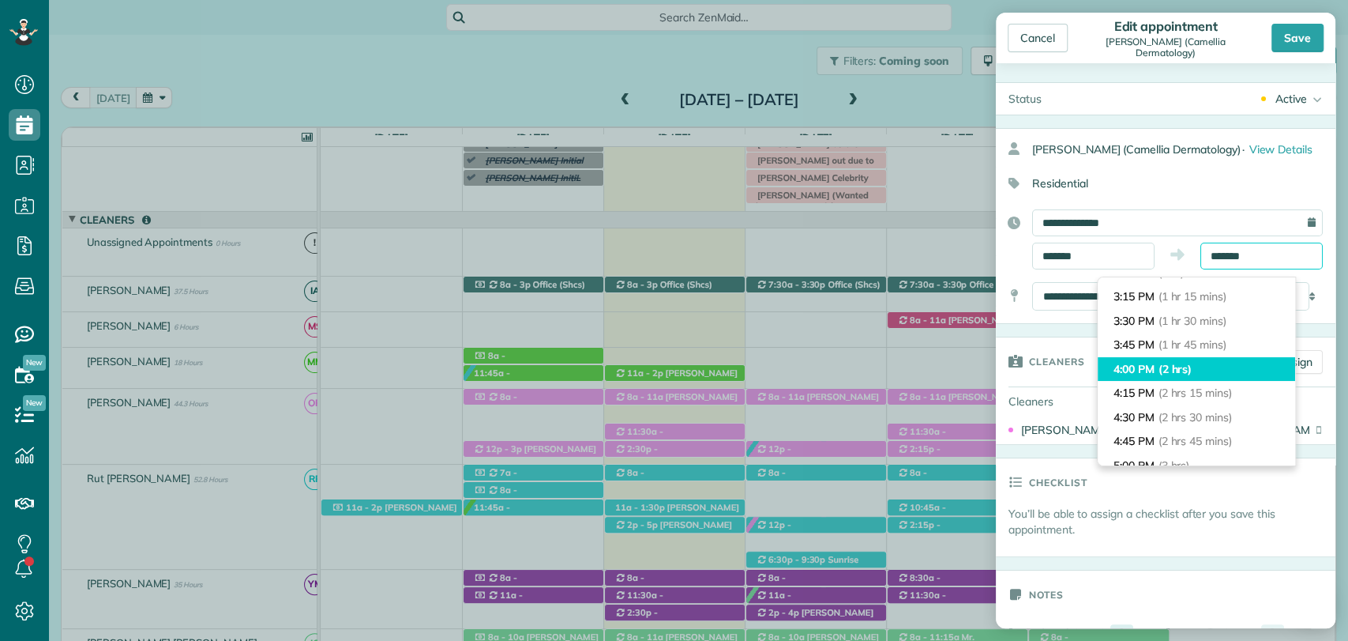
scroll to position [115, 0]
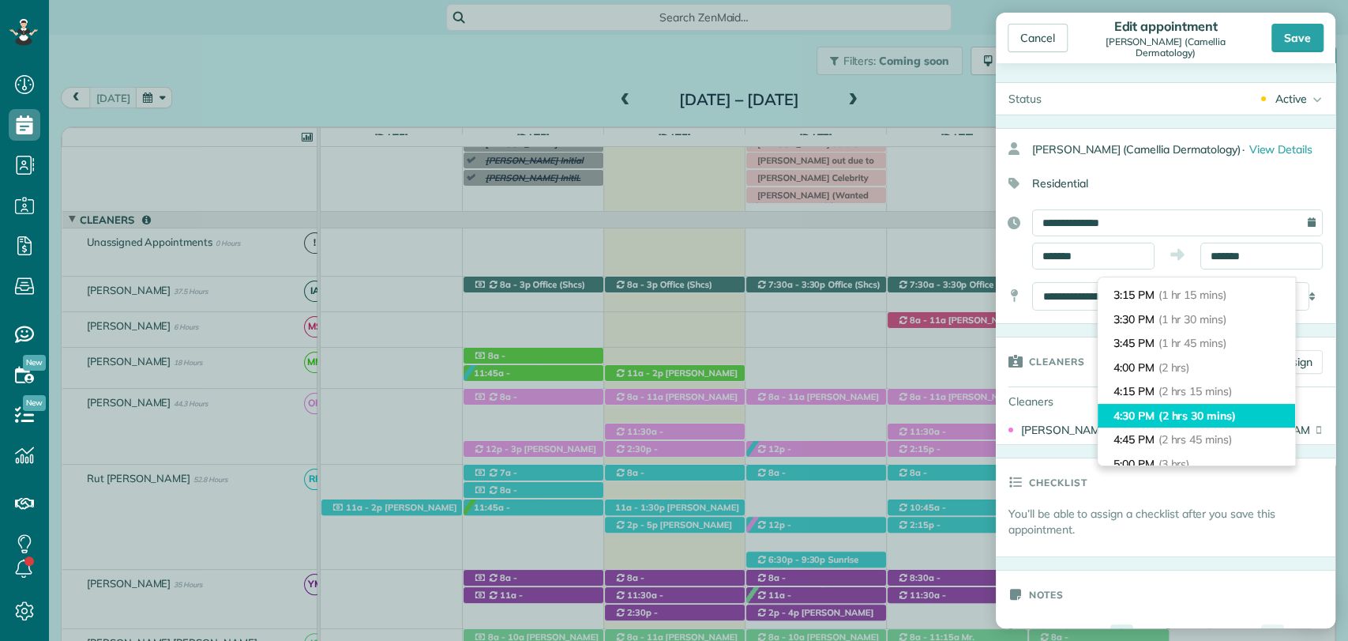
type input "*******"
click at [1142, 412] on li "4:30 PM (2 hrs 30 mins)" at bounding box center [1196, 416] width 197 height 24
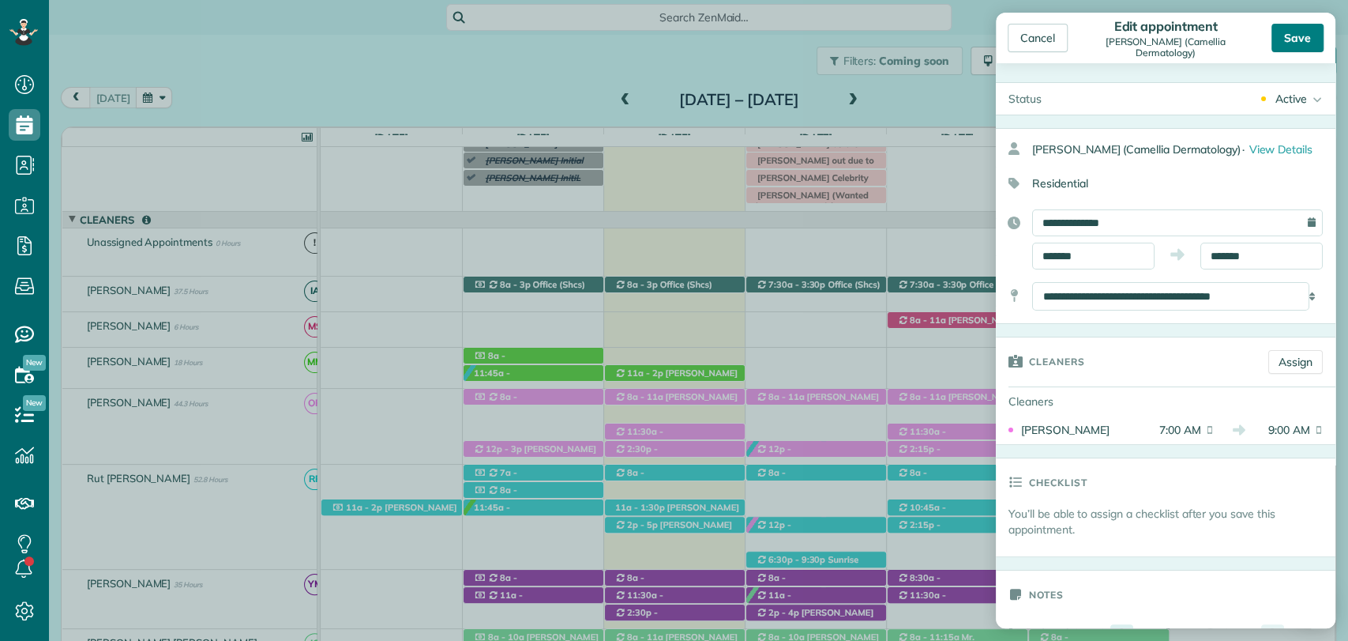
click at [1294, 32] on div "Save" at bounding box center [1298, 38] width 52 height 28
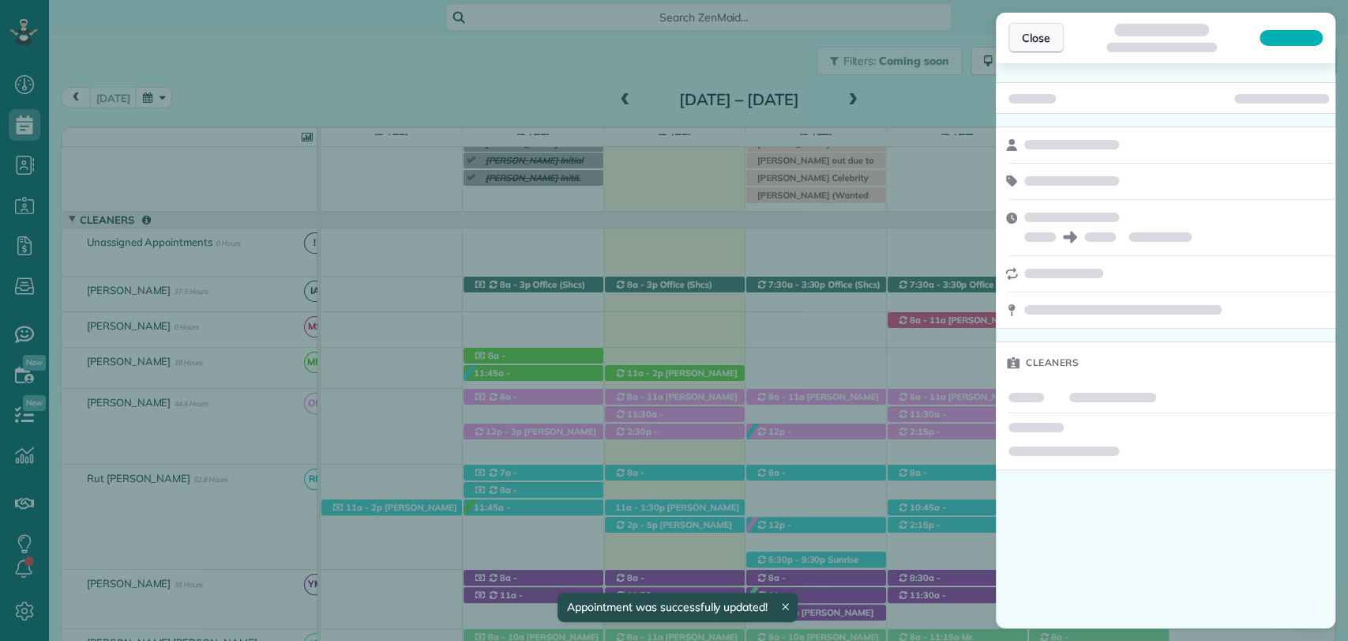
click at [1018, 39] on button "Close" at bounding box center [1036, 38] width 55 height 30
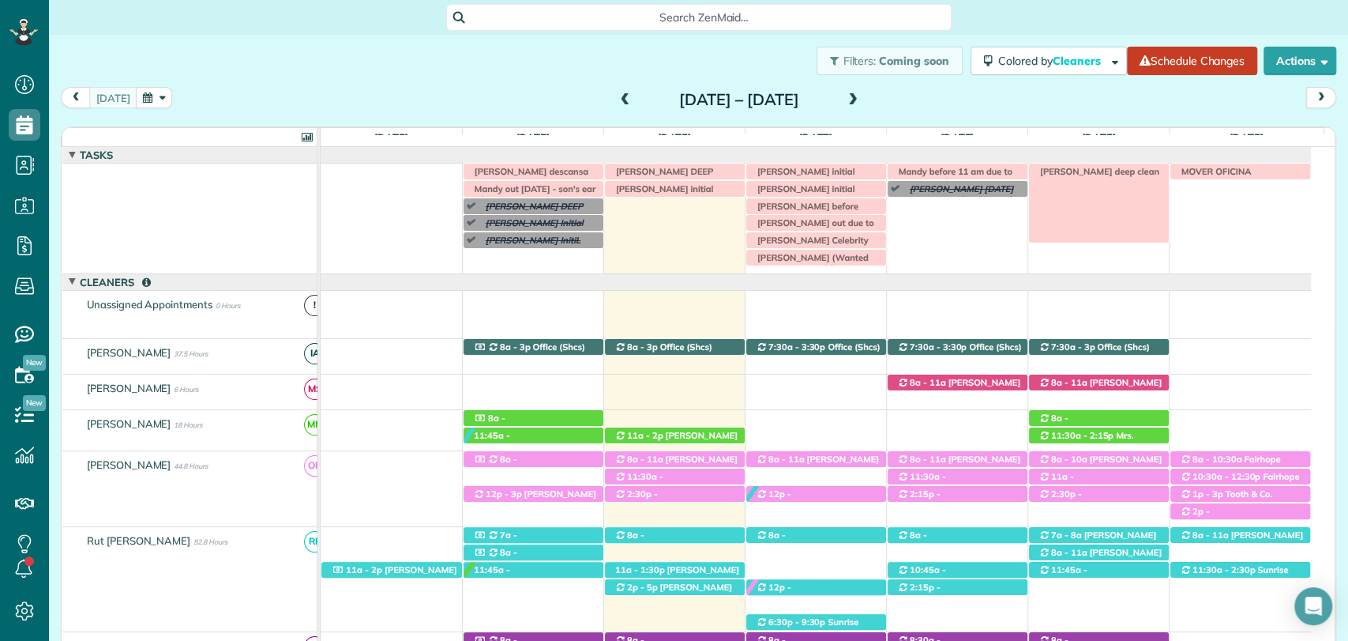
click at [1073, 168] on span "Eliana deep clean" at bounding box center [1096, 171] width 128 height 11
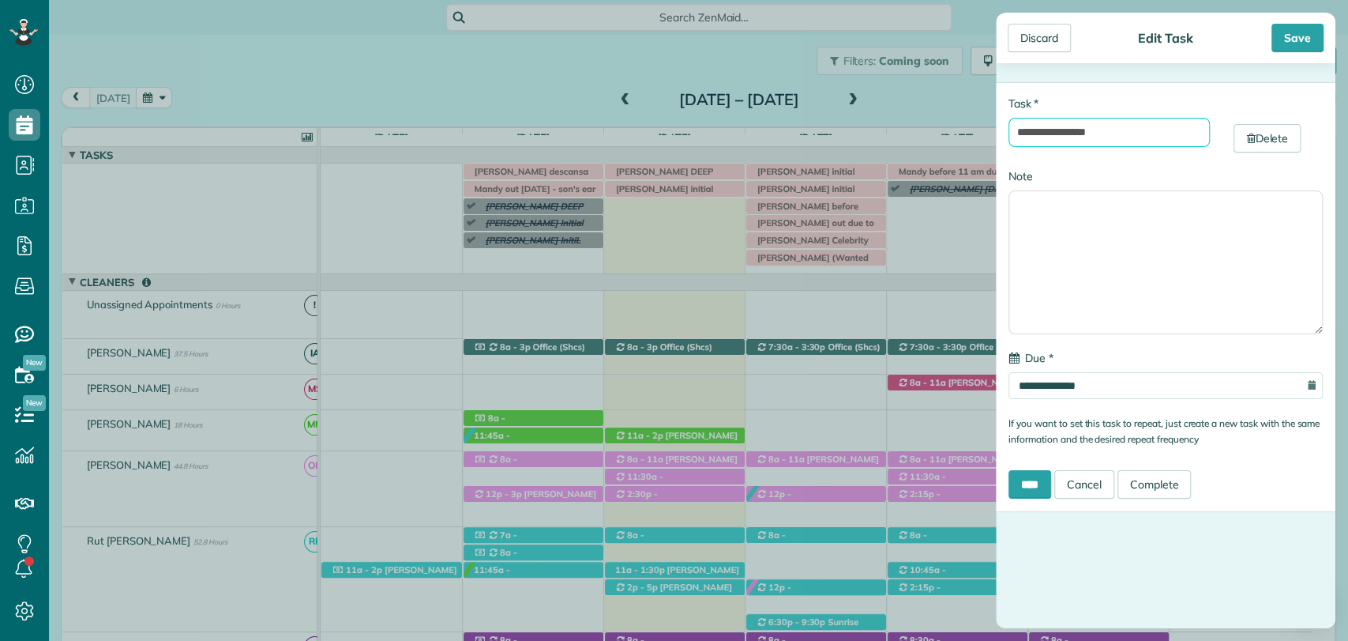
click at [1104, 137] on input "**********" at bounding box center [1109, 132] width 201 height 29
type input "**********"
click at [1295, 34] on div "Save" at bounding box center [1298, 38] width 52 height 28
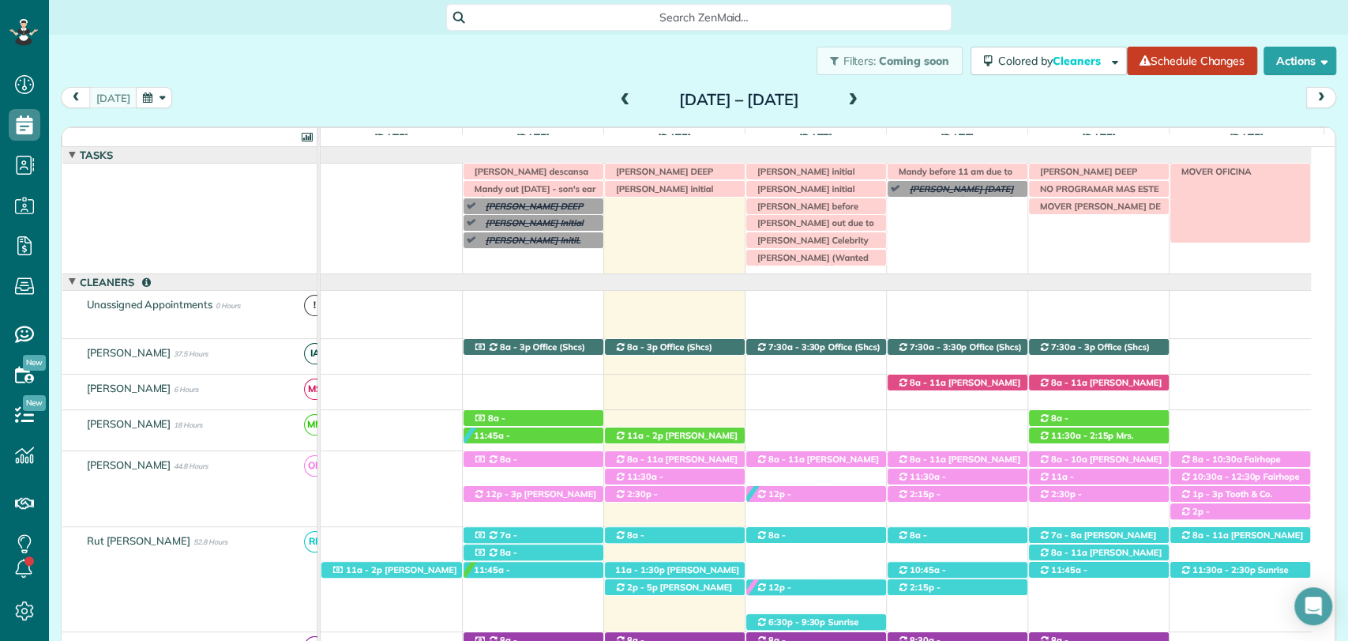
click at [1210, 173] on span "MOVER OFICINA" at bounding box center [1213, 171] width 78 height 11
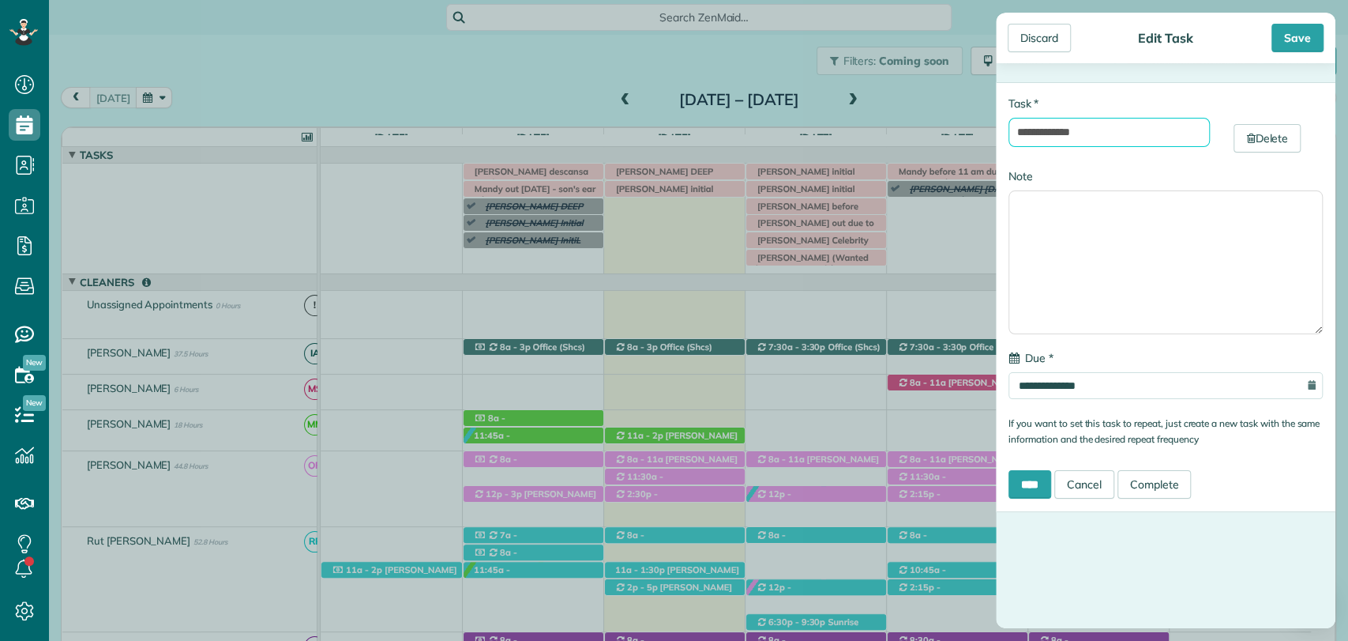
click at [1144, 127] on input "**********" at bounding box center [1109, 132] width 201 height 29
click at [1093, 134] on input "**********" at bounding box center [1109, 132] width 201 height 29
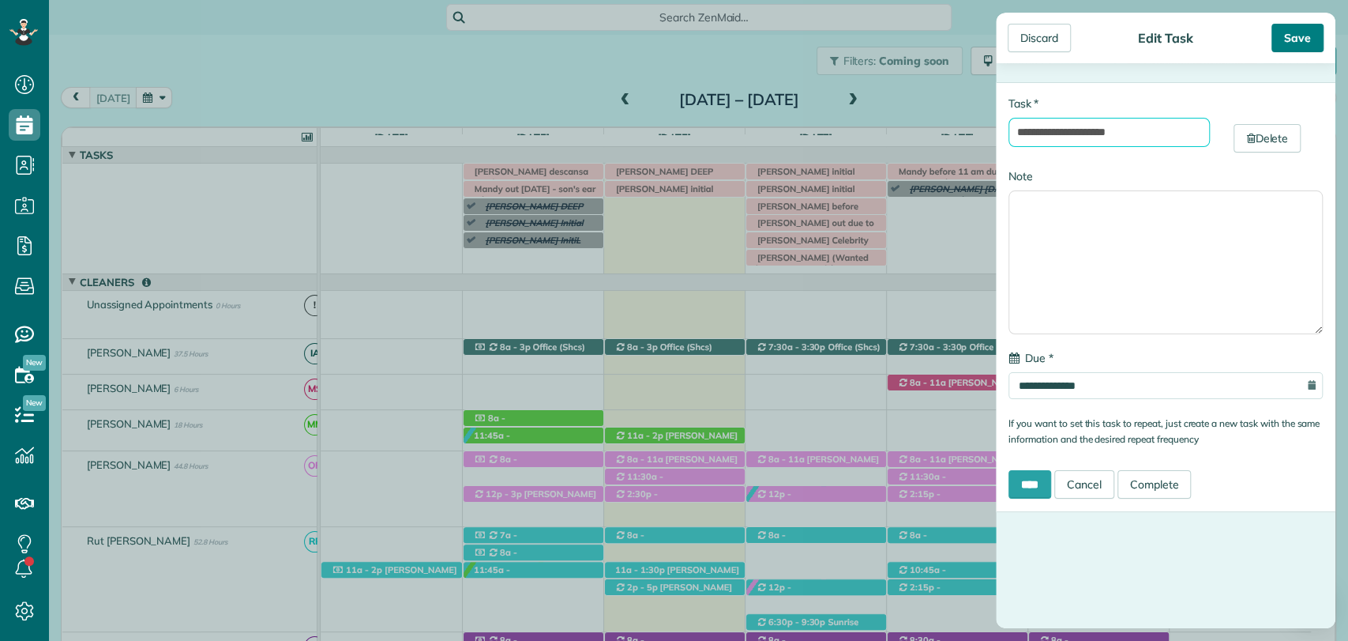
type input "**********"
click at [1290, 29] on div "Save" at bounding box center [1298, 38] width 52 height 28
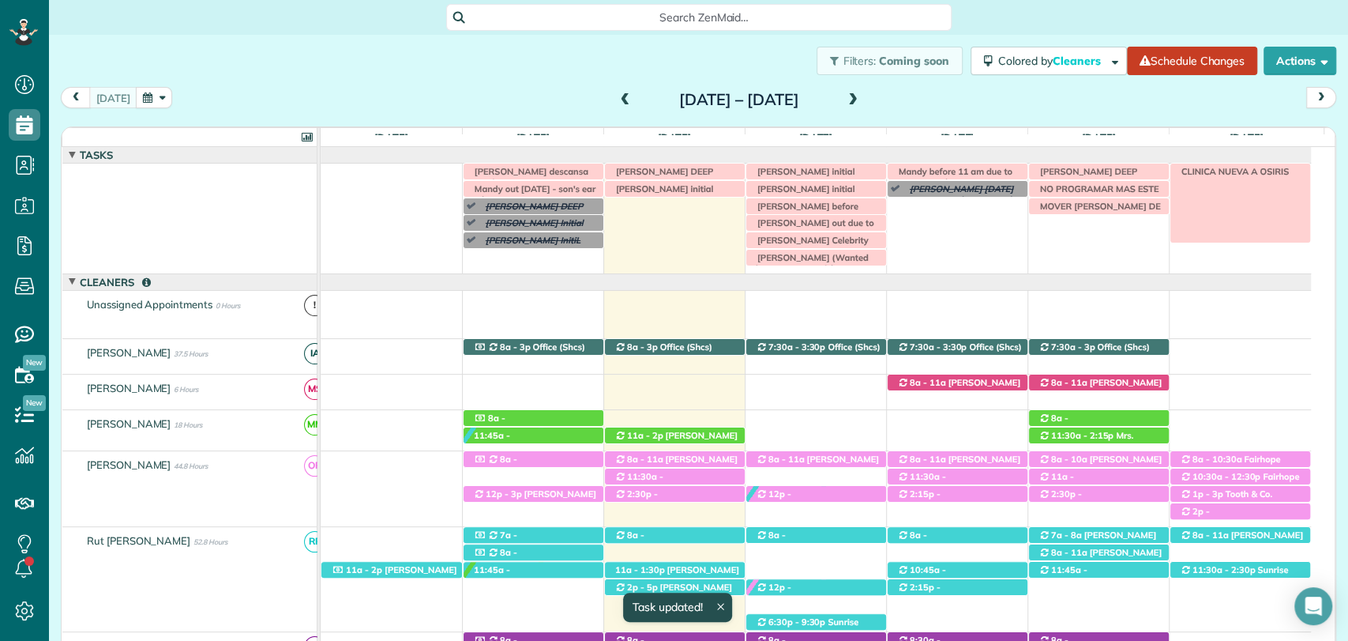
click at [1226, 170] on span "CLINICA NUEVA A OSIRIS" at bounding box center [1232, 171] width 116 height 11
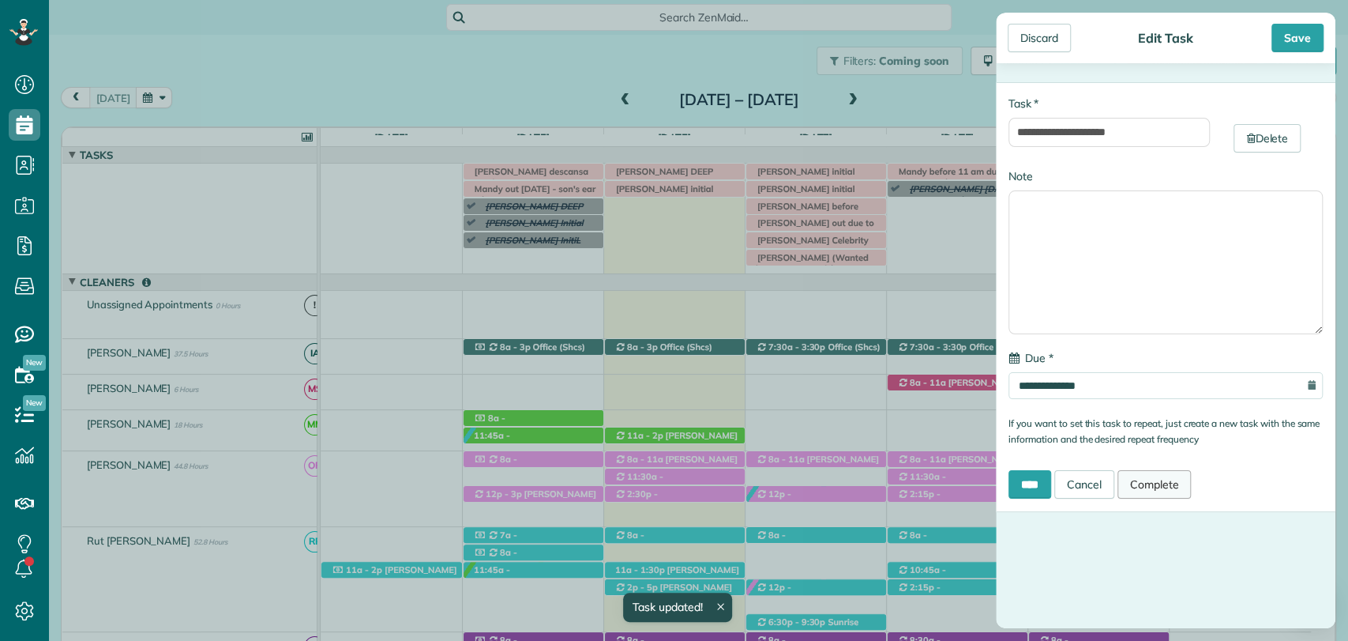
click at [1176, 479] on link "Complete" at bounding box center [1155, 484] width 74 height 28
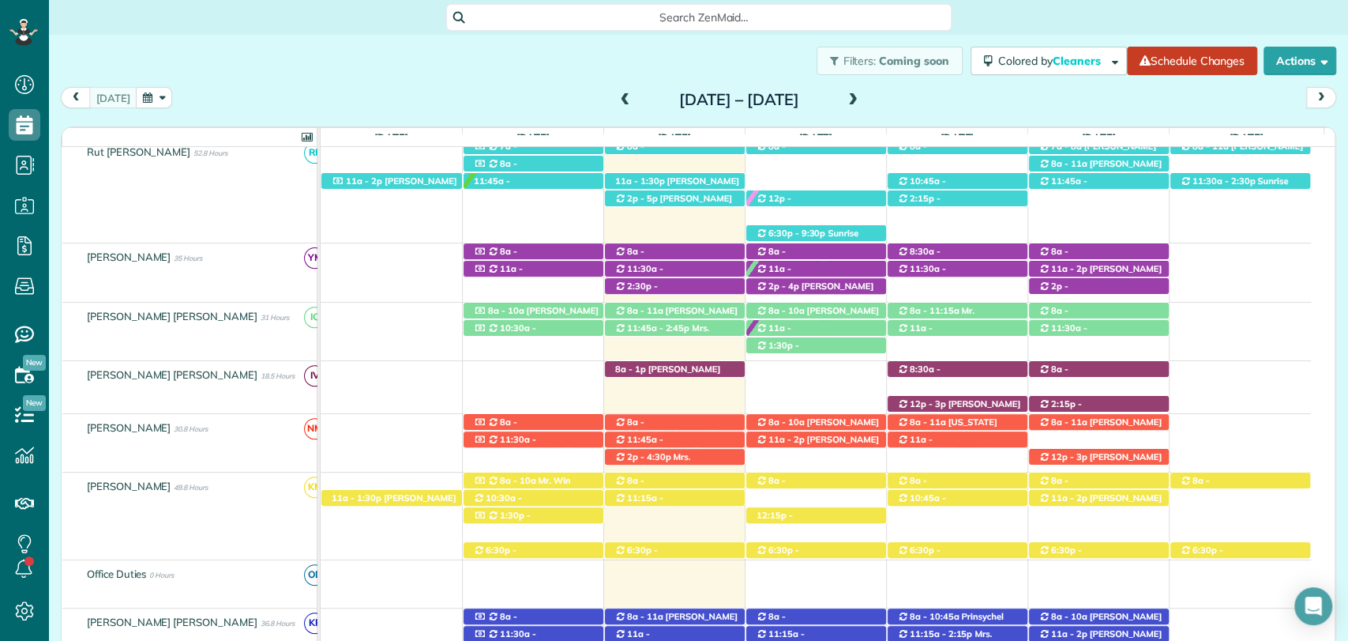
scroll to position [603, 0]
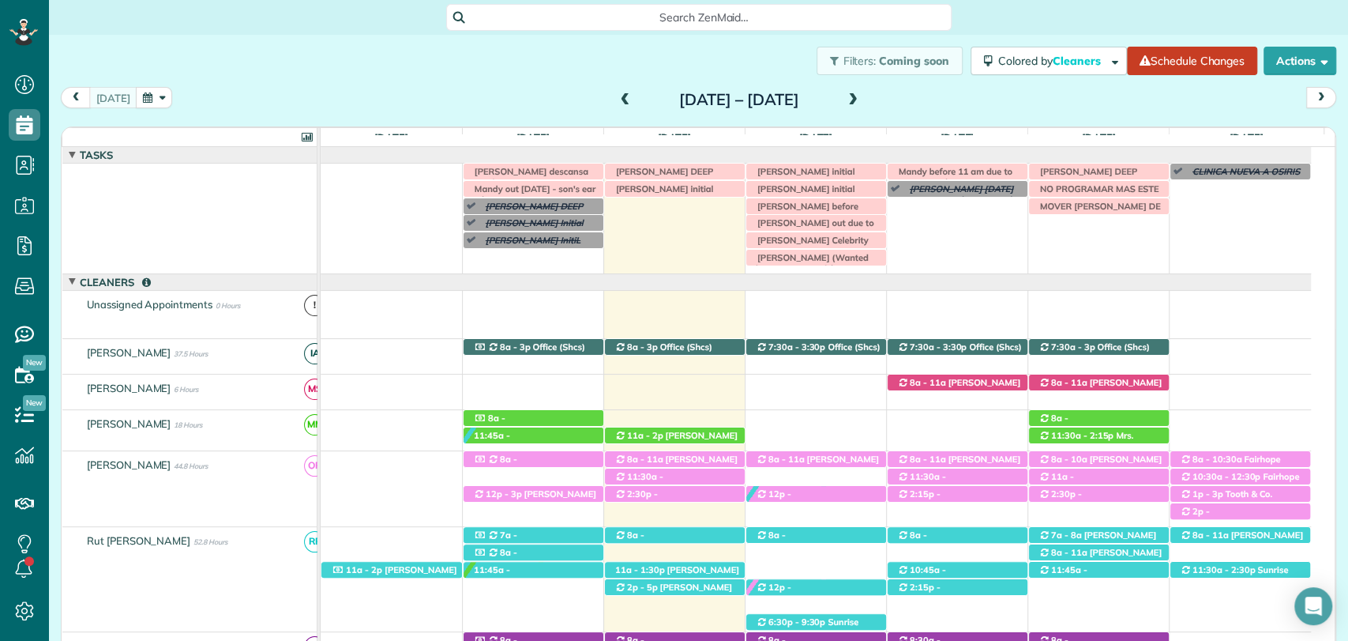
click at [229, 108] on div "today Sunday Aug 10 – Saturday Aug 16, 2025" at bounding box center [699, 101] width 1276 height 29
click at [862, 96] on span at bounding box center [852, 100] width 17 height 14
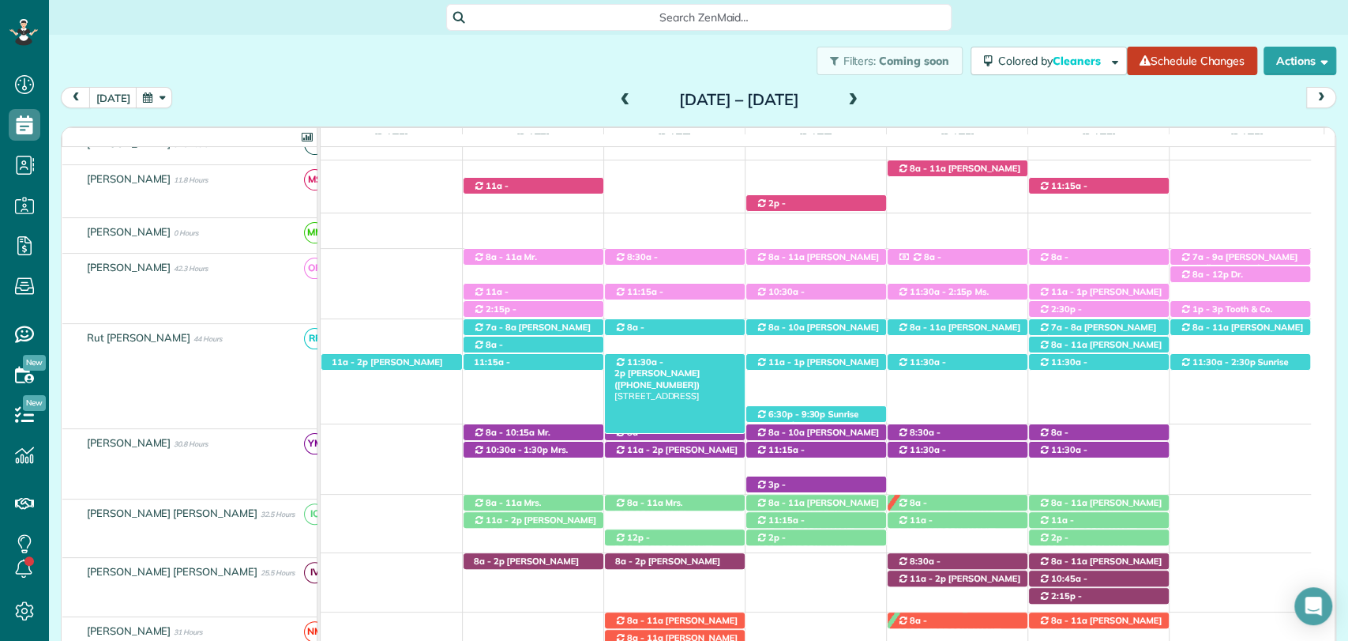
scroll to position [197, 0]
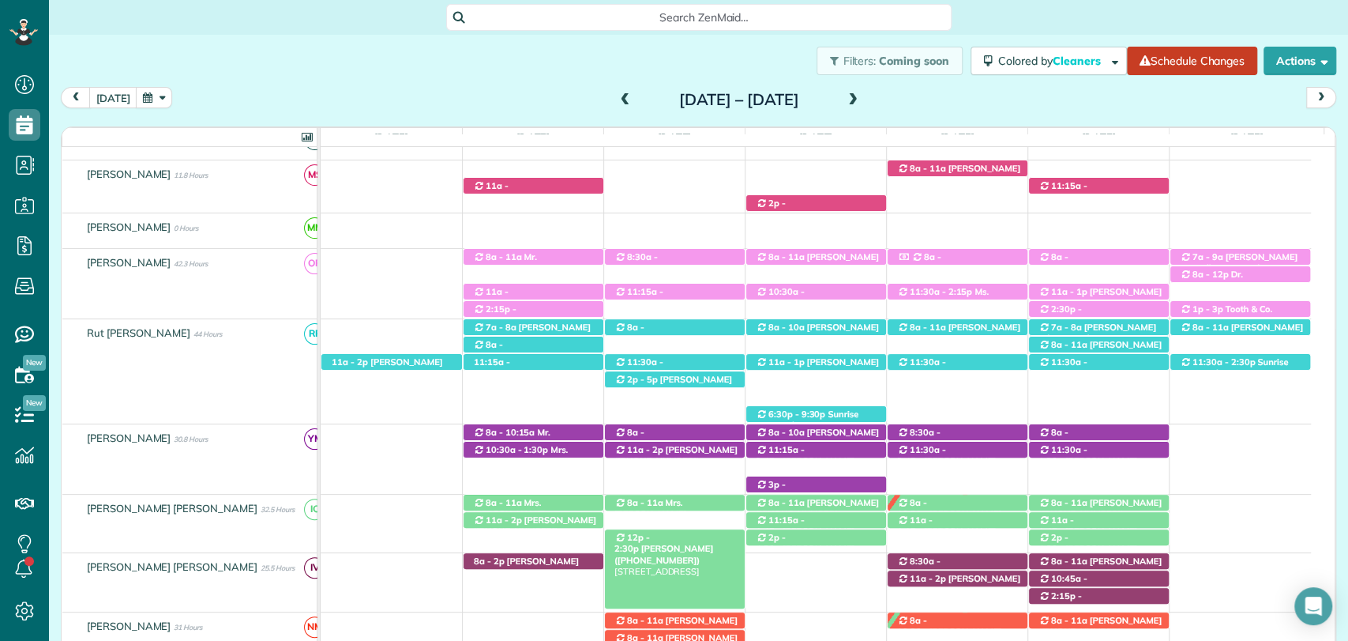
click at [713, 543] on span "Faith Kaiser (+12515046790)" at bounding box center [664, 554] width 99 height 22
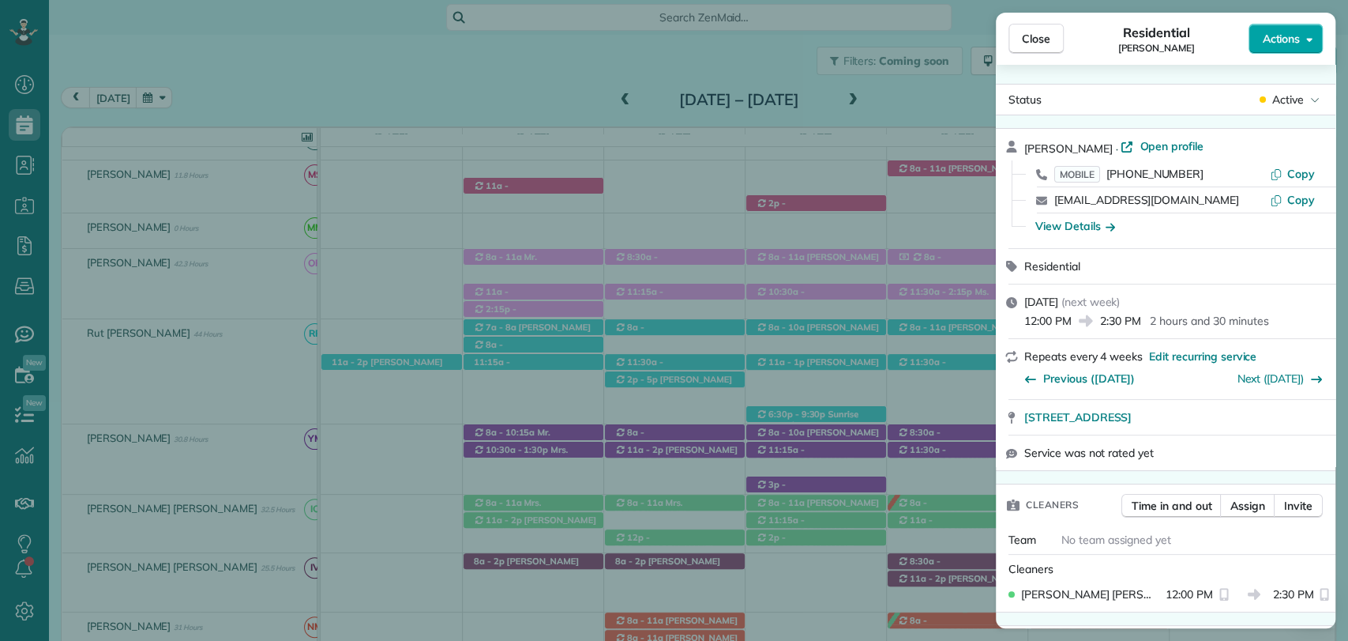
click at [1295, 39] on span "Actions" at bounding box center [1281, 39] width 38 height 16
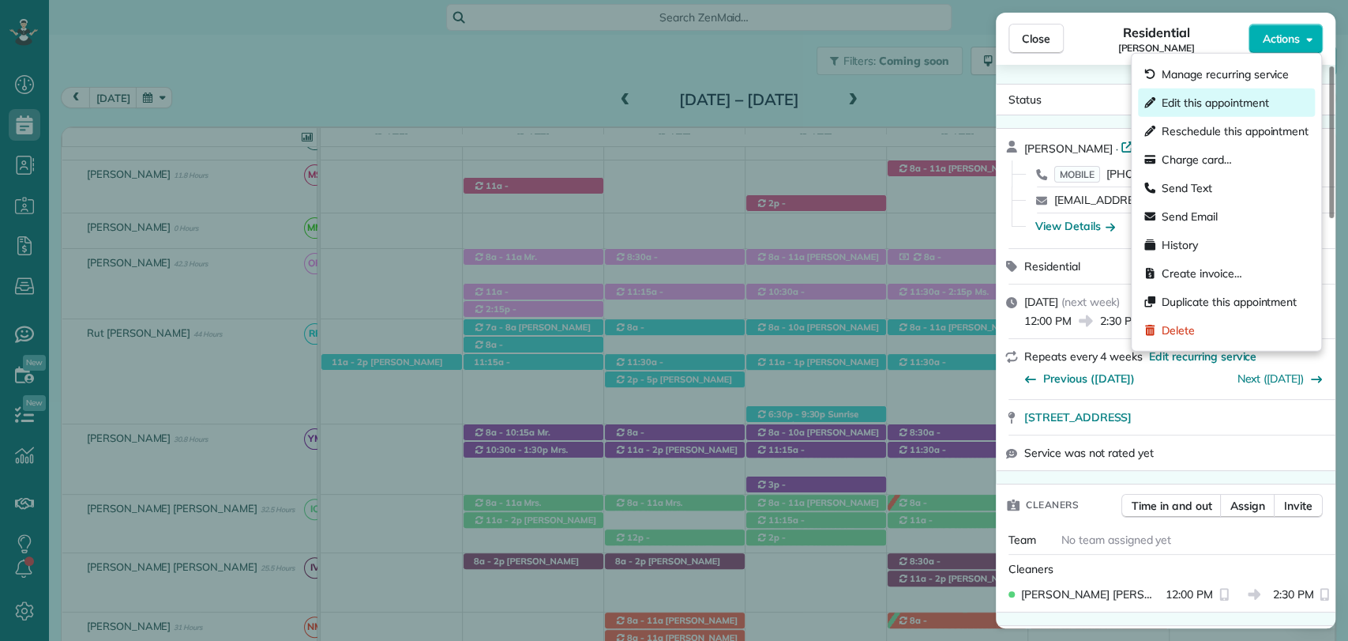
click at [1212, 100] on span "Edit this appointment" at bounding box center [1215, 103] width 107 height 16
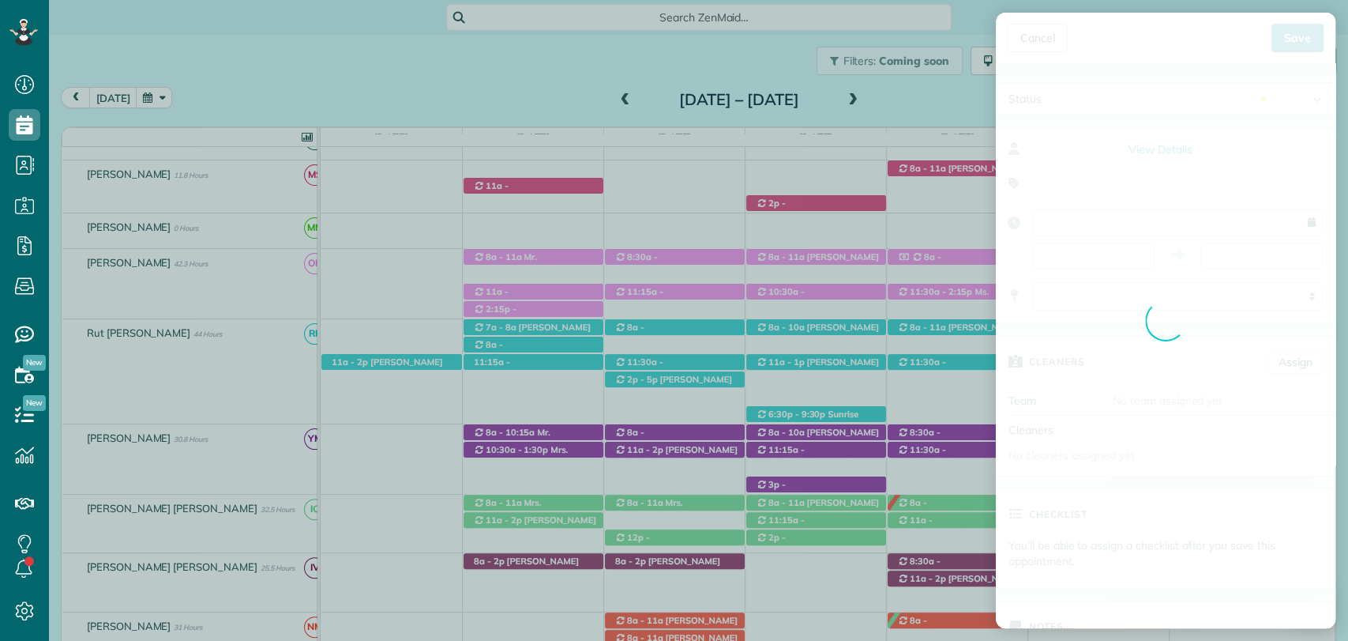
type input "**********"
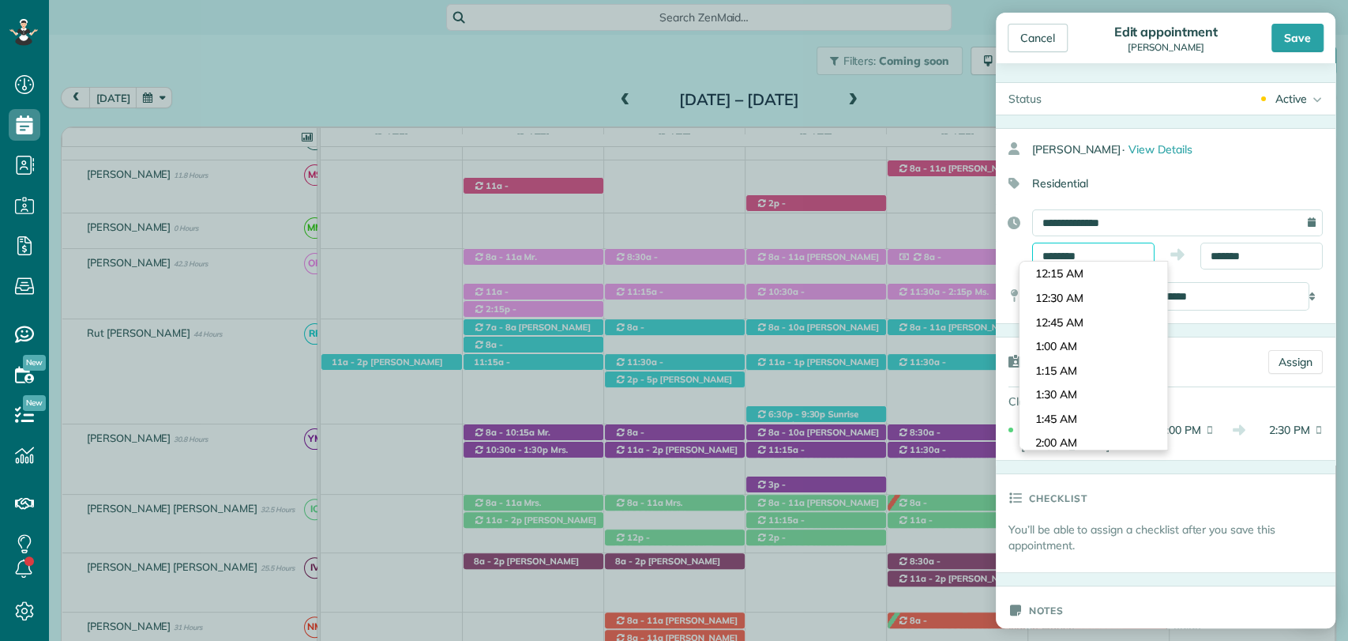
click at [1087, 254] on input "********" at bounding box center [1093, 255] width 122 height 27
type input "********"
click at [1070, 311] on body "Dashboard Scheduling Calendar View List View Dispatch View - Weekly scheduling …" at bounding box center [674, 320] width 1348 height 641
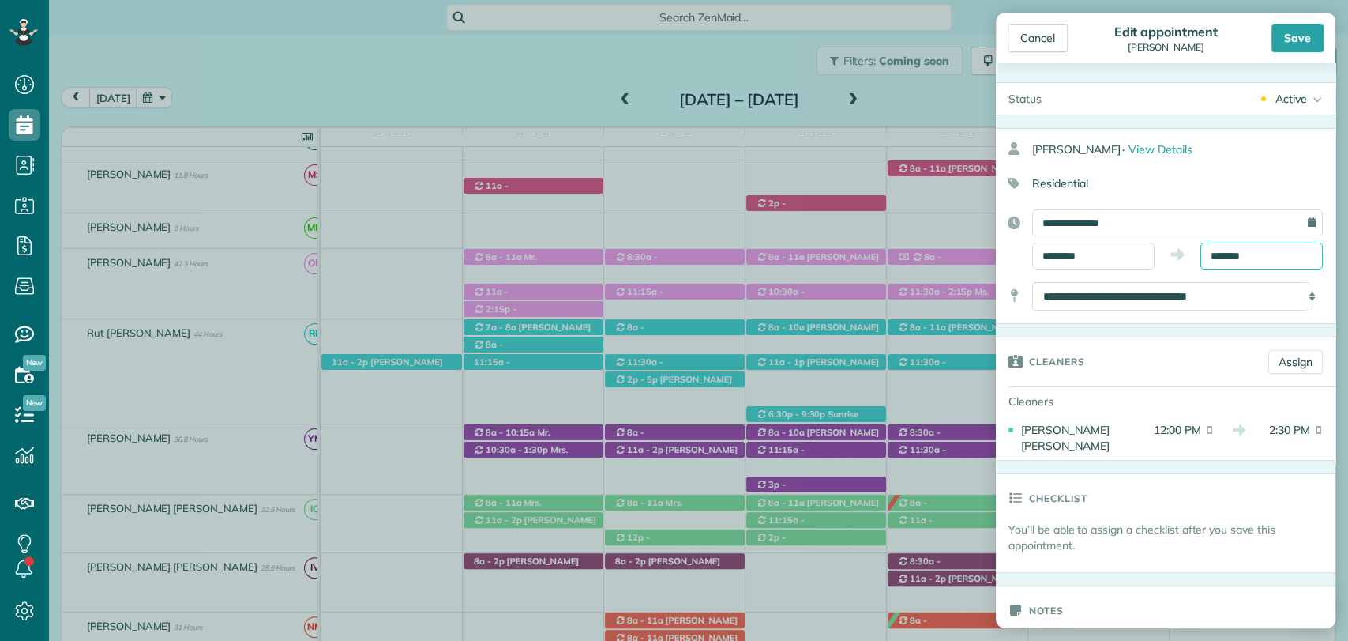
click at [1241, 250] on input "*******" at bounding box center [1262, 255] width 122 height 27
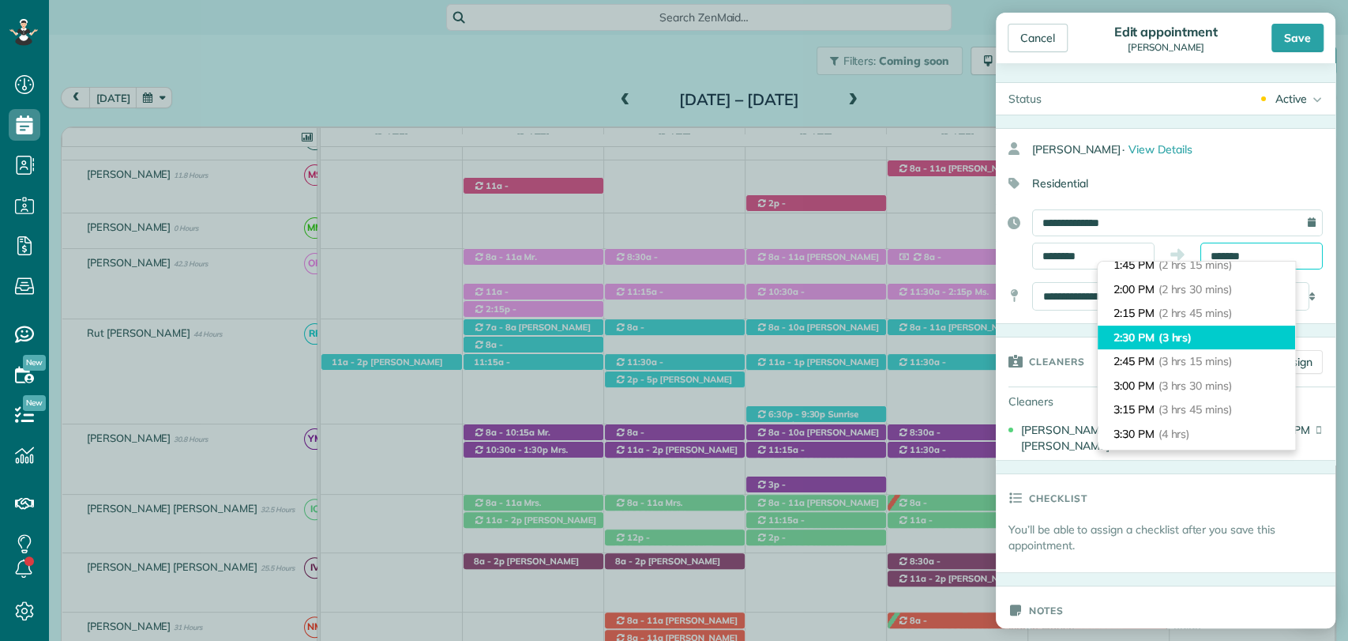
scroll to position [218, 0]
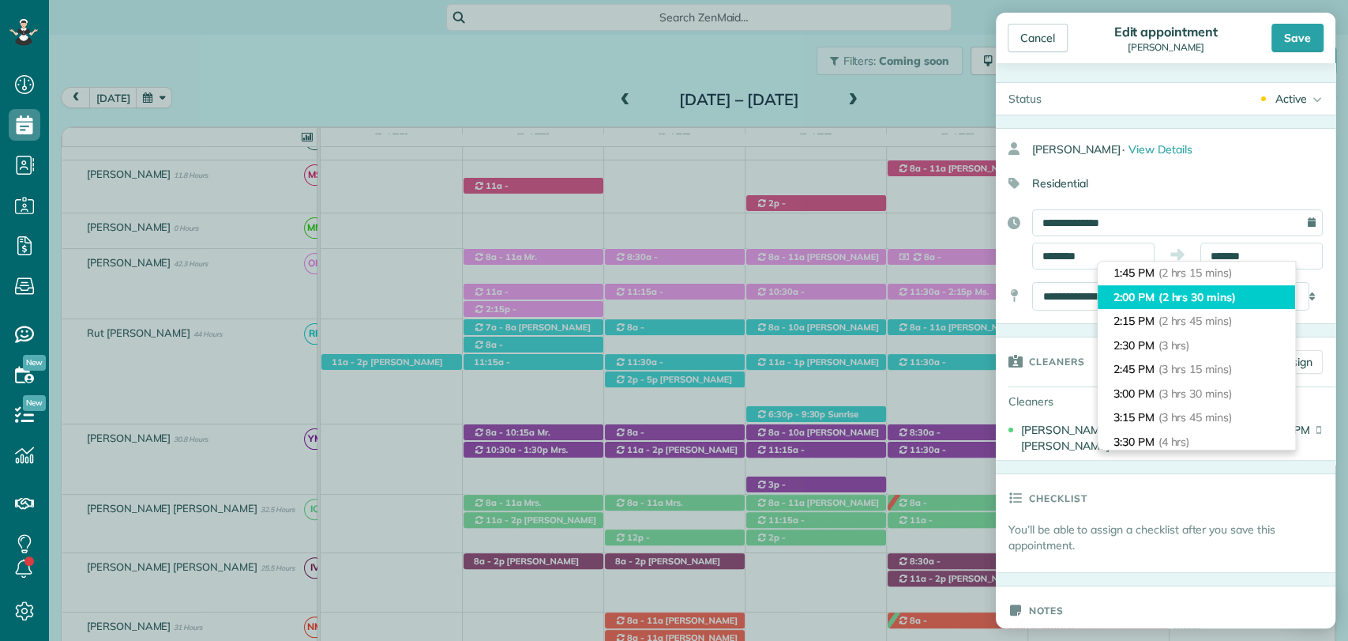
type input "*******"
click at [1191, 295] on span "(2 hrs 30 mins)" at bounding box center [1197, 297] width 77 height 14
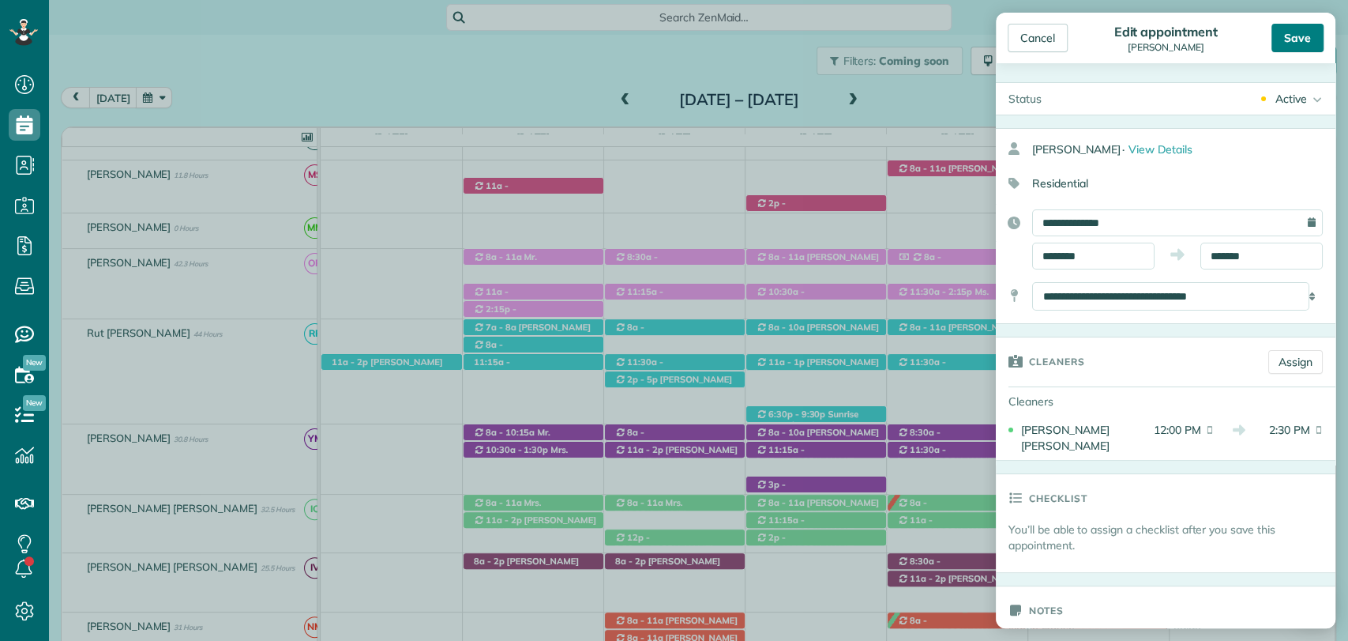
click at [1284, 43] on div "Save" at bounding box center [1298, 38] width 52 height 28
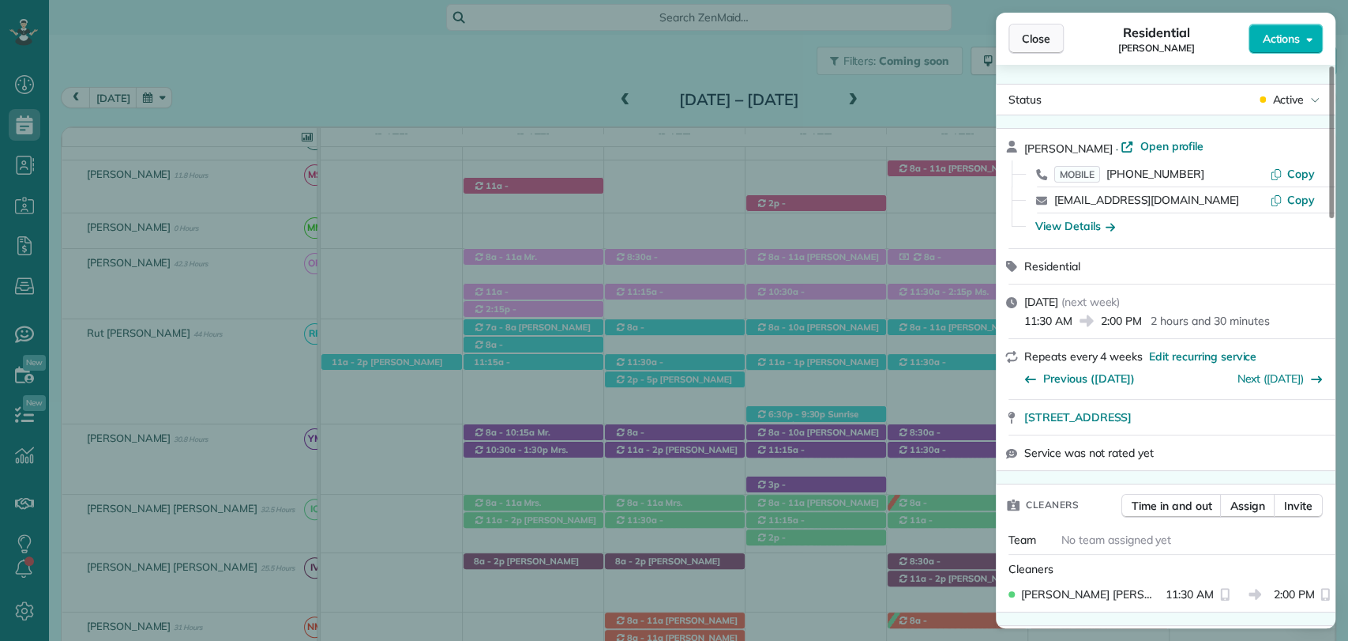
click at [1045, 35] on span "Close" at bounding box center [1036, 39] width 28 height 16
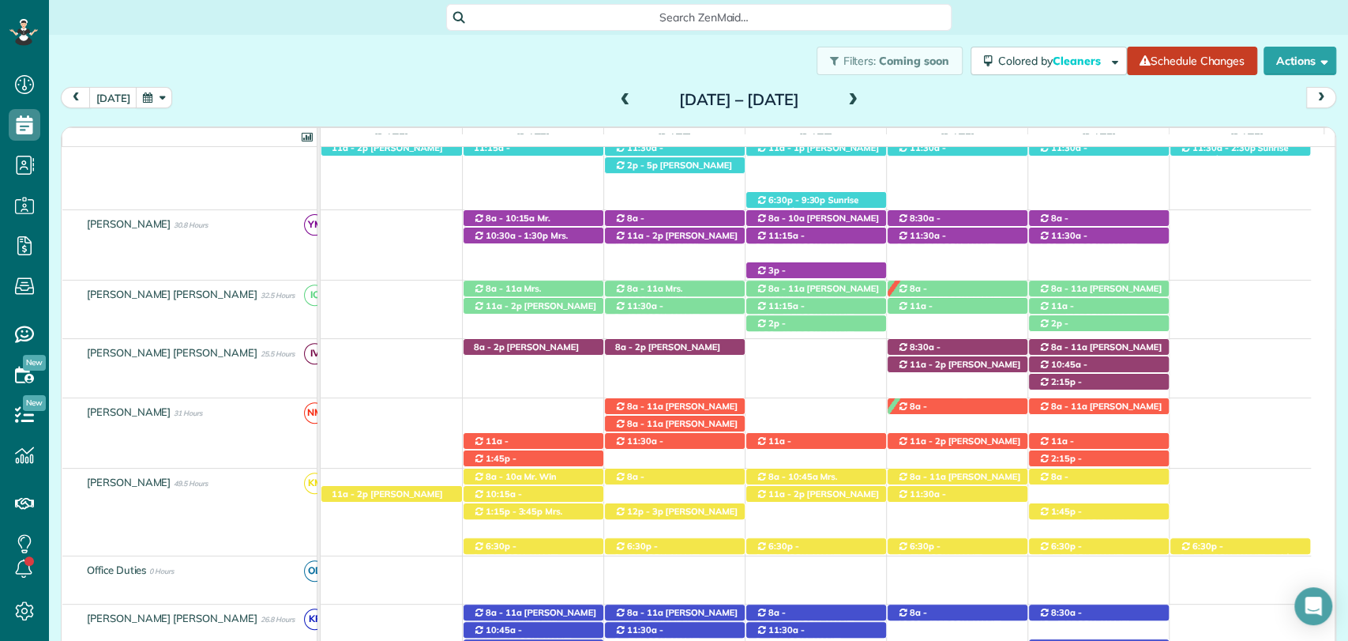
scroll to position [413, 0]
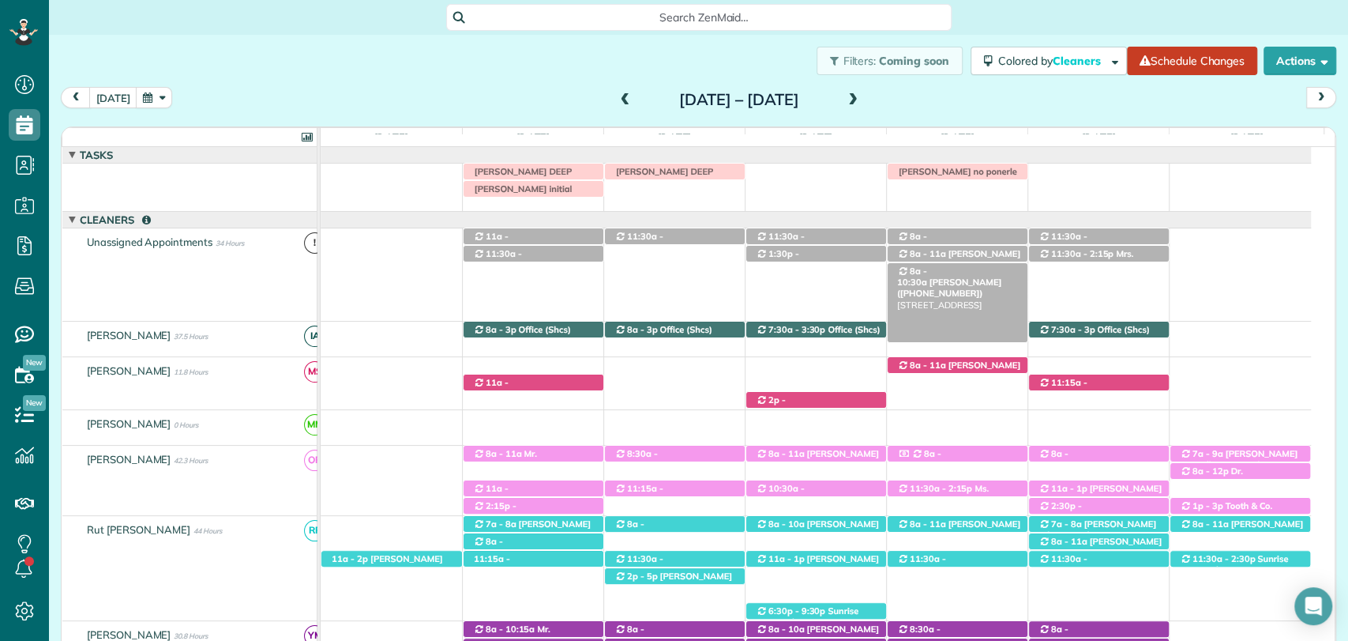
click at [975, 276] on span "David Ruegg (+12519431780)" at bounding box center [949, 287] width 104 height 22
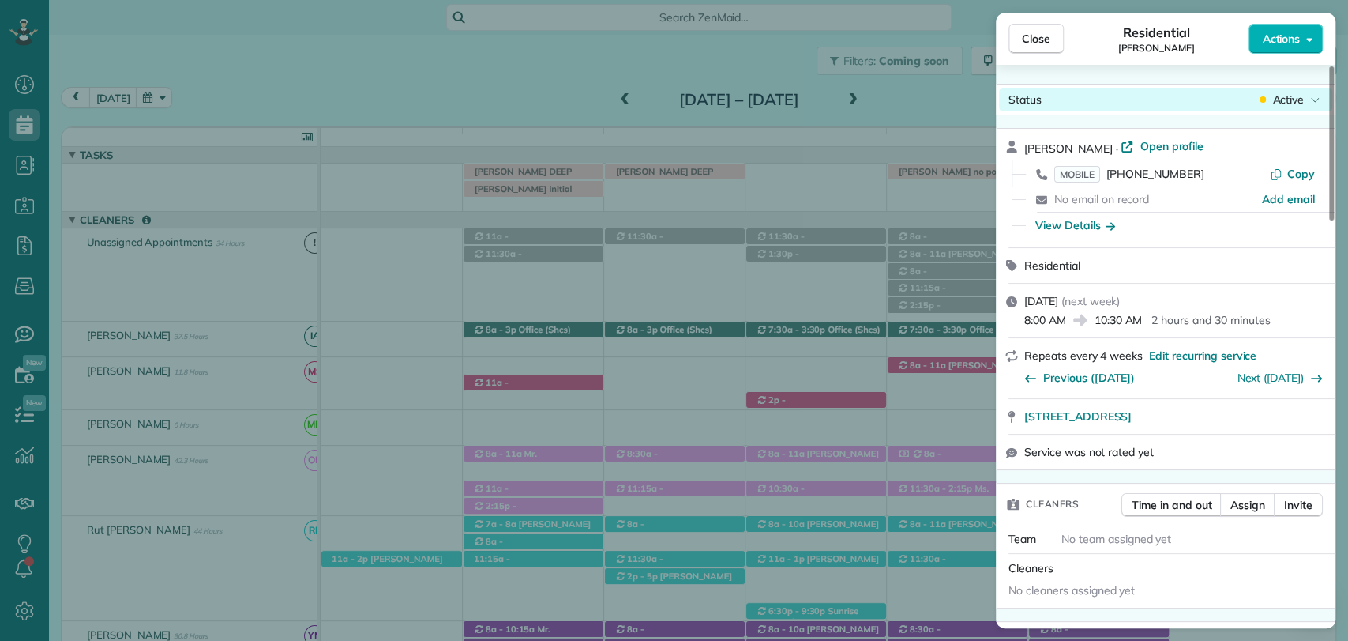
click at [1285, 100] on span "Active" at bounding box center [1288, 100] width 32 height 16
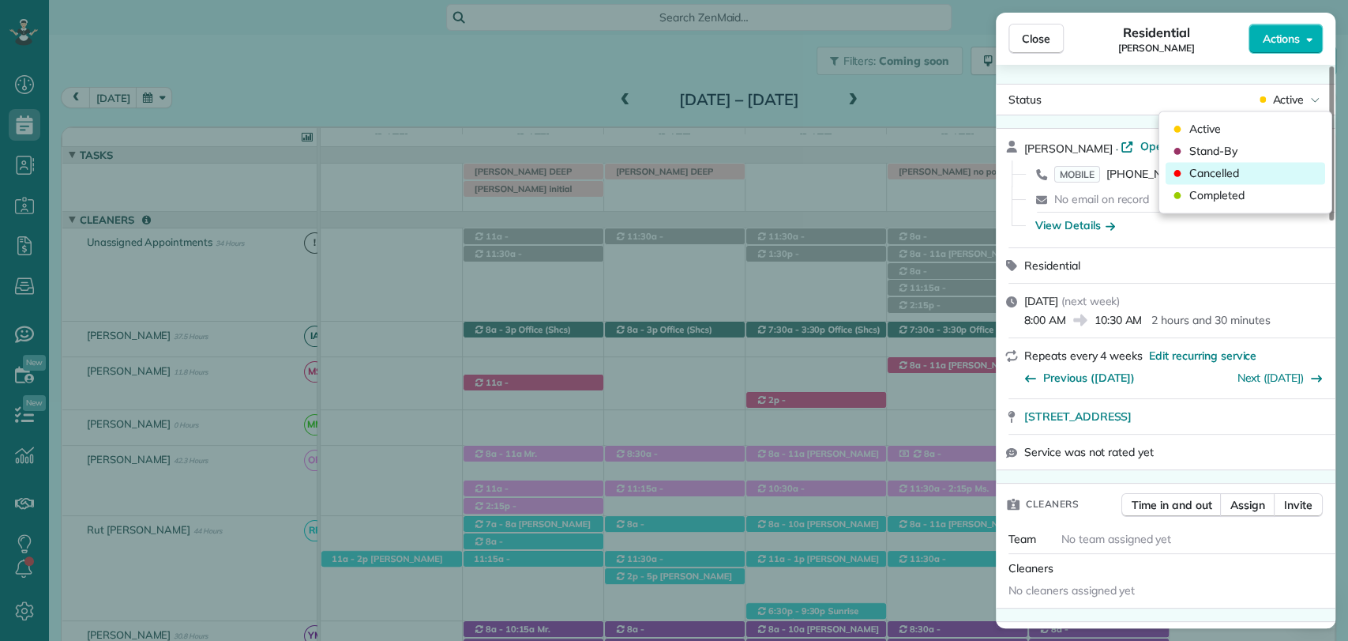
click at [1216, 176] on span "Cancelled" at bounding box center [1215, 173] width 50 height 16
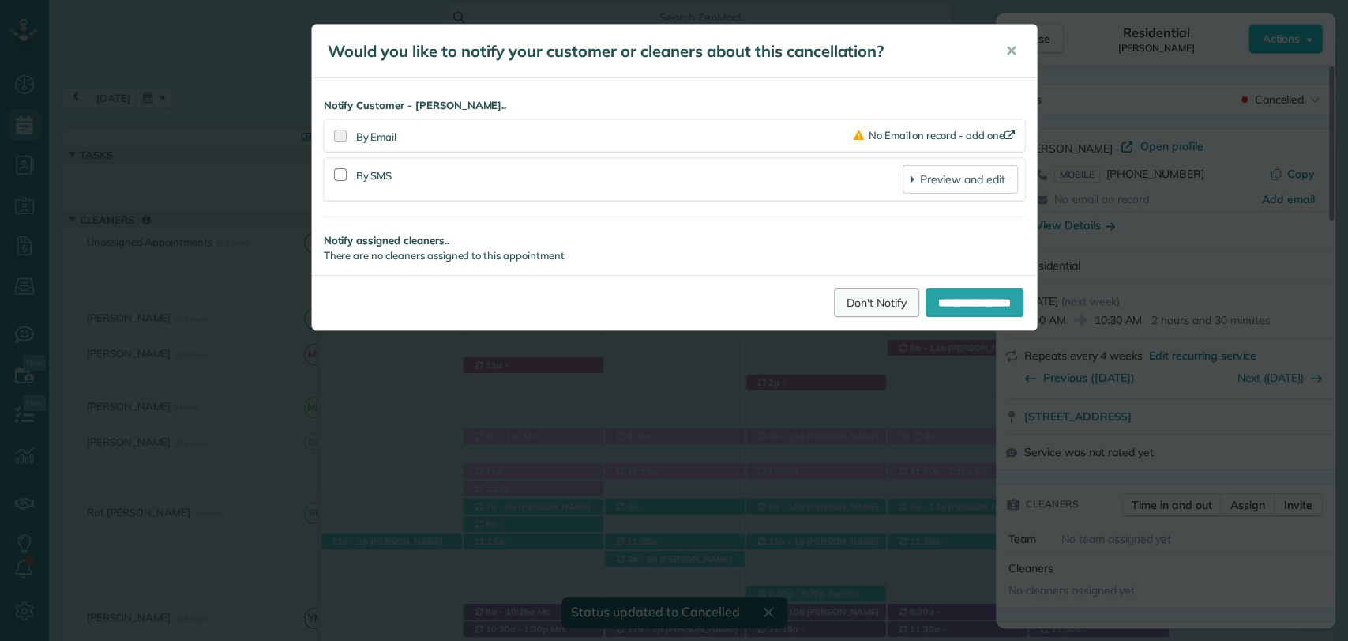
click at [847, 314] on link "Don't Notify" at bounding box center [876, 302] width 85 height 28
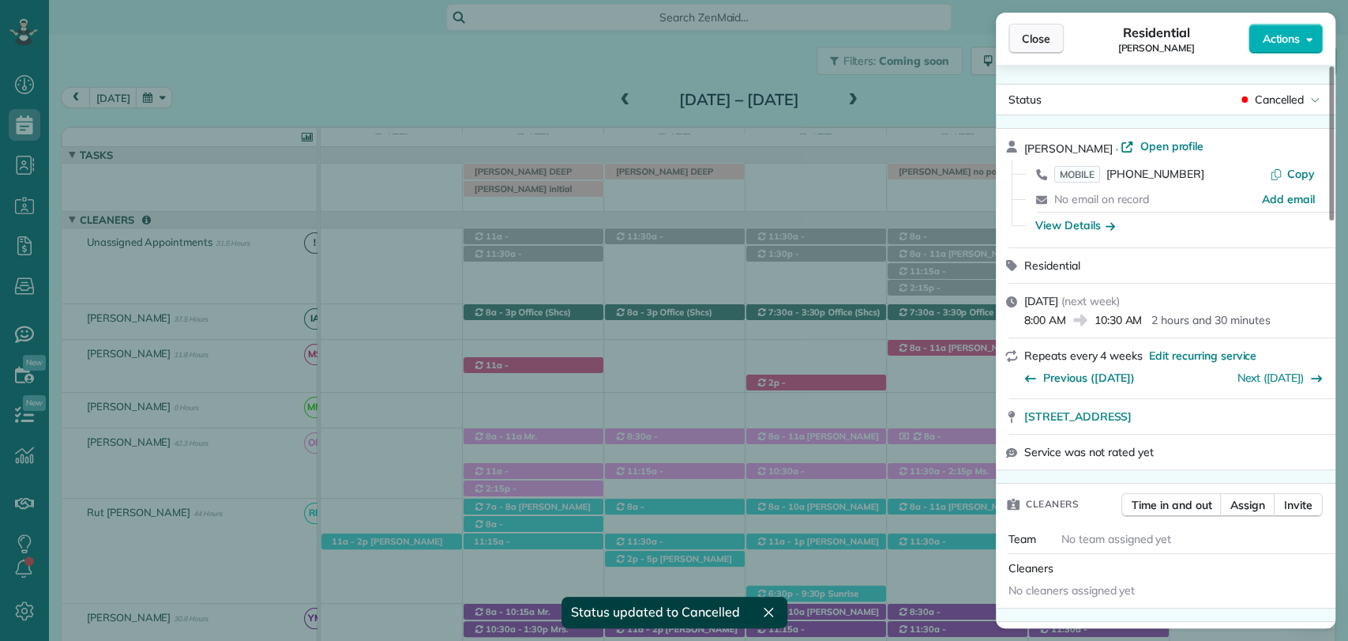
click at [1036, 51] on button "Close" at bounding box center [1036, 39] width 55 height 30
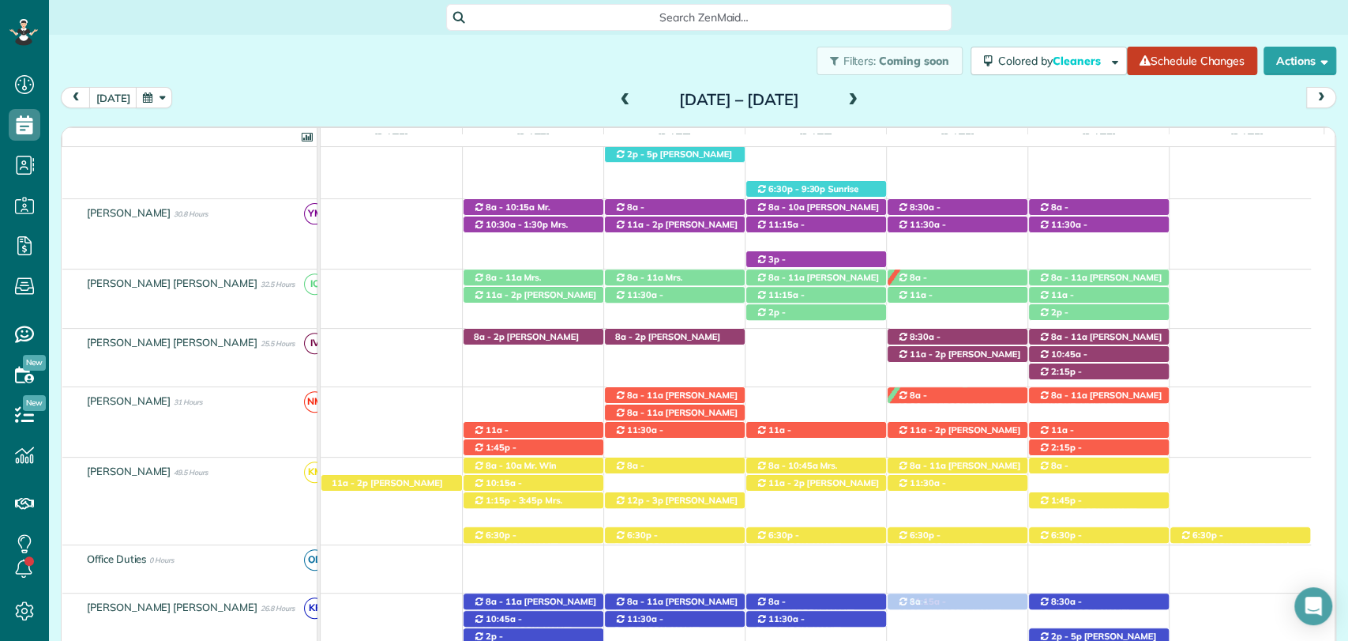
drag, startPoint x: 986, startPoint y: 269, endPoint x: 959, endPoint y: 615, distance: 346.2
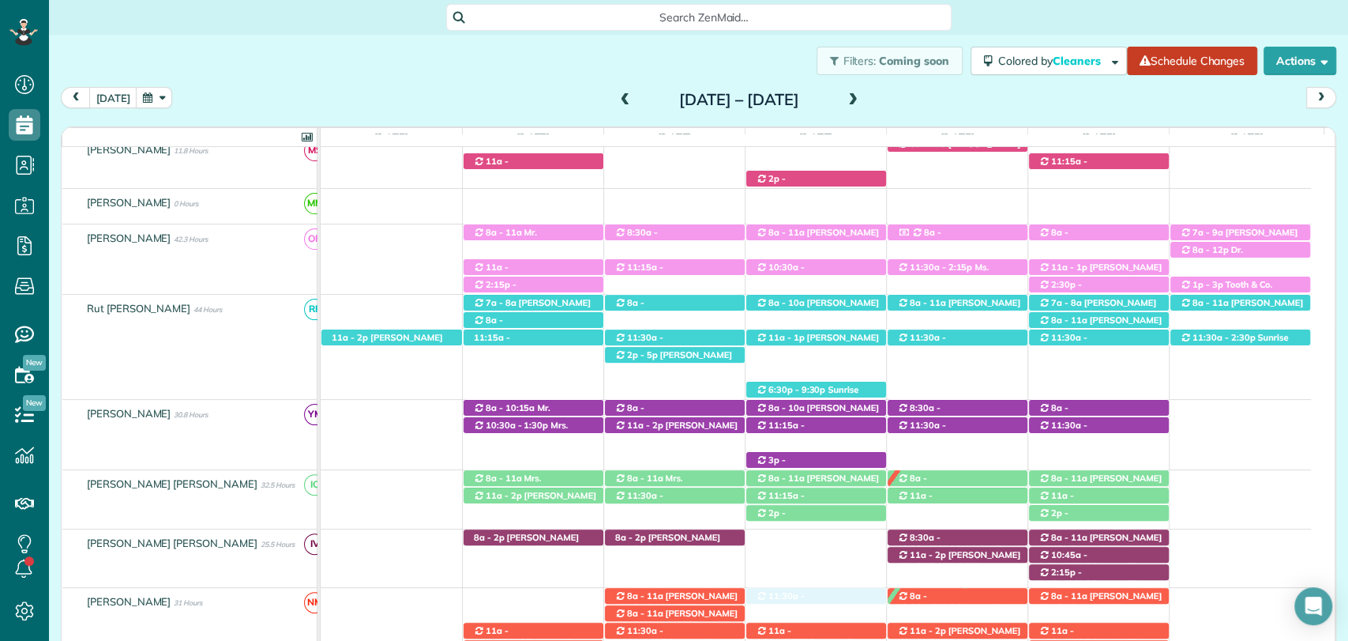
drag, startPoint x: 827, startPoint y: 239, endPoint x: 822, endPoint y: 605, distance: 366.5
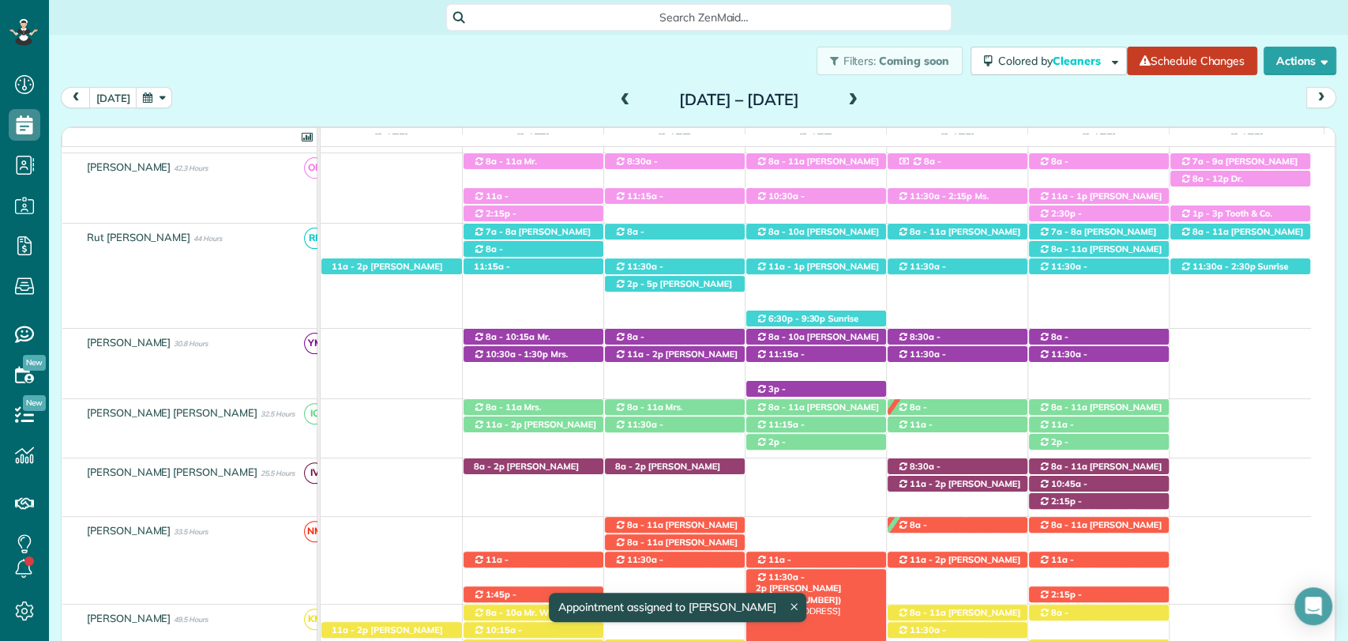
click at [828, 582] on span "Lark Young (+13343332618)" at bounding box center [799, 593] width 86 height 22
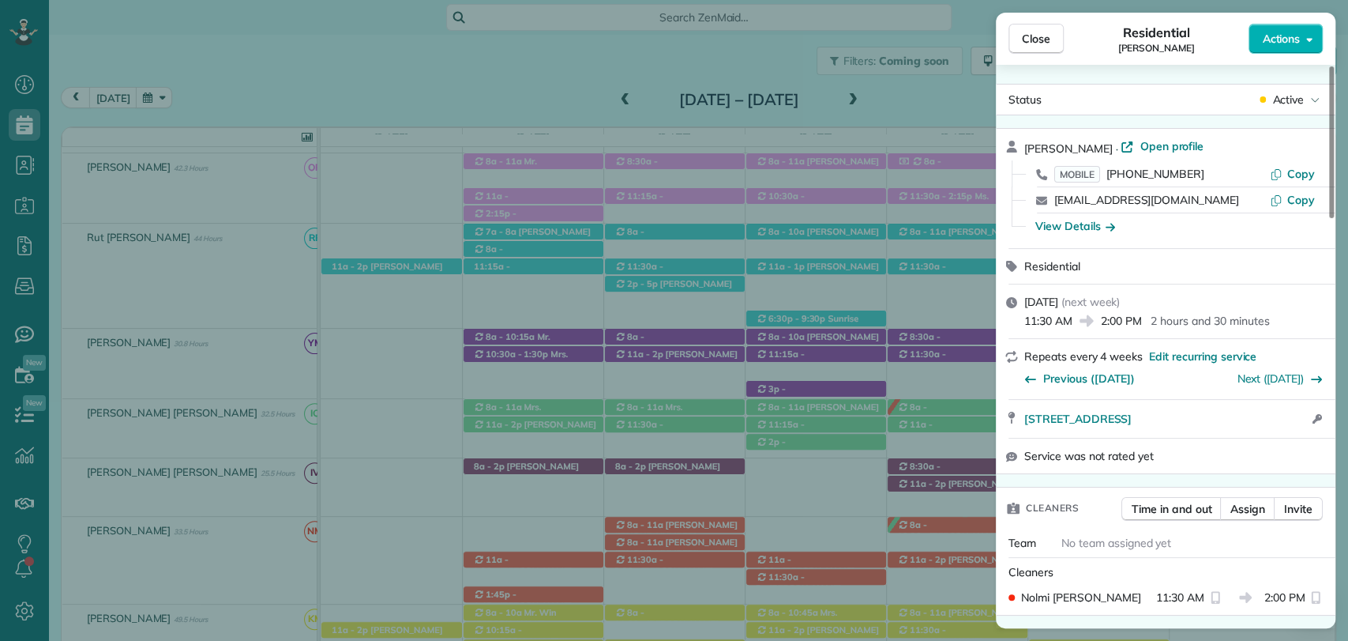
click at [1146, 143] on span "Open profile" at bounding box center [1172, 146] width 64 height 16
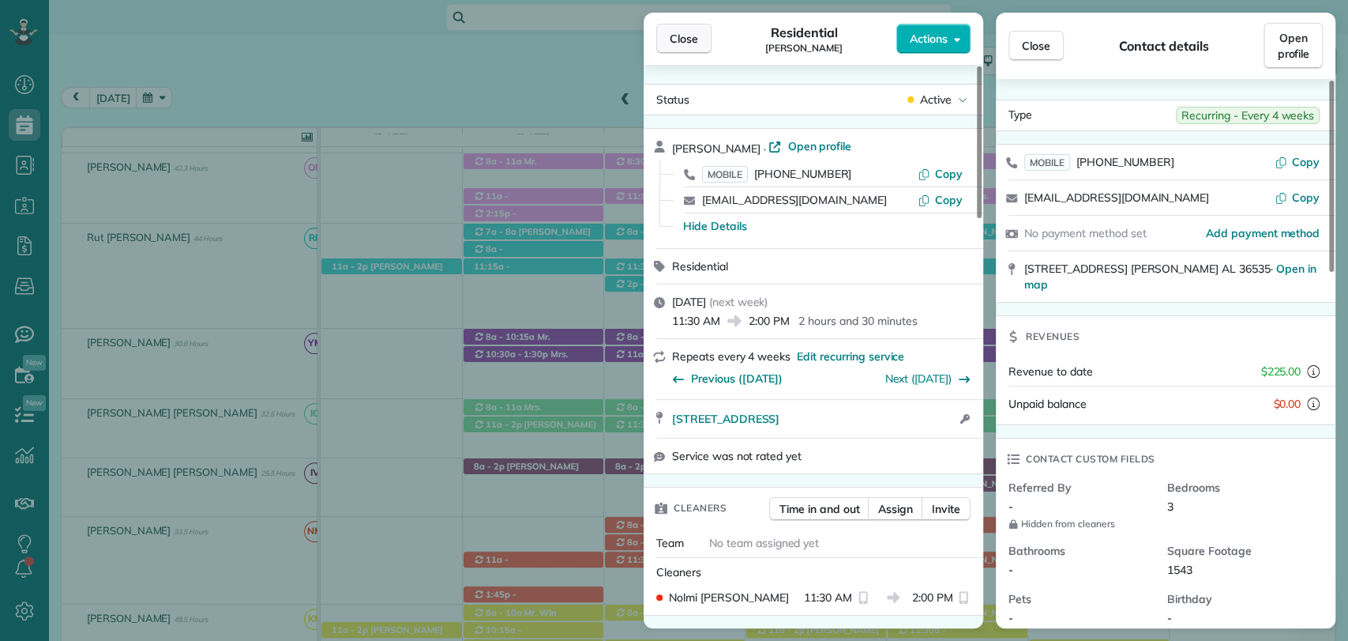
click at [671, 31] on span "Close" at bounding box center [684, 39] width 28 height 16
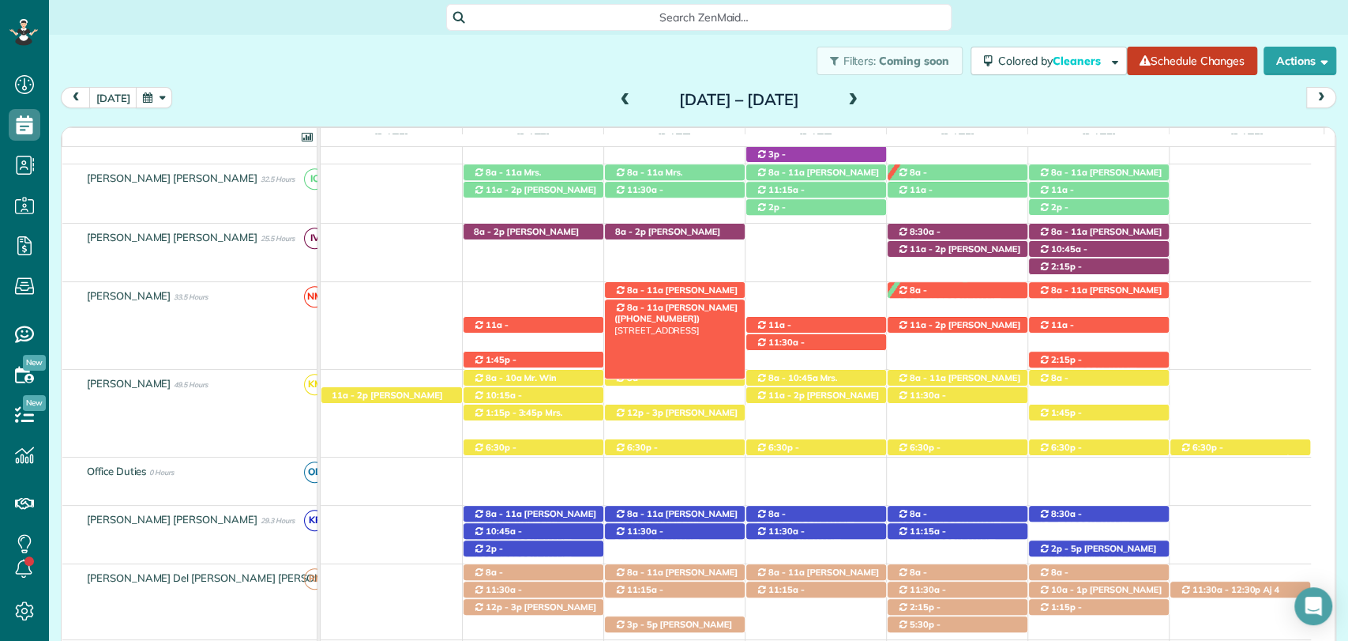
scroll to position [248, 0]
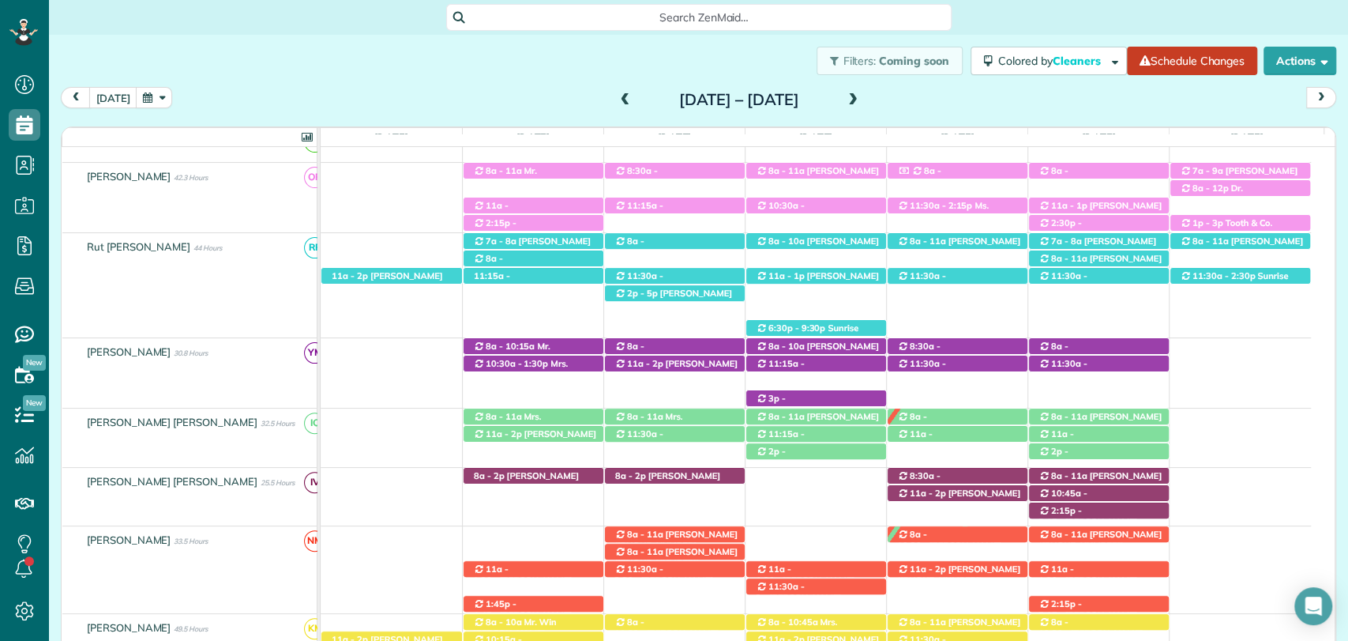
click at [613, 103] on div "Sunday Aug 17 – Saturday Aug 23, 2025" at bounding box center [739, 99] width 253 height 25
click at [617, 96] on span at bounding box center [625, 100] width 17 height 14
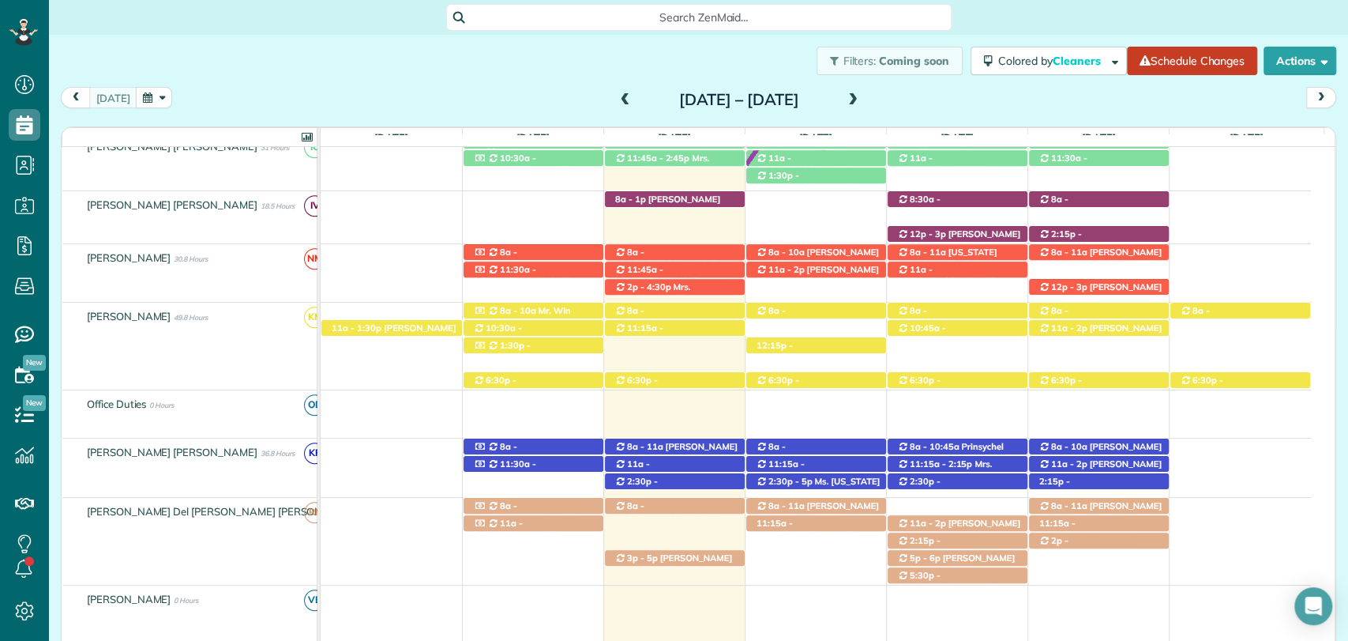
scroll to position [525, 0]
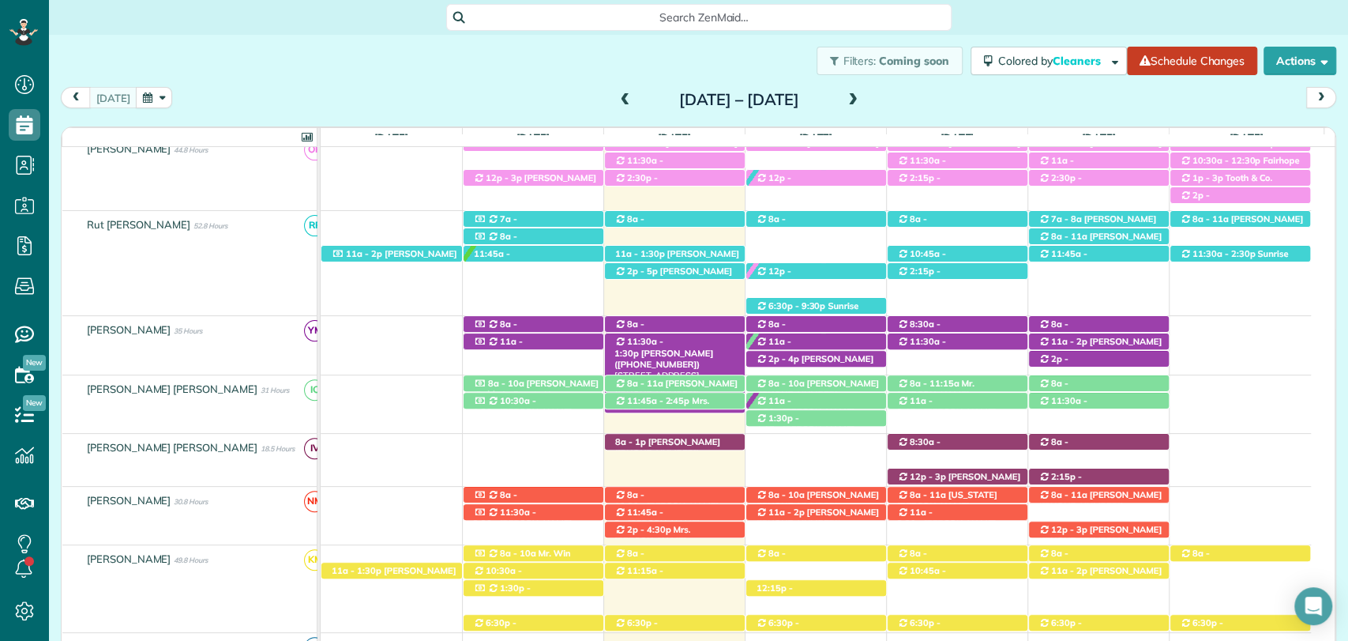
click at [663, 336] on span "11:30a - 1:30p" at bounding box center [639, 347] width 49 height 22
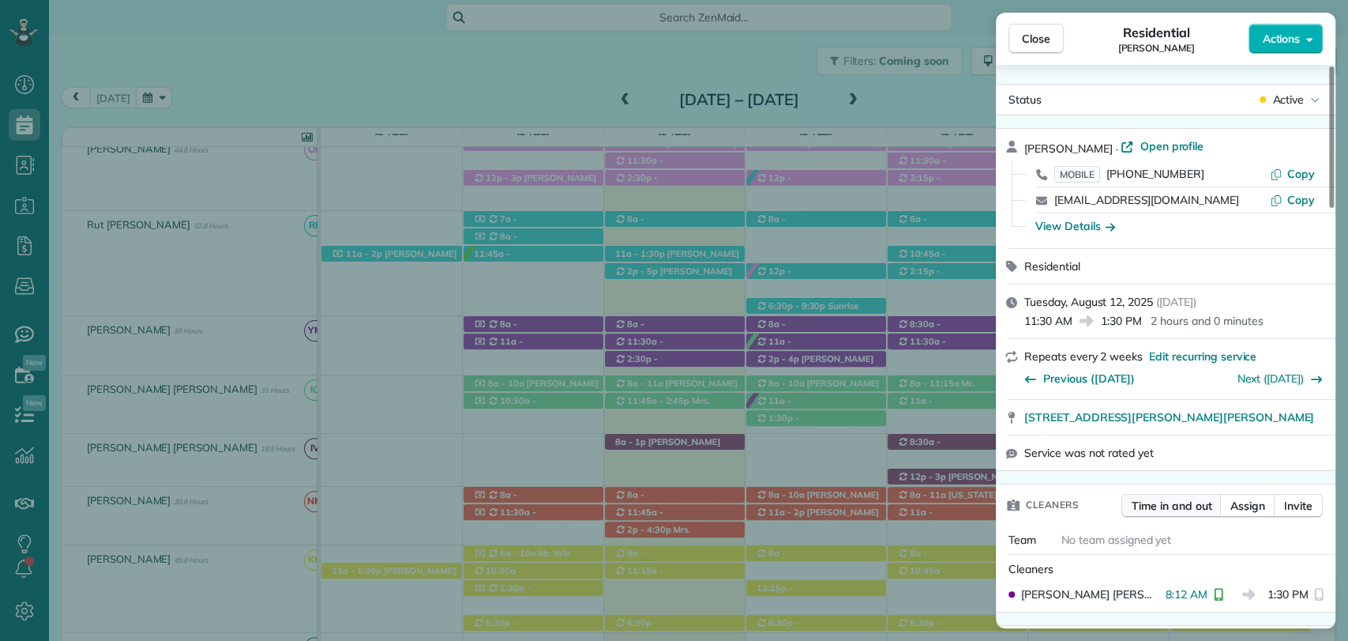
click at [1172, 501] on span "Time in and out" at bounding box center [1172, 506] width 80 height 16
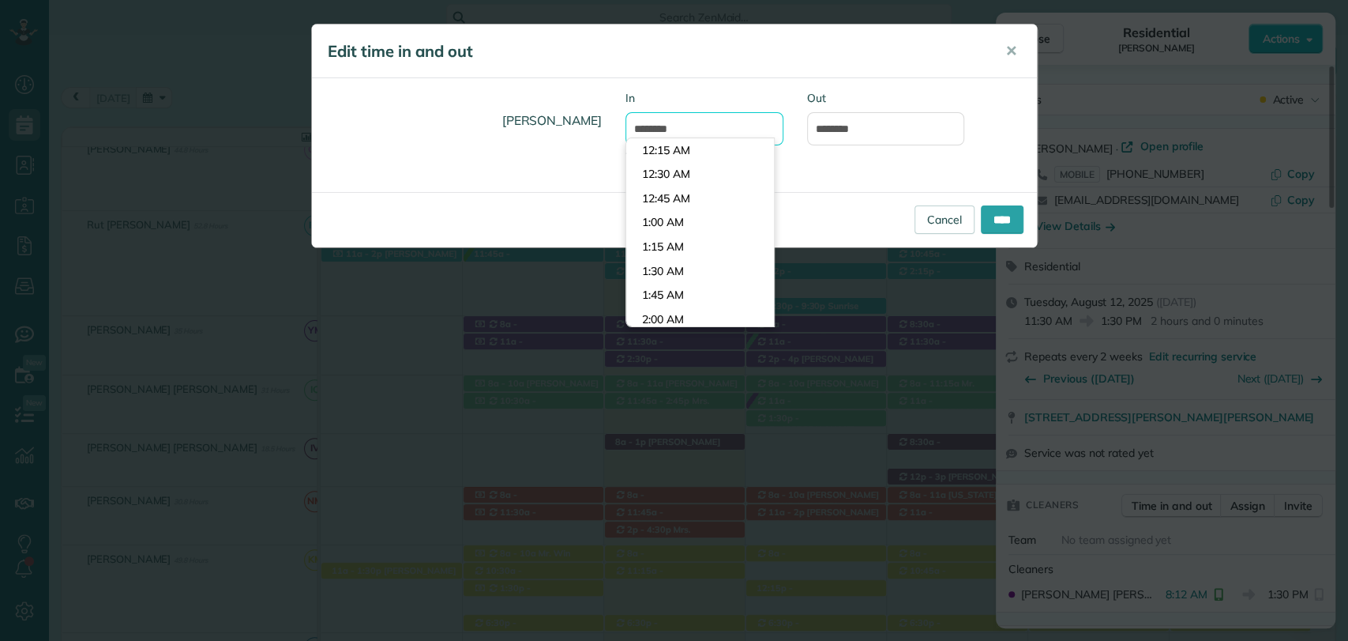
click at [670, 130] on input "*******" at bounding box center [705, 128] width 158 height 33
type input "********"
type input "*******"
click at [676, 280] on body "Dashboard Scheduling Calendar View List View Dispatch View - Weekly scheduling …" at bounding box center [674, 320] width 1348 height 641
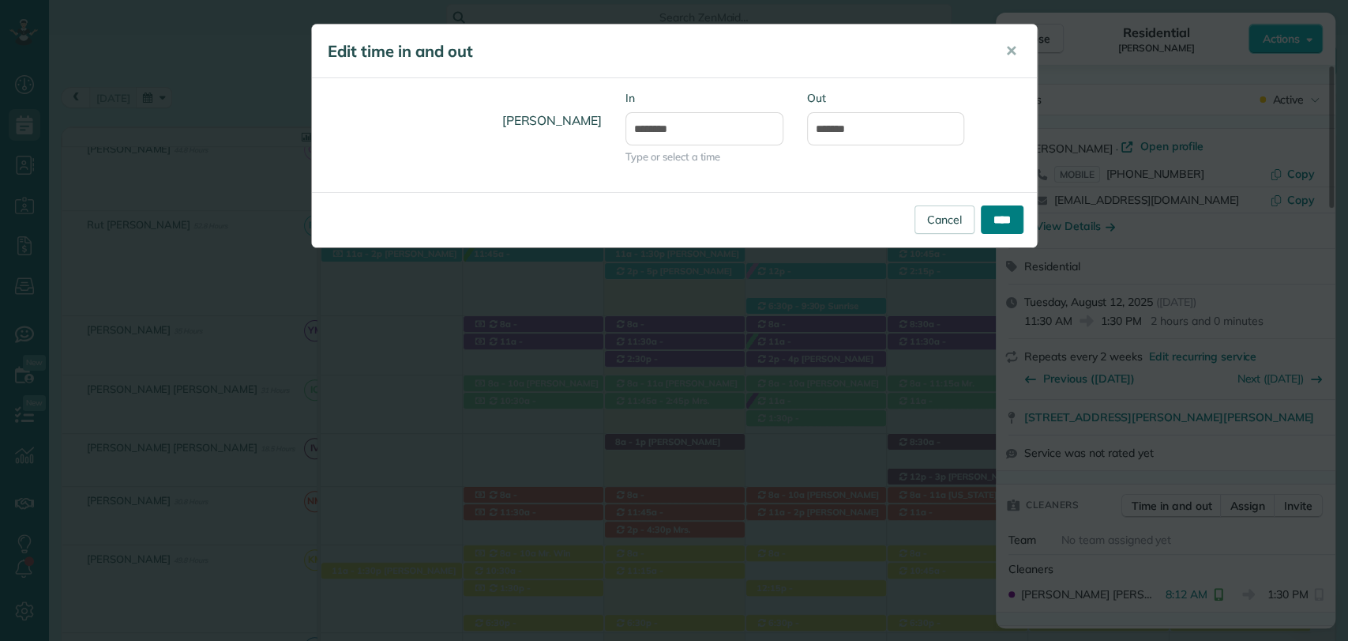
click at [994, 210] on input "****" at bounding box center [1002, 219] width 43 height 28
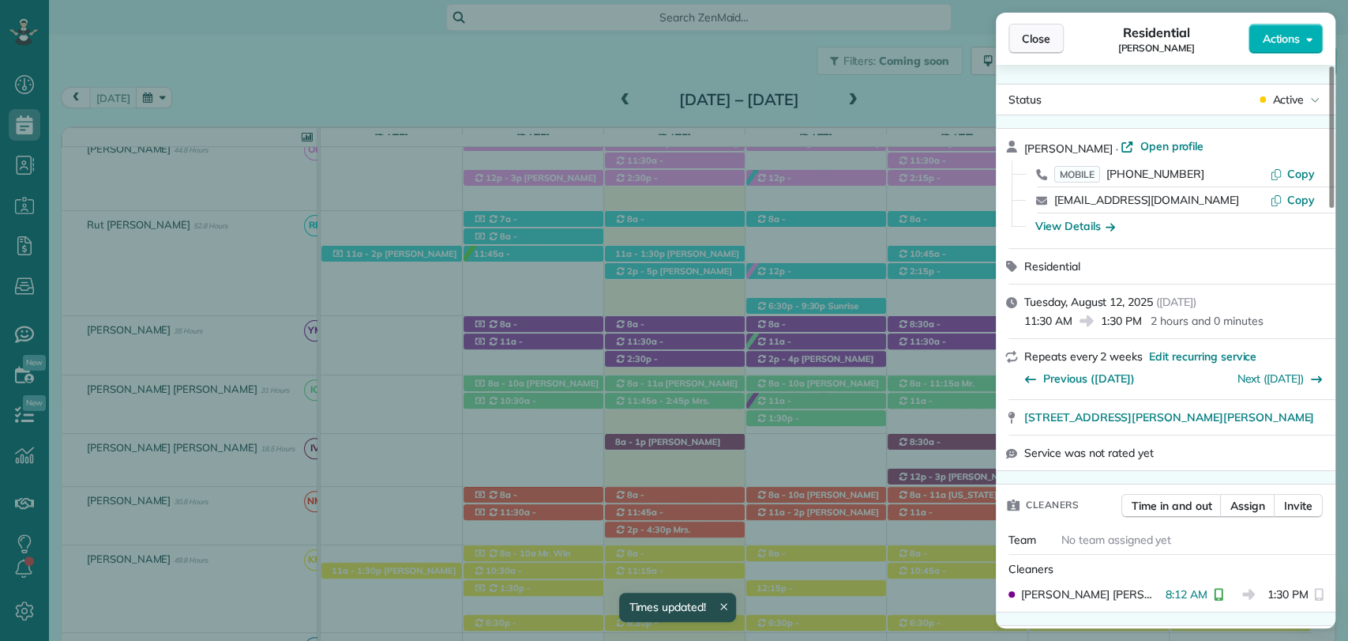
click at [1042, 47] on button "Close" at bounding box center [1036, 39] width 55 height 30
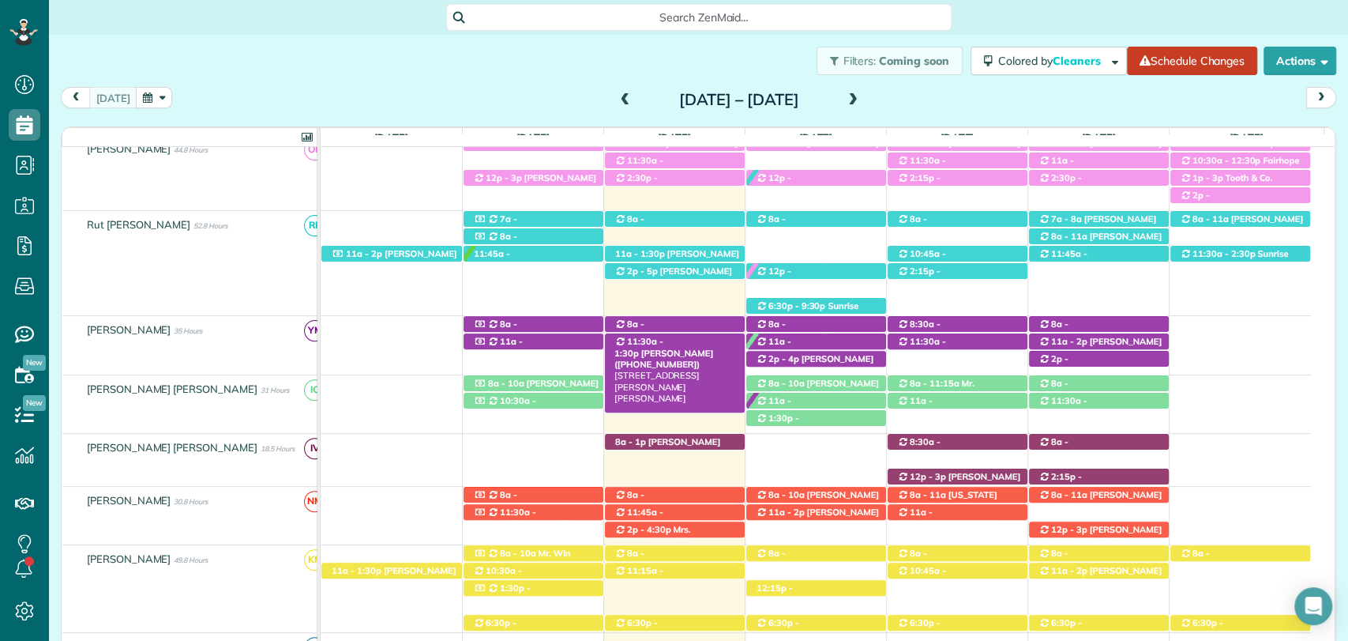
click at [662, 336] on span "11:30a - 1:30p" at bounding box center [639, 347] width 49 height 22
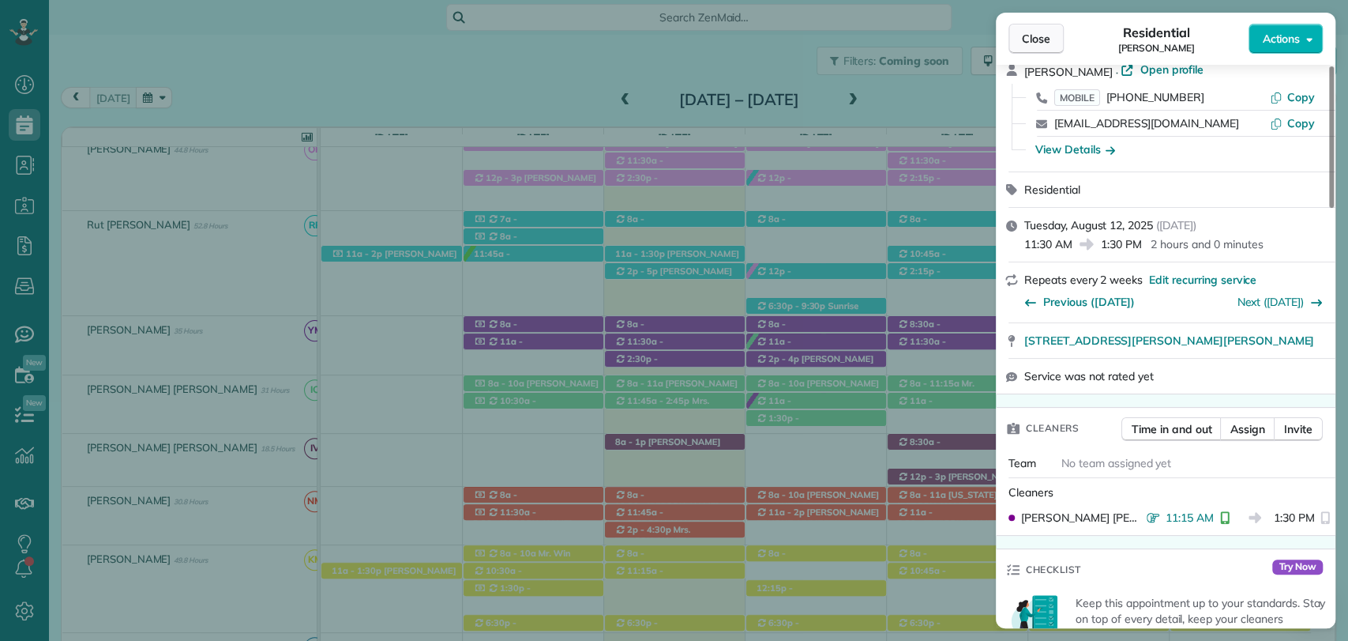
click at [1038, 32] on span "Close" at bounding box center [1036, 39] width 28 height 16
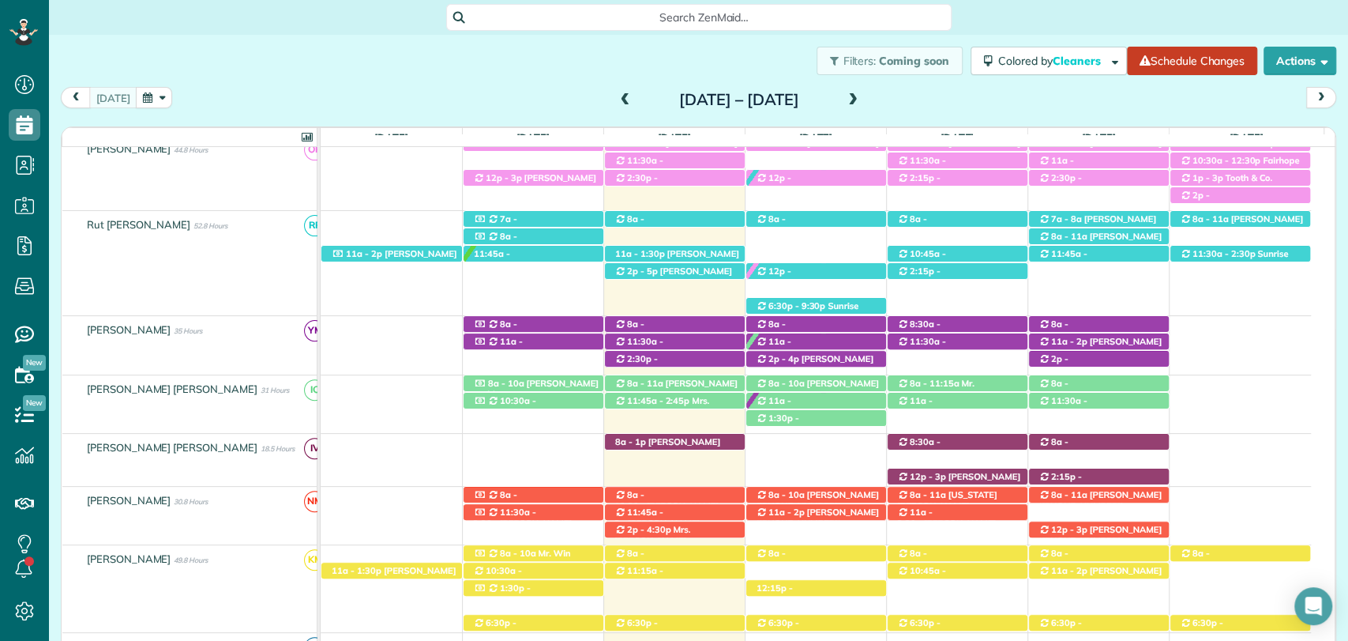
scroll to position [6, 0]
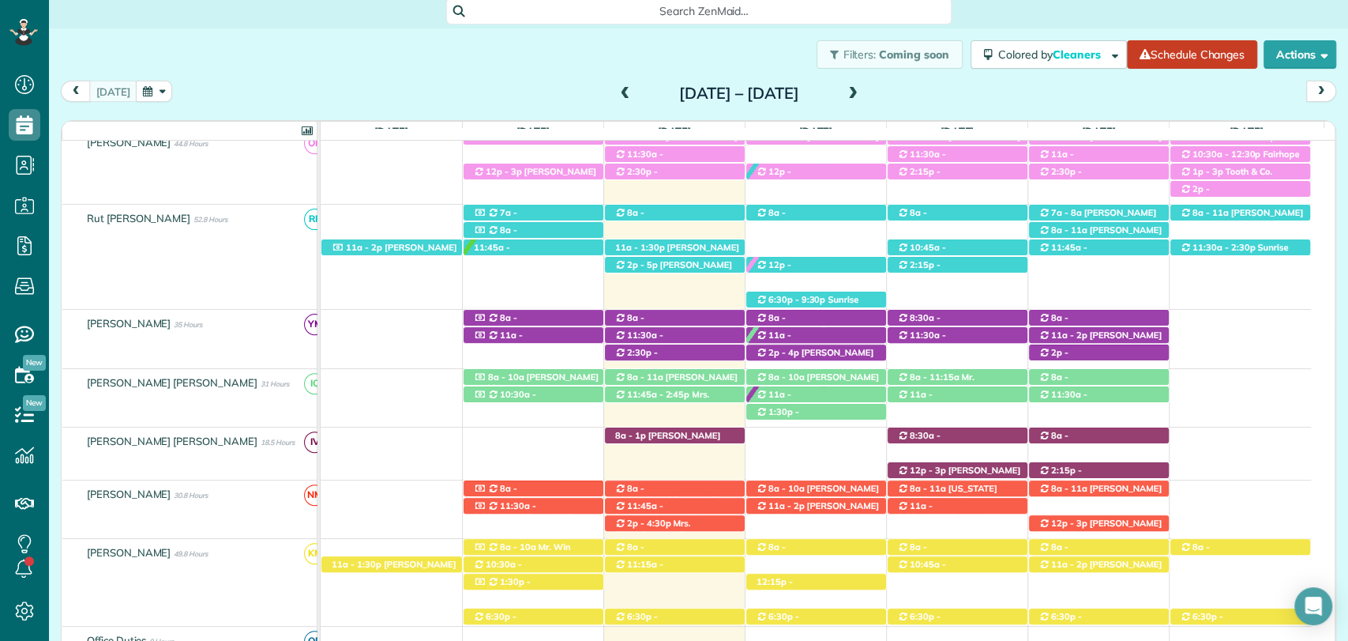
click at [438, 55] on div "Filters: Coming soon Colored by Cleaners Color by Cleaner Color by Team Color b…" at bounding box center [698, 54] width 1299 height 52
click at [183, 41] on div "Filters: Coming soon Colored by Cleaners Color by Cleaner Color by Team Color b…" at bounding box center [698, 54] width 1299 height 52
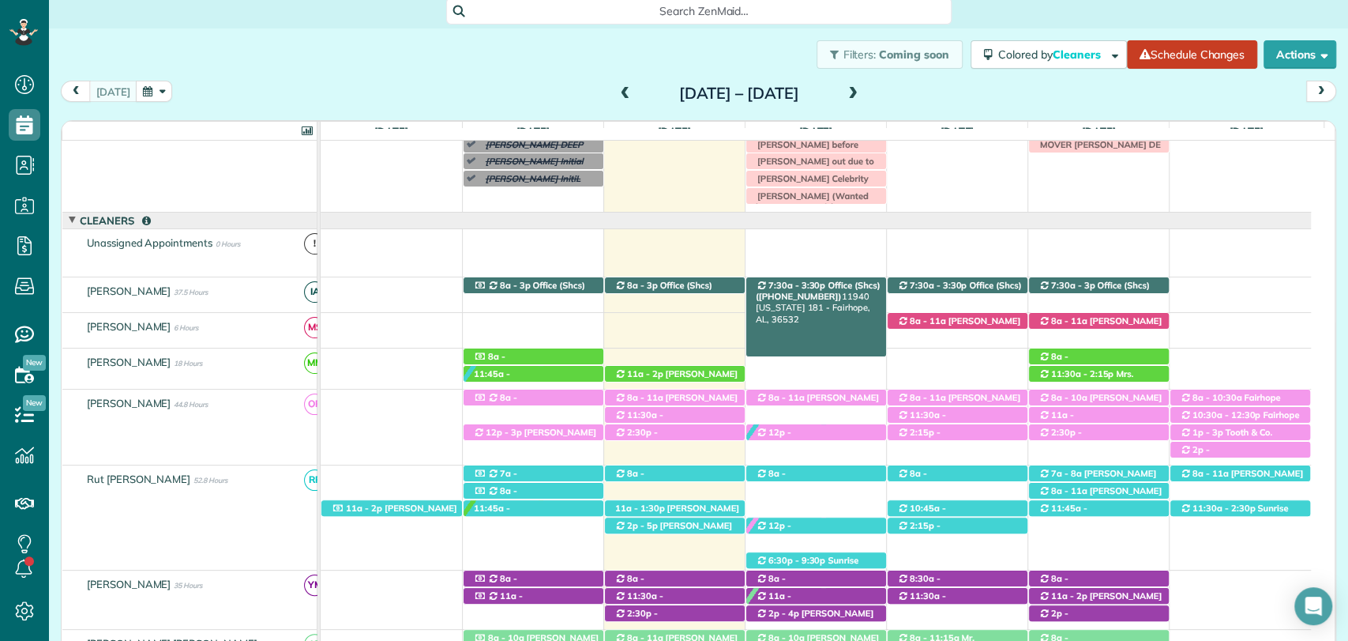
scroll to position [0, 0]
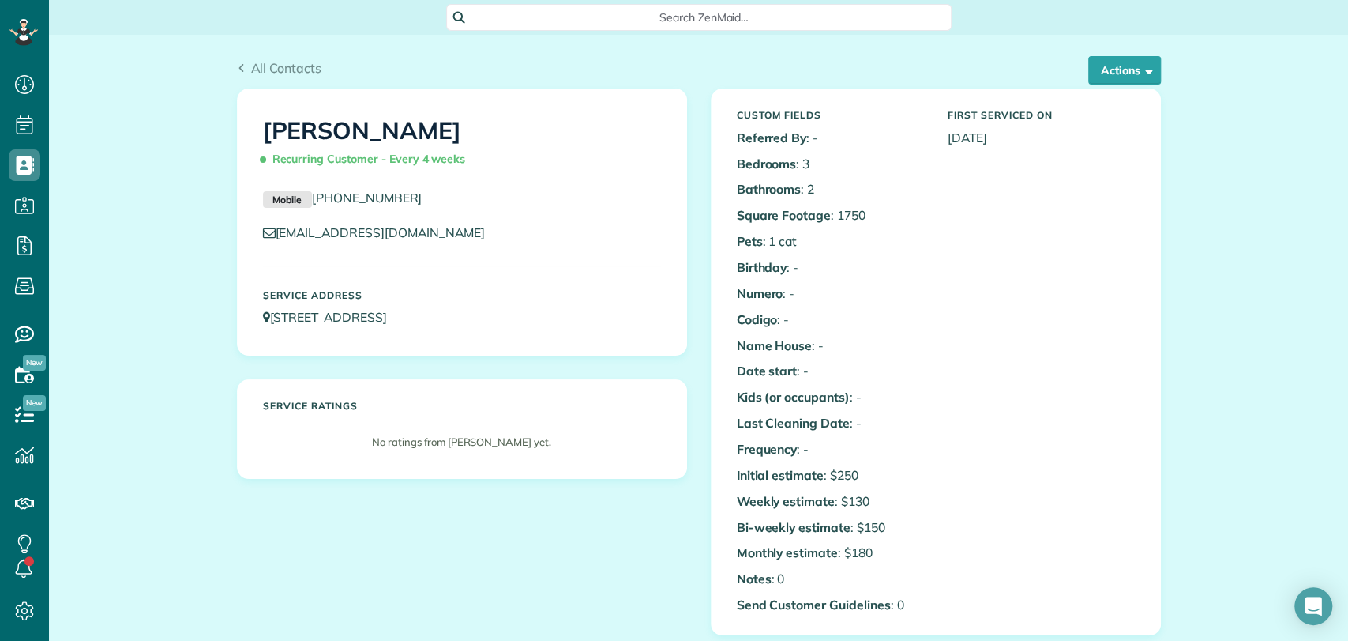
scroll to position [6, 6]
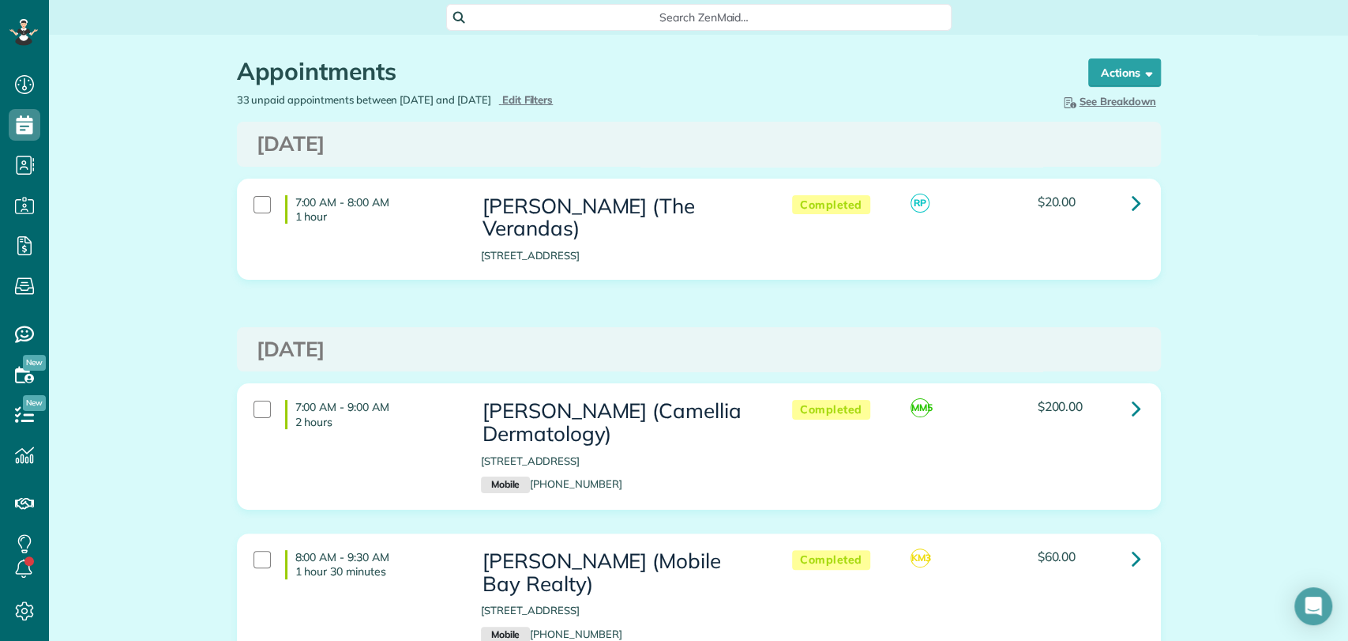
scroll to position [1965, 0]
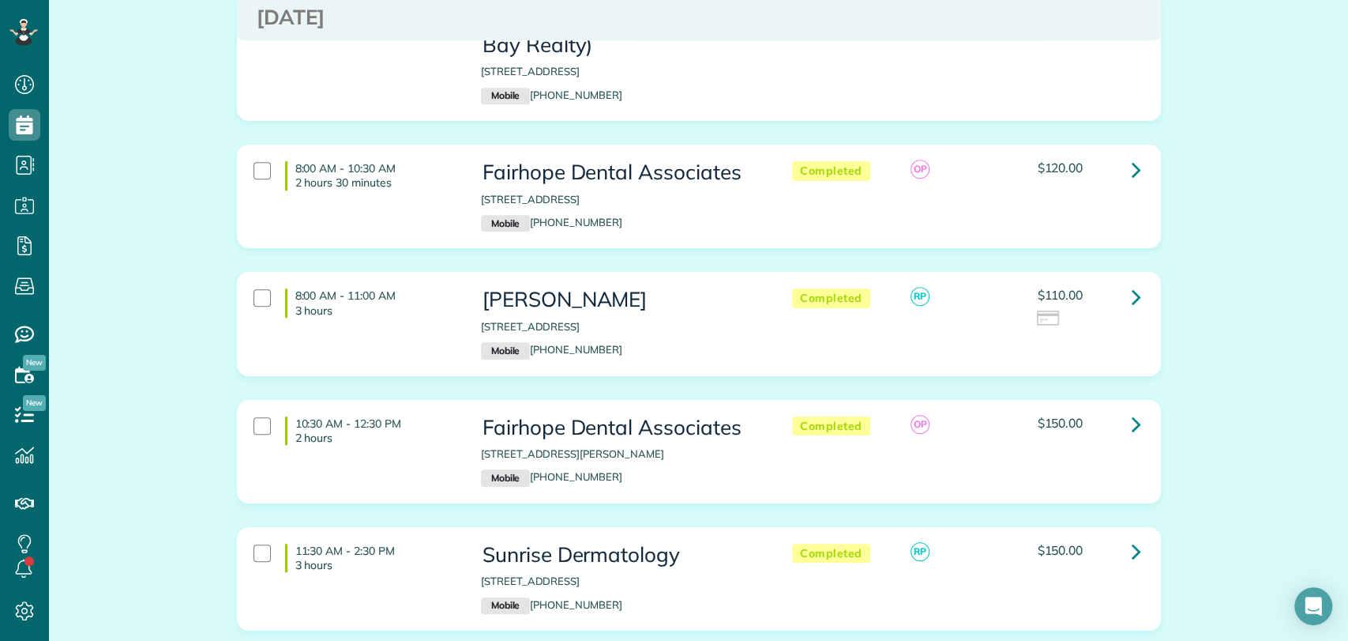
scroll to position [543, 0]
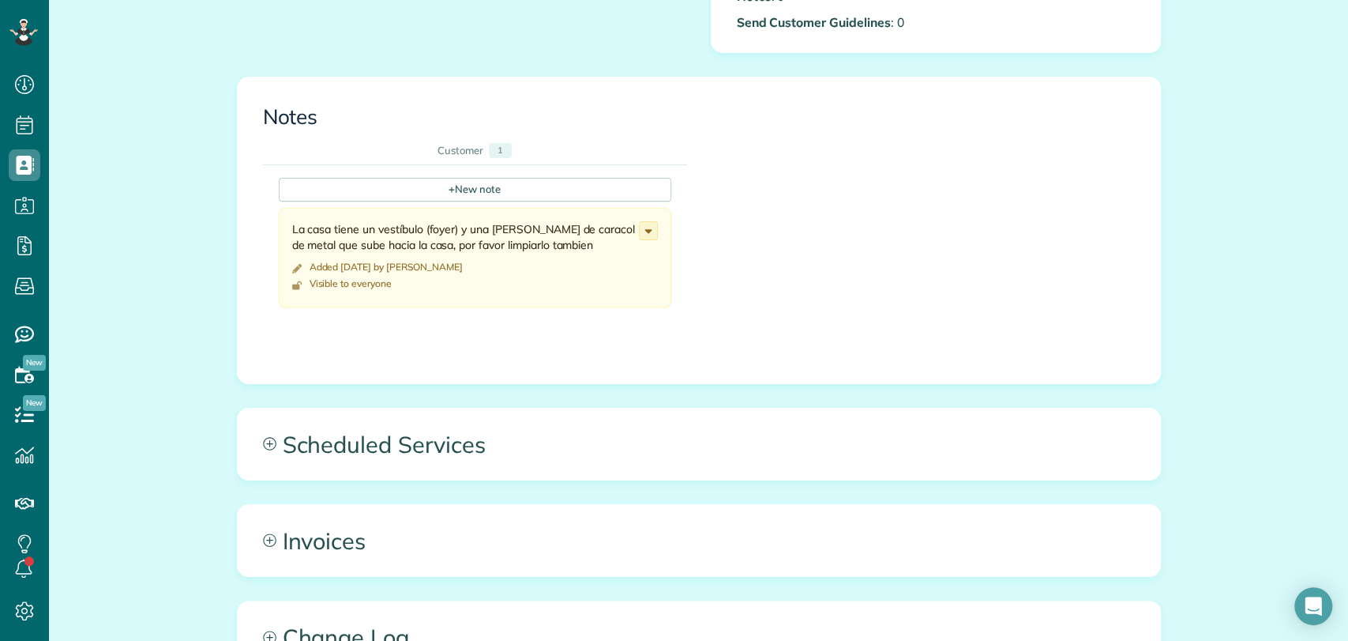
scroll to position [586, 0]
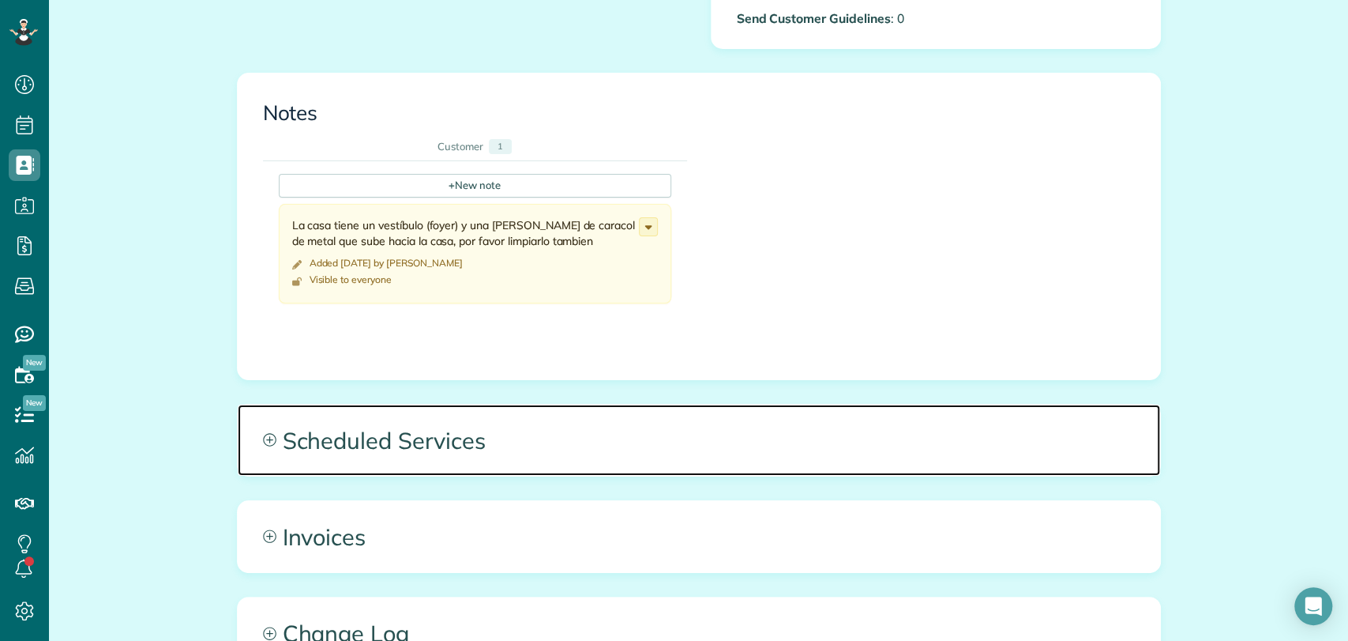
click at [442, 438] on span "Scheduled Services" at bounding box center [699, 439] width 923 height 71
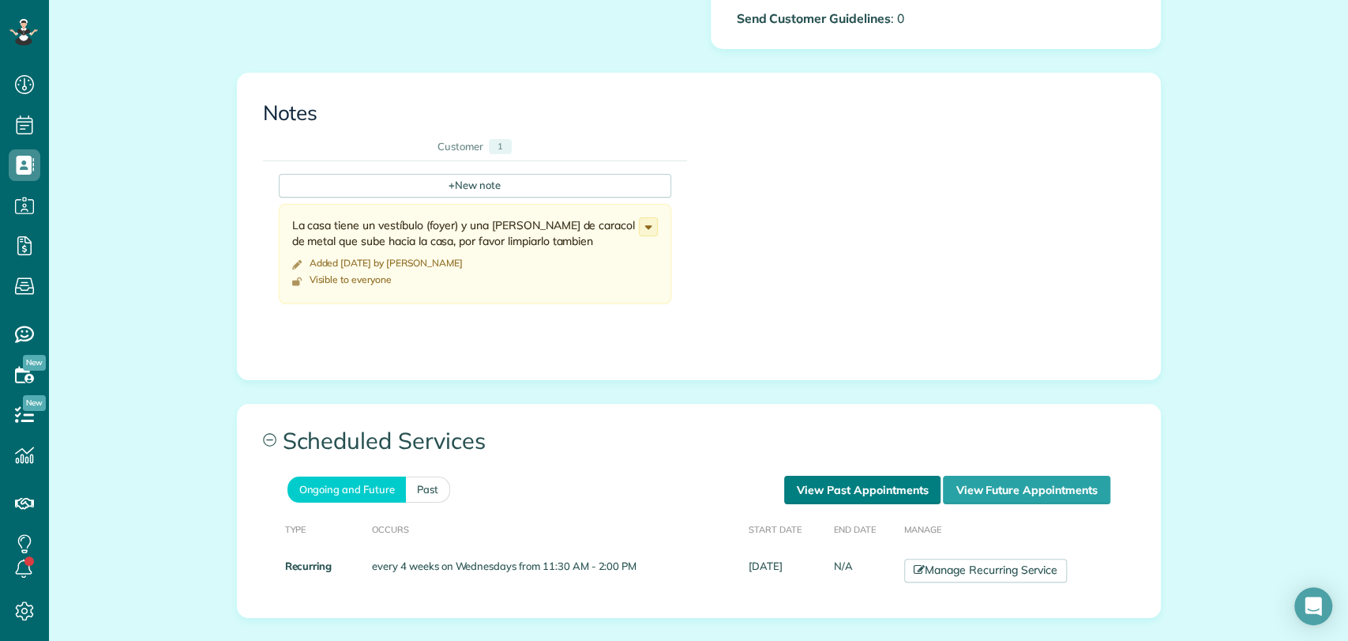
click at [821, 488] on link "View Past Appointments" at bounding box center [862, 489] width 156 height 28
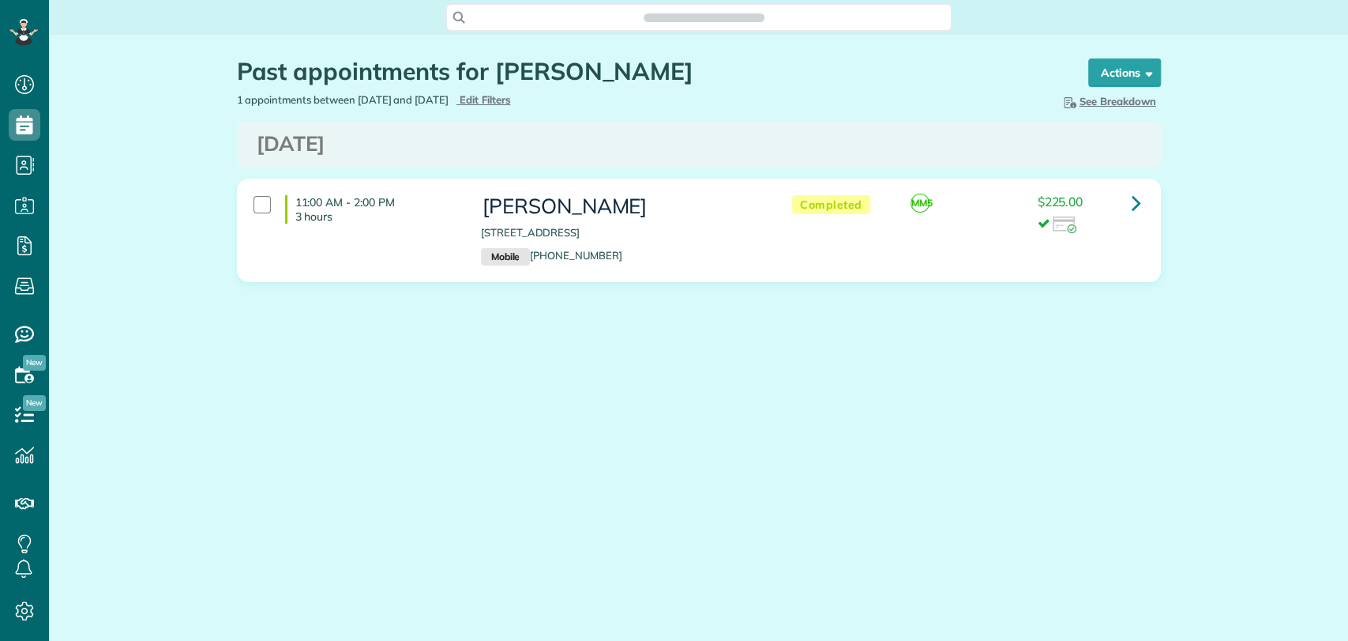
scroll to position [640, 49]
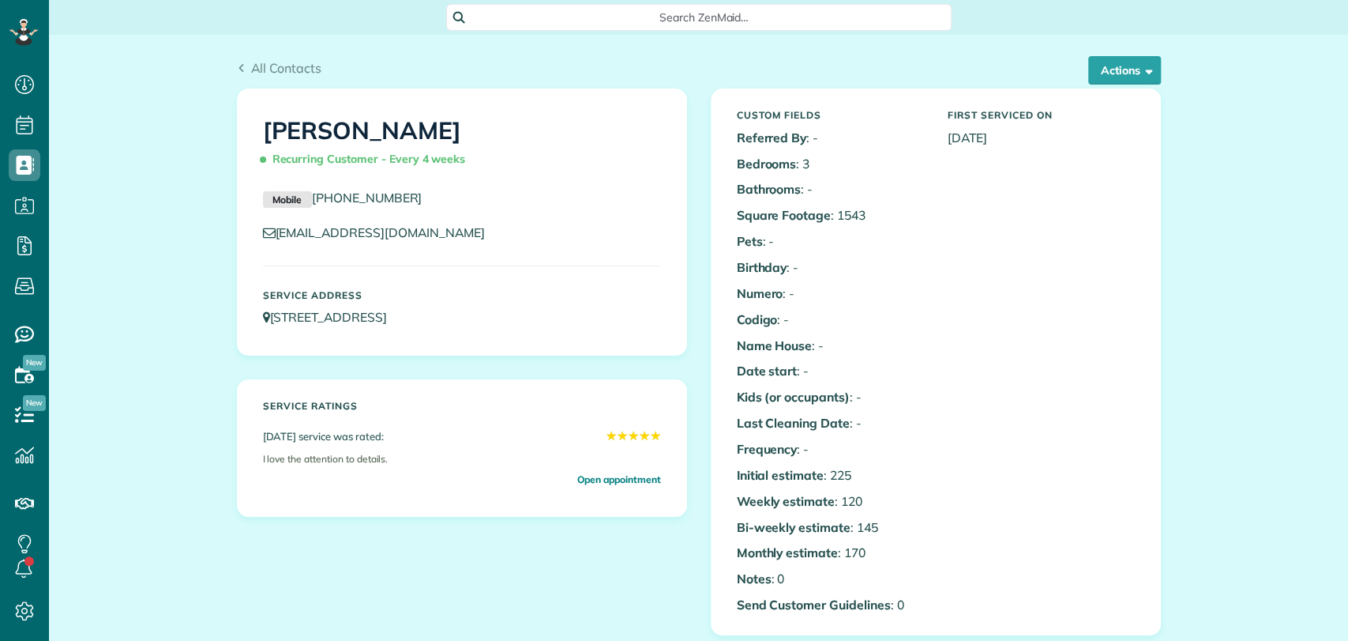
scroll to position [6, 6]
